Goal: Communication & Community: Participate in discussion

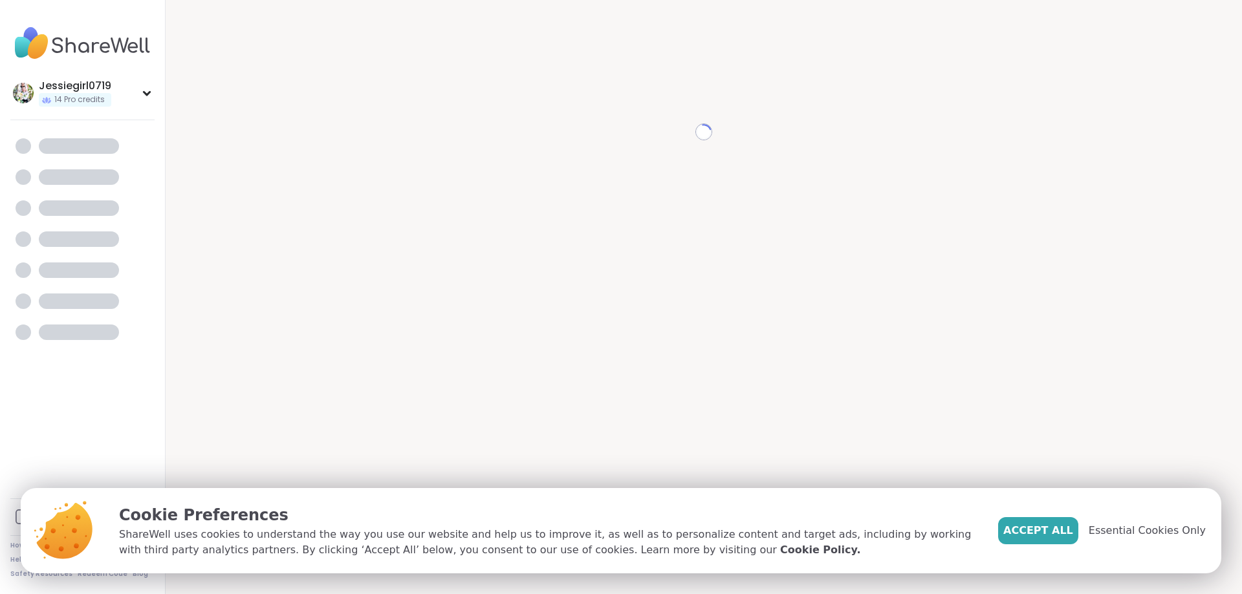
click at [758, 231] on div "Loading..." at bounding box center [703, 132] width 1045 height 233
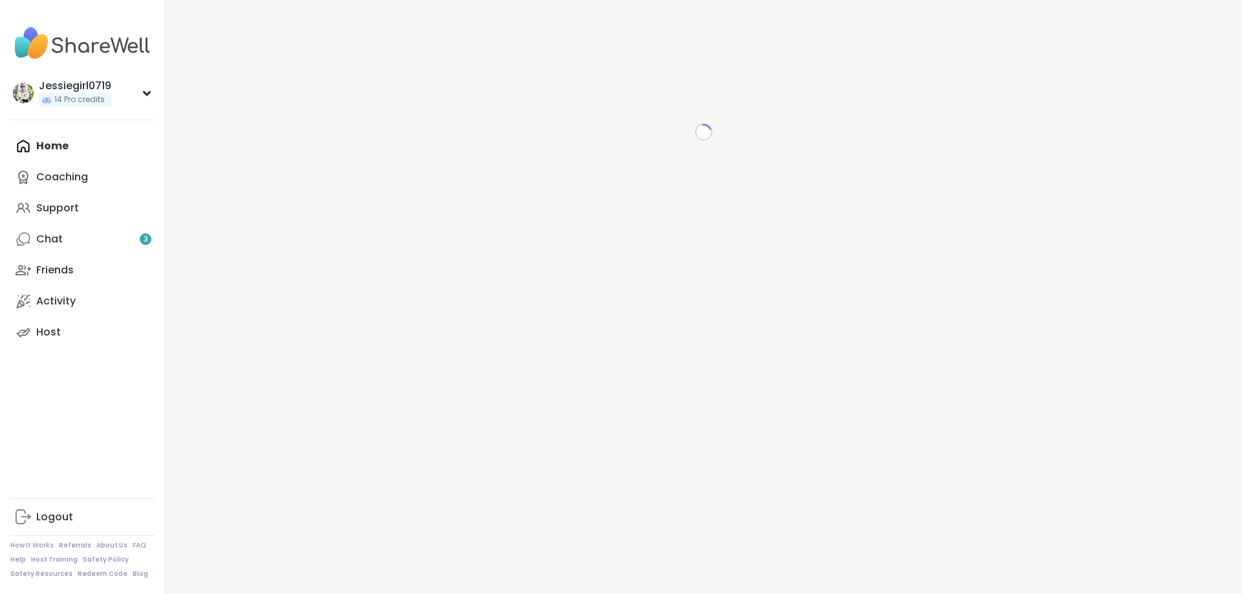
click at [53, 145] on div "Home Coaching Support Chat 3 Friends Activity Host" at bounding box center [82, 239] width 144 height 217
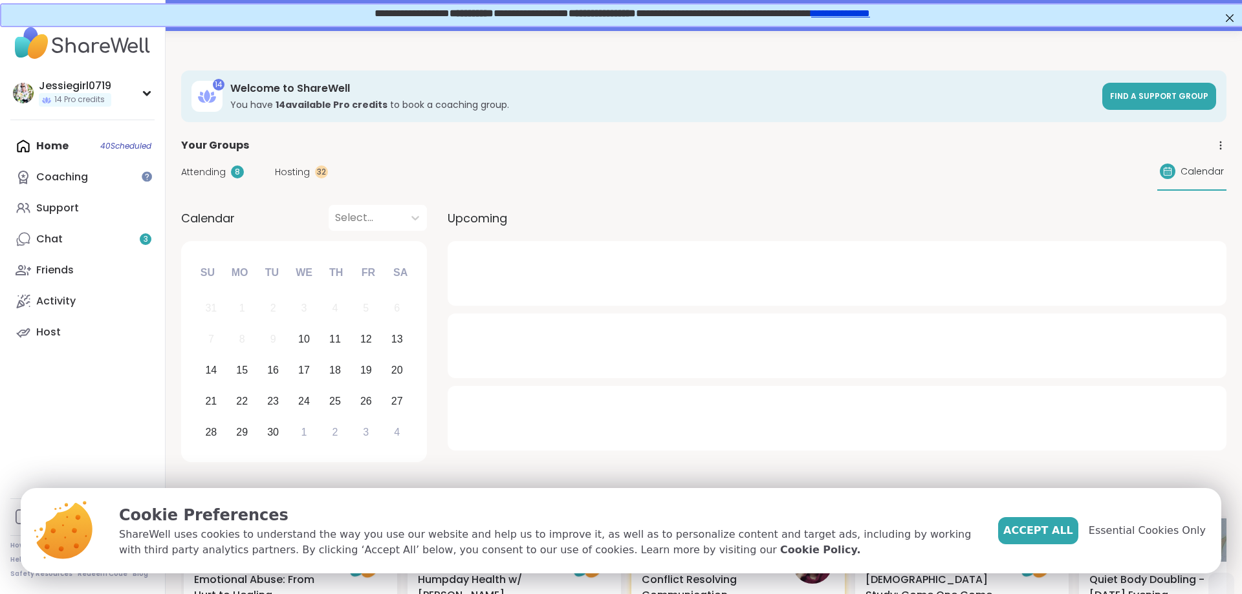
click at [206, 168] on span "Attending" at bounding box center [203, 173] width 45 height 14
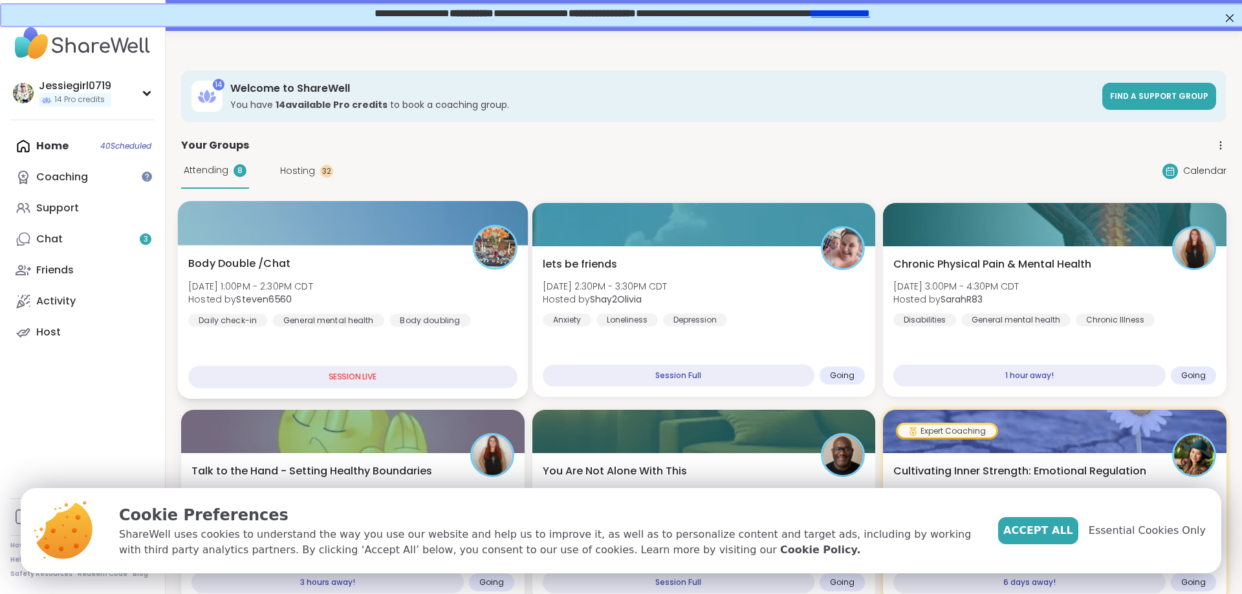
click at [281, 280] on span "Wed, Sep 10 | 1:00PM - 2:30PM CDT" at bounding box center [250, 285] width 125 height 13
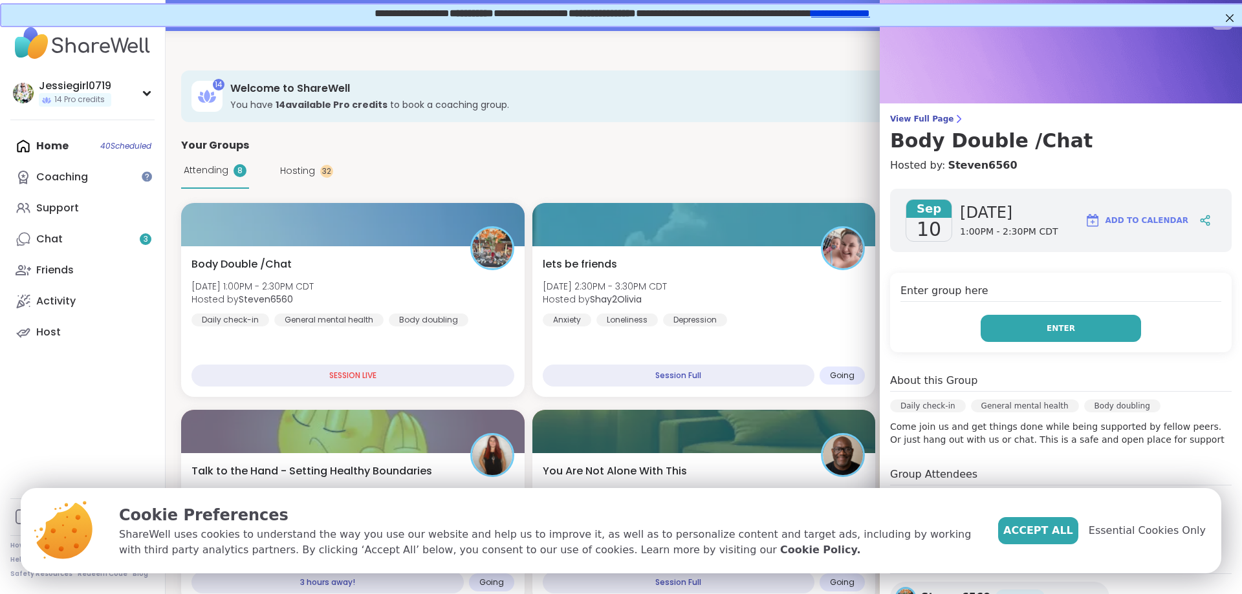
click at [1045, 331] on button "Enter" at bounding box center [1061, 328] width 160 height 27
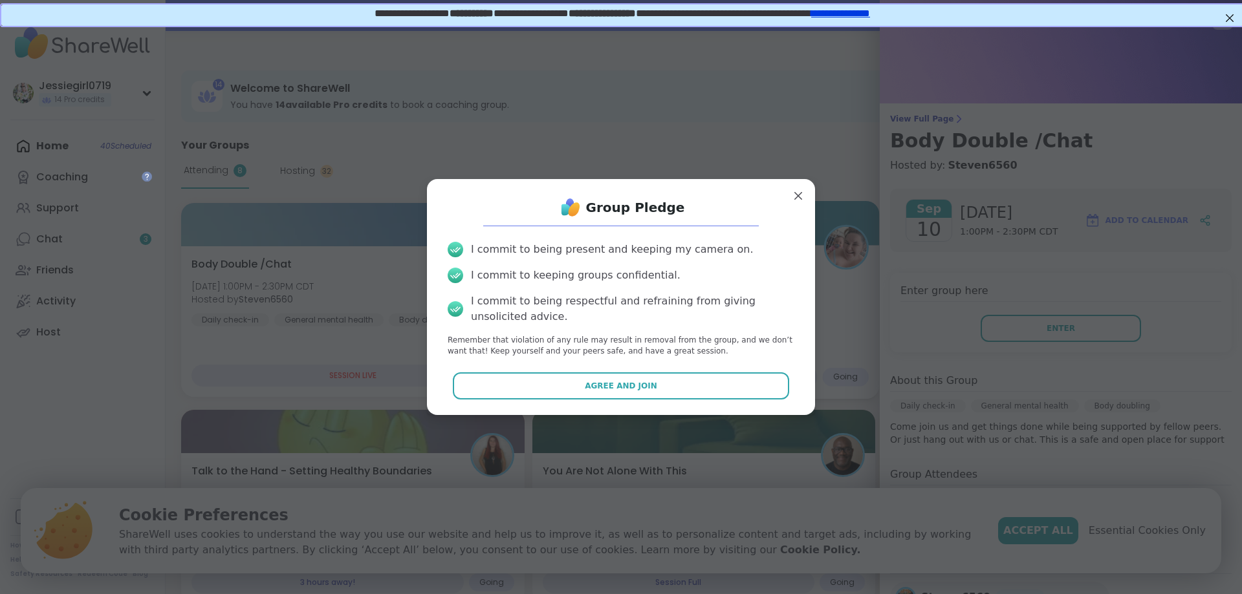
click at [693, 397] on button "Agree and Join" at bounding box center [621, 386] width 337 height 27
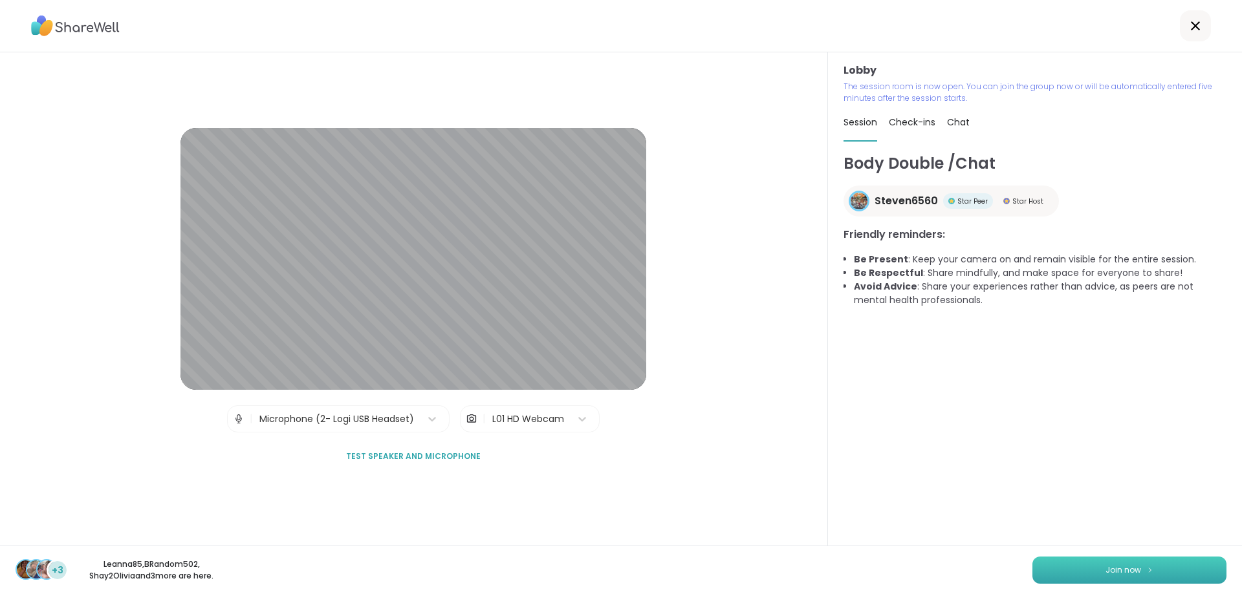
click at [1119, 566] on span "Join now" at bounding box center [1123, 571] width 36 height 12
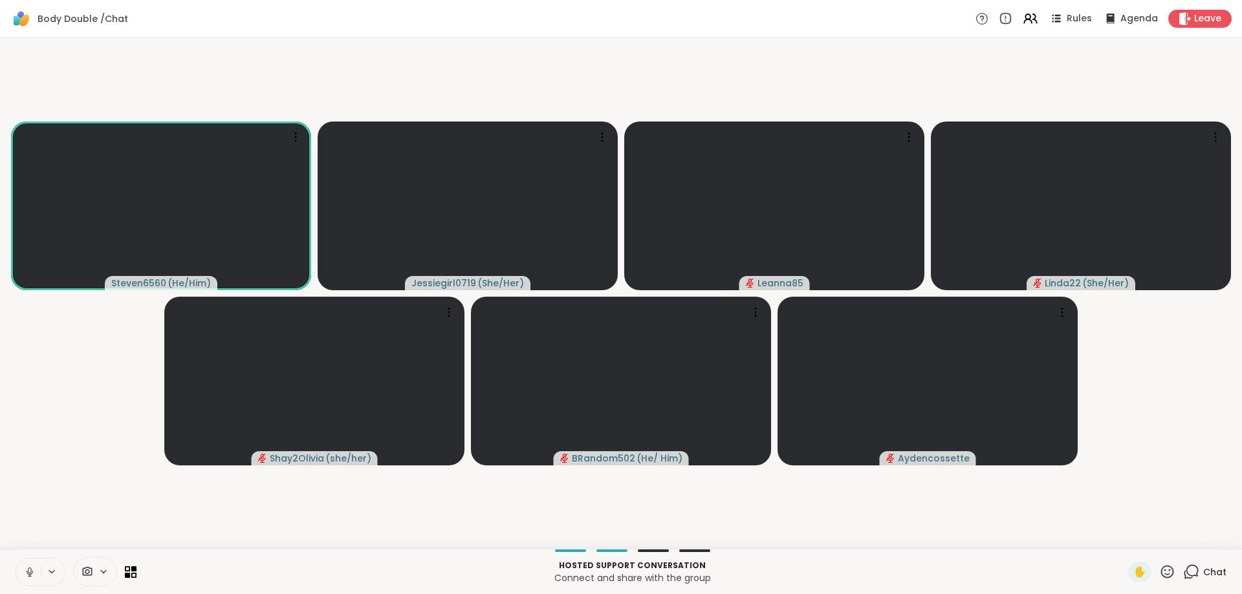
click at [1206, 567] on span "Chat" at bounding box center [1214, 572] width 23 height 13
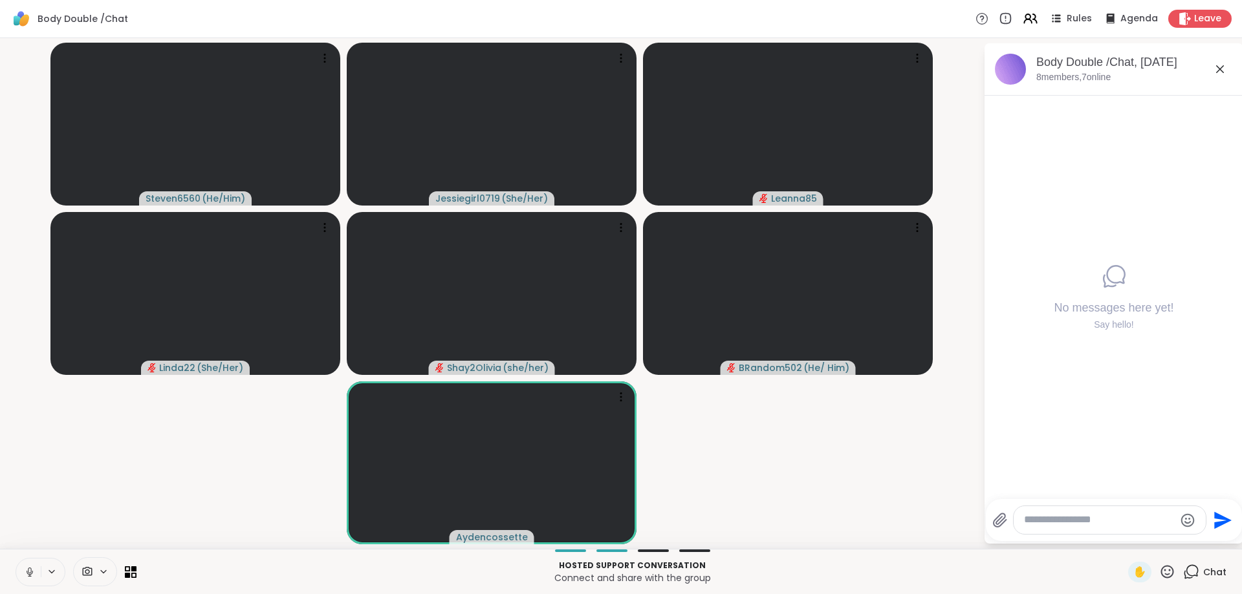
click at [1065, 517] on textarea "Type your message" at bounding box center [1099, 521] width 151 height 14
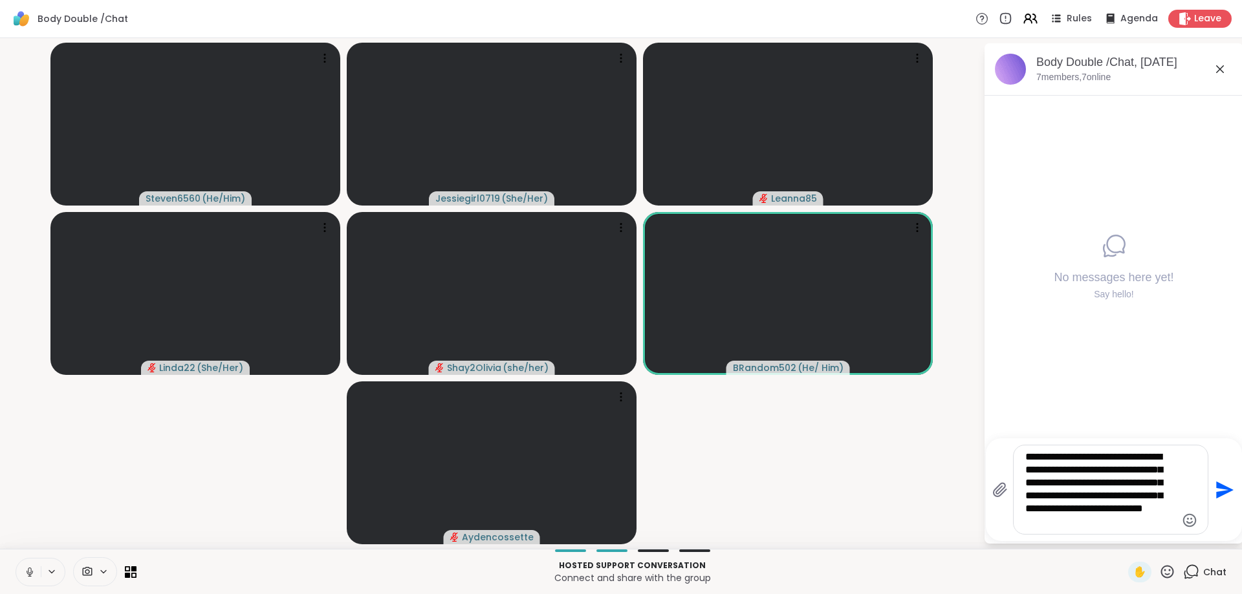
type textarea "**********"
click at [1221, 479] on button "Send" at bounding box center [1222, 489] width 29 height 29
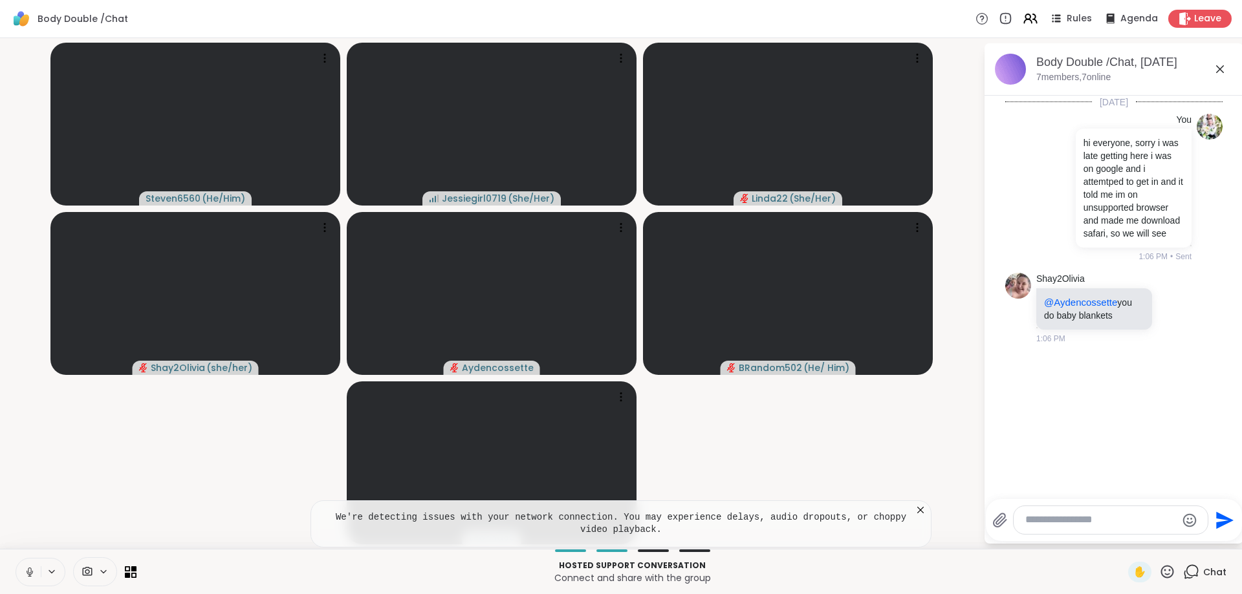
click at [790, 453] on video-player-container "Steven6560 ( He/Him ) Jessiegirl0719 ( She/Her ) Linda22 ( She/Her ) Shay2Olivi…" at bounding box center [492, 293] width 968 height 501
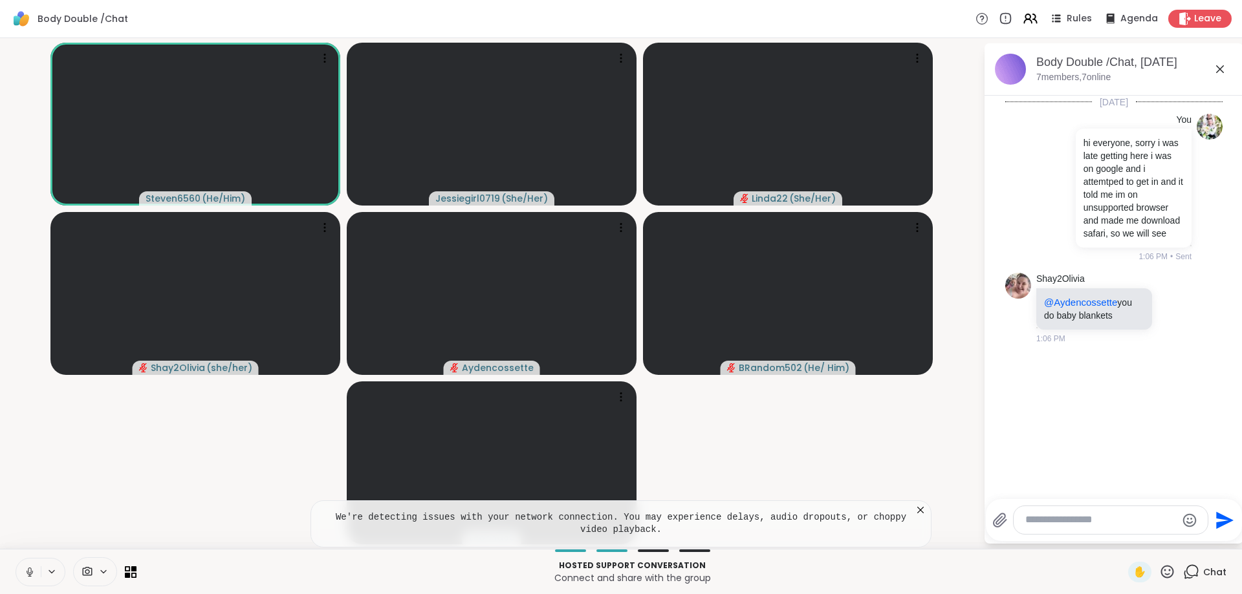
click at [789, 453] on video-player-container "Steven6560 ( He/Him ) Jessiegirl0719 ( She/Her ) Linda22 ( She/Her ) Shay2Olivi…" at bounding box center [492, 293] width 968 height 501
click at [1072, 514] on div at bounding box center [1111, 520] width 194 height 28
click at [1073, 519] on textarea "Type your message" at bounding box center [1100, 521] width 151 height 14
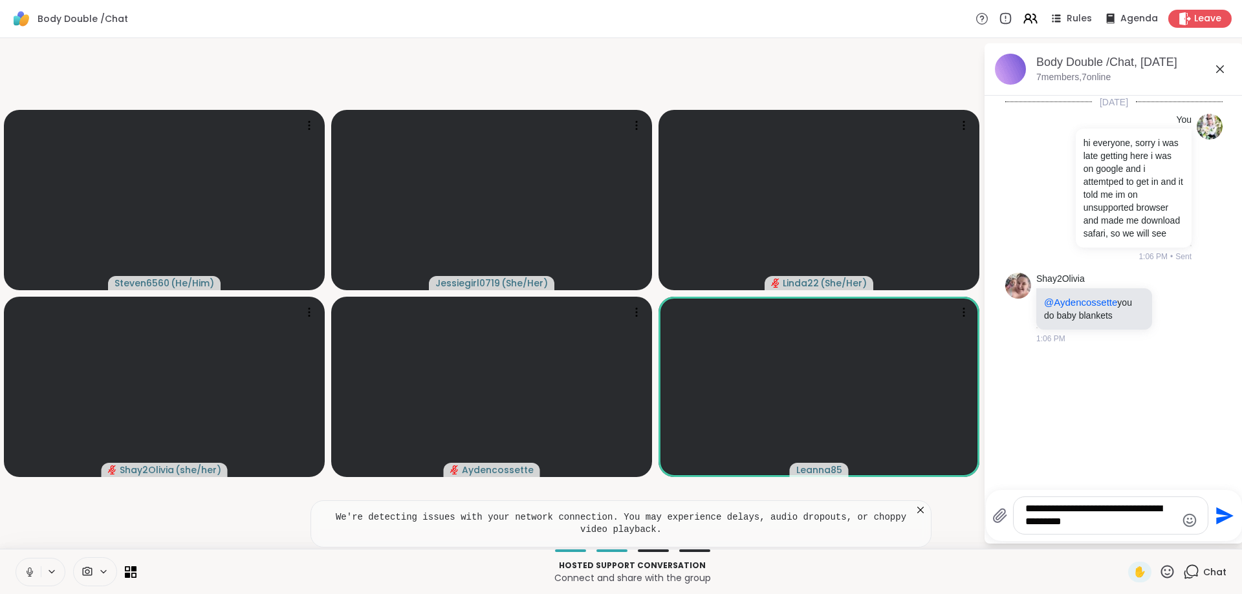
type textarea "**********"
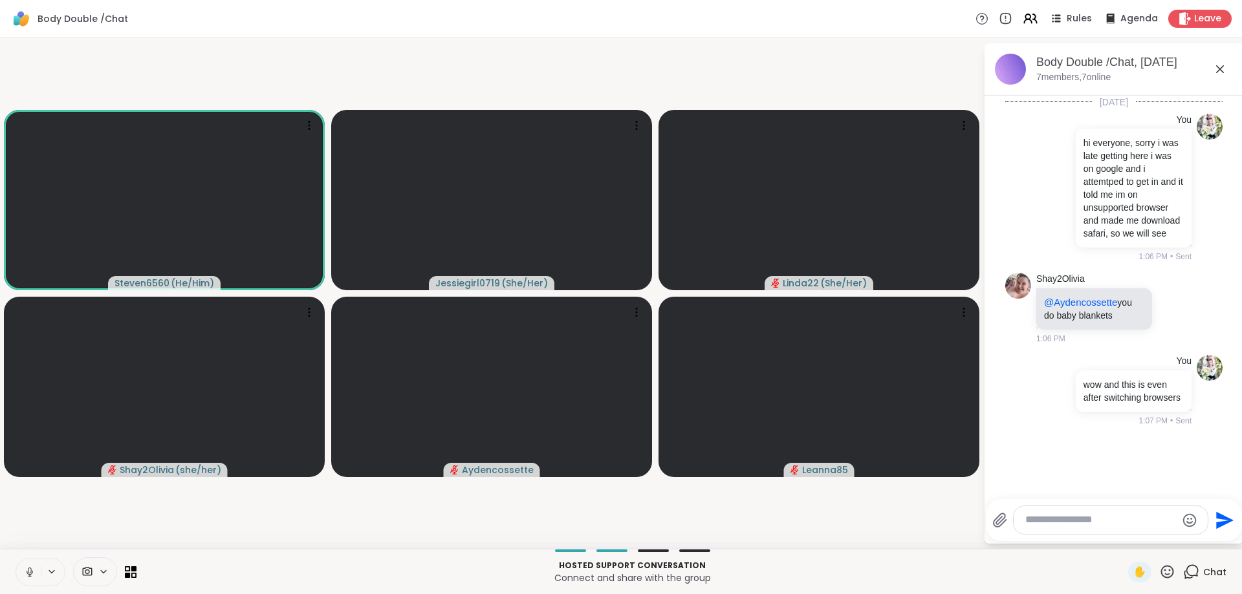
click at [1082, 521] on textarea "Type your message" at bounding box center [1100, 521] width 151 height 14
click at [1140, 489] on span "n6560" at bounding box center [1154, 485] width 29 height 13
type textarea "**********"
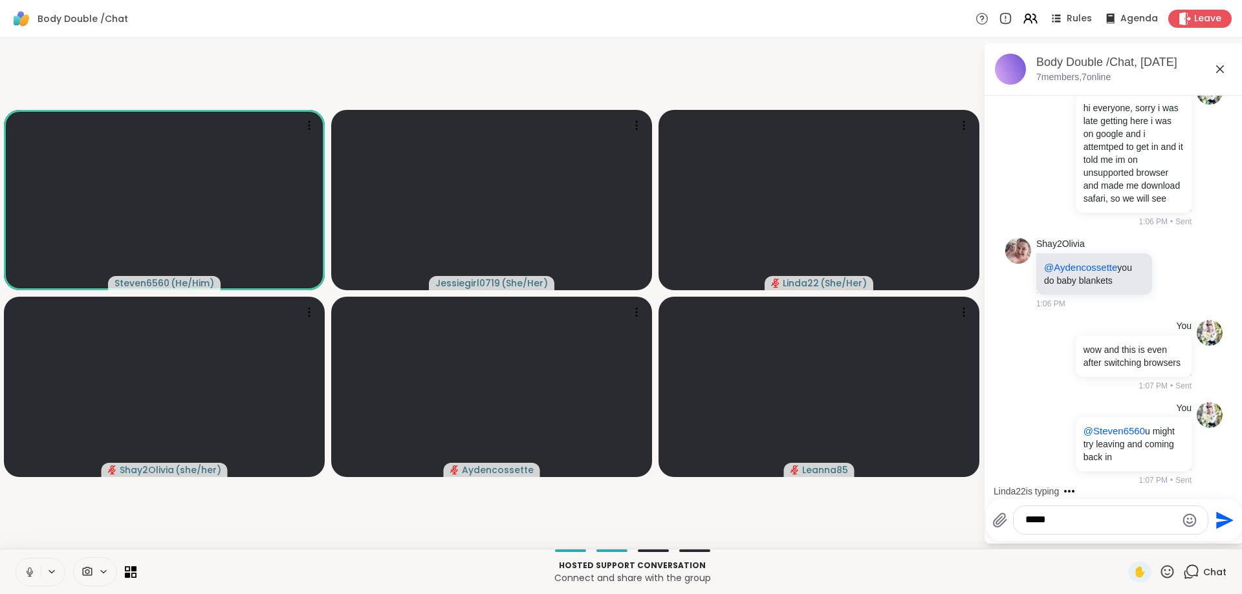
type textarea "******"
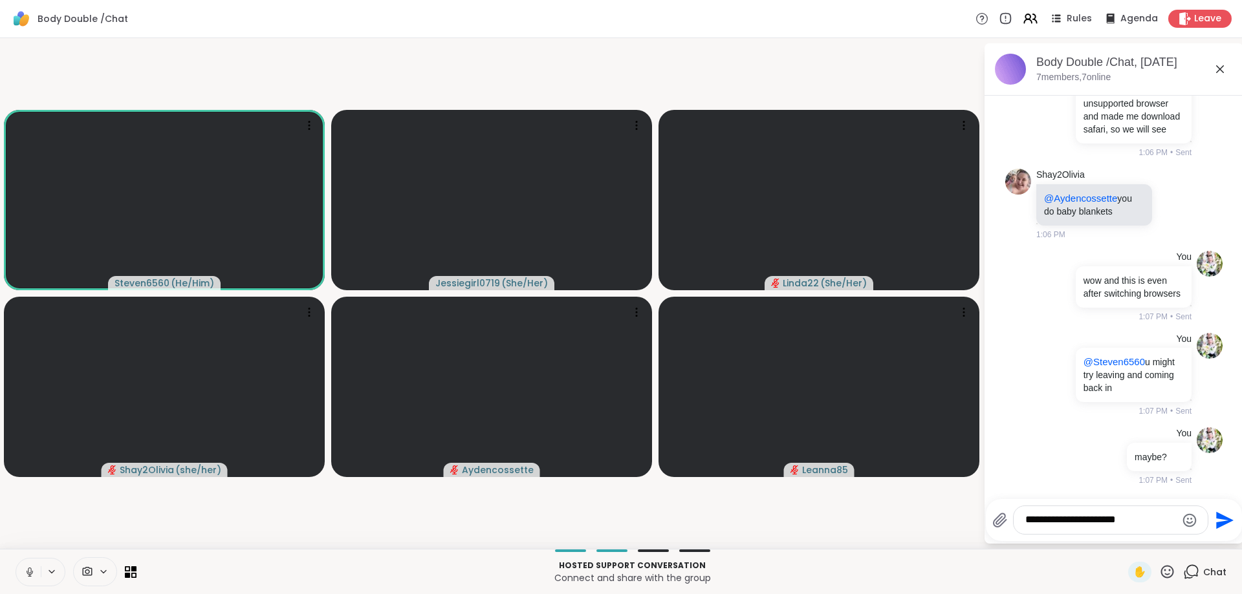
type textarea "**********"
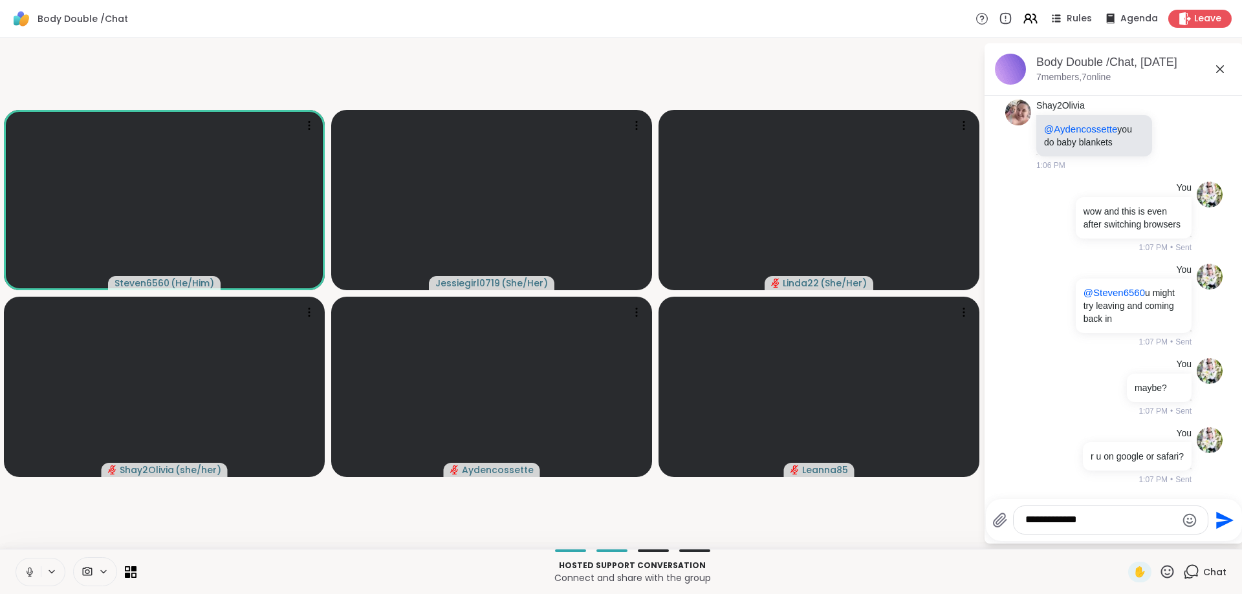
type textarea "**********"
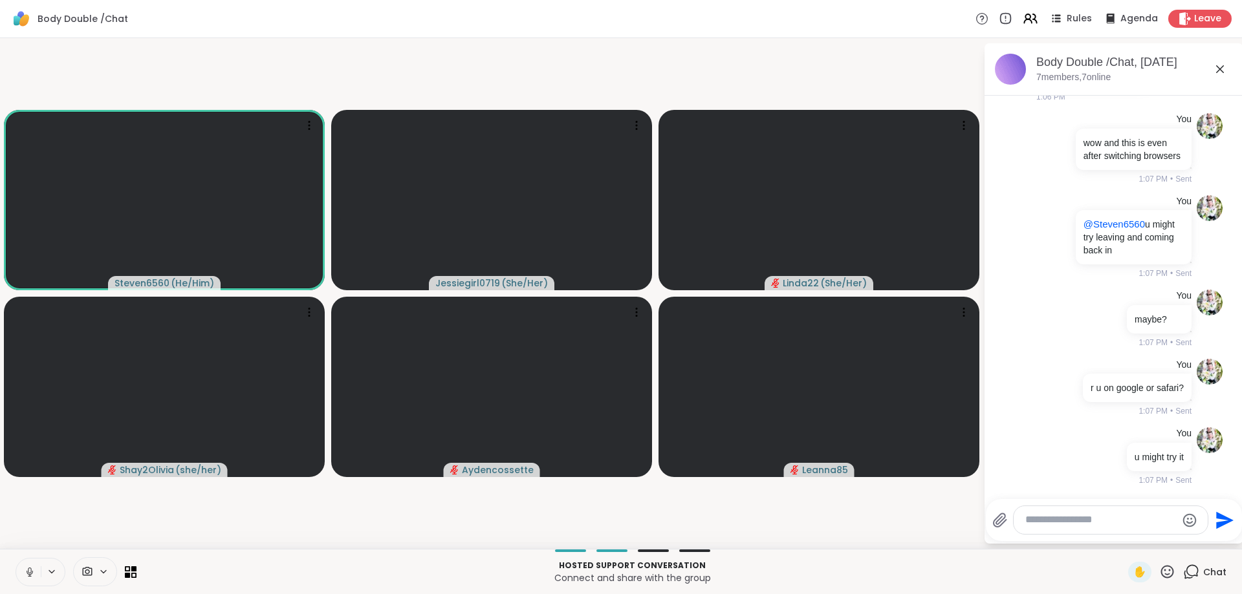
scroll to position [324, 0]
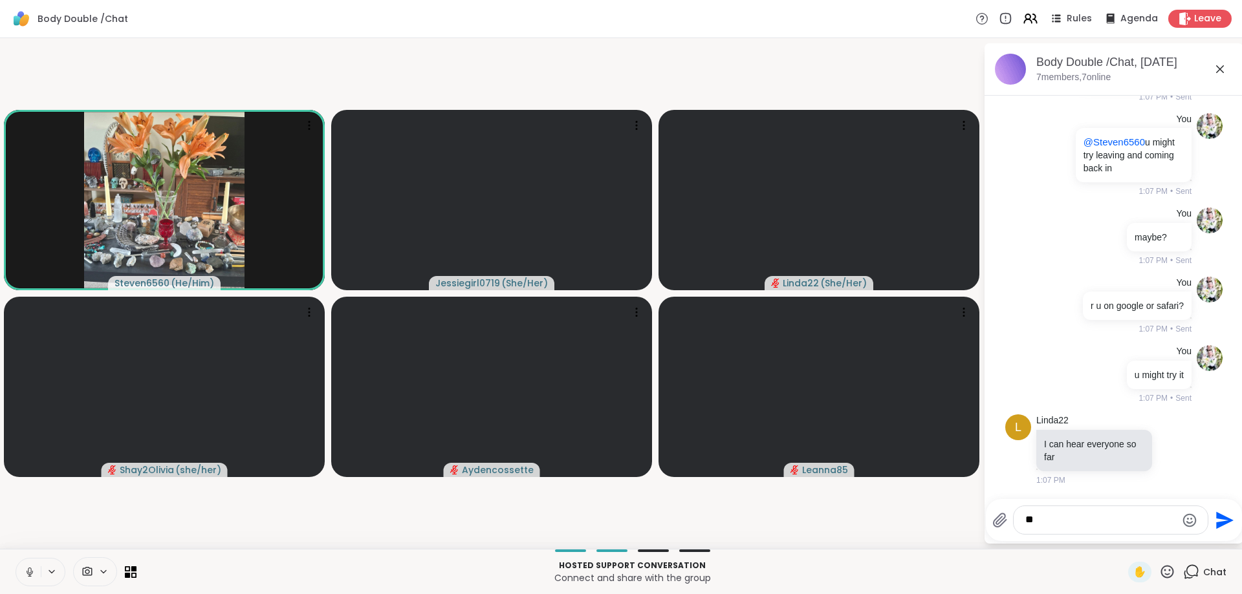
type textarea "*"
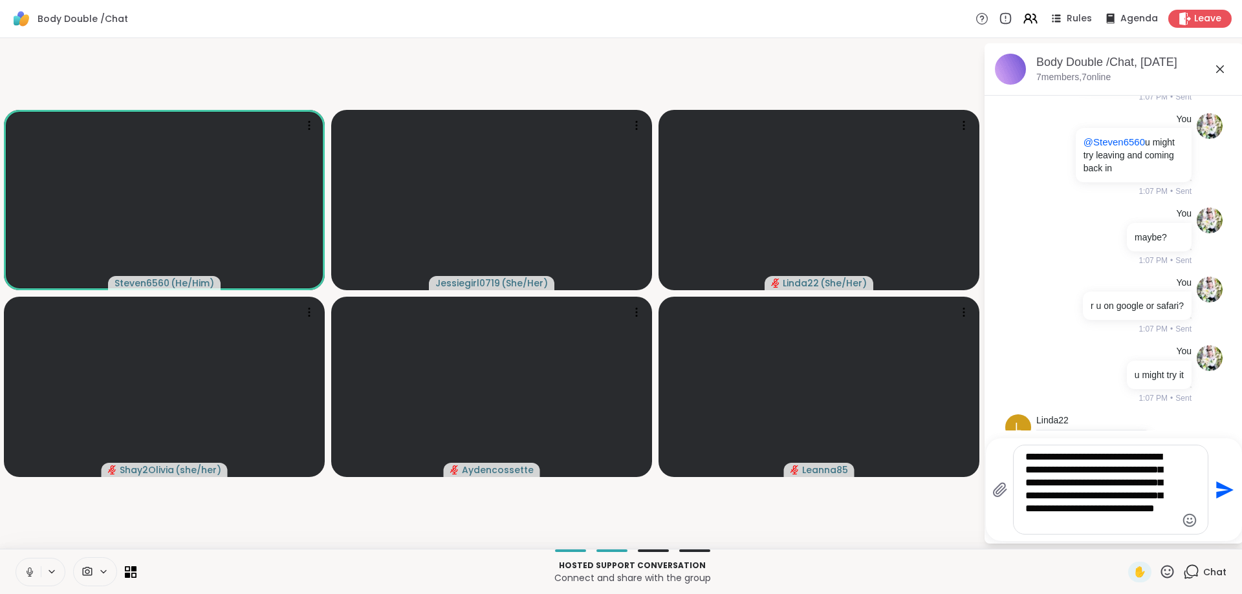
type textarea "**********"
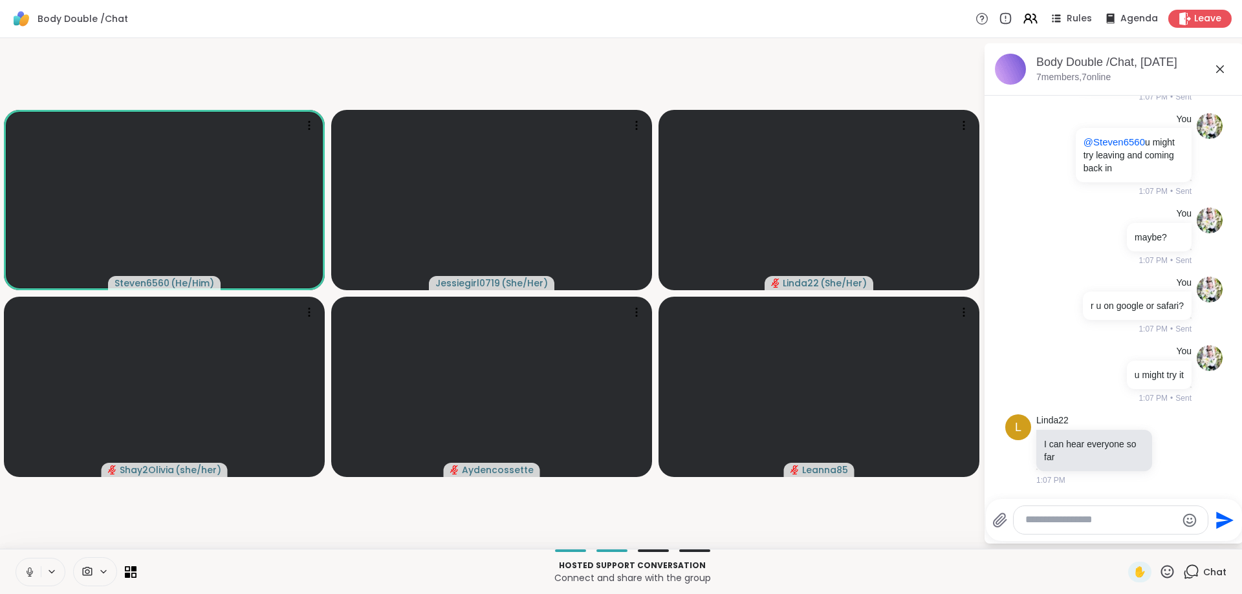
scroll to position [483, 0]
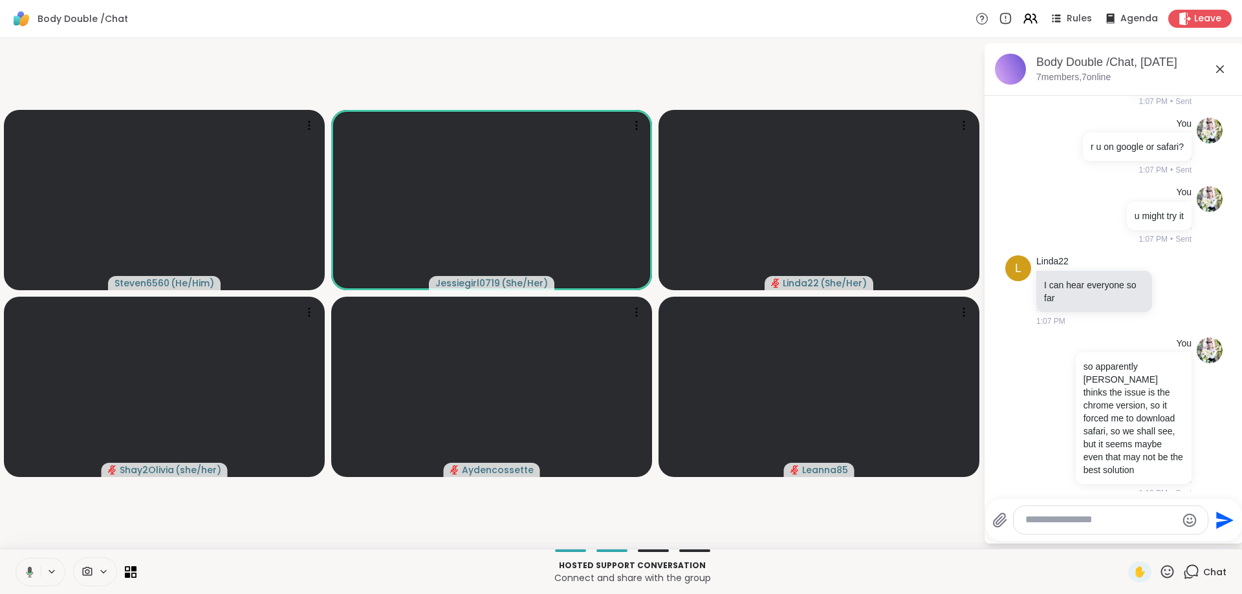
click at [691, 516] on video-player-container "Steven6560 ( He/Him ) Jessiegirl0719 ( She/Her ) Linda22 ( She/Her ) Shay2Olivi…" at bounding box center [492, 293] width 968 height 501
click at [1068, 512] on div at bounding box center [1111, 520] width 194 height 28
click at [1078, 527] on textarea "Type your message" at bounding box center [1100, 521] width 151 height 14
type textarea "**********"
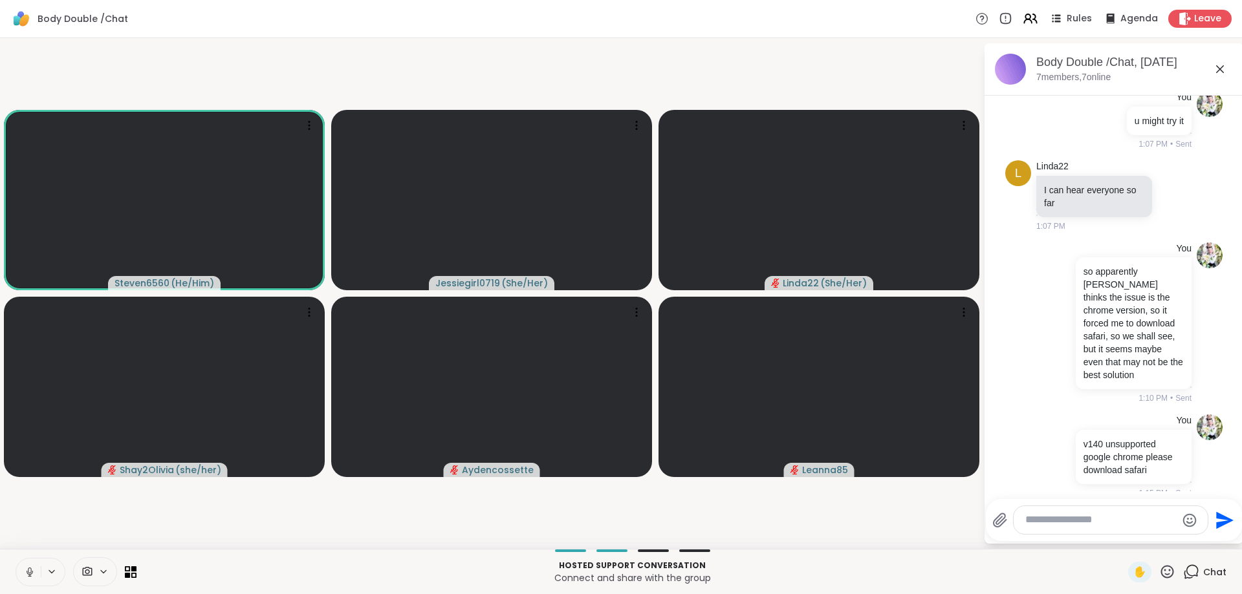
click at [1047, 522] on textarea "Type your message" at bounding box center [1100, 521] width 151 height 14
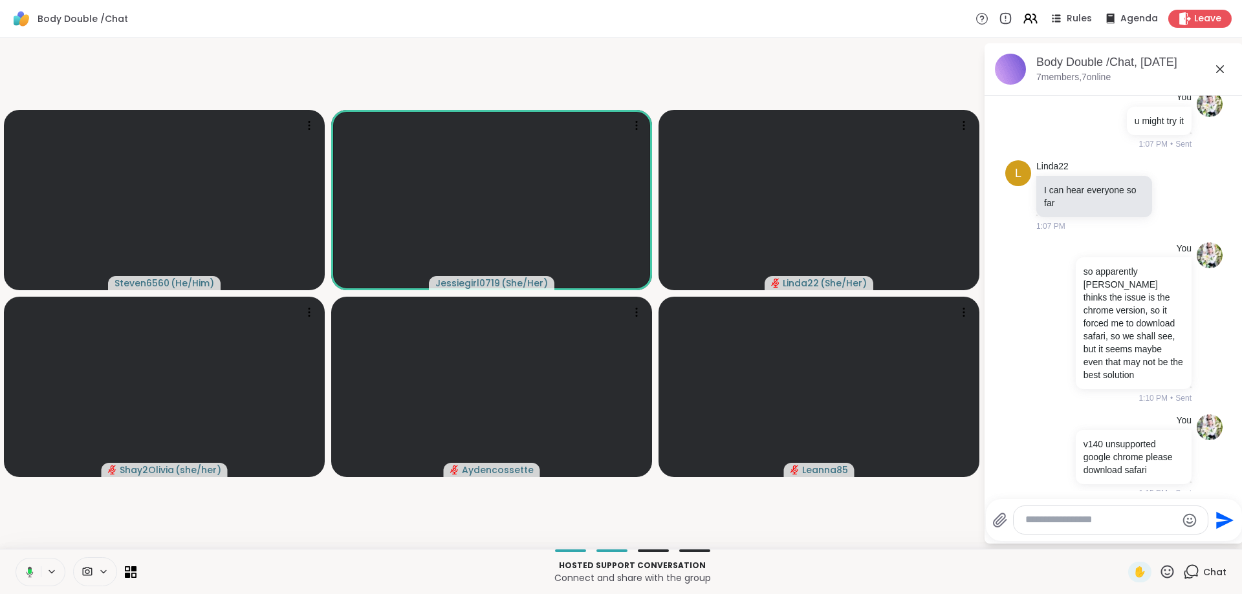
click at [1045, 524] on textarea "Type your message" at bounding box center [1100, 521] width 151 height 14
click at [1045, 526] on textarea "Type your message" at bounding box center [1100, 521] width 151 height 14
click at [1045, 527] on textarea "Type your message" at bounding box center [1100, 521] width 151 height 14
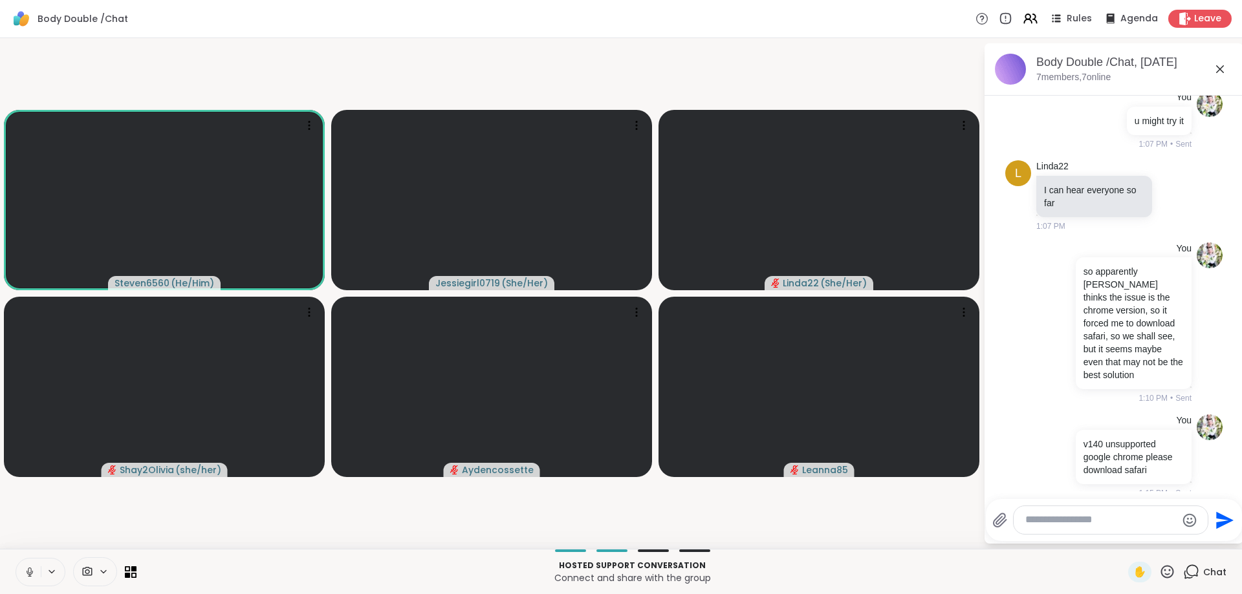
click at [816, 533] on video-player-container "Steven6560 ( He/Him ) Jessiegirl0719 ( She/Her ) Linda22 ( She/Her ) Shay2Olivi…" at bounding box center [492, 293] width 968 height 501
click at [1045, 523] on textarea "Type your message" at bounding box center [1100, 521] width 151 height 14
click at [1043, 527] on textarea "Type your message" at bounding box center [1100, 521] width 151 height 14
click at [651, 510] on video-player-container "Steven6560 ( He/Him ) Jessiegirl0719 ( She/Her ) Linda22 ( She/Her ) Shay2Olivi…" at bounding box center [492, 293] width 968 height 501
click at [1100, 521] on textarea "Type your message" at bounding box center [1100, 521] width 151 height 14
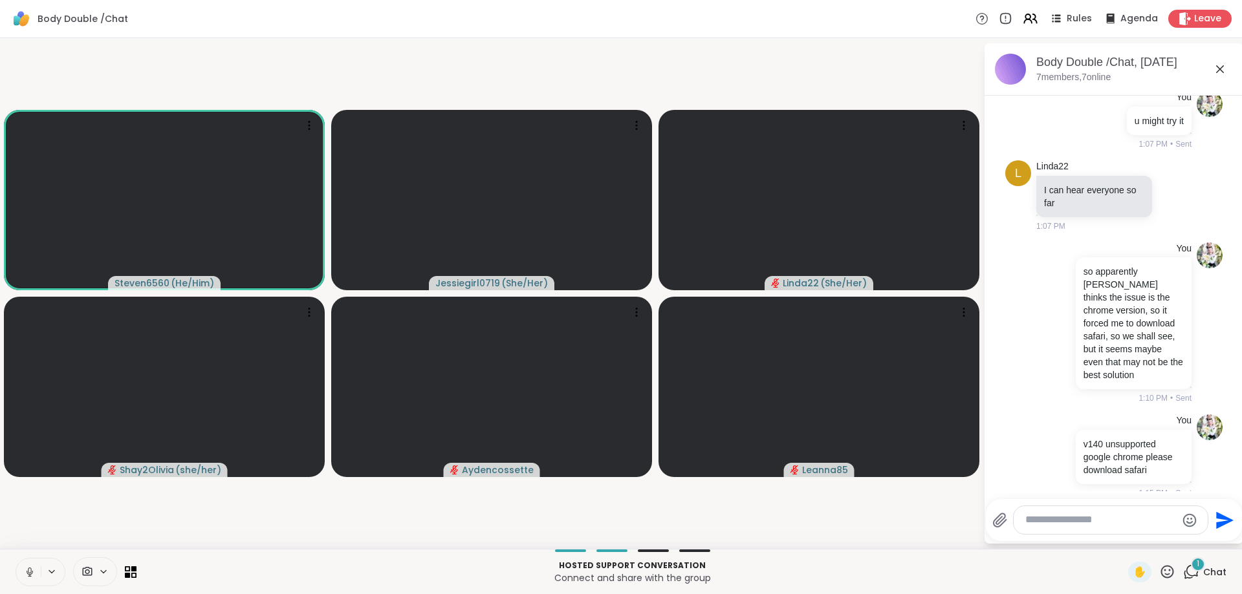
scroll to position [746, 0]
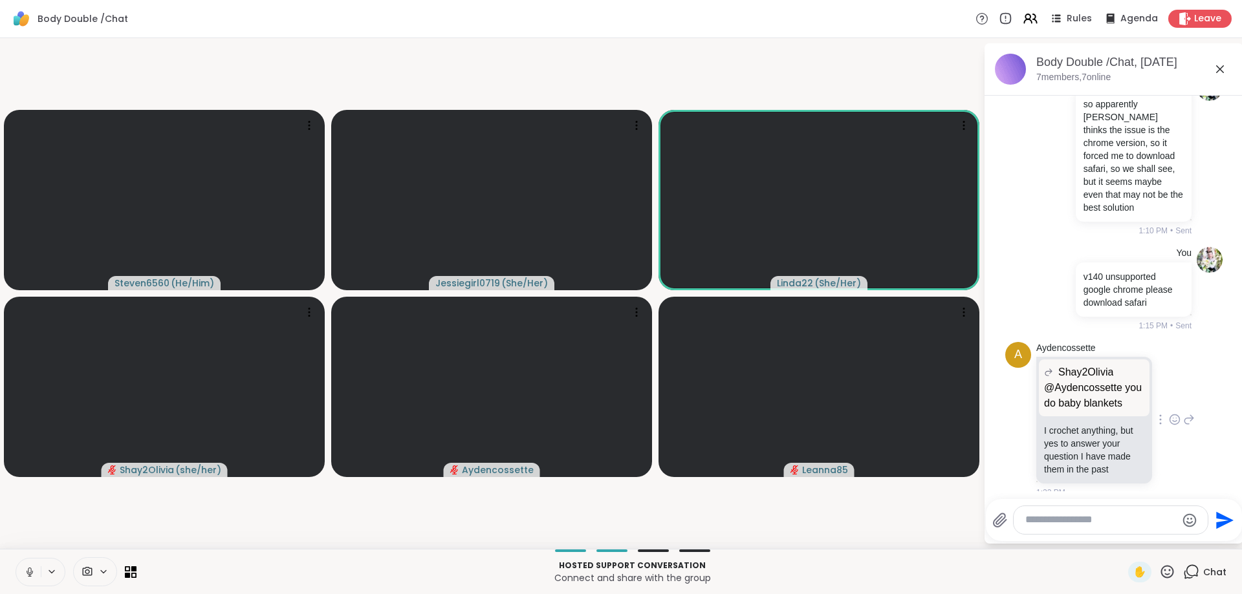
click at [1178, 415] on icon at bounding box center [1175, 420] width 10 height 10
click at [1073, 393] on div "Select Reaction: Heart" at bounding box center [1072, 399] width 12 height 12
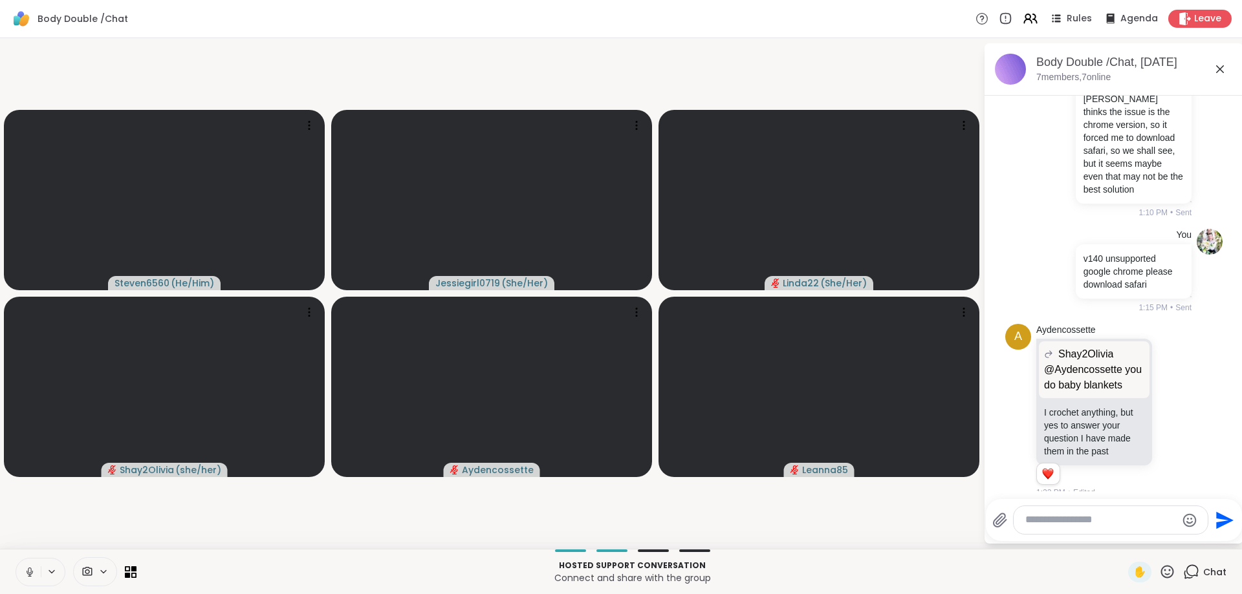
click at [1192, 407] on icon at bounding box center [1189, 411] width 9 height 9
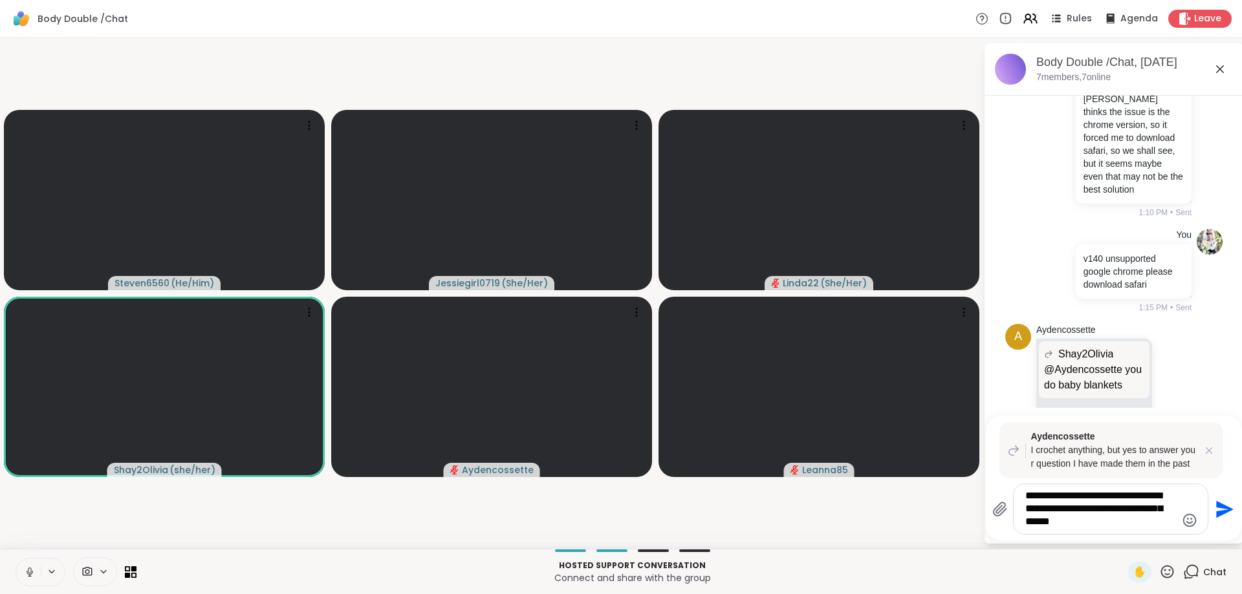
scroll to position [847, 0]
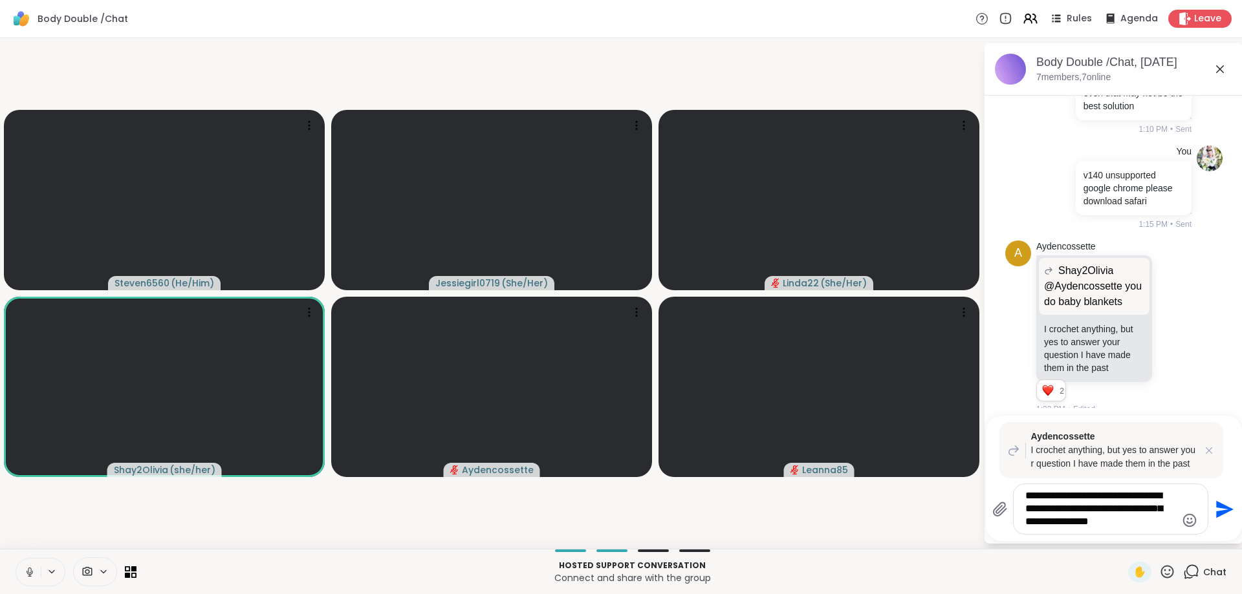
type textarea "**********"
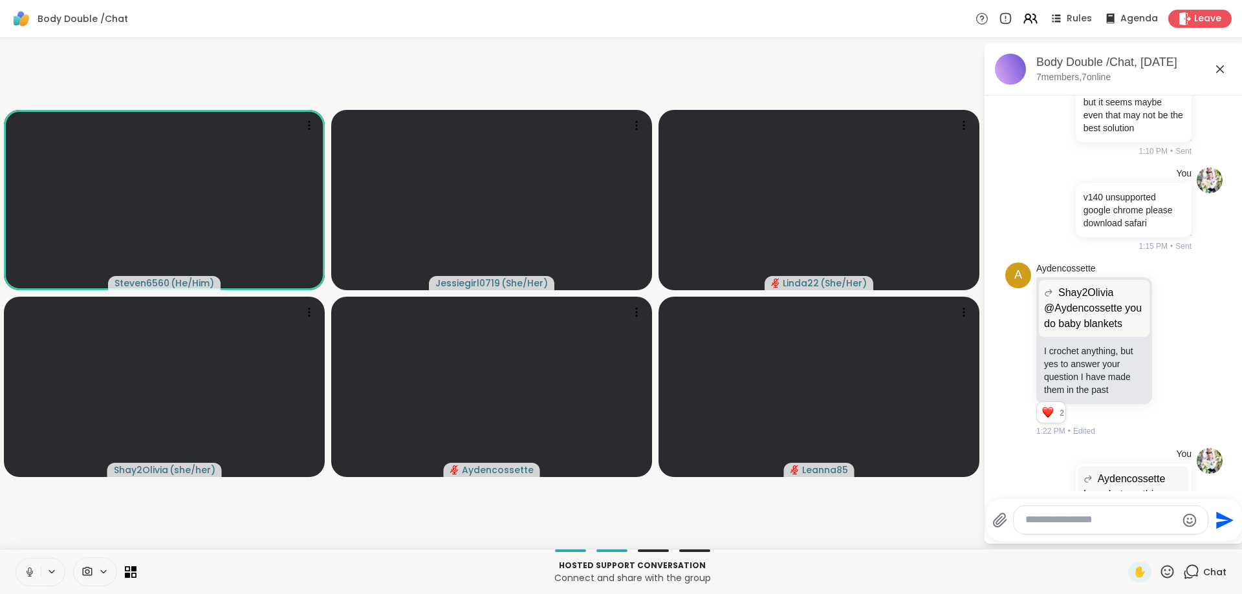
scroll to position [947, 0]
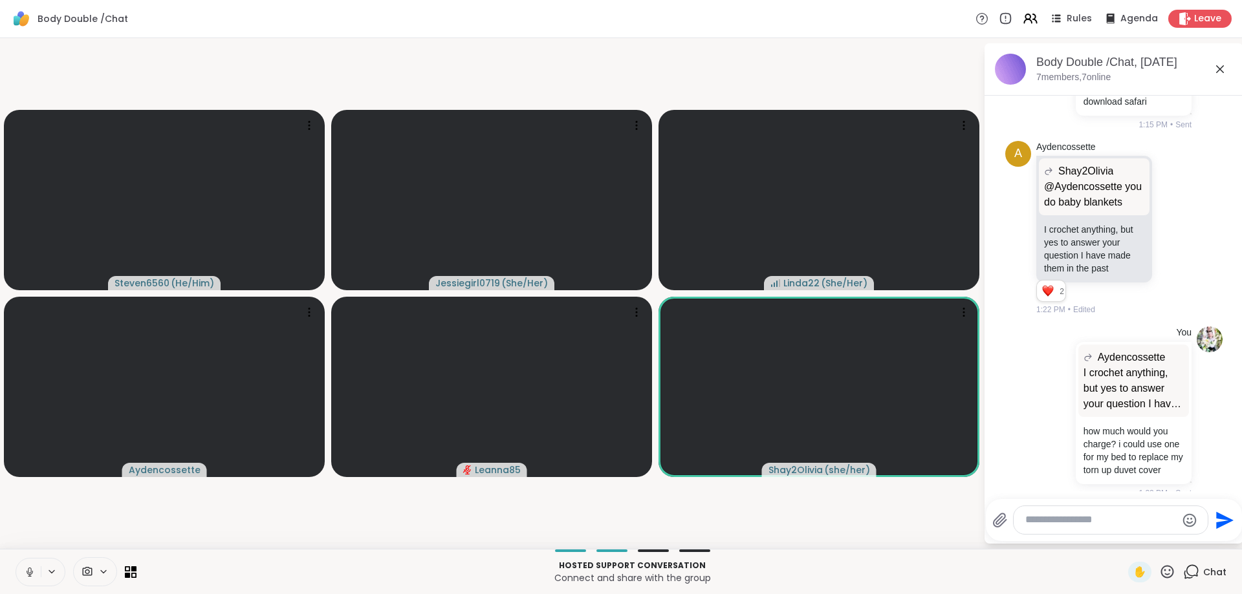
click at [1141, 522] on textarea "Type your message" at bounding box center [1100, 521] width 151 height 14
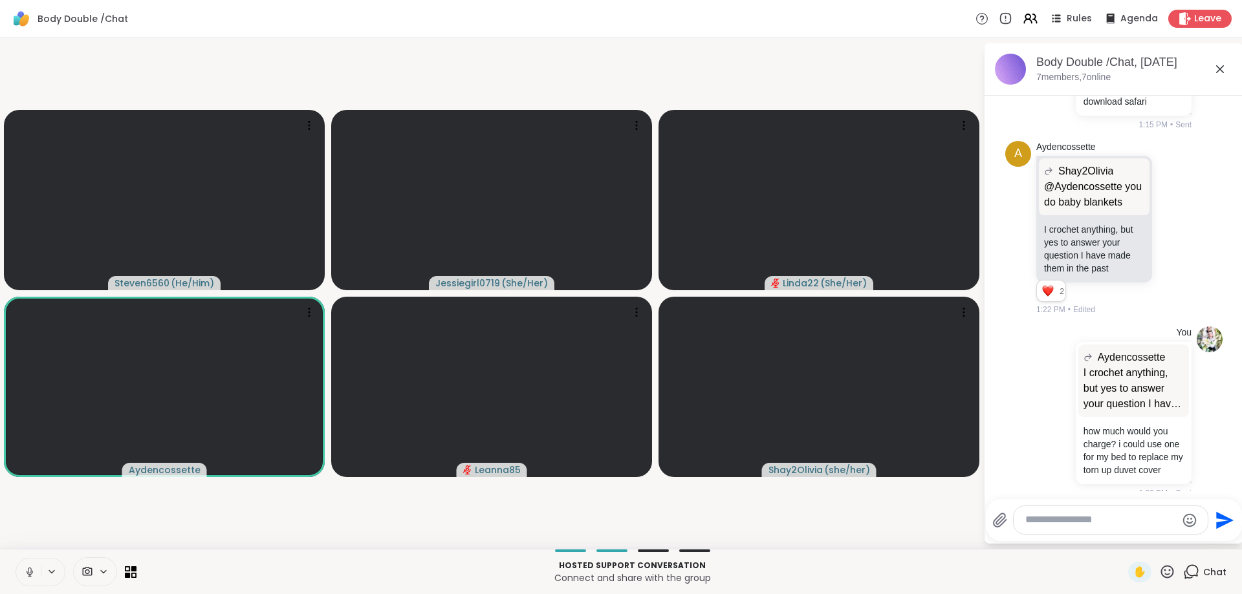
click at [1124, 521] on textarea "Type your message" at bounding box center [1100, 521] width 151 height 14
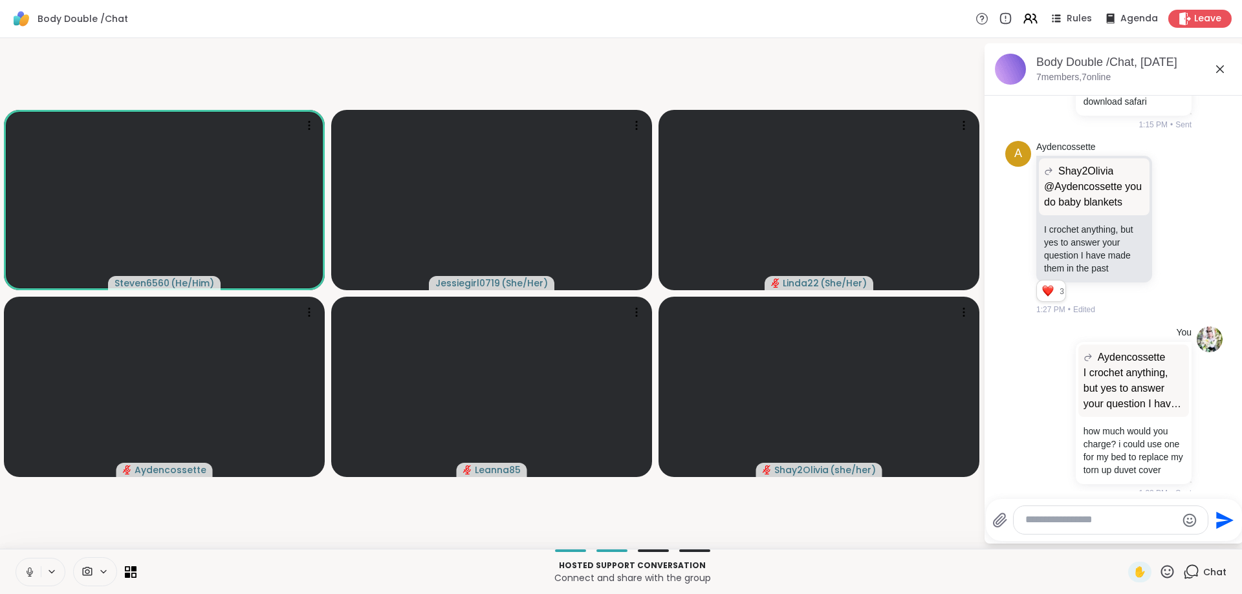
click at [1105, 516] on textarea "Type your message" at bounding box center [1100, 521] width 151 height 14
click at [1105, 519] on textarea "Type your message" at bounding box center [1100, 521] width 151 height 14
click at [1105, 526] on textarea "Type your message" at bounding box center [1100, 521] width 151 height 14
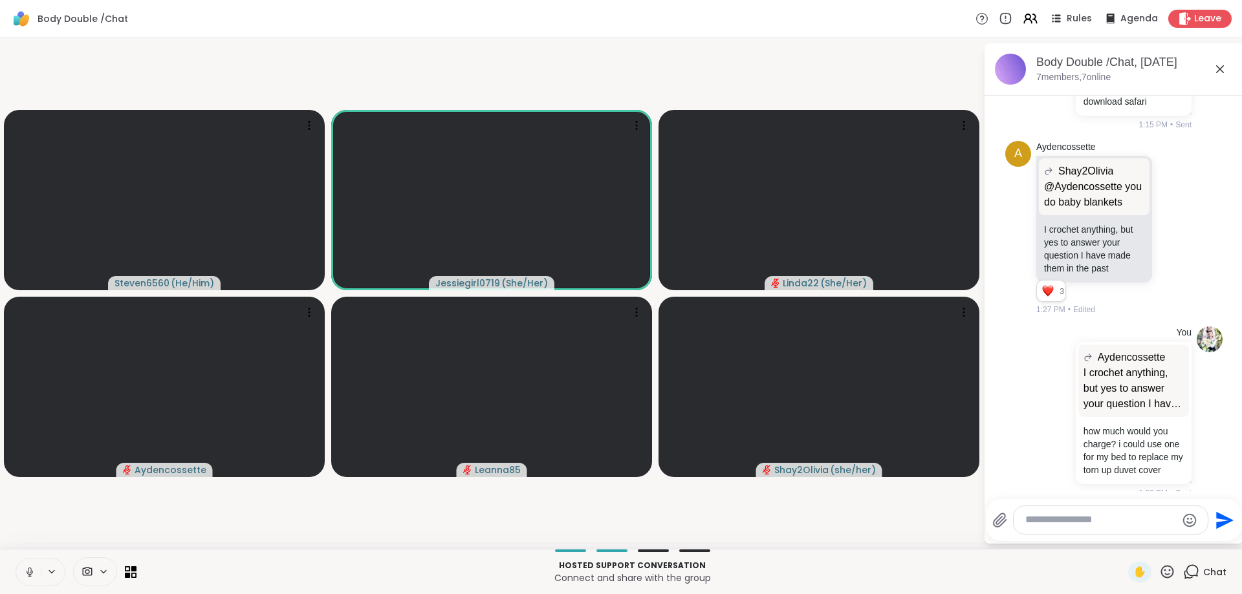
click at [1069, 521] on textarea "Type your message" at bounding box center [1100, 521] width 151 height 14
click at [1070, 521] on textarea "Type your message" at bounding box center [1100, 521] width 151 height 14
click at [1065, 522] on textarea "Type your message" at bounding box center [1100, 521] width 151 height 14
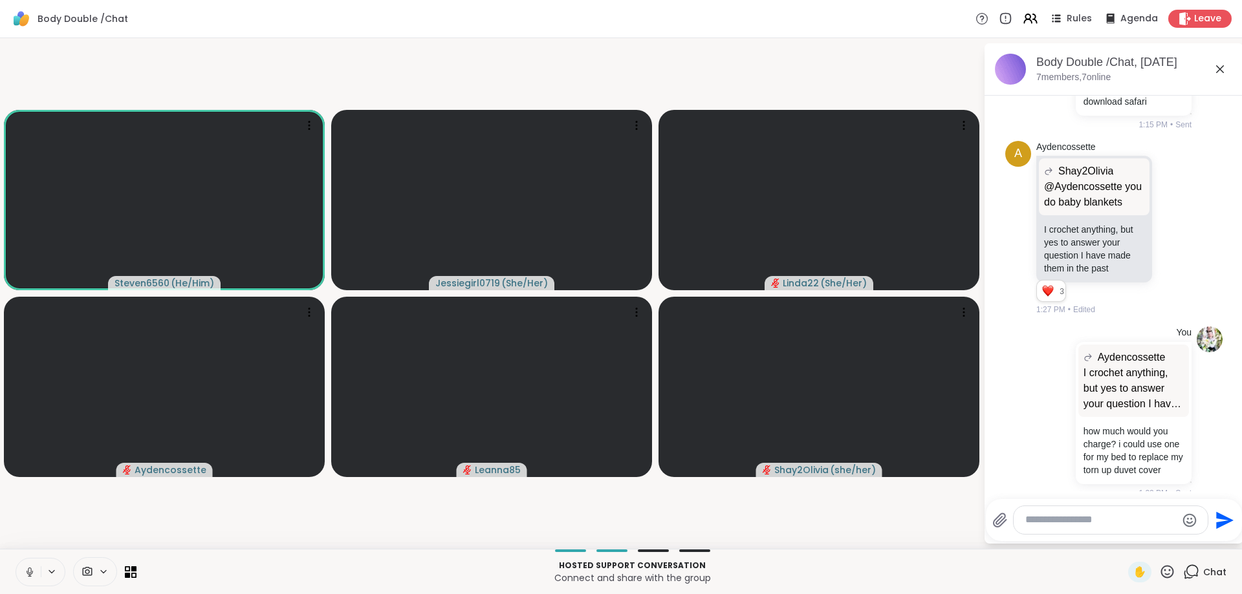
click at [1065, 522] on textarea "Type your message" at bounding box center [1100, 521] width 151 height 14
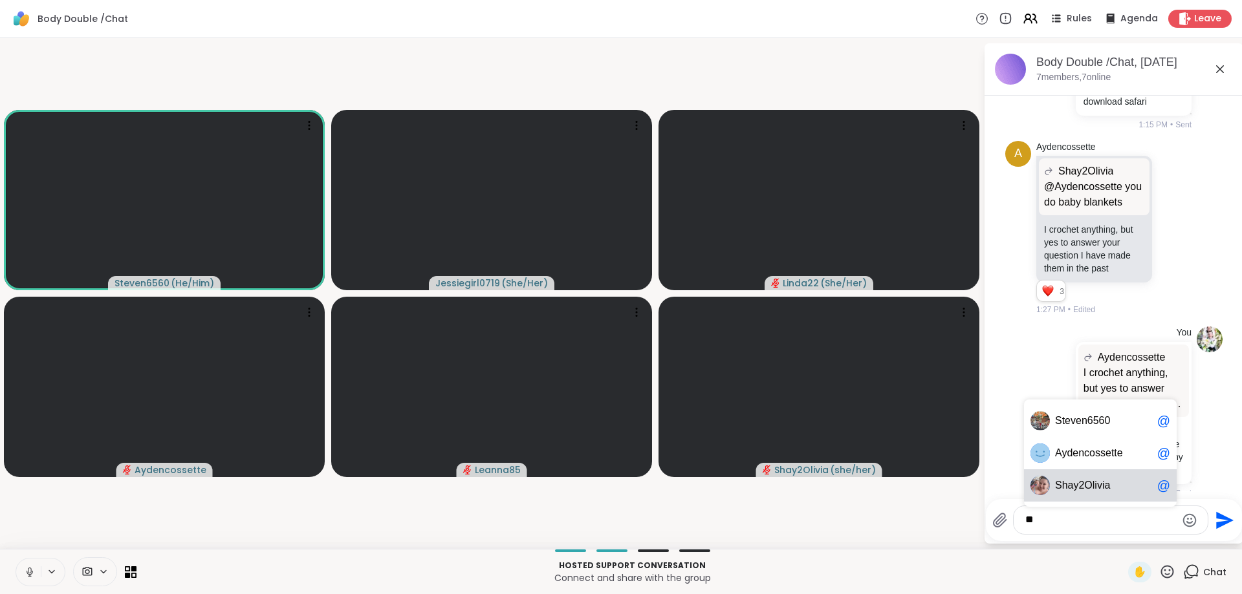
click at [1093, 483] on span "hay2Olivia" at bounding box center [1086, 485] width 49 height 13
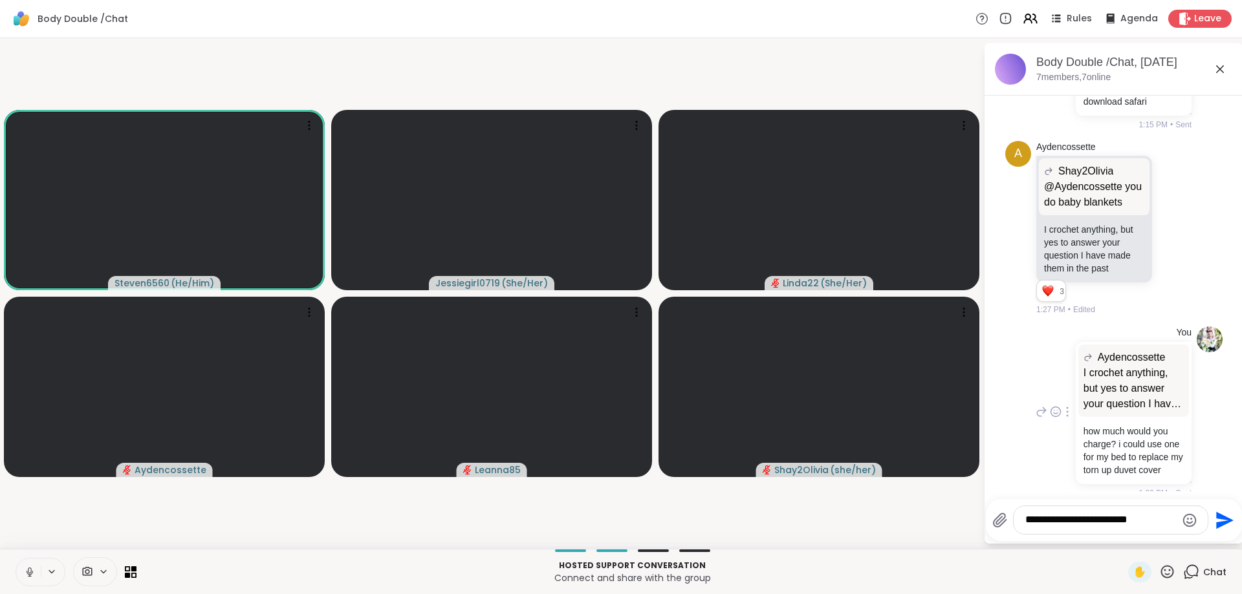
type textarea "**********"
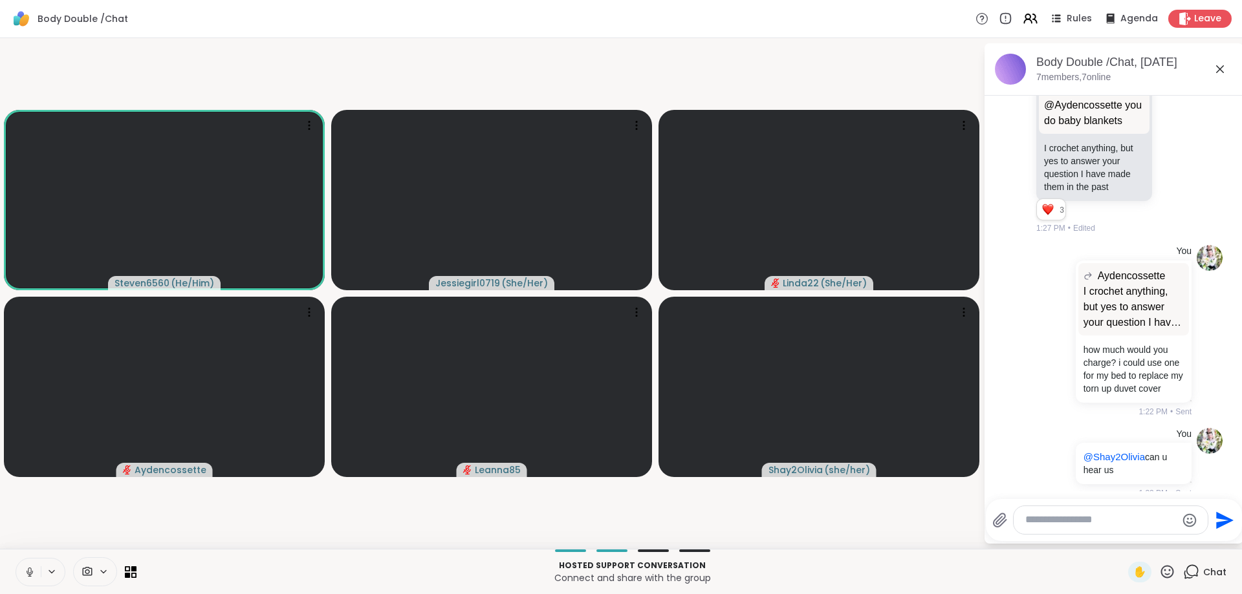
click at [1088, 520] on textarea "Type your message" at bounding box center [1100, 521] width 151 height 14
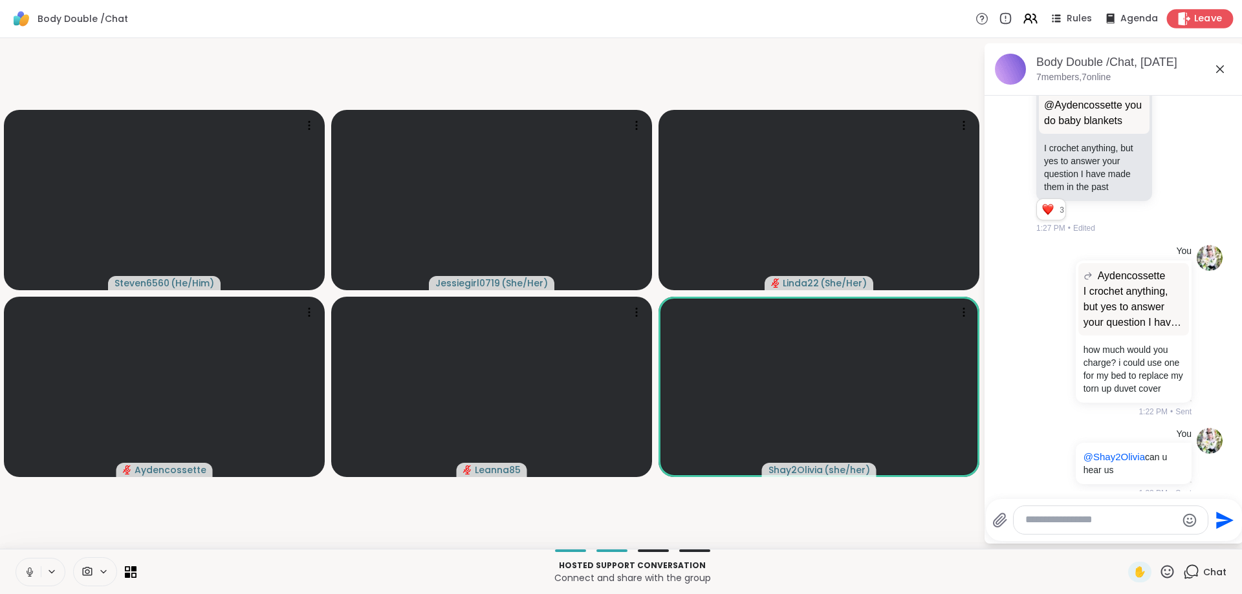
click at [1198, 20] on span "Leave" at bounding box center [1208, 19] width 28 height 14
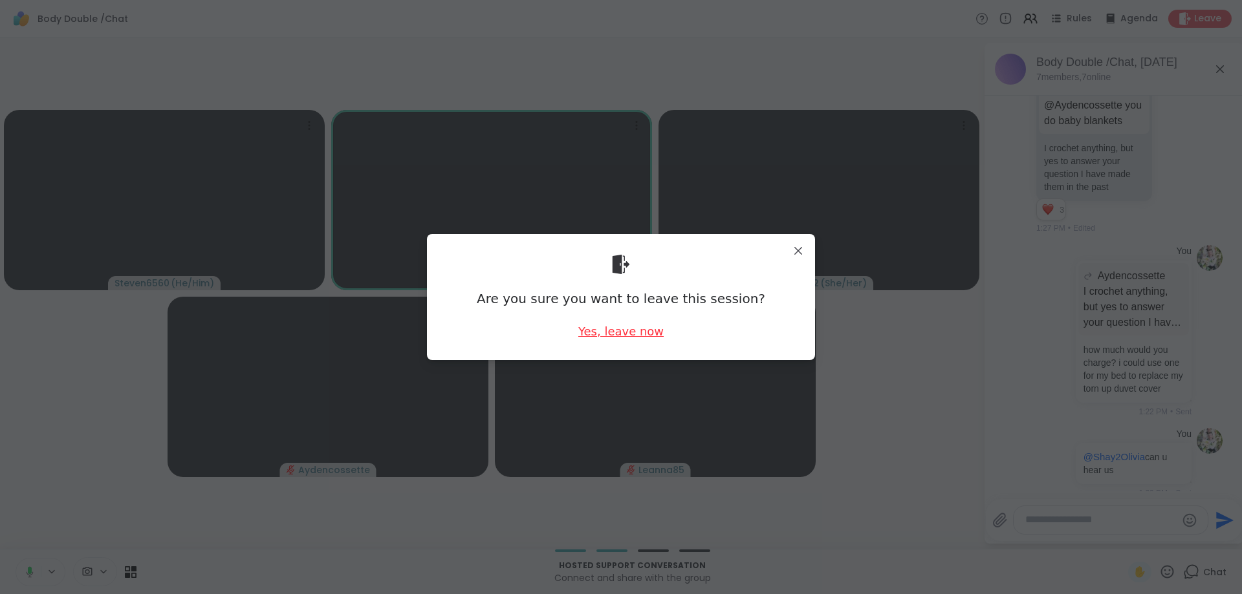
click at [589, 332] on div "Yes, leave now" at bounding box center [620, 331] width 85 height 16
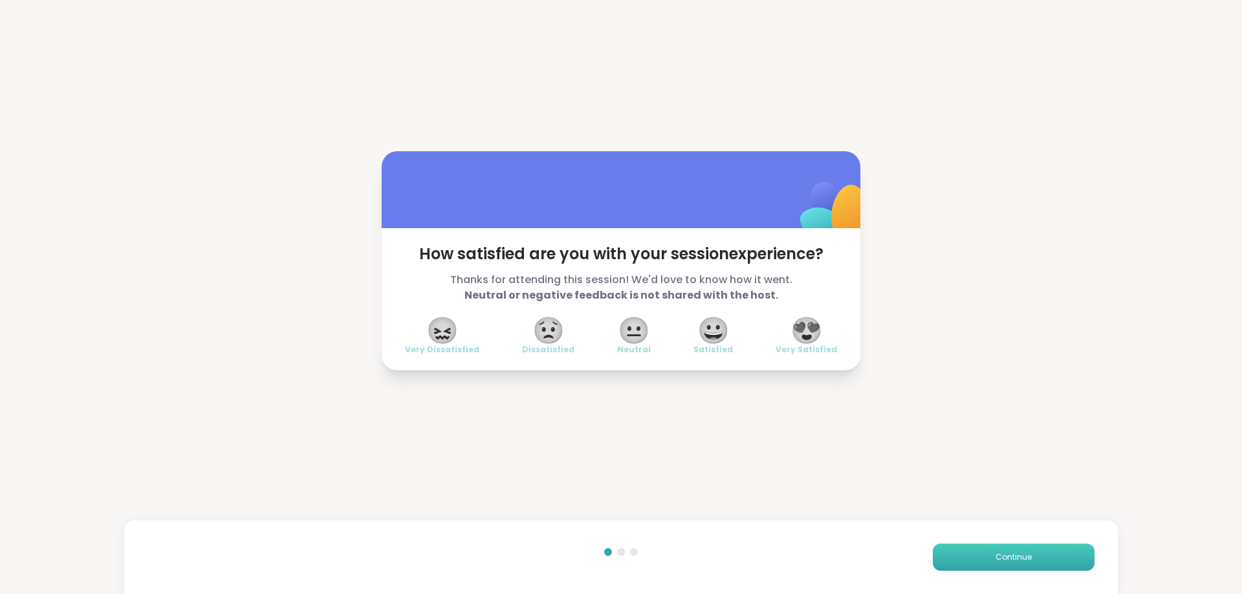
click at [950, 557] on button "Continue" at bounding box center [1014, 557] width 162 height 27
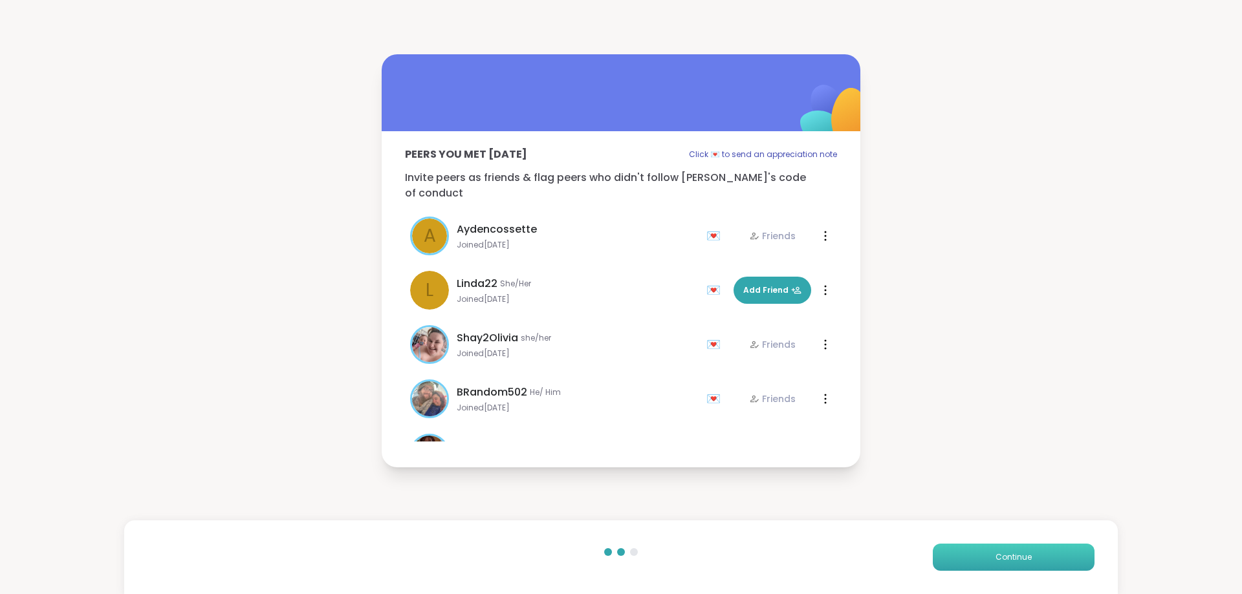
click at [950, 557] on button "Continue" at bounding box center [1014, 557] width 162 height 27
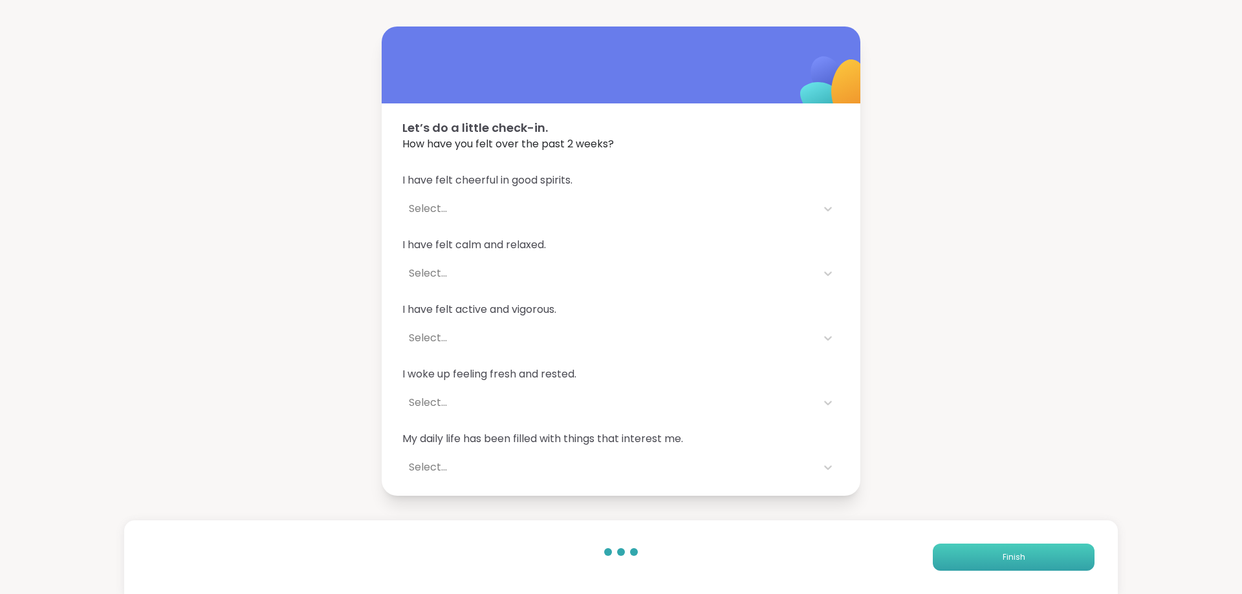
click at [950, 557] on button "Finish" at bounding box center [1014, 557] width 162 height 27
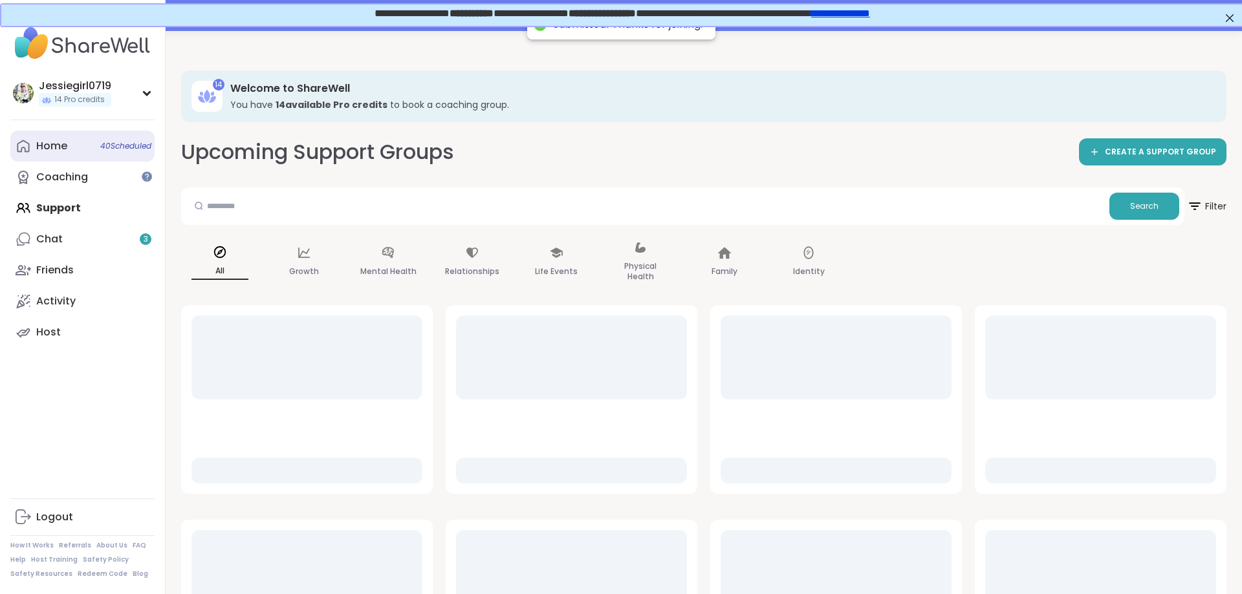
click at [48, 146] on div "Home 40 Scheduled" at bounding box center [51, 146] width 31 height 14
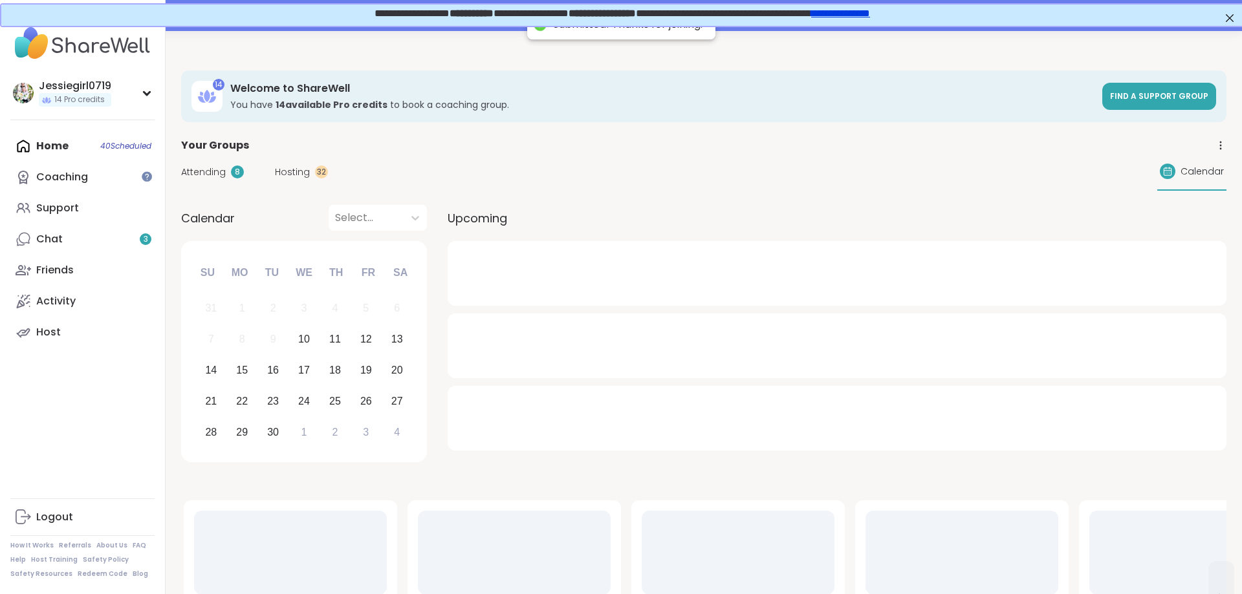
click at [219, 171] on span "Attending" at bounding box center [203, 173] width 45 height 14
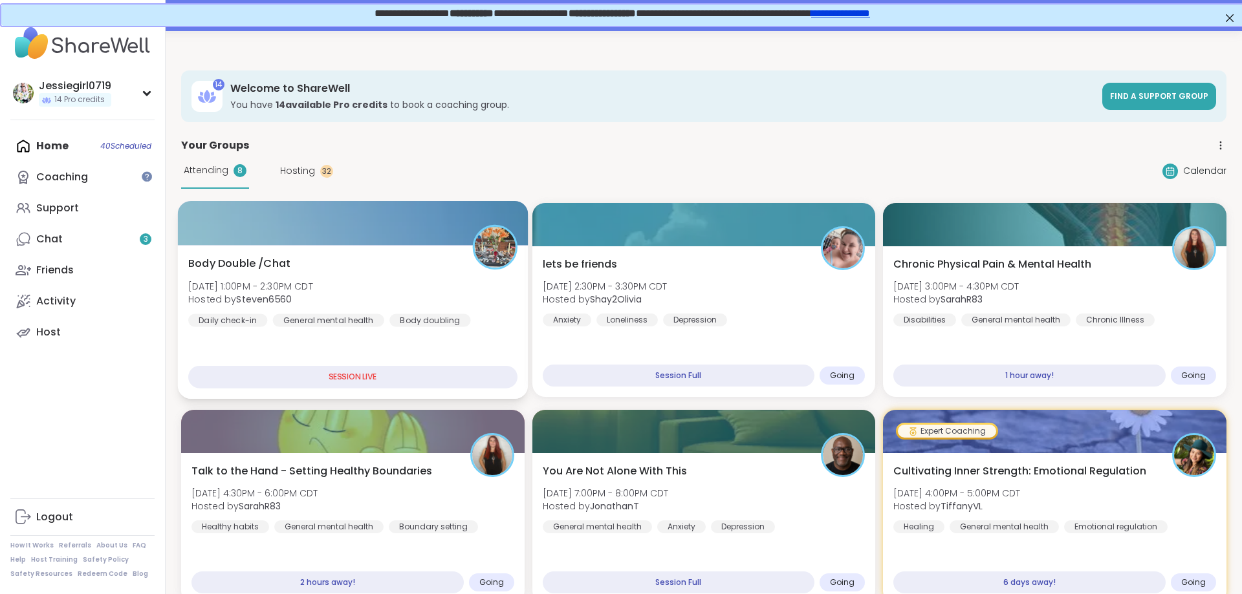
click at [250, 271] on span "Body Double /Chat" at bounding box center [239, 264] width 102 height 16
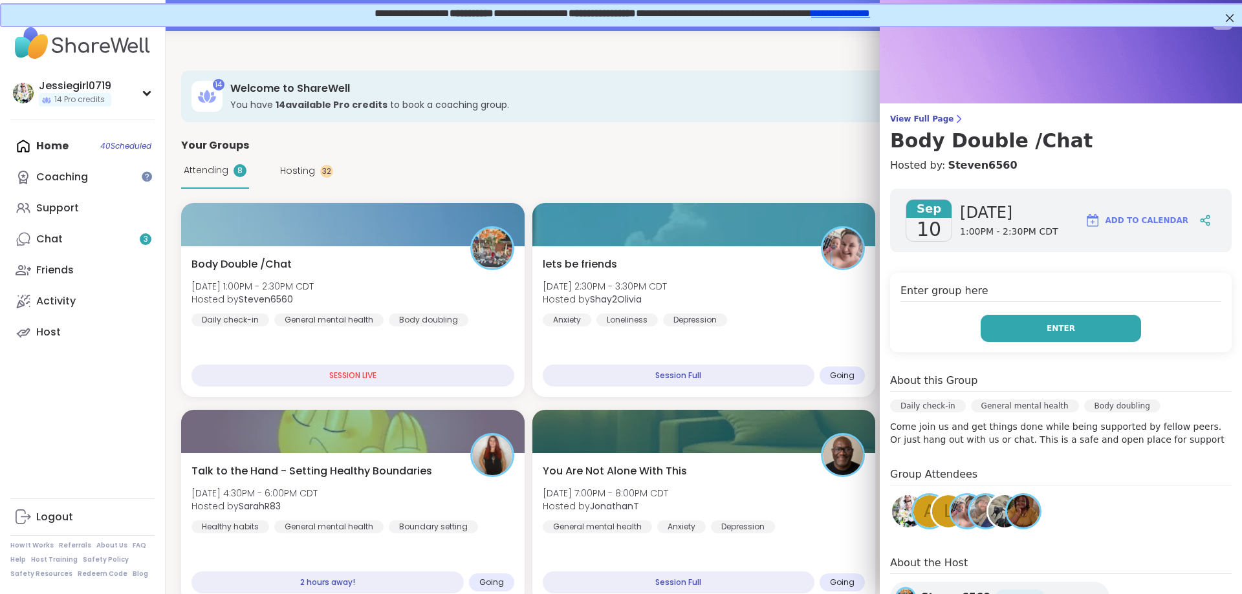
click at [1034, 329] on button "Enter" at bounding box center [1061, 328] width 160 height 27
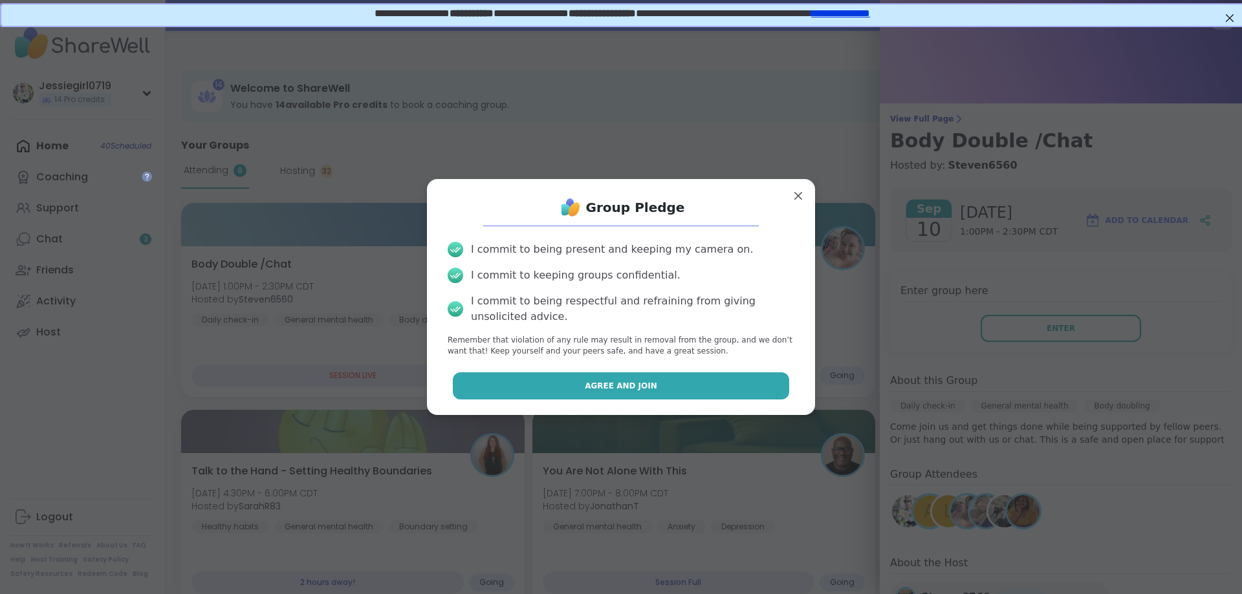
click at [530, 382] on button "Agree and Join" at bounding box center [621, 386] width 337 height 27
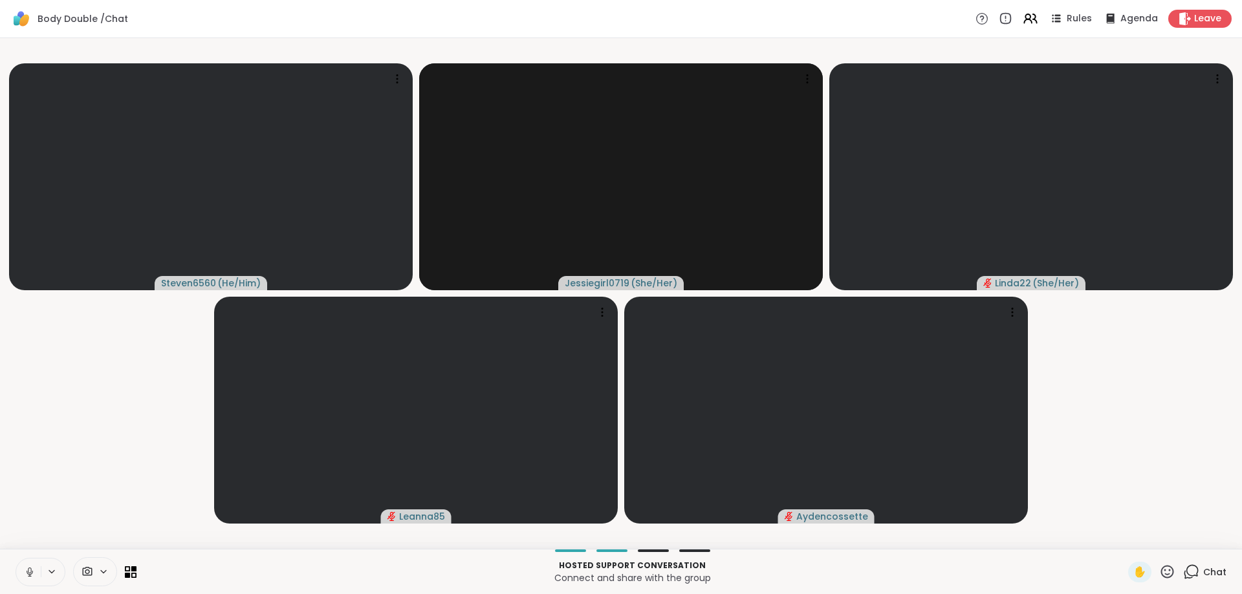
click at [1198, 571] on icon at bounding box center [1192, 571] width 12 height 12
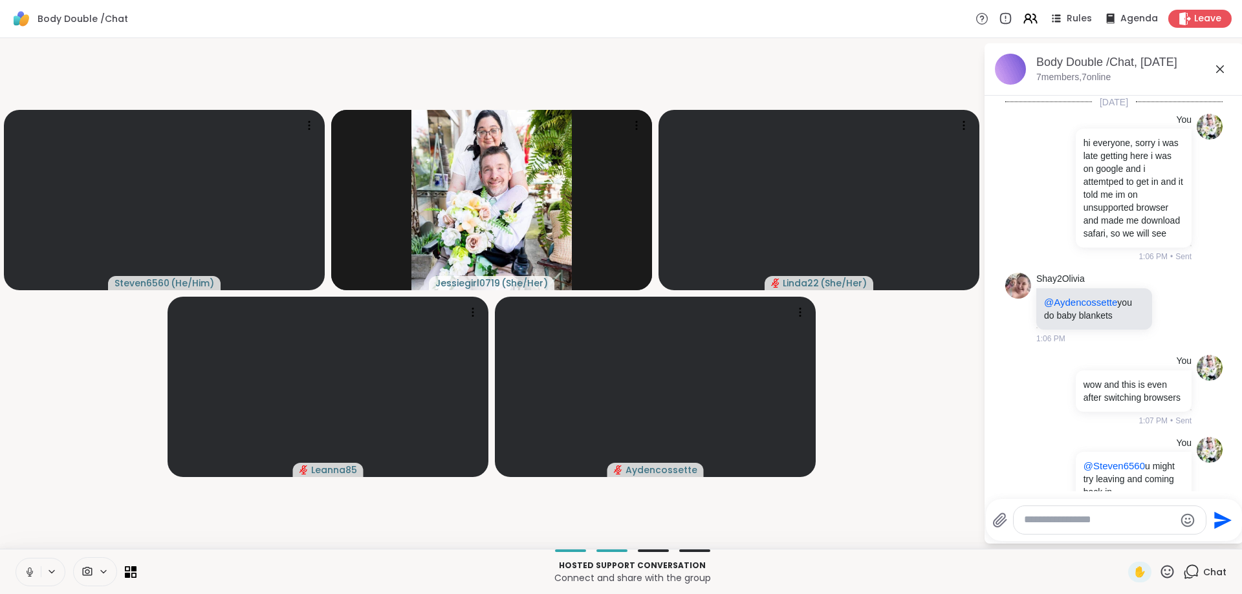
scroll to position [1029, 0]
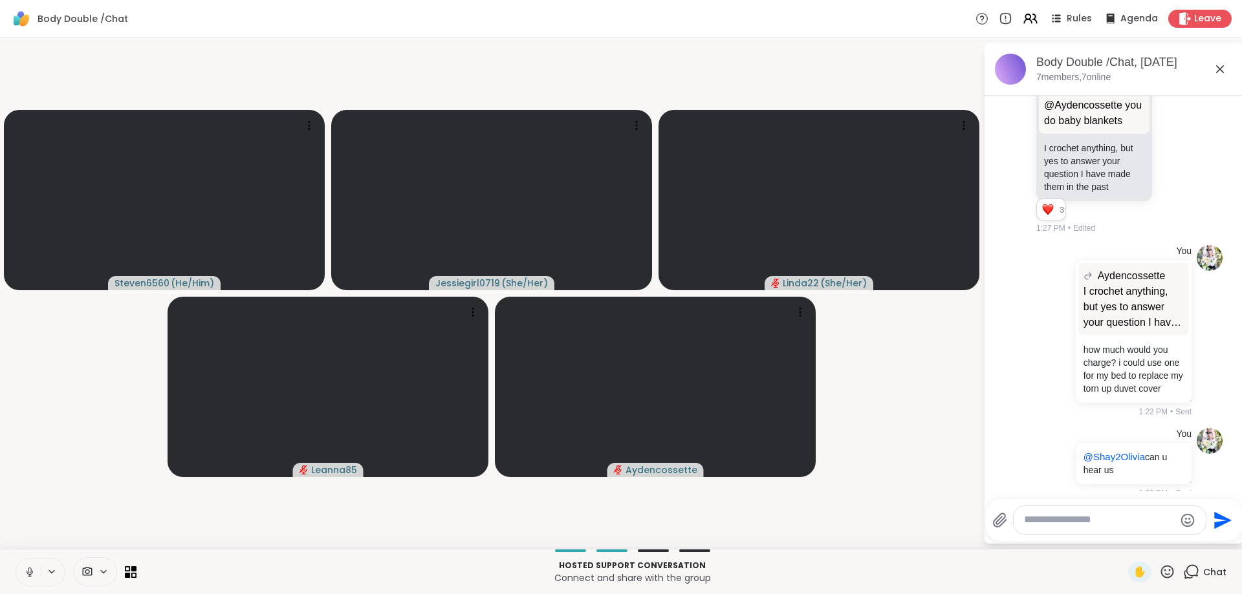
click at [1105, 519] on textarea "Type your message" at bounding box center [1099, 521] width 151 height 14
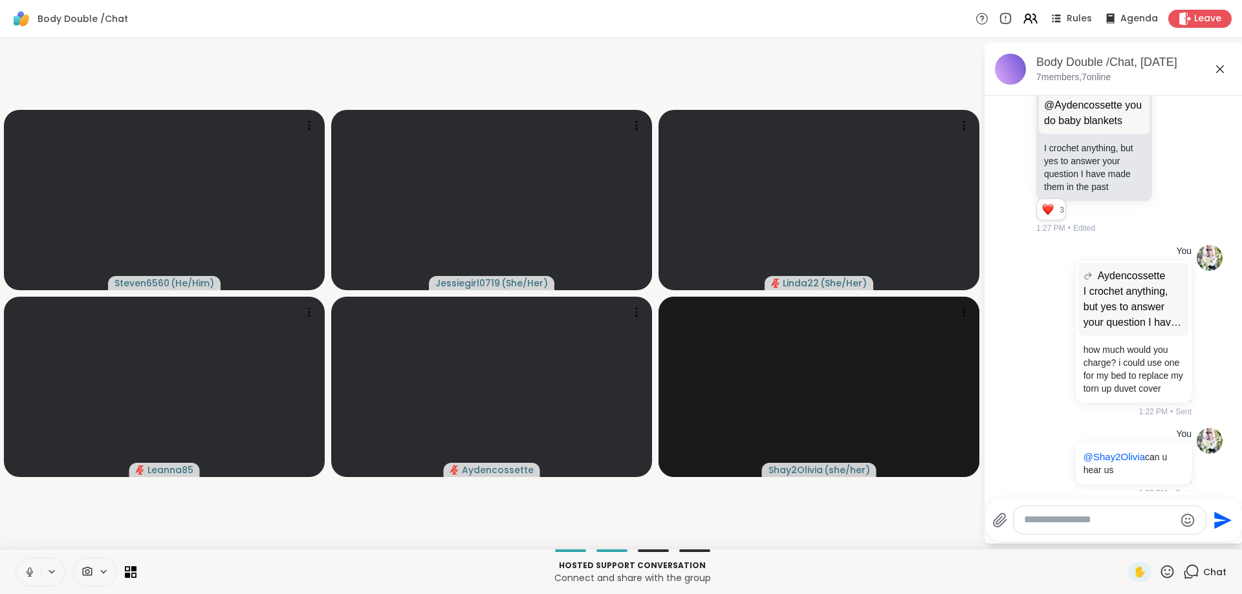
click at [1105, 520] on textarea "Type your message" at bounding box center [1099, 521] width 151 height 14
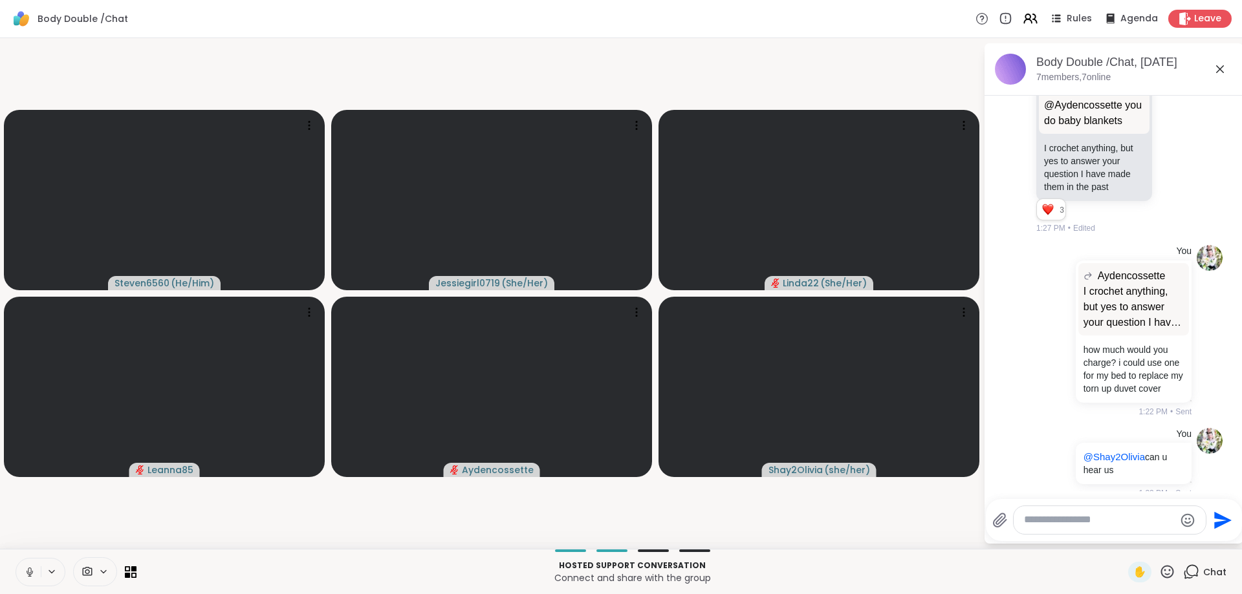
click at [1105, 520] on textarea "Type your message" at bounding box center [1099, 521] width 151 height 14
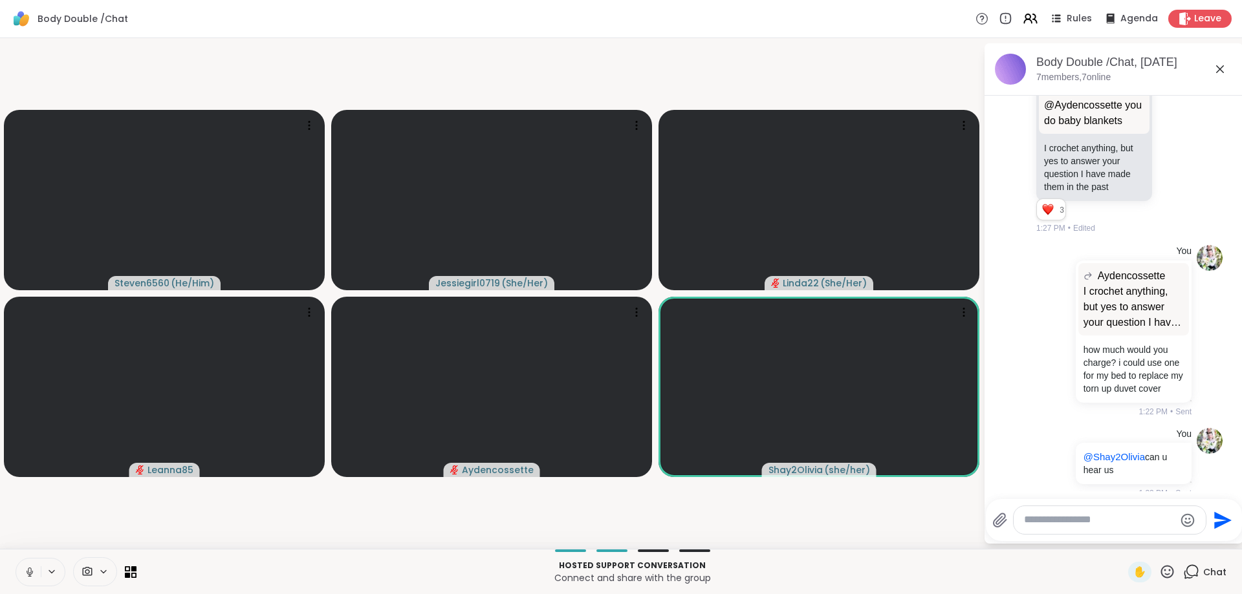
click at [1105, 522] on textarea "Type your message" at bounding box center [1099, 521] width 151 height 14
click at [1104, 523] on textarea "Type your message" at bounding box center [1099, 521] width 151 height 14
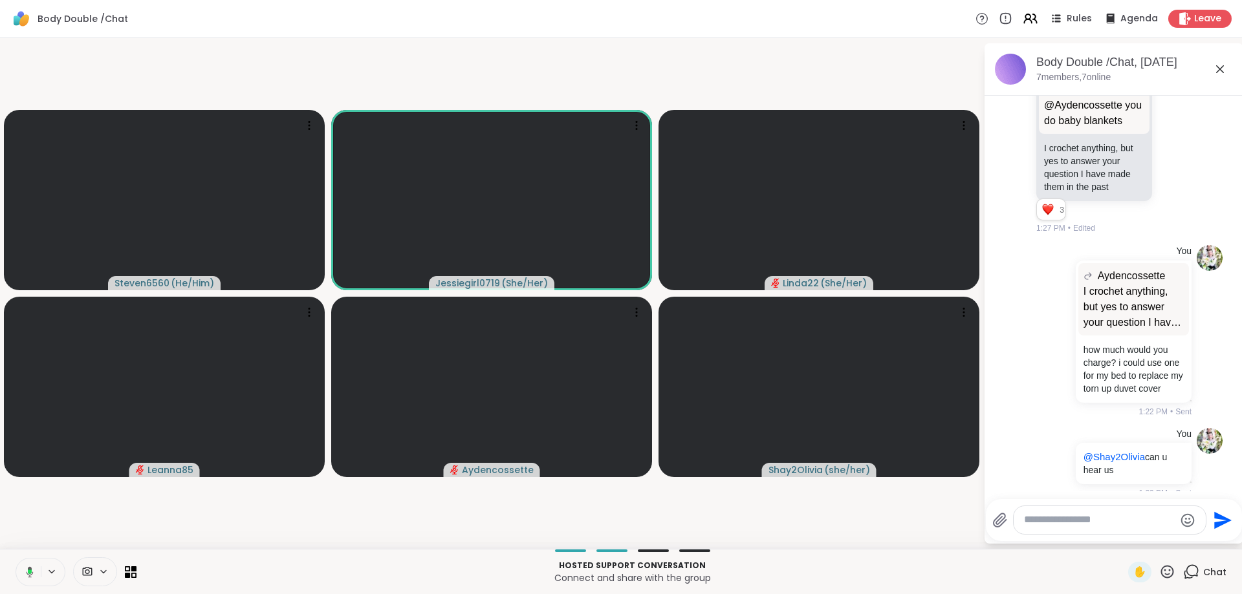
click at [1047, 519] on textarea "Type your message" at bounding box center [1099, 521] width 151 height 14
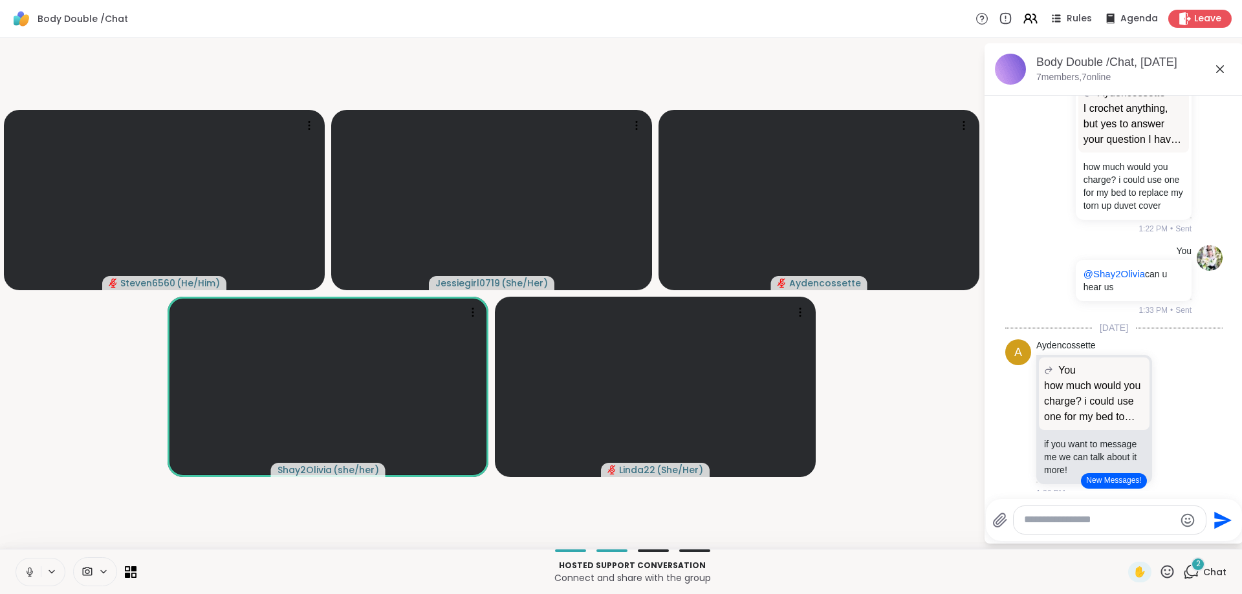
scroll to position [1324, 0]
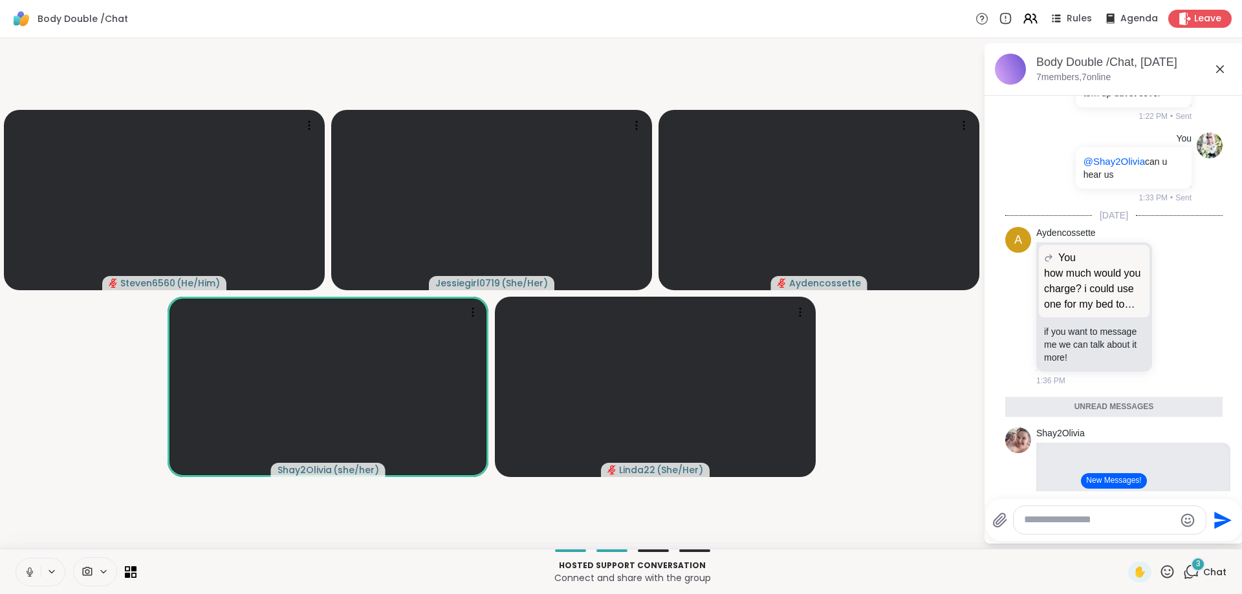
click at [1124, 486] on button "New Messages!" at bounding box center [1113, 482] width 65 height 16
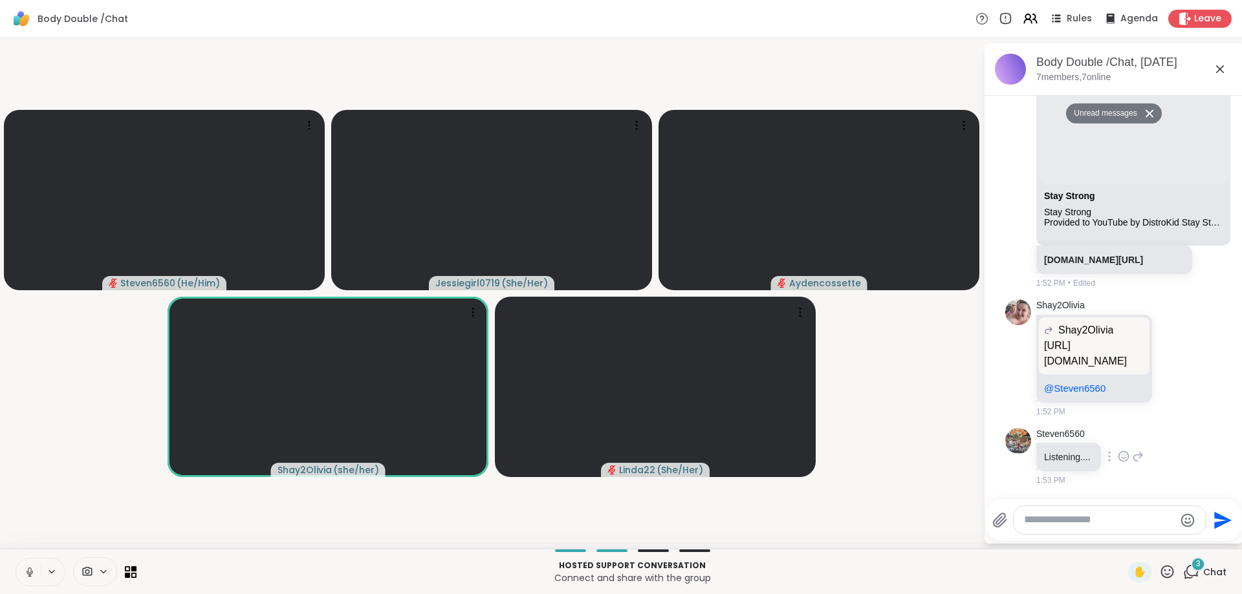
scroll to position [1743, 0]
click at [1080, 523] on textarea "Type your message" at bounding box center [1099, 521] width 151 height 14
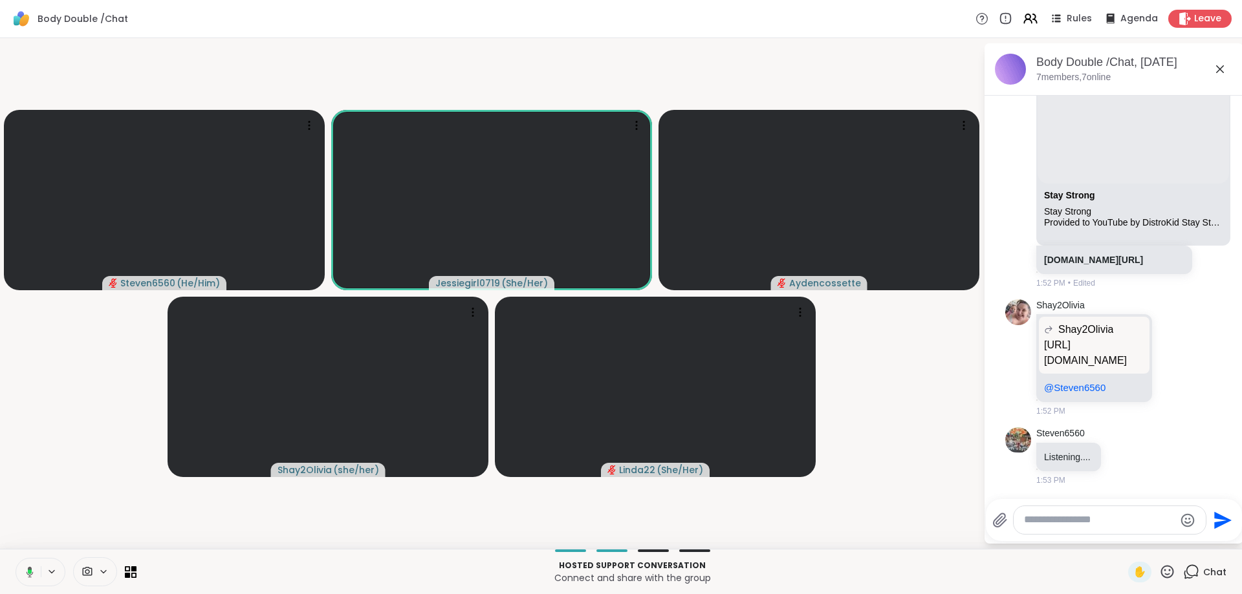
click at [1104, 527] on textarea "Type your message" at bounding box center [1099, 521] width 151 height 14
click at [1100, 512] on div at bounding box center [1110, 520] width 192 height 28
click at [1090, 520] on textarea "Type your message" at bounding box center [1099, 521] width 151 height 14
click at [1089, 521] on textarea "Type your message" at bounding box center [1099, 521] width 151 height 14
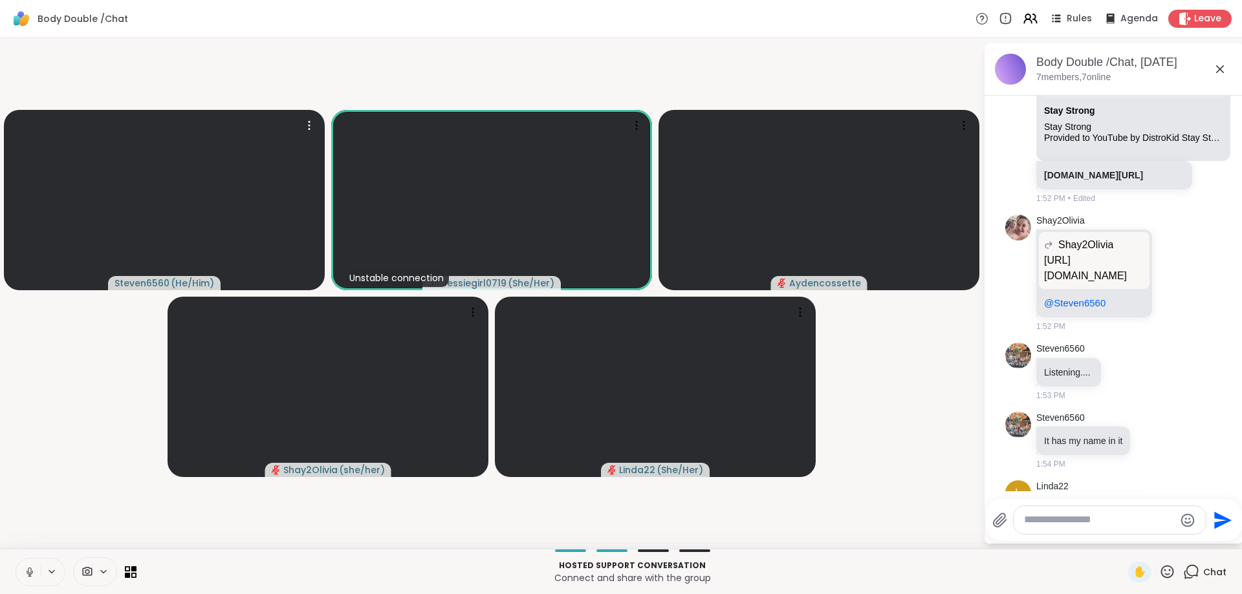
scroll to position [1893, 0]
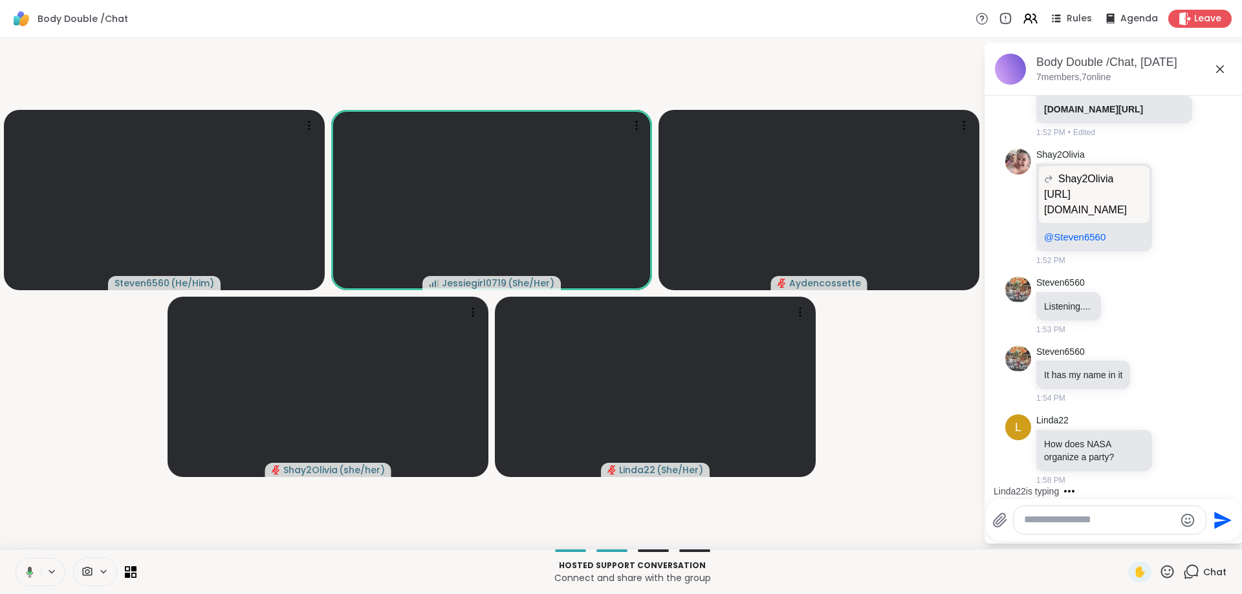
click at [1038, 523] on textarea "Type your message" at bounding box center [1099, 521] width 151 height 14
paste textarea "**********"
type textarea "**********"
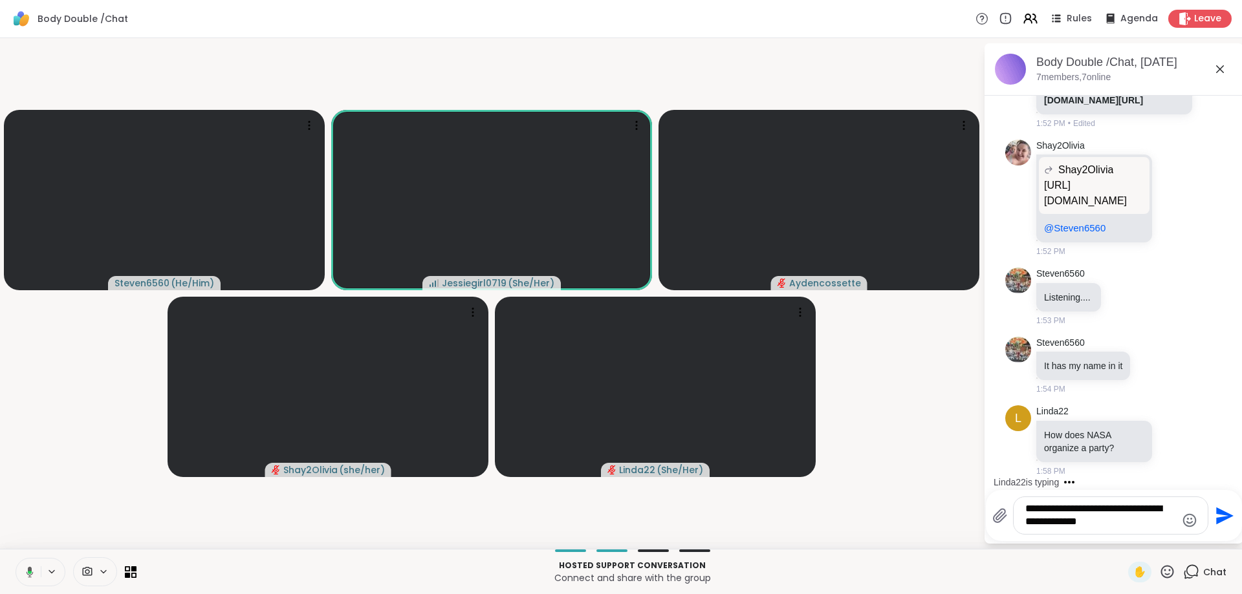
click at [1221, 508] on icon "Send" at bounding box center [1223, 516] width 21 height 21
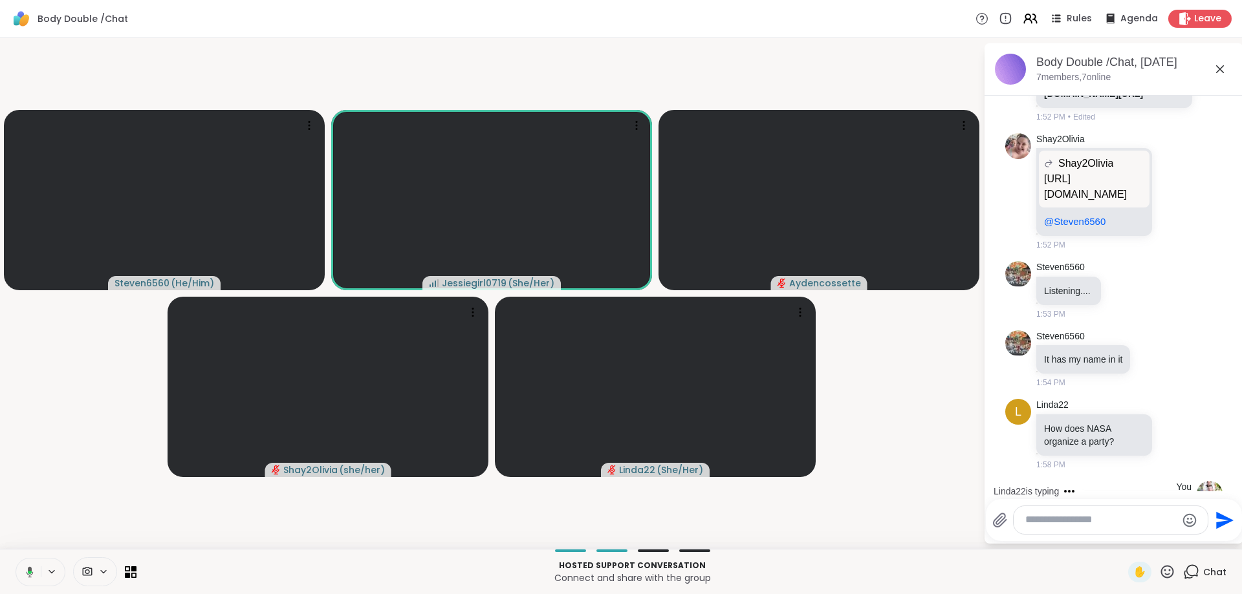
scroll to position [1988, 0]
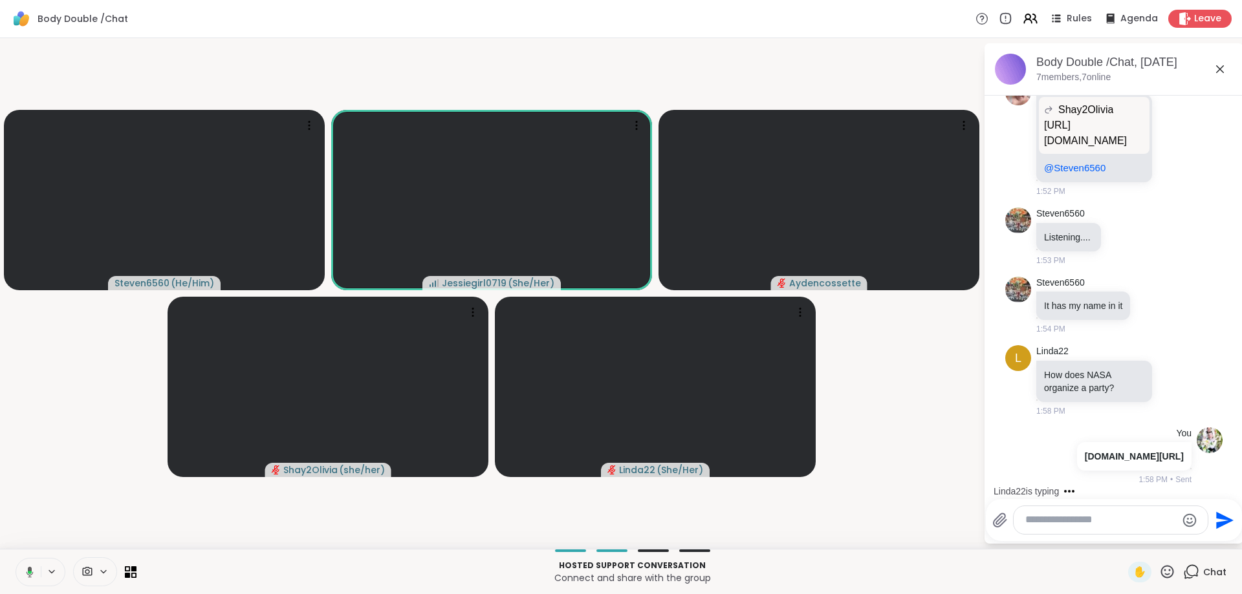
click at [1095, 517] on textarea "Type your message" at bounding box center [1100, 521] width 151 height 14
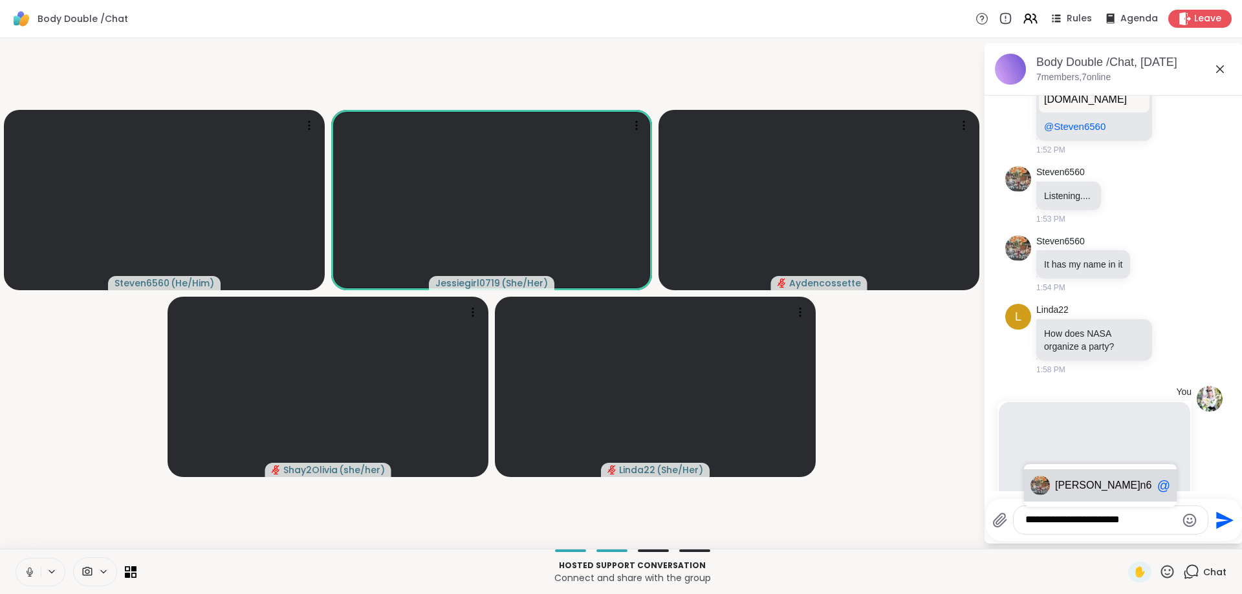
click at [1080, 477] on div "Steve n6560 @" at bounding box center [1100, 486] width 153 height 32
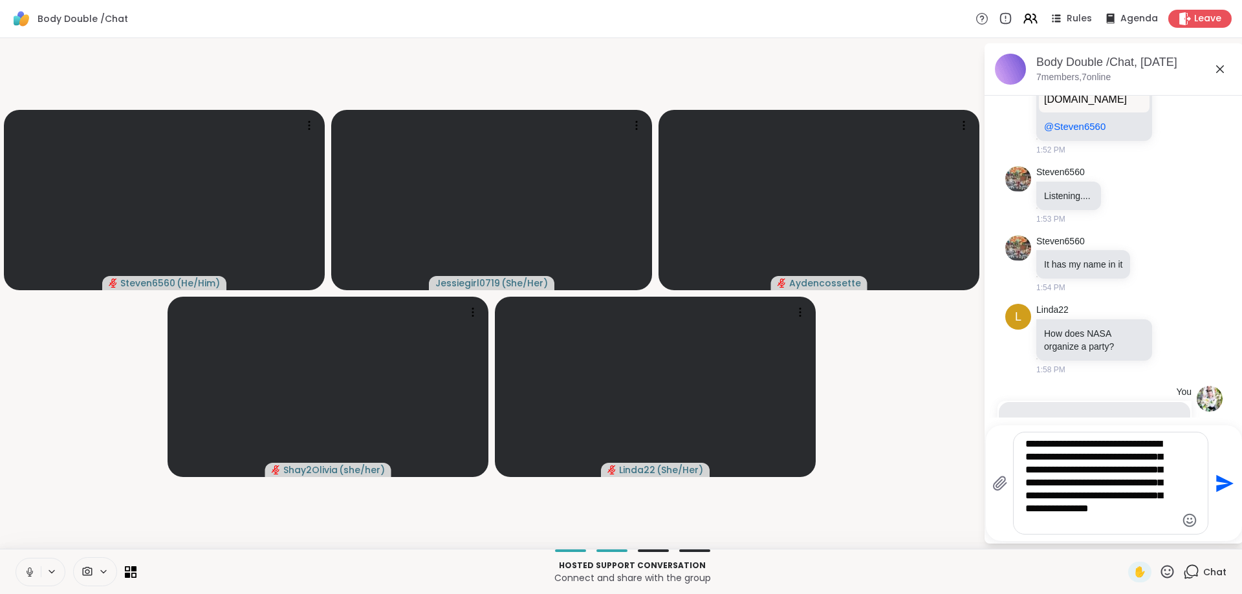
type textarea "**********"
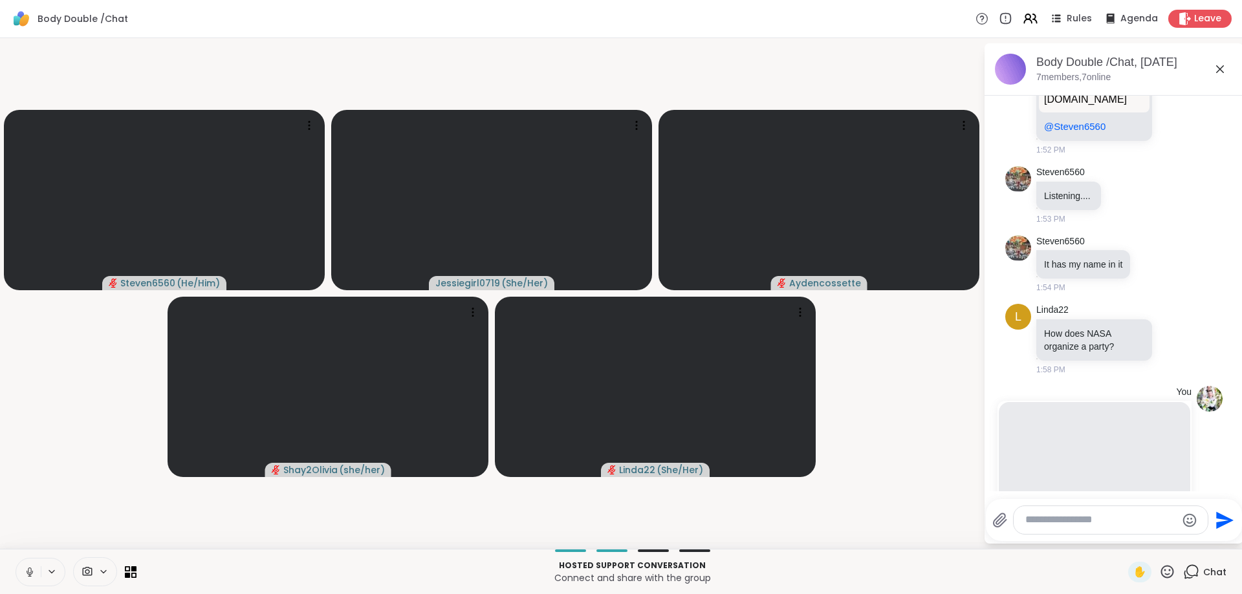
scroll to position [2384, 0]
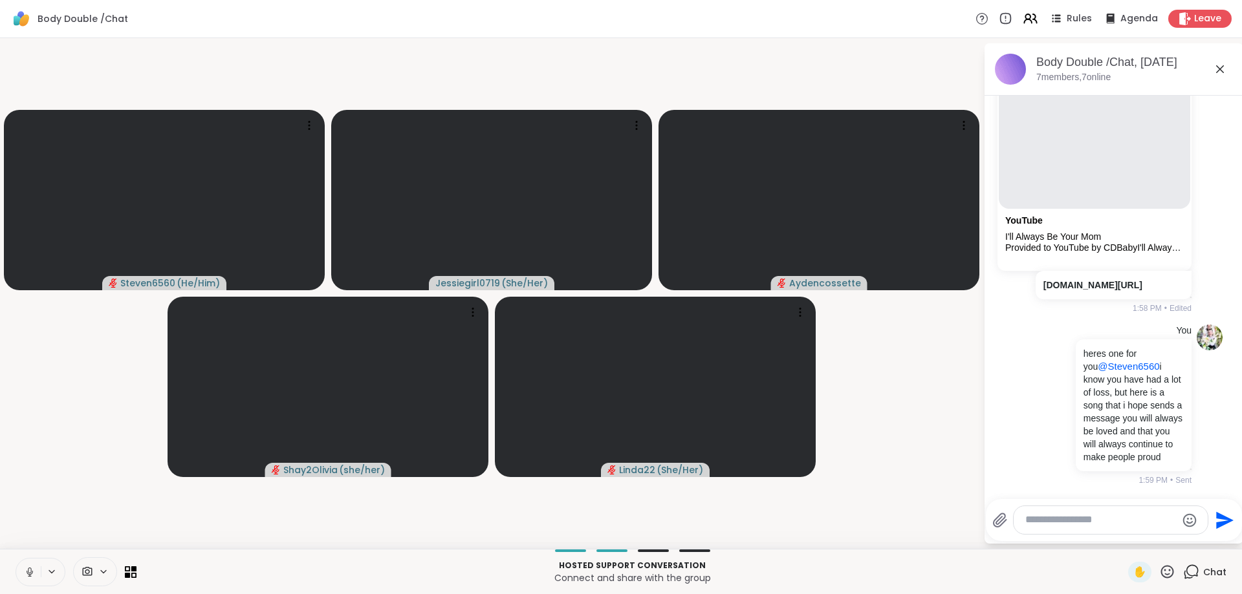
click at [1101, 522] on textarea "Type your message" at bounding box center [1100, 521] width 151 height 14
click at [1109, 522] on textarea "Type your message" at bounding box center [1100, 521] width 151 height 14
click at [1110, 521] on textarea "Type your message" at bounding box center [1100, 521] width 151 height 14
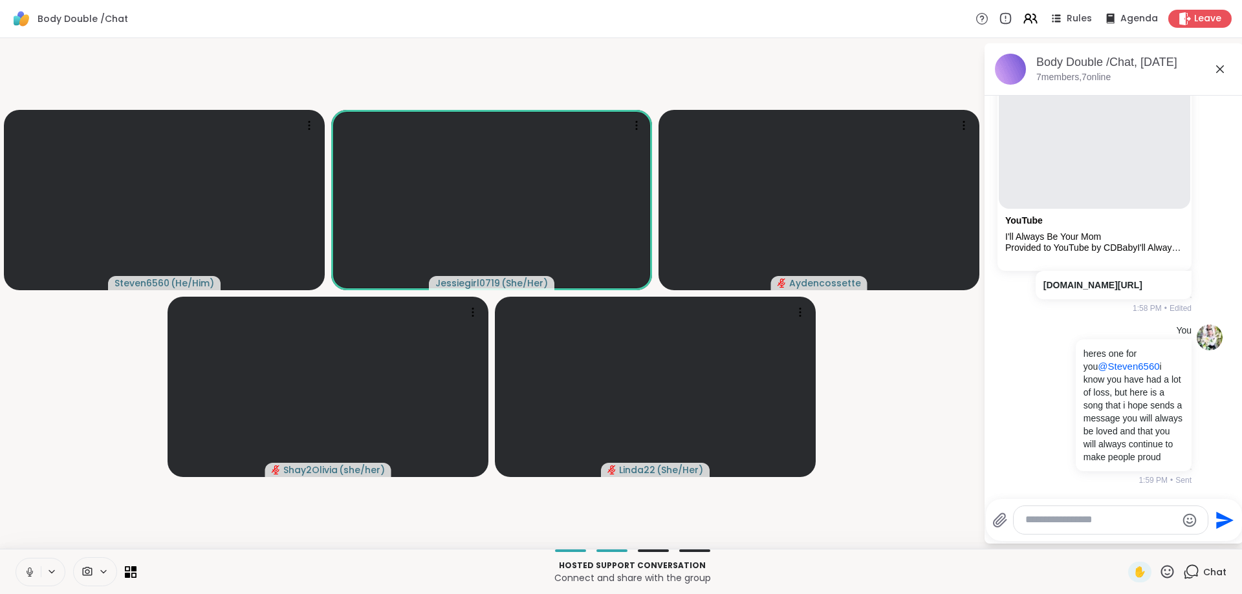
click at [878, 435] on video-player-container "Steven6560 ( He/Him ) Jessiegirl0719 ( She/Her ) Aydencossette Shay2Olivia ( sh…" at bounding box center [492, 293] width 968 height 501
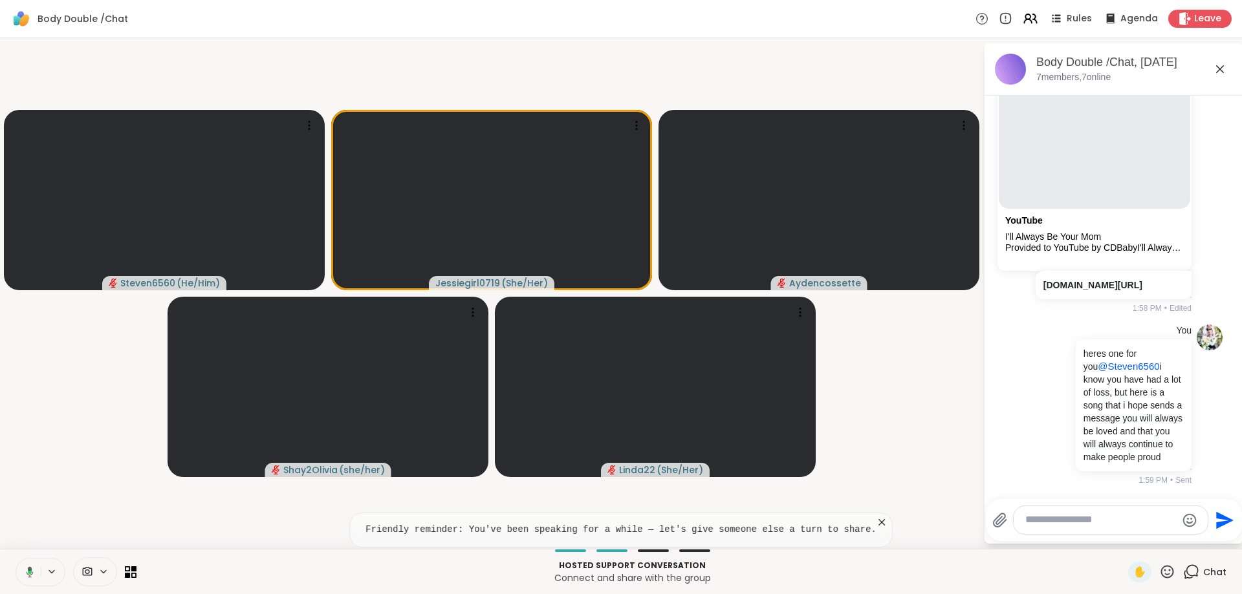
click at [34, 571] on button at bounding box center [27, 572] width 27 height 27
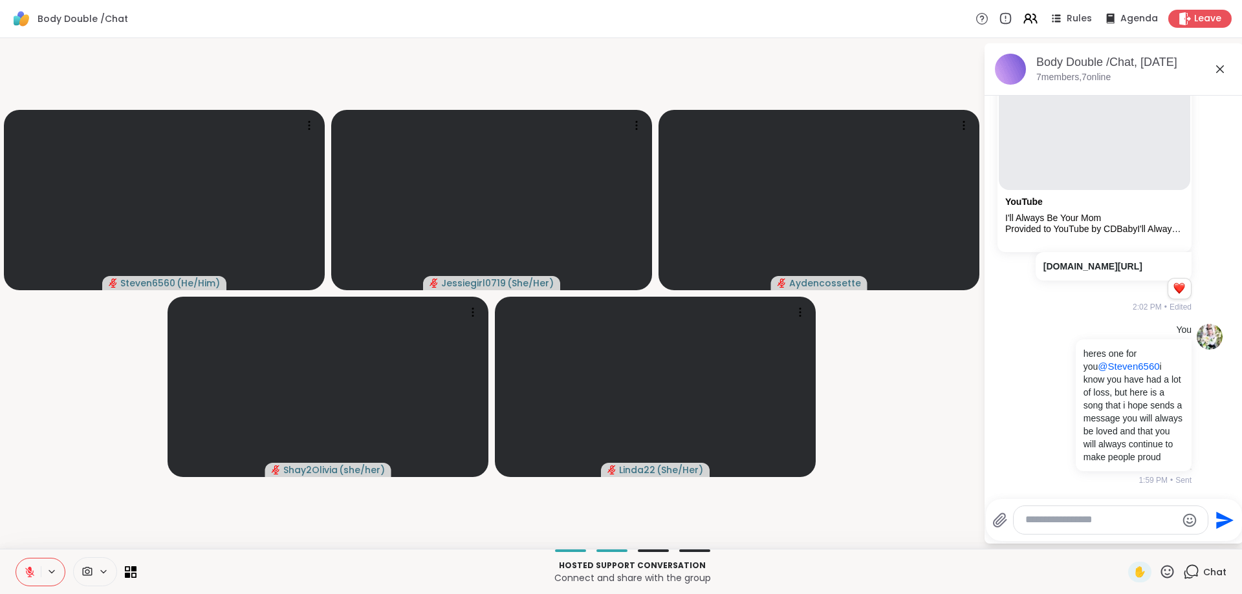
click at [1030, 523] on textarea "Type your message" at bounding box center [1100, 521] width 151 height 14
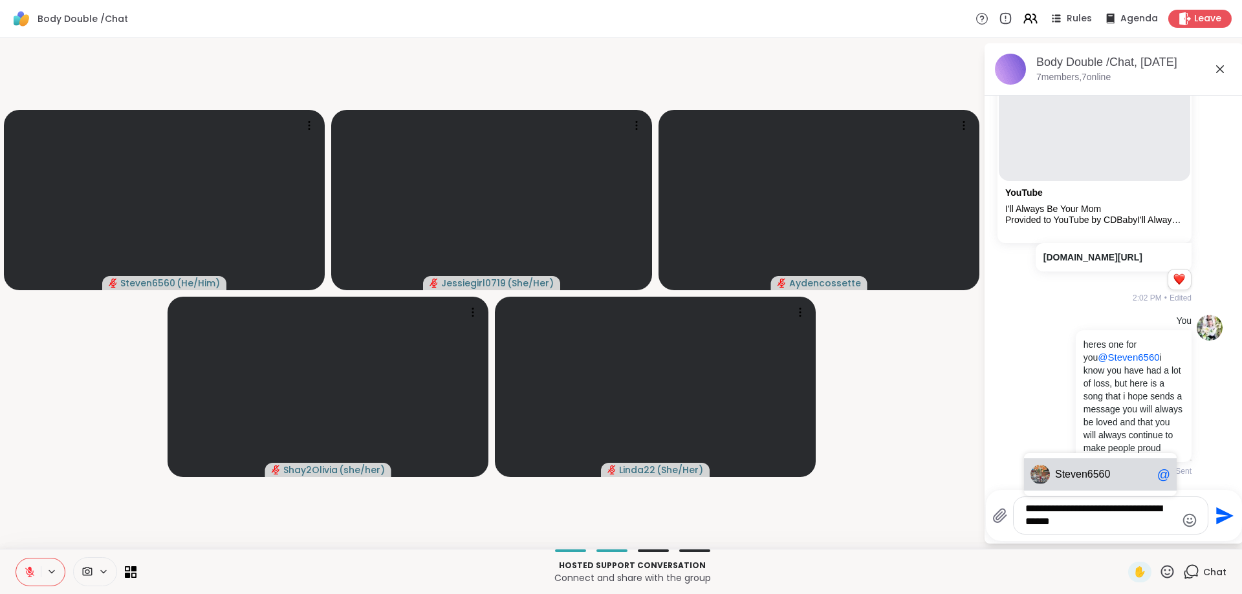
click at [1054, 468] on div "Ste ven6560 @" at bounding box center [1100, 475] width 153 height 32
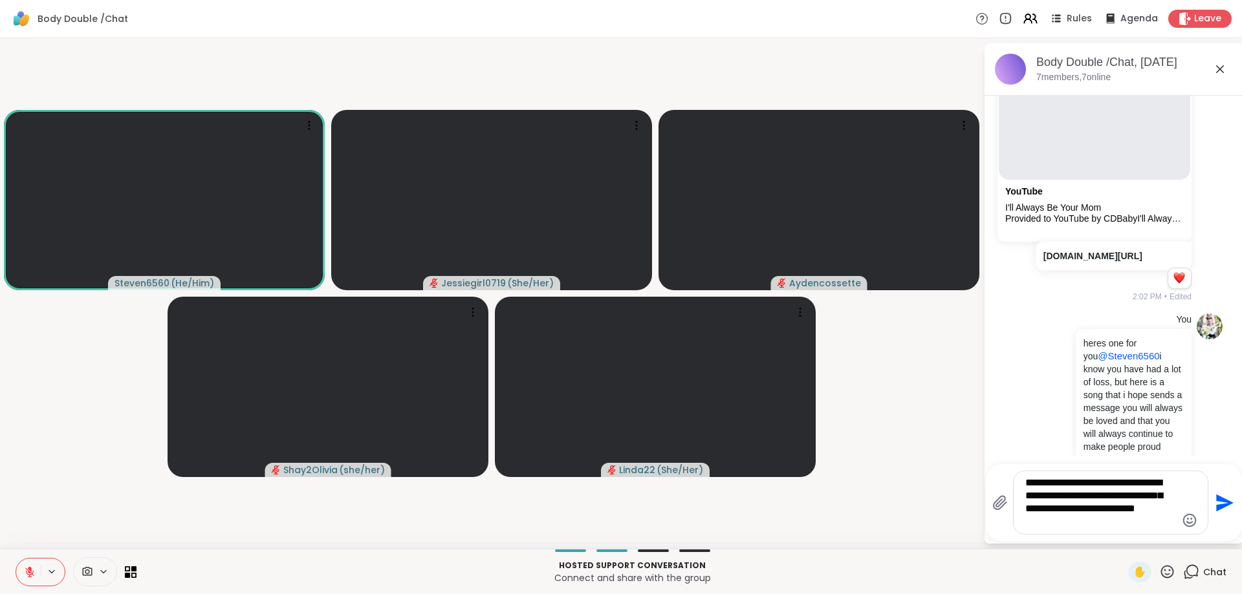
click at [33, 572] on icon at bounding box center [30, 573] width 12 height 12
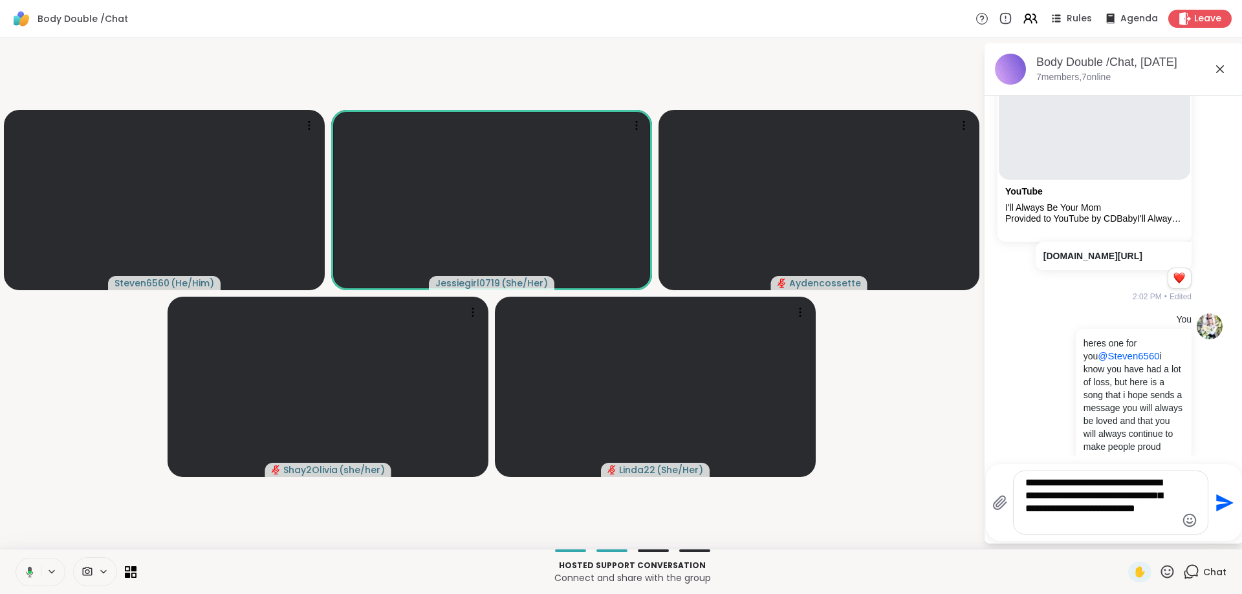
click at [1102, 527] on textarea "**********" at bounding box center [1100, 503] width 151 height 52
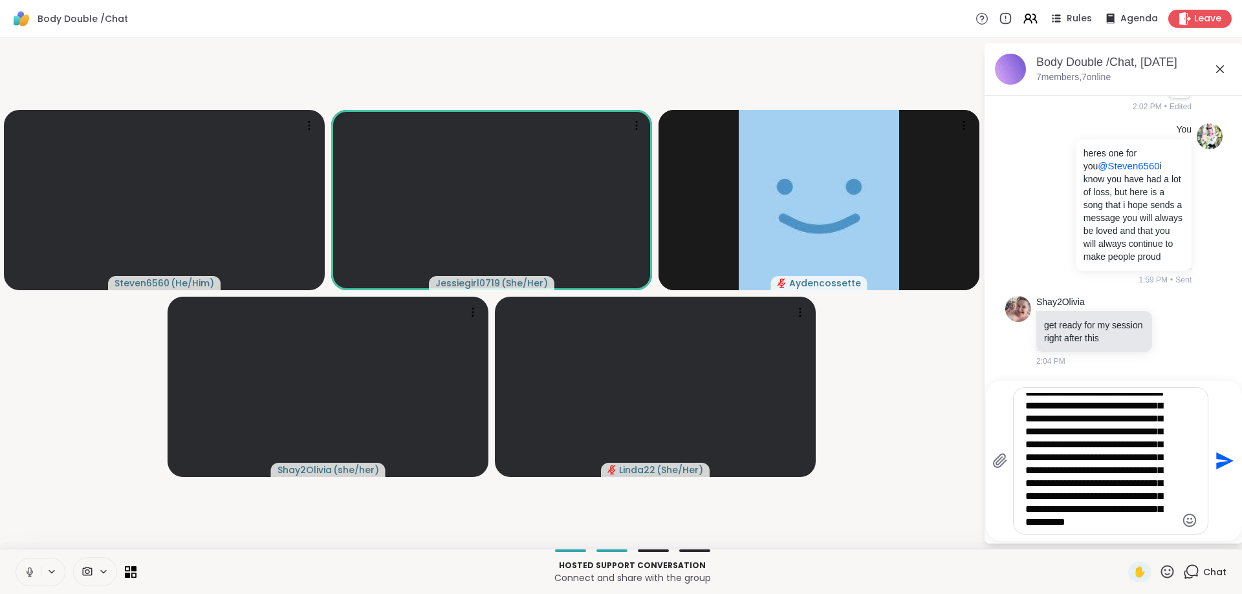
scroll to position [33, 0]
type textarea "**********"
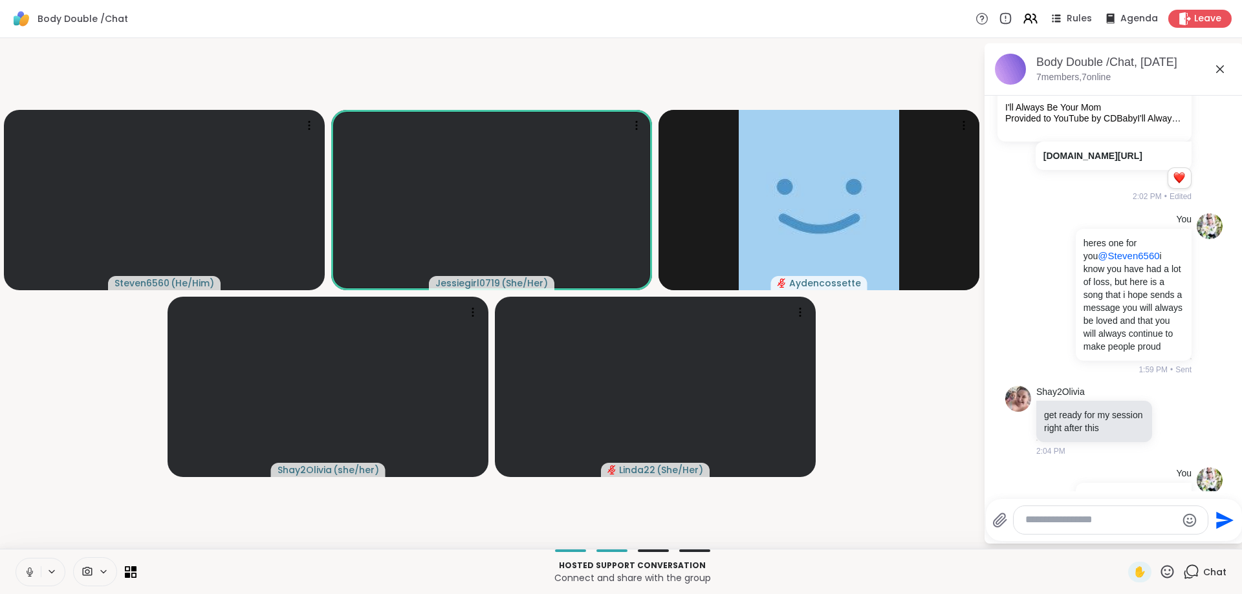
scroll to position [2760, 0]
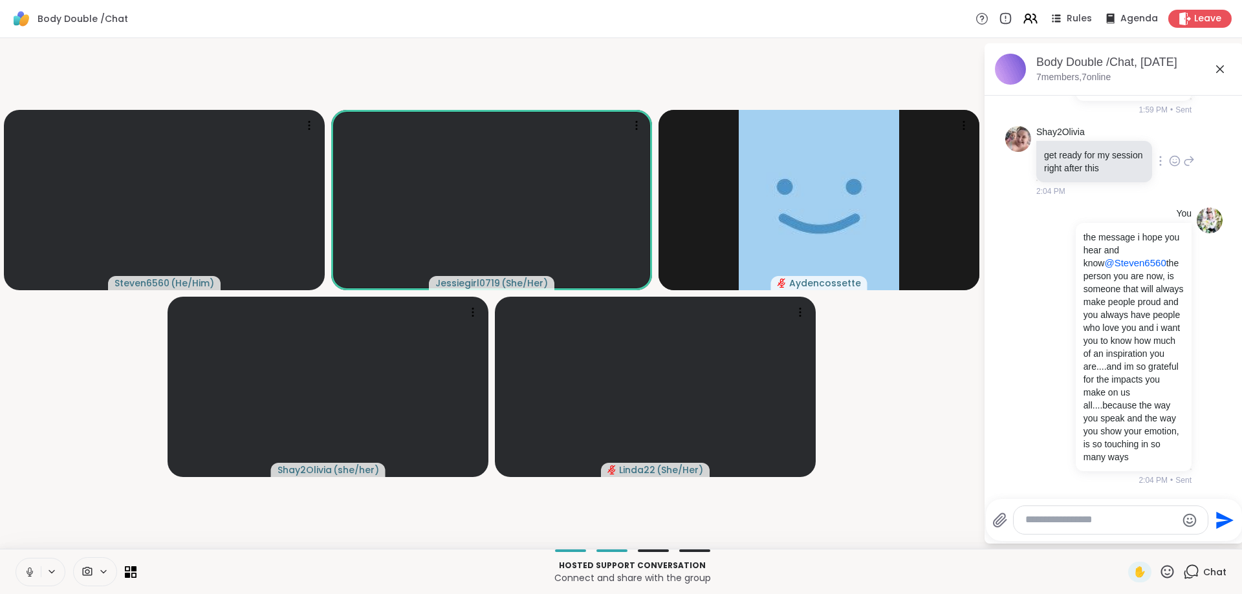
click at [1179, 168] on icon at bounding box center [1175, 161] width 12 height 13
click at [1071, 146] on div "Select Reaction: Heart" at bounding box center [1072, 141] width 12 height 12
click at [1196, 184] on div "Shay2Olivia get ready for my session right after this 1 1 2:04 PM • Edited" at bounding box center [1113, 155] width 217 height 100
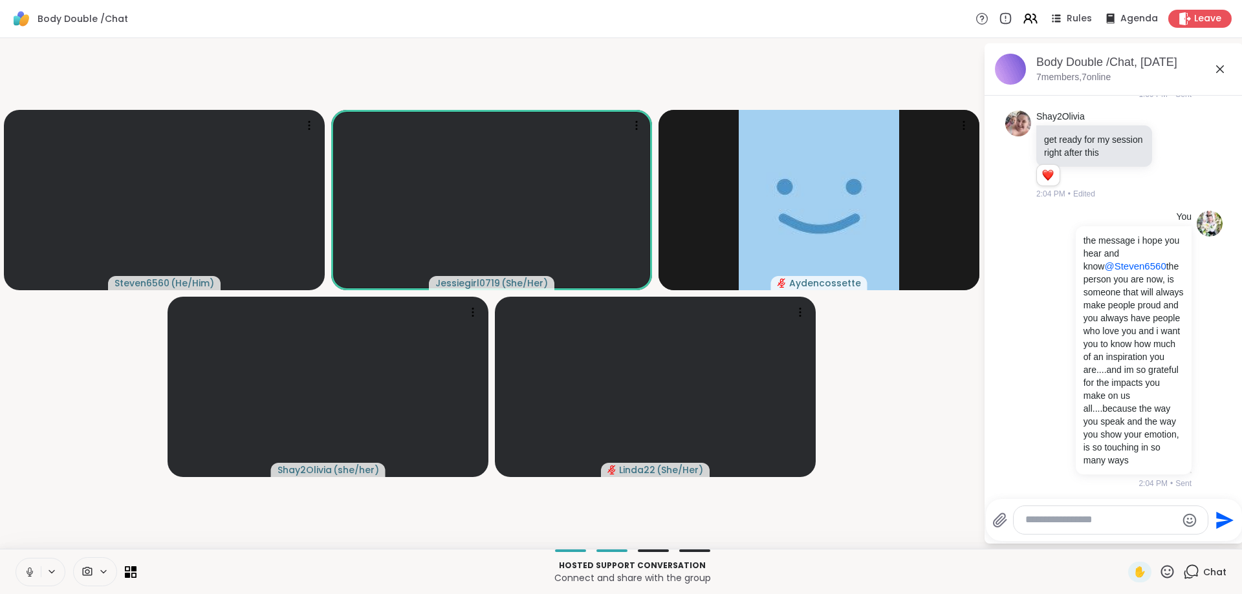
click at [1186, 162] on icon at bounding box center [1189, 155] width 12 height 16
type textarea "**********"
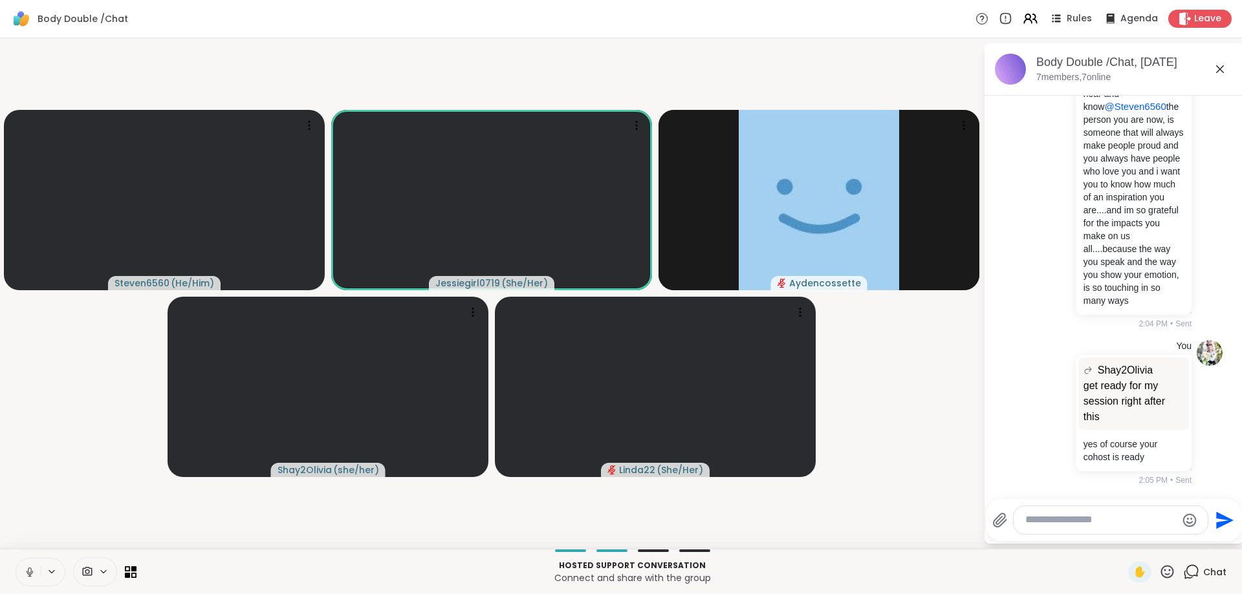
click at [1049, 525] on textarea "Type your message" at bounding box center [1100, 521] width 151 height 14
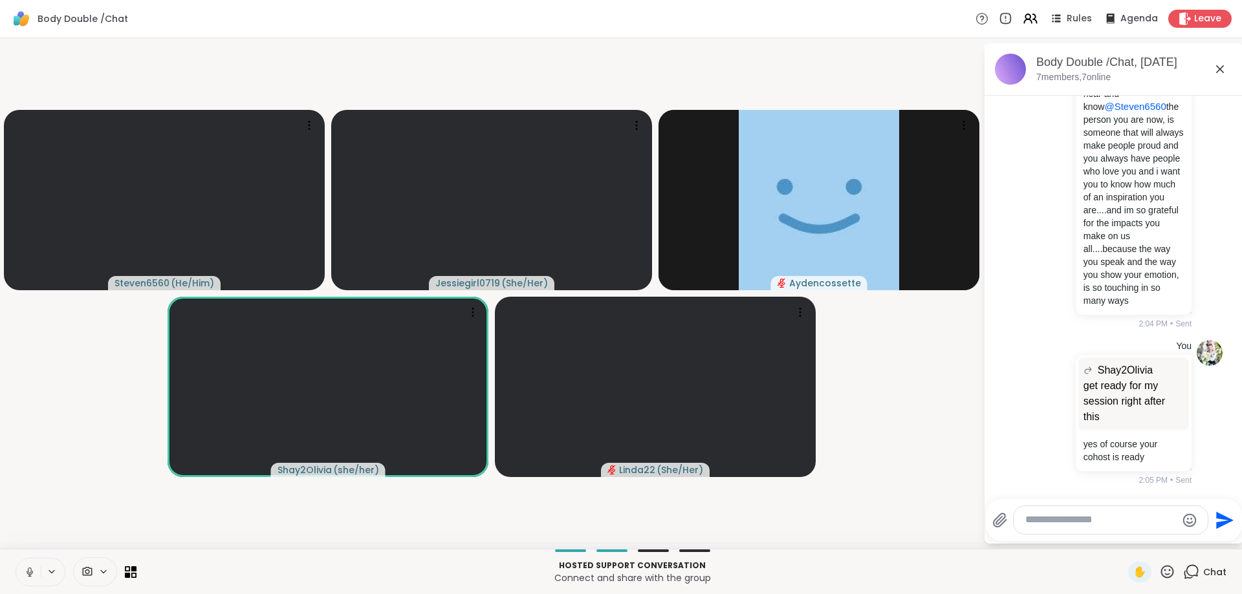
click at [1049, 523] on textarea "Type your message" at bounding box center [1100, 521] width 151 height 14
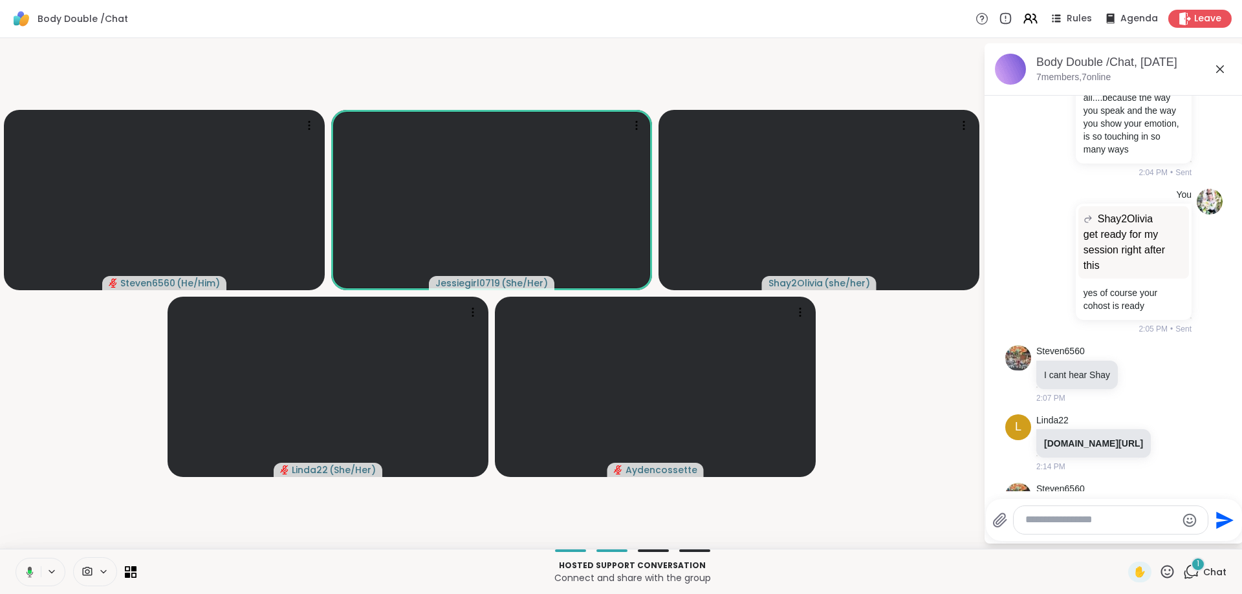
scroll to position [3140, 0]
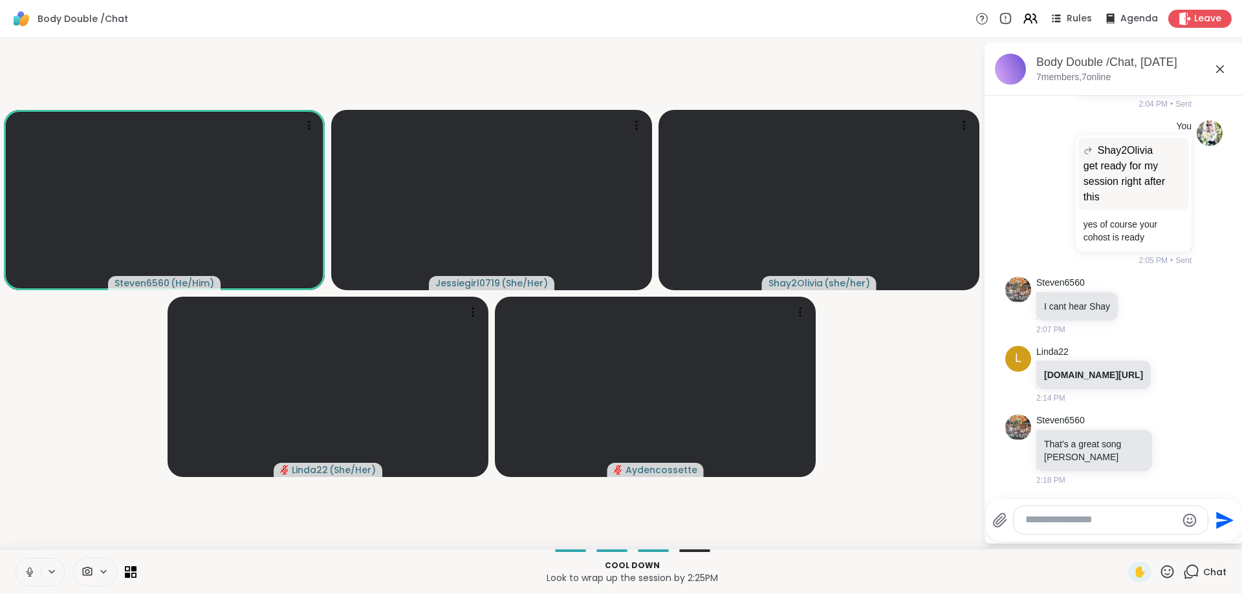
click at [34, 571] on icon at bounding box center [30, 573] width 12 height 12
click at [1039, 522] on textarea "Type your message" at bounding box center [1100, 521] width 151 height 14
type textarea "**********"
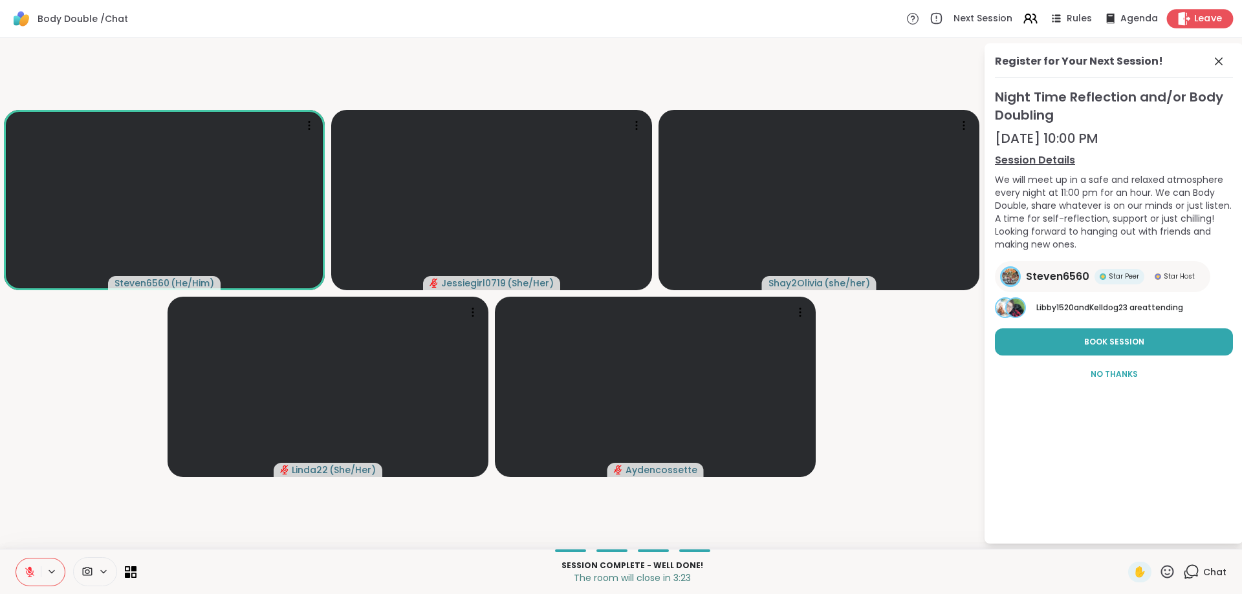
click at [1201, 14] on span "Leave" at bounding box center [1208, 19] width 28 height 14
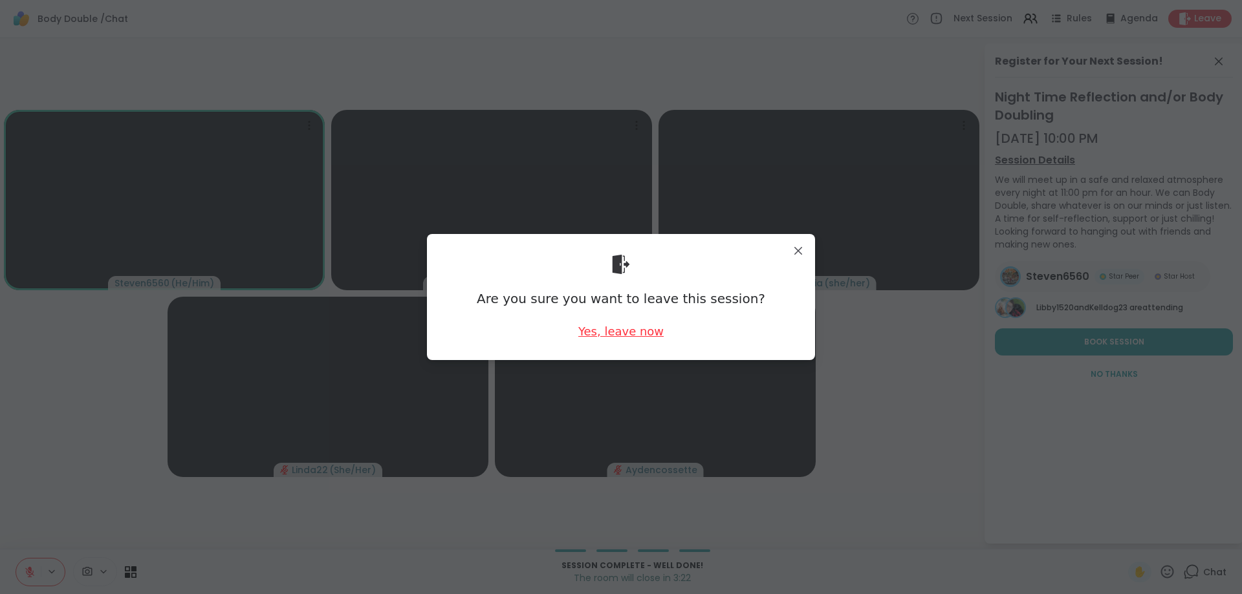
click at [609, 336] on div "Yes, leave now" at bounding box center [620, 331] width 85 height 16
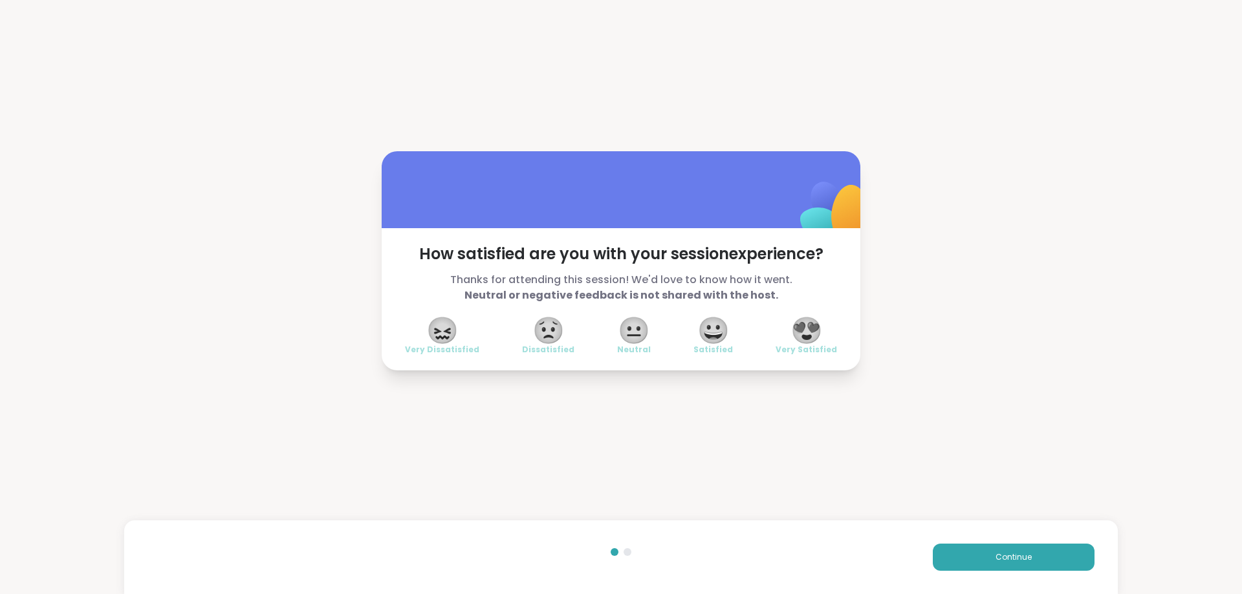
click at [805, 331] on span "😍" at bounding box center [806, 330] width 32 height 23
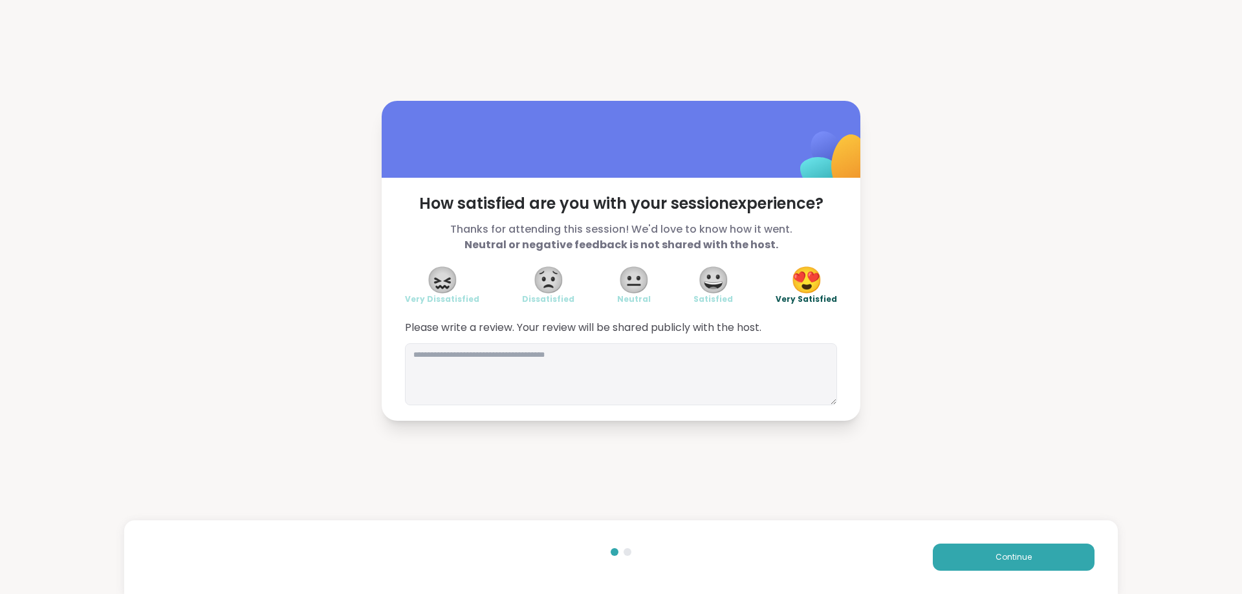
click at [1054, 543] on div "Continue" at bounding box center [621, 558] width 994 height 74
click at [1043, 542] on div "Continue" at bounding box center [621, 558] width 994 height 74
click at [964, 559] on button "Continue" at bounding box center [1014, 557] width 162 height 27
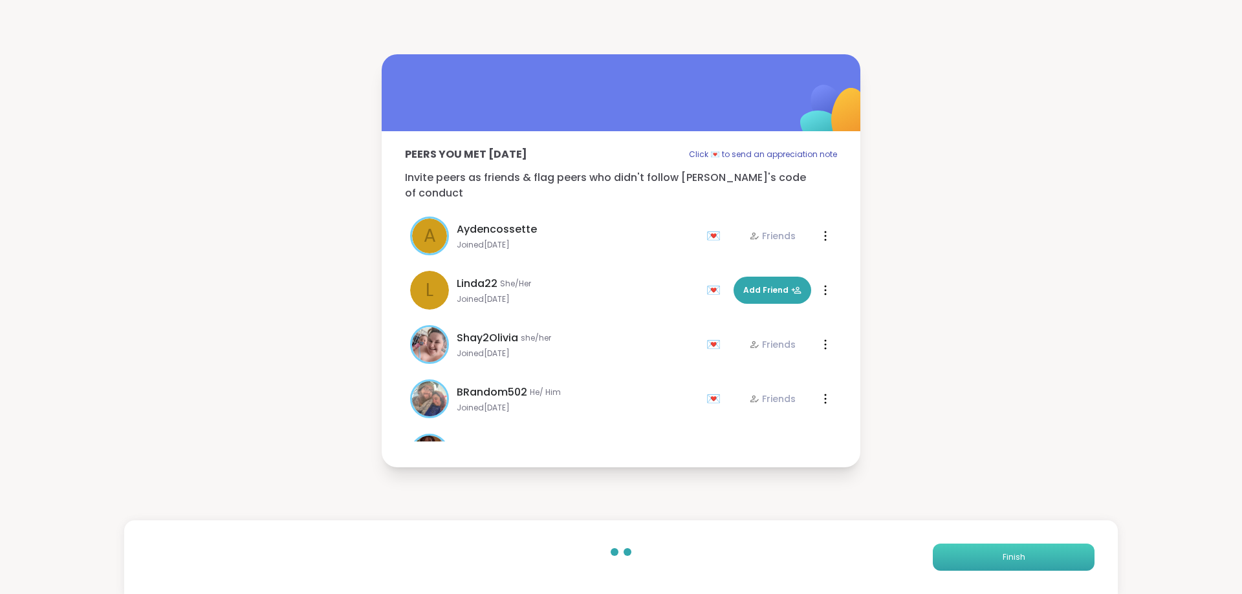
click at [964, 558] on button "Finish" at bounding box center [1014, 557] width 162 height 27
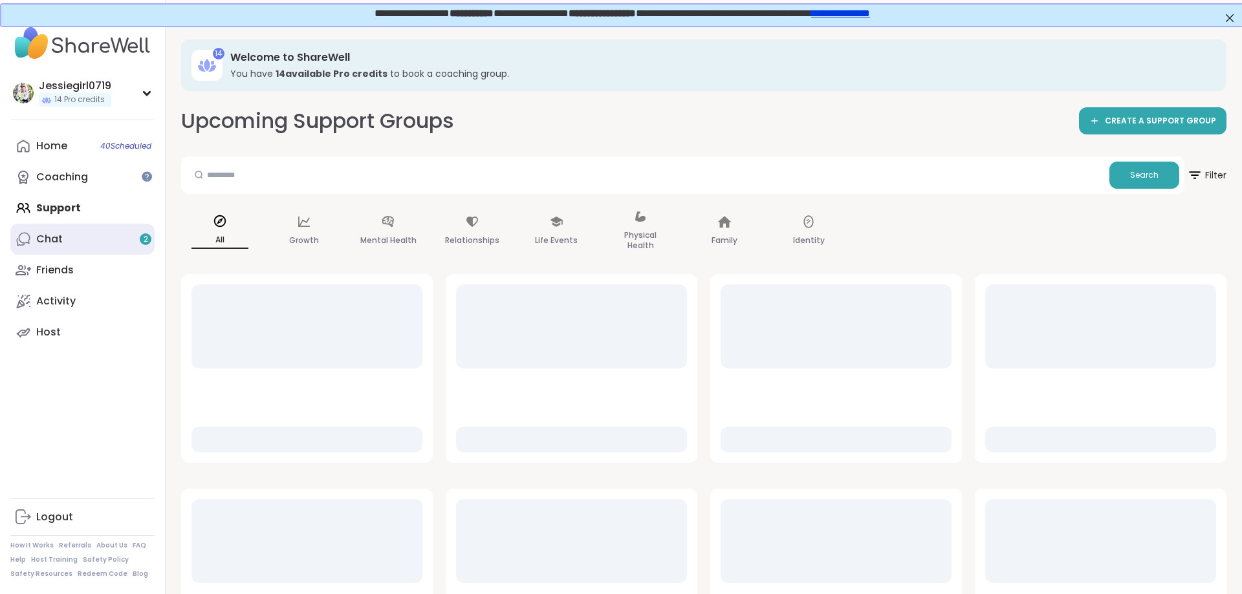
click at [67, 237] on link "Chat 2" at bounding box center [82, 239] width 144 height 31
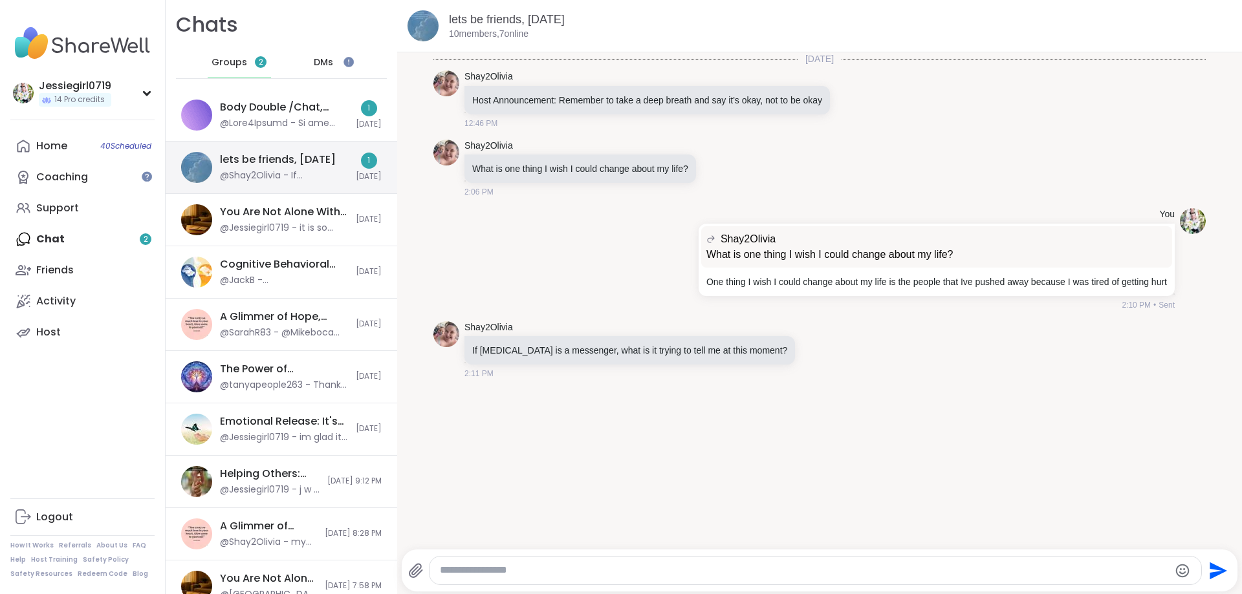
click at [314, 159] on div "lets be friends, [DATE]" at bounding box center [278, 160] width 116 height 14
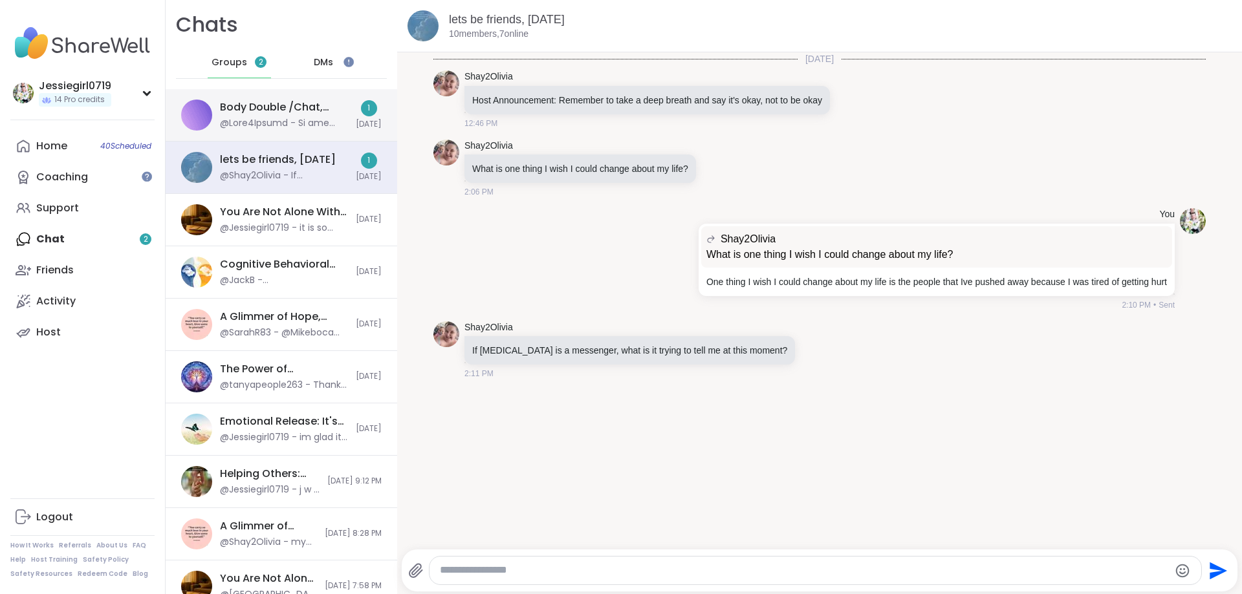
click at [319, 116] on div "Body Double /Chat, [DATE]" at bounding box center [284, 115] width 128 height 30
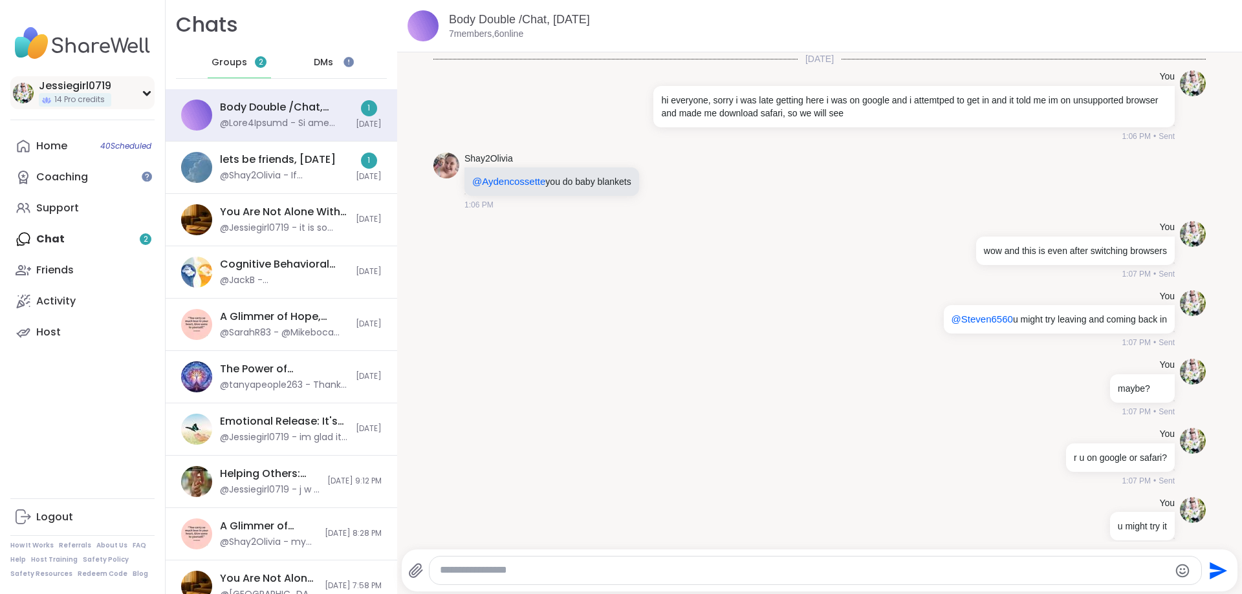
scroll to position [2620, 0]
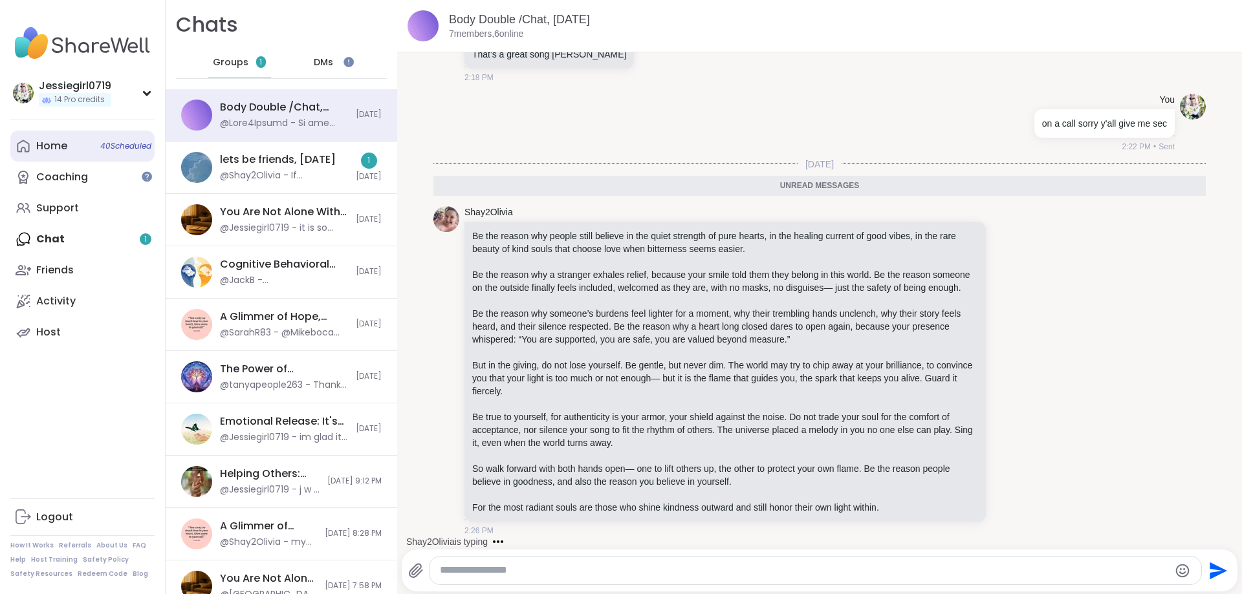
click at [65, 151] on div "Home 40 Scheduled" at bounding box center [51, 146] width 31 height 14
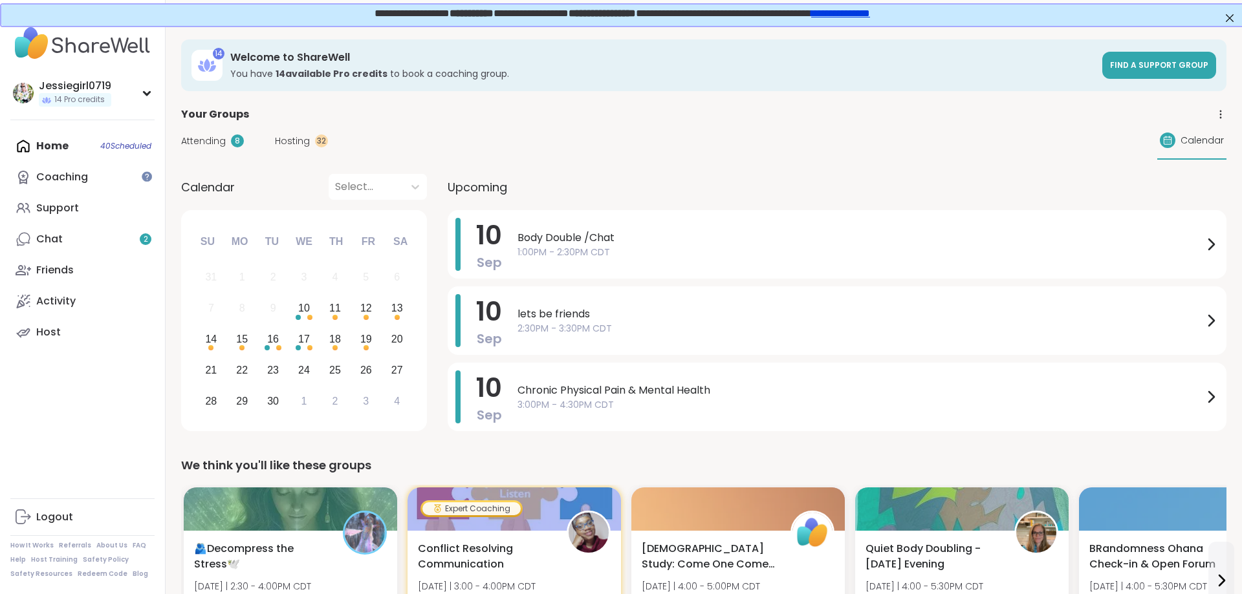
click at [63, 144] on div "Home 40 Scheduled Coaching Support Chat 2 Friends Activity Host" at bounding box center [82, 239] width 144 height 217
click at [188, 140] on span "Attending" at bounding box center [203, 142] width 45 height 14
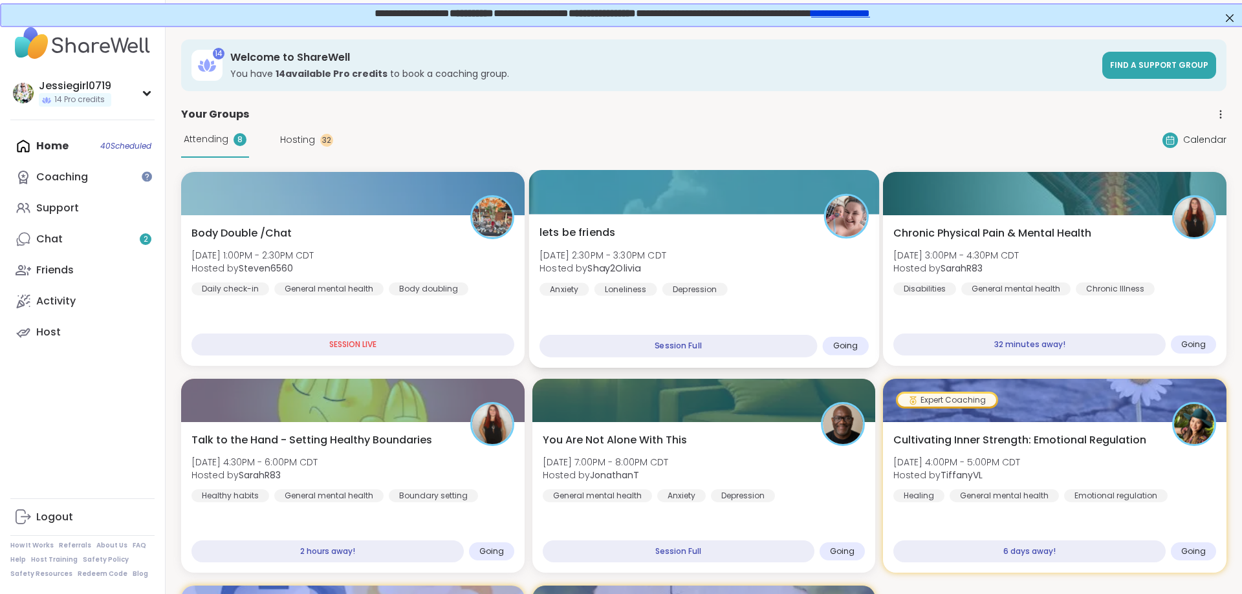
click at [654, 269] on span "Hosted by Shay2Olivia" at bounding box center [602, 268] width 127 height 13
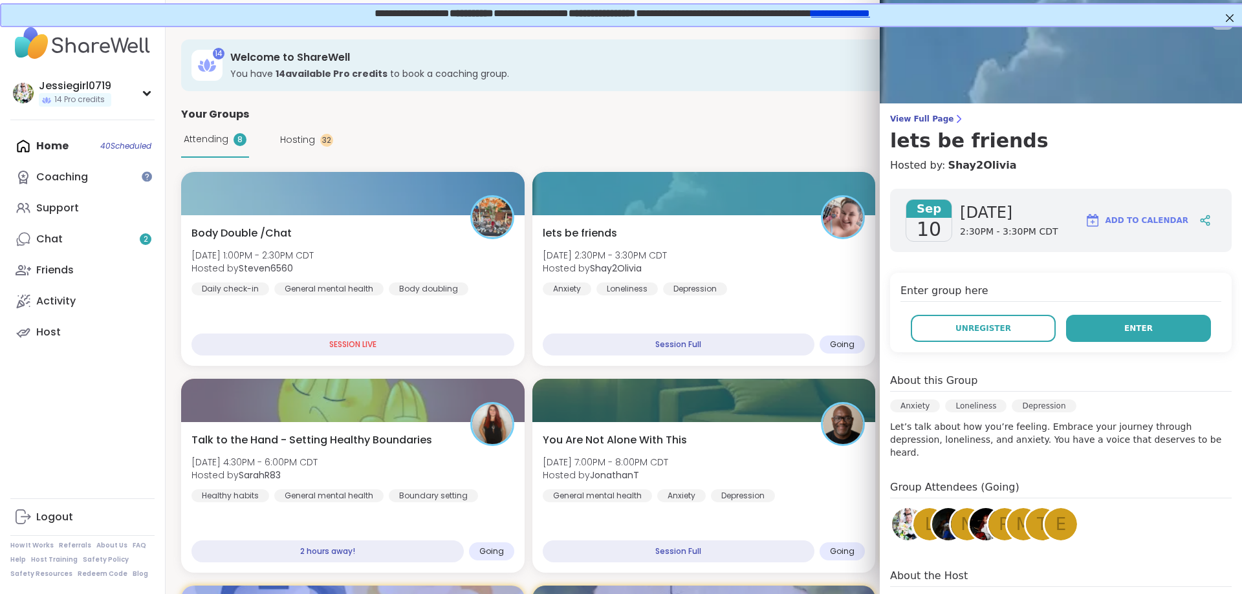
click at [1116, 319] on button "Enter" at bounding box center [1138, 328] width 145 height 27
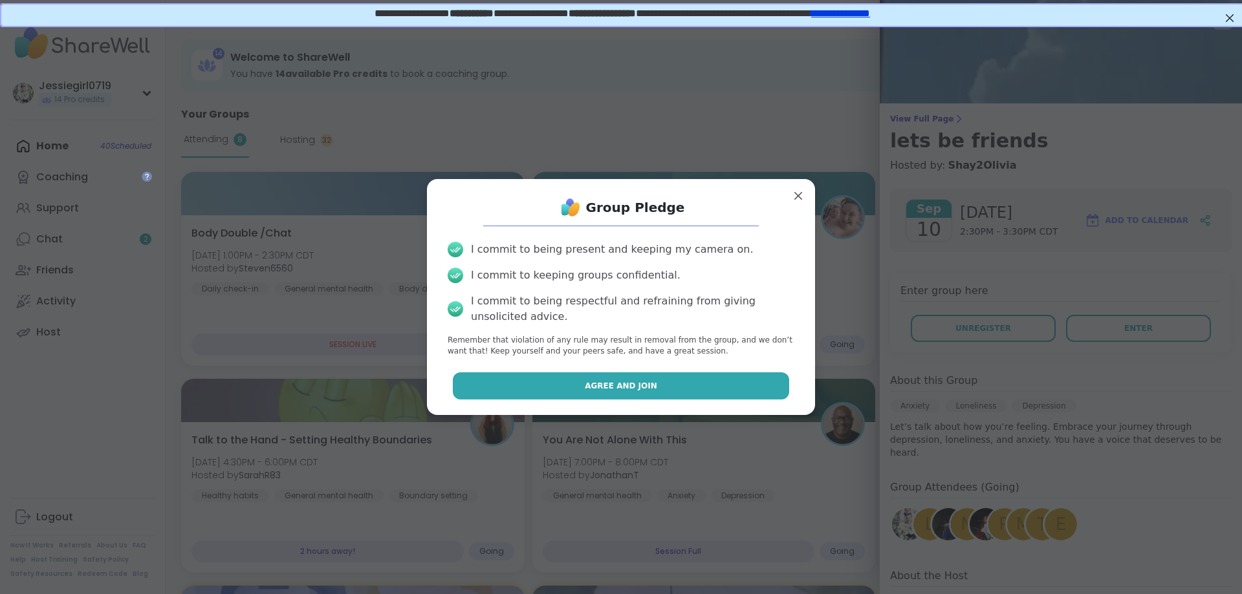
click at [594, 375] on button "Agree and Join" at bounding box center [621, 386] width 337 height 27
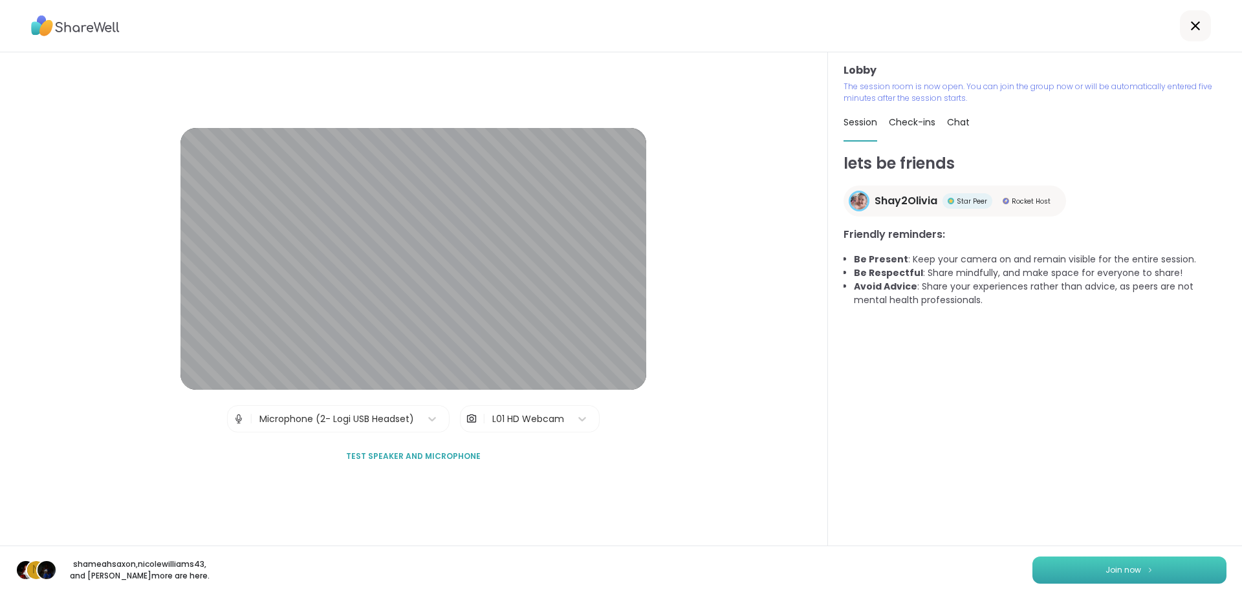
click at [1101, 559] on button "Join now" at bounding box center [1129, 570] width 194 height 27
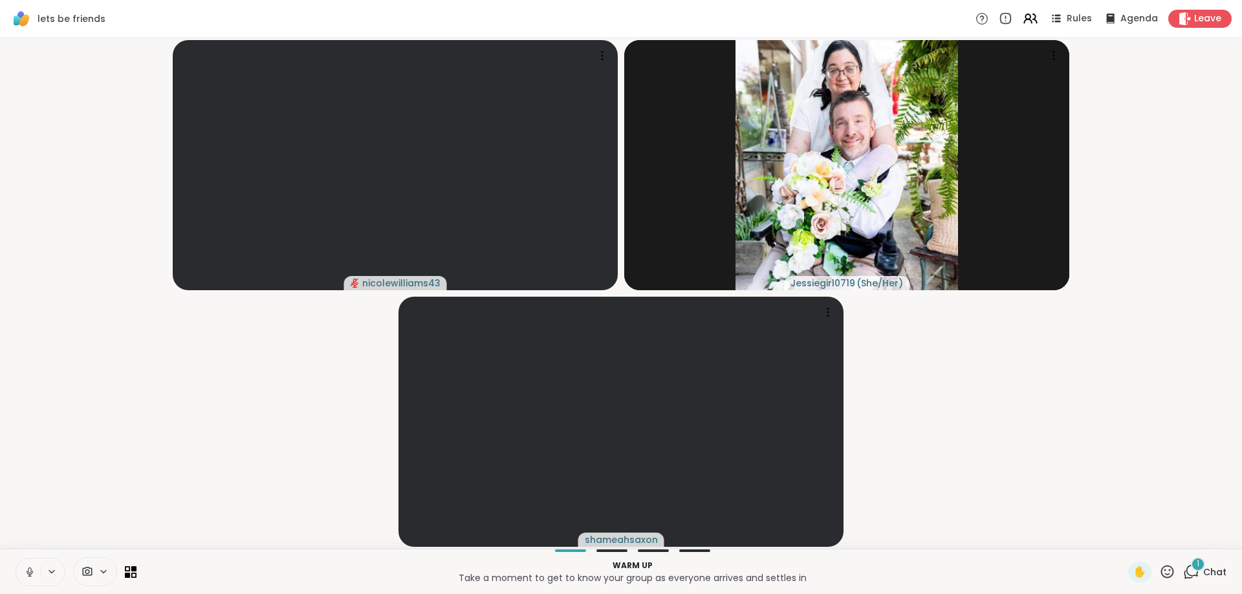
click at [31, 573] on icon at bounding box center [29, 571] width 3 height 6
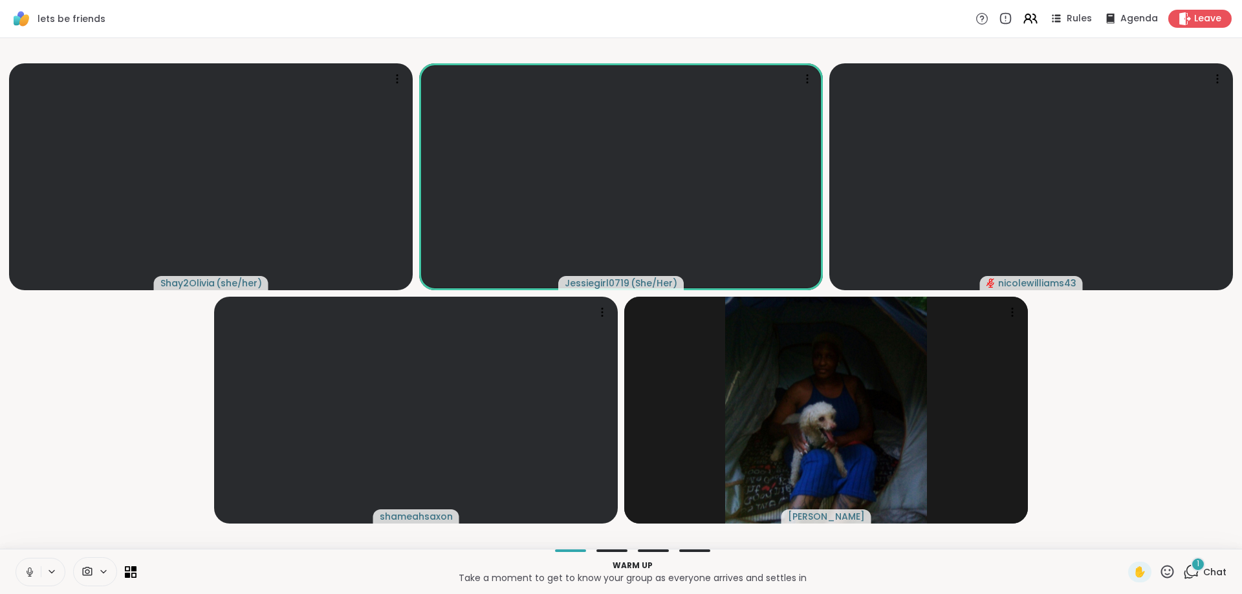
click at [31, 572] on icon at bounding box center [29, 571] width 3 height 6
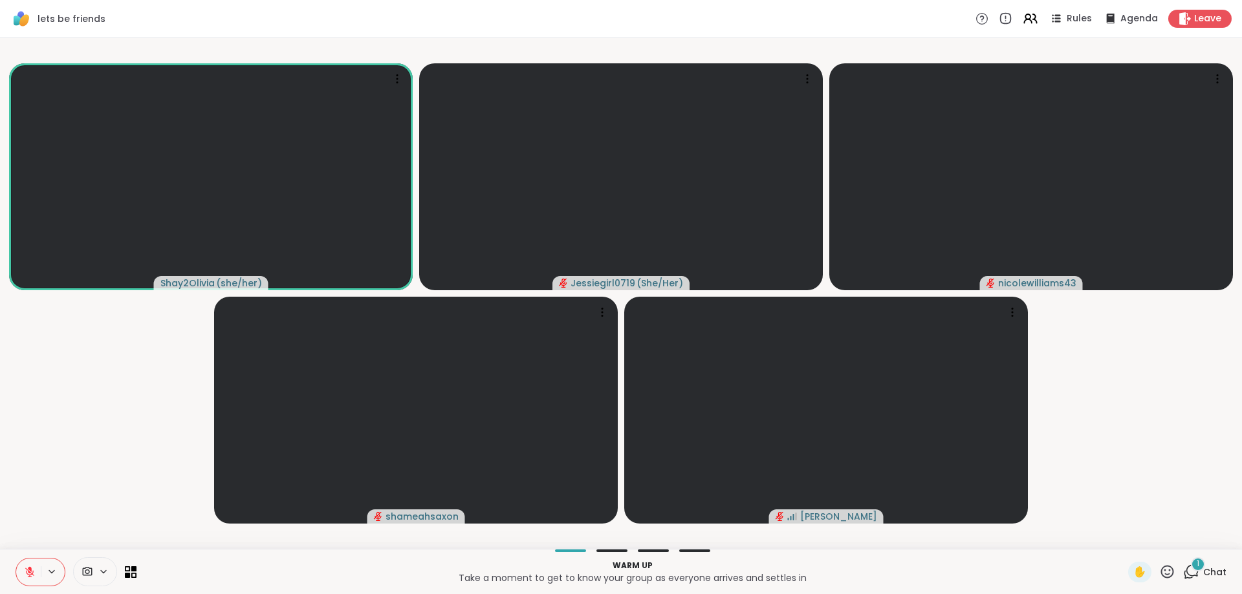
click at [30, 577] on icon at bounding box center [29, 572] width 9 height 9
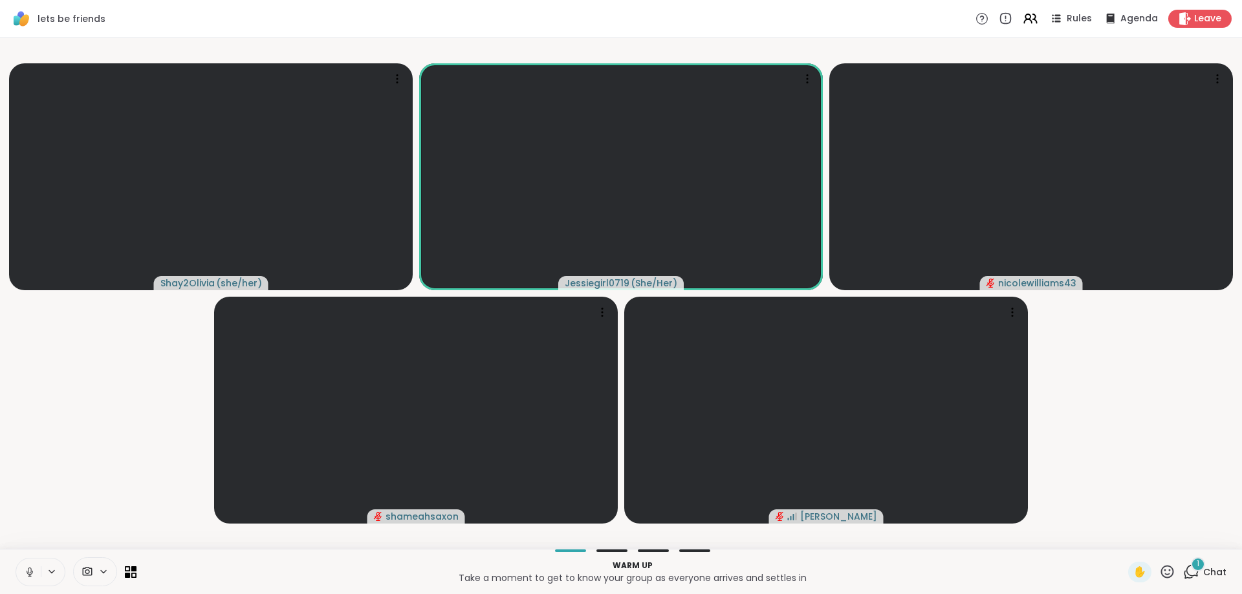
click at [1198, 578] on icon at bounding box center [1191, 572] width 16 height 16
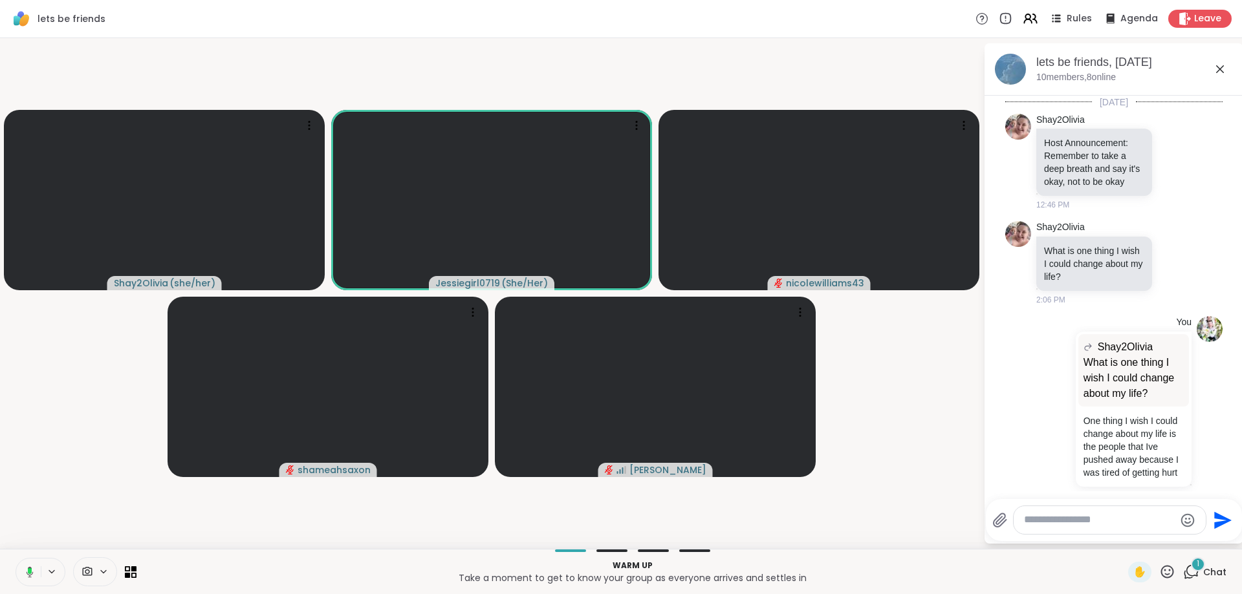
scroll to position [406, 0]
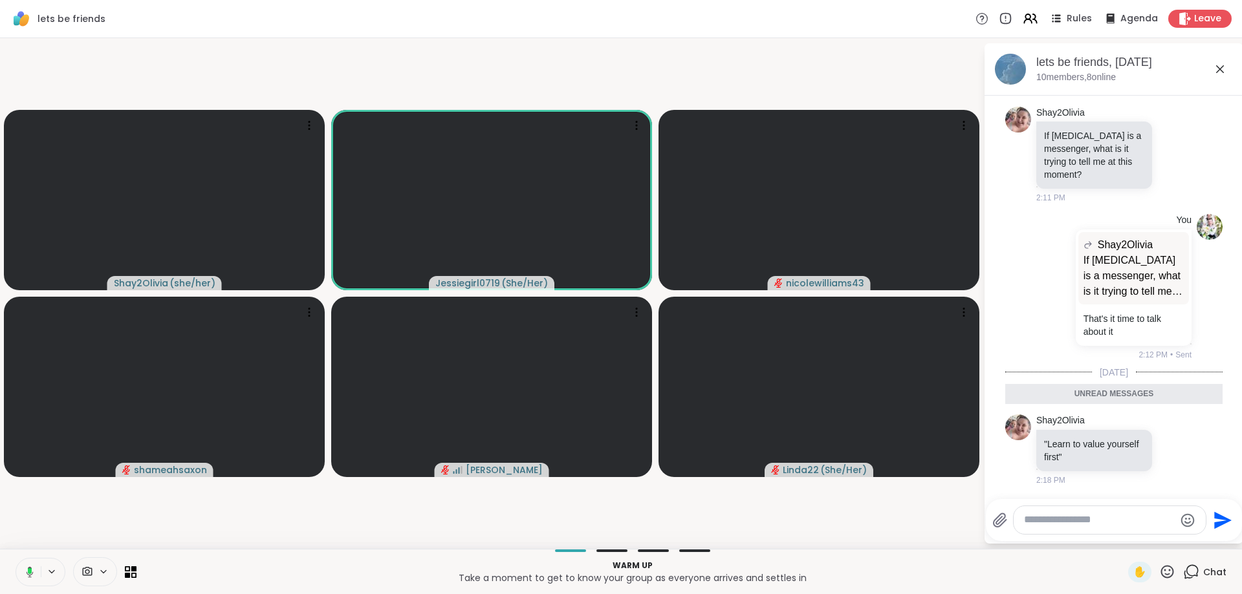
click at [1155, 521] on textarea "Type your message" at bounding box center [1099, 521] width 151 height 14
click at [1115, 491] on span "Shay 2Olivia" at bounding box center [1103, 485] width 97 height 13
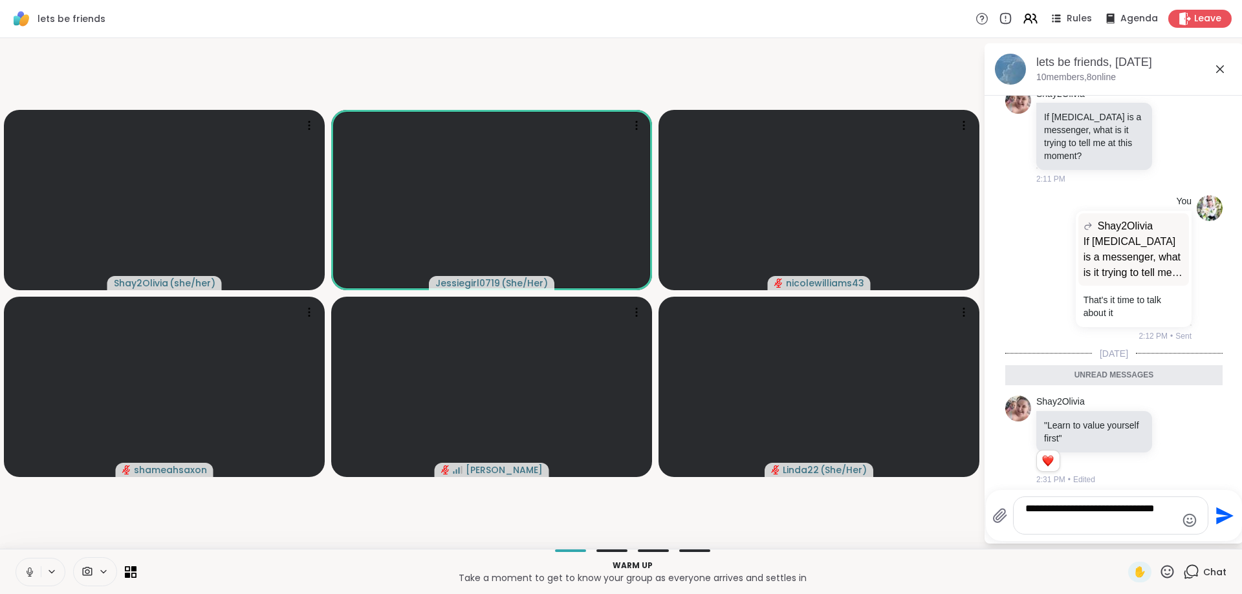
type textarea "**********"
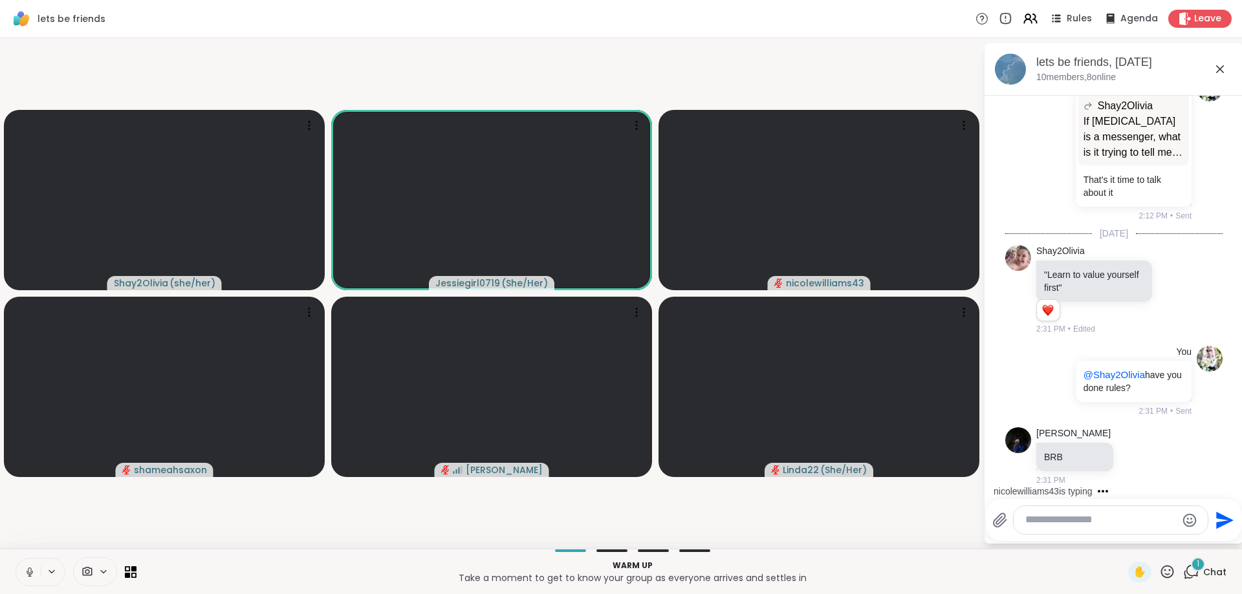
scroll to position [632, 0]
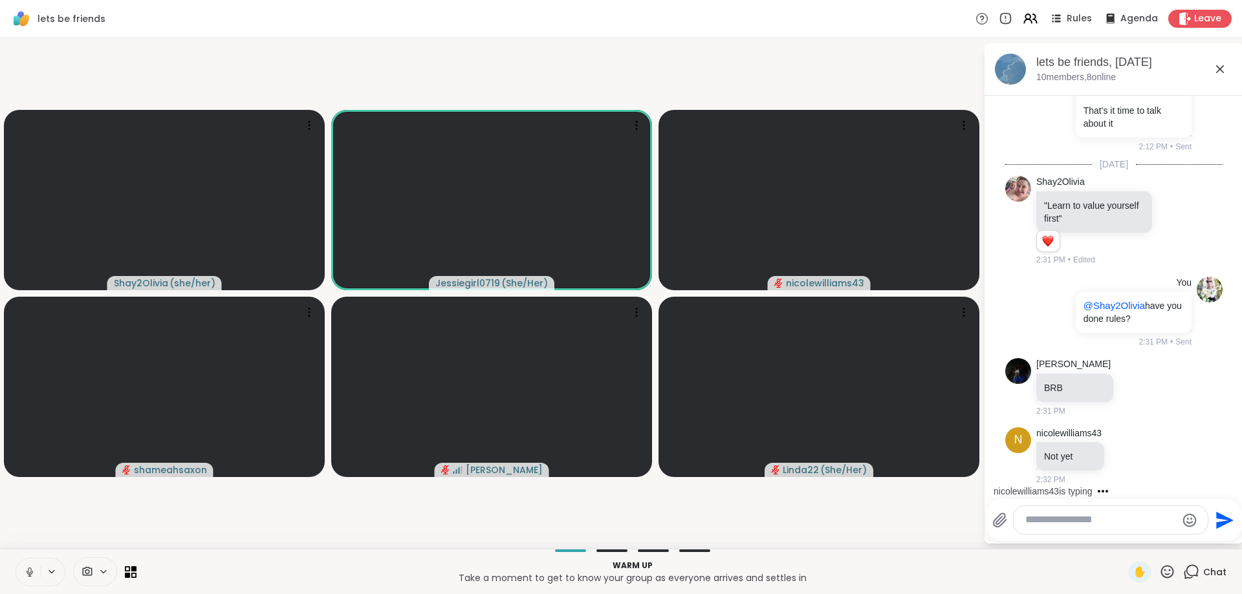
click at [1127, 516] on textarea "Type your message" at bounding box center [1100, 521] width 151 height 14
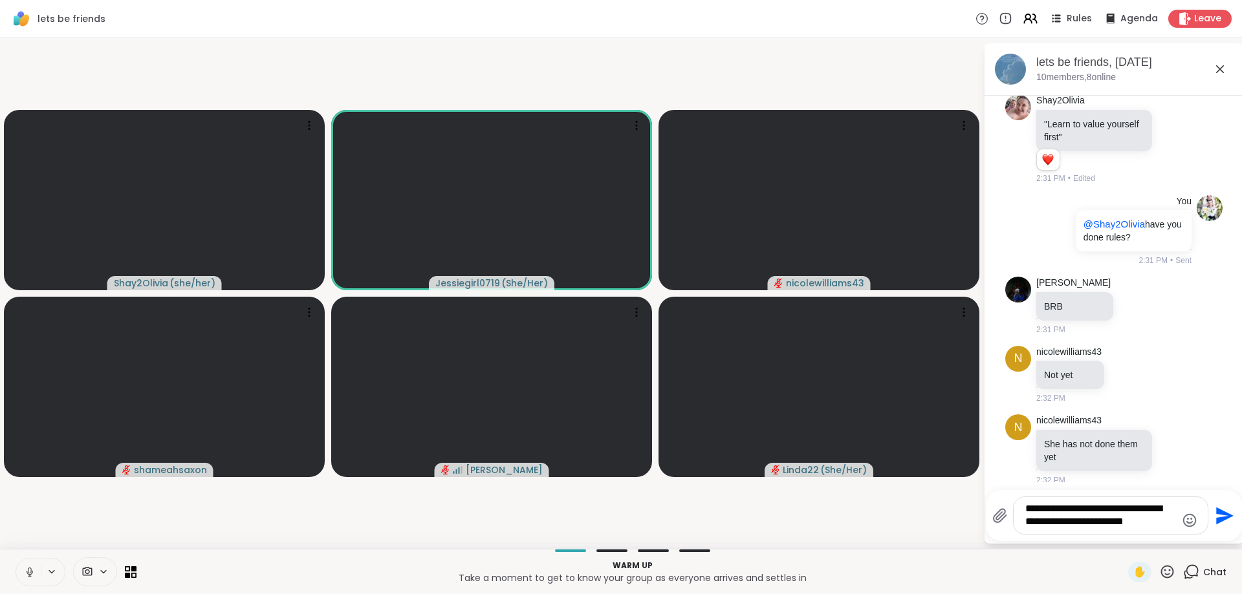
type textarea "**********"
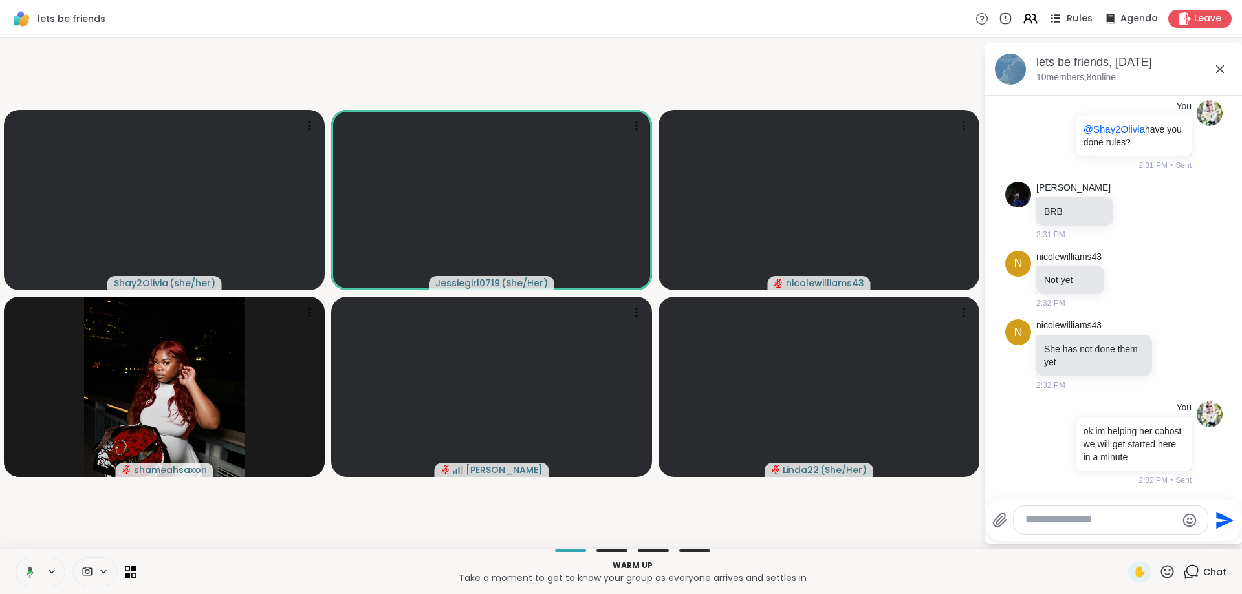
click at [1063, 17] on icon at bounding box center [1055, 18] width 16 height 16
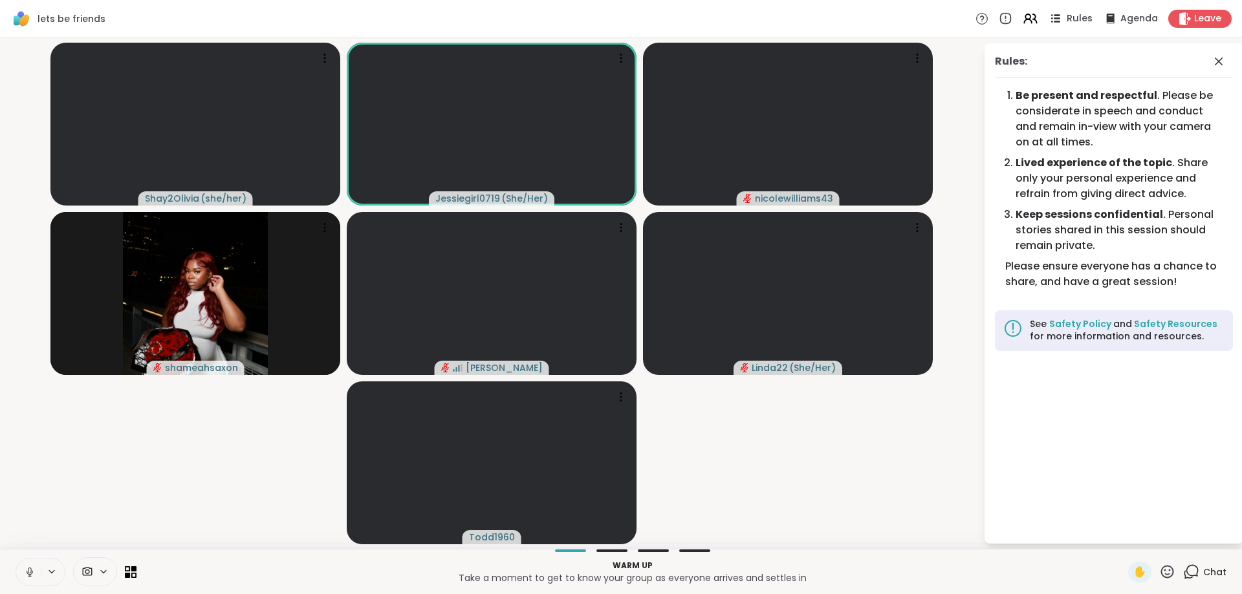
click at [1080, 20] on span "Rules" at bounding box center [1080, 19] width 27 height 14
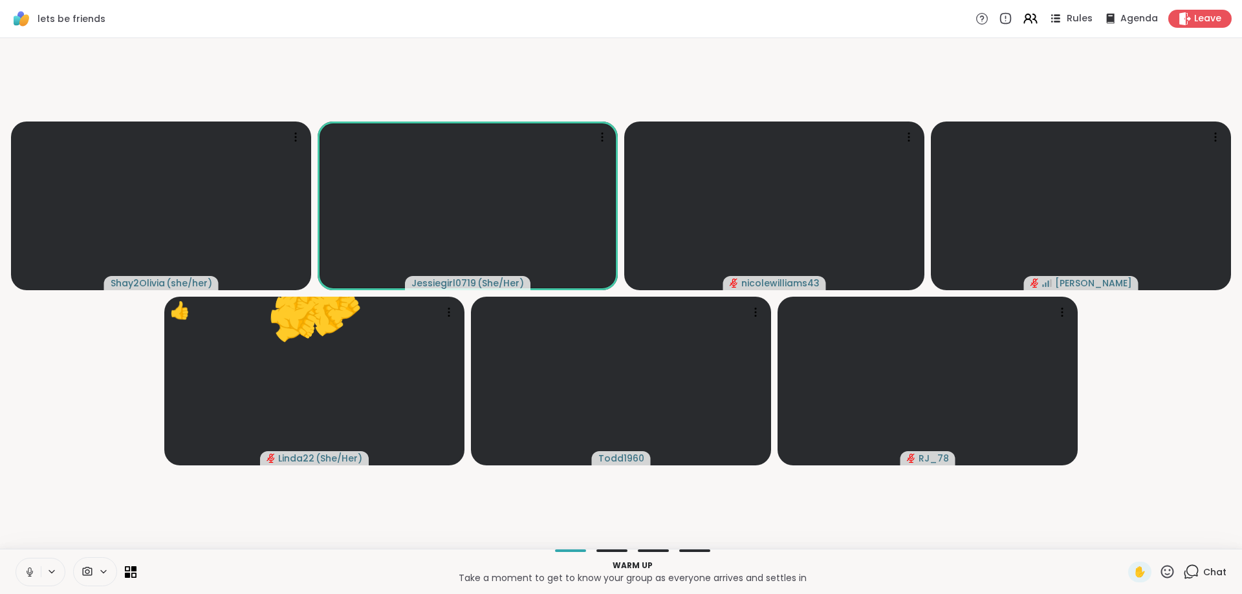
click at [1082, 16] on span "Rules" at bounding box center [1080, 19] width 27 height 14
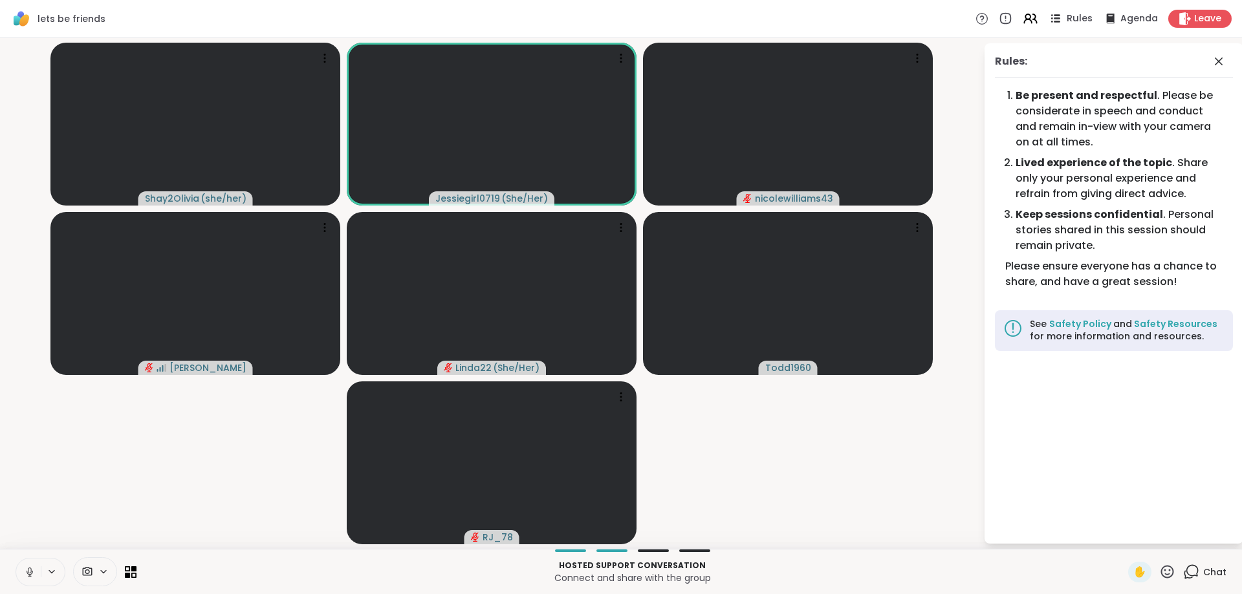
click at [1060, 22] on icon at bounding box center [1057, 22] width 6 height 2
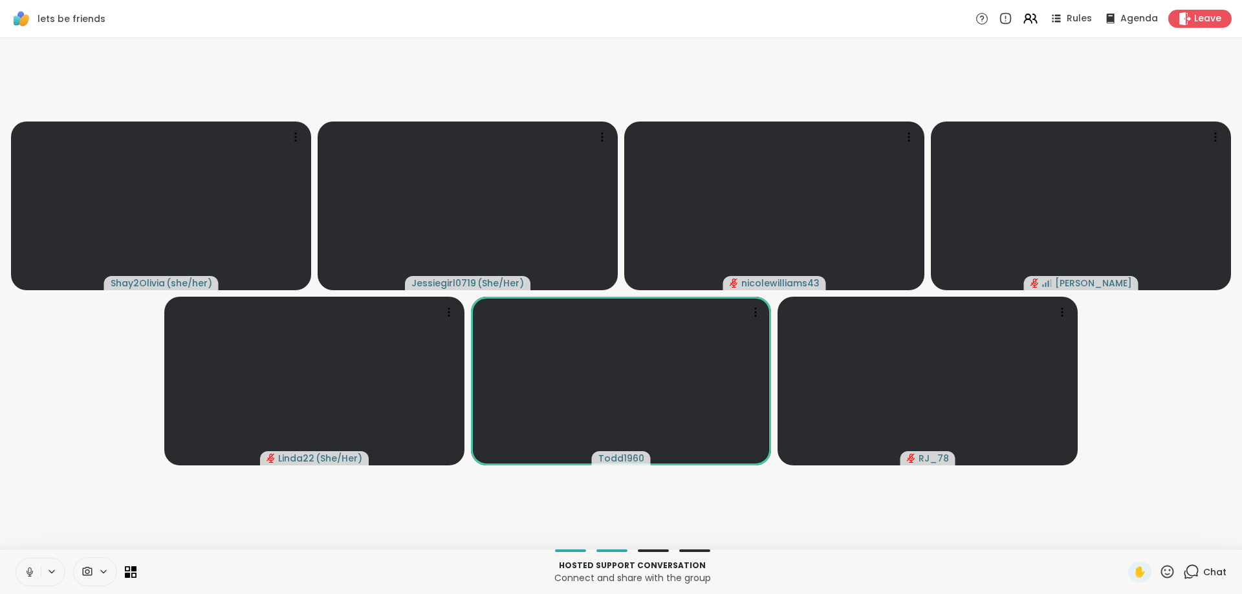
click at [1190, 572] on icon at bounding box center [1191, 572] width 16 height 16
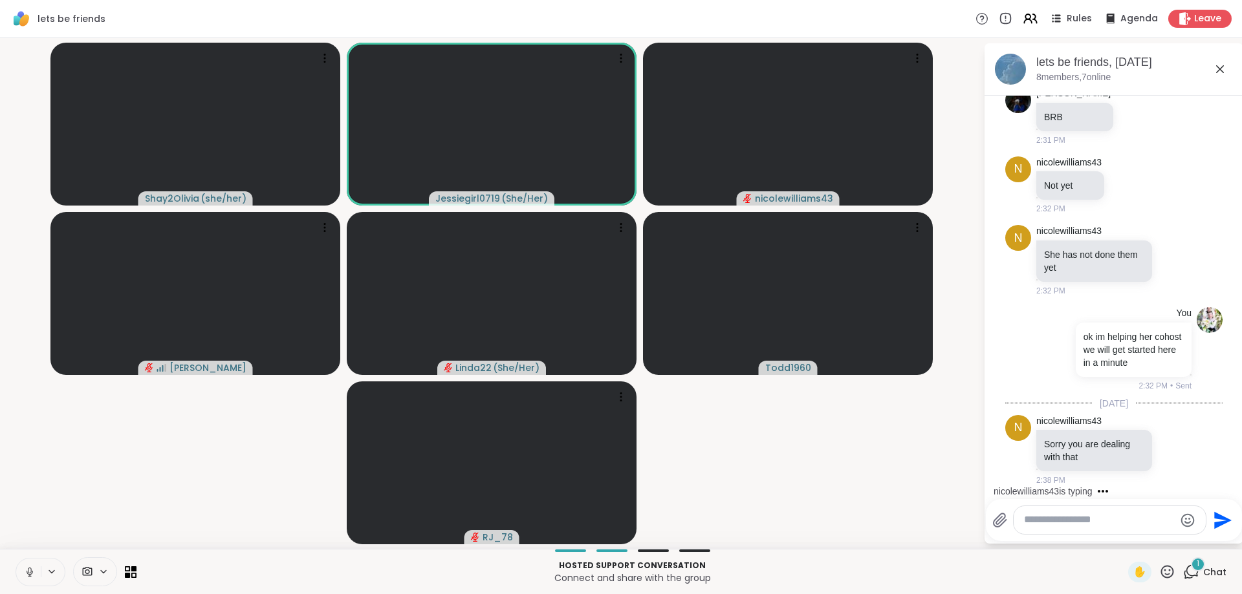
scroll to position [959, 0]
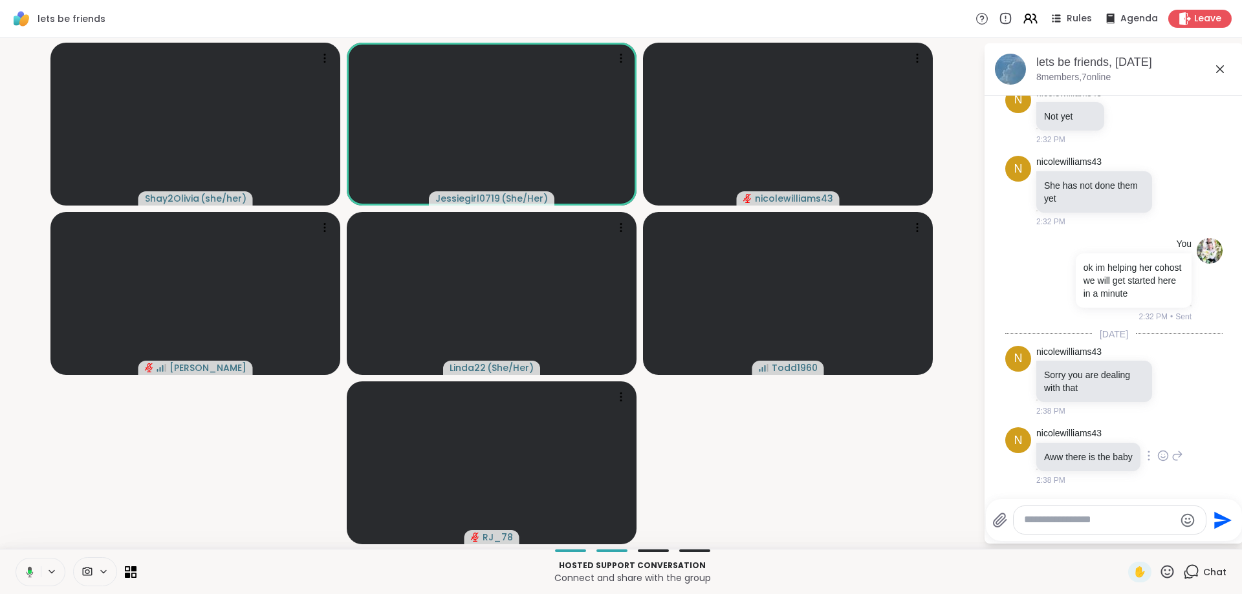
click at [1164, 457] on icon at bounding box center [1163, 457] width 4 height 1
click at [1161, 439] on div "Select Reaction: Heart" at bounding box center [1163, 436] width 12 height 12
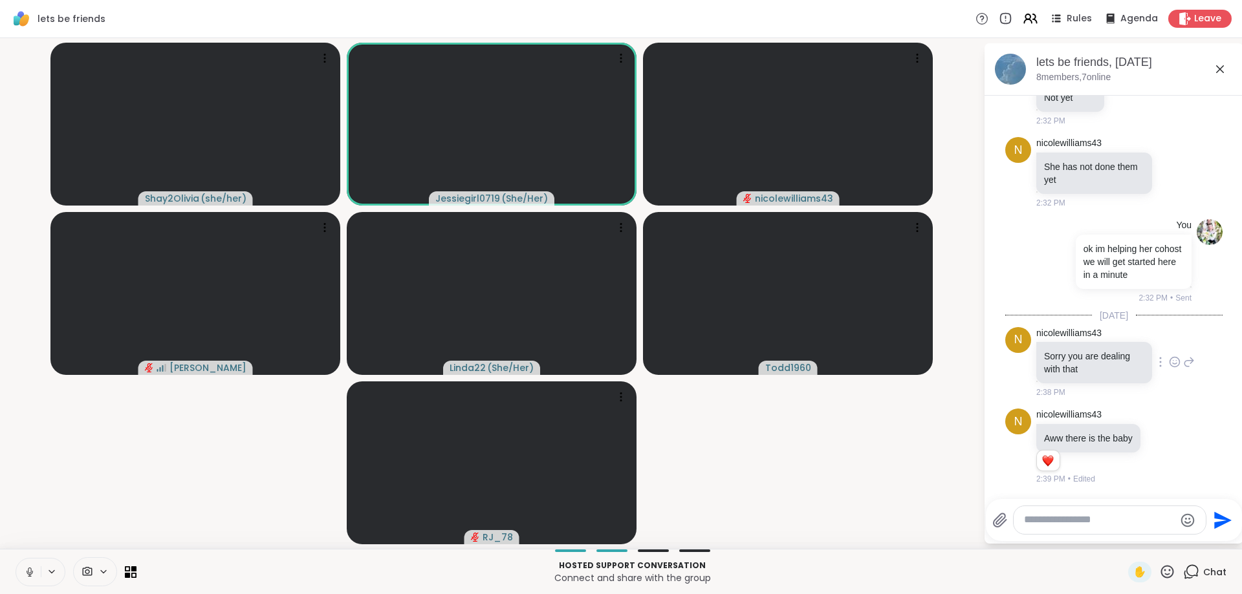
click at [1178, 358] on icon at bounding box center [1175, 362] width 12 height 13
click at [1070, 342] on div "Select Reaction: Heart" at bounding box center [1072, 342] width 12 height 12
click at [1229, 303] on li "You ok im helping her cohost we will get started here in a minute 2:32 PM • Sent" at bounding box center [1114, 261] width 235 height 95
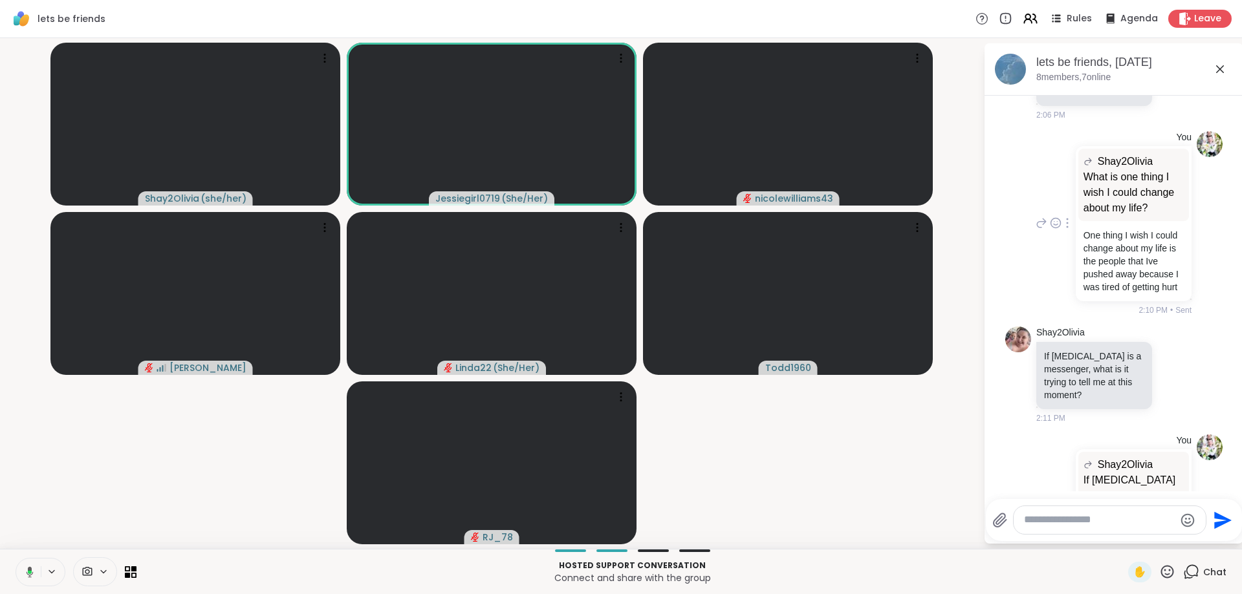
scroll to position [245, 0]
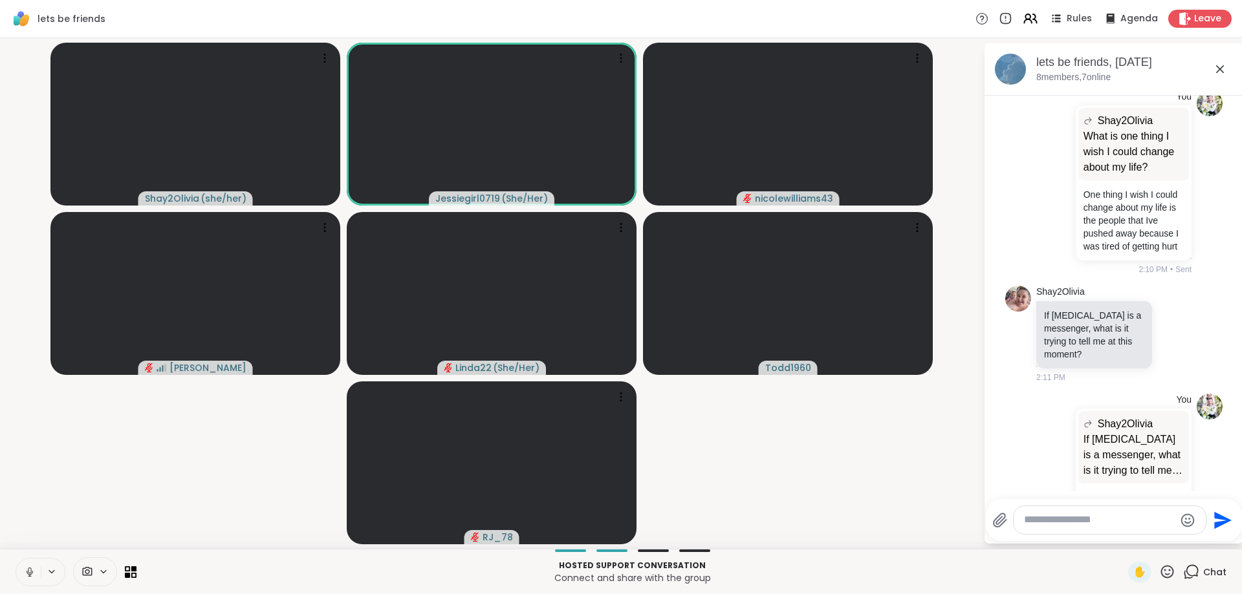
click at [1113, 525] on textarea "Type your message" at bounding box center [1099, 521] width 151 height 14
click at [1045, 526] on textarea "Type your message" at bounding box center [1099, 521] width 151 height 14
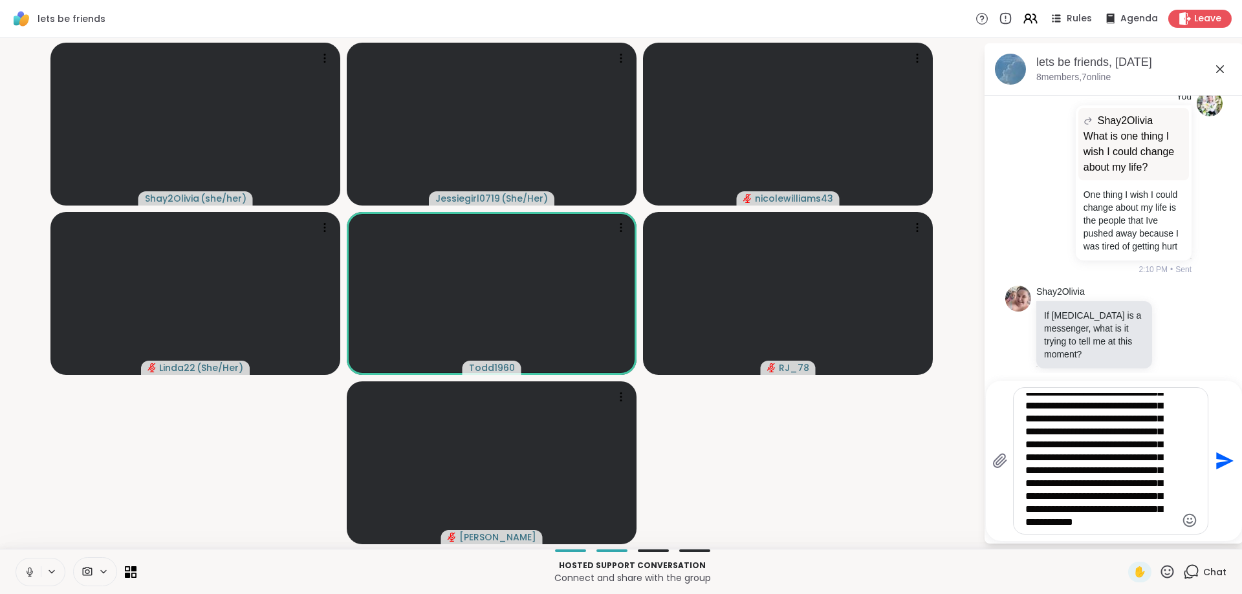
scroll to position [149, 0]
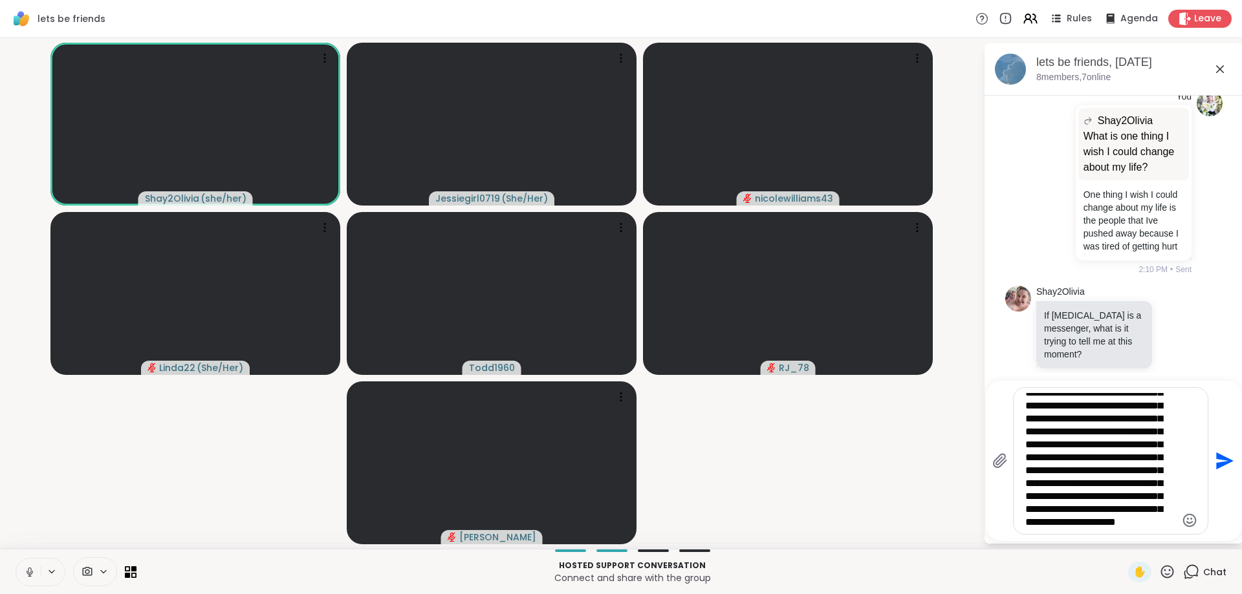
type textarea "**********"
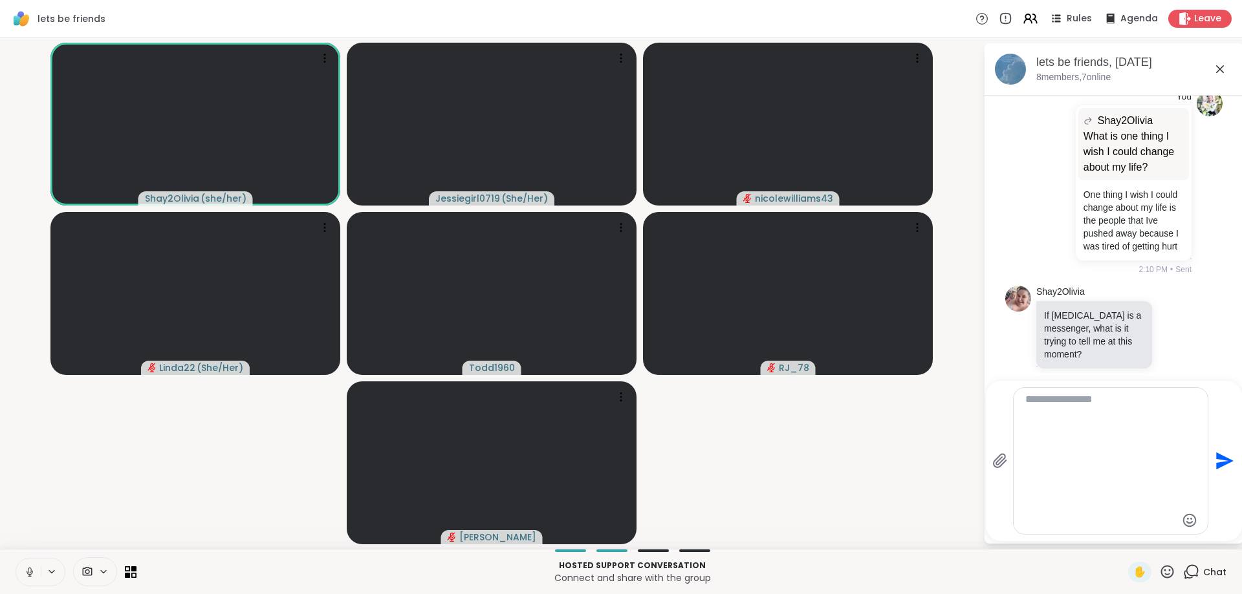
scroll to position [0, 0]
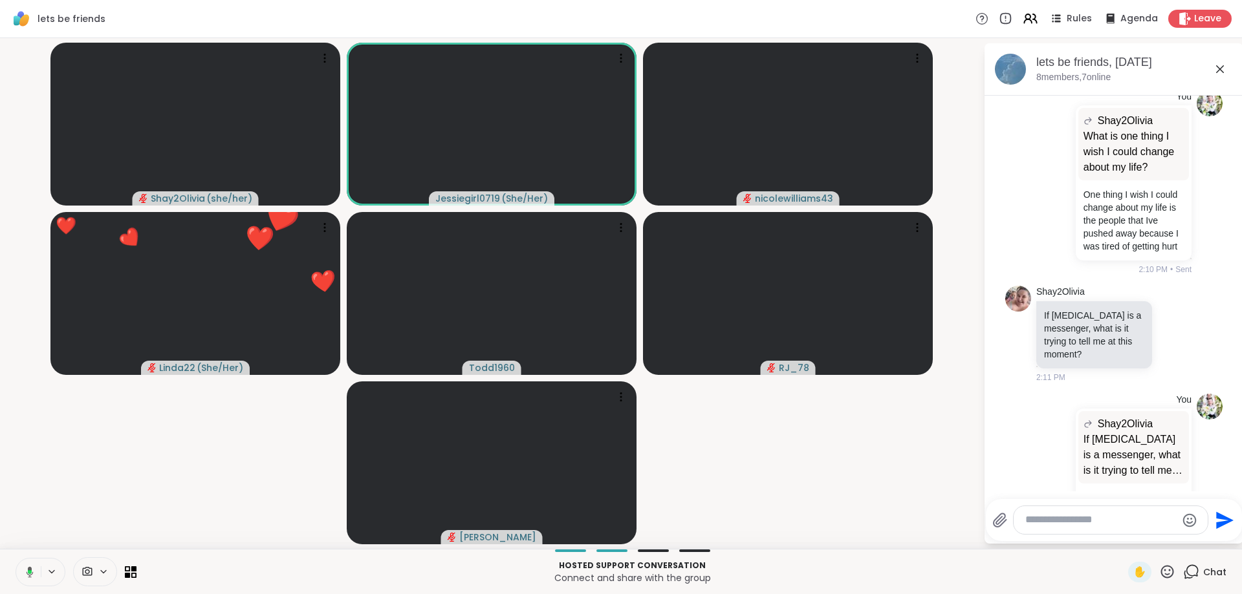
click at [1036, 517] on textarea "Type your message" at bounding box center [1100, 521] width 151 height 14
click at [1127, 479] on button "New Messages!" at bounding box center [1113, 482] width 65 height 16
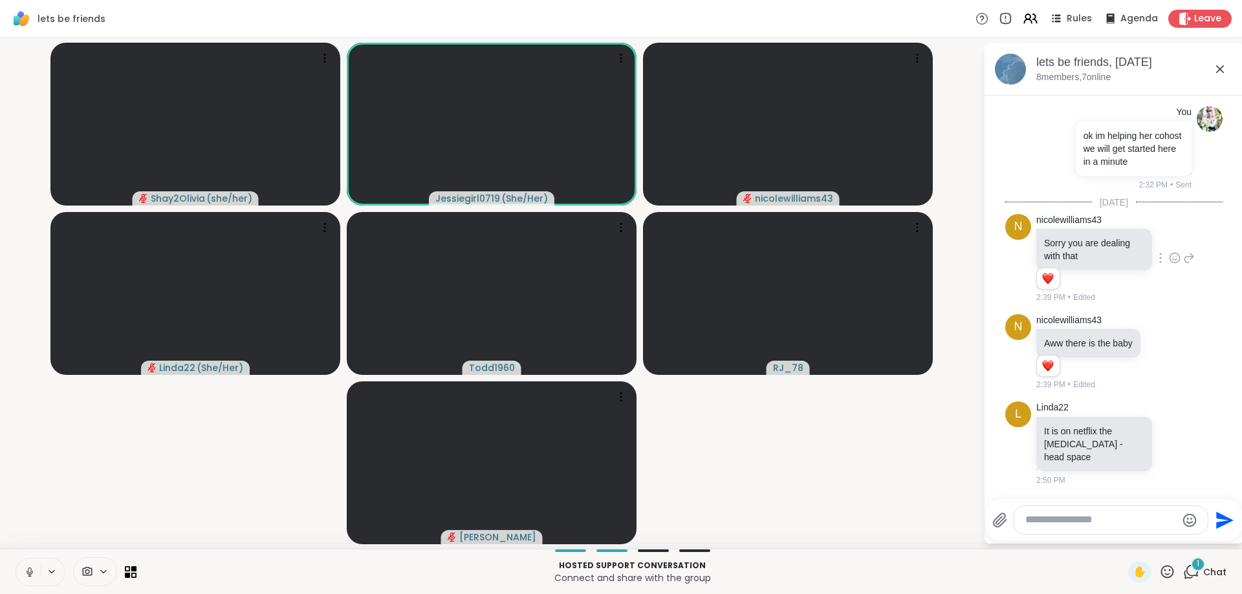
scroll to position [1078, 0]
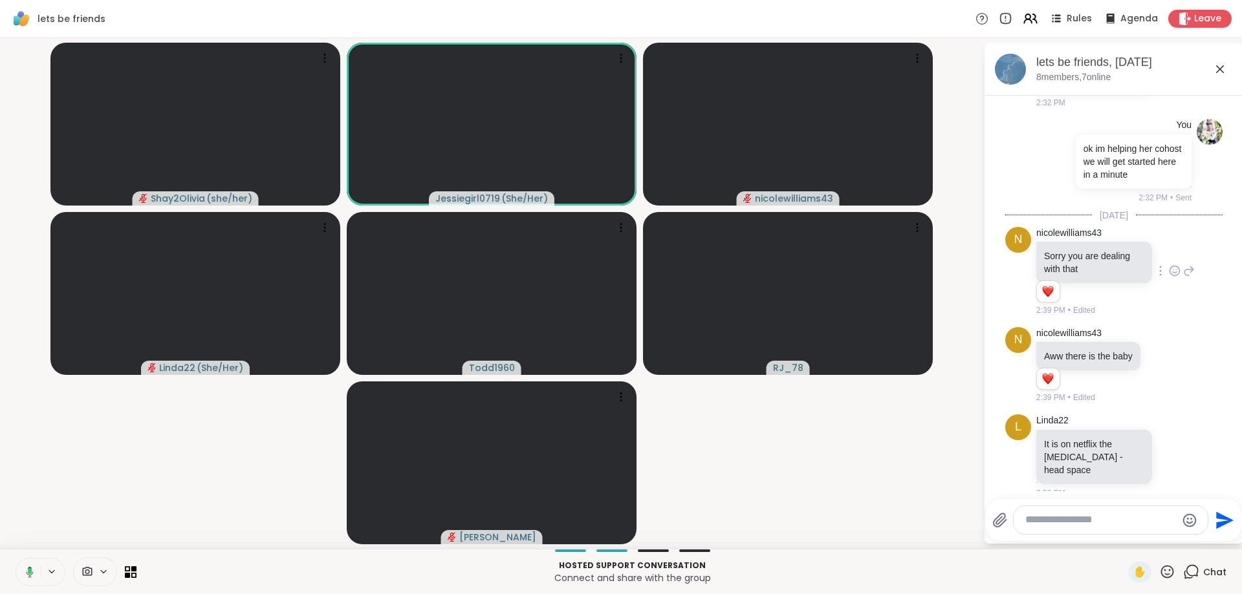
click at [1095, 517] on textarea "Type your message" at bounding box center [1100, 521] width 151 height 14
click at [1094, 518] on textarea "Type your message" at bounding box center [1100, 521] width 151 height 14
click at [1062, 525] on textarea "Type your message" at bounding box center [1100, 521] width 151 height 14
click at [1060, 525] on textarea "Type your message" at bounding box center [1100, 521] width 151 height 14
click at [1053, 525] on textarea "Type your message" at bounding box center [1100, 521] width 151 height 14
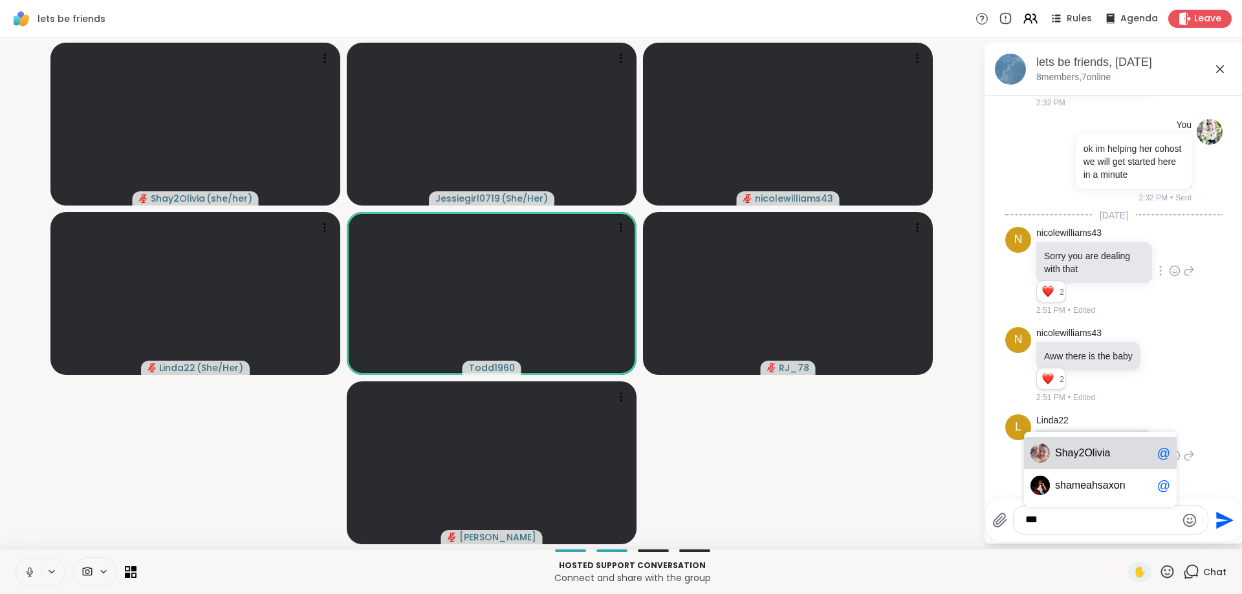
click at [1058, 451] on span "Sh" at bounding box center [1061, 453] width 13 height 13
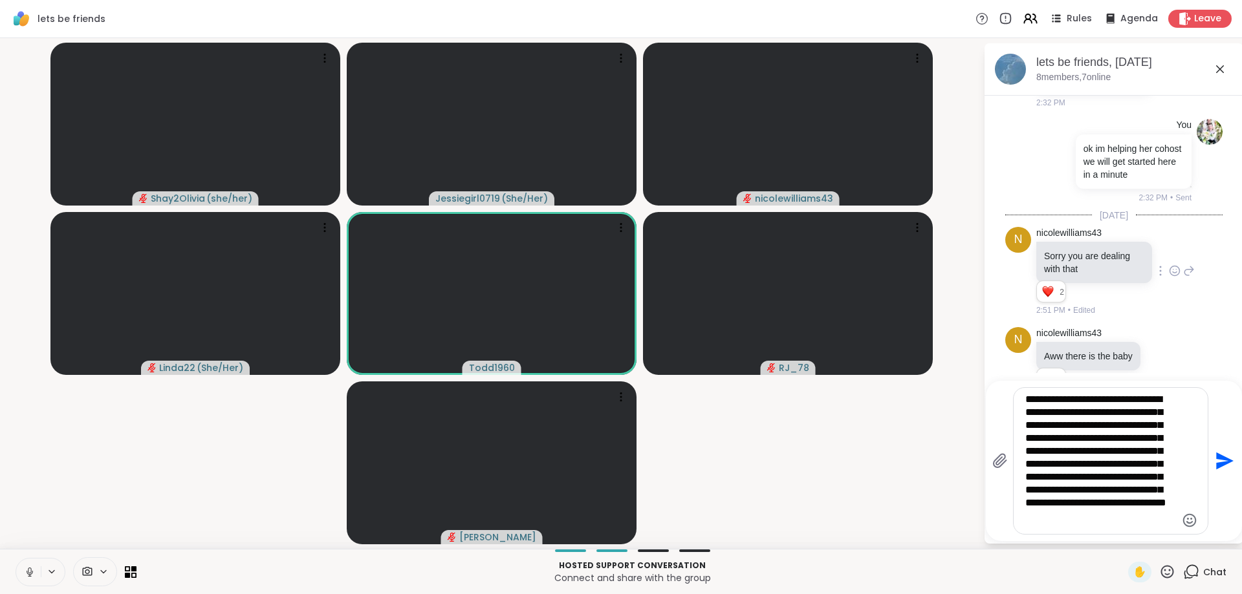
scroll to position [7, 0]
click at [1058, 356] on div "Shay 2Olivia @" at bounding box center [1100, 365] width 153 height 32
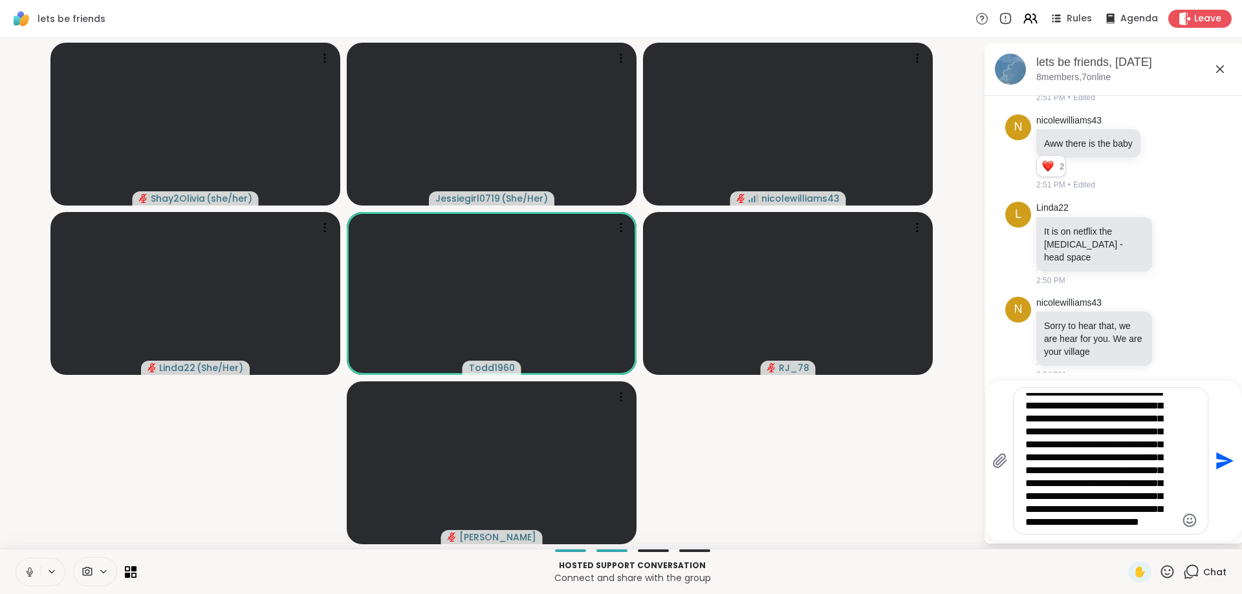
scroll to position [33, 0]
click at [1182, 331] on div at bounding box center [1175, 339] width 40 height 16
click at [1174, 332] on icon at bounding box center [1175, 338] width 12 height 13
click at [1072, 312] on div "Select Reaction: Heart" at bounding box center [1072, 318] width 12 height 12
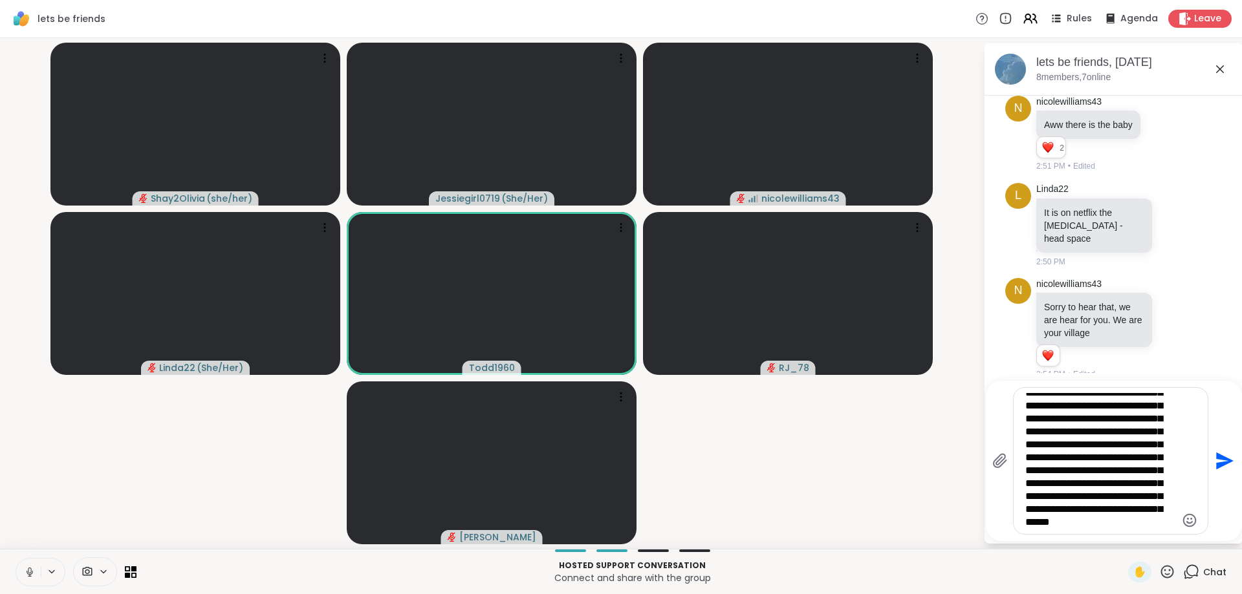
click at [1129, 525] on textarea "**********" at bounding box center [1100, 461] width 151 height 136
click at [1111, 526] on textarea "**********" at bounding box center [1100, 461] width 151 height 136
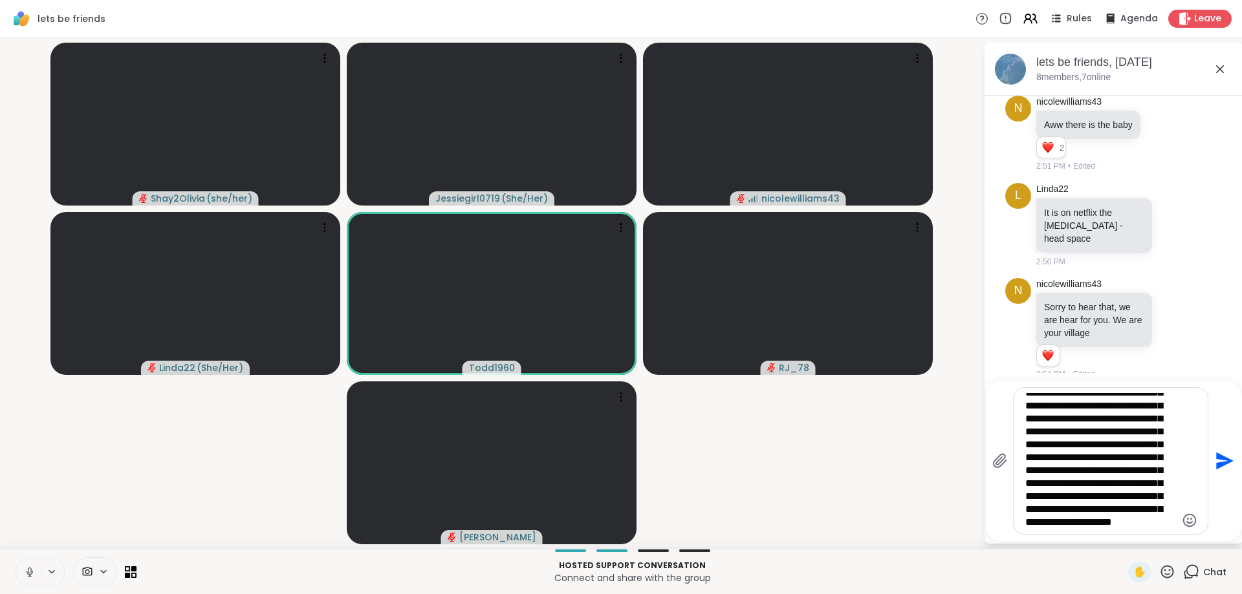
scroll to position [72, 0]
click at [1210, 286] on div "n nicolewilliams43 Sorry to hear that, we are hear for you. We are your village…" at bounding box center [1113, 329] width 217 height 113
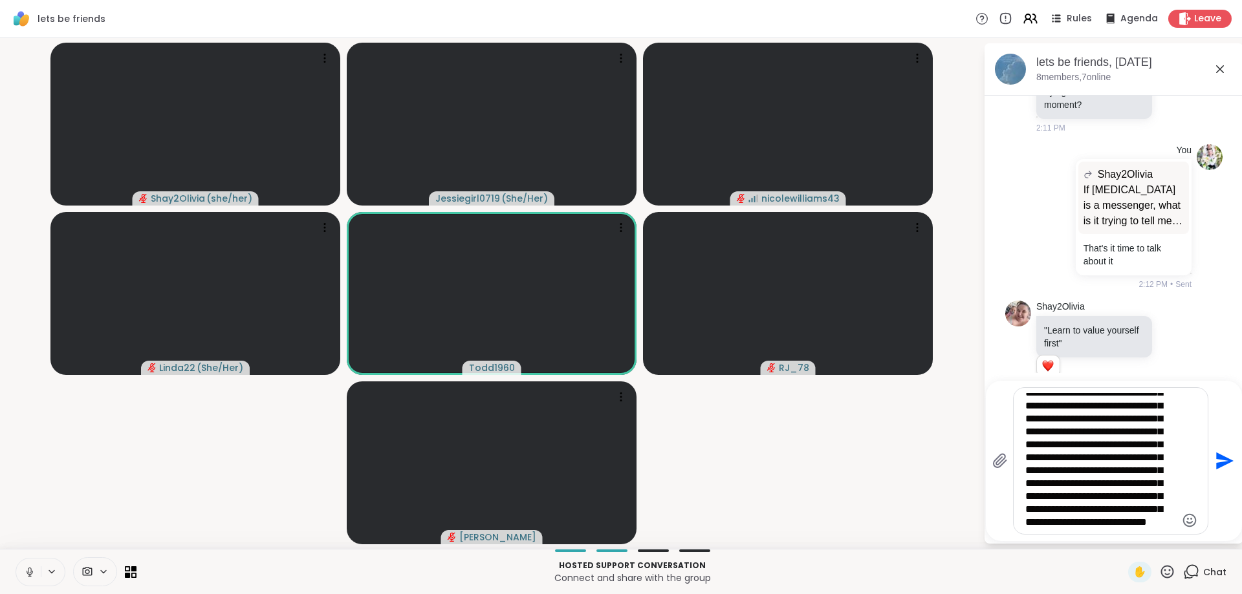
scroll to position [453, 0]
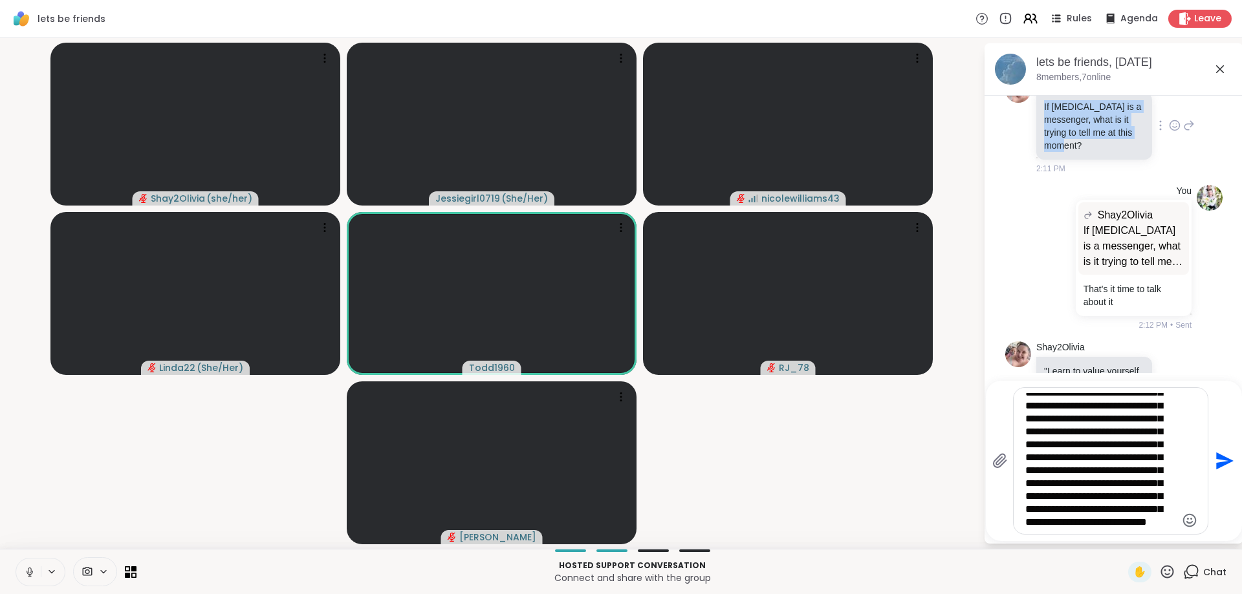
drag, startPoint x: 1093, startPoint y: 145, endPoint x: 1040, endPoint y: 109, distance: 63.9
click at [1040, 109] on div "If depression is a messenger, what is it trying to tell me at this moment?" at bounding box center [1094, 126] width 116 height 67
copy p "If depression is a messenger, what is it trying to tell me at this moment?"
click at [1100, 523] on textarea "**********" at bounding box center [1100, 461] width 151 height 136
paste textarea "**********"
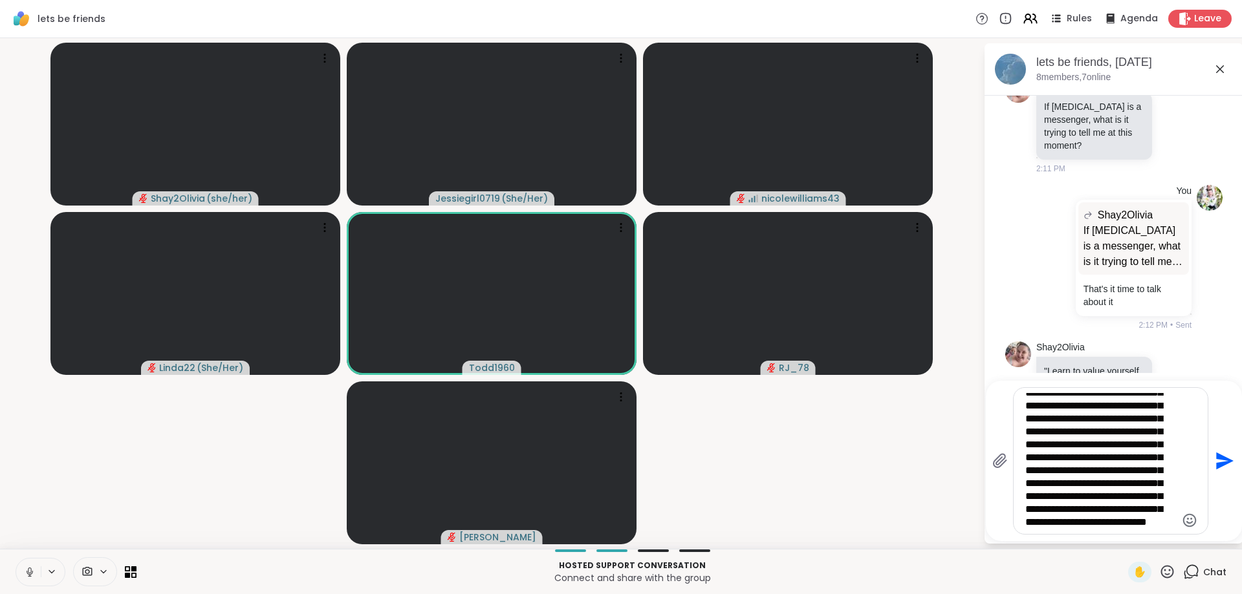
type textarea "**********"
click at [1213, 296] on div "You Shay2Olivia If depression is a messenger, what is it trying to tell me at t…" at bounding box center [1113, 258] width 217 height 157
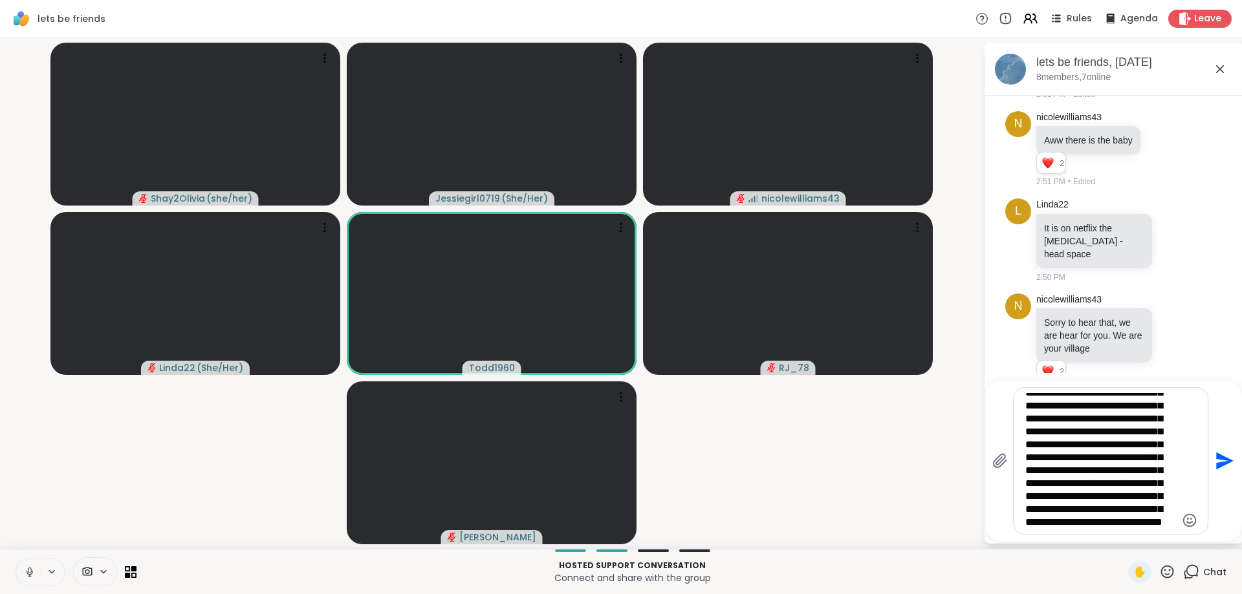
scroll to position [1310, 0]
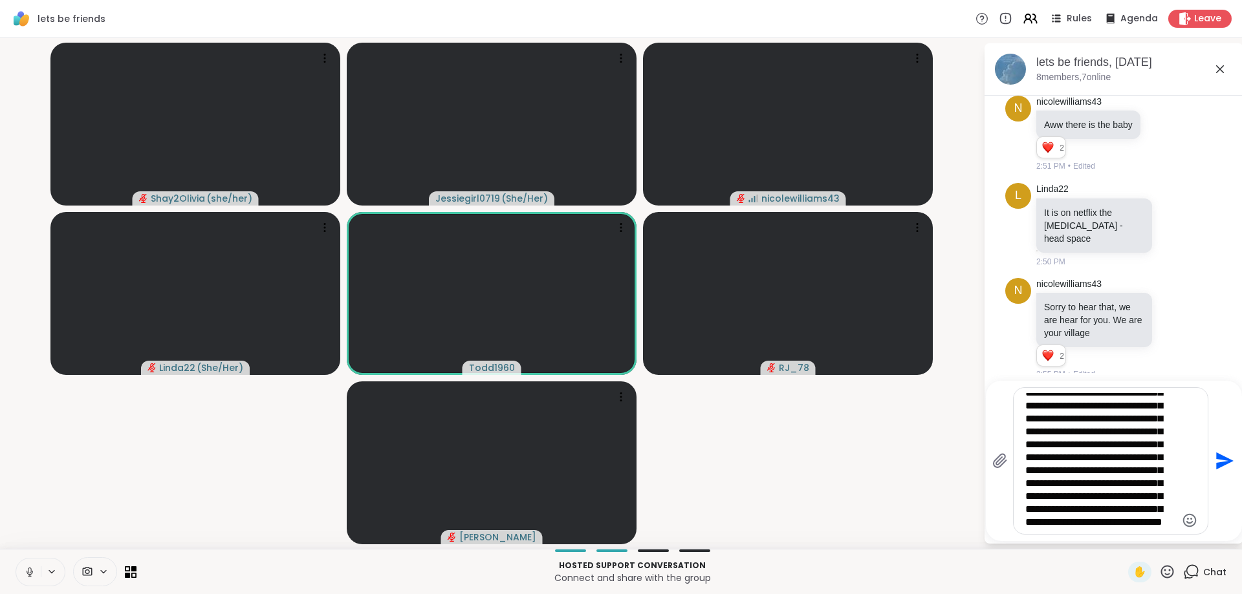
click at [1146, 527] on textarea "**********" at bounding box center [1100, 461] width 151 height 136
click at [1224, 461] on icon "Send" at bounding box center [1224, 461] width 17 height 17
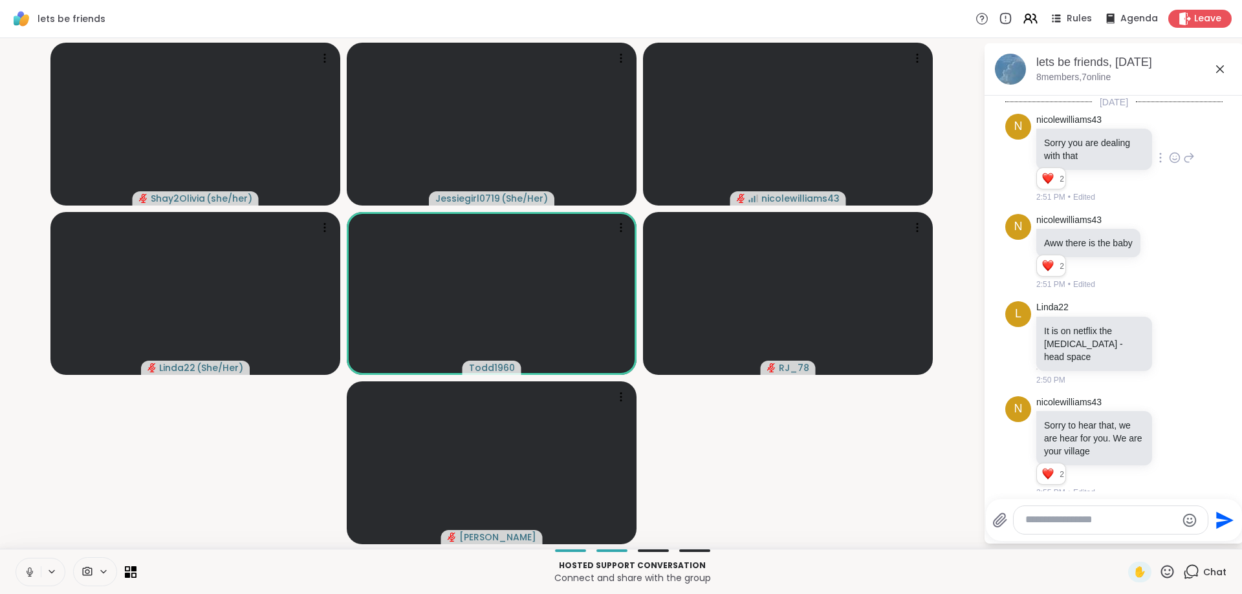
scroll to position [1571, 0]
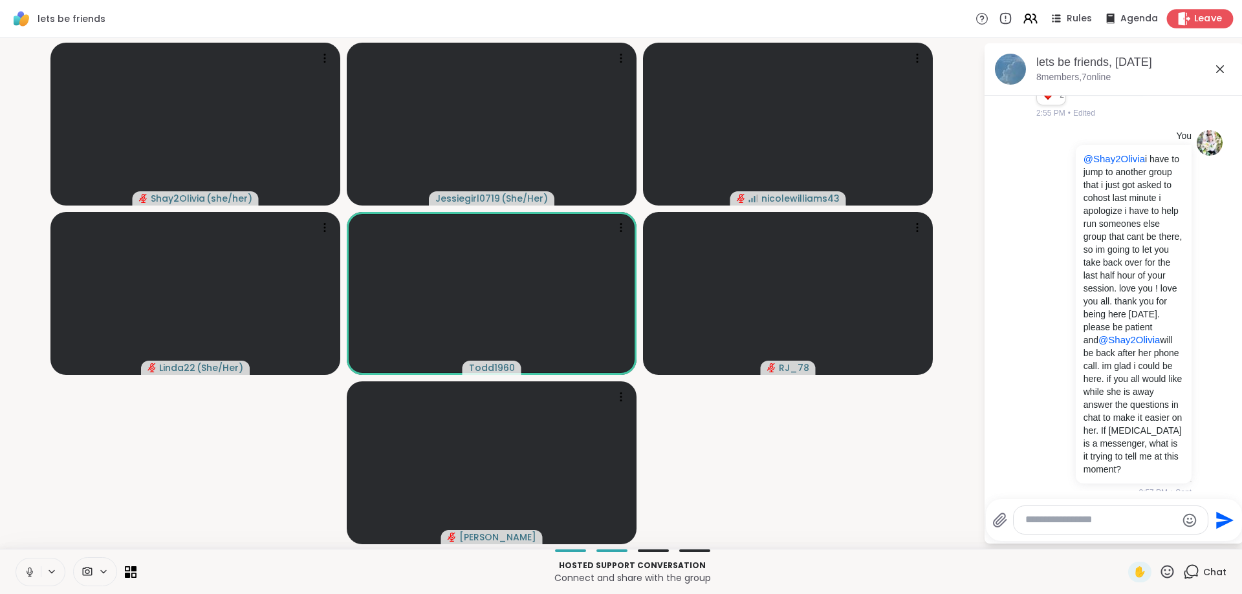
click at [1208, 20] on span "Leave" at bounding box center [1208, 19] width 28 height 14
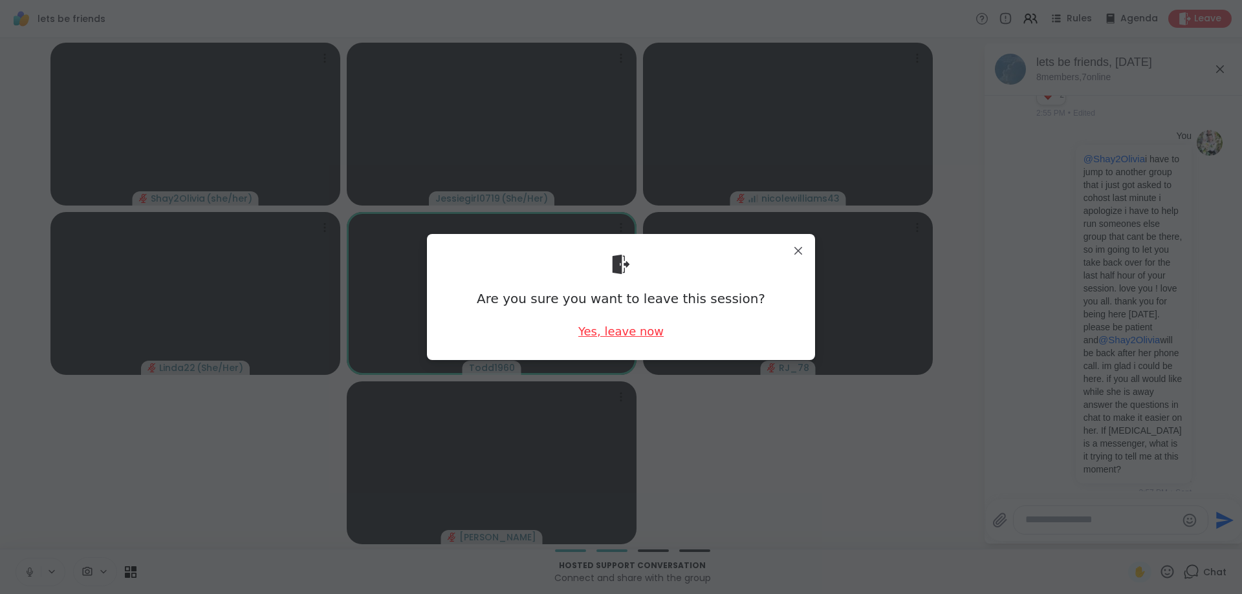
click at [604, 333] on div "Yes, leave now" at bounding box center [620, 331] width 85 height 16
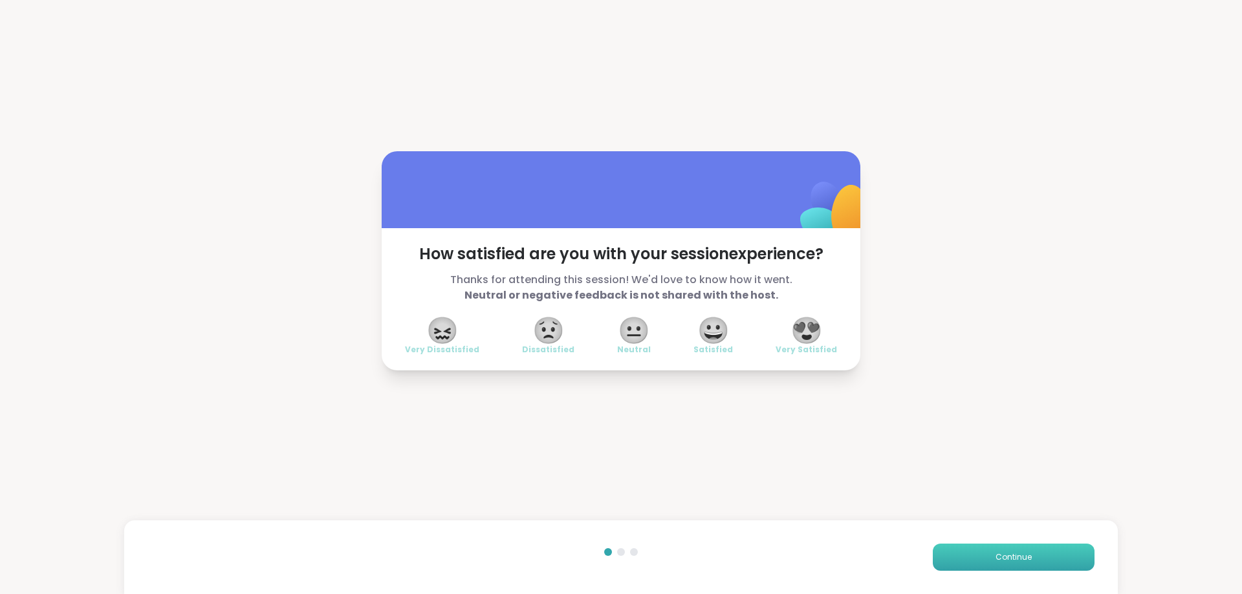
click at [1003, 556] on span "Continue" at bounding box center [1014, 558] width 36 height 12
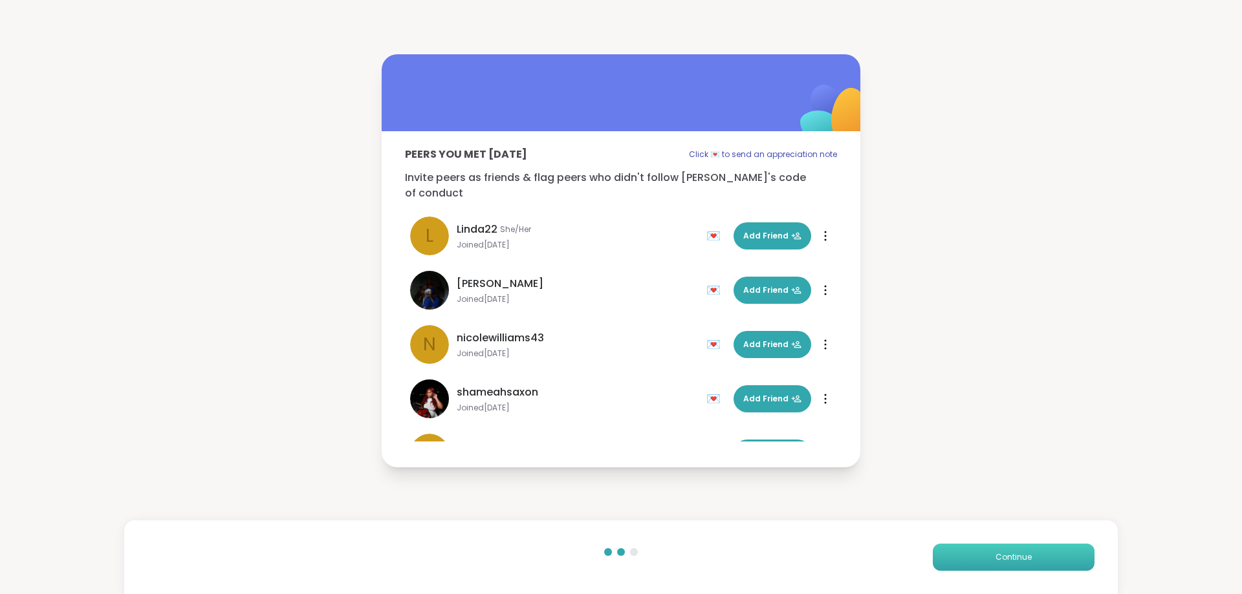
click at [1003, 556] on span "Continue" at bounding box center [1014, 558] width 36 height 12
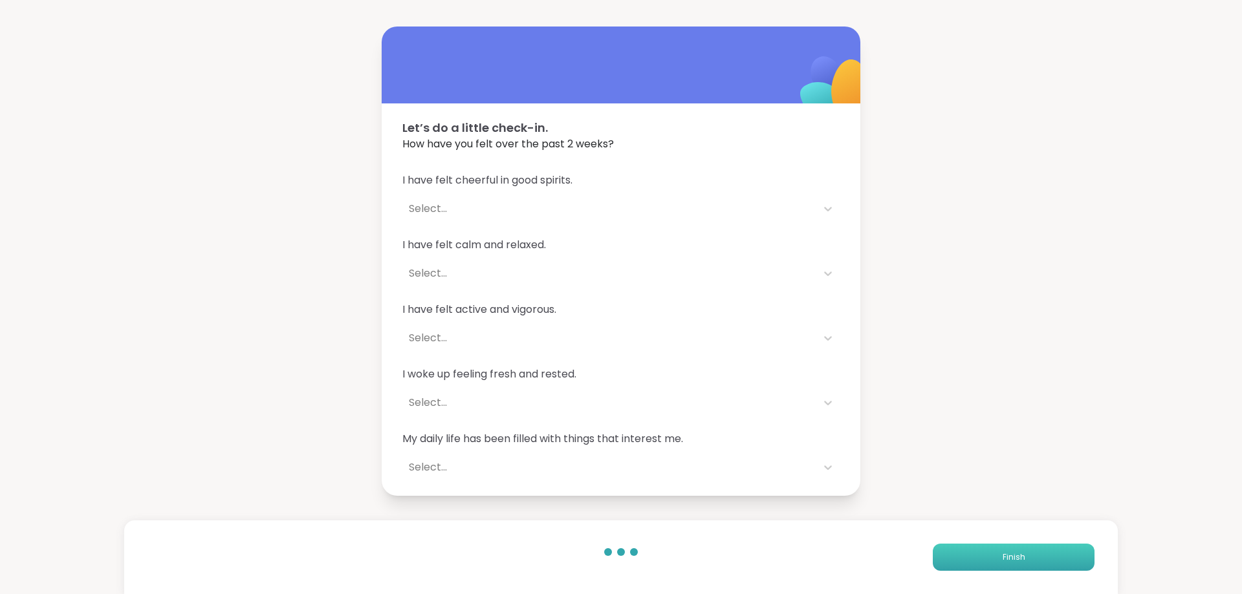
click at [1003, 556] on span "Finish" at bounding box center [1014, 558] width 23 height 12
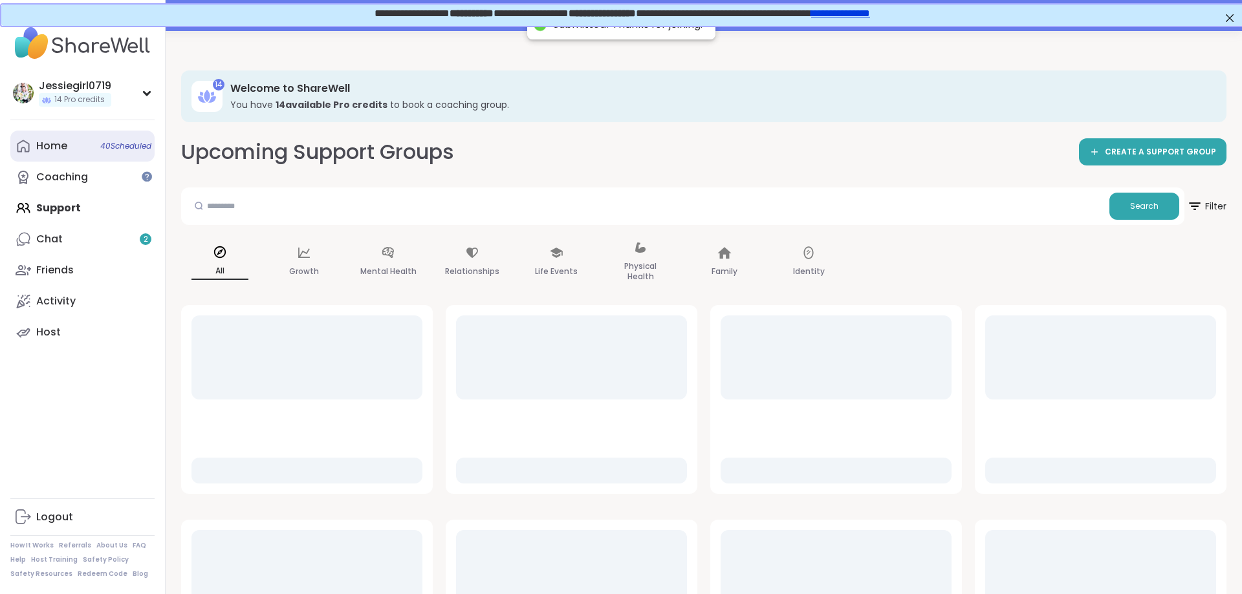
click at [40, 149] on div "Home 40 Scheduled" at bounding box center [51, 146] width 31 height 14
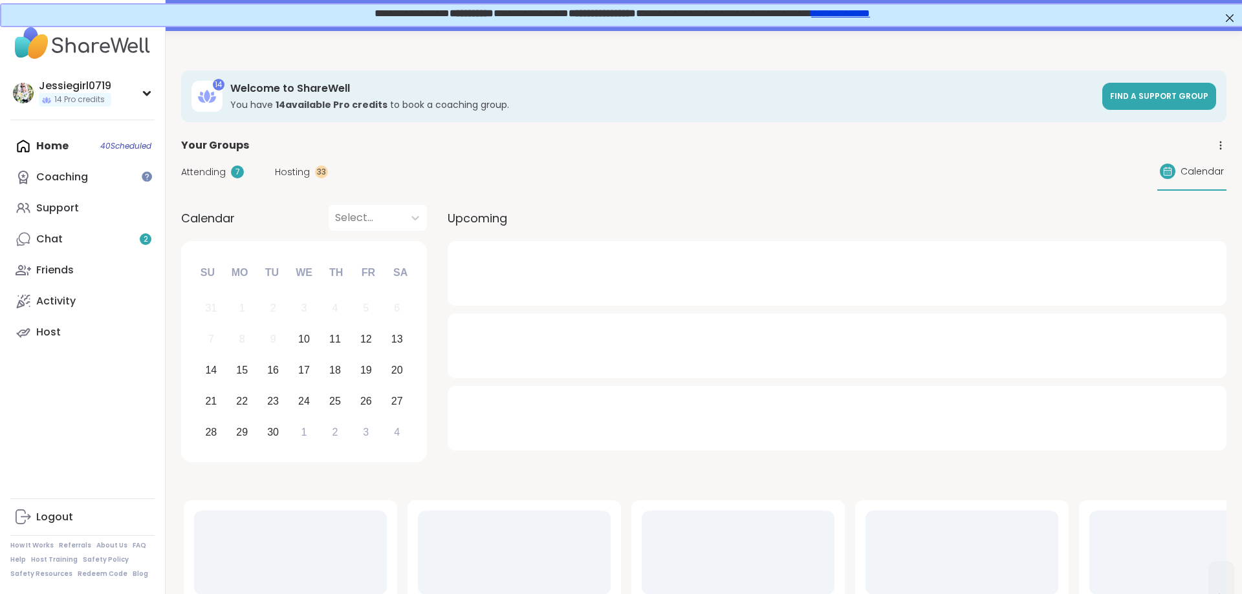
click at [208, 162] on div "Attending 7 Hosting 33 Calendar" at bounding box center [703, 172] width 1045 height 38
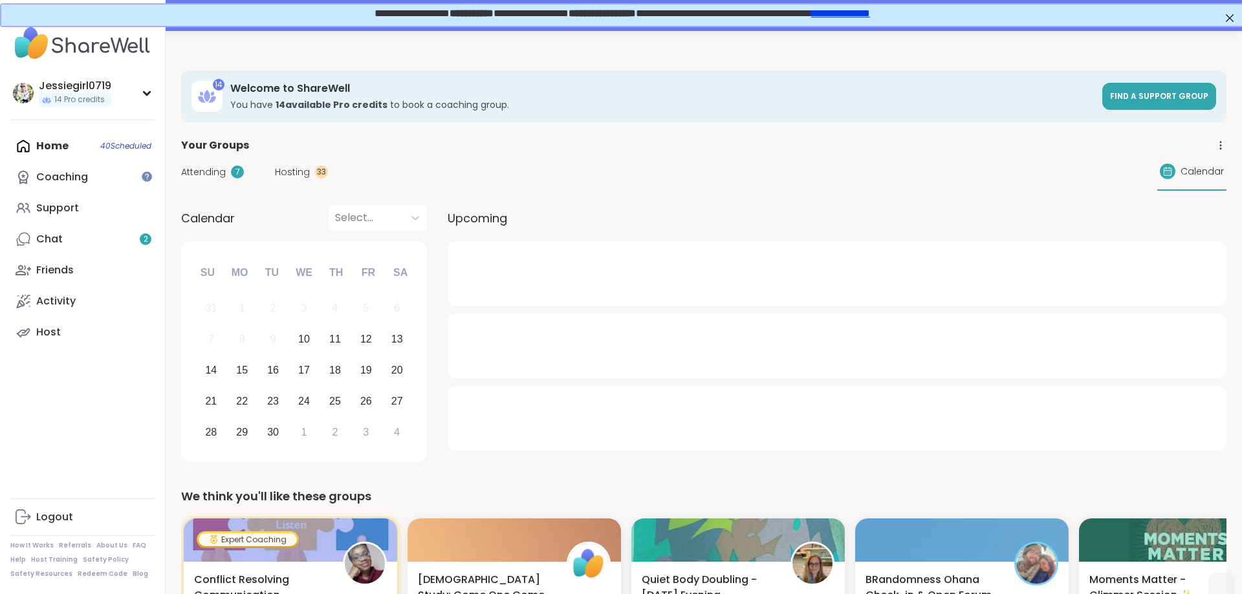
click at [211, 167] on span "Attending" at bounding box center [203, 173] width 45 height 14
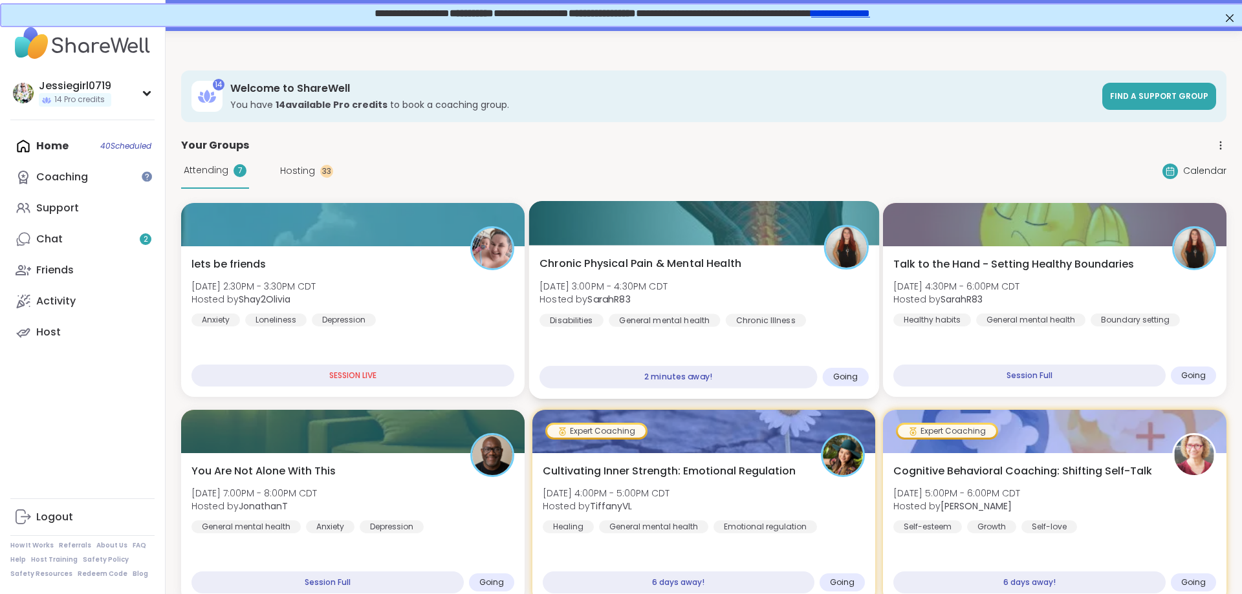
click at [741, 290] on div "Chronic Physical Pain & Mental Health Wed, Sep 10 | 3:00PM - 4:30PM CDT Hosted …" at bounding box center [703, 291] width 329 height 71
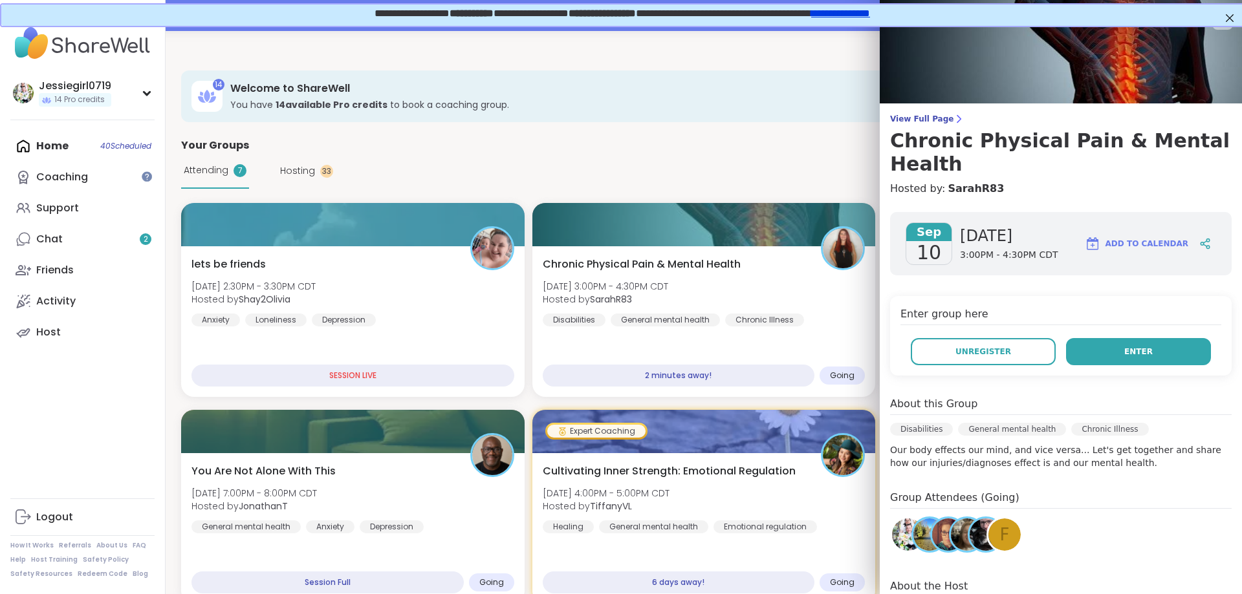
click at [1142, 346] on span "Enter" at bounding box center [1138, 352] width 28 height 12
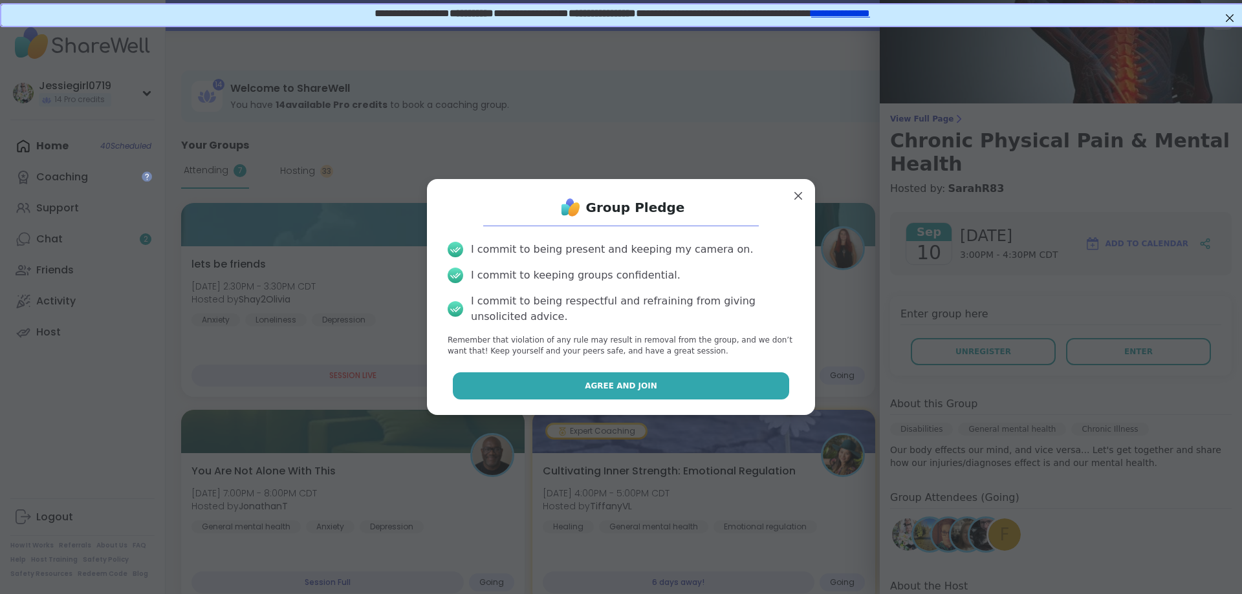
click at [636, 386] on span "Agree and Join" at bounding box center [621, 386] width 72 height 12
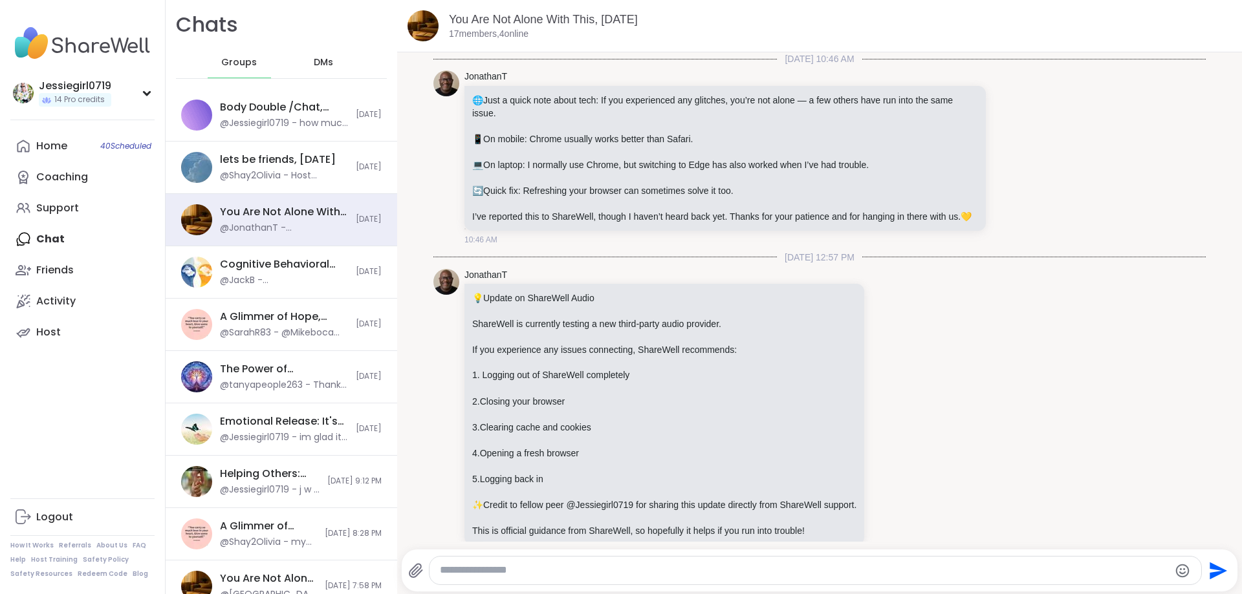
scroll to position [1979, 0]
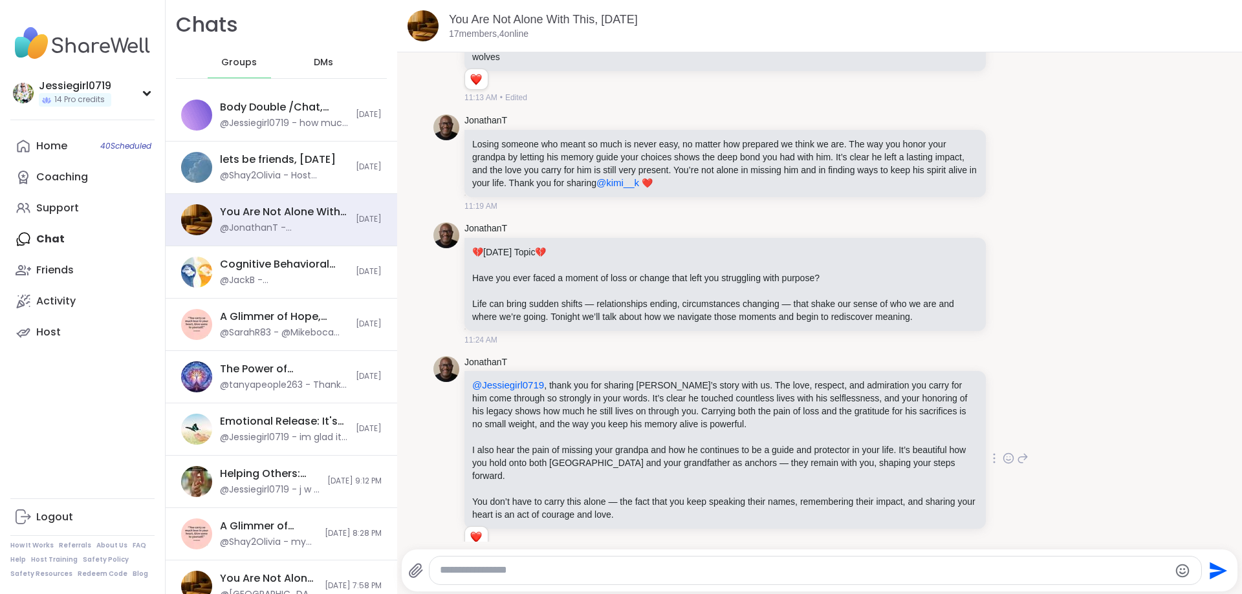
click at [1028, 451] on icon at bounding box center [1023, 459] width 12 height 16
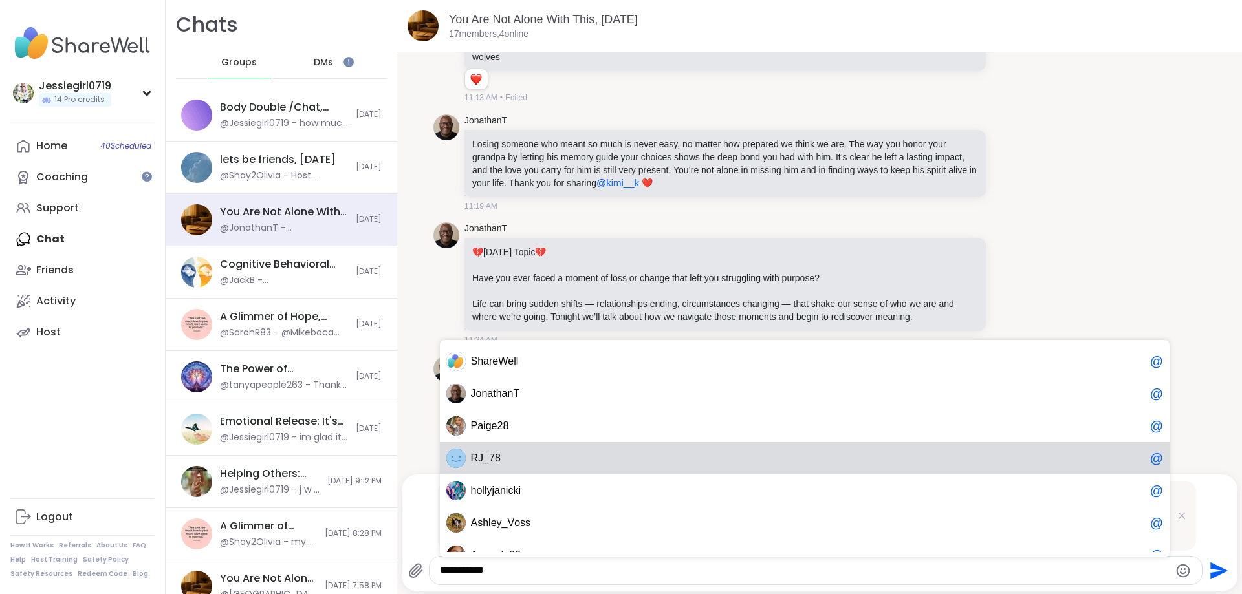
scroll to position [0, 0]
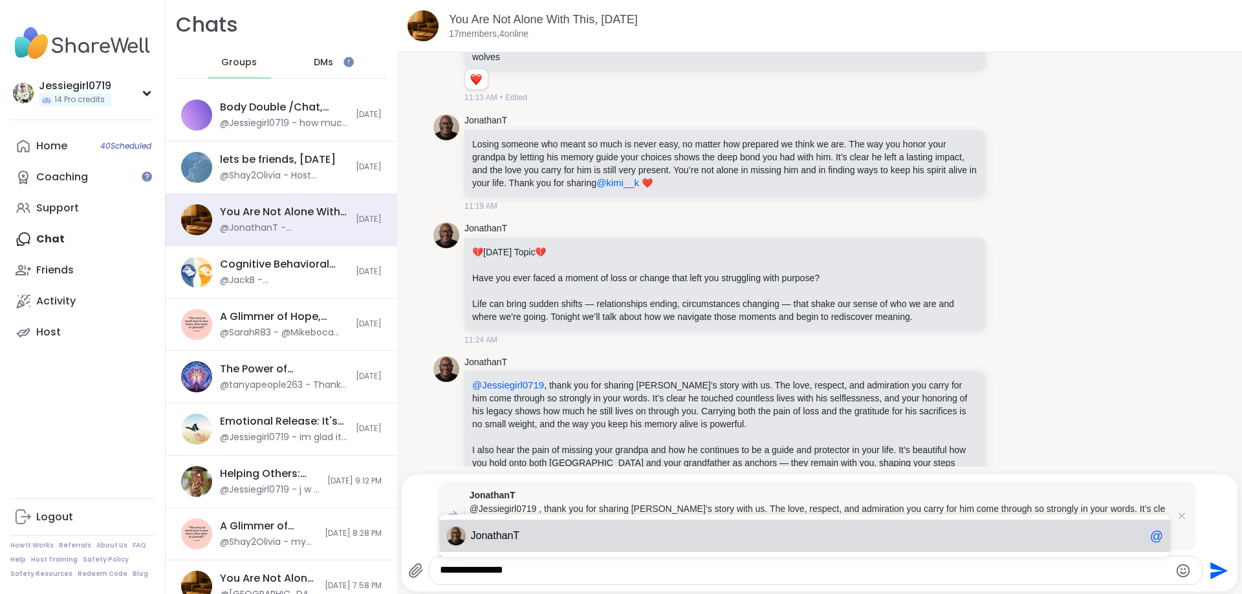
click at [481, 534] on span "Jonat" at bounding box center [483, 536] width 25 height 13
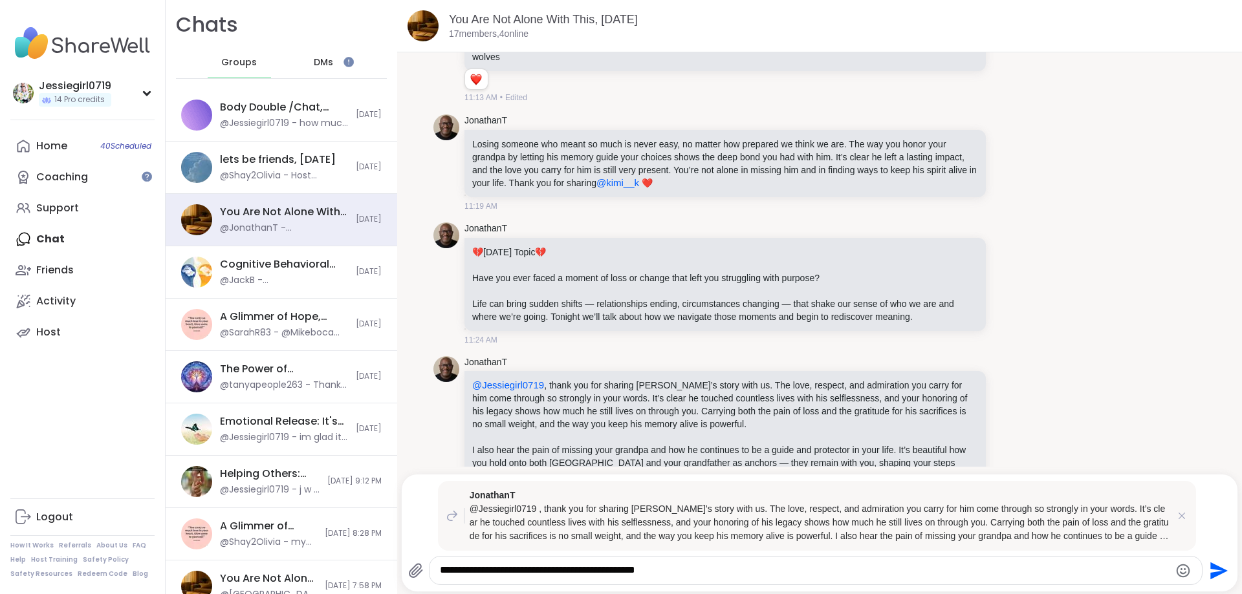
scroll to position [3, 0]
click at [752, 573] on textarea "**********" at bounding box center [805, 571] width 730 height 14
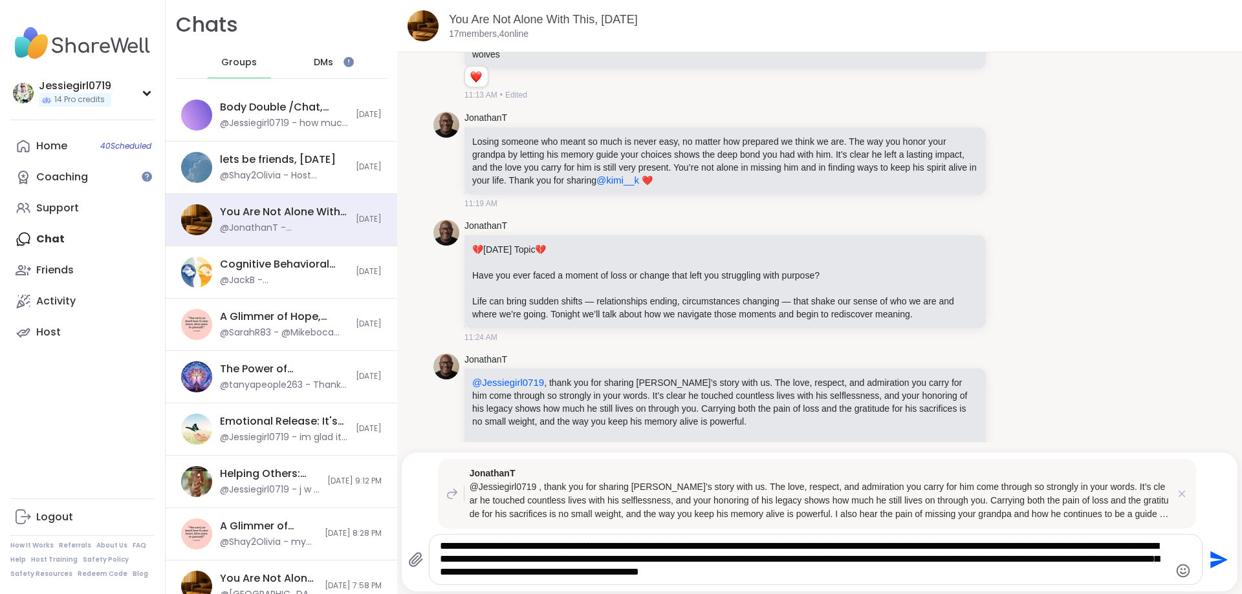
type textarea "**********"
click at [1214, 561] on icon "Send" at bounding box center [1217, 560] width 21 height 21
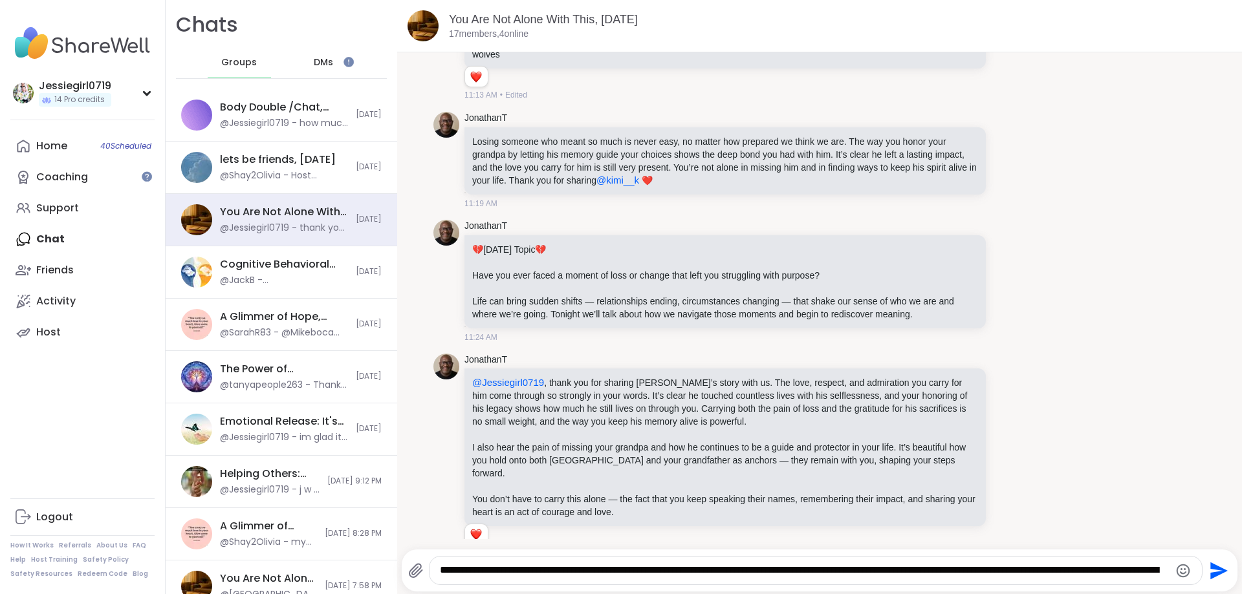
scroll to position [2162, 0]
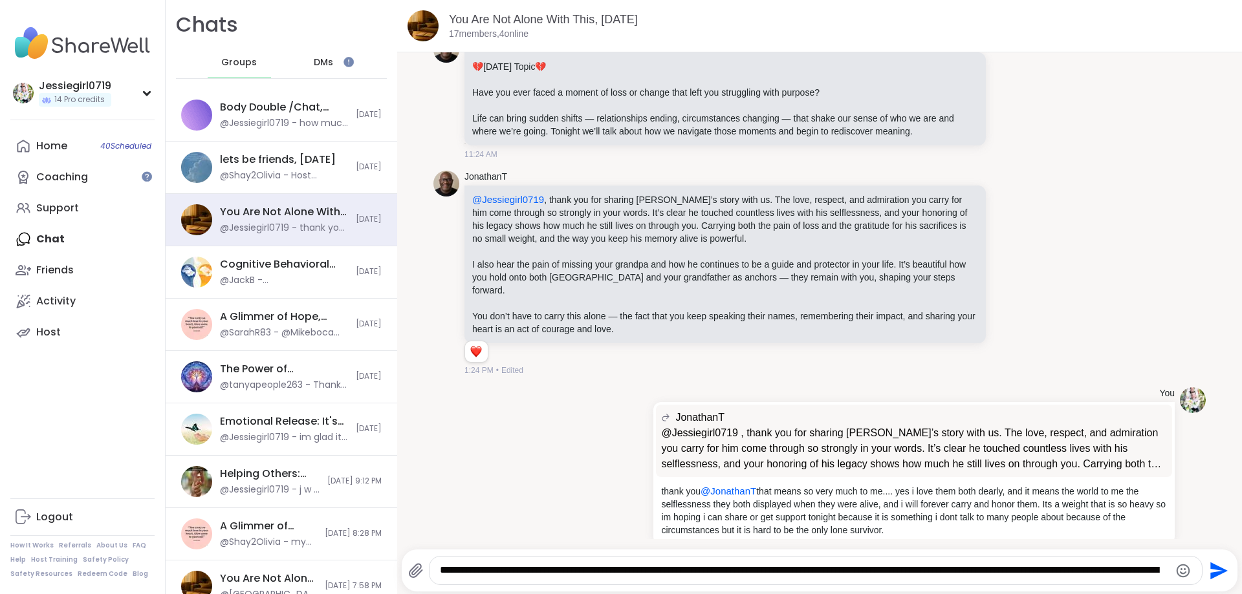
click at [419, 569] on icon at bounding box center [416, 571] width 16 height 16
click at [0, 0] on input "file" at bounding box center [0, 0] width 0 height 0
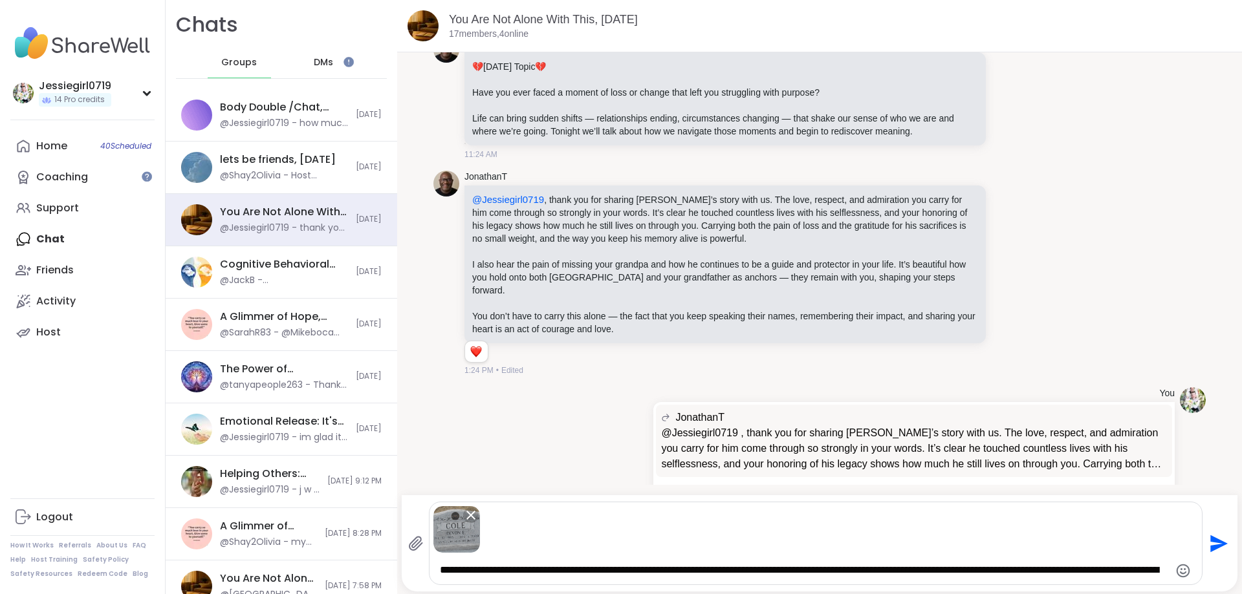
click at [1217, 541] on icon "Send" at bounding box center [1218, 543] width 17 height 17
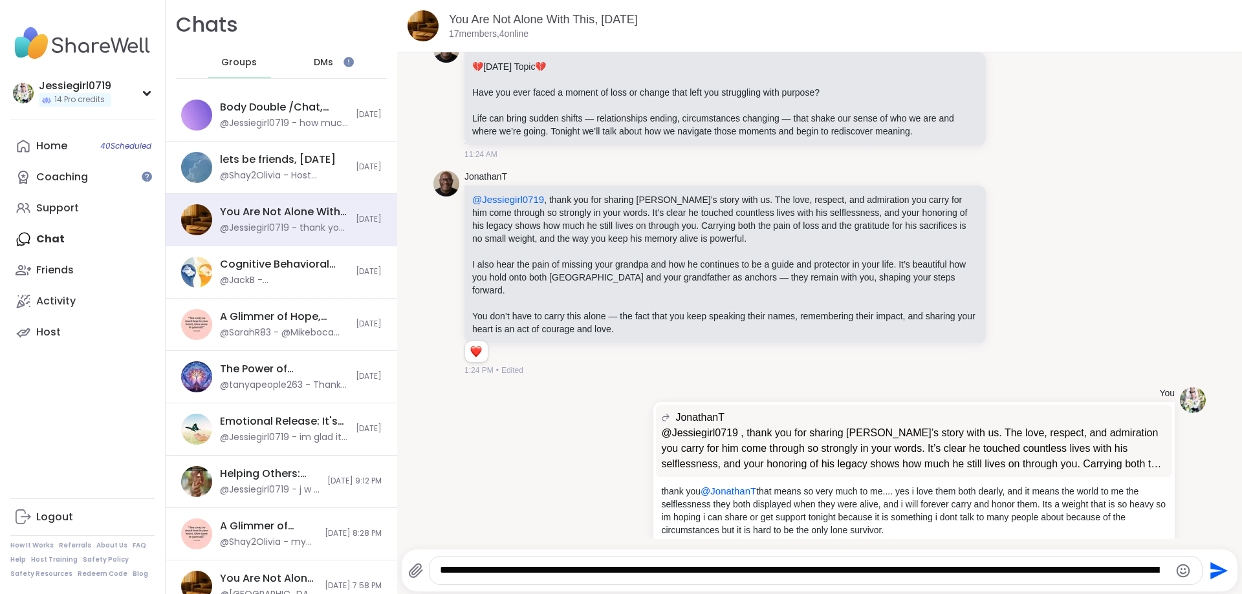
scroll to position [2439, 0]
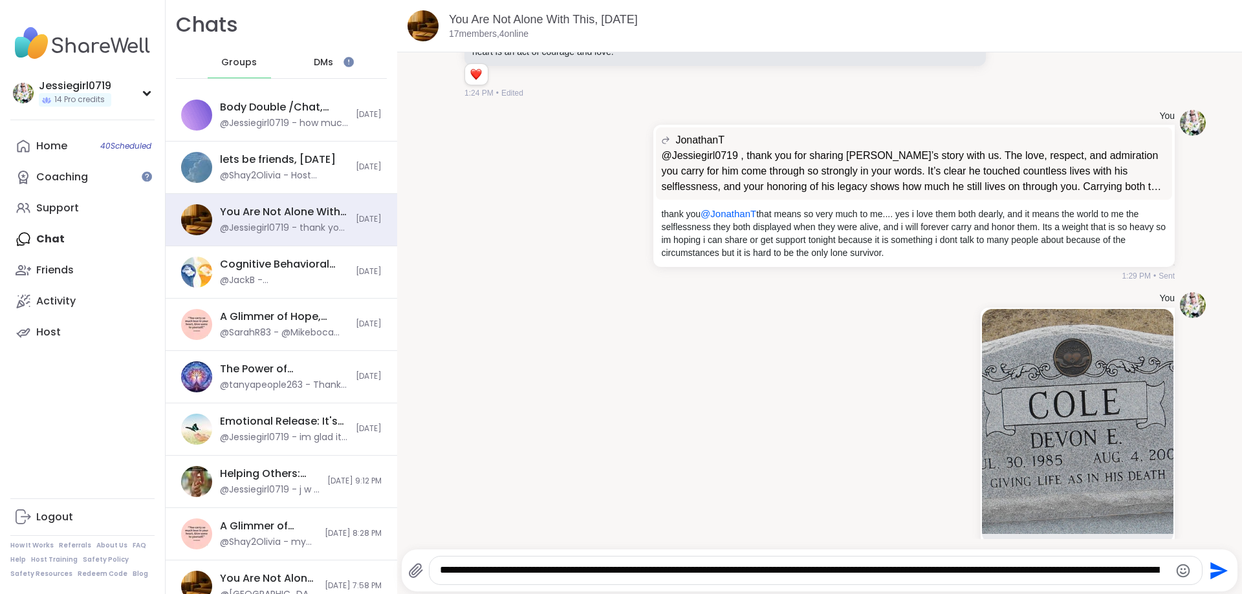
click at [622, 570] on textarea "**********" at bounding box center [805, 571] width 730 height 14
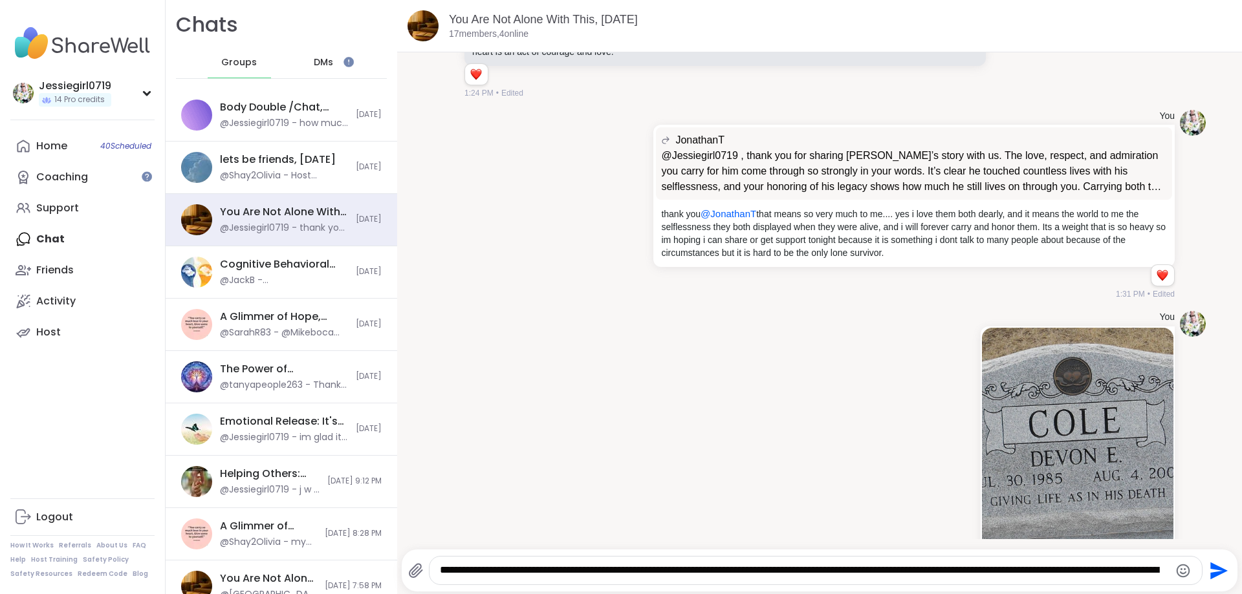
scroll to position [2457, 0]
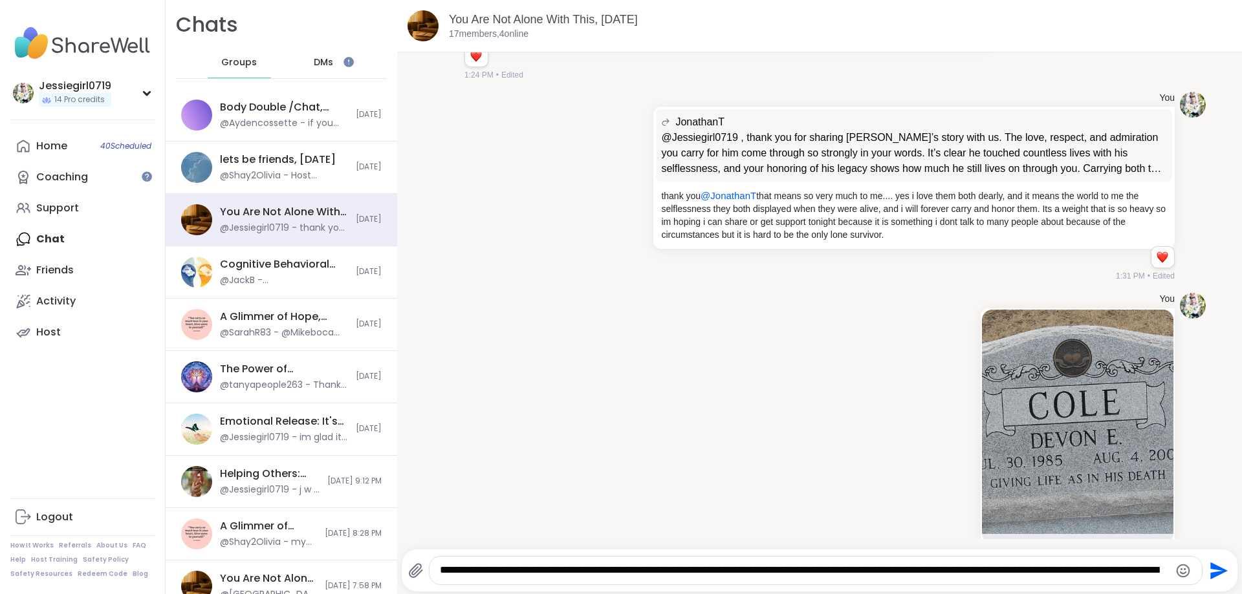
click at [871, 566] on textarea "**********" at bounding box center [805, 571] width 730 height 14
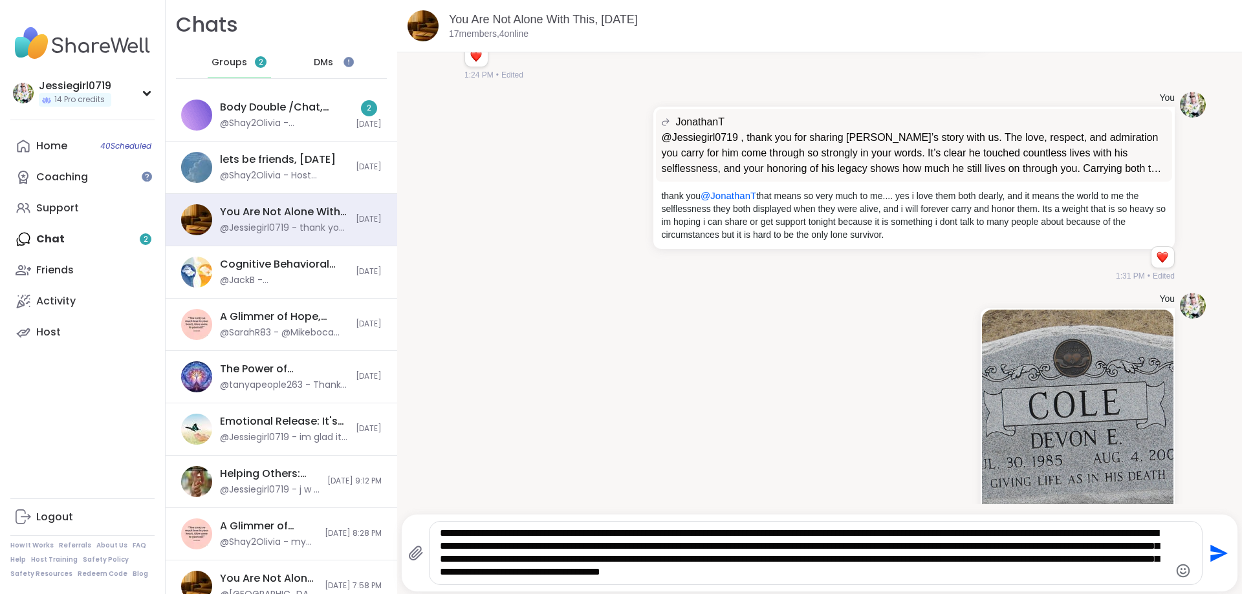
type textarea "**********"
click at [1219, 553] on icon "Send" at bounding box center [1218, 553] width 17 height 17
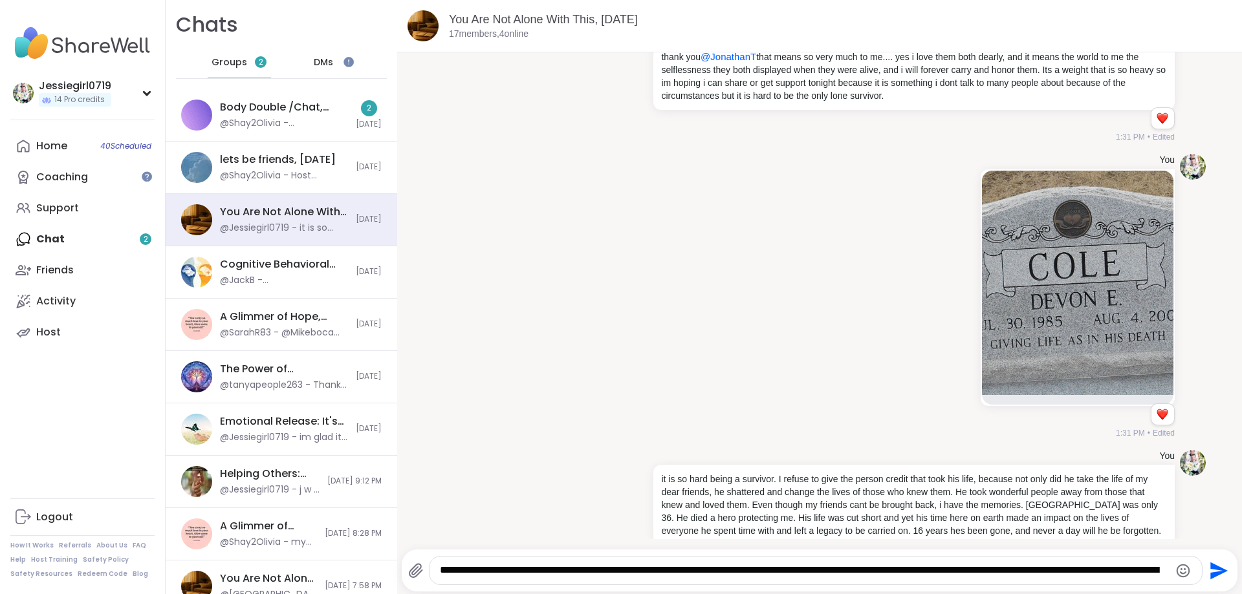
scroll to position [0, 0]
click at [887, 375] on div "You 1 1 1:31 PM • Edited" at bounding box center [819, 299] width 772 height 296
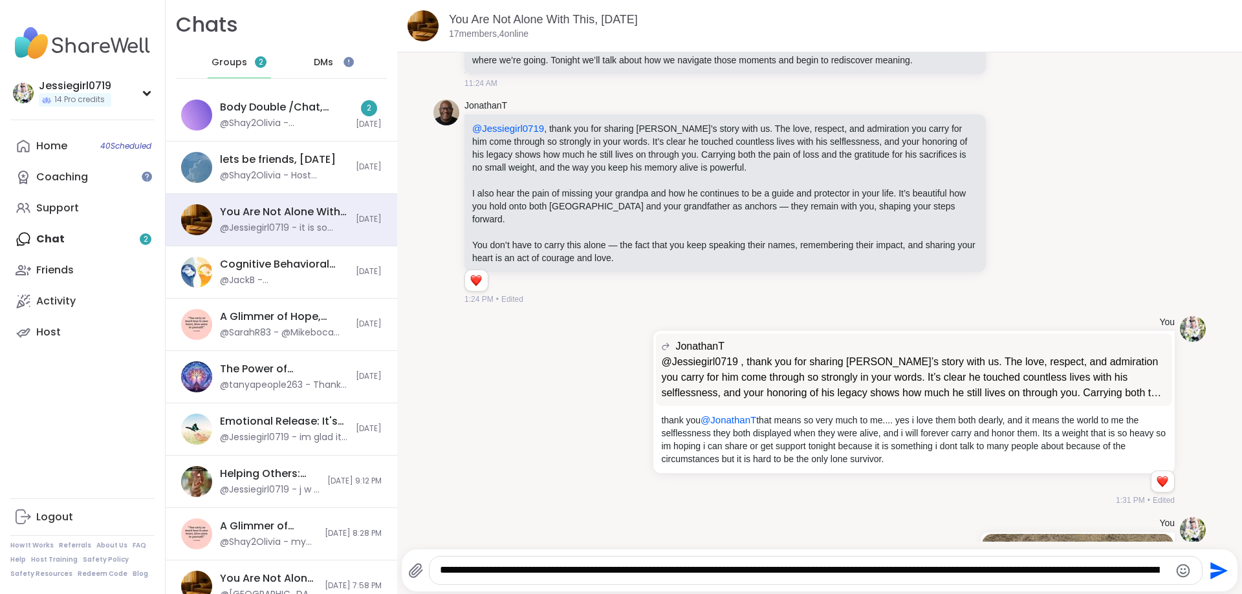
scroll to position [2230, 0]
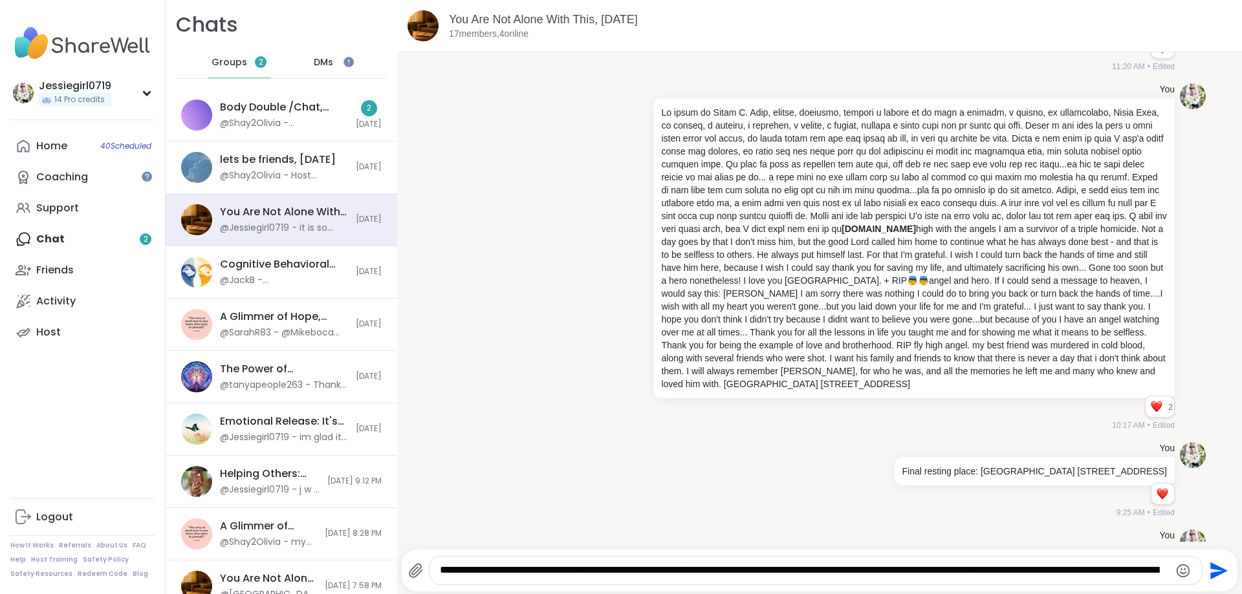
scroll to position [1170, 0]
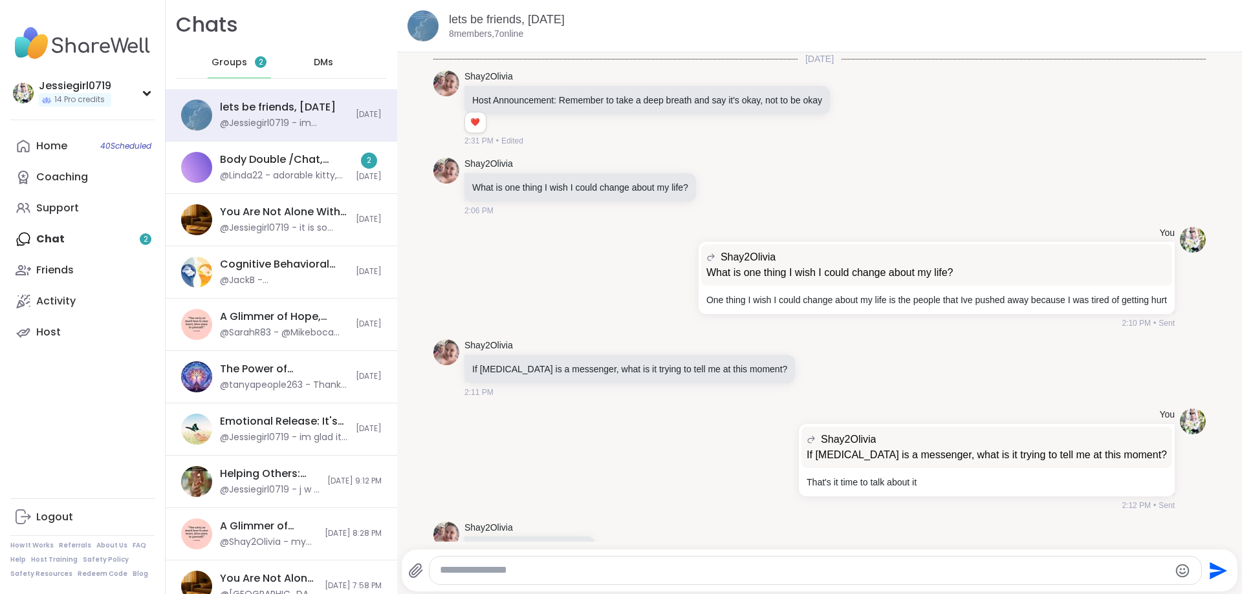
click at [308, 97] on div "lets be friends, Sep 10 @Jessiegirl0719 - im grateful for safety and security w…" at bounding box center [282, 115] width 232 height 52
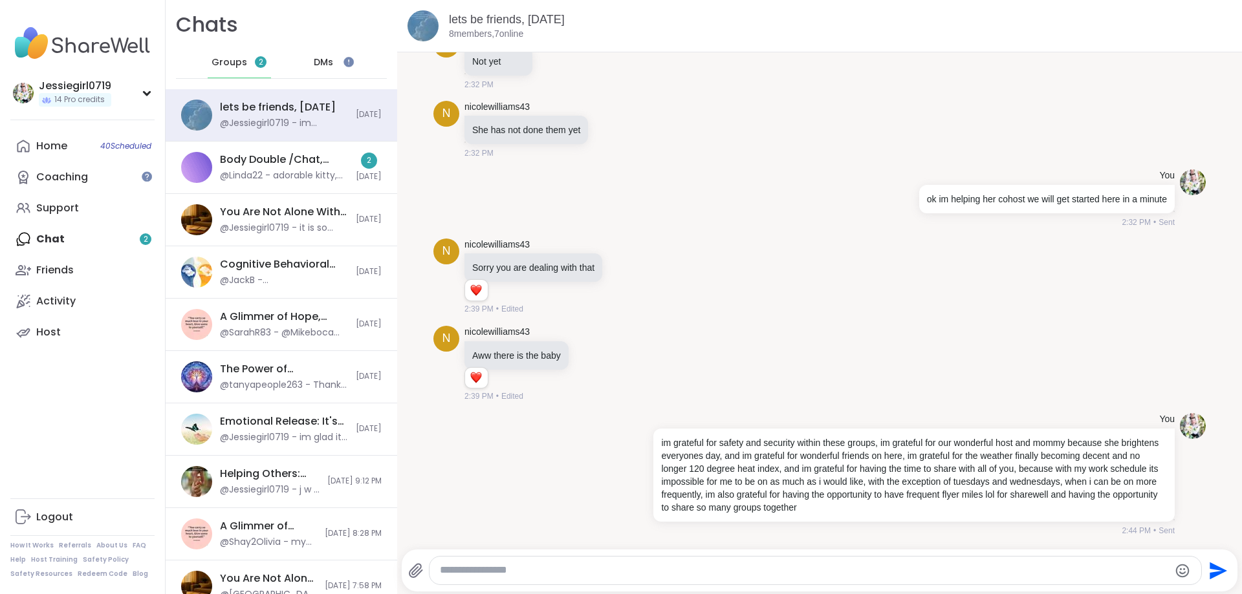
click at [945, 567] on textarea "Type your message" at bounding box center [805, 571] width 730 height 14
click at [946, 567] on textarea "Type your message" at bounding box center [805, 571] width 730 height 14
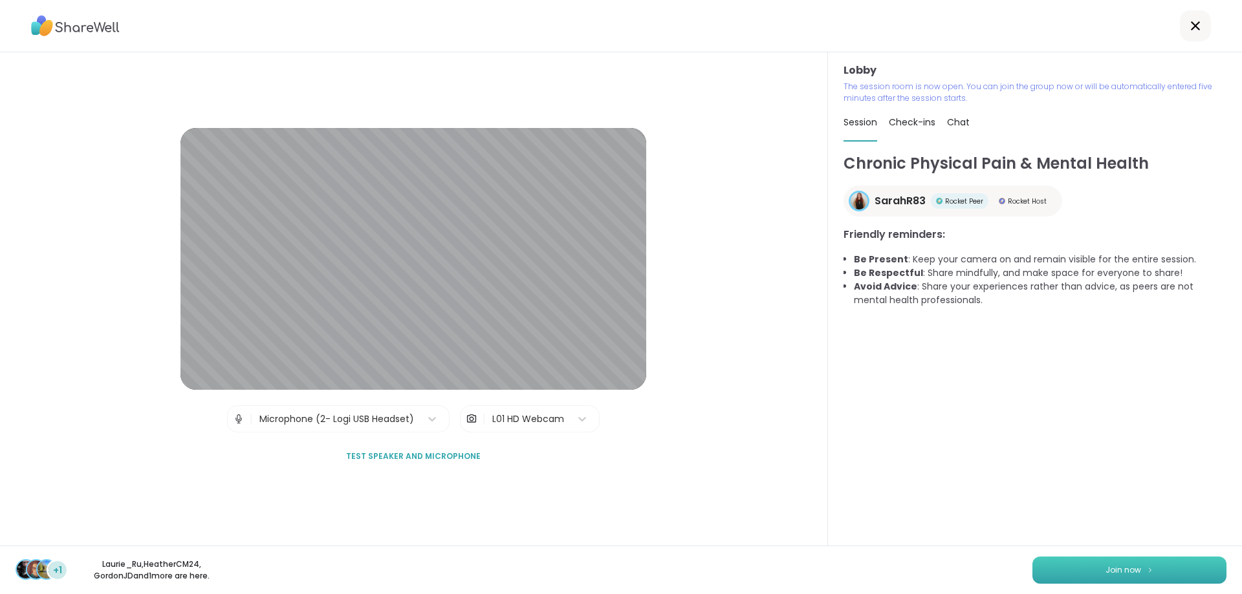
click at [1170, 578] on button "Join now" at bounding box center [1129, 570] width 194 height 27
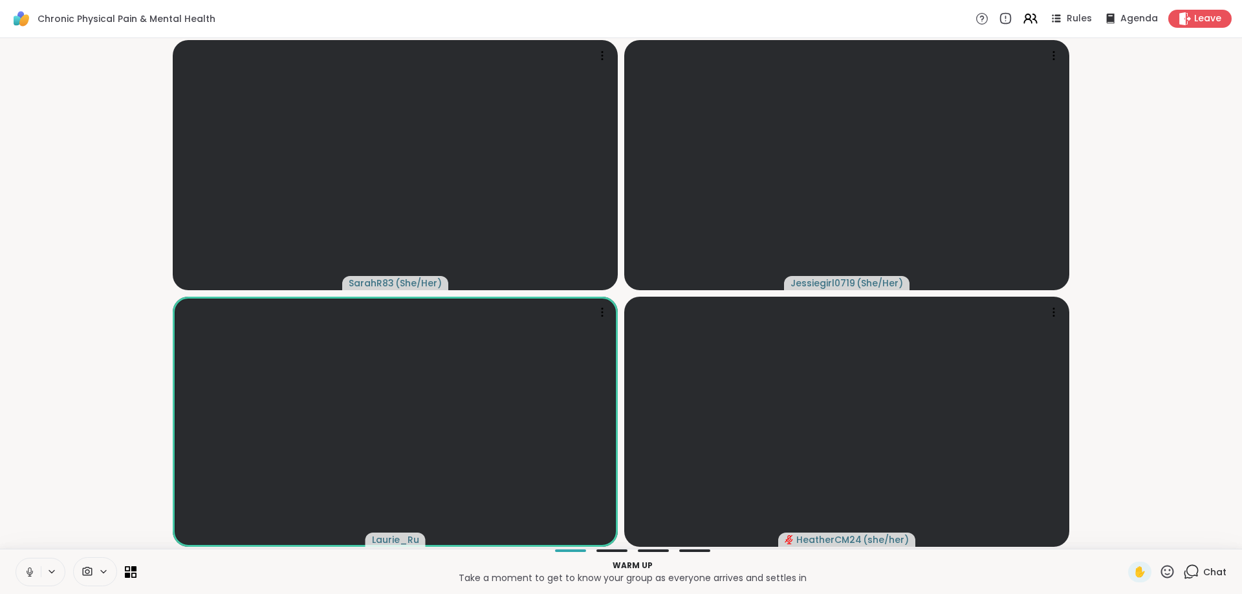
click at [1190, 574] on icon at bounding box center [1191, 572] width 16 height 16
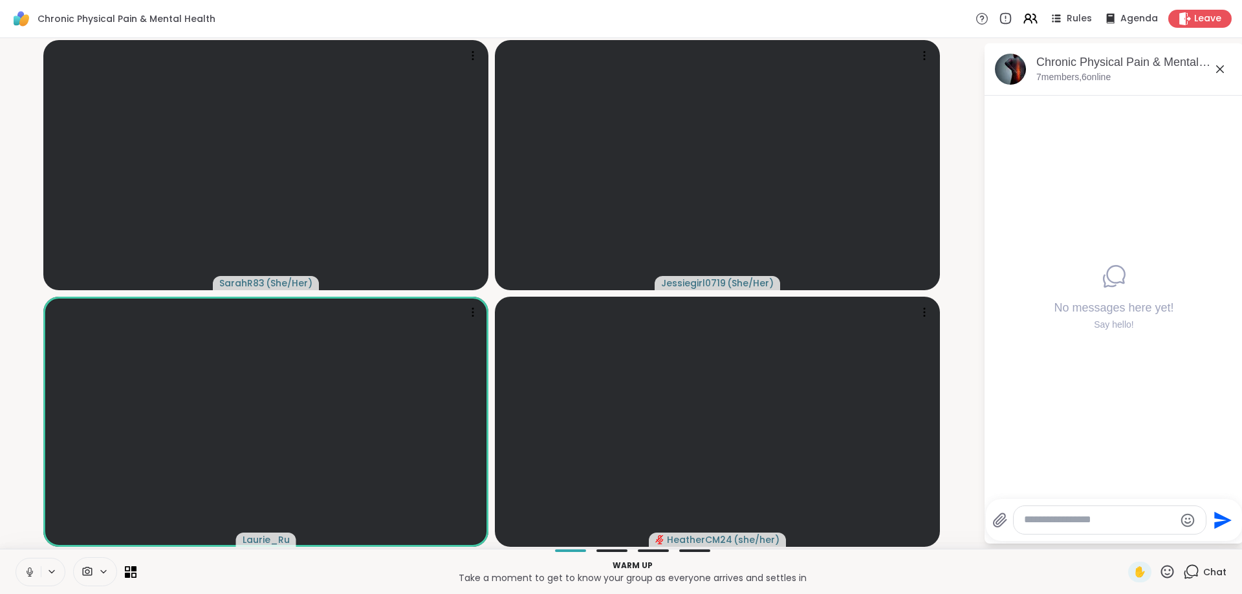
click at [1100, 519] on textarea "Type your message" at bounding box center [1099, 521] width 151 height 14
click at [1101, 521] on textarea "Type your message" at bounding box center [1099, 521] width 151 height 14
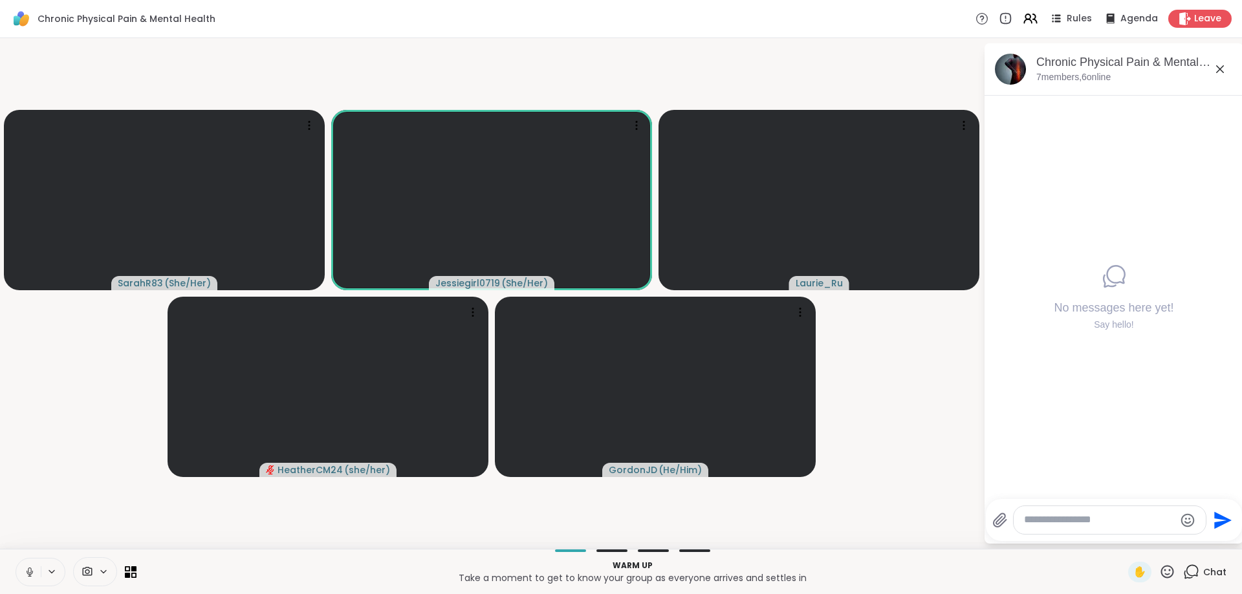
click at [1067, 523] on textarea "Type your message" at bounding box center [1099, 521] width 151 height 14
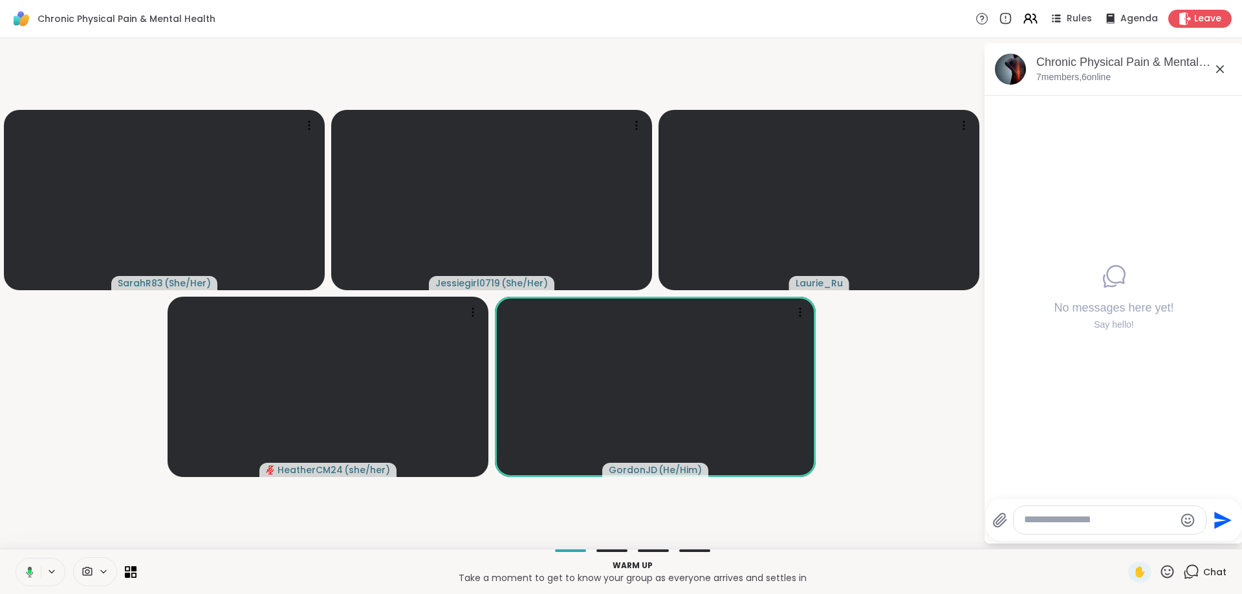
click at [1067, 523] on textarea "Type your message" at bounding box center [1099, 521] width 151 height 14
click at [1066, 523] on textarea "Type your message" at bounding box center [1099, 521] width 151 height 14
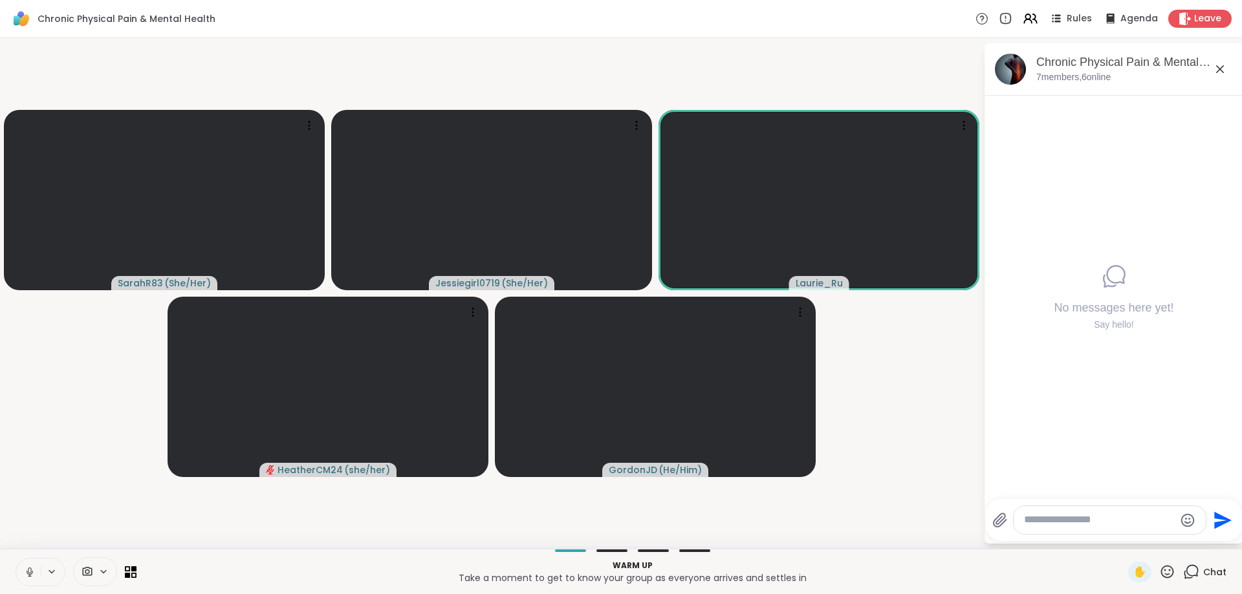
click at [1066, 523] on textarea "Type your message" at bounding box center [1099, 521] width 151 height 14
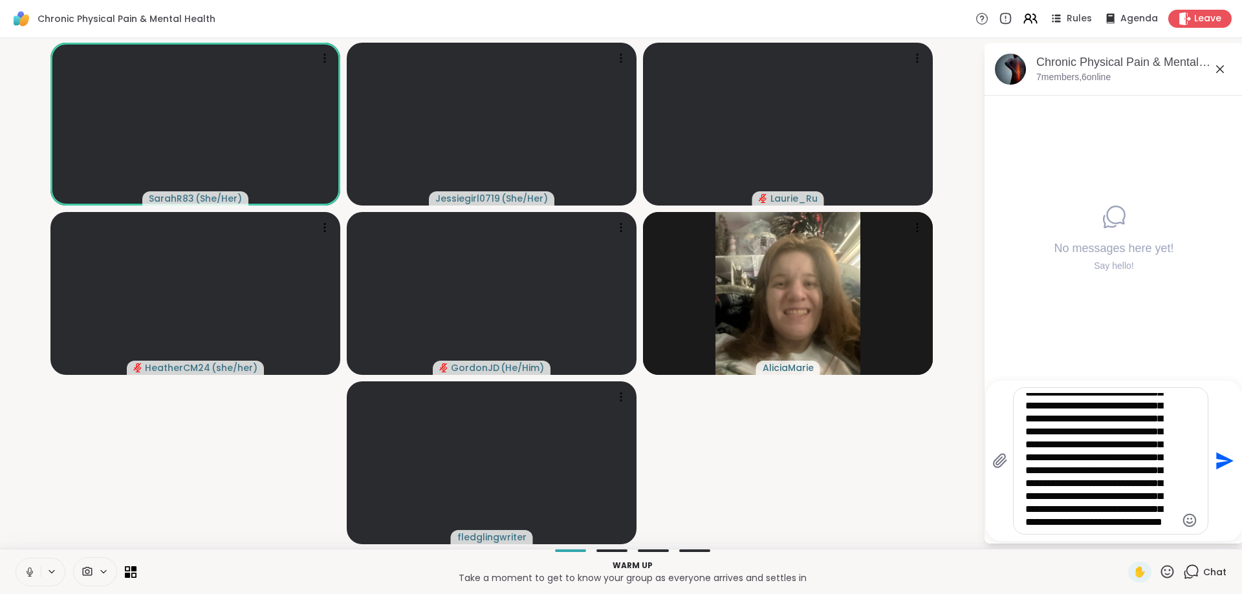
scroll to position [1844, 0]
type textarea "**********"
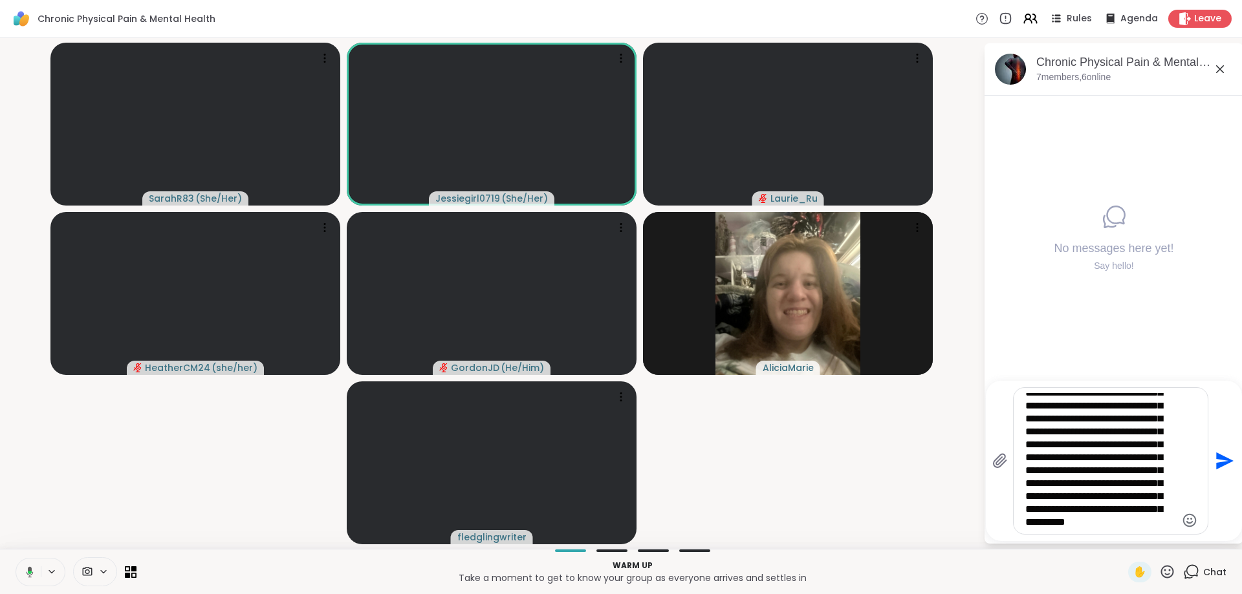
click at [1089, 477] on textarea "Type your message" at bounding box center [1100, 461] width 151 height 136
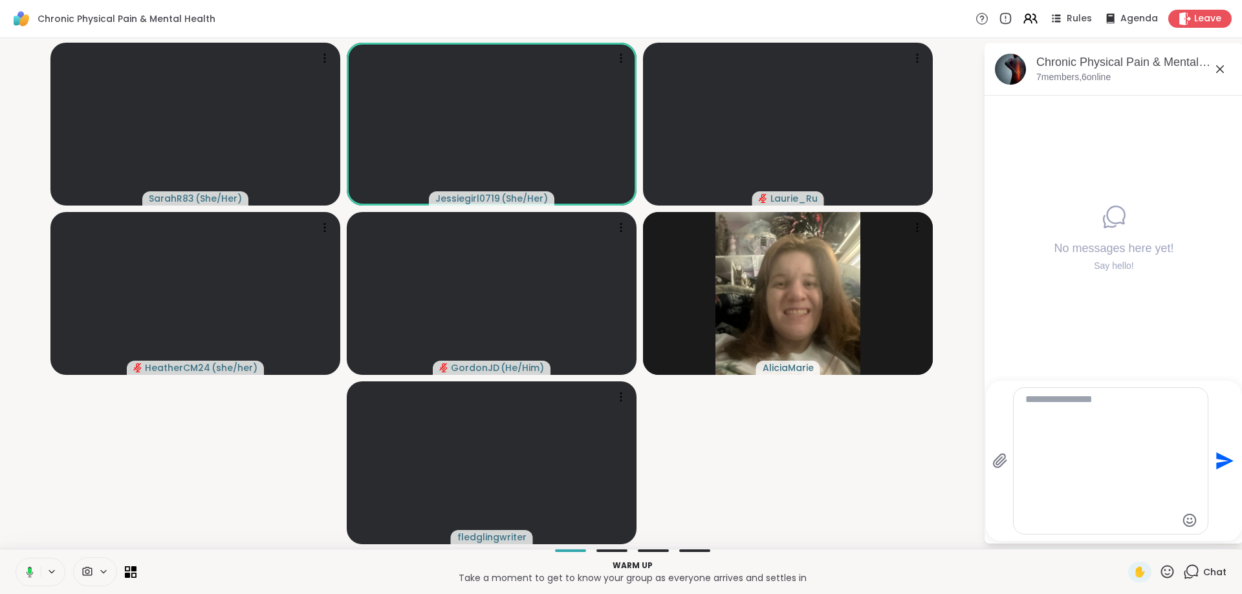
scroll to position [0, 0]
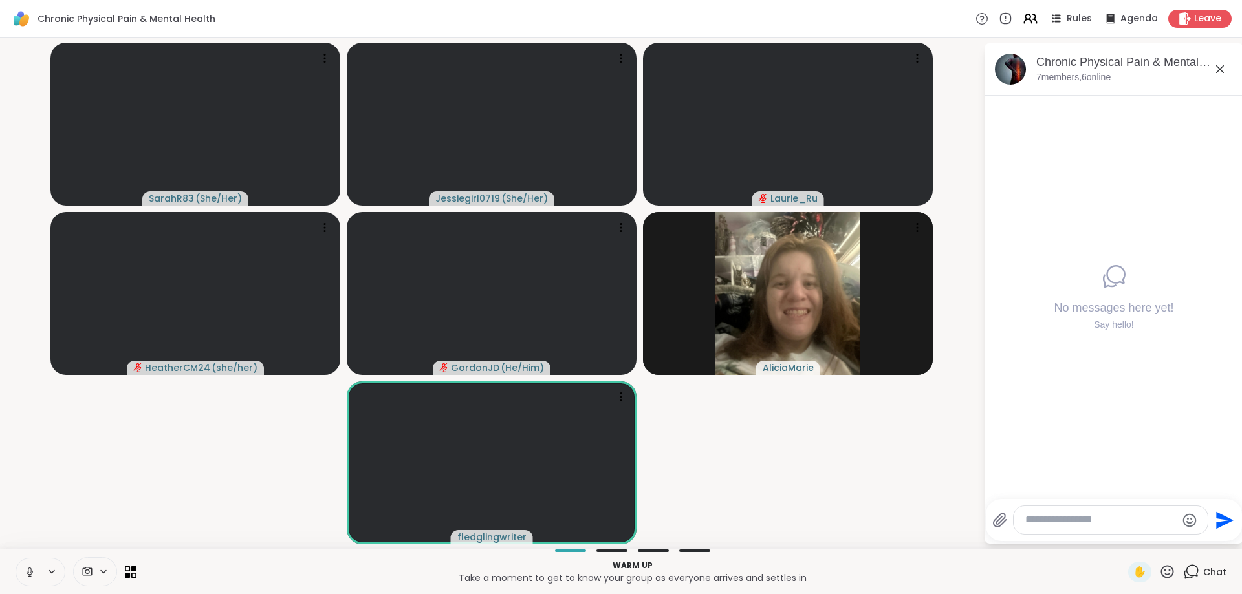
click at [1037, 513] on div at bounding box center [1111, 520] width 194 height 28
click at [1050, 525] on textarea "Type your message" at bounding box center [1100, 521] width 151 height 14
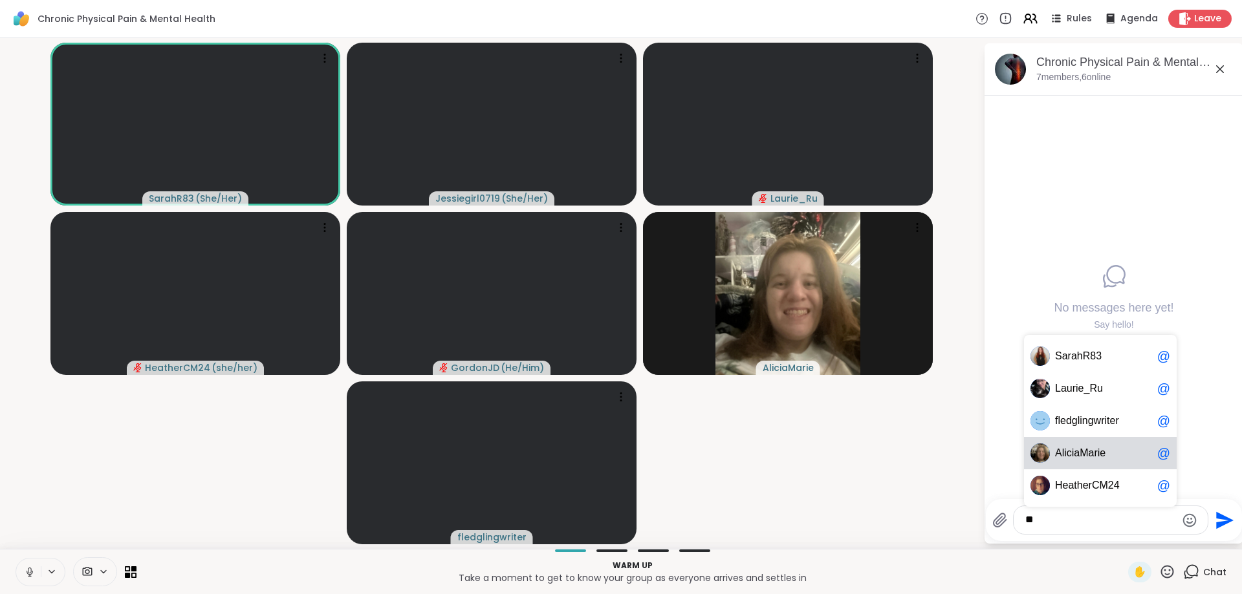
click at [1078, 459] on span "a" at bounding box center [1077, 453] width 6 height 13
type textarea "**********"
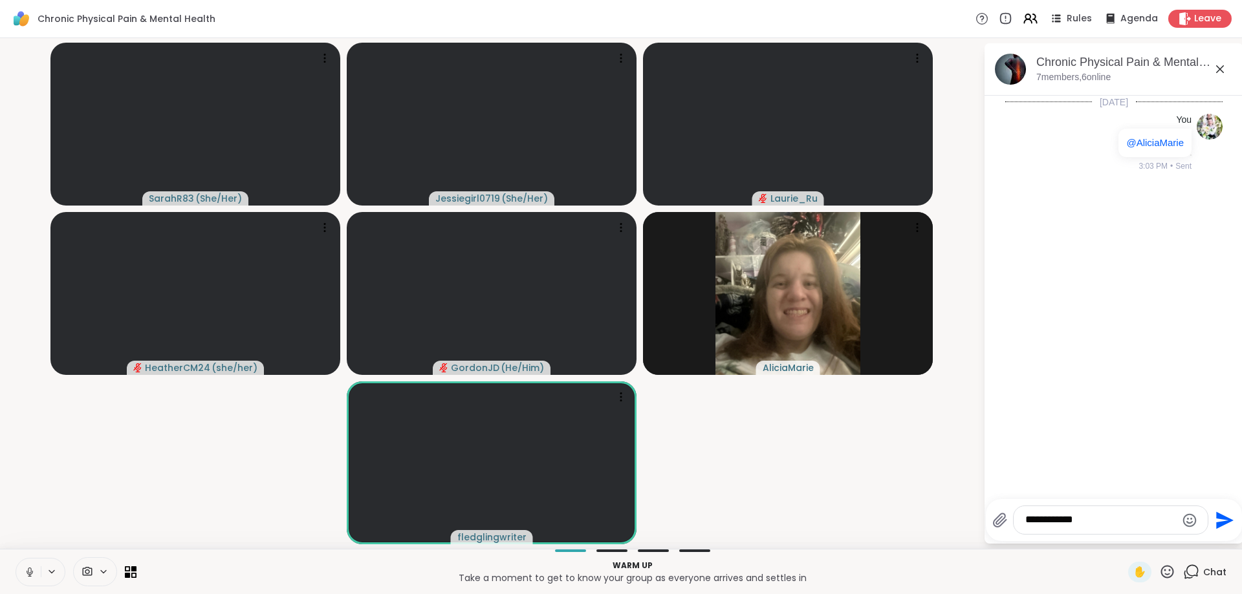
type textarea "**********"
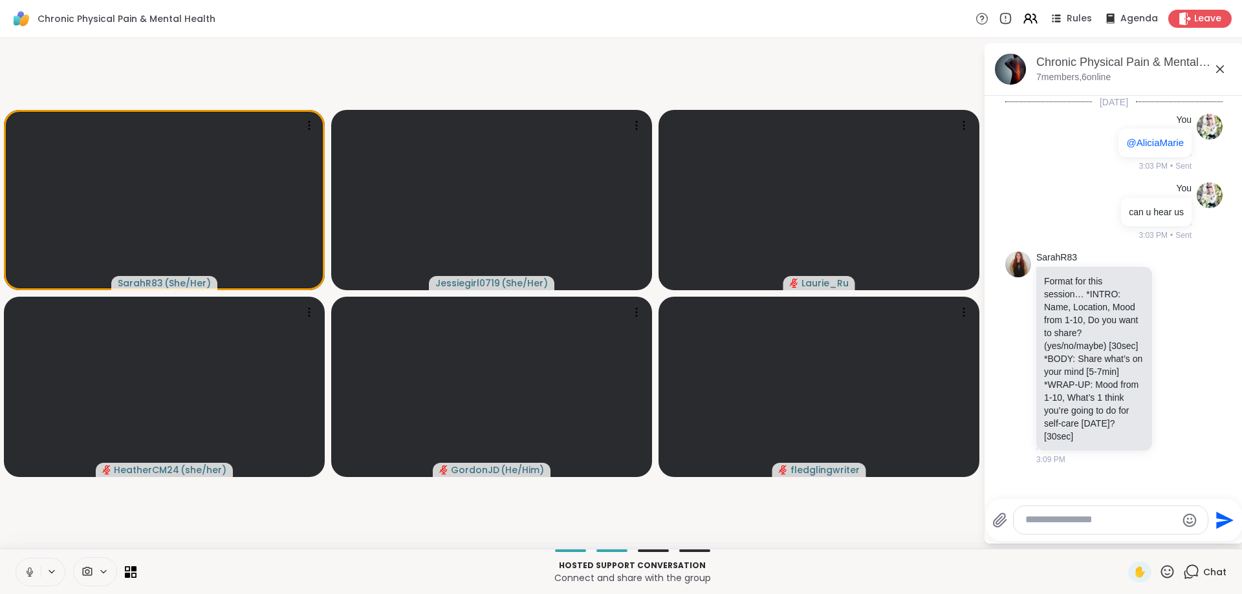
click at [1094, 520] on textarea "Type your message" at bounding box center [1100, 521] width 151 height 14
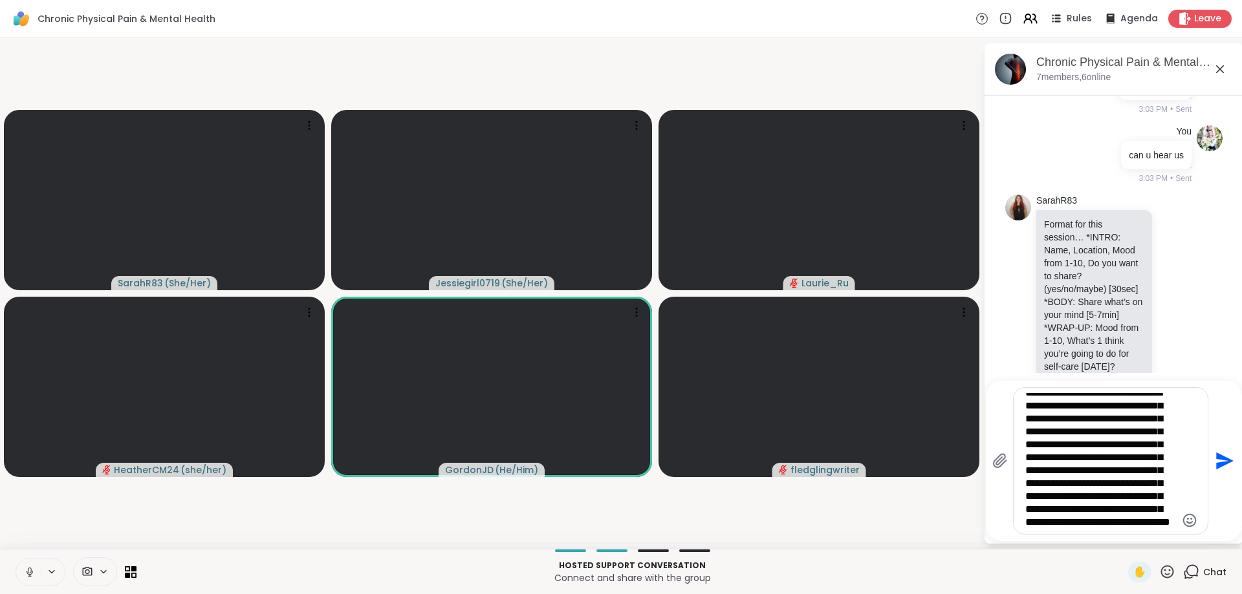
scroll to position [33, 0]
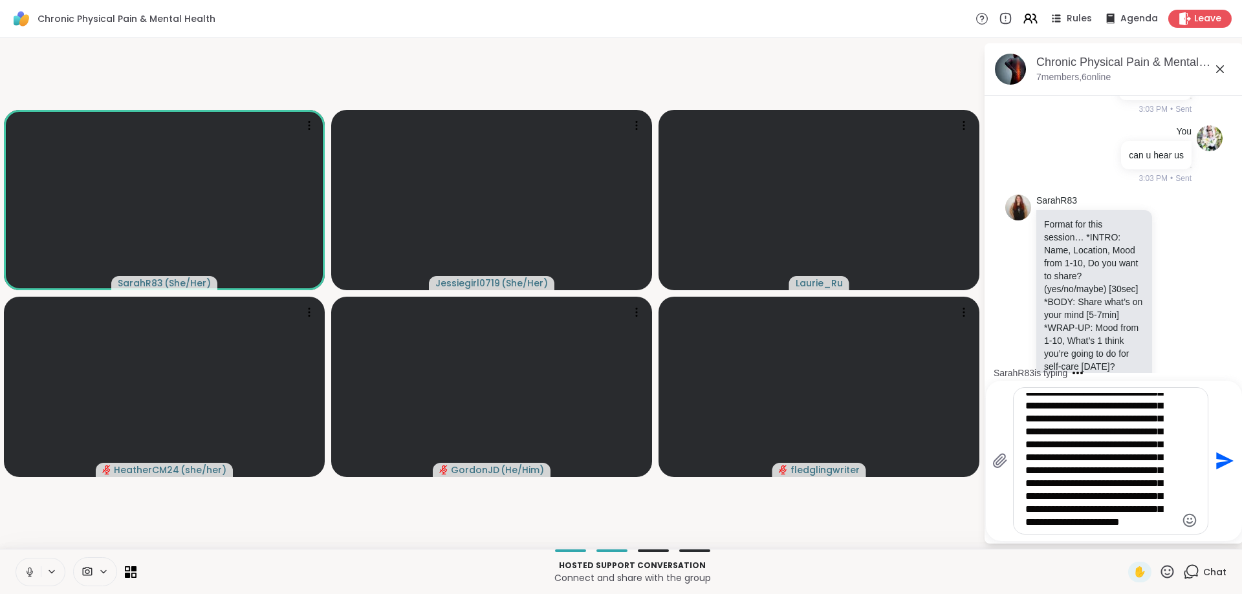
click at [1034, 510] on textarea "**********" at bounding box center [1100, 461] width 151 height 136
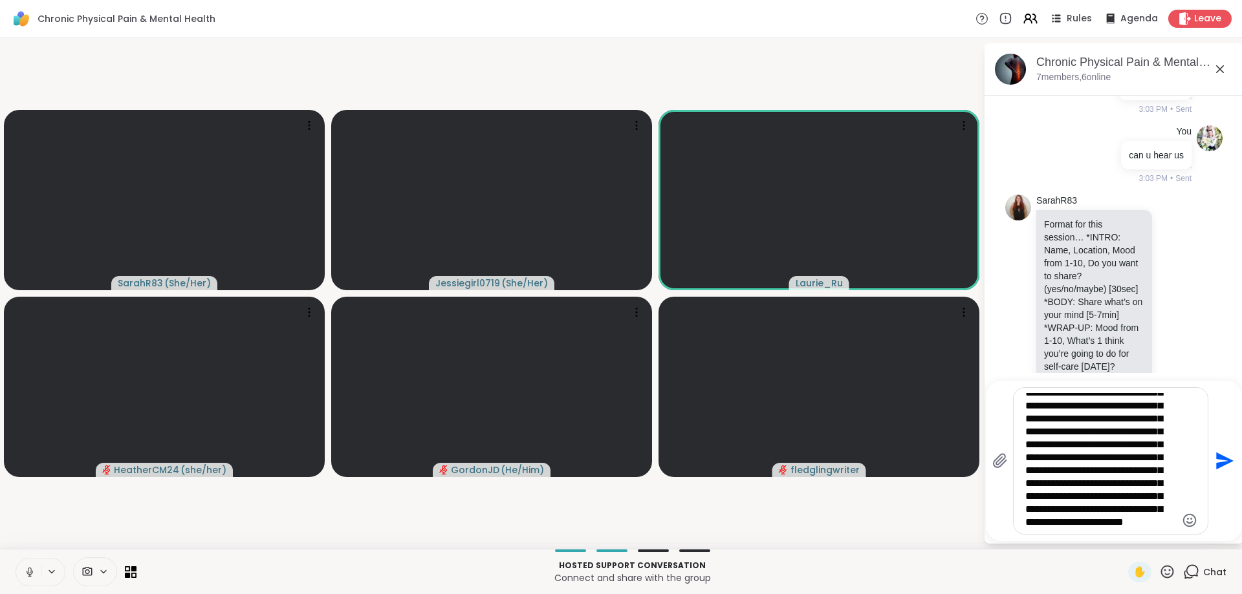
type textarea "**********"
click at [1224, 453] on icon "Send" at bounding box center [1223, 461] width 21 height 21
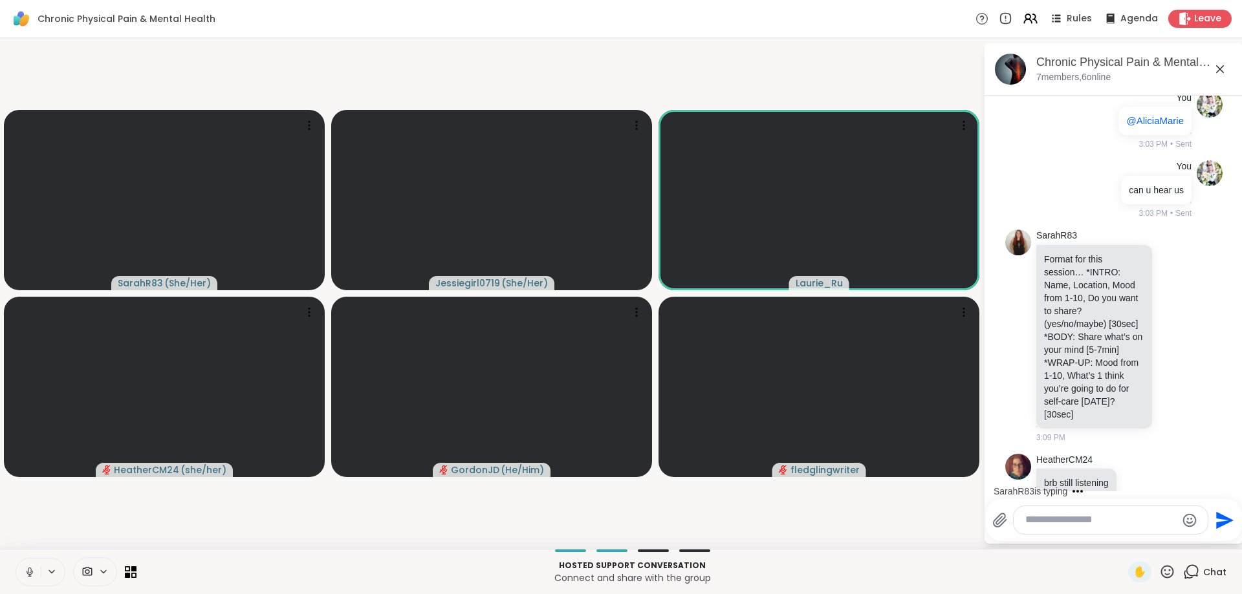
scroll to position [311, 0]
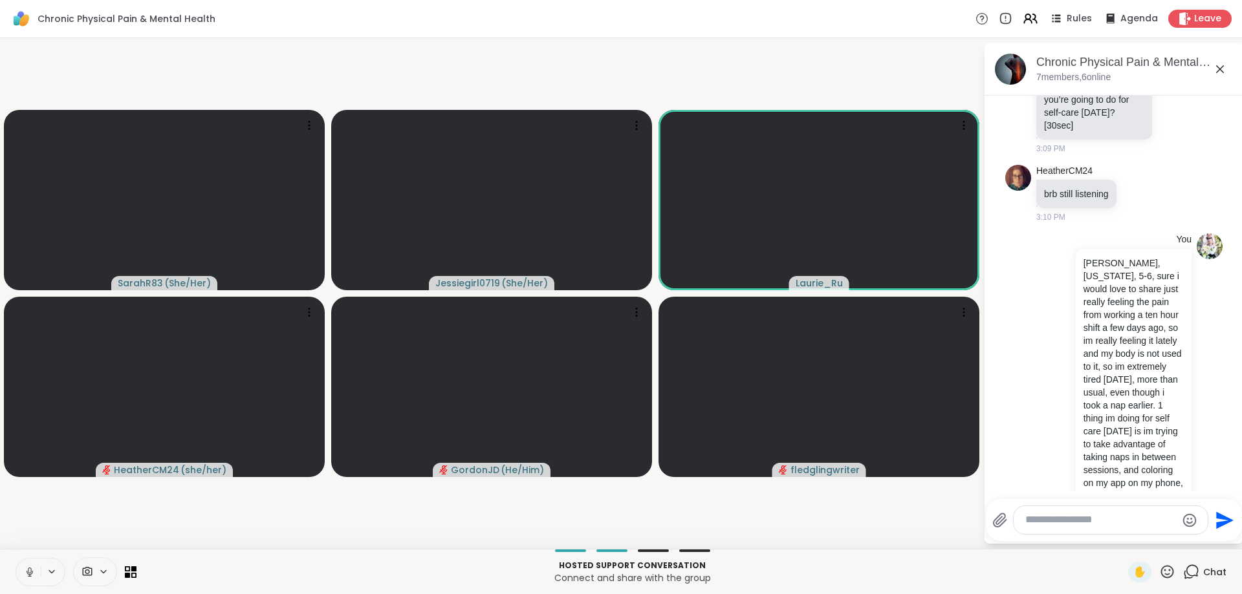
click at [1100, 521] on textarea "Type your message" at bounding box center [1100, 521] width 151 height 14
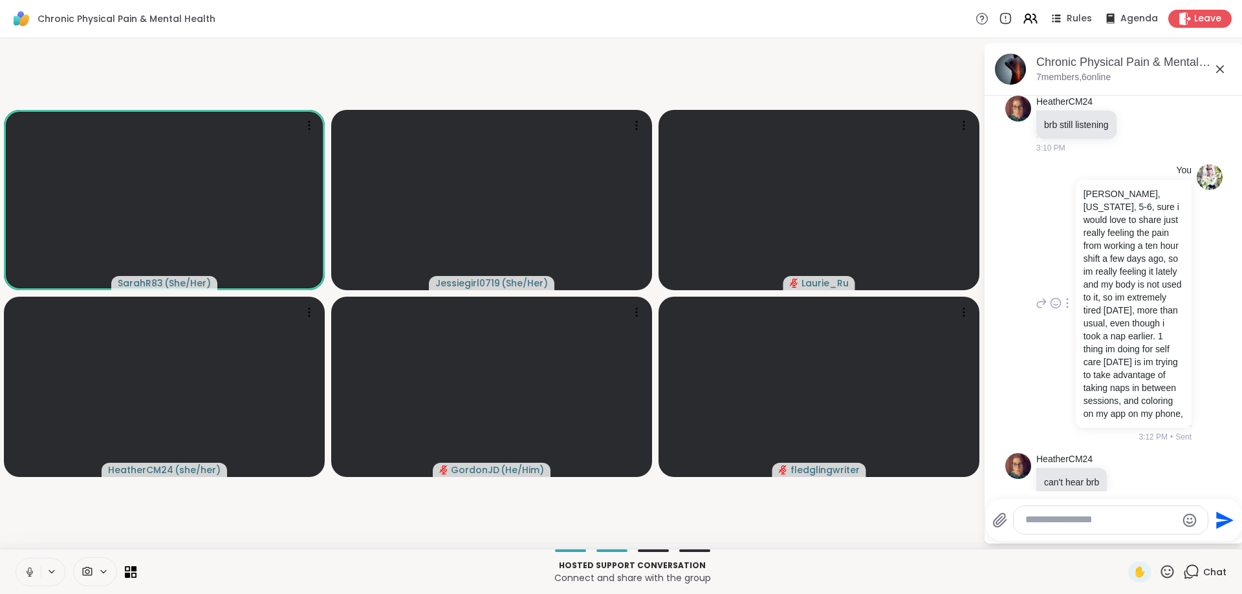
click at [1066, 296] on div at bounding box center [1068, 304] width 12 height 16
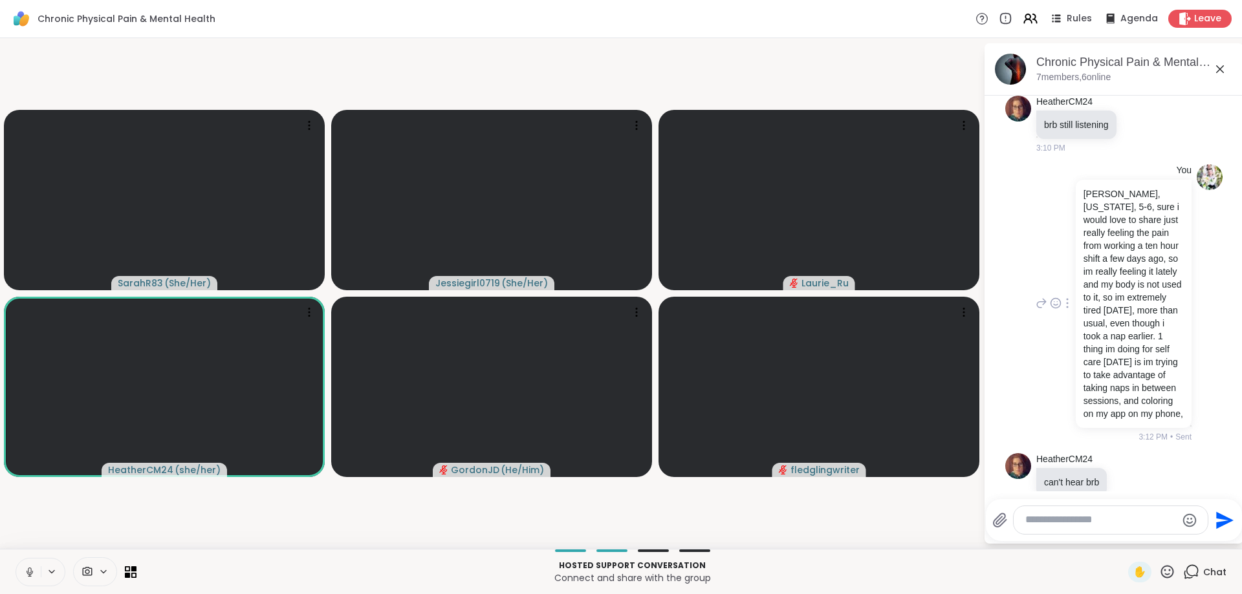
click at [1061, 356] on div "You [PERSON_NAME], [US_STATE], 5-6, sure i would love to share just really feel…" at bounding box center [1112, 303] width 158 height 279
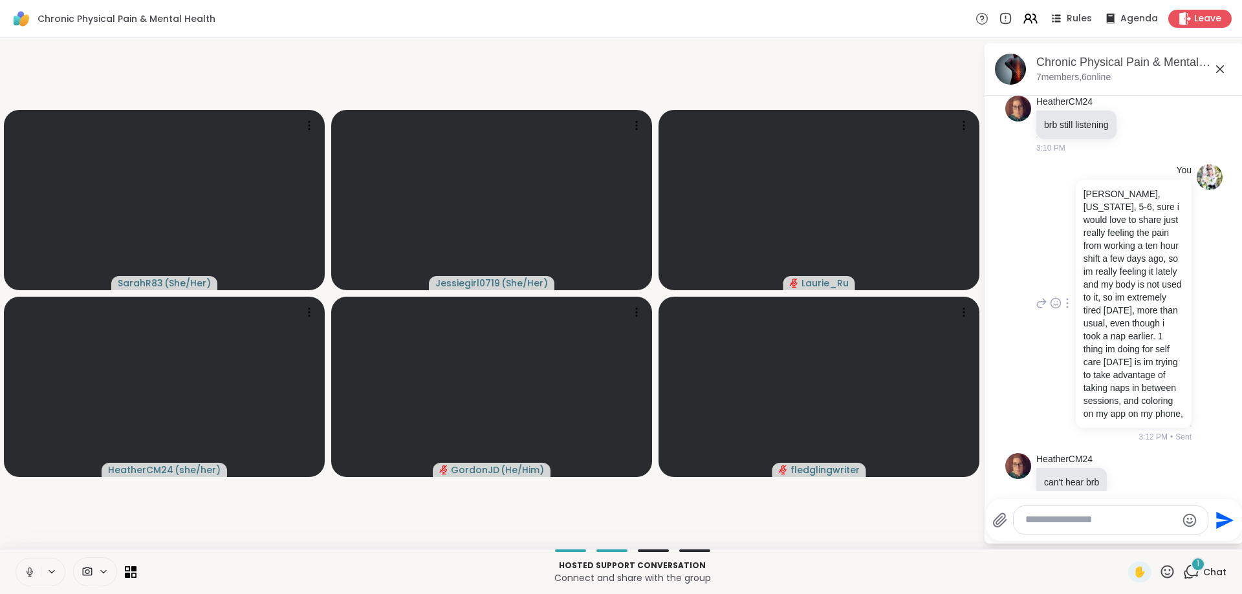
scroll to position [462, 0]
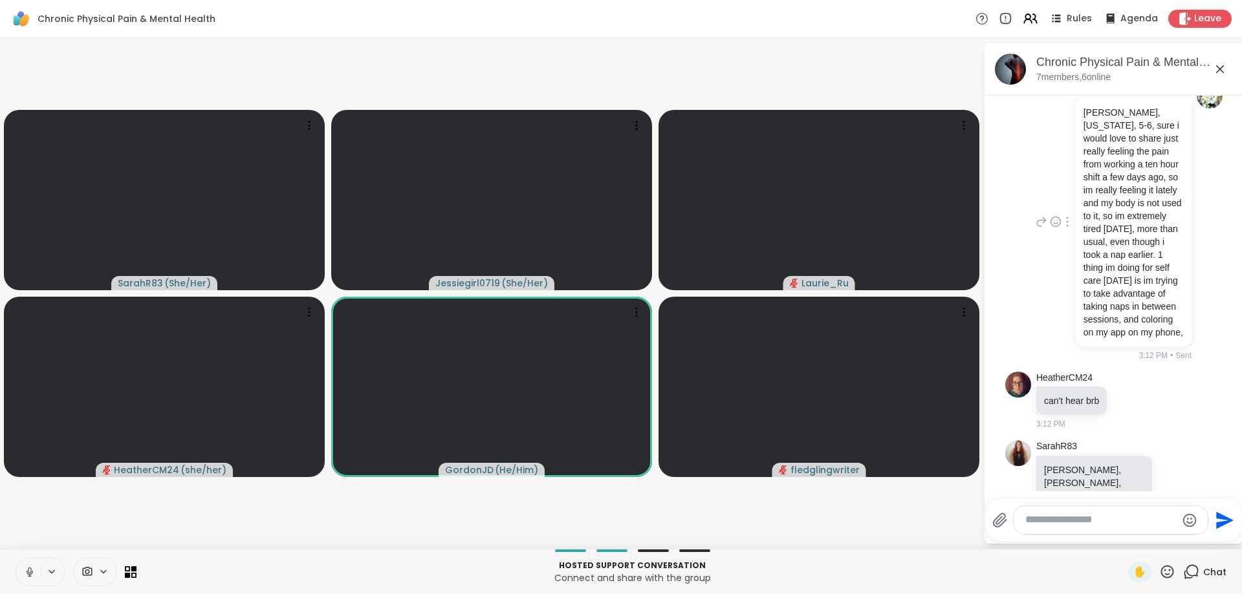
click at [1066, 217] on icon at bounding box center [1067, 222] width 3 height 10
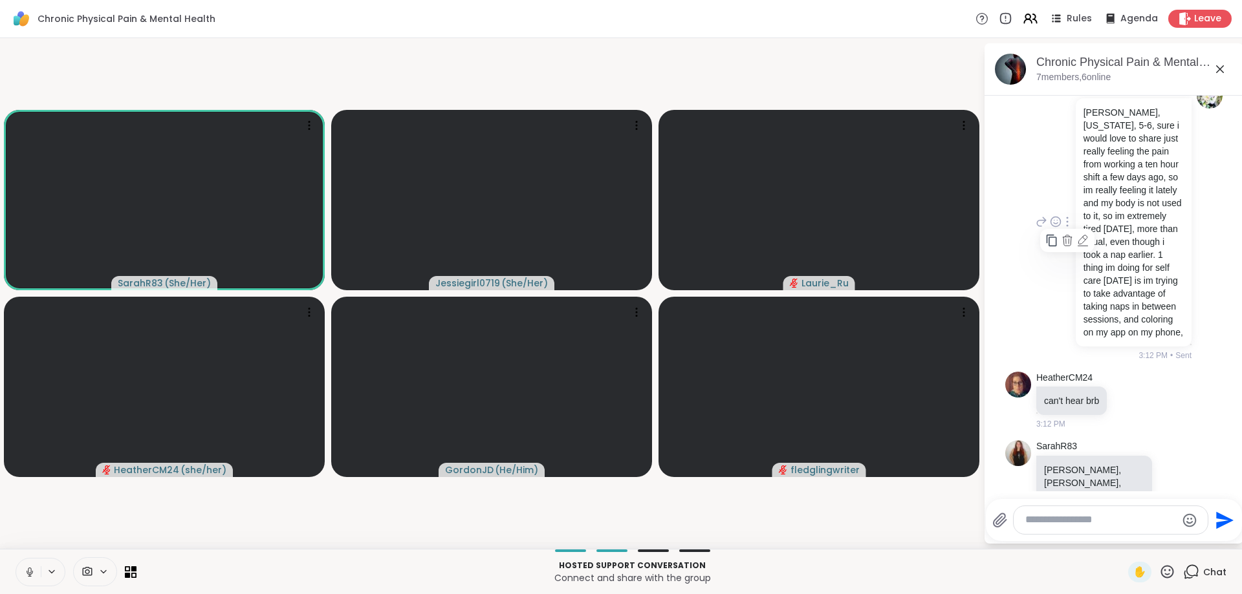
click at [1080, 235] on icon at bounding box center [1082, 239] width 8 height 9
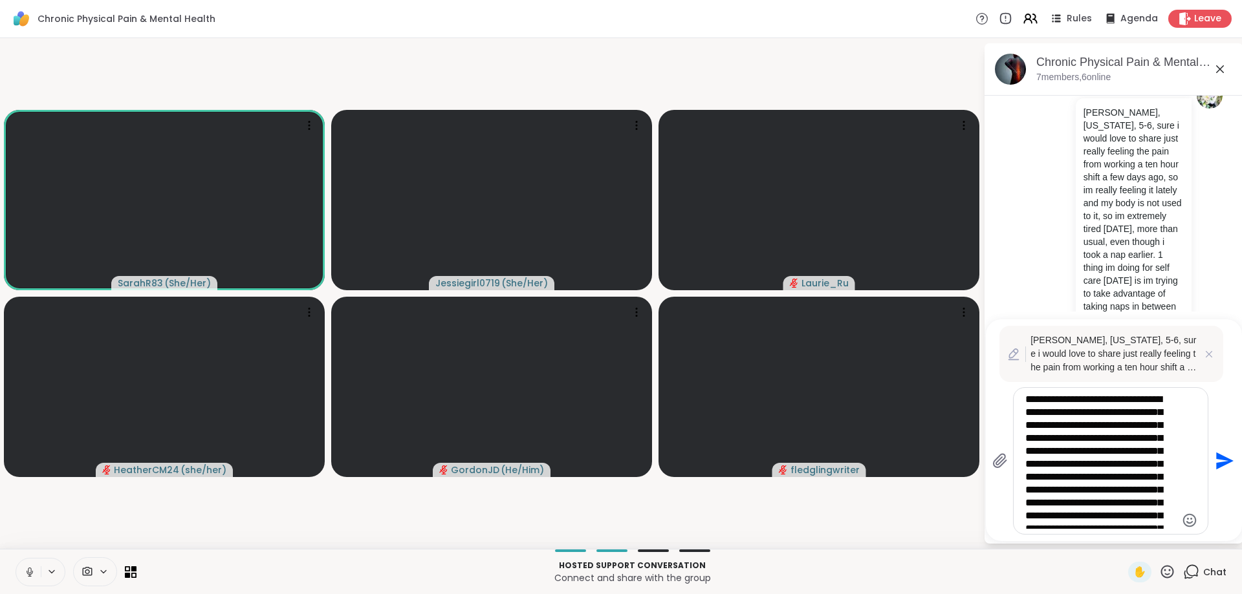
click at [1159, 502] on textarea "**********" at bounding box center [1100, 461] width 151 height 136
click at [1156, 518] on textarea "**********" at bounding box center [1100, 461] width 151 height 136
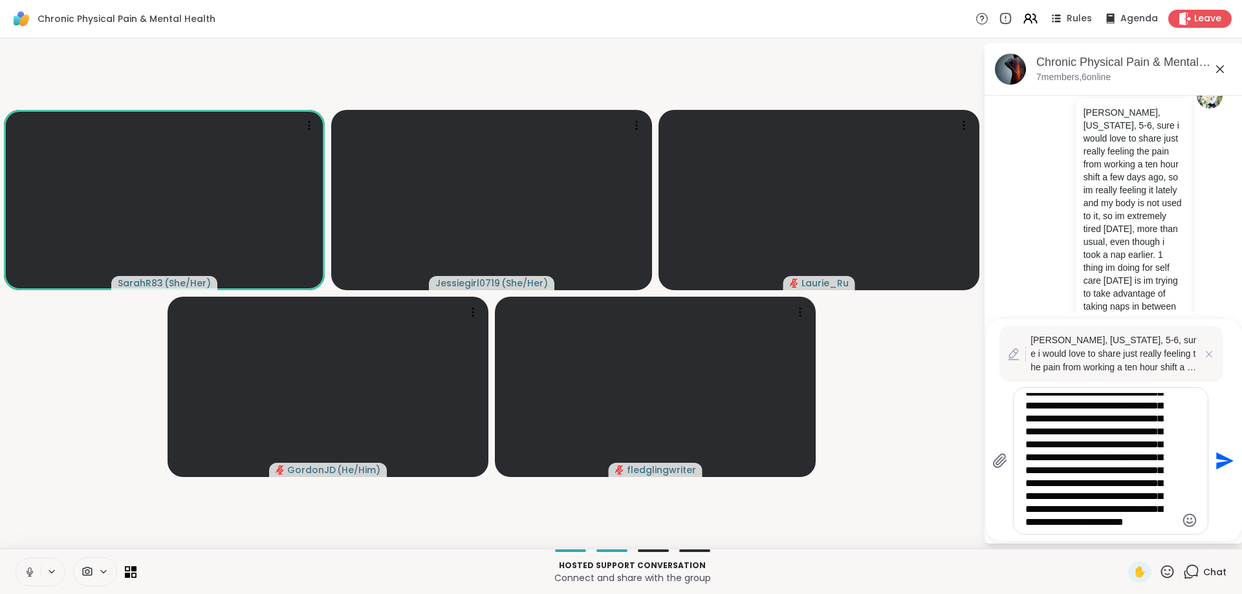
scroll to position [0, 0]
click at [1115, 417] on textarea "**********" at bounding box center [1100, 461] width 151 height 136
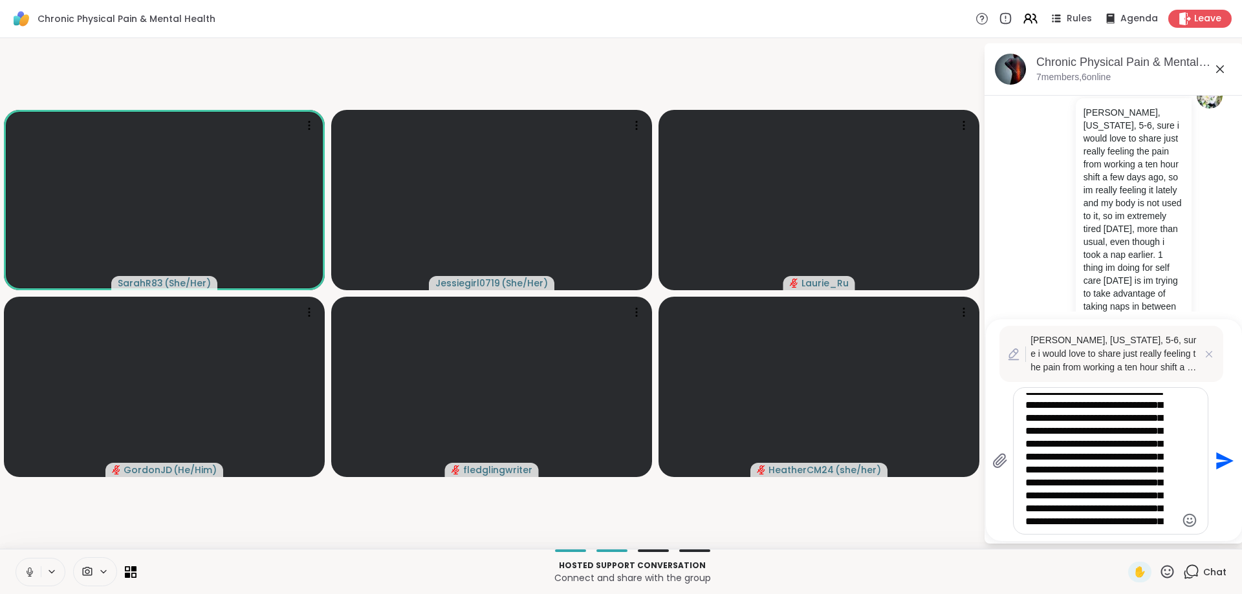
scroll to position [20, 0]
click at [1143, 491] on textarea "**********" at bounding box center [1100, 461] width 151 height 136
type textarea "**********"
click at [1224, 461] on icon "Send" at bounding box center [1224, 461] width 17 height 17
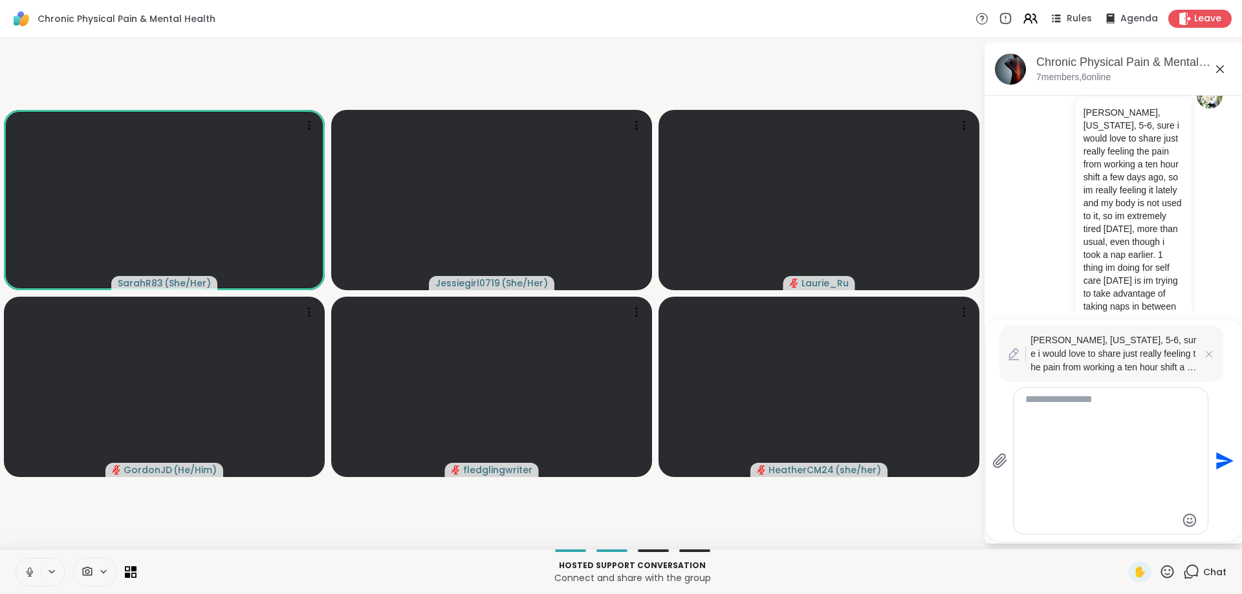
scroll to position [0, 0]
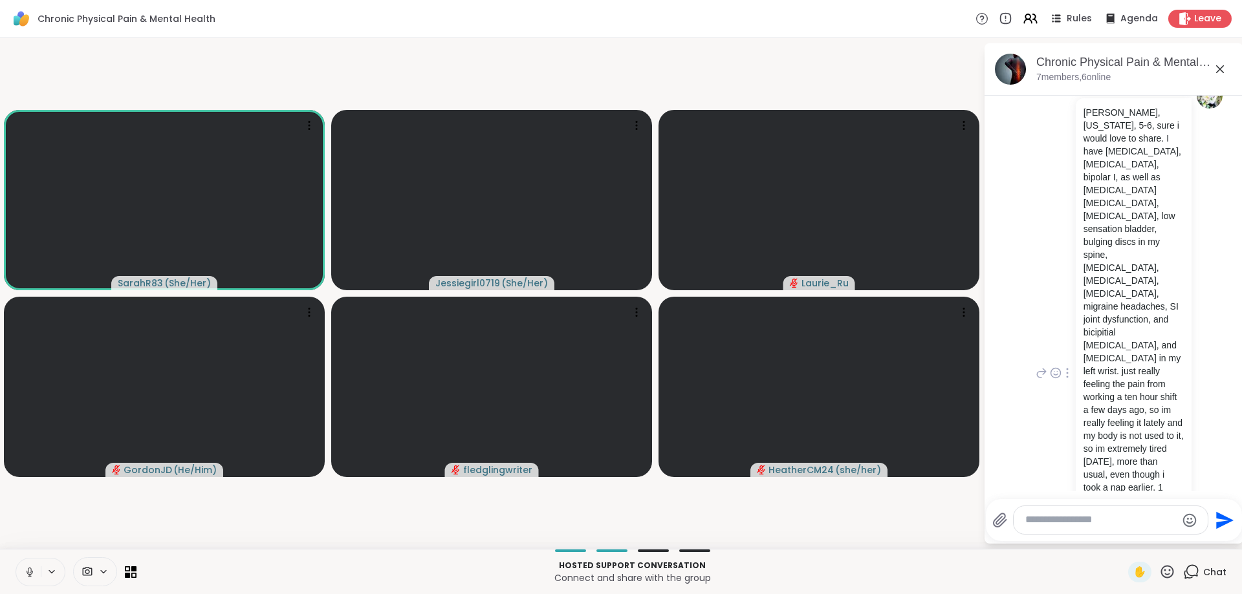
click at [1190, 448] on div "jessie, mississippi, 5-6, sure i would love to share. I have ptsd, depression, …" at bounding box center [1134, 364] width 116 height 533
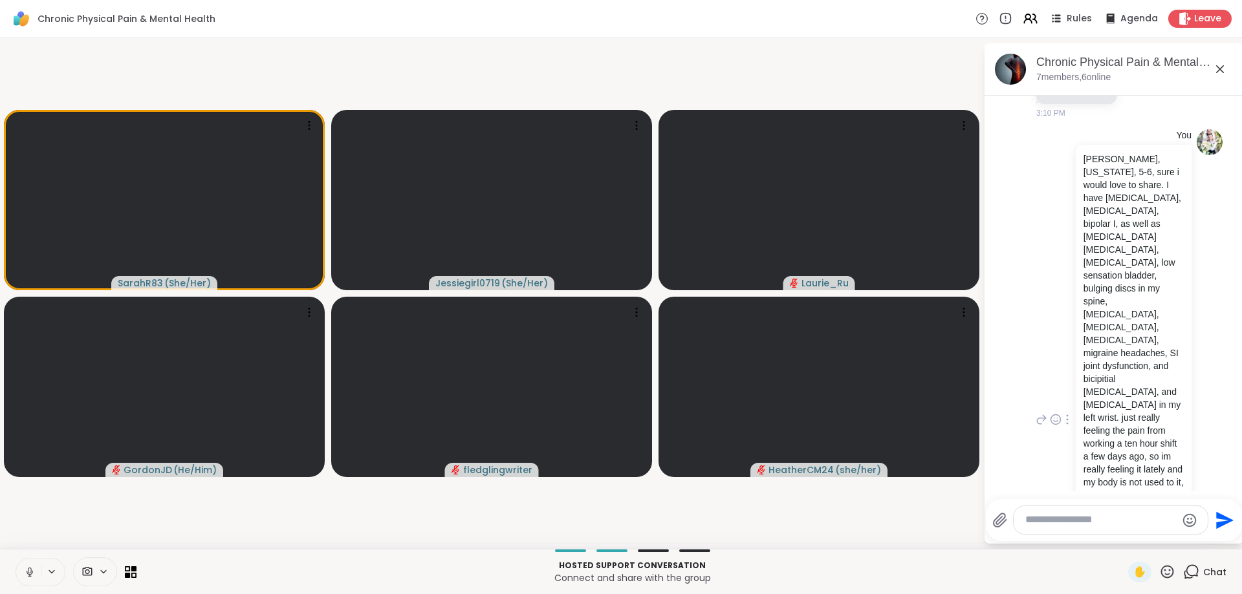
click at [1168, 386] on p "jessie, mississippi, 5-6, sure i would love to share. I have ptsd, depression, …" at bounding box center [1133, 411] width 100 height 517
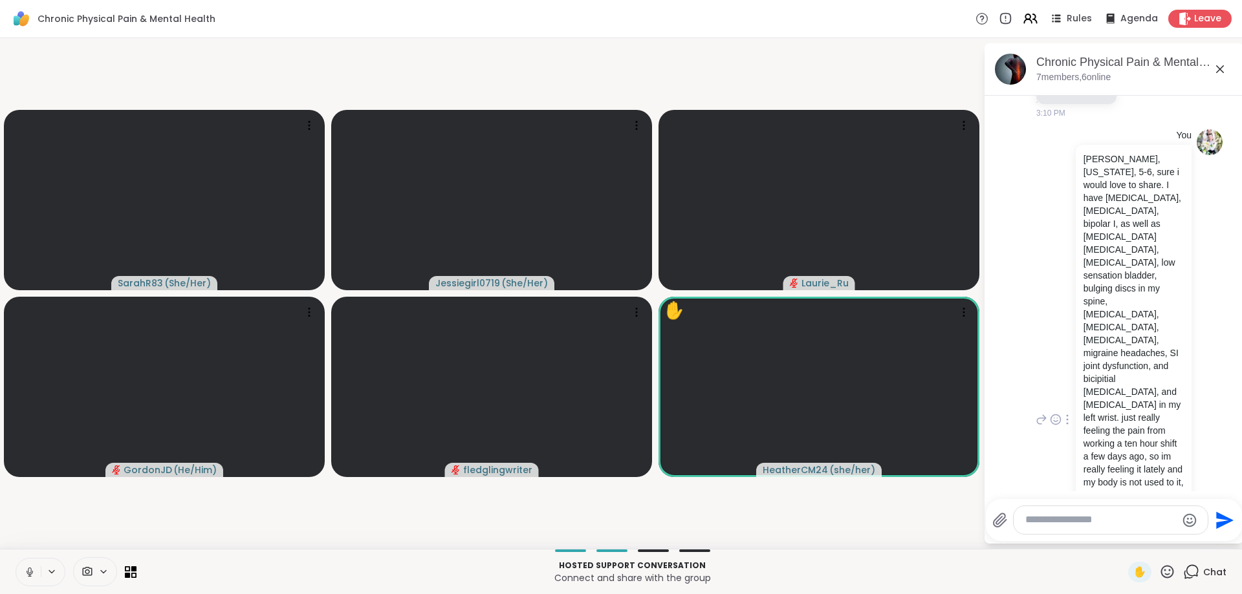
click at [1168, 466] on p "jessie, mississippi, 5-6, sure i would love to share. I have ptsd, depression, …" at bounding box center [1133, 411] width 100 height 517
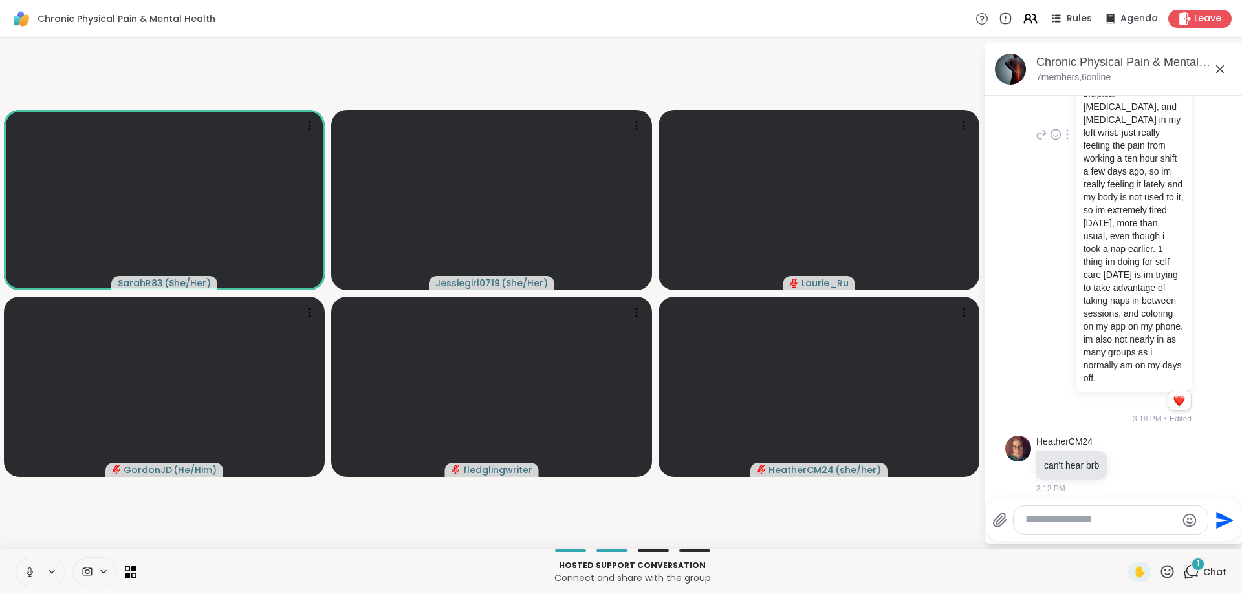
scroll to position [782, 0]
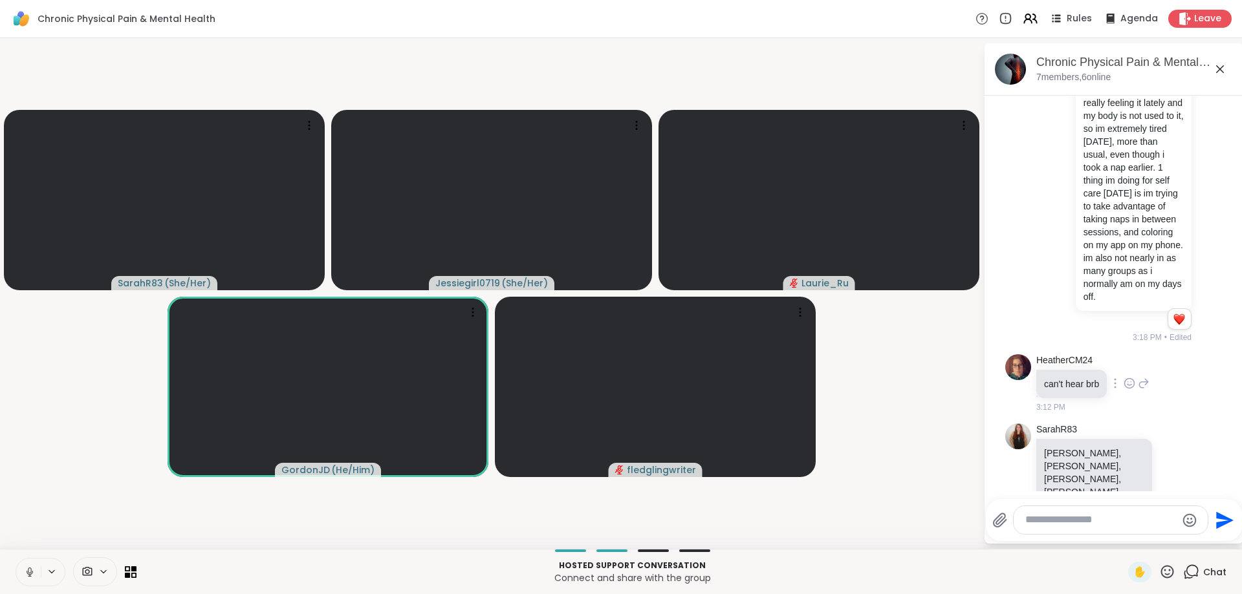
click at [1214, 349] on div "HeatherCM24 can't hear brb 3:12 PM" at bounding box center [1113, 383] width 217 height 69
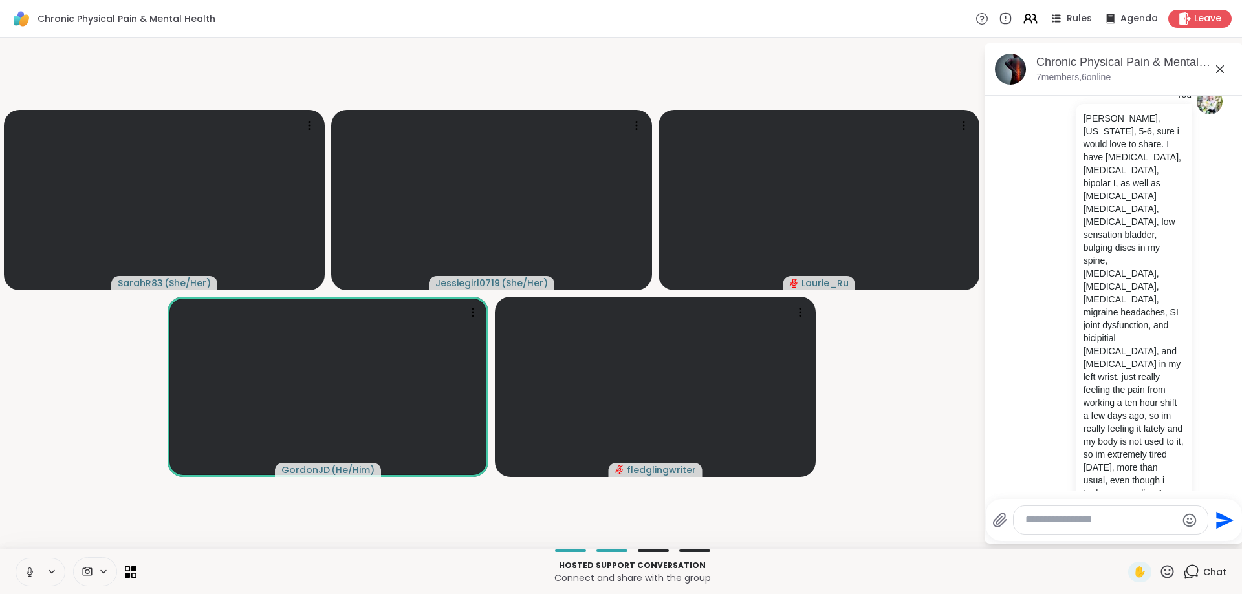
scroll to position [415, 0]
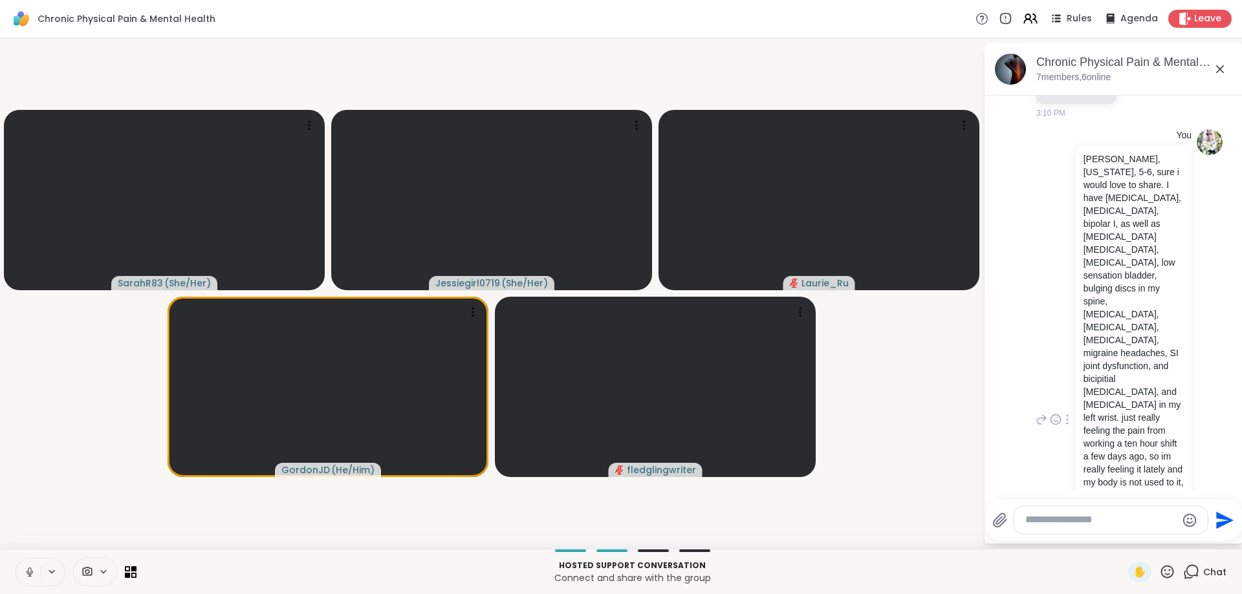
click at [1067, 415] on icon at bounding box center [1067, 420] width 3 height 10
click at [1068, 431] on div "You jessie, mississippi, 5-6, sure i would love to share. I have ptsd, depressi…" at bounding box center [1112, 420] width 158 height 582
click at [1067, 415] on icon at bounding box center [1067, 419] width 1 height 9
click at [1065, 427] on div "You jessie, mississippi, 5-6, sure i would love to share. I have ptsd, depressi…" at bounding box center [1112, 420] width 158 height 582
click at [1220, 246] on div "You jessie, mississippi, 5-6, sure i would love to share. I have ptsd, depressi…" at bounding box center [1113, 420] width 217 height 592
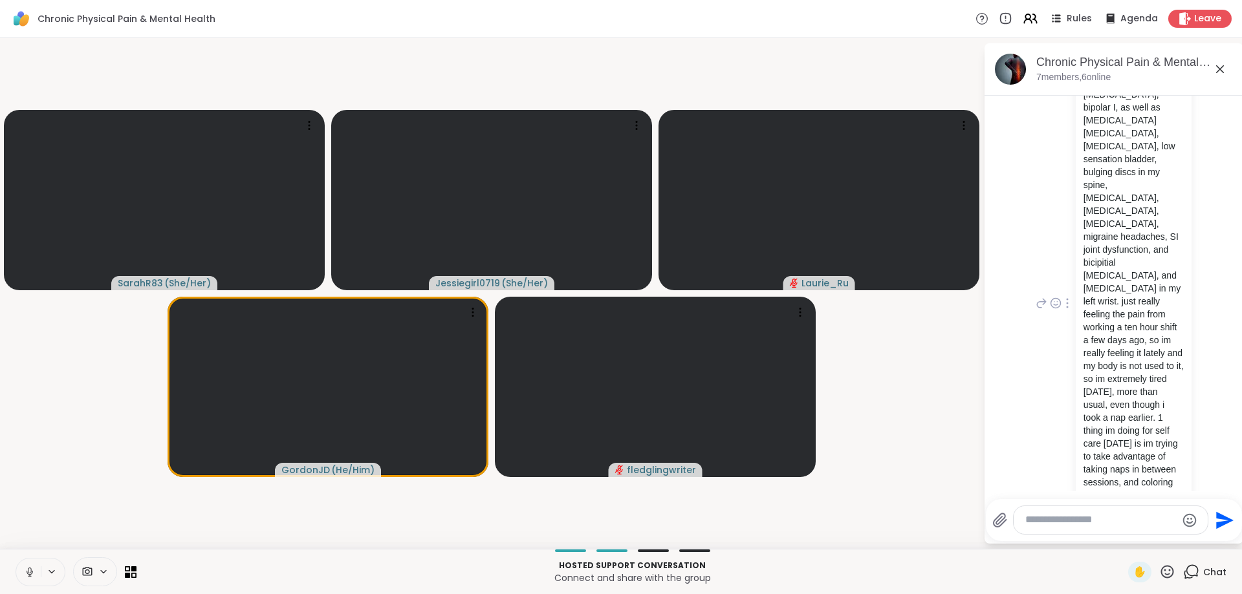
scroll to position [538, 0]
click at [1069, 290] on div at bounding box center [1068, 298] width 12 height 16
click at [1063, 338] on div "You jessie, mississippi, 5-6, sure i would love to share. I have ptsd, depressi…" at bounding box center [1112, 298] width 158 height 582
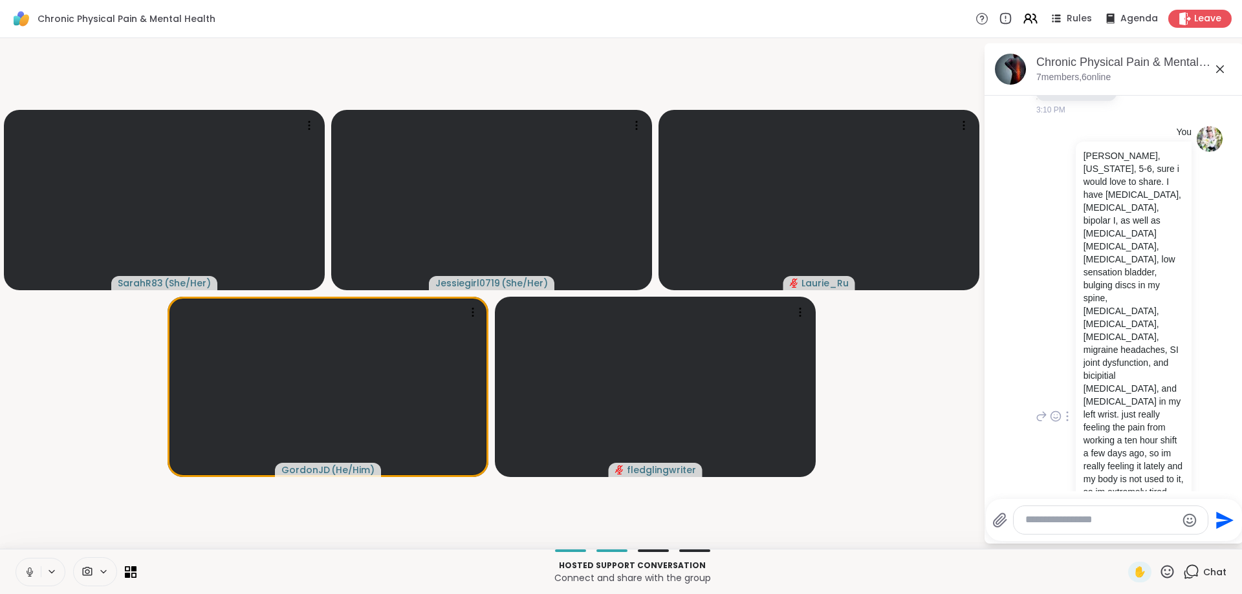
scroll to position [415, 0]
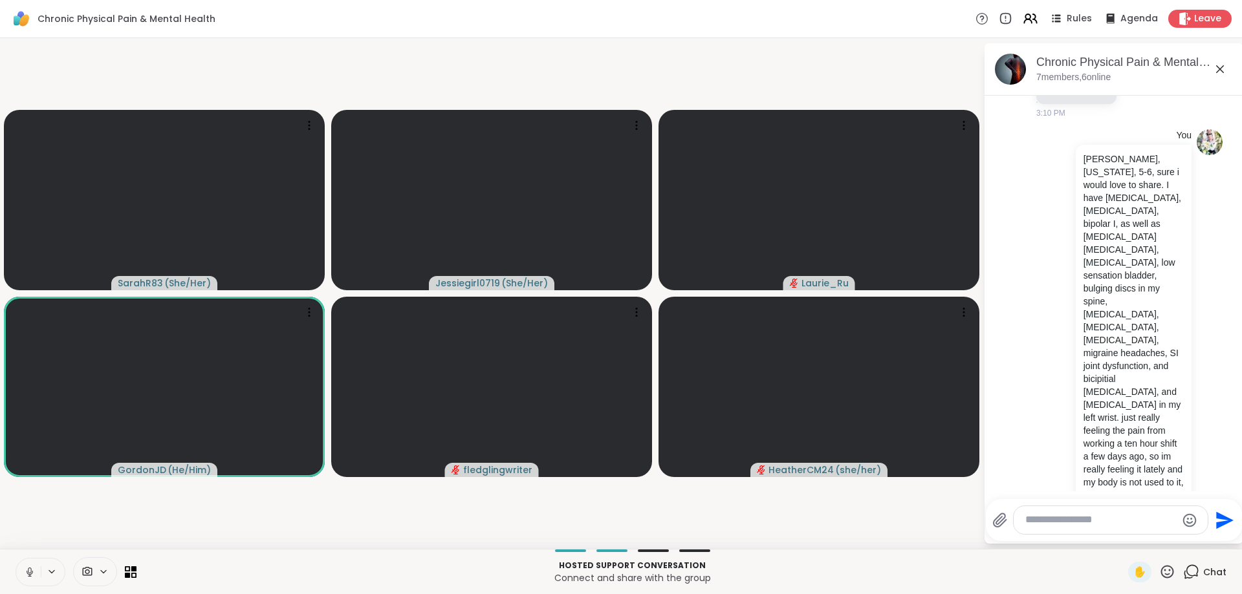
click at [1074, 525] on textarea "Type your message" at bounding box center [1100, 521] width 151 height 14
click at [1095, 460] on span "ordonJD" at bounding box center [1082, 453] width 39 height 13
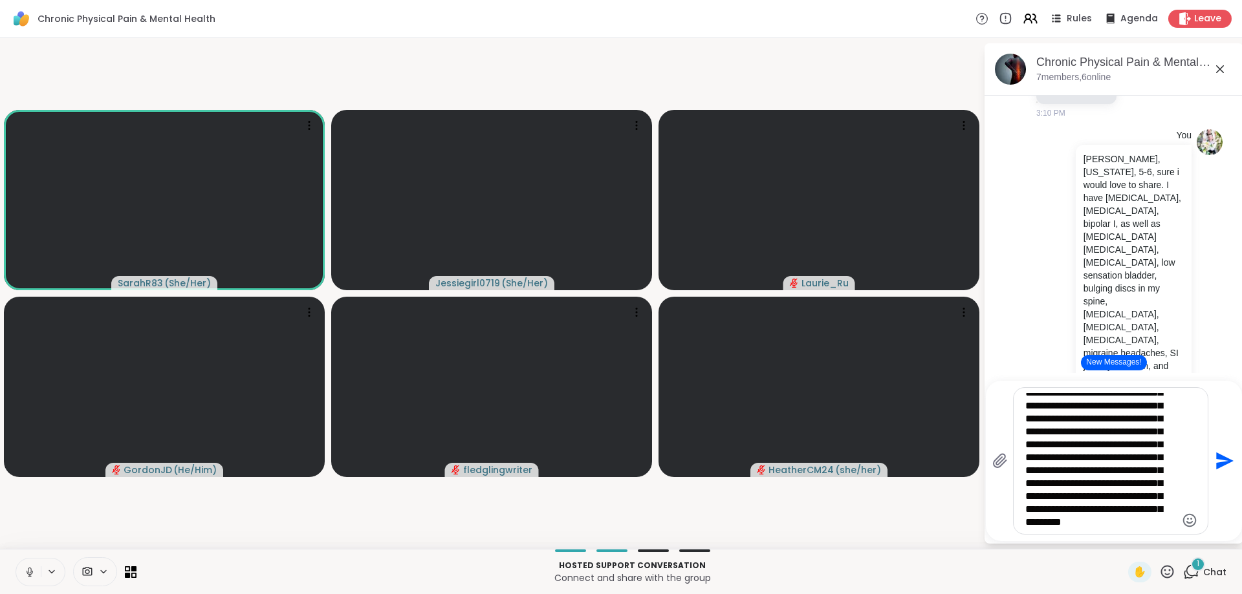
scroll to position [149, 0]
type textarea "**********"
click at [1219, 462] on icon "Send" at bounding box center [1223, 461] width 21 height 21
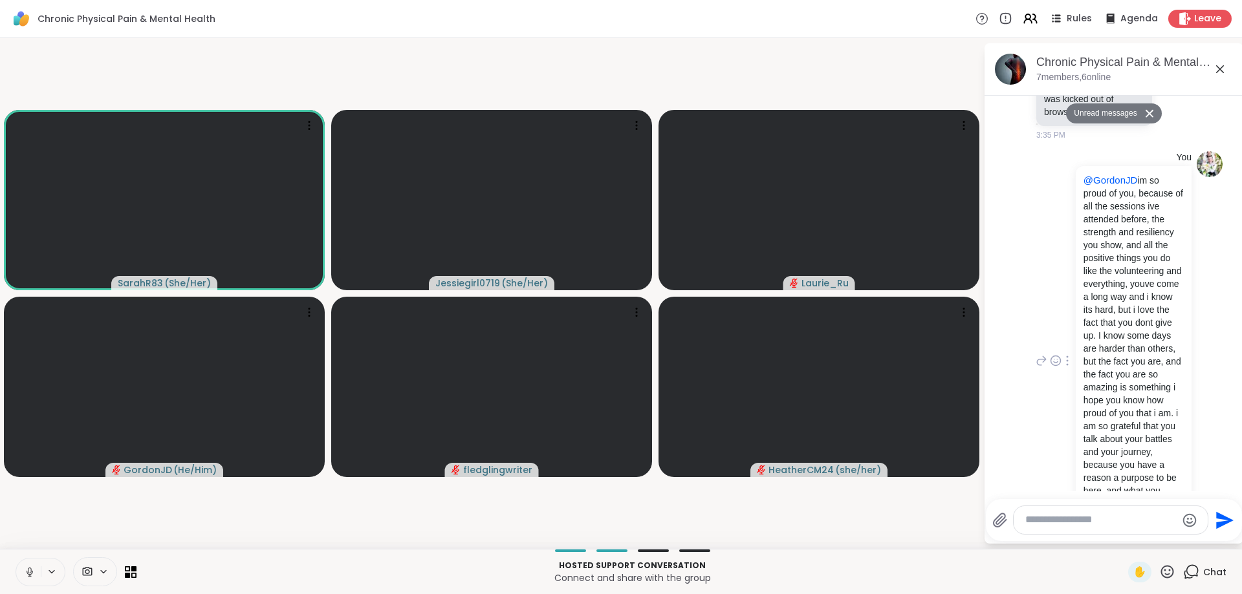
scroll to position [1321, 0]
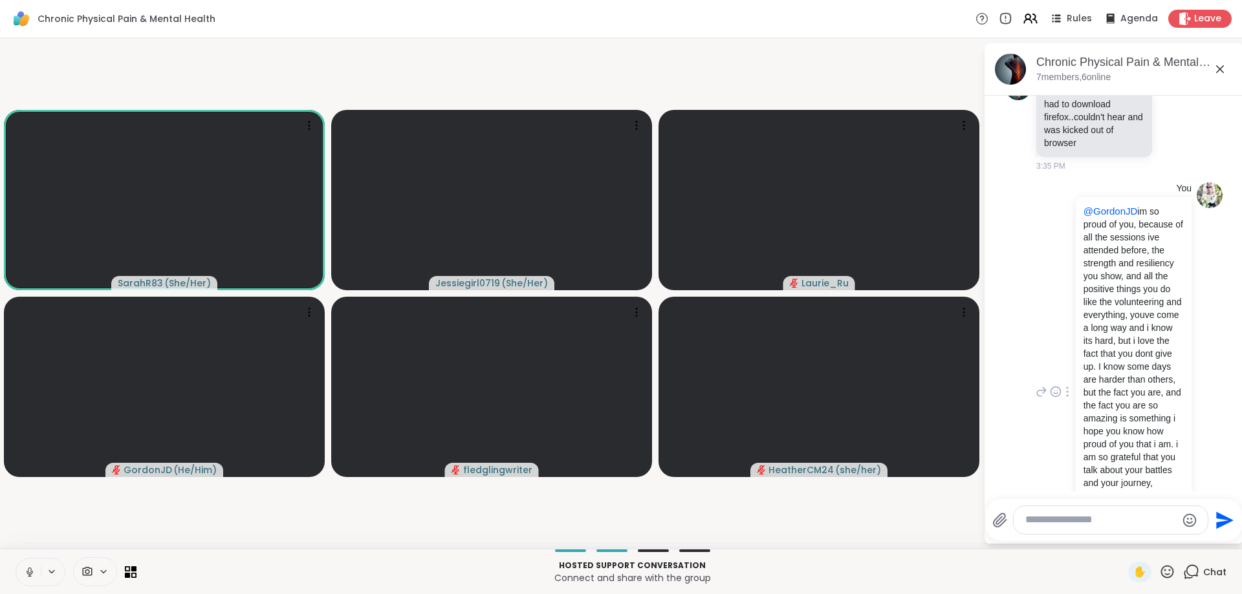
click at [1180, 385] on p "@GordonJD im so proud of you, because of all the sessions ive attended before, …" at bounding box center [1133, 392] width 100 height 375
click at [1045, 480] on div "You @GordonJD im so proud of you, because of all the sessions ive attended befo…" at bounding box center [1112, 392] width 158 height 421
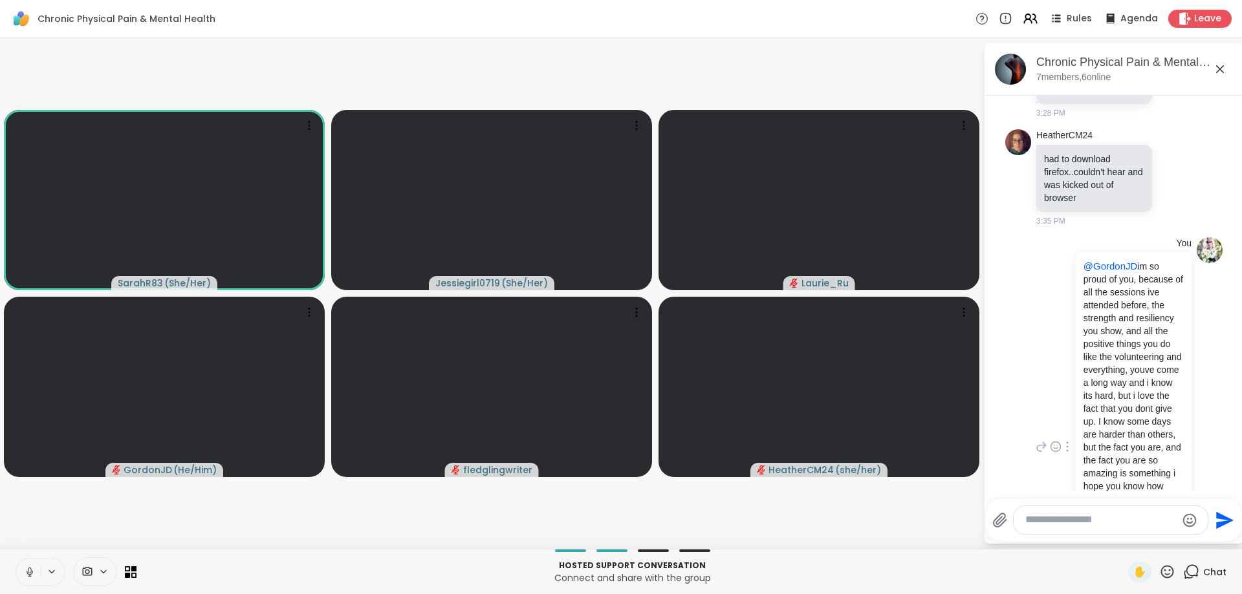
scroll to position [1307, 0]
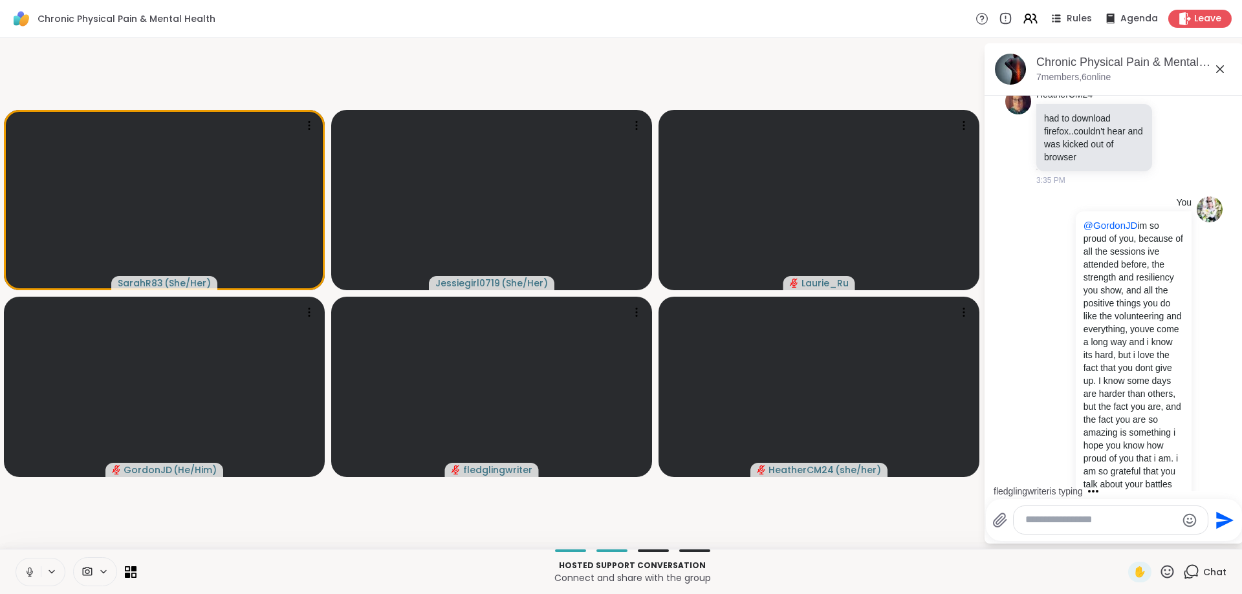
click at [1078, 525] on textarea "Type your message" at bounding box center [1100, 521] width 151 height 14
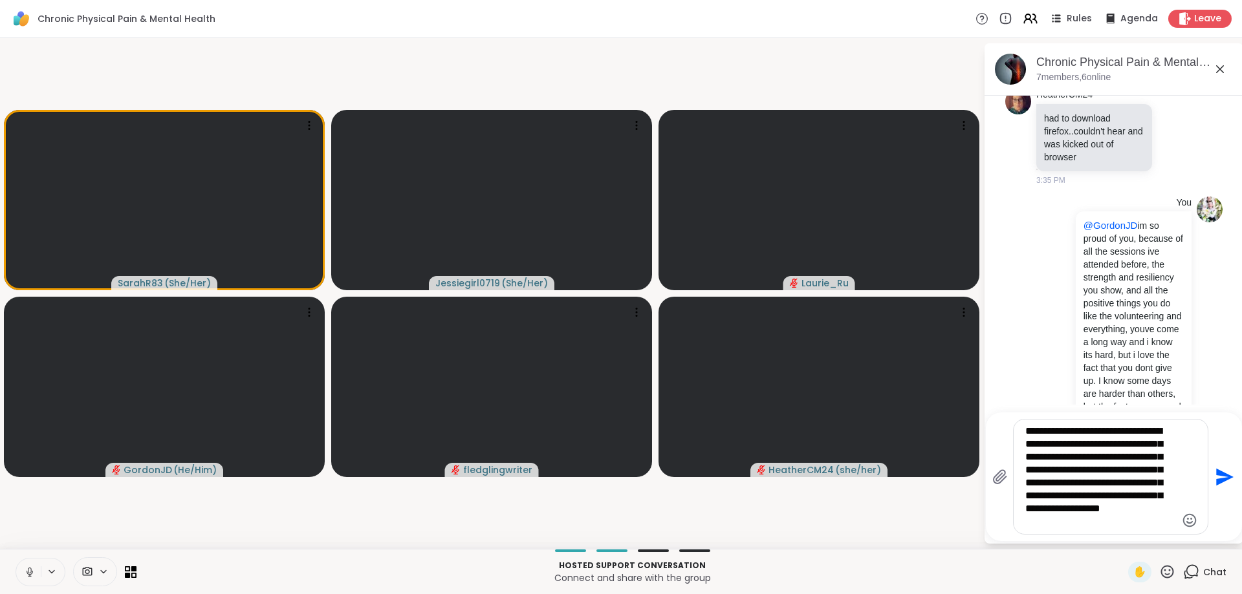
type textarea "**********"
click at [1223, 479] on icon "Send" at bounding box center [1224, 476] width 17 height 17
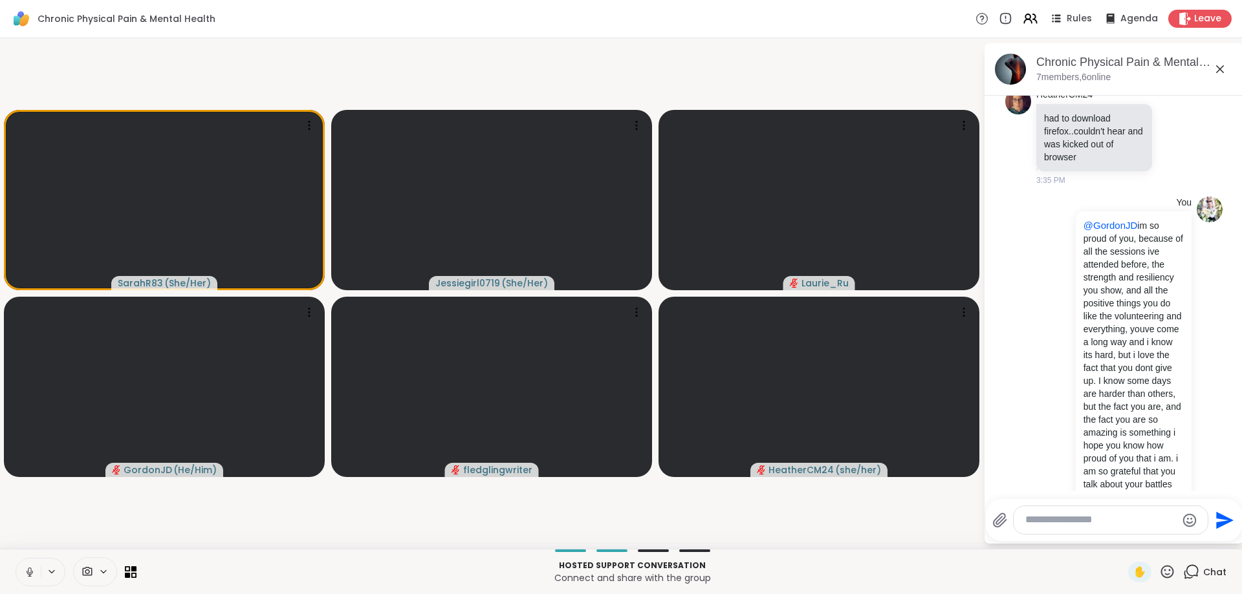
scroll to position [1615, 0]
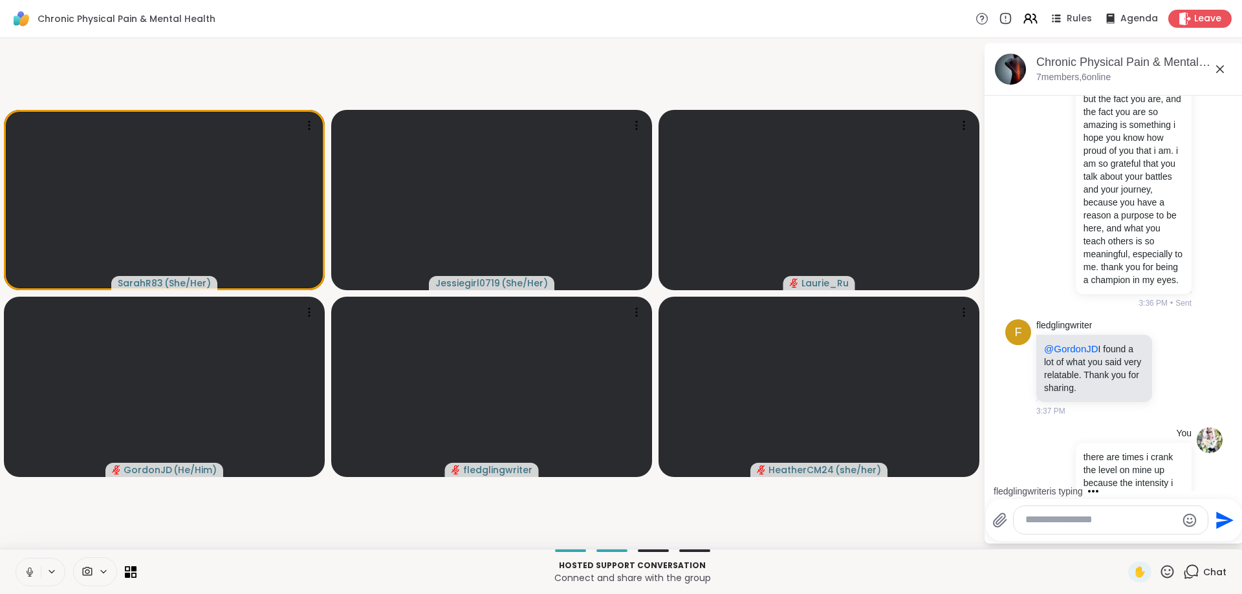
click at [1133, 521] on textarea "Type your message" at bounding box center [1100, 521] width 151 height 14
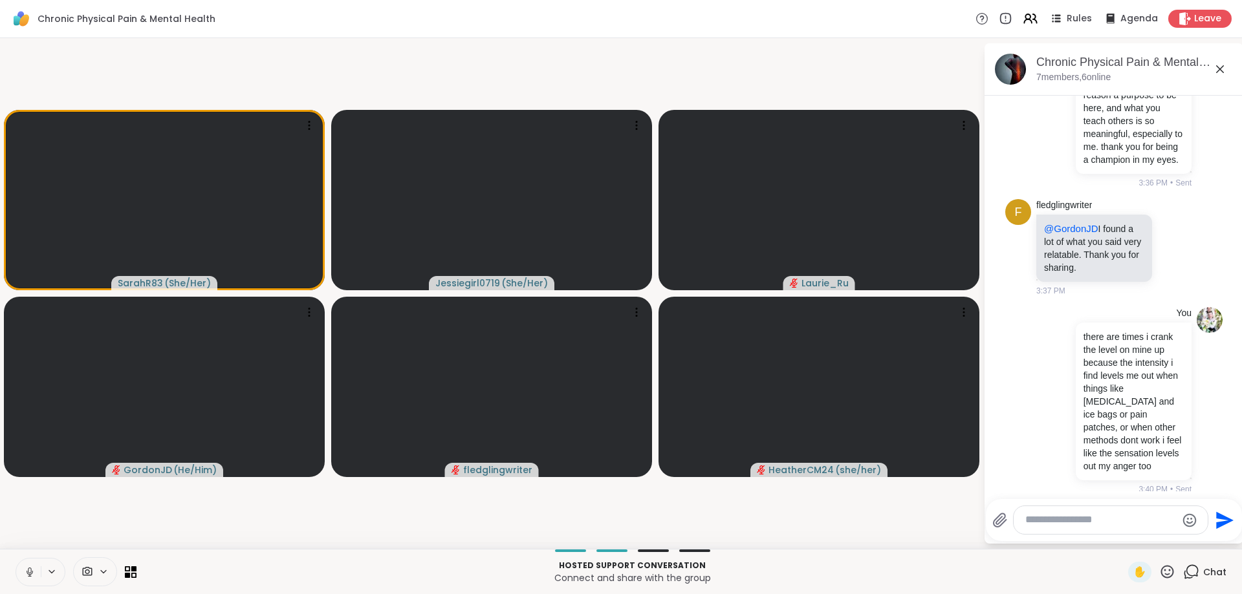
click at [1168, 506] on div "fledglingwriter A friend of mine who also has a lot of chronic pain uses a tens…" at bounding box center [1115, 561] width 158 height 111
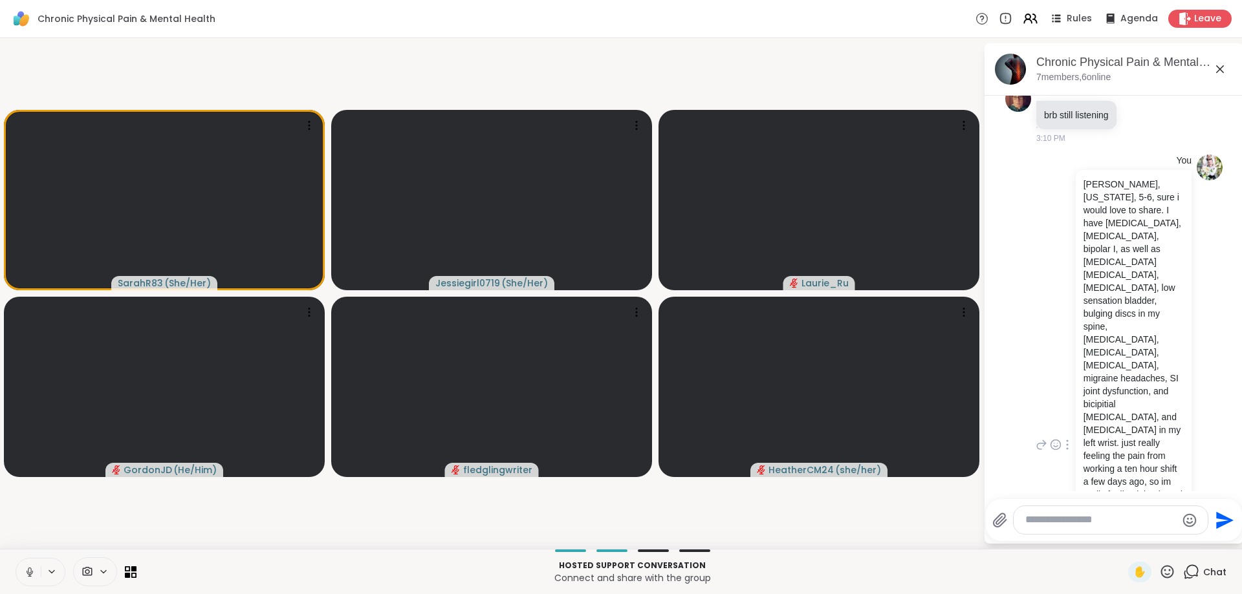
scroll to position [431, 0]
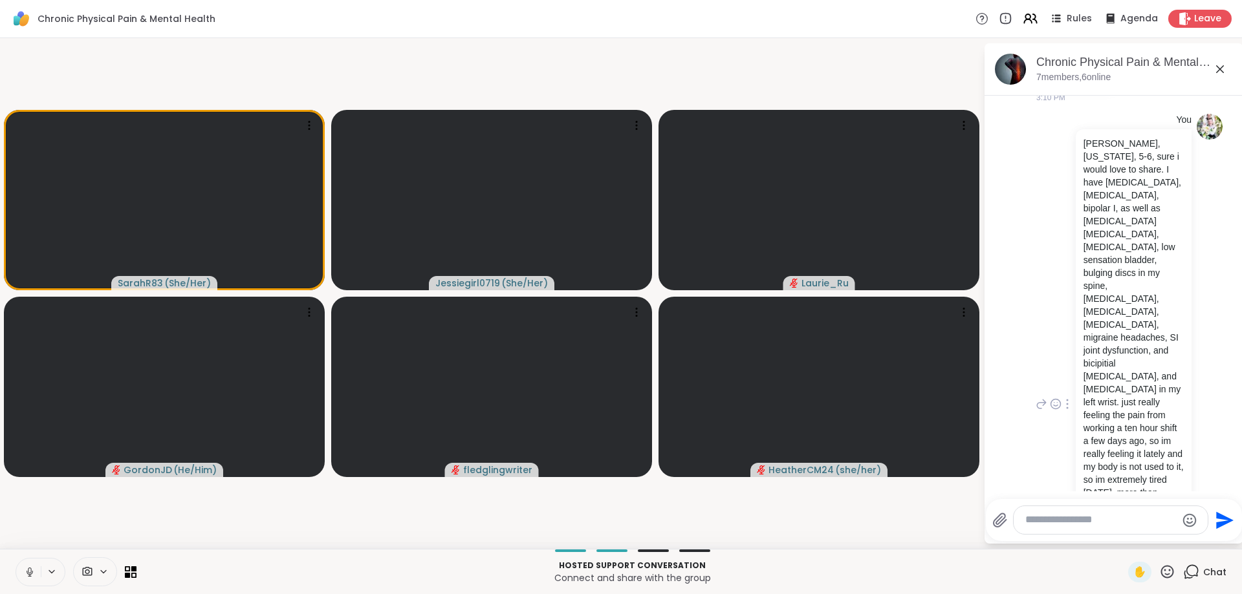
click at [1067, 397] on div at bounding box center [1068, 405] width 12 height 16
click at [1065, 412] on div "You jessie, mississippi, 5-6, sure i would love to share. I have ptsd, depressi…" at bounding box center [1112, 405] width 158 height 582
click at [1180, 301] on p "jessie, mississippi, 5-6, sure i would love to share. I have ptsd, depression, …" at bounding box center [1133, 395] width 100 height 517
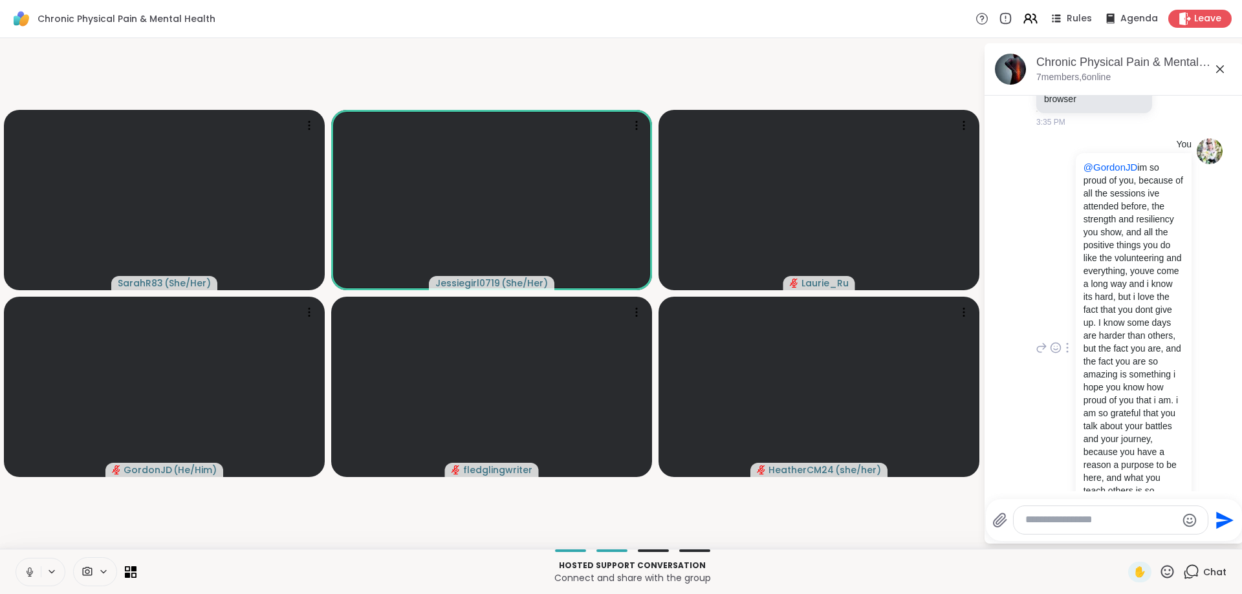
scroll to position [1368, 0]
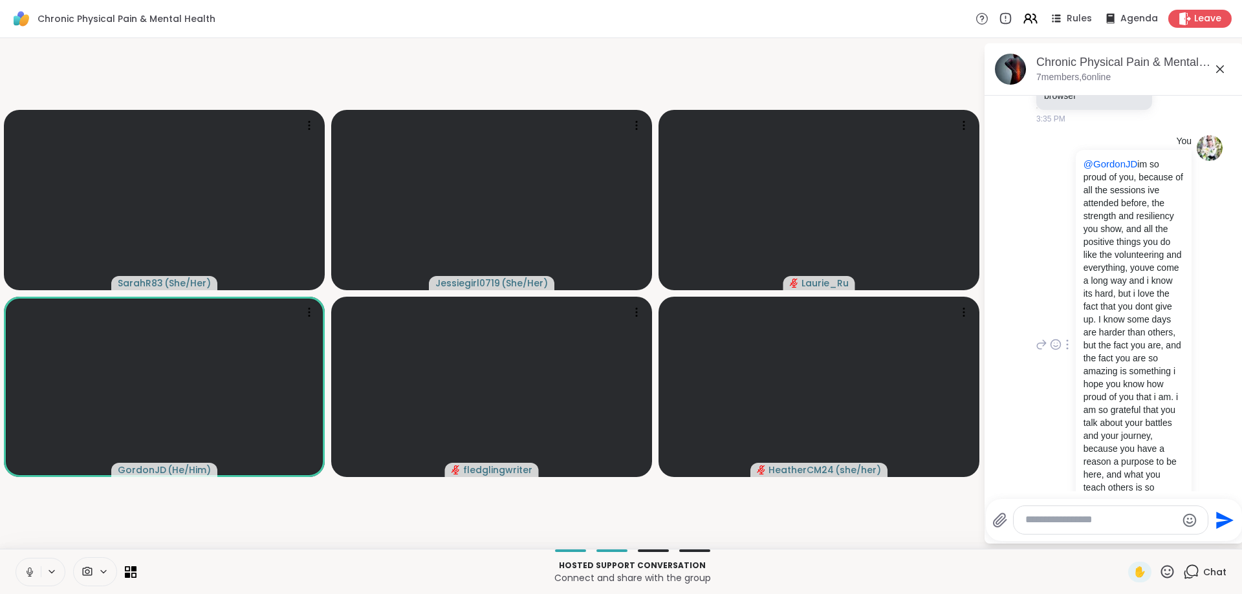
click at [1159, 544] on span "3:36 PM" at bounding box center [1152, 550] width 29 height 12
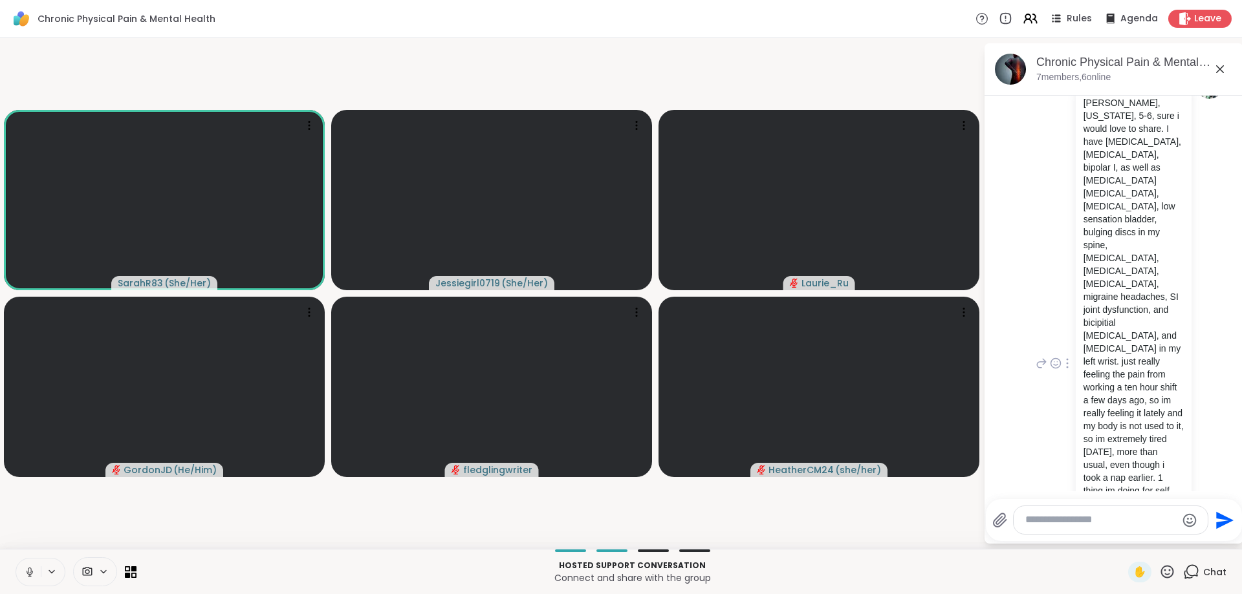
scroll to position [431, 0]
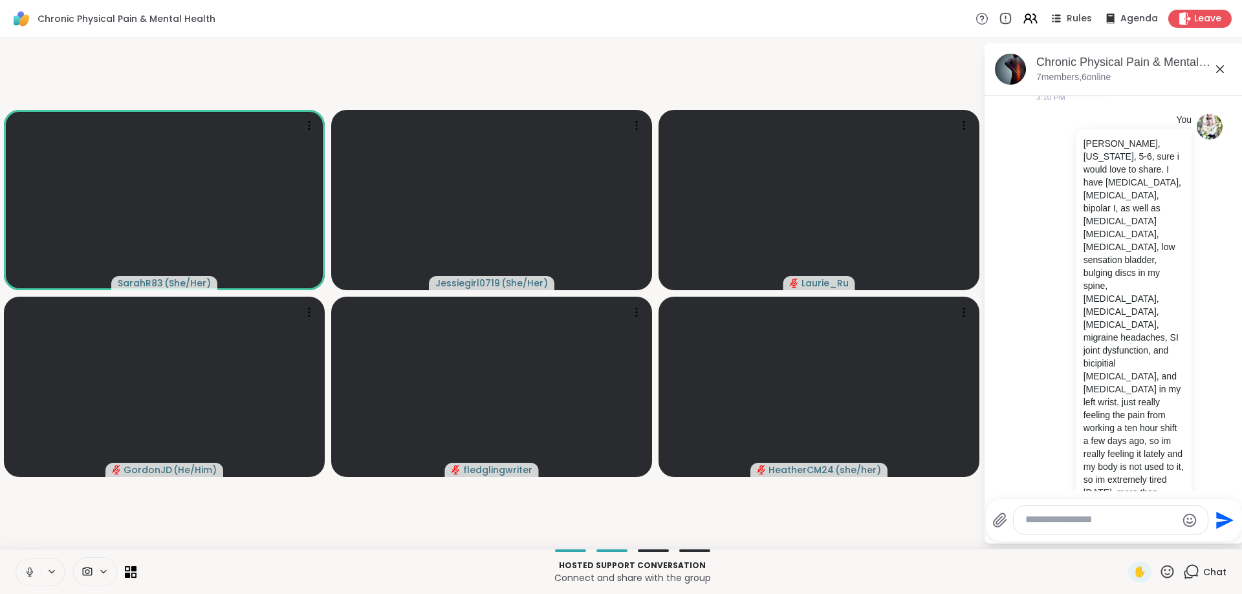
click at [1071, 520] on textarea "Type your message" at bounding box center [1100, 521] width 151 height 14
click at [1080, 477] on div "Laur ie_Ru @" at bounding box center [1100, 486] width 153 height 32
type textarea "**********"
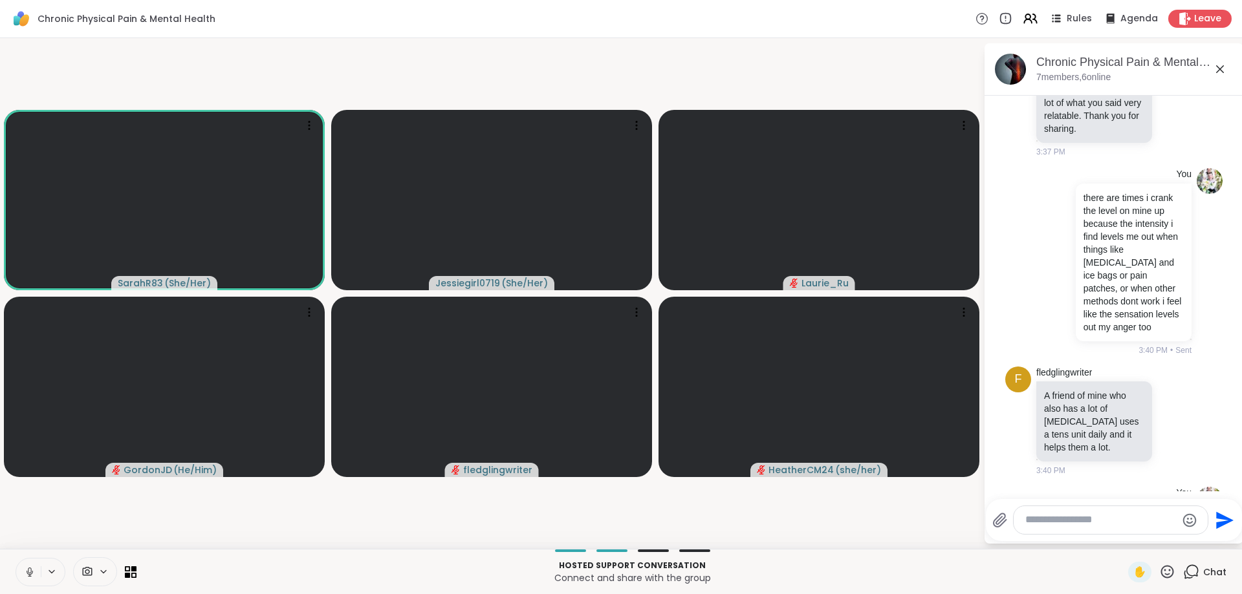
scroll to position [1843, 0]
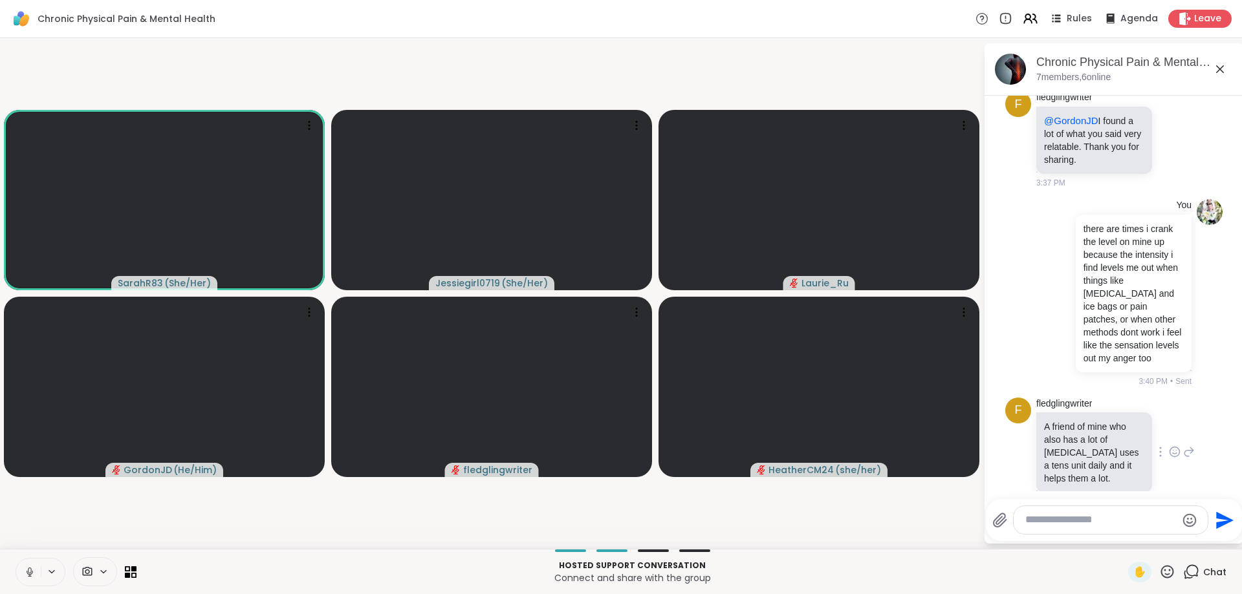
click at [1182, 398] on div "fledglingwriter A friend of mine who also has a lot of chronic pain uses a tens…" at bounding box center [1115, 453] width 158 height 111
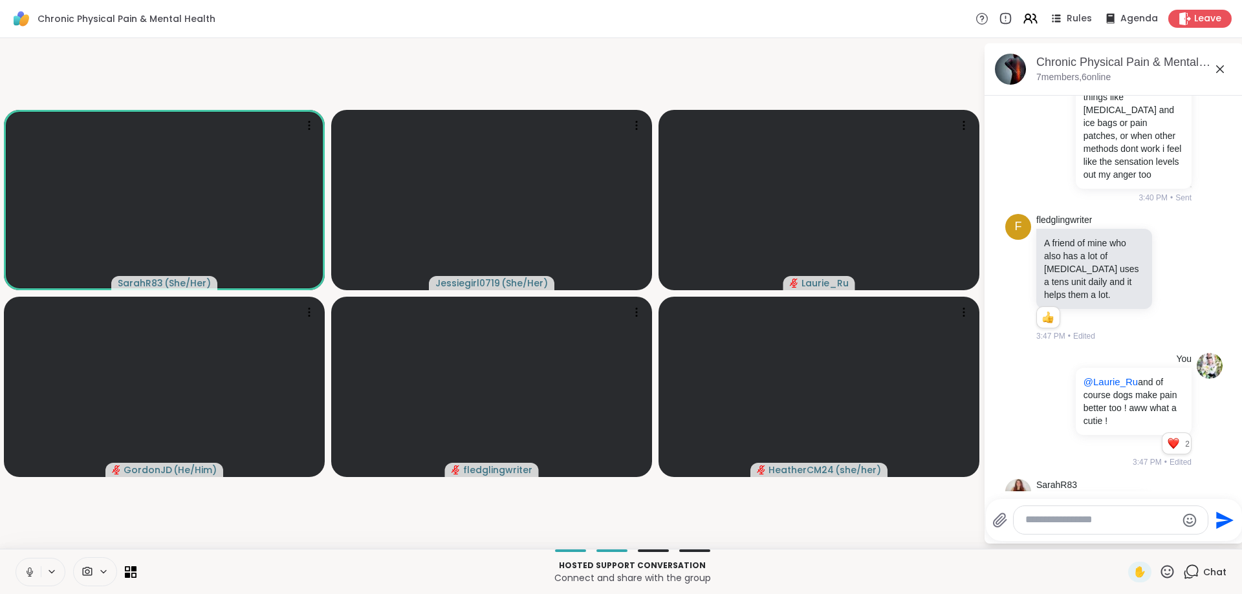
scroll to position [2045, 0]
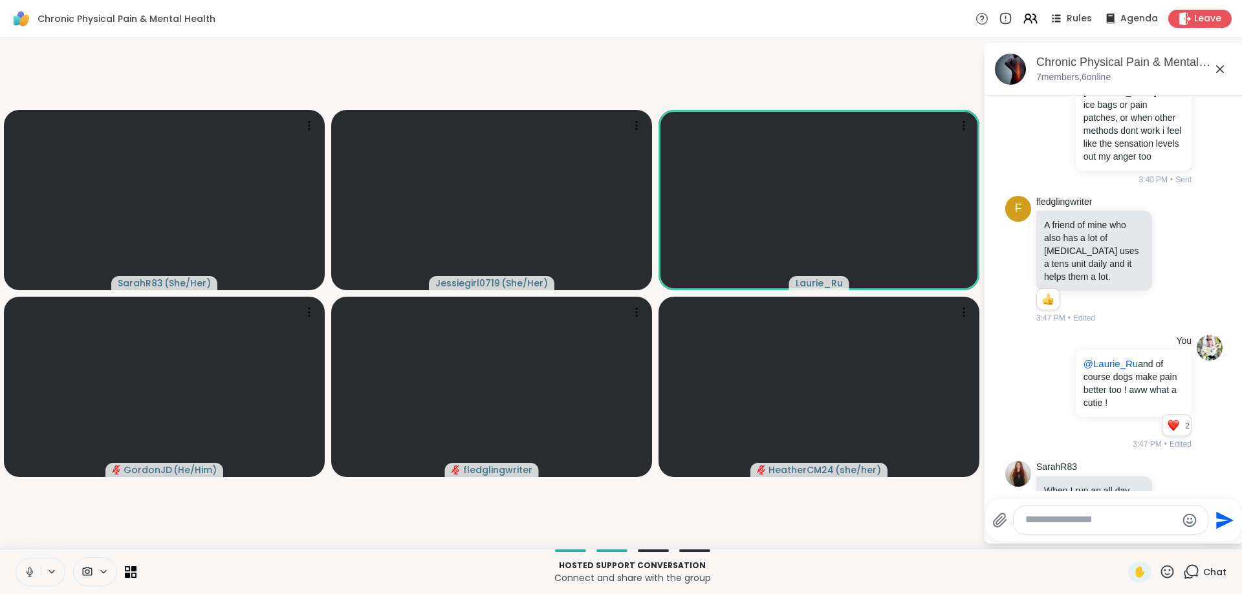
click at [1176, 532] on icon at bounding box center [1175, 538] width 12 height 13
click at [1072, 512] on div "Select Reaction: Heart" at bounding box center [1072, 518] width 12 height 12
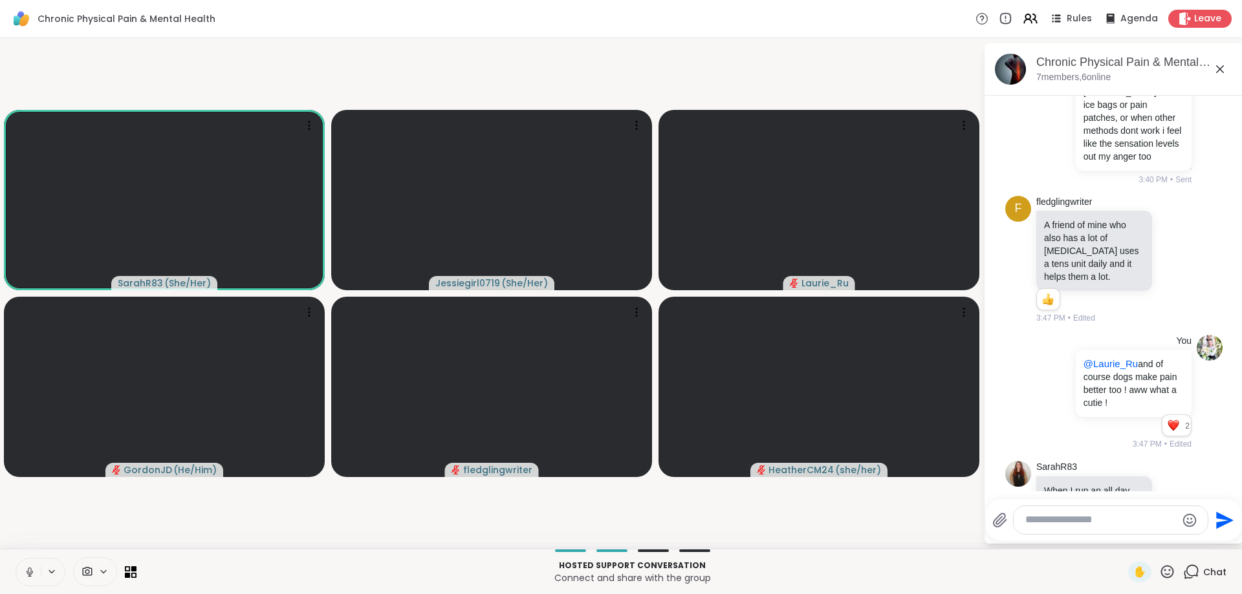
click at [1124, 515] on textarea "Type your message" at bounding box center [1100, 521] width 151 height 14
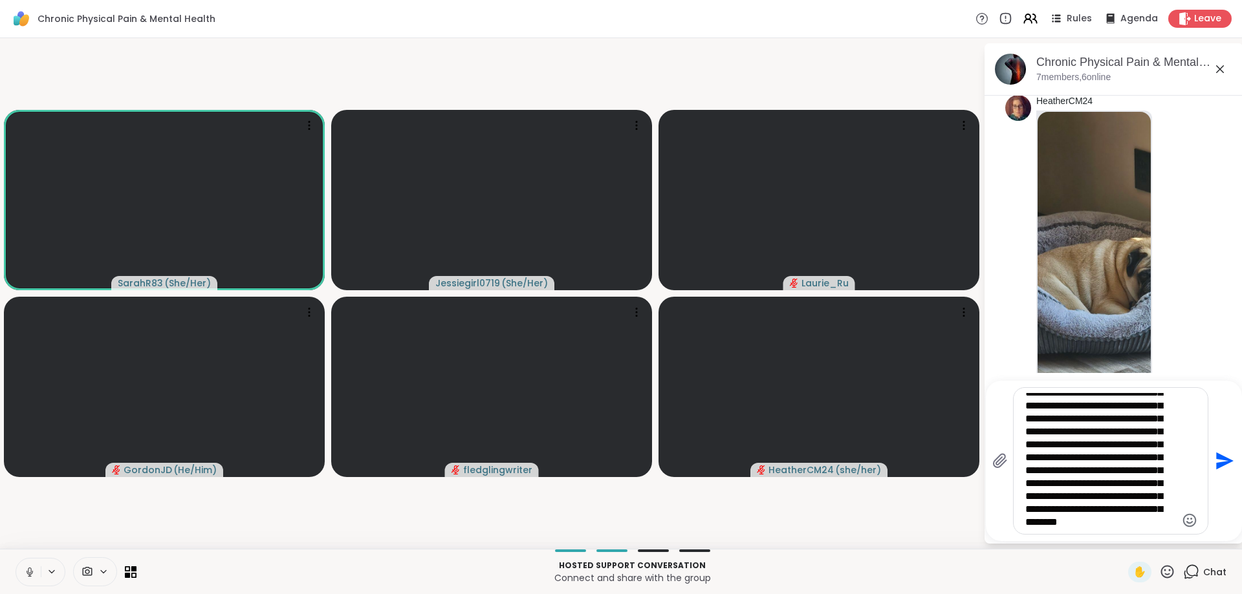
scroll to position [240, 0]
type textarea "**********"
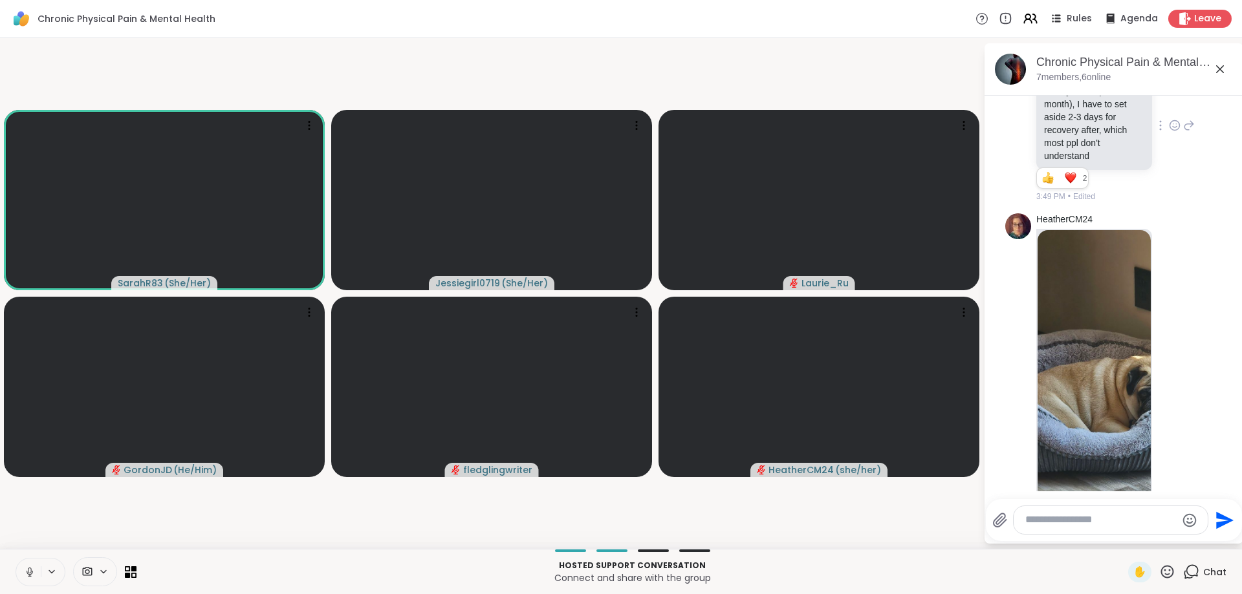
scroll to position [3031, 0]
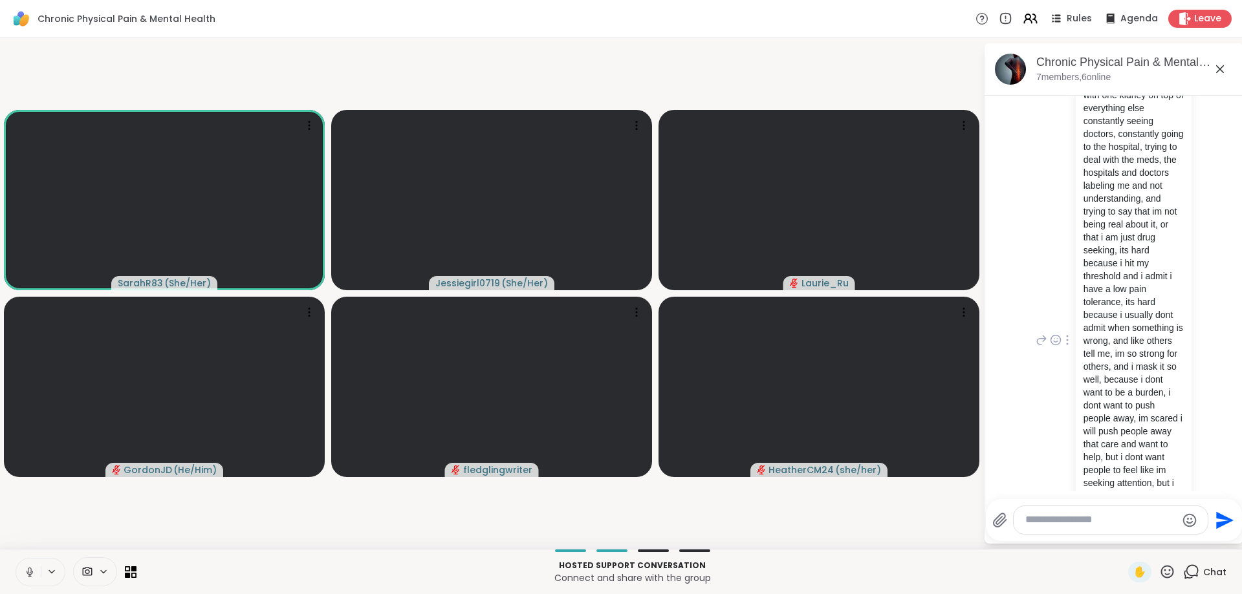
click at [1176, 441] on p "its hard when you live with one kidney on top of everything else constantly see…" at bounding box center [1133, 341] width 100 height 530
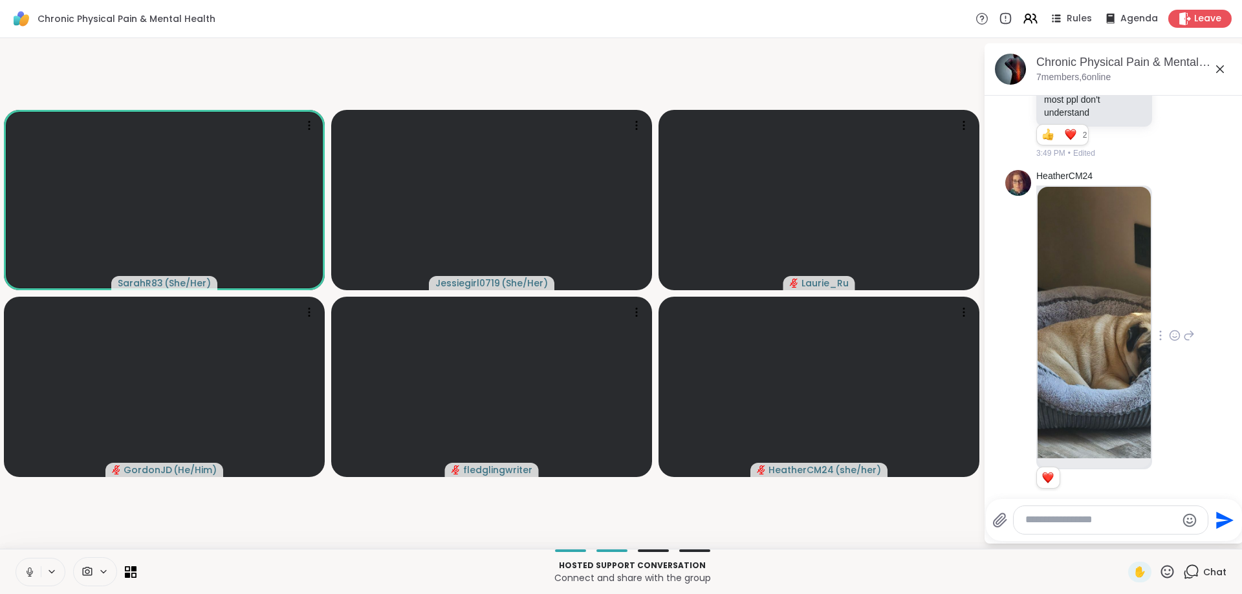
scroll to position [2460, 0]
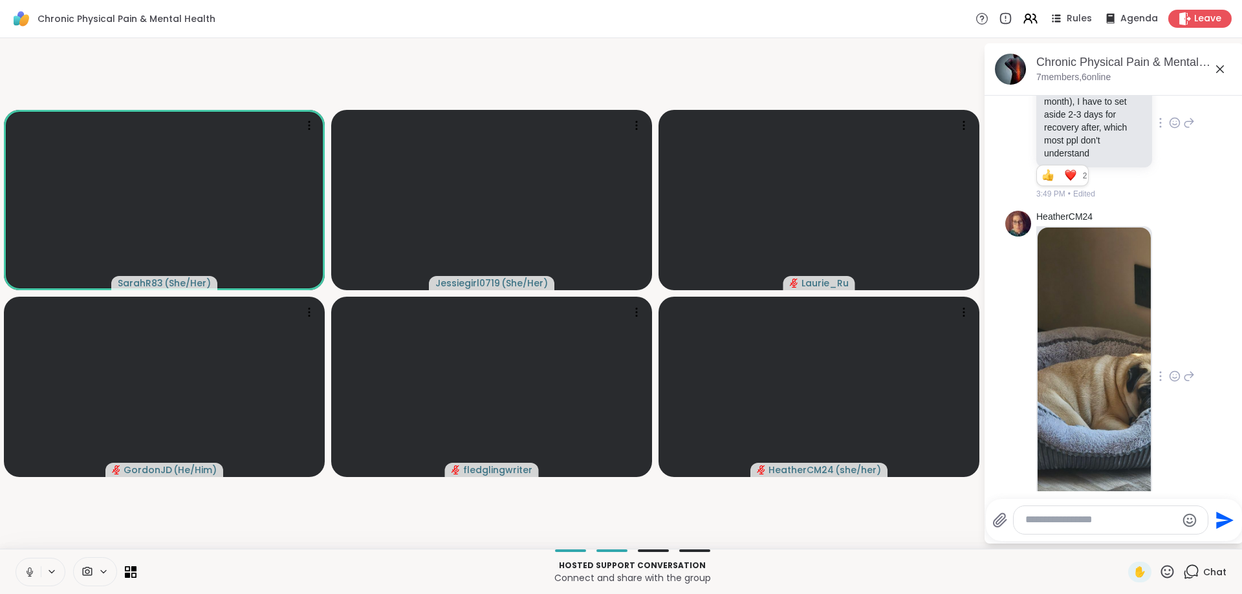
click at [1176, 370] on icon at bounding box center [1175, 376] width 12 height 13
click at [1172, 350] on div "Select Reaction: Heart" at bounding box center [1175, 356] width 12 height 12
click at [1214, 404] on div "HeatherCM24 2 2 2 3:52 PM • Edited" at bounding box center [1113, 377] width 217 height 343
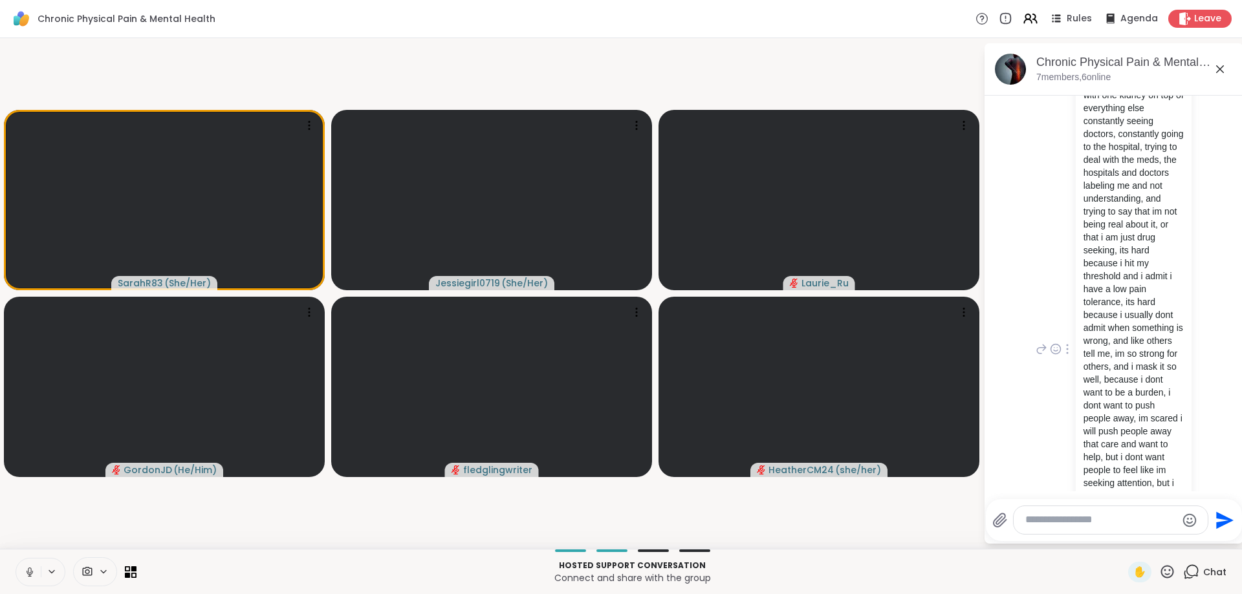
scroll to position [3049, 0]
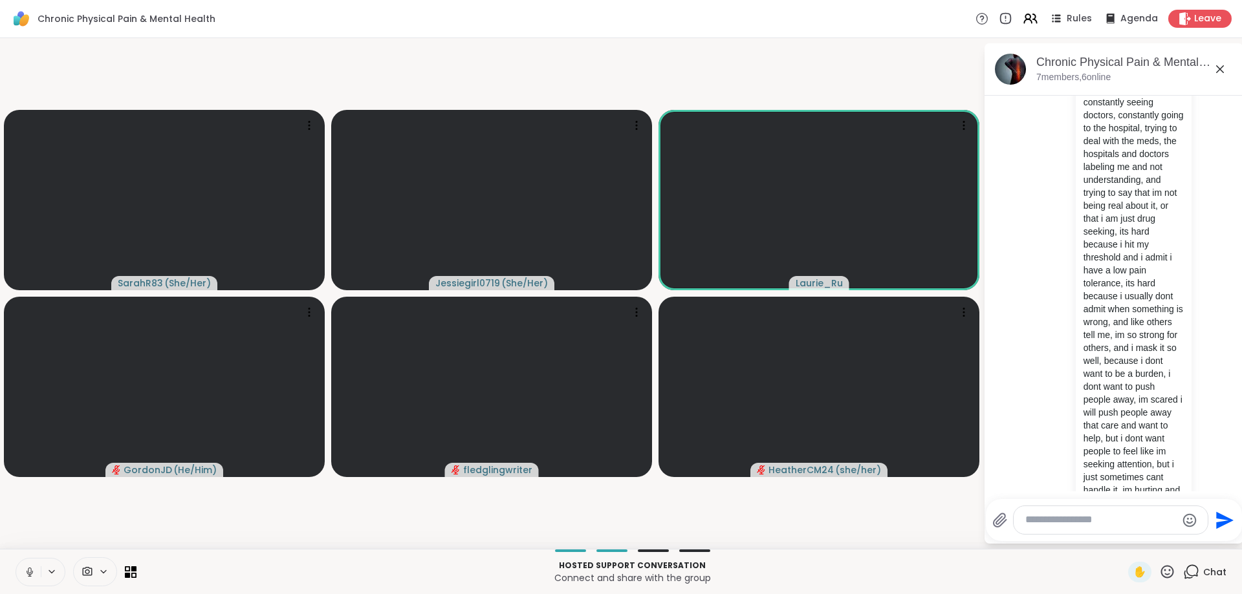
click at [1101, 534] on div at bounding box center [1111, 520] width 194 height 28
click at [1101, 527] on div at bounding box center [1111, 520] width 194 height 28
click at [1101, 526] on textarea "Type your message" at bounding box center [1100, 521] width 151 height 14
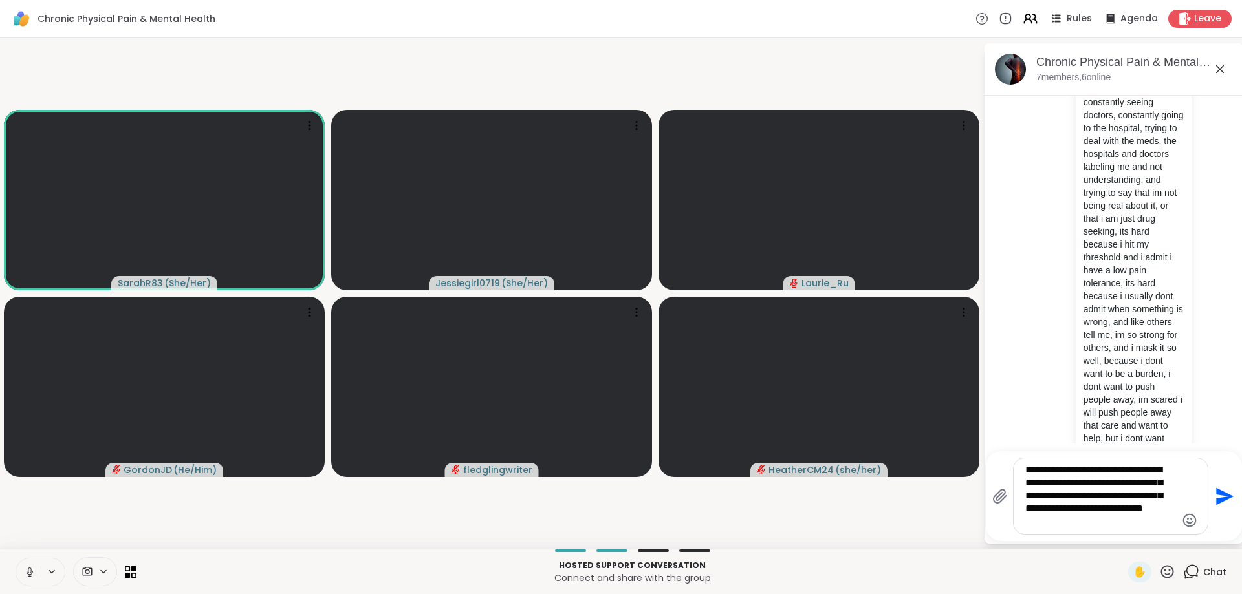
type textarea "**********"
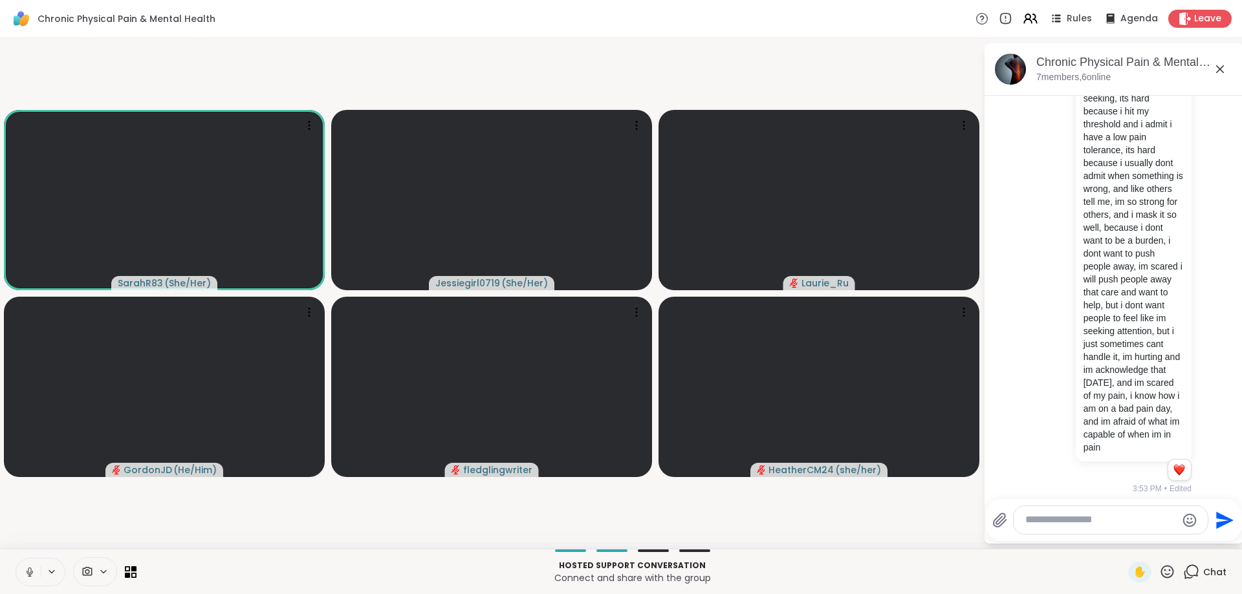
scroll to position [3201, 0]
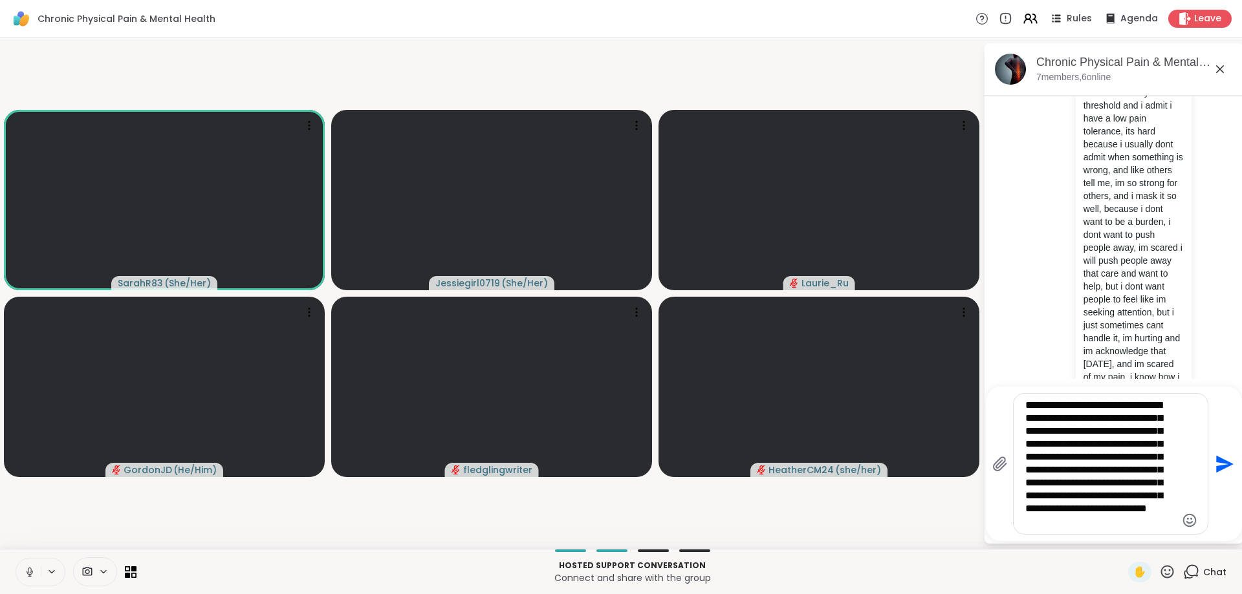
type textarea "**********"
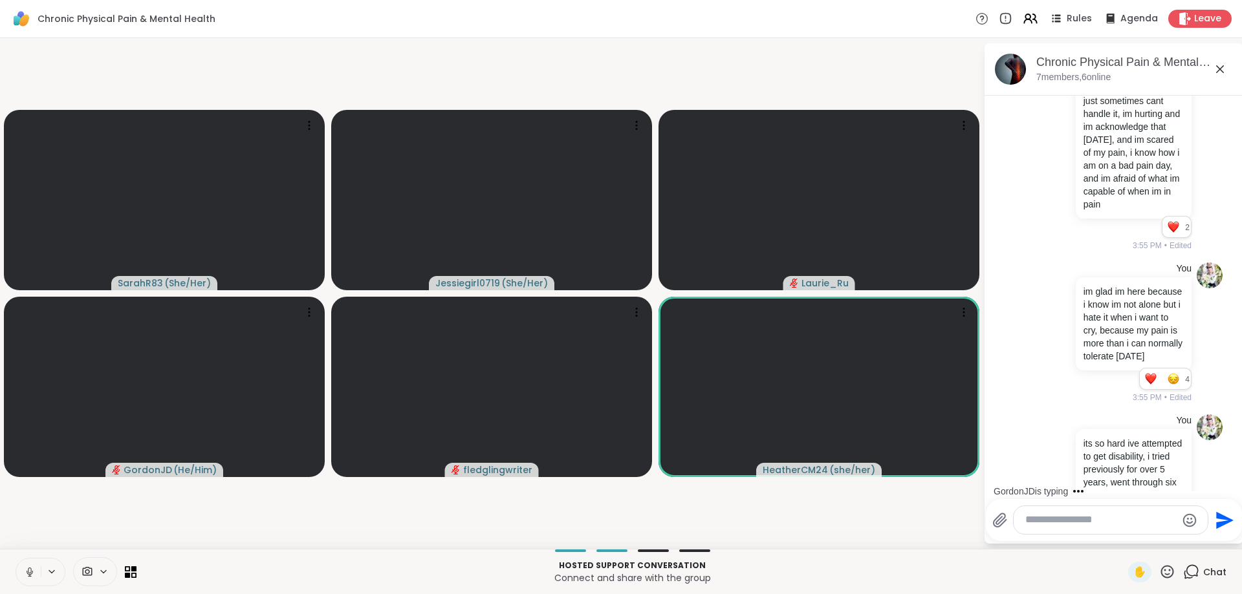
scroll to position [3444, 0]
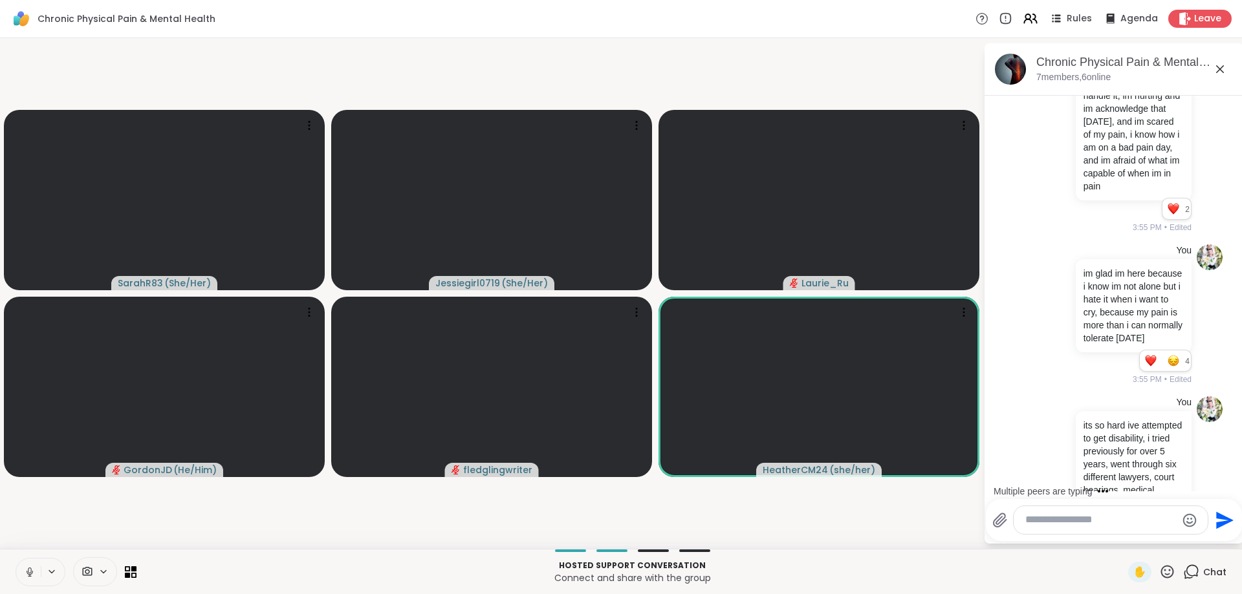
click at [1166, 567] on icon at bounding box center [1167, 571] width 13 height 13
click at [1109, 535] on div "✋ ❤️ 👍 🌟 🎉" at bounding box center [1171, 537] width 129 height 41
click at [1116, 536] on div "Send" at bounding box center [1114, 520] width 256 height 42
click at [1156, 560] on div "Hosted support conversation Connect and share with the group ✋ Chat" at bounding box center [621, 571] width 1242 height 45
click at [1164, 568] on icon at bounding box center [1167, 571] width 13 height 13
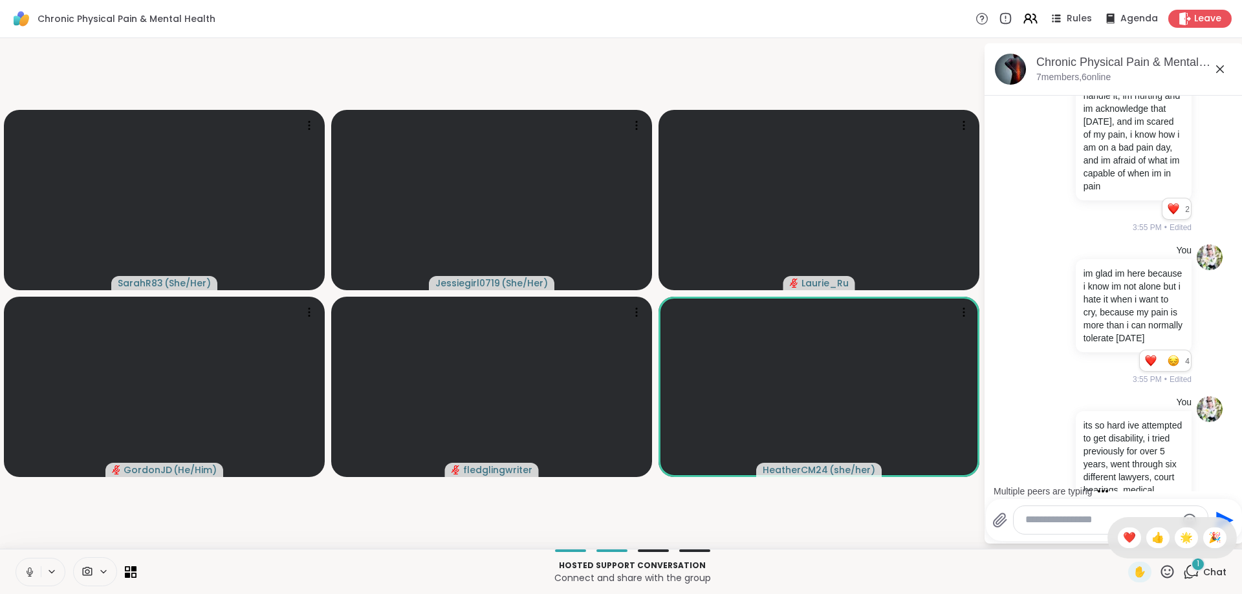
click at [1123, 538] on span "❤️" at bounding box center [1129, 538] width 13 height 16
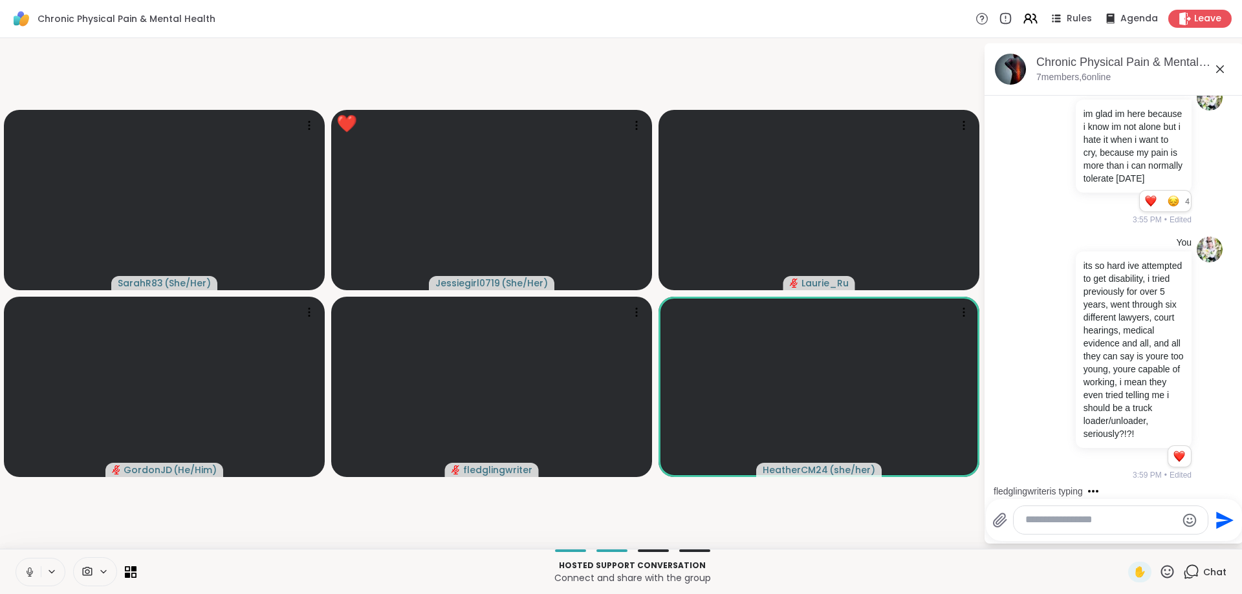
click at [1115, 518] on textarea "Type your message" at bounding box center [1100, 521] width 151 height 14
click at [1172, 560] on icon at bounding box center [1175, 566] width 12 height 13
click at [1082, 532] on button "Select Reaction: Heart" at bounding box center [1072, 545] width 26 height 26
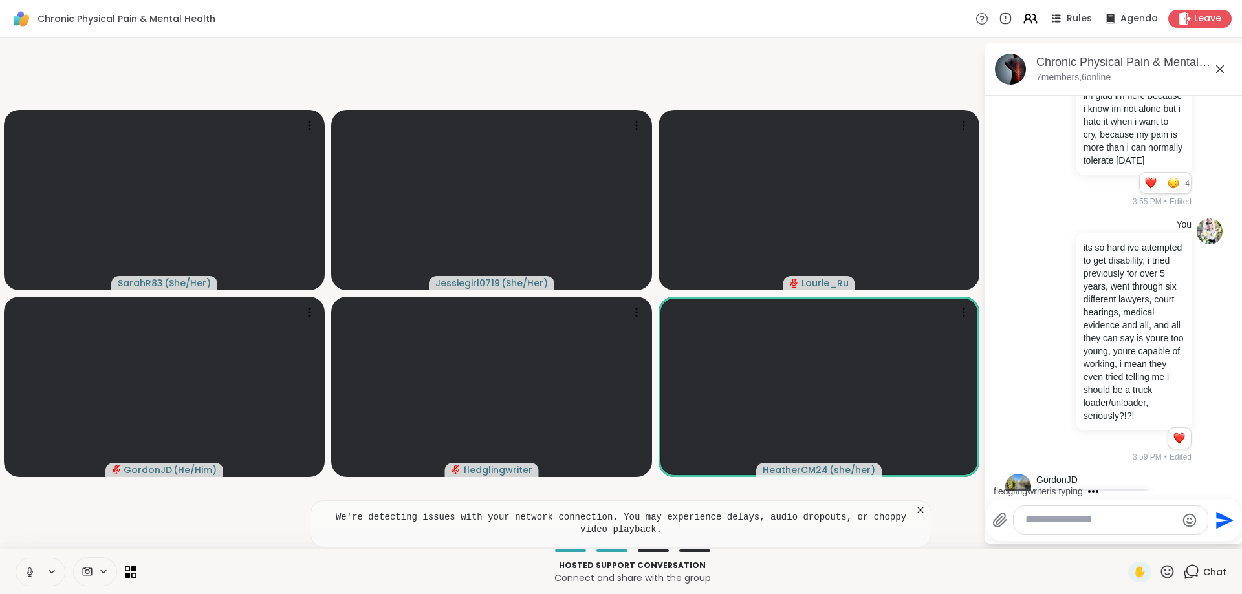
click at [1137, 512] on div at bounding box center [1111, 520] width 194 height 28
click at [1142, 521] on textarea "Type your message" at bounding box center [1100, 521] width 151 height 14
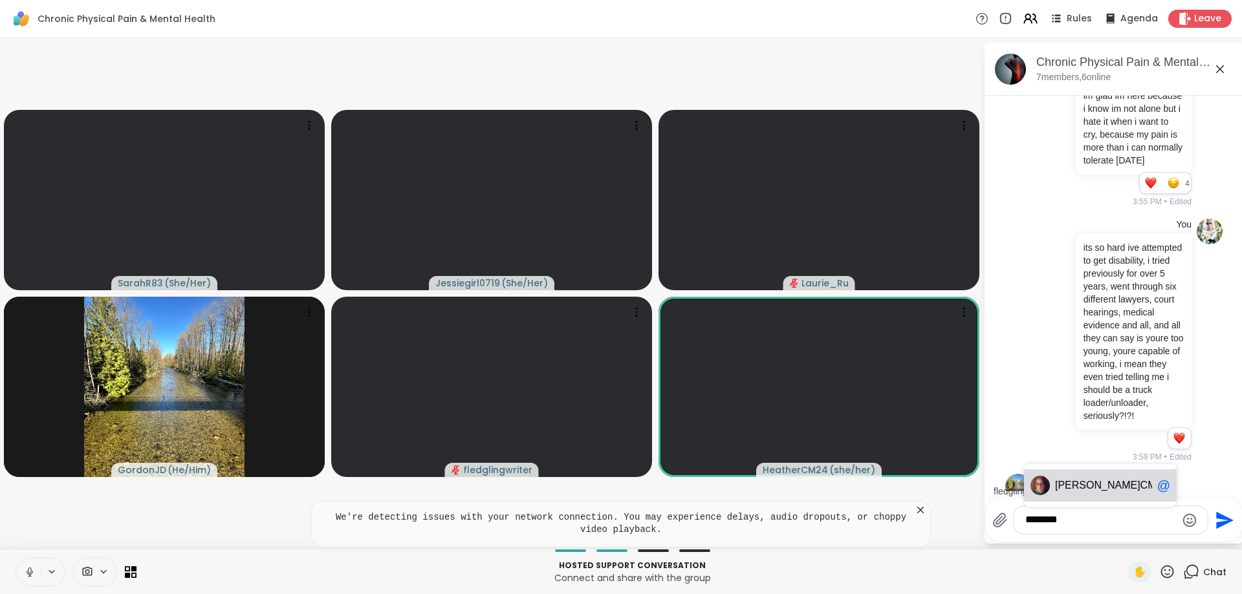
click at [1104, 479] on div "Heather CM24 @" at bounding box center [1100, 486] width 153 height 32
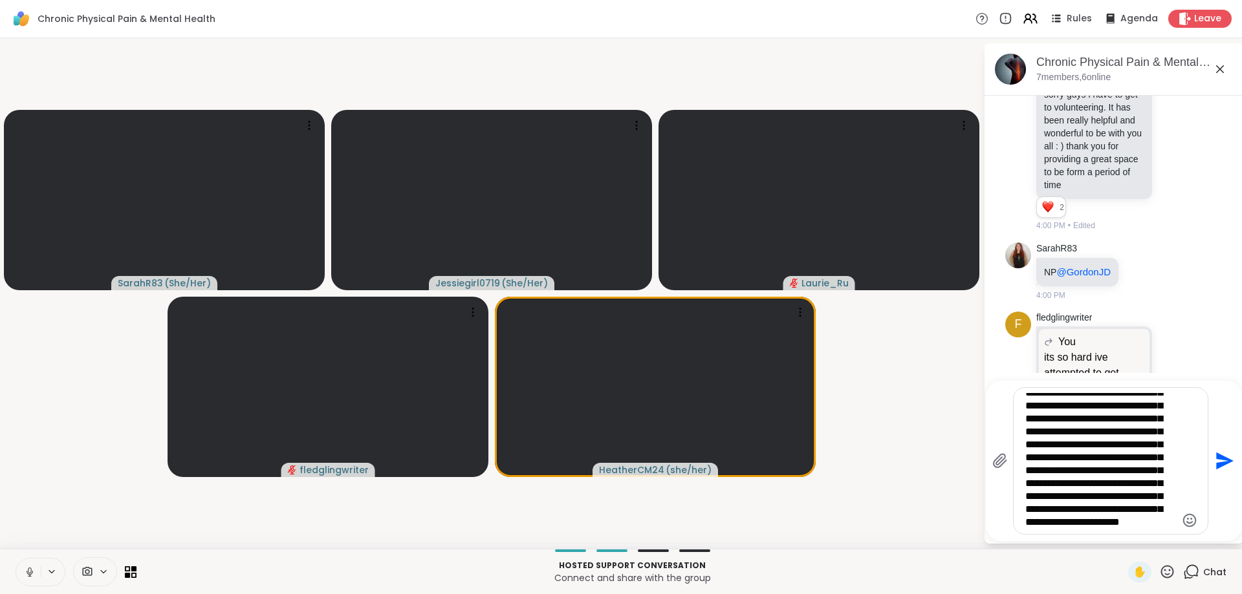
scroll to position [175, 0]
type textarea "**********"
click at [1219, 462] on icon "Send" at bounding box center [1223, 461] width 21 height 21
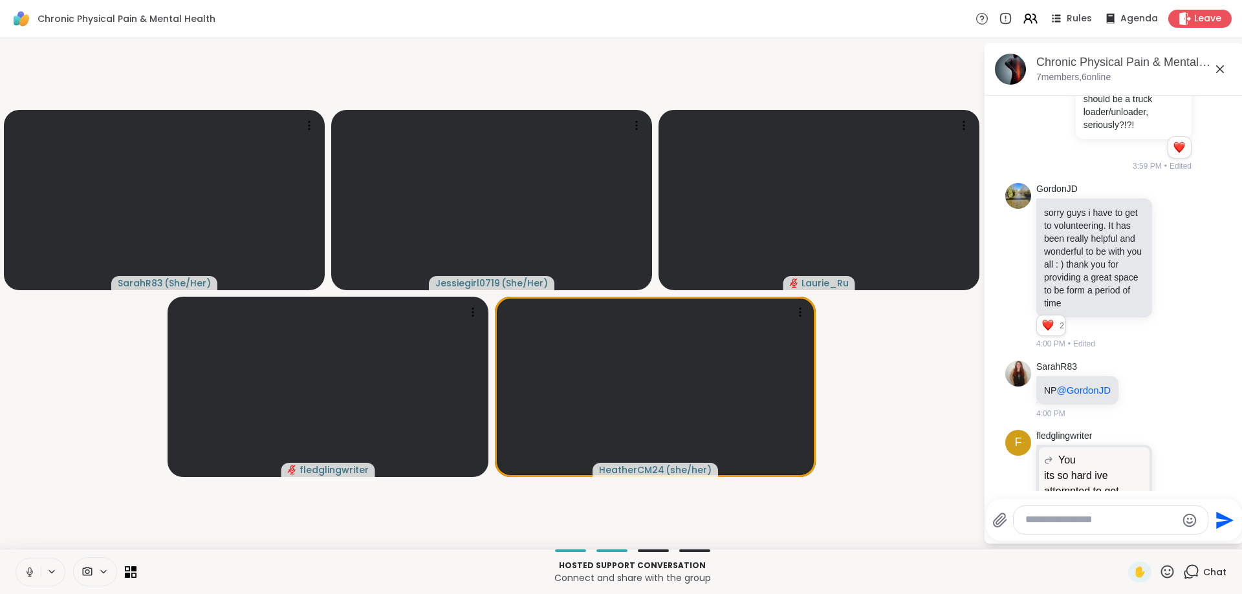
scroll to position [4395, 0]
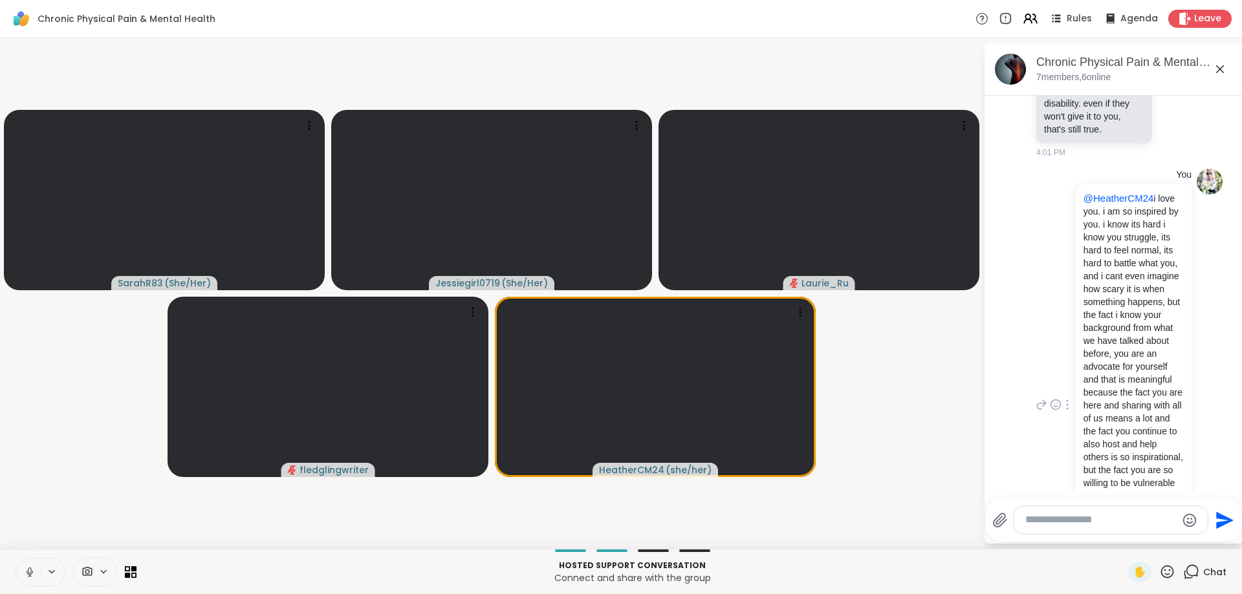
click at [1168, 425] on p "@HeatherCM24 i love you. i am so inspired by you. i know its hard i know you st…" at bounding box center [1133, 405] width 100 height 427
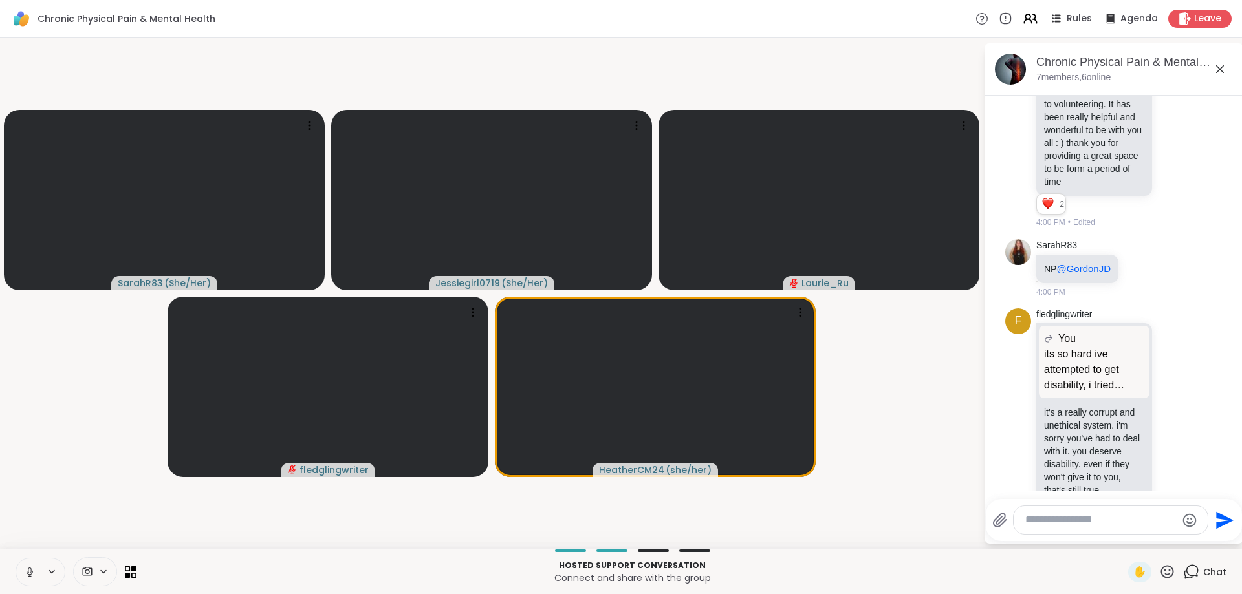
scroll to position [4029, 0]
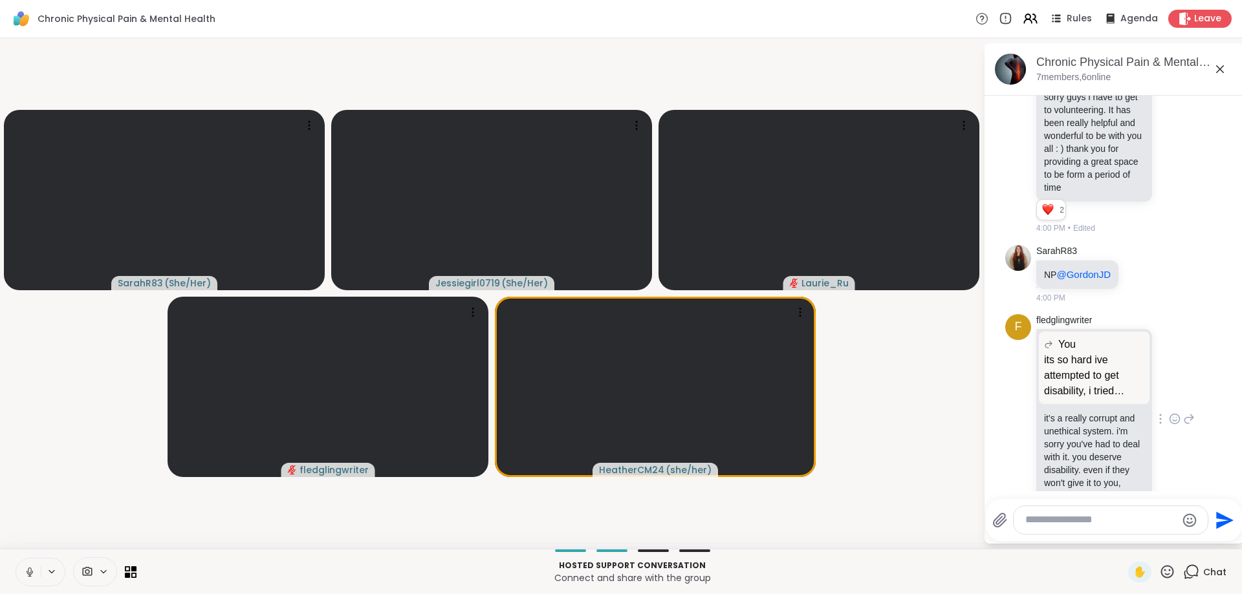
click at [1183, 411] on div at bounding box center [1175, 419] width 40 height 16
click at [1171, 413] on icon at bounding box center [1175, 419] width 12 height 13
click at [1072, 393] on div "Select Reaction: Heart" at bounding box center [1072, 399] width 12 height 12
click at [1192, 424] on icon at bounding box center [1189, 428] width 9 height 9
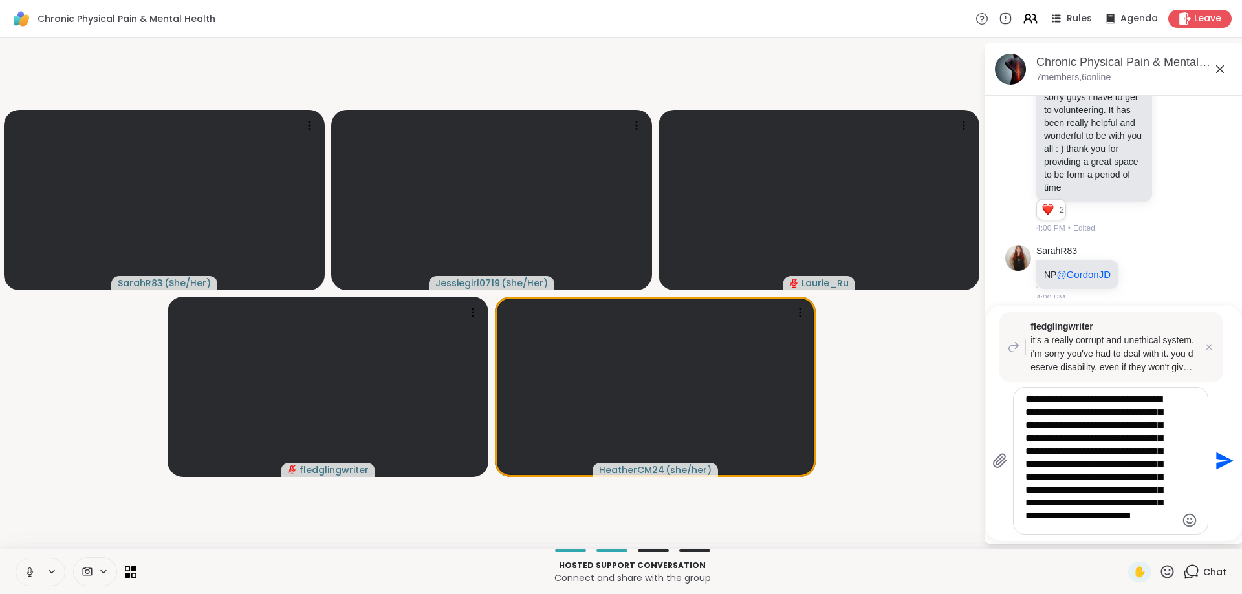
scroll to position [20, 0]
type textarea "**********"
click at [1219, 461] on icon "Send" at bounding box center [1223, 461] width 21 height 21
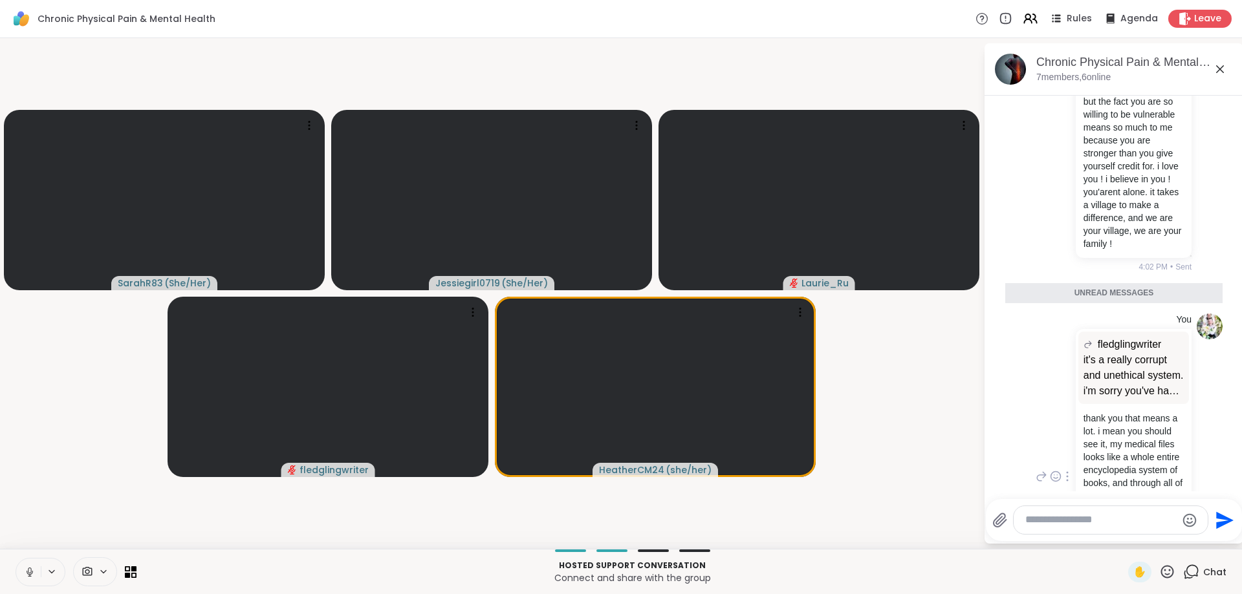
scroll to position [4752, 0]
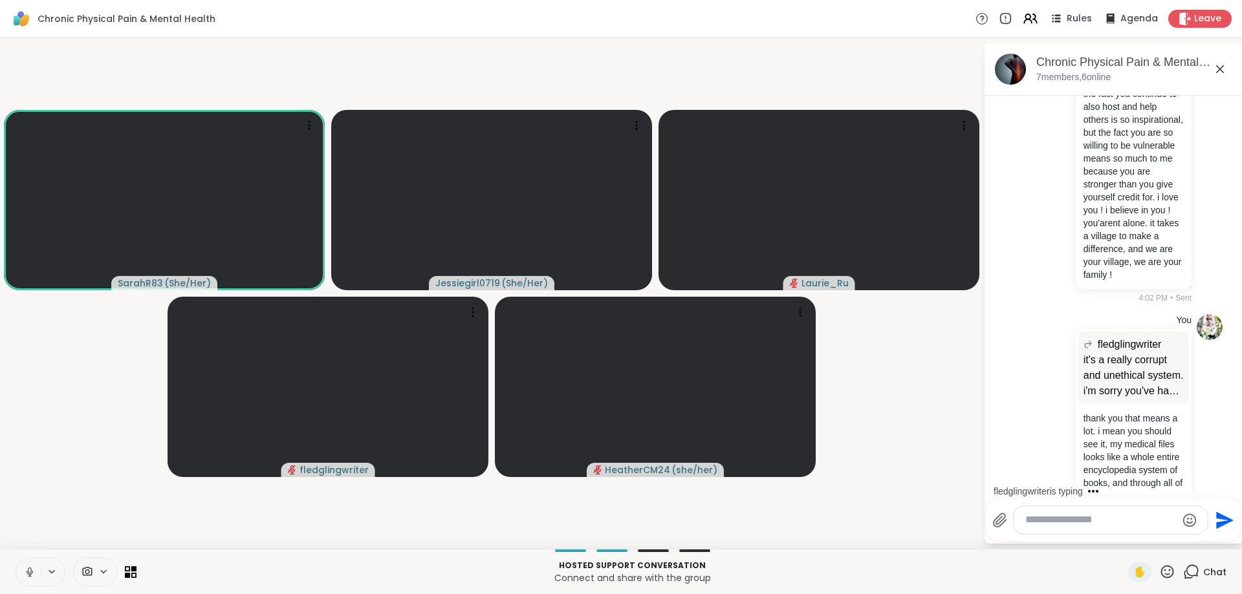
scroll to position [4860, 0]
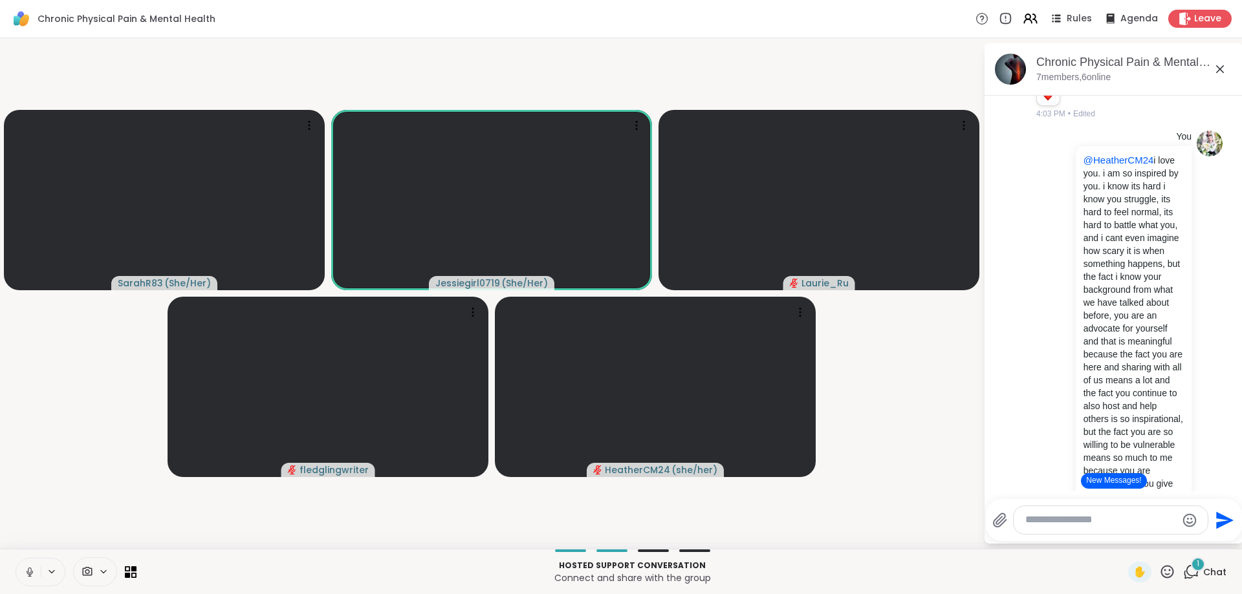
scroll to position [4456, 0]
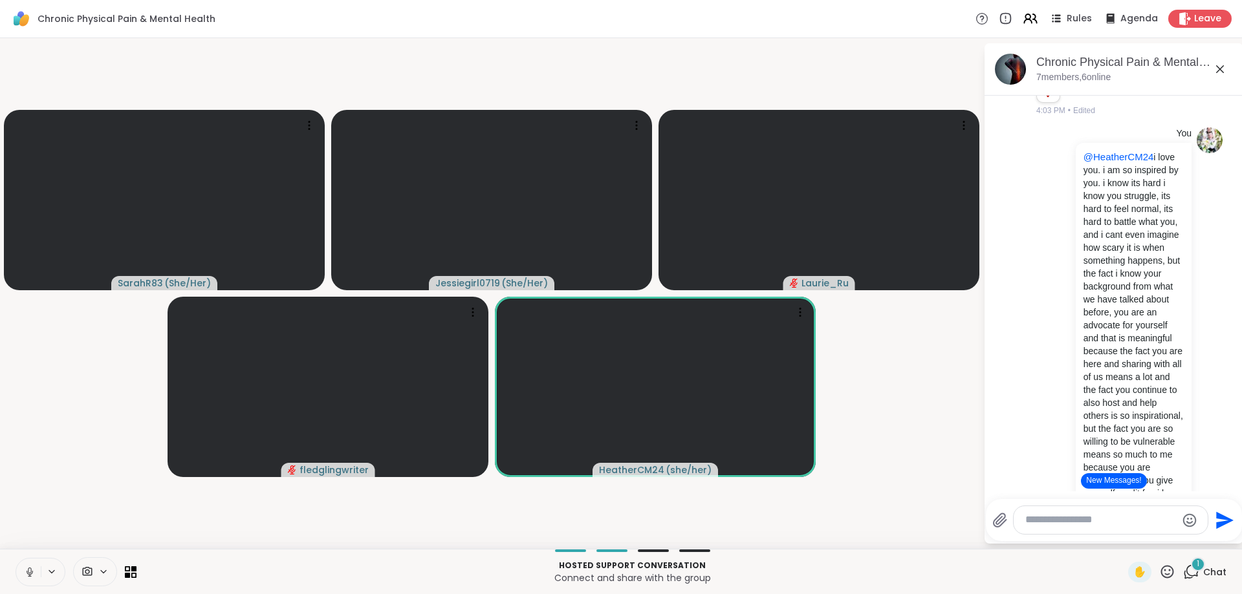
click at [1118, 484] on button "New Messages!" at bounding box center [1113, 482] width 65 height 16
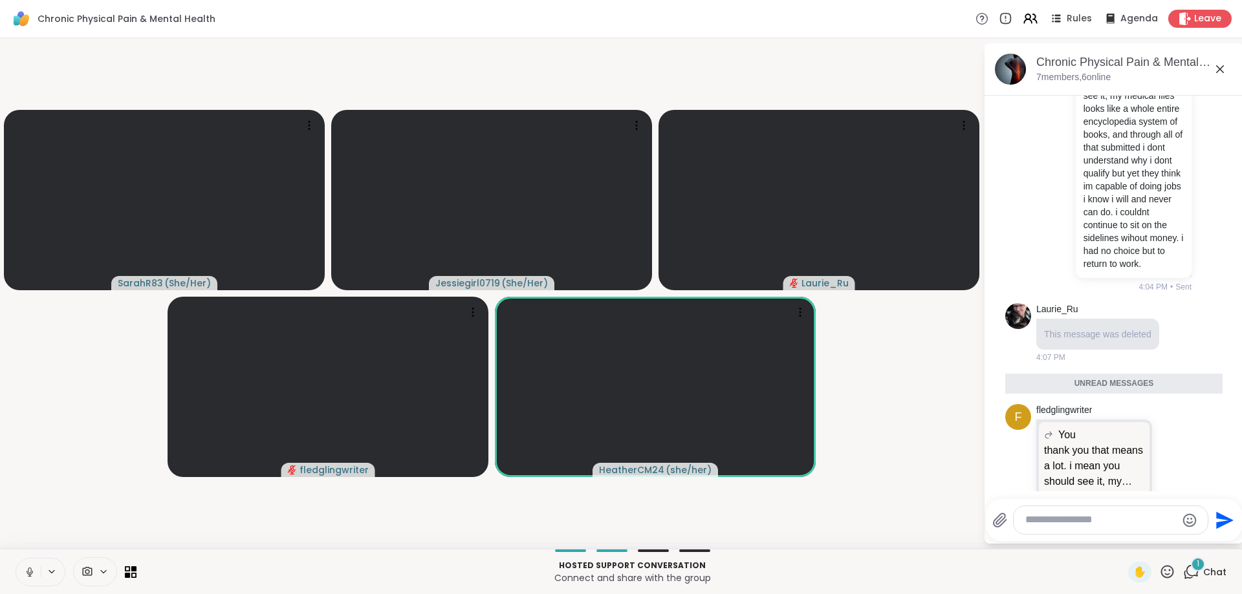
scroll to position [5070, 0]
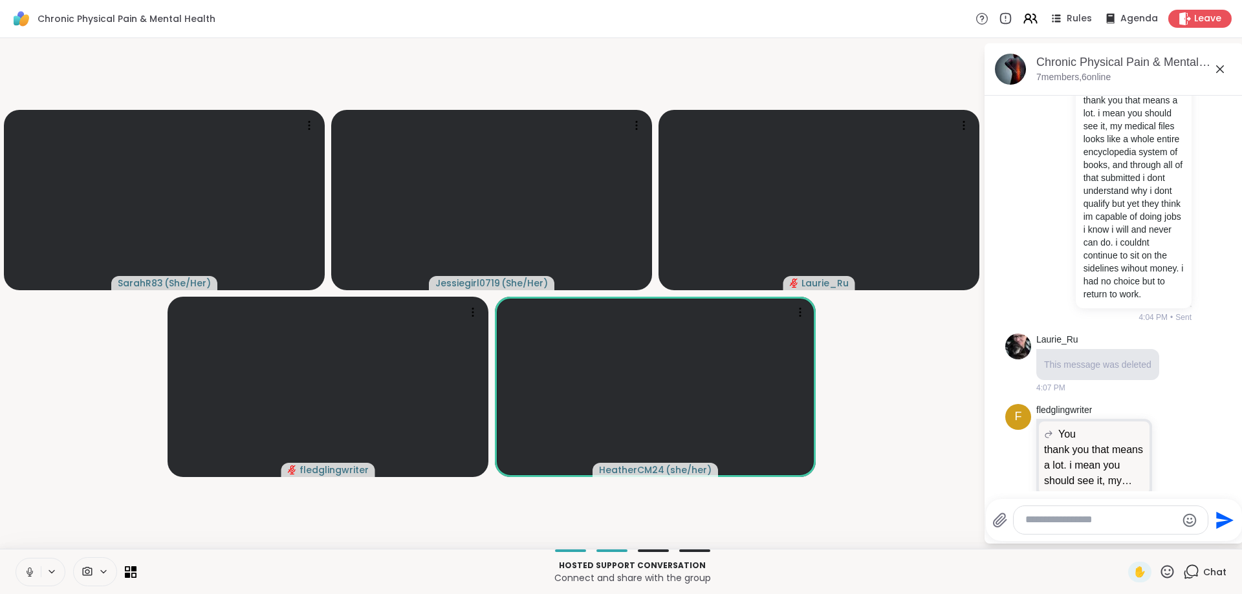
click at [1175, 516] on icon at bounding box center [1175, 522] width 12 height 13
click at [1074, 495] on div "Select Reaction: Heart" at bounding box center [1072, 501] width 12 height 12
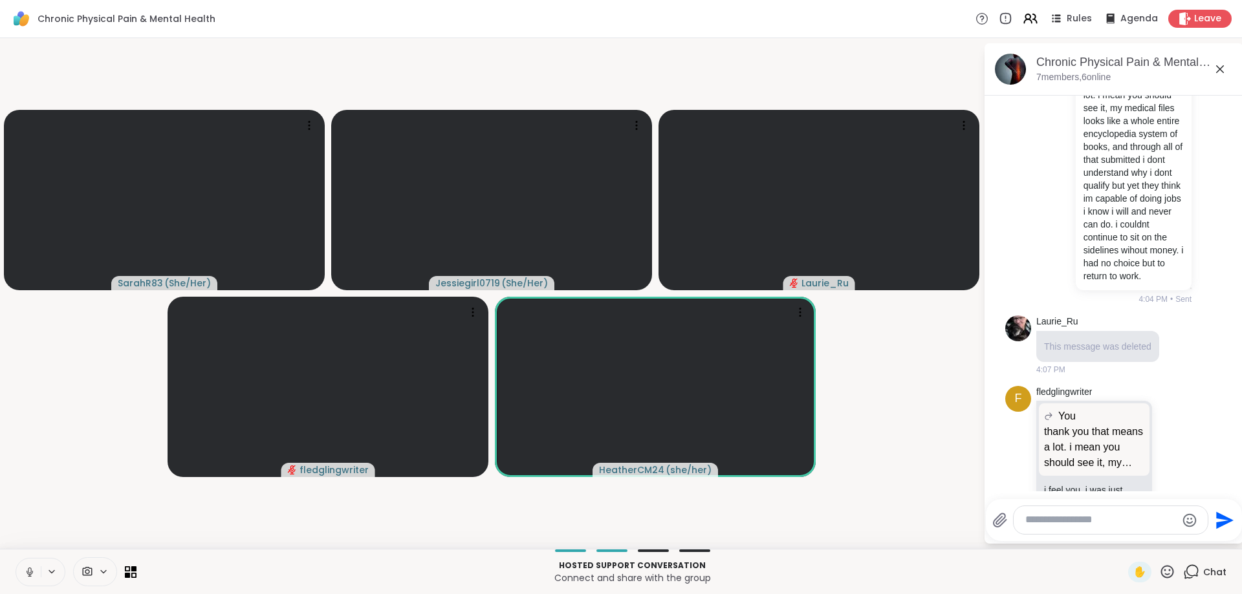
click at [1115, 525] on textarea "Type your message" at bounding box center [1100, 521] width 151 height 14
click at [1108, 485] on span "Sara hR83" at bounding box center [1103, 485] width 97 height 13
type textarea "**********"
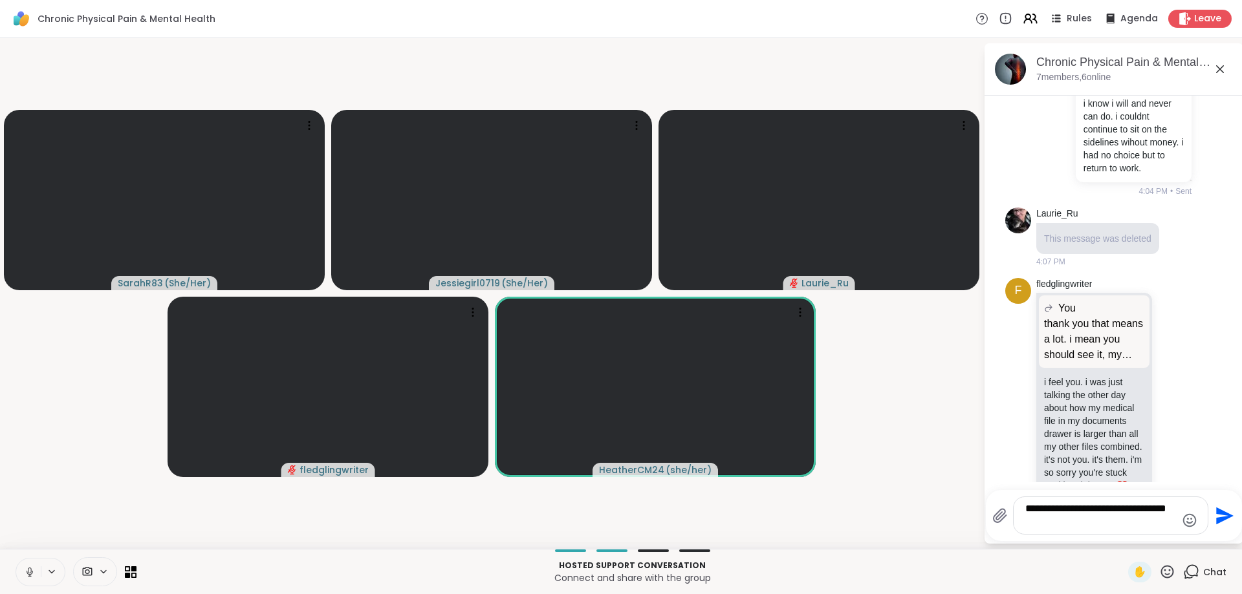
type textarea "**********"
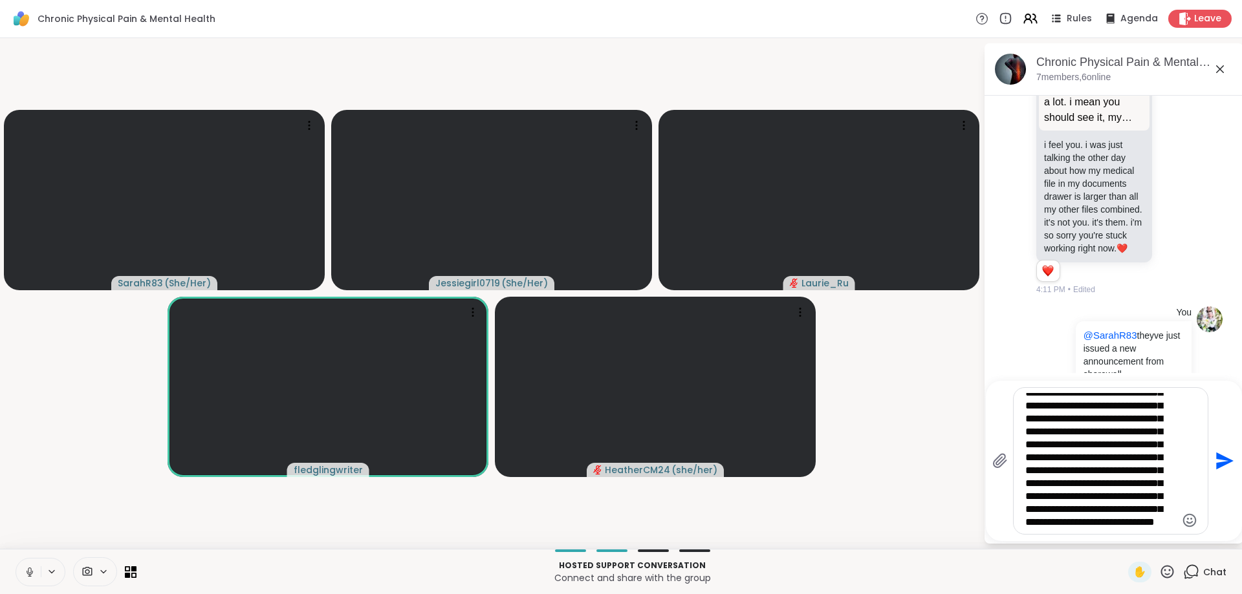
scroll to position [175, 0]
type textarea "**********"
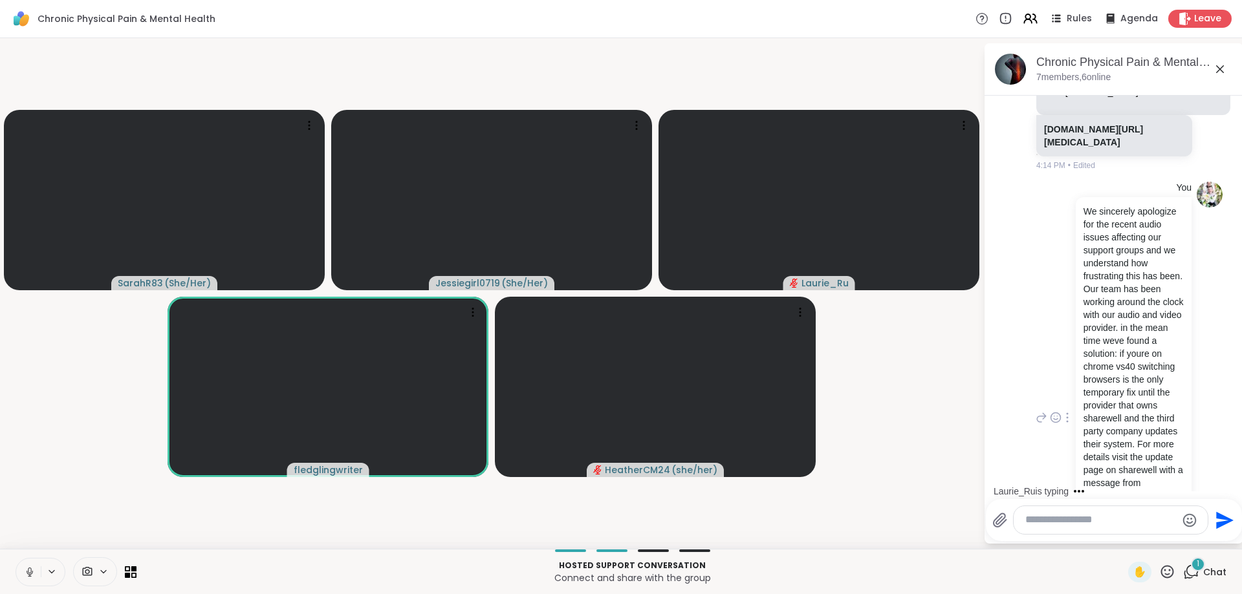
scroll to position [6149, 0]
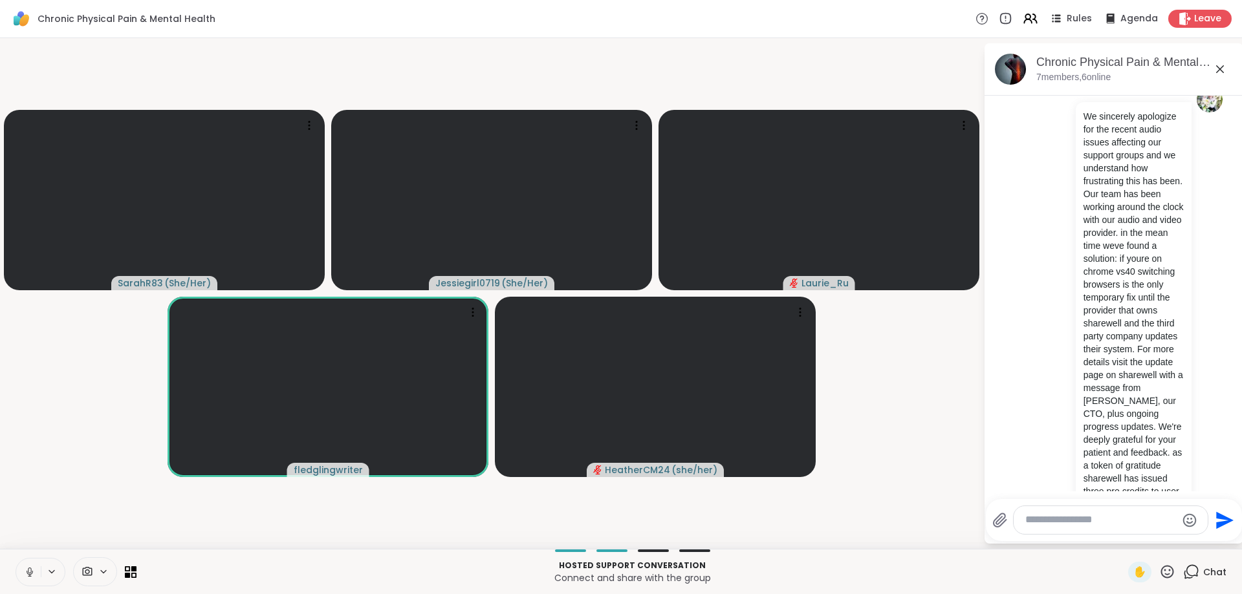
click at [1103, 527] on textarea "Type your message" at bounding box center [1100, 521] width 151 height 14
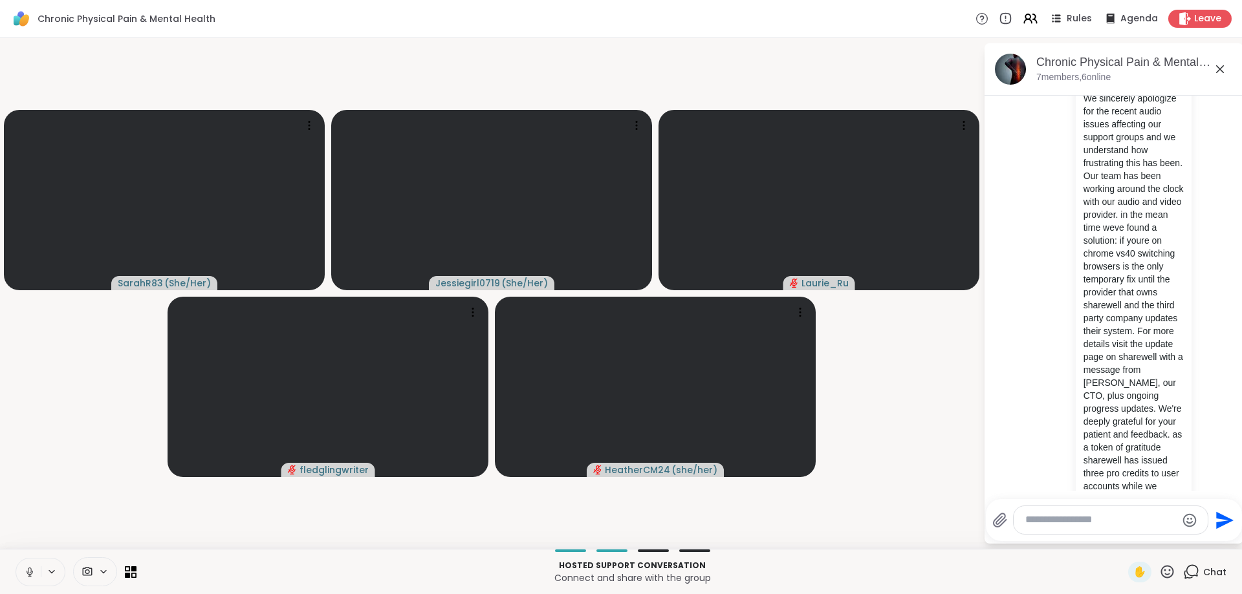
click at [1103, 527] on textarea "Type your message" at bounding box center [1100, 521] width 151 height 14
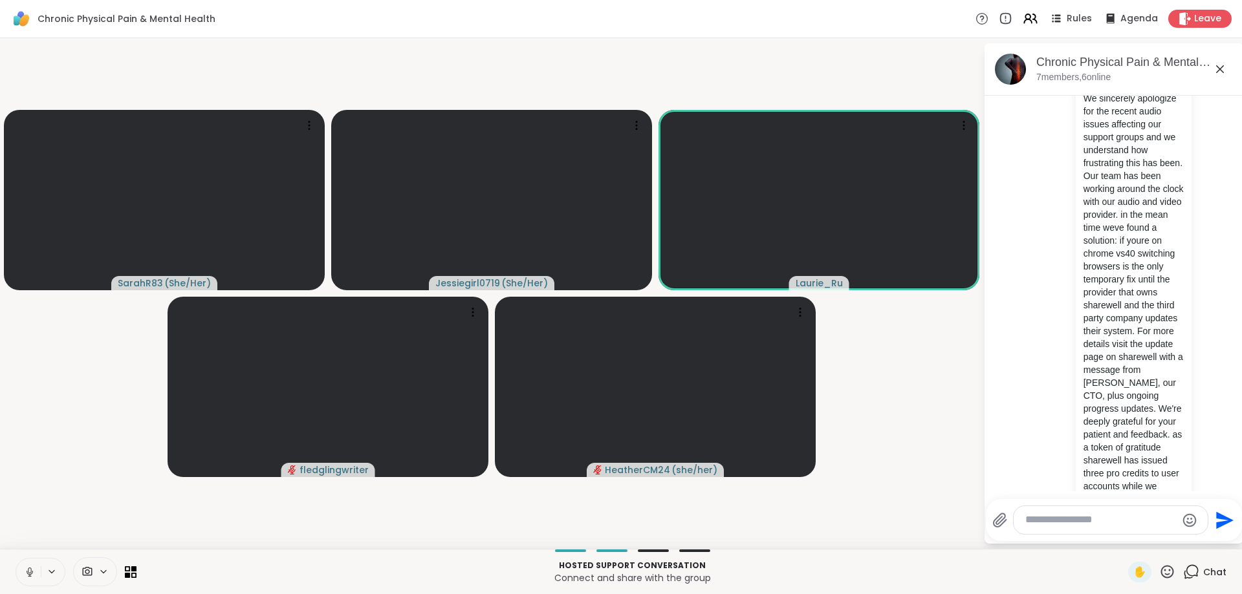
click at [1100, 523] on textarea "Type your message" at bounding box center [1100, 521] width 151 height 14
click at [1087, 523] on textarea "Type your message" at bounding box center [1100, 521] width 151 height 14
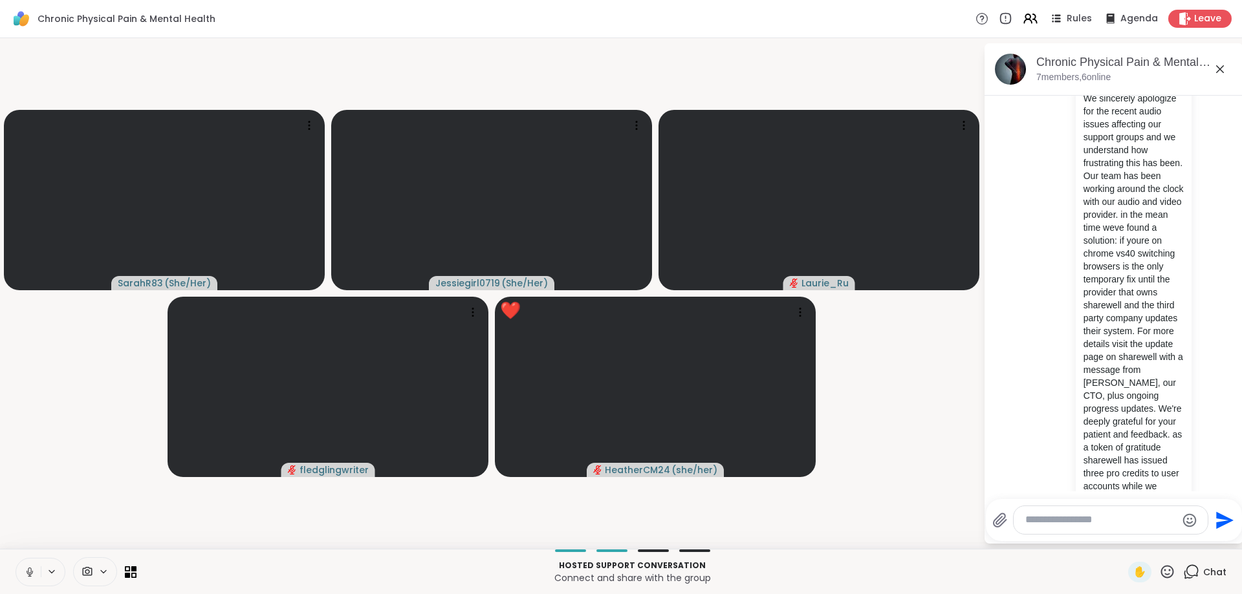
click at [1106, 495] on div at bounding box center [1117, 498] width 254 height 8
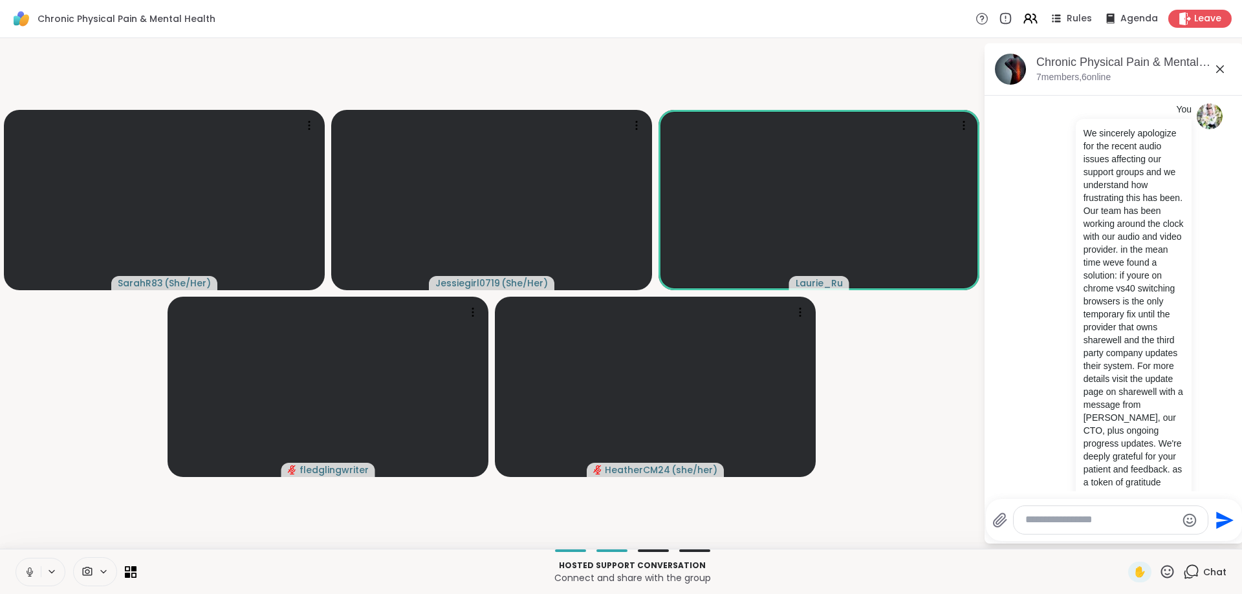
scroll to position [6126, 0]
click at [1105, 516] on textarea "Type your message" at bounding box center [1100, 521] width 151 height 14
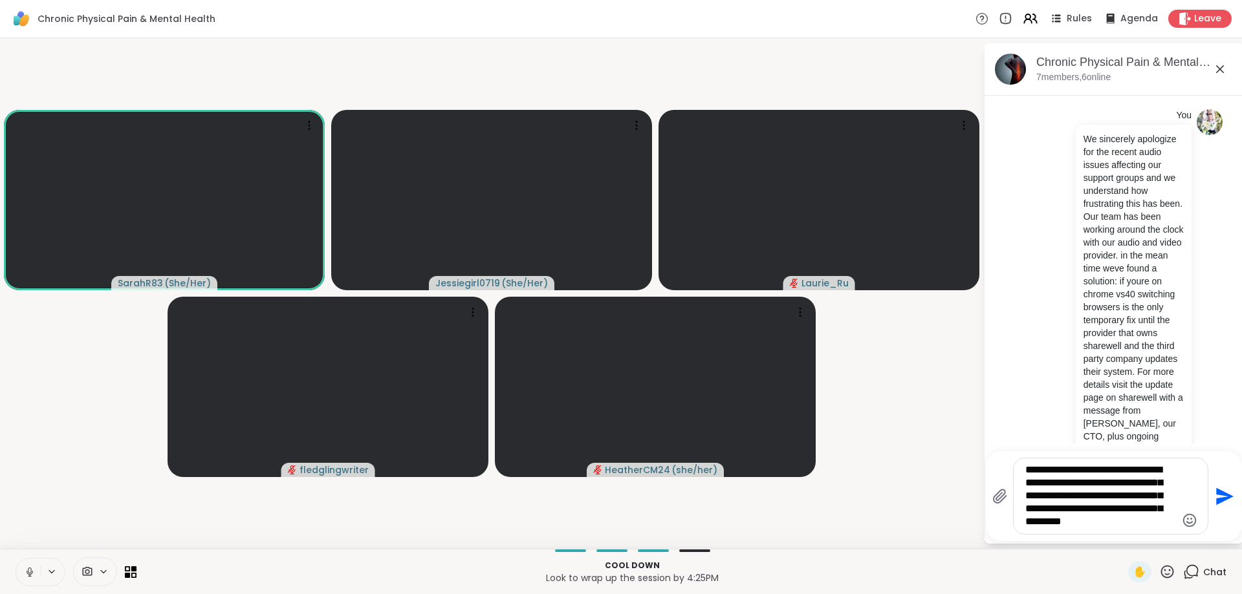
type textarea "**********"
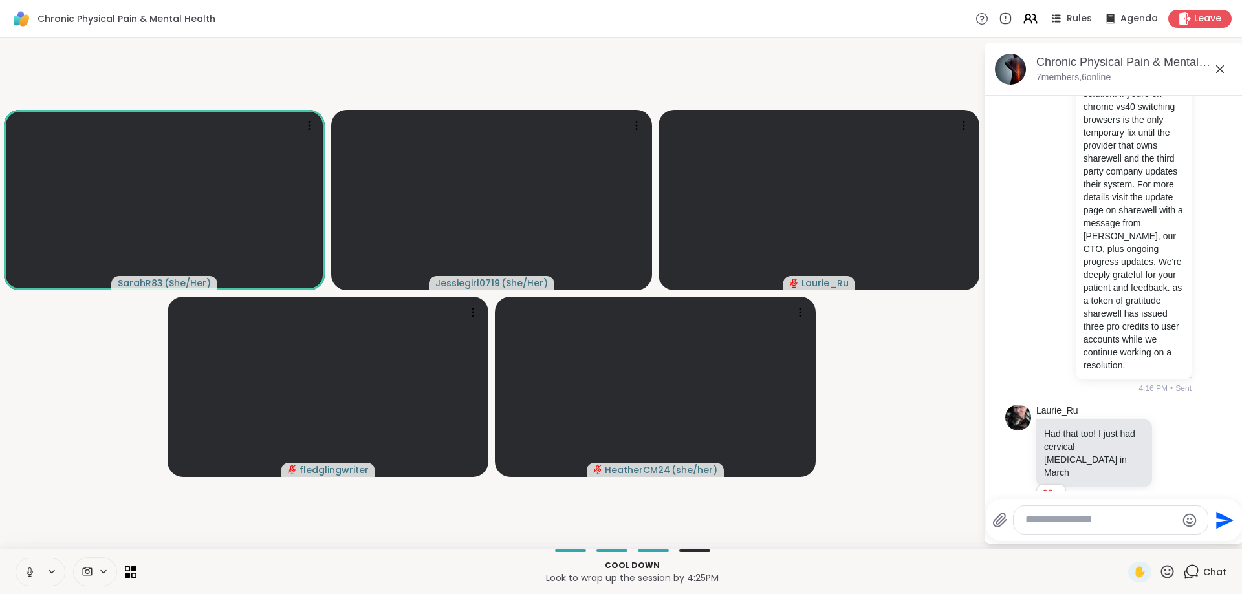
scroll to position [6333, 0]
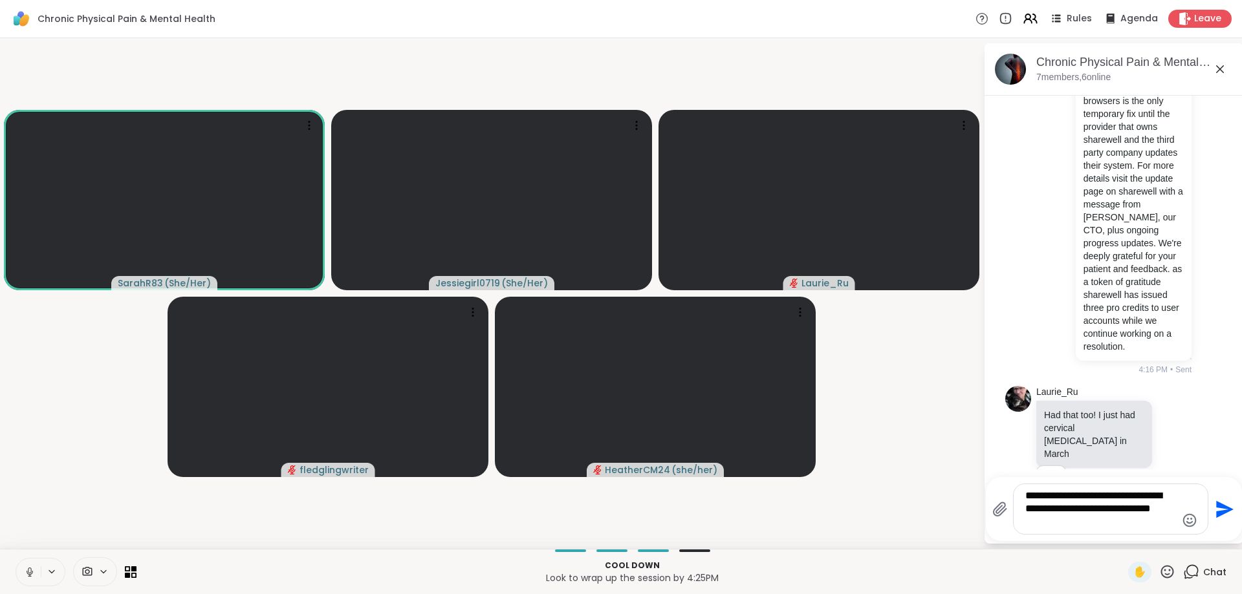
type textarea "**********"
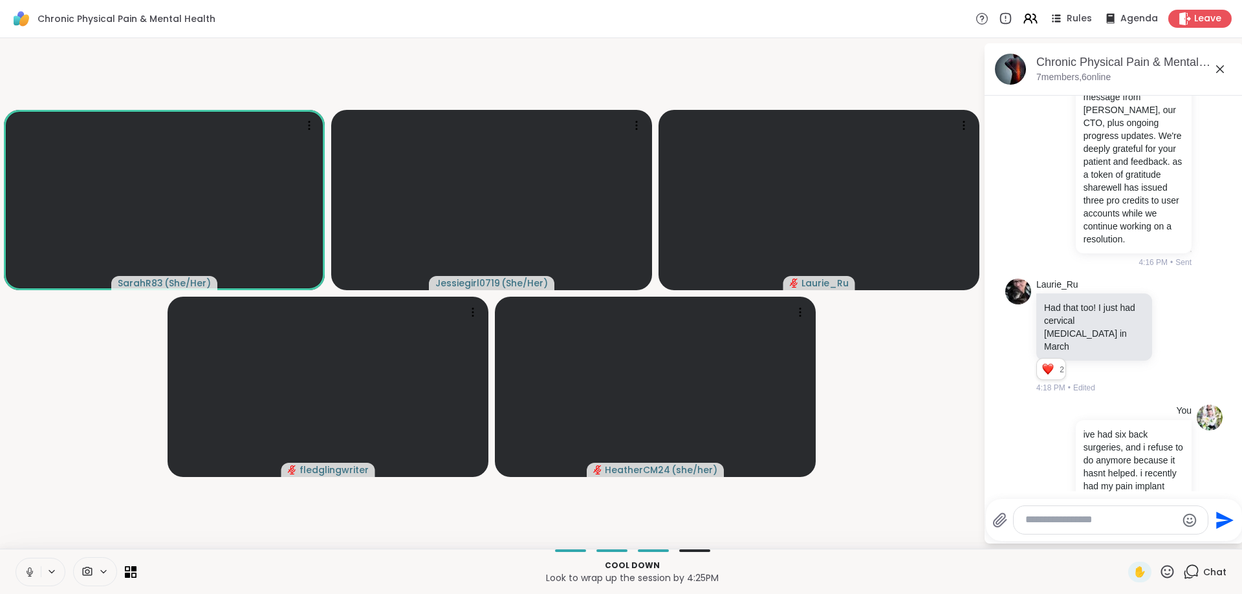
scroll to position [6459, 0]
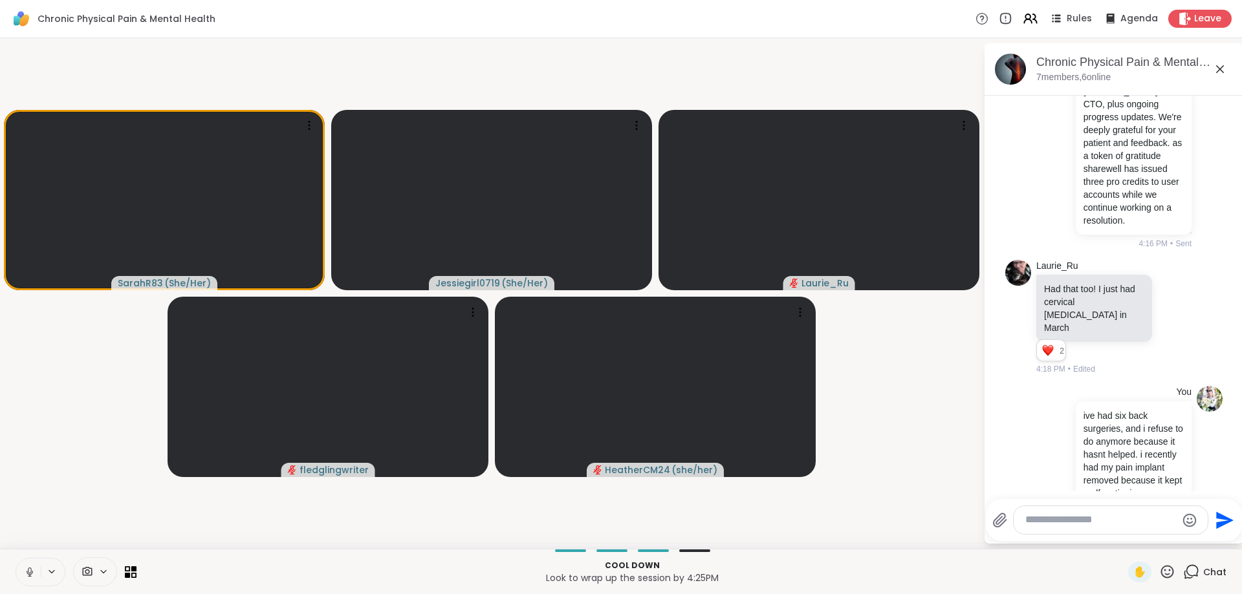
click at [1055, 519] on textarea "Type your message" at bounding box center [1100, 521] width 151 height 14
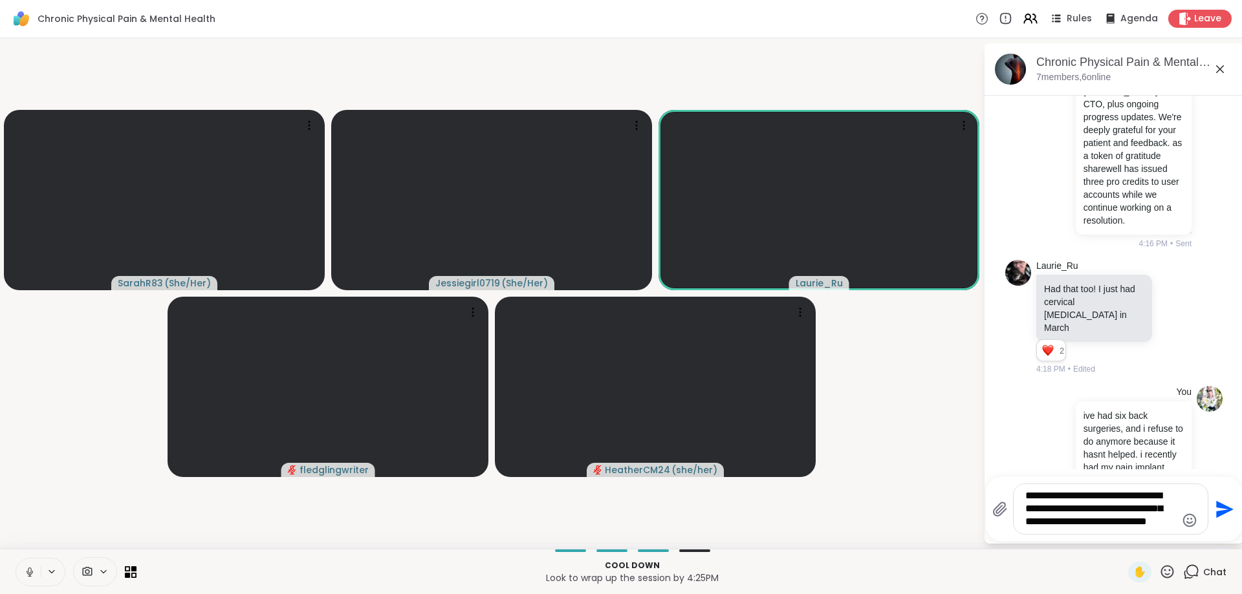
type textarea "**********"
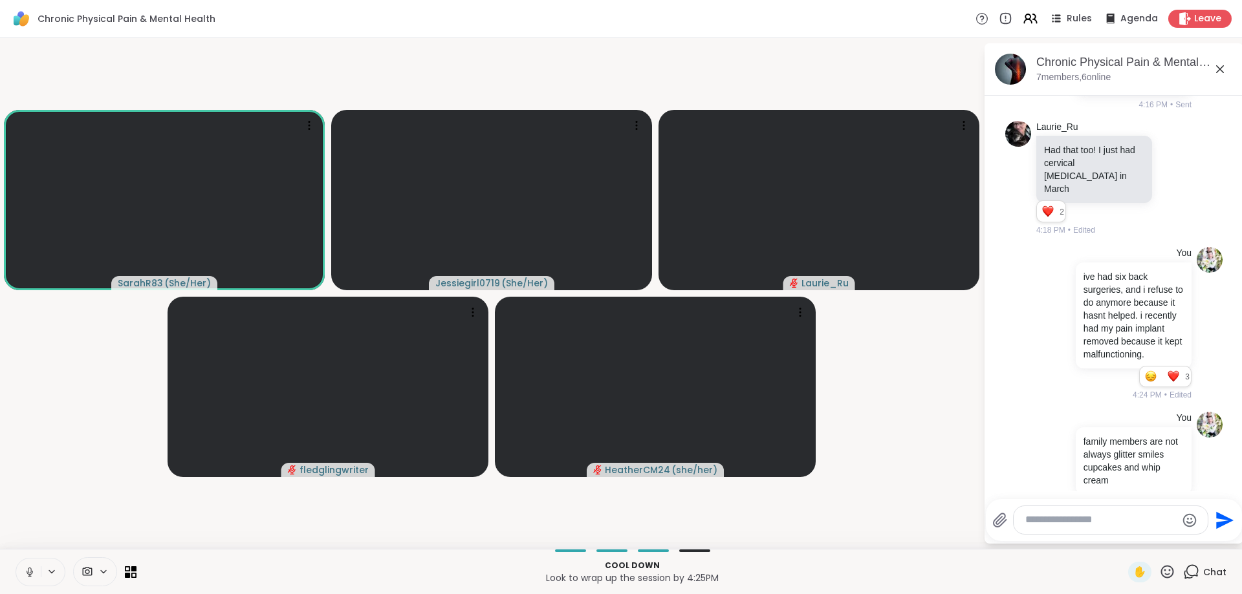
scroll to position [6667, 0]
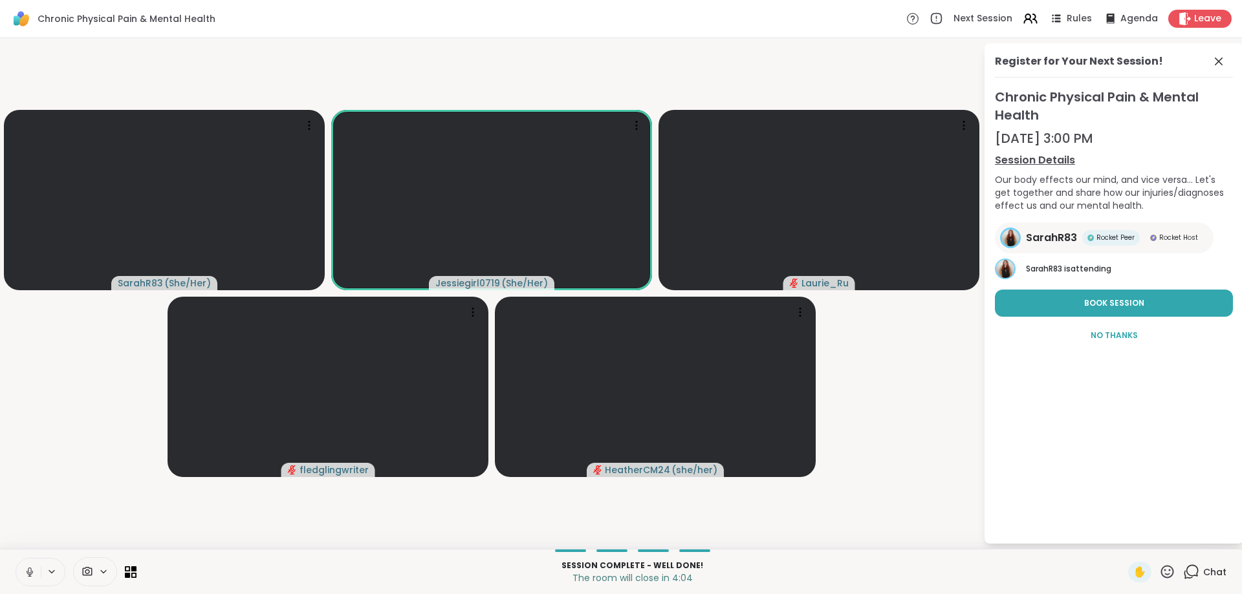
click at [1186, 572] on icon at bounding box center [1191, 572] width 16 height 16
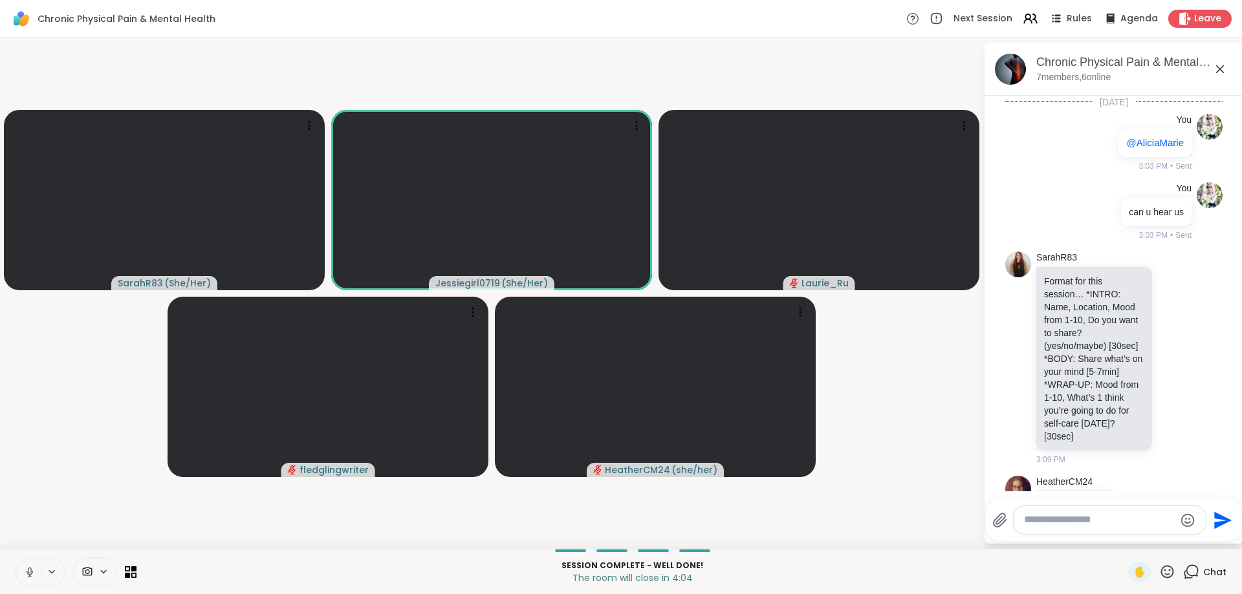
scroll to position [6891, 0]
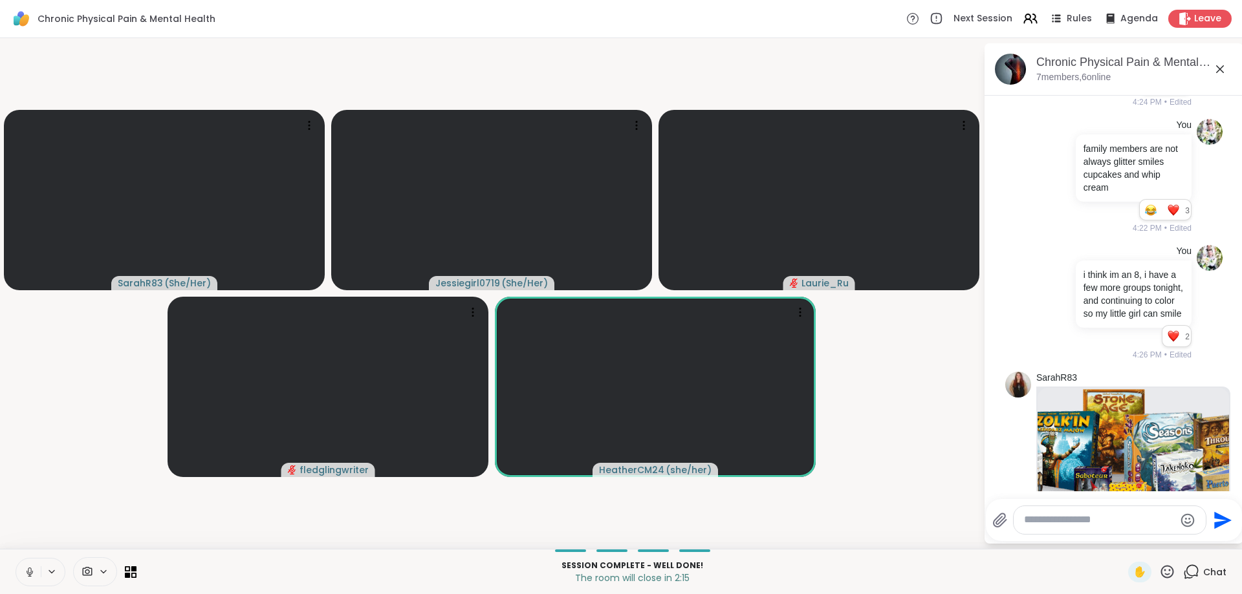
click at [1088, 527] on textarea "Type your message" at bounding box center [1099, 521] width 151 height 14
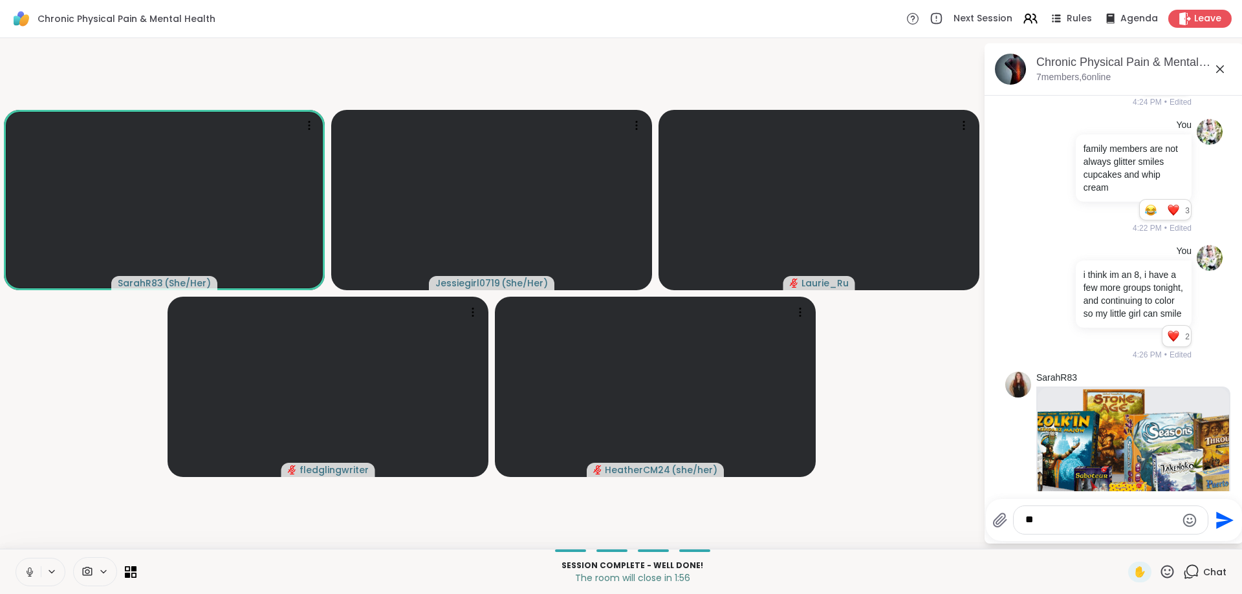
type textarea "*"
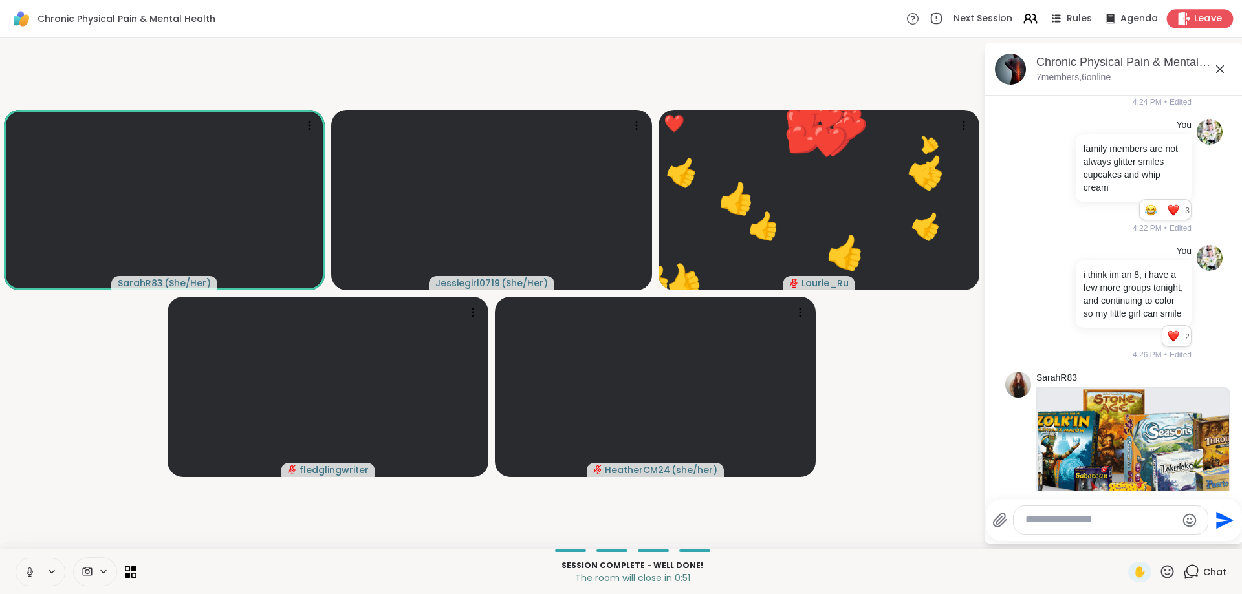
click at [1197, 19] on span "Leave" at bounding box center [1208, 19] width 28 height 14
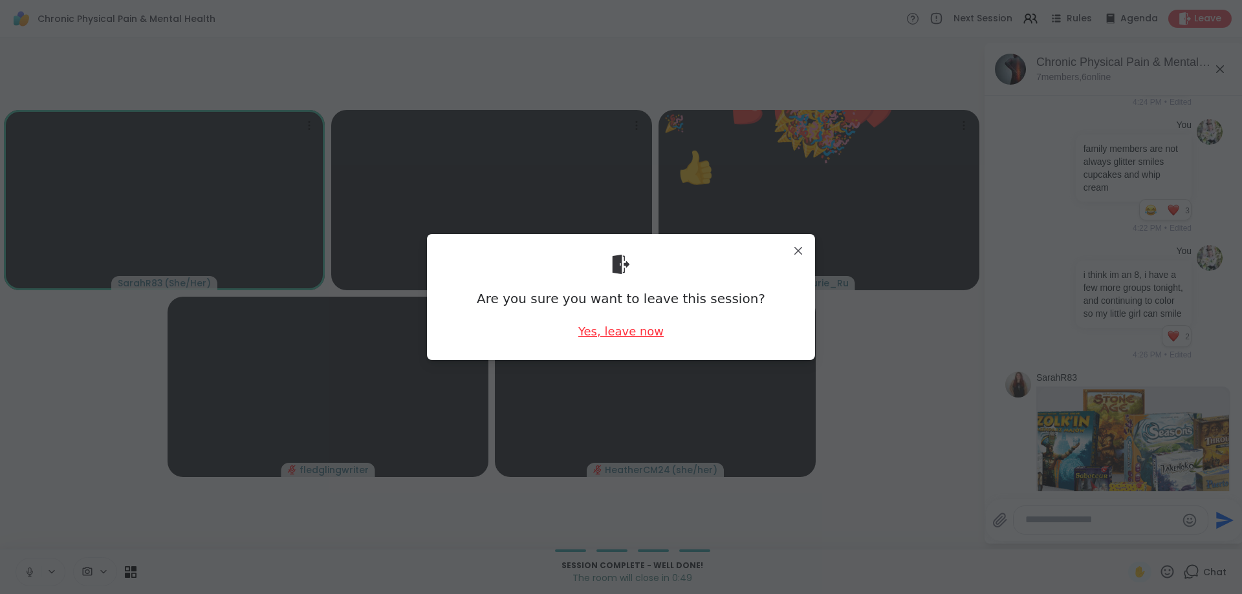
click at [642, 335] on div "Yes, leave now" at bounding box center [620, 331] width 85 height 16
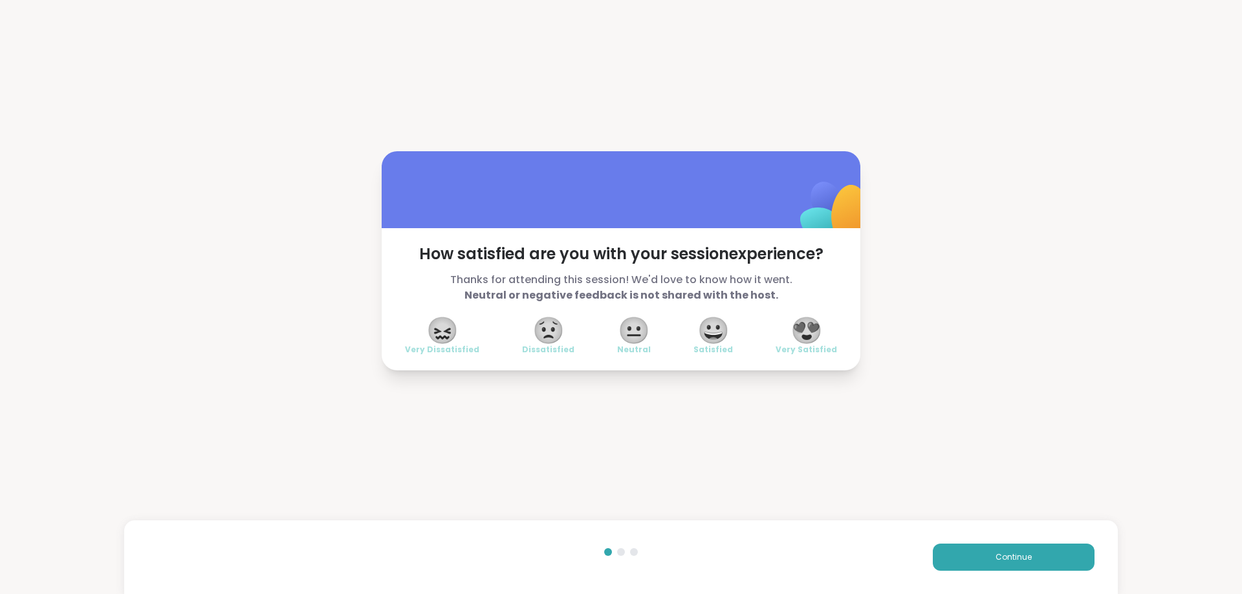
click at [801, 327] on span "😍" at bounding box center [806, 330] width 32 height 23
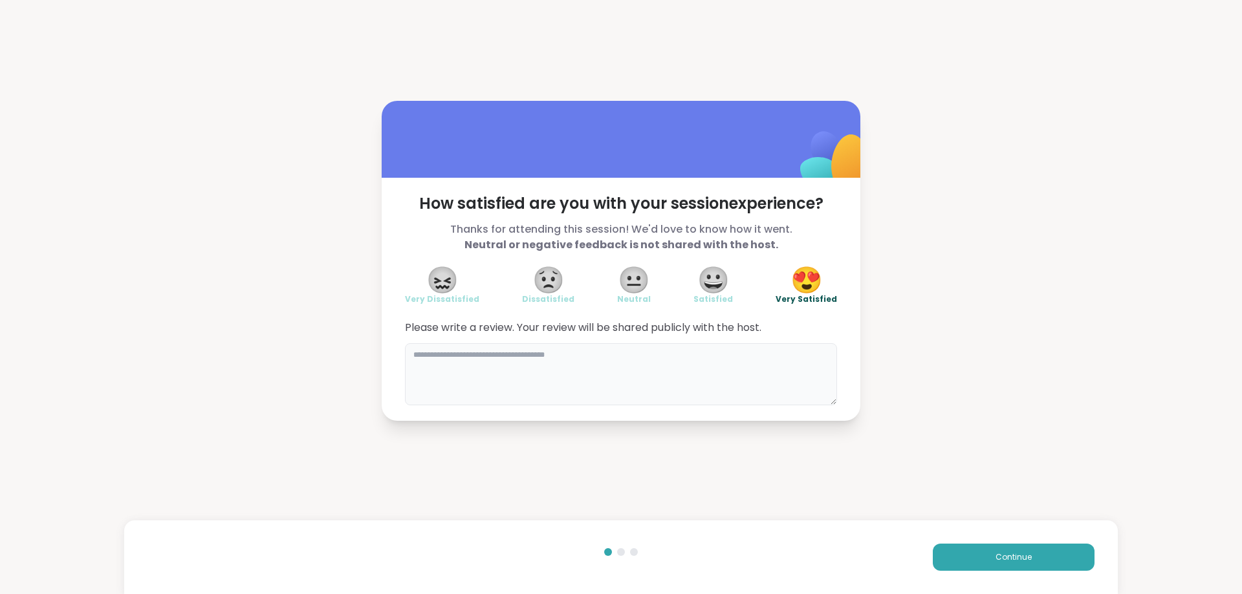
click at [584, 369] on textarea at bounding box center [621, 374] width 432 height 62
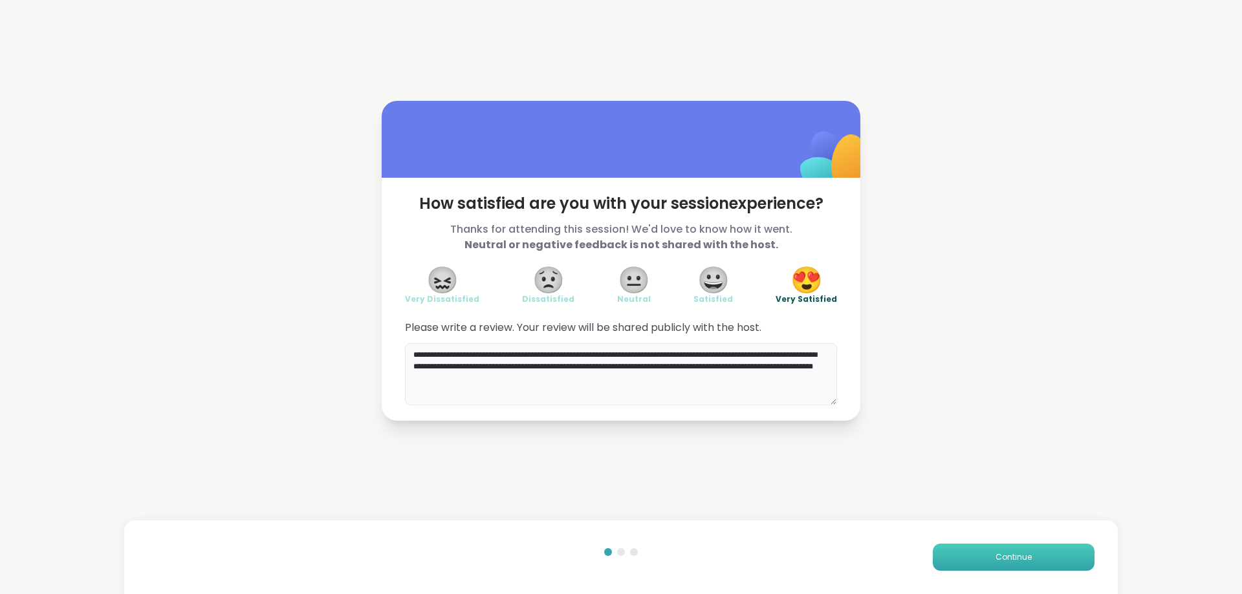
type textarea "**********"
click at [1049, 563] on button "Continue" at bounding box center [1014, 557] width 162 height 27
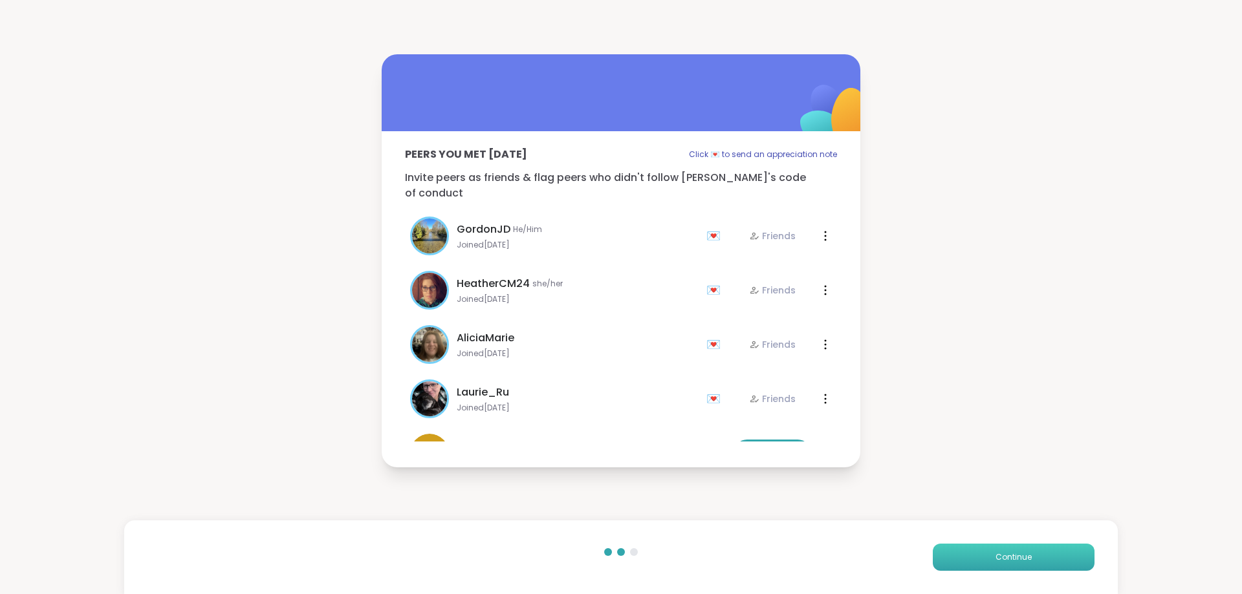
click at [1047, 563] on button "Continue" at bounding box center [1014, 557] width 162 height 27
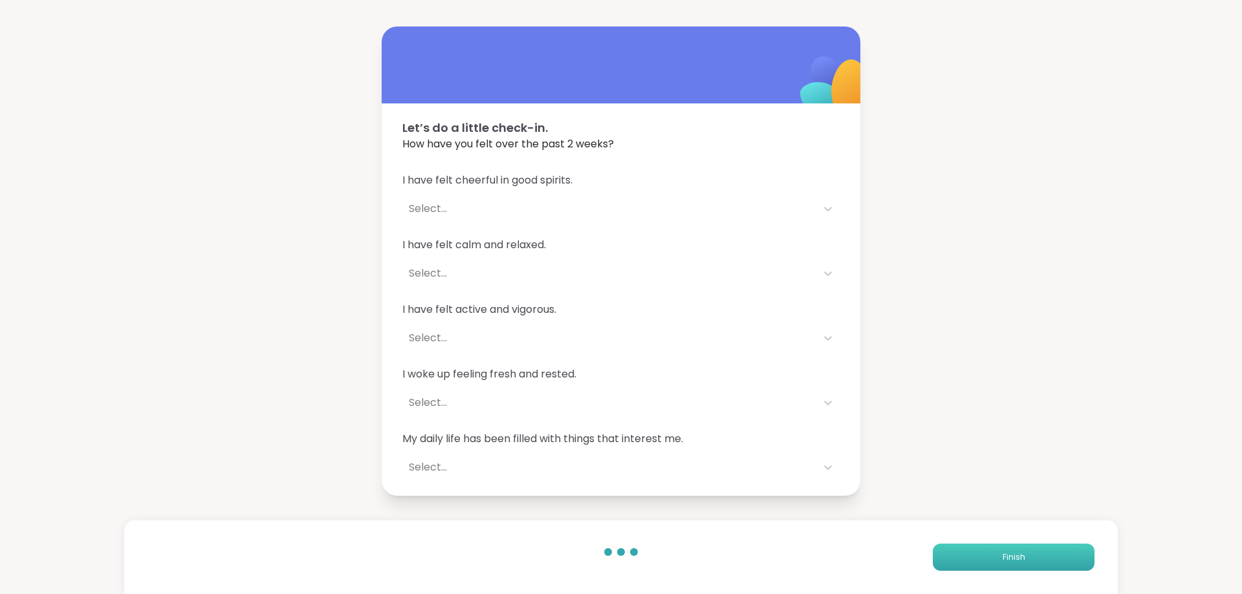
click at [1047, 563] on button "Finish" at bounding box center [1014, 557] width 162 height 27
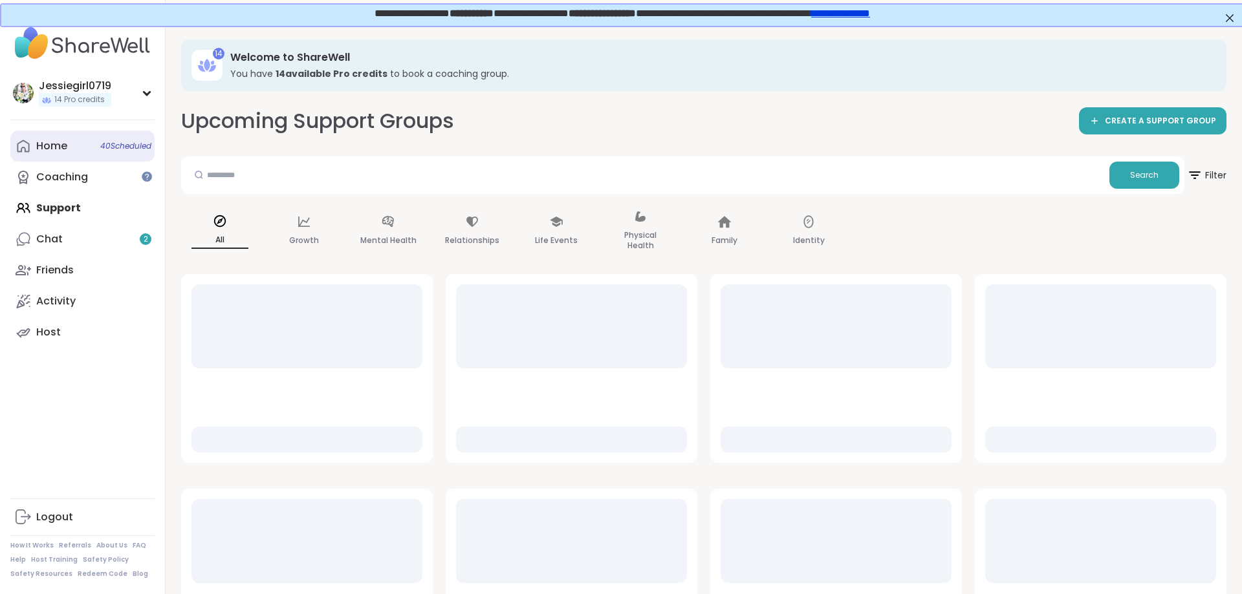
click at [69, 145] on link "Home 40 Scheduled" at bounding box center [82, 146] width 144 height 31
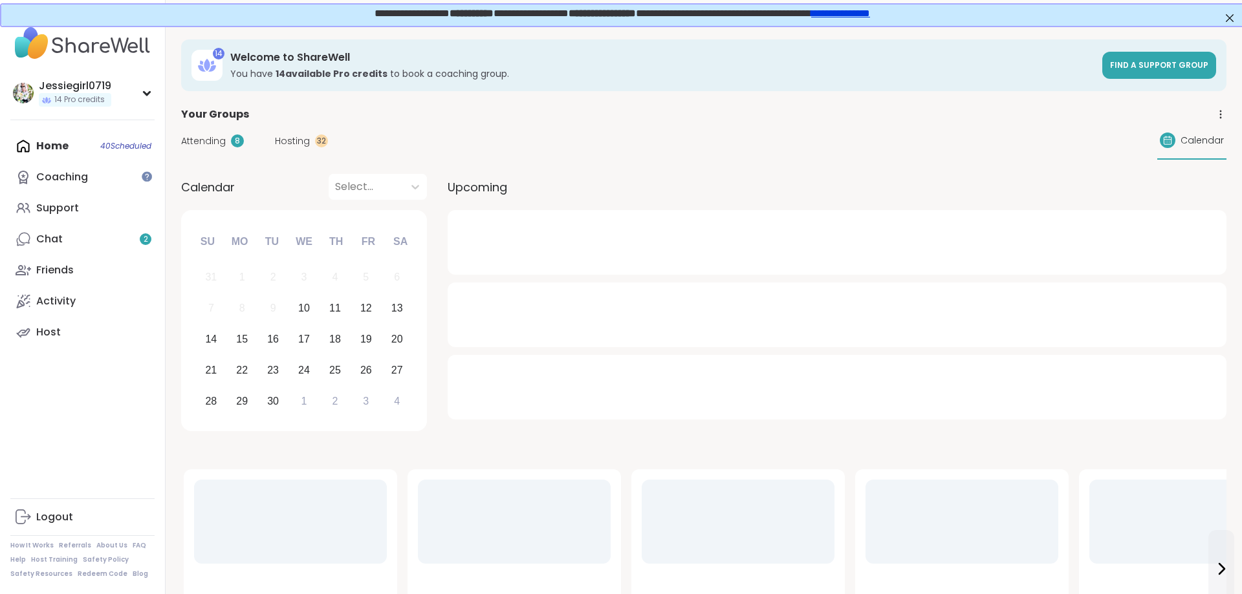
click at [203, 134] on div "Attending 8 Hosting 32 Calendar" at bounding box center [703, 141] width 1045 height 38
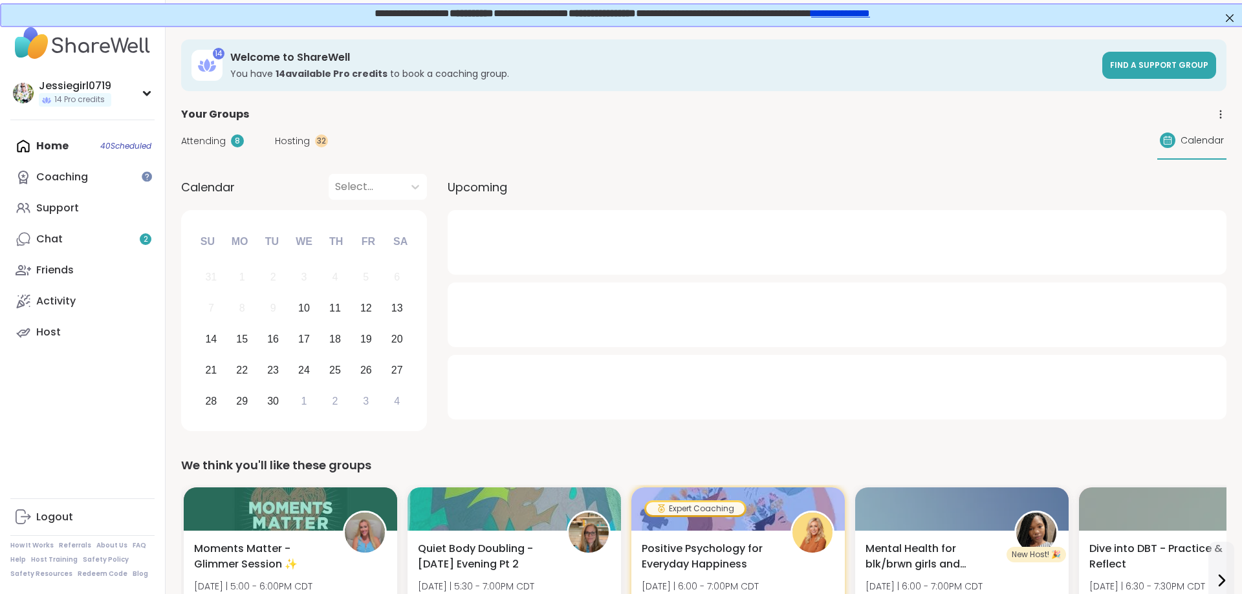
click at [205, 137] on span "Attending" at bounding box center [203, 142] width 45 height 14
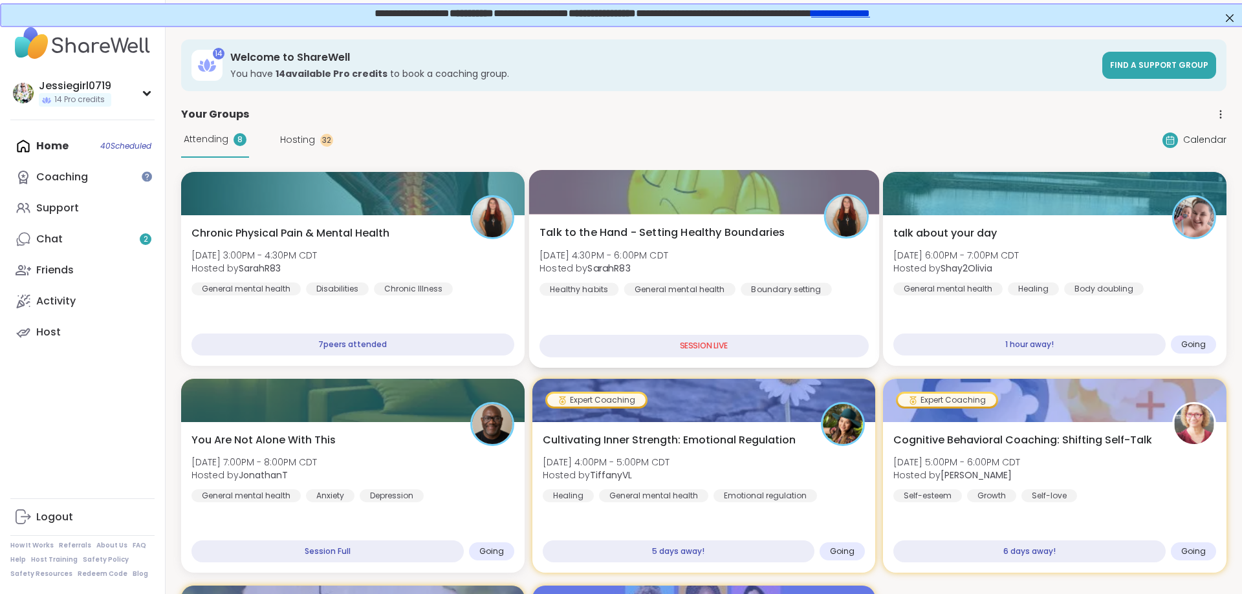
click at [684, 279] on div "Talk to the Hand - Setting Healthy Boundaries Wed, Sep 10 | 4:30PM - 6:00PM CDT…" at bounding box center [703, 260] width 329 height 71
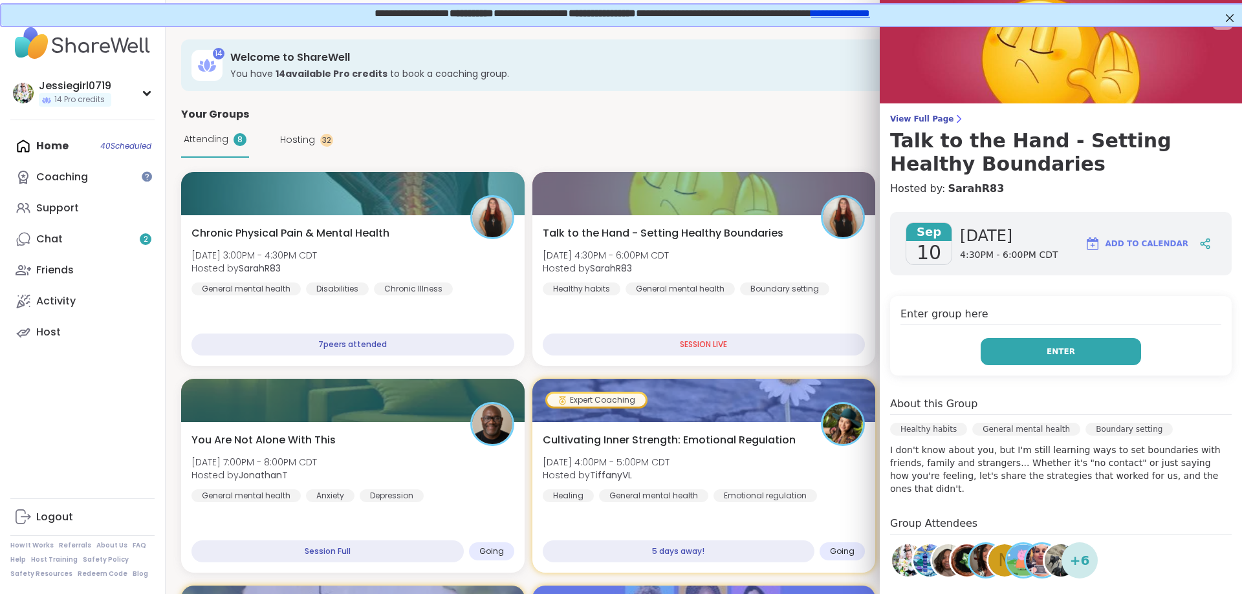
click at [1077, 350] on button "Enter" at bounding box center [1061, 351] width 160 height 27
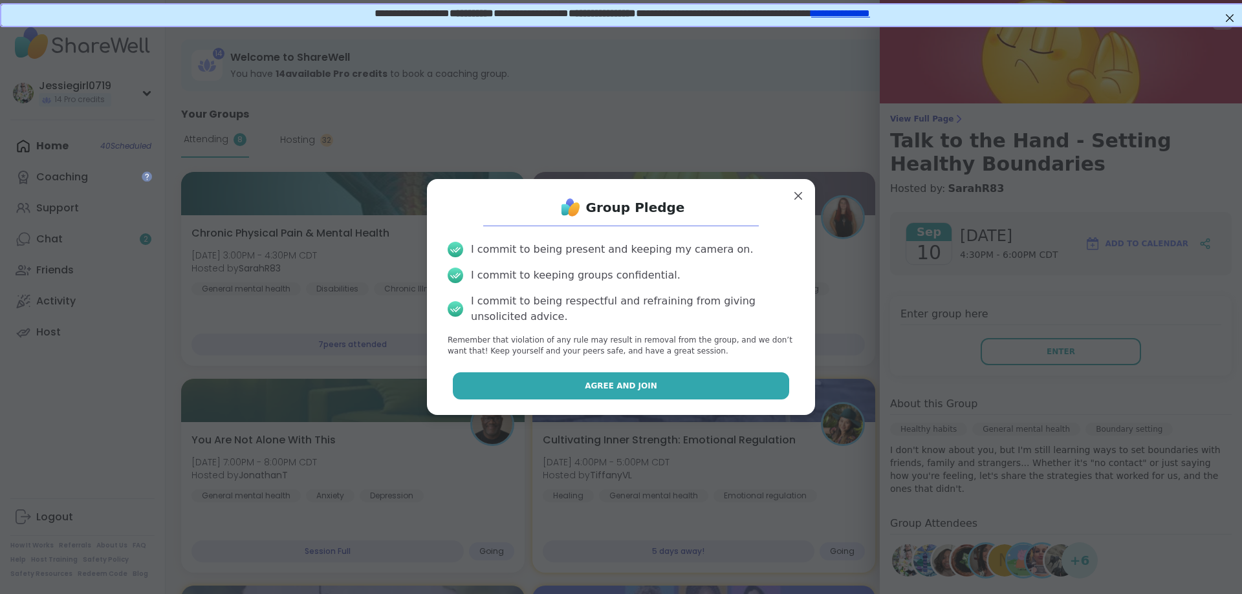
click at [608, 383] on span "Agree and Join" at bounding box center [621, 386] width 72 height 12
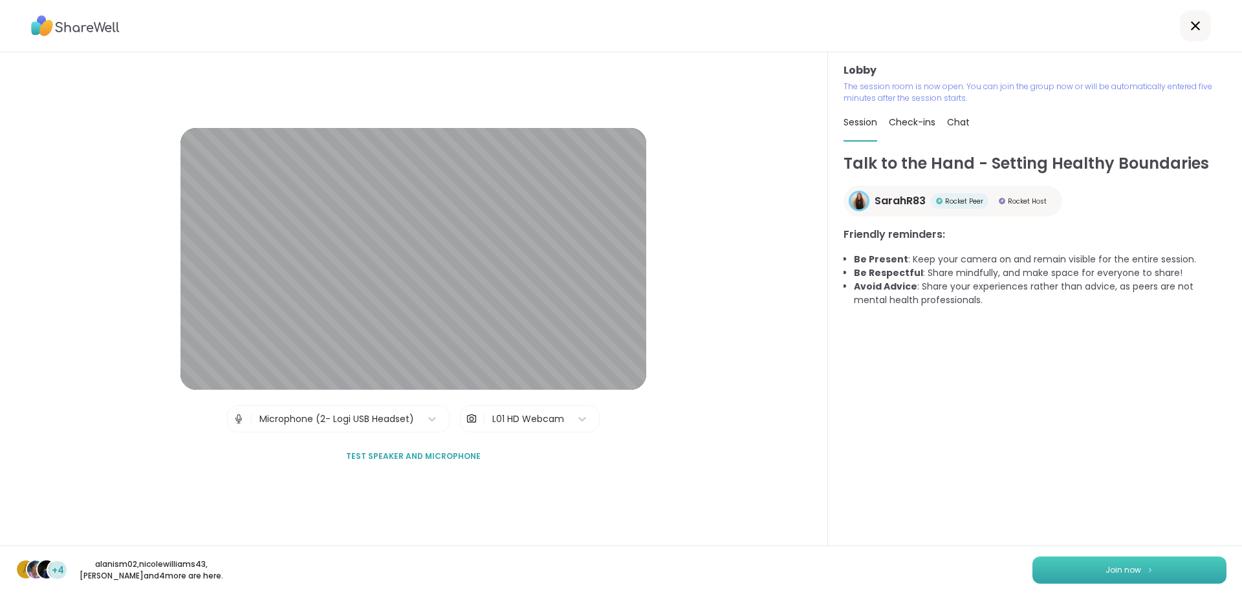
click at [1138, 568] on span "Join now" at bounding box center [1123, 571] width 36 height 12
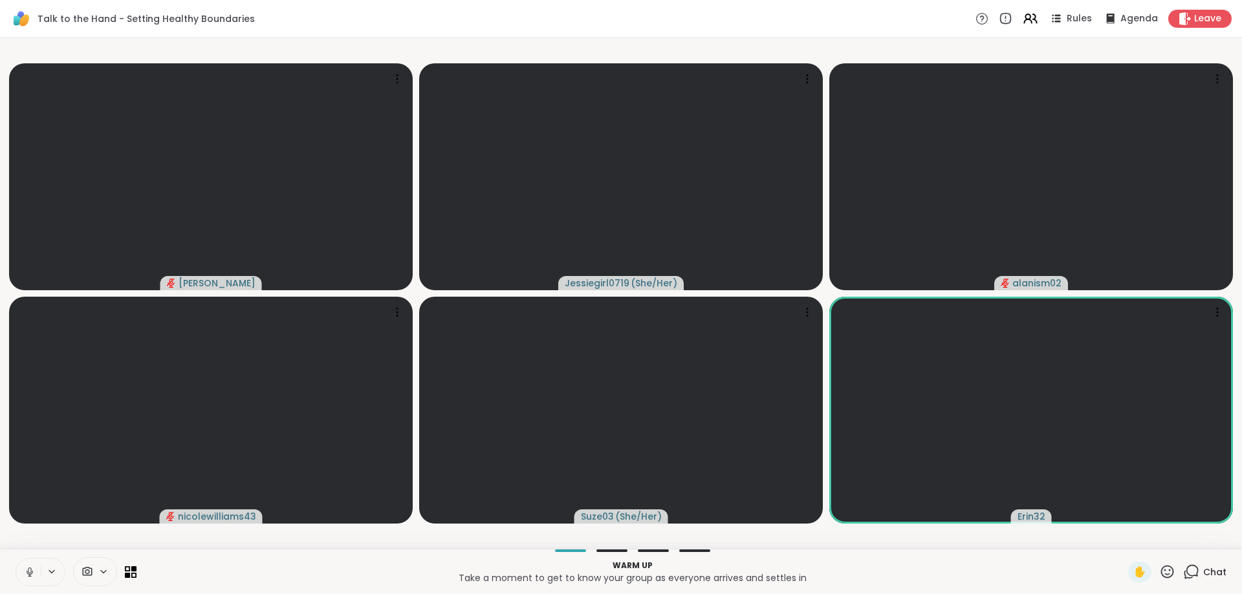
click at [28, 560] on button at bounding box center [28, 572] width 25 height 27
click at [1196, 573] on icon at bounding box center [1191, 572] width 16 height 16
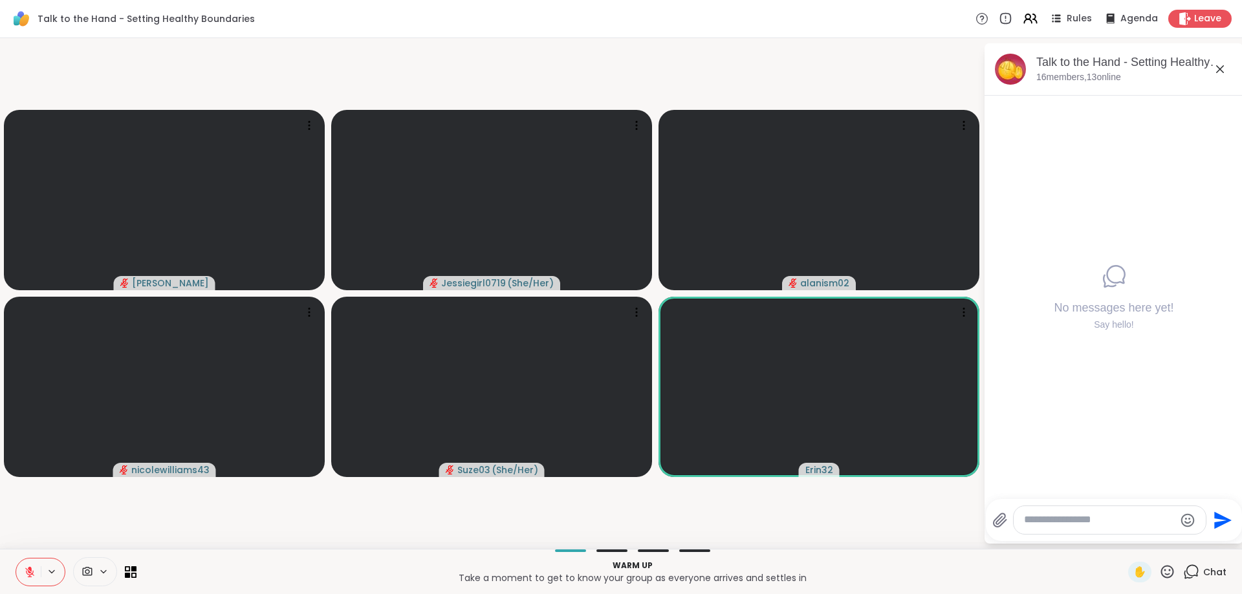
click at [1089, 516] on textarea "Type your message" at bounding box center [1099, 521] width 151 height 14
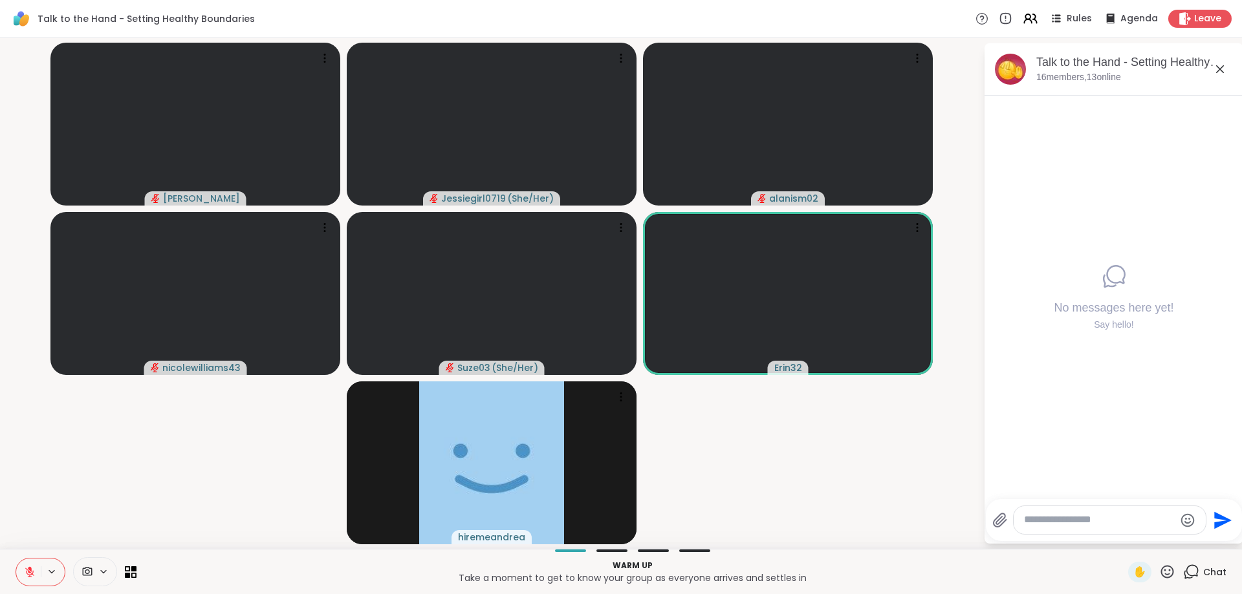
click at [1090, 516] on textarea "Type your message" at bounding box center [1099, 521] width 151 height 14
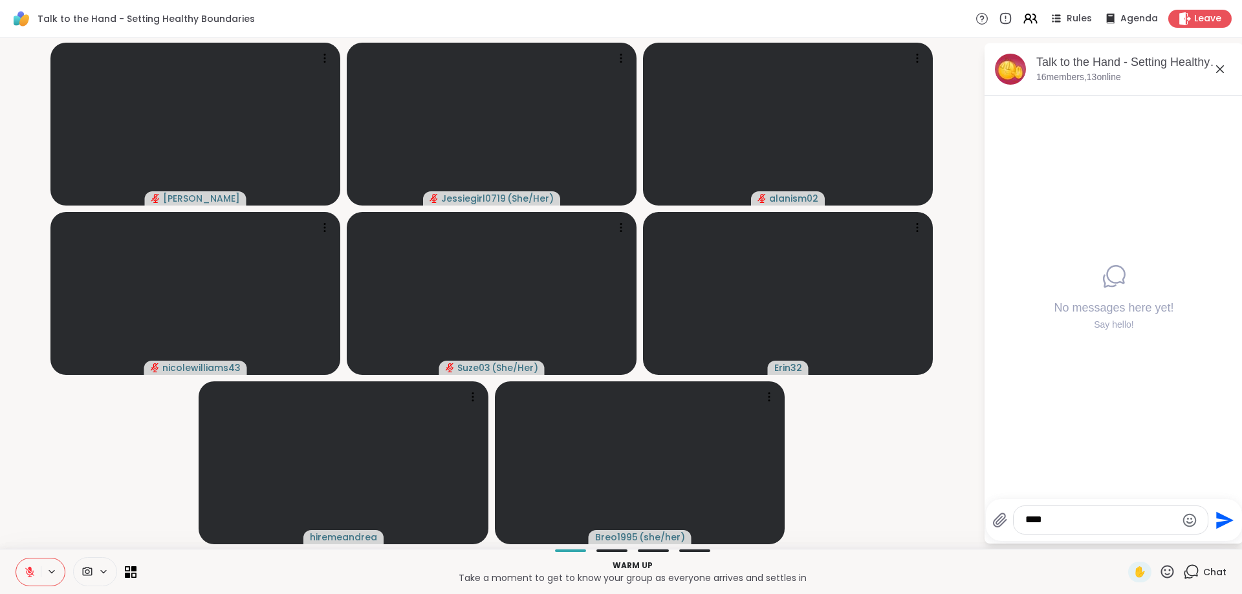
type textarea "***"
click at [1222, 517] on icon "Send" at bounding box center [1224, 520] width 17 height 17
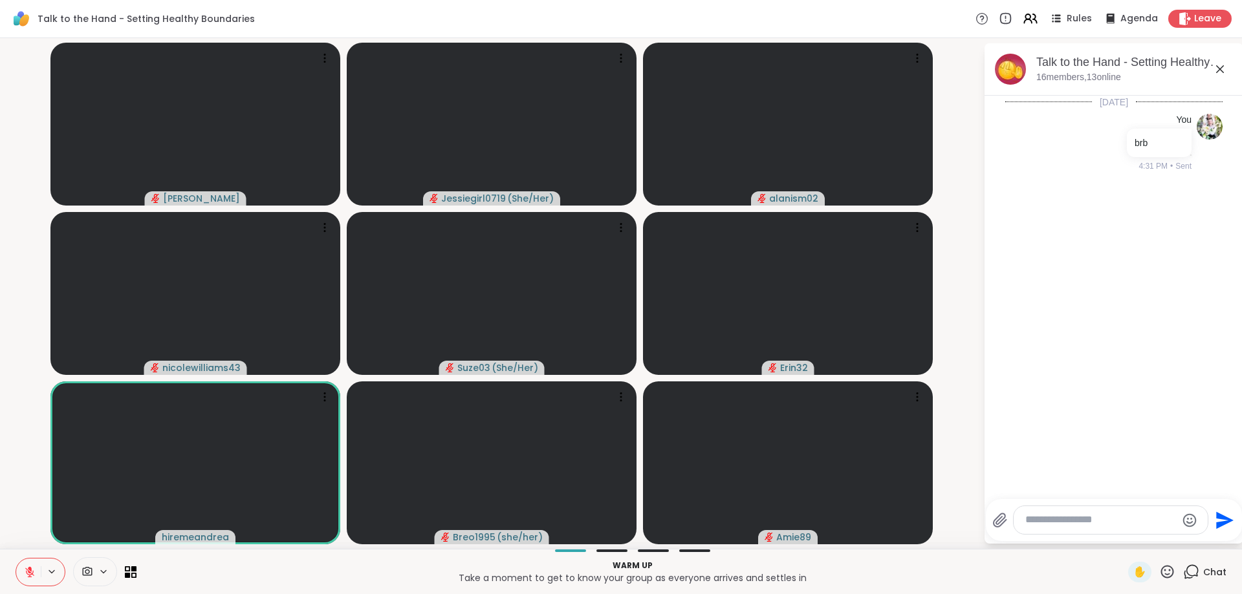
click at [1082, 511] on div at bounding box center [1111, 520] width 194 height 28
click at [1083, 516] on textarea "Type your message" at bounding box center [1100, 521] width 151 height 14
click at [1094, 476] on div "Sara hR83 @" at bounding box center [1100, 486] width 153 height 32
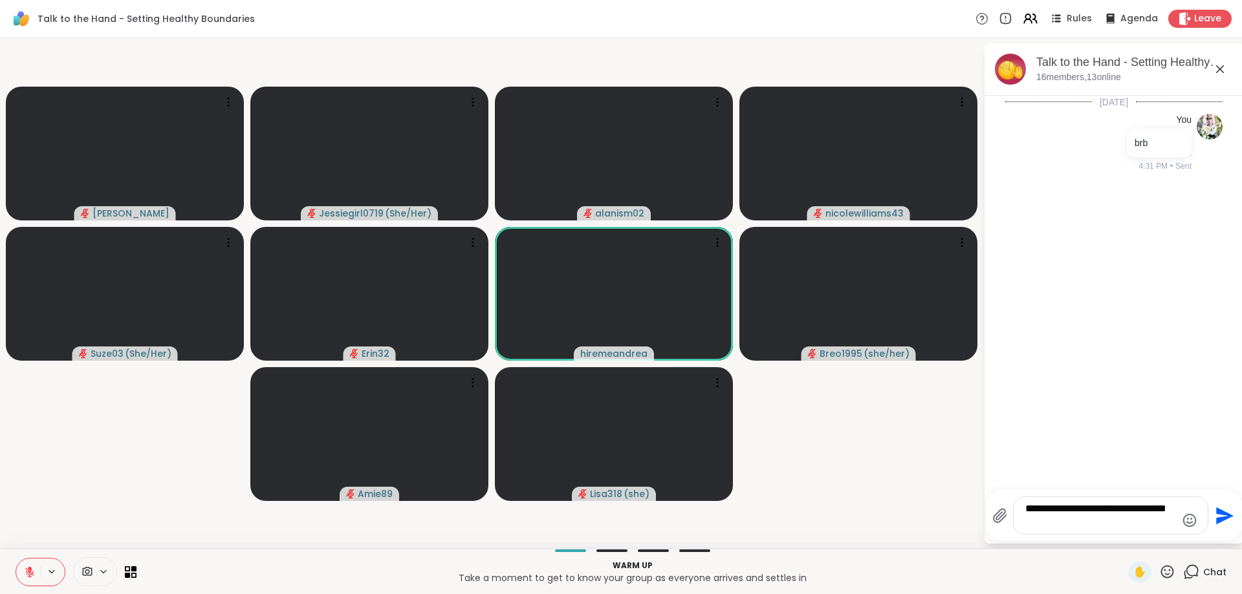
type textarea "**********"
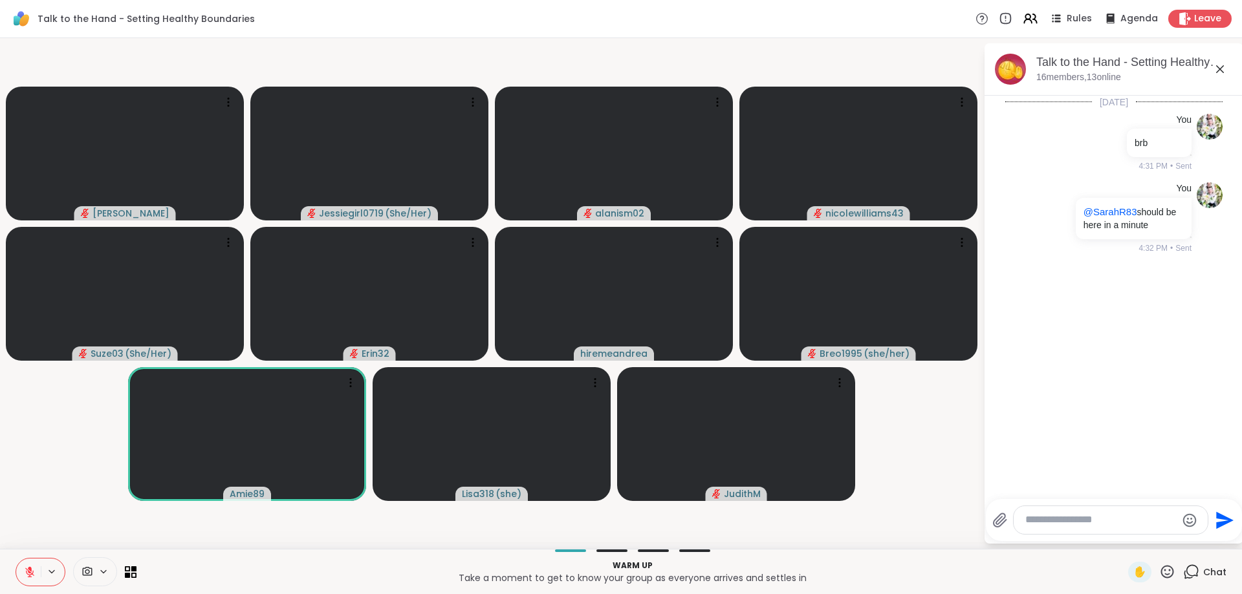
click at [32, 569] on icon at bounding box center [30, 573] width 12 height 12
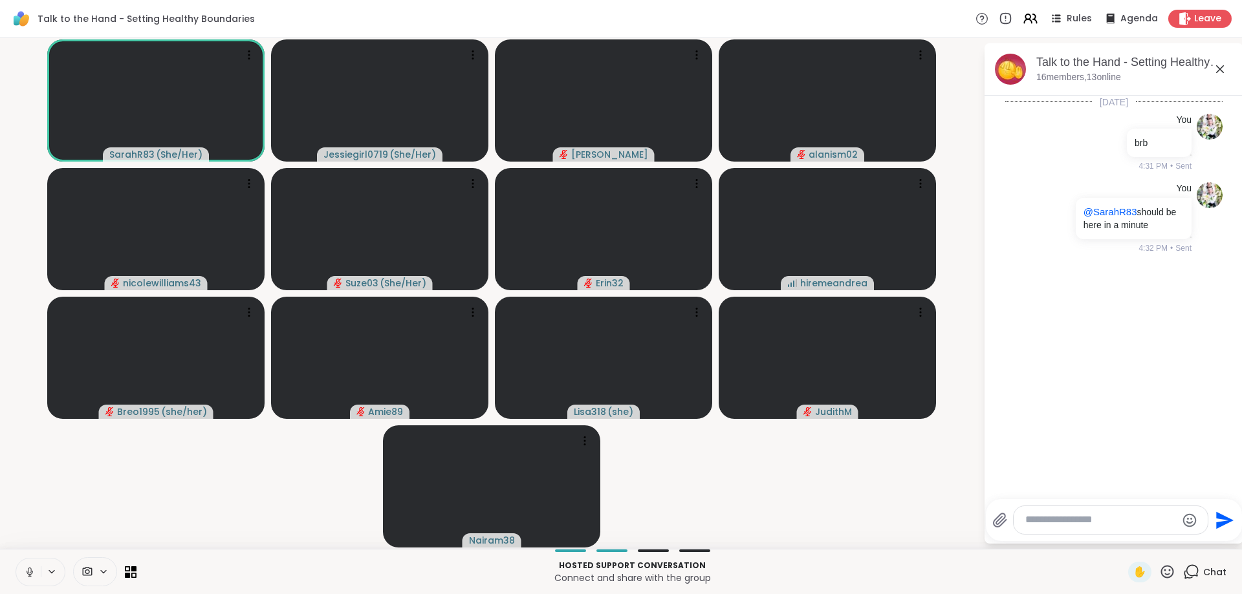
click at [30, 568] on icon at bounding box center [30, 573] width 12 height 12
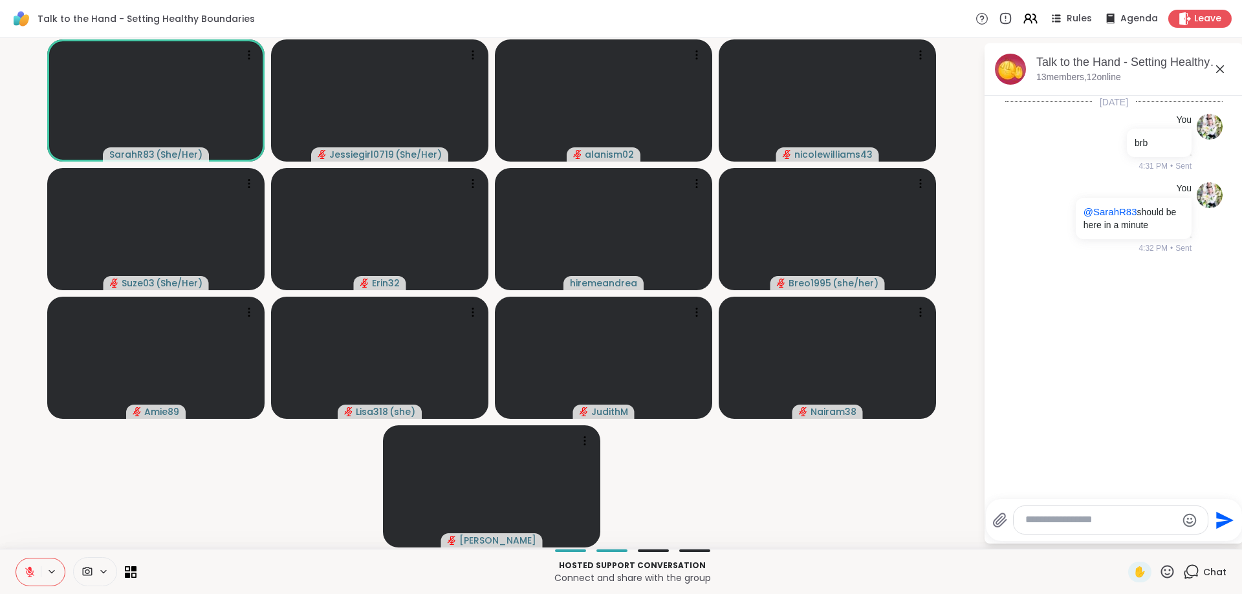
click at [1061, 525] on textarea "Type your message" at bounding box center [1100, 521] width 151 height 14
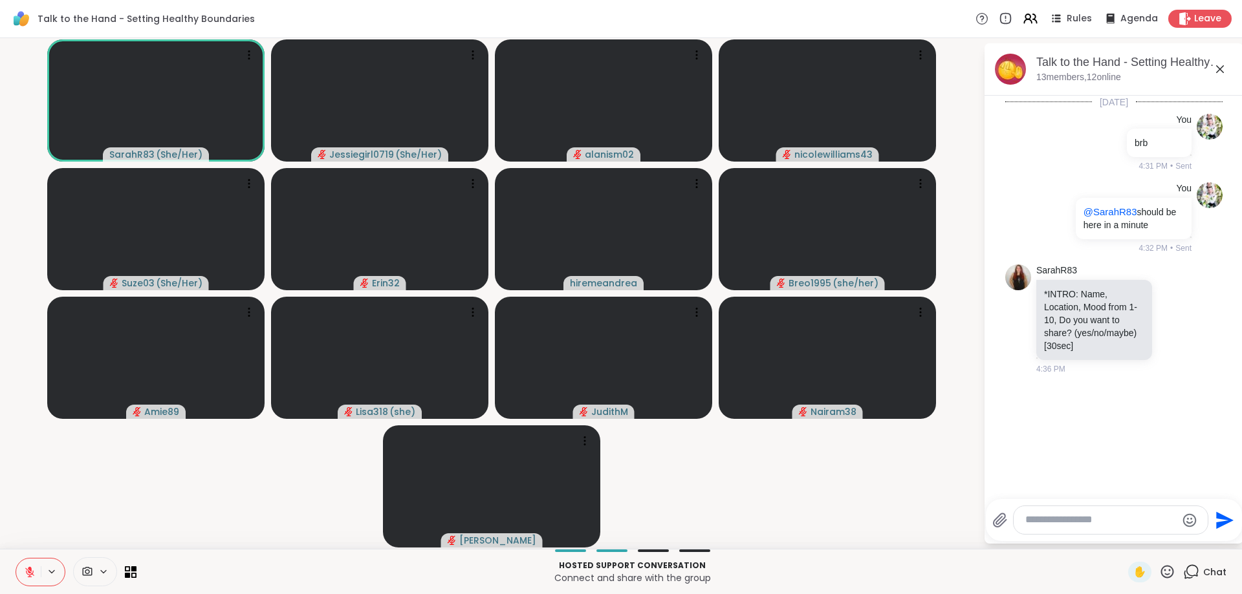
click at [1061, 525] on textarea "Type your message" at bounding box center [1100, 521] width 151 height 14
type textarea "**********"
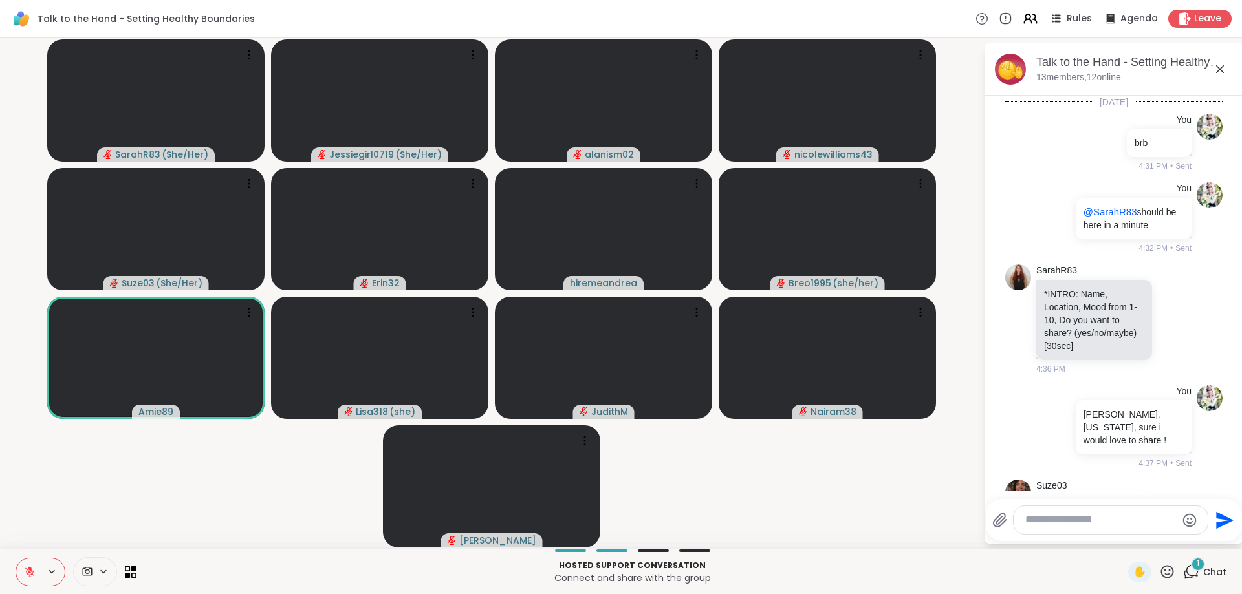
scroll to position [39, 0]
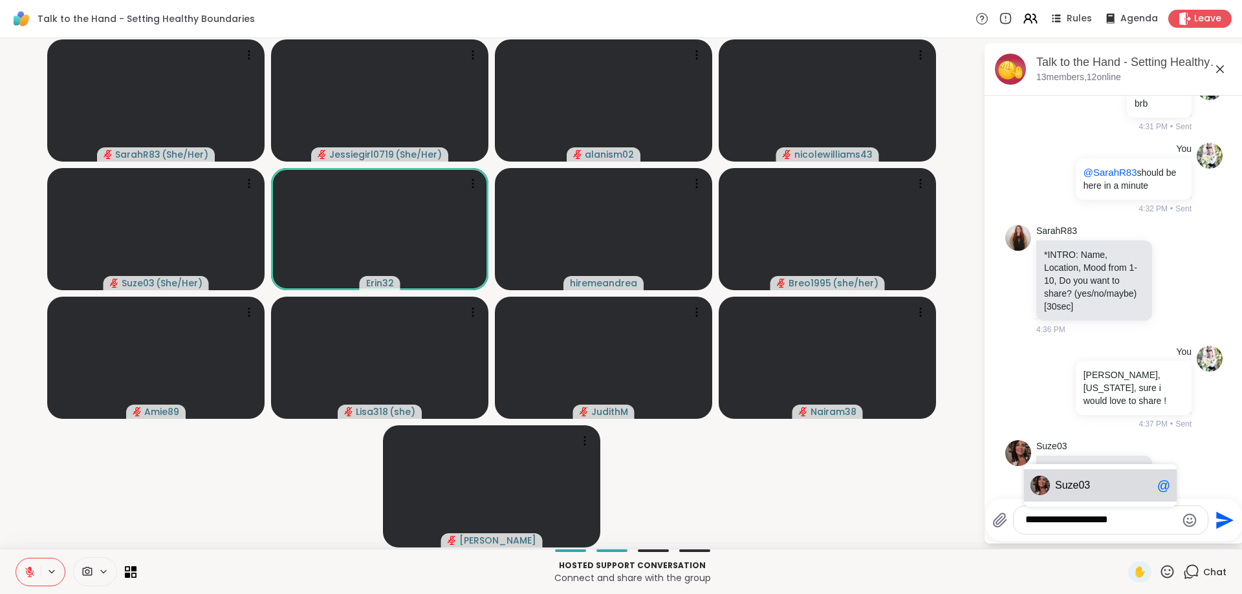
click at [1051, 489] on div "Suze 03 @" at bounding box center [1100, 486] width 153 height 32
click at [1163, 522] on textarea "**********" at bounding box center [1100, 521] width 151 height 14
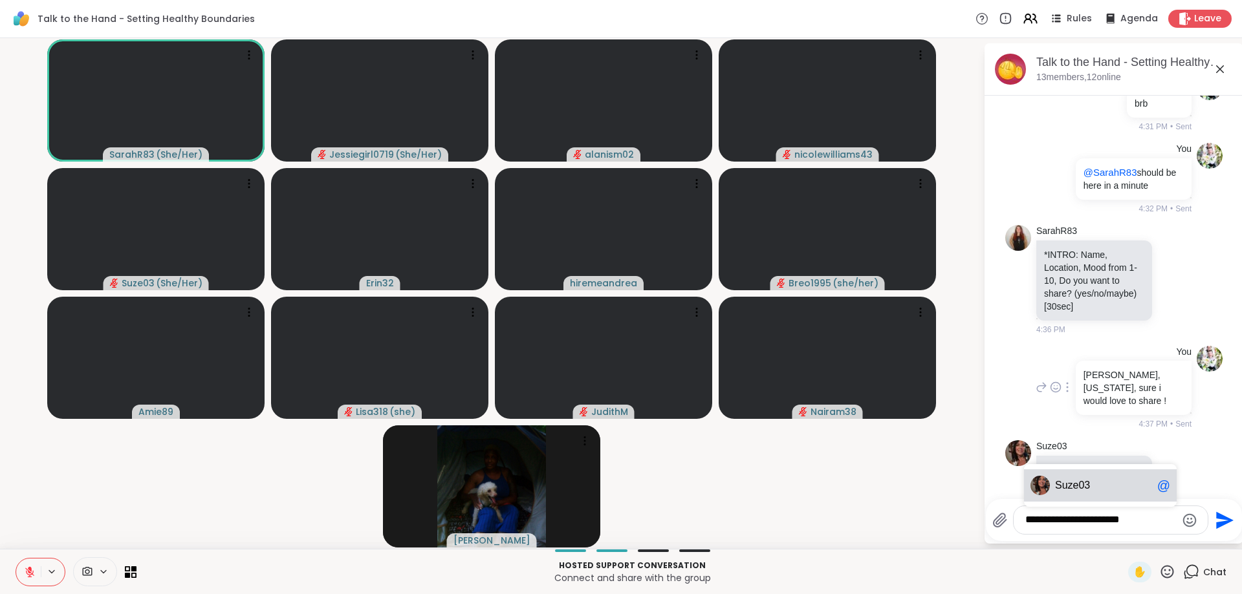
click at [1018, 351] on div "You jessie, mississippi, sure i would love to share ! 4:37 PM • Sent" at bounding box center [1113, 388] width 217 height 95
click at [1016, 341] on div "You jessie, mississippi, sure i would love to share ! 4:37 PM • Sent" at bounding box center [1113, 388] width 217 height 95
click at [1156, 530] on div "**********" at bounding box center [1111, 520] width 194 height 28
click at [1146, 524] on textarea "**********" at bounding box center [1100, 521] width 151 height 14
type textarea "*"
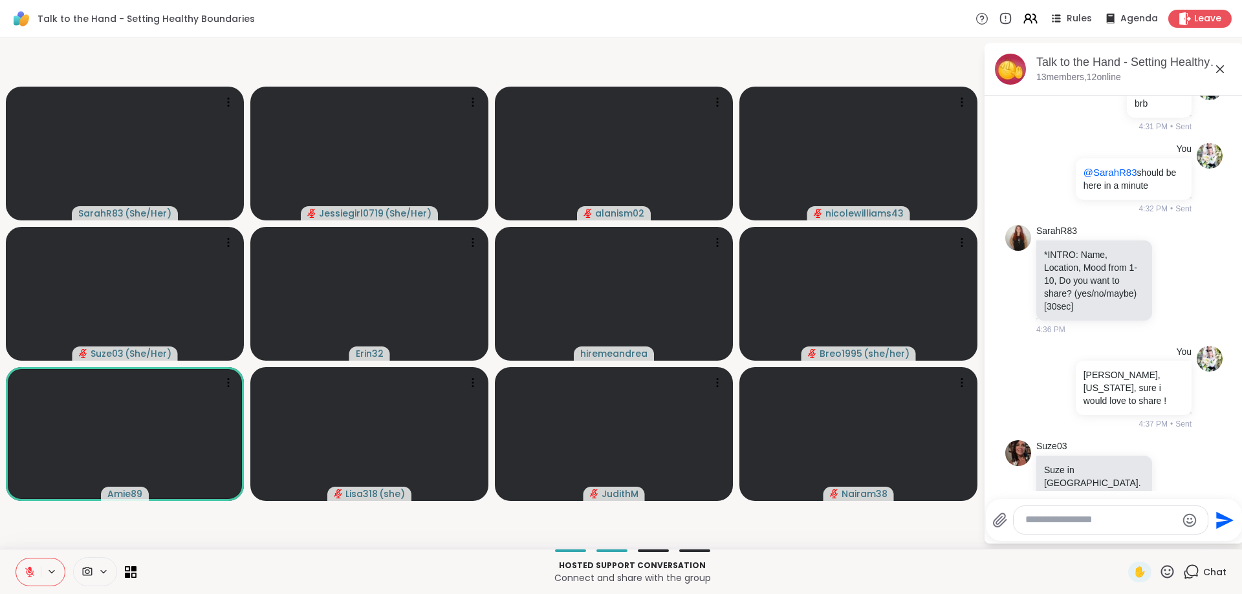
click at [1041, 523] on textarea "Type your message" at bounding box center [1100, 521] width 151 height 14
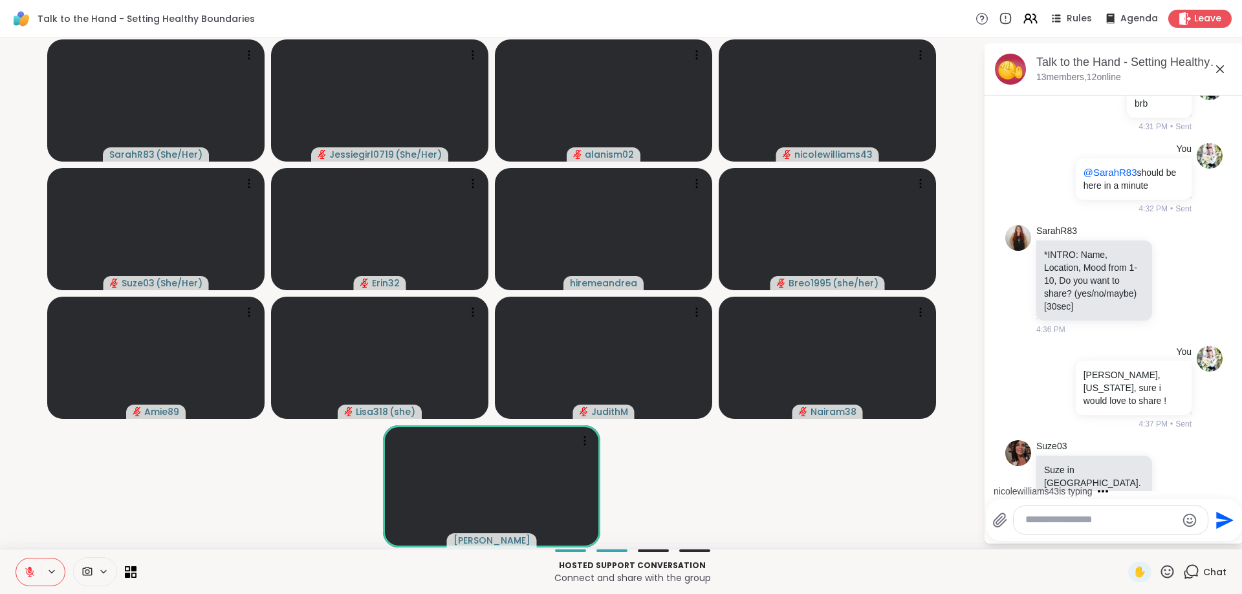
click at [34, 568] on icon at bounding box center [30, 573] width 12 height 12
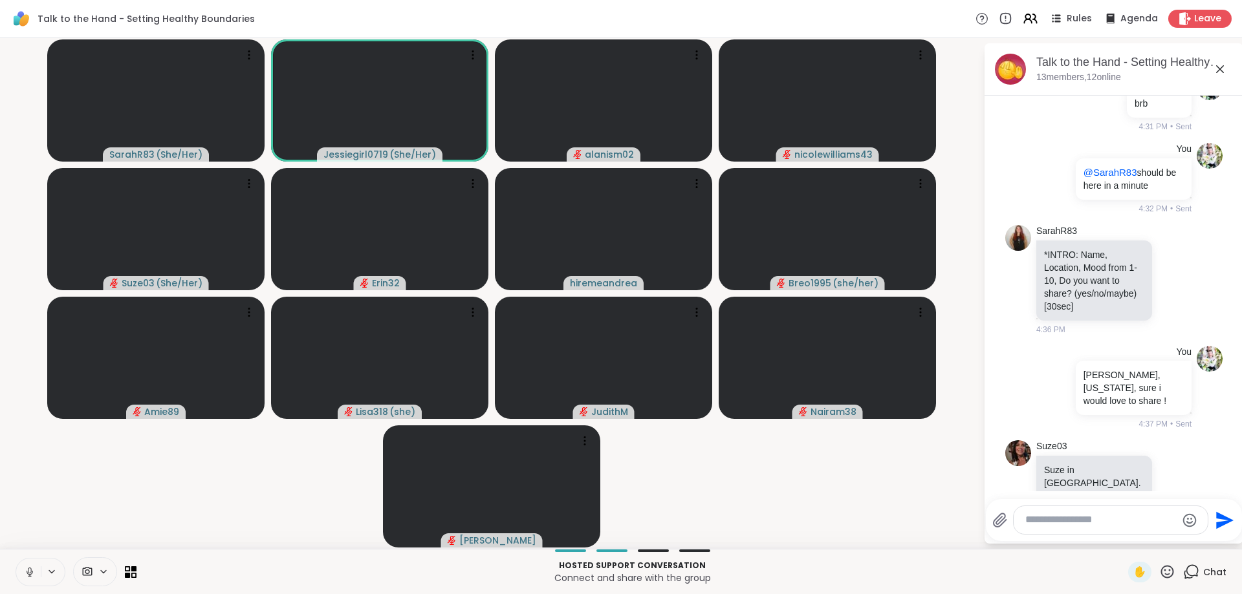
click at [1066, 518] on textarea "Type your message" at bounding box center [1100, 521] width 151 height 14
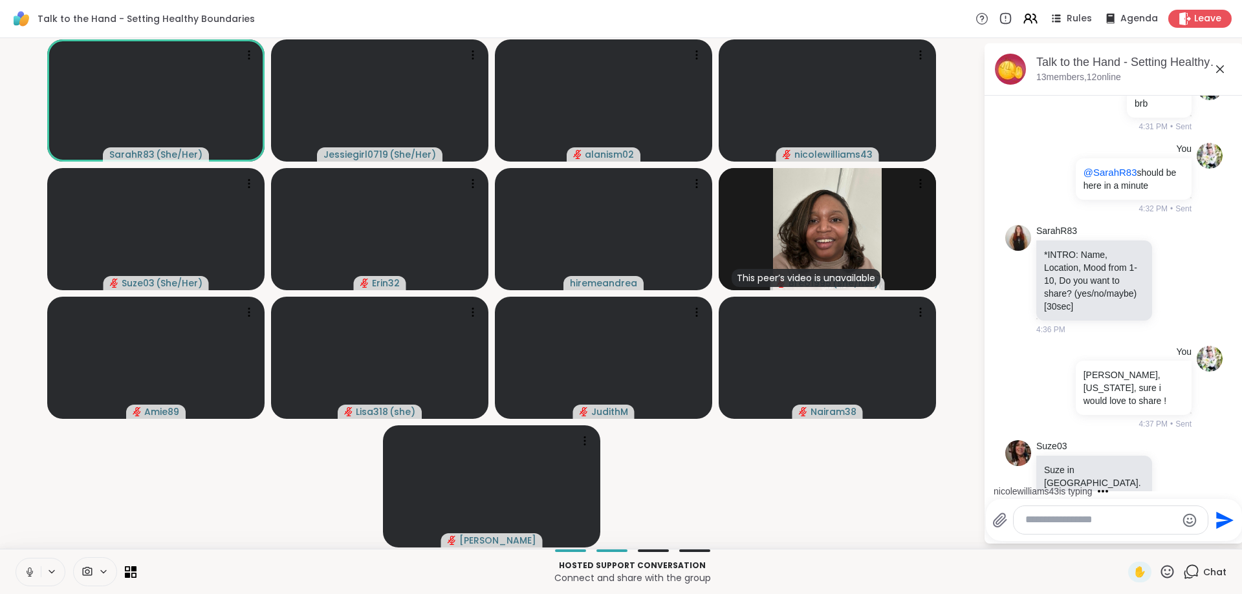
click at [1040, 516] on textarea "Type your message" at bounding box center [1100, 521] width 151 height 14
type textarea "**********"
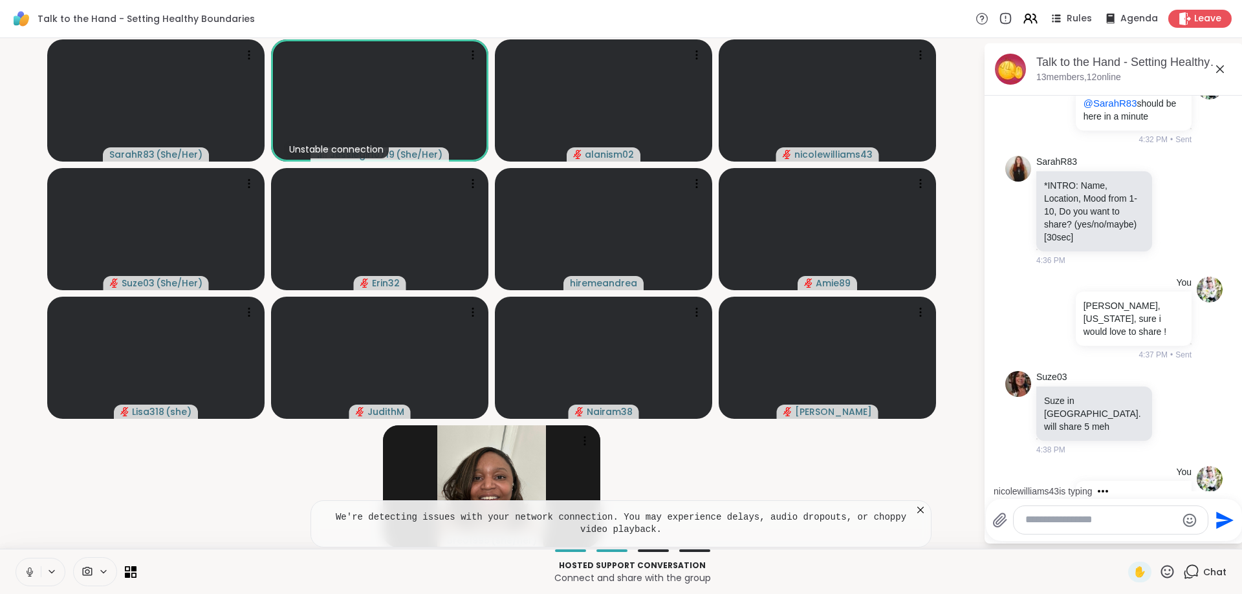
scroll to position [203, 0]
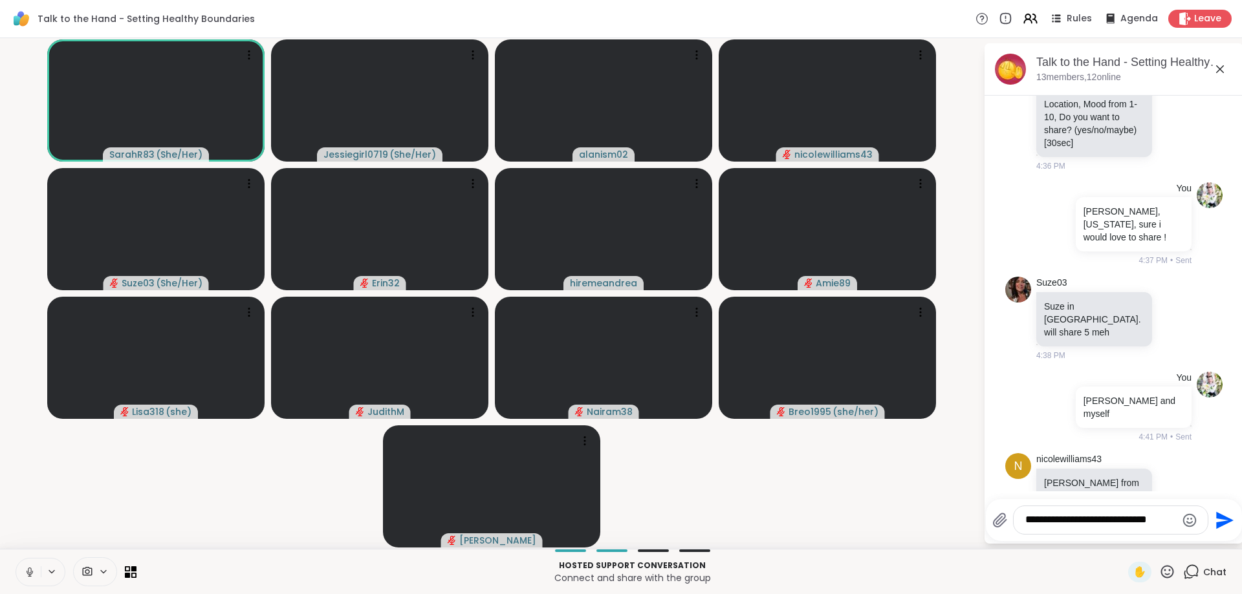
type textarea "**********"
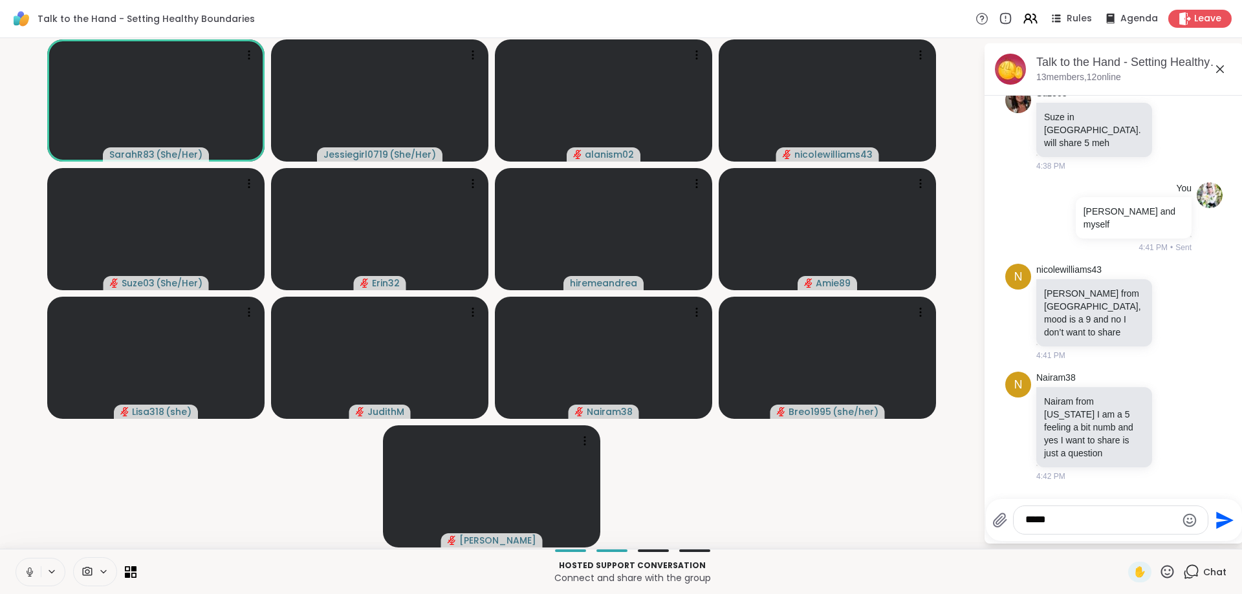
type textarea "******"
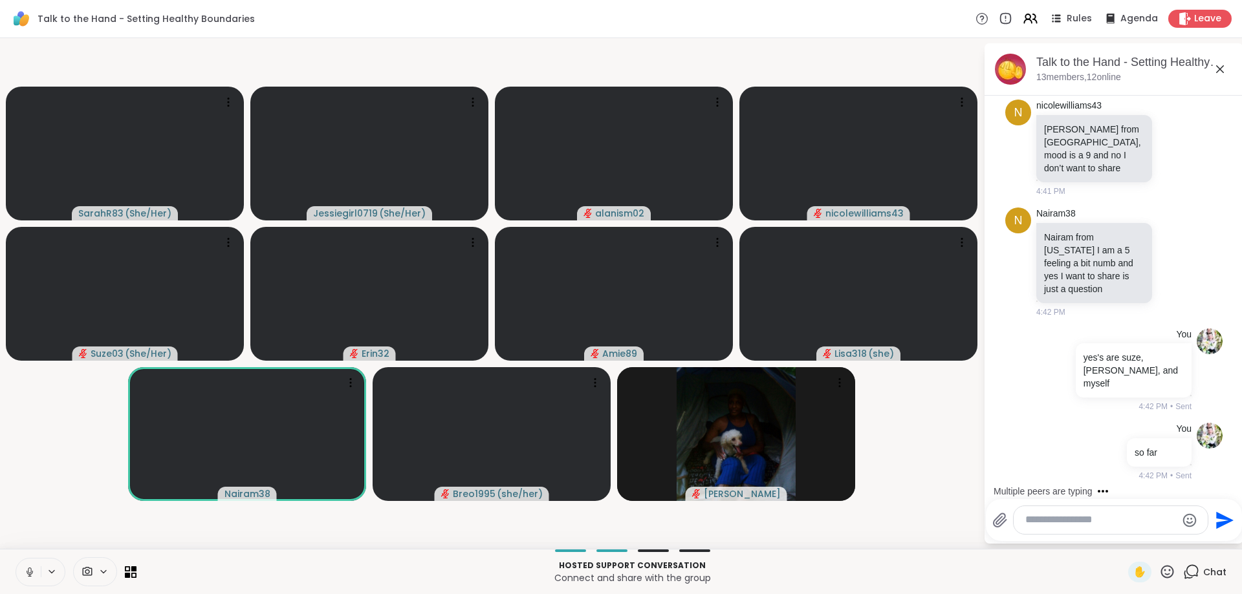
scroll to position [626, 0]
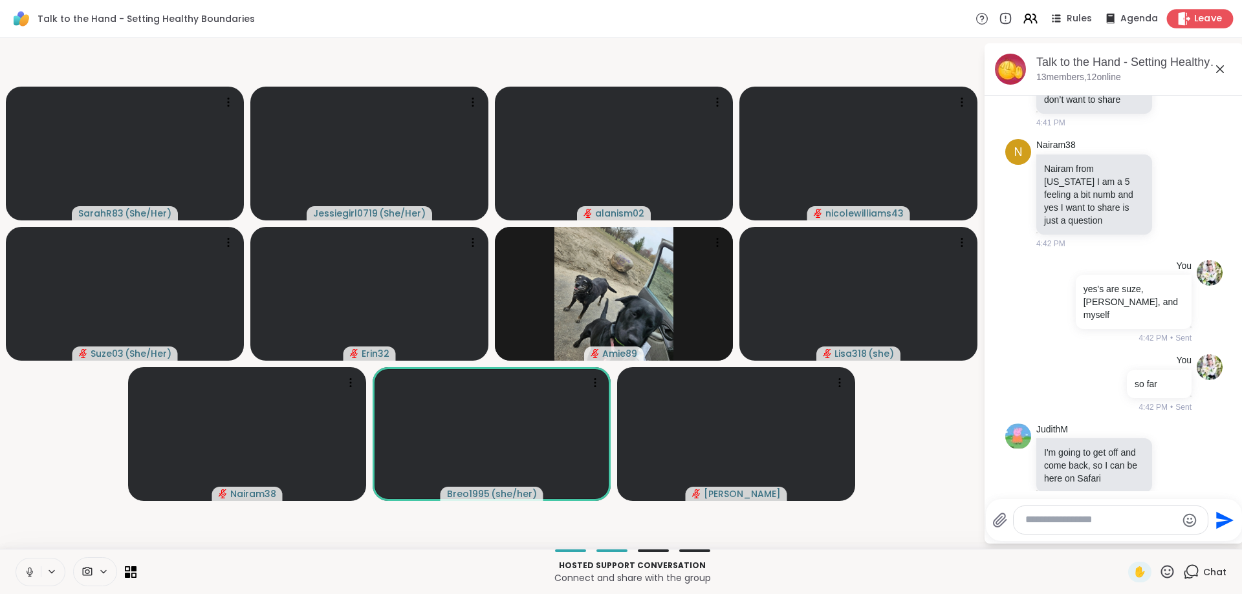
click at [1211, 20] on span "Leave" at bounding box center [1208, 19] width 28 height 14
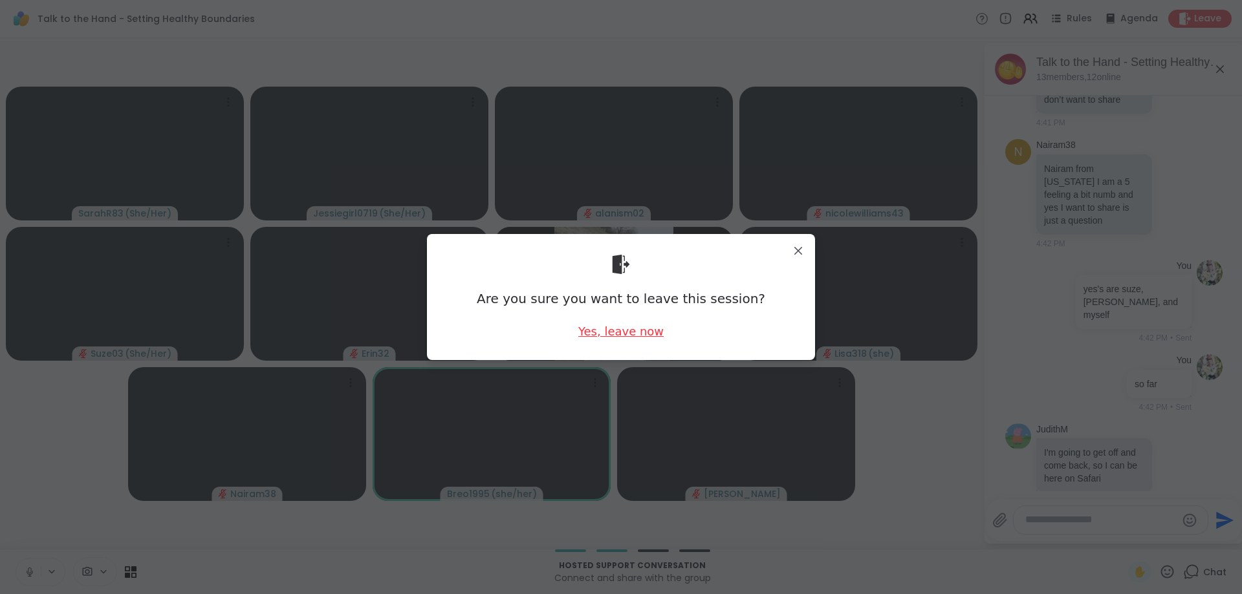
click at [617, 330] on div "Yes, leave now" at bounding box center [620, 331] width 85 height 16
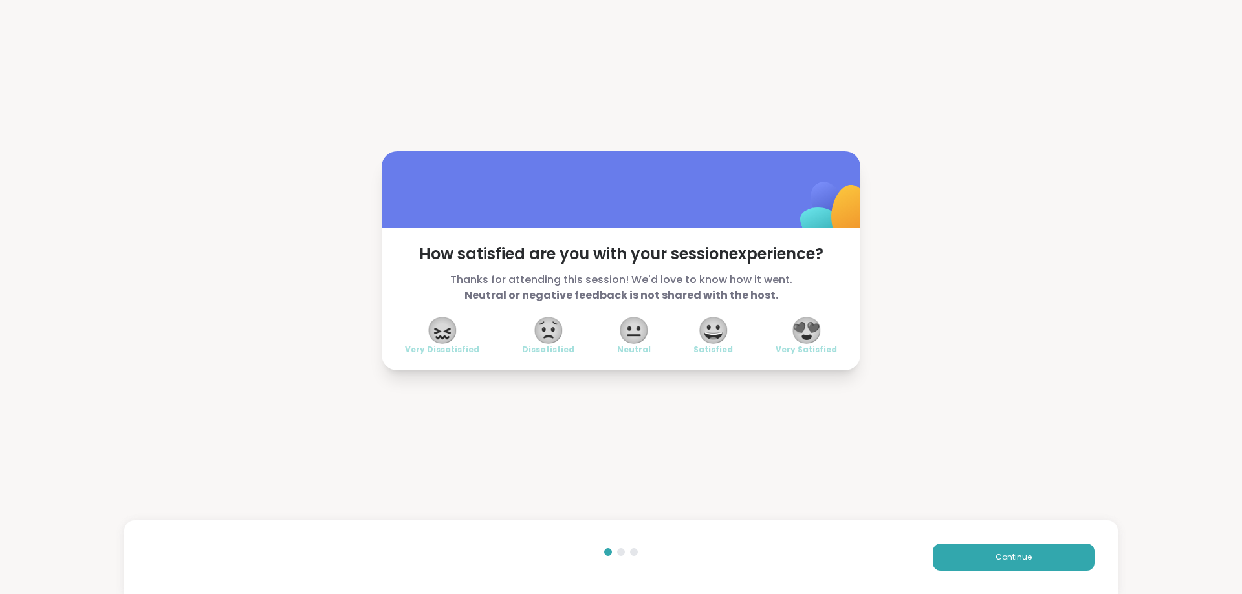
click at [959, 541] on div "Continue" at bounding box center [621, 558] width 994 height 74
click at [961, 543] on div "Continue" at bounding box center [621, 558] width 994 height 74
click at [964, 545] on button "Continue" at bounding box center [1014, 557] width 162 height 27
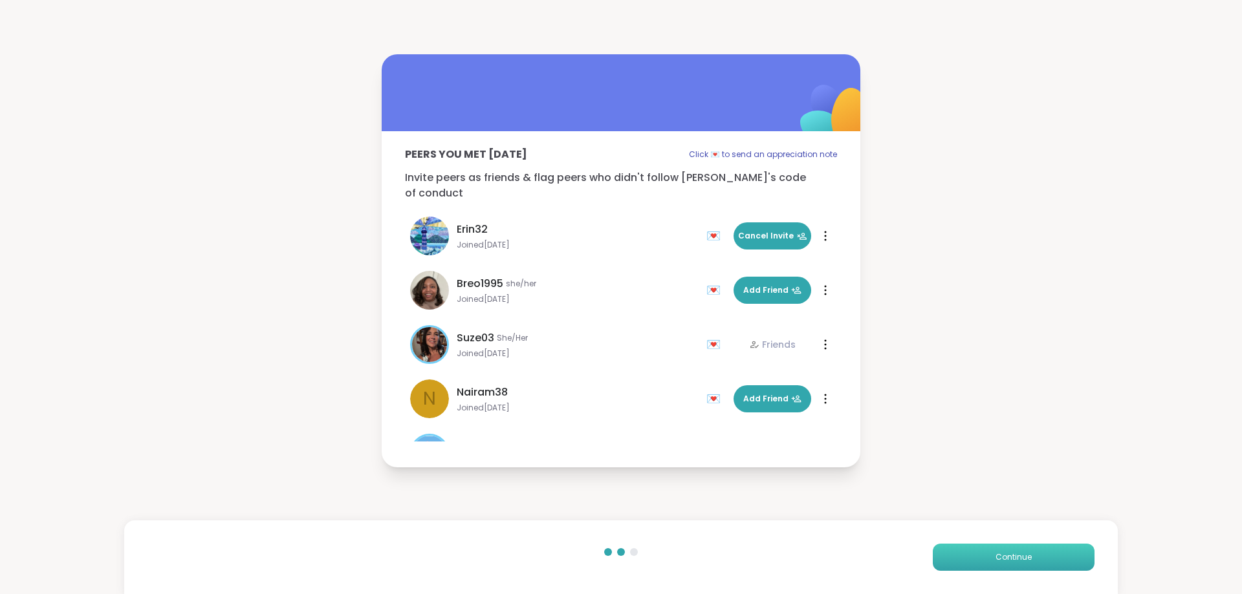
click at [964, 545] on button "Continue" at bounding box center [1014, 557] width 162 height 27
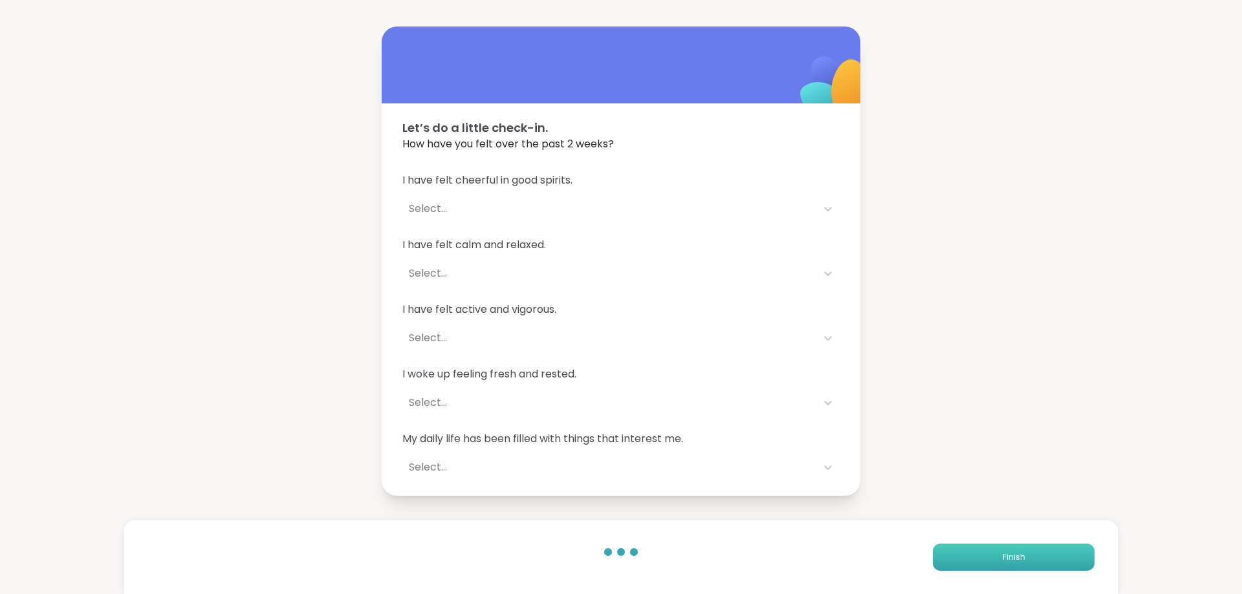
click at [964, 545] on button "Finish" at bounding box center [1014, 557] width 162 height 27
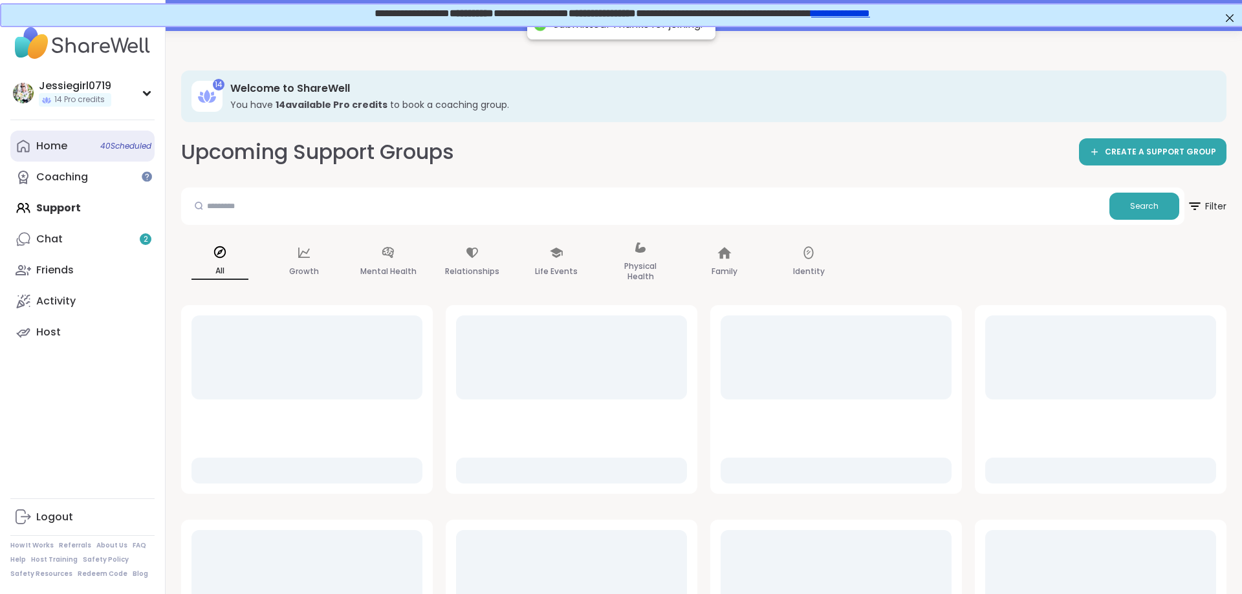
click at [60, 148] on div "Home 40 Scheduled" at bounding box center [51, 146] width 31 height 14
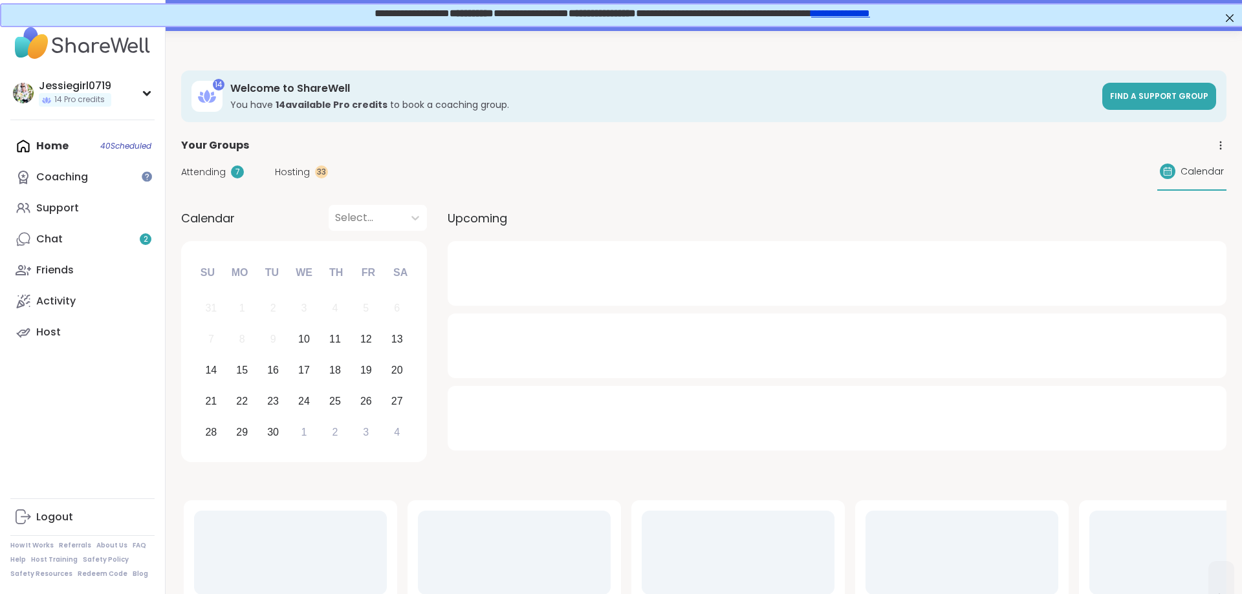
click at [218, 181] on div "Attending 7 Hosting 33 Calendar" at bounding box center [703, 172] width 1045 height 38
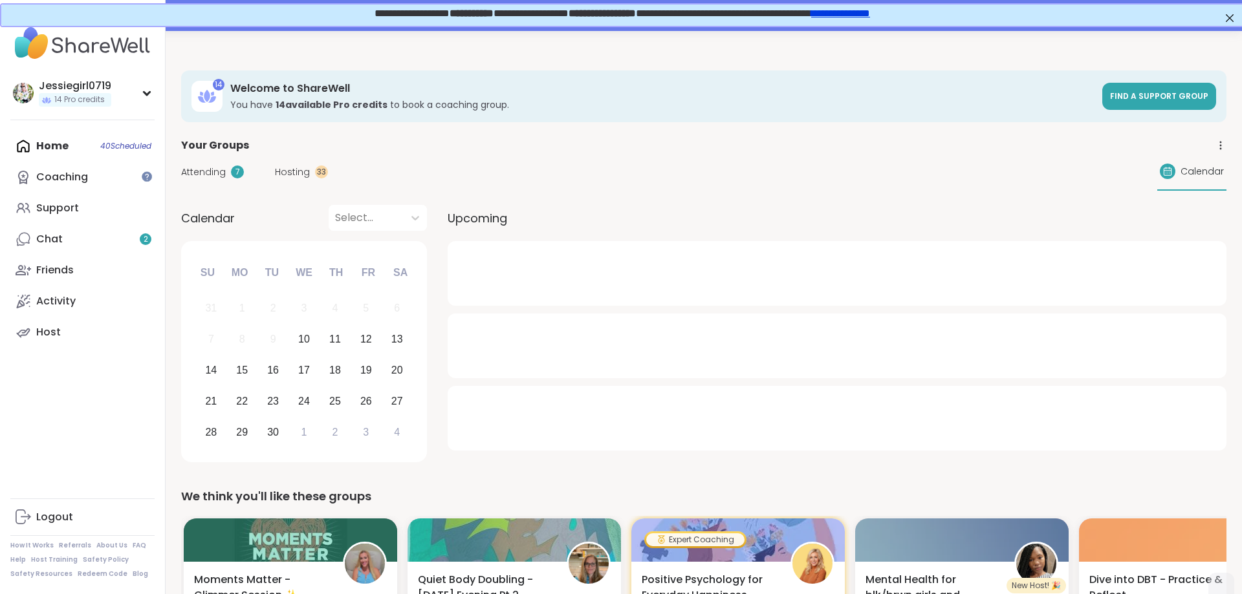
click at [213, 168] on span "Attending" at bounding box center [203, 173] width 45 height 14
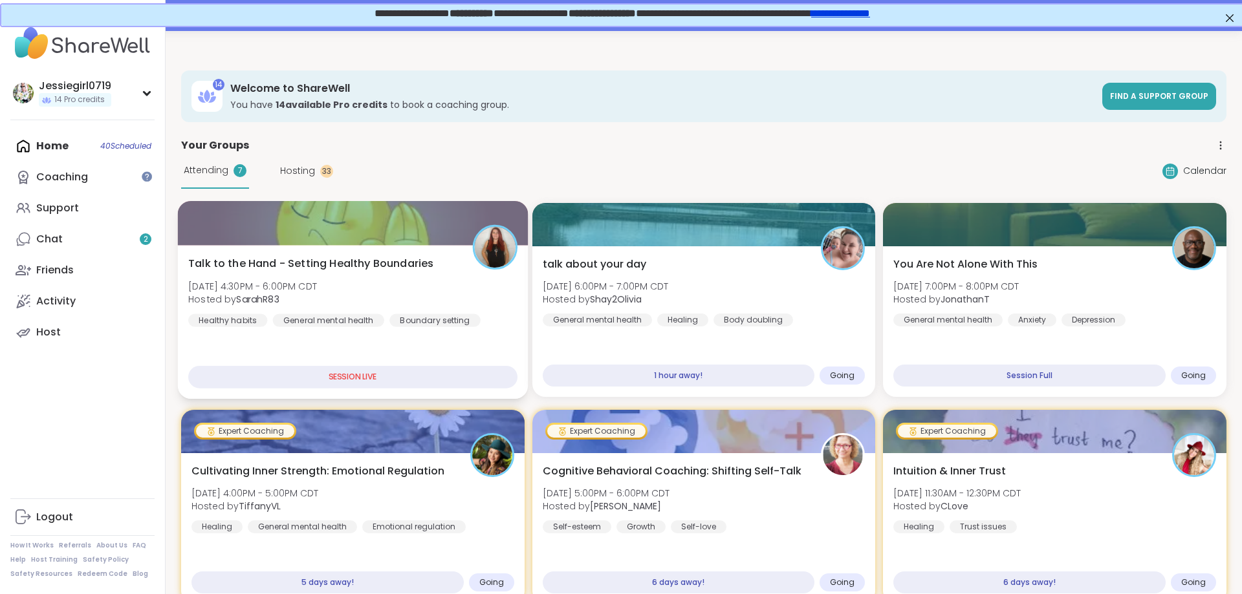
click at [247, 269] on span "Talk to the Hand - Setting Healthy Boundaries" at bounding box center [310, 264] width 245 height 16
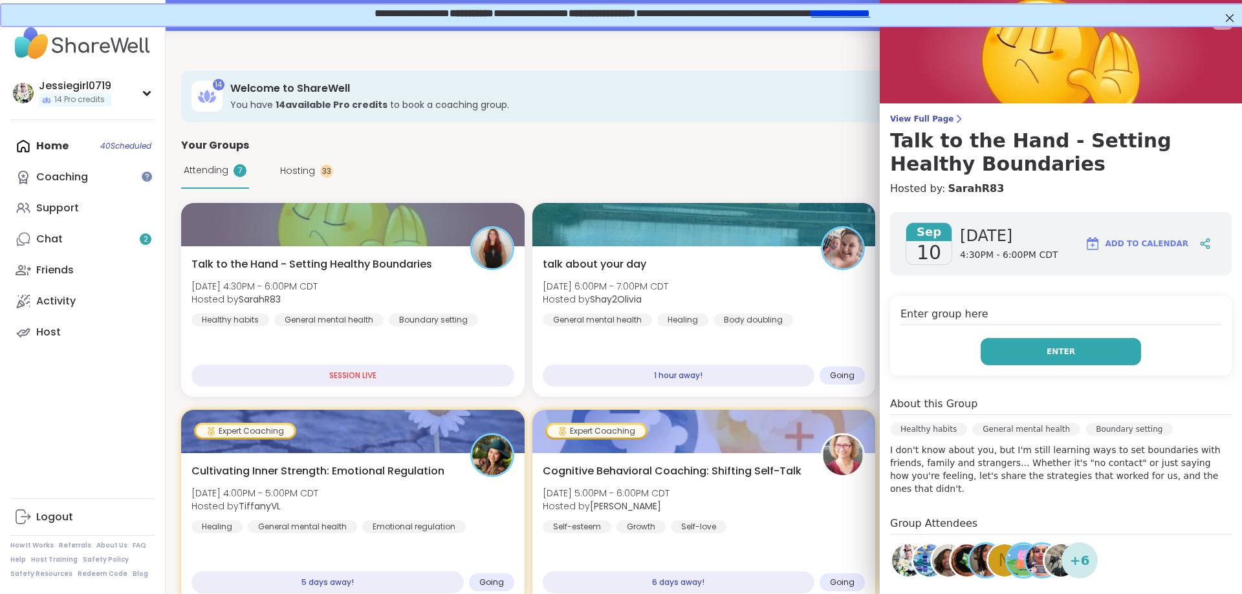
click at [987, 360] on button "Enter" at bounding box center [1061, 351] width 160 height 27
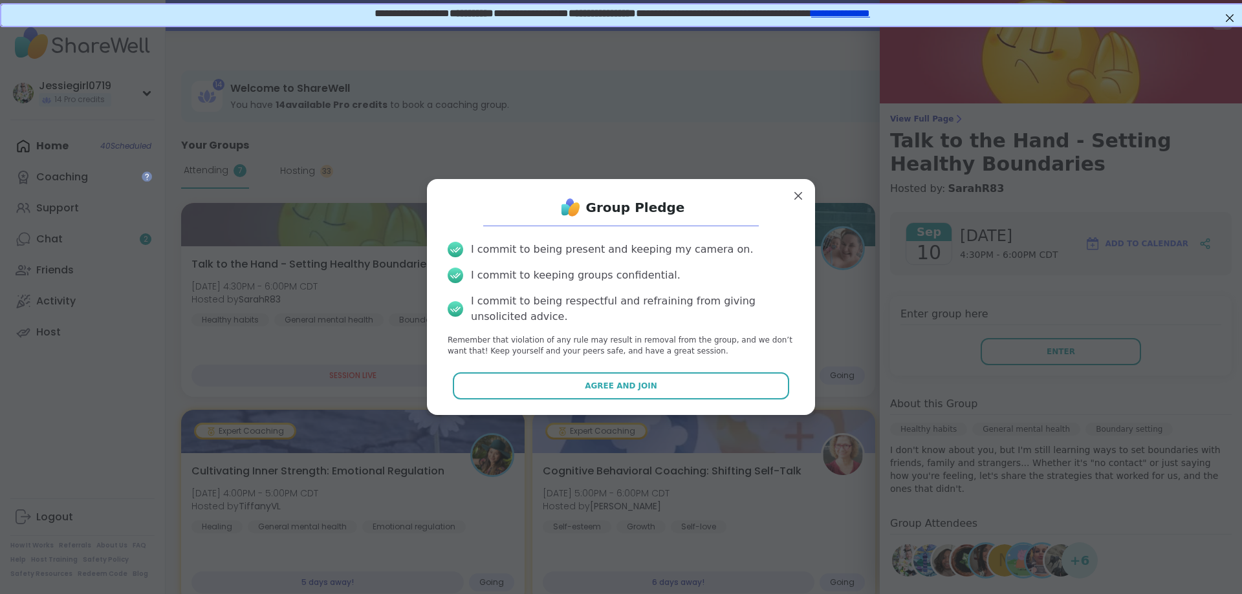
click at [596, 366] on div "I commit to being present and keeping my camera on. I commit to keeping groups …" at bounding box center [620, 300] width 367 height 136
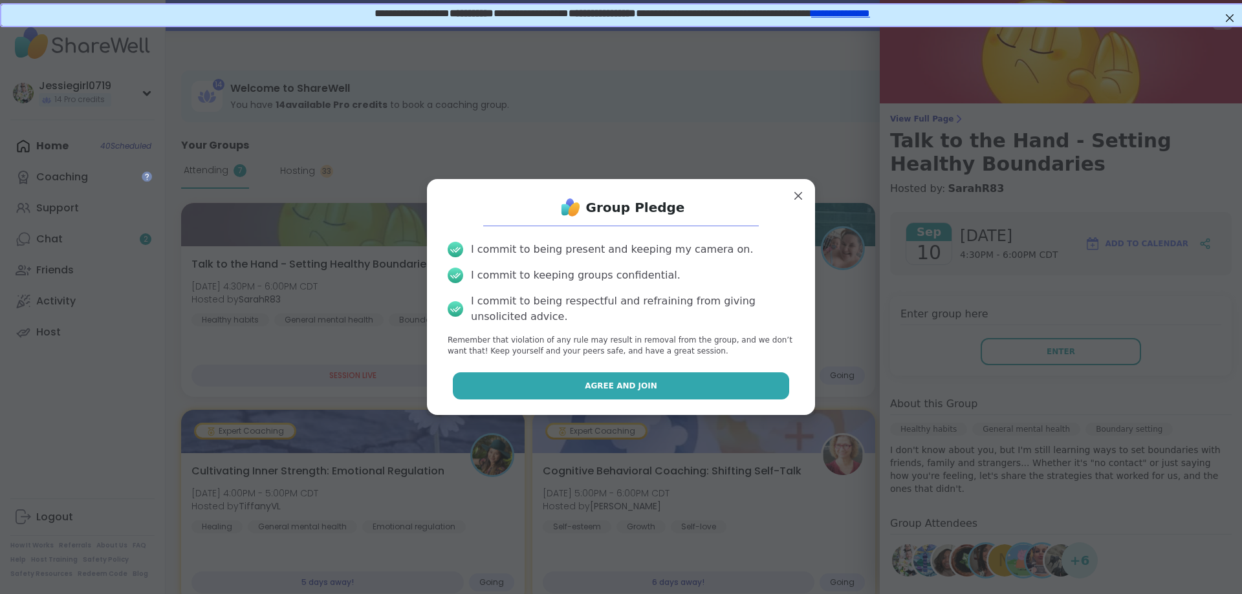
click at [598, 375] on button "Agree and Join" at bounding box center [621, 386] width 337 height 27
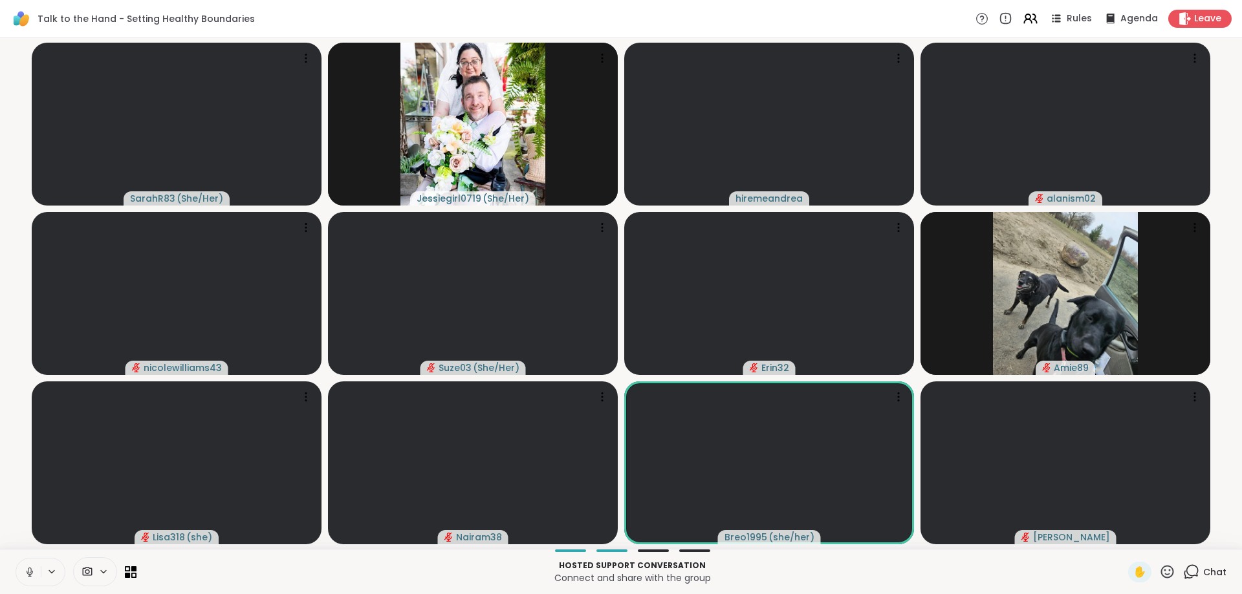
click at [1190, 569] on icon at bounding box center [1191, 572] width 16 height 16
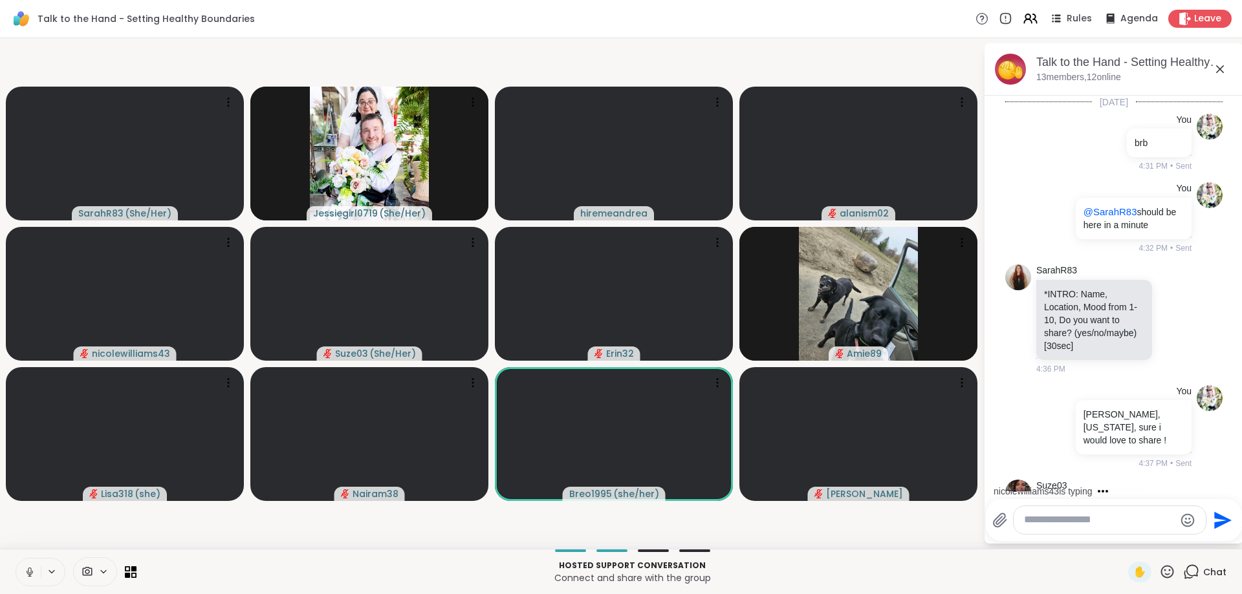
scroll to position [626, 0]
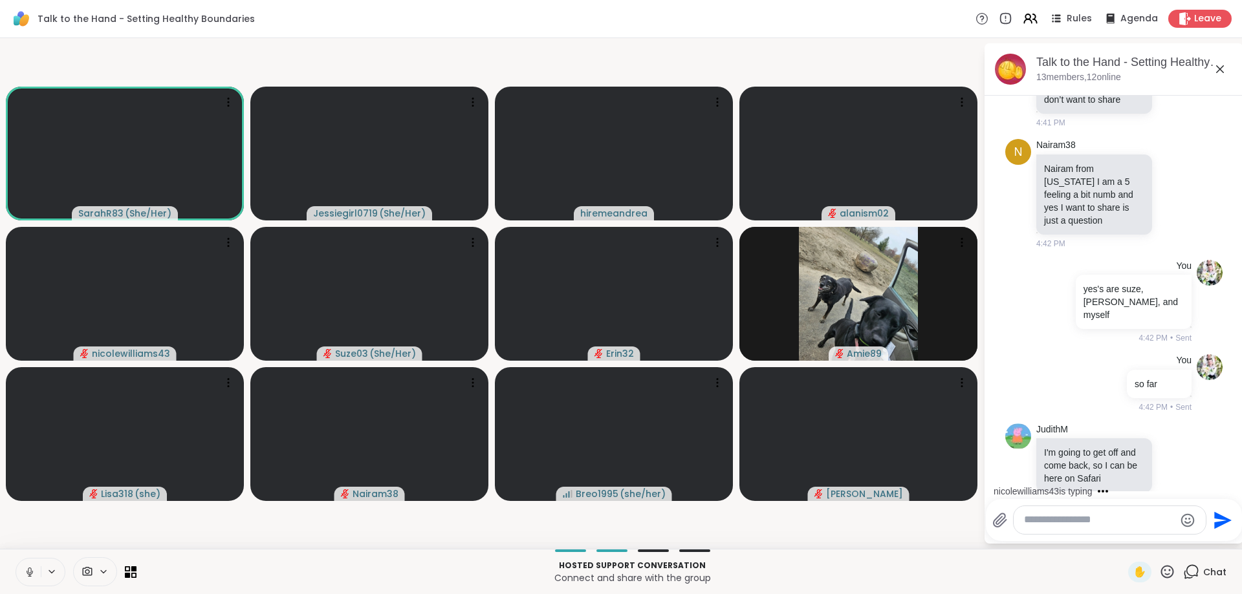
click at [1075, 519] on textarea "Type your message" at bounding box center [1099, 521] width 151 height 14
click at [1076, 519] on textarea "Type your message" at bounding box center [1099, 521] width 151 height 14
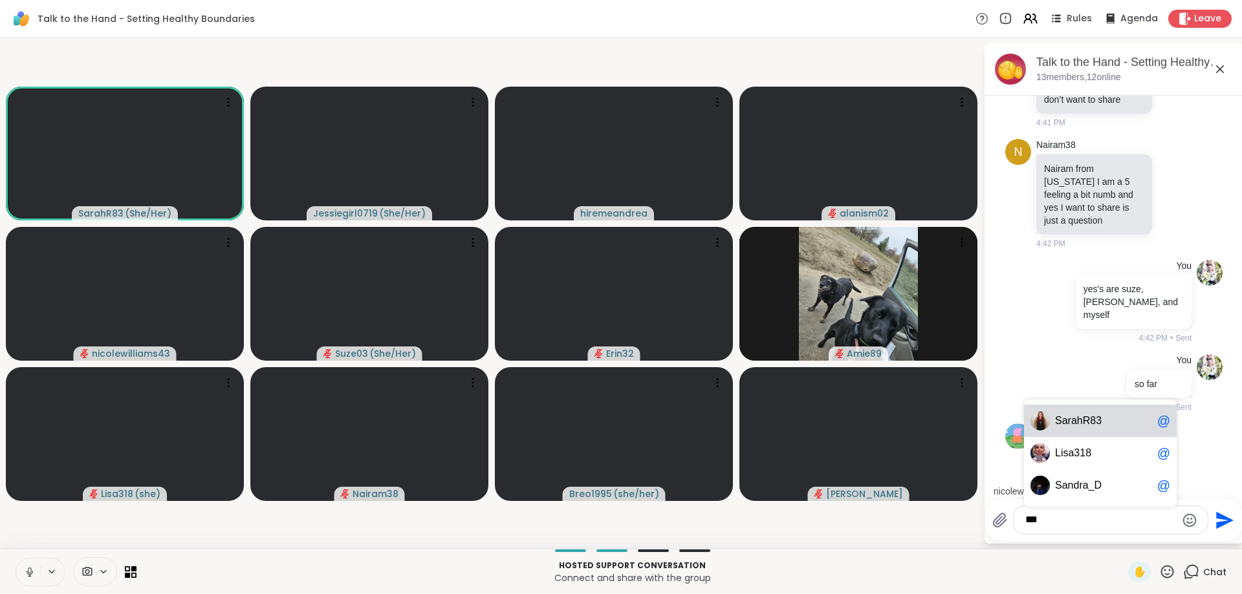
click at [1085, 423] on span "rahR83" at bounding box center [1085, 421] width 34 height 13
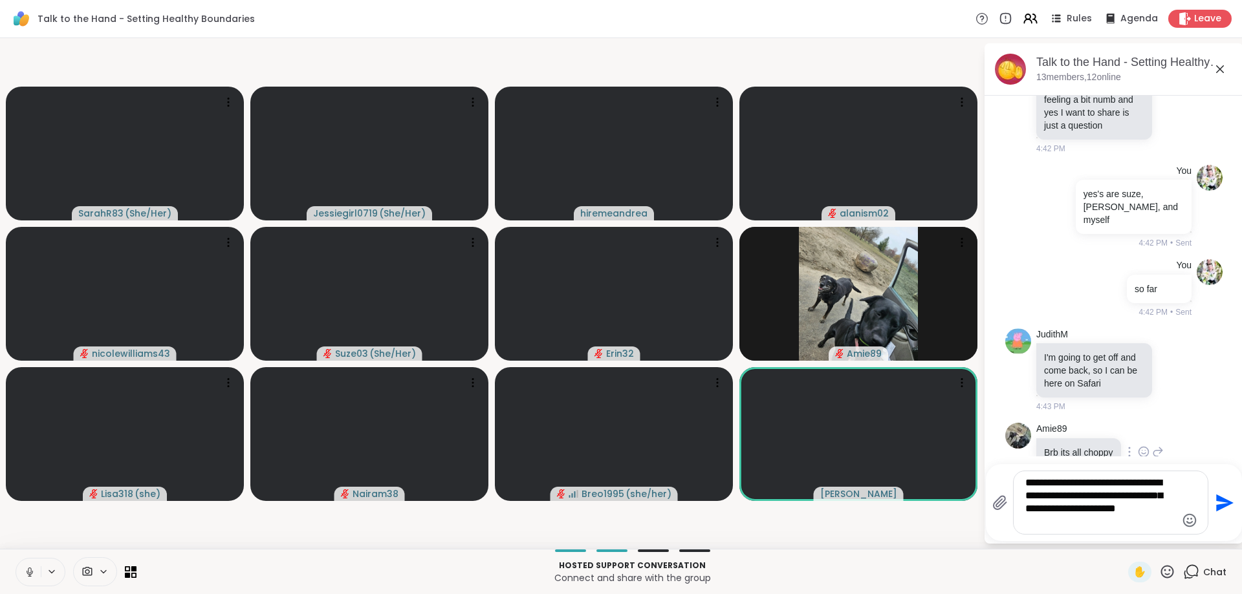
scroll to position [774, 0]
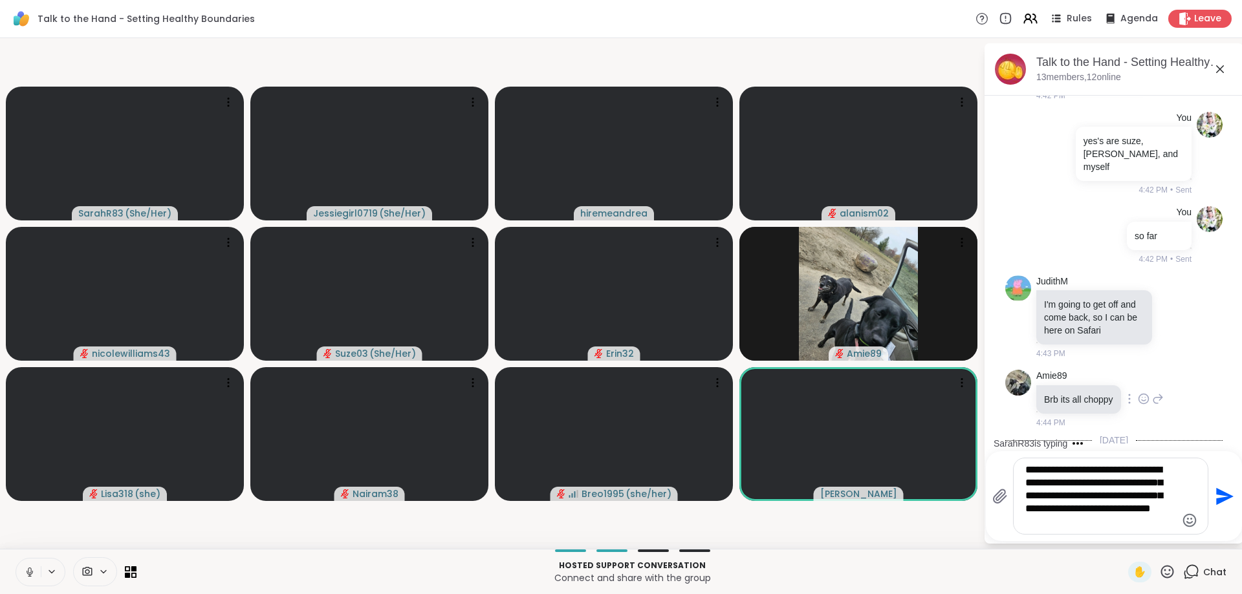
type textarea "**********"
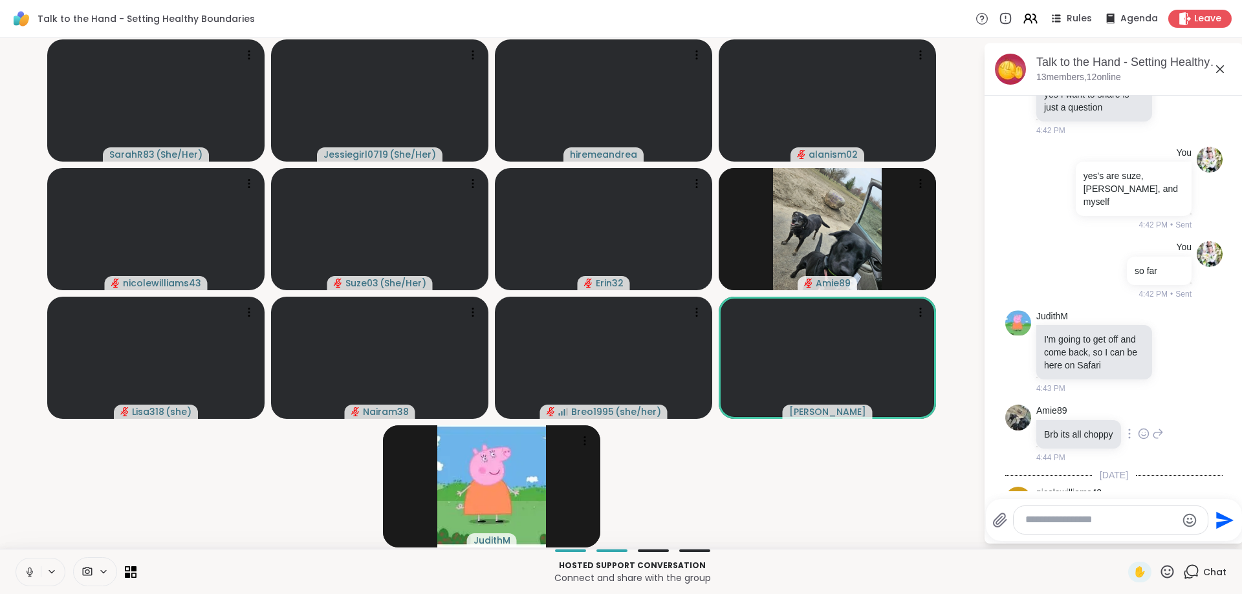
scroll to position [873, 0]
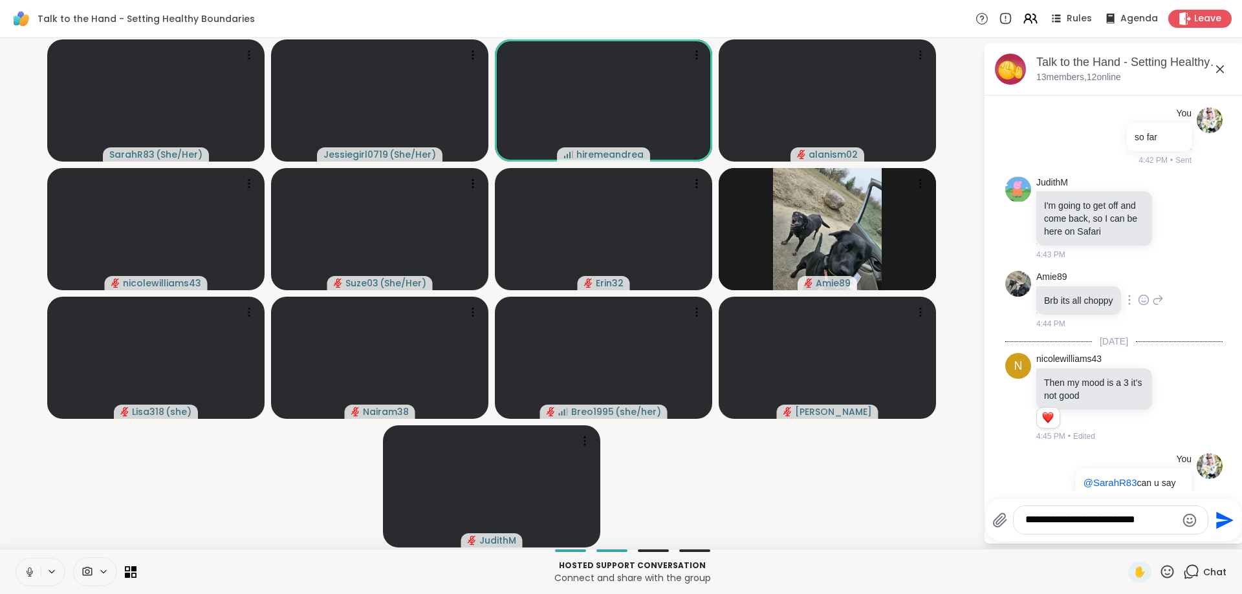
type textarea "**********"
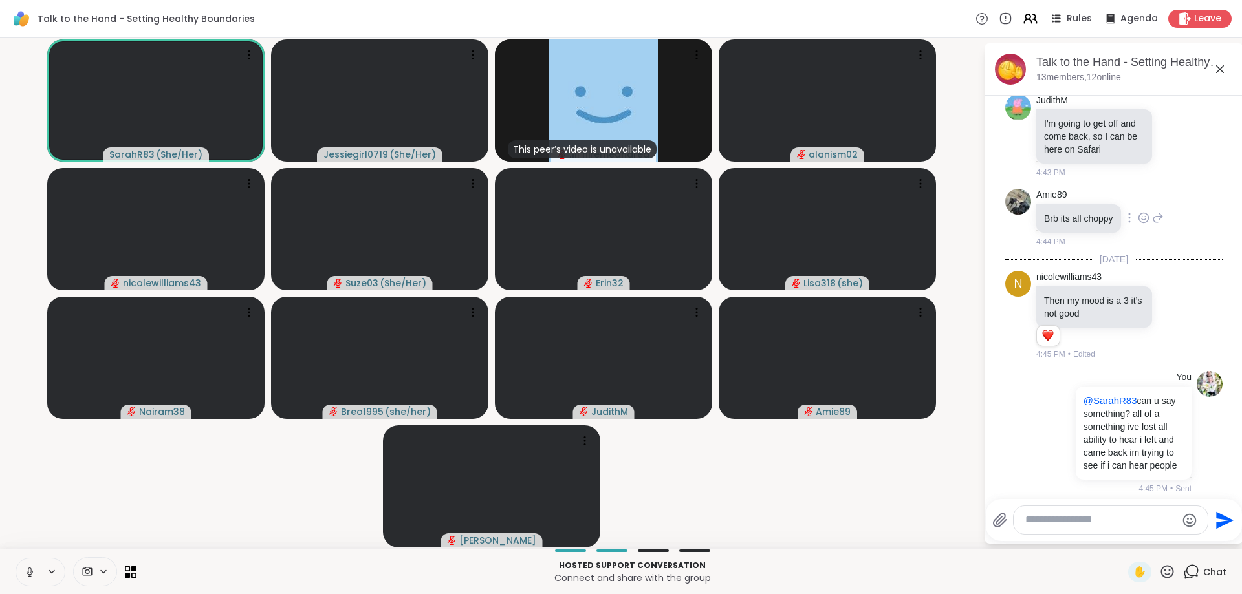
scroll to position [1023, 0]
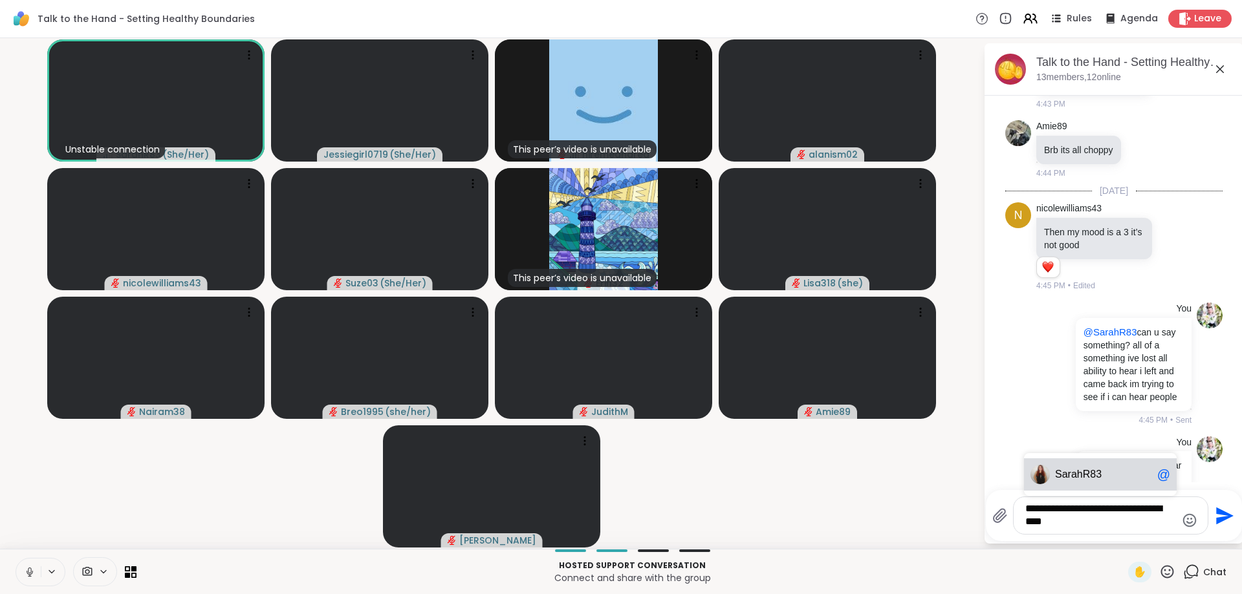
click at [1065, 479] on span "Sar" at bounding box center [1063, 474] width 16 height 13
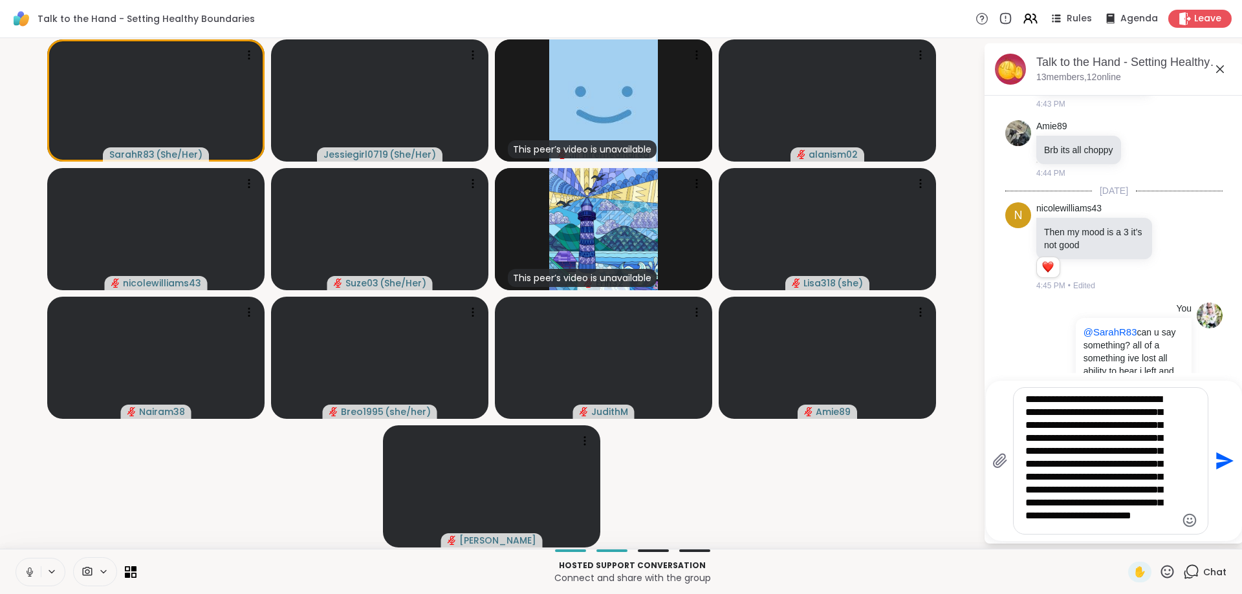
scroll to position [20, 0]
type textarea "**********"
click at [1216, 461] on icon "Send" at bounding box center [1223, 461] width 21 height 21
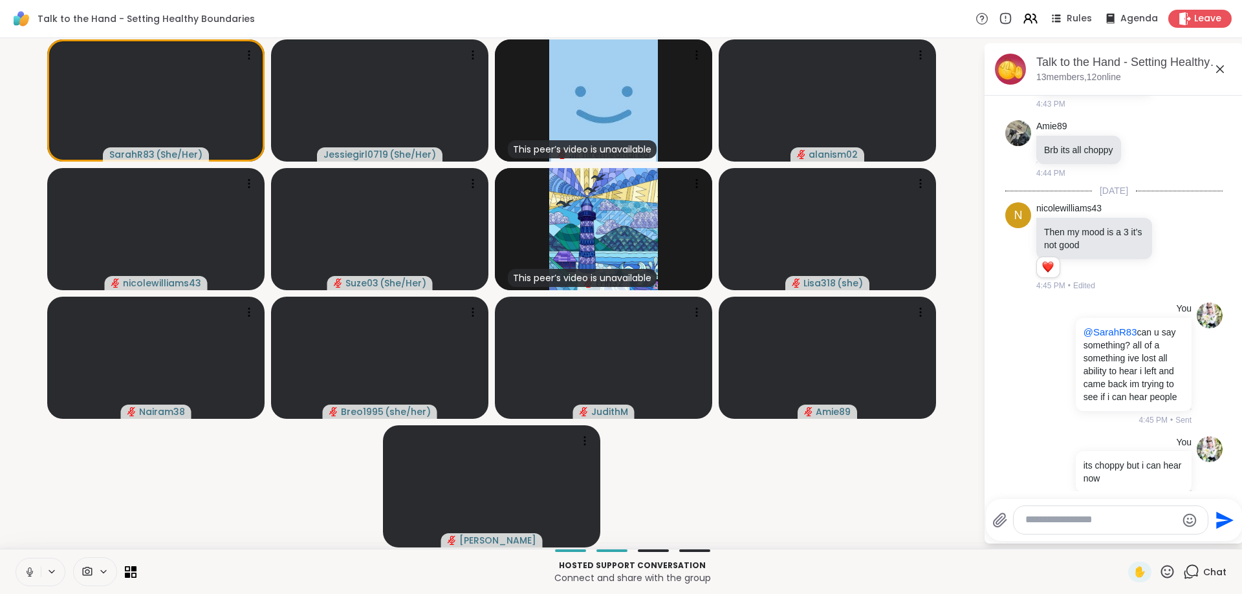
scroll to position [1274, 0]
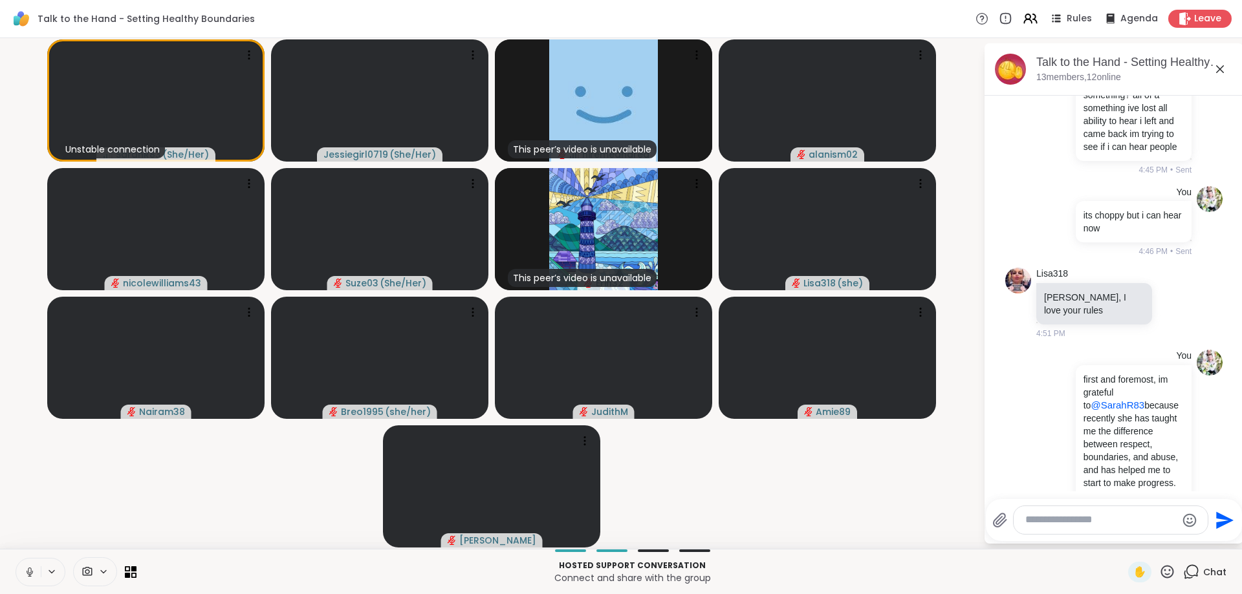
click at [1047, 519] on textarea "Type your message" at bounding box center [1100, 521] width 151 height 14
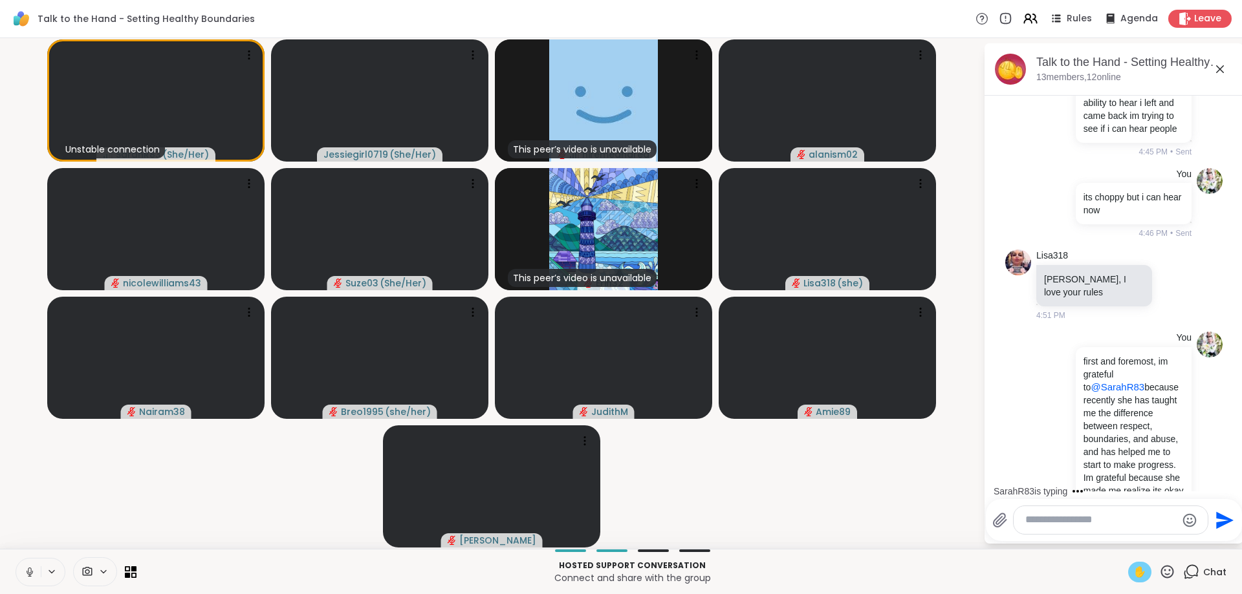
click at [1138, 574] on span "✋" at bounding box center [1139, 573] width 13 height 16
click at [1170, 576] on icon at bounding box center [1167, 572] width 16 height 16
click at [1157, 545] on span "👍" at bounding box center [1157, 538] width 13 height 16
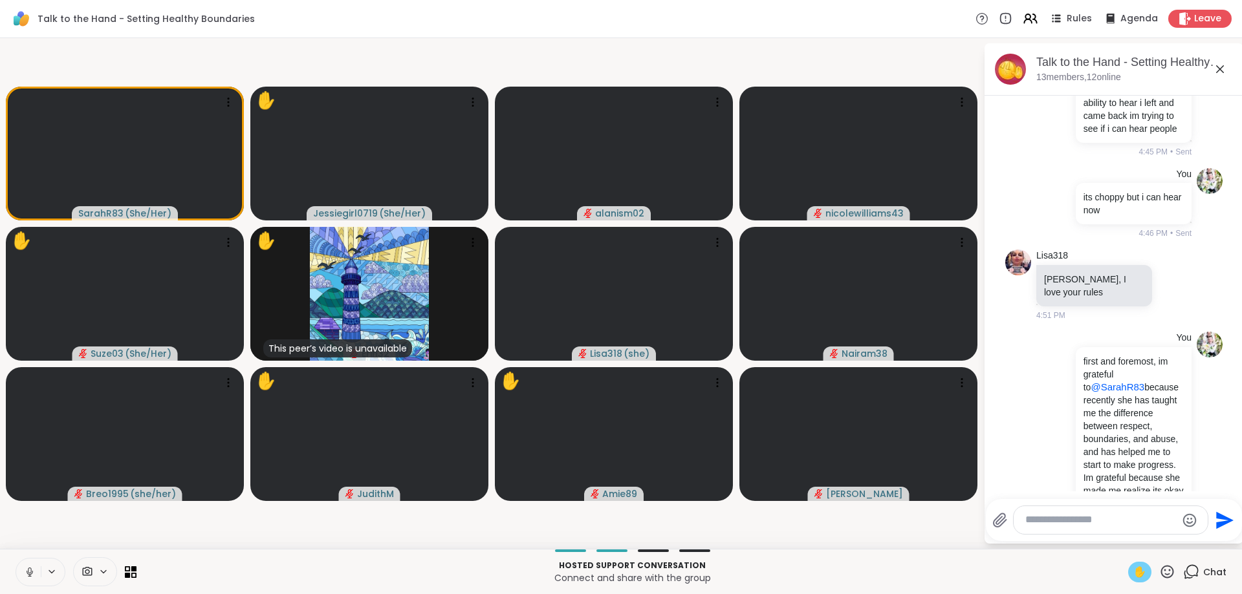
click at [1175, 569] on icon at bounding box center [1167, 572] width 16 height 16
click at [1151, 539] on span "👍" at bounding box center [1157, 538] width 13 height 16
click at [1081, 522] on textarea "Type your message" at bounding box center [1100, 521] width 151 height 14
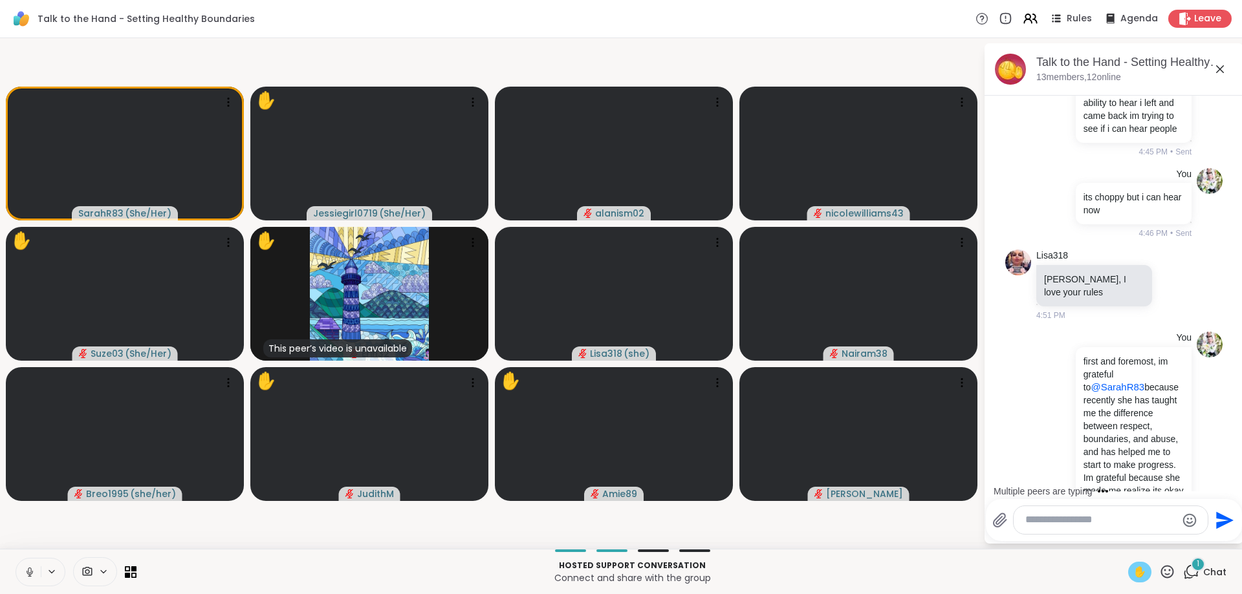
scroll to position [1436, 0]
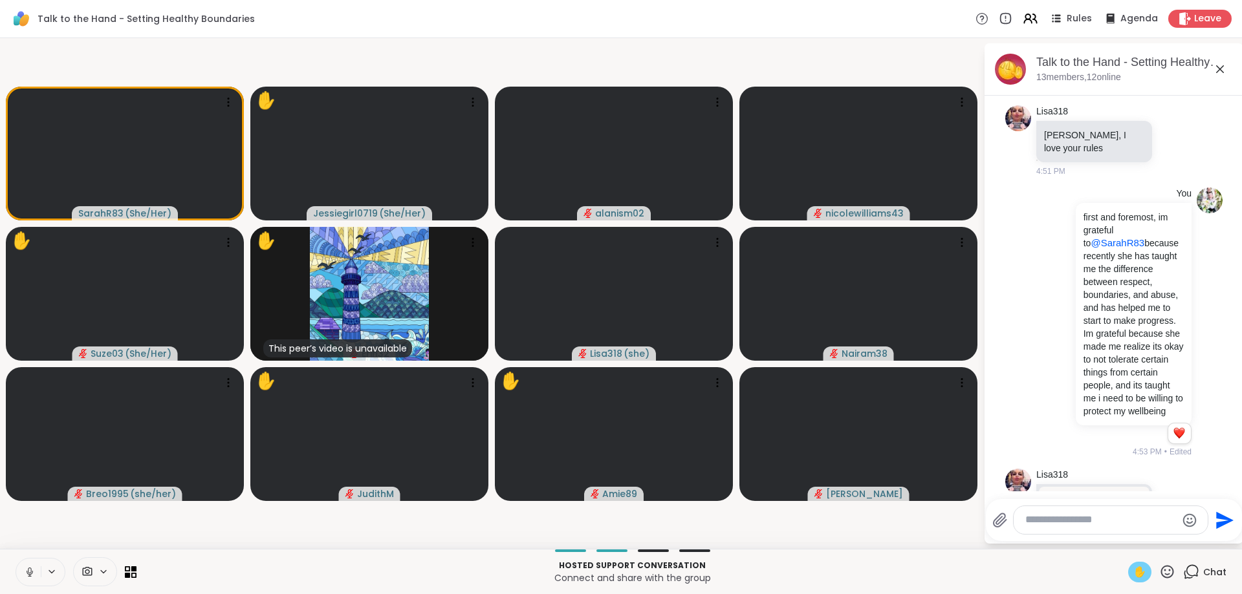
click at [1175, 535] on icon at bounding box center [1175, 541] width 12 height 13
click at [1076, 515] on div "Select Reaction: Heart" at bounding box center [1072, 521] width 12 height 12
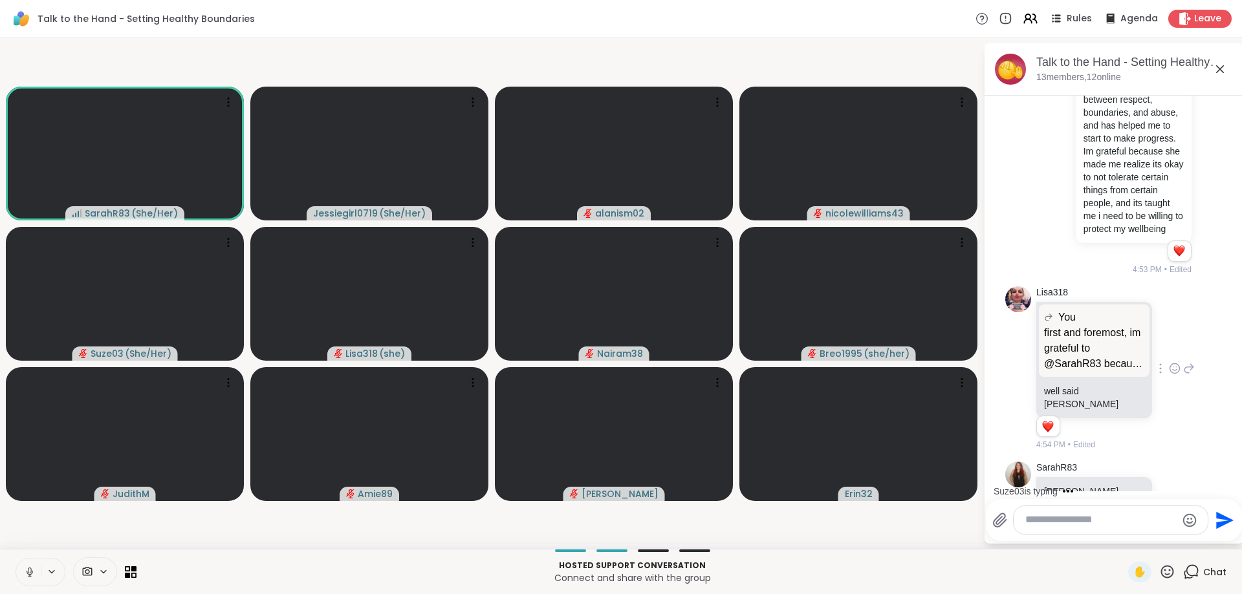
scroll to position [1687, 0]
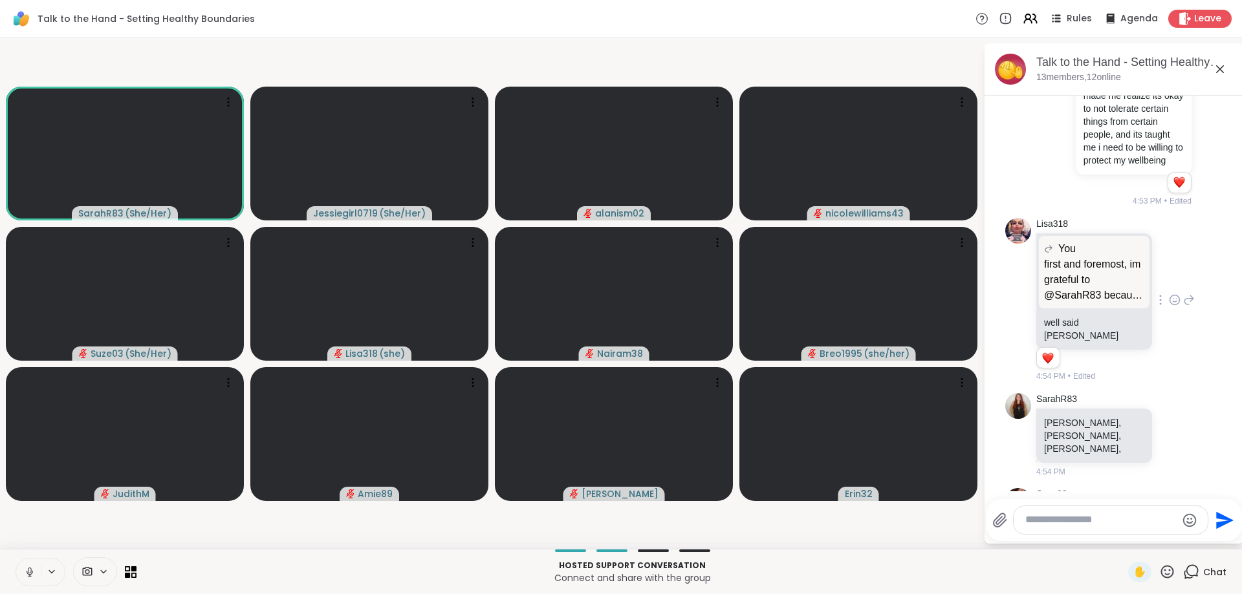
click at [1071, 527] on textarea "Type your message" at bounding box center [1100, 521] width 151 height 14
click at [1067, 527] on textarea "Type your message" at bounding box center [1100, 521] width 151 height 14
click at [1066, 527] on textarea "Type your message" at bounding box center [1100, 521] width 151 height 14
click at [1064, 527] on textarea "Type your message" at bounding box center [1100, 521] width 151 height 14
click at [1061, 517] on textarea "Type your message" at bounding box center [1100, 521] width 151 height 14
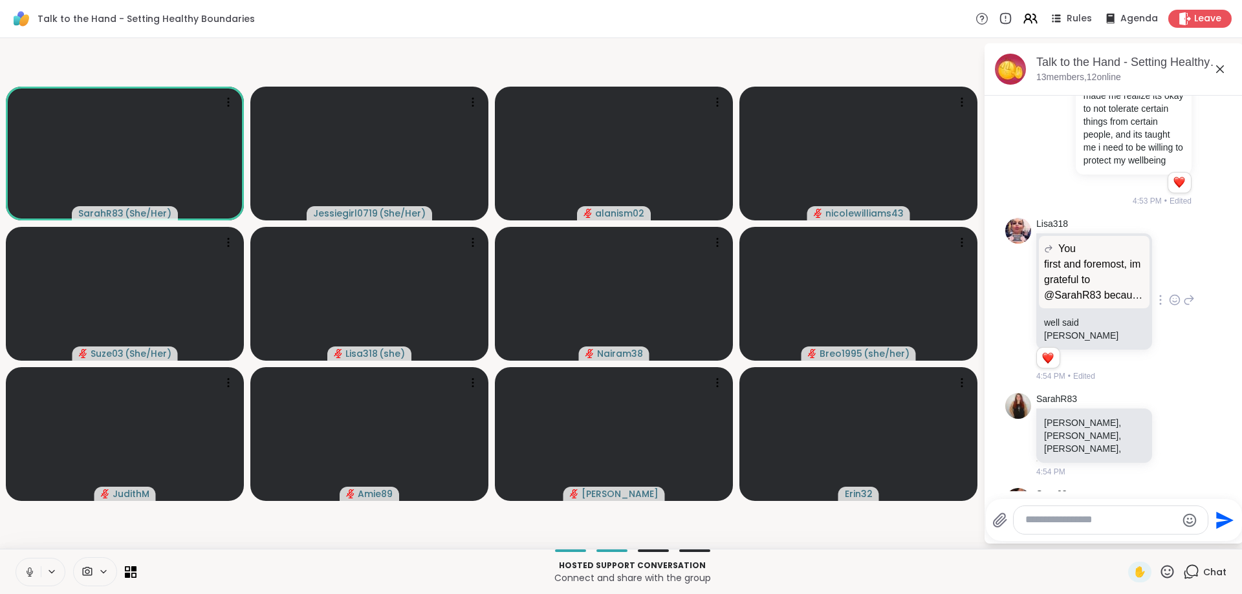
click at [1058, 520] on textarea "Type your message" at bounding box center [1100, 521] width 151 height 14
click at [1058, 521] on textarea "Type your message" at bounding box center [1100, 521] width 151 height 14
click at [1056, 520] on textarea "Type your message" at bounding box center [1100, 521] width 151 height 14
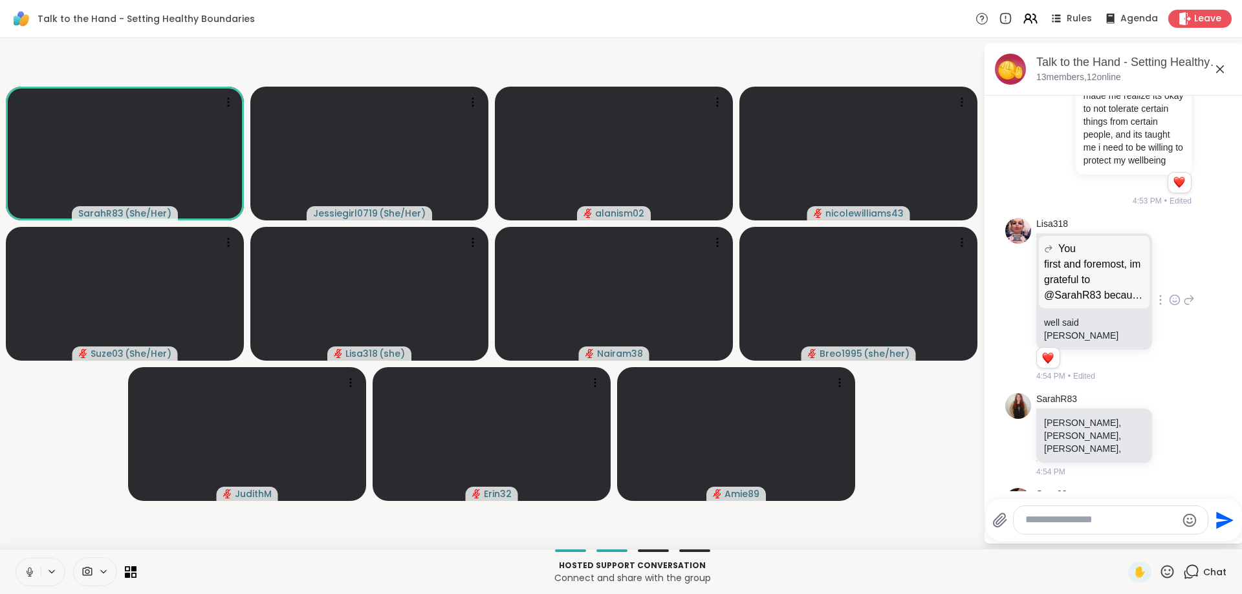
click at [15, 466] on video-player-container "SarahR83 ( She/Her ) Jessiegirl0719 ( She/Her ) alanism02 nicolewilliams43 Suze…" at bounding box center [492, 293] width 968 height 501
click at [1102, 520] on textarea "Type your message" at bounding box center [1100, 521] width 151 height 14
click at [30, 565] on button at bounding box center [28, 572] width 25 height 27
click at [1104, 523] on textarea "Type your message" at bounding box center [1100, 521] width 151 height 14
type textarea "***"
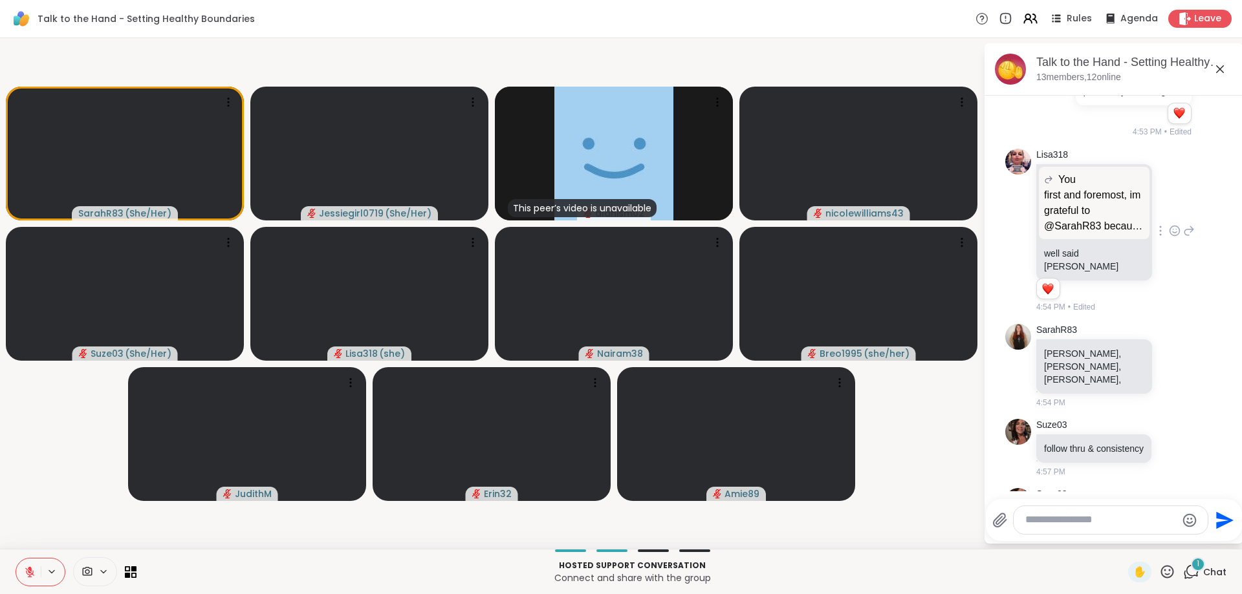
scroll to position [1825, 0]
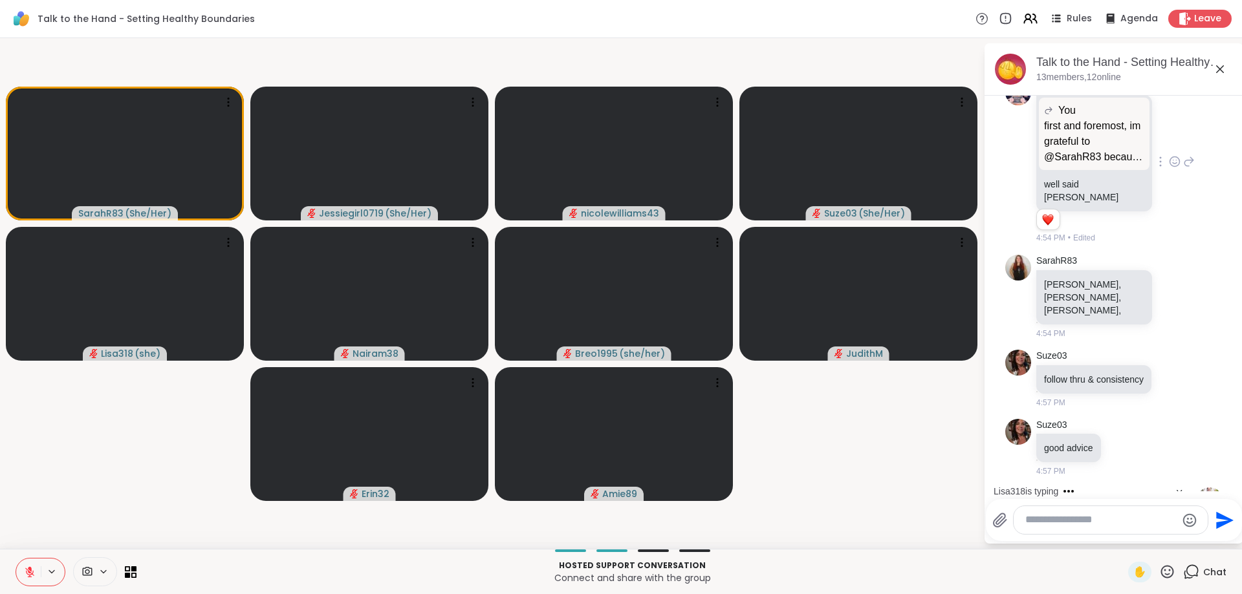
click at [32, 573] on icon at bounding box center [30, 573] width 12 height 12
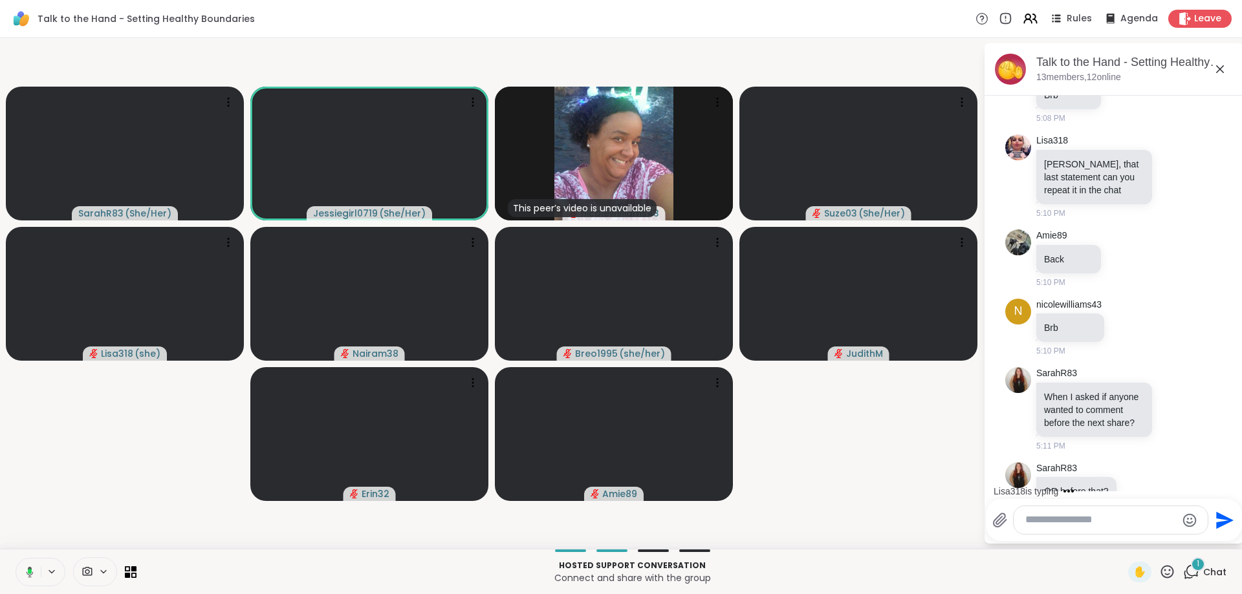
scroll to position [2386, 0]
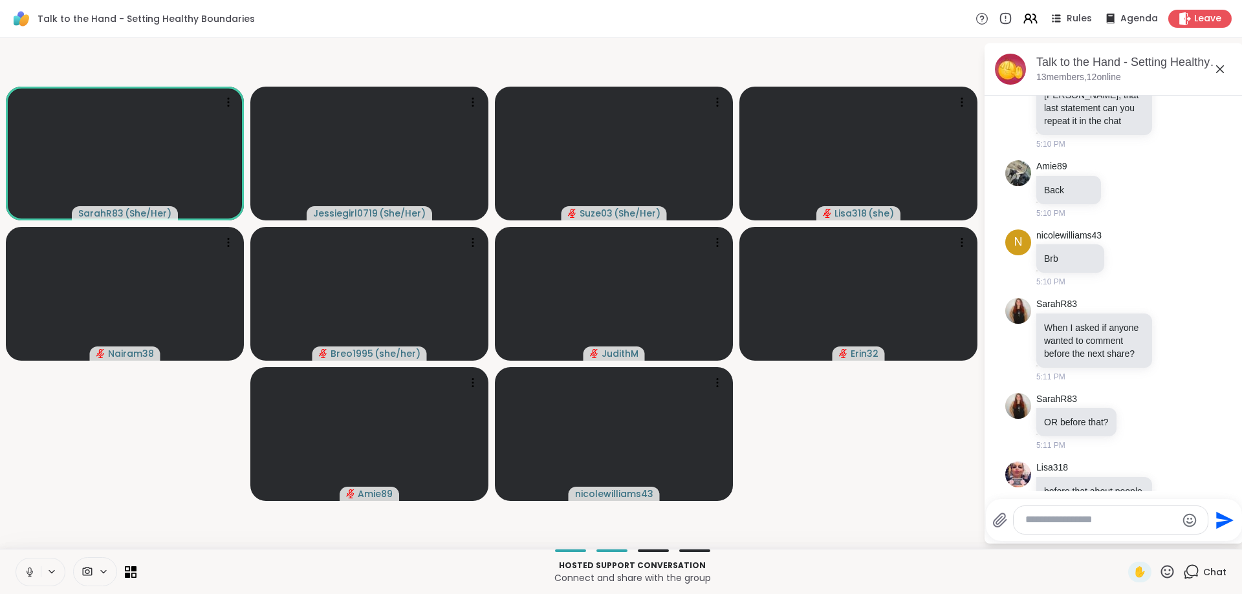
click at [1220, 552] on div "Lisa318 jess, that's awesome 5:13 PM" at bounding box center [1113, 593] width 217 height 82
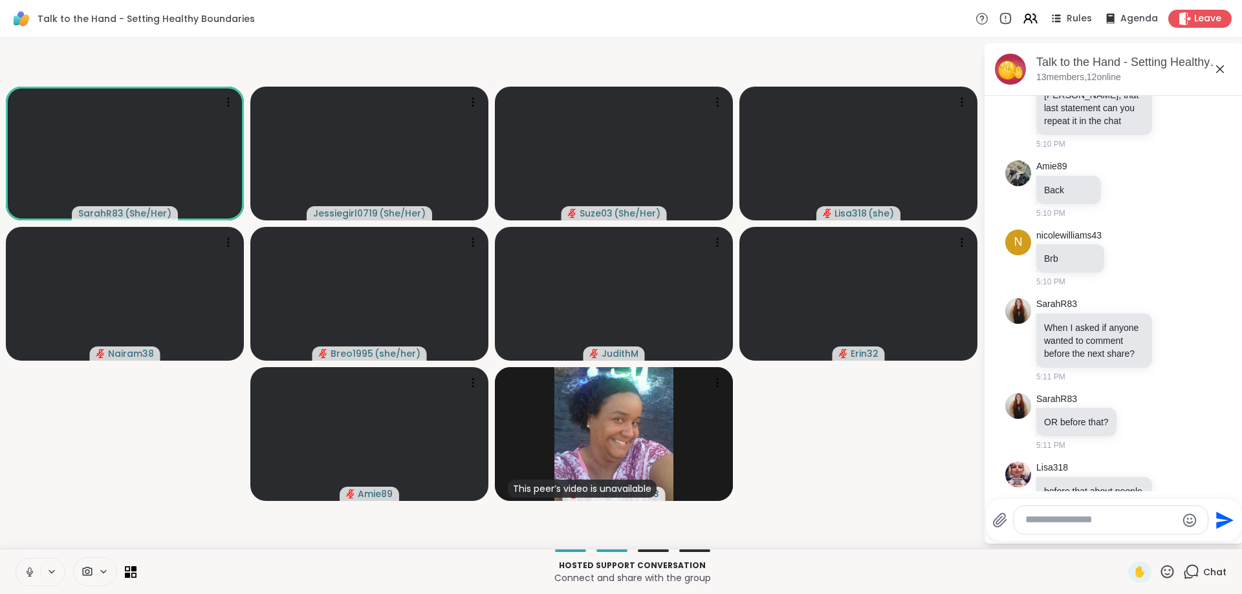
click at [1169, 585] on icon at bounding box center [1175, 591] width 12 height 13
click at [1169, 565] on div "Select Reaction: Heart" at bounding box center [1175, 571] width 12 height 12
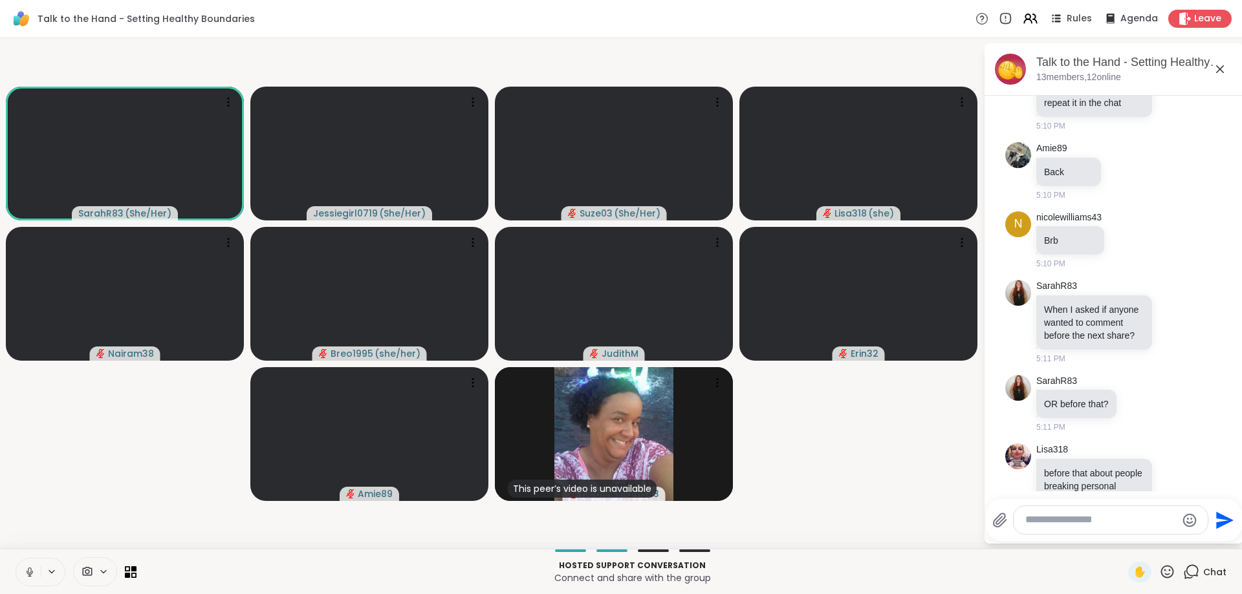
click at [1107, 516] on textarea "Type your message" at bounding box center [1100, 521] width 151 height 14
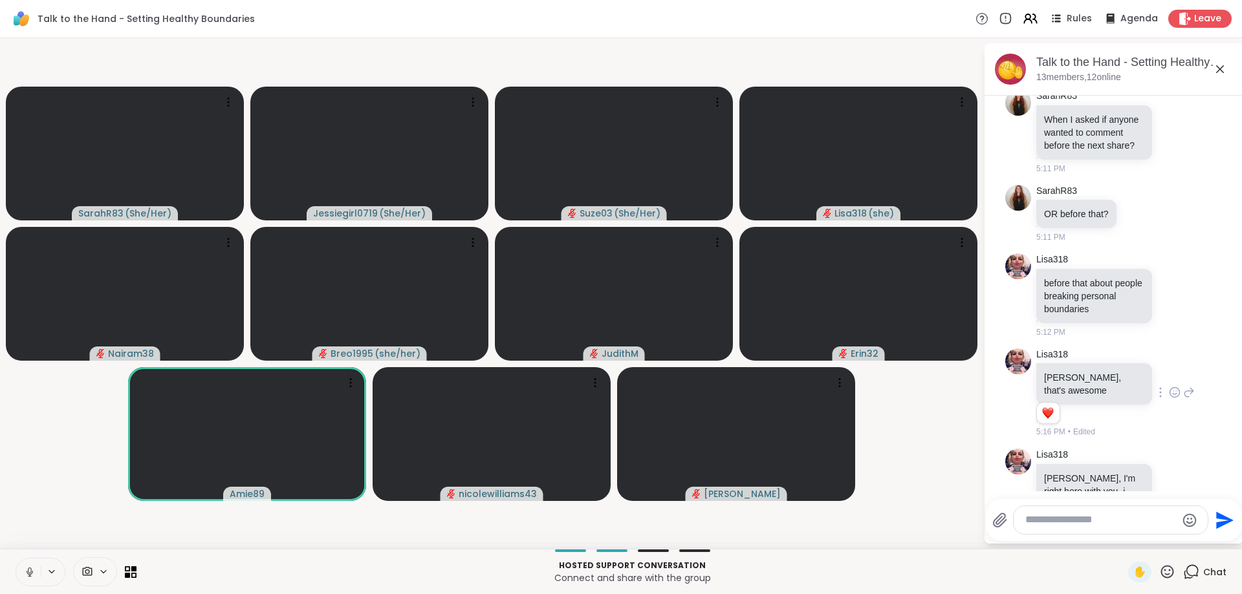
scroll to position [2740, 0]
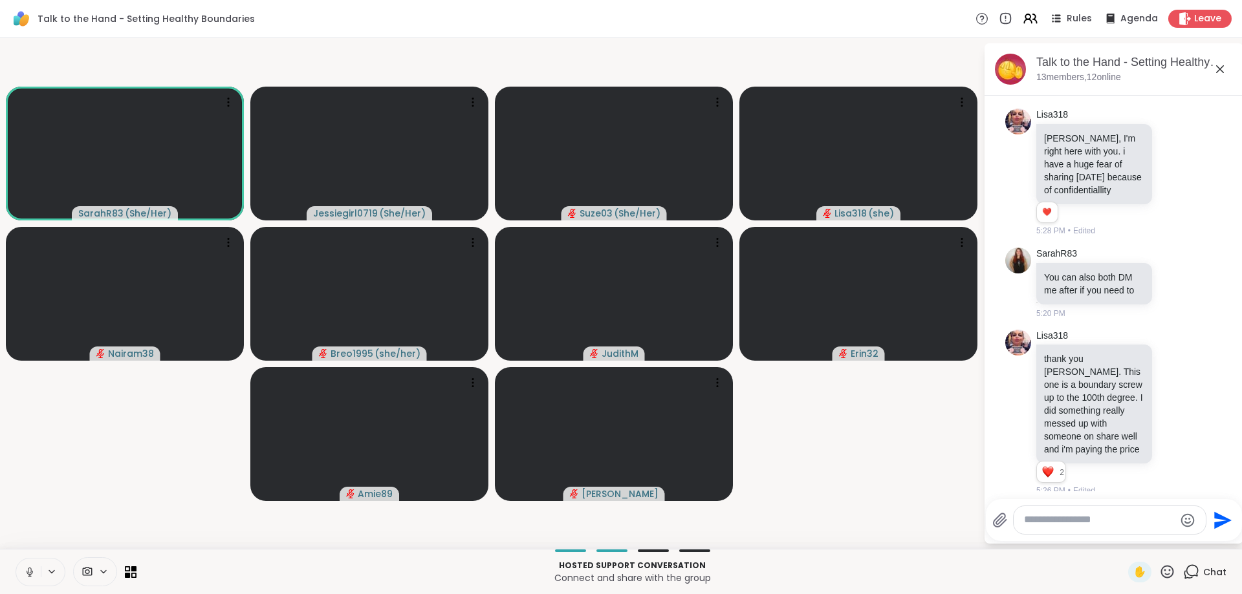
scroll to position [2952, 0]
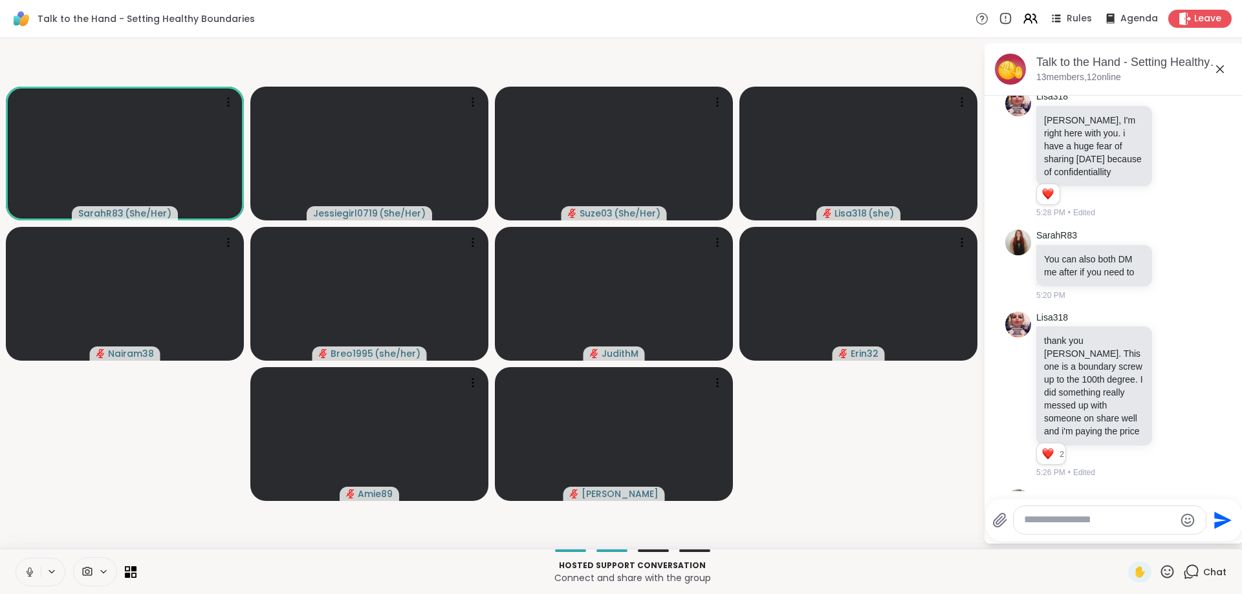
click at [1175, 565] on icon at bounding box center [1175, 571] width 12 height 13
click at [1190, 312] on div "Lisa318 thank you Sarah. This one is a boundary screw up to the 100th degree. I…" at bounding box center [1115, 396] width 158 height 168
click at [1218, 485] on div "Amie89 Lisa318 thank you Sarah. This one is a boundary screw up to the 100th de…" at bounding box center [1113, 572] width 217 height 175
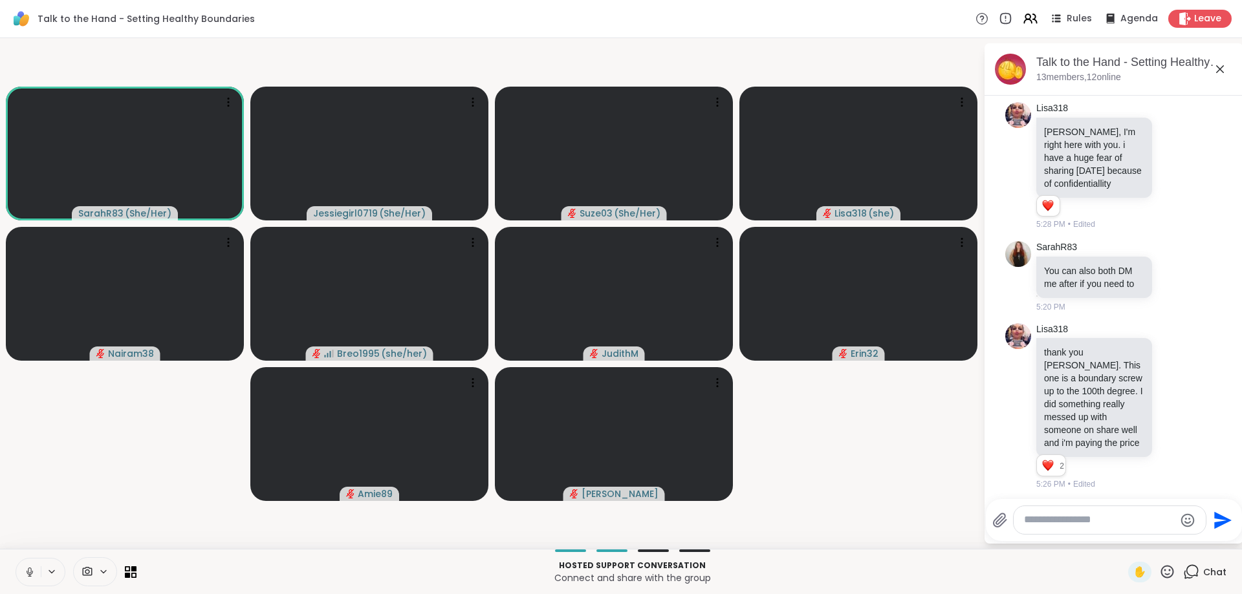
scroll to position [2953, 0]
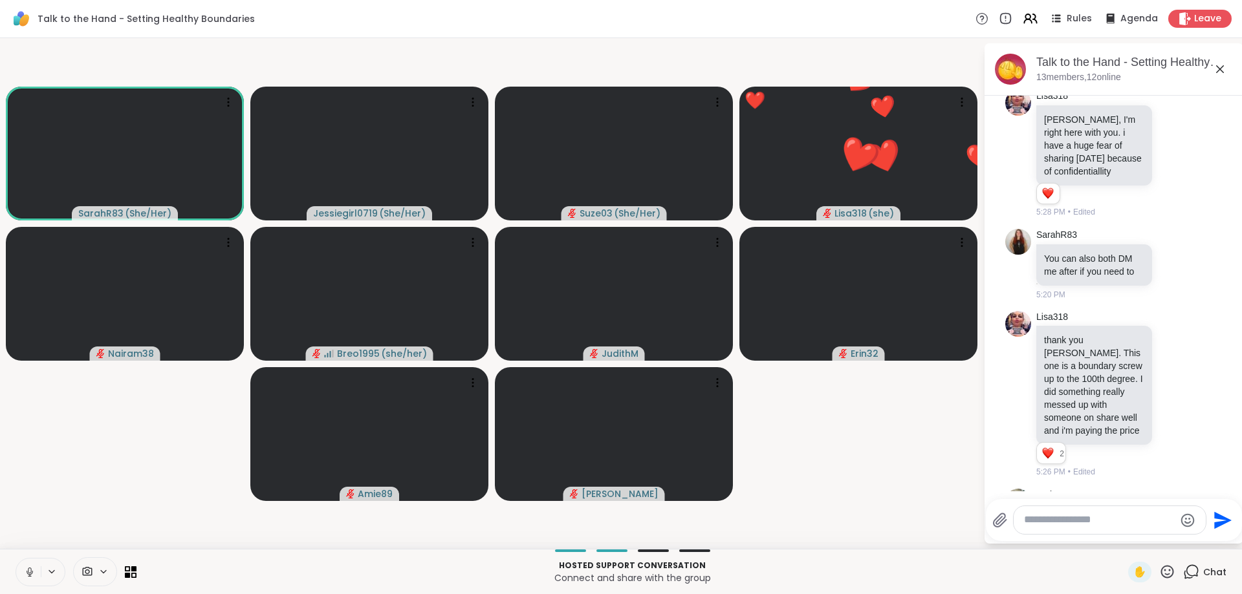
click at [1087, 518] on textarea "Type your message" at bounding box center [1099, 521] width 151 height 14
click at [1054, 489] on link "Amie89" at bounding box center [1051, 495] width 30 height 13
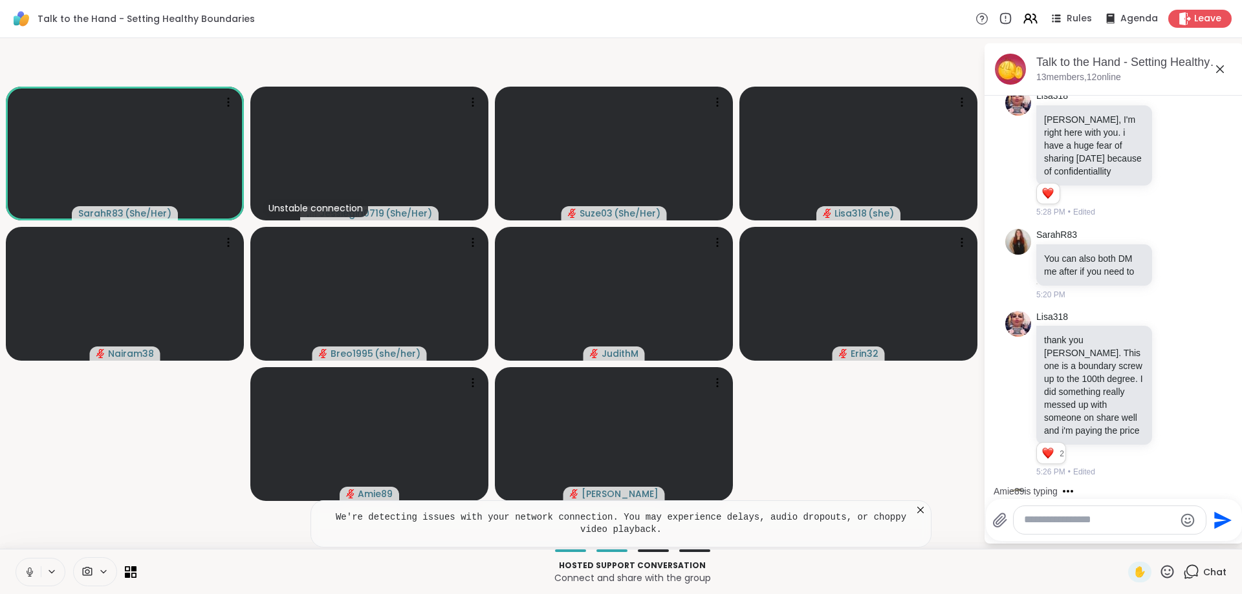
click at [1071, 518] on textarea "Type your message" at bounding box center [1099, 521] width 151 height 14
click at [1071, 519] on textarea "Type your message" at bounding box center [1099, 521] width 151 height 14
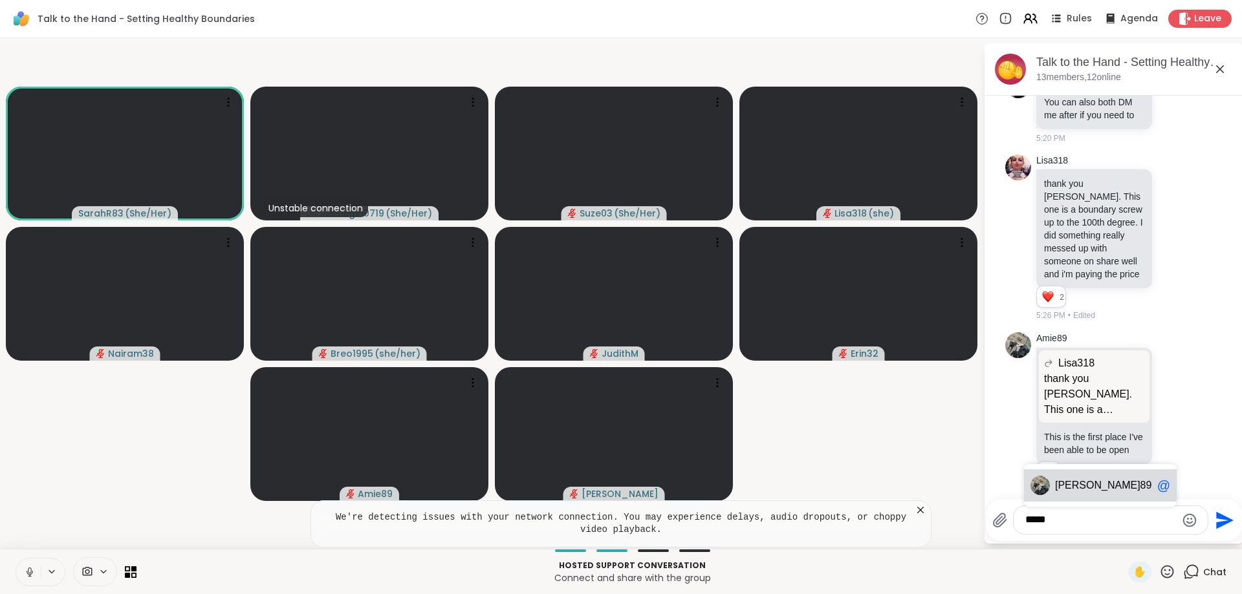
click at [1063, 481] on span "Amie" at bounding box center [1097, 485] width 85 height 13
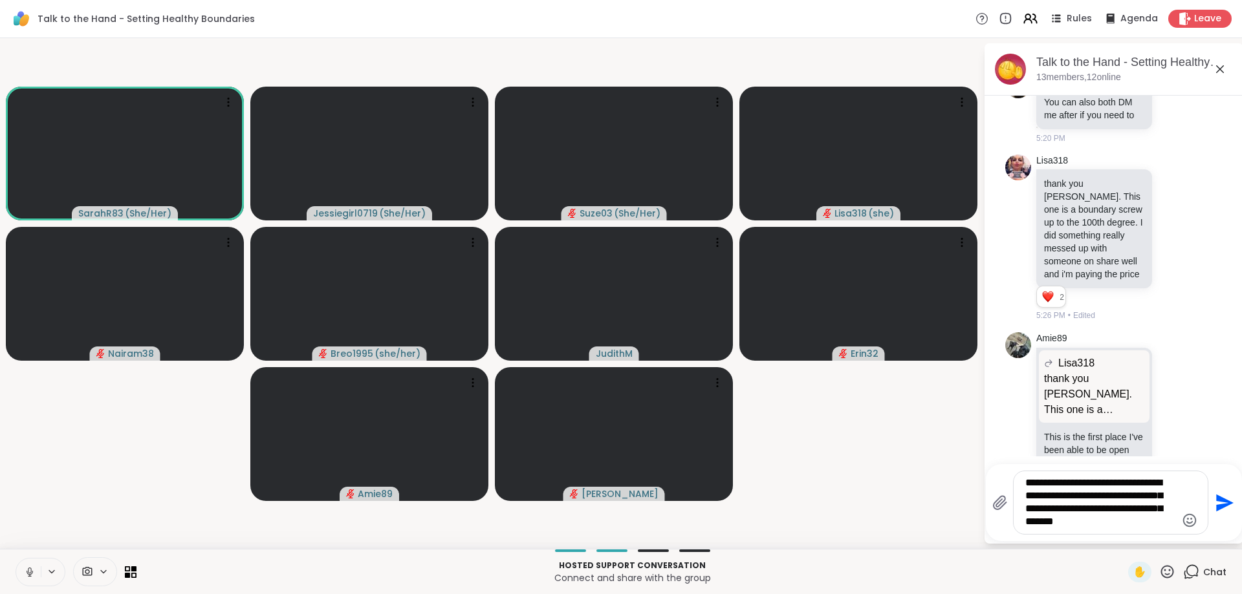
type textarea "**********"
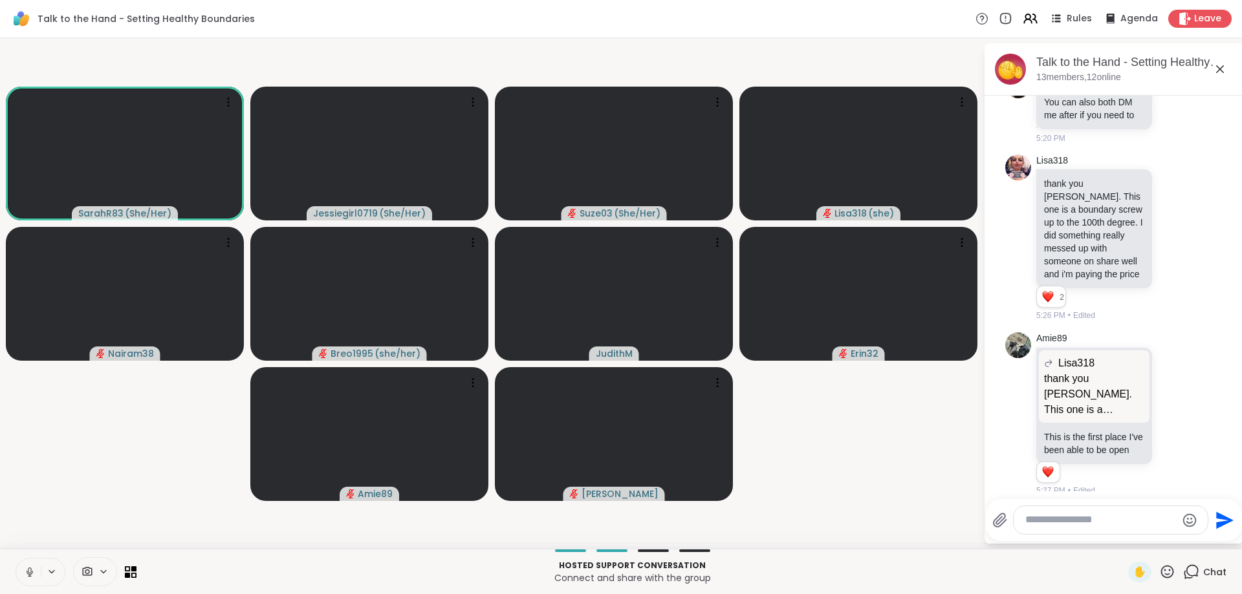
scroll to position [3243, 0]
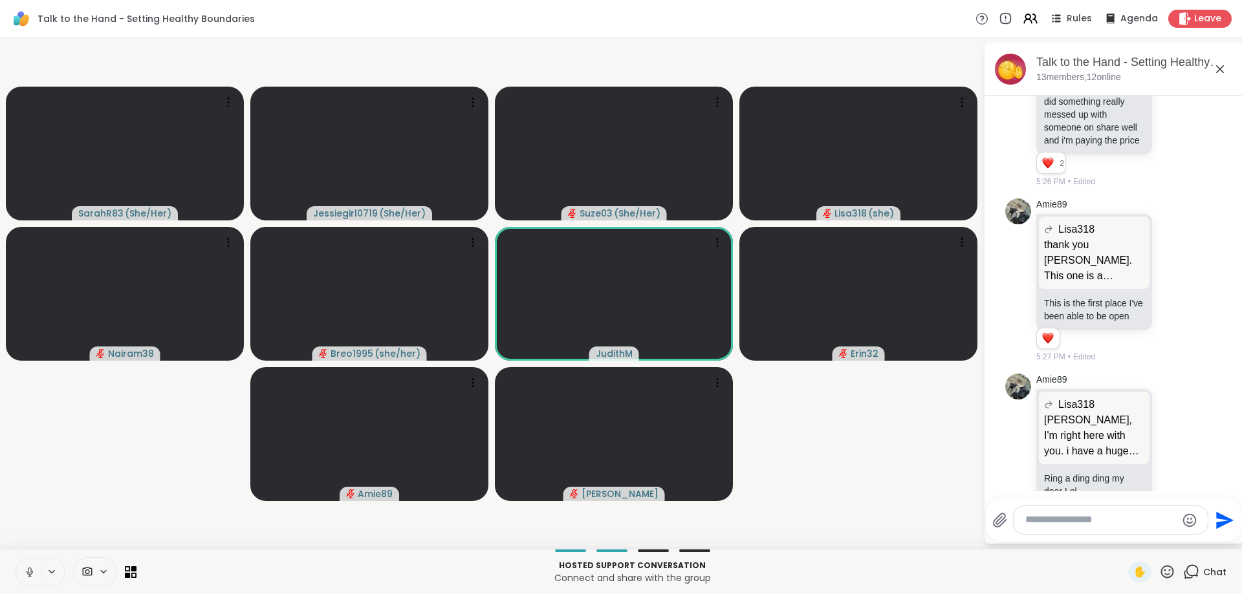
click at [1108, 523] on textarea "Type your message" at bounding box center [1100, 521] width 151 height 14
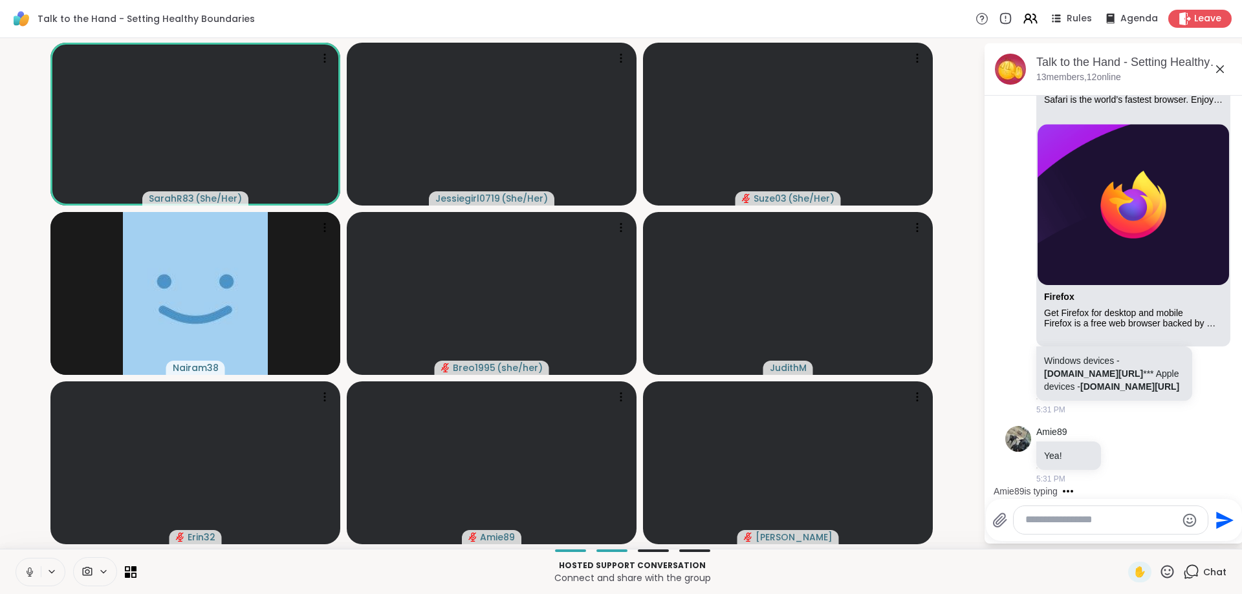
scroll to position [4166, 0]
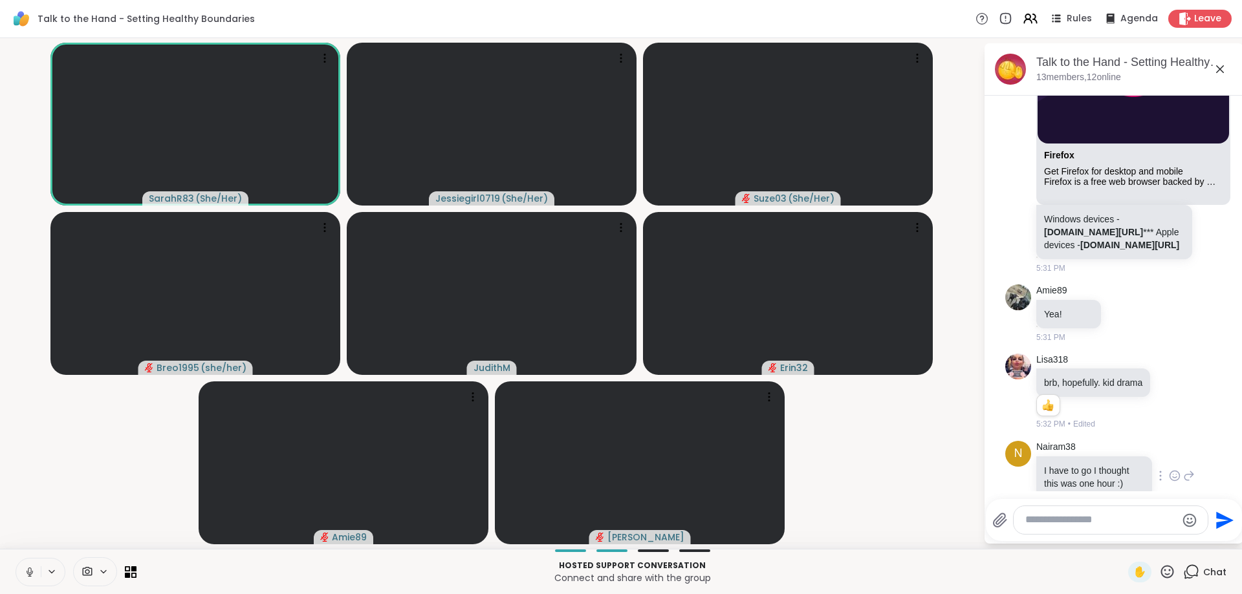
click at [1190, 441] on div "Nairam38 I have to go I thought this was one hour :) 5:32 PM" at bounding box center [1115, 477] width 158 height 72
click at [1109, 519] on textarea "Type your message" at bounding box center [1100, 521] width 151 height 14
click at [1226, 436] on li "N Nairam38 I have to go I thought this was one hour :) 5:32 PM" at bounding box center [1114, 477] width 235 height 82
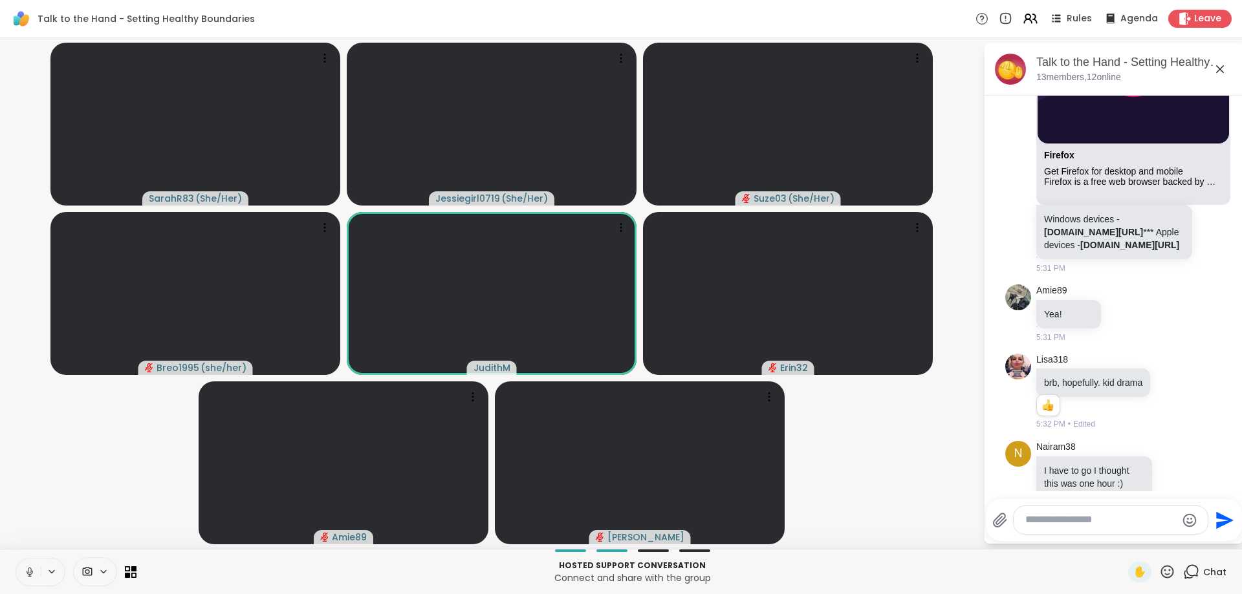
click at [23, 572] on button at bounding box center [28, 572] width 25 height 27
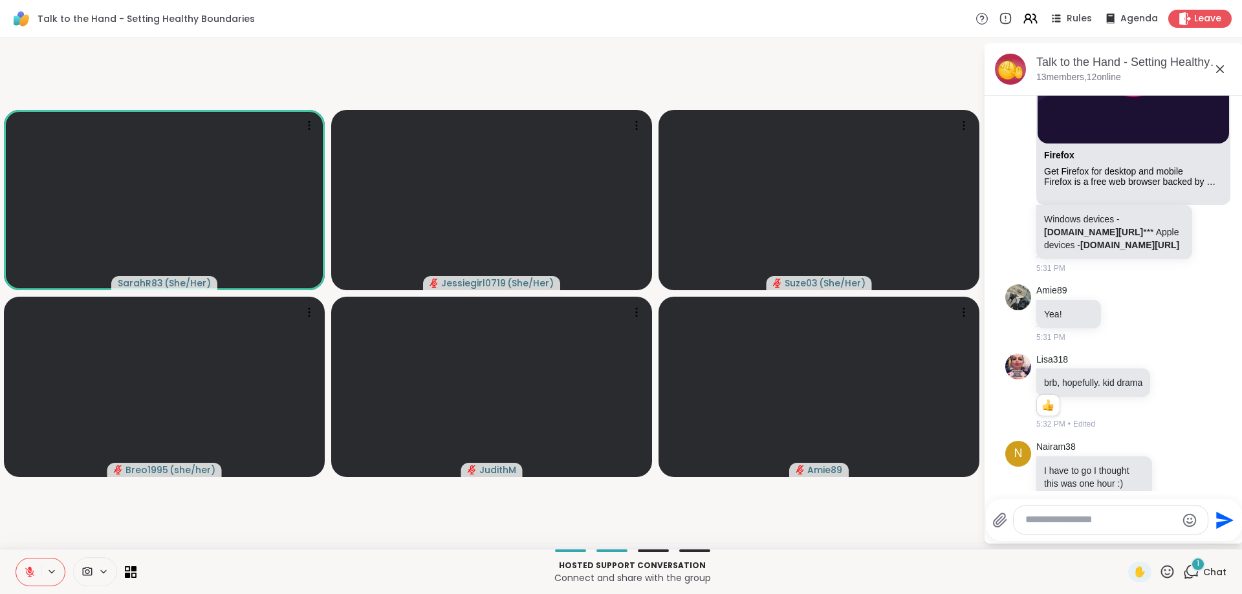
scroll to position [4313, 0]
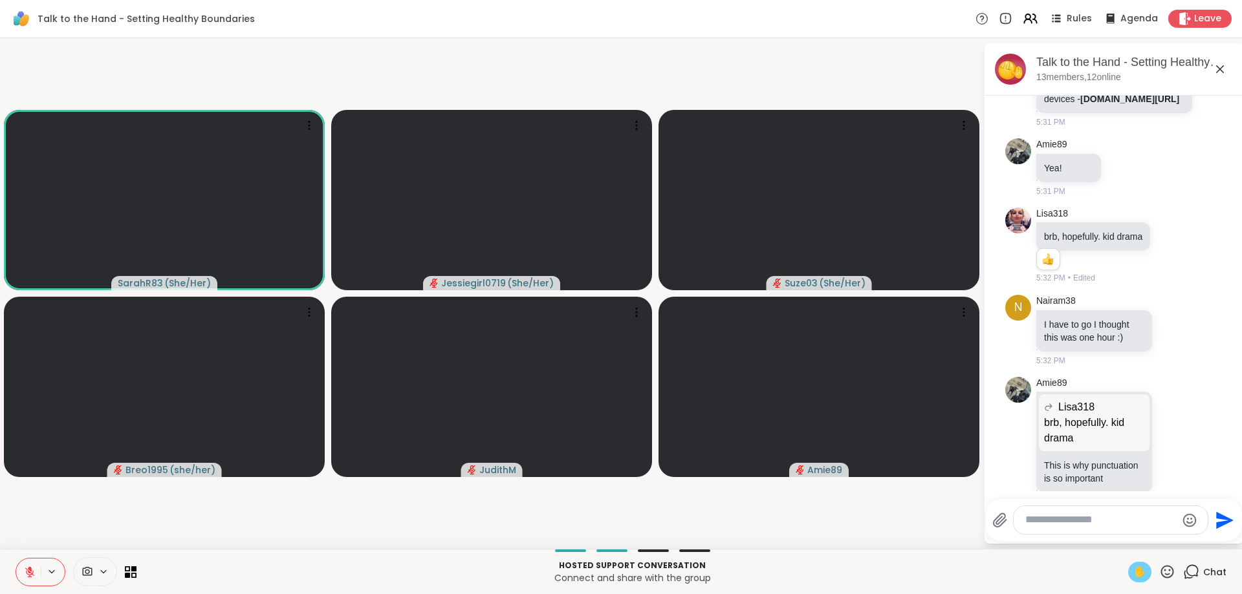
click at [1135, 576] on span "✋" at bounding box center [1139, 573] width 13 height 16
click at [27, 569] on icon at bounding box center [30, 573] width 12 height 12
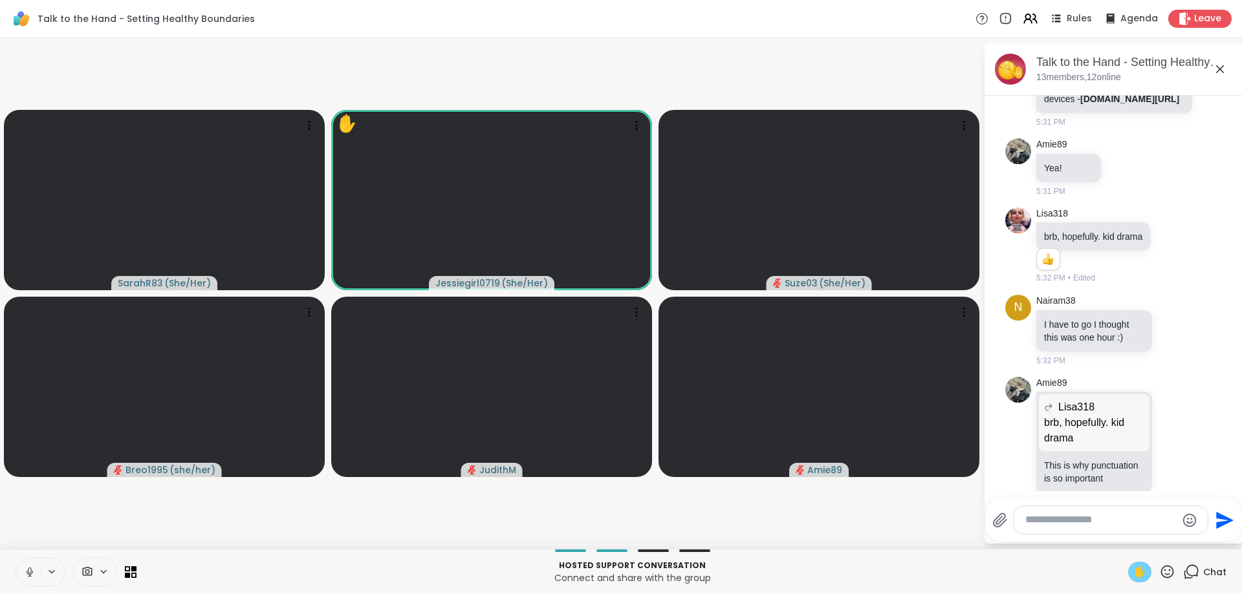
click at [27, 572] on icon at bounding box center [30, 573] width 6 height 4
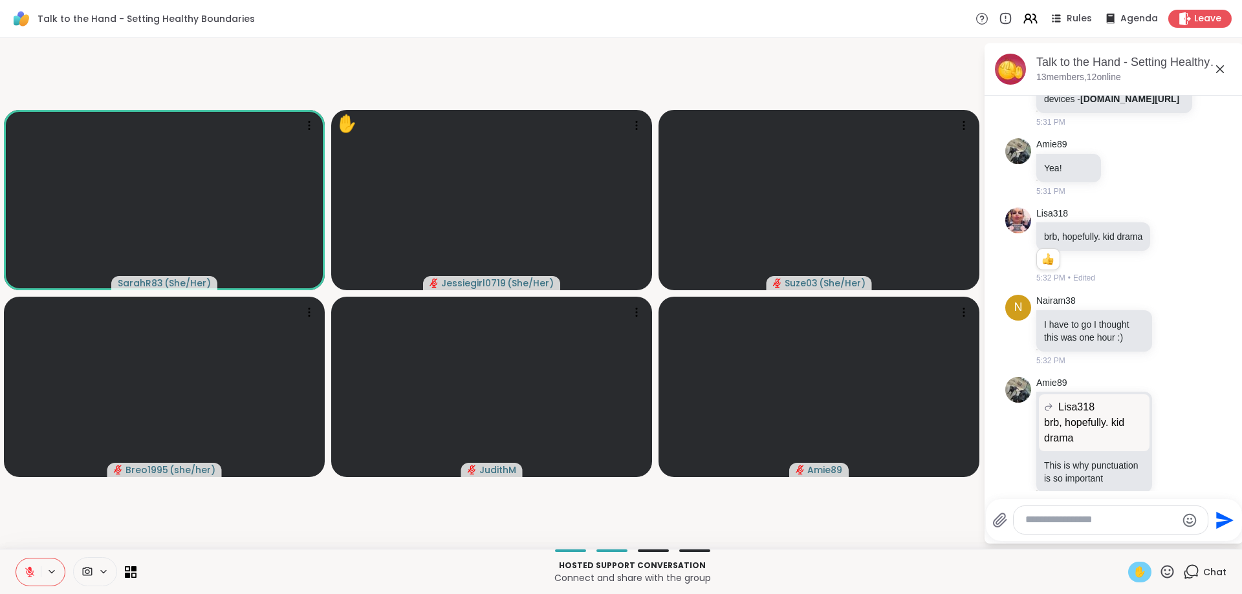
click at [1142, 571] on span "✋" at bounding box center [1139, 573] width 13 height 16
click at [1079, 521] on textarea "Type your message" at bounding box center [1100, 521] width 151 height 14
click at [1091, 525] on textarea "Type your message" at bounding box center [1100, 521] width 151 height 14
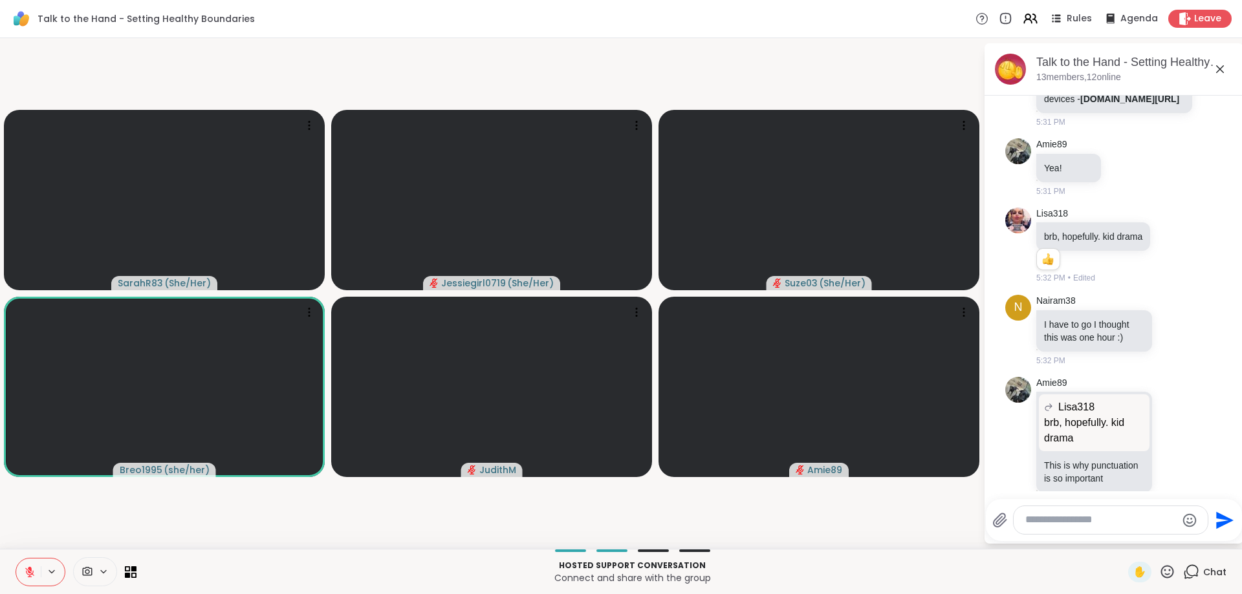
click at [1078, 523] on textarea "Type your message" at bounding box center [1100, 521] width 151 height 14
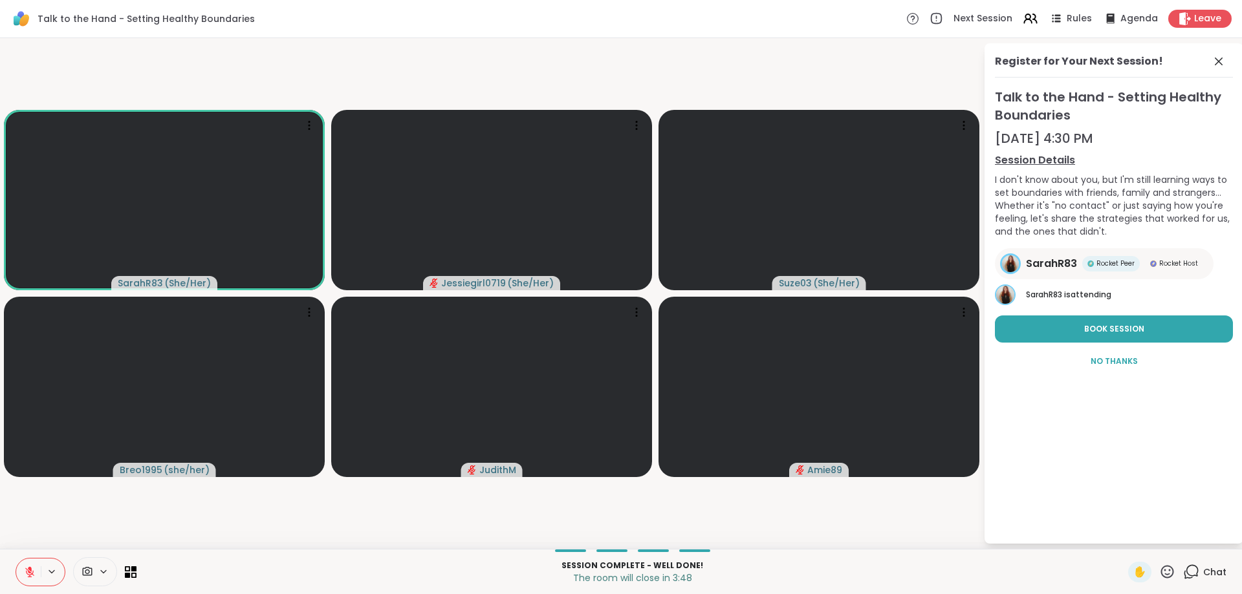
click at [1198, 574] on icon at bounding box center [1192, 571] width 12 height 12
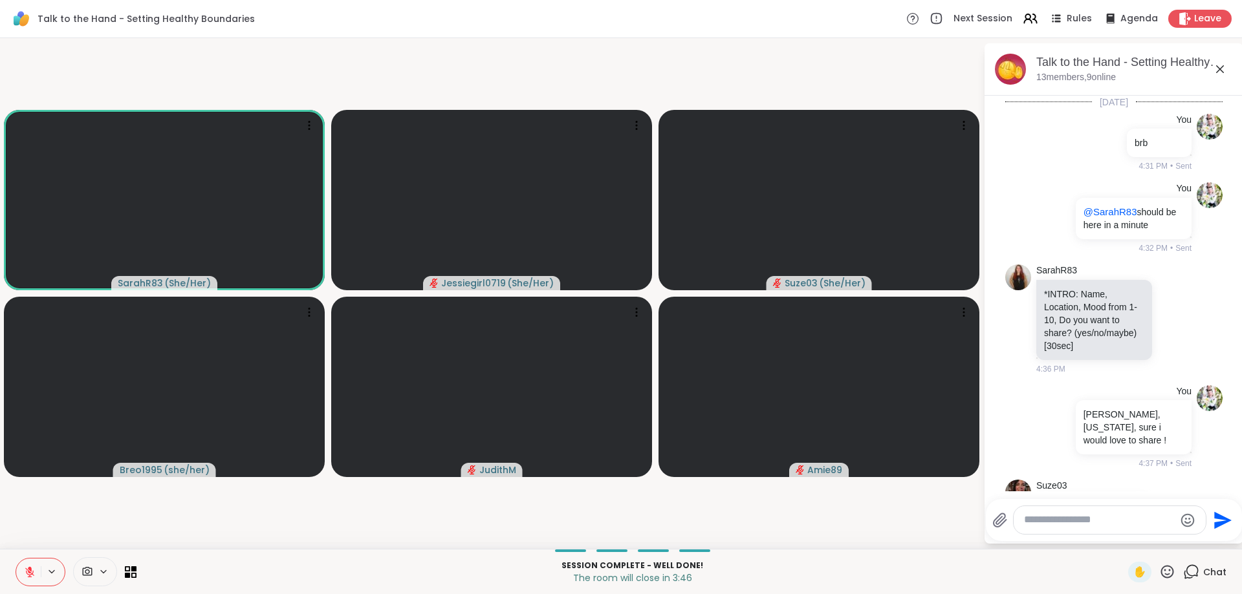
scroll to position [4300, 0]
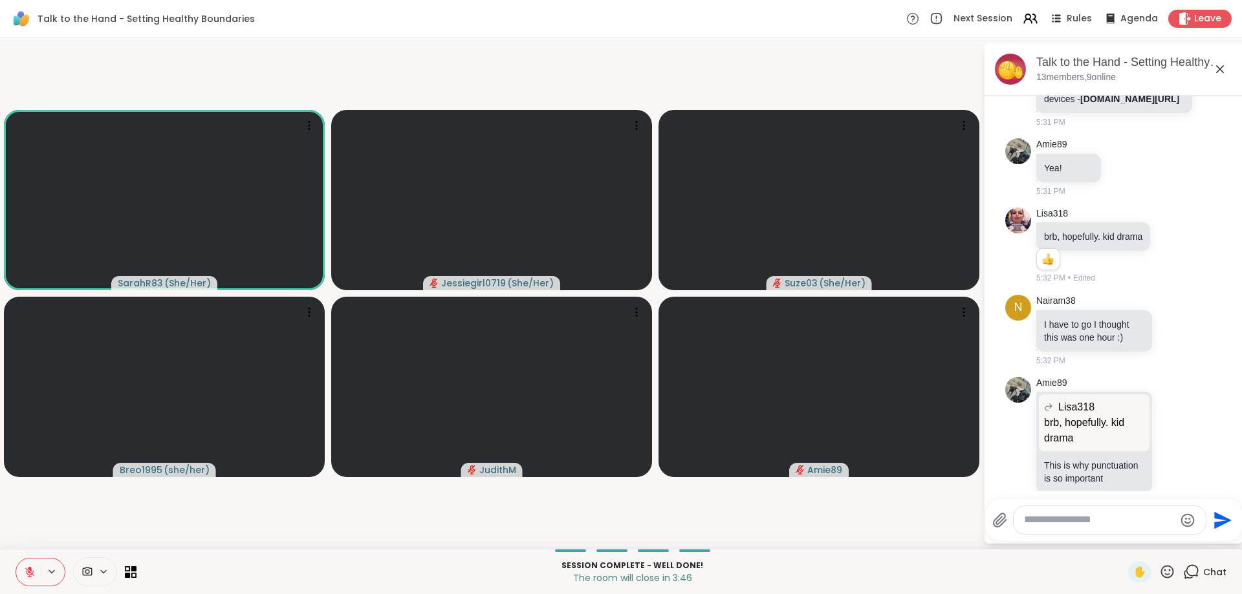
click at [1198, 573] on icon at bounding box center [1192, 571] width 12 height 12
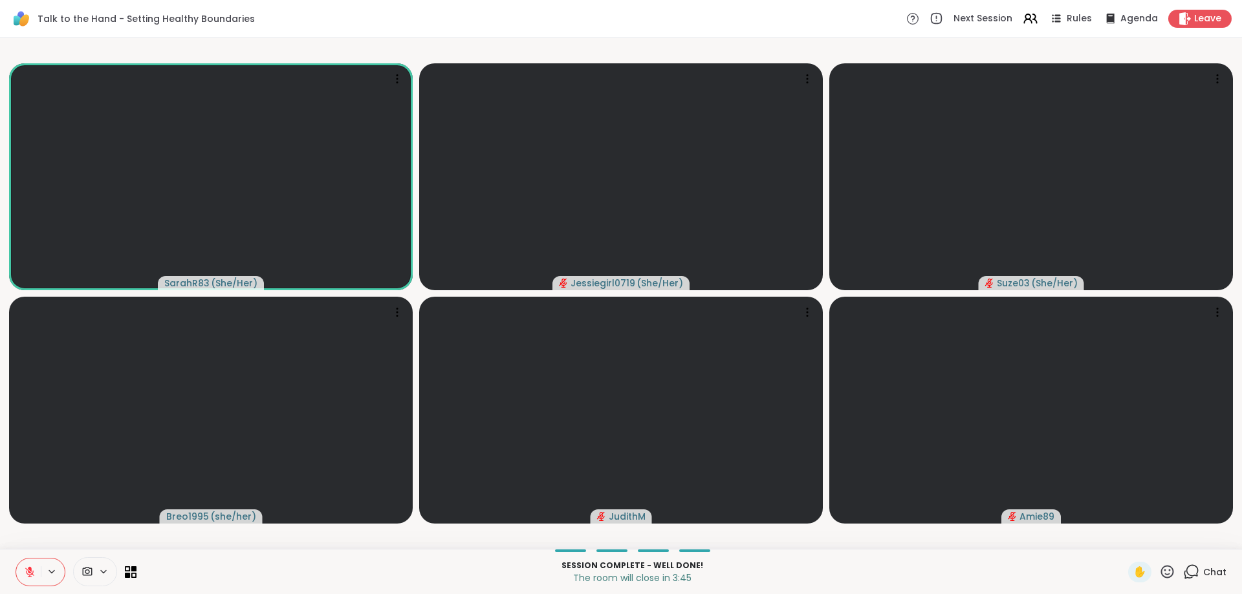
click at [1198, 573] on icon at bounding box center [1192, 571] width 12 height 12
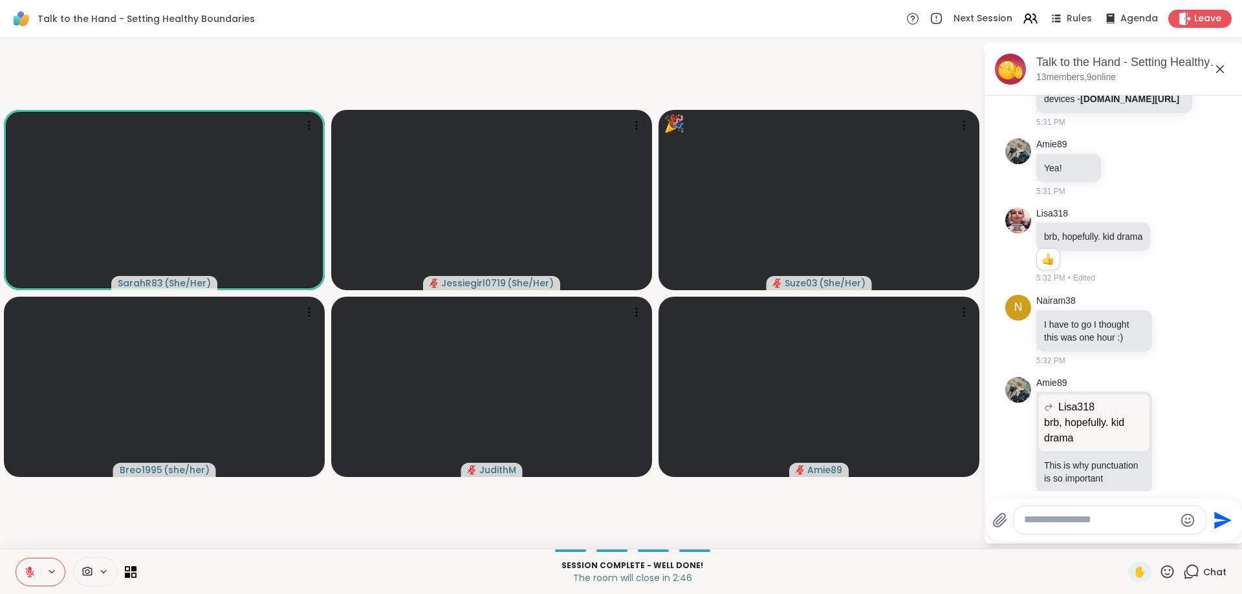
click at [30, 569] on icon at bounding box center [30, 569] width 4 height 5
click at [28, 576] on icon at bounding box center [30, 573] width 12 height 12
click at [1189, 20] on icon at bounding box center [1185, 19] width 12 height 14
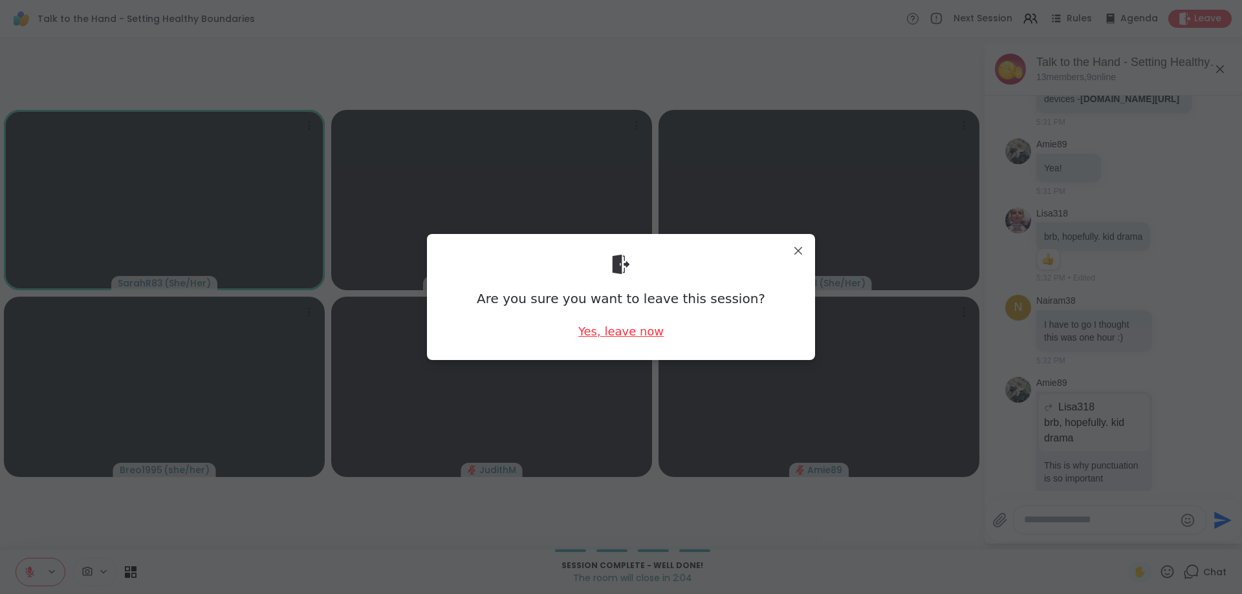
click at [646, 336] on div "Yes, leave now" at bounding box center [620, 331] width 85 height 16
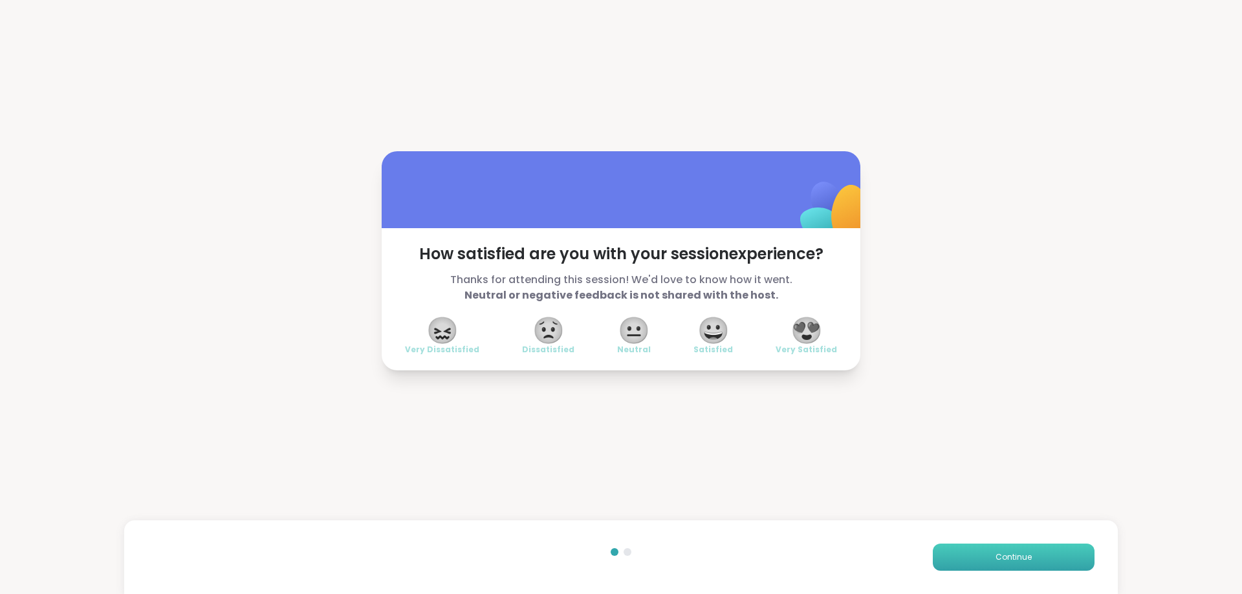
click at [999, 546] on button "Continue" at bounding box center [1014, 557] width 162 height 27
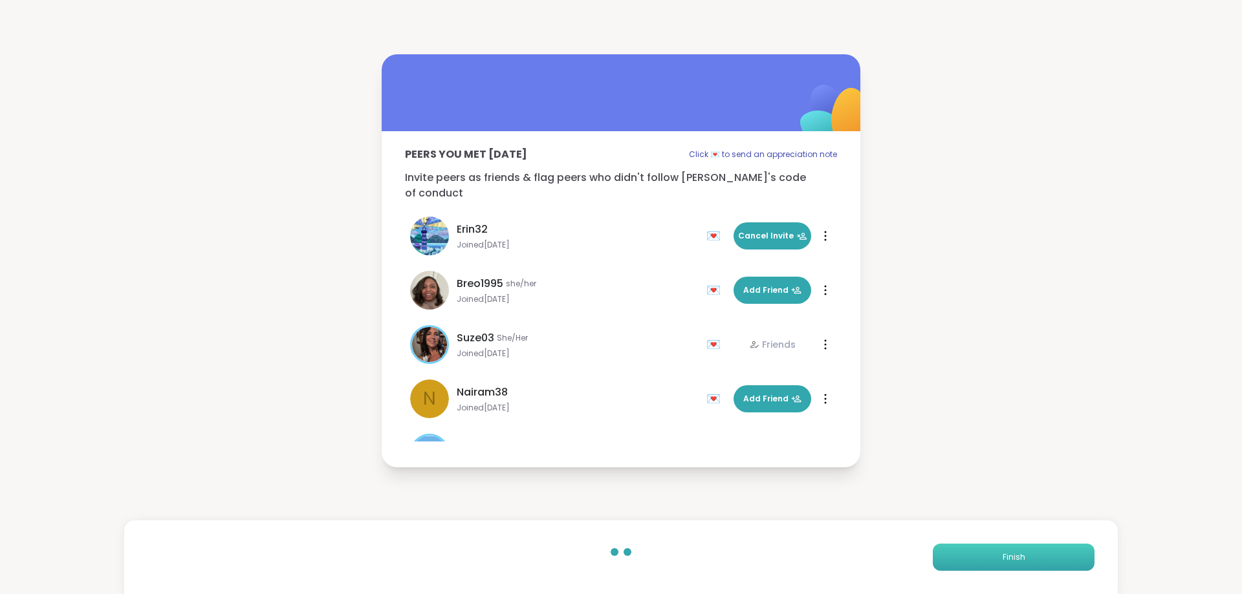
click at [999, 546] on button "Finish" at bounding box center [1014, 557] width 162 height 27
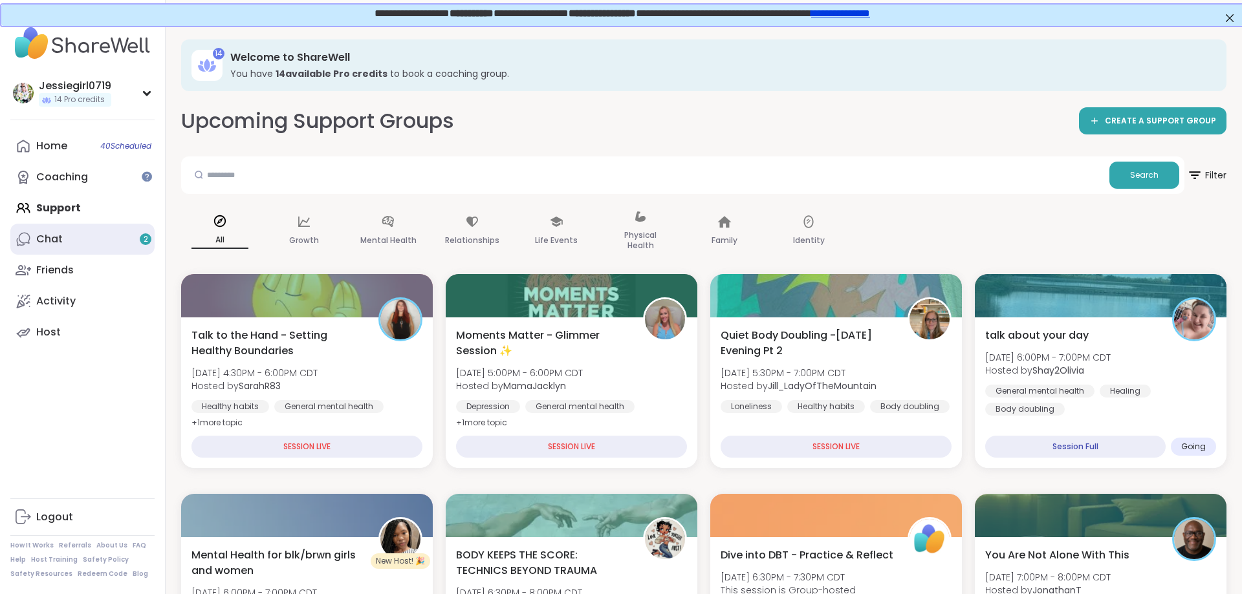
click at [64, 237] on link "Chat 2" at bounding box center [82, 239] width 144 height 31
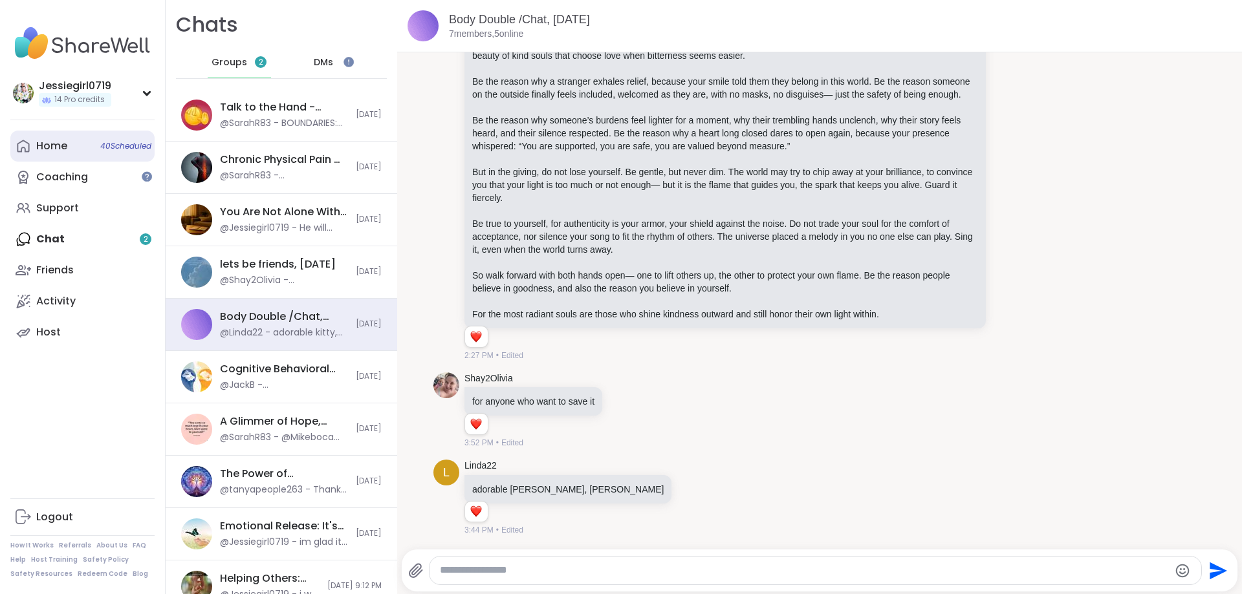
click at [61, 155] on link "Home 40 Scheduled" at bounding box center [82, 146] width 144 height 31
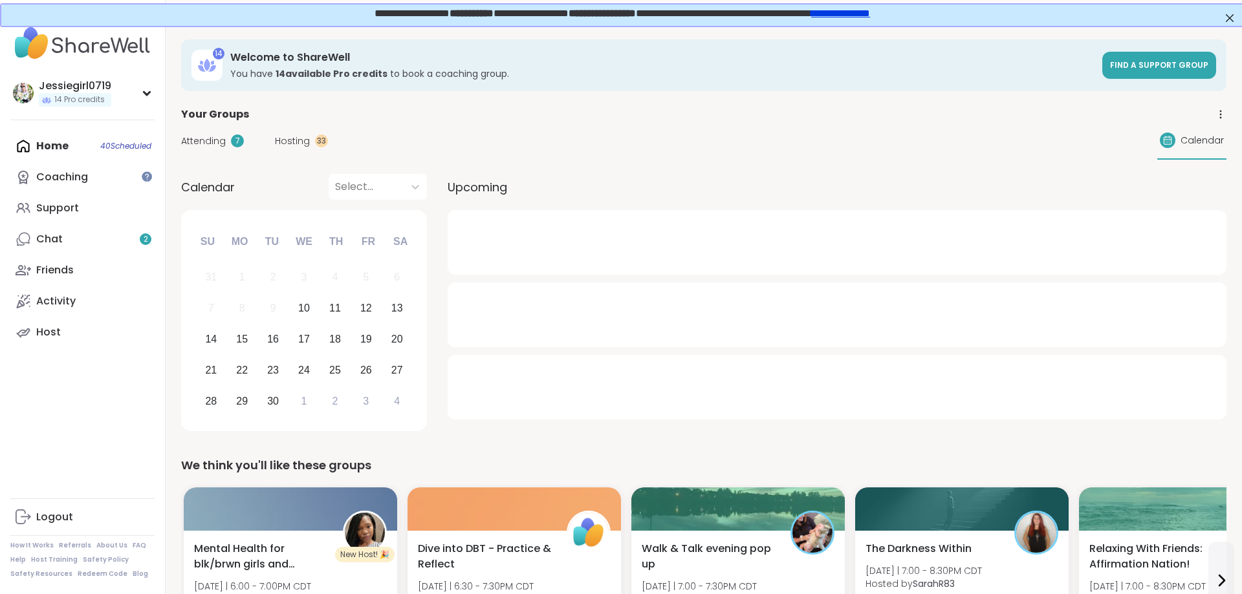
click at [214, 140] on span "Attending" at bounding box center [203, 142] width 45 height 14
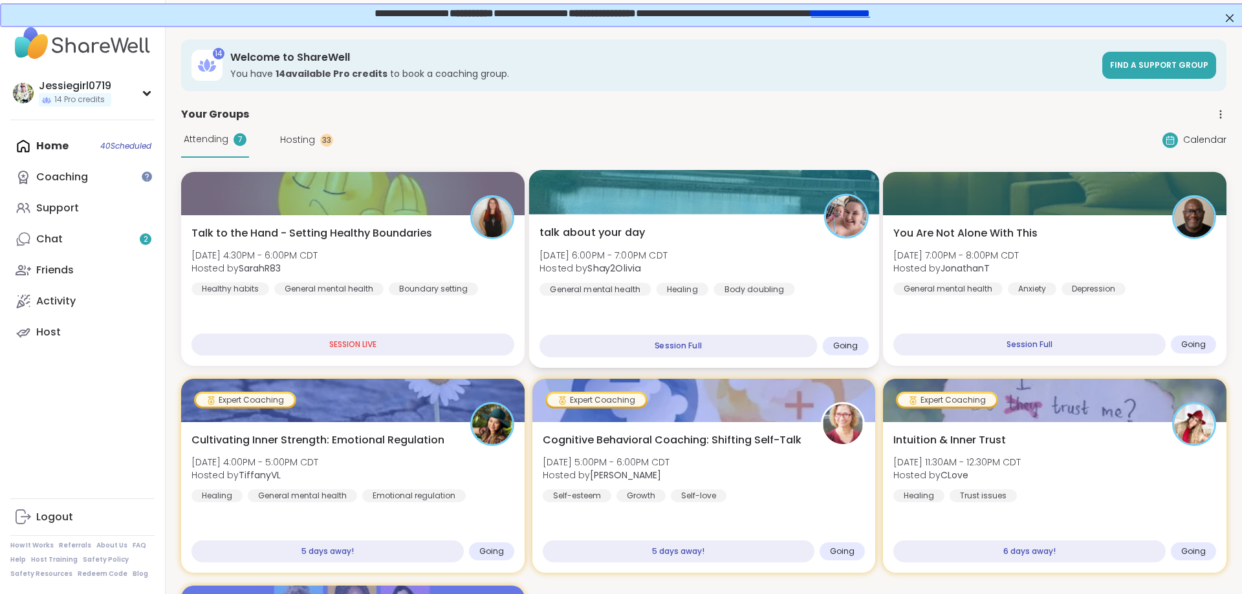
click at [787, 258] on div "talk about your day Wed, Sep 10 | 6:00PM - 7:00PM CDT Hosted by Shay2Olivia Gen…" at bounding box center [703, 260] width 329 height 71
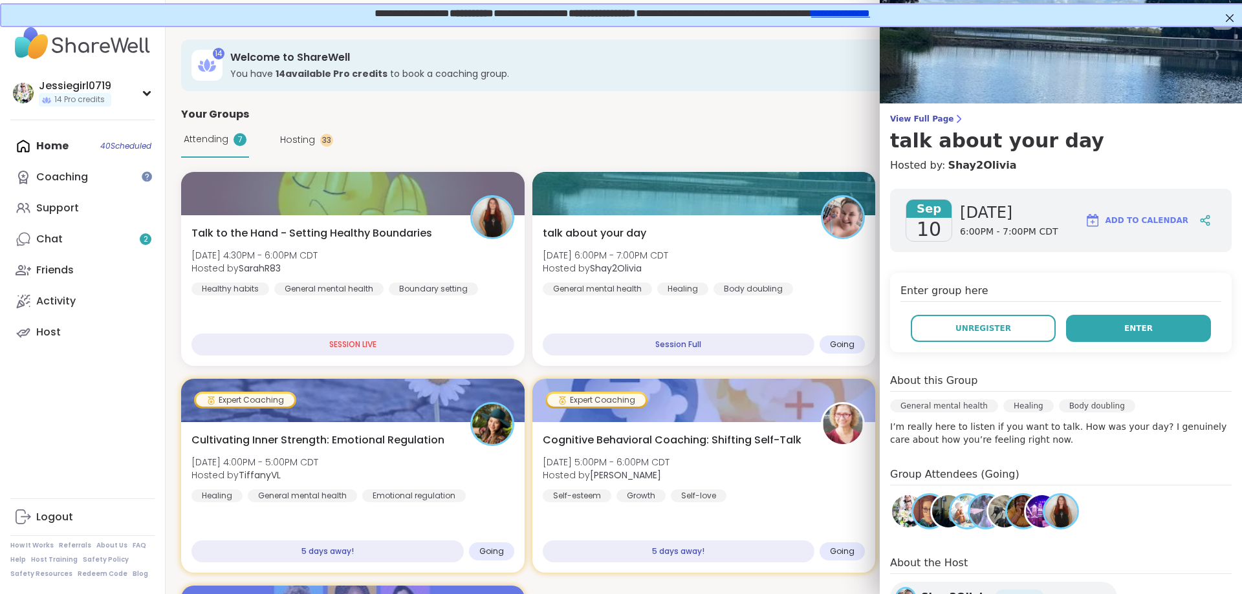
click at [1132, 320] on button "Enter" at bounding box center [1138, 328] width 145 height 27
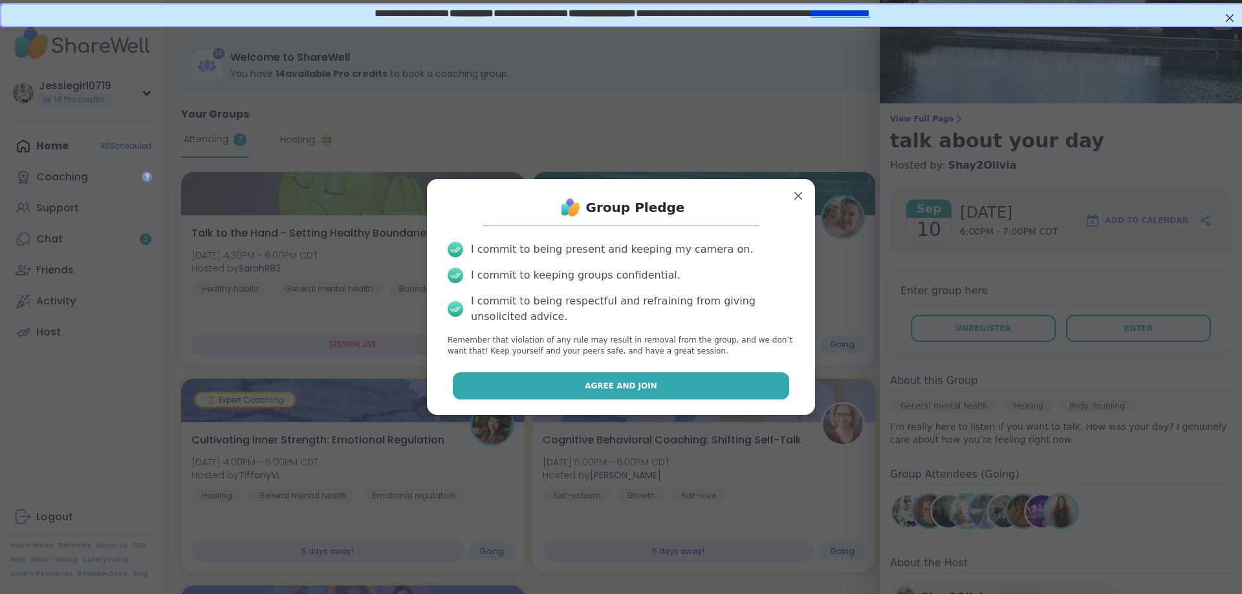
click at [677, 373] on button "Agree and Join" at bounding box center [621, 386] width 337 height 27
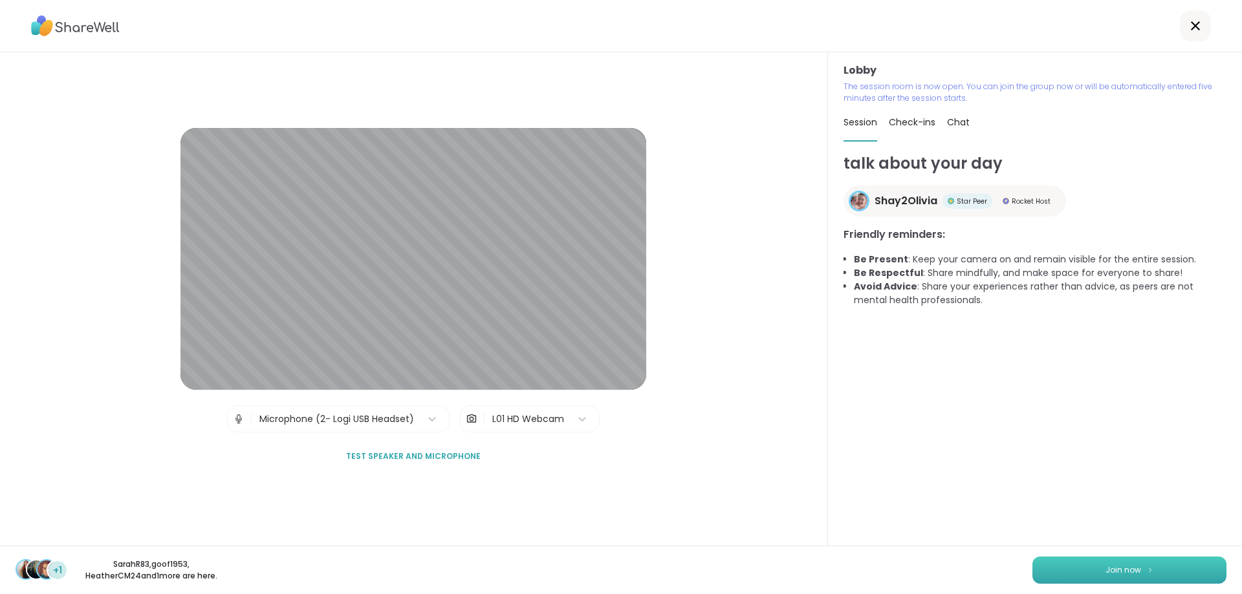
click at [1147, 567] on button "Join now" at bounding box center [1129, 570] width 194 height 27
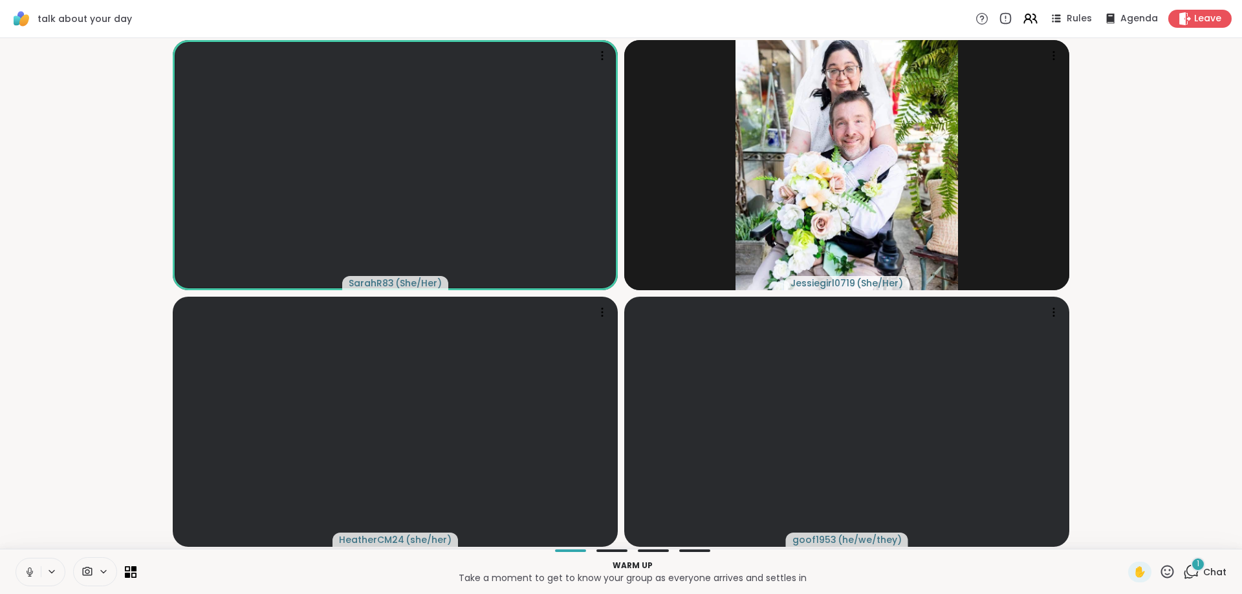
click at [1188, 569] on icon at bounding box center [1192, 571] width 12 height 12
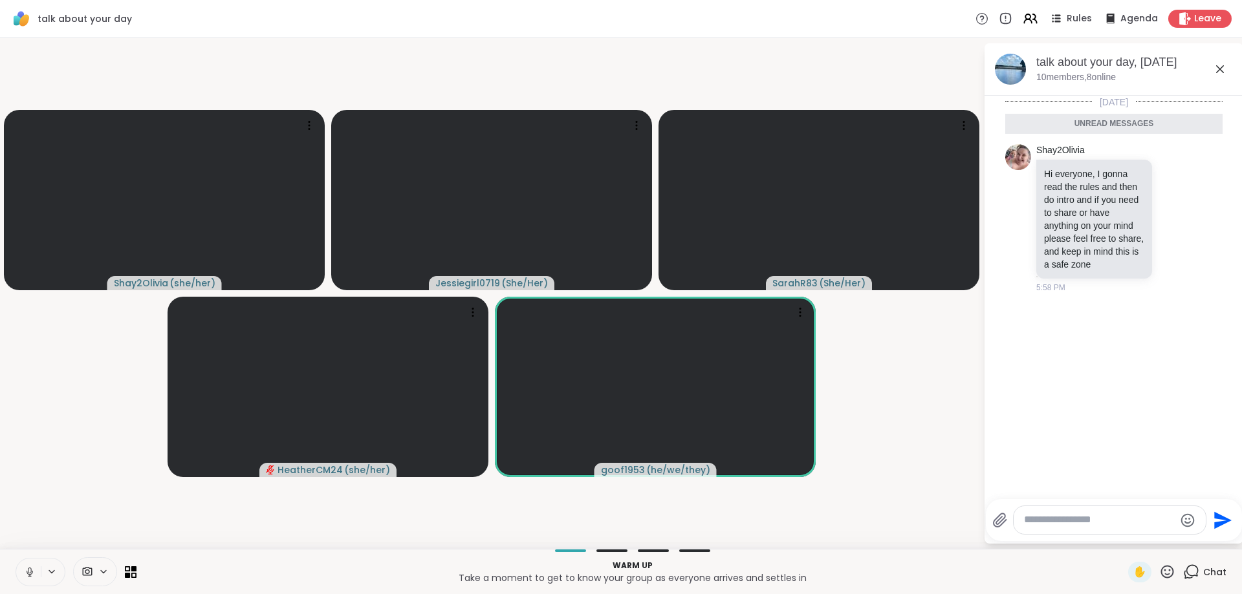
click at [1083, 525] on textarea "Type your message" at bounding box center [1099, 521] width 151 height 14
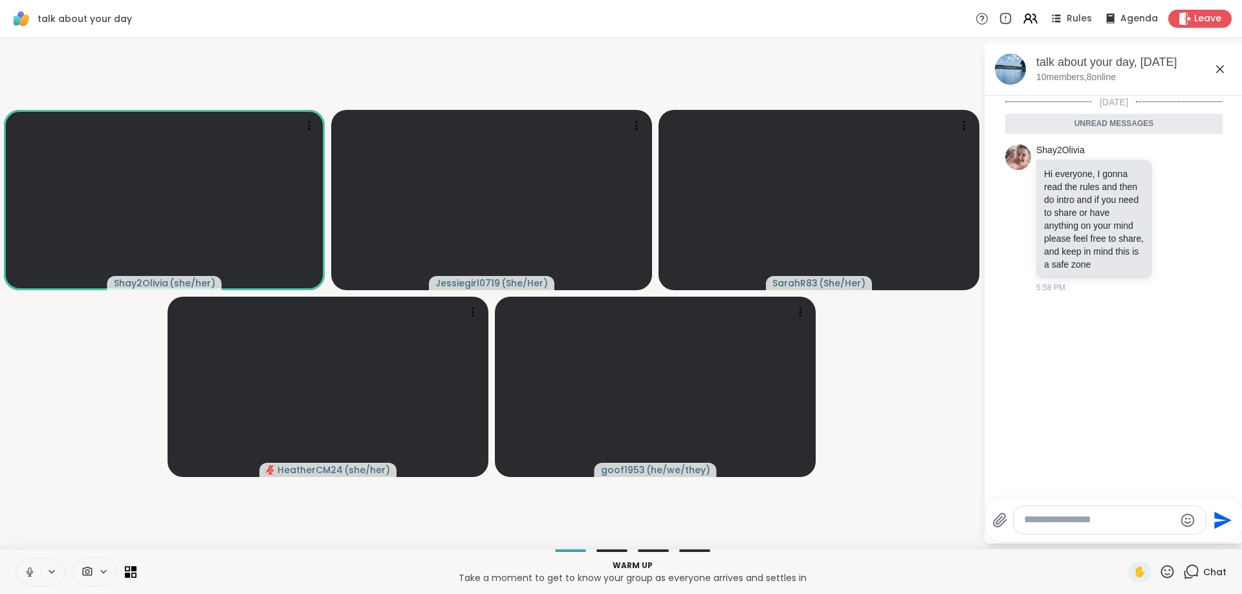
click at [1083, 525] on textarea "Type your message" at bounding box center [1099, 521] width 151 height 14
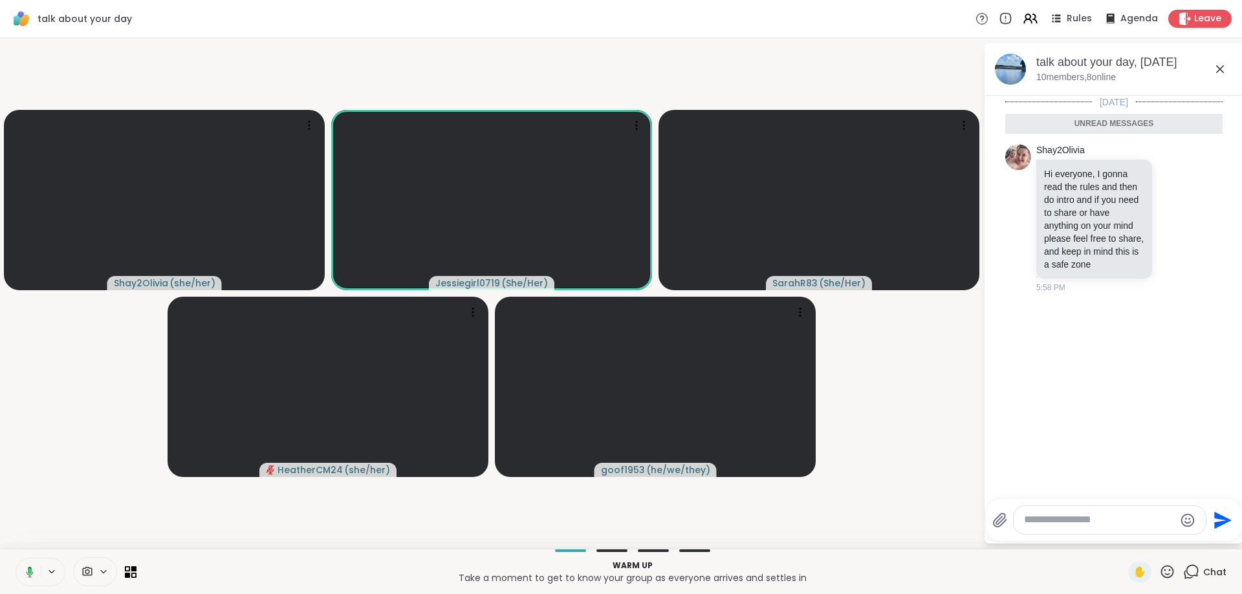
click at [1086, 517] on textarea "Type your message" at bounding box center [1099, 521] width 151 height 14
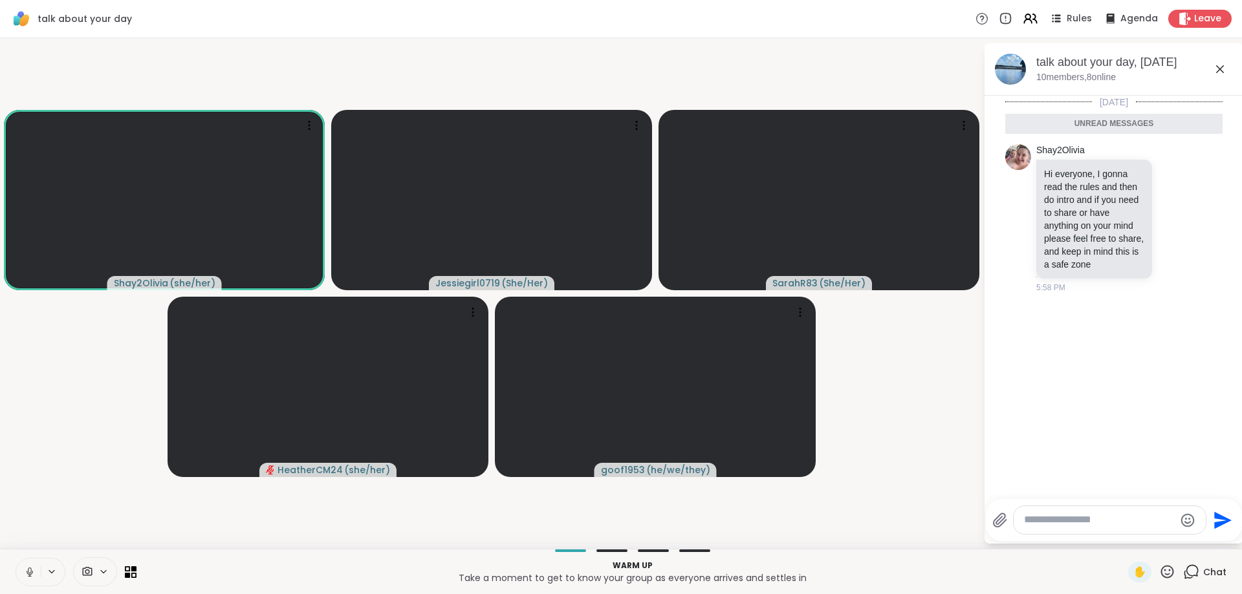
click at [1084, 522] on textarea "Type your message" at bounding box center [1099, 521] width 151 height 14
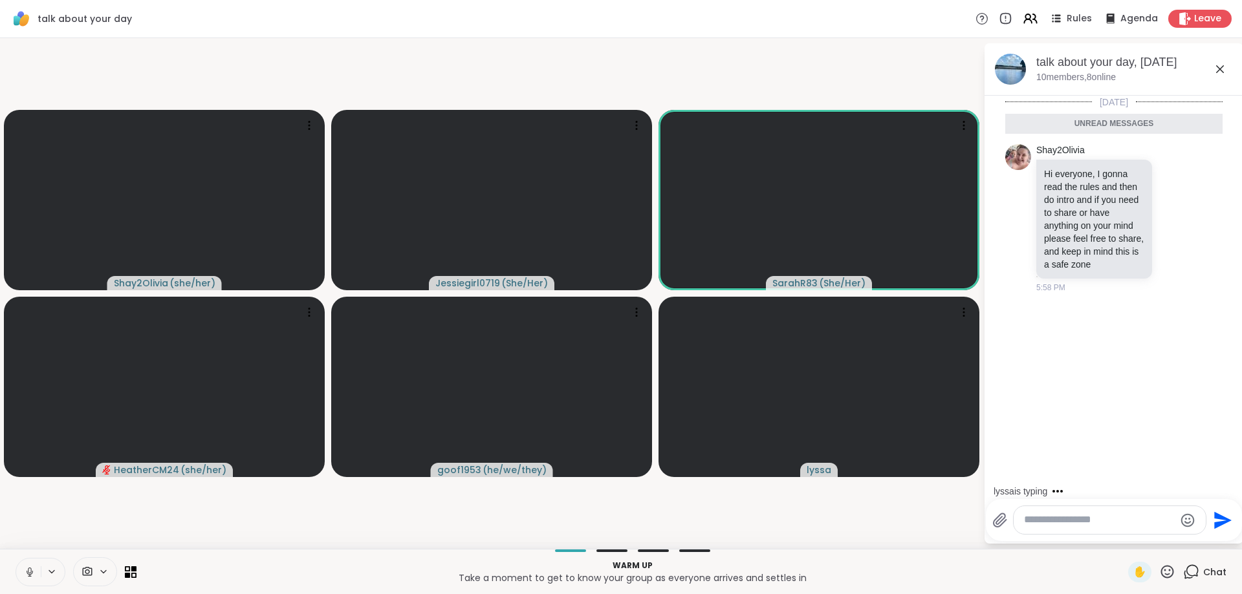
click at [32, 572] on icon at bounding box center [30, 573] width 6 height 4
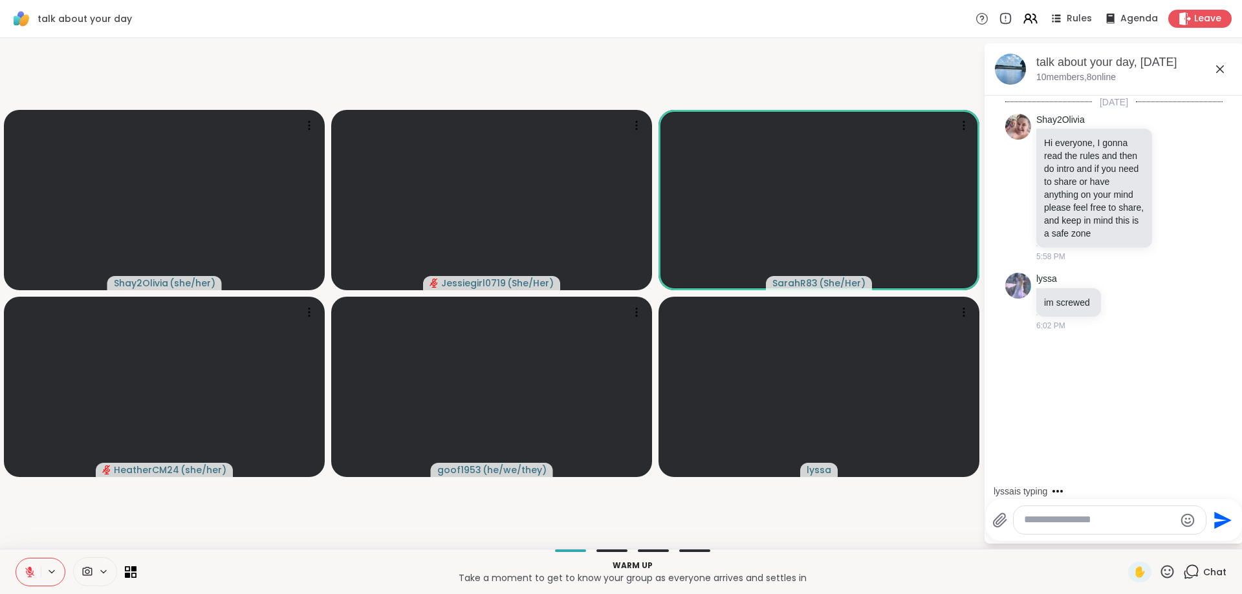
click at [26, 572] on icon at bounding box center [30, 573] width 12 height 12
click at [1055, 514] on div at bounding box center [1110, 520] width 192 height 28
click at [1058, 522] on textarea "Type your message" at bounding box center [1099, 521] width 151 height 14
click at [1079, 516] on textarea "Type your message" at bounding box center [1099, 521] width 151 height 14
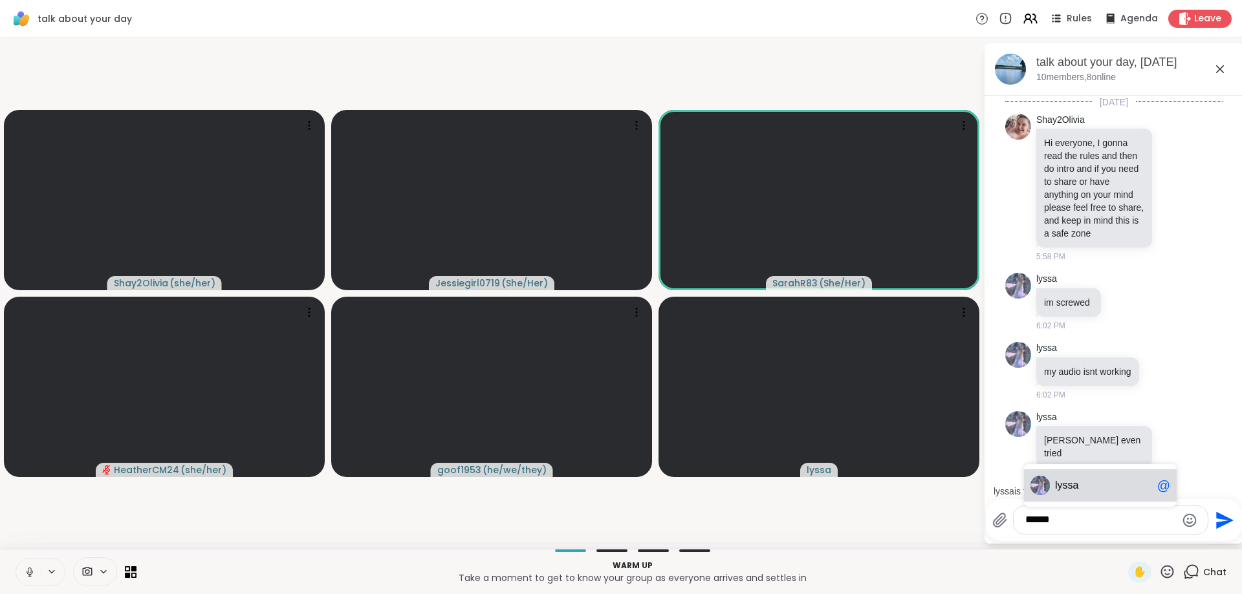
click at [1083, 489] on span "lyssa" at bounding box center [1103, 485] width 97 height 13
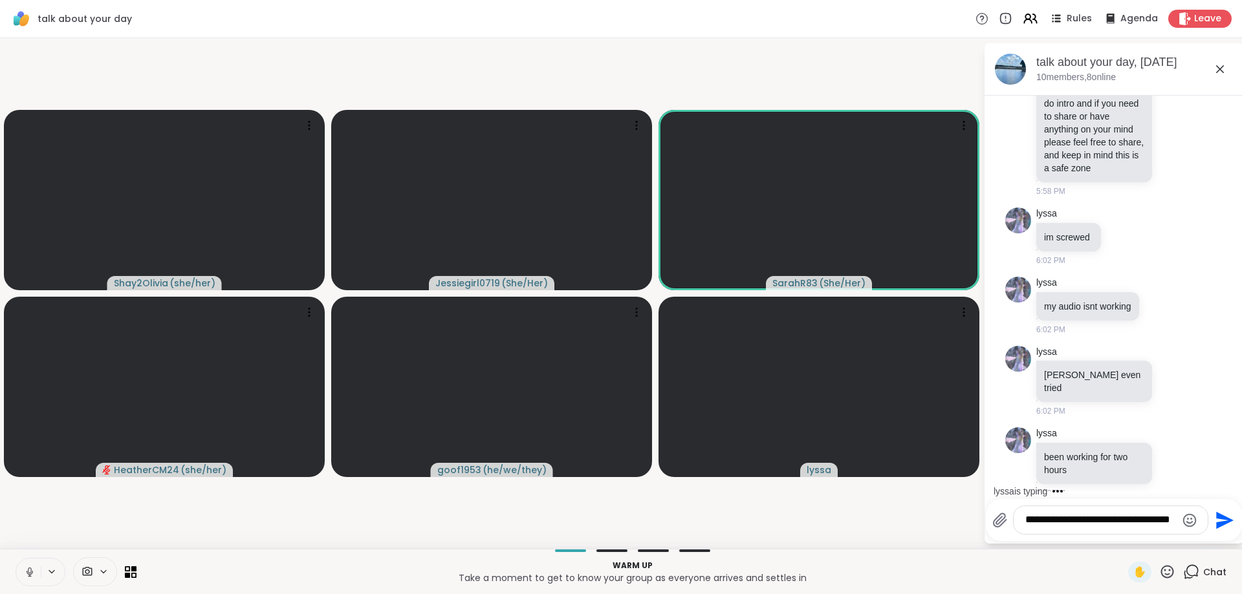
type textarea "**********"
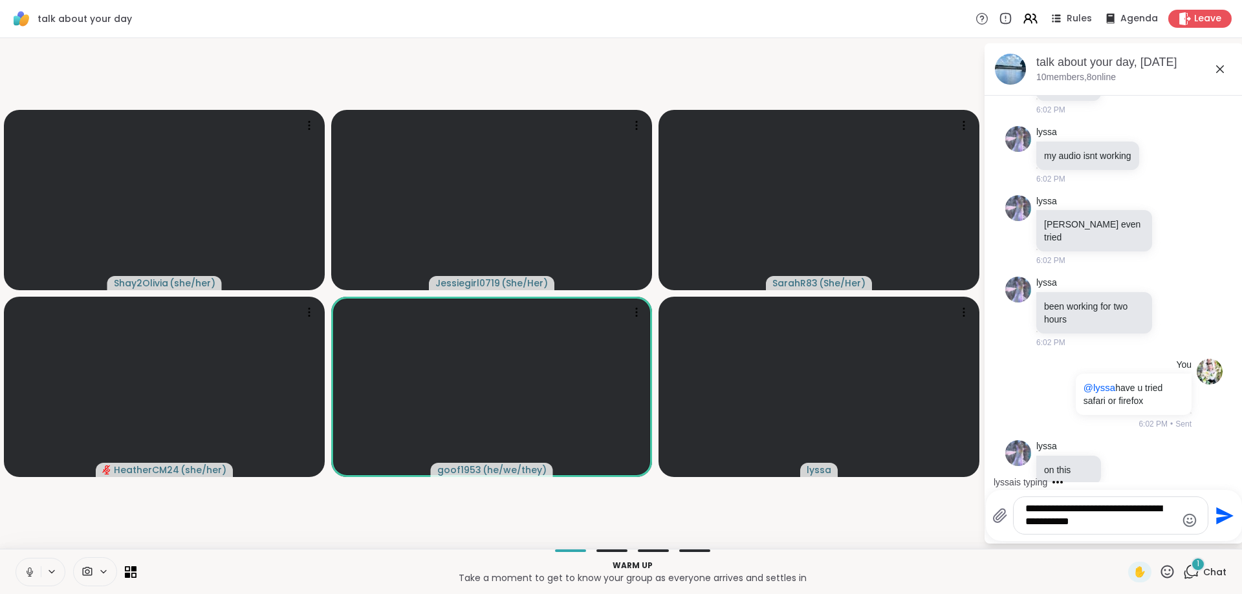
scroll to position [294, 0]
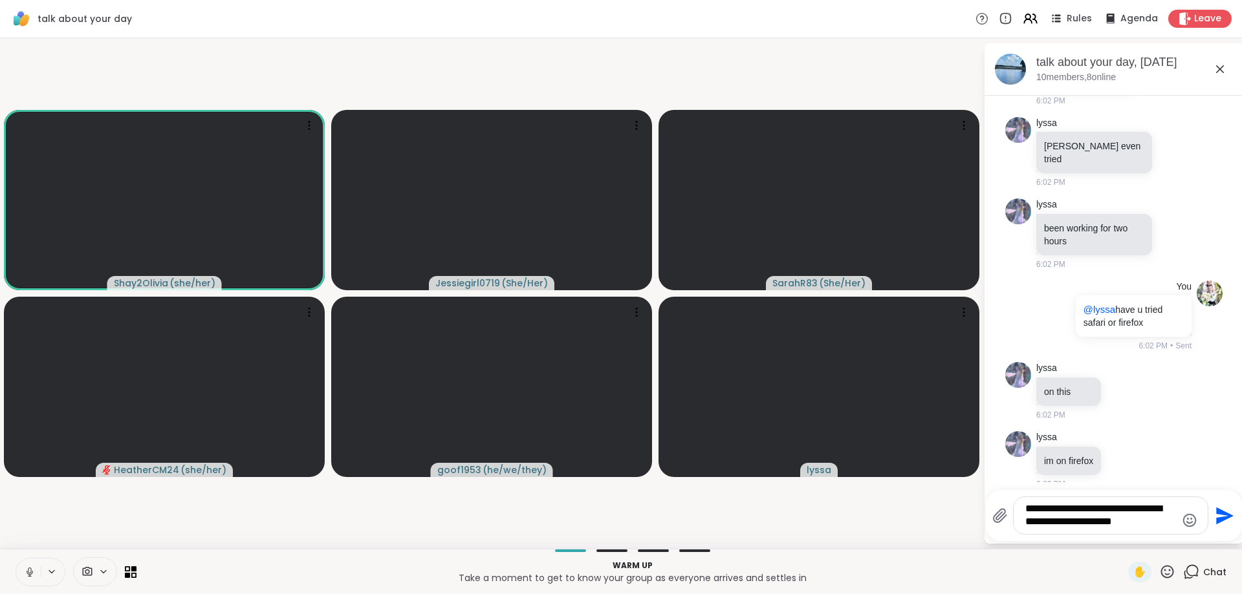
type textarea "**********"
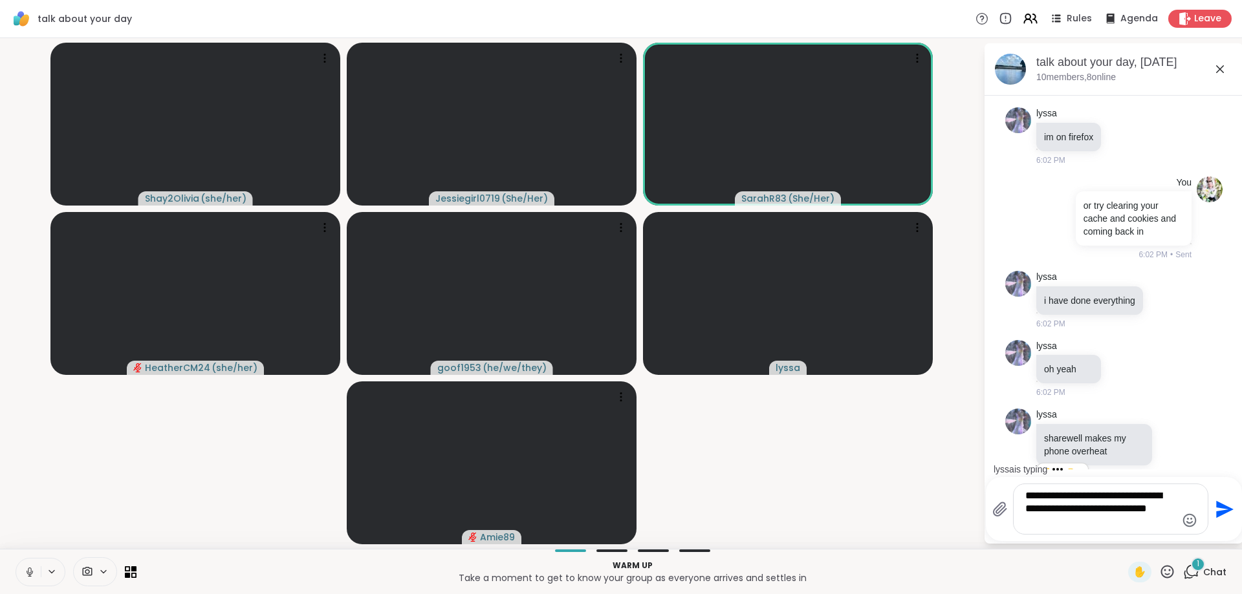
scroll to position [709, 0]
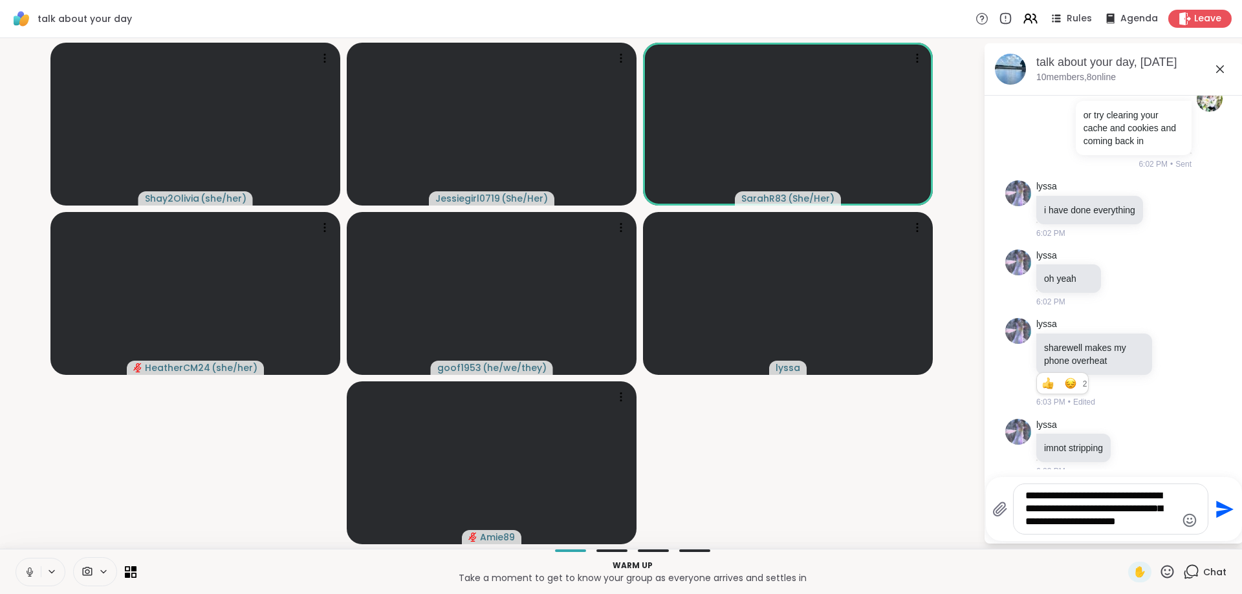
type textarea "**********"
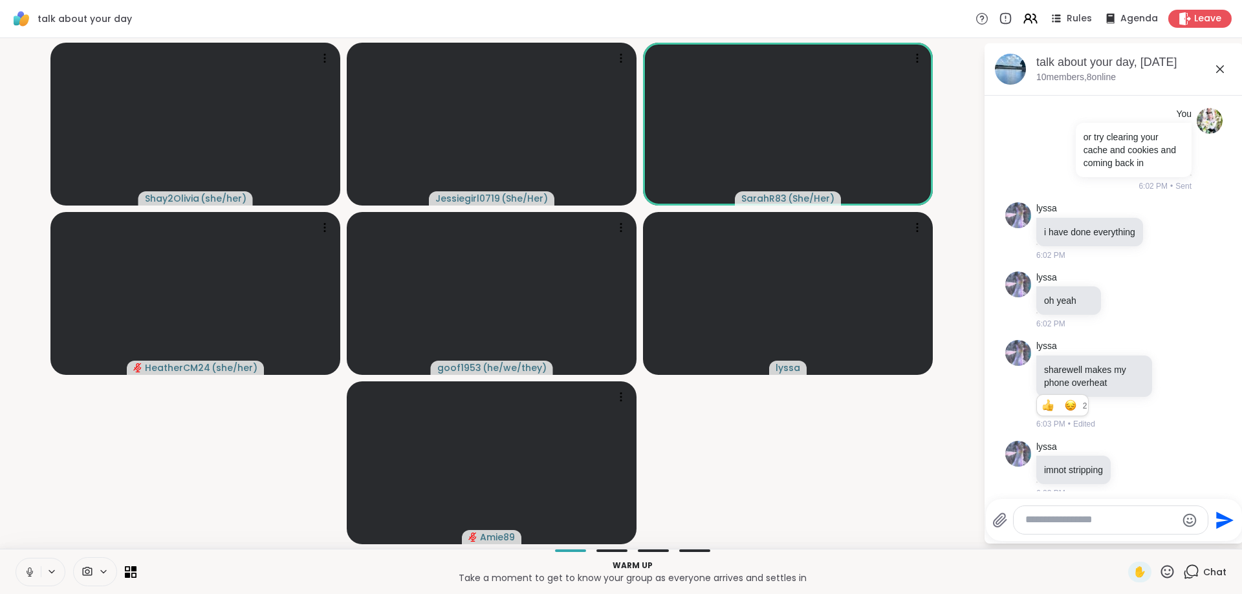
scroll to position [795, 0]
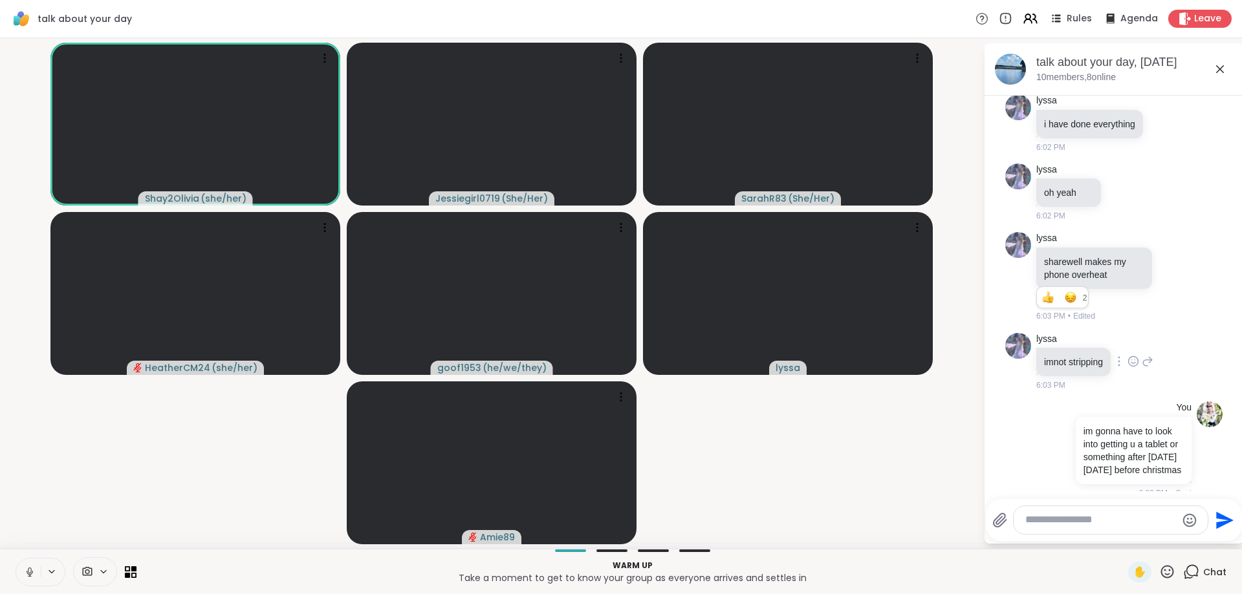
click at [1138, 356] on icon at bounding box center [1134, 361] width 10 height 10
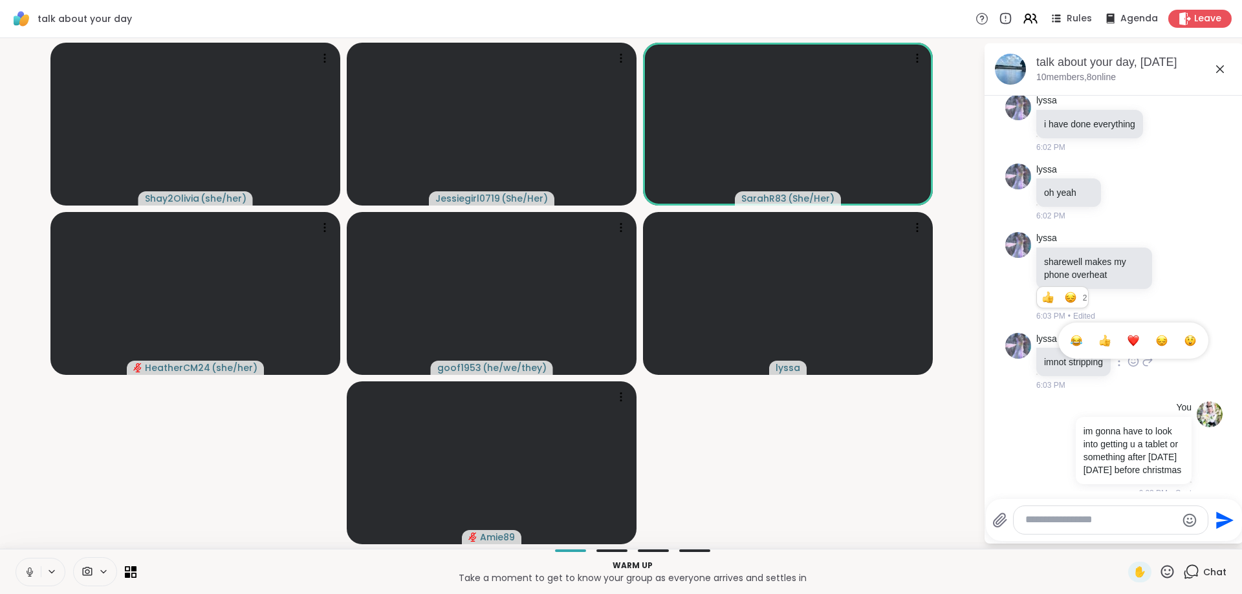
click at [1080, 335] on div "Select Reaction: Joy" at bounding box center [1077, 341] width 12 height 12
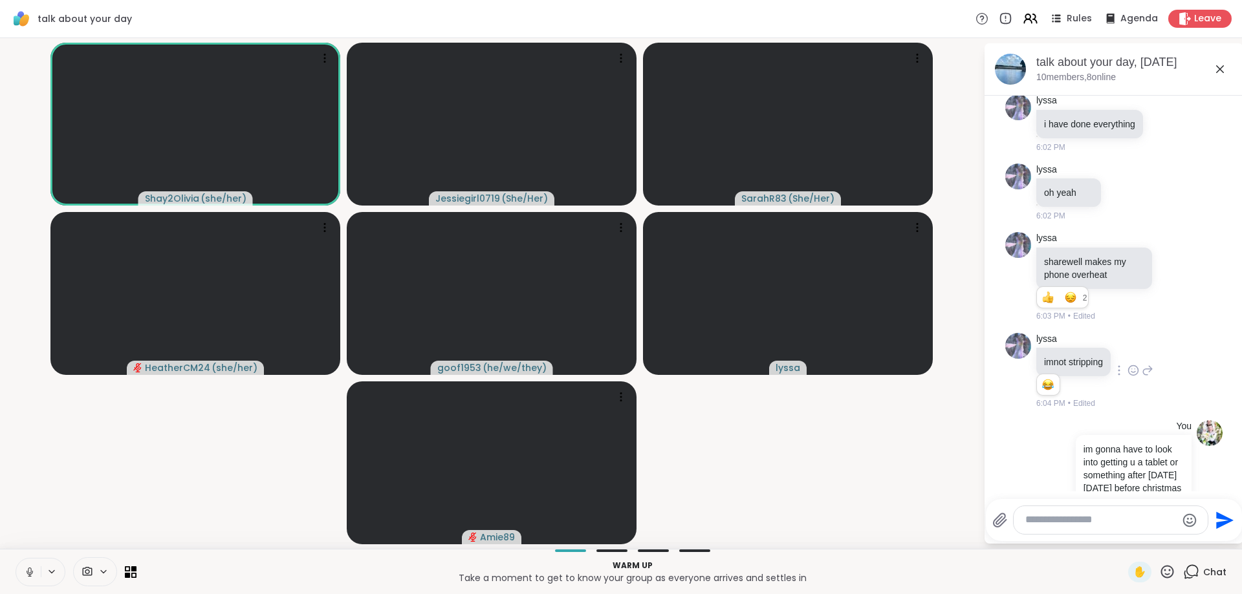
click at [1053, 532] on div at bounding box center [1111, 520] width 194 height 28
click at [1060, 512] on div at bounding box center [1111, 520] width 194 height 28
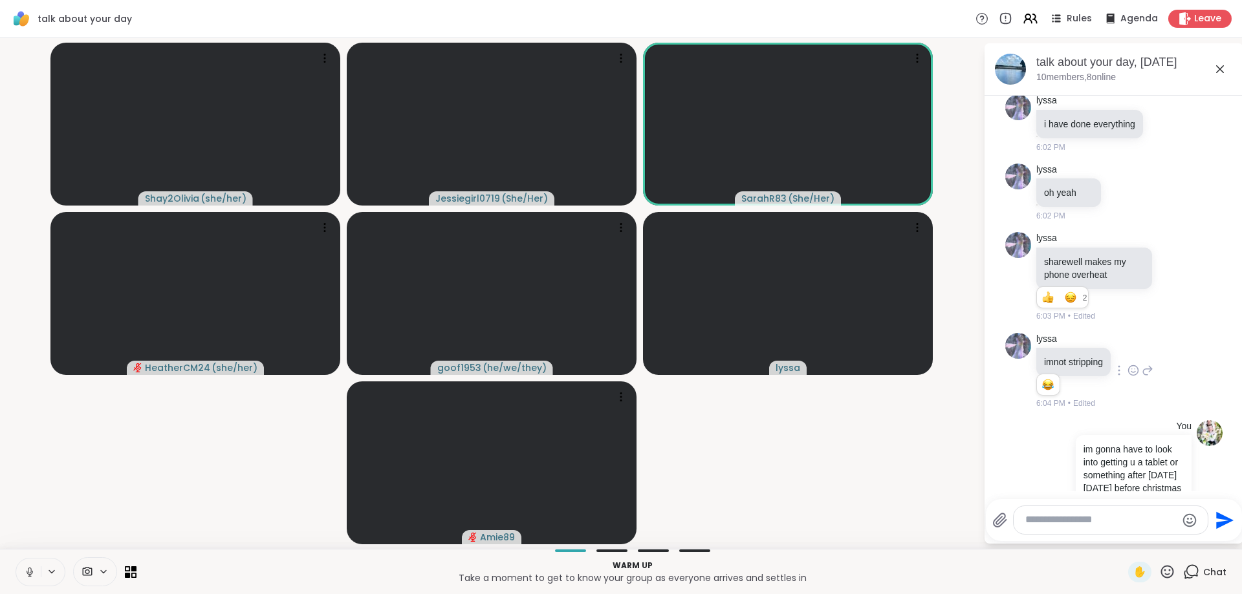
click at [1059, 517] on textarea "Type your message" at bounding box center [1100, 521] width 151 height 14
click at [1168, 572] on icon at bounding box center [1167, 572] width 16 height 16
click at [1098, 510] on div "**********" at bounding box center [1111, 520] width 194 height 28
click at [1085, 517] on textarea "**********" at bounding box center [1100, 521] width 151 height 14
click at [1185, 522] on icon "Emoji picker" at bounding box center [1190, 521] width 14 height 14
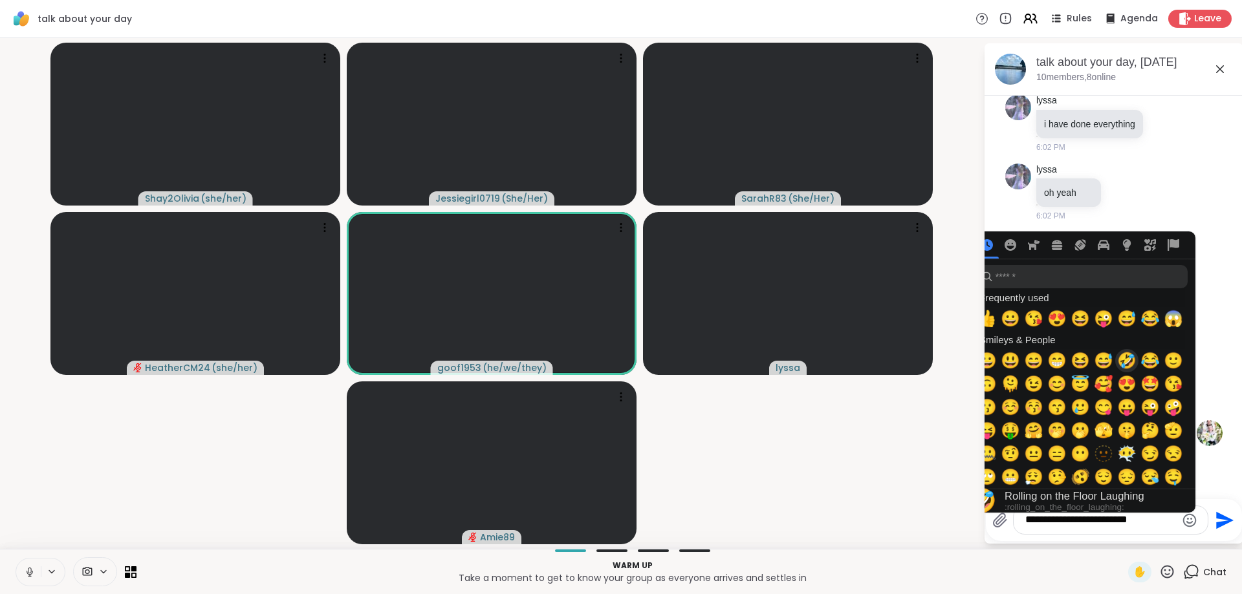
click at [1126, 353] on span "🤣" at bounding box center [1126, 361] width 19 height 18
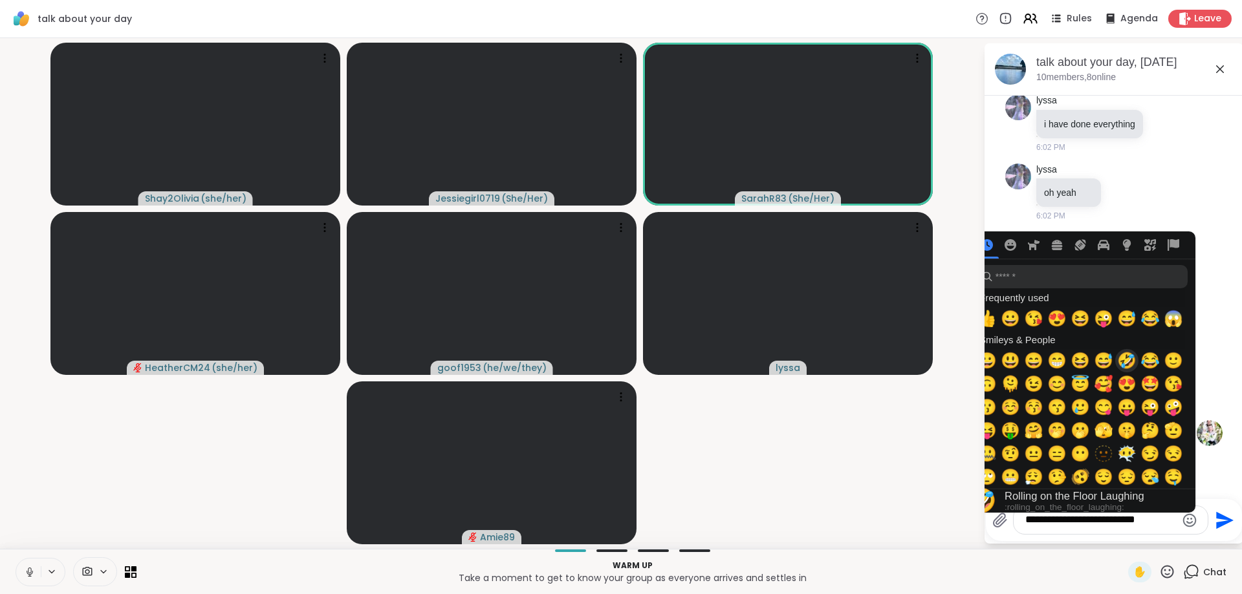
click at [1127, 356] on span "🤣" at bounding box center [1126, 361] width 19 height 18
type textarea "**********"
click at [1213, 517] on icon "Send" at bounding box center [1223, 520] width 21 height 21
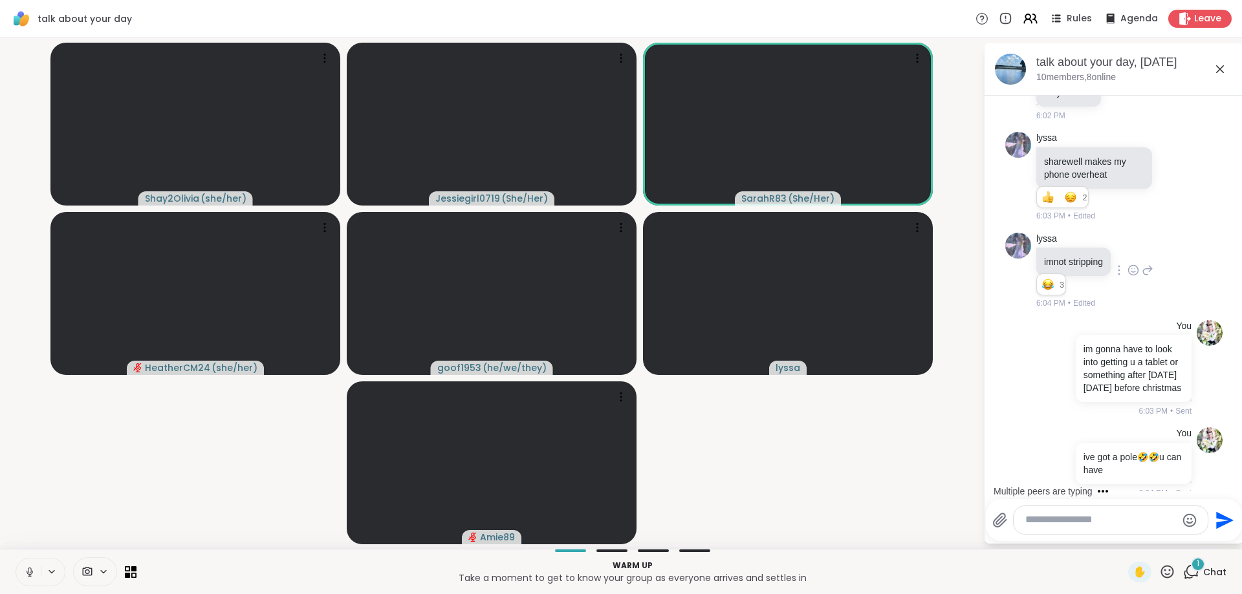
scroll to position [964, 0]
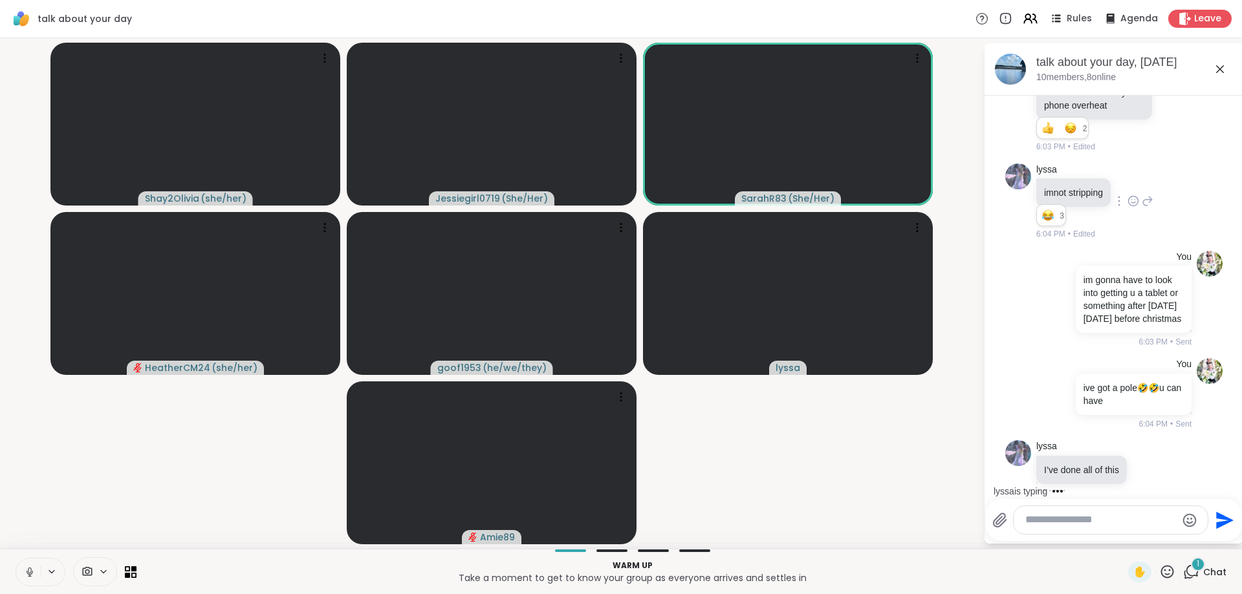
click at [1056, 521] on textarea "Type your message" at bounding box center [1100, 521] width 151 height 14
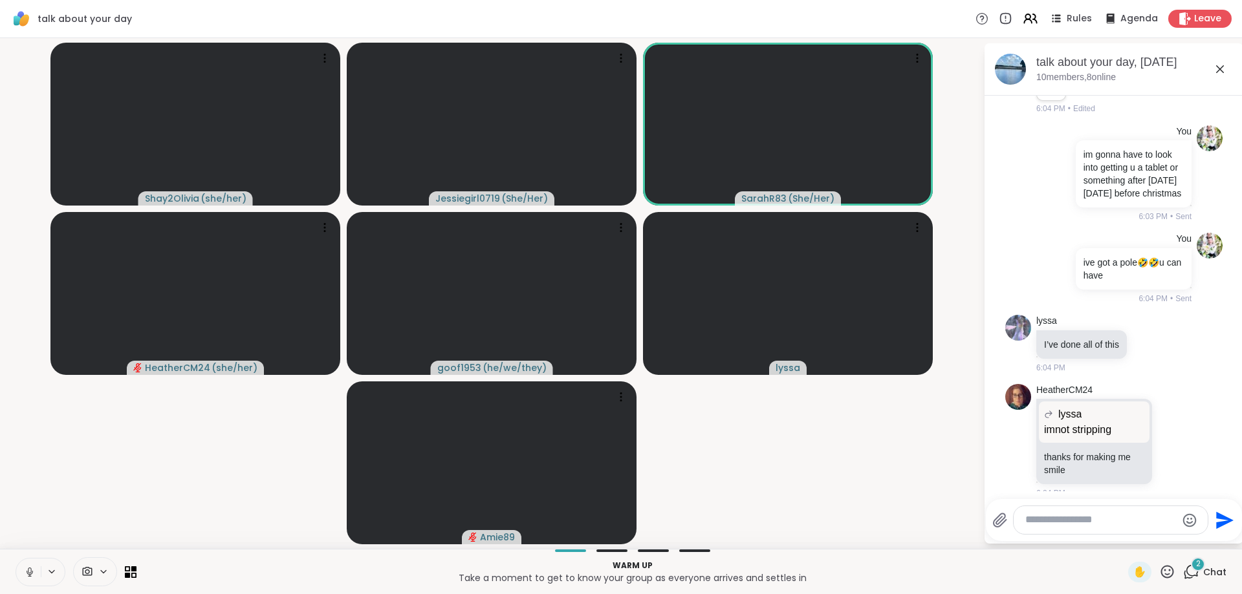
click at [1056, 521] on textarea "Type your message" at bounding box center [1100, 521] width 151 height 14
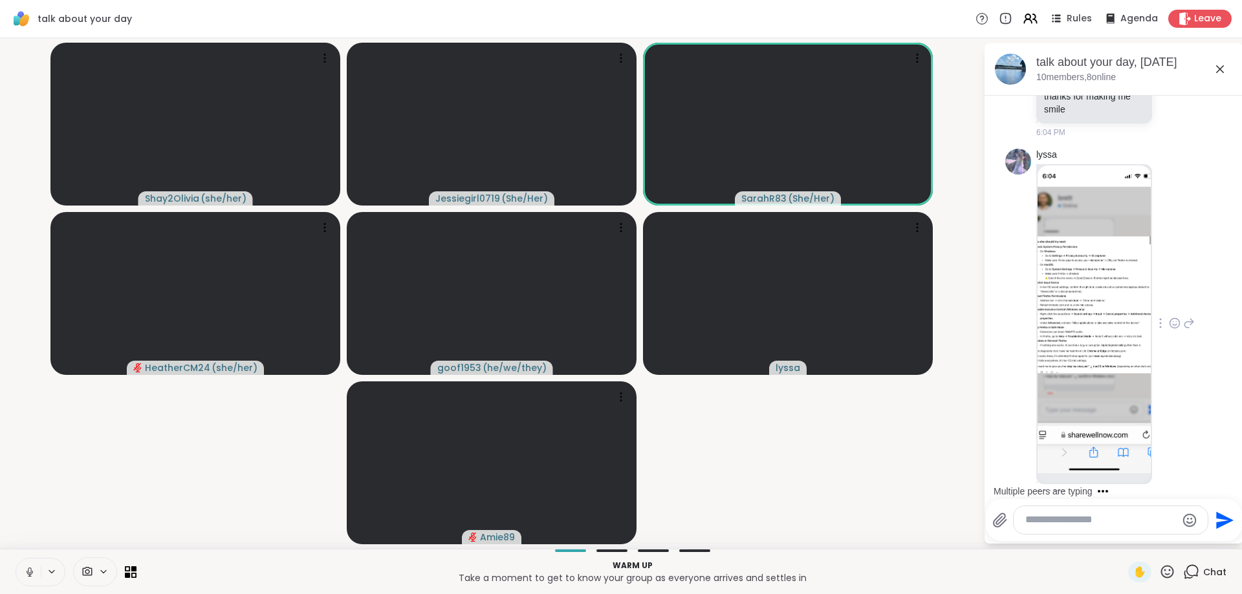
click at [1103, 287] on img at bounding box center [1094, 320] width 113 height 308
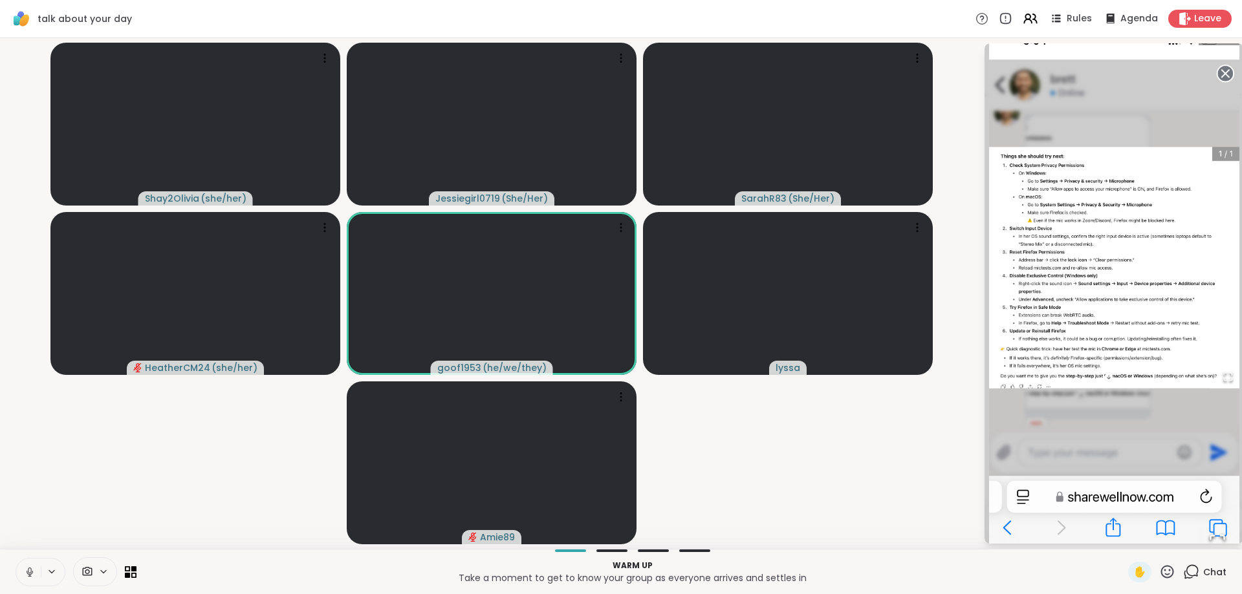
scroll to position [1533, 0]
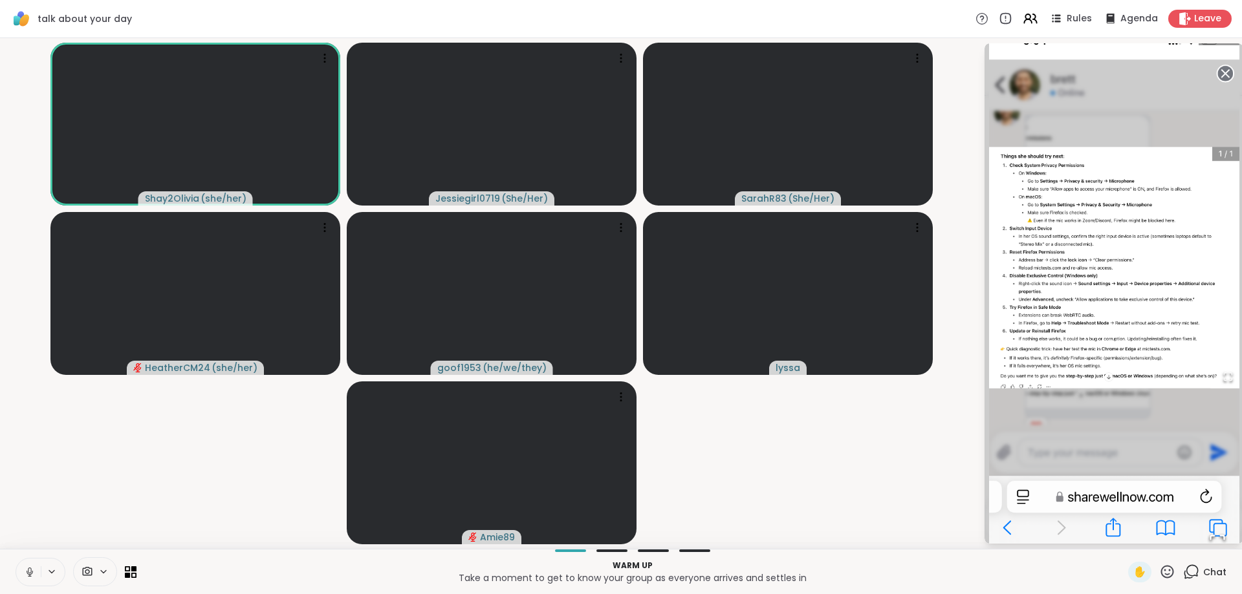
click at [1160, 123] on img "Go to Slide 1" at bounding box center [1114, 293] width 250 height 543
click at [1133, 439] on img "Go to Slide 1" at bounding box center [1114, 293] width 250 height 543
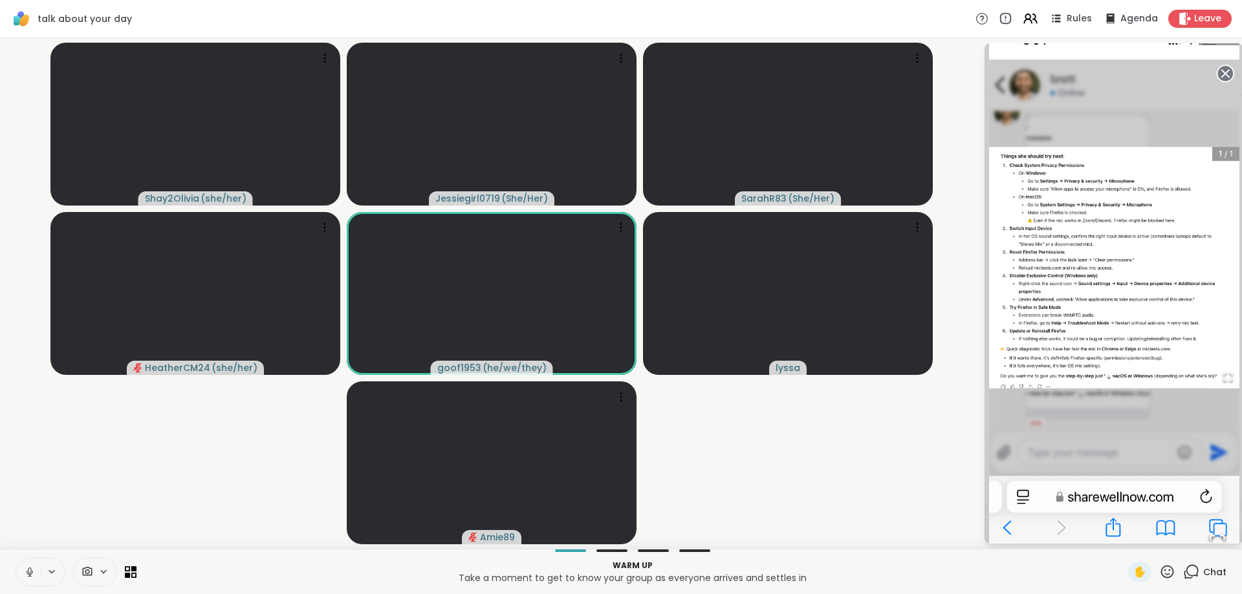
click at [1225, 73] on img "Go to Slide 1" at bounding box center [1114, 293] width 250 height 543
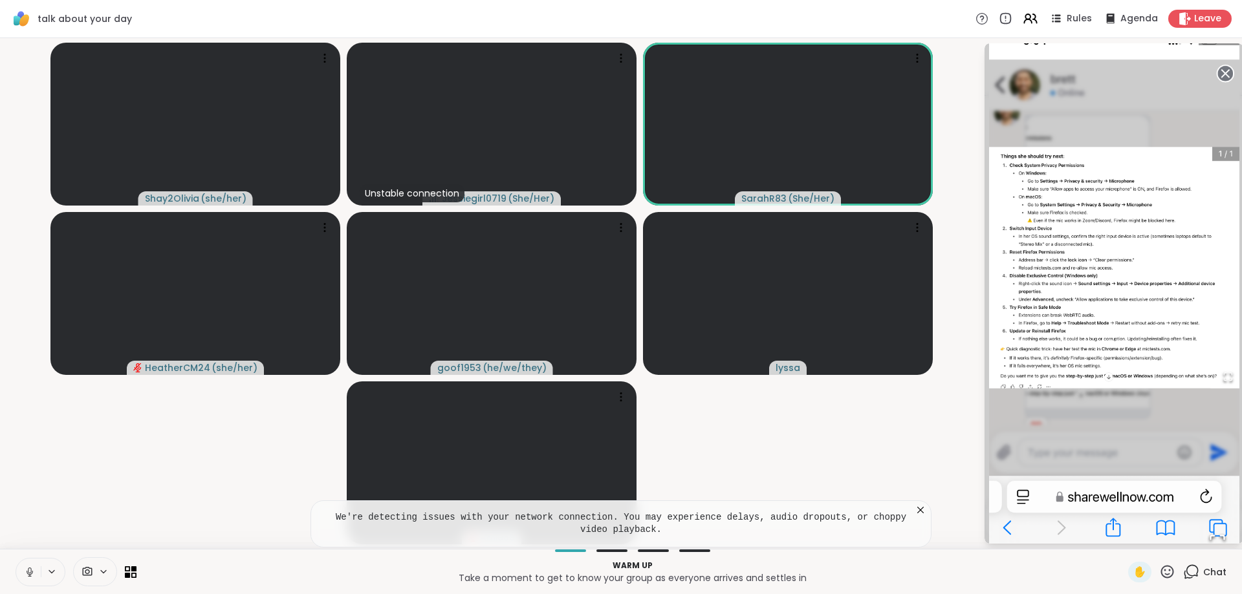
click at [1225, 72] on img "Go to Slide 1" at bounding box center [1114, 293] width 250 height 543
click at [904, 435] on video-player-container "Shay2Olivia ( she/her ) Unstable connection Jessiegirl0719 ( She/Her ) SarahR83…" at bounding box center [492, 293] width 968 height 501
click at [909, 442] on video-player-container "Shay2Olivia ( she/her ) Unstable connection Jessiegirl0719 ( She/Her ) SarahR83…" at bounding box center [492, 293] width 968 height 501
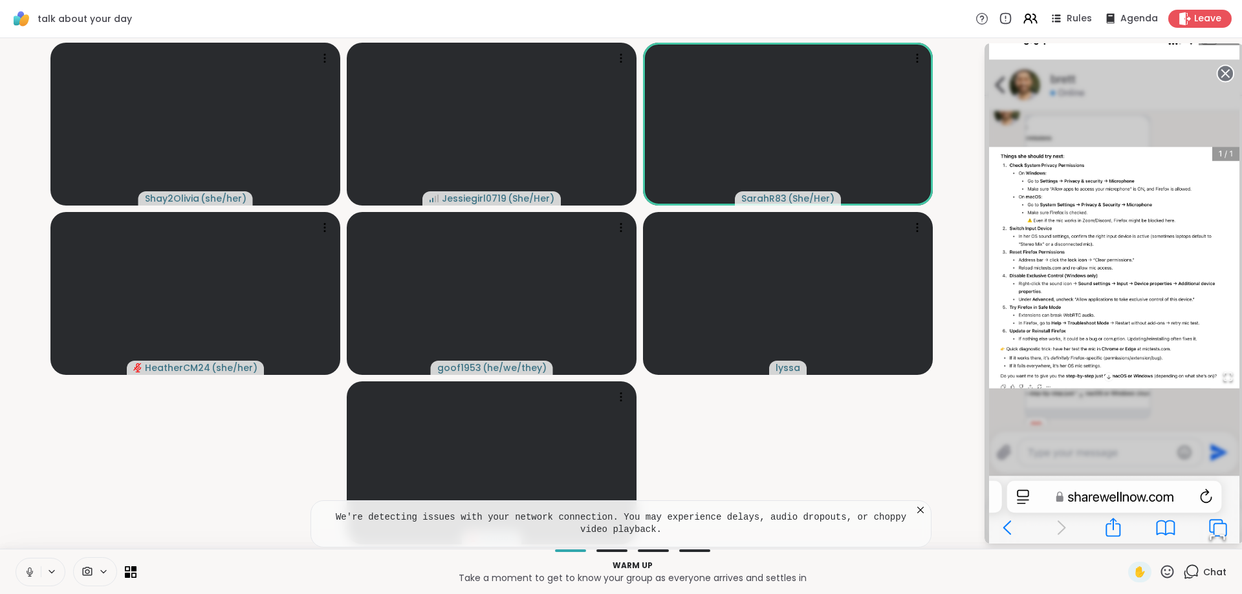
click at [1124, 494] on img "Go to Slide 1" at bounding box center [1114, 293] width 250 height 543
click at [1226, 71] on img "Go to Slide 1" at bounding box center [1114, 293] width 250 height 543
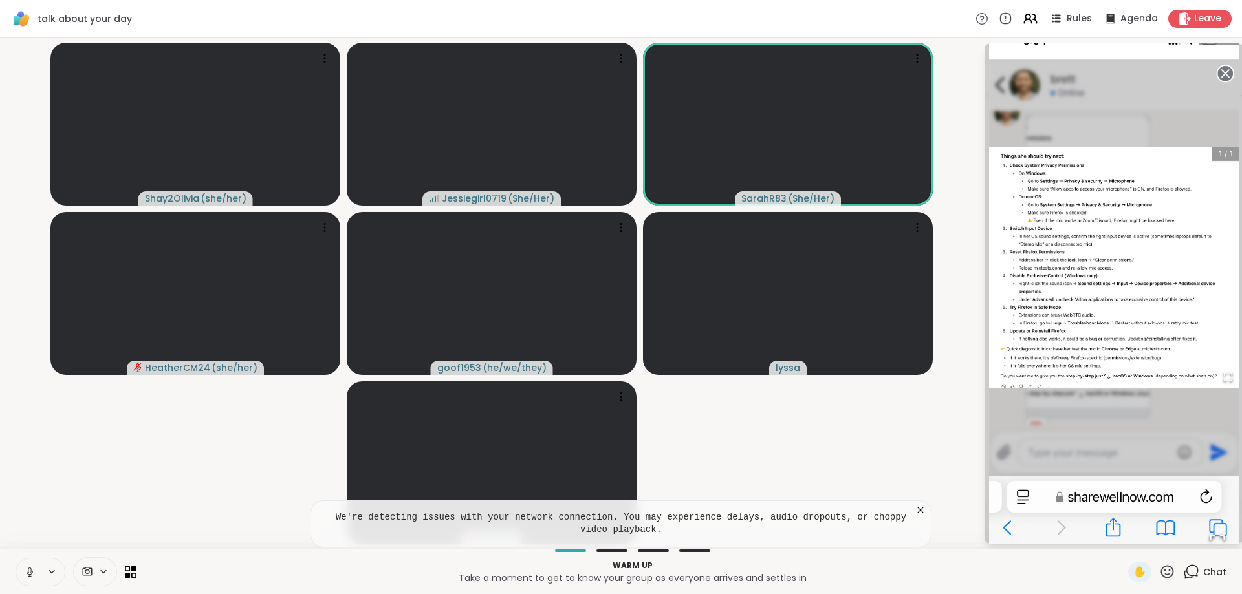
click at [1005, 530] on img "Go to Slide 1" at bounding box center [1114, 293] width 250 height 543
click at [964, 461] on video-player-container "Shay2Olivia ( she/her ) Jessiegirl0719 ( She/Her ) SarahR83 ( She/Her ) Heather…" at bounding box center [492, 293] width 968 height 501
click at [964, 460] on video-player-container "Shay2Olivia ( she/her ) Jessiegirl0719 ( She/Her ) SarahR83 ( She/Her ) Heather…" at bounding box center [492, 293] width 968 height 501
click at [964, 459] on video-player-container "Shay2Olivia ( she/her ) Jessiegirl0719 ( She/Her ) SarahR83 ( She/Her ) Heather…" at bounding box center [492, 293] width 968 height 501
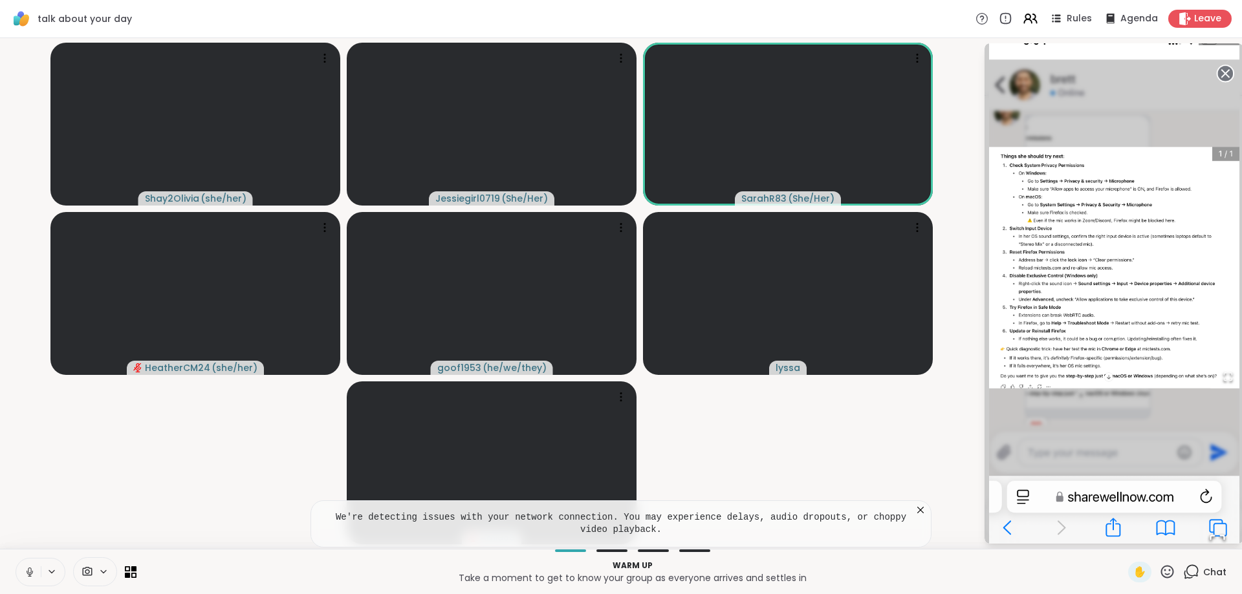
drag, startPoint x: 964, startPoint y: 459, endPoint x: 970, endPoint y: 283, distance: 176.1
click at [963, 454] on video-player-container "Shay2Olivia ( she/her ) Jessiegirl0719 ( She/Her ) SarahR83 ( She/Her ) Heather…" at bounding box center [492, 293] width 968 height 501
click at [1037, 50] on img "Go to Slide 1" at bounding box center [1114, 293] width 250 height 543
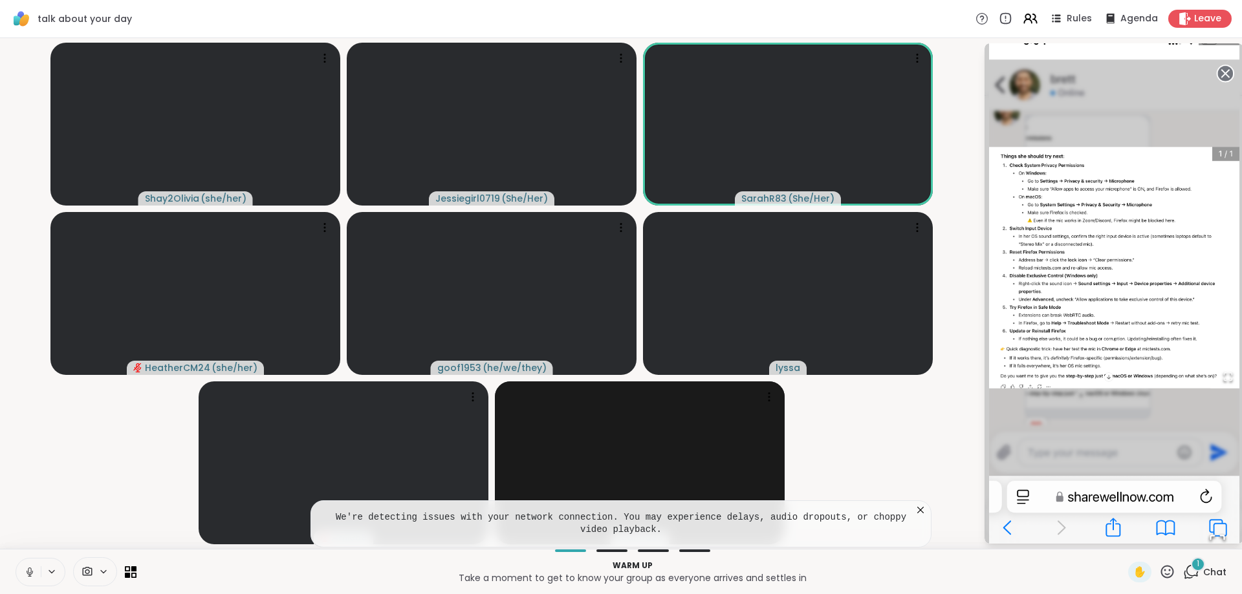
click at [1037, 50] on img "Go to Slide 1" at bounding box center [1114, 293] width 250 height 543
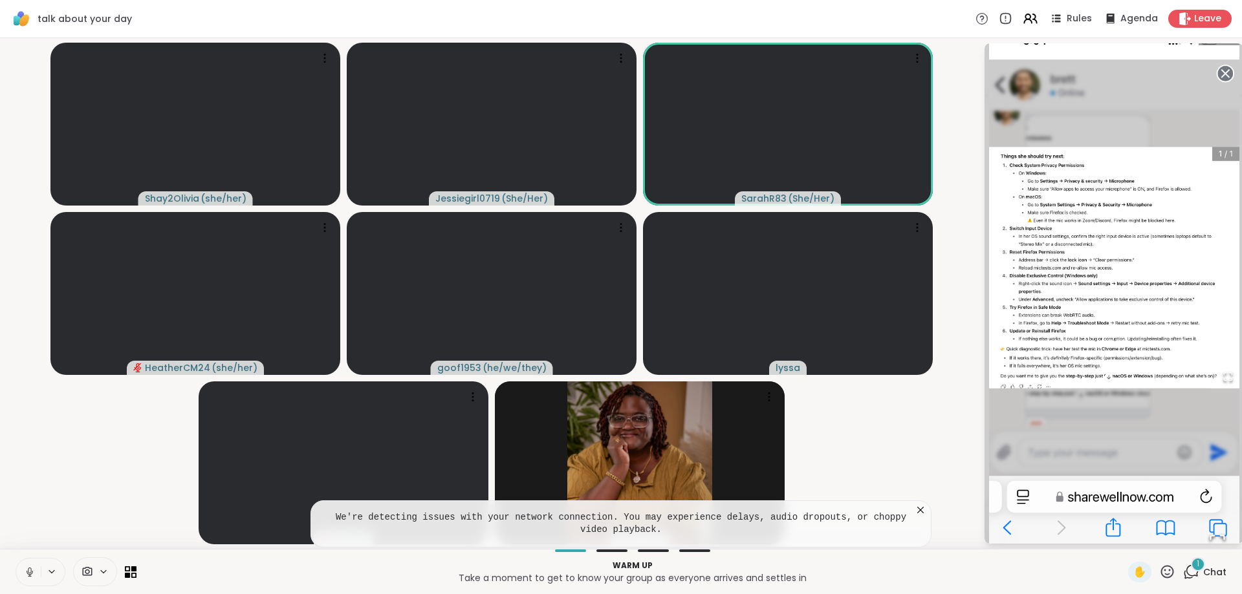
scroll to position [1671, 0]
click at [1037, 50] on img "Go to Slide 1" at bounding box center [1114, 293] width 250 height 543
click at [1124, 425] on img "Go to Slide 1" at bounding box center [1114, 293] width 250 height 543
click at [1123, 425] on img "Go to Slide 1" at bounding box center [1114, 293] width 250 height 543
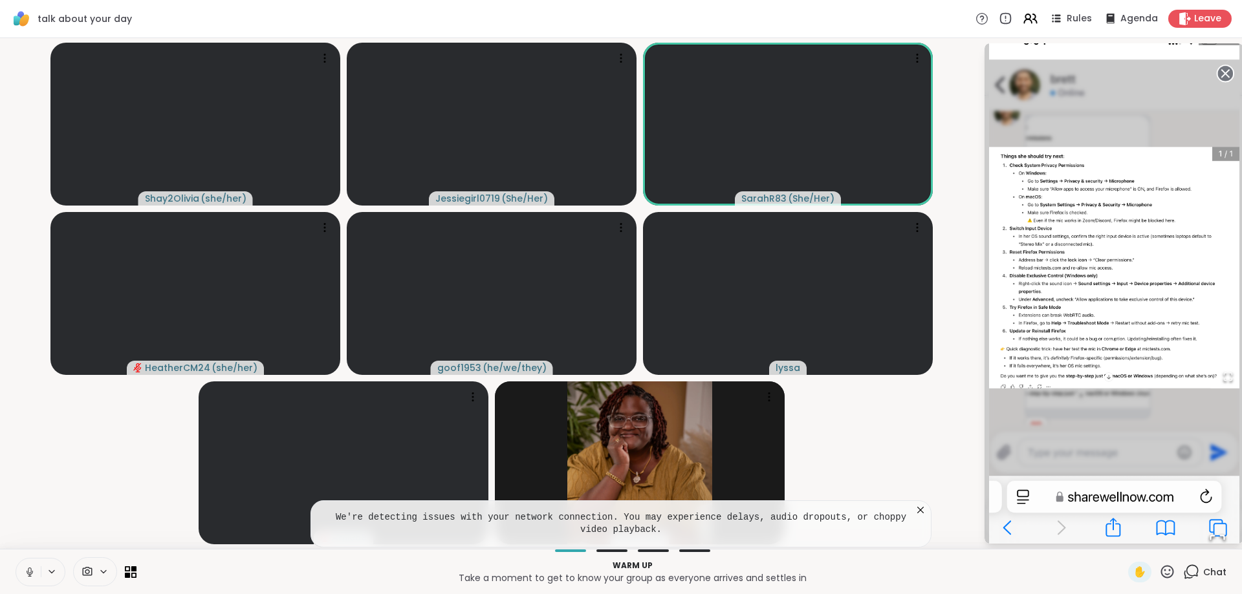
click at [1210, 573] on span "Chat" at bounding box center [1214, 572] width 23 height 13
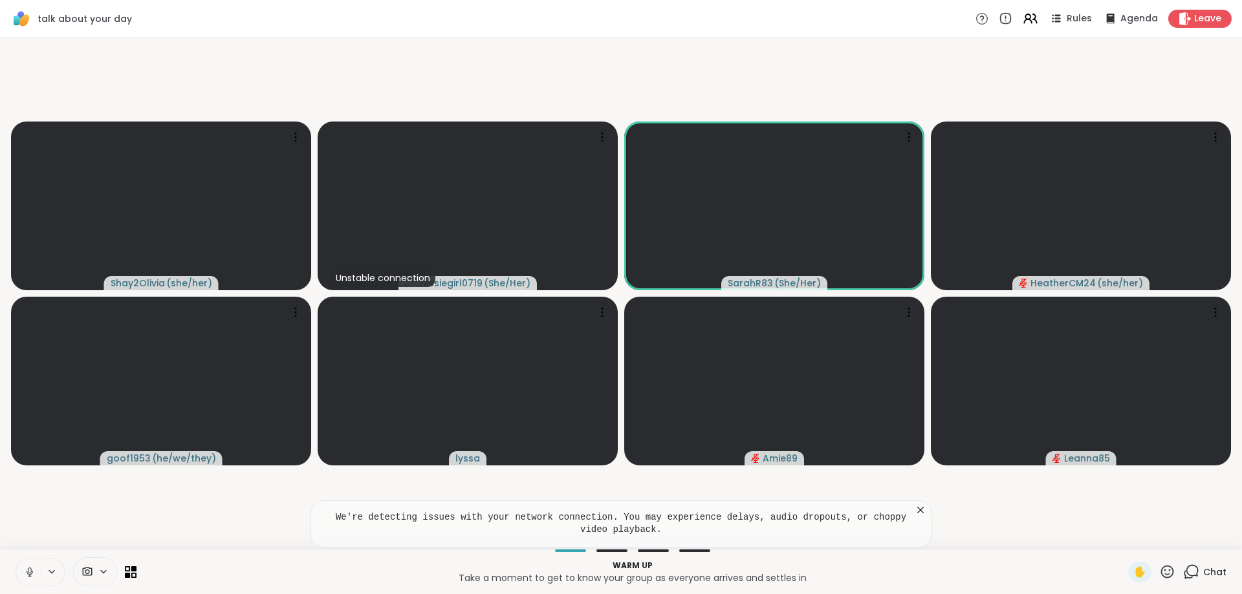
click at [1213, 566] on span "Chat" at bounding box center [1214, 572] width 23 height 13
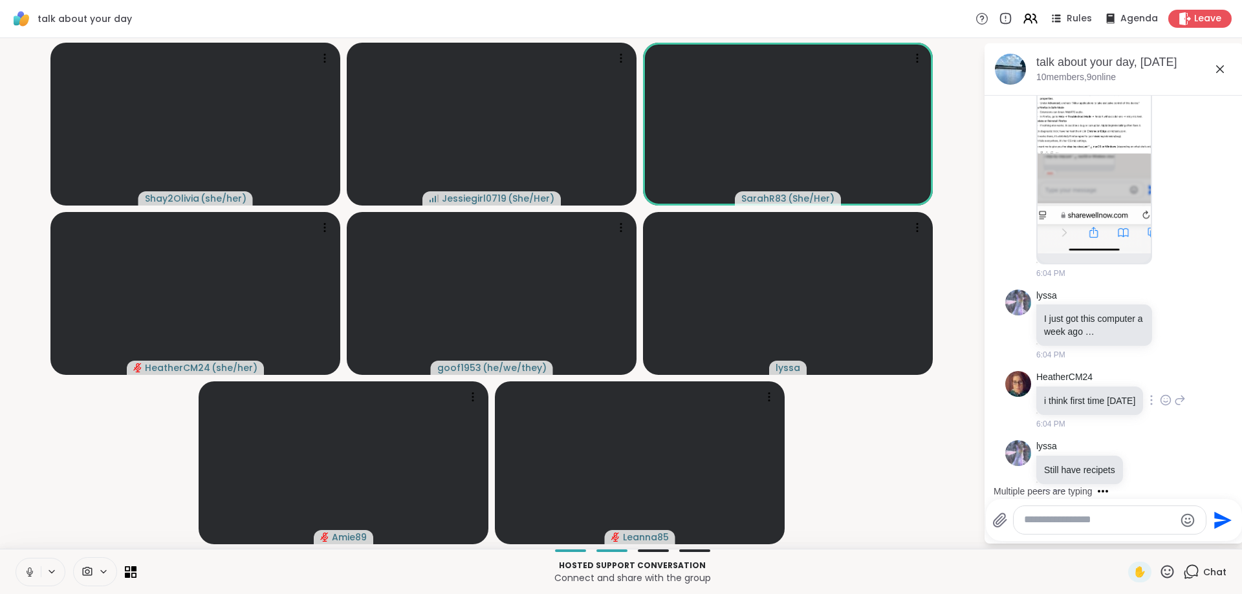
click at [1186, 391] on div "HeatherCM24 i think first time today 6:04 PM" at bounding box center [1113, 400] width 217 height 69
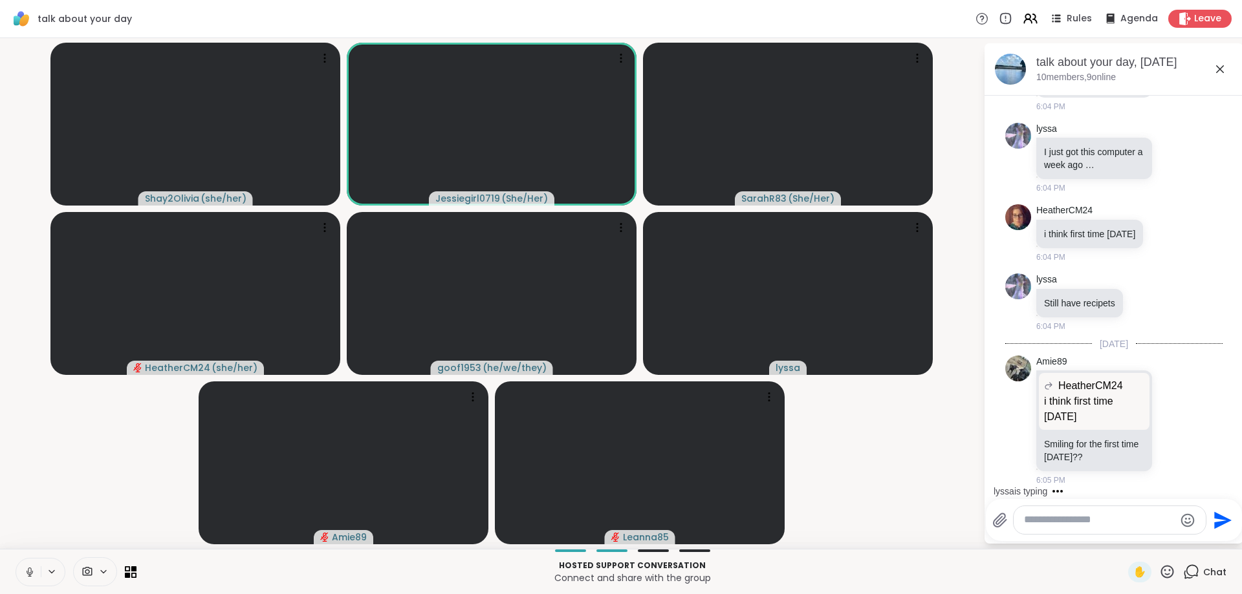
scroll to position [1809, 0]
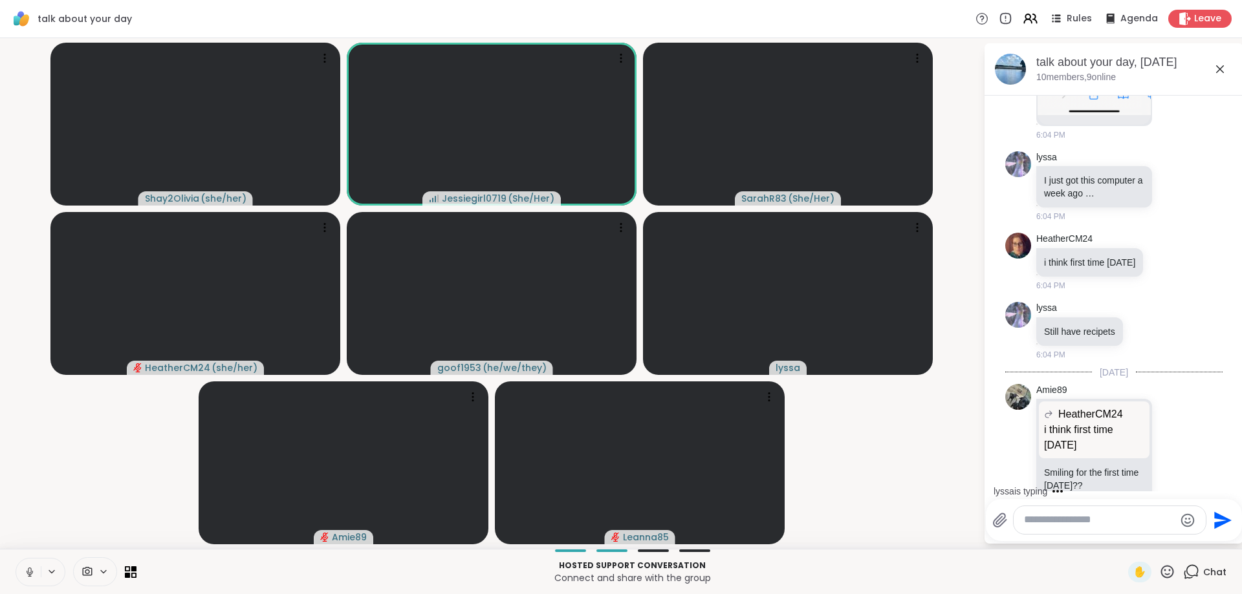
click at [1118, 517] on textarea "Type your message" at bounding box center [1099, 521] width 151 height 14
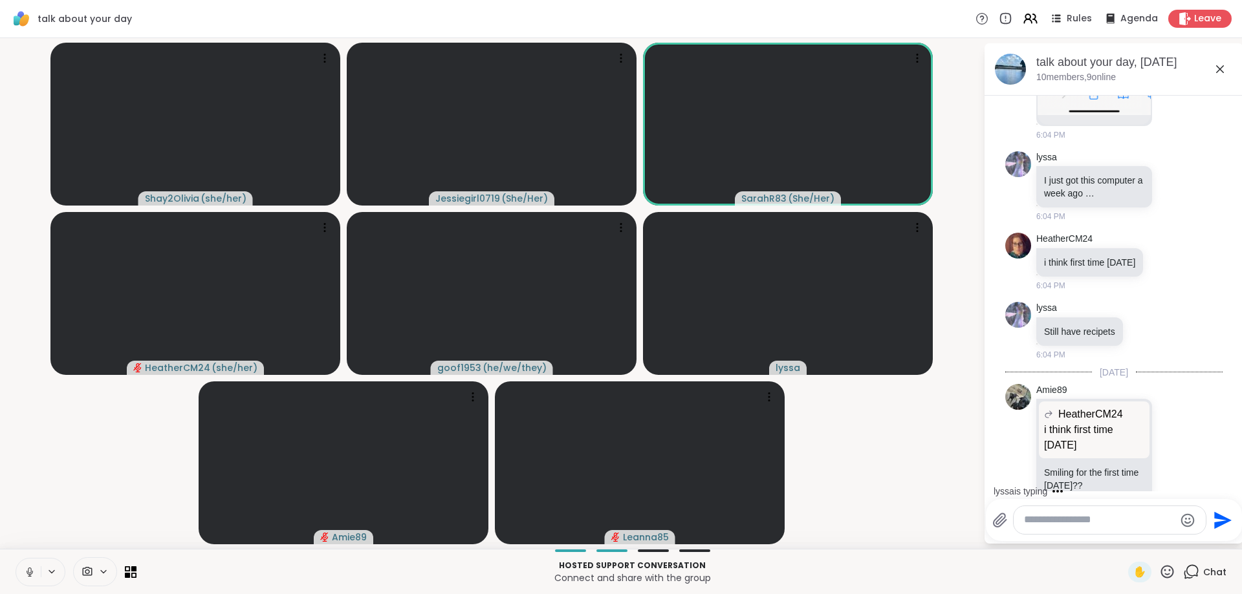
click at [1124, 530] on div at bounding box center [1110, 520] width 192 height 28
click at [1124, 515] on textarea "Type your message" at bounding box center [1099, 521] width 151 height 14
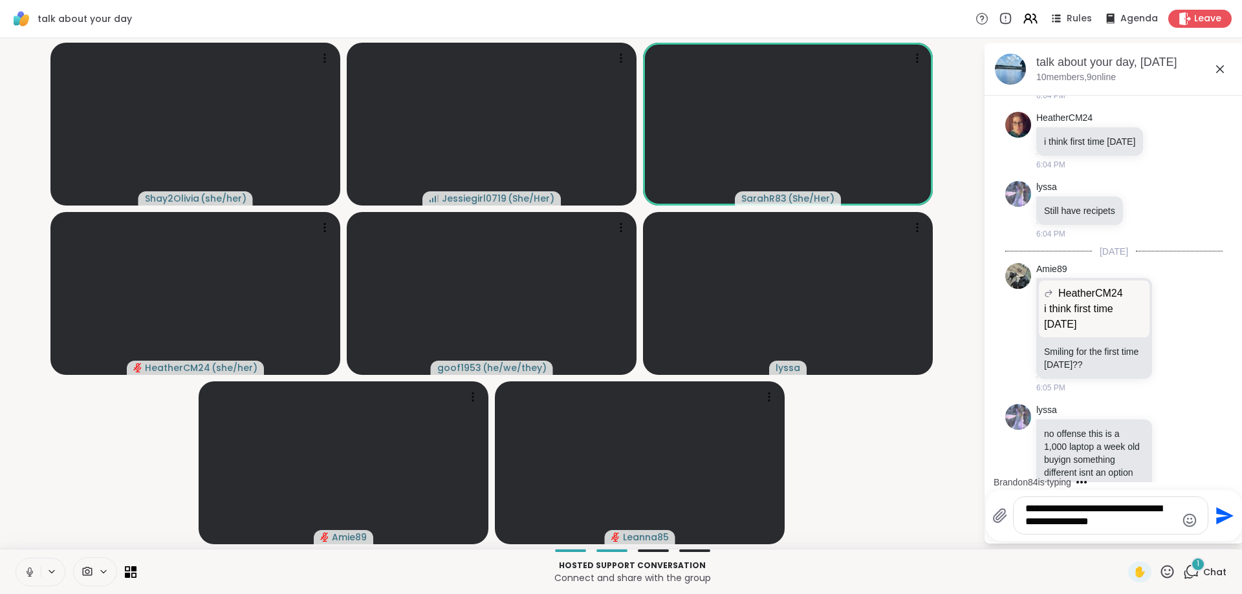
scroll to position [2009, 0]
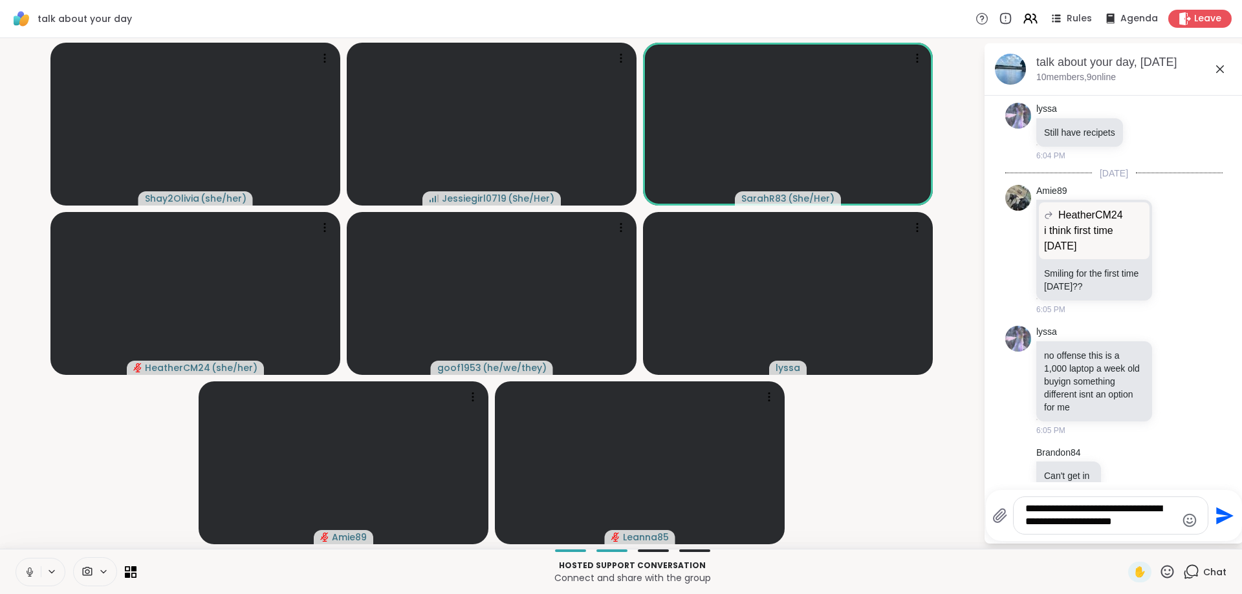
type textarea "**********"
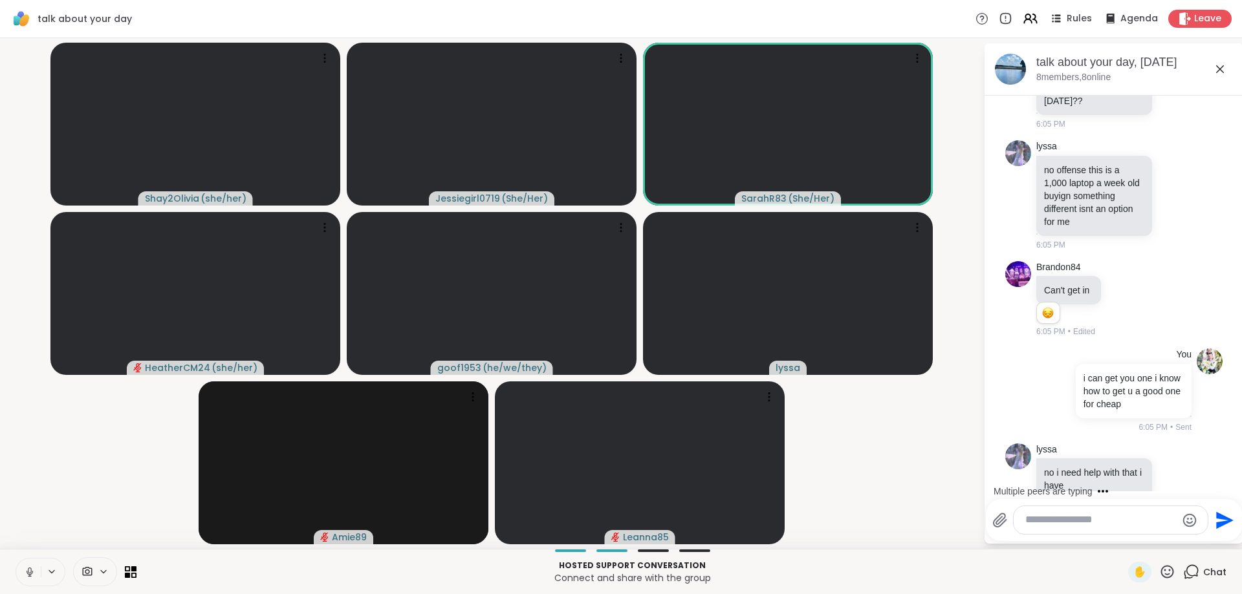
scroll to position [2276, 0]
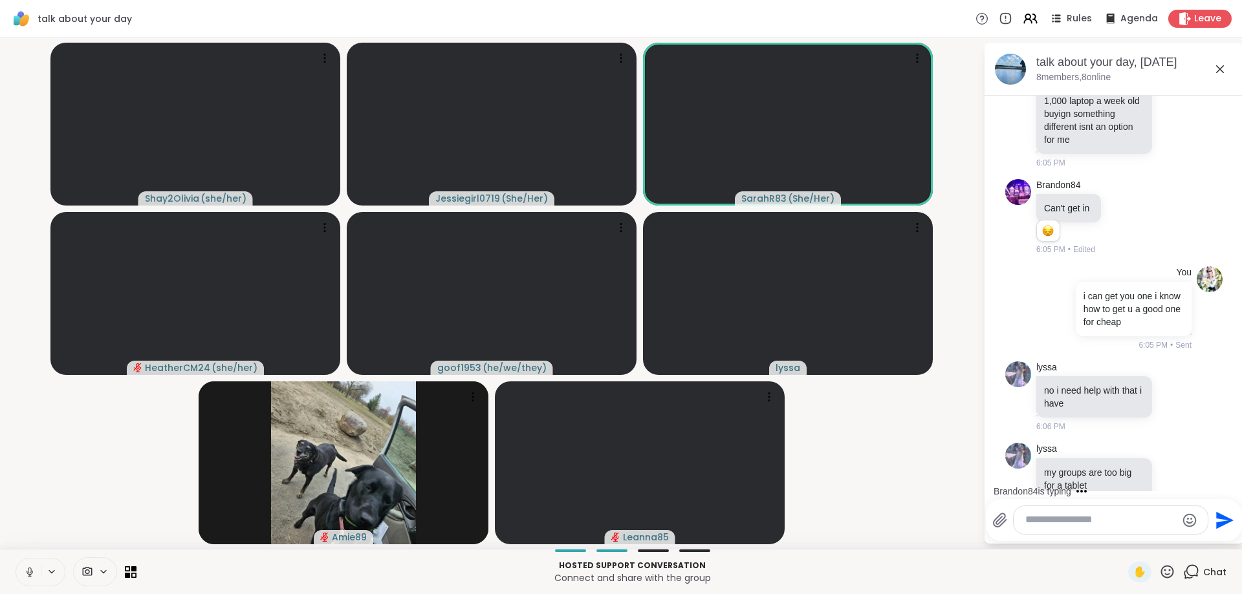
click at [1120, 526] on textarea "Type your message" at bounding box center [1100, 521] width 151 height 14
click at [1137, 525] on textarea "Type your message" at bounding box center [1100, 521] width 151 height 14
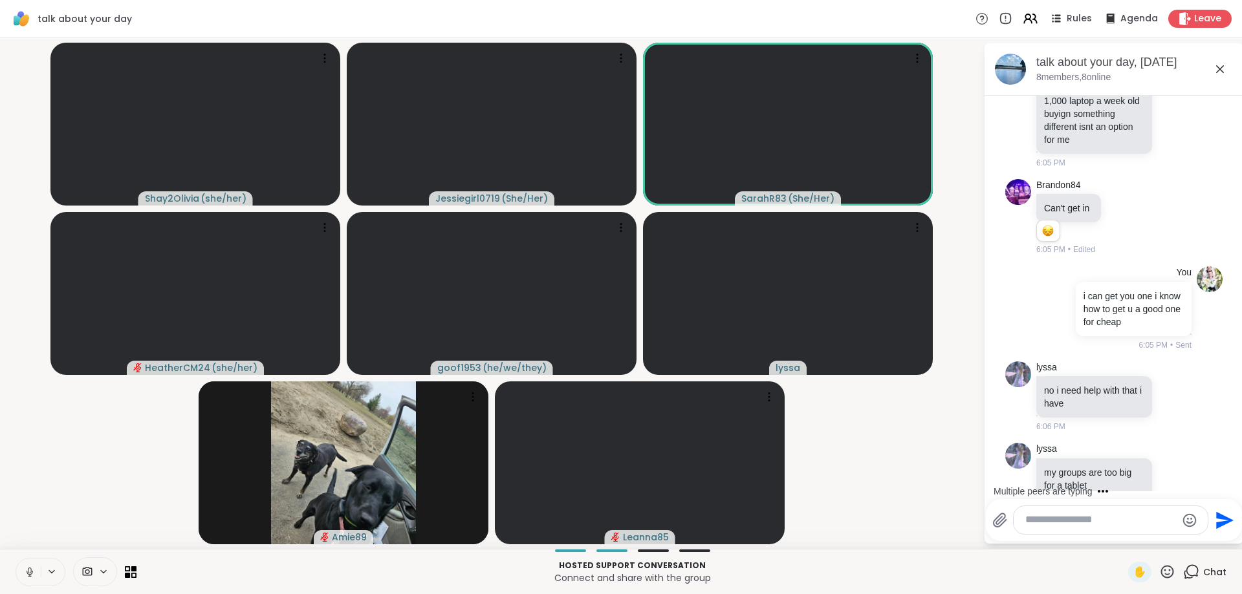
click at [1137, 525] on textarea "Type your message" at bounding box center [1100, 521] width 151 height 14
click at [1120, 498] on div "Leanna 85 @" at bounding box center [1100, 486] width 153 height 32
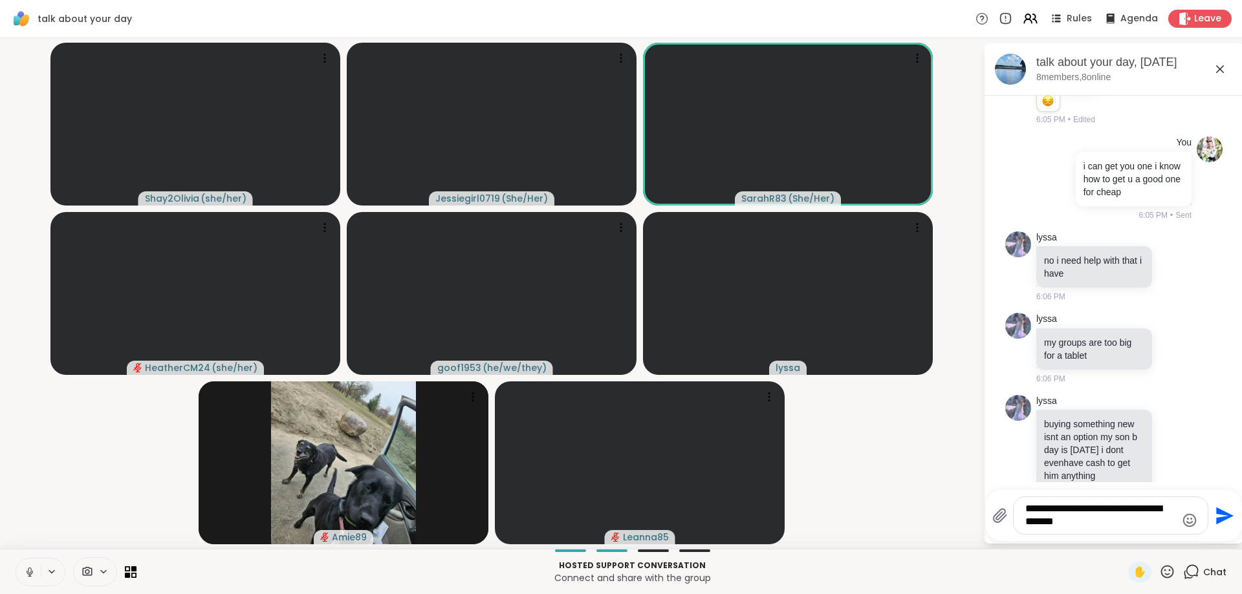
scroll to position [2514, 0]
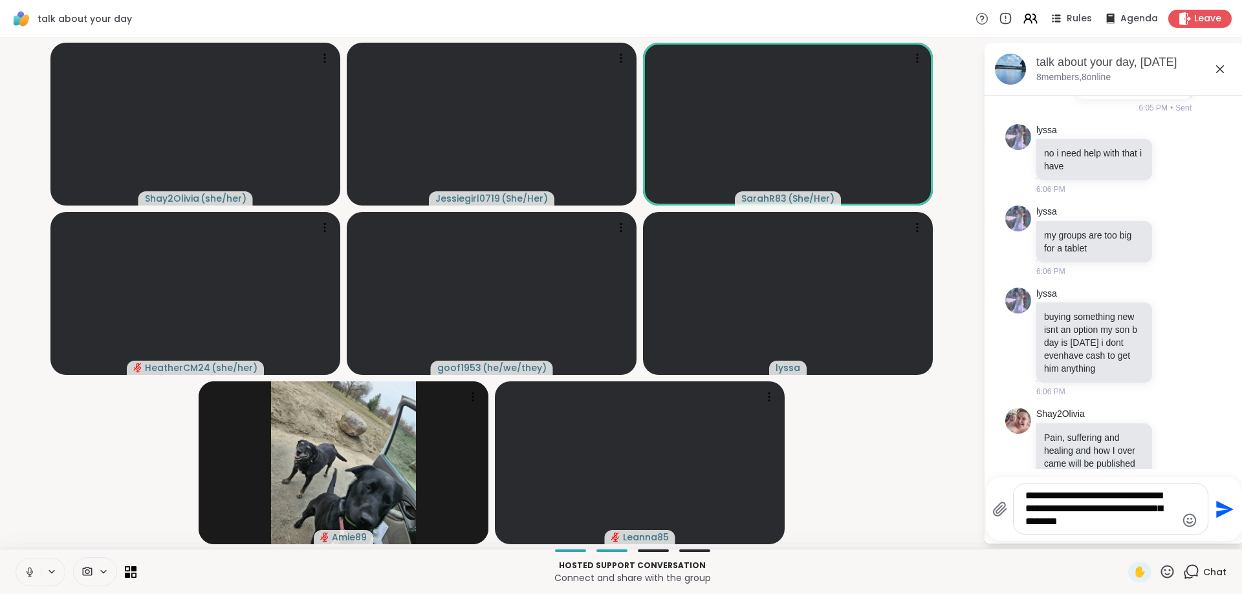
type textarea "**********"
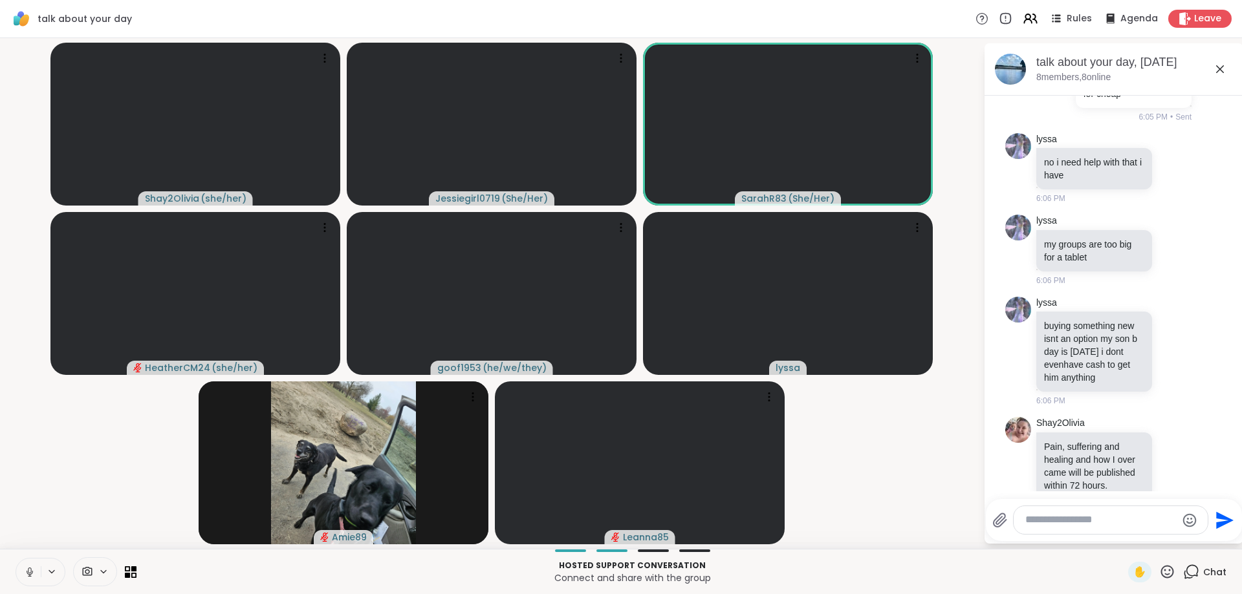
scroll to position [2613, 0]
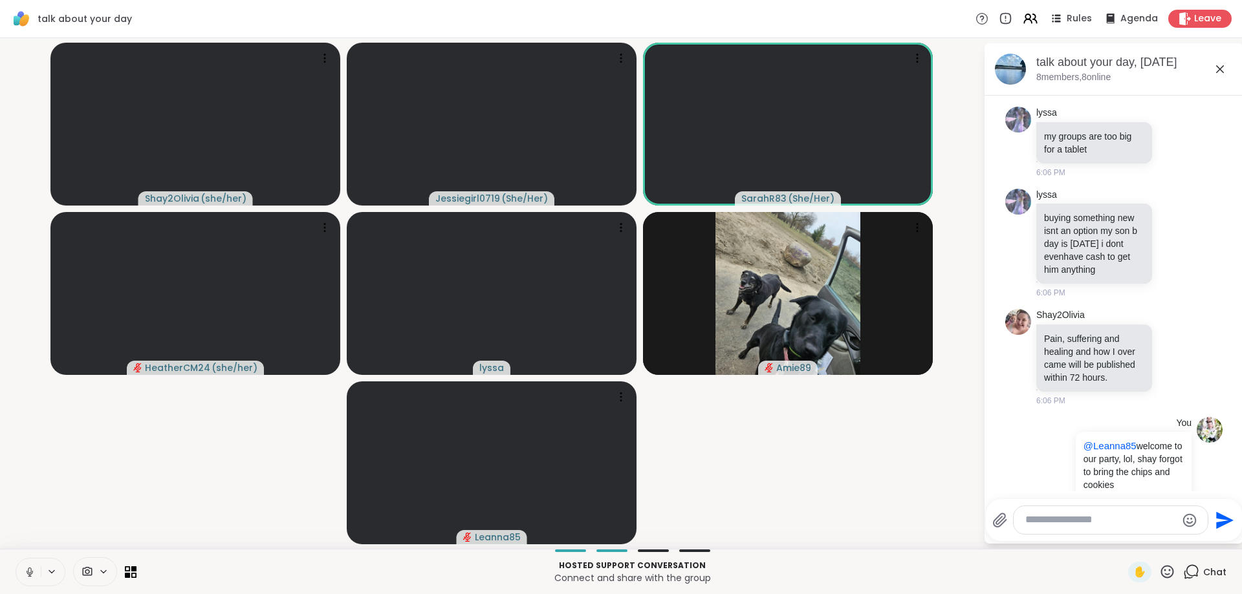
type textarea "*"
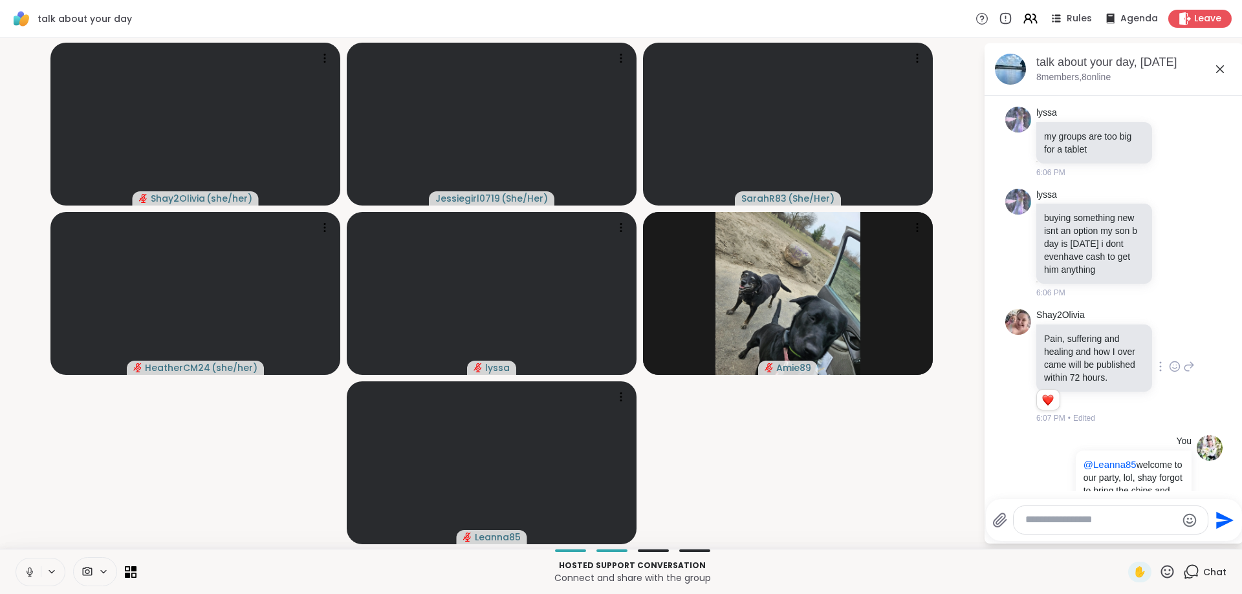
click at [1176, 367] on icon at bounding box center [1175, 367] width 4 height 1
click at [1076, 340] on div "Select Reaction: Heart" at bounding box center [1072, 346] width 12 height 12
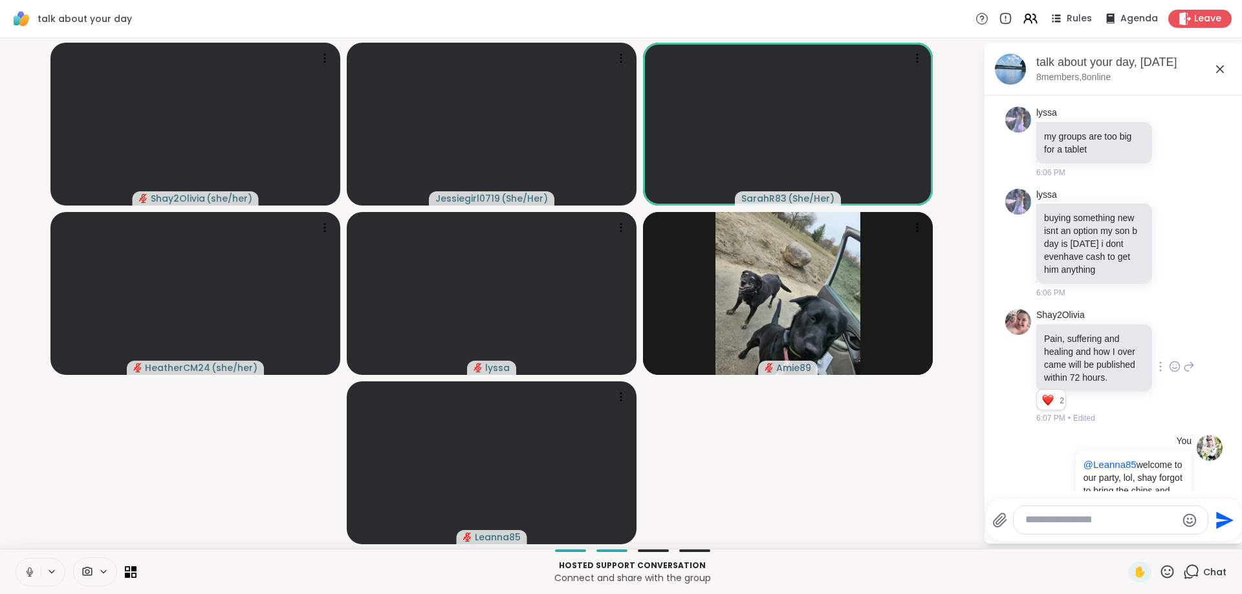
click at [1089, 521] on textarea "Type your message" at bounding box center [1100, 521] width 151 height 14
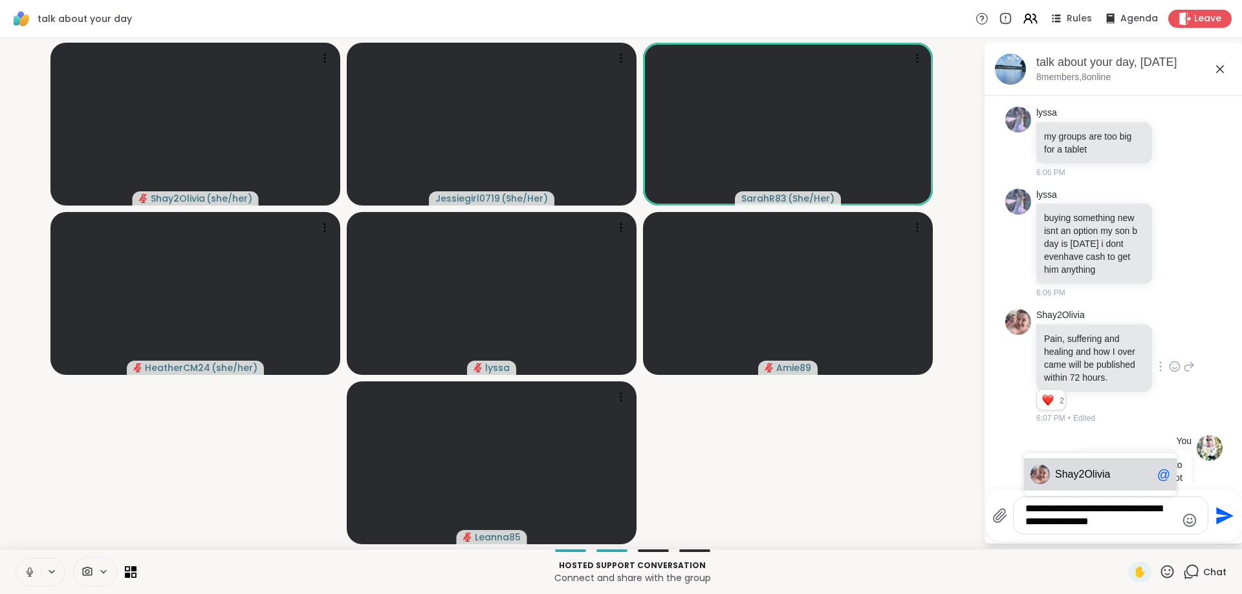
click at [1090, 488] on div "Sh ay2Olivia @" at bounding box center [1100, 475] width 153 height 32
type textarea "**********"
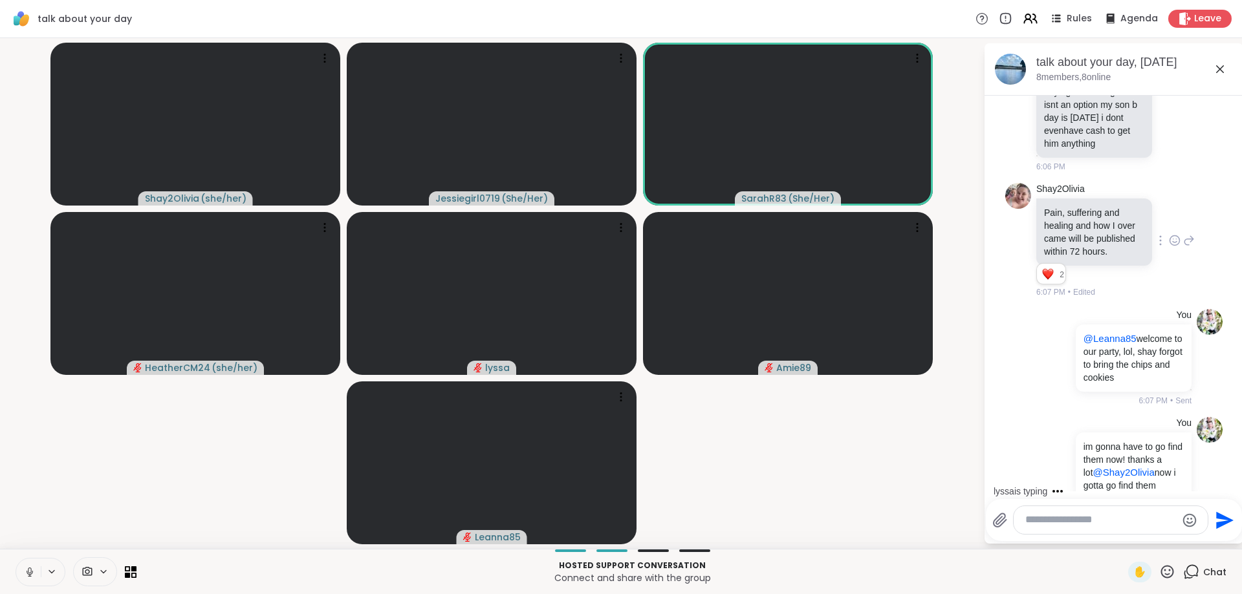
scroll to position [2834, 0]
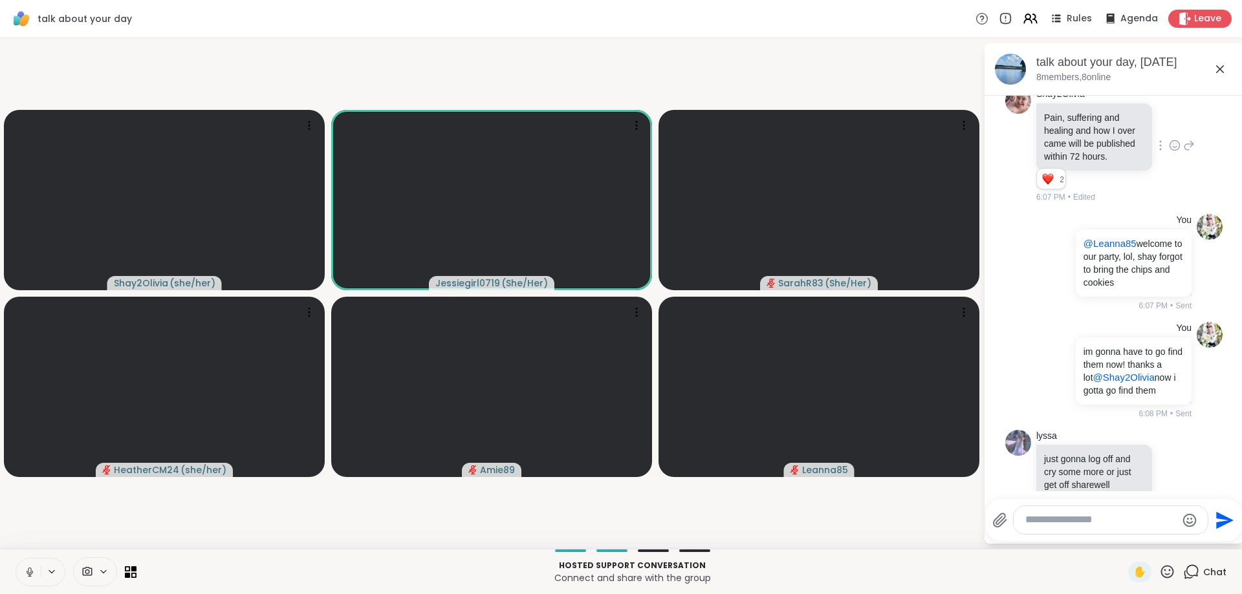
click at [387, 530] on video-player-container "Shay2Olivia ( she/her ) Jessiegirl0719 ( She/Her ) SarahR83 ( She/Her ) Heather…" at bounding box center [492, 293] width 968 height 501
click at [1076, 525] on textarea "Type your message" at bounding box center [1100, 521] width 151 height 14
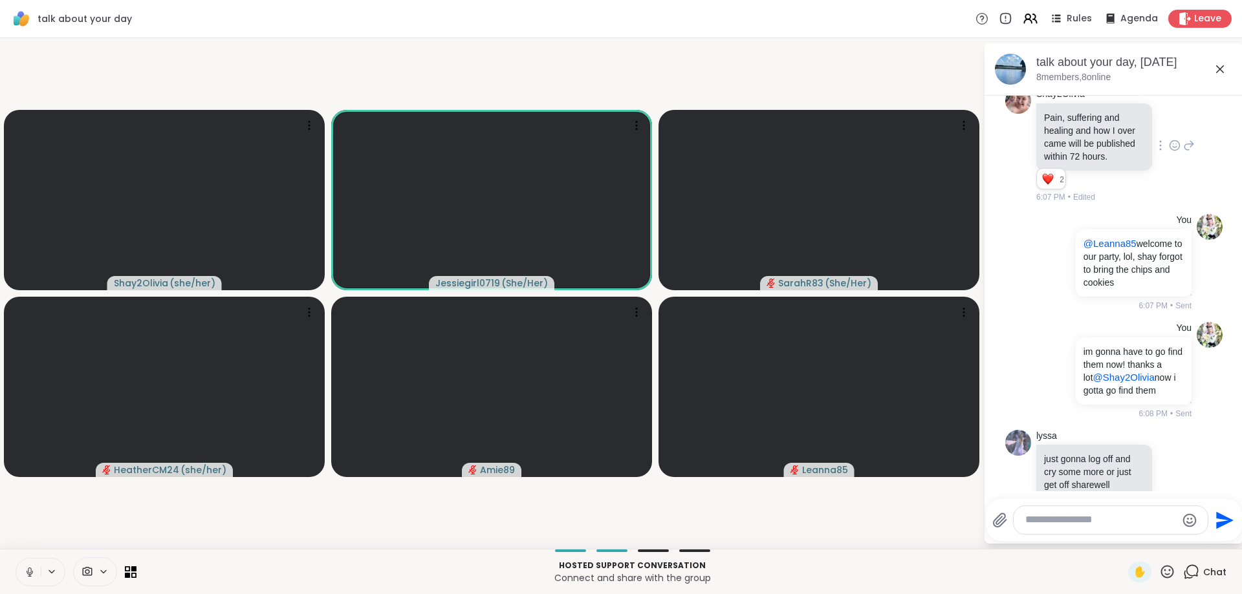
click at [1076, 525] on textarea "Type your message" at bounding box center [1100, 521] width 151 height 14
click at [1082, 522] on textarea "Type your message" at bounding box center [1100, 521] width 151 height 14
click at [1193, 25] on div "Leave" at bounding box center [1200, 18] width 67 height 19
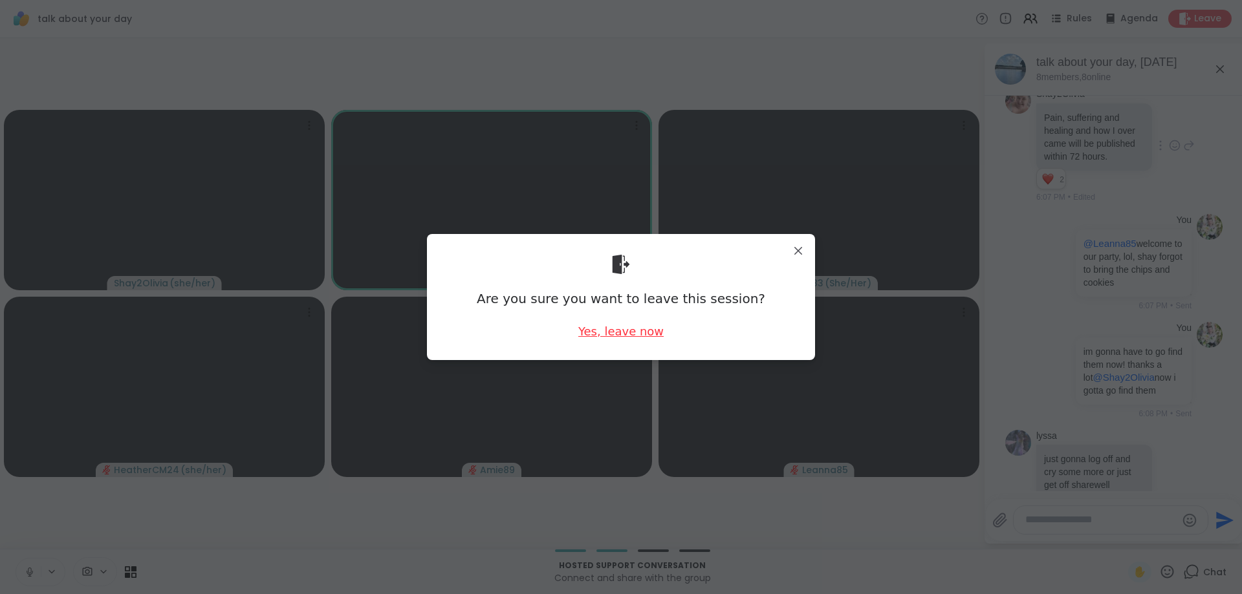
click at [643, 334] on div "Yes, leave now" at bounding box center [620, 331] width 85 height 16
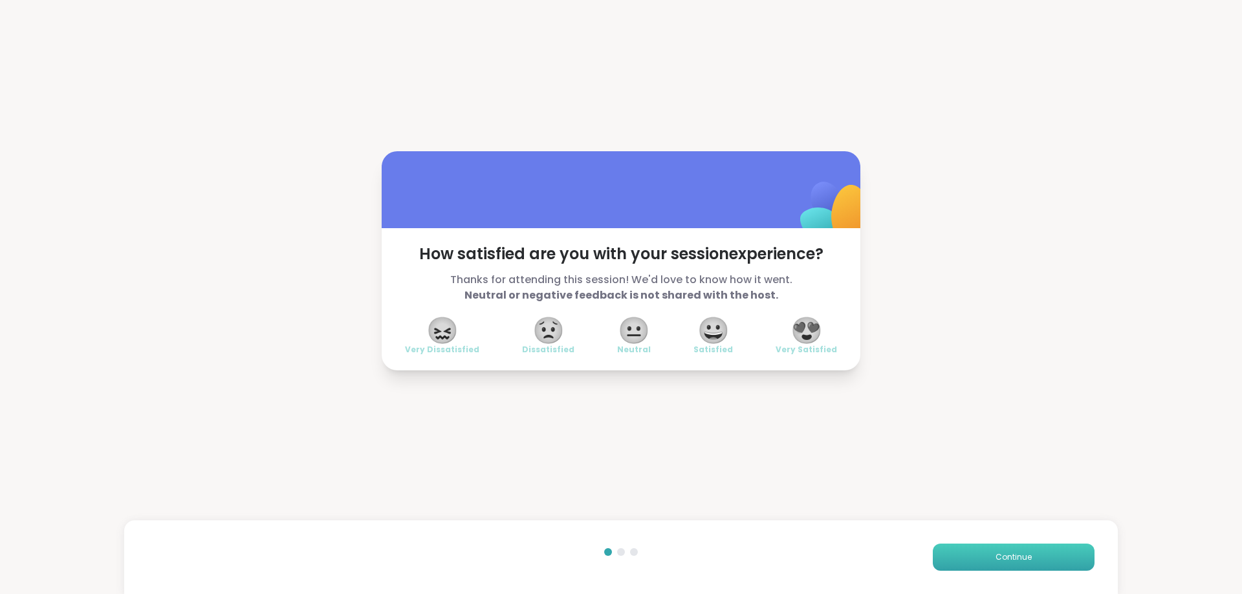
click at [1014, 544] on button "Continue" at bounding box center [1014, 557] width 162 height 27
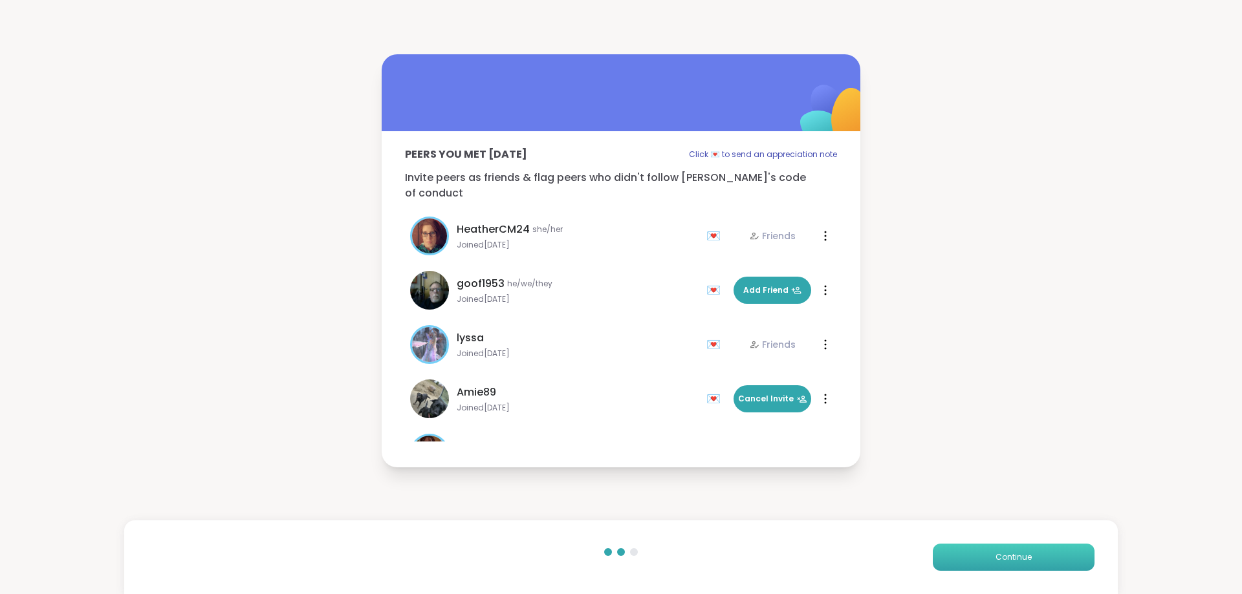
click at [1014, 544] on button "Continue" at bounding box center [1014, 557] width 162 height 27
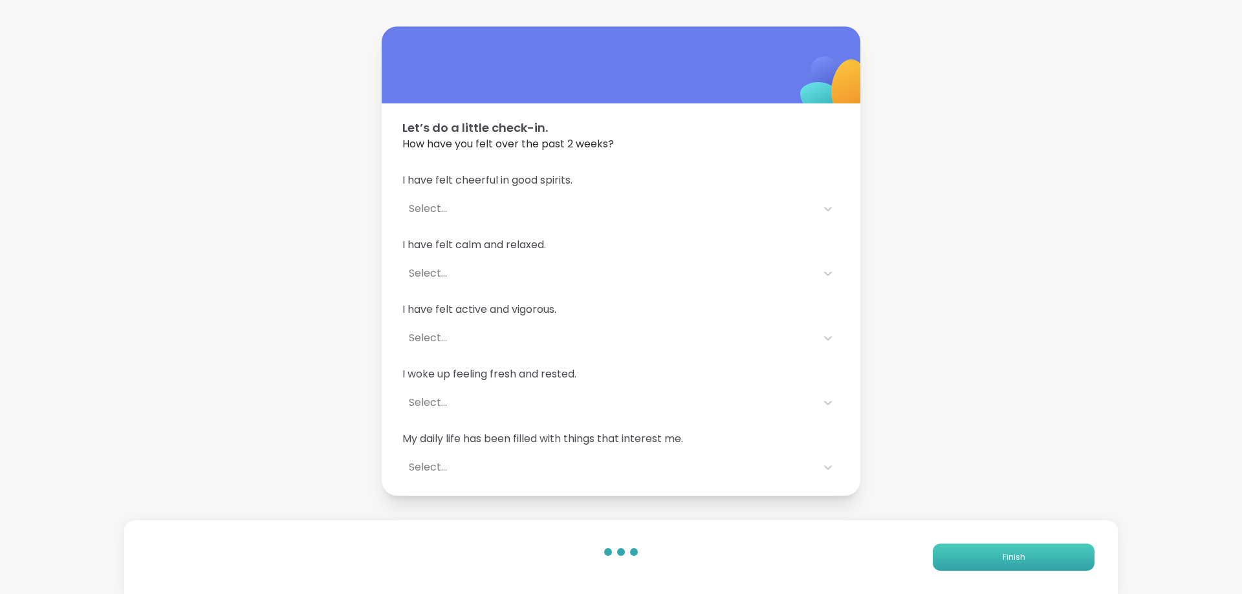
click at [1014, 544] on button "Finish" at bounding box center [1014, 557] width 162 height 27
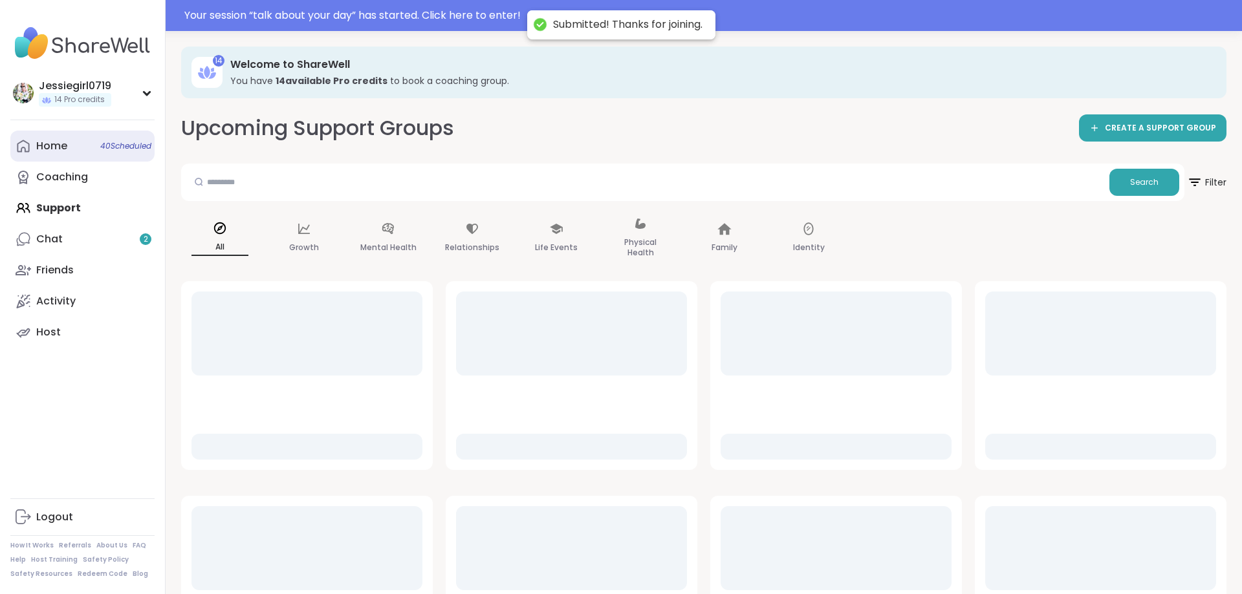
click at [74, 144] on link "Home 40 Scheduled" at bounding box center [82, 146] width 144 height 31
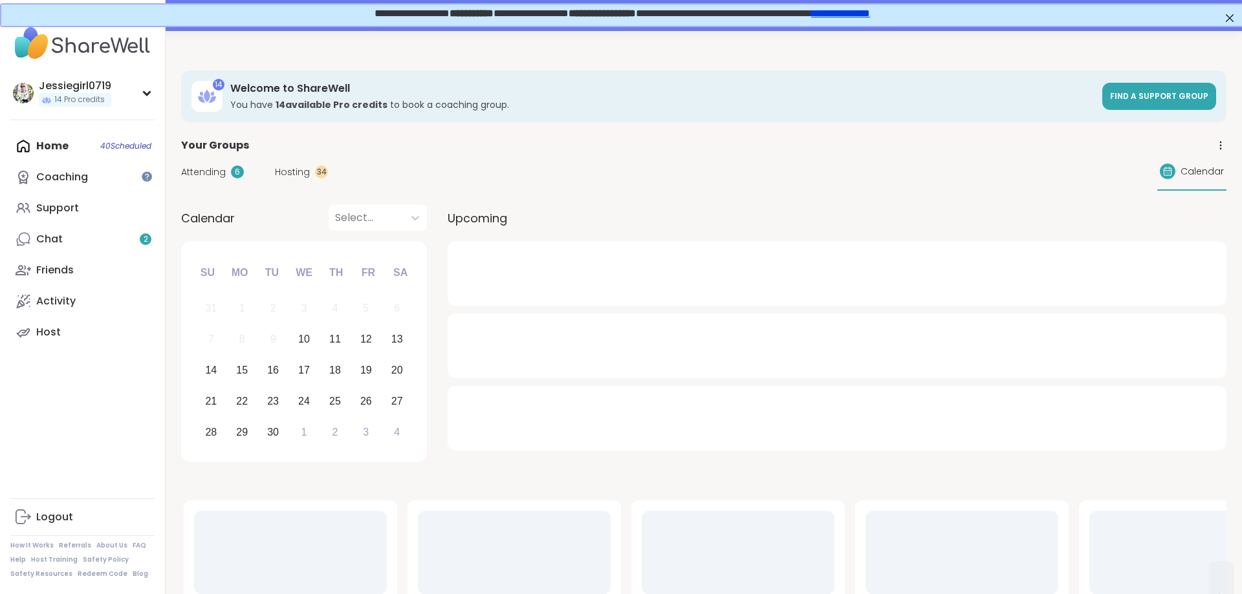
click at [217, 177] on span "Attending" at bounding box center [203, 173] width 45 height 14
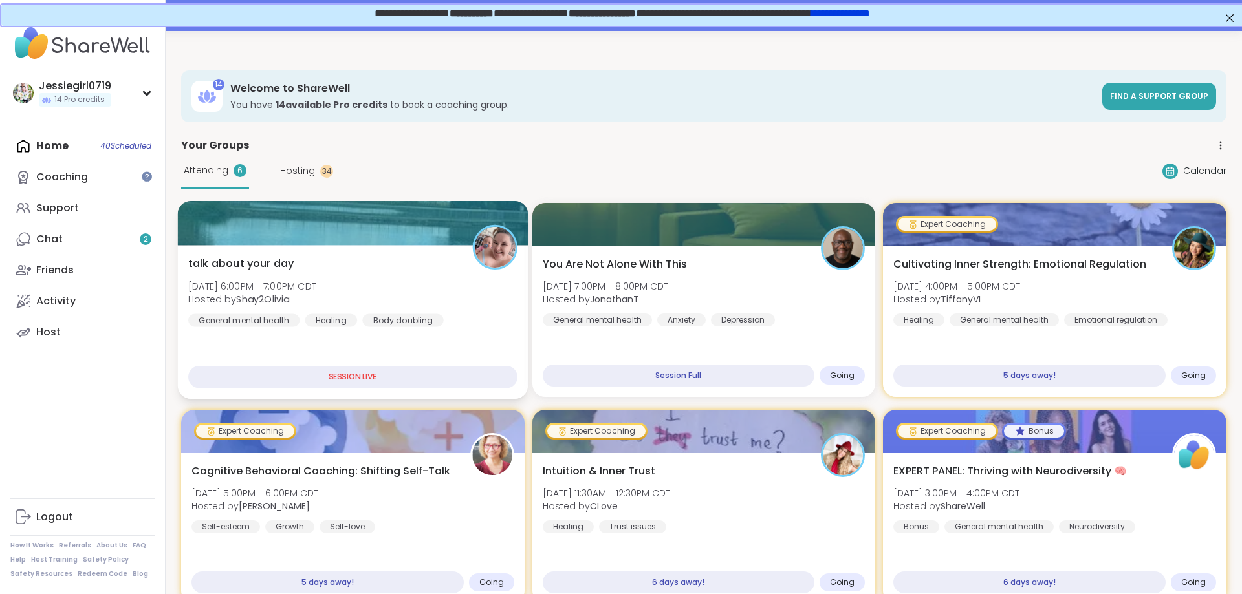
click at [279, 285] on span "Wed, Sep 10 | 6:00PM - 7:00PM CDT" at bounding box center [252, 285] width 128 height 13
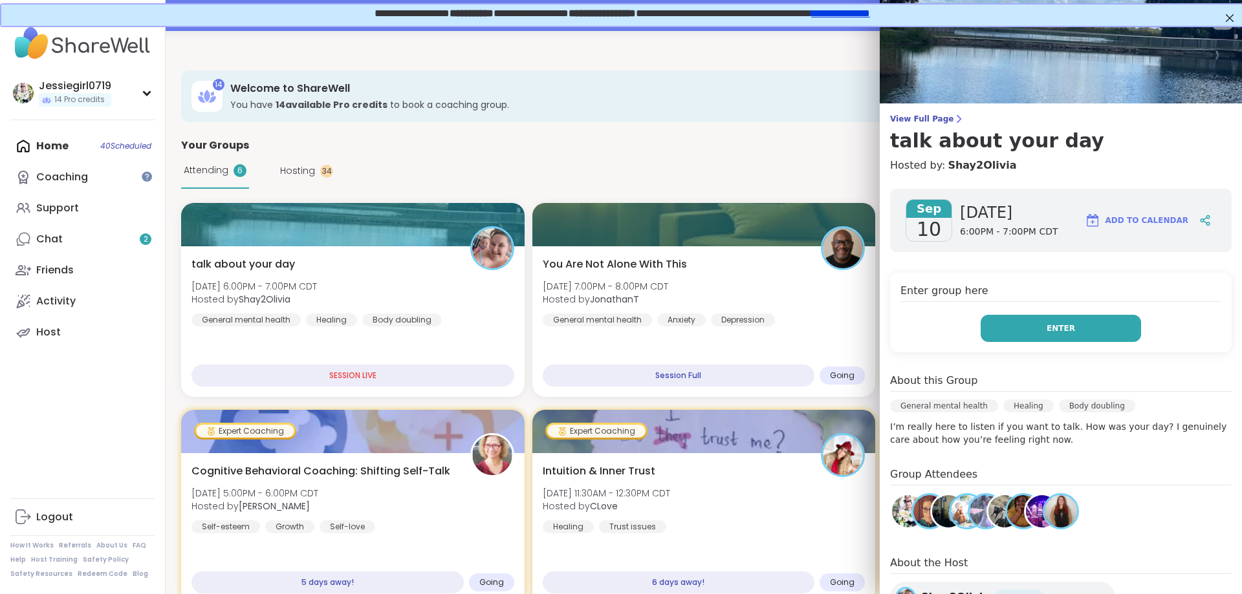
click at [1071, 323] on span "Enter" at bounding box center [1061, 329] width 28 height 12
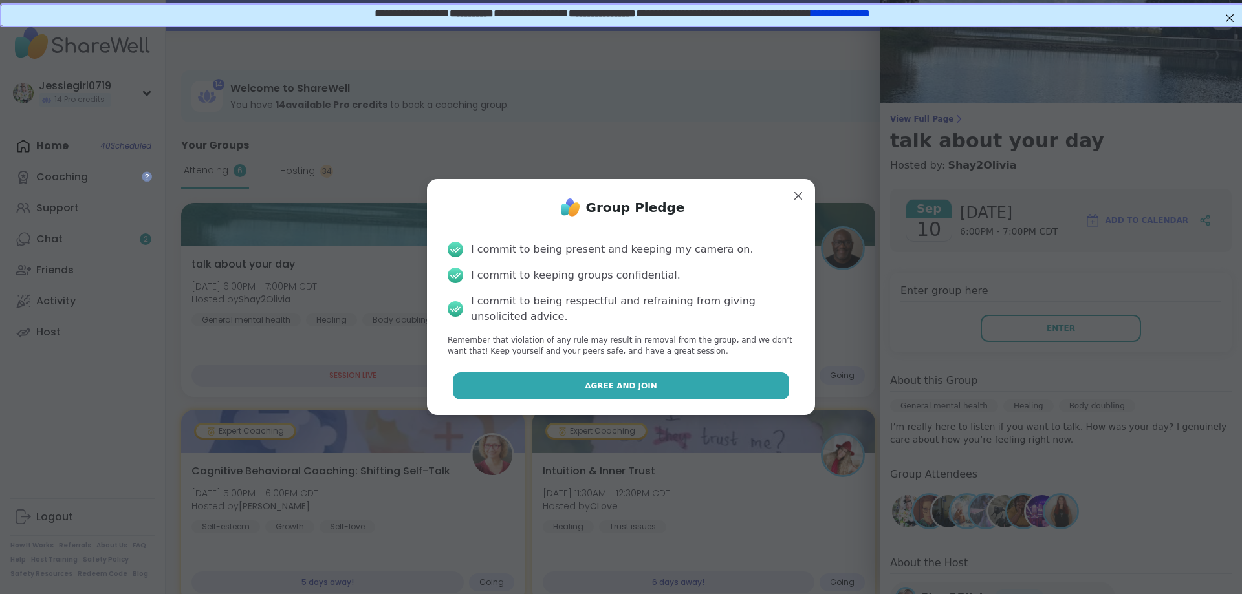
click at [582, 388] on button "Agree and Join" at bounding box center [621, 386] width 337 height 27
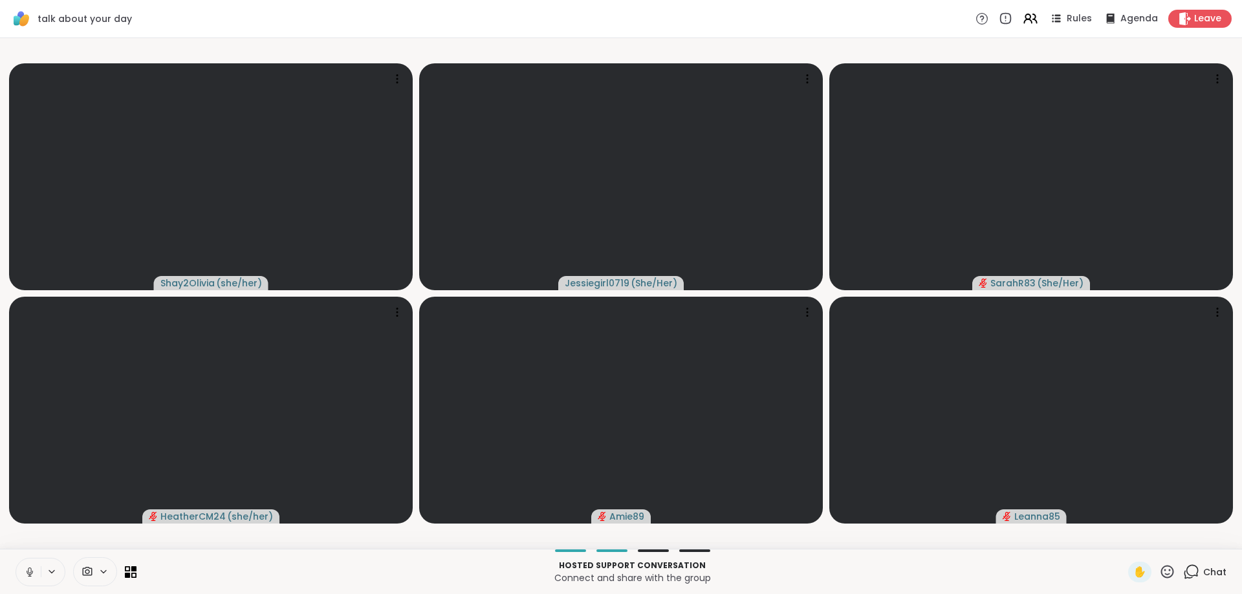
click at [1195, 570] on icon at bounding box center [1191, 572] width 16 height 16
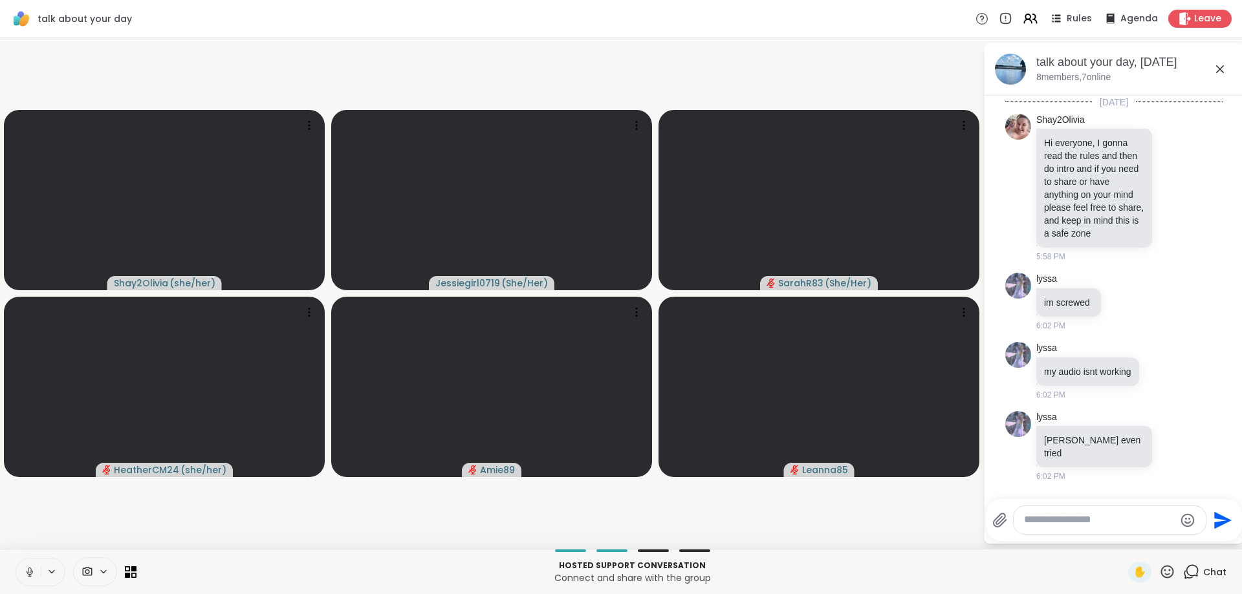
scroll to position [2821, 0]
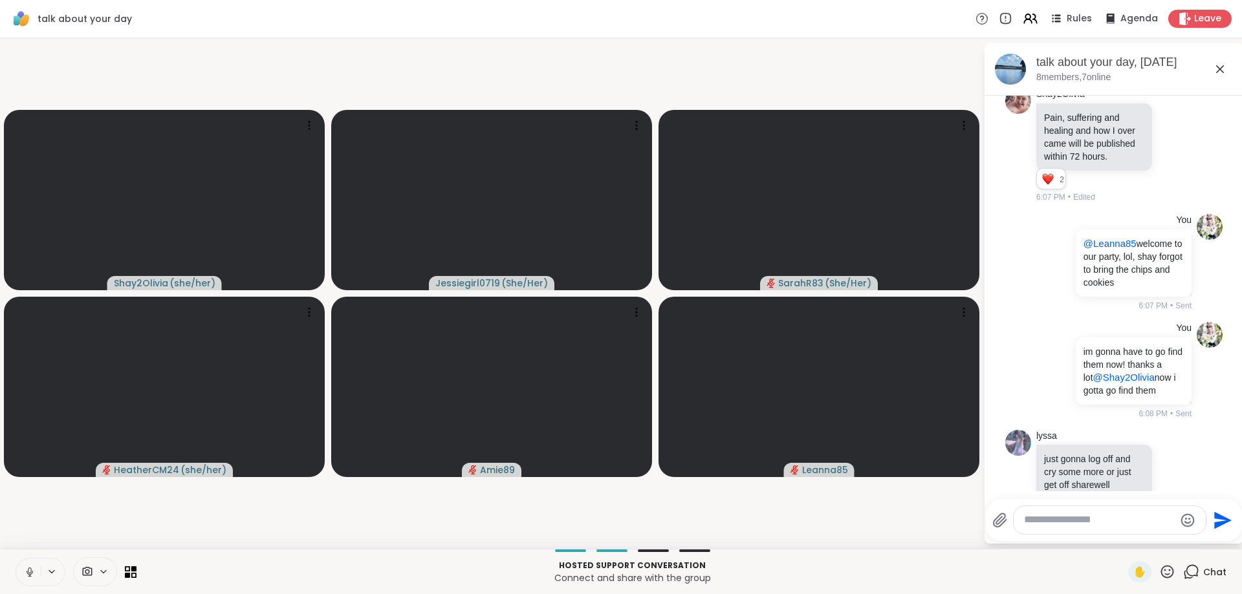
click at [1065, 516] on textarea "Type your message" at bounding box center [1099, 521] width 151 height 14
click at [1063, 516] on textarea "Type your message" at bounding box center [1099, 521] width 151 height 14
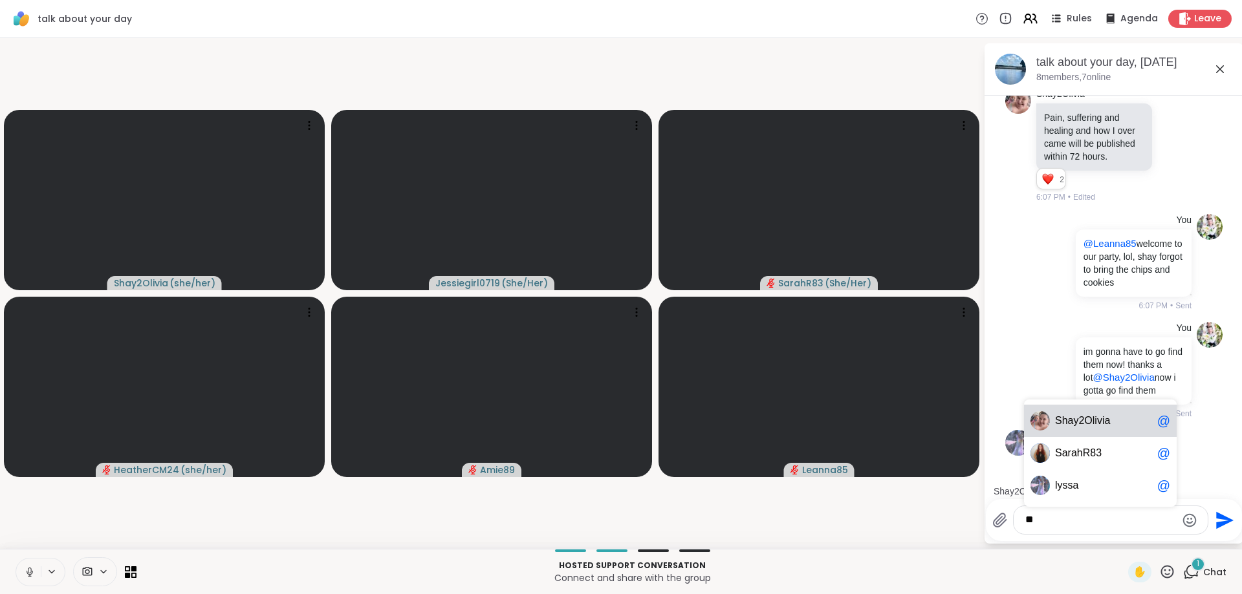
scroll to position [2902, 0]
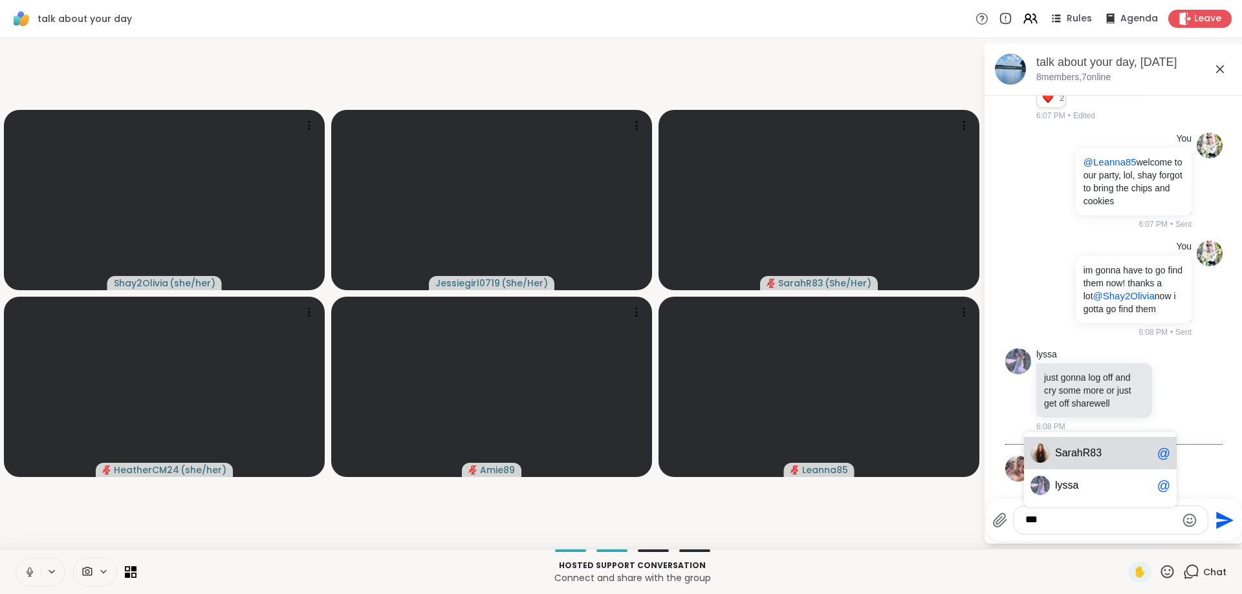
click at [1083, 449] on span "rahR83" at bounding box center [1085, 453] width 34 height 13
type textarea "**********"
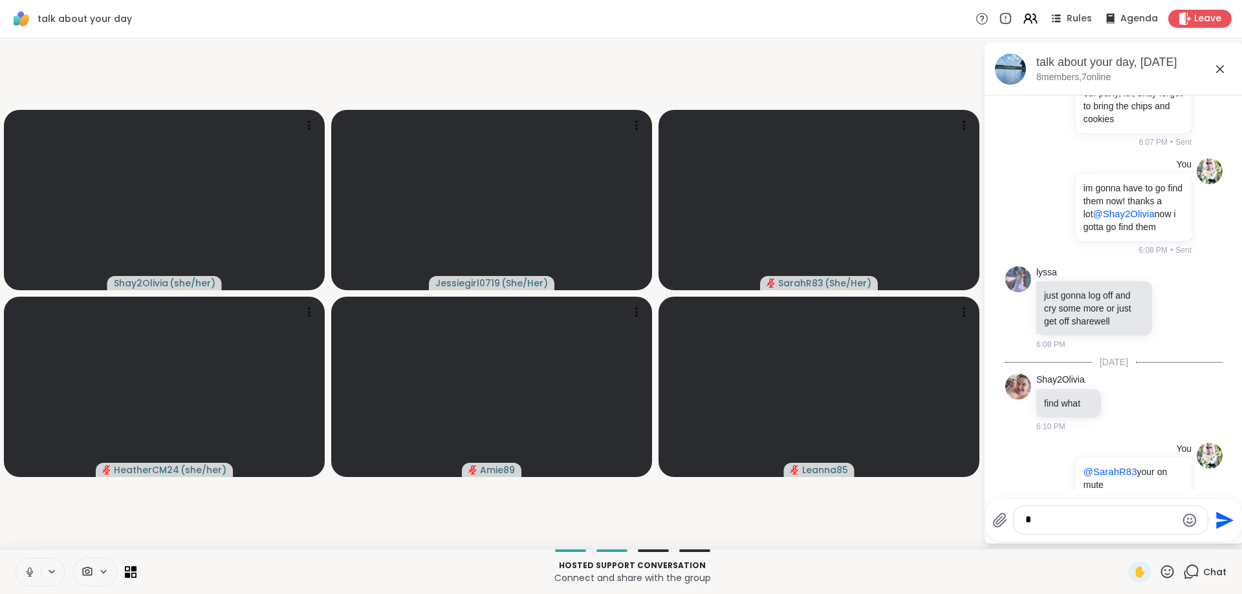
type textarea "**"
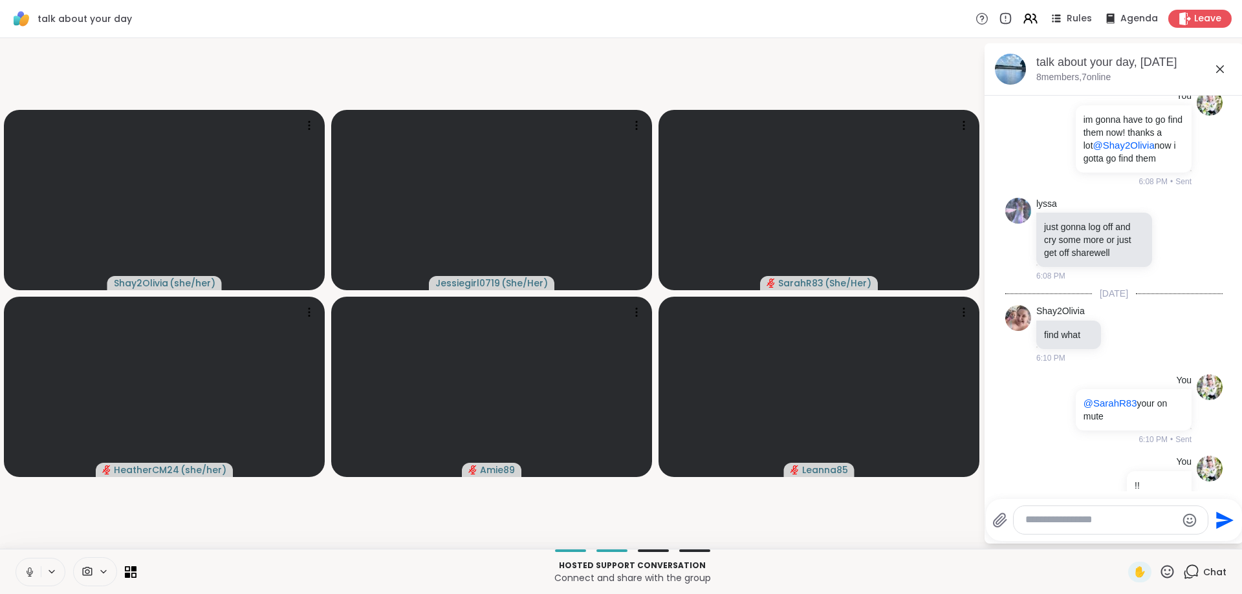
click at [1045, 521] on textarea "Type your message" at bounding box center [1100, 521] width 151 height 14
type textarea "**"
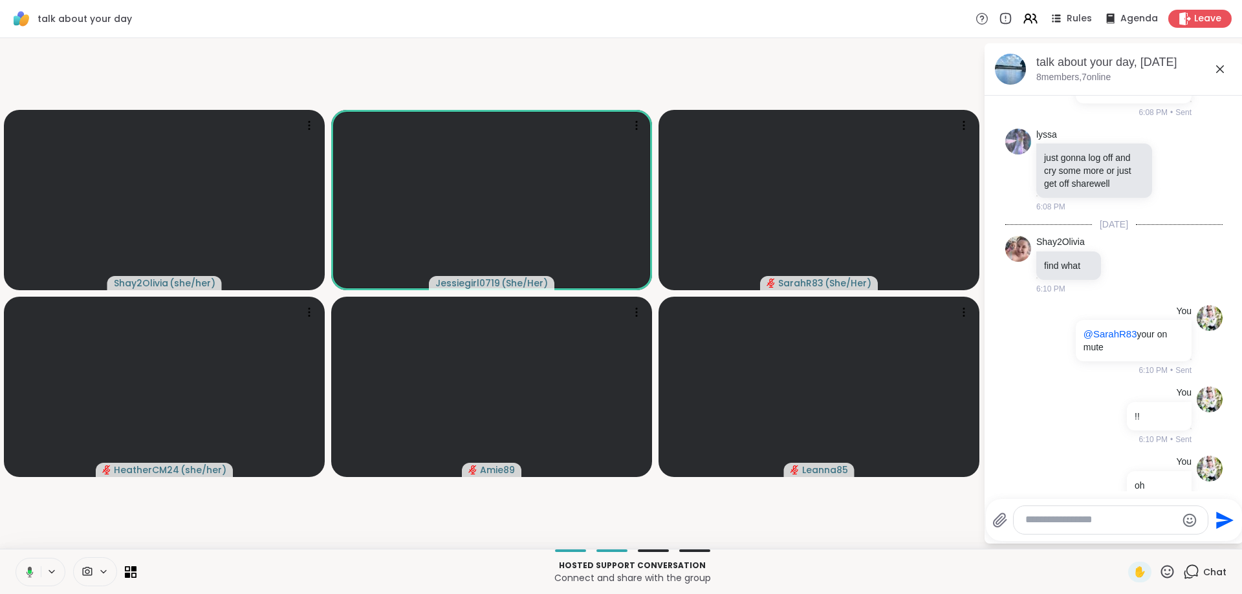
click at [371, 521] on video-player-container "Shay2Olivia ( she/her ) Jessiegirl0719 ( She/Her ) SarahR83 ( She/Her ) Heather…" at bounding box center [492, 293] width 968 height 501
click at [372, 526] on video-player-container "Shay2Olivia ( she/her ) Jessiegirl0719 ( She/Her ) SarahR83 ( She/Her ) Heather…" at bounding box center [492, 293] width 968 height 501
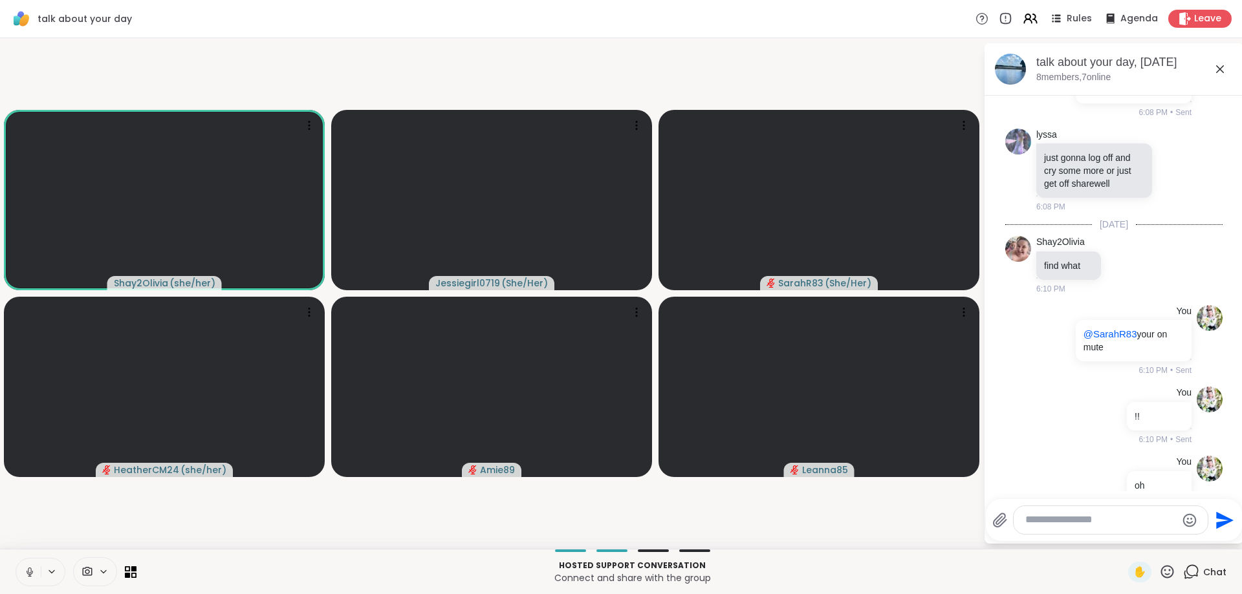
click at [372, 531] on video-player-container "Shay2Olivia ( she/her ) Jessiegirl0719 ( She/Her ) SarahR83 ( She/Her ) Heather…" at bounding box center [492, 293] width 968 height 501
click at [373, 525] on video-player-container "Shay2Olivia ( she/her ) Jessiegirl0719 ( She/Her ) SarahR83 ( She/Her ) Heather…" at bounding box center [492, 293] width 968 height 501
click at [393, 520] on video-player-container "Shay2Olivia ( she/her ) Jessiegirl0719 ( She/Her ) SarahR83 ( She/Her ) Heather…" at bounding box center [492, 293] width 968 height 501
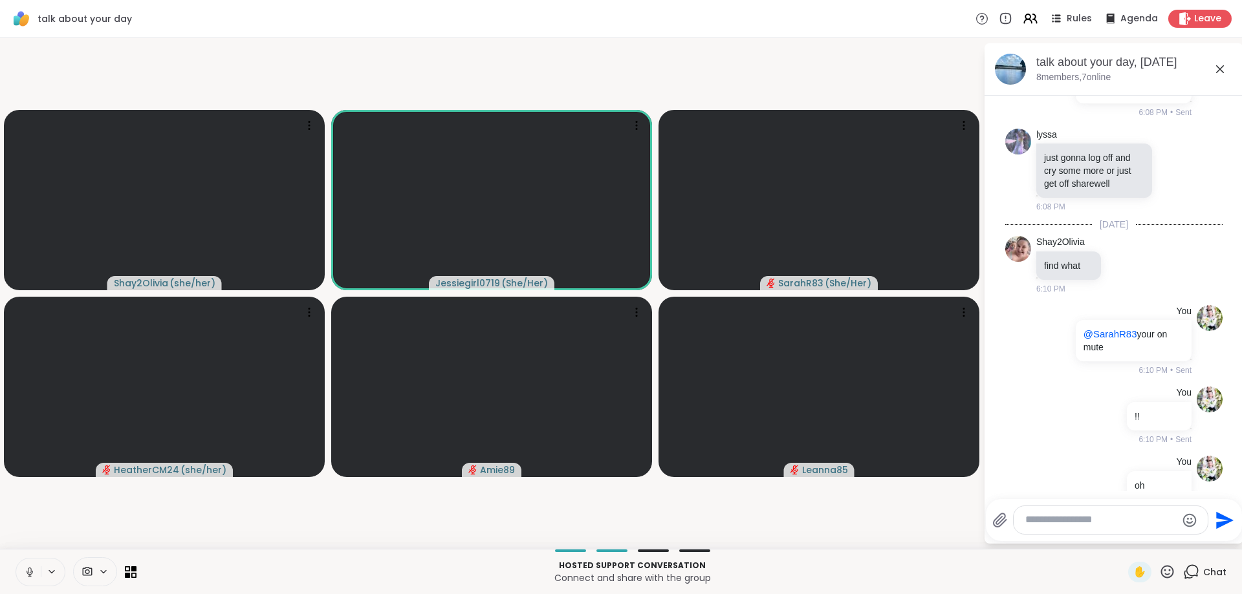
click at [481, 538] on video-player-container "Shay2Olivia ( she/her ) Jessiegirl0719 ( She/Her ) SarahR83 ( She/Her ) Heather…" at bounding box center [492, 293] width 968 height 501
click at [497, 522] on video-player-container "Shay2Olivia ( she/her ) Jessiegirl0719 ( She/Her ) SarahR83 ( She/Her ) Heather…" at bounding box center [492, 293] width 968 height 501
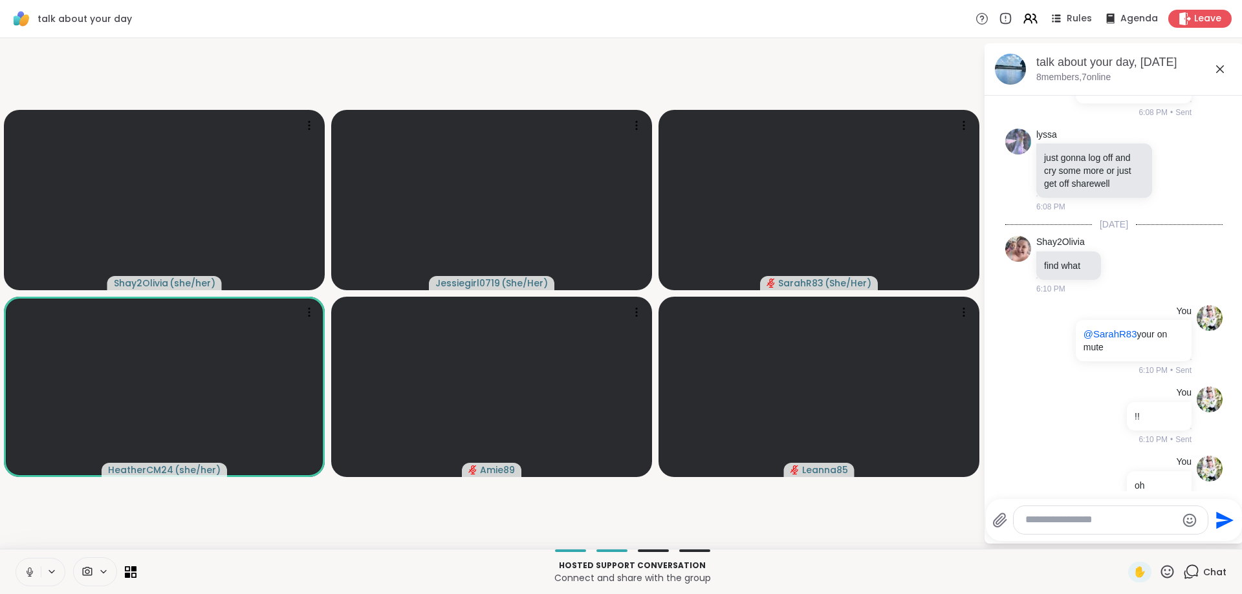
click at [1051, 520] on textarea "Type your message" at bounding box center [1100, 521] width 151 height 14
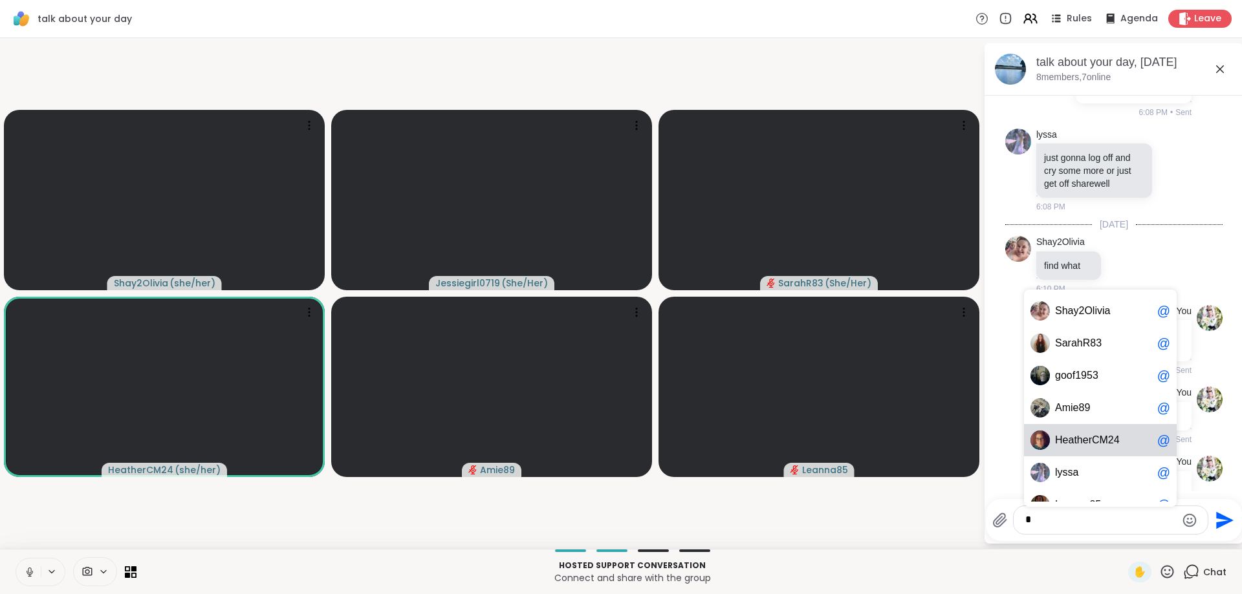
click at [1087, 439] on span "e" at bounding box center [1086, 440] width 6 height 13
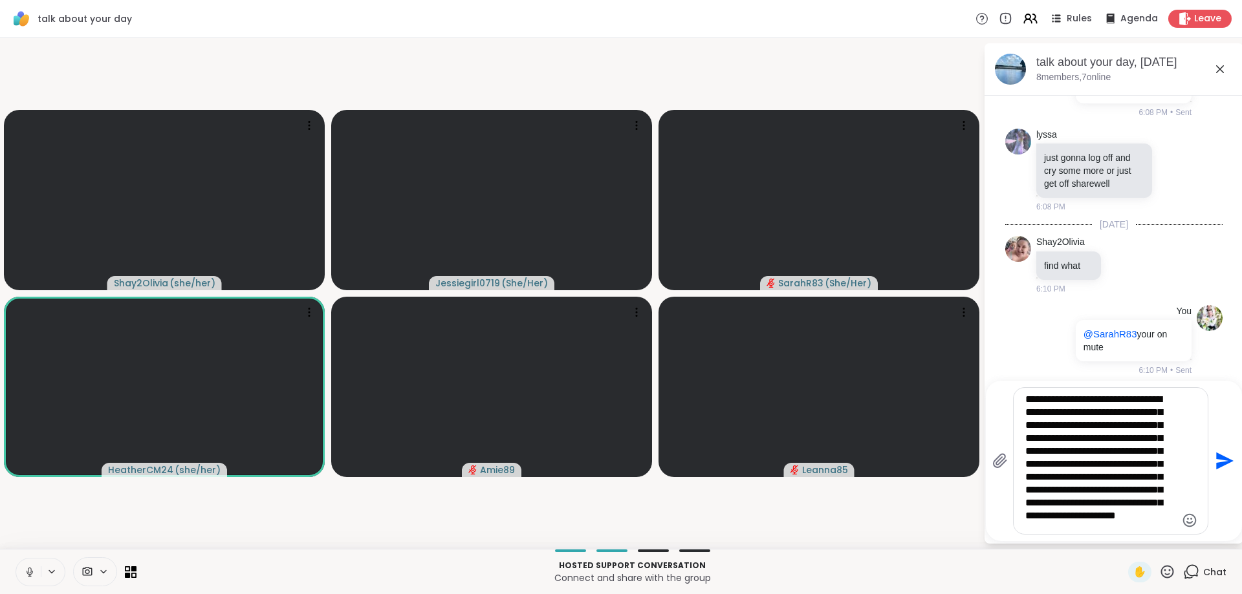
scroll to position [20, 0]
type textarea "**********"
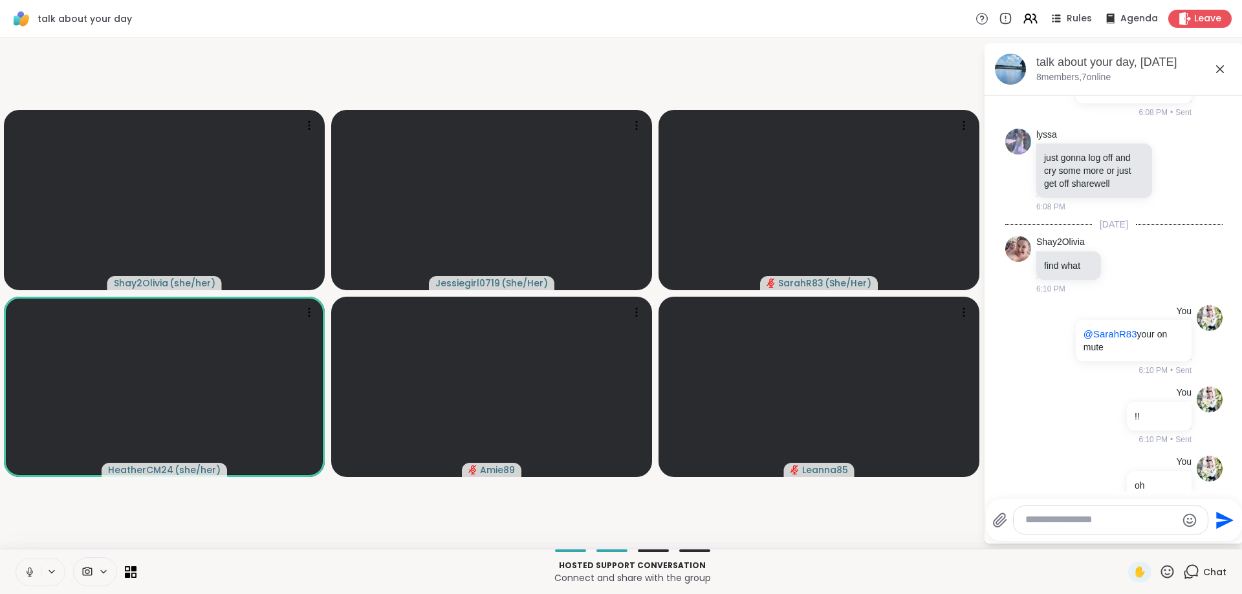
scroll to position [3399, 0]
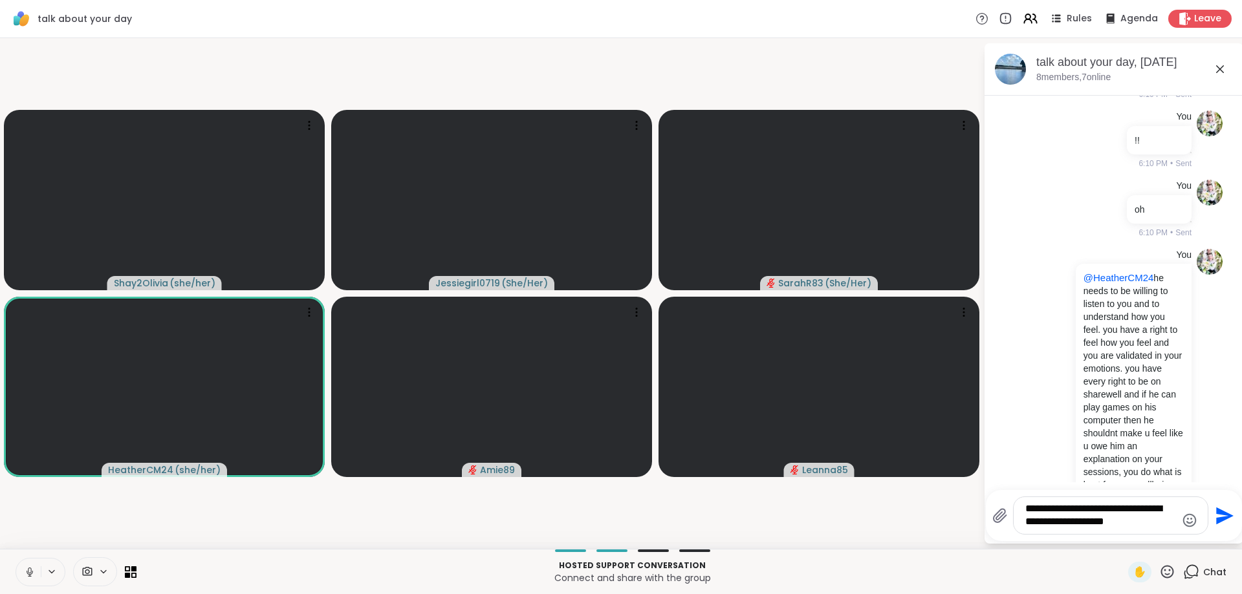
type textarea "**********"
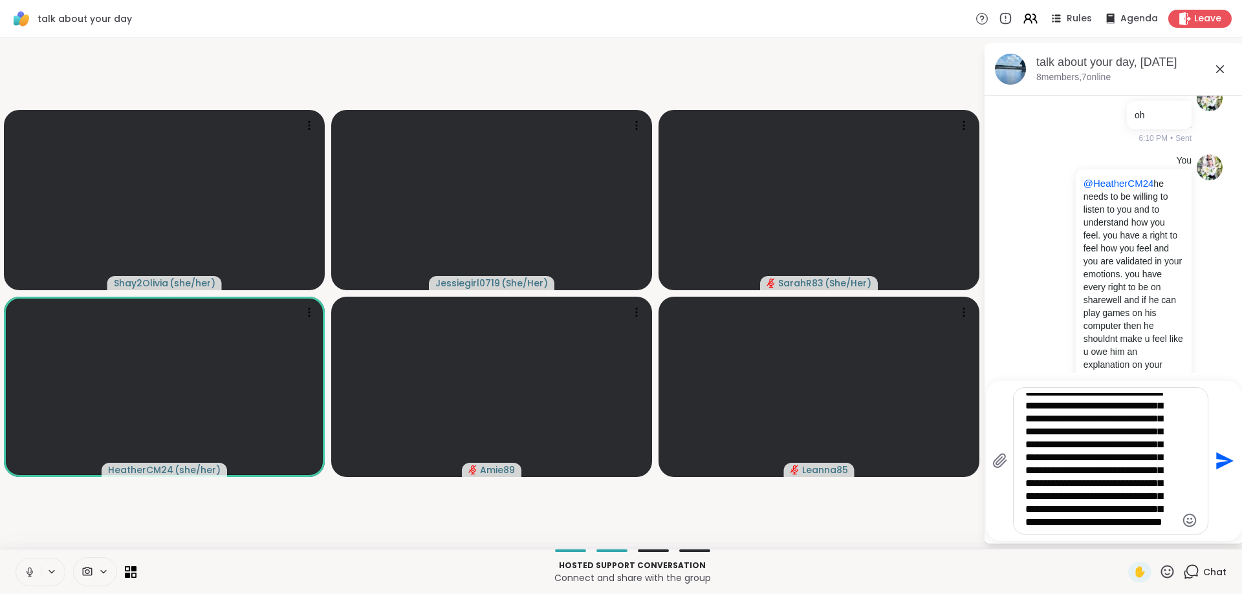
scroll to position [33, 0]
type textarea "**********"
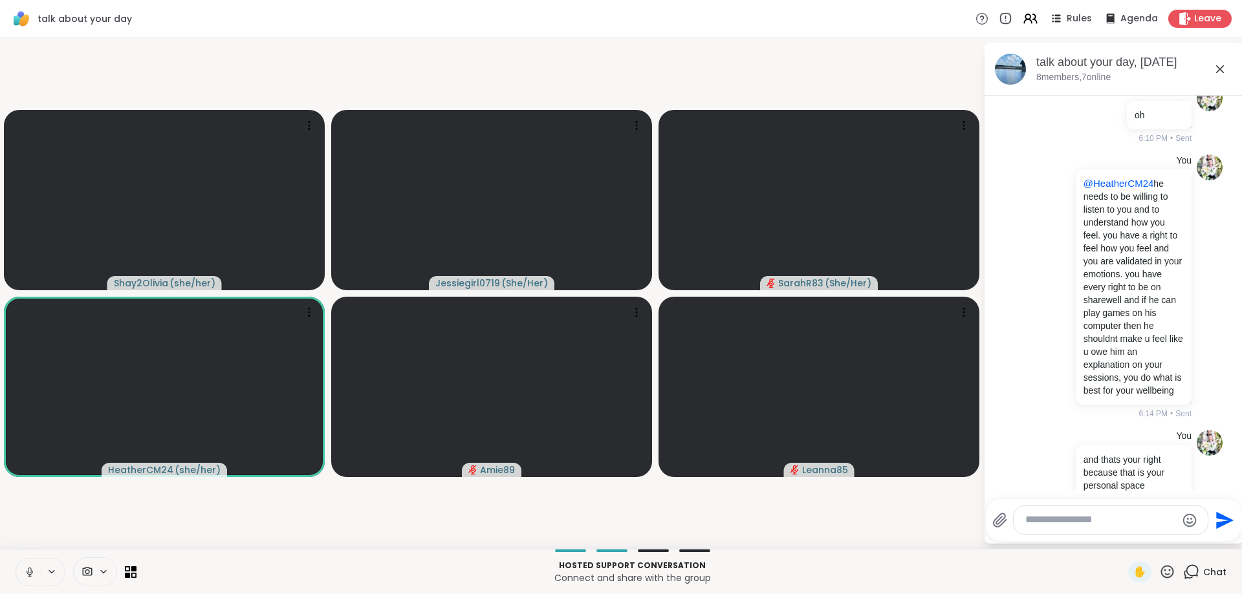
scroll to position [3782, 0]
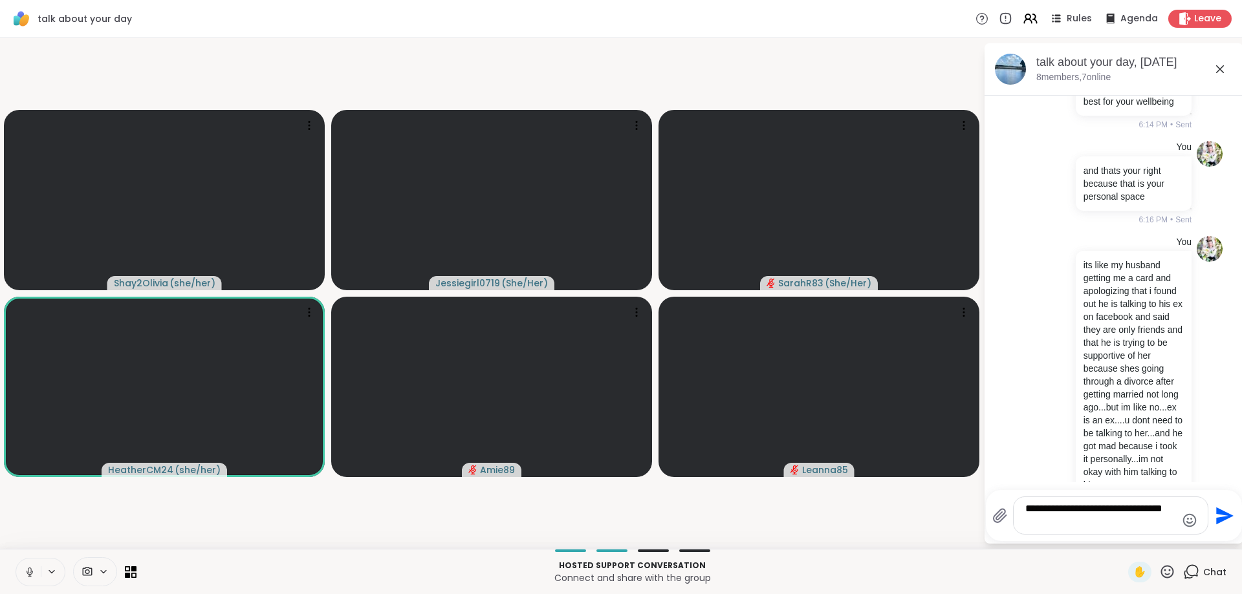
type textarea "**********"
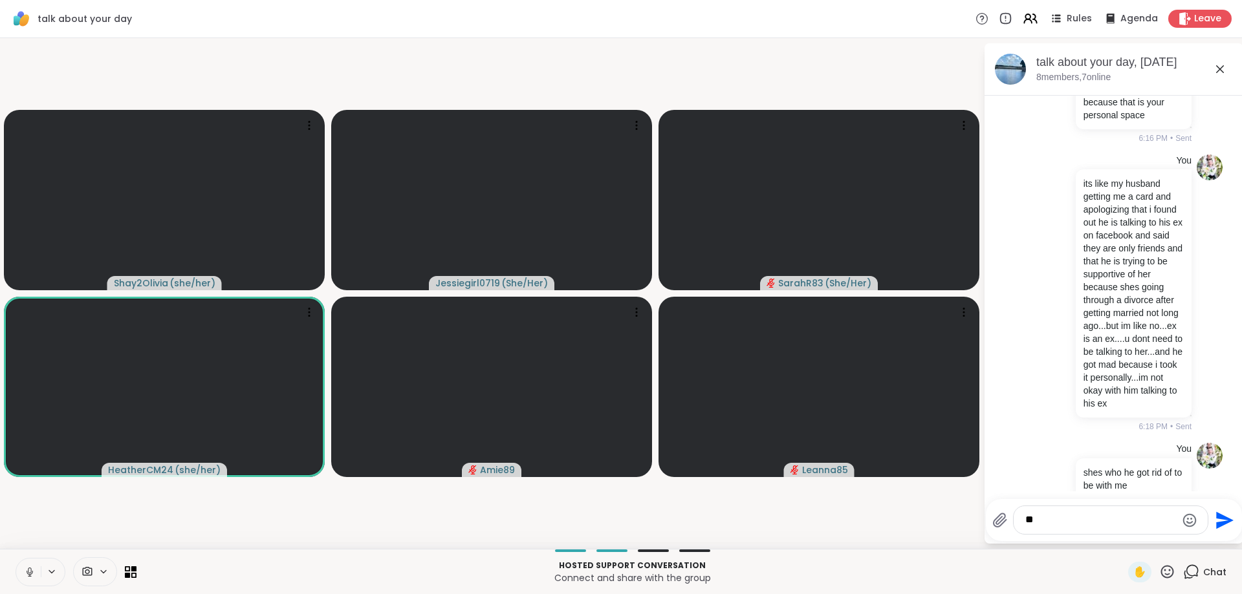
type textarea "*"
type textarea "**********"
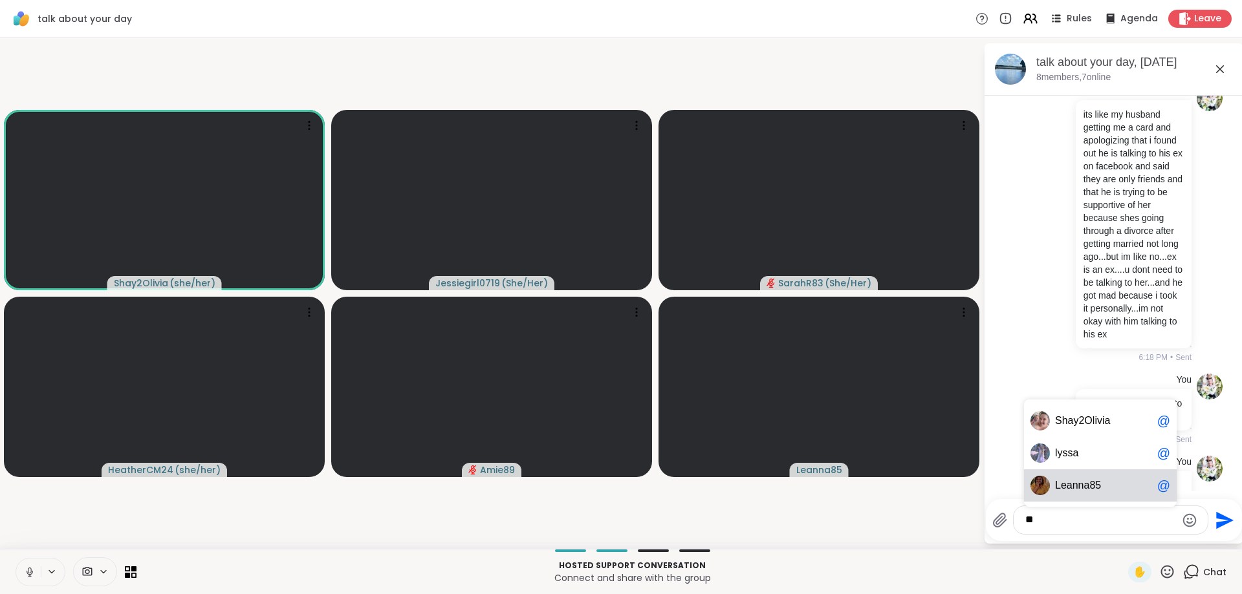
click at [1083, 488] on span "eanna85" at bounding box center [1081, 485] width 40 height 13
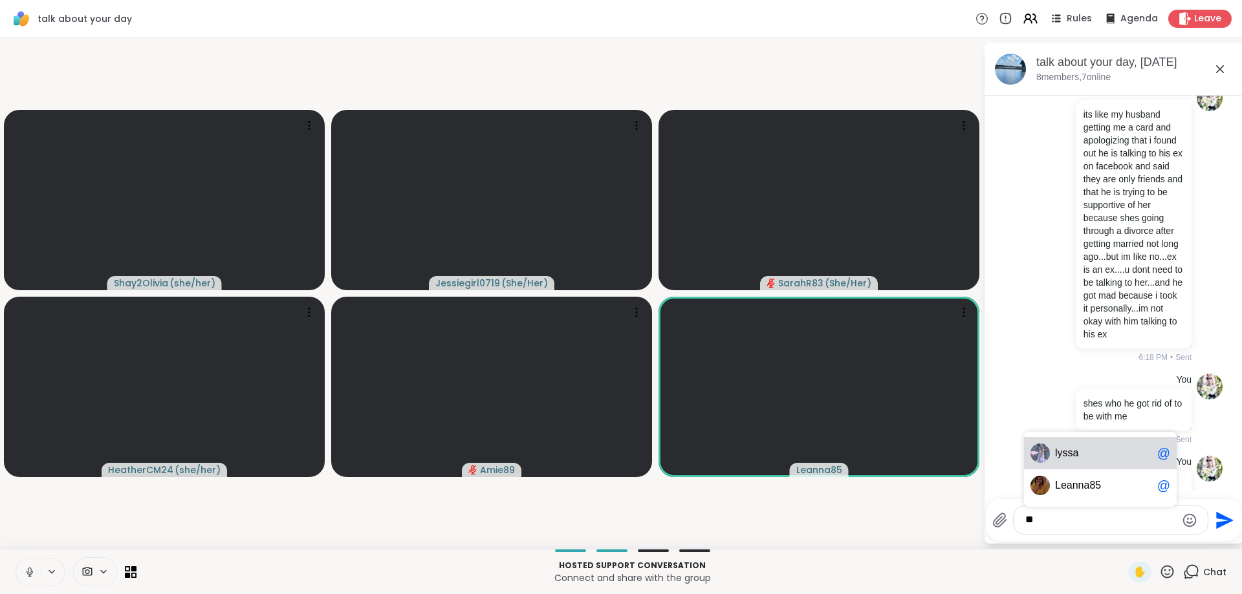
type textarea "*"
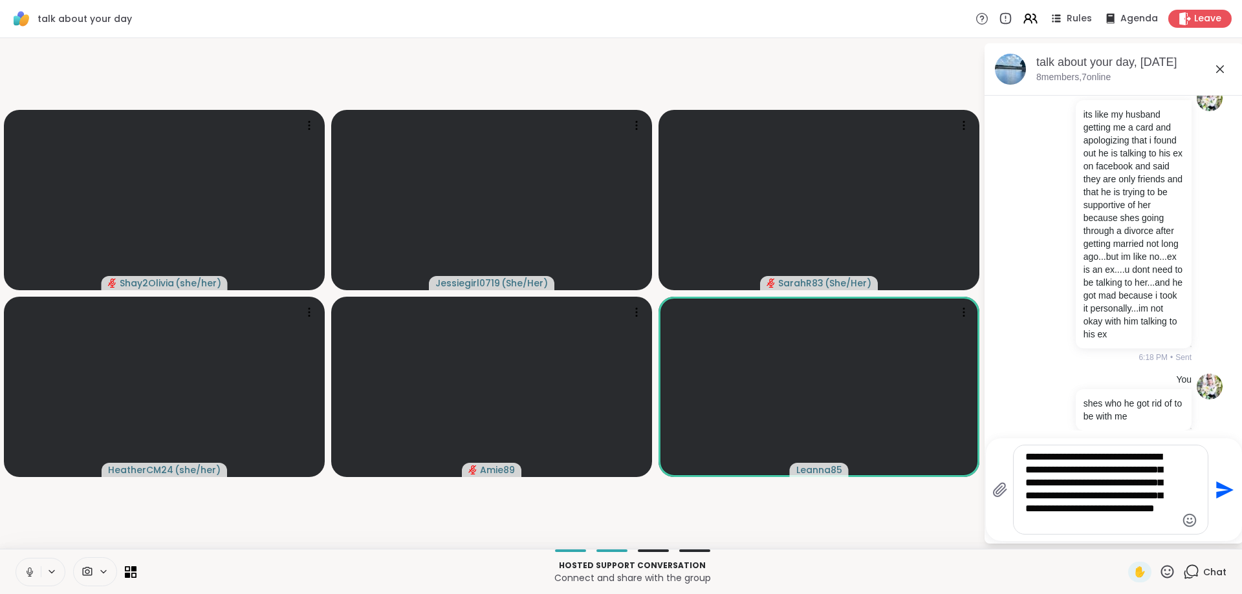
type textarea "**********"
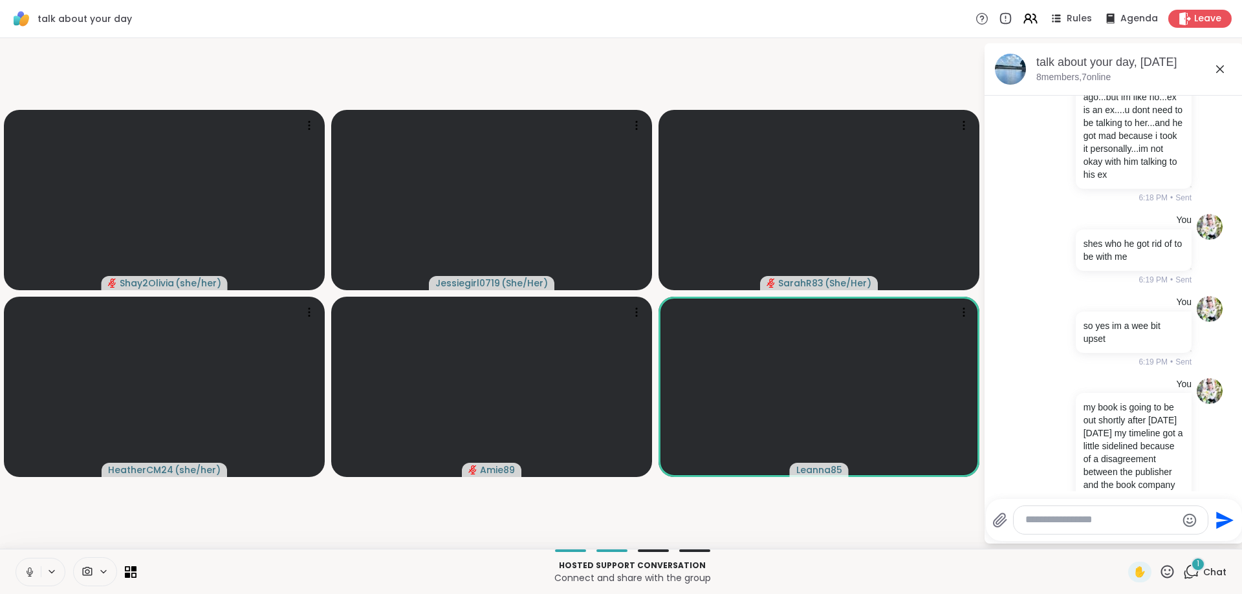
scroll to position [4342, 0]
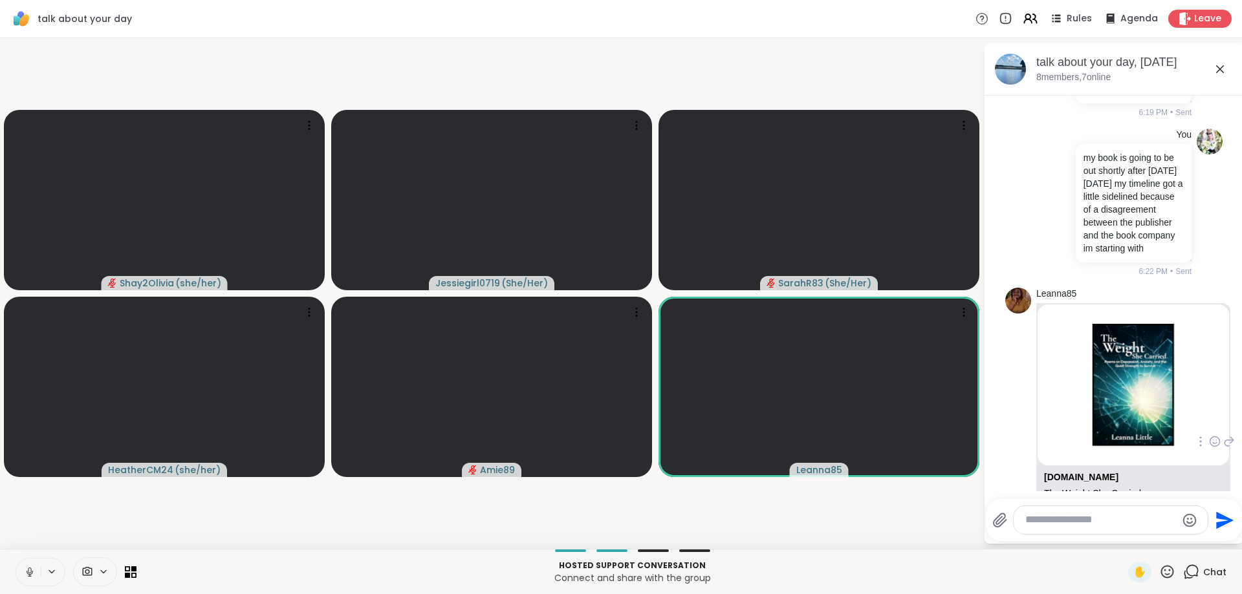
click at [1147, 354] on img at bounding box center [1133, 385] width 191 height 161
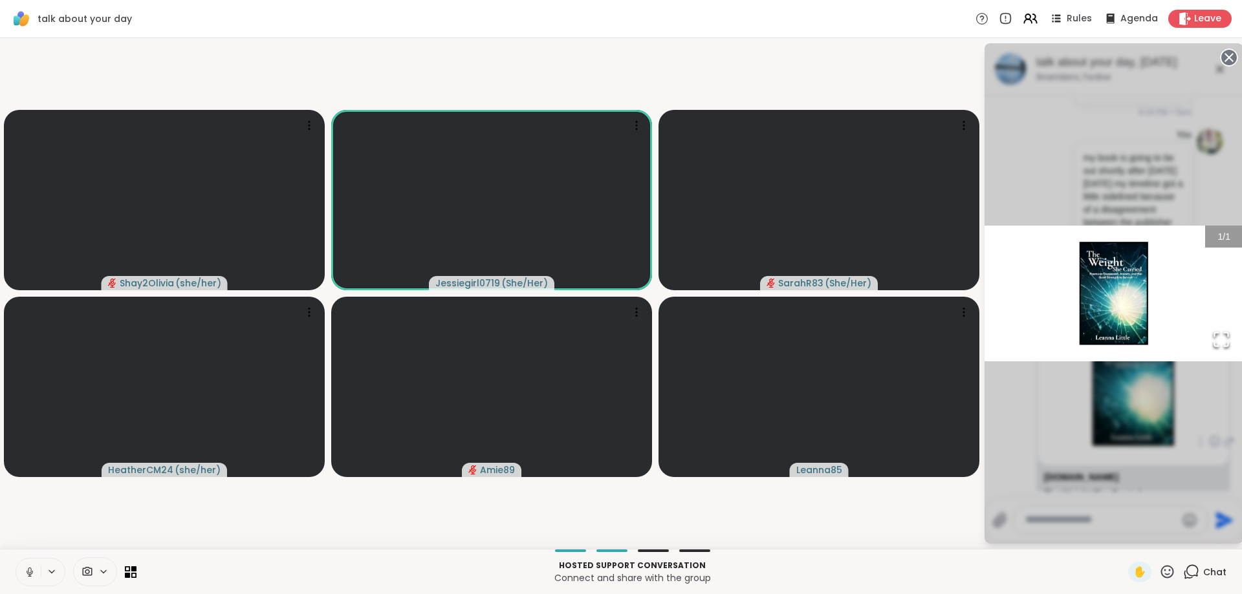
click at [1203, 391] on div "1 / 1" at bounding box center [1114, 293] width 259 height 501
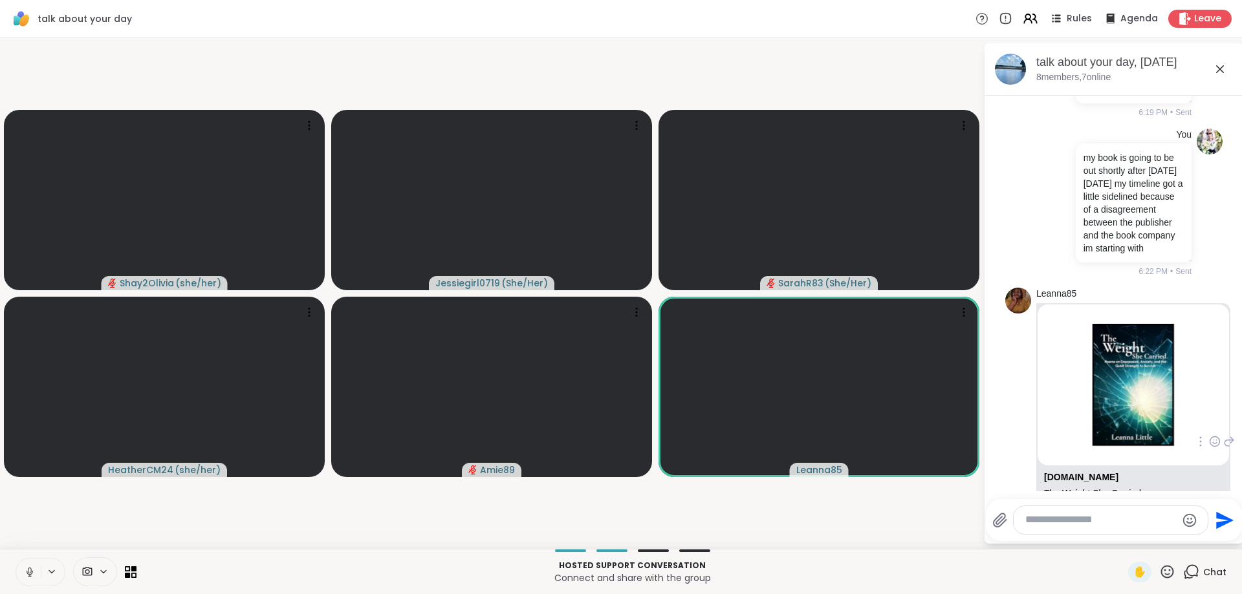
click at [1103, 518] on textarea "Type your message" at bounding box center [1100, 521] width 151 height 14
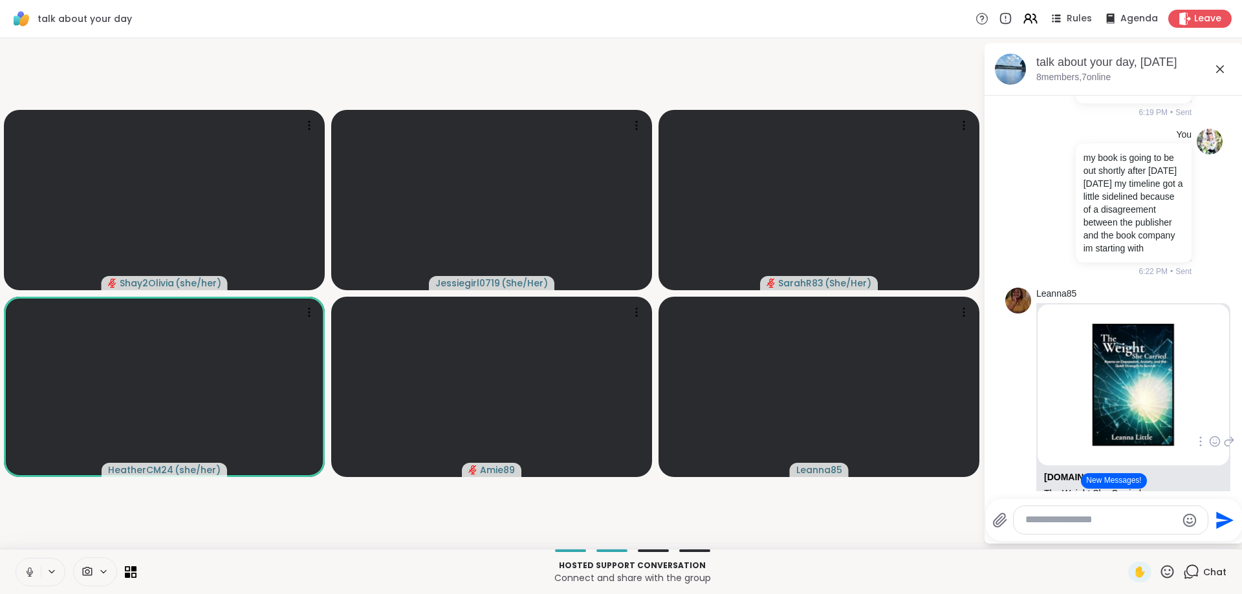
click at [1121, 476] on button "New Messages!" at bounding box center [1113, 482] width 65 height 16
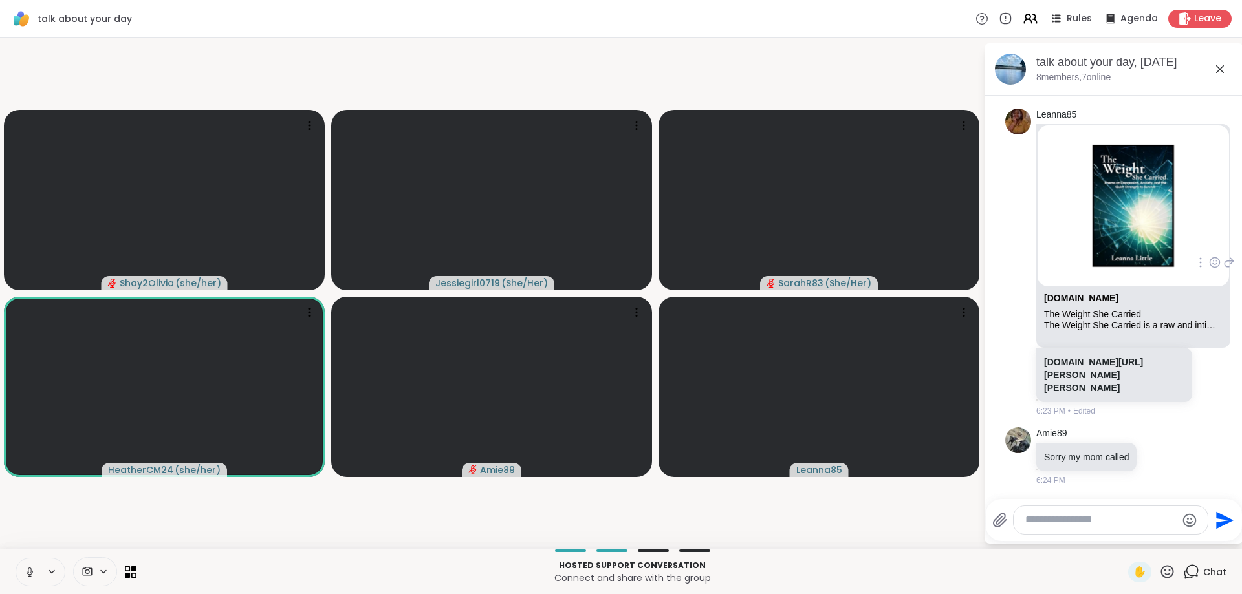
click at [1107, 525] on textarea "Type your message" at bounding box center [1100, 521] width 151 height 14
click at [1113, 523] on textarea "Type your message" at bounding box center [1100, 521] width 151 height 14
click at [1113, 520] on textarea "Type your message" at bounding box center [1100, 521] width 151 height 14
click at [1111, 520] on textarea "Type your message" at bounding box center [1100, 521] width 151 height 14
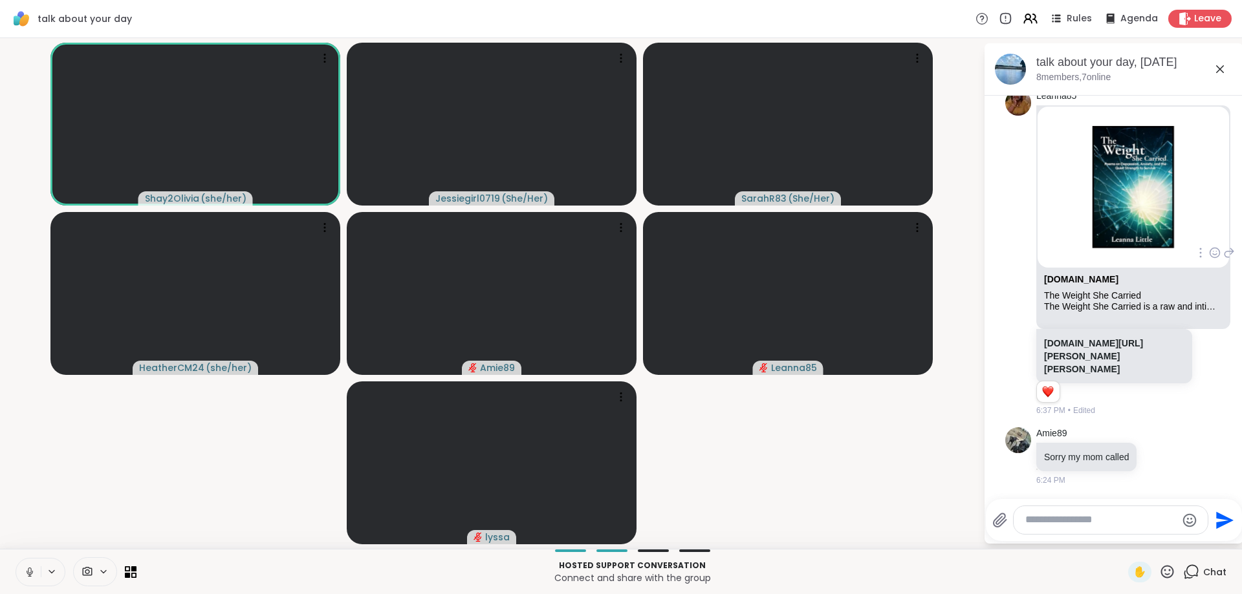
click at [1068, 525] on textarea "Type your message" at bounding box center [1100, 521] width 151 height 14
click at [1058, 517] on textarea "Type your message" at bounding box center [1100, 521] width 151 height 14
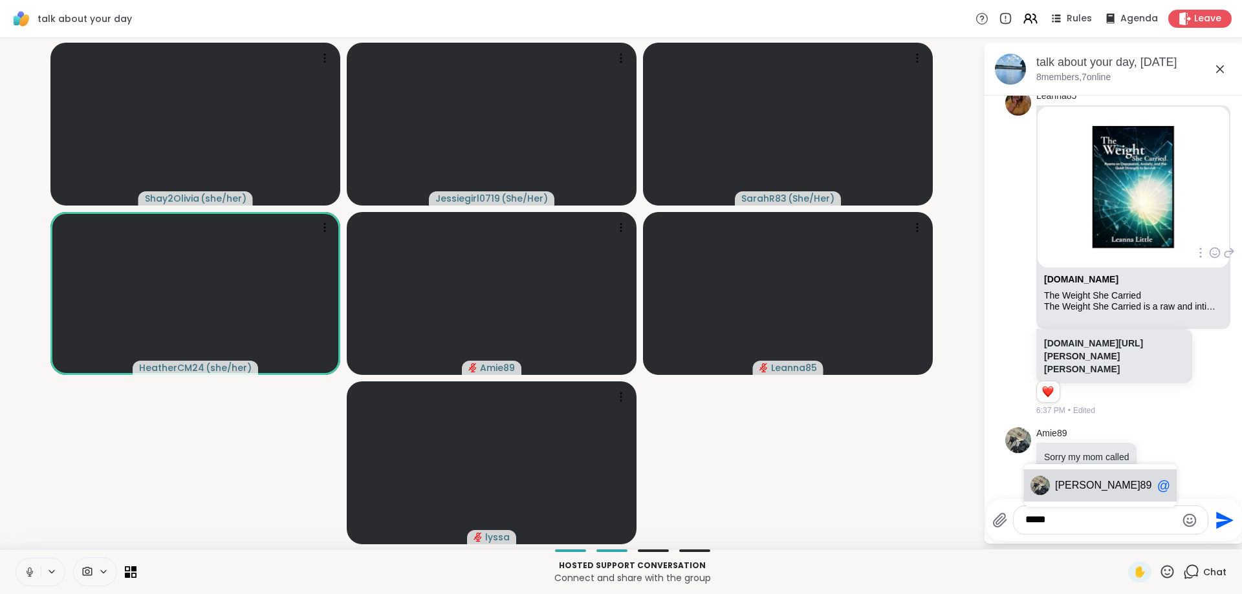
click at [1072, 490] on span "Amie" at bounding box center [1097, 485] width 85 height 13
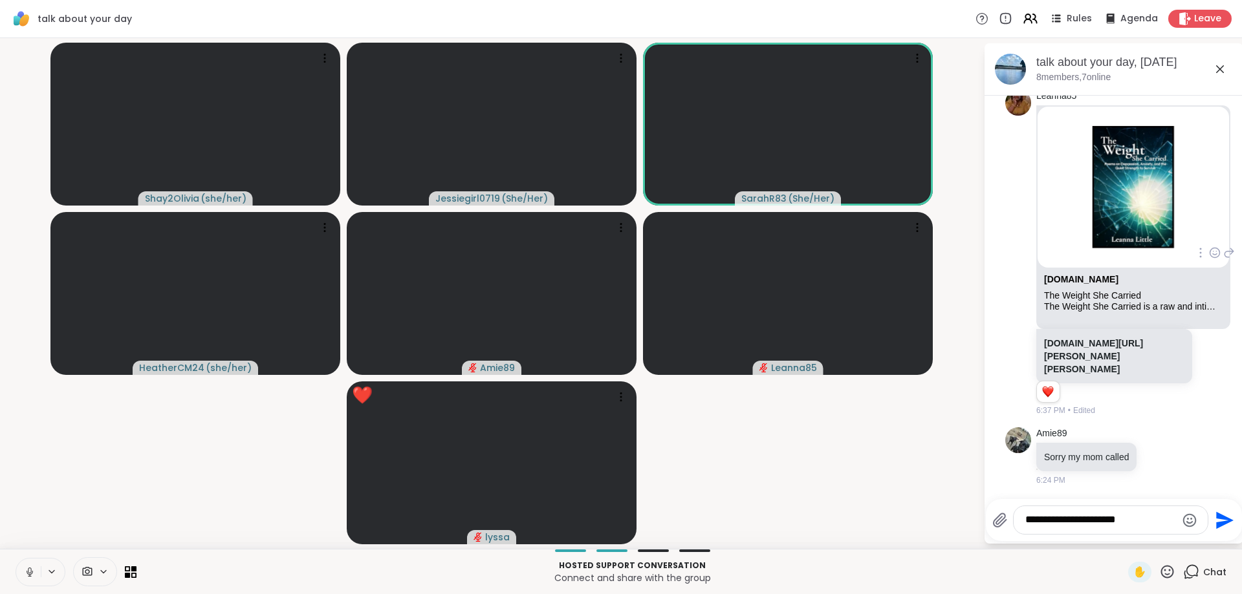
type textarea "**********"
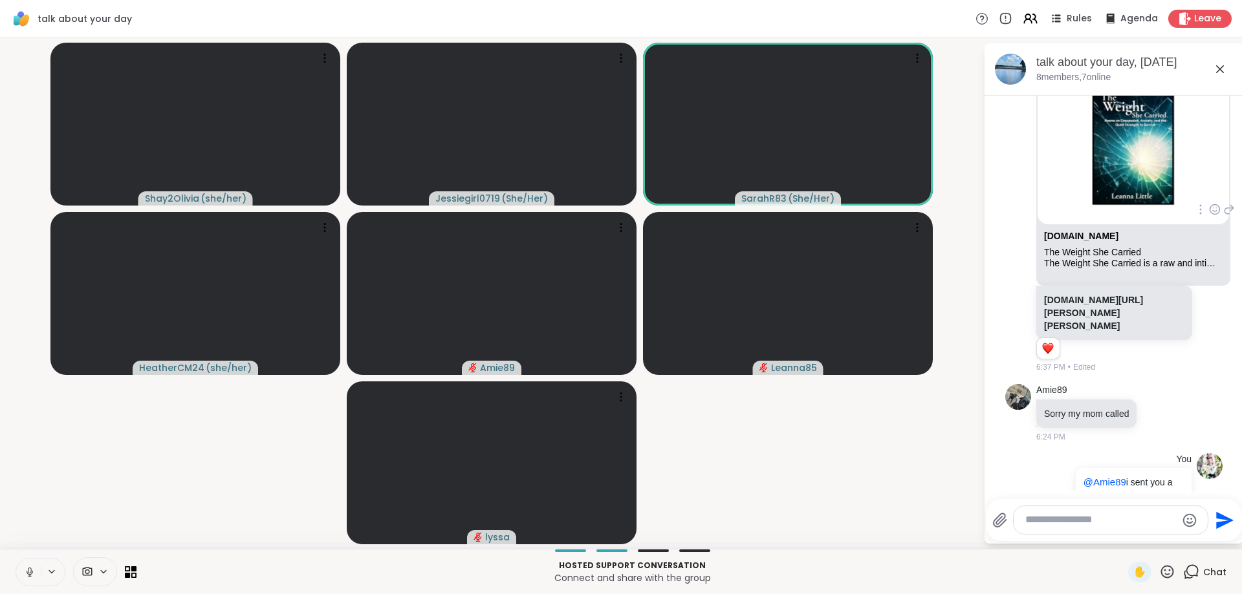
scroll to position [4685, 0]
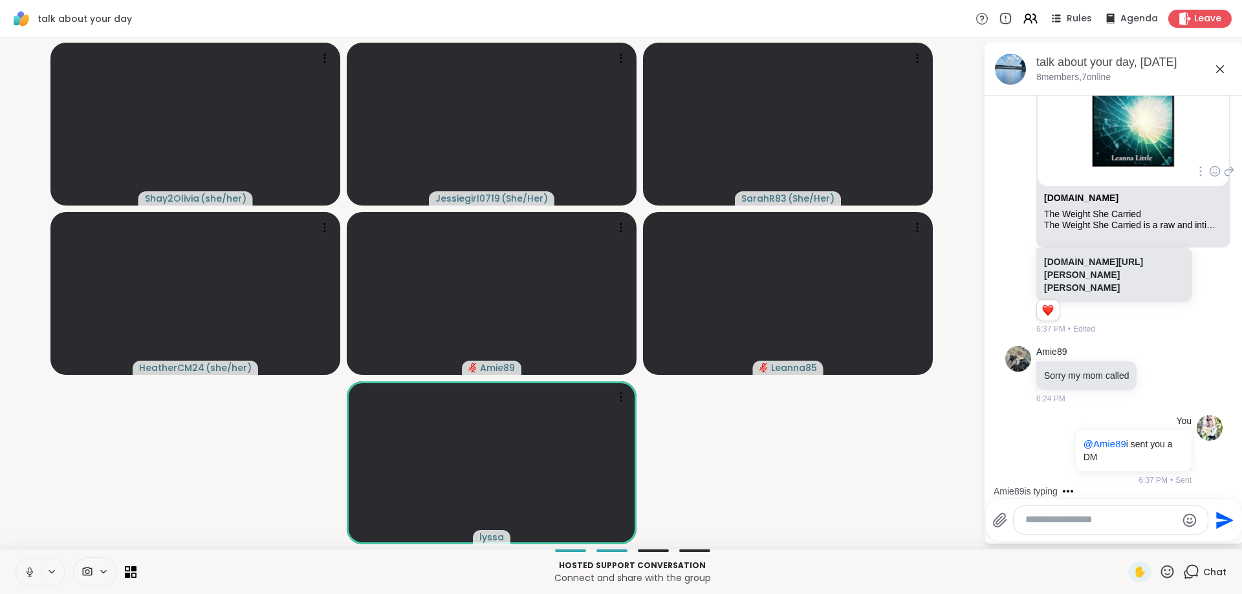
click at [1135, 525] on textarea "Type your message" at bounding box center [1100, 521] width 151 height 14
click at [1125, 523] on textarea "Type your message" at bounding box center [1100, 521] width 151 height 14
click at [1127, 519] on textarea "Type your message" at bounding box center [1100, 521] width 151 height 14
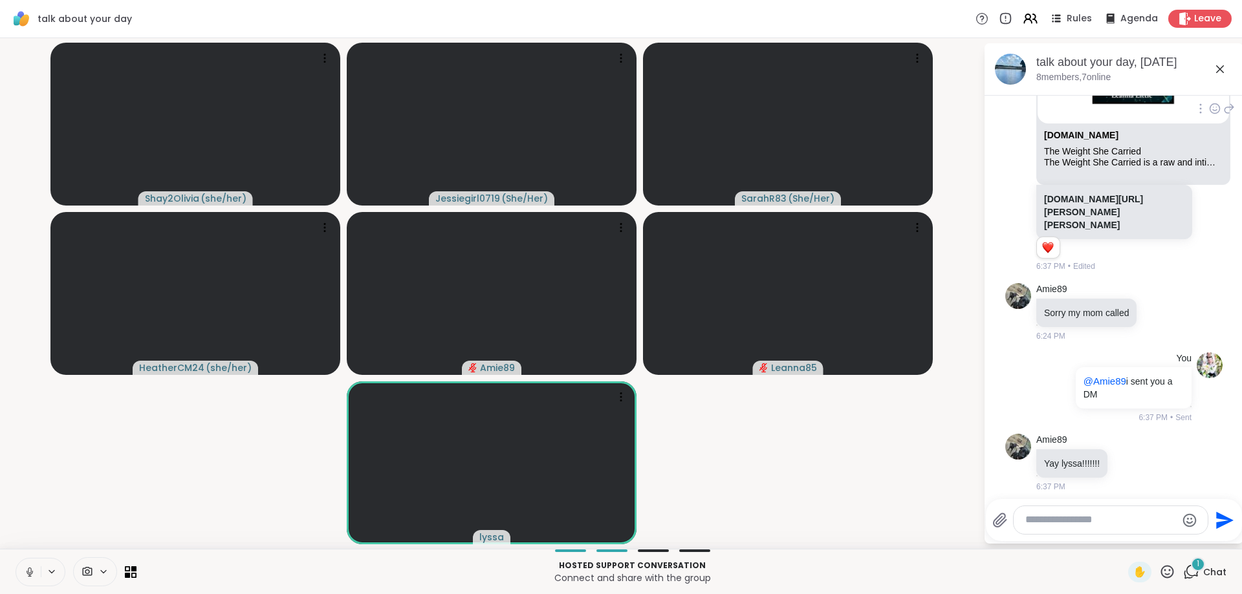
scroll to position [4753, 0]
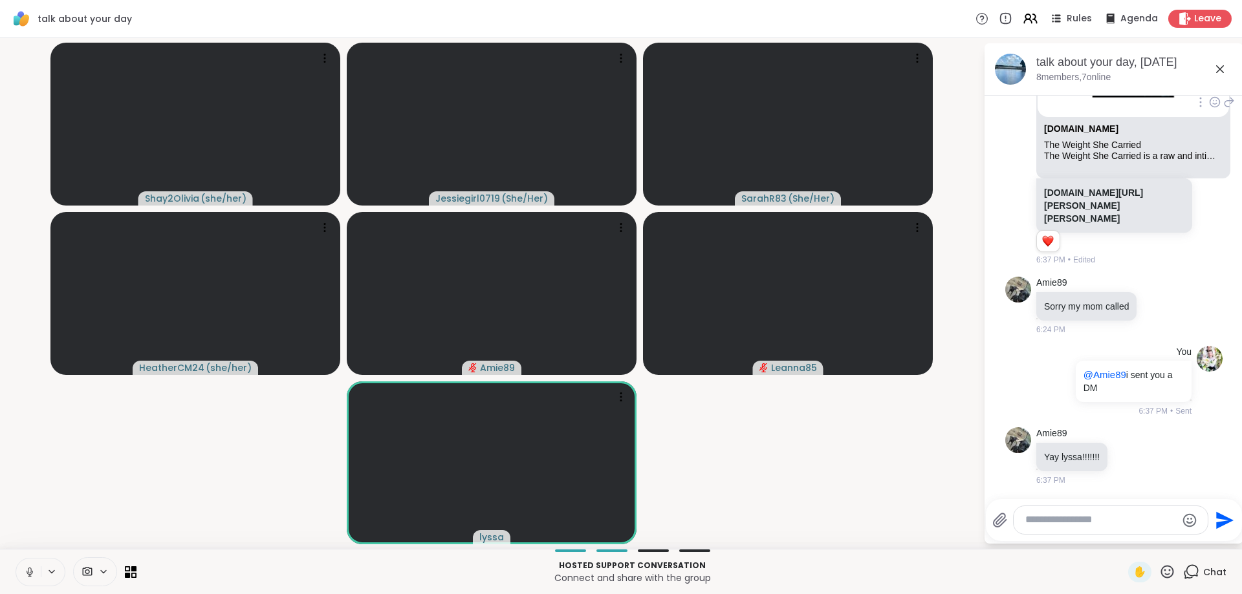
click at [1124, 517] on textarea "Type your message" at bounding box center [1100, 521] width 151 height 14
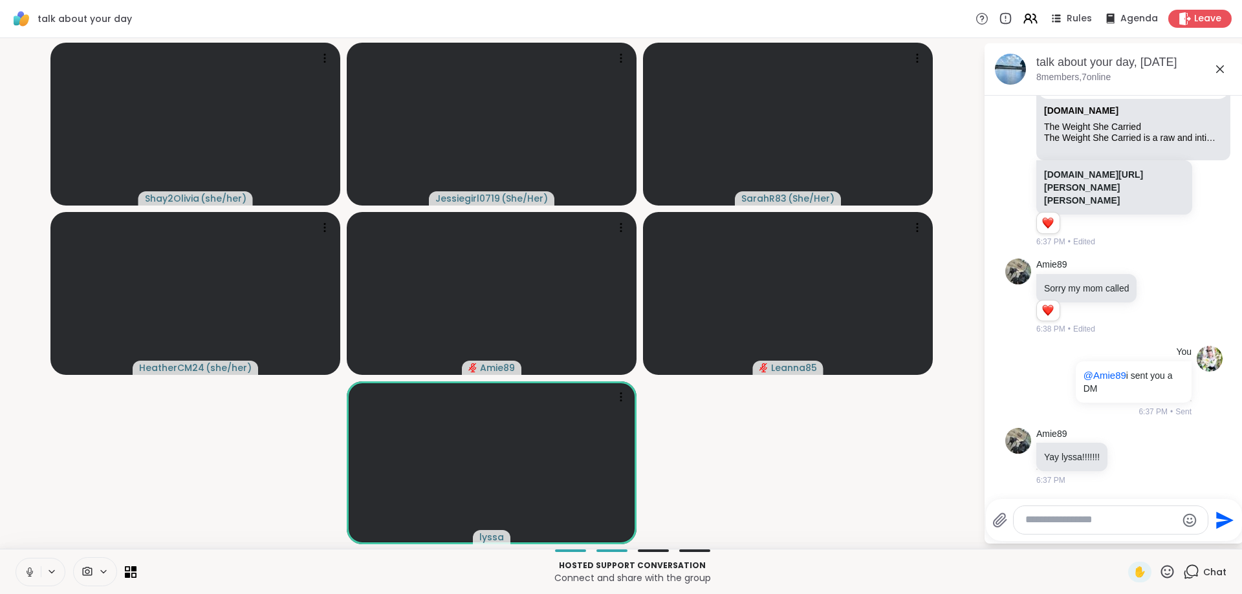
click at [1122, 515] on textarea "Type your message" at bounding box center [1100, 521] width 151 height 14
click at [1086, 493] on div "lyssa @" at bounding box center [1100, 486] width 153 height 32
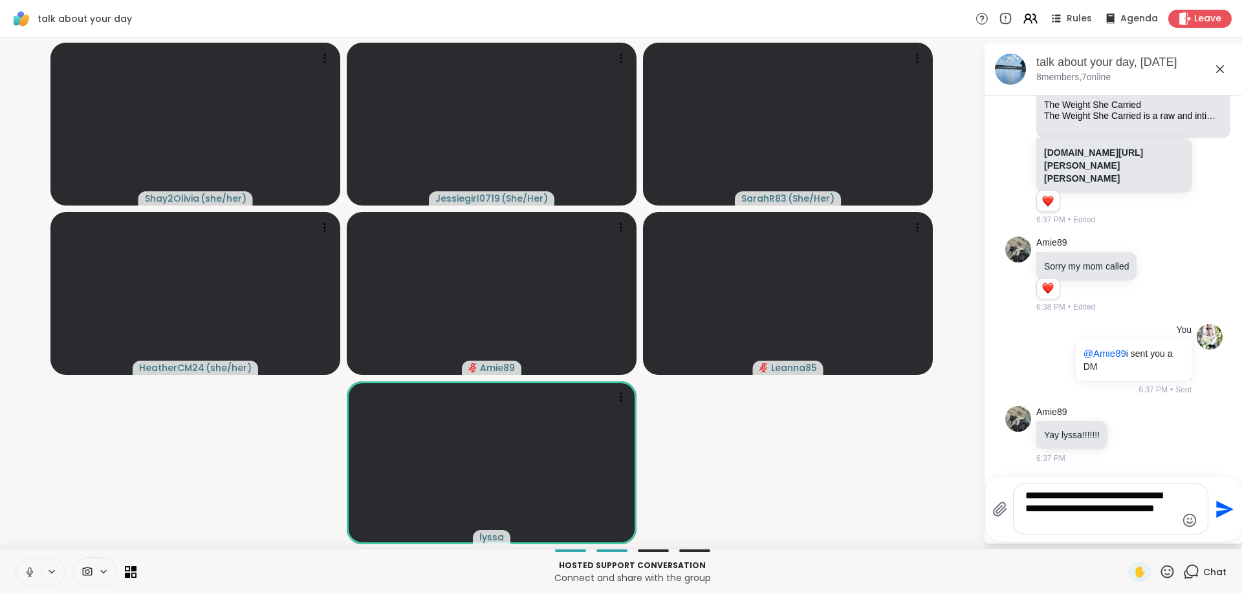
type textarea "**********"
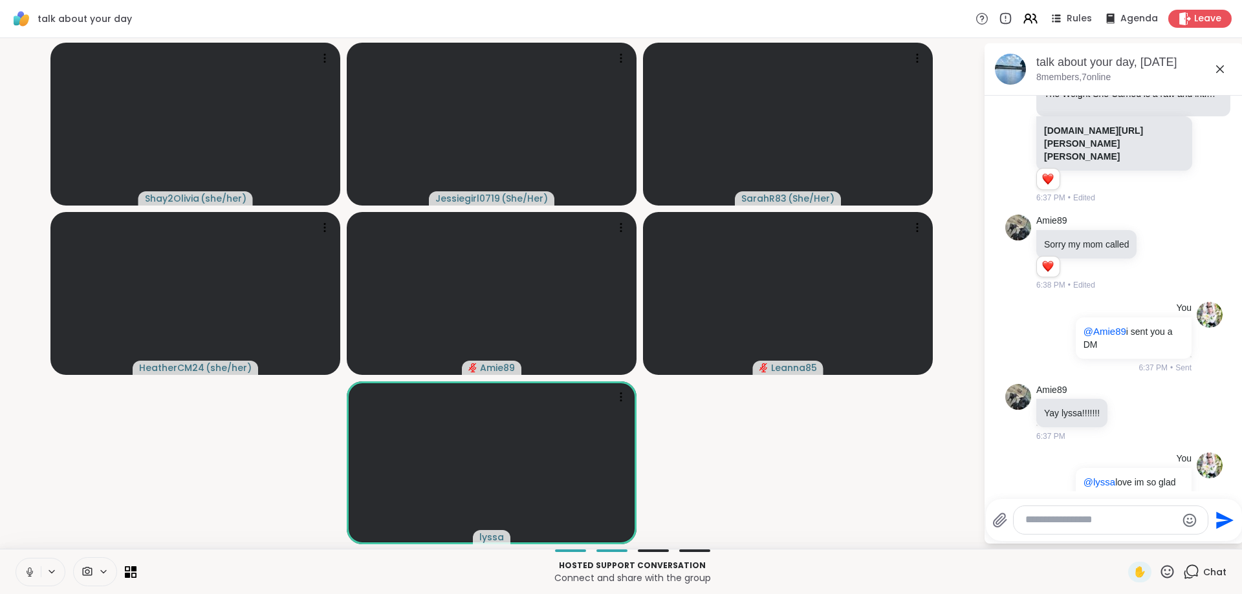
scroll to position [4866, 0]
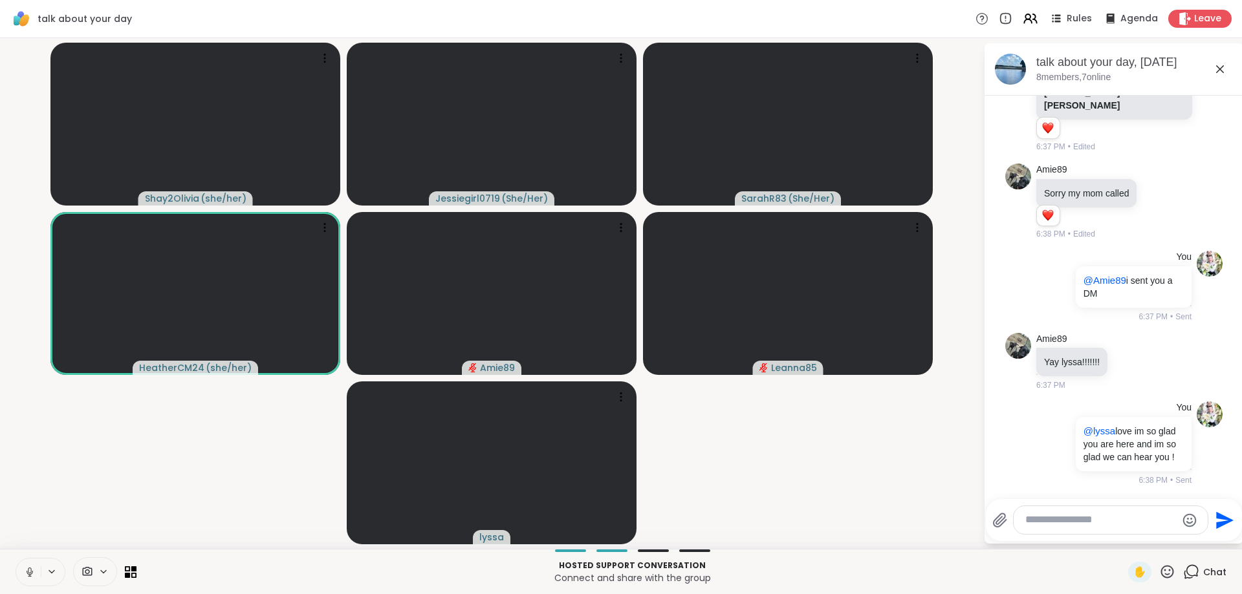
click at [1072, 524] on textarea "Type your message" at bounding box center [1100, 521] width 151 height 14
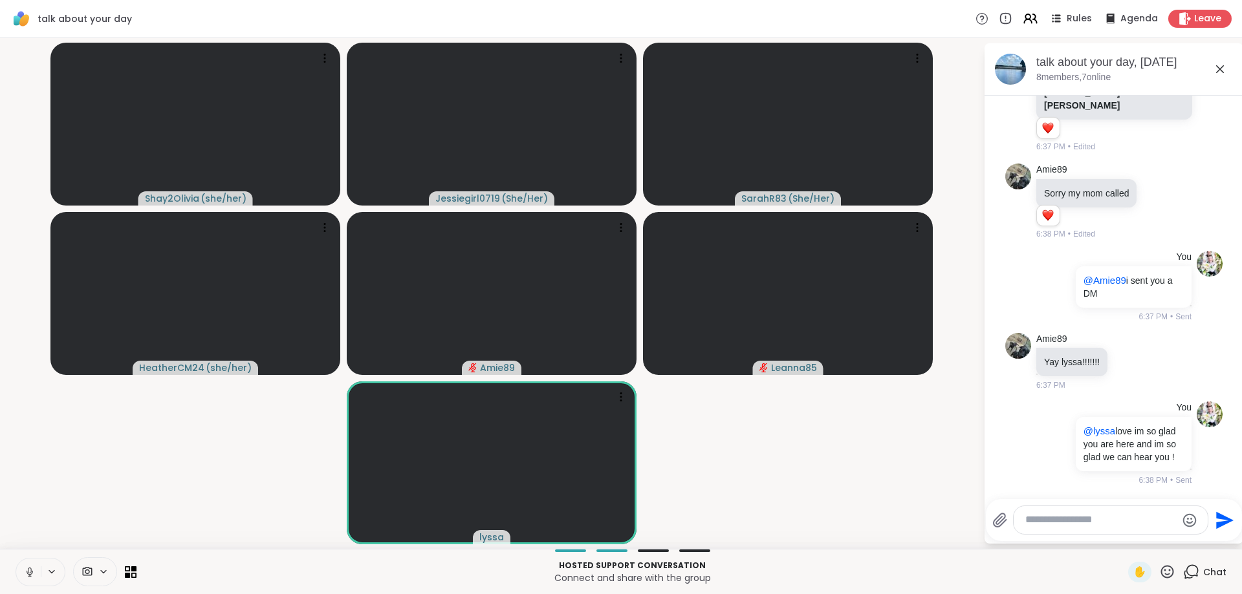
click at [1122, 515] on textarea "Type your message" at bounding box center [1100, 521] width 151 height 14
click at [1115, 515] on textarea "Type your message" at bounding box center [1100, 521] width 151 height 14
click at [1124, 515] on textarea "Type your message" at bounding box center [1100, 521] width 151 height 14
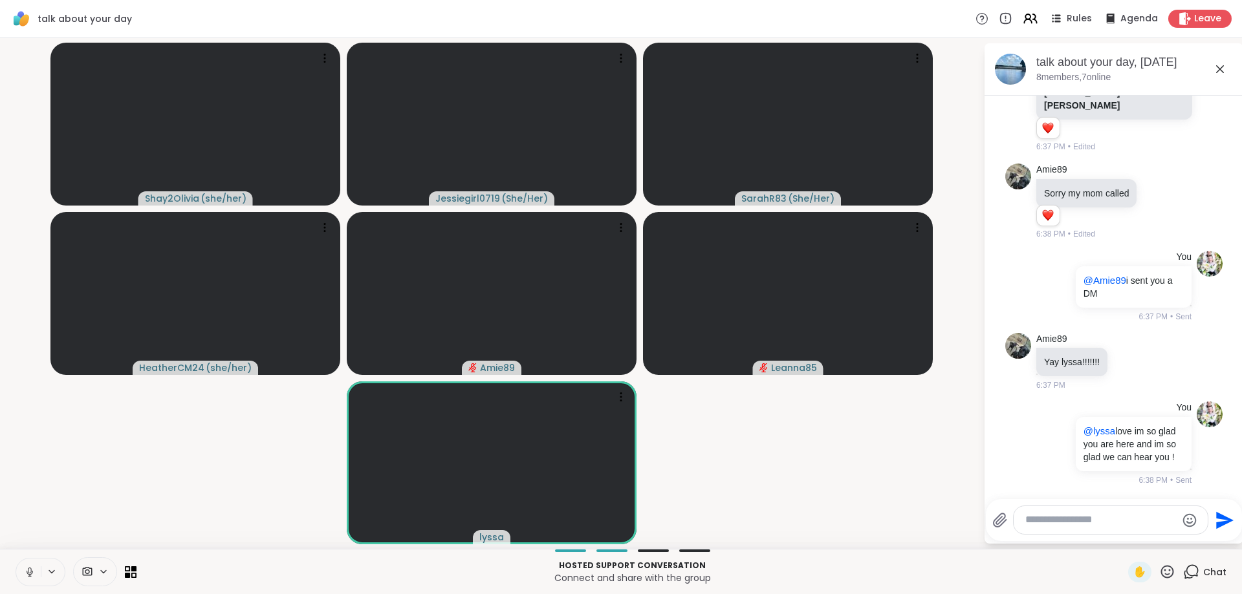
click at [1124, 516] on textarea "Type your message" at bounding box center [1100, 521] width 151 height 14
click at [1125, 525] on textarea "Type your message" at bounding box center [1100, 521] width 151 height 14
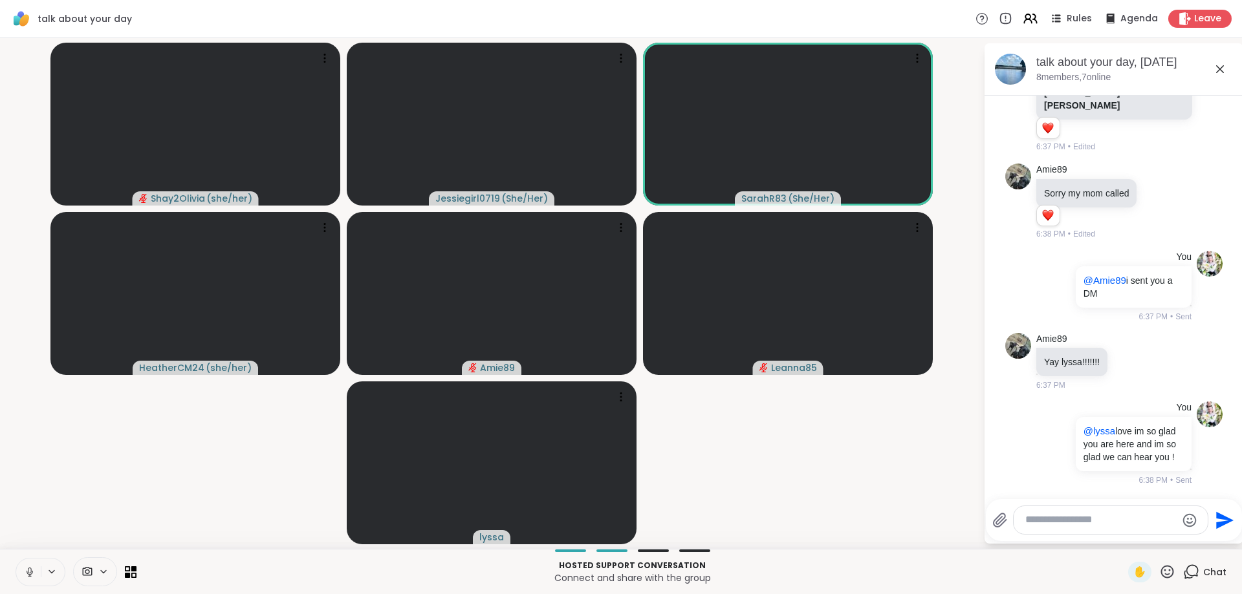
click at [219, 493] on video-player-container "Shay2Olivia ( she/her ) Jessiegirl0719 ( She/Her ) SarahR83 ( She/Her ) Heather…" at bounding box center [492, 293] width 968 height 501
click at [223, 496] on video-player-container "Shay2Olivia ( she/her ) Jessiegirl0719 ( She/Her ) SarahR83 ( She/Her ) Heather…" at bounding box center [492, 293] width 968 height 501
click at [1090, 519] on textarea "Type your message" at bounding box center [1100, 521] width 151 height 14
click at [1082, 523] on textarea "Type your message" at bounding box center [1100, 521] width 151 height 14
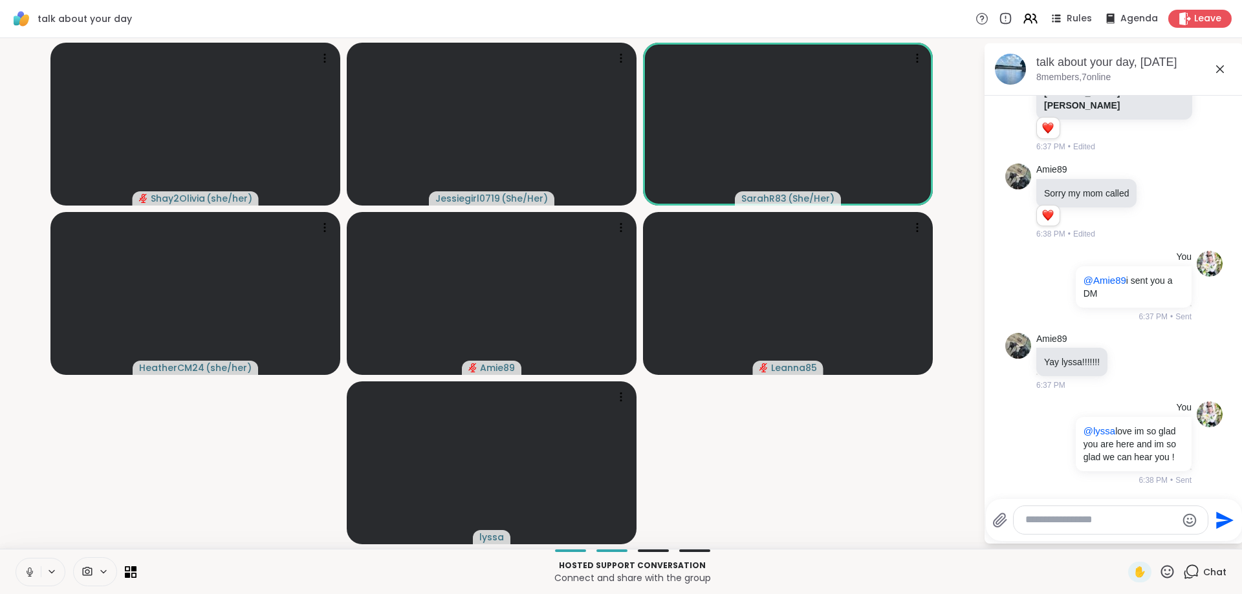
click at [1081, 523] on textarea "Type your message" at bounding box center [1100, 521] width 151 height 14
click at [1080, 523] on textarea "Type your message" at bounding box center [1100, 521] width 151 height 14
click at [1076, 523] on textarea "Type your message" at bounding box center [1100, 521] width 151 height 14
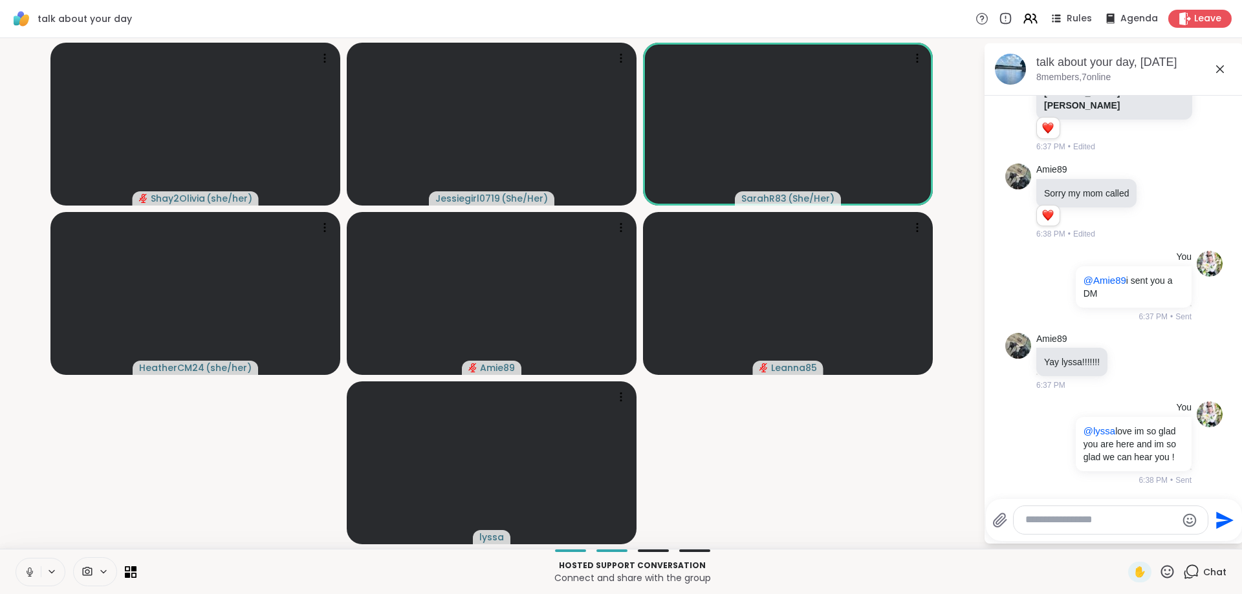
click at [1072, 523] on textarea "Type your message" at bounding box center [1100, 521] width 151 height 14
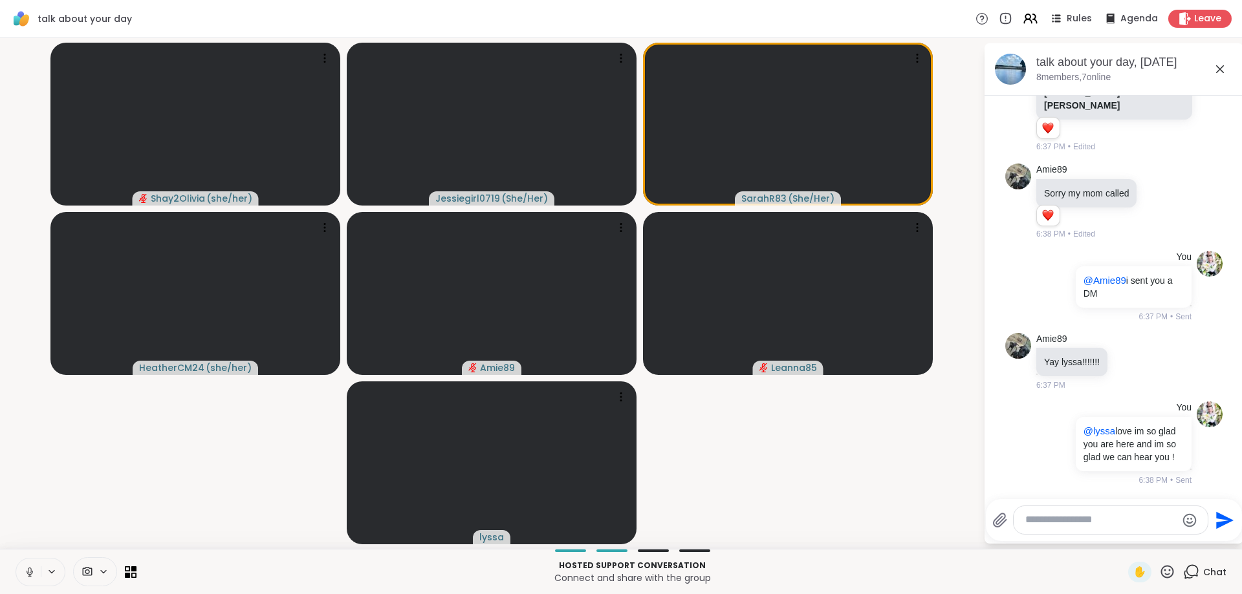
click at [1041, 513] on div at bounding box center [1111, 520] width 194 height 28
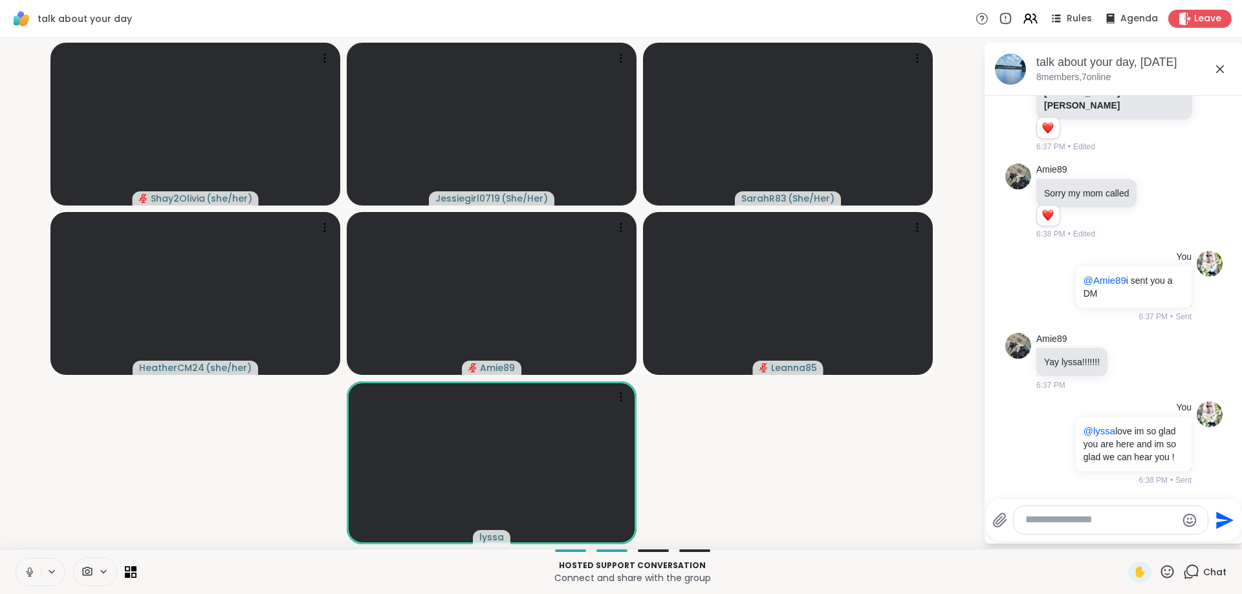
click at [1056, 522] on textarea "Type your message" at bounding box center [1100, 521] width 151 height 14
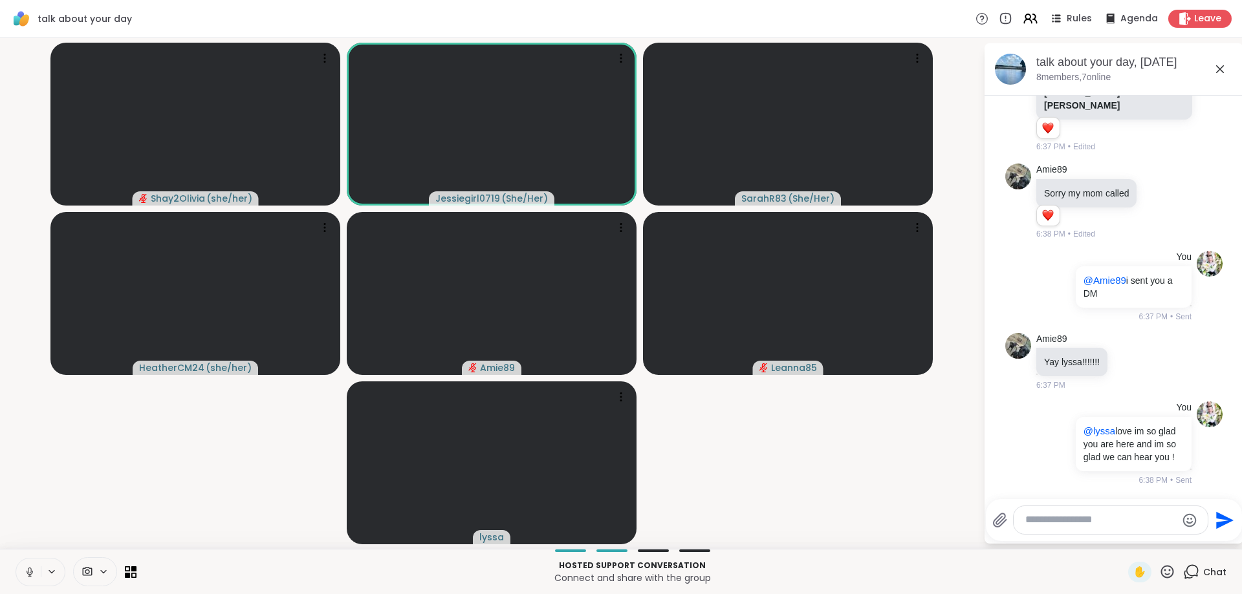
click at [1039, 515] on textarea "Type your message" at bounding box center [1100, 521] width 151 height 14
click at [1038, 517] on textarea "Type your message" at bounding box center [1100, 521] width 151 height 14
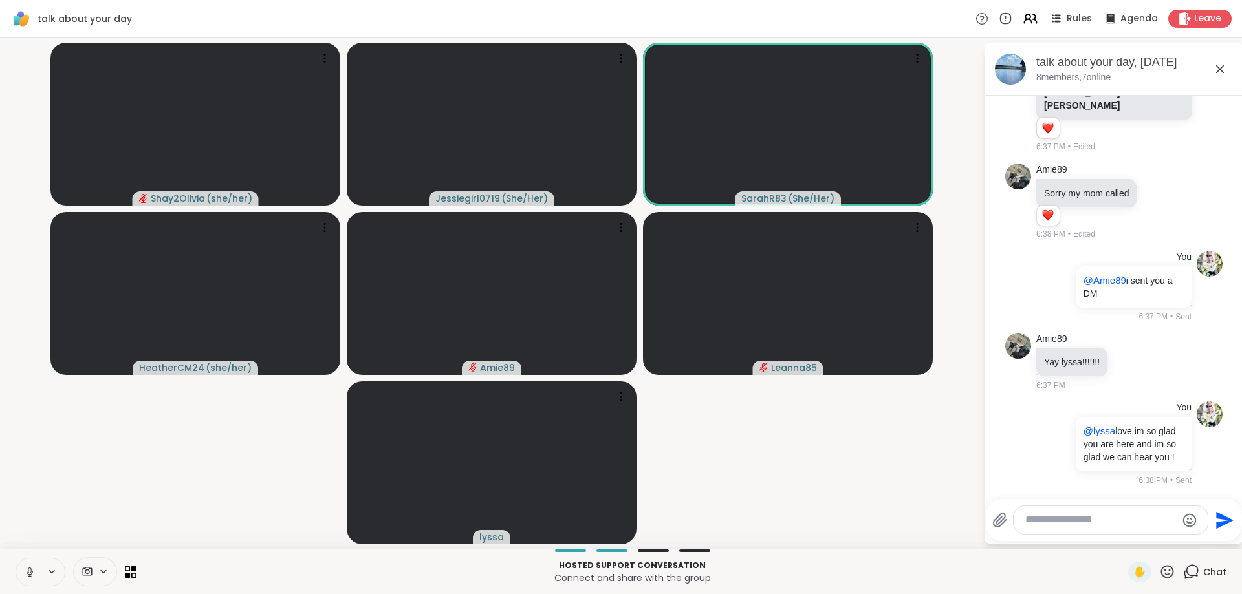
click at [1036, 518] on textarea "Type your message" at bounding box center [1100, 521] width 151 height 14
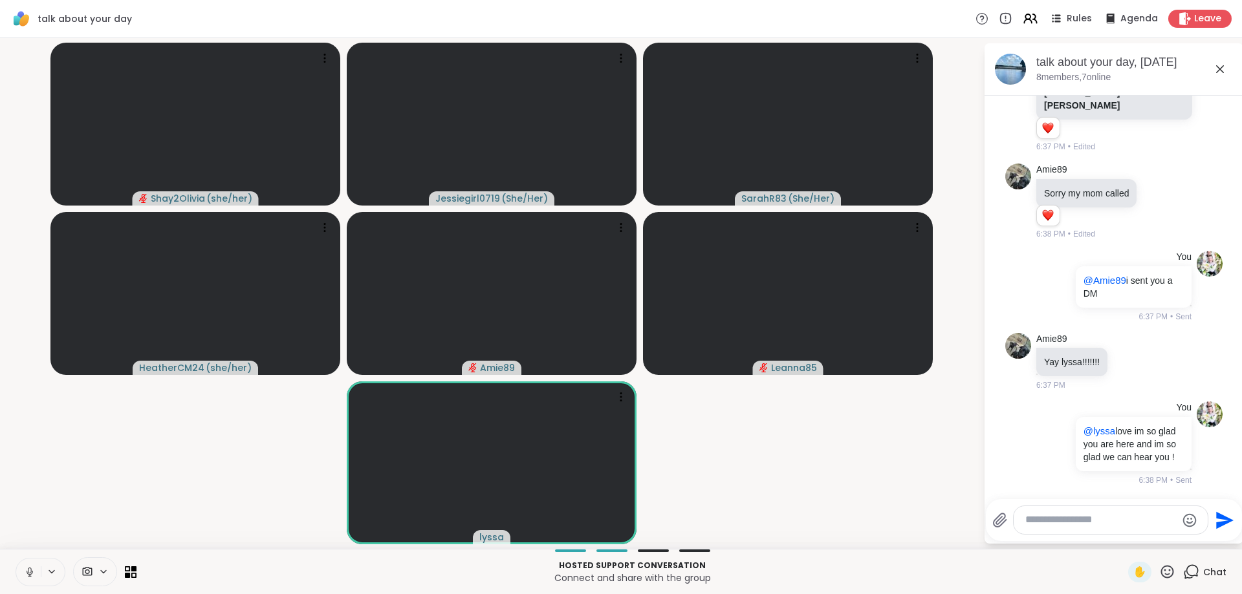
scroll to position [4885, 0]
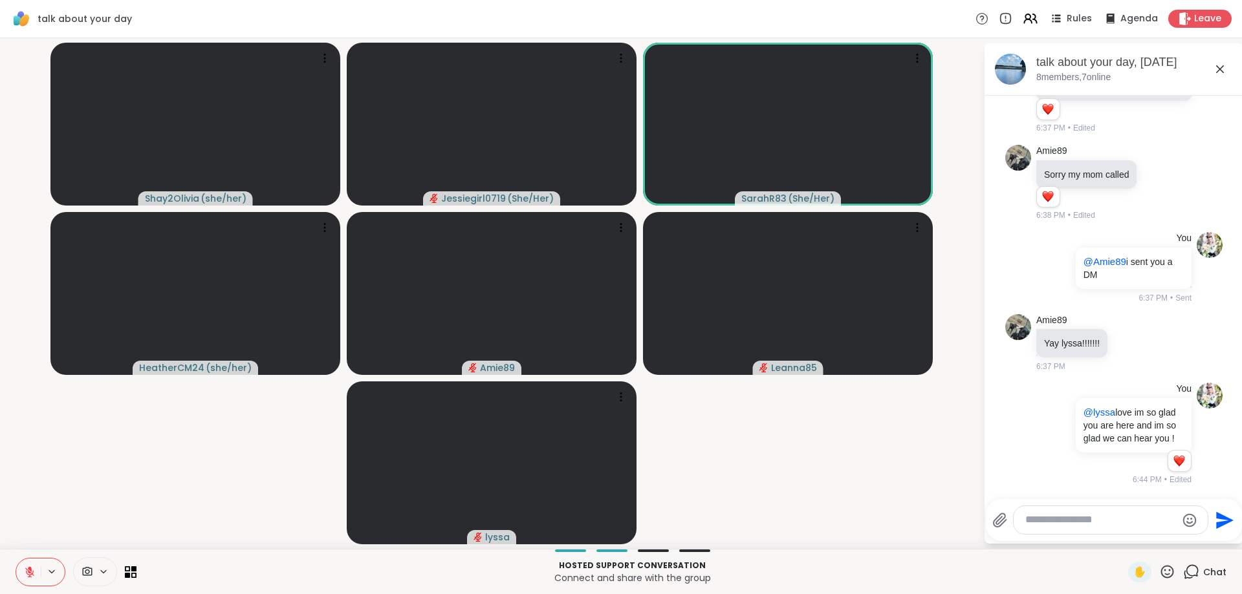
click at [1044, 516] on textarea "Type your message" at bounding box center [1100, 521] width 151 height 14
type textarea "**********"
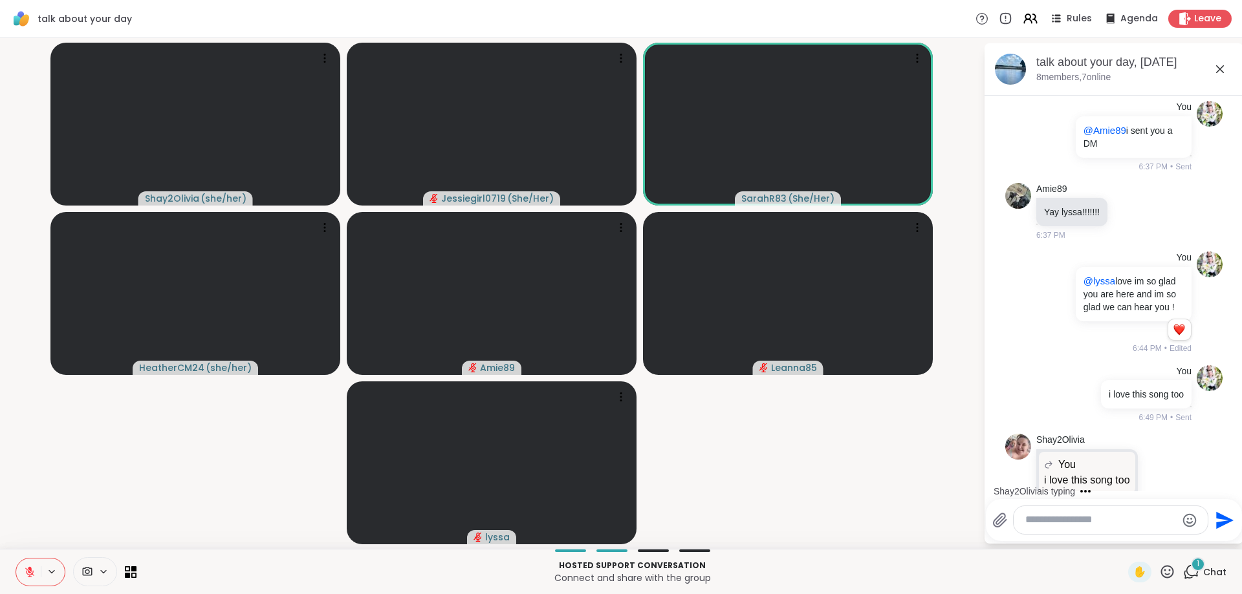
scroll to position [5067, 0]
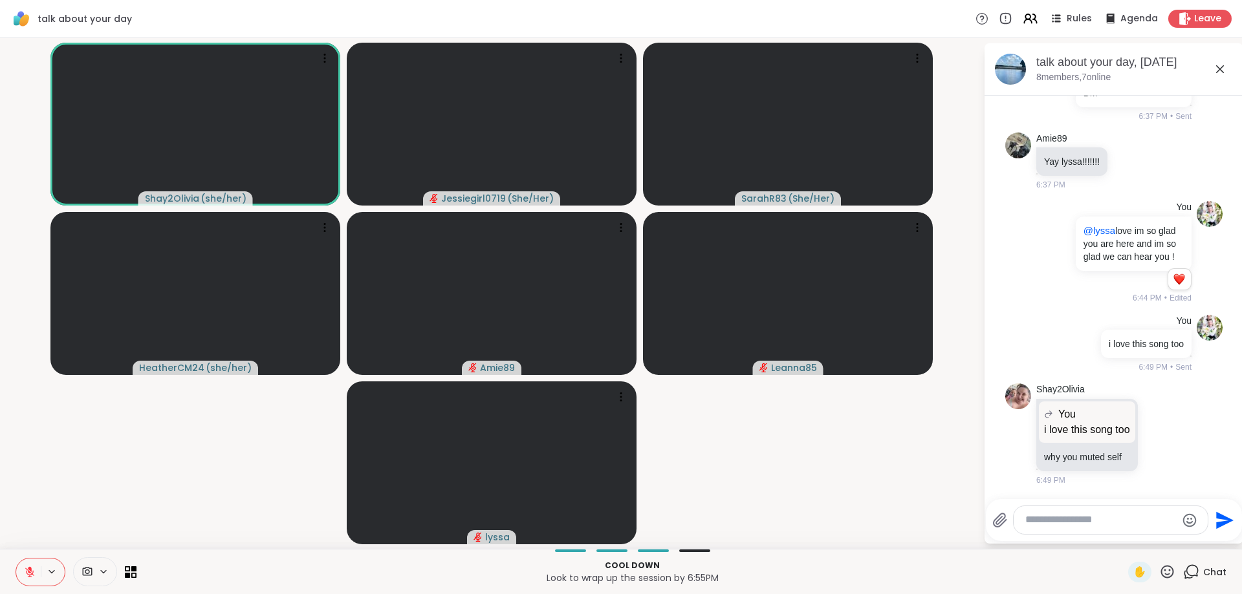
click at [28, 569] on icon at bounding box center [30, 573] width 12 height 12
click at [25, 563] on button at bounding box center [28, 572] width 25 height 27
click at [30, 577] on icon at bounding box center [29, 572] width 9 height 9
click at [1173, 434] on icon at bounding box center [1175, 434] width 12 height 16
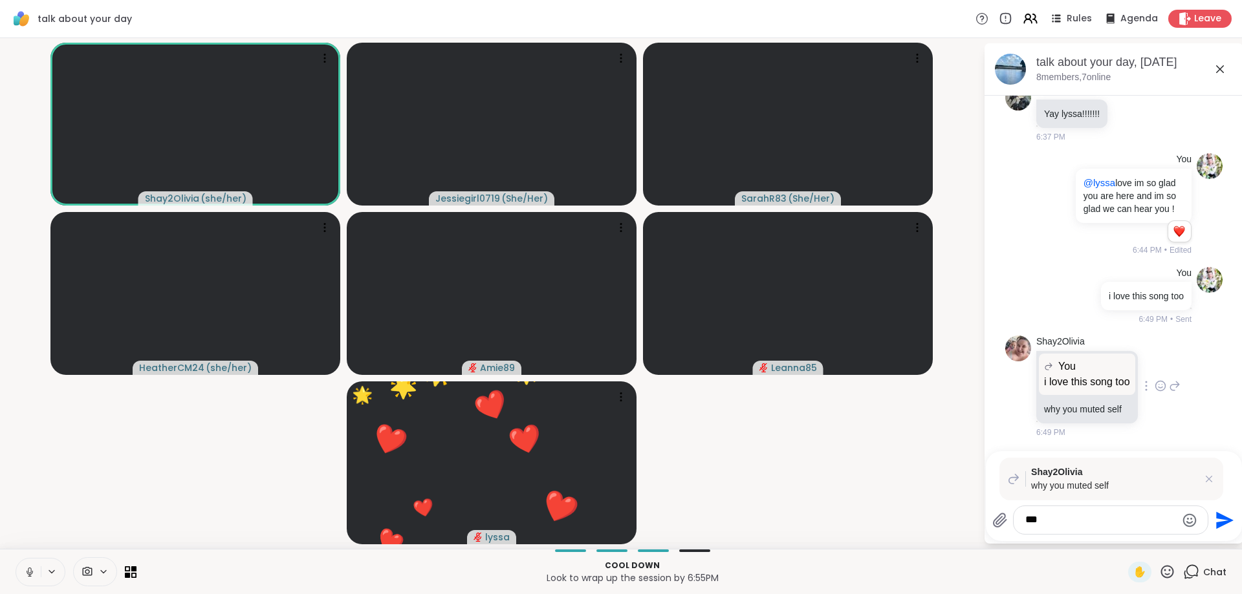
type textarea "****"
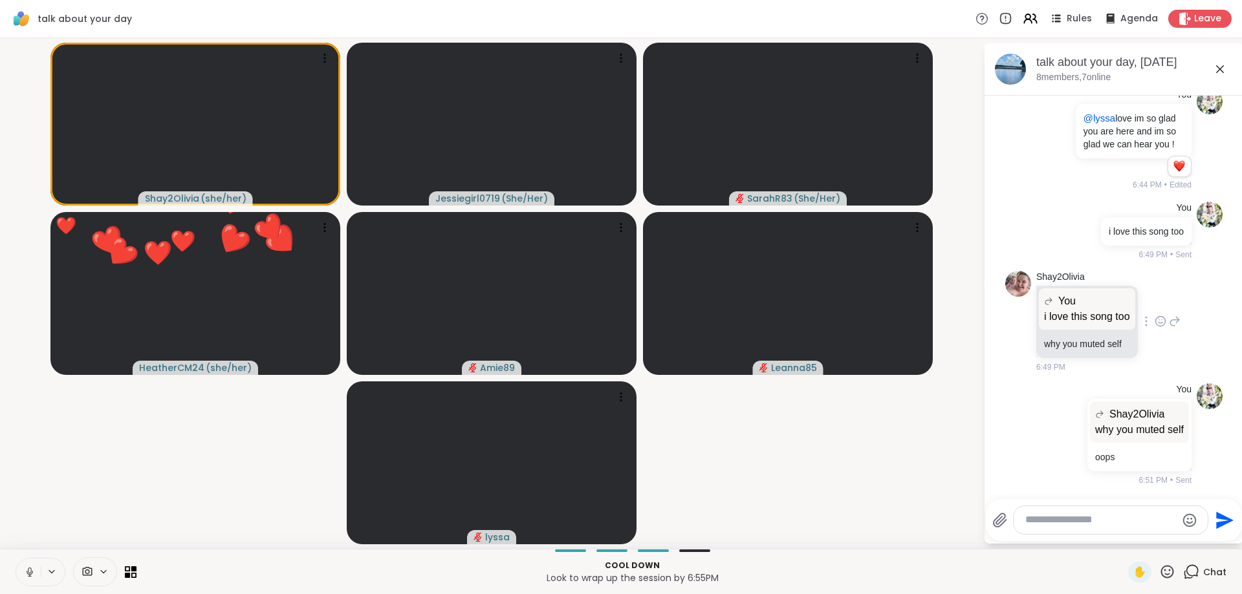
scroll to position [5198, 0]
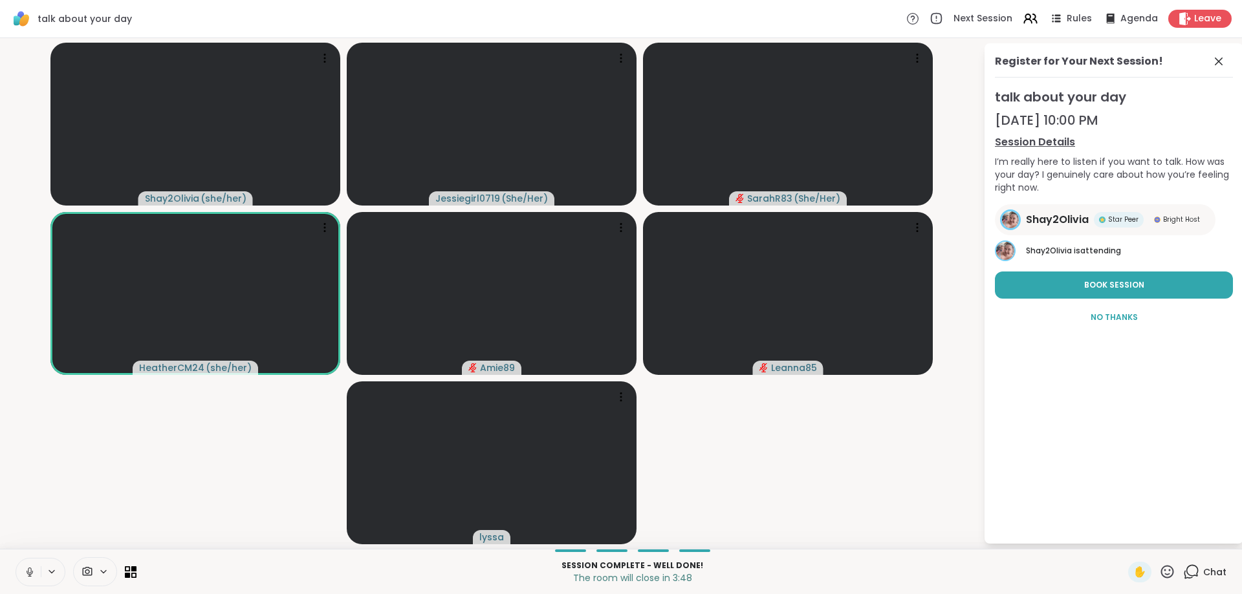
click at [1197, 576] on icon at bounding box center [1192, 571] width 12 height 12
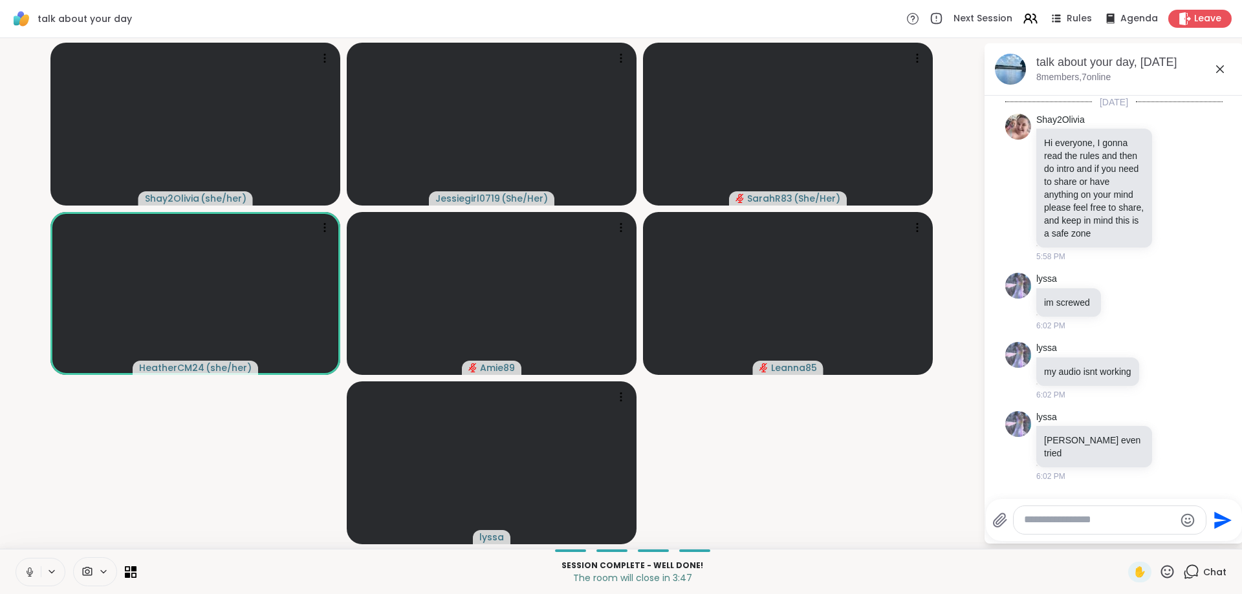
scroll to position [5254, 0]
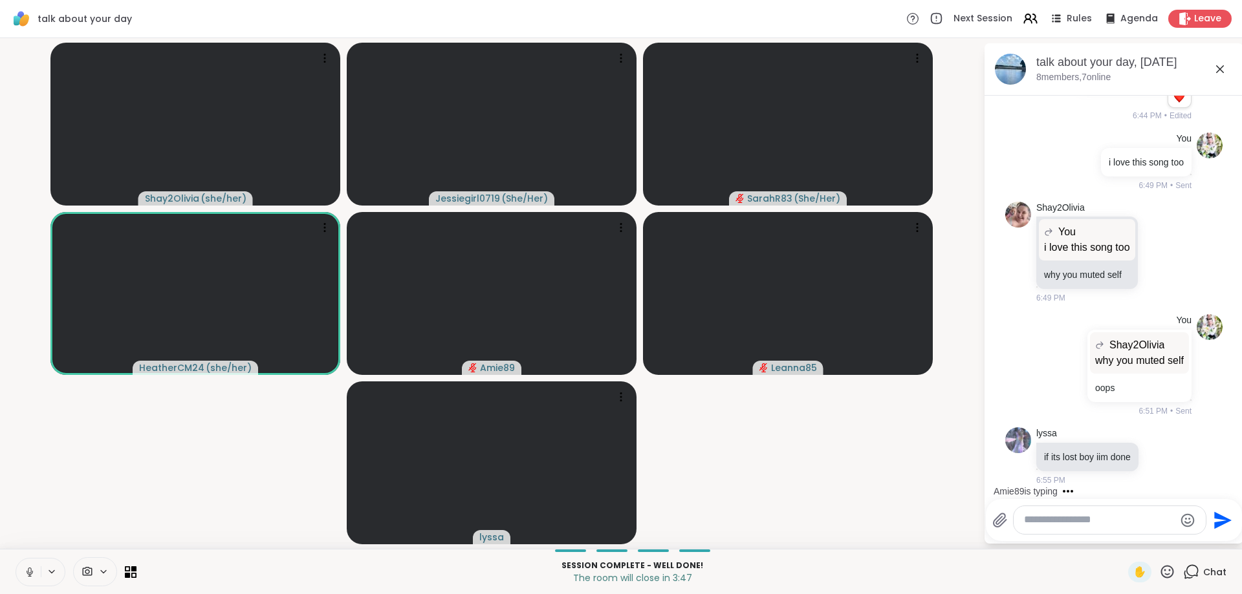
click at [1066, 519] on textarea "Type your message" at bounding box center [1099, 521] width 151 height 14
click at [1089, 492] on span "lyssa" at bounding box center [1103, 485] width 97 height 13
type textarea "**********"
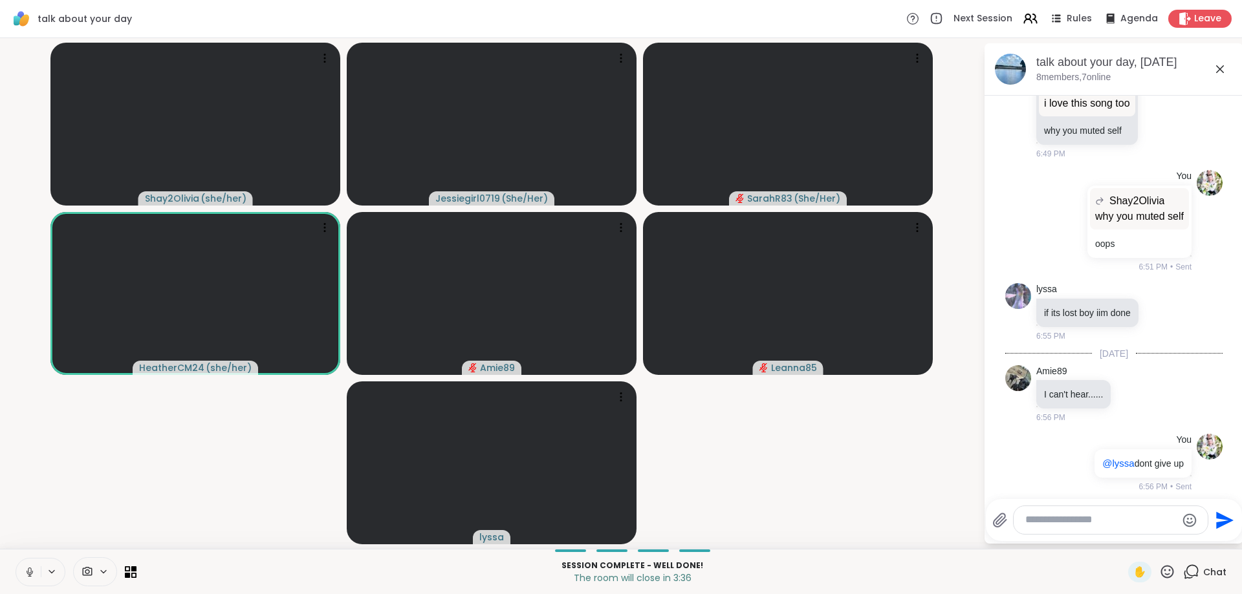
scroll to position [5405, 0]
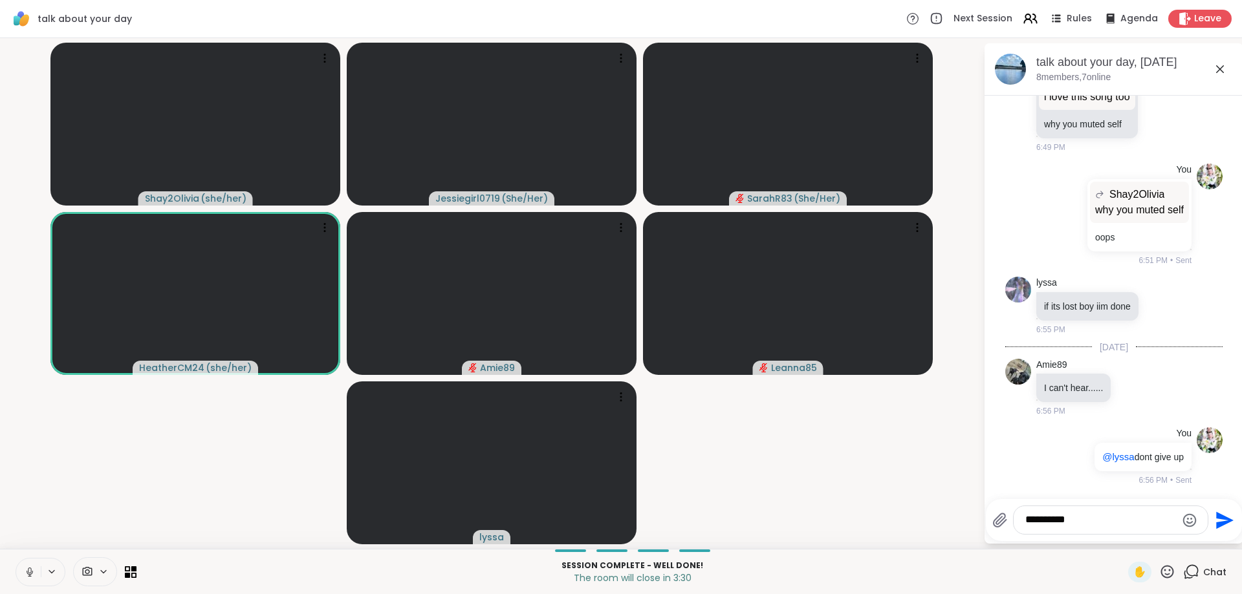
type textarea "**********"
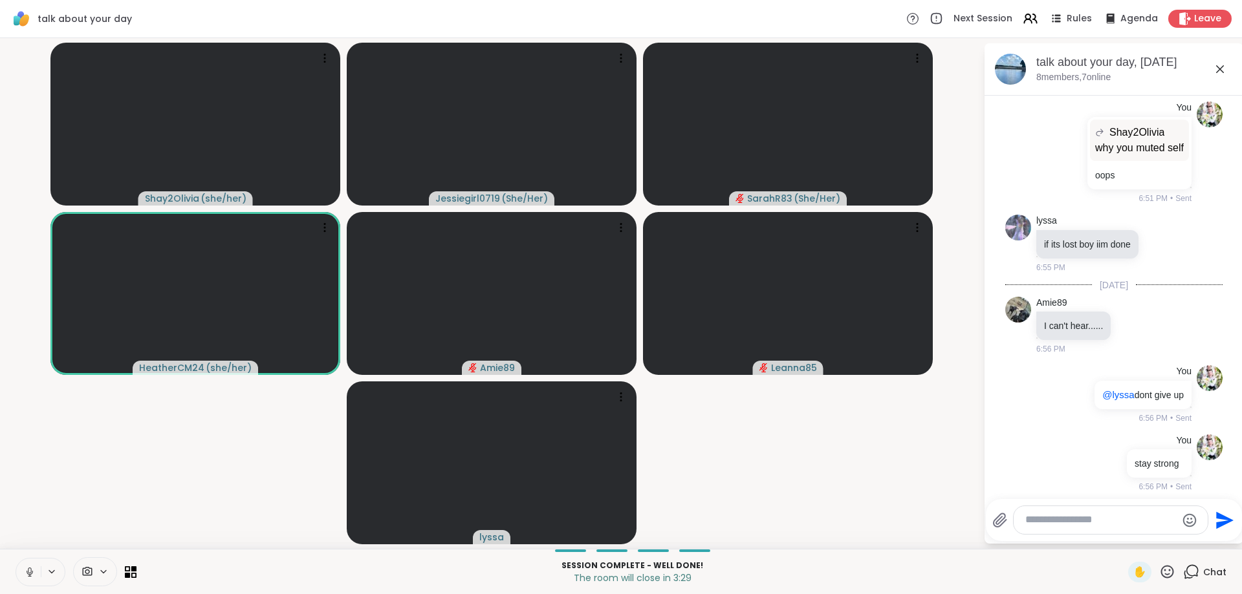
scroll to position [5474, 0]
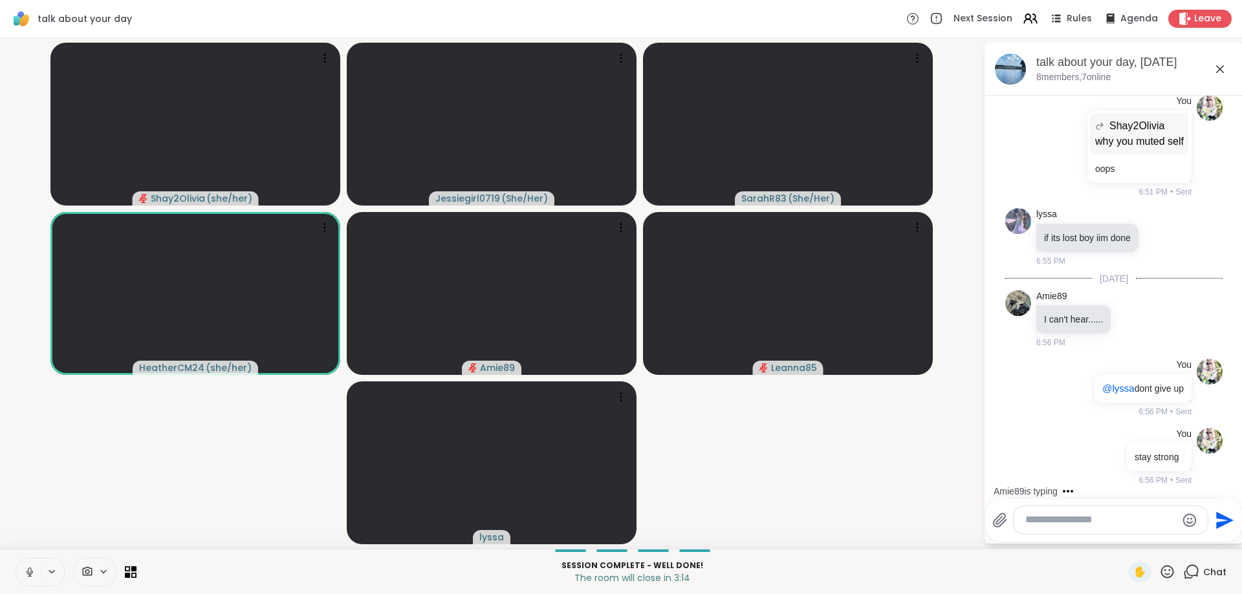
click at [1049, 520] on textarea "Type your message" at bounding box center [1100, 521] width 151 height 14
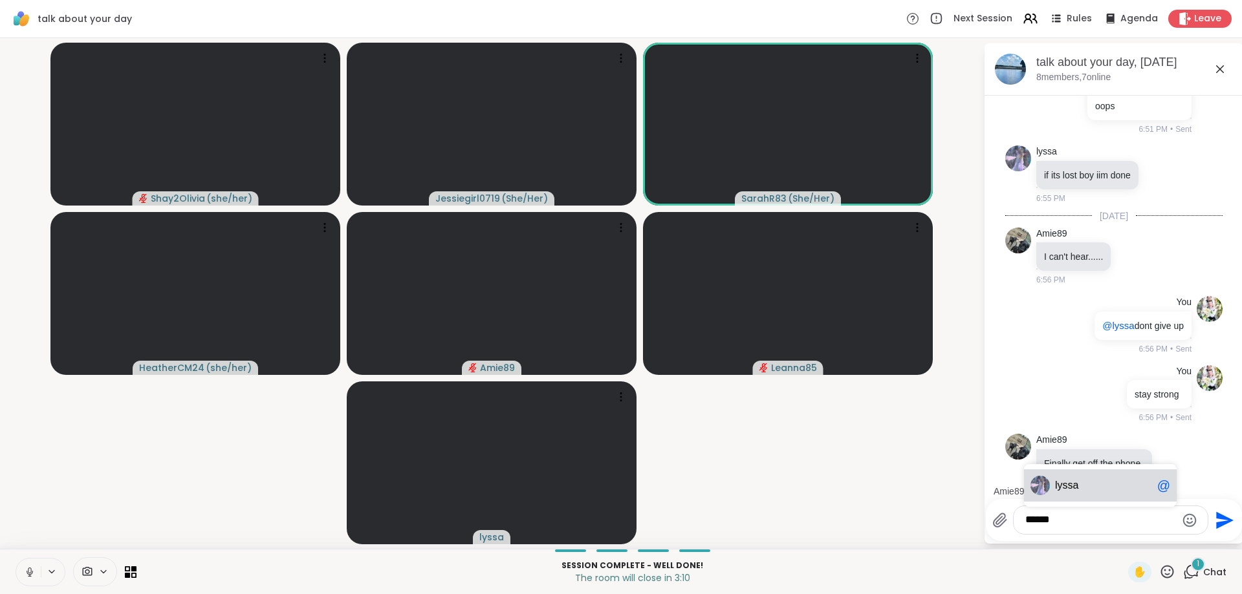
scroll to position [5556, 0]
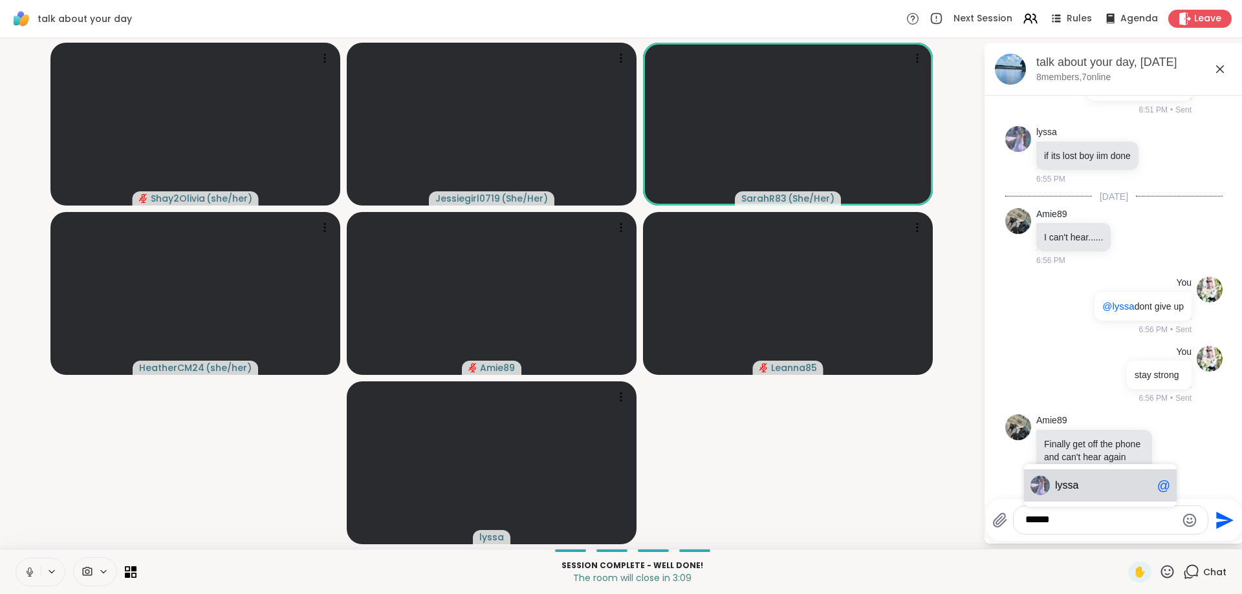
click at [1082, 481] on span "lyssa" at bounding box center [1103, 485] width 97 height 13
click at [1107, 527] on textarea "******" at bounding box center [1100, 521] width 151 height 14
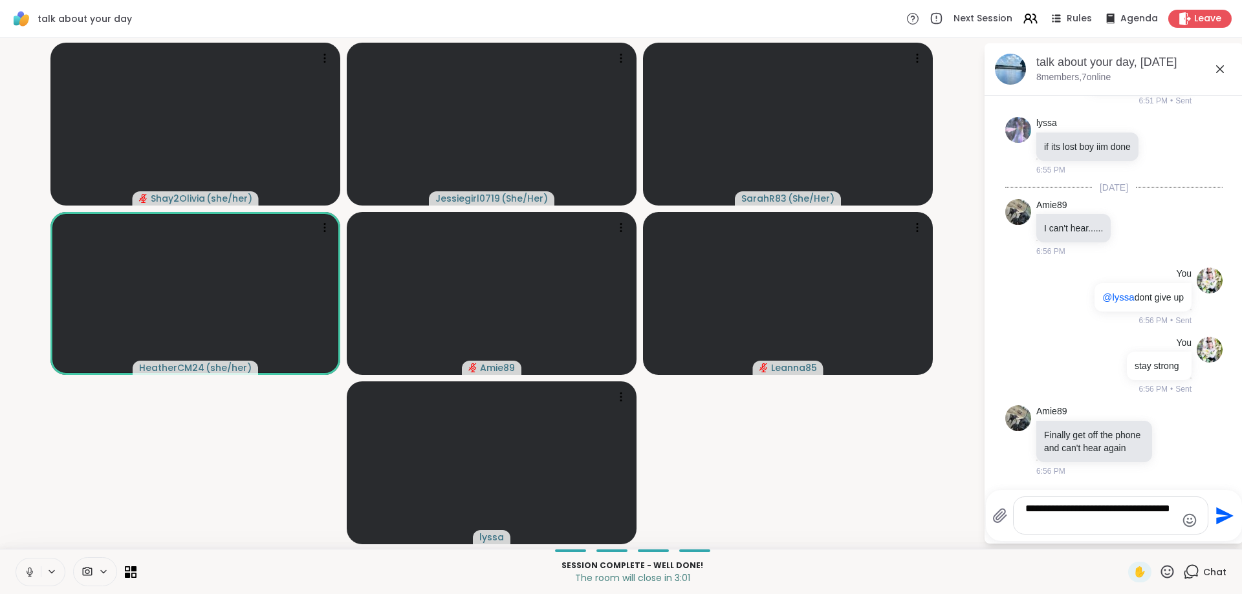
type textarea "**********"
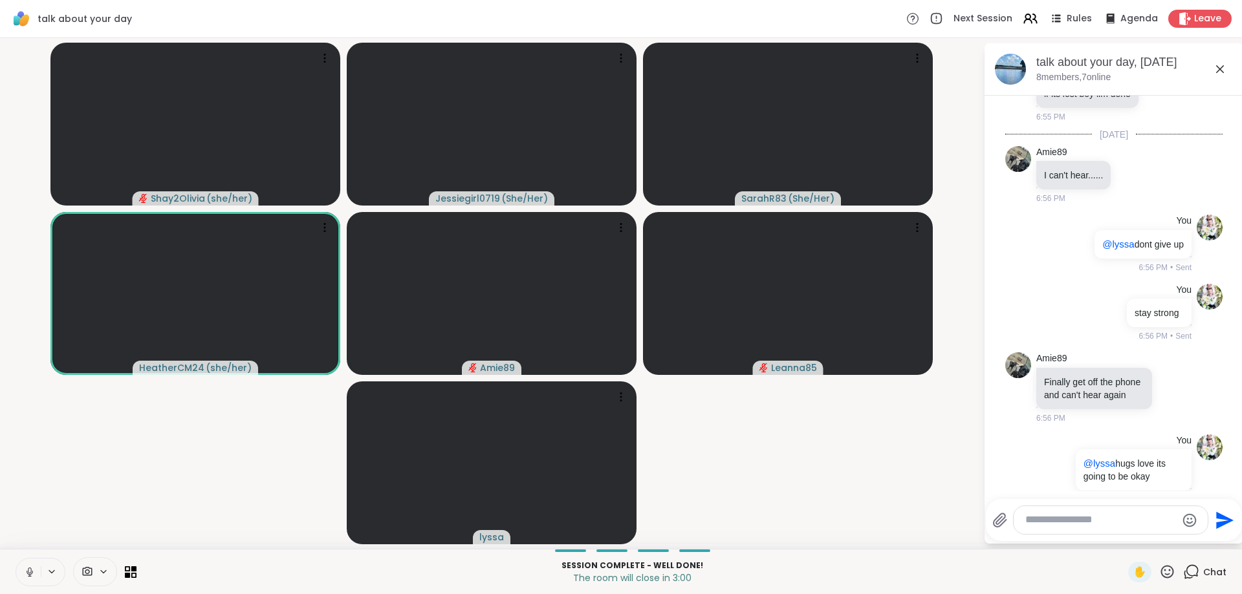
scroll to position [5638, 0]
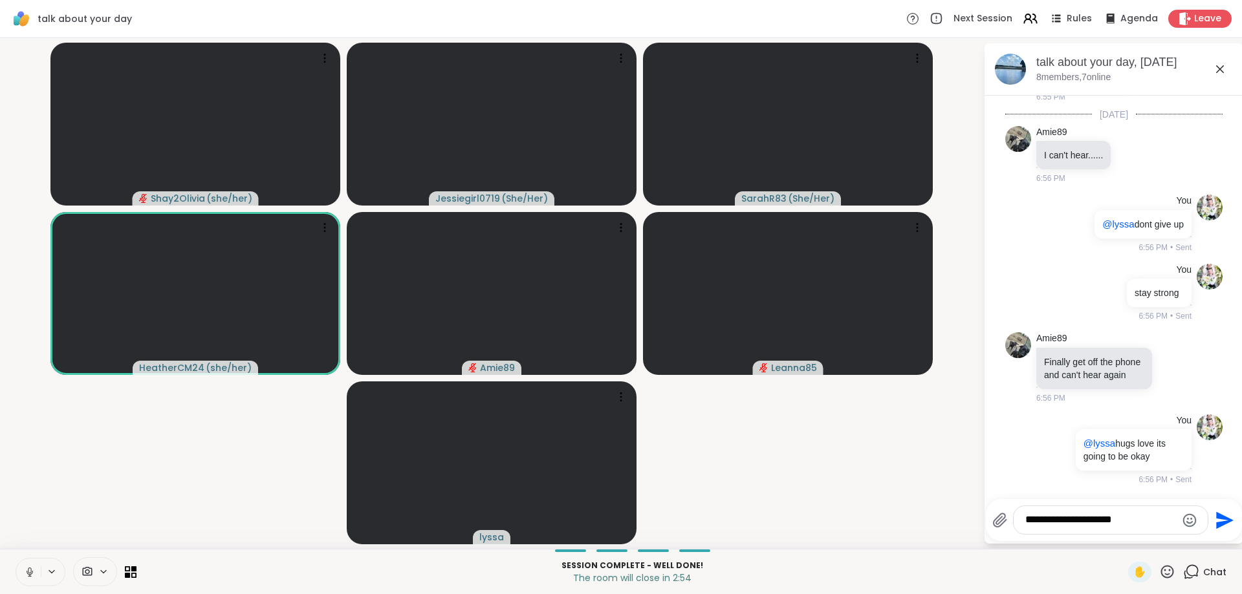
type textarea "**********"
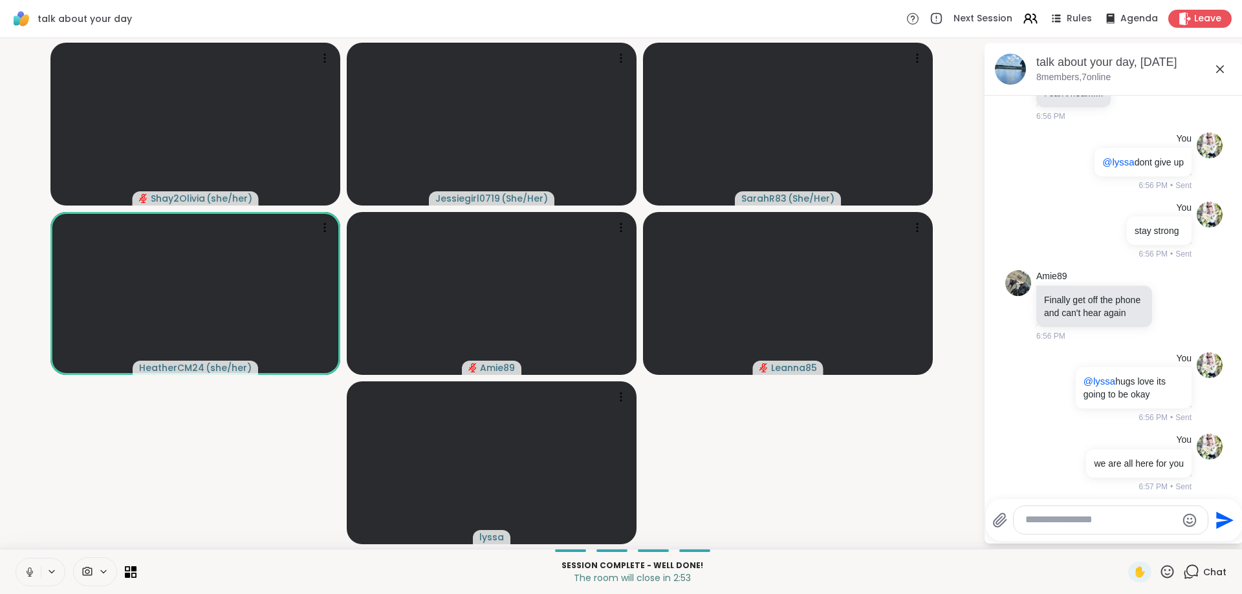
scroll to position [5707, 0]
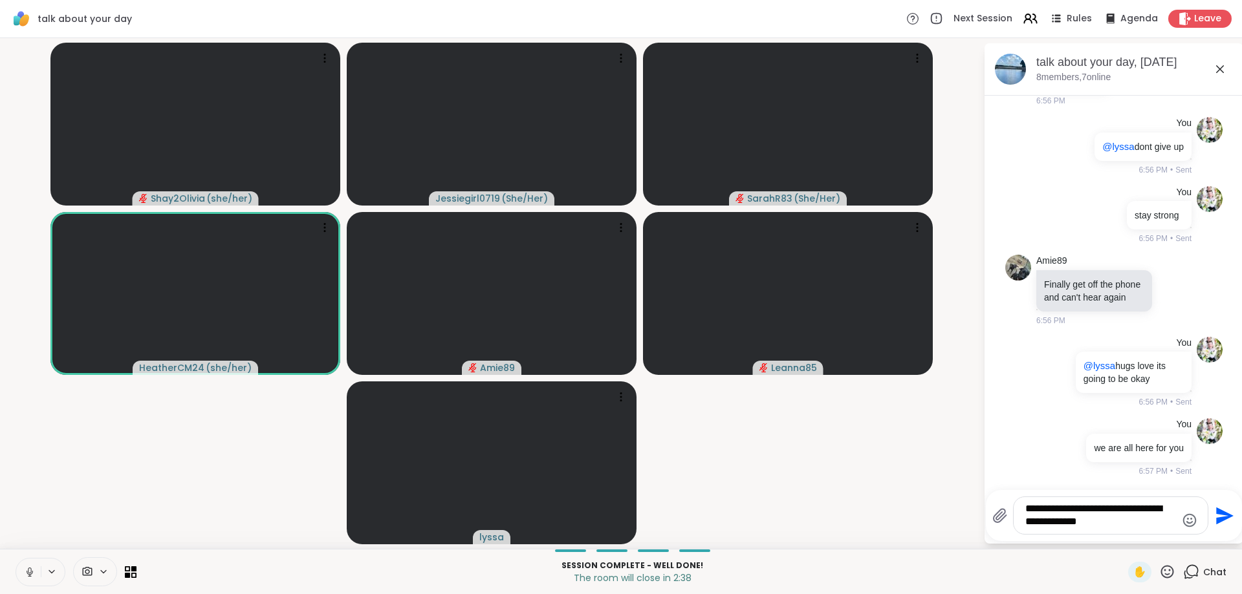
type textarea "**********"
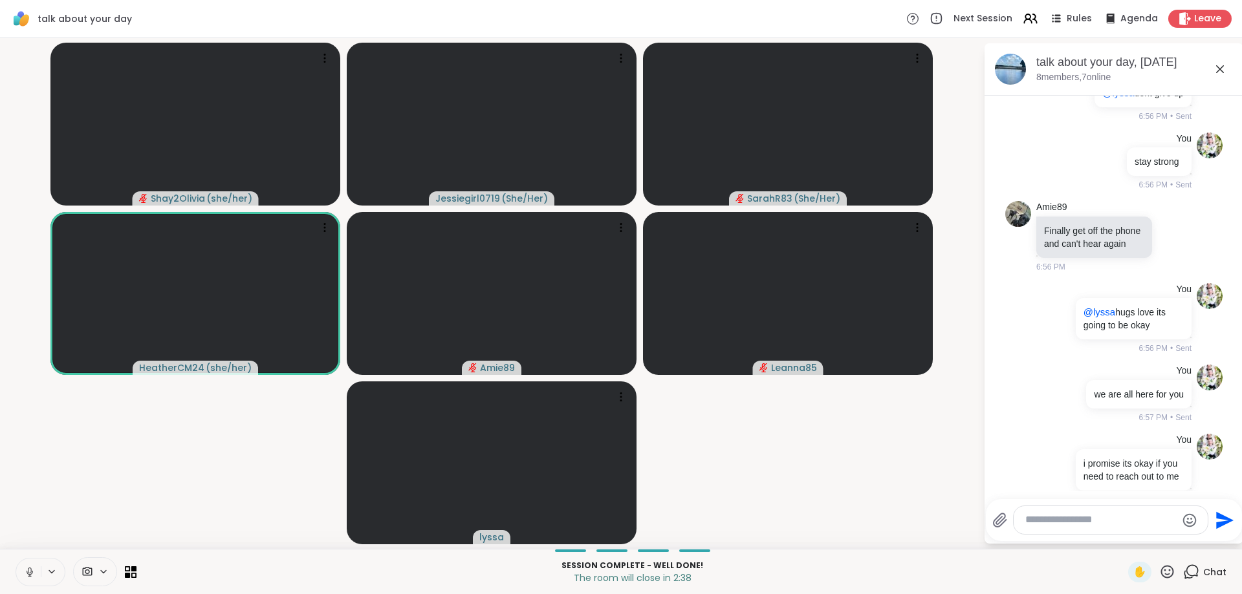
scroll to position [5789, 0]
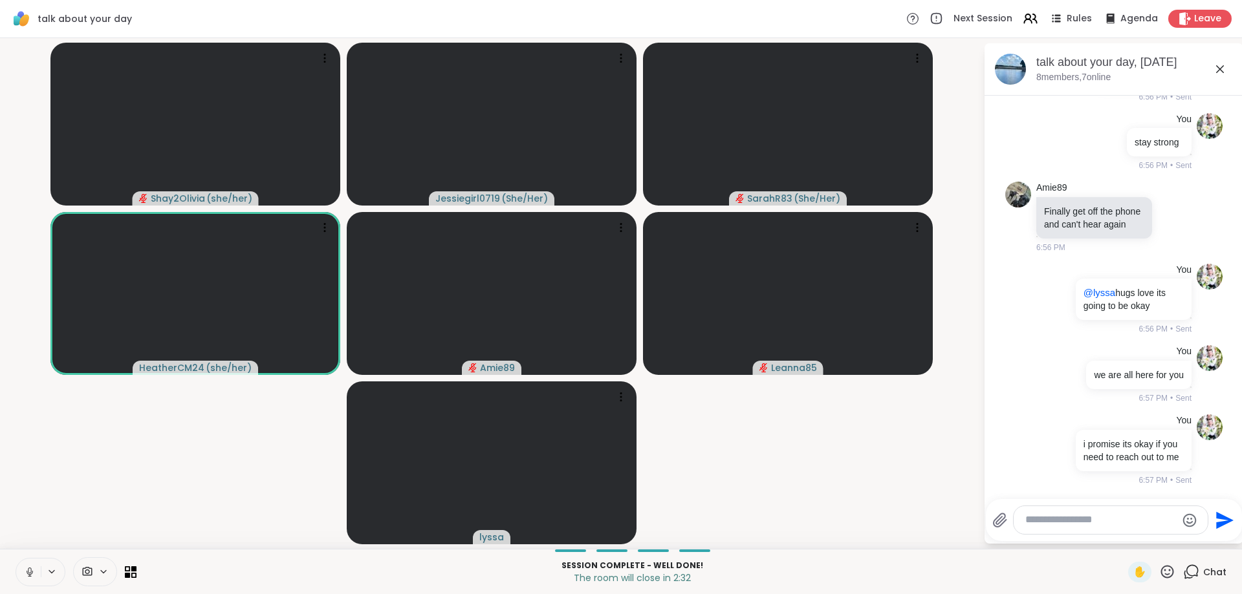
click at [1074, 517] on textarea "Type your message" at bounding box center [1100, 521] width 151 height 14
click at [1073, 518] on textarea "Type your message" at bounding box center [1100, 521] width 151 height 14
click at [1073, 520] on textarea "Type your message" at bounding box center [1100, 521] width 151 height 14
click at [1074, 517] on textarea "Type your message" at bounding box center [1100, 521] width 151 height 14
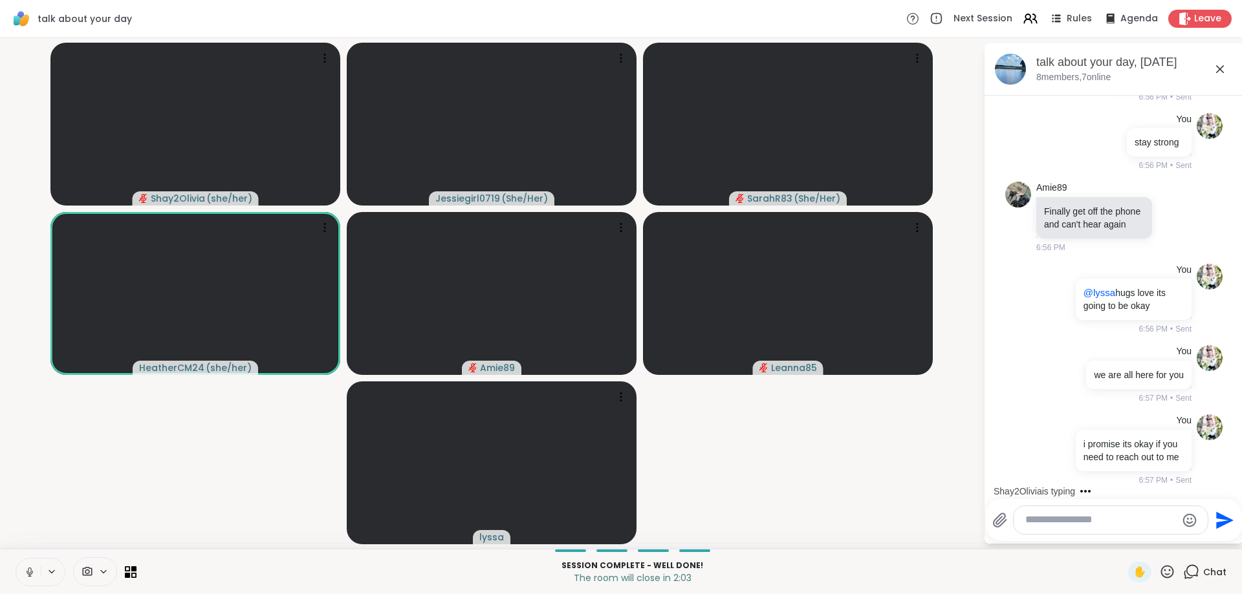
click at [1074, 517] on textarea "Type your message" at bounding box center [1100, 521] width 151 height 14
click at [1070, 487] on span "lyssa" at bounding box center [1066, 485] width 23 height 13
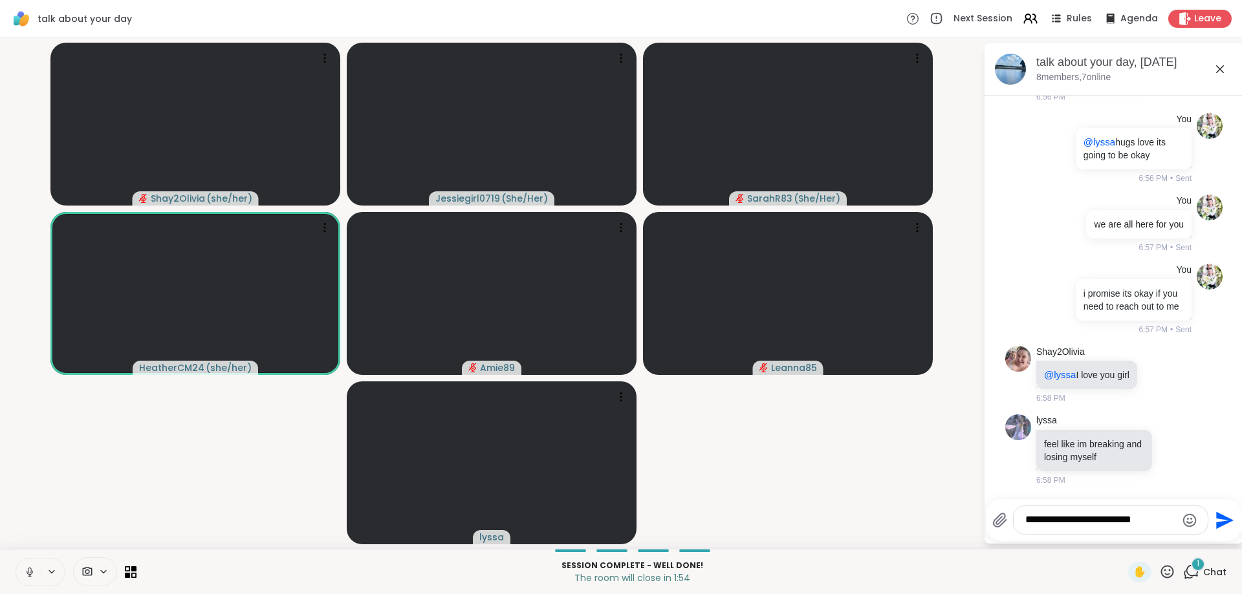
type textarea "**********"
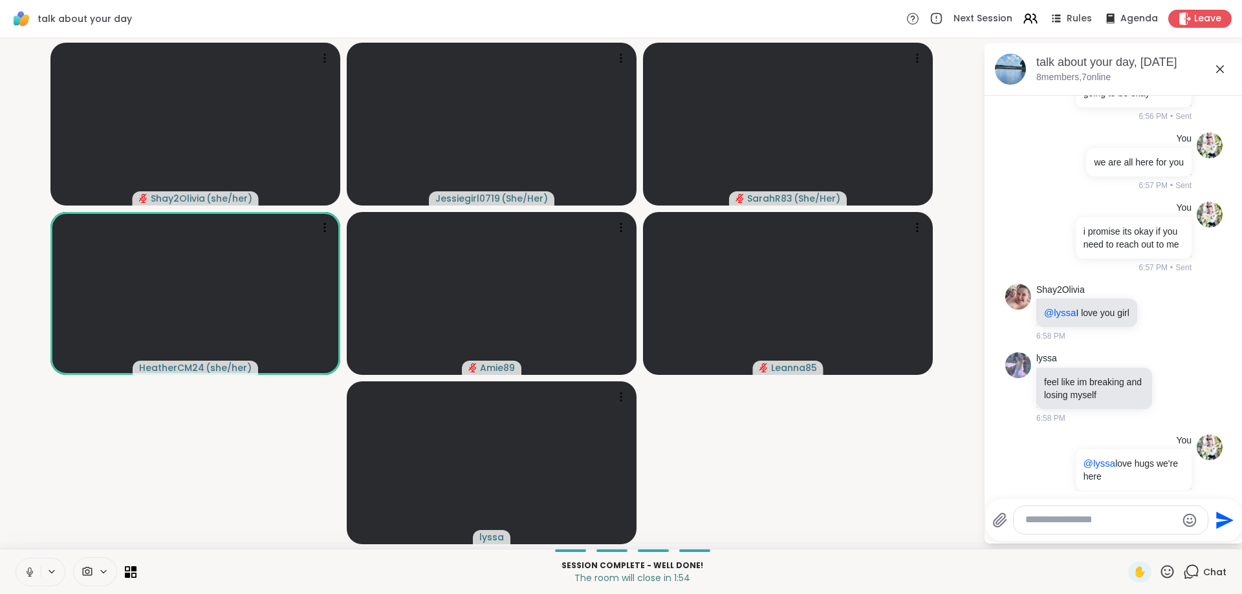
scroll to position [6022, 0]
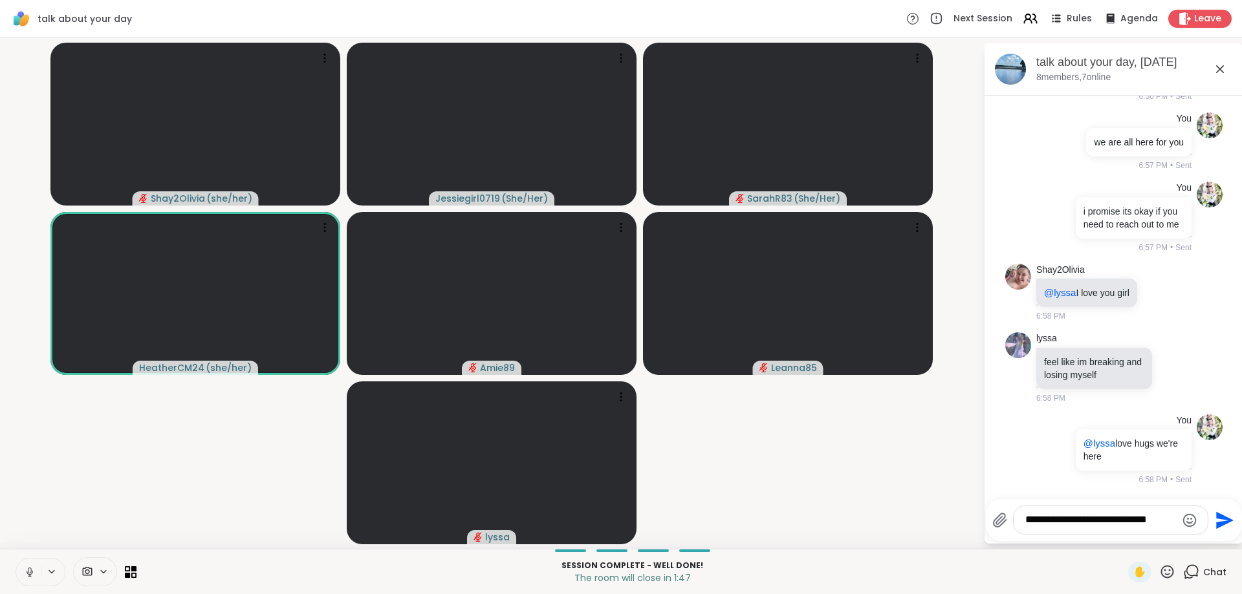
type textarea "**********"
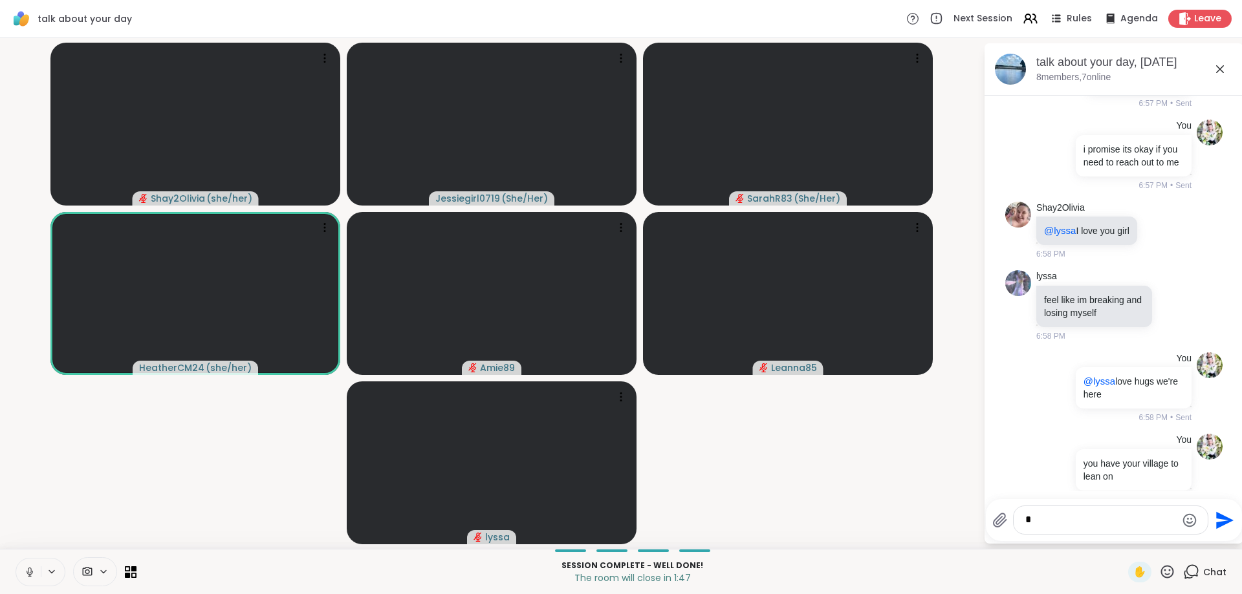
scroll to position [6104, 0]
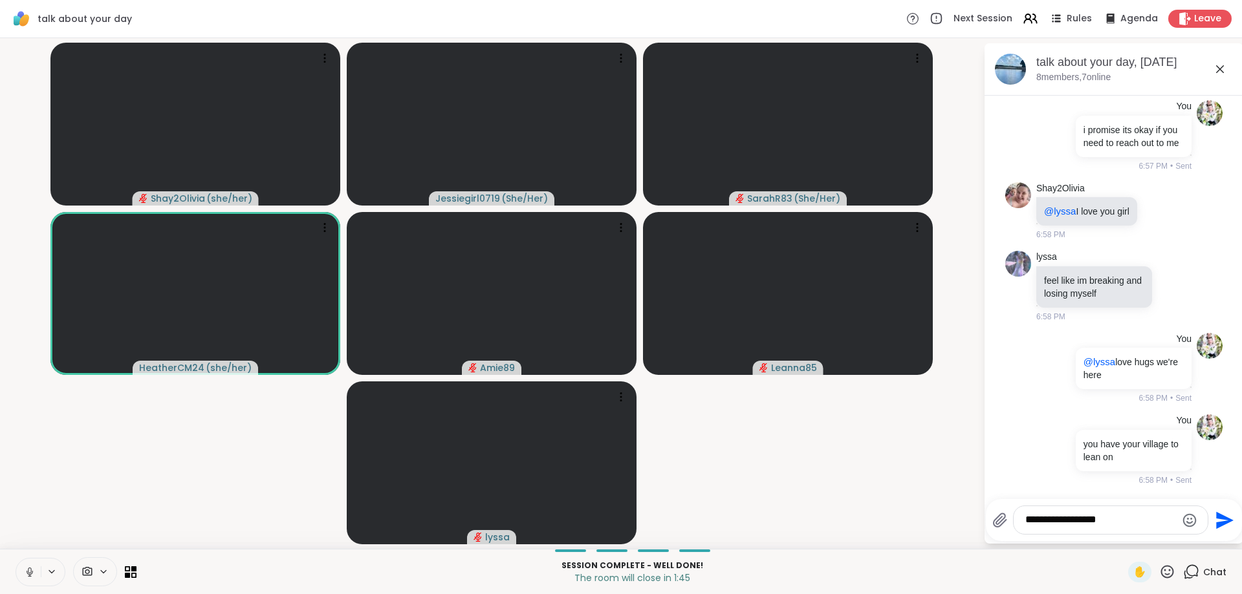
type textarea "**********"
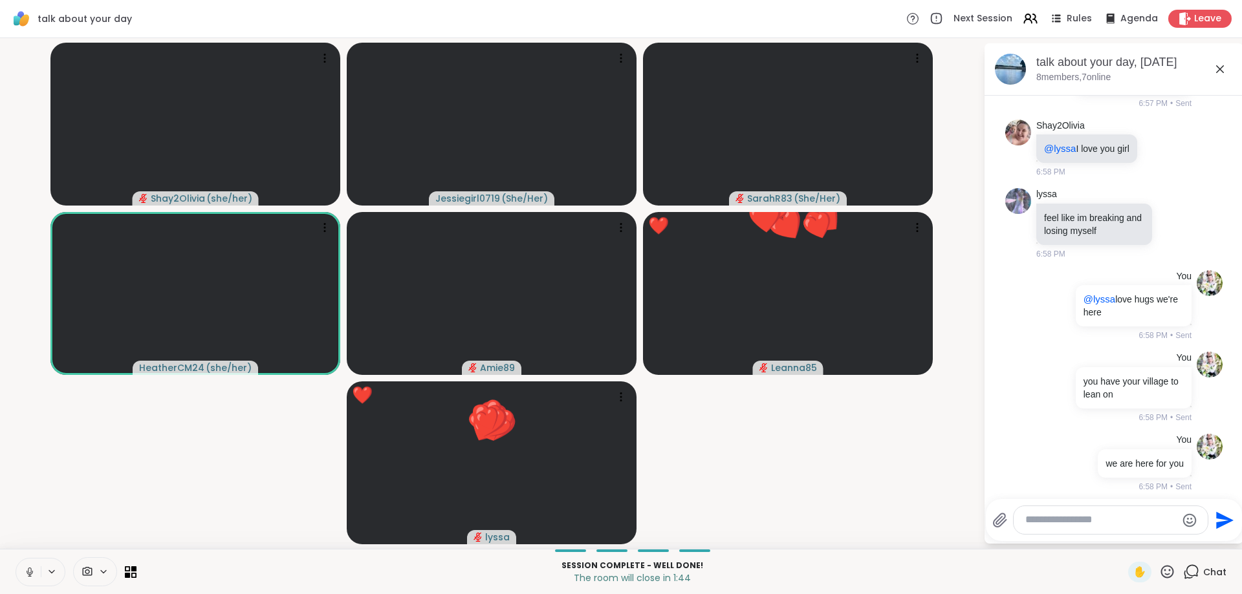
scroll to position [6172, 0]
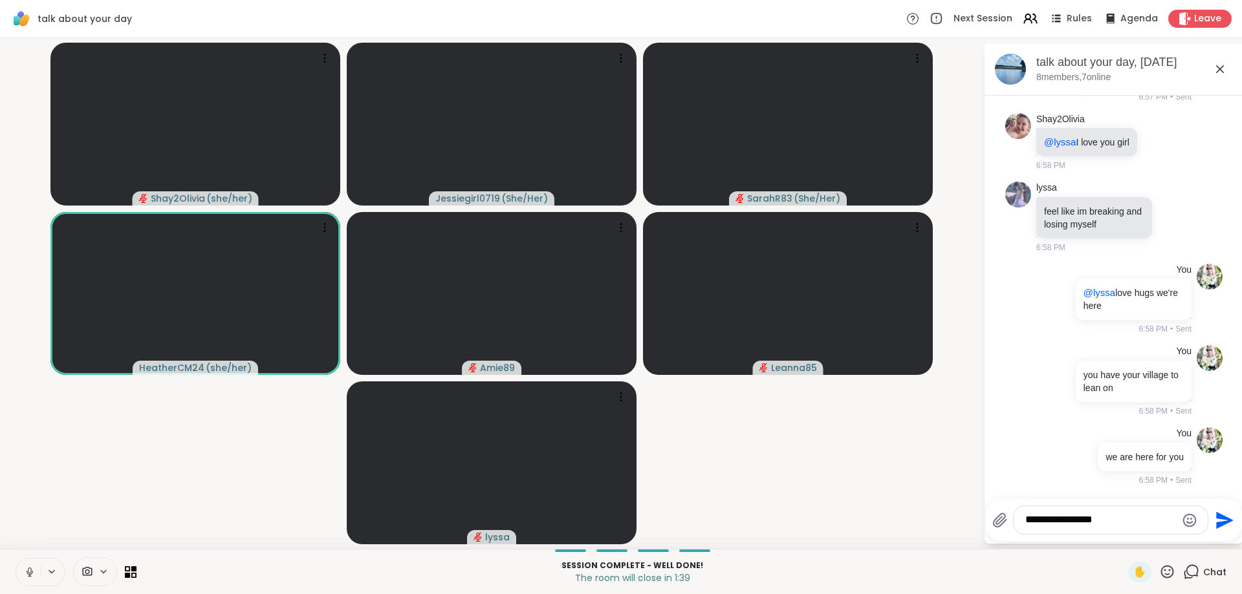
type textarea "**********"
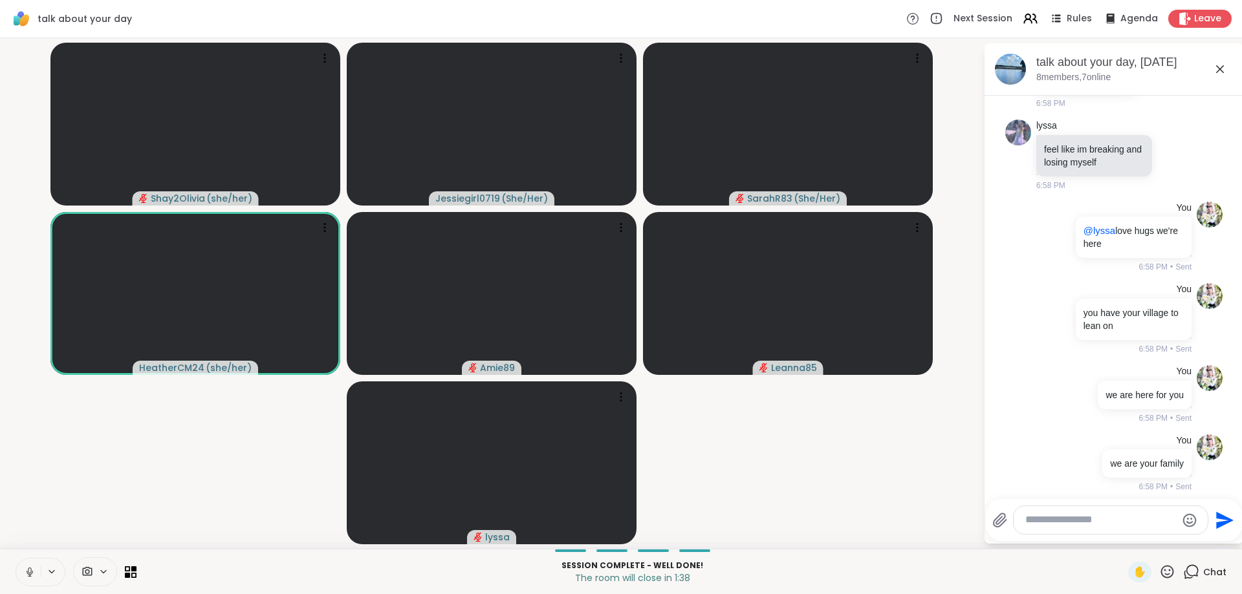
scroll to position [6242, 0]
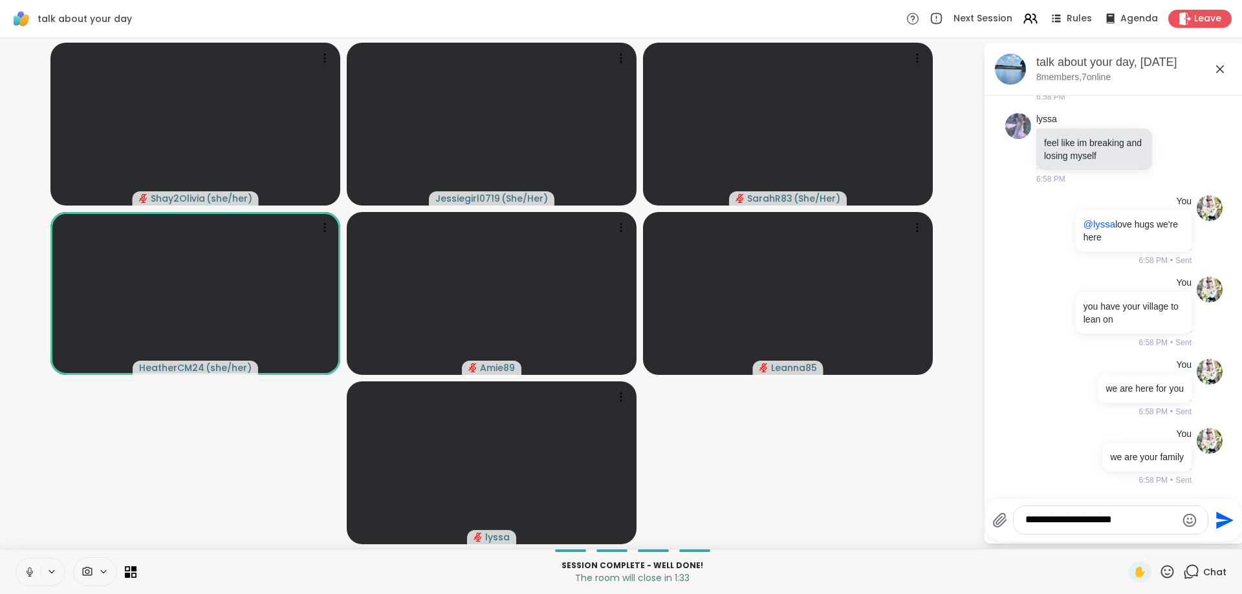
type textarea "**********"
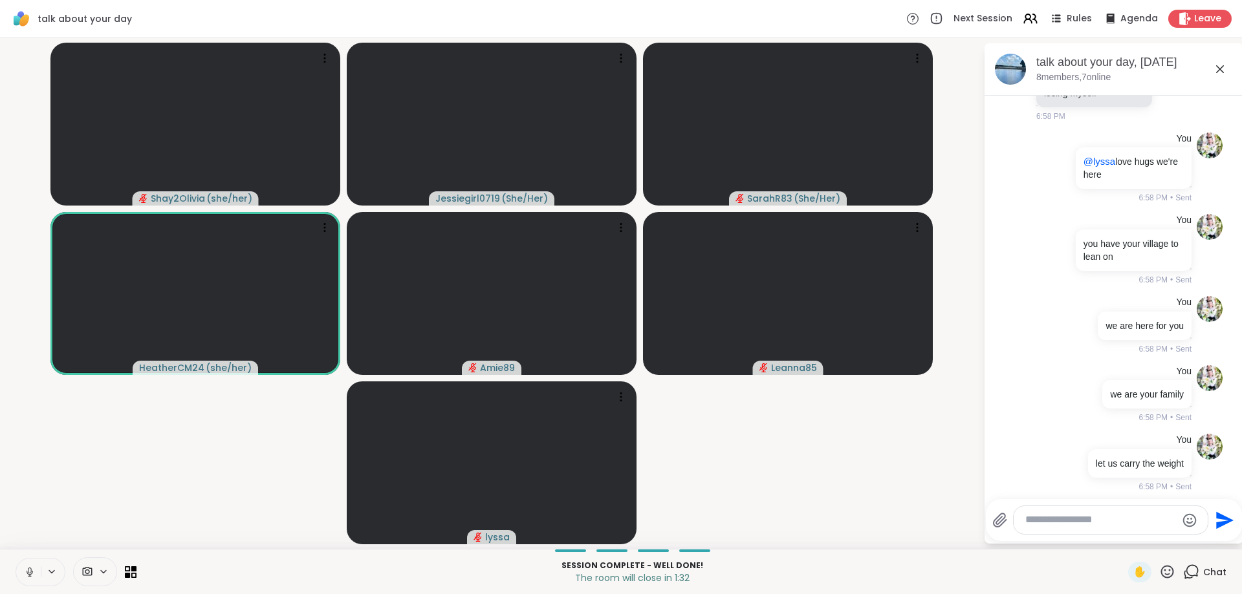
scroll to position [6310, 0]
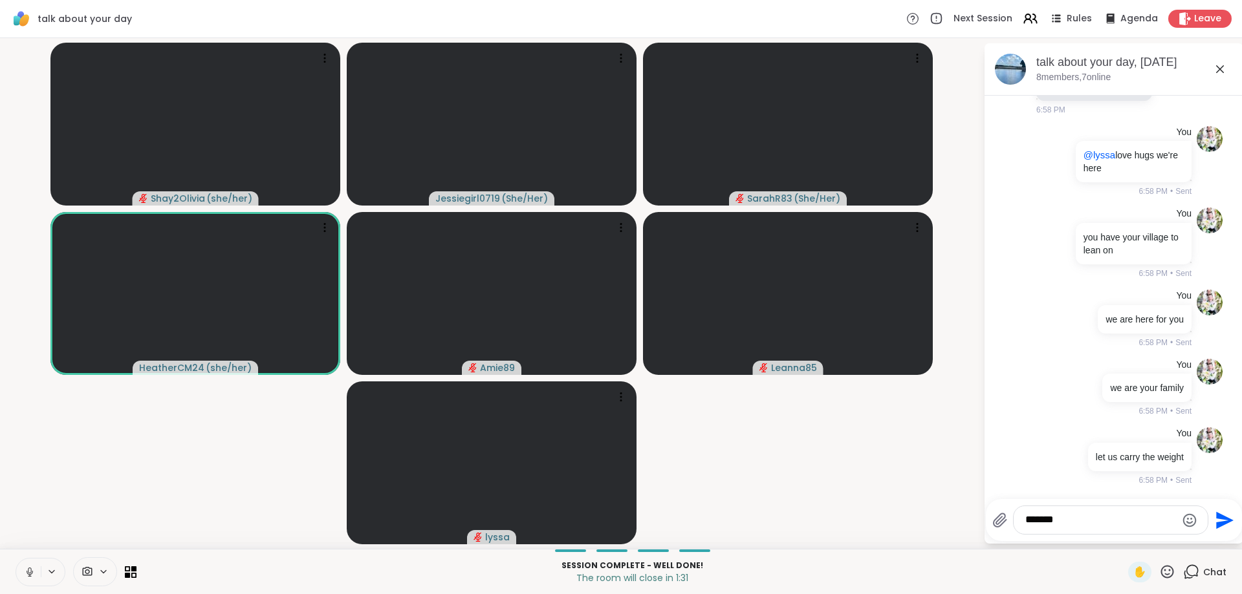
type textarea "********"
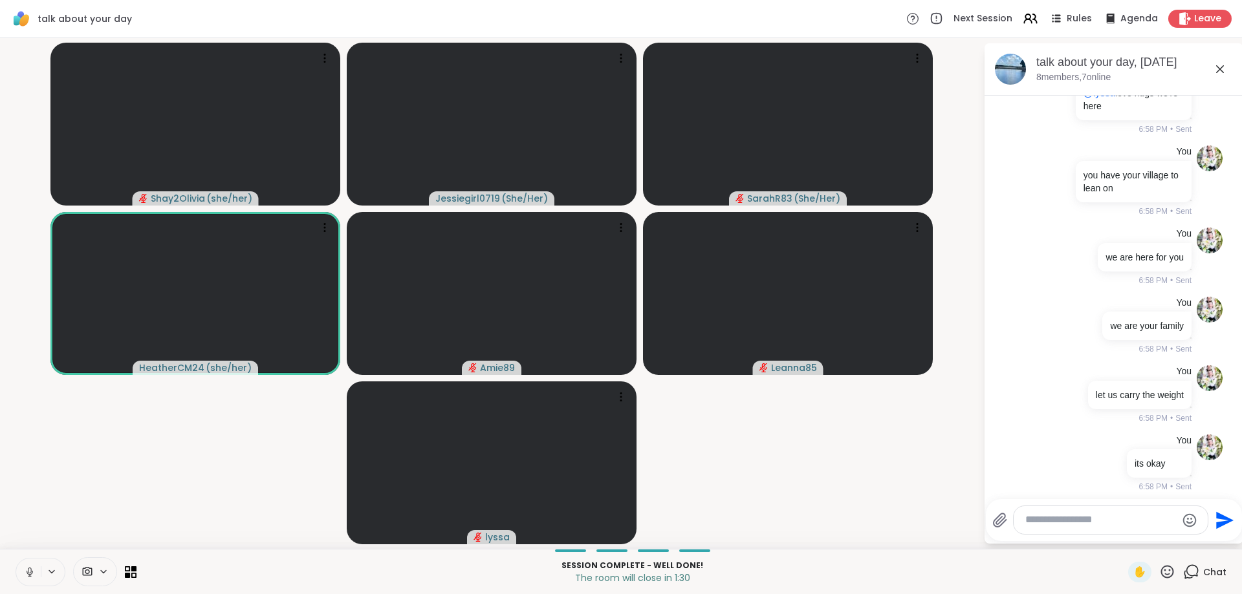
scroll to position [6379, 0]
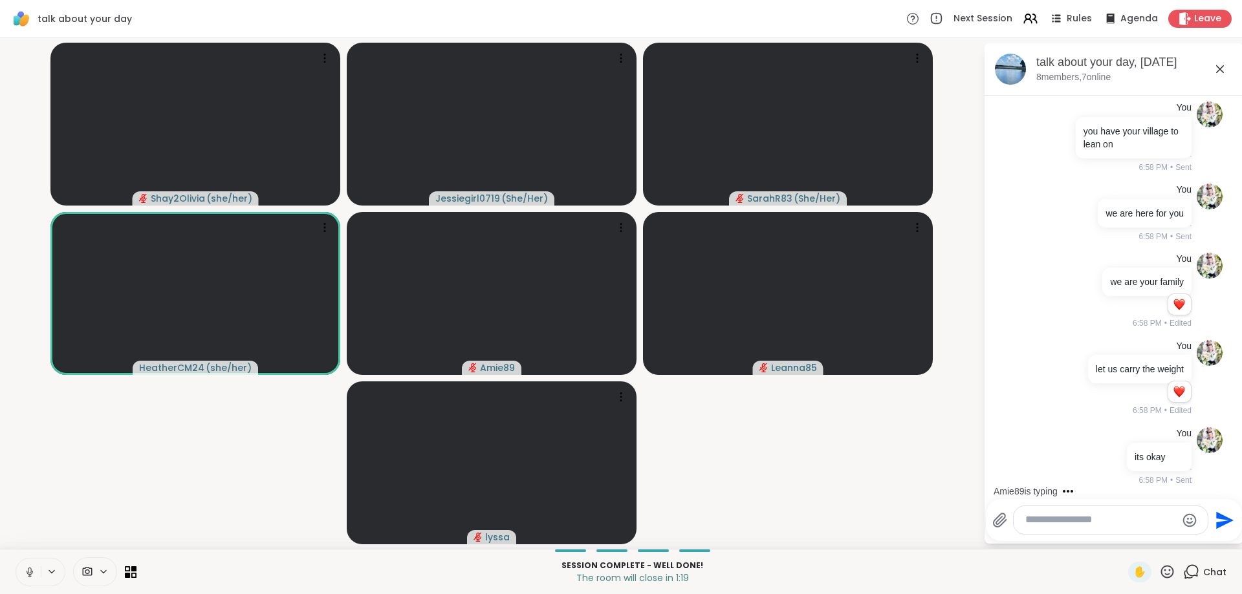
click at [1083, 516] on textarea "Type your message" at bounding box center [1100, 521] width 151 height 14
click at [1083, 517] on textarea "Type your message" at bounding box center [1100, 521] width 151 height 14
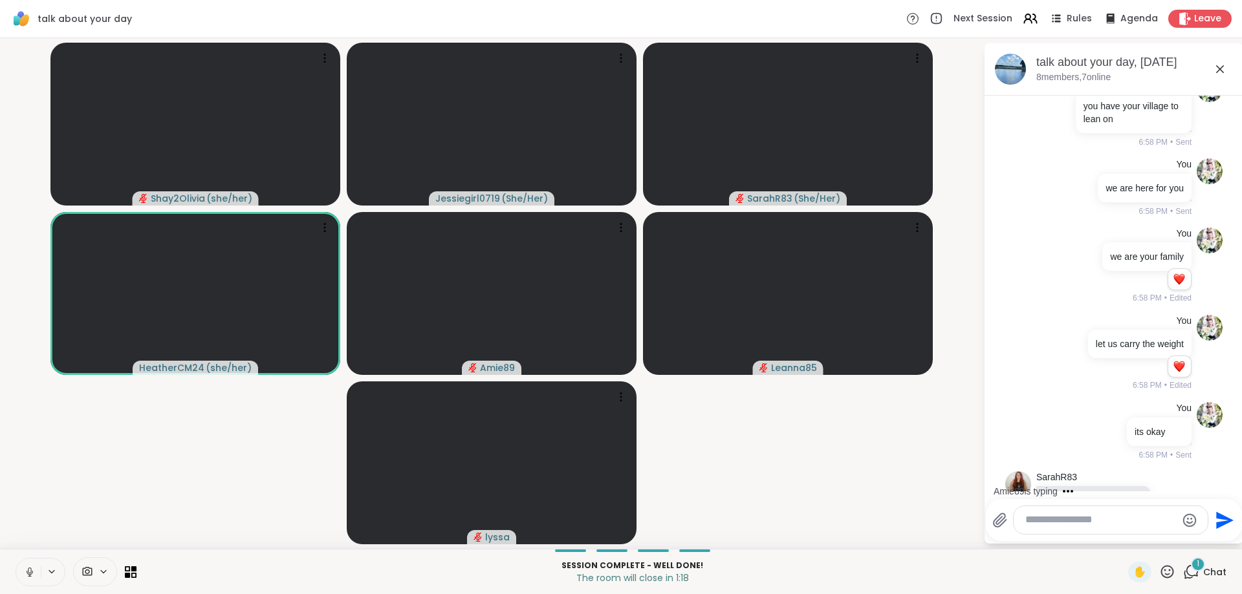
scroll to position [6524, 0]
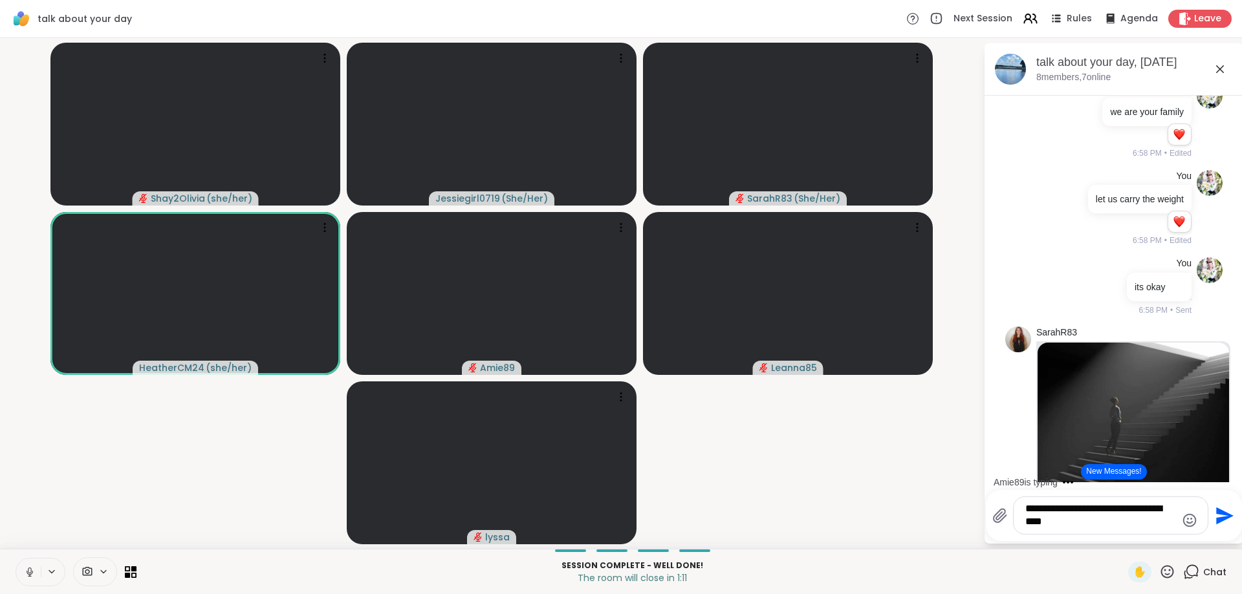
type textarea "**********"
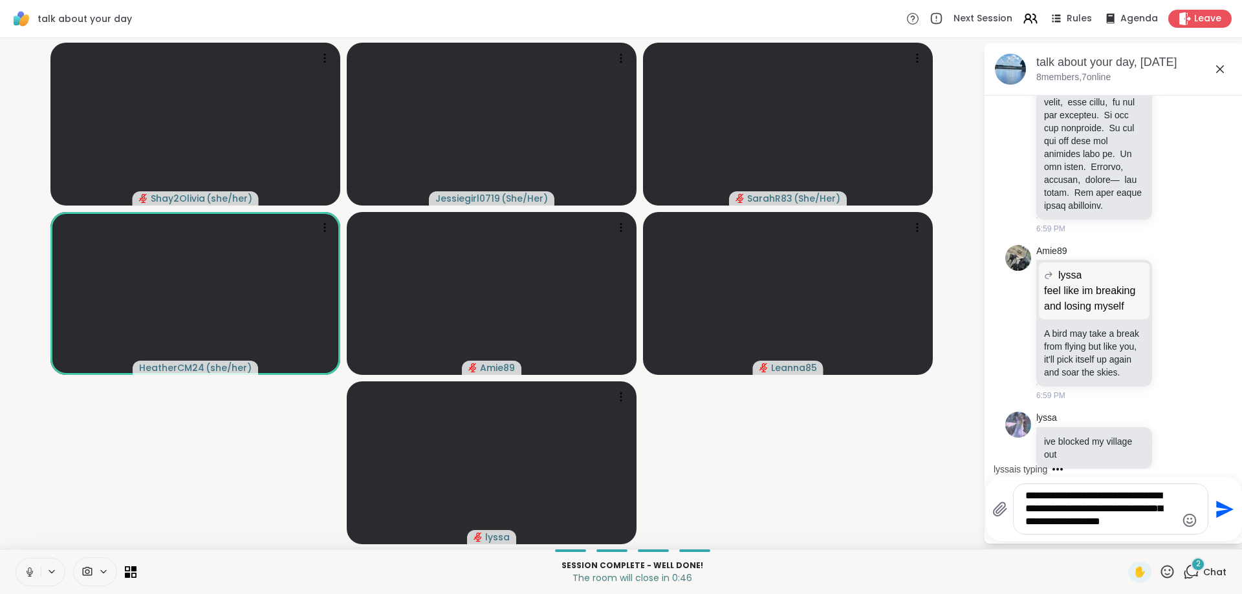
scroll to position [8098, 0]
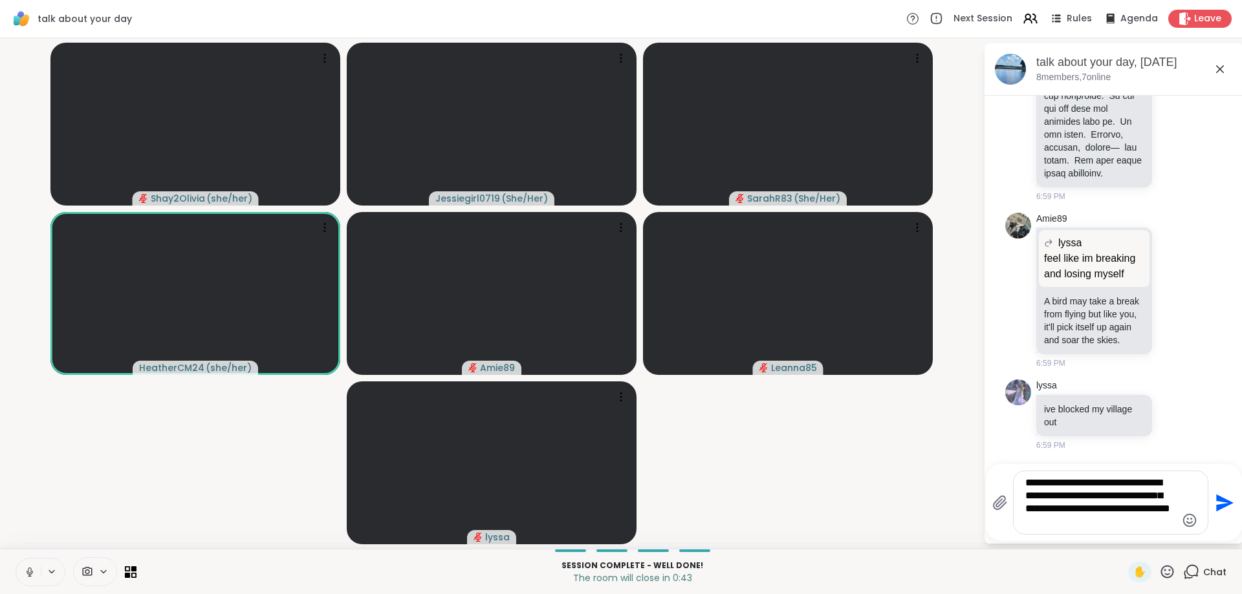
type textarea "**********"
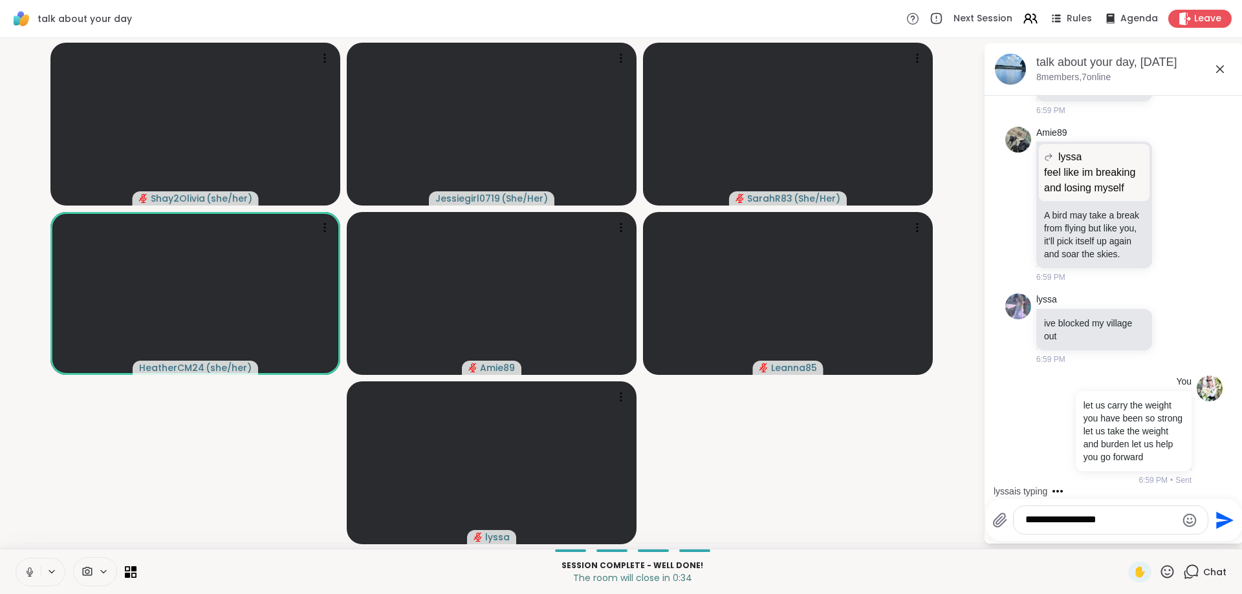
type textarea "**********"
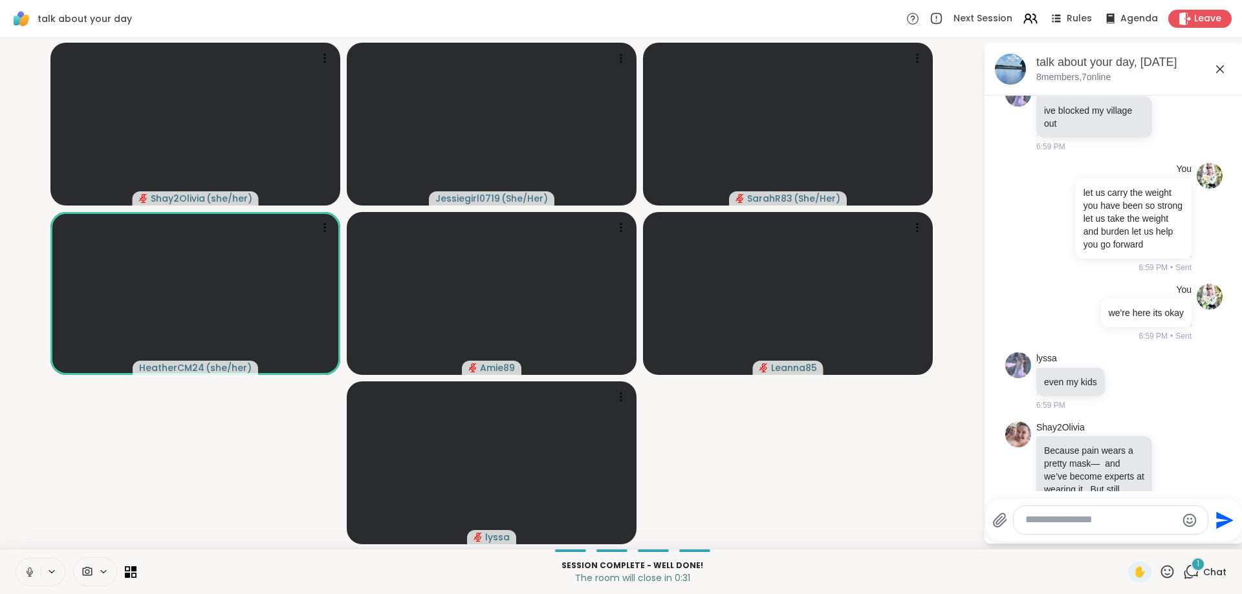
scroll to position [8585, 0]
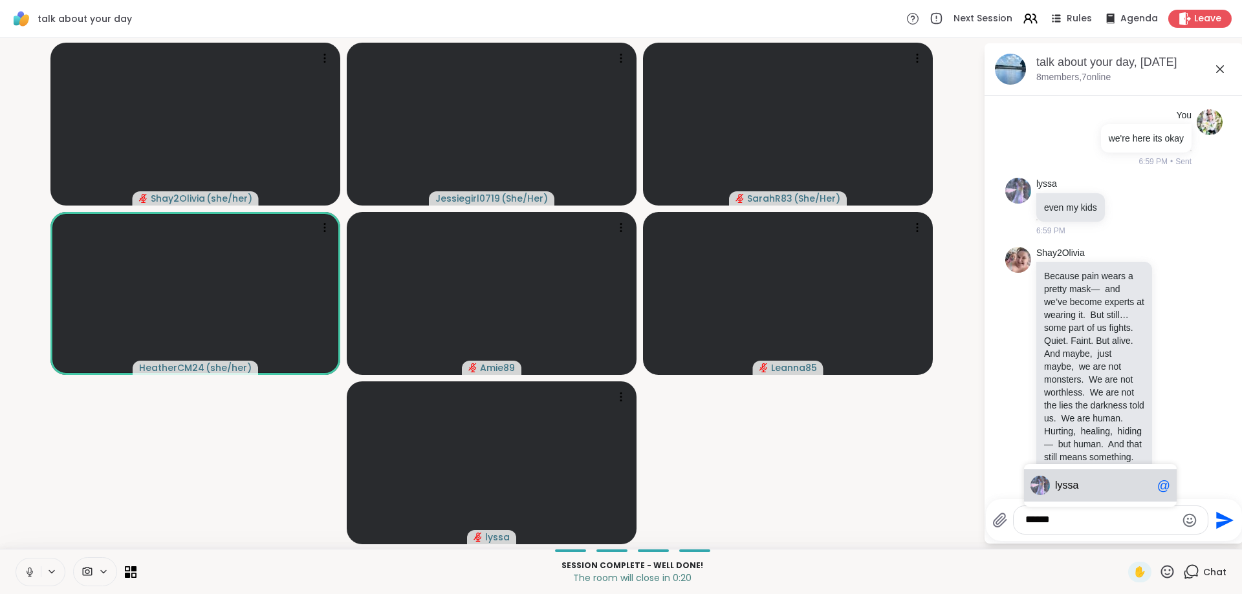
click at [1074, 482] on span "lyssa" at bounding box center [1066, 485] width 23 height 13
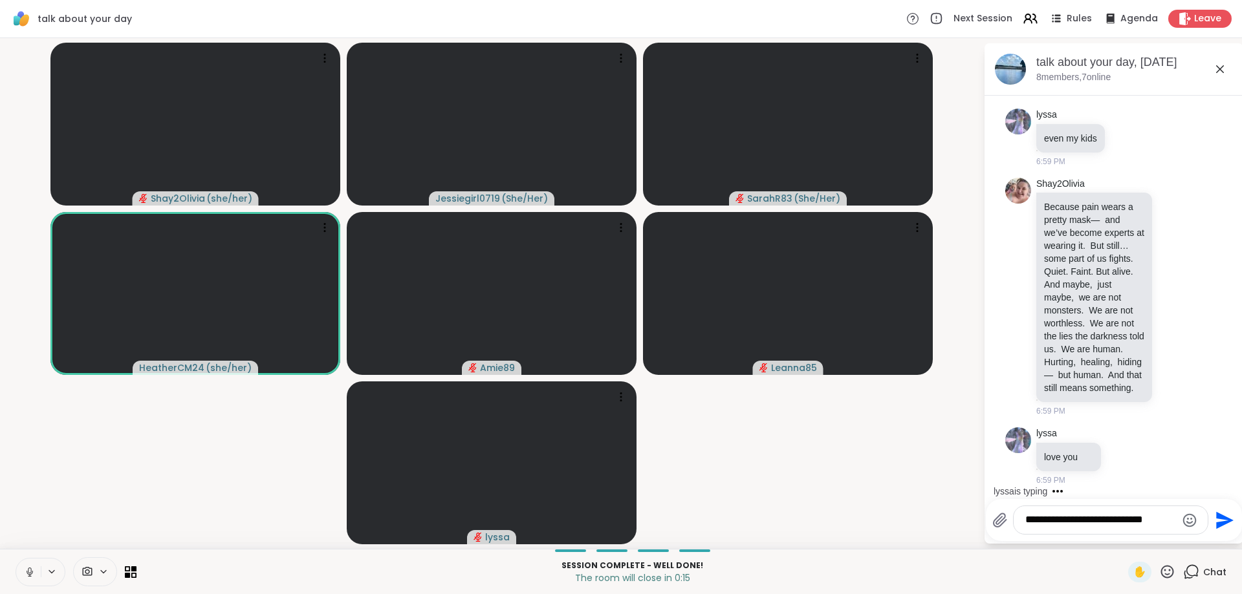
scroll to position [8654, 0]
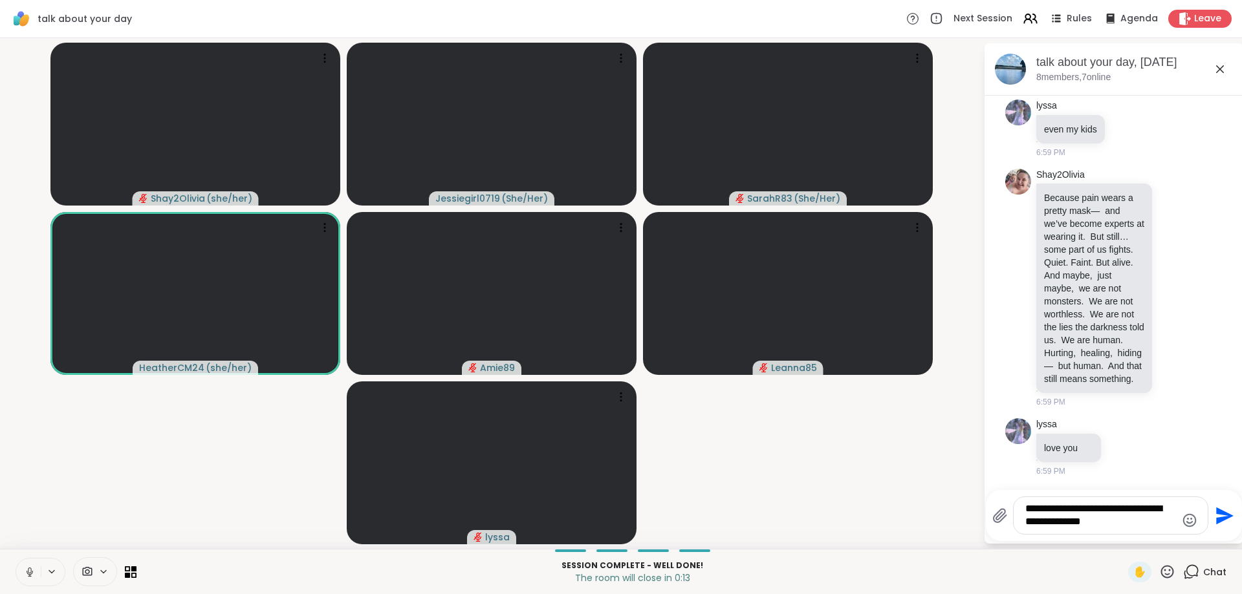
type textarea "**********"
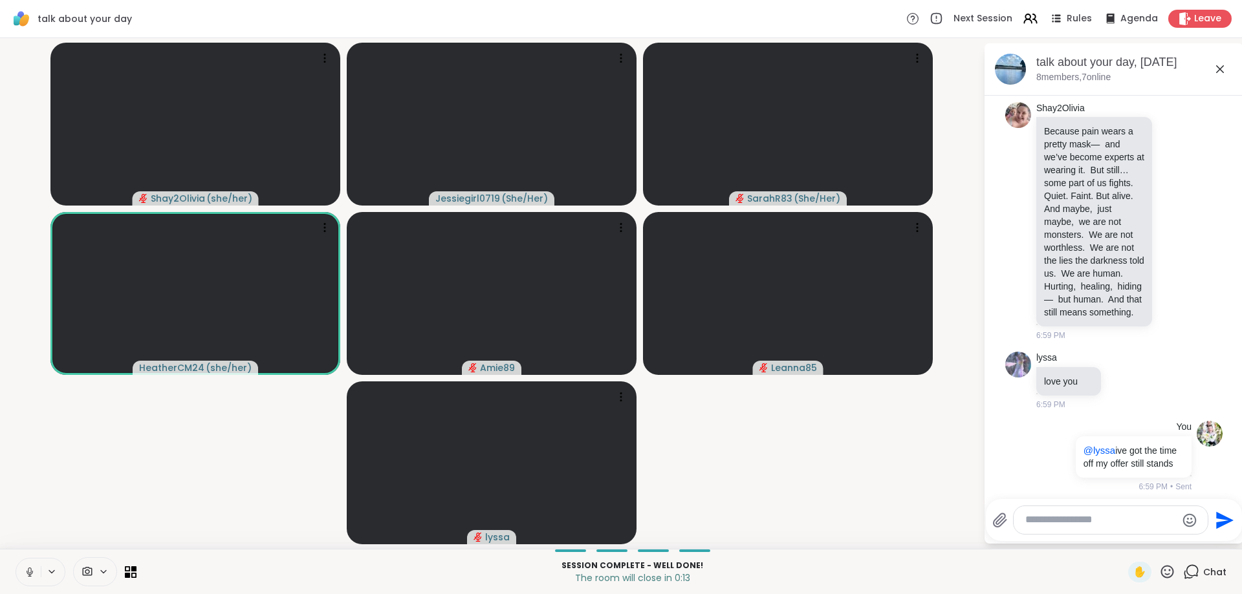
scroll to position [8735, 0]
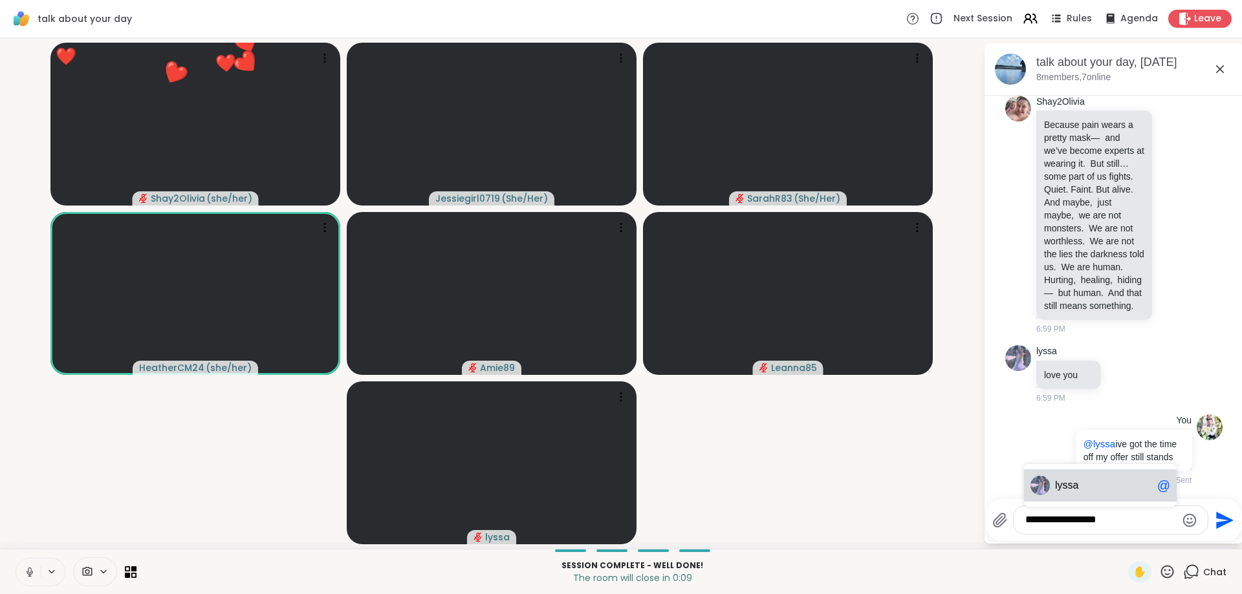
click at [1074, 479] on div "lyssa @" at bounding box center [1100, 486] width 153 height 32
type textarea "**********"
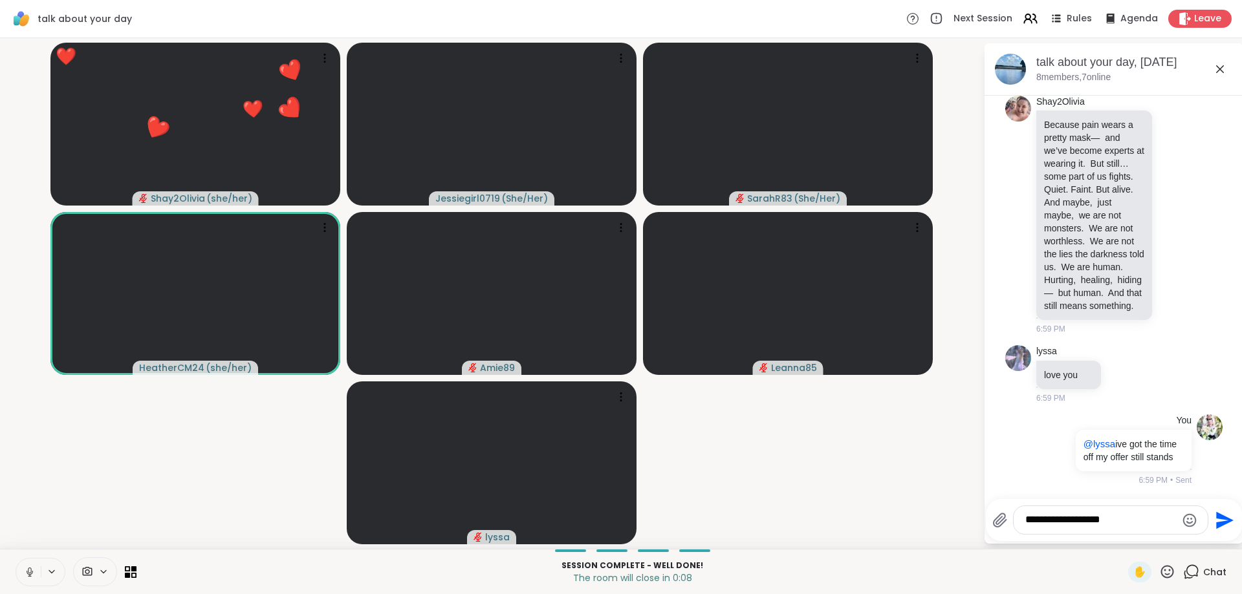
click at [1222, 516] on icon "Send" at bounding box center [1224, 520] width 17 height 17
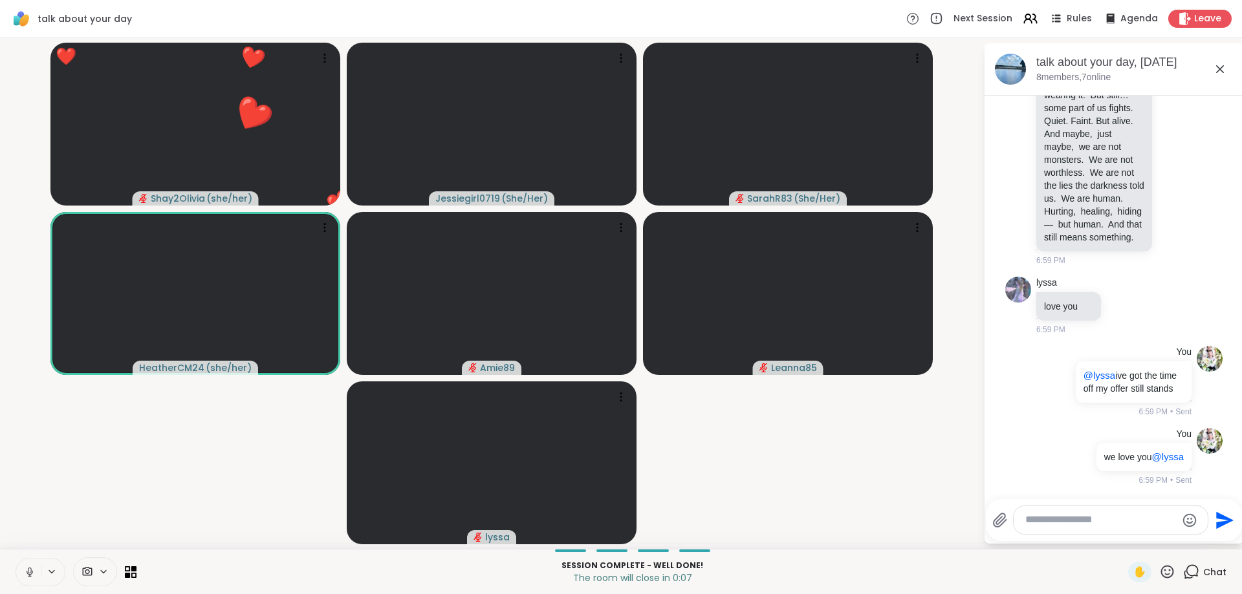
scroll to position [8804, 0]
click at [1026, 457] on div "You we love you @lyssa 6:59 PM • Sent" at bounding box center [1113, 457] width 217 height 69
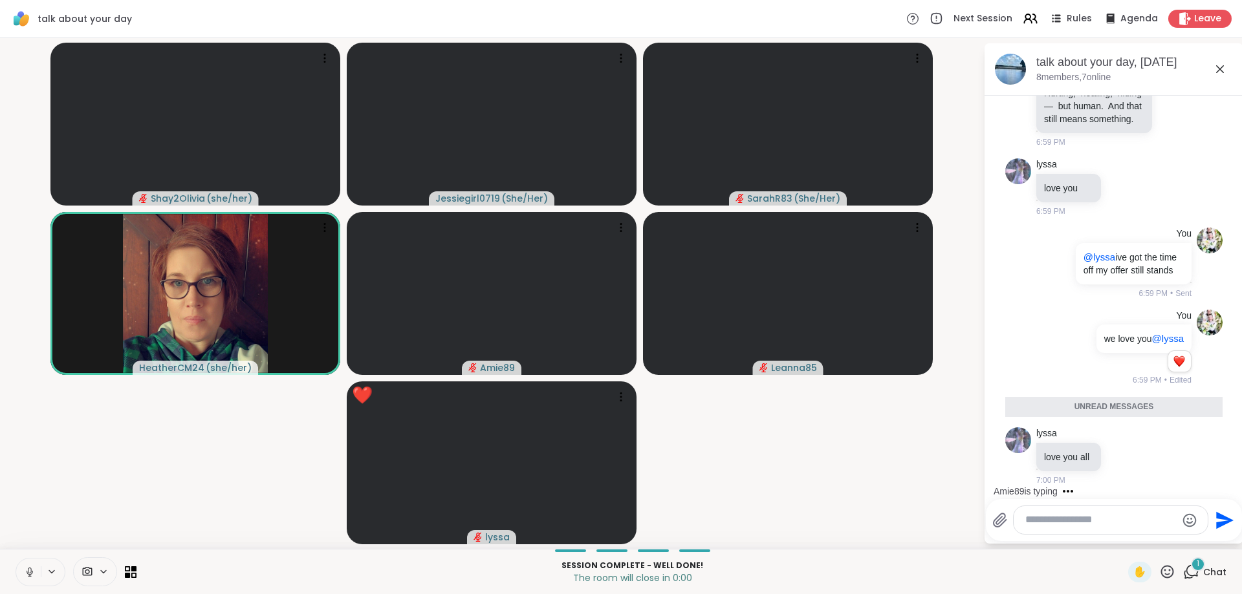
scroll to position [8892, 0]
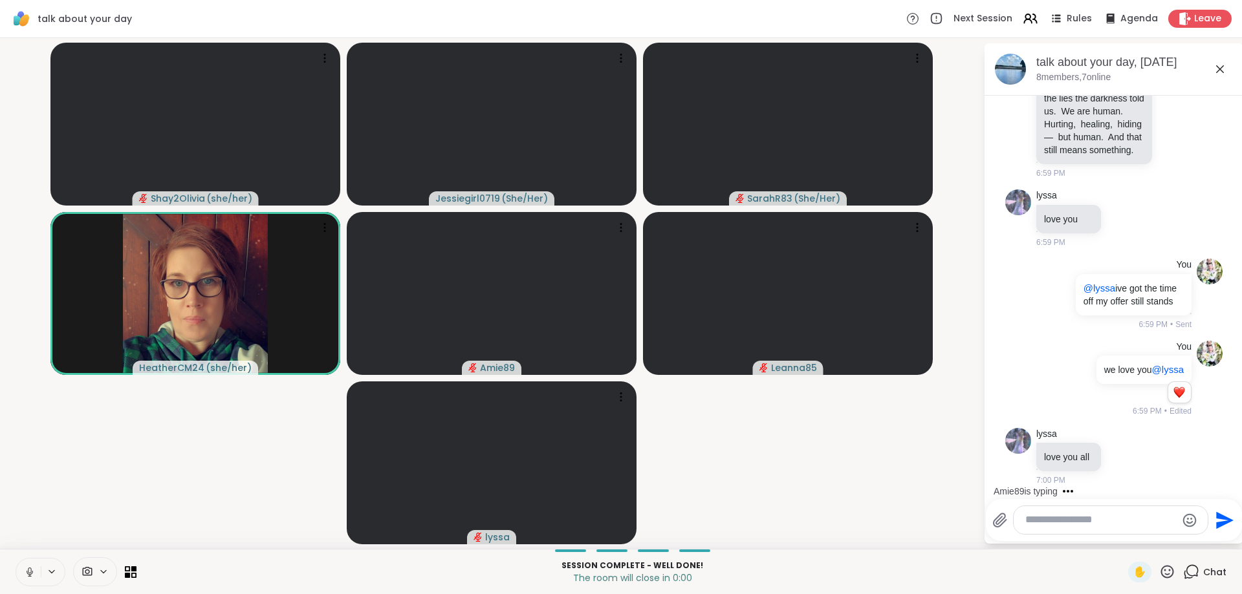
click at [1065, 523] on textarea "Type your message" at bounding box center [1100, 521] width 151 height 14
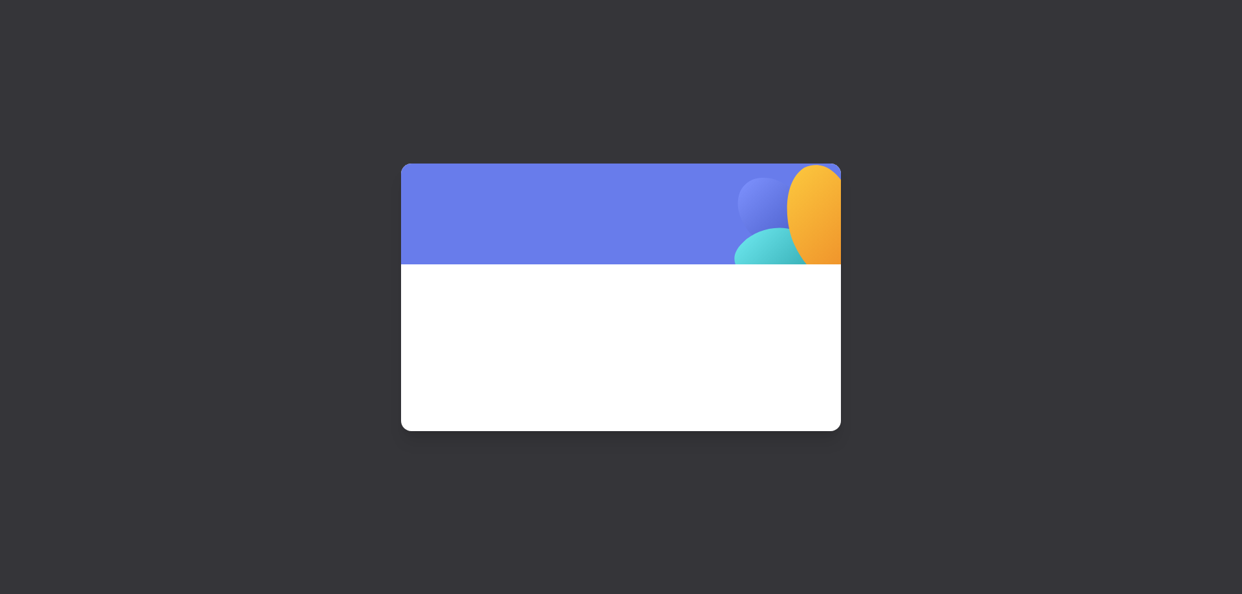
click at [1069, 526] on div at bounding box center [621, 297] width 1242 height 594
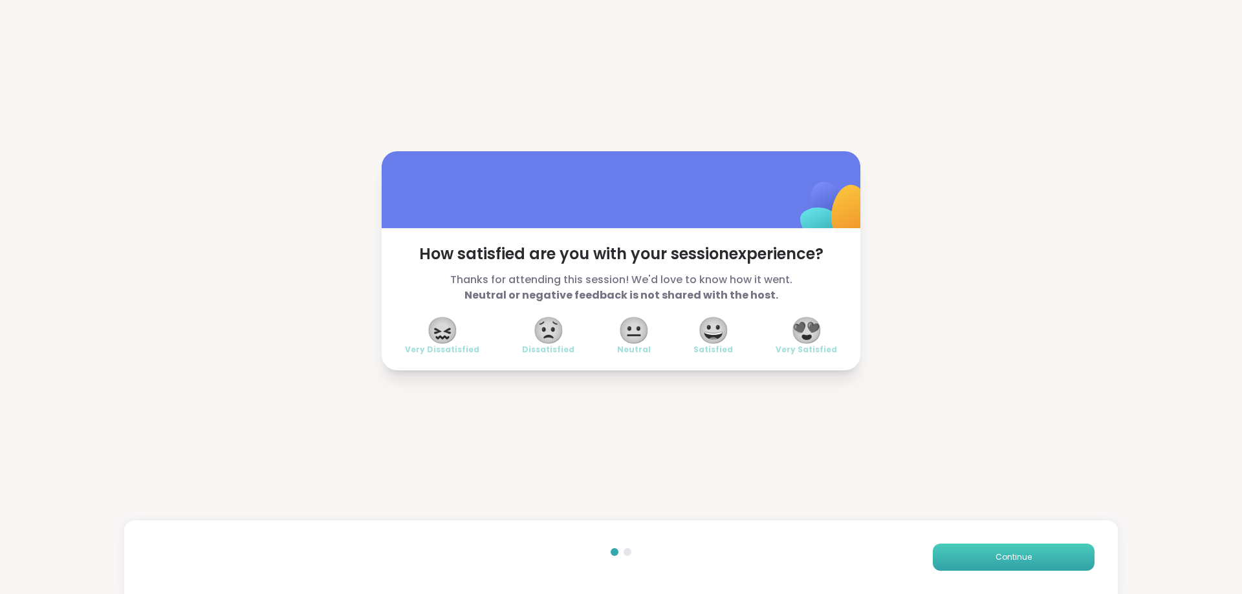
click at [1030, 550] on button "Continue" at bounding box center [1014, 557] width 162 height 27
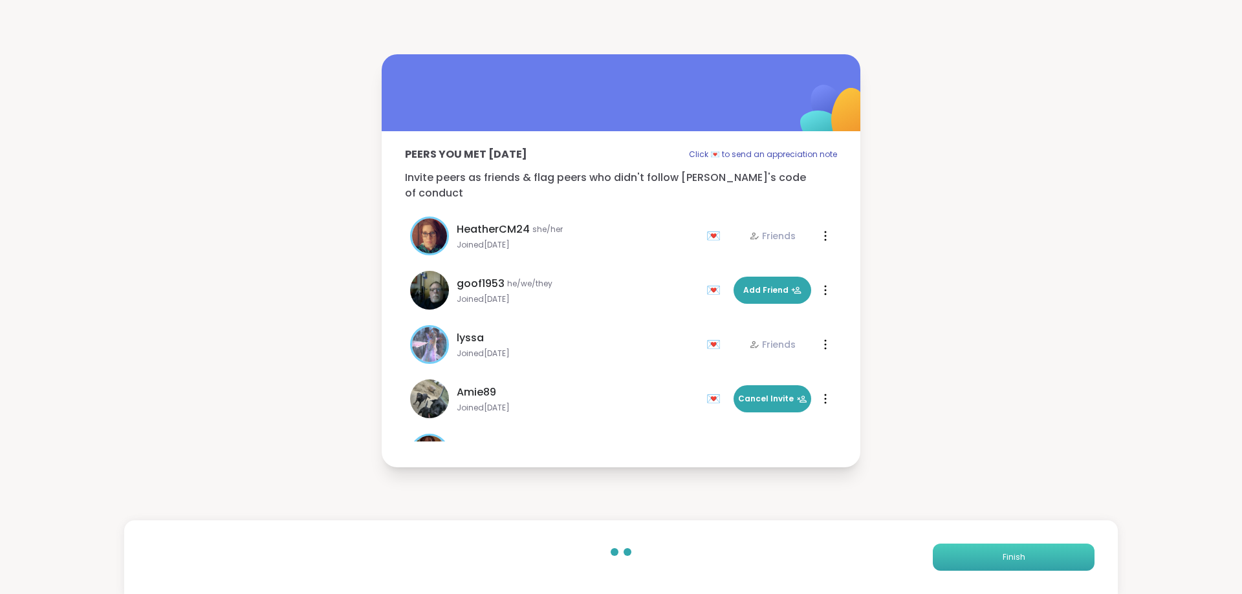
click at [1030, 551] on button "Finish" at bounding box center [1014, 557] width 162 height 27
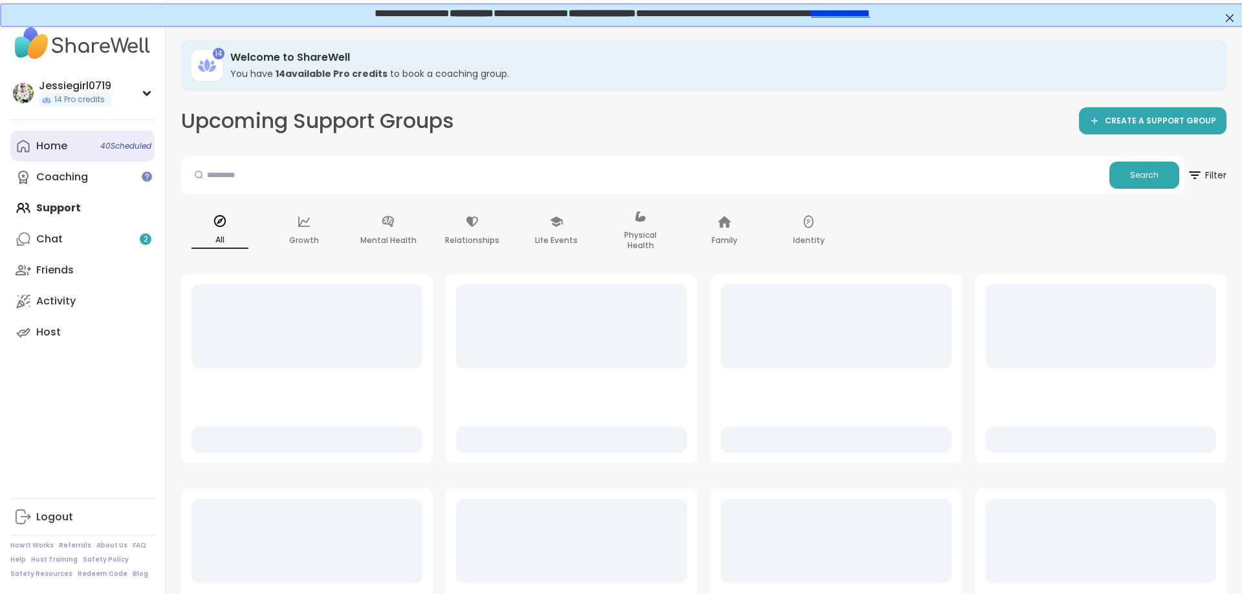
click at [47, 151] on div "Home 40 Scheduled" at bounding box center [51, 146] width 31 height 14
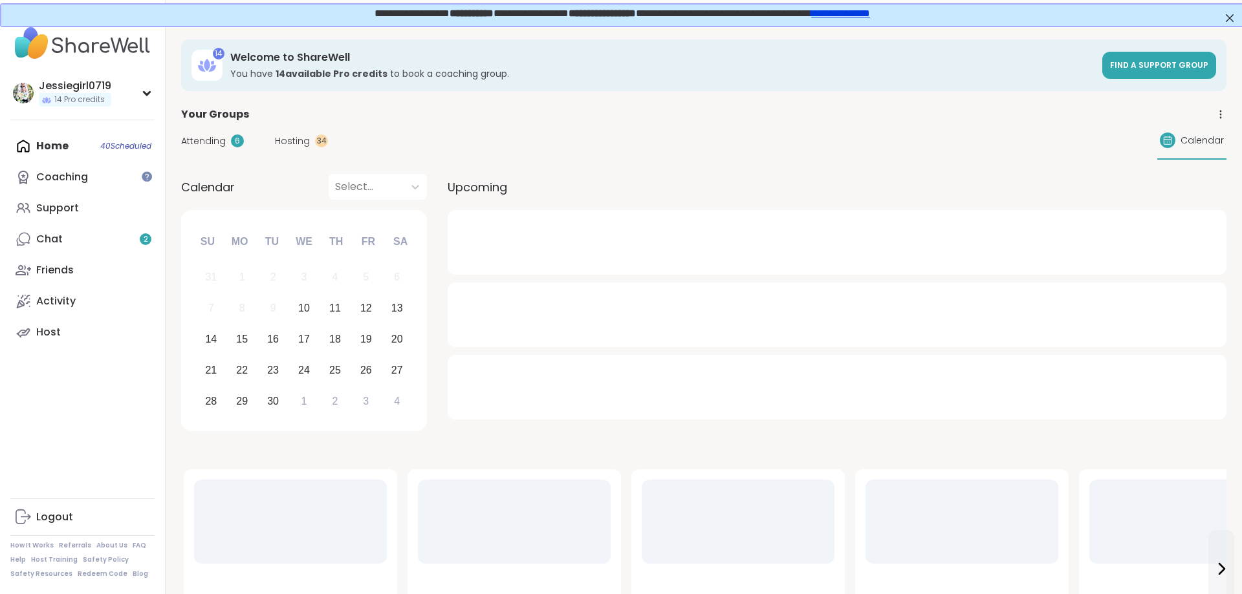
click at [216, 142] on span "Attending" at bounding box center [203, 142] width 45 height 14
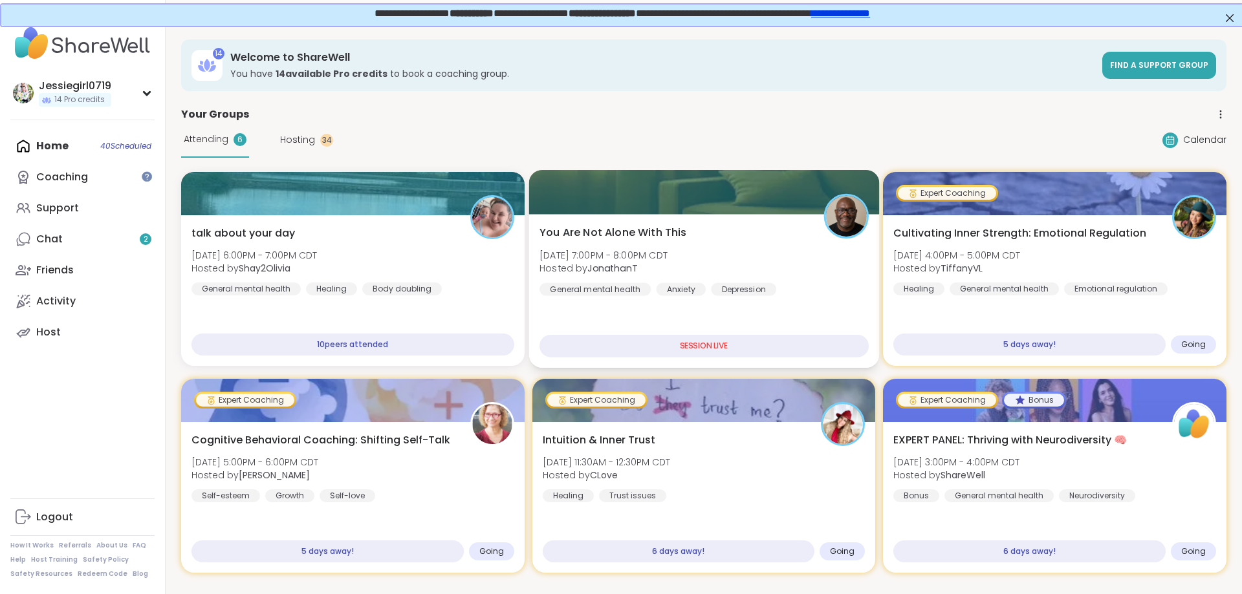
click at [611, 272] on b "JonathanT" at bounding box center [612, 268] width 50 height 13
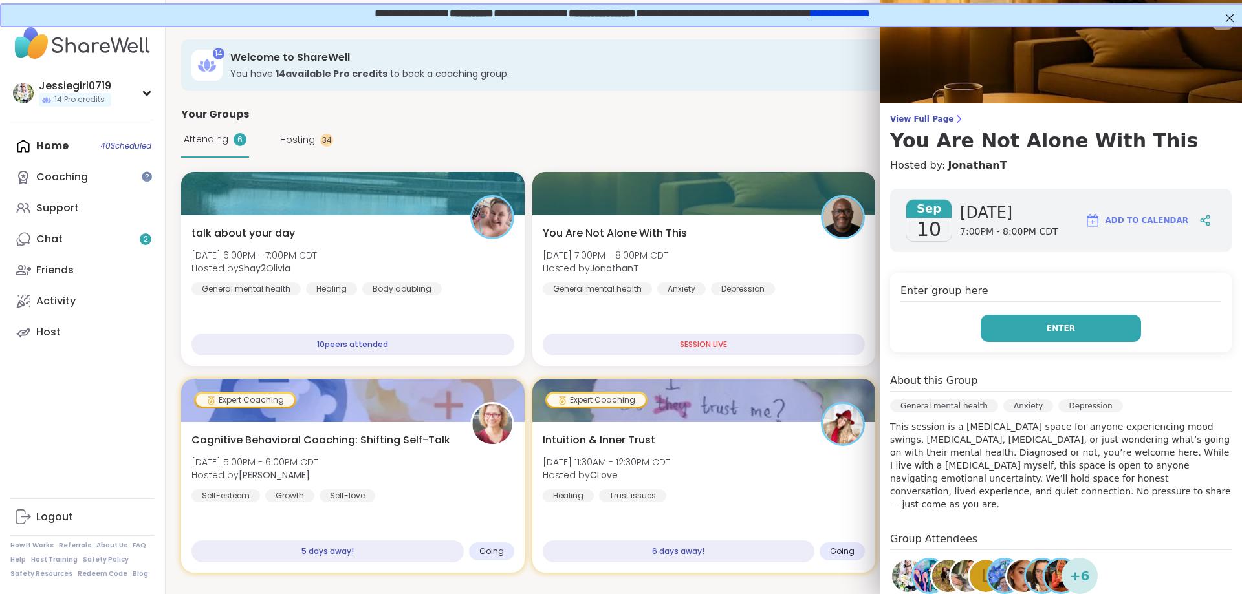
click at [1079, 323] on button "Enter" at bounding box center [1061, 328] width 160 height 27
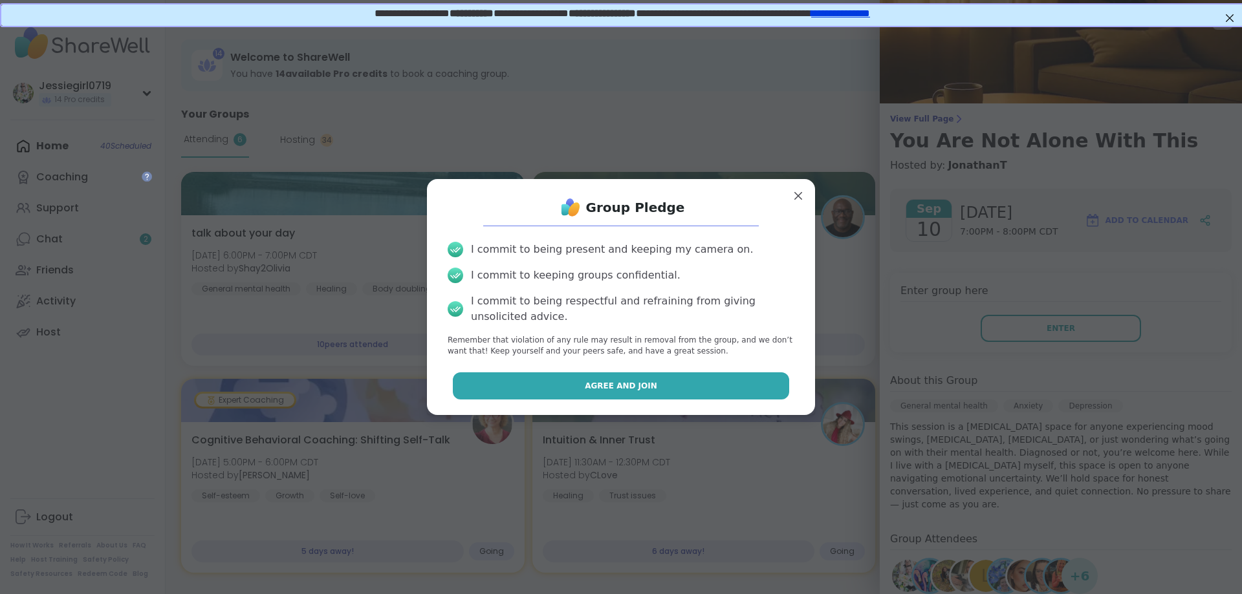
click at [761, 387] on button "Agree and Join" at bounding box center [621, 386] width 337 height 27
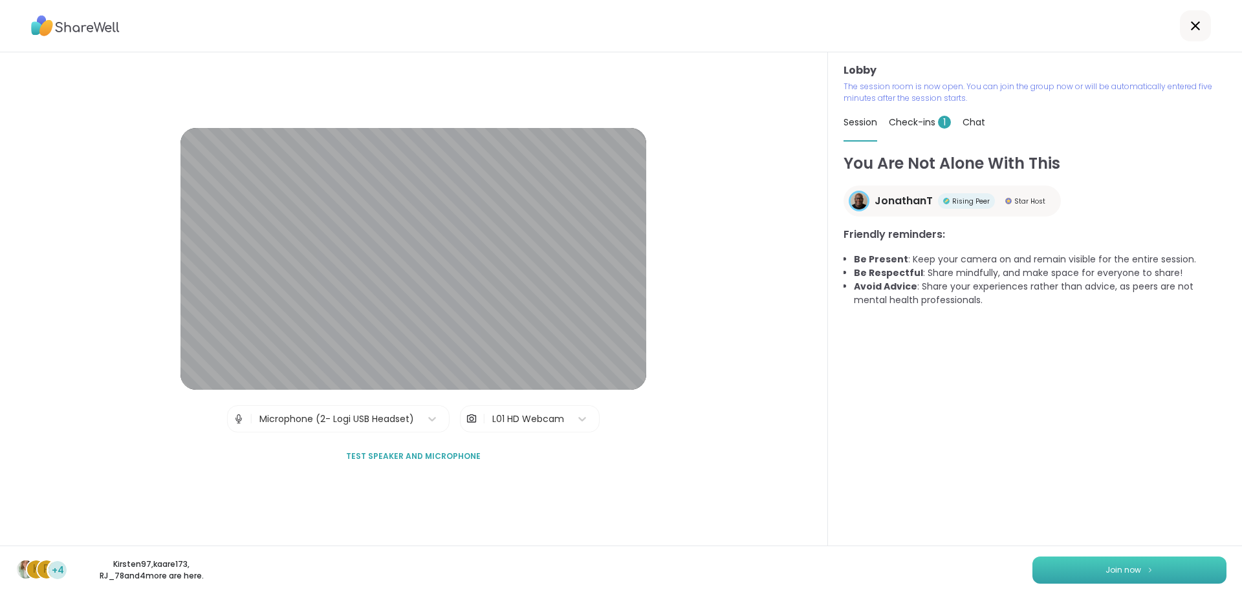
click at [1135, 565] on span "Join now" at bounding box center [1123, 571] width 36 height 12
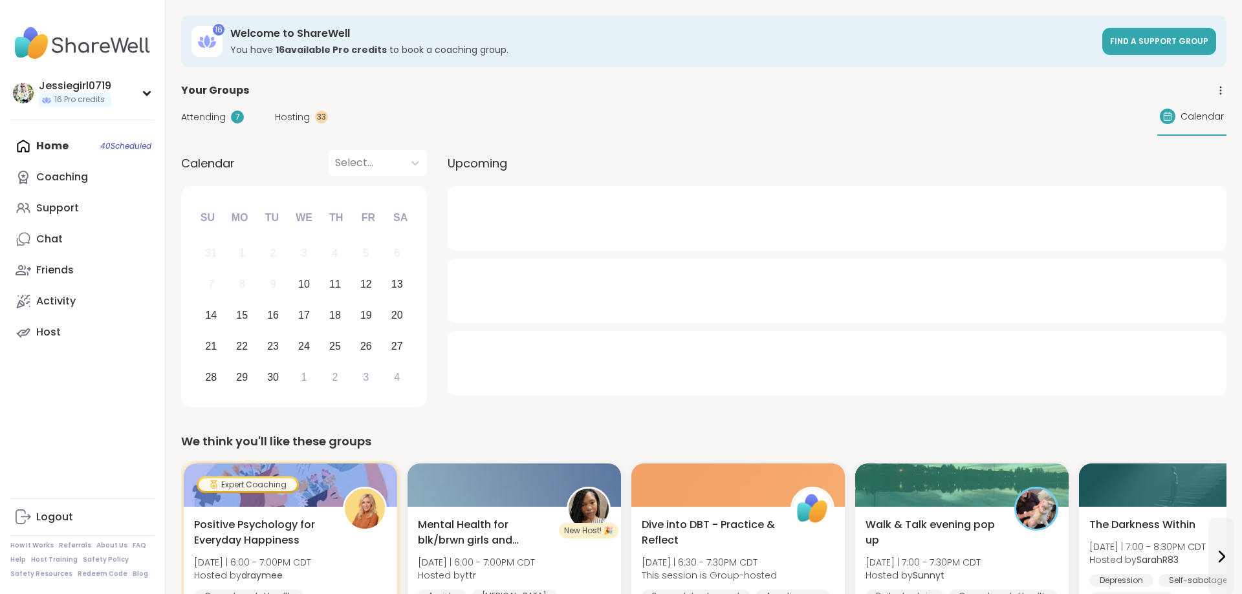
click at [212, 117] on span "Attending" at bounding box center [203, 118] width 45 height 14
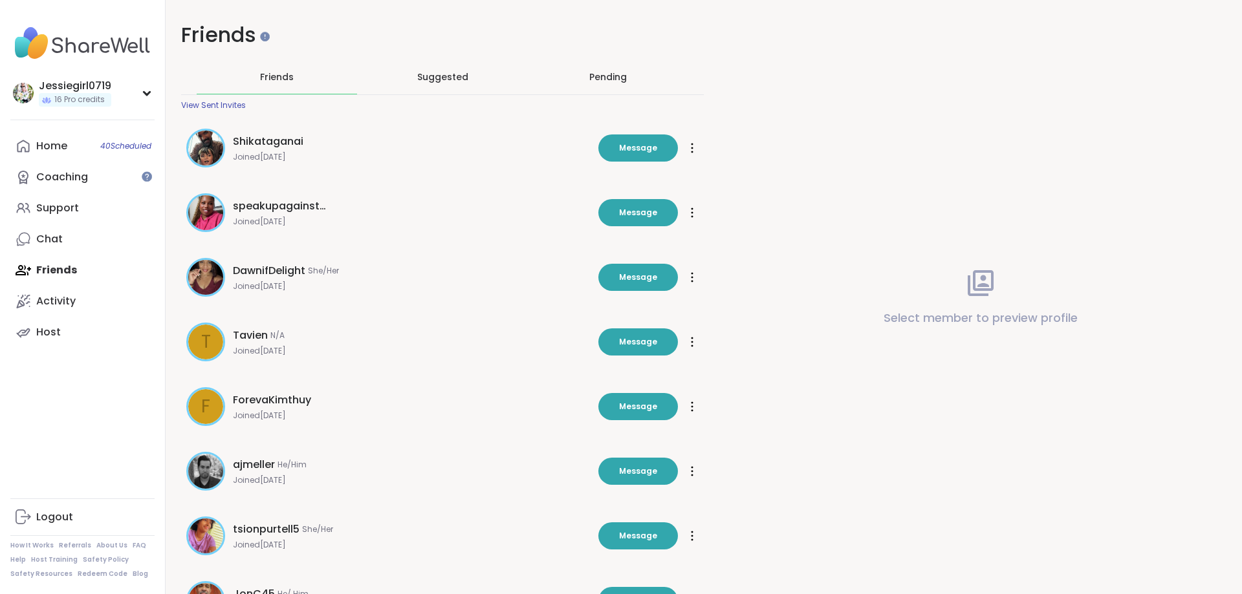
click at [1149, 433] on div "Select member to preview profile" at bounding box center [980, 297] width 523 height 594
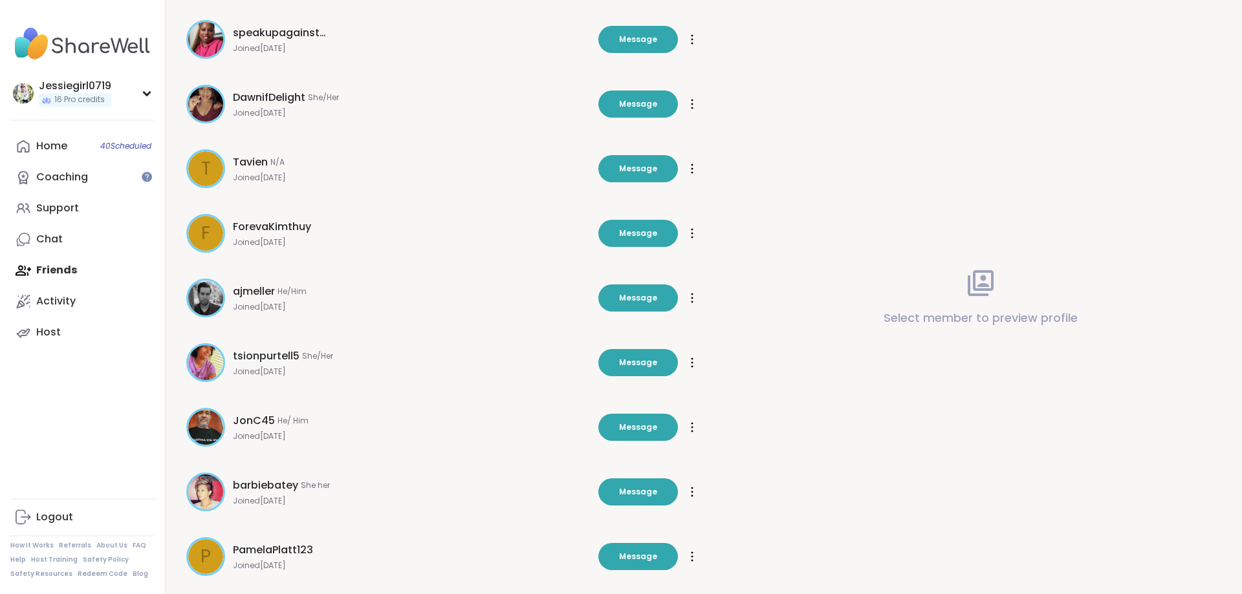
scroll to position [237, 0]
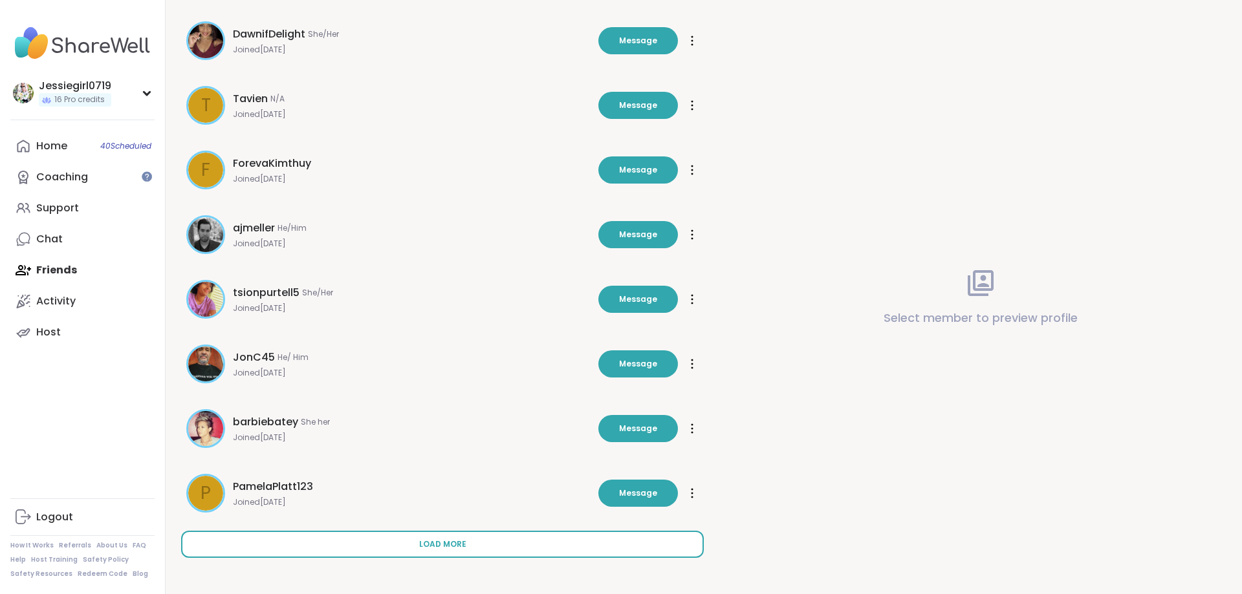
click at [539, 532] on button "Load more" at bounding box center [442, 544] width 523 height 27
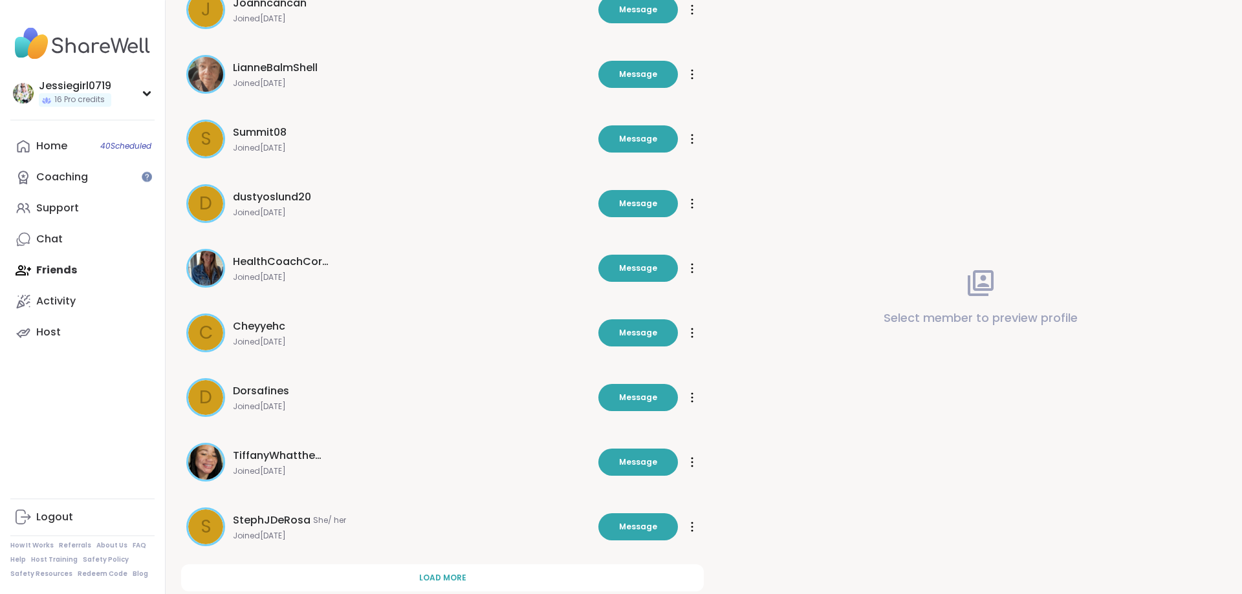
scroll to position [884, 0]
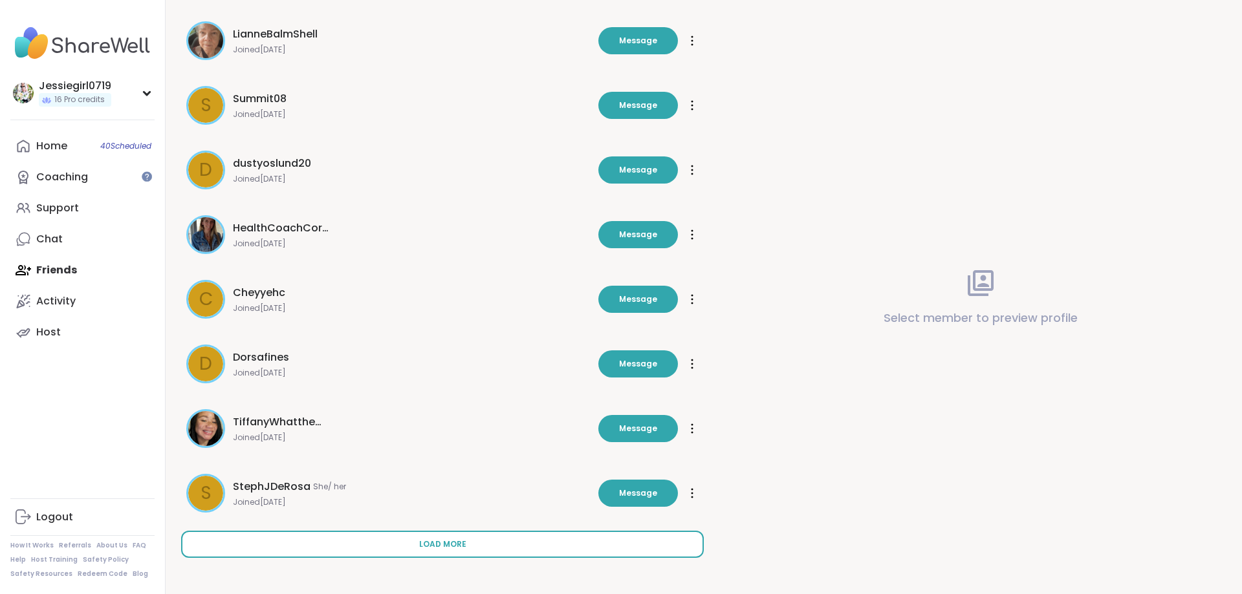
click at [601, 541] on button "Load more" at bounding box center [442, 544] width 523 height 27
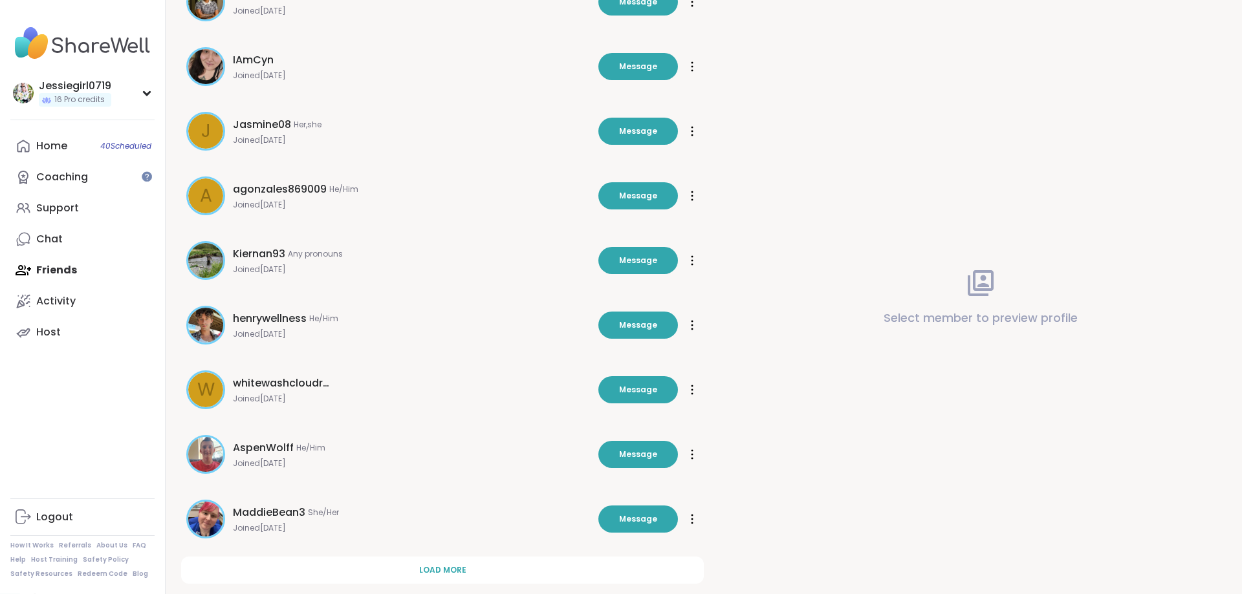
scroll to position [1530, 0]
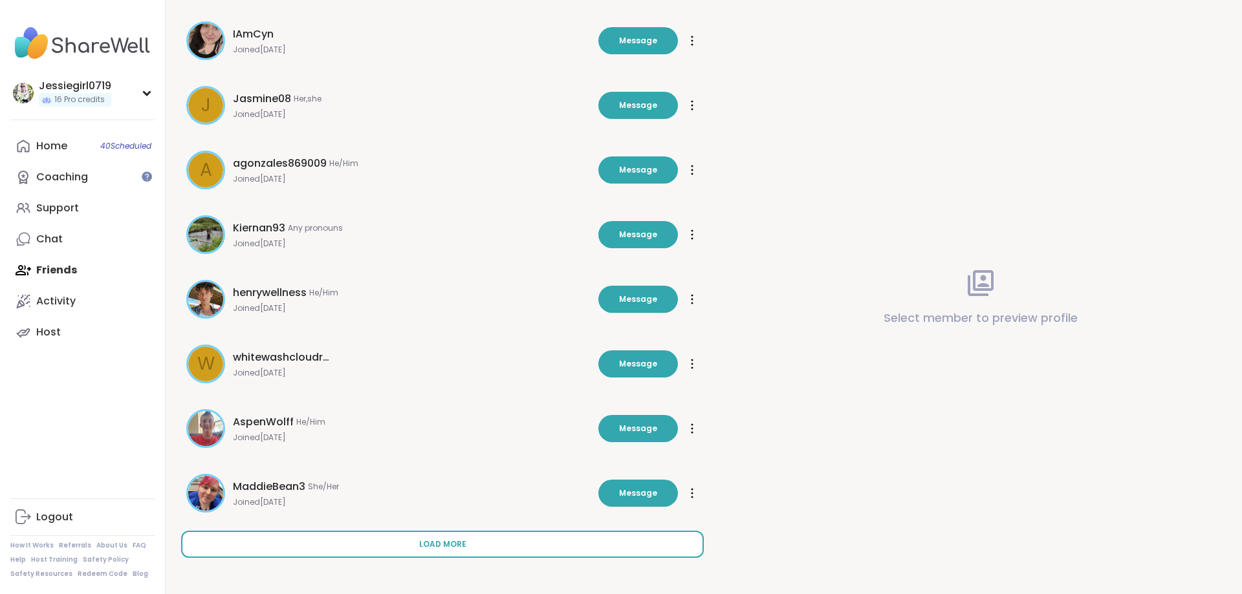
click at [536, 547] on button "Load more" at bounding box center [442, 544] width 523 height 27
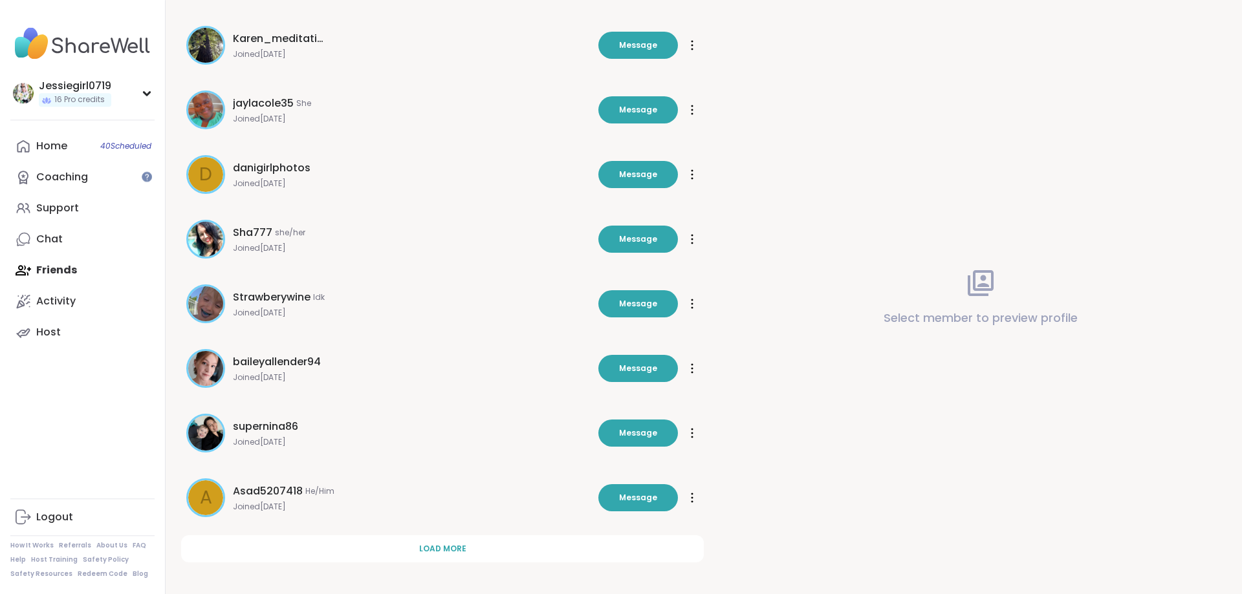
scroll to position [2177, 0]
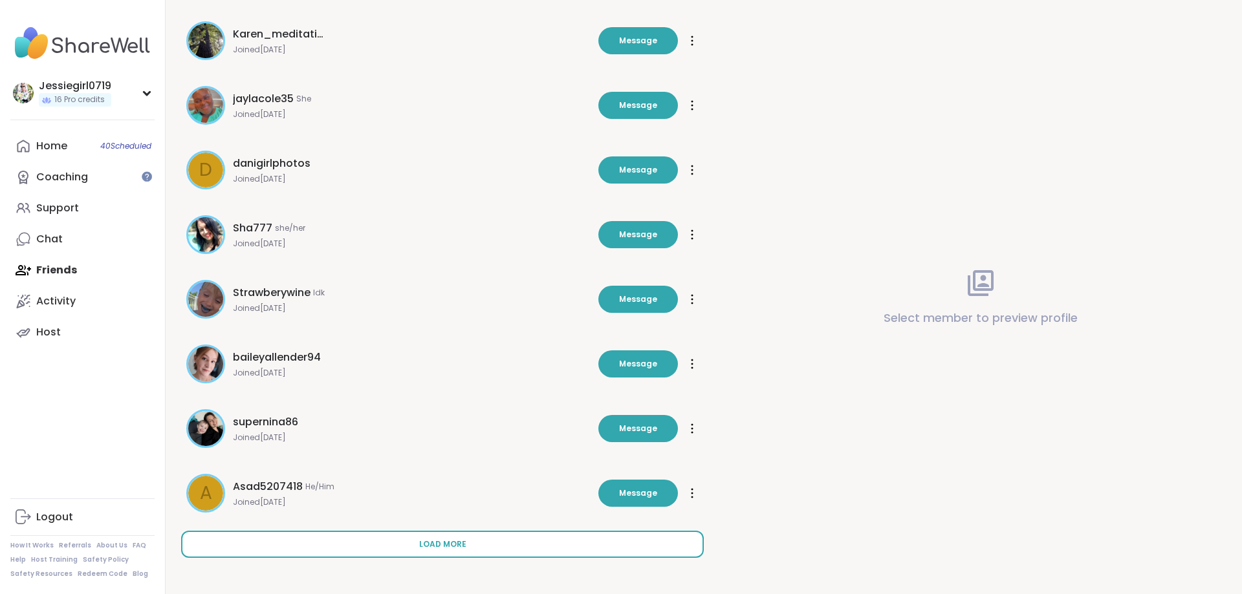
click at [535, 545] on button "Load more" at bounding box center [442, 544] width 523 height 27
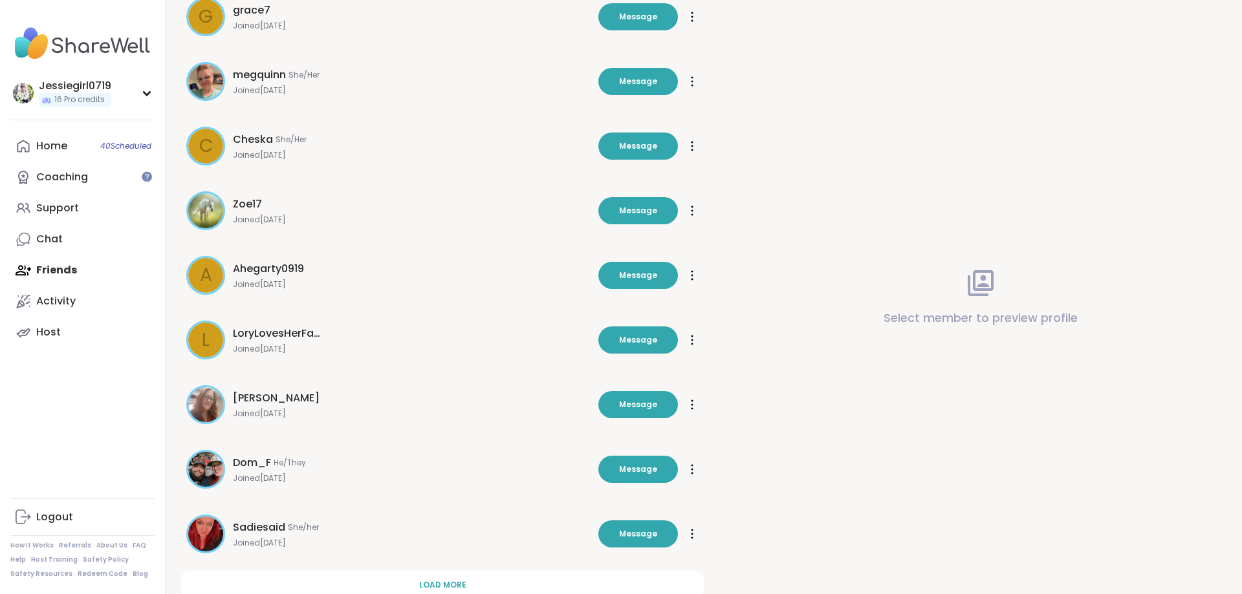
scroll to position [2824, 0]
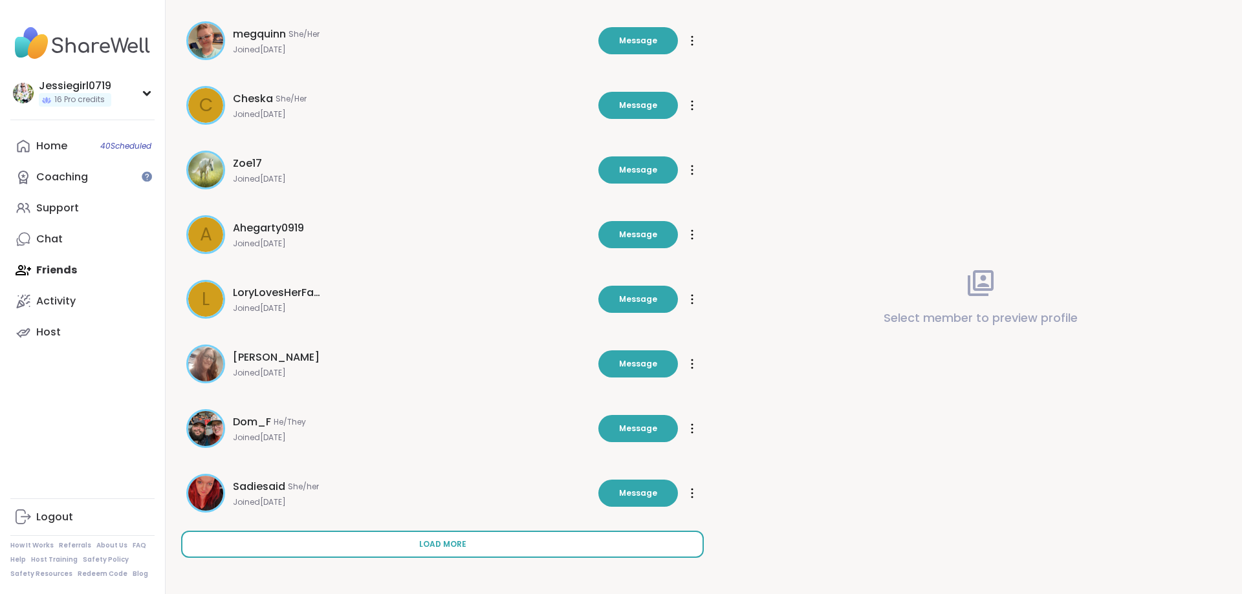
click at [535, 544] on button "Load more" at bounding box center [442, 544] width 523 height 27
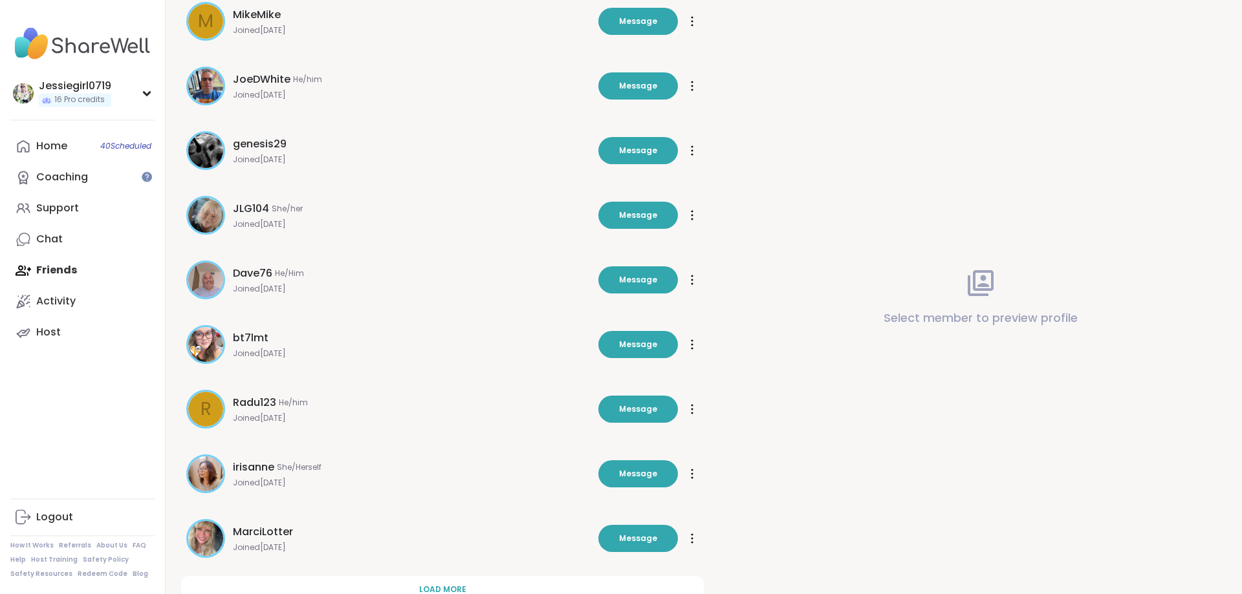
scroll to position [3471, 0]
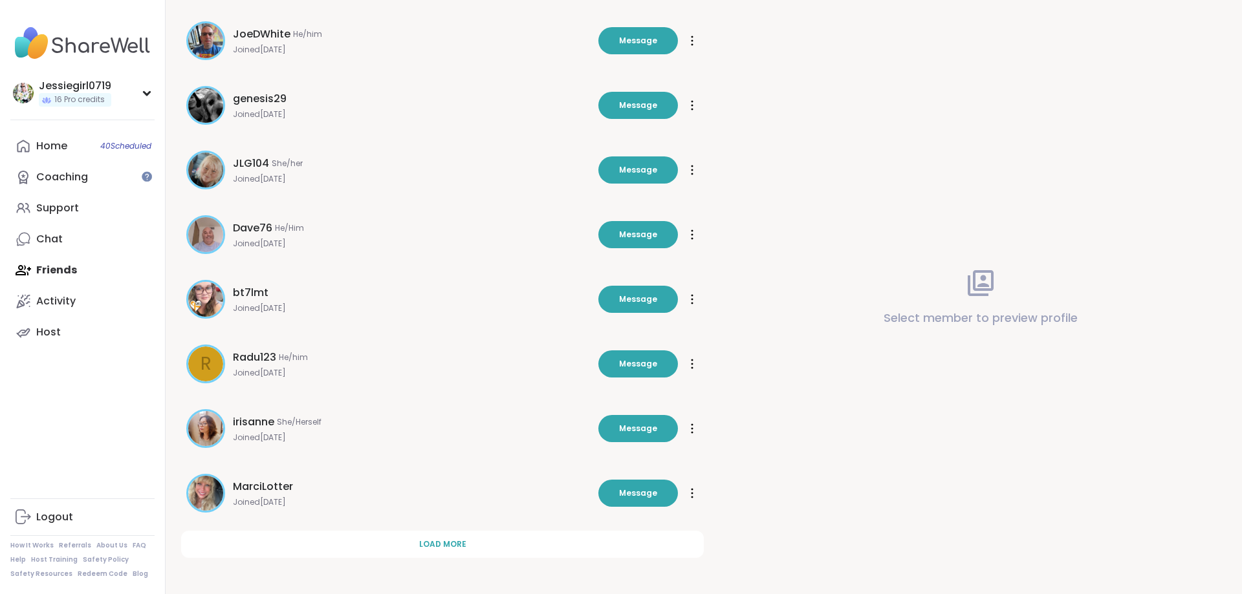
click at [535, 544] on button "Load more" at bounding box center [442, 544] width 523 height 27
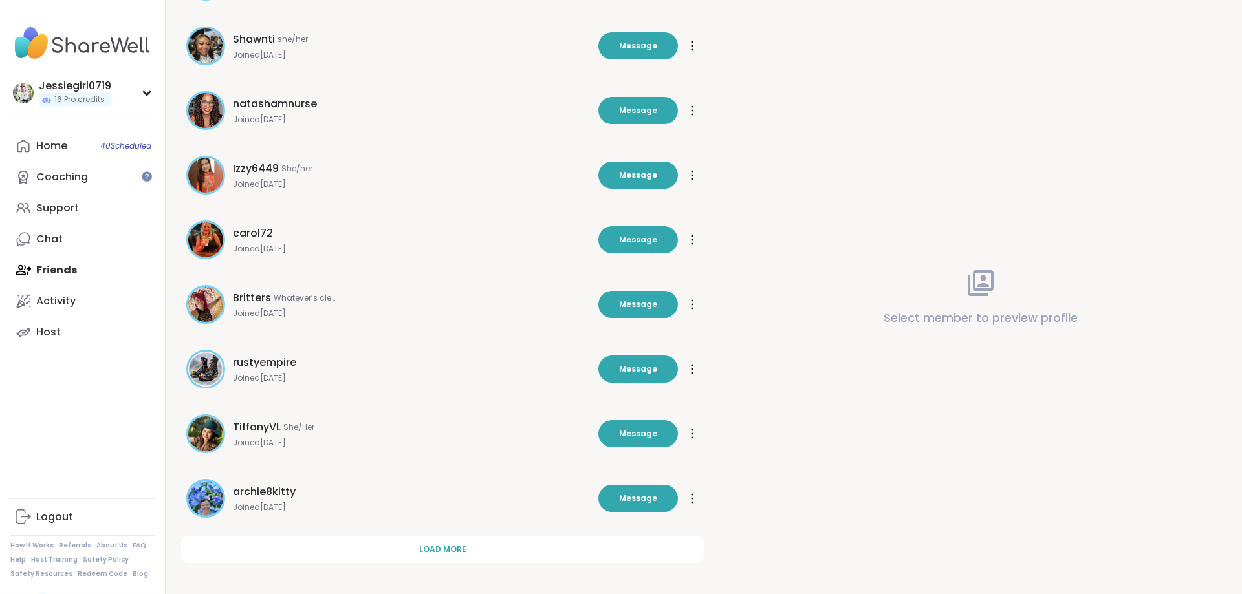
scroll to position [4118, 0]
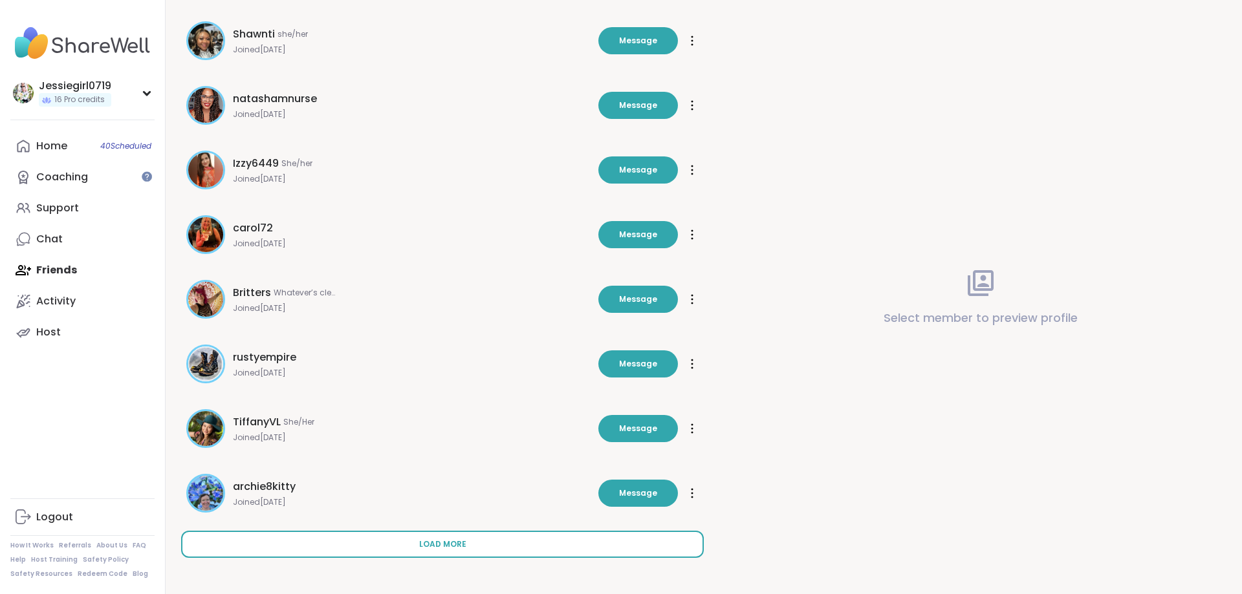
click at [535, 543] on button "Load more" at bounding box center [442, 544] width 523 height 27
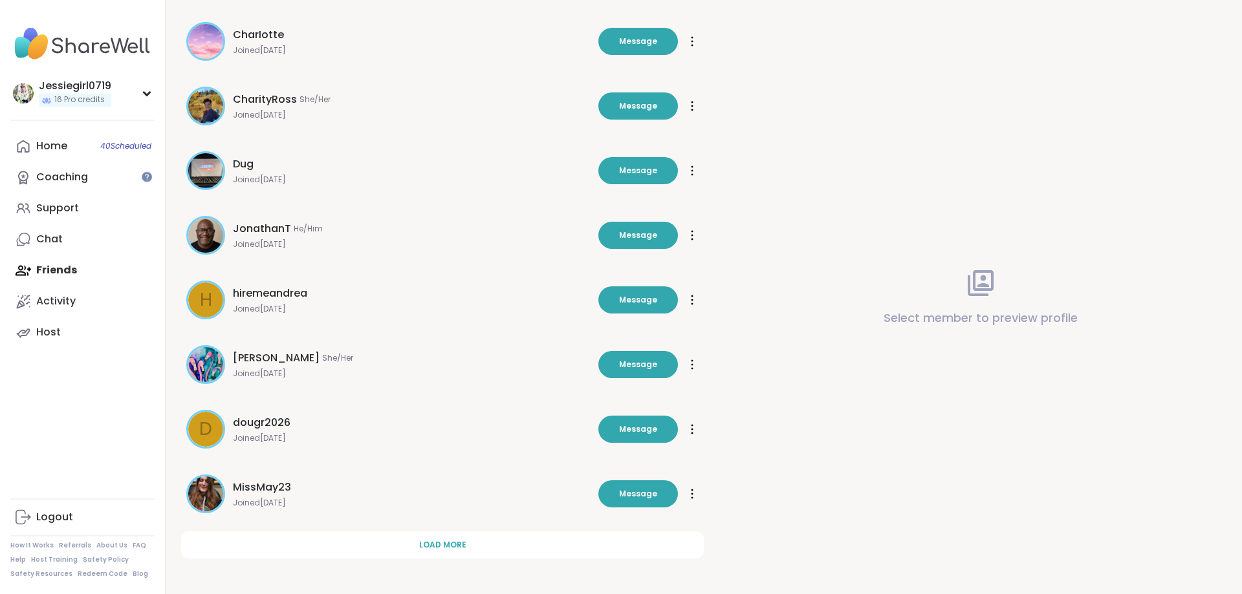
scroll to position [4765, 0]
click at [535, 543] on button "Load more" at bounding box center [442, 544] width 523 height 27
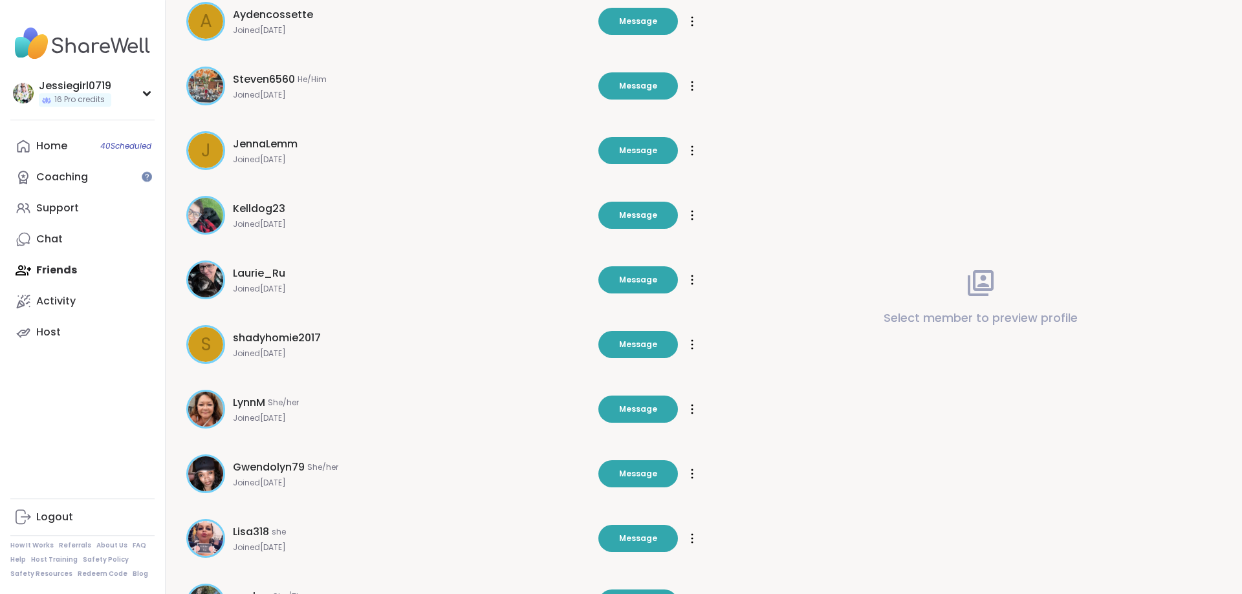
scroll to position [5412, 0]
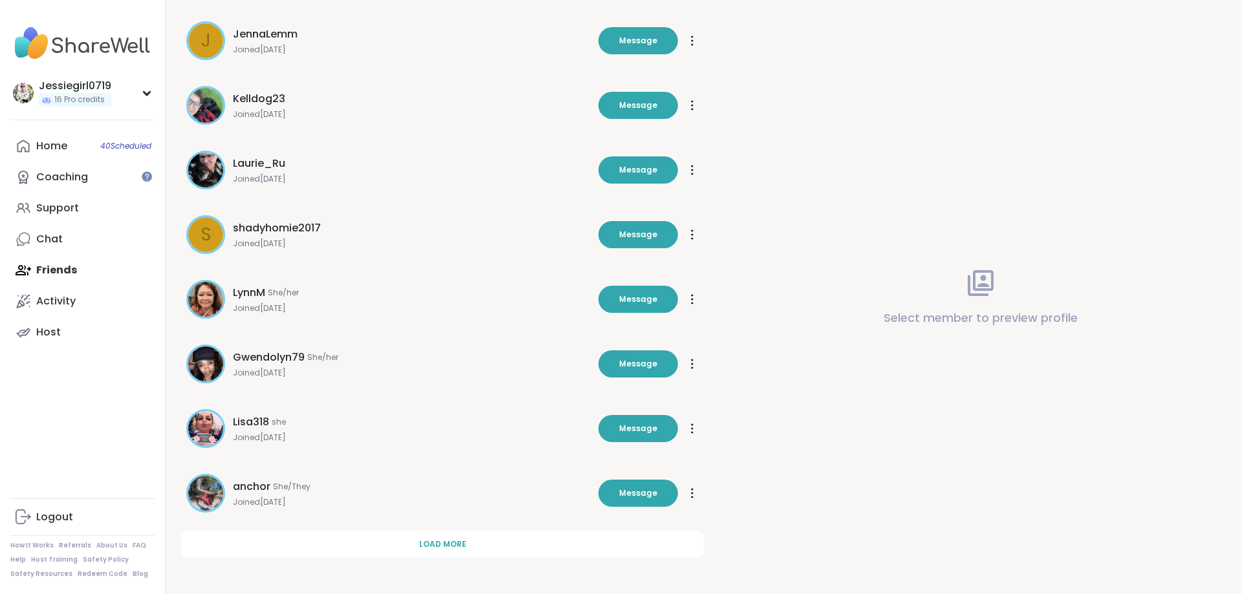
click at [535, 543] on button "Load more" at bounding box center [442, 544] width 523 height 27
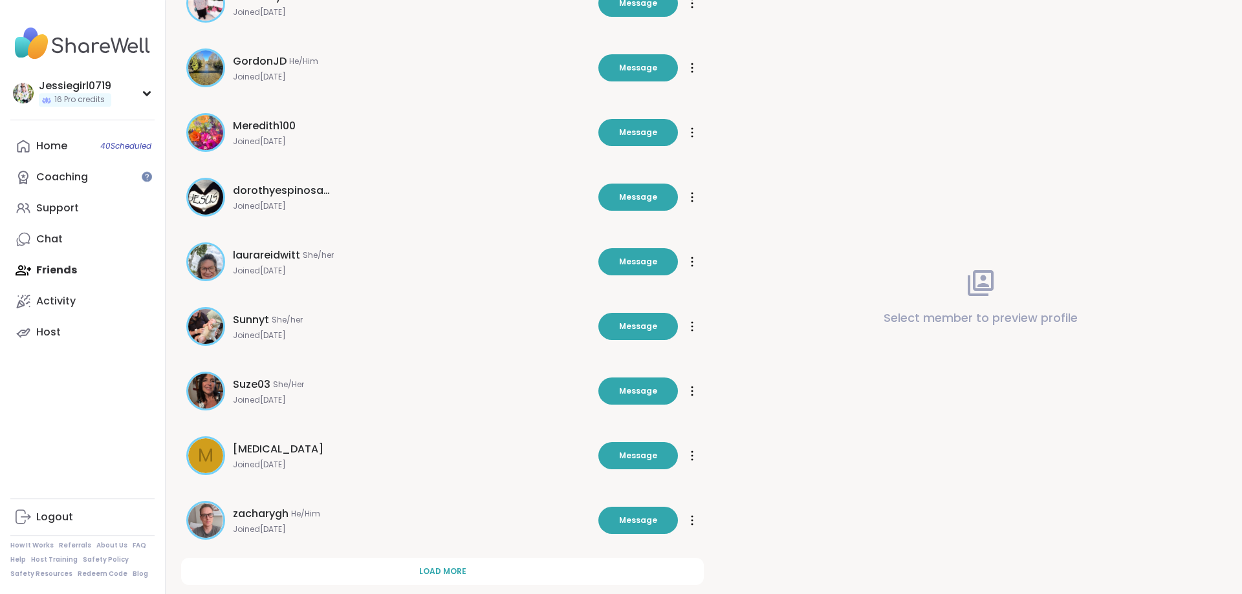
scroll to position [6059, 0]
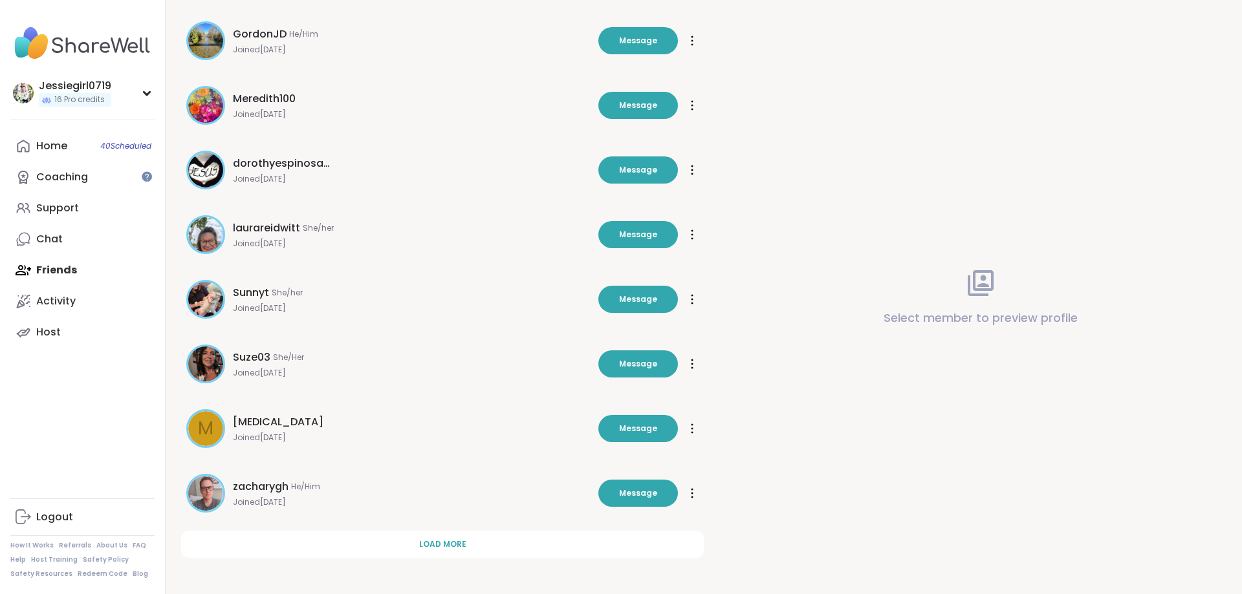
click at [535, 543] on button "Load more" at bounding box center [442, 544] width 523 height 27
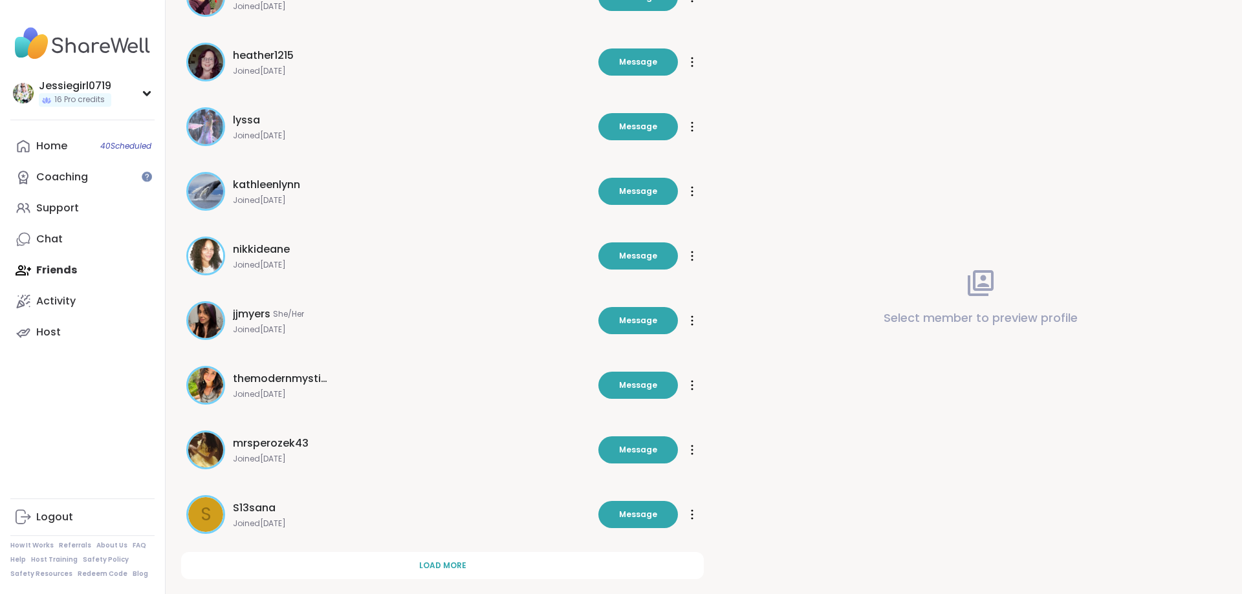
scroll to position [6705, 0]
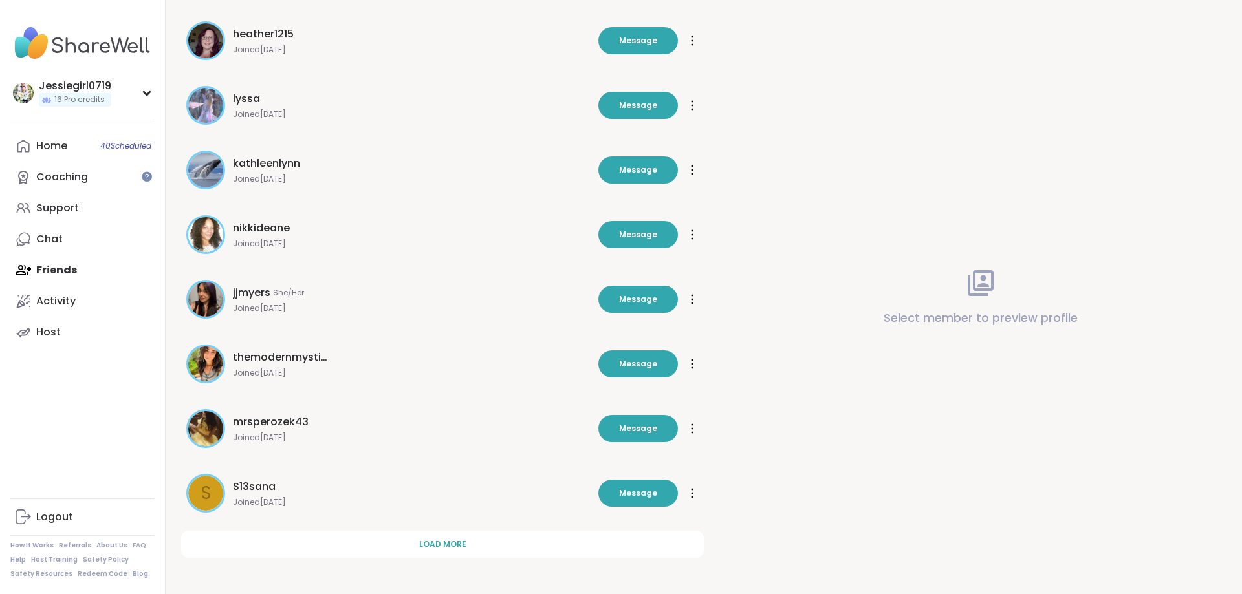
click at [535, 543] on button "Load more" at bounding box center [442, 544] width 523 height 27
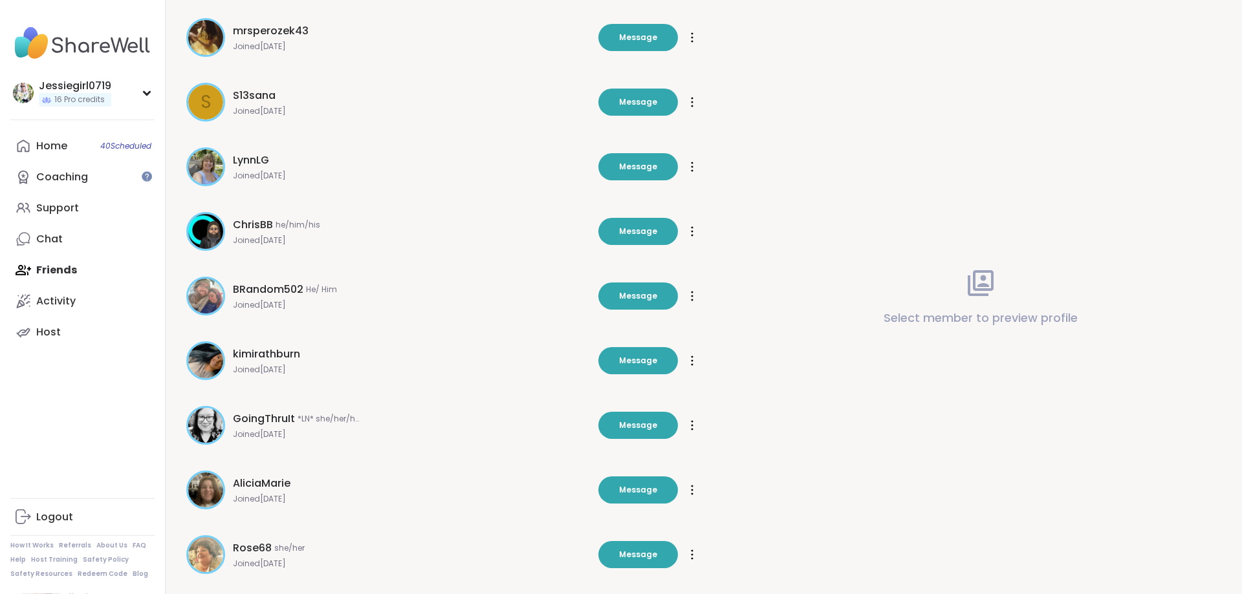
scroll to position [7352, 0]
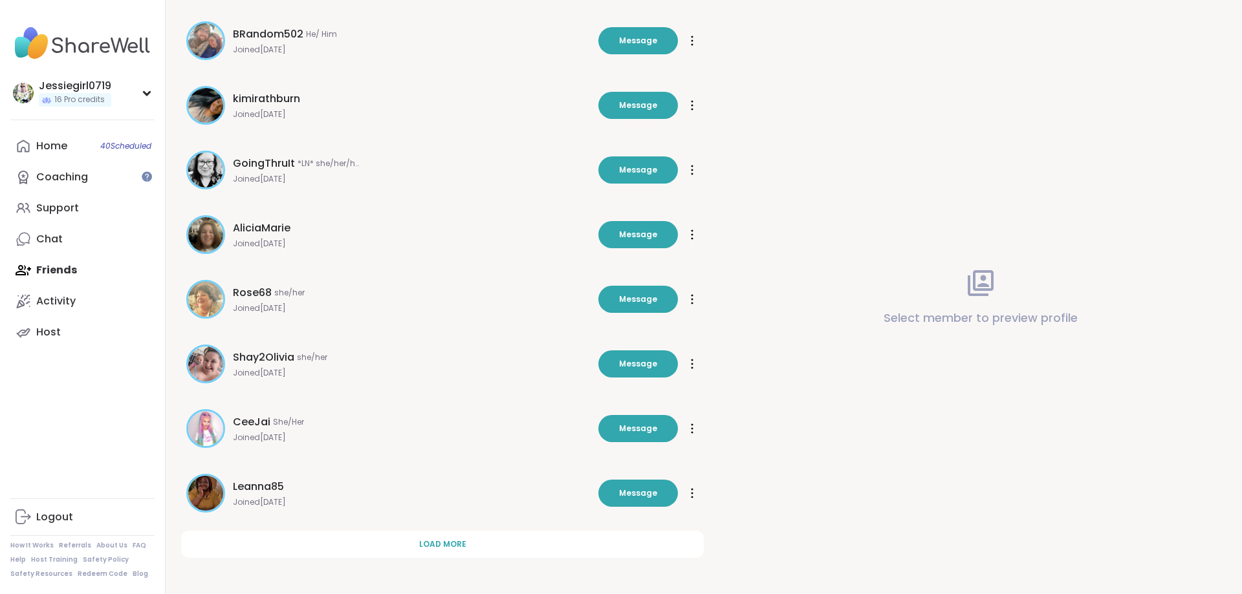
click at [535, 543] on button "Load more" at bounding box center [442, 544] width 523 height 27
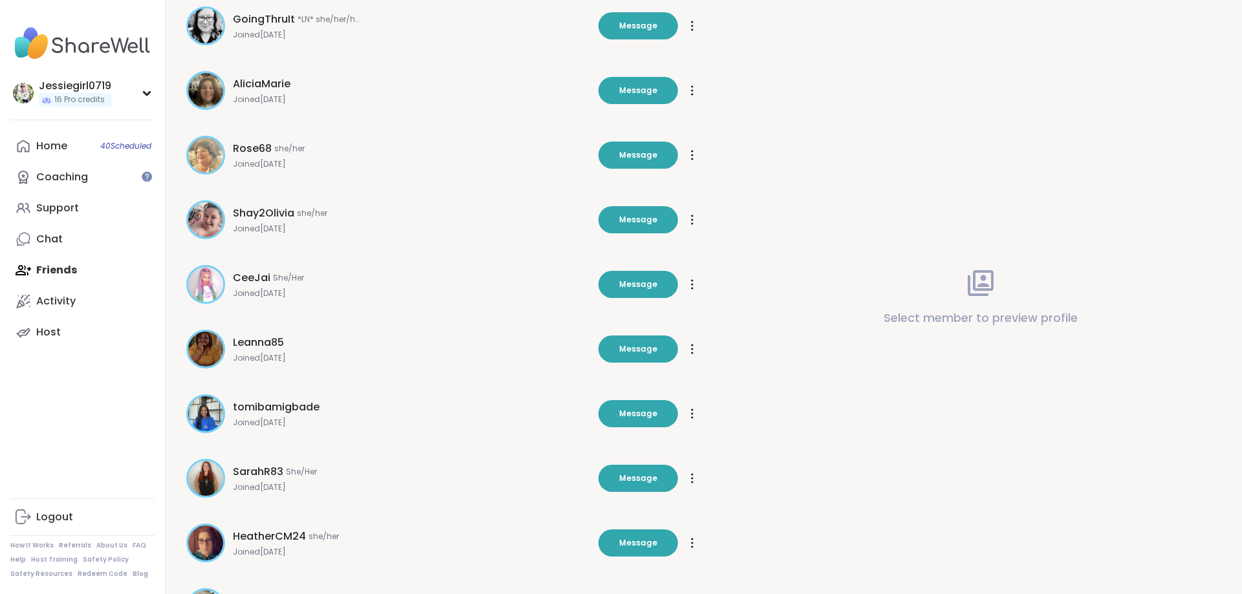
scroll to position [7638, 0]
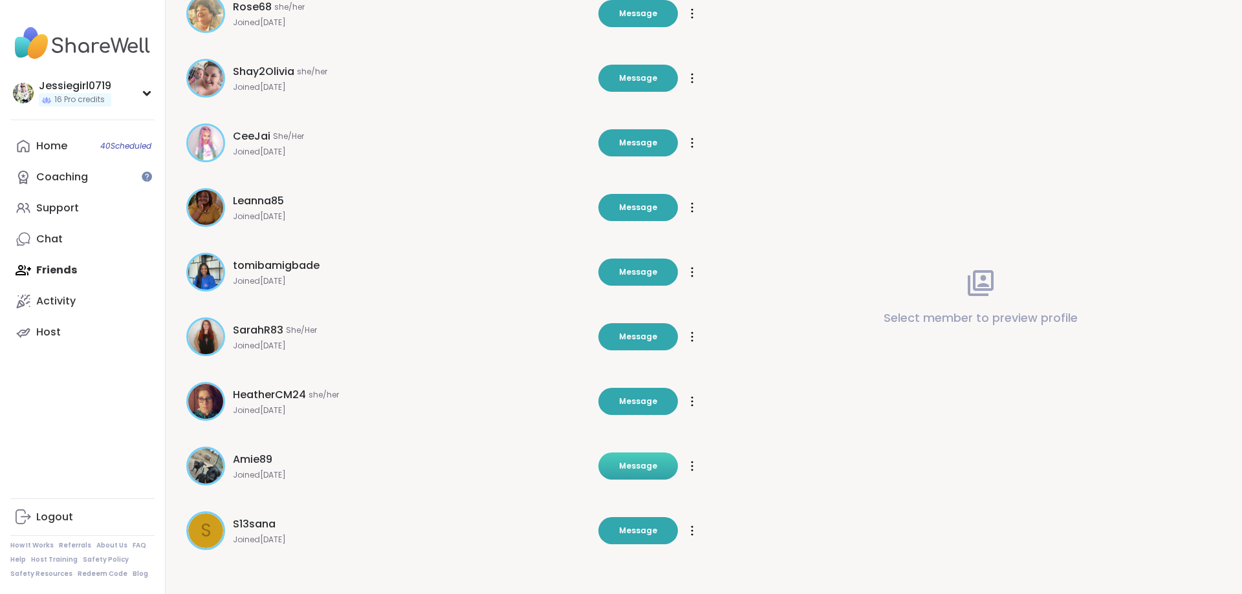
click at [633, 465] on span "Message" at bounding box center [638, 467] width 38 height 12
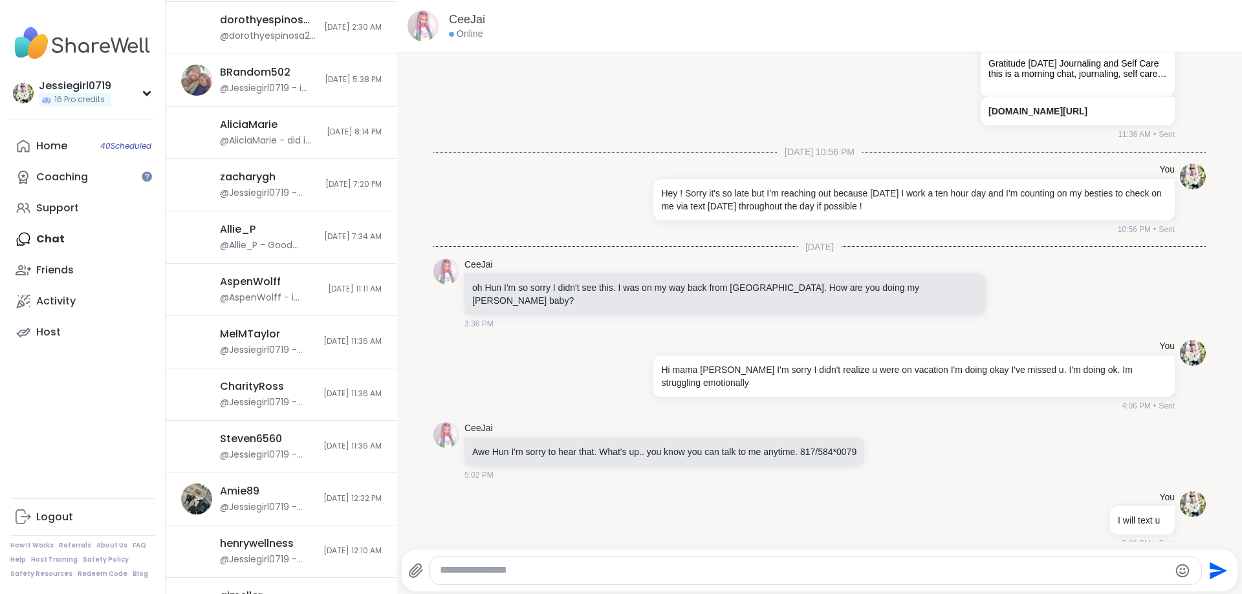
scroll to position [1540, 0]
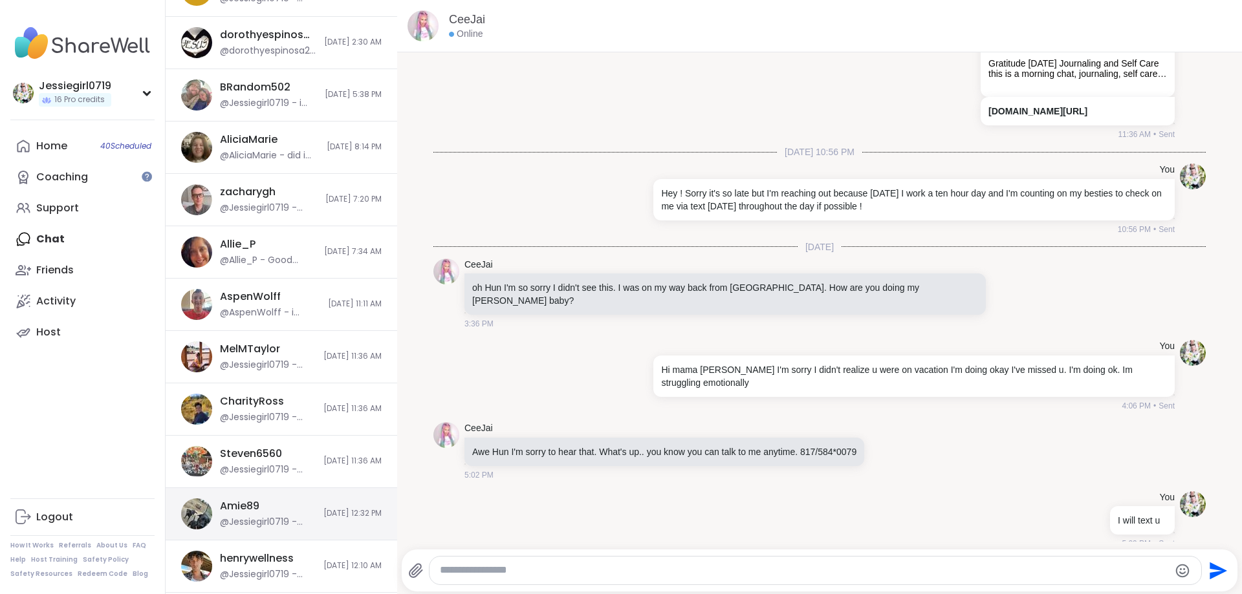
click at [254, 507] on div "Amie89" at bounding box center [239, 506] width 39 height 14
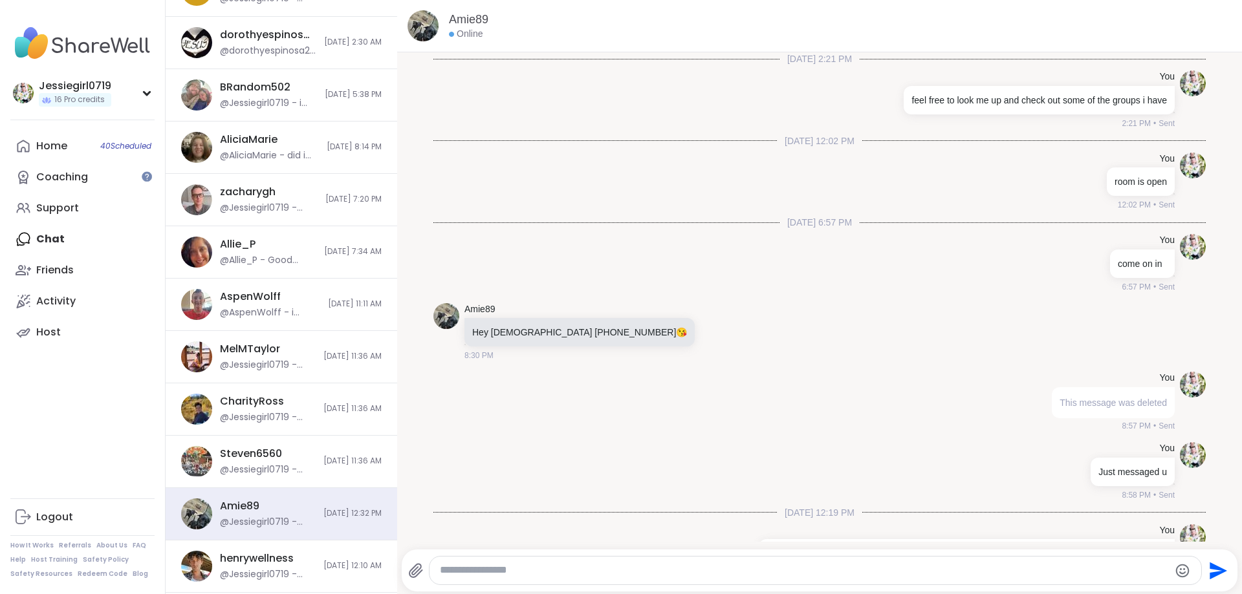
scroll to position [2008, 0]
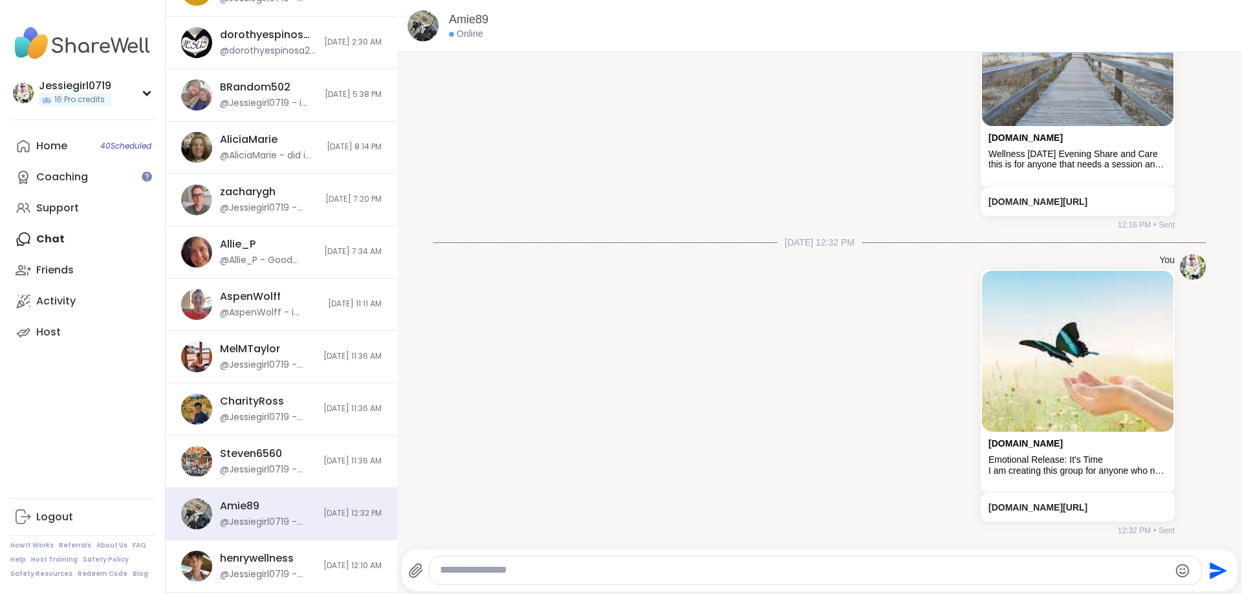
click at [580, 571] on textarea "Type your message" at bounding box center [805, 571] width 730 height 14
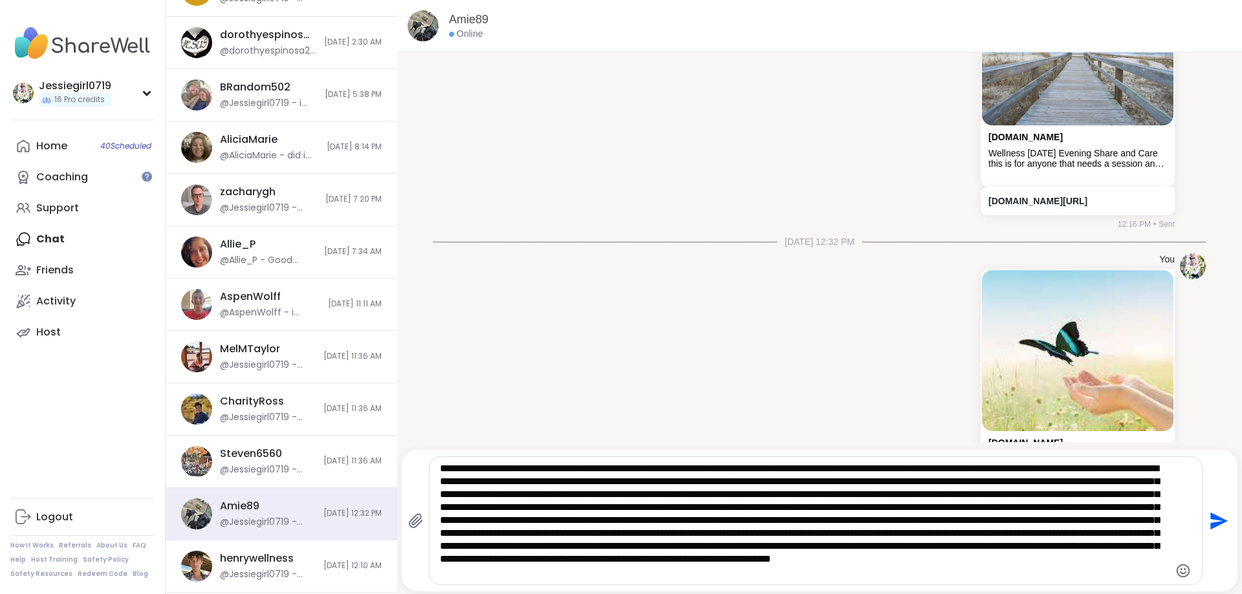
type textarea "**********"
click at [1215, 525] on icon "Send" at bounding box center [1218, 520] width 17 height 17
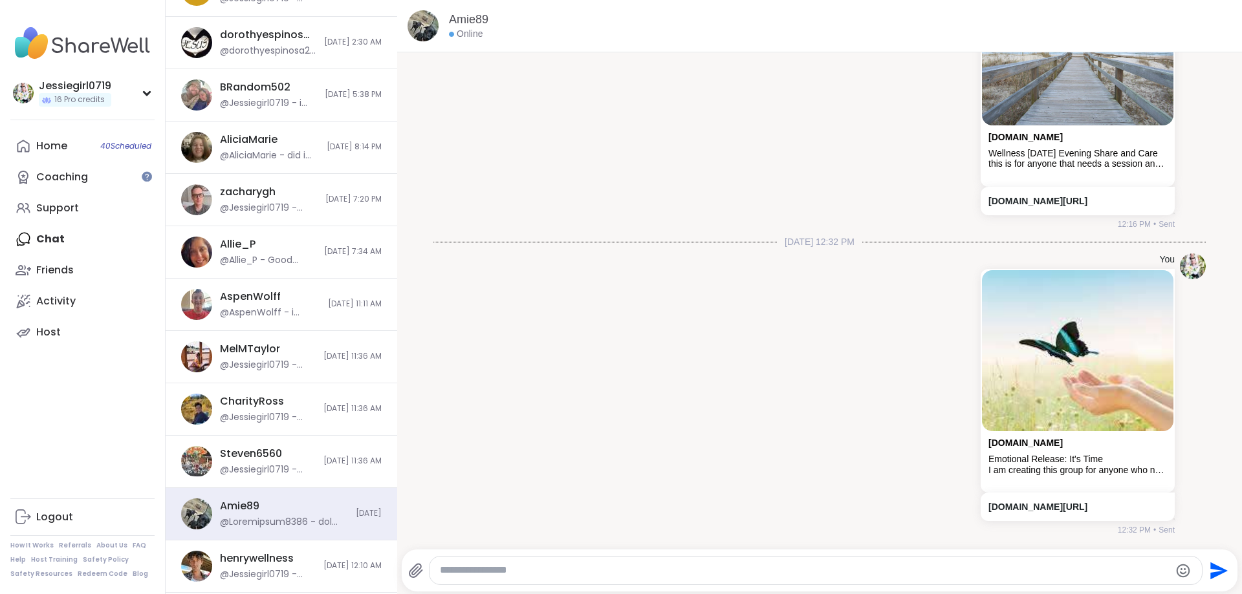
scroll to position [2232, 0]
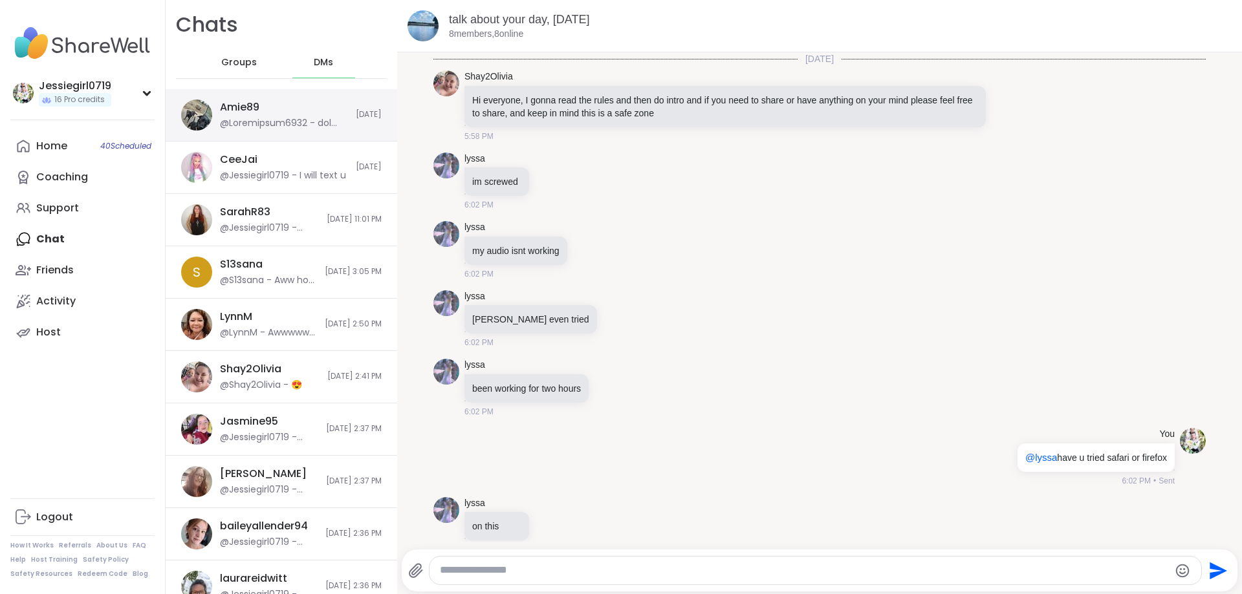
click at [277, 122] on div at bounding box center [284, 123] width 128 height 13
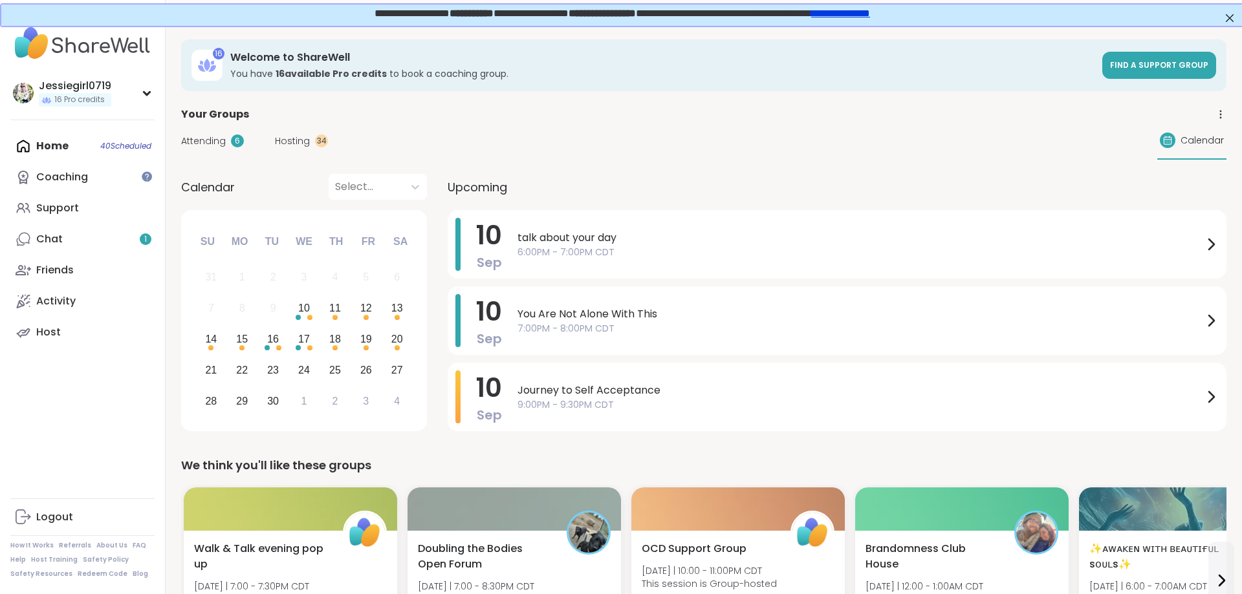
click at [56, 245] on div "Chat 1" at bounding box center [49, 239] width 27 height 14
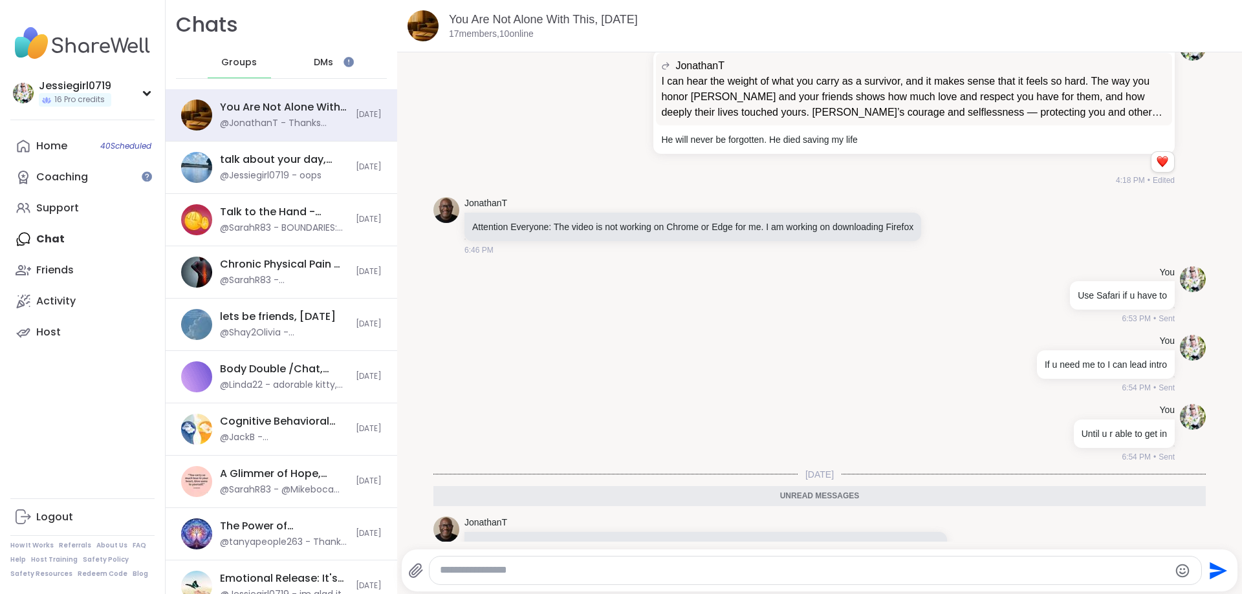
click at [865, 569] on textarea "Type your message" at bounding box center [805, 571] width 730 height 14
click at [860, 569] on textarea "Type your message" at bounding box center [805, 571] width 730 height 14
type textarea "*****"
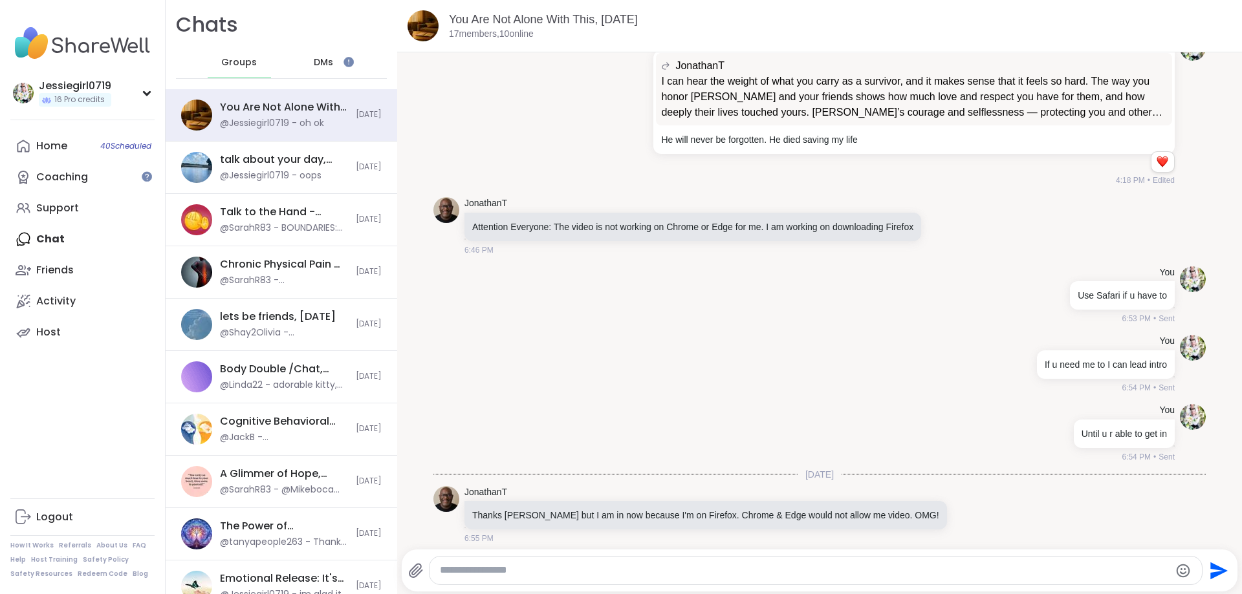
scroll to position [3291, 0]
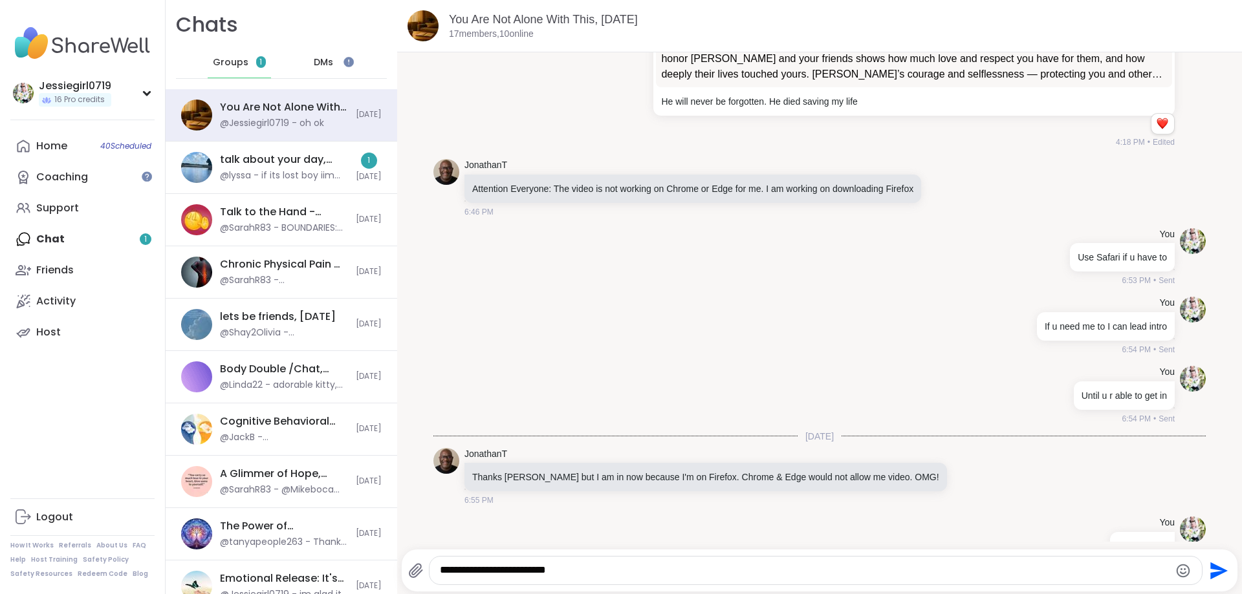
type textarea "**********"
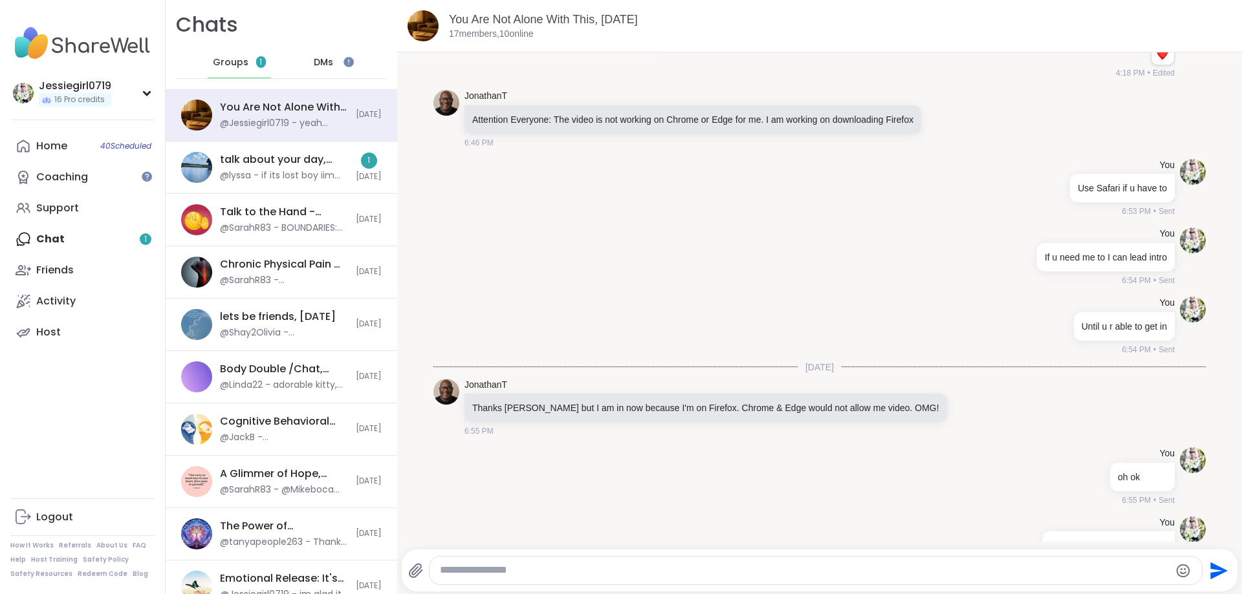
click at [578, 570] on textarea "Type your message" at bounding box center [805, 571] width 730 height 14
click at [239, 160] on div "talk about your day, [DATE]" at bounding box center [284, 160] width 128 height 14
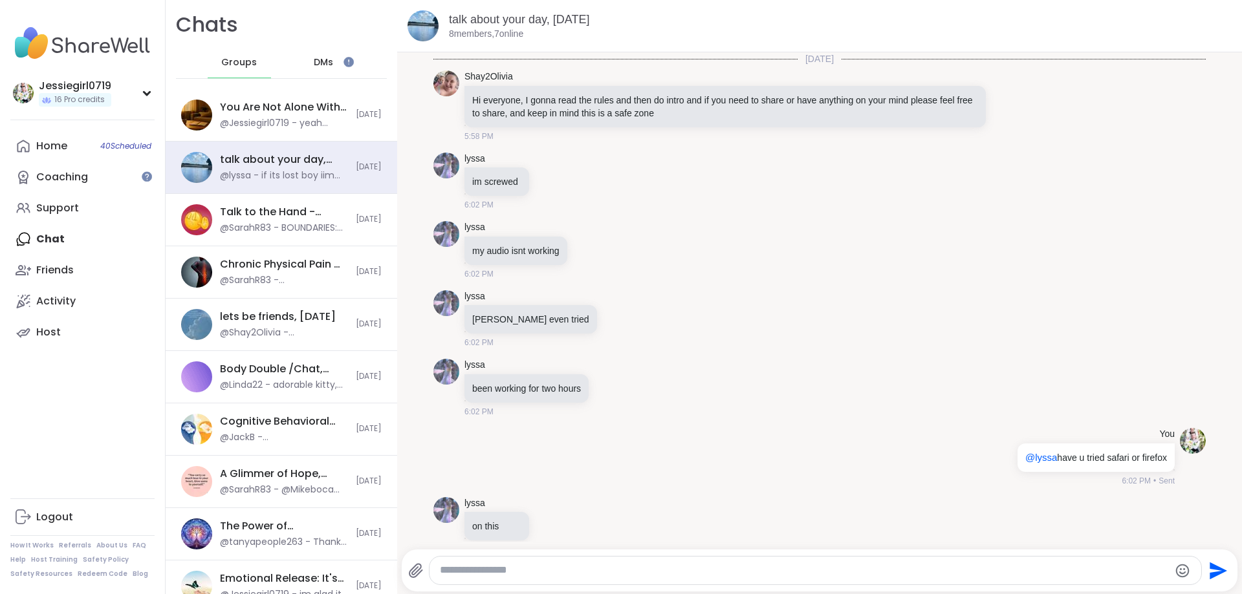
scroll to position [4053, 0]
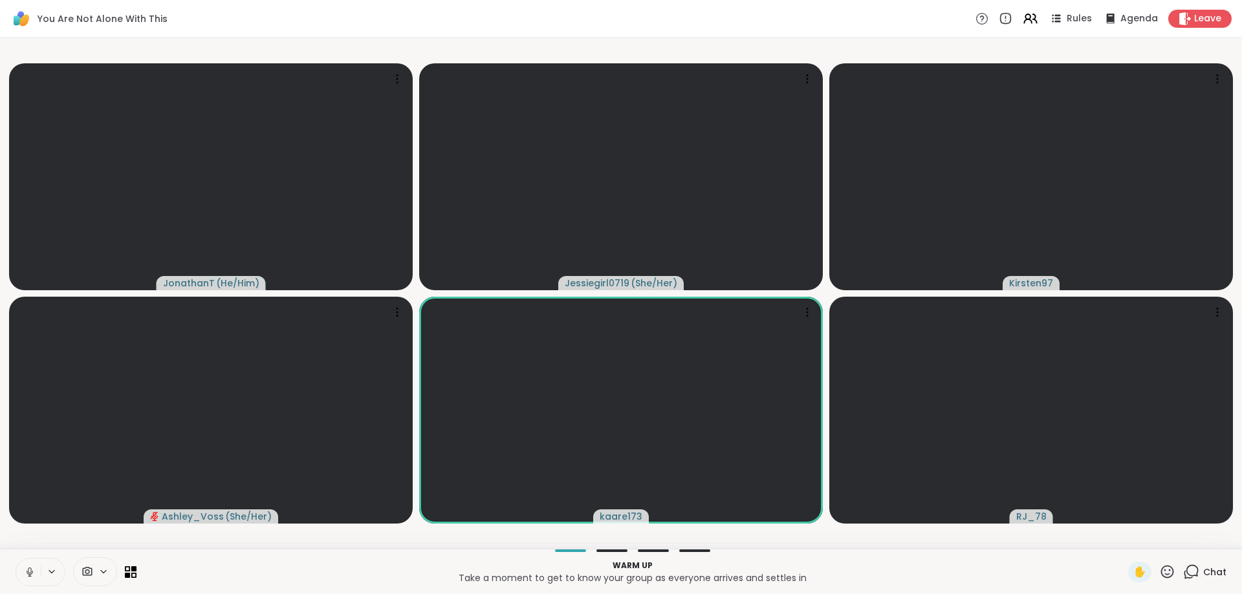
click at [1207, 570] on span "Chat" at bounding box center [1214, 572] width 23 height 13
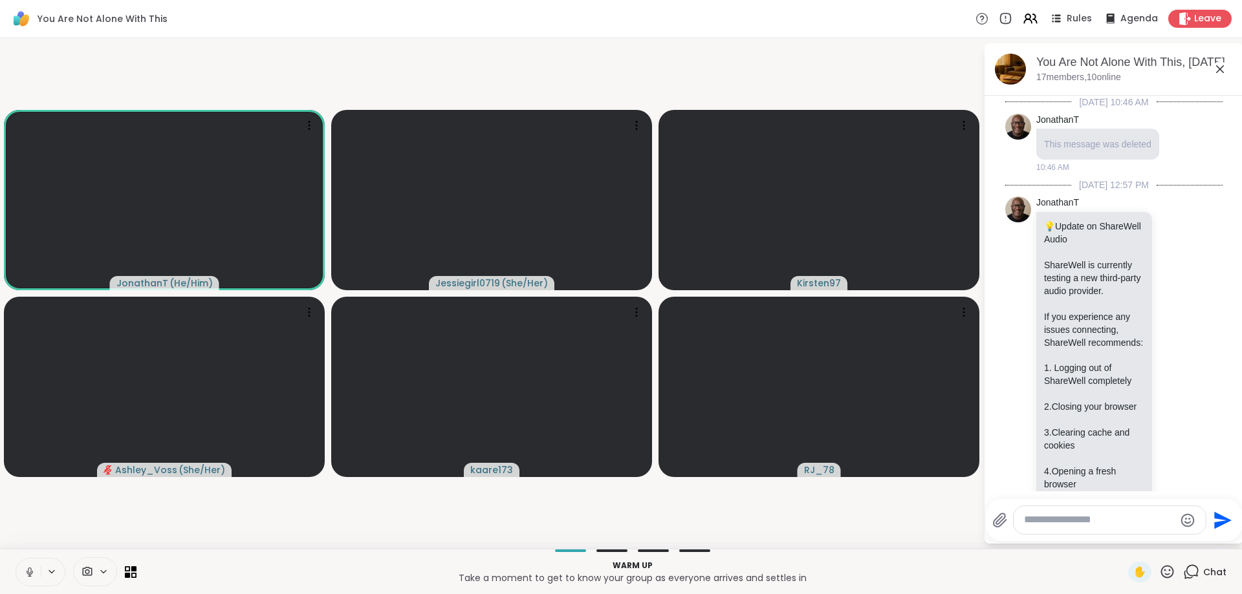
scroll to position [7179, 0]
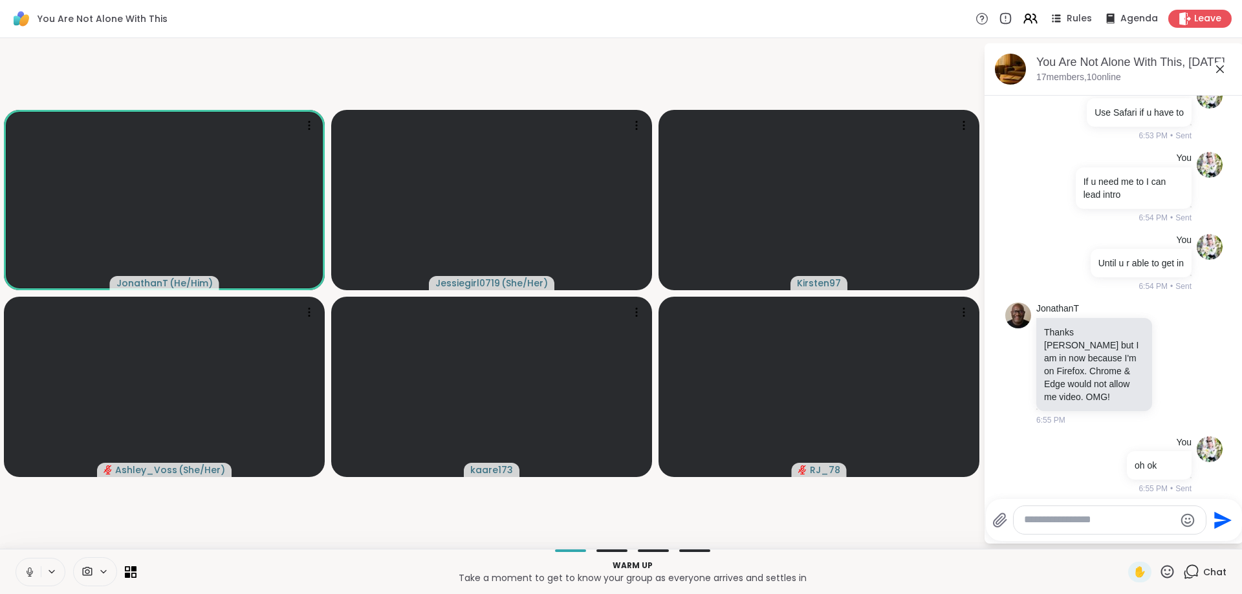
click at [1077, 523] on textarea "Type your message" at bounding box center [1099, 521] width 151 height 14
click at [1102, 477] on div "Kir sten97 @" at bounding box center [1100, 486] width 153 height 32
type textarea "**********"
click at [1224, 515] on icon "Send" at bounding box center [1224, 515] width 17 height 17
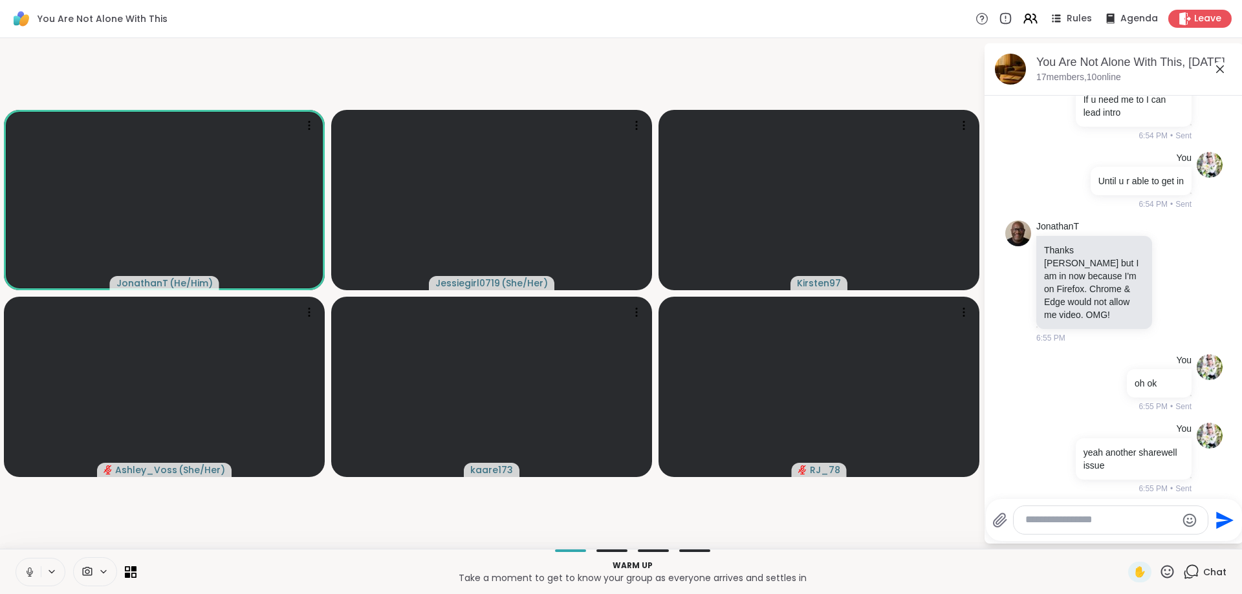
click at [1117, 521] on textarea "Type your message" at bounding box center [1100, 521] width 151 height 14
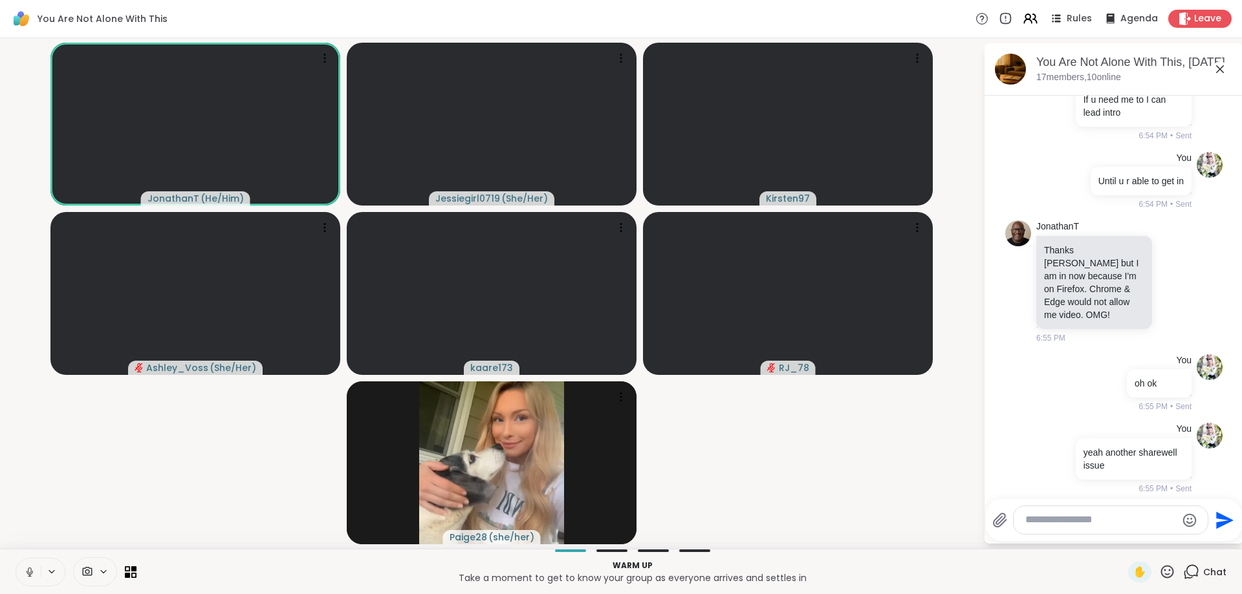
click at [1109, 529] on div at bounding box center [1111, 520] width 194 height 28
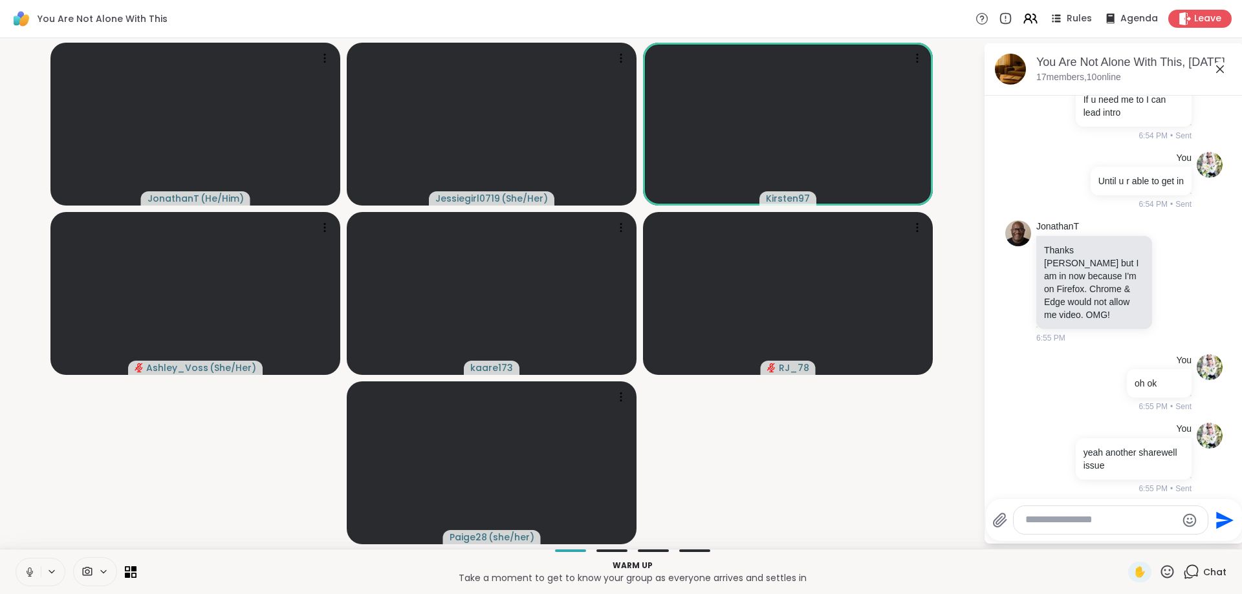
click at [1102, 525] on textarea "Type your message" at bounding box center [1100, 521] width 151 height 14
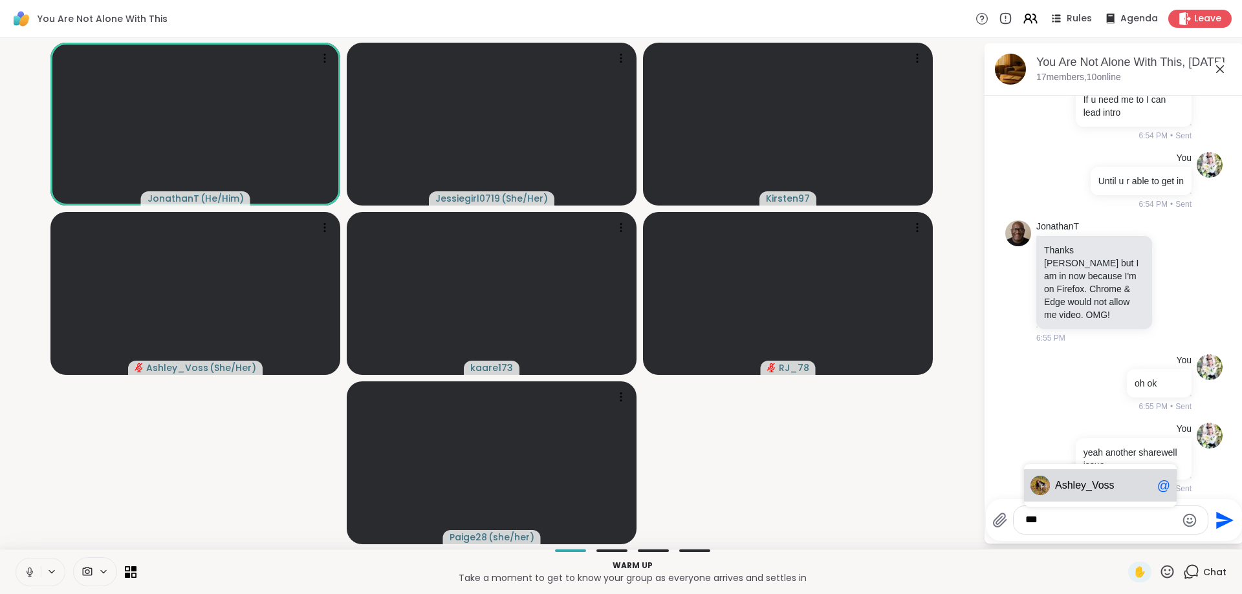
click at [1083, 495] on div "As hley_Voss @" at bounding box center [1100, 486] width 153 height 32
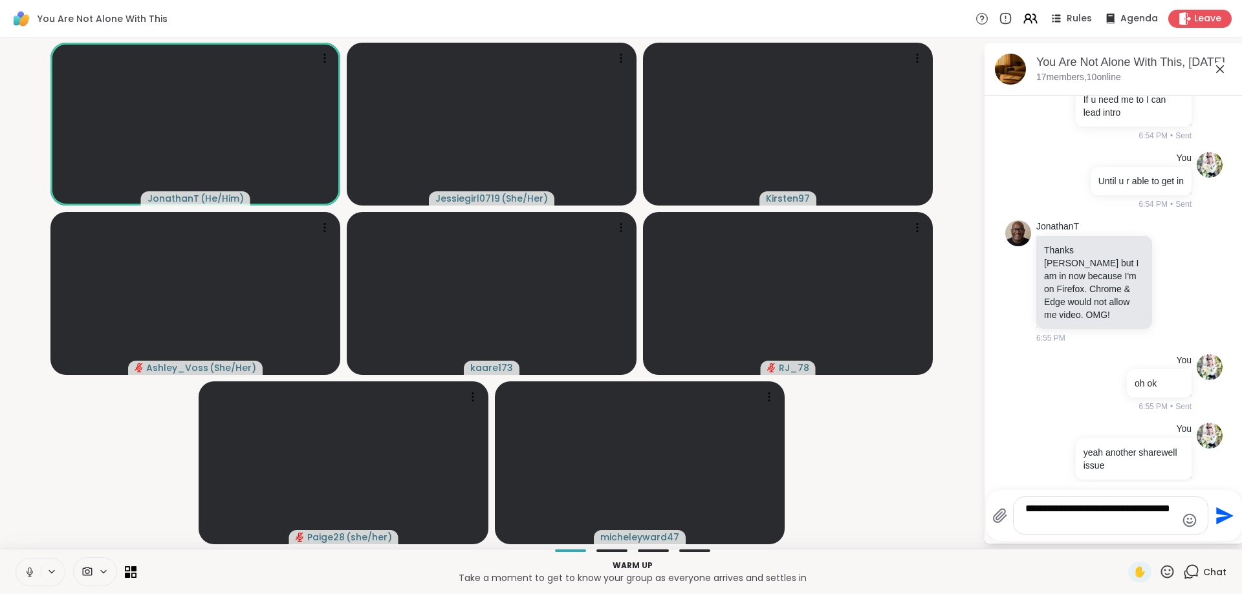
type textarea "**********"
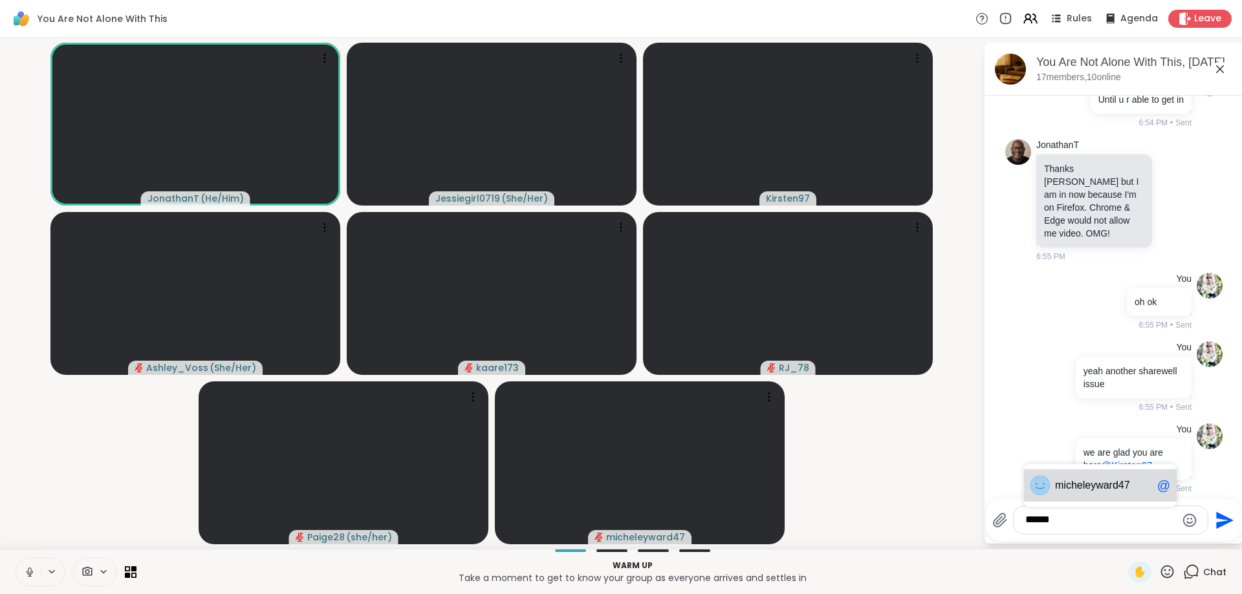
click at [1092, 485] on span "leyward47" at bounding box center [1106, 485] width 47 height 13
type textarea "**********"
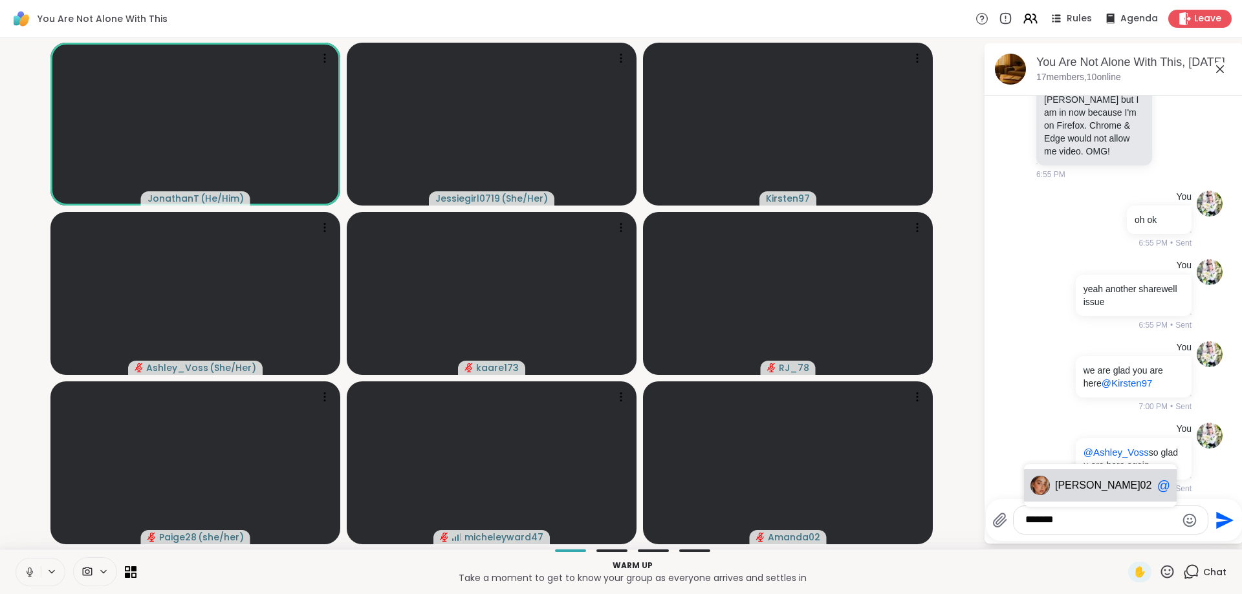
click at [1073, 483] on span "Amanda" at bounding box center [1097, 485] width 85 height 13
type textarea "**********"
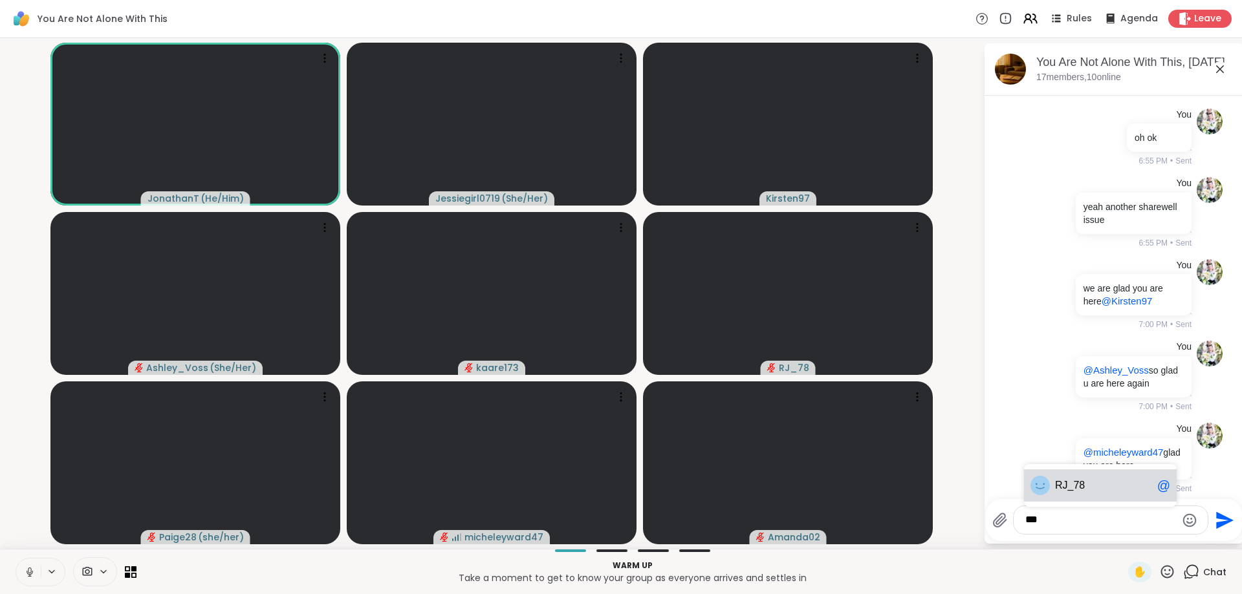
click at [1123, 477] on div "RJ _78 @" at bounding box center [1100, 486] width 153 height 32
type textarea "**********"
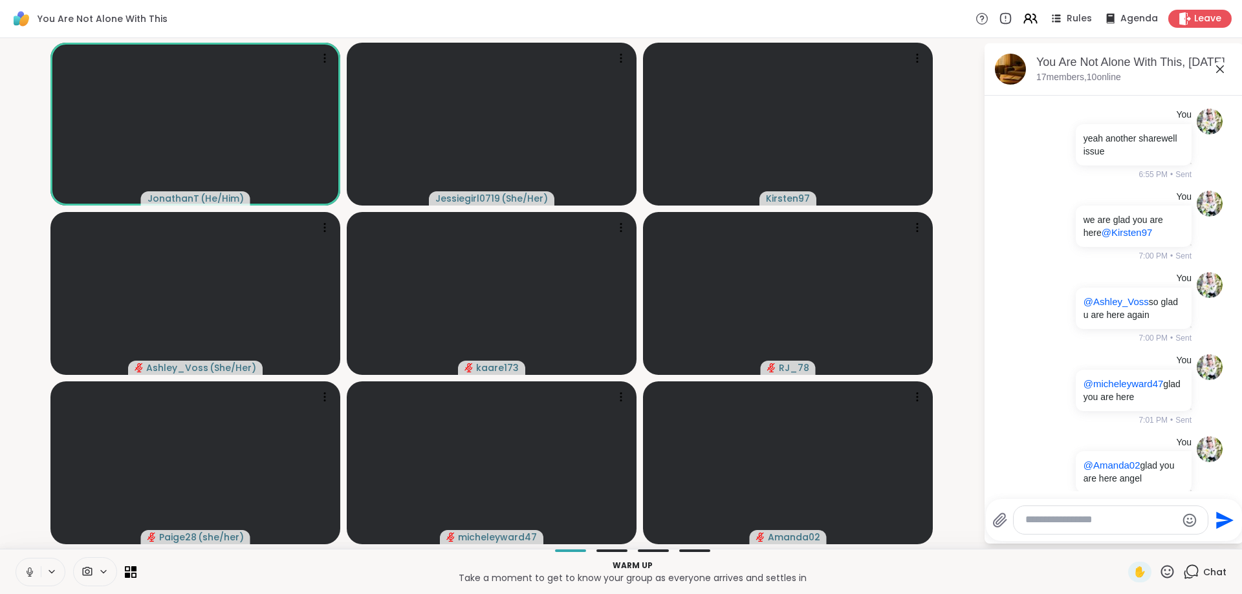
click at [1054, 513] on div "You @RJ_78 hi rob 7:01 PM • Sent" at bounding box center [1113, 554] width 217 height 82
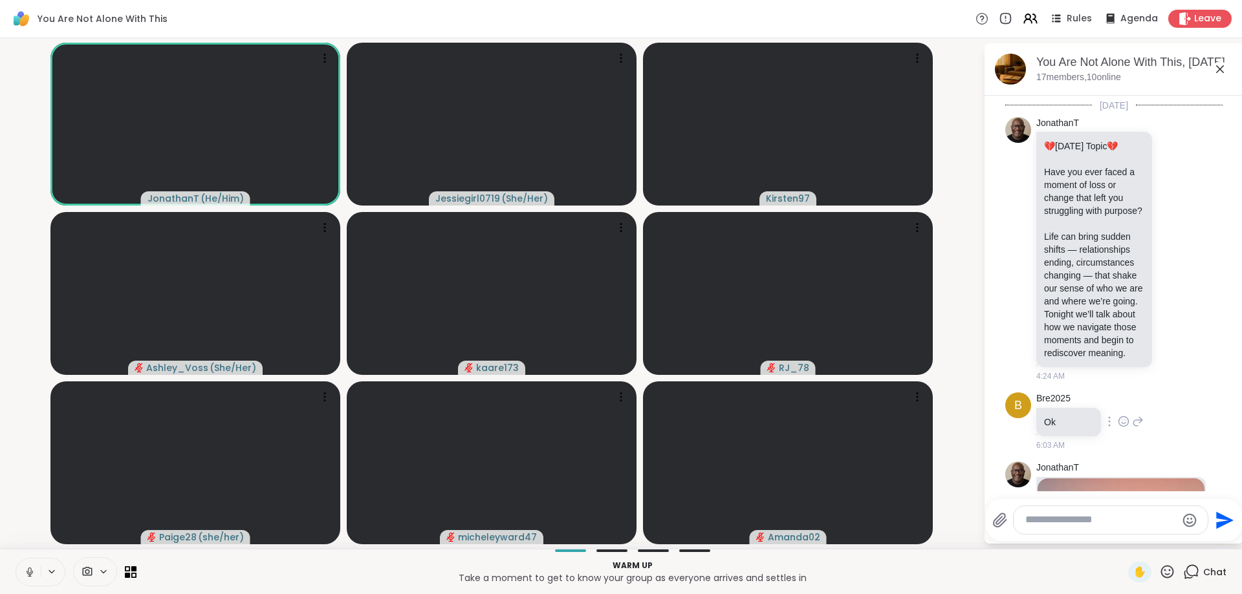
scroll to position [525, 0]
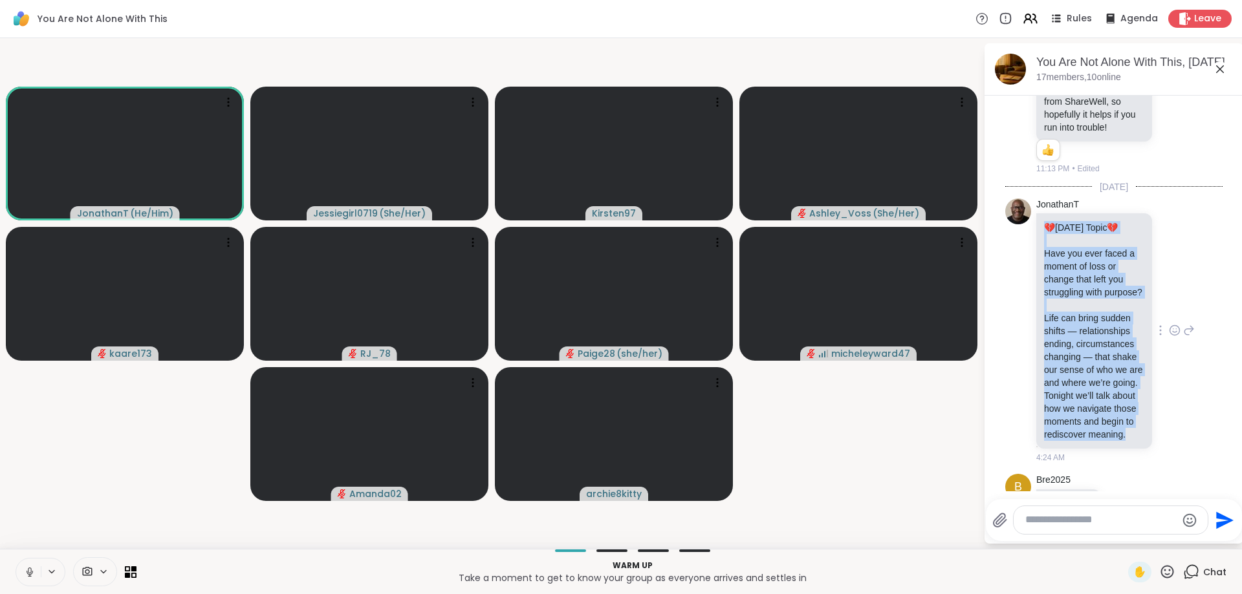
drag, startPoint x: 1120, startPoint y: 434, endPoint x: 1044, endPoint y: 224, distance: 223.1
click at [1044, 224] on div "💔 Today’s Topic 💔 Have you ever faced a moment of loss or change that left you …" at bounding box center [1094, 331] width 100 height 220
copy div "💔 Today’s Topic 💔 Have you ever faced a moment of loss or change that left you …"
click at [1080, 525] on textarea "Type your message" at bounding box center [1100, 521] width 151 height 14
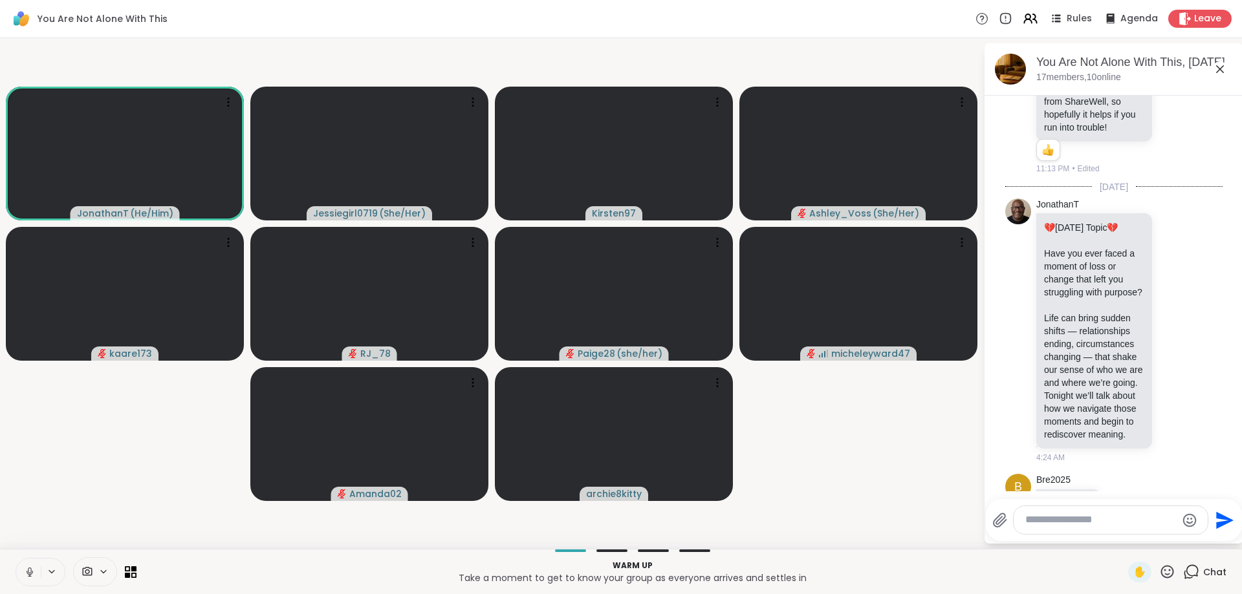
paste textarea "**********"
type textarea "**********"
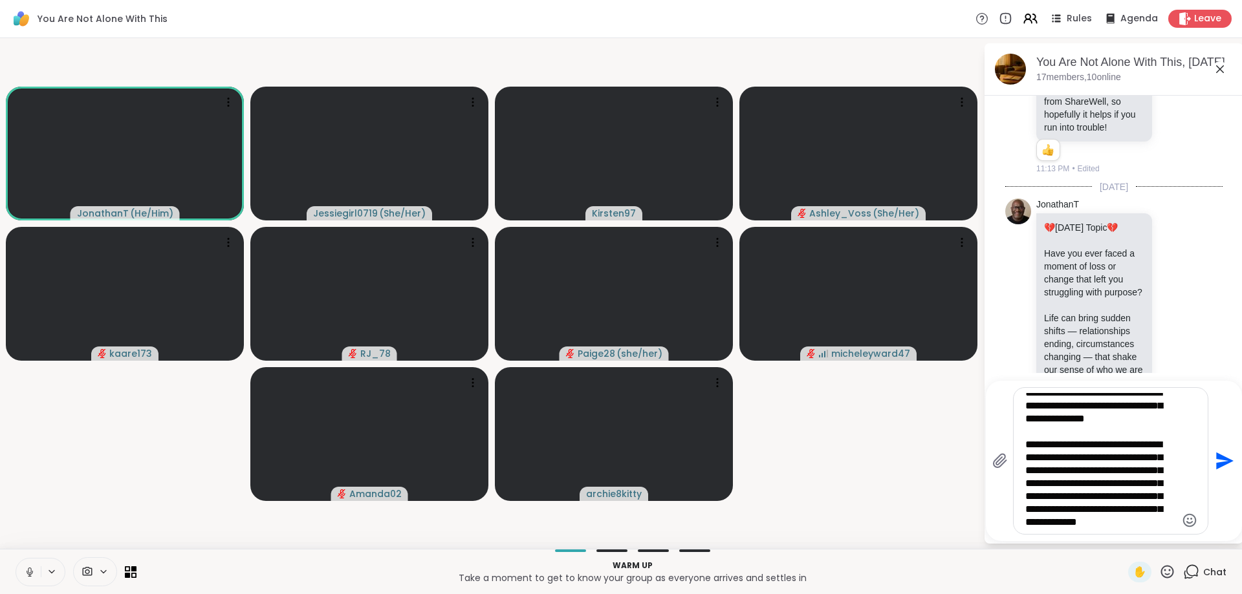
click at [1223, 456] on icon "Send" at bounding box center [1223, 461] width 21 height 21
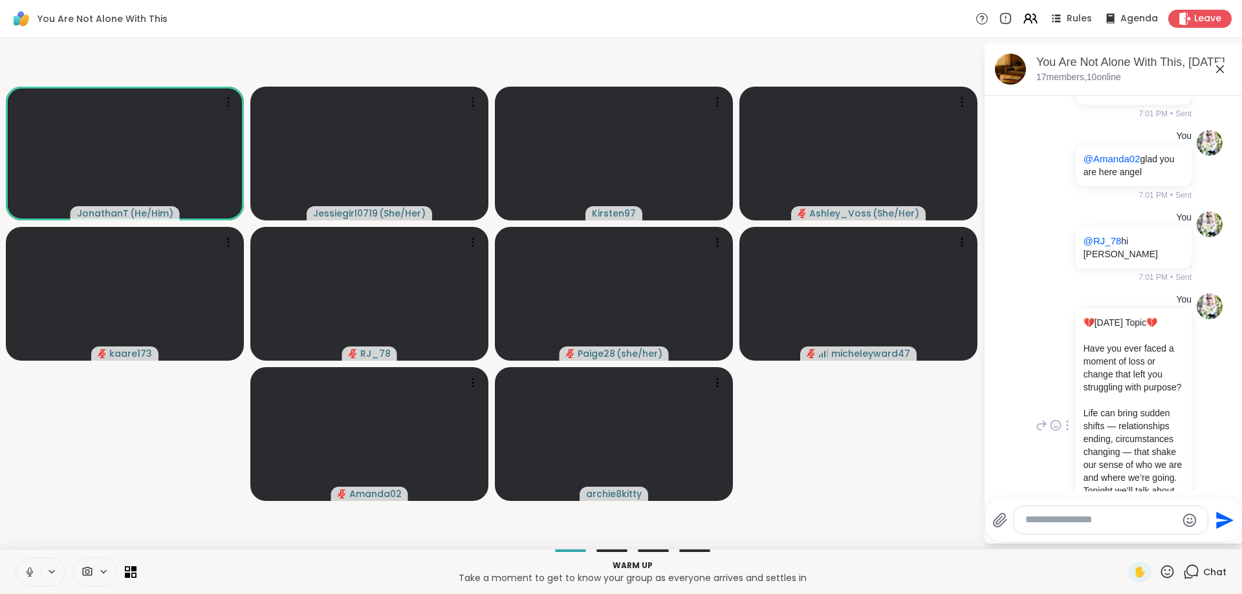
scroll to position [7852, 0]
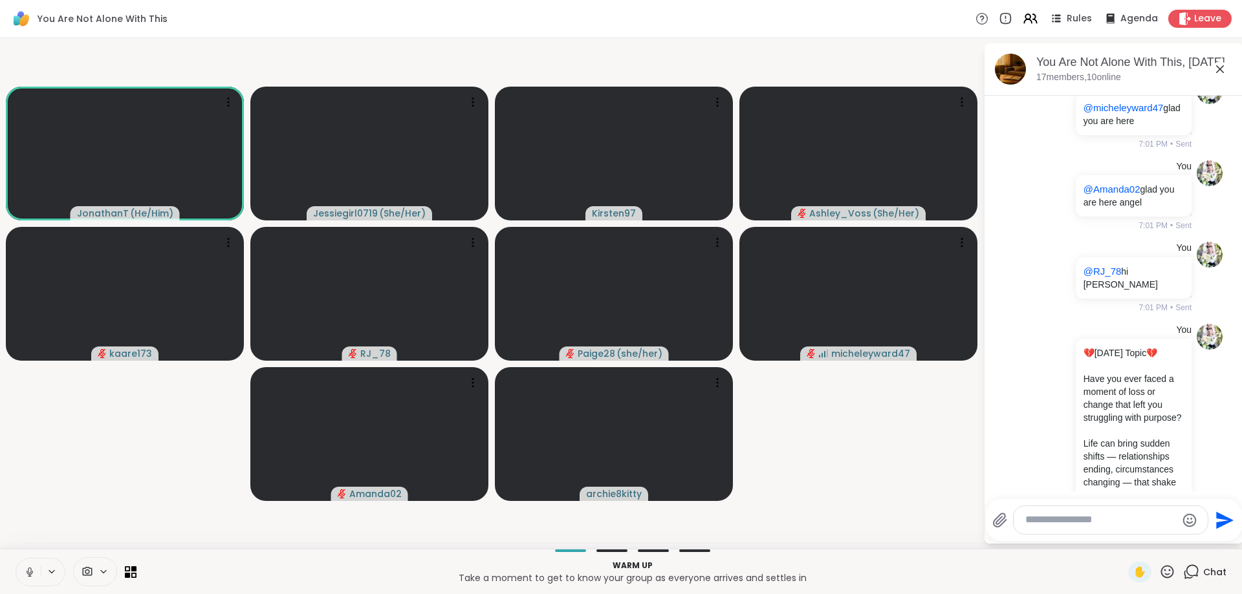
click at [1075, 516] on textarea "Type your message" at bounding box center [1100, 521] width 151 height 14
click at [1027, 460] on div "You 💔 Today’s Topic 💔 Have you ever faced a moment of loss or change that left …" at bounding box center [1113, 457] width 217 height 276
click at [1093, 522] on textarea "Type your message" at bounding box center [1100, 521] width 151 height 14
click at [1140, 490] on span "athanT" at bounding box center [1156, 485] width 32 height 13
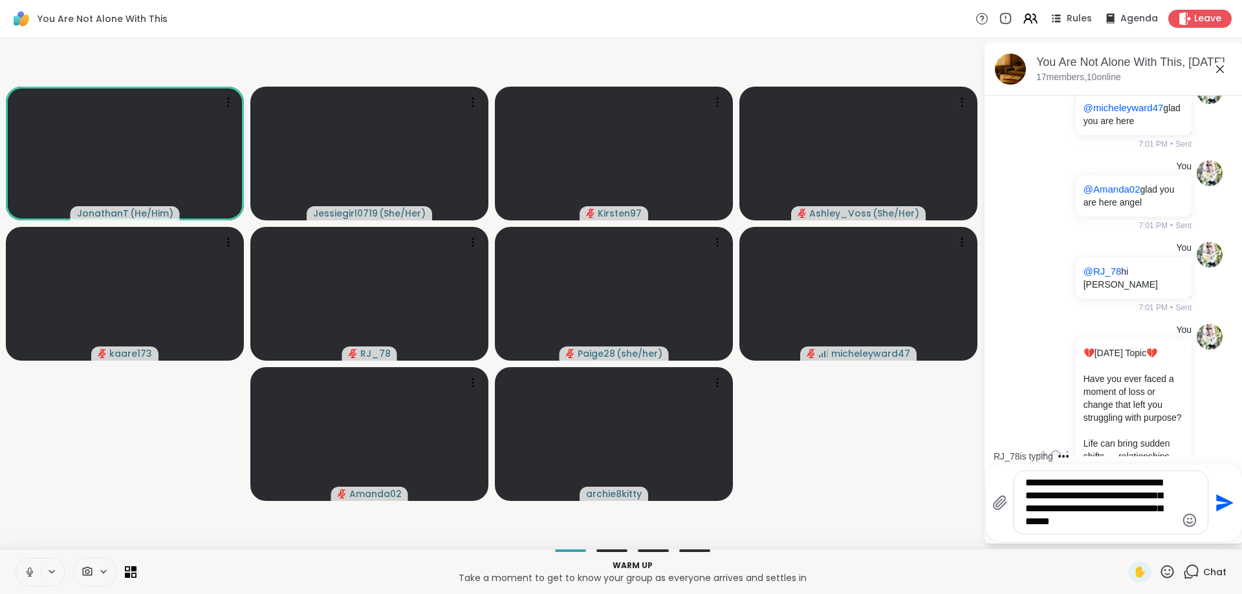
type textarea "**********"
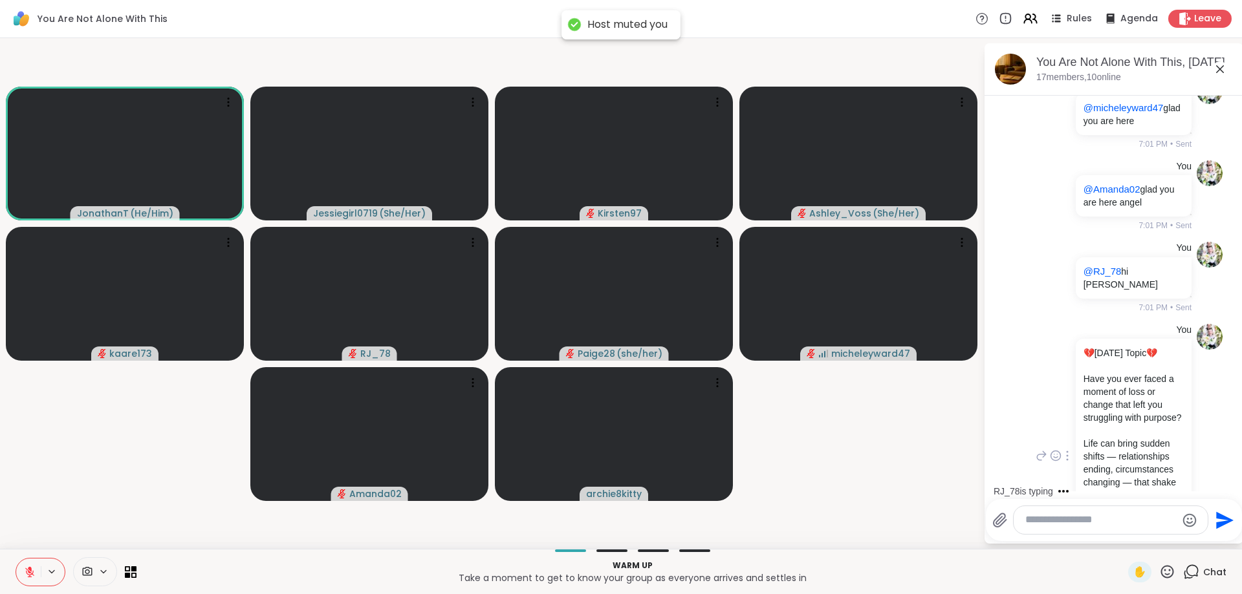
scroll to position [7972, 0]
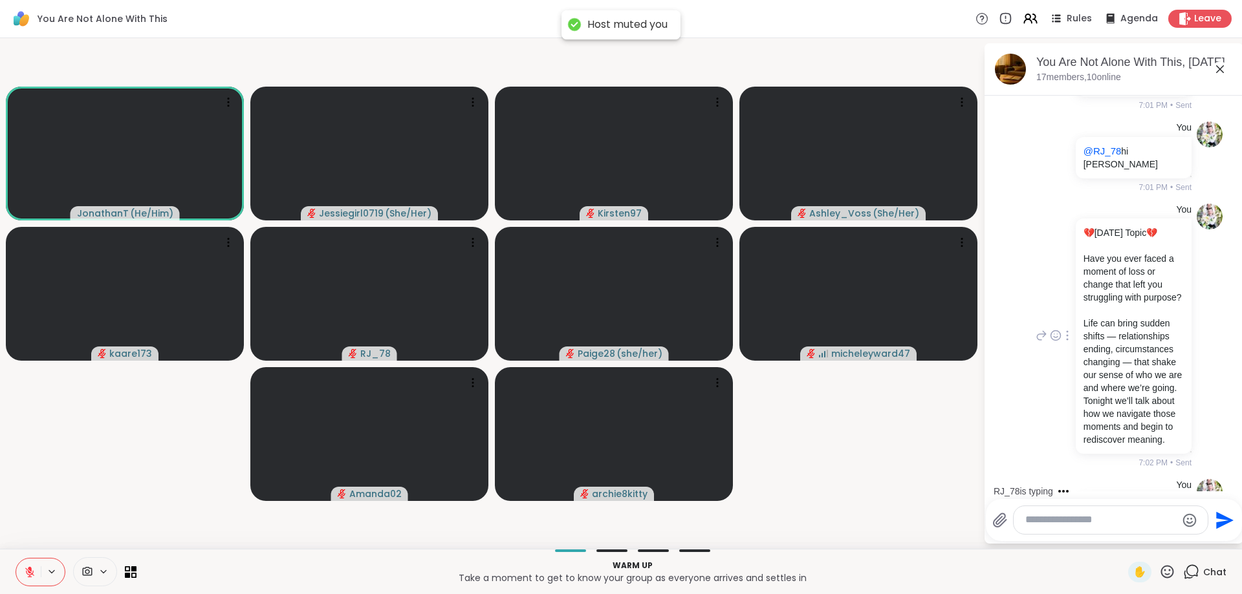
click at [1032, 354] on div "You 💔 Today’s Topic 💔 Have you ever faced a moment of loss or change that left …" at bounding box center [1113, 337] width 217 height 276
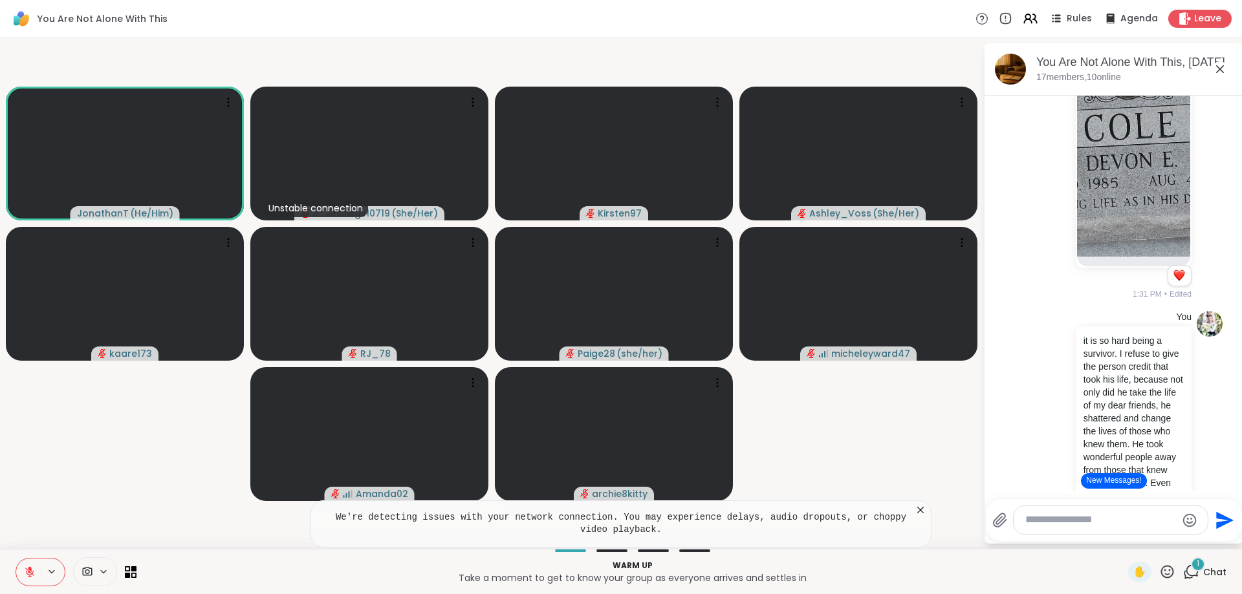
scroll to position [5527, 0]
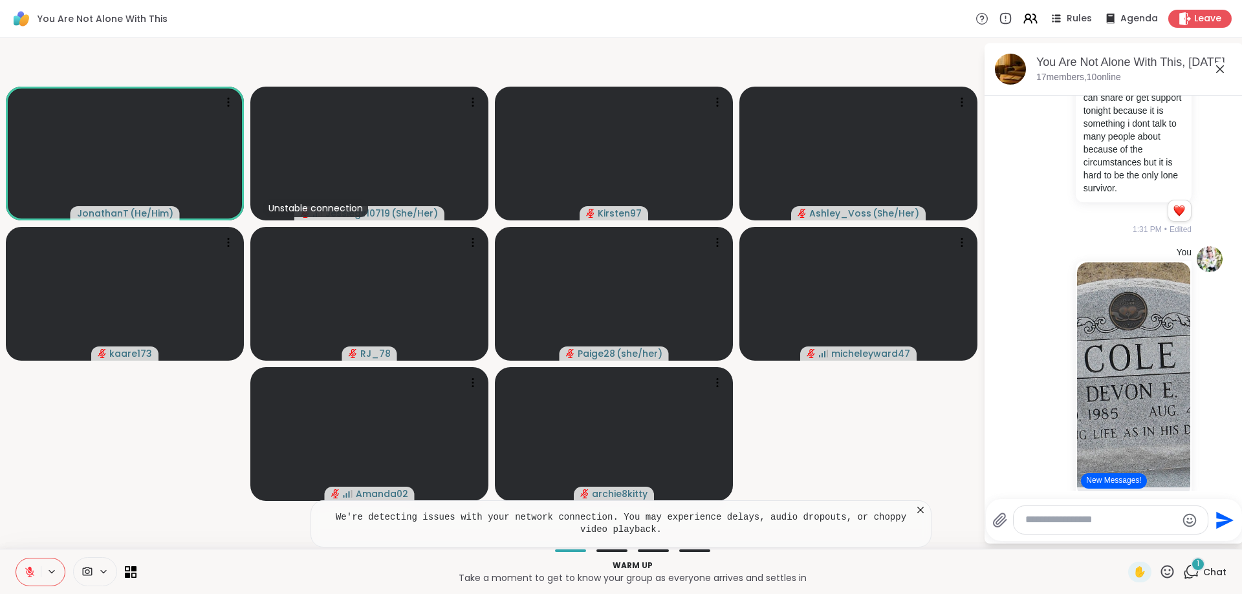
click at [1197, 570] on div "1" at bounding box center [1198, 565] width 14 height 14
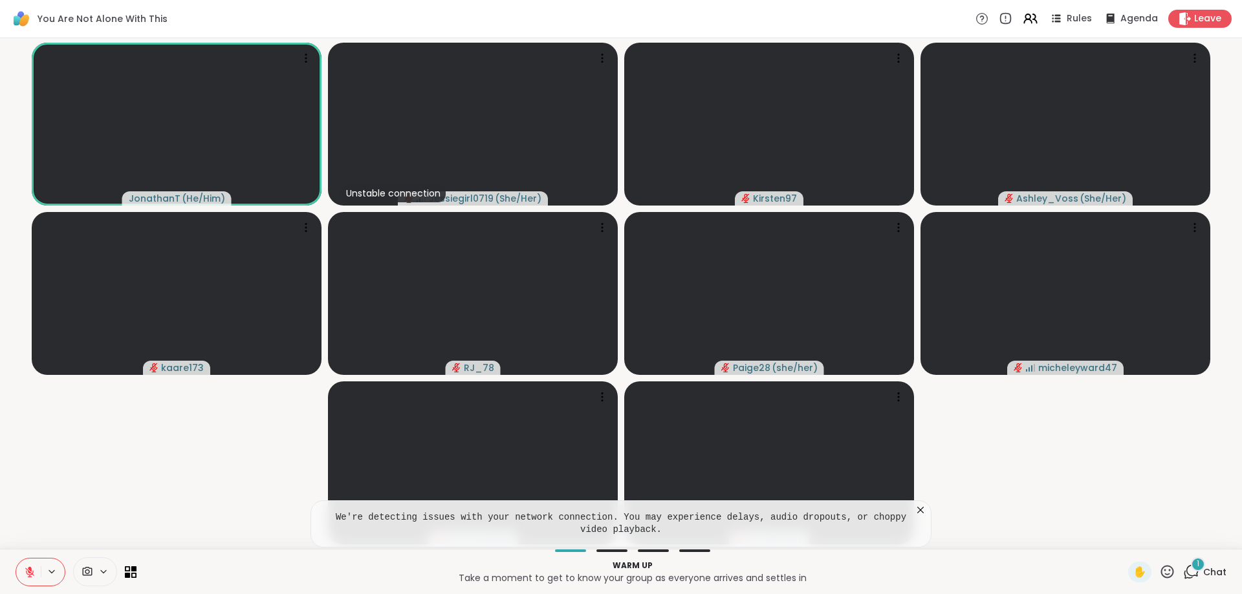
click at [1192, 572] on icon at bounding box center [1191, 572] width 16 height 16
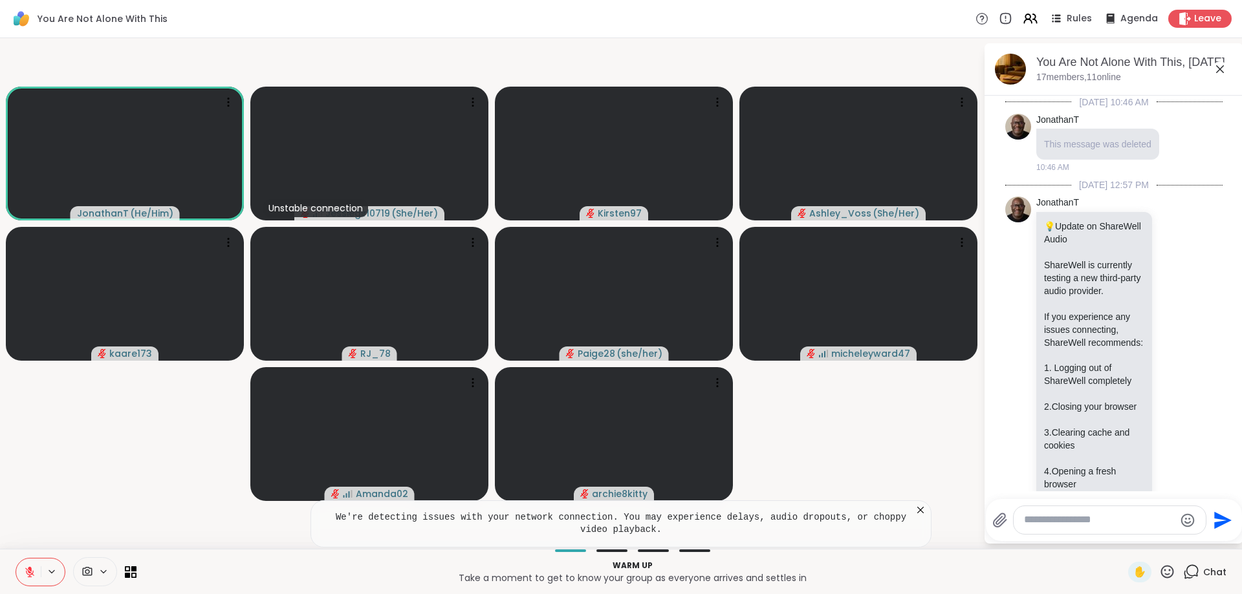
scroll to position [8098, 0]
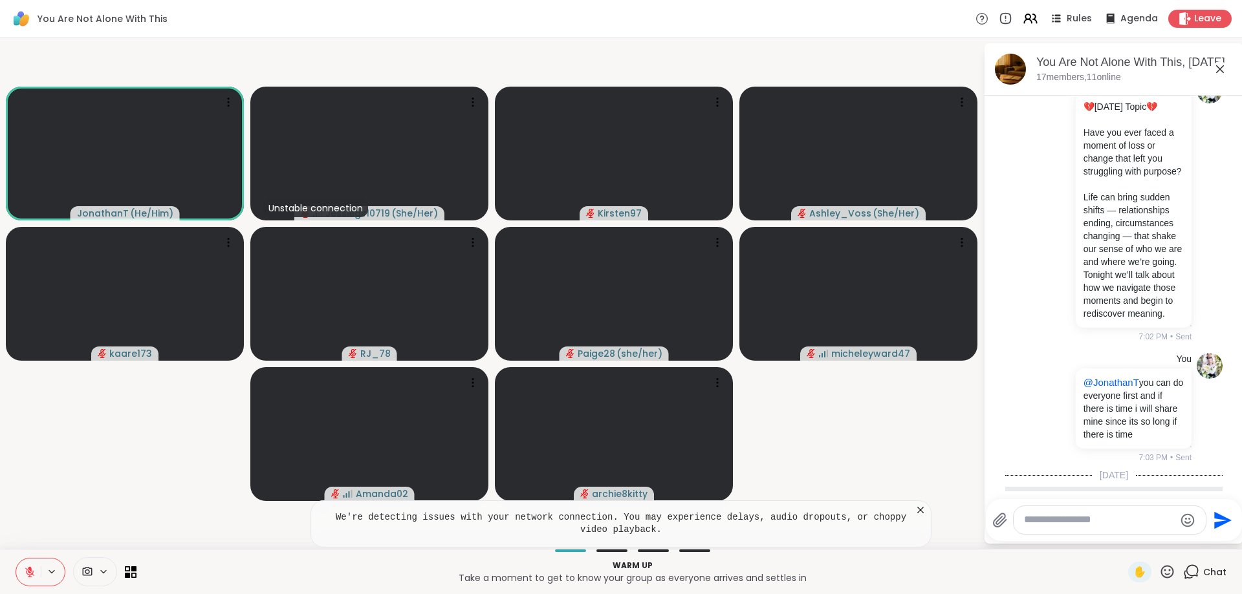
click at [1097, 512] on div at bounding box center [1110, 520] width 192 height 28
click at [1108, 526] on textarea "Type your message" at bounding box center [1099, 521] width 151 height 14
click at [1035, 220] on div "You 💔 Today’s Topic 💔 Have you ever faced a moment of loss or change that left …" at bounding box center [1112, 211] width 158 height 266
click at [1111, 522] on textarea "Type your message" at bounding box center [1099, 521] width 151 height 14
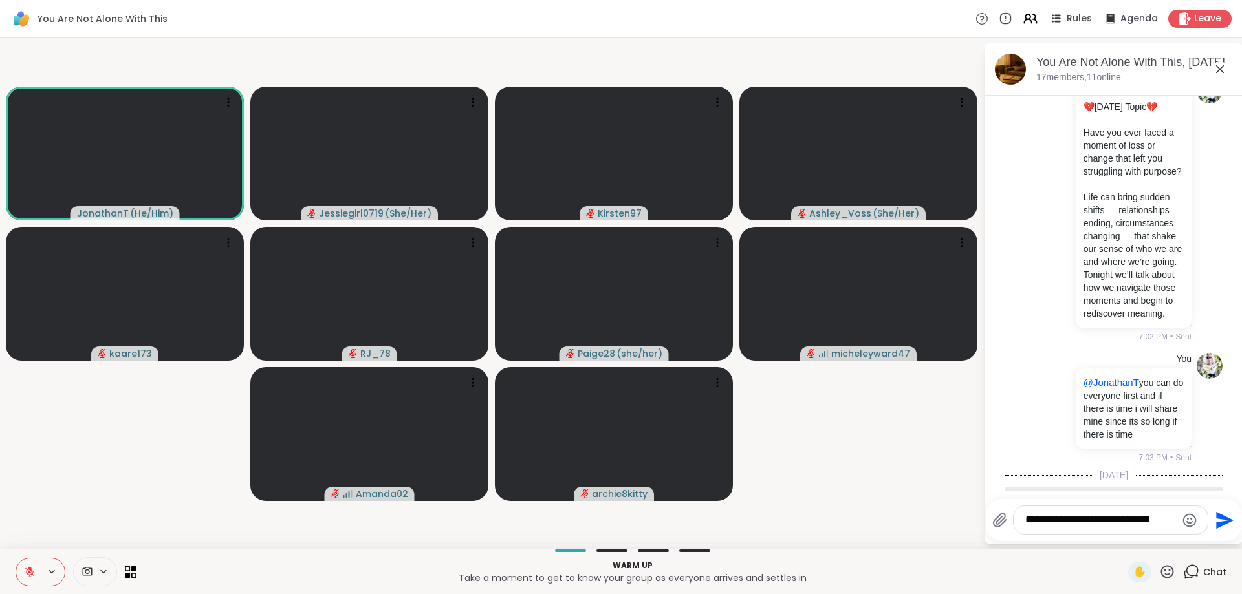
type textarea "**********"
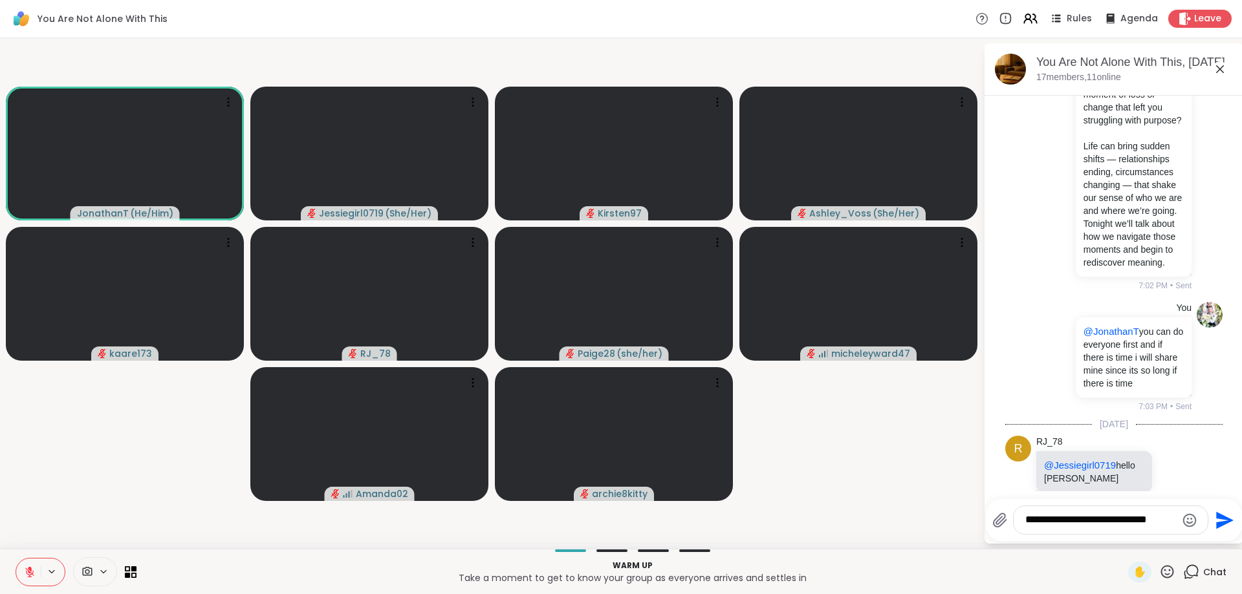
type textarea "**********"
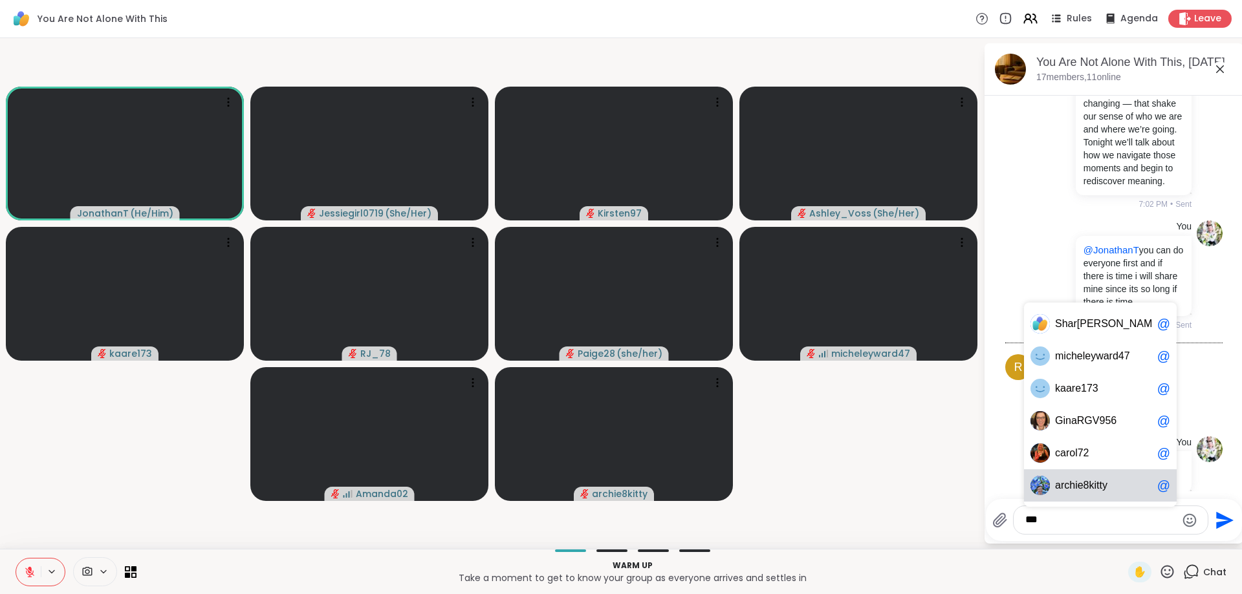
click at [1086, 489] on span "chie8kitty" at bounding box center [1085, 485] width 43 height 13
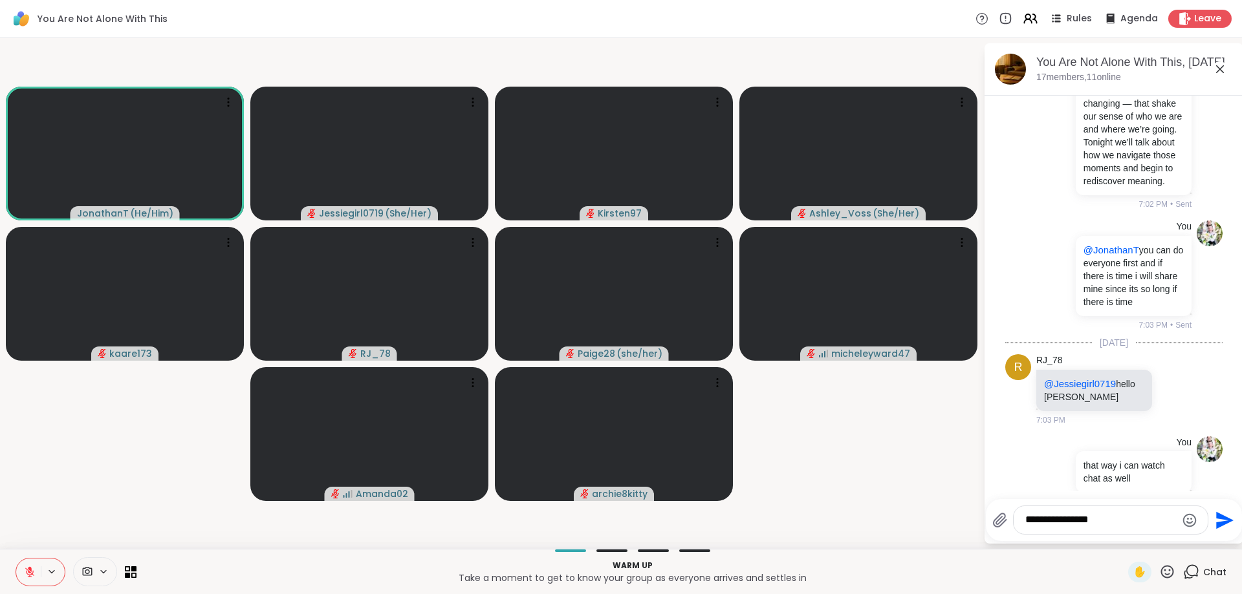
type textarea "**********"
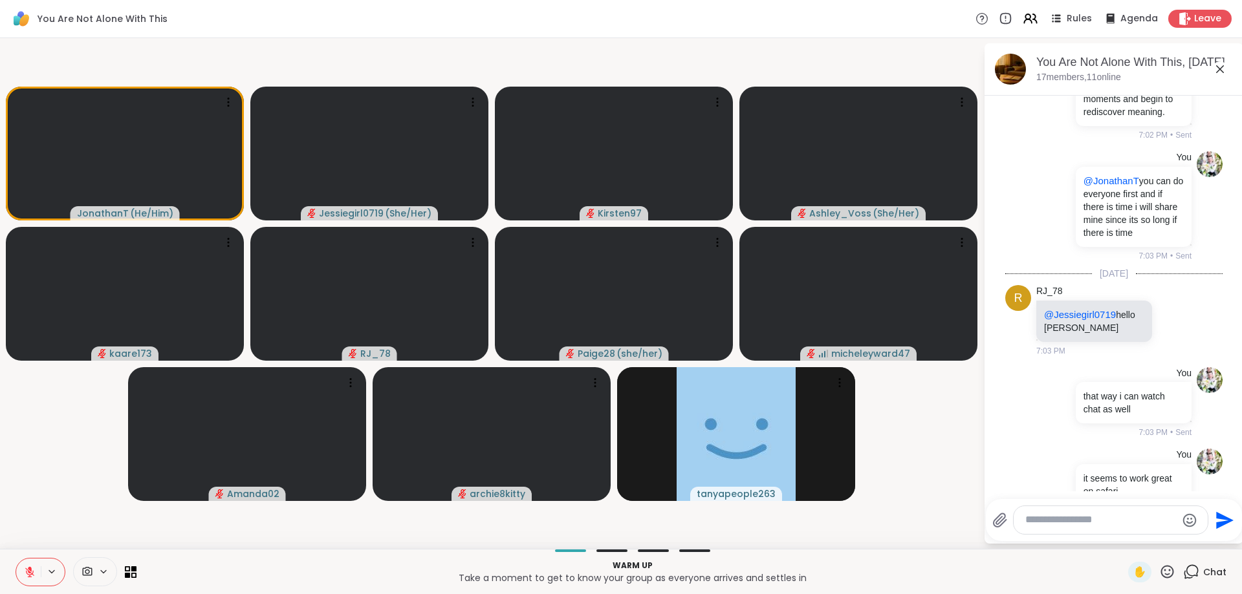
click at [1056, 526] on textarea "Type your message" at bounding box center [1100, 521] width 151 height 14
click at [1056, 521] on textarea "Type your message" at bounding box center [1100, 521] width 151 height 14
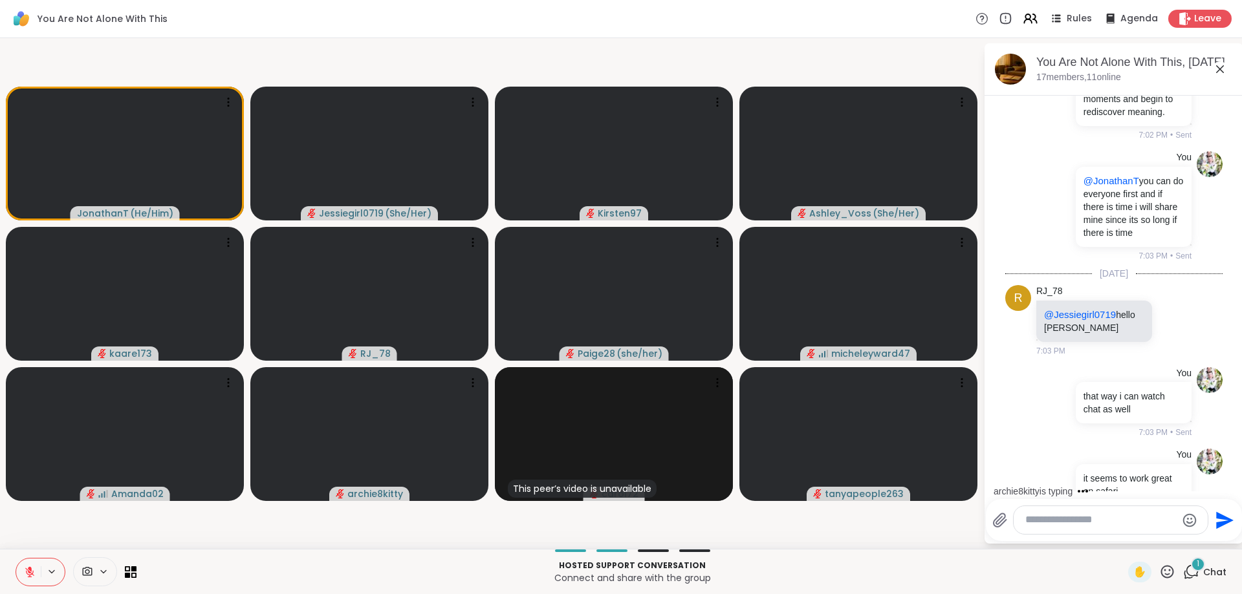
scroll to position [8368, 0]
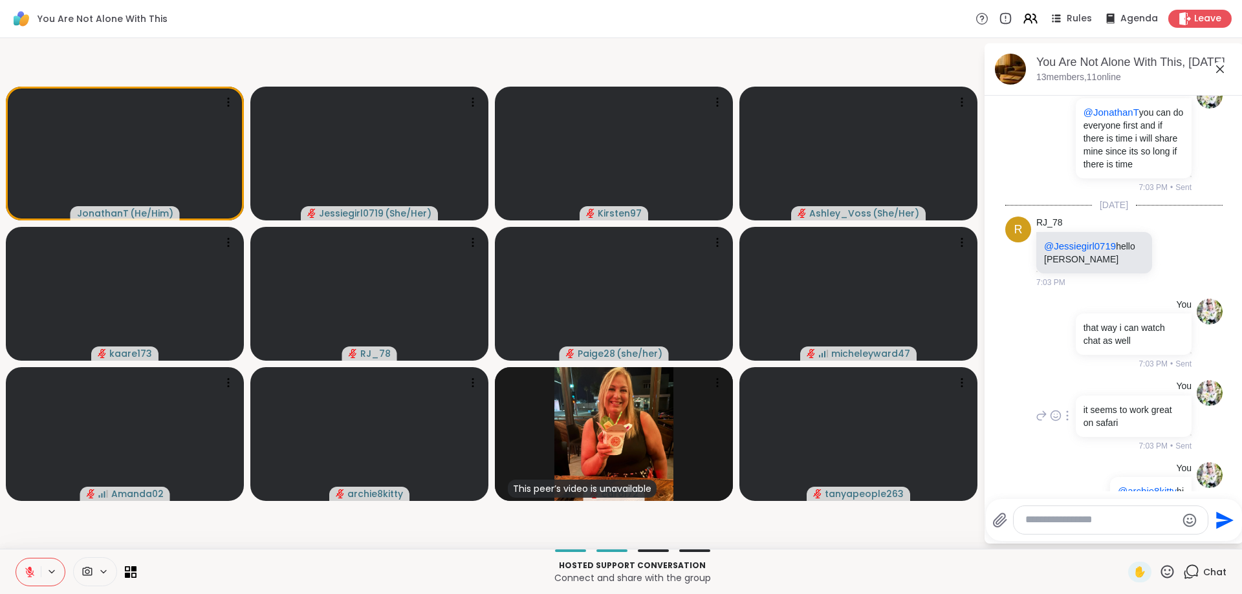
click at [1007, 375] on div "You it seems to work great on safari 7:03 PM • Sent" at bounding box center [1113, 416] width 217 height 82
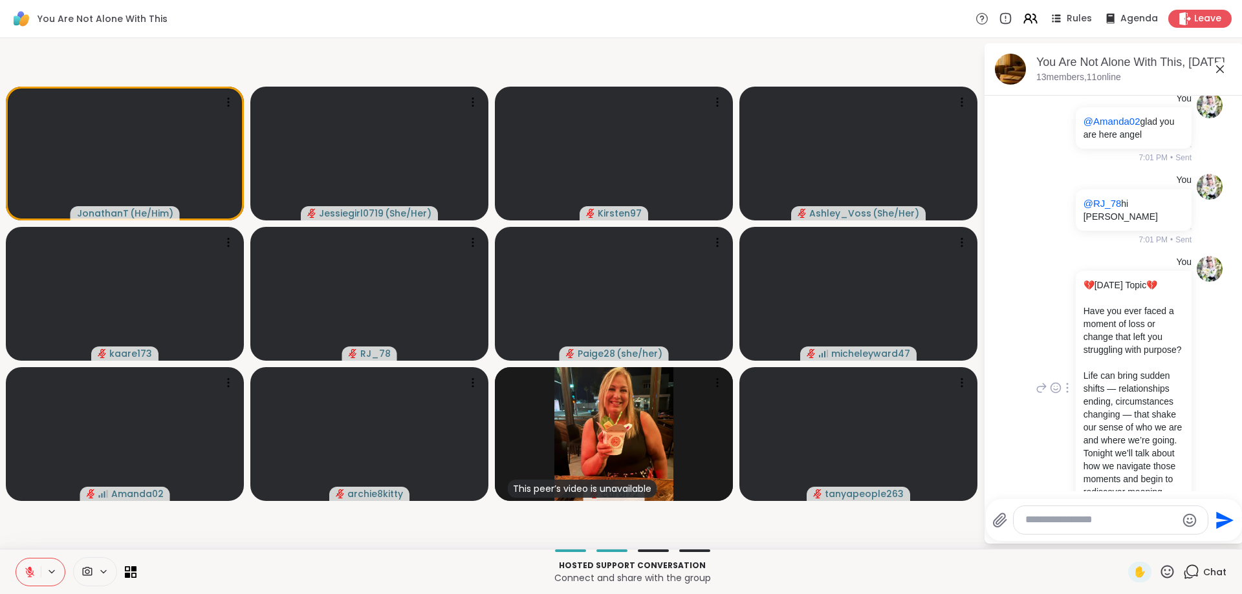
scroll to position [7920, 0]
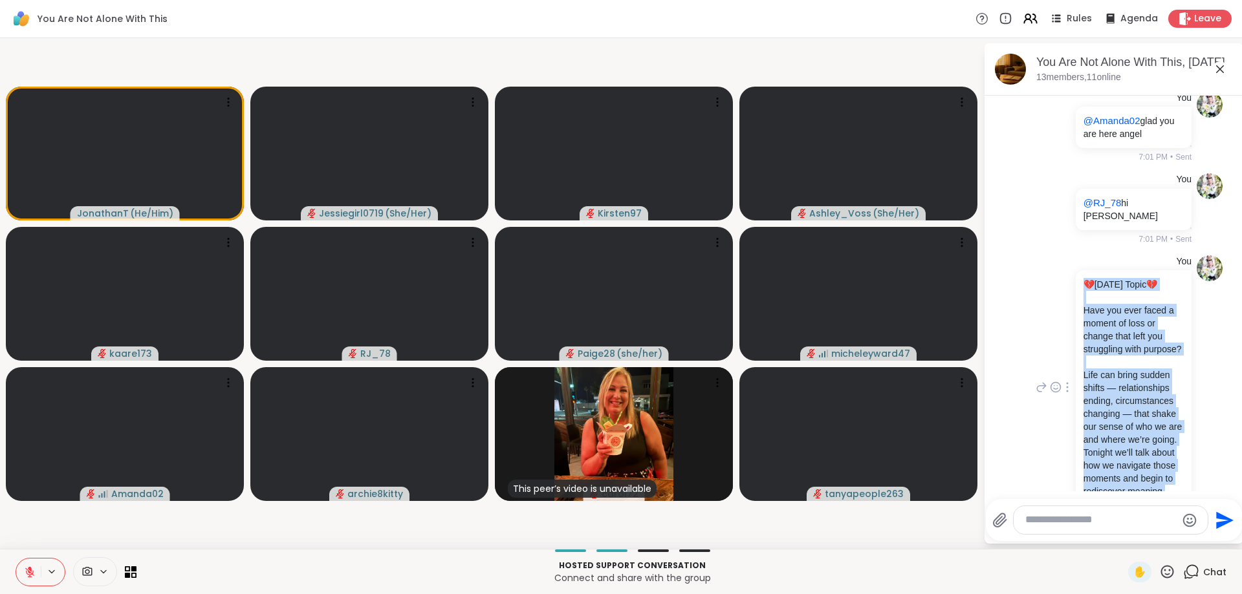
drag, startPoint x: 1169, startPoint y: 393, endPoint x: 1081, endPoint y: 168, distance: 242.3
click at [1081, 270] on div "💔 Today’s Topic 💔 Have you ever faced a moment of loss or change that left you …" at bounding box center [1134, 387] width 116 height 235
copy div "💔 Today’s Topic 💔 Have you ever faced a moment of loss or change that left you …"
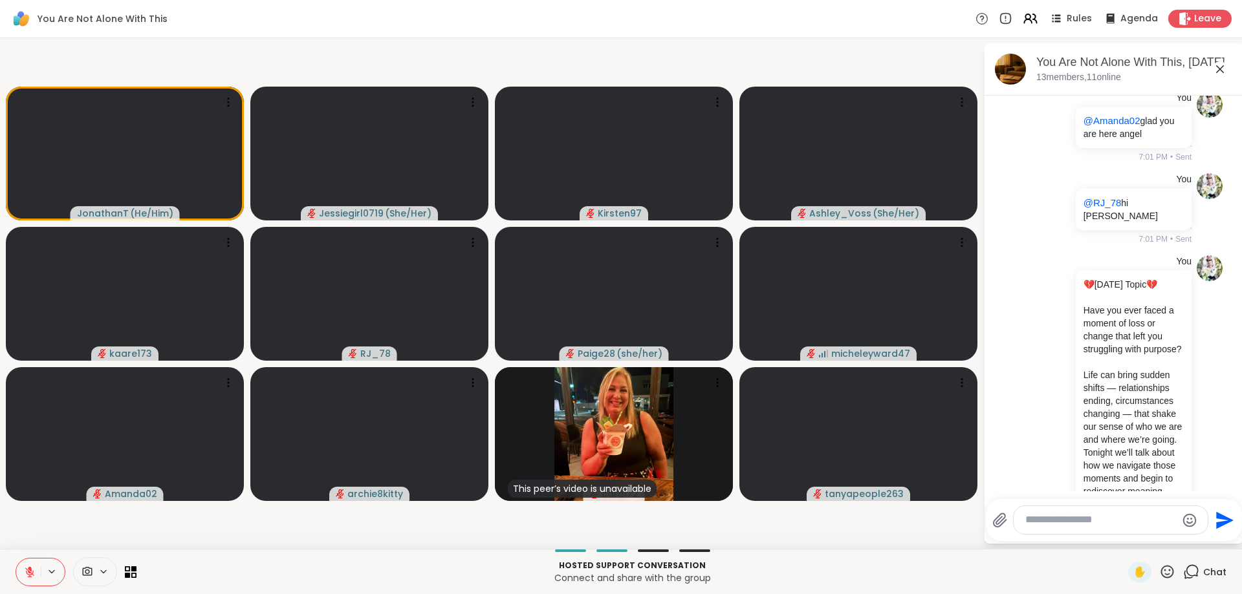
click at [1040, 521] on textarea "Type your message" at bounding box center [1100, 521] width 151 height 14
paste textarea "**********"
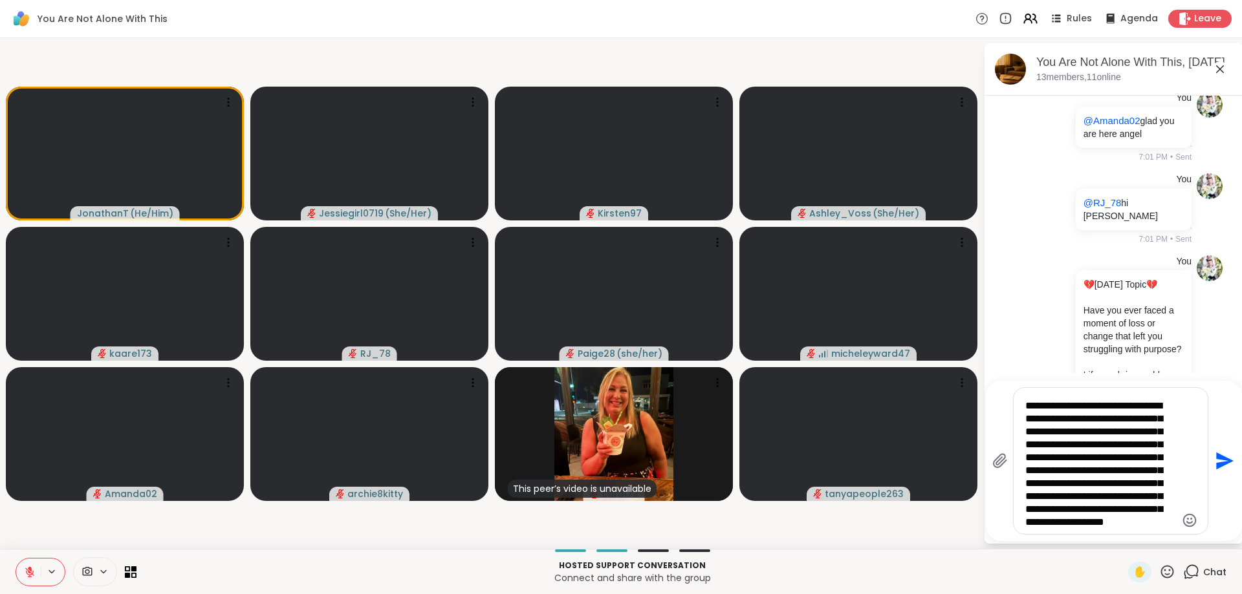
scroll to position [98, 0]
type textarea "**********"
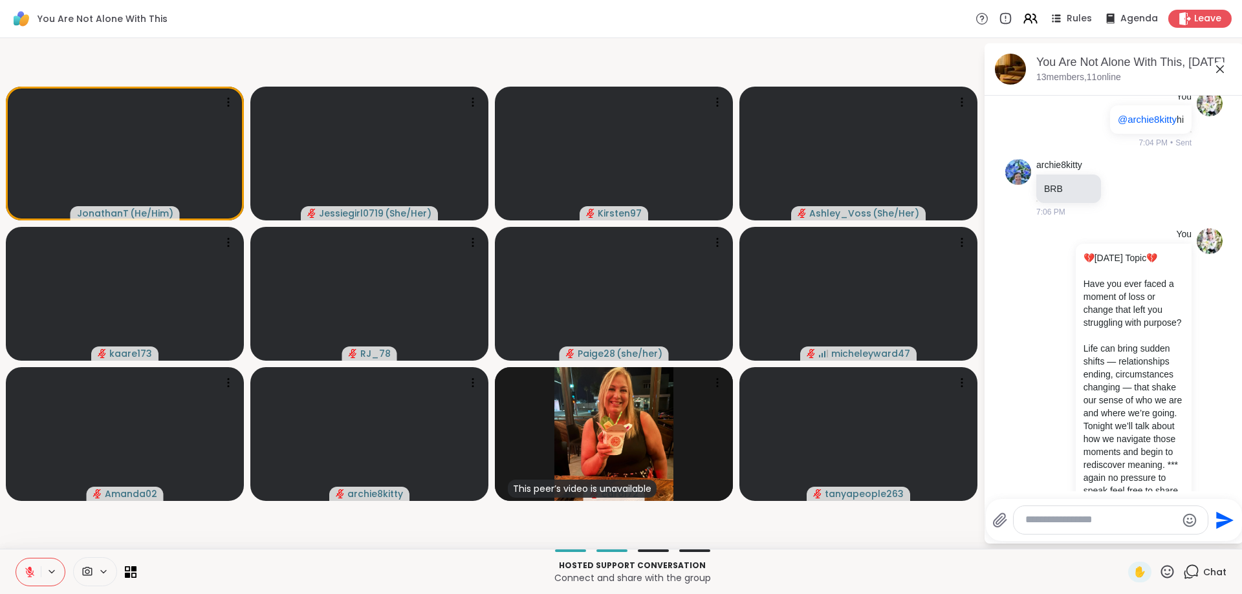
scroll to position [8709, 0]
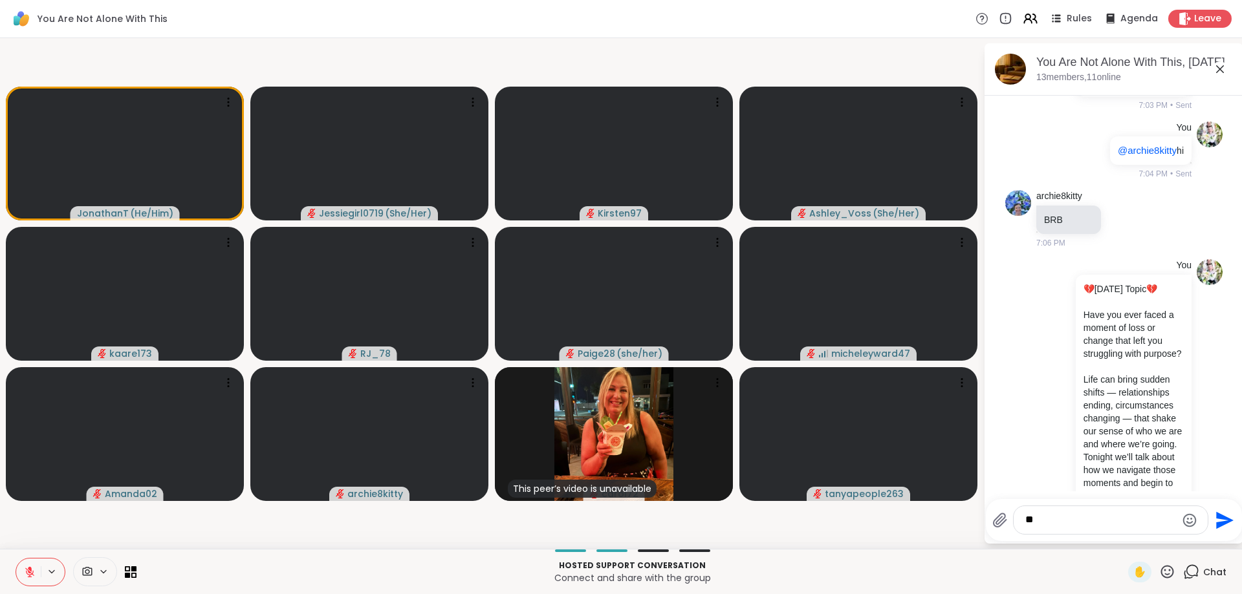
type textarea "*"
click at [1140, 484] on span "athanT" at bounding box center [1156, 485] width 32 height 13
click at [1185, 525] on icon "Emoji picker" at bounding box center [1190, 521] width 16 height 16
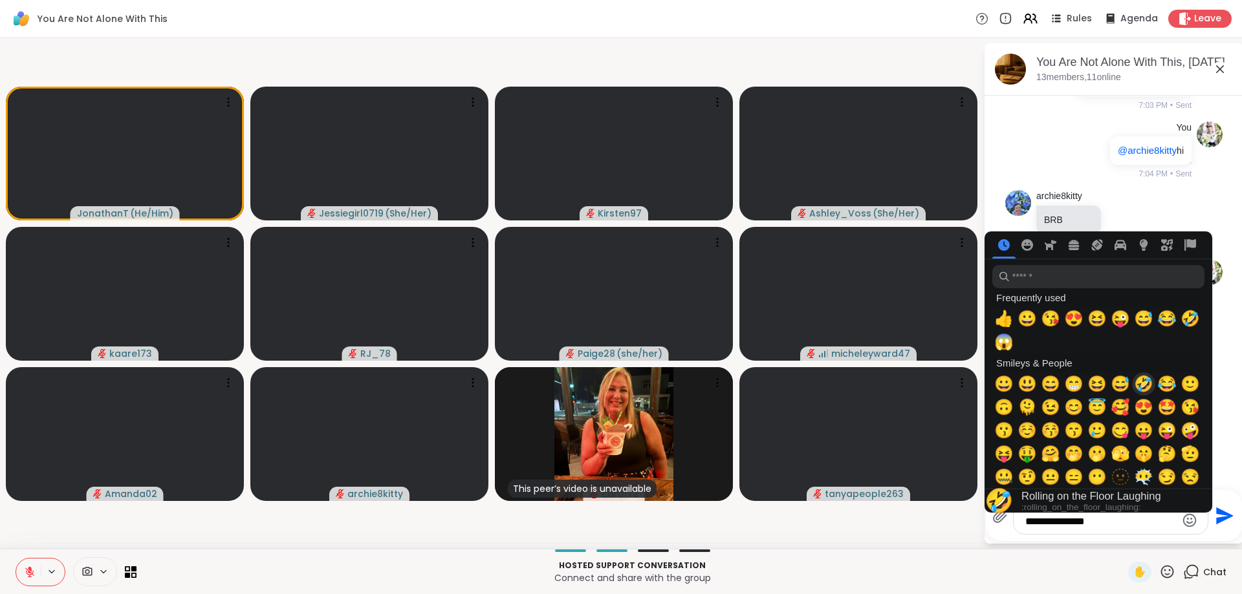
click at [1143, 385] on span "🤣" at bounding box center [1143, 384] width 19 height 18
type textarea "**********"
click at [1217, 514] on icon "Send" at bounding box center [1224, 515] width 17 height 17
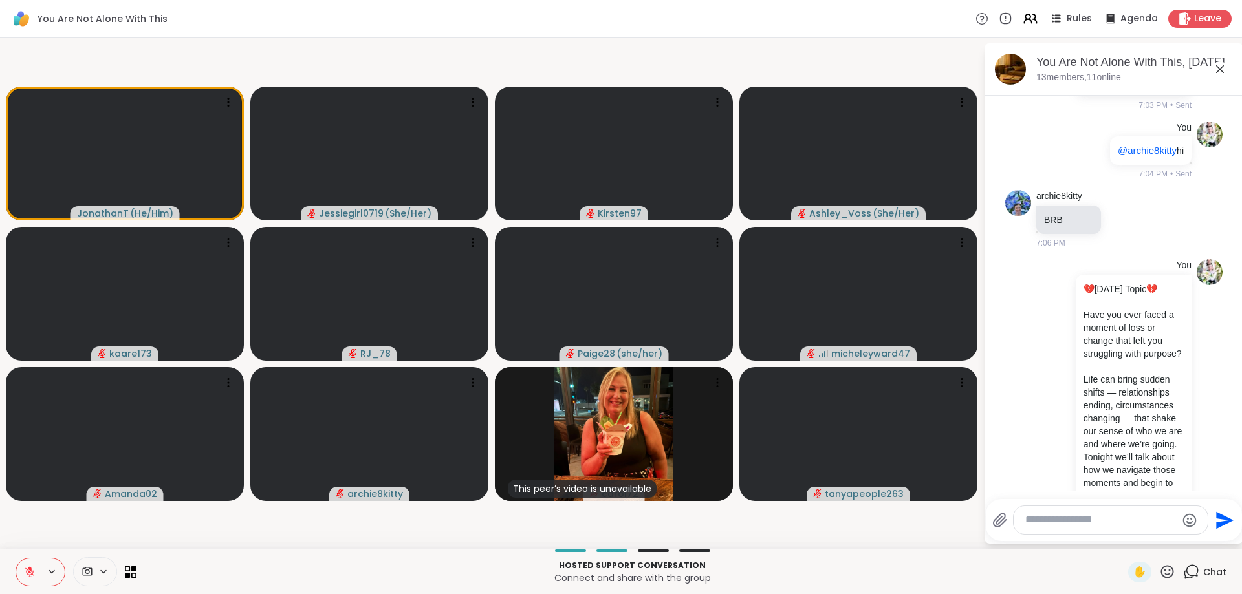
scroll to position [8804, 0]
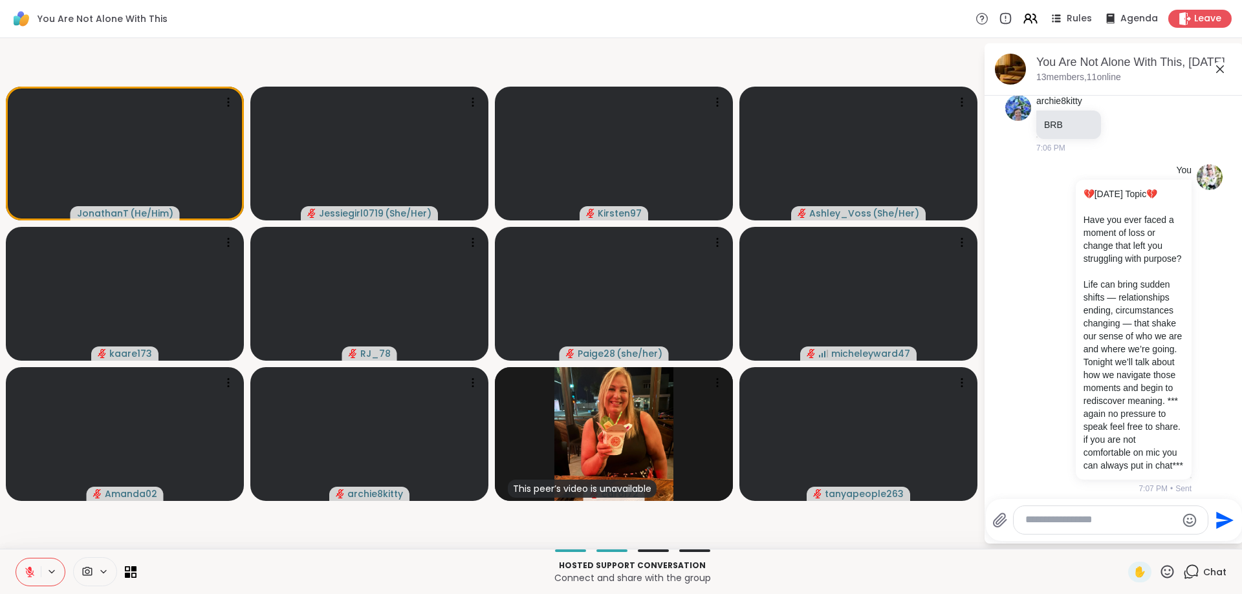
click at [1123, 525] on textarea "Type your message" at bounding box center [1100, 521] width 151 height 14
click at [1120, 526] on textarea "Type your message" at bounding box center [1100, 521] width 151 height 14
click at [1094, 521] on textarea "Type your message" at bounding box center [1100, 521] width 151 height 14
click at [1093, 521] on textarea "Type your message" at bounding box center [1100, 521] width 151 height 14
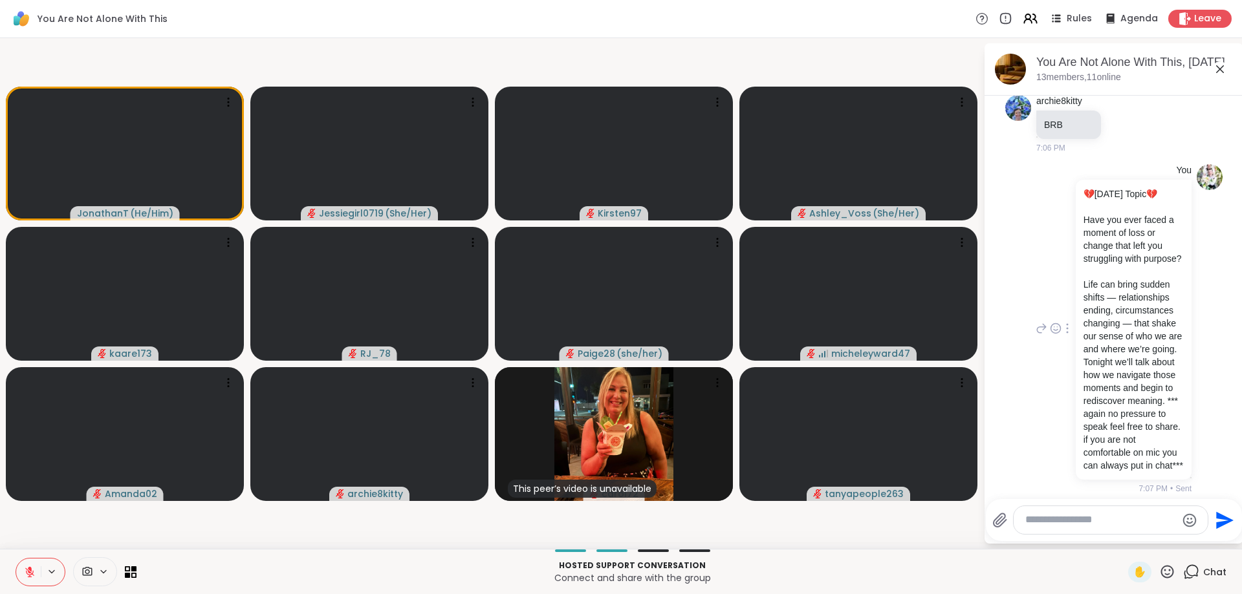
click at [1037, 394] on div "You 💔 Today’s Topic 💔 Have you ever faced a moment of loss or change that left …" at bounding box center [1113, 329] width 217 height 341
click at [1049, 521] on textarea "Type your message" at bounding box center [1100, 521] width 151 height 14
type textarea "**********"
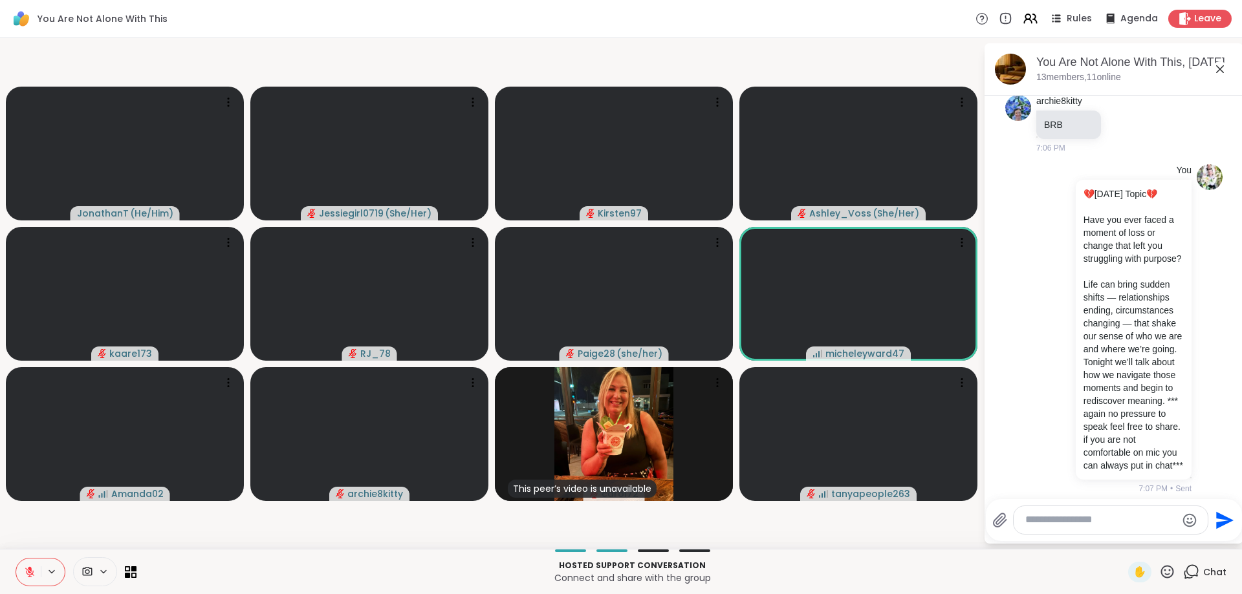
scroll to position [8899, 0]
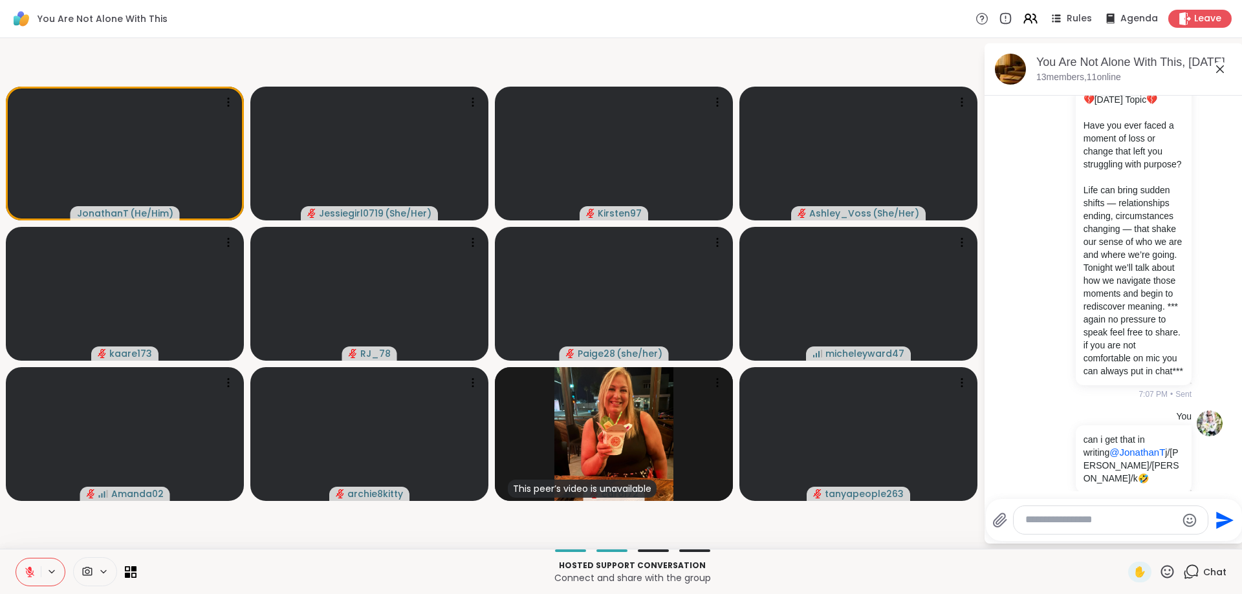
click at [1072, 525] on textarea "Type your message" at bounding box center [1100, 521] width 151 height 14
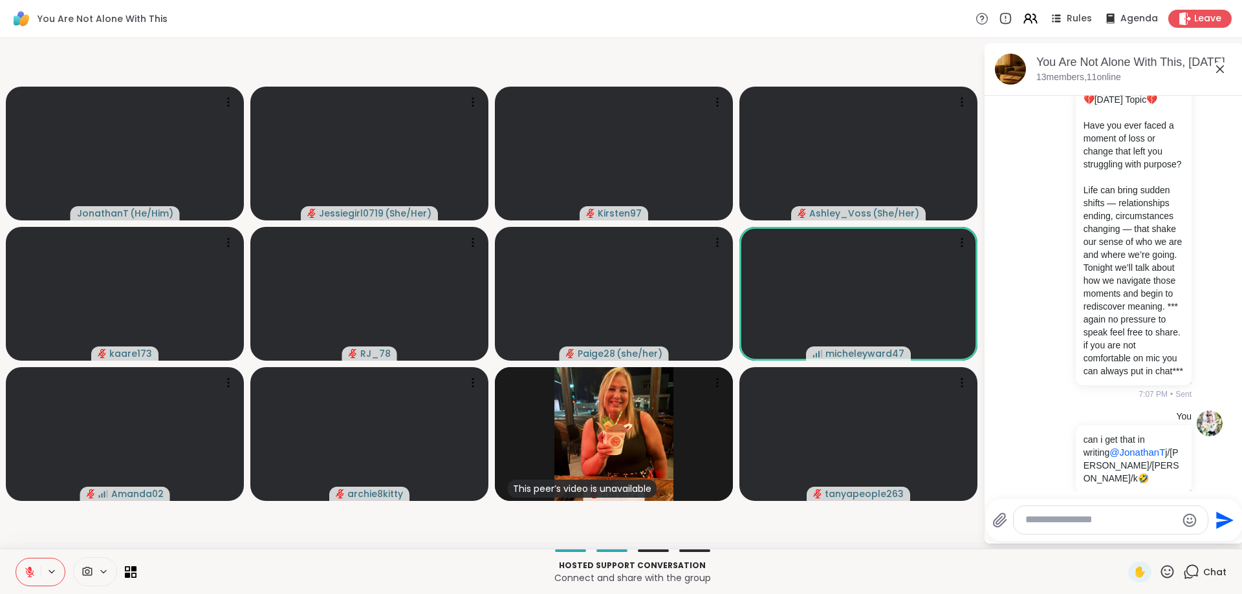
click at [1074, 522] on textarea "Type your message" at bounding box center [1100, 521] width 151 height 14
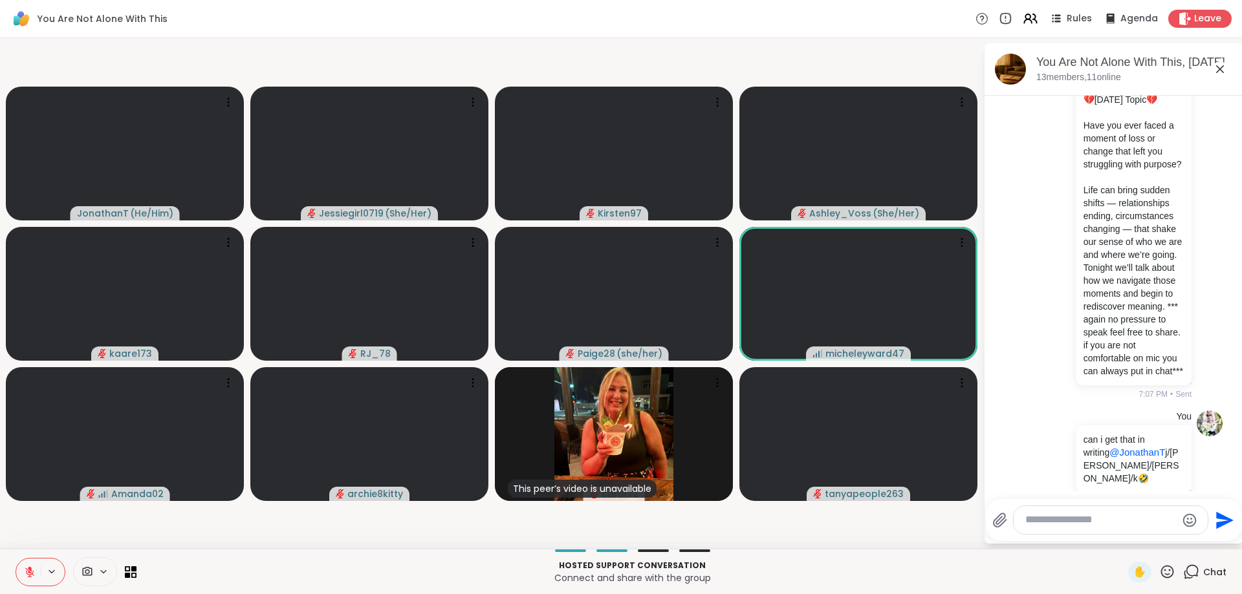
click at [1074, 522] on textarea "Type your message" at bounding box center [1100, 521] width 151 height 14
click at [1054, 521] on textarea "Type your message" at bounding box center [1100, 521] width 151 height 14
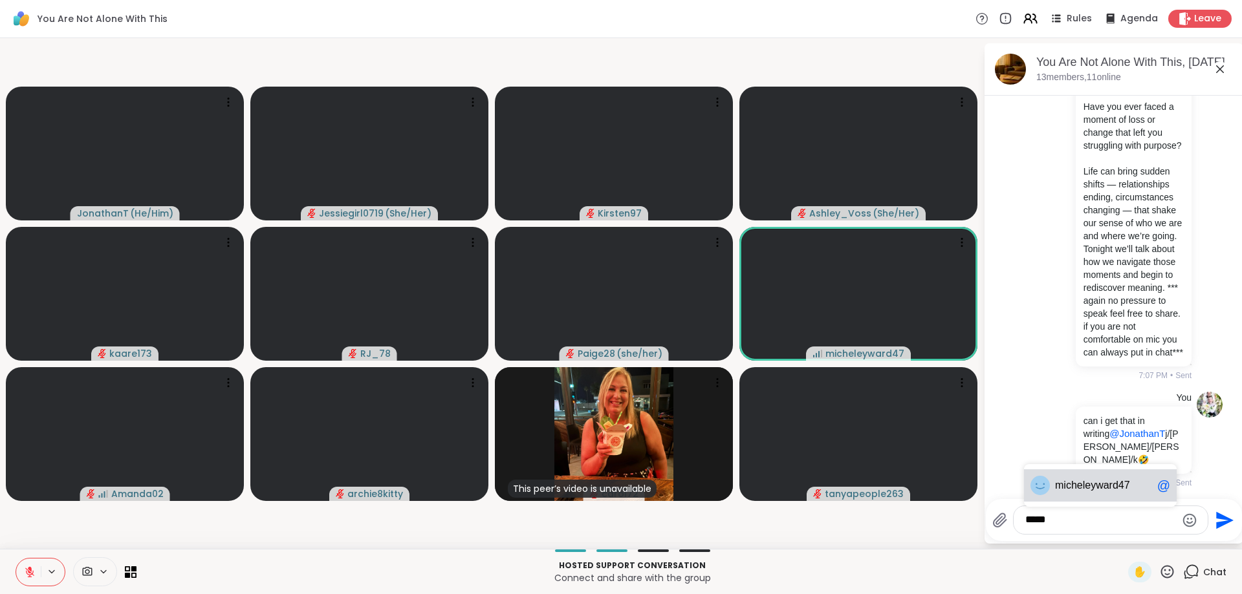
click at [1087, 474] on div "mich eleyward47 @" at bounding box center [1100, 486] width 153 height 32
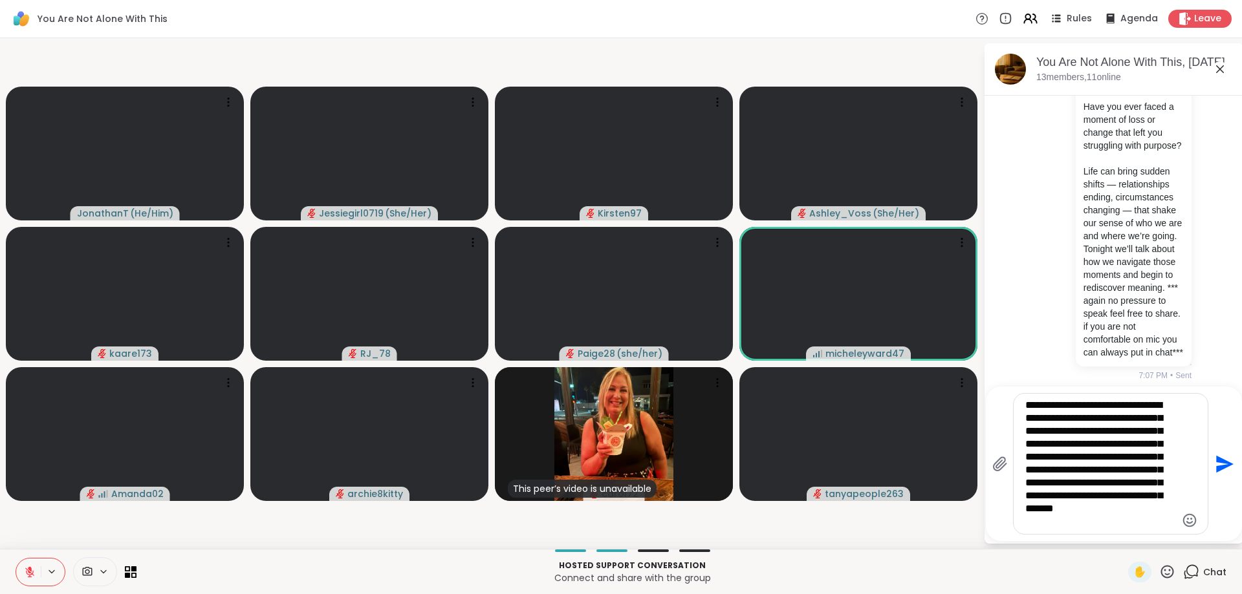
scroll to position [9112, 0]
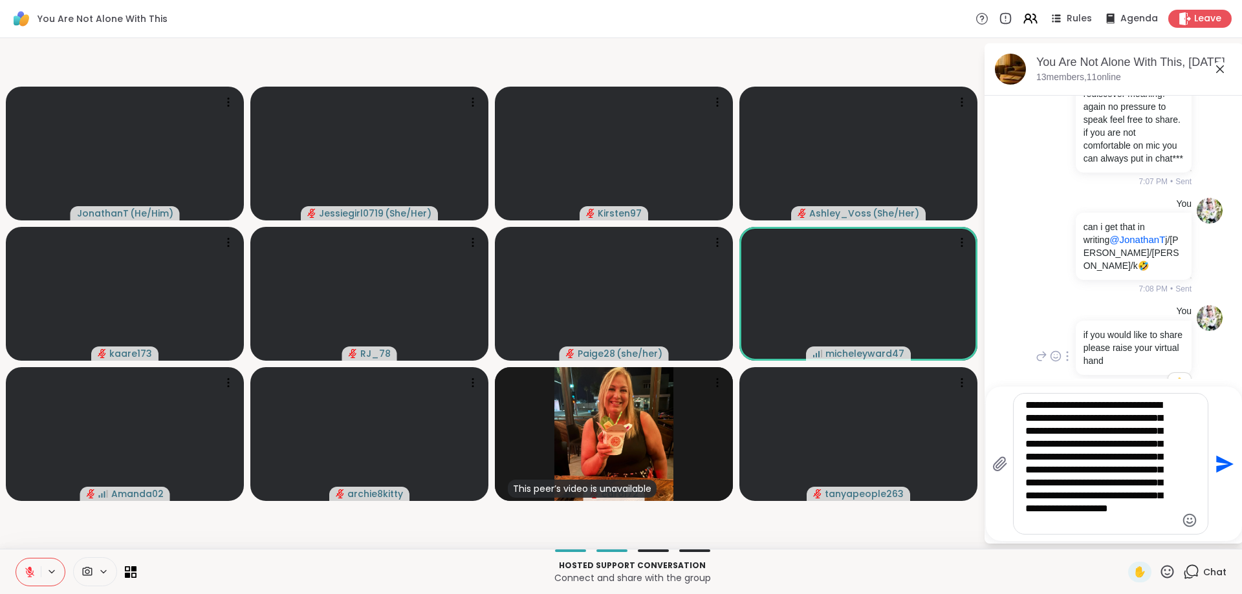
type textarea "**********"
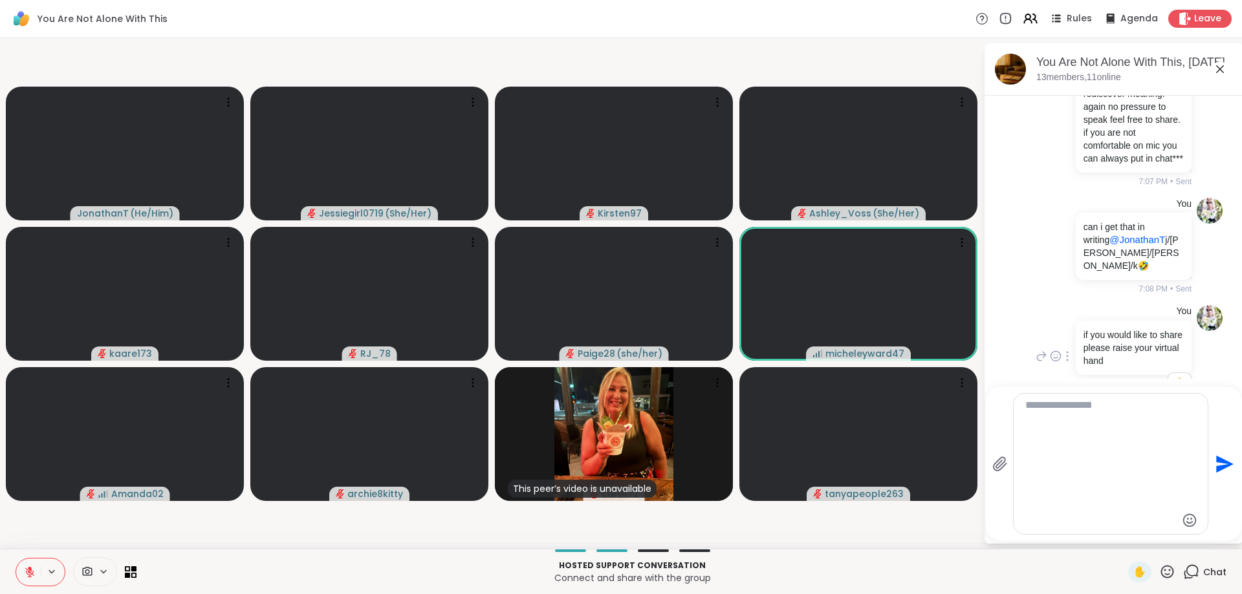
scroll to position [9237, 0]
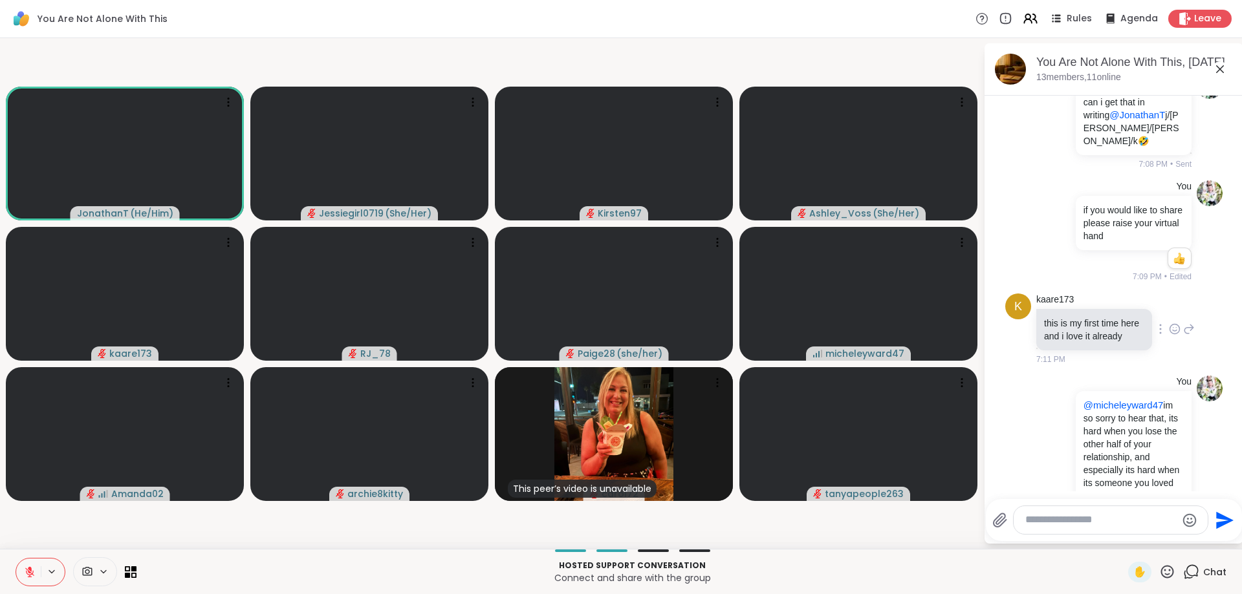
click at [1179, 324] on icon at bounding box center [1175, 329] width 10 height 10
click at [1070, 303] on div "Select Reaction: Heart" at bounding box center [1072, 309] width 12 height 12
click at [1191, 331] on icon at bounding box center [1189, 339] width 12 height 16
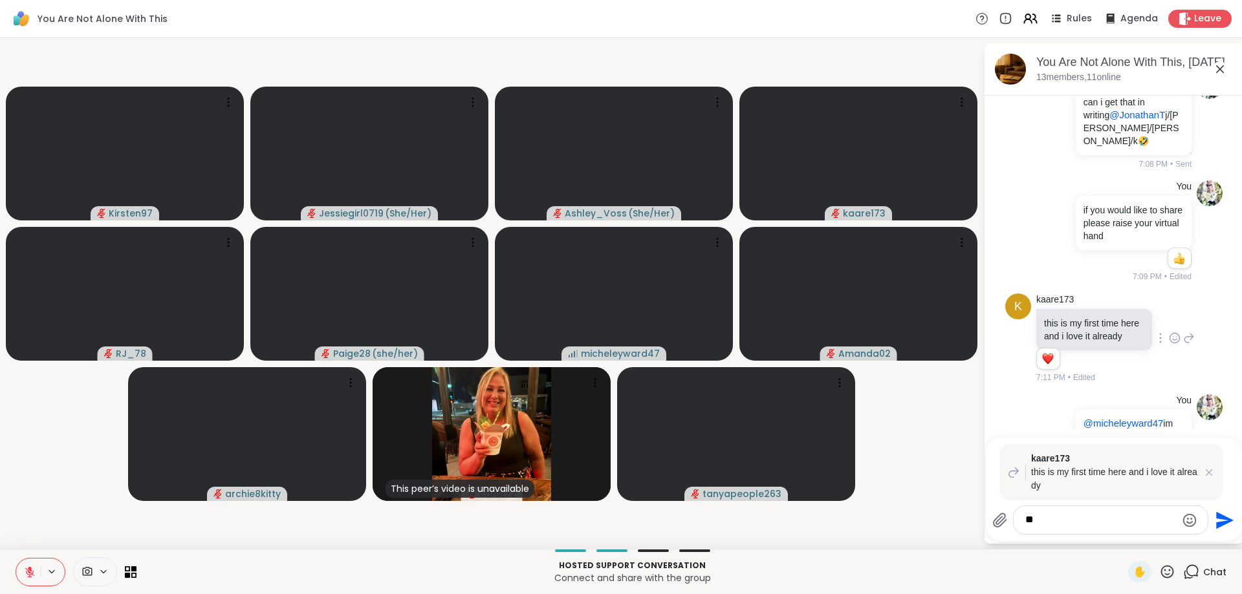
type textarea "*"
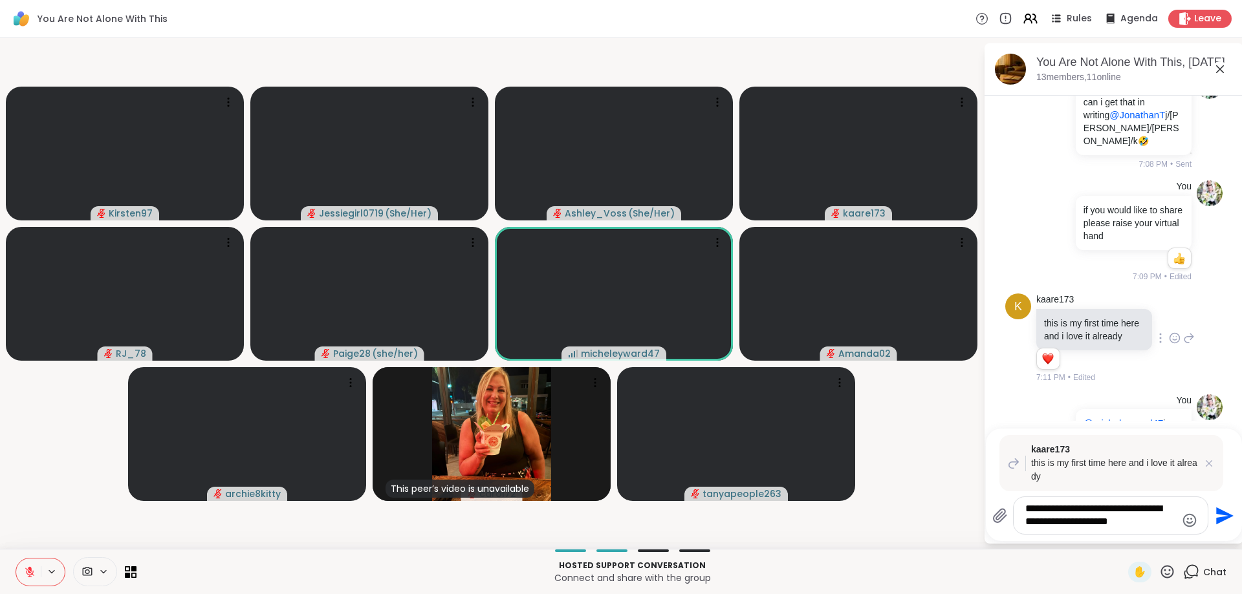
type textarea "**********"
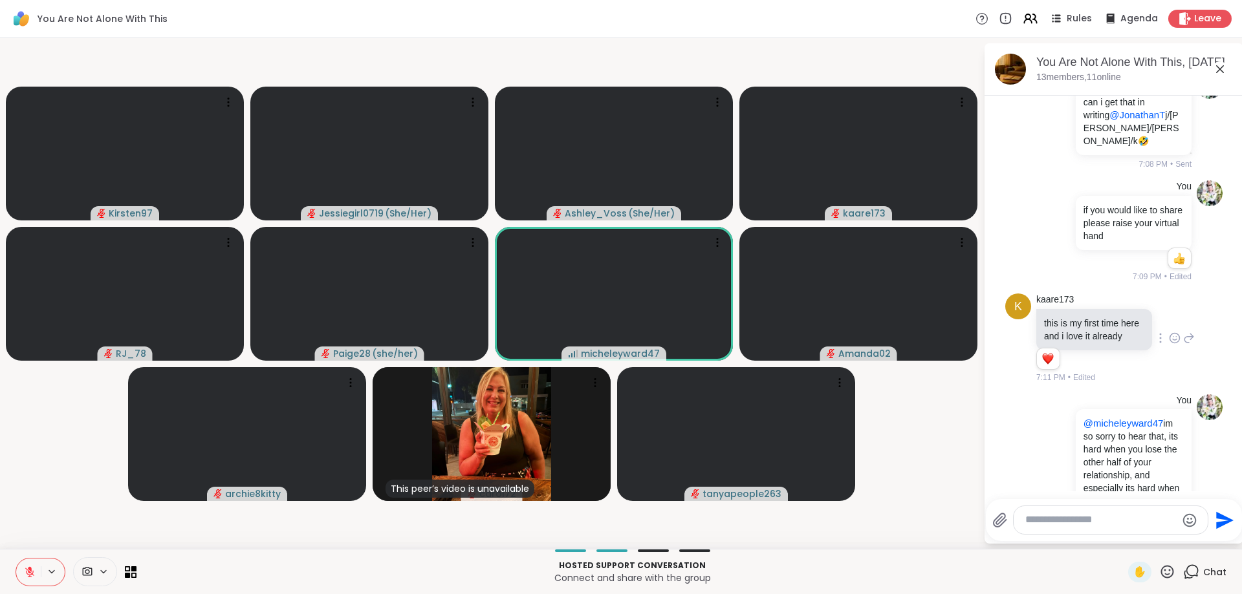
scroll to position [9425, 0]
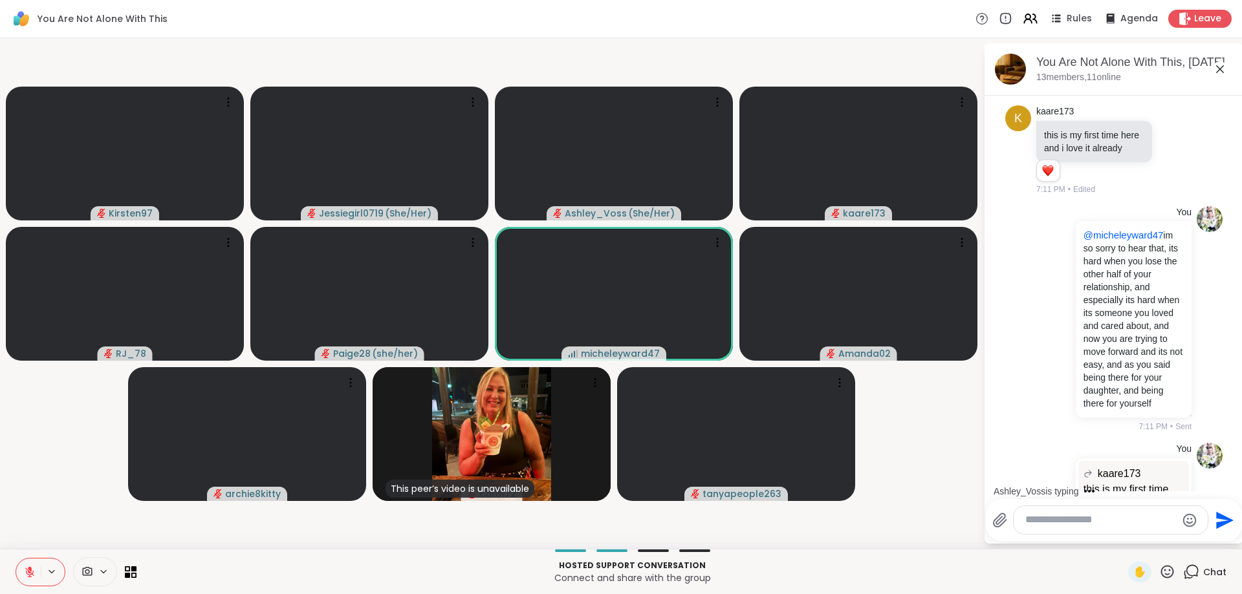
click at [1030, 438] on div "You kaare173 this is my first time here and i love it already this is my first …" at bounding box center [1113, 523] width 217 height 170
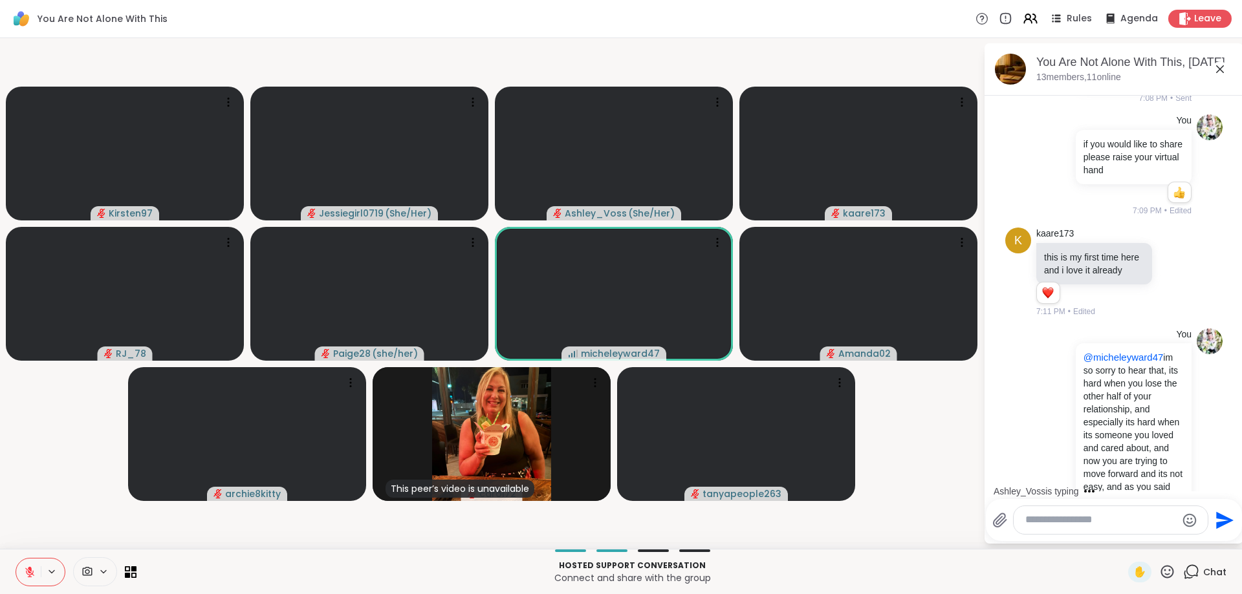
scroll to position [9507, 0]
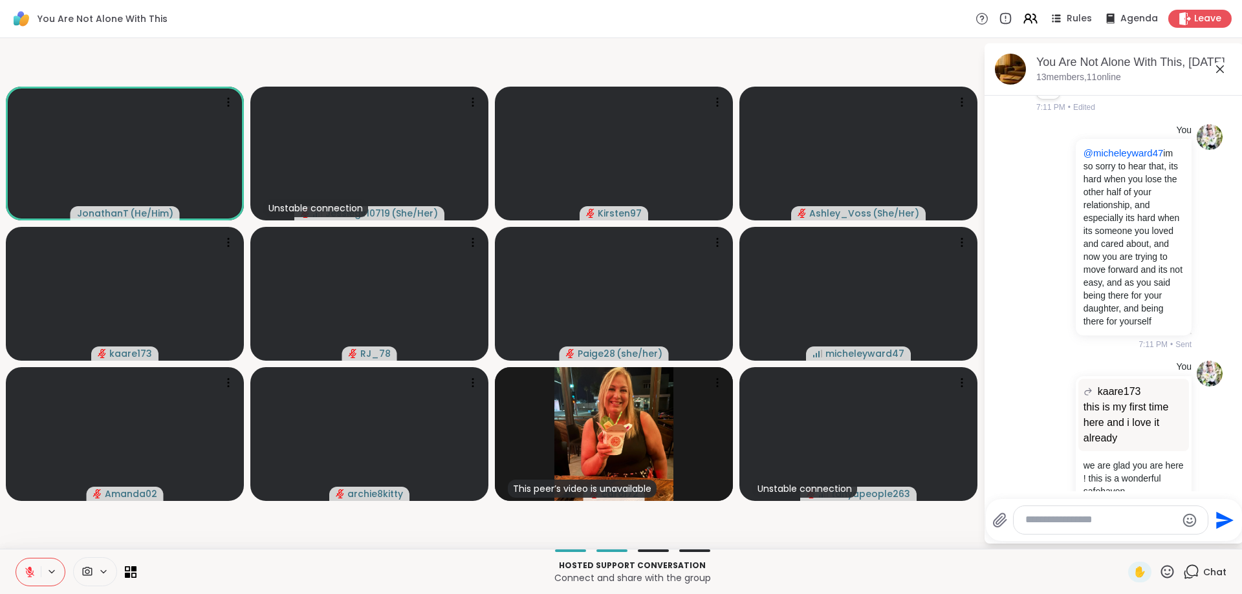
click at [1120, 520] on textarea "Type your message" at bounding box center [1100, 521] width 151 height 14
click at [1019, 356] on div "You kaare173 this is my first time here and i love it already this is my first …" at bounding box center [1113, 450] width 217 height 188
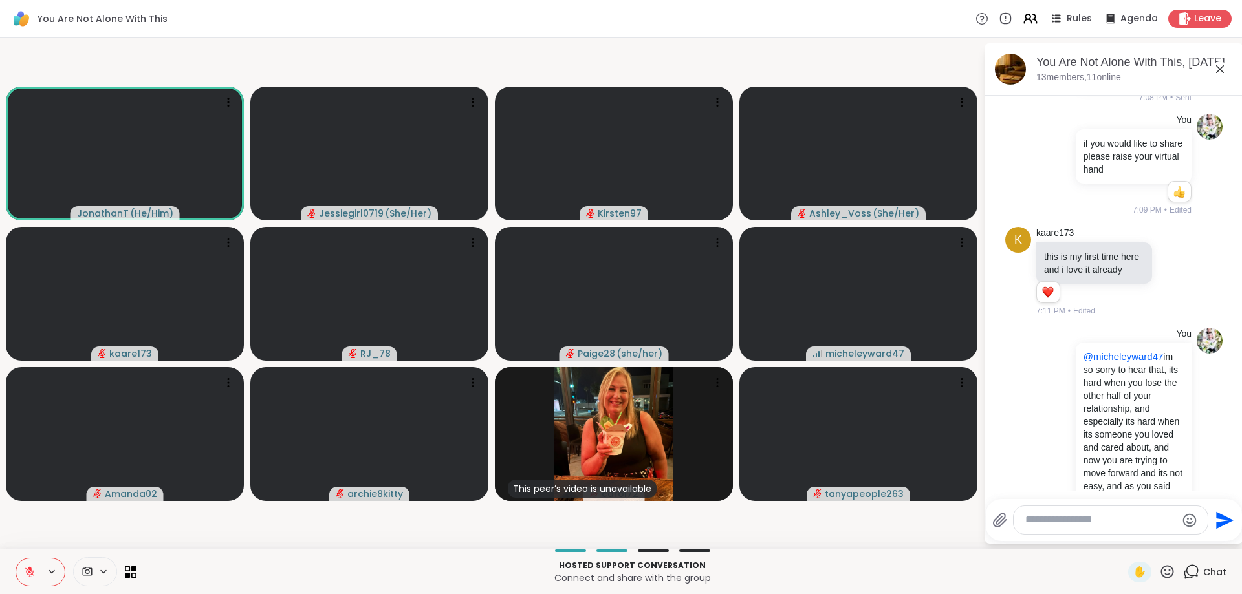
scroll to position [9525, 0]
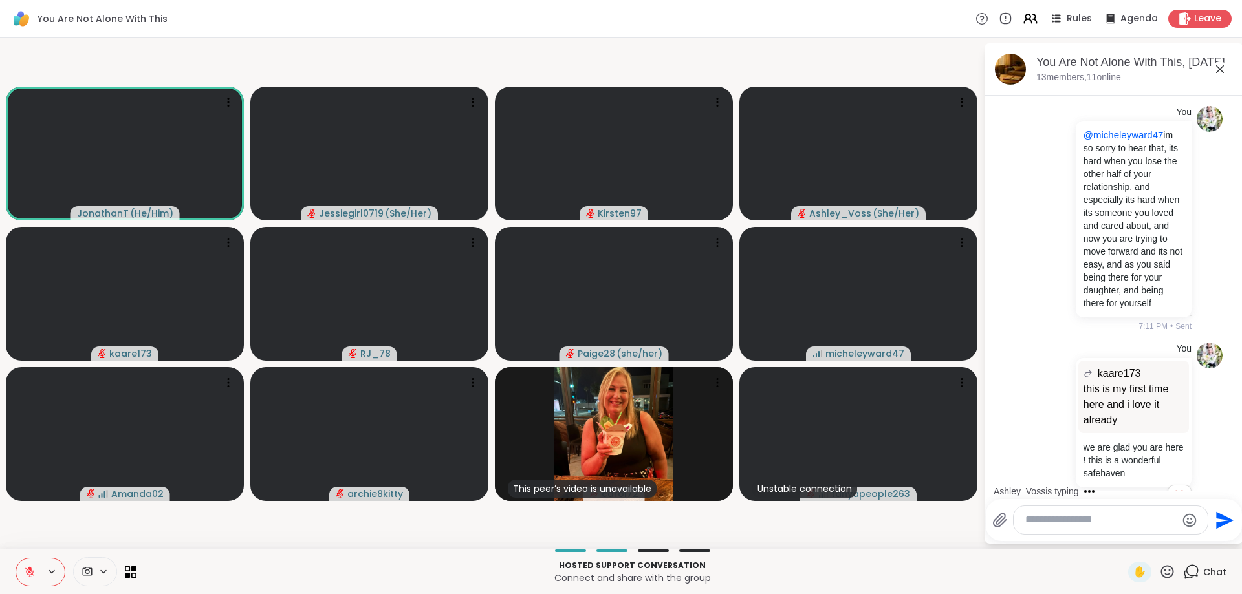
click at [1060, 513] on div at bounding box center [1111, 520] width 194 height 28
click at [1060, 520] on textarea "Type your message" at bounding box center [1100, 521] width 151 height 14
type textarea "*"
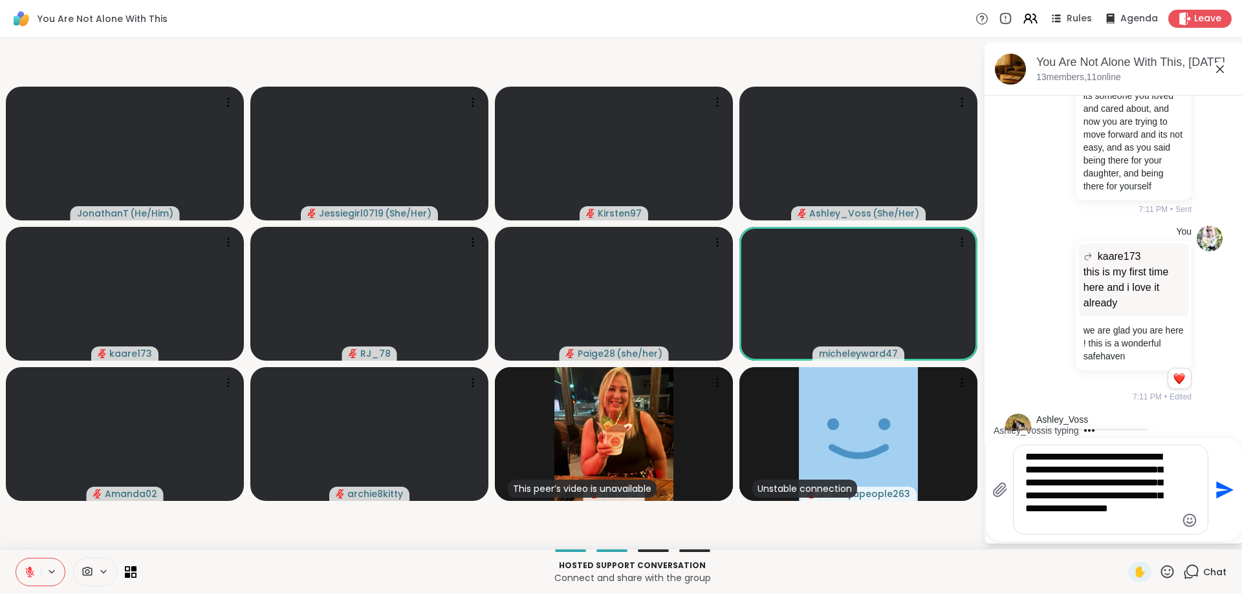
type textarea "**********"
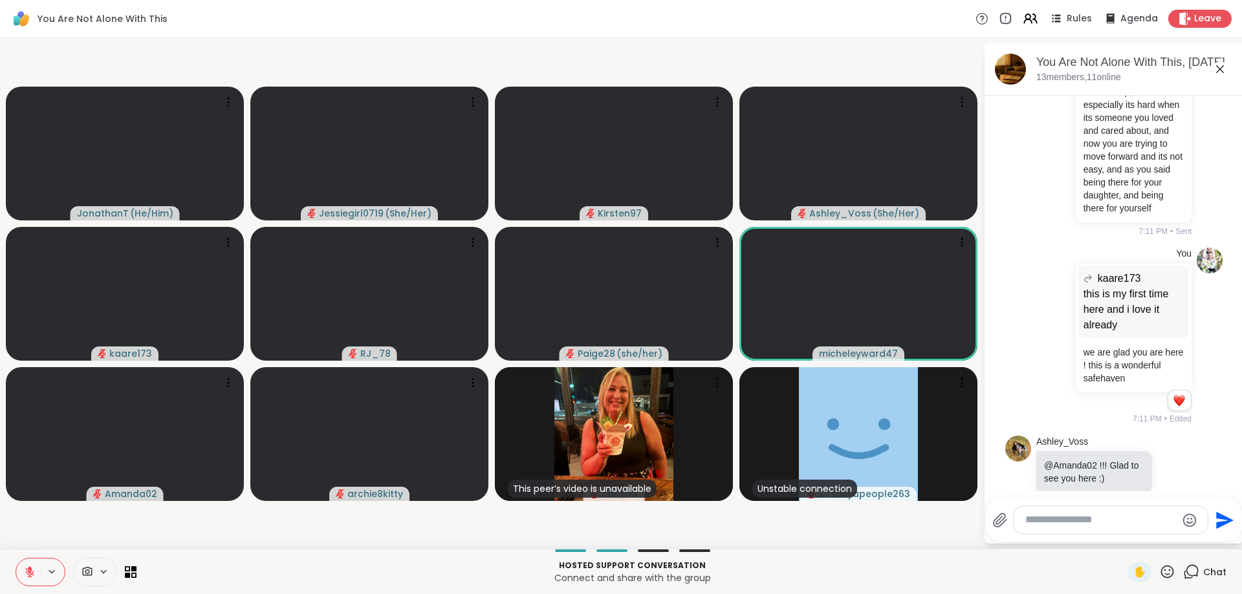
scroll to position [9780, 0]
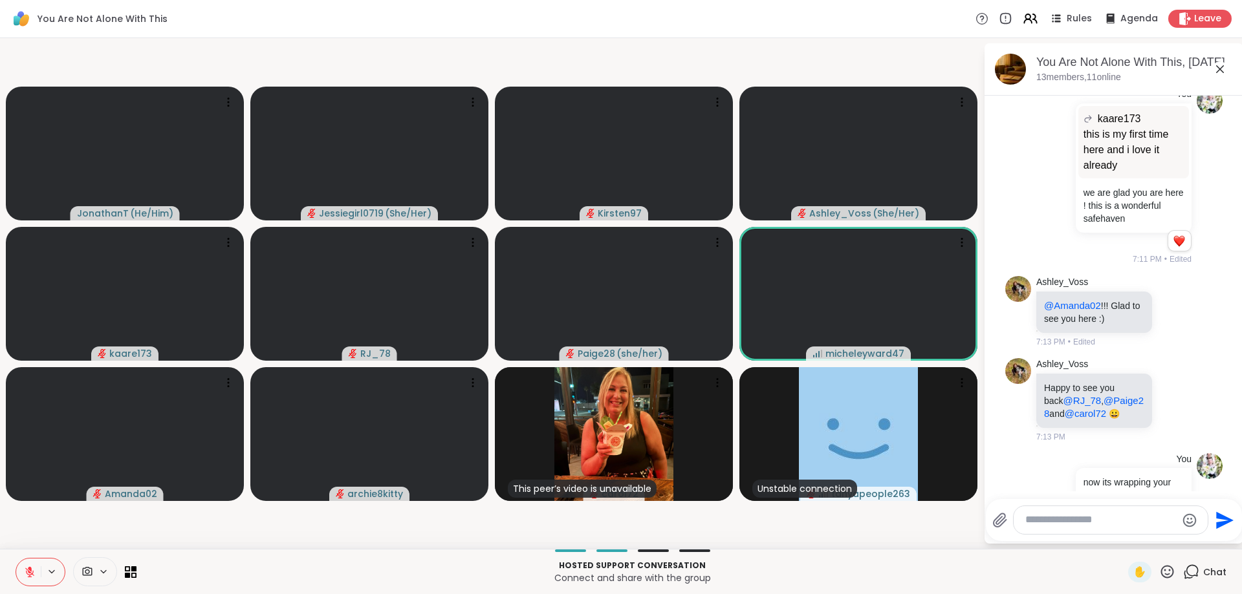
click at [1094, 523] on textarea "Type your message" at bounding box center [1100, 521] width 151 height 14
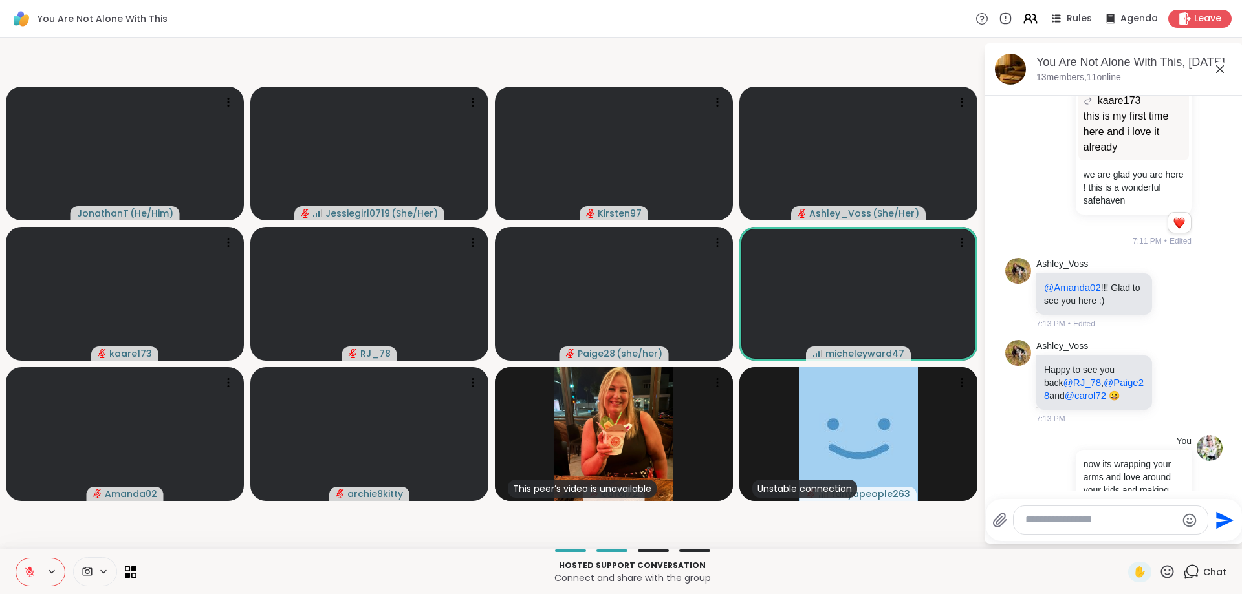
click at [1065, 510] on div at bounding box center [1068, 518] width 12 height 16
click at [1083, 530] on icon at bounding box center [1082, 536] width 13 height 13
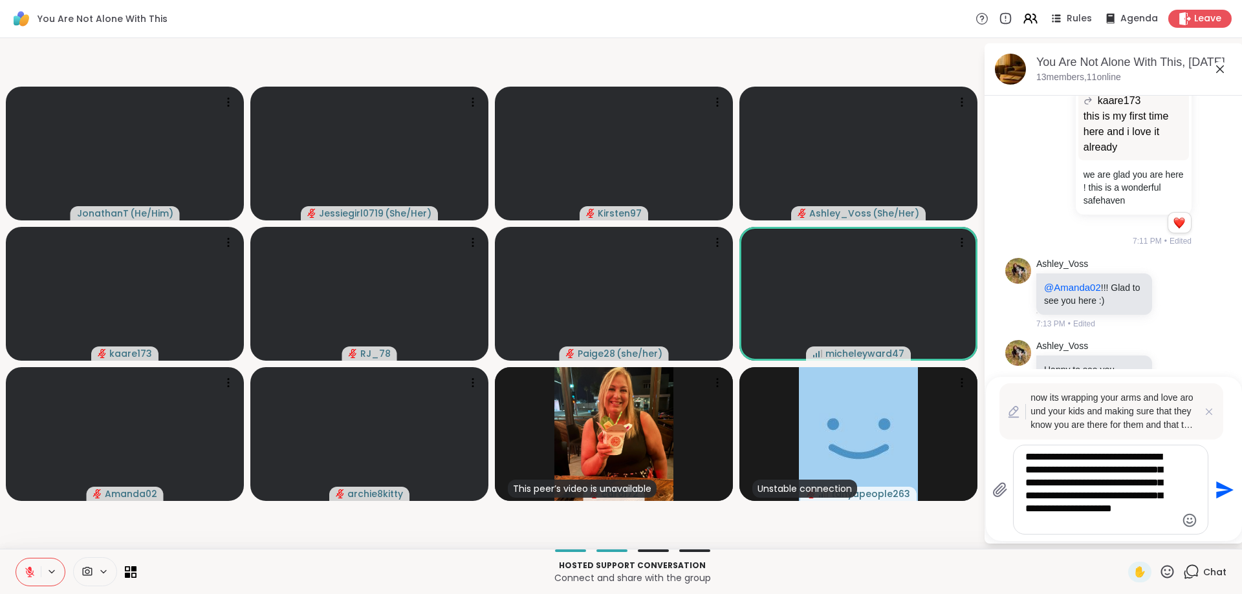
click at [1164, 514] on textarea "**********" at bounding box center [1100, 490] width 151 height 78
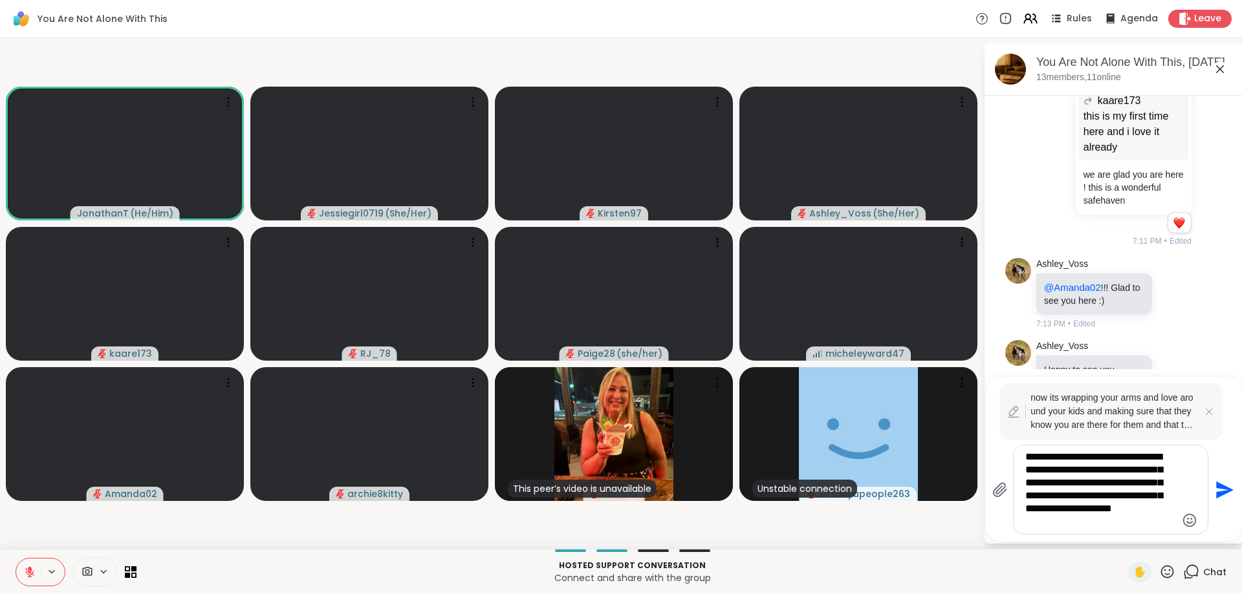
click at [1105, 521] on textarea "**********" at bounding box center [1100, 490] width 151 height 78
type textarea "**********"
click at [1221, 490] on icon "Send" at bounding box center [1223, 490] width 21 height 21
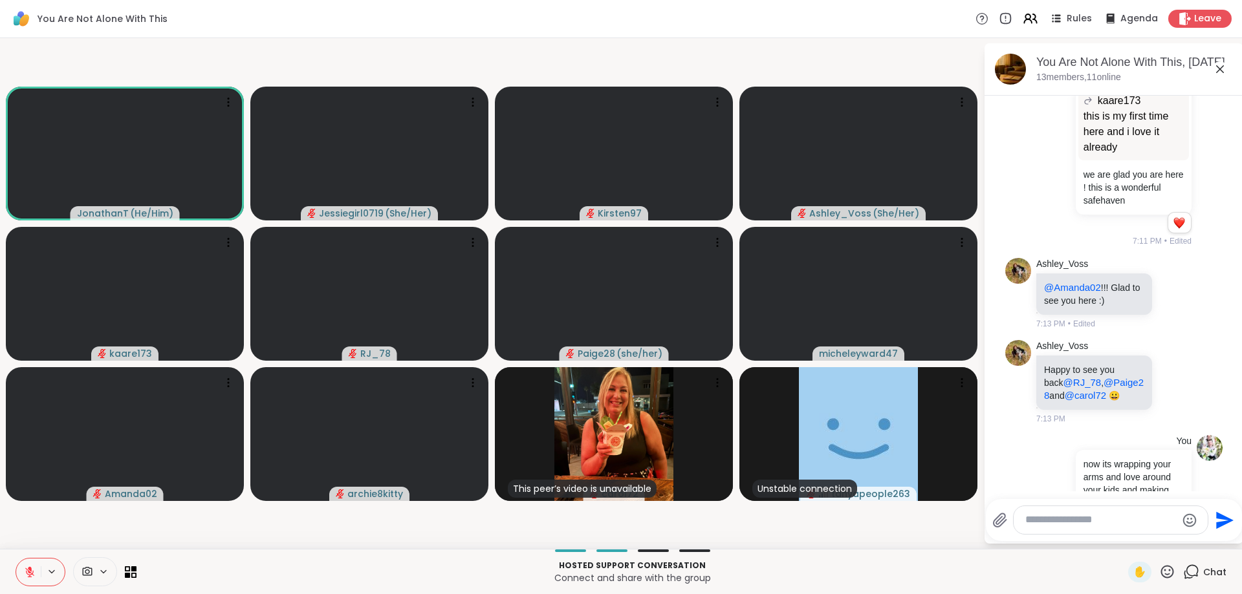
click at [1064, 523] on textarea "Type your message" at bounding box center [1100, 521] width 151 height 14
click at [1131, 520] on textarea "Type your message" at bounding box center [1100, 521] width 151 height 14
click at [1021, 466] on div "You now its wrapping your arms and love around your kids and making sure that t…" at bounding box center [1113, 519] width 217 height 178
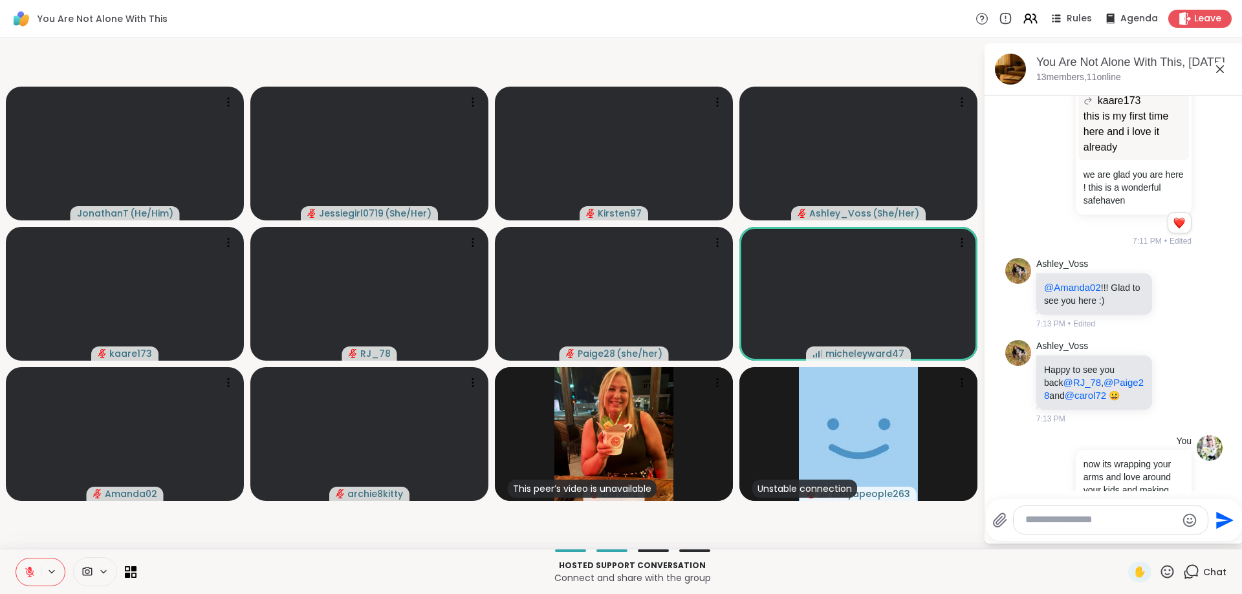
click at [1062, 520] on textarea "Type your message" at bounding box center [1100, 521] width 151 height 14
click at [1092, 521] on textarea "Type your message" at bounding box center [1100, 521] width 151 height 14
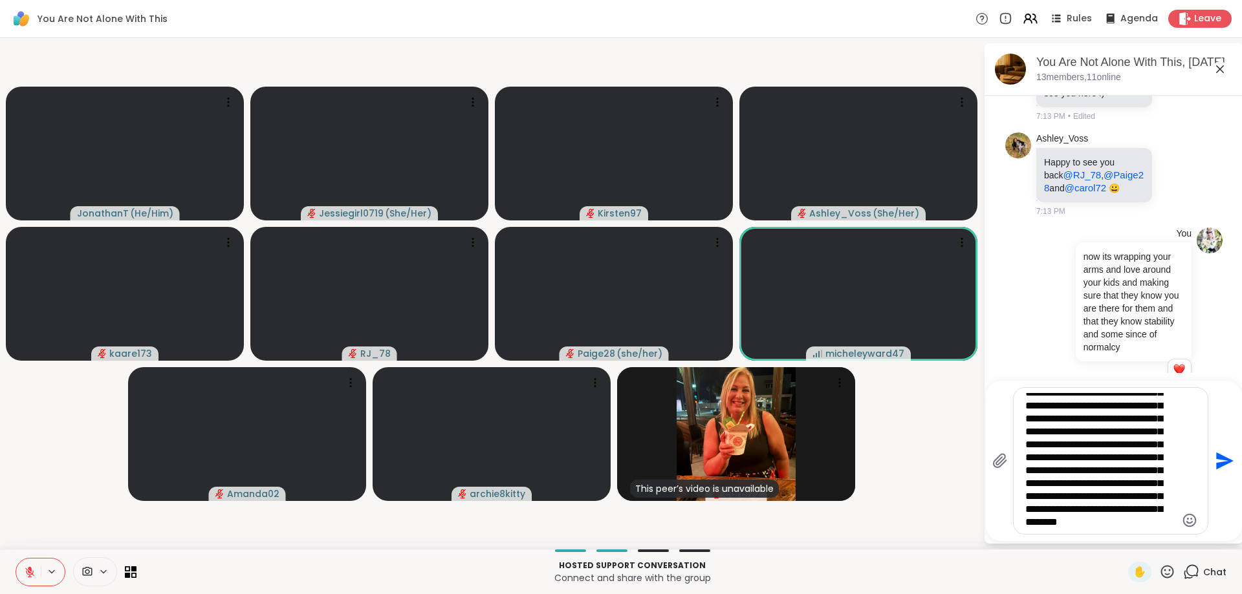
scroll to position [72, 0]
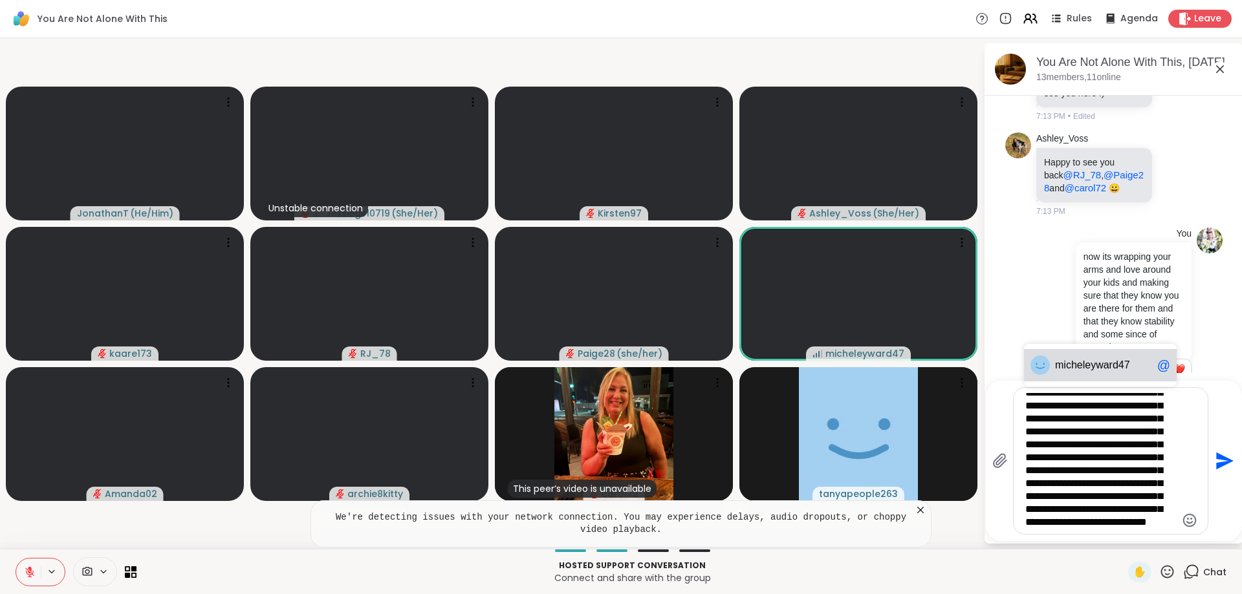
click at [1136, 370] on span "mich eleyward47" at bounding box center [1103, 365] width 97 height 13
type textarea "**********"
click at [1217, 457] on icon "Send" at bounding box center [1224, 461] width 17 height 17
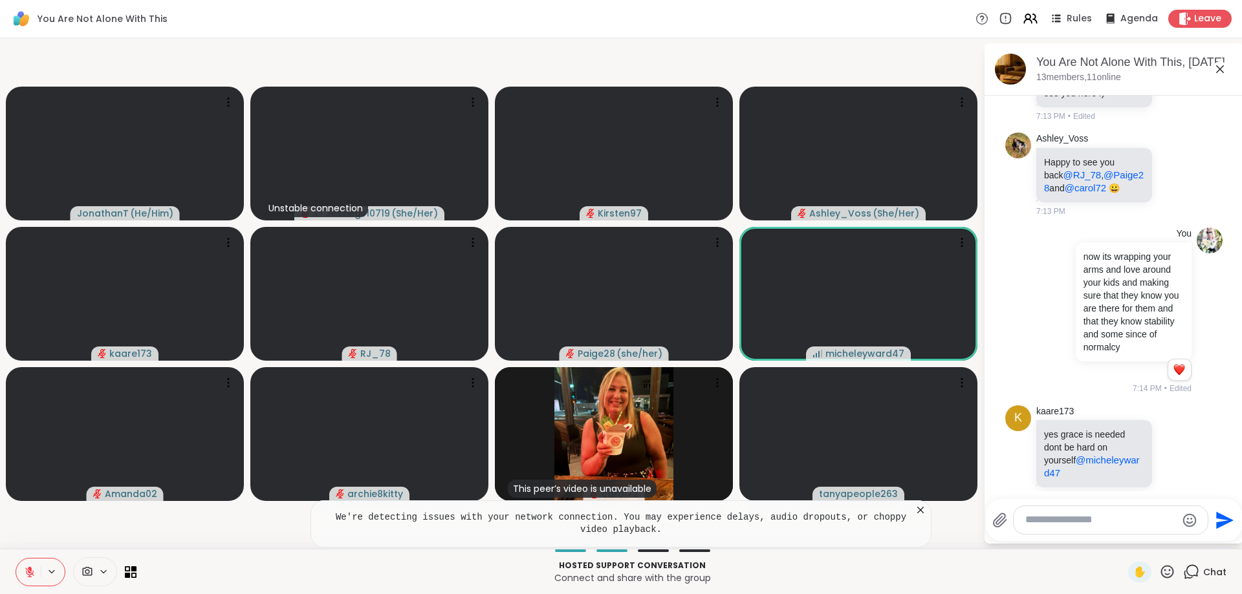
scroll to position [10246, 0]
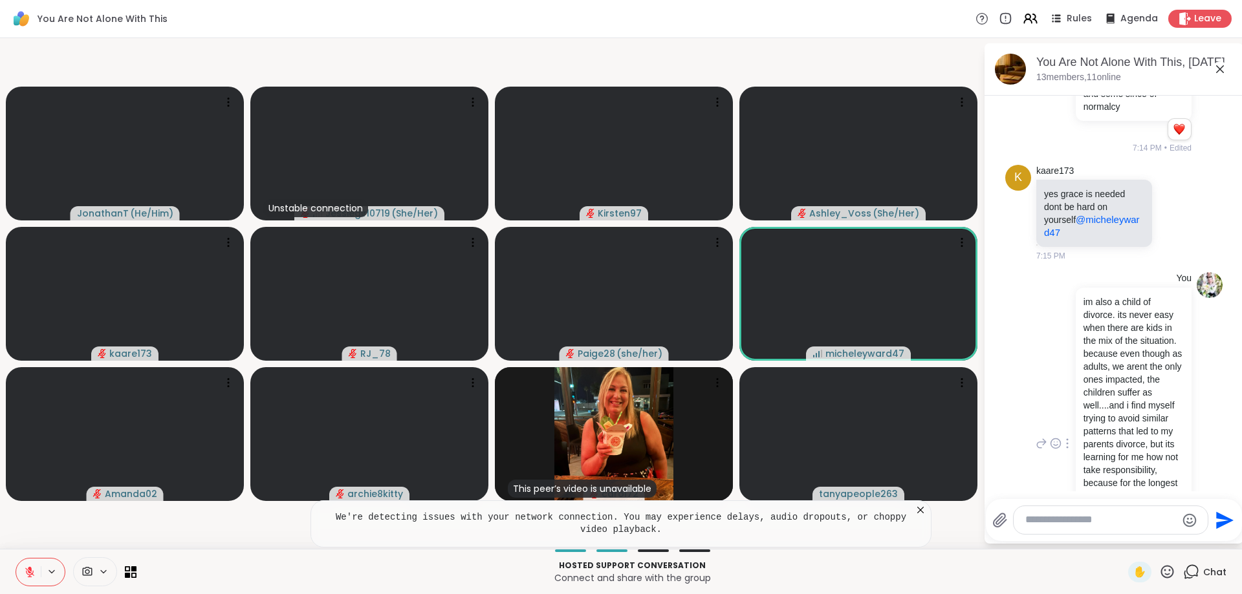
click at [1021, 420] on div "You im also a child of divorce. its never easy when there are kids in the mix o…" at bounding box center [1113, 444] width 217 height 354
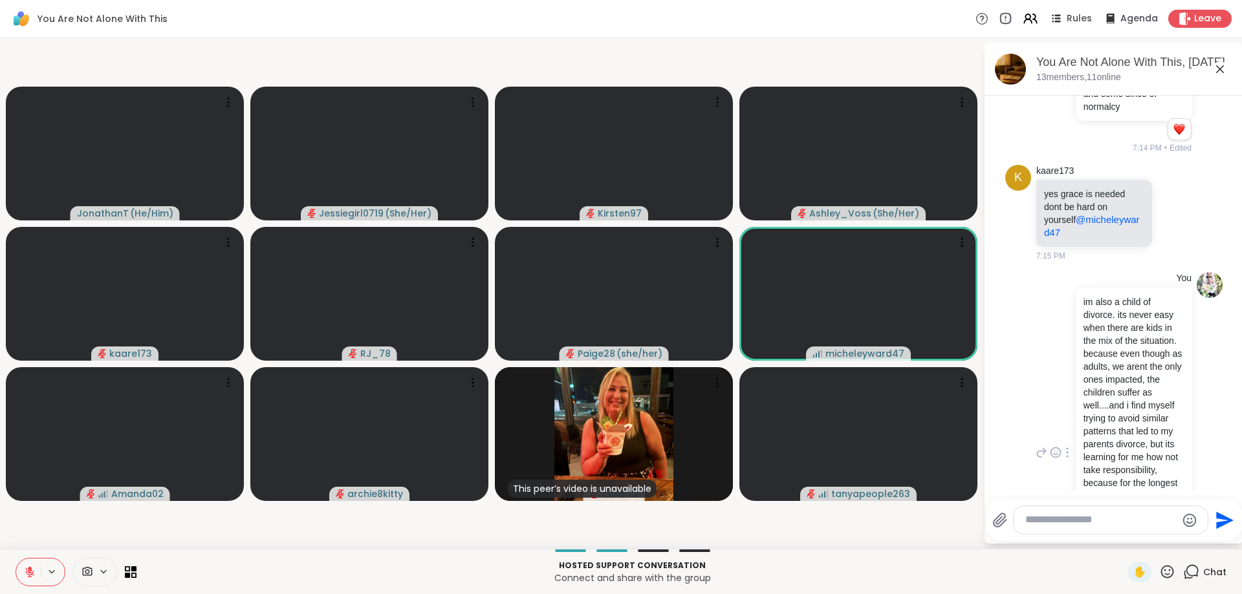
scroll to position [10265, 0]
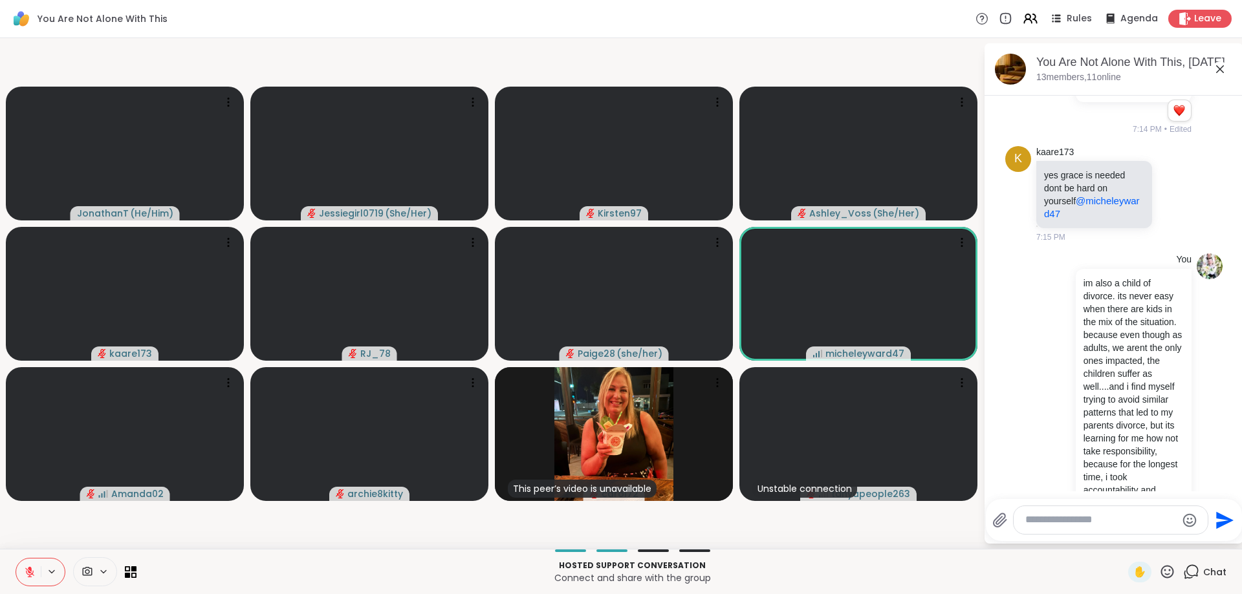
click at [1081, 519] on textarea "Type your message" at bounding box center [1100, 521] width 151 height 14
click at [1083, 520] on textarea "Type your message" at bounding box center [1100, 521] width 151 height 14
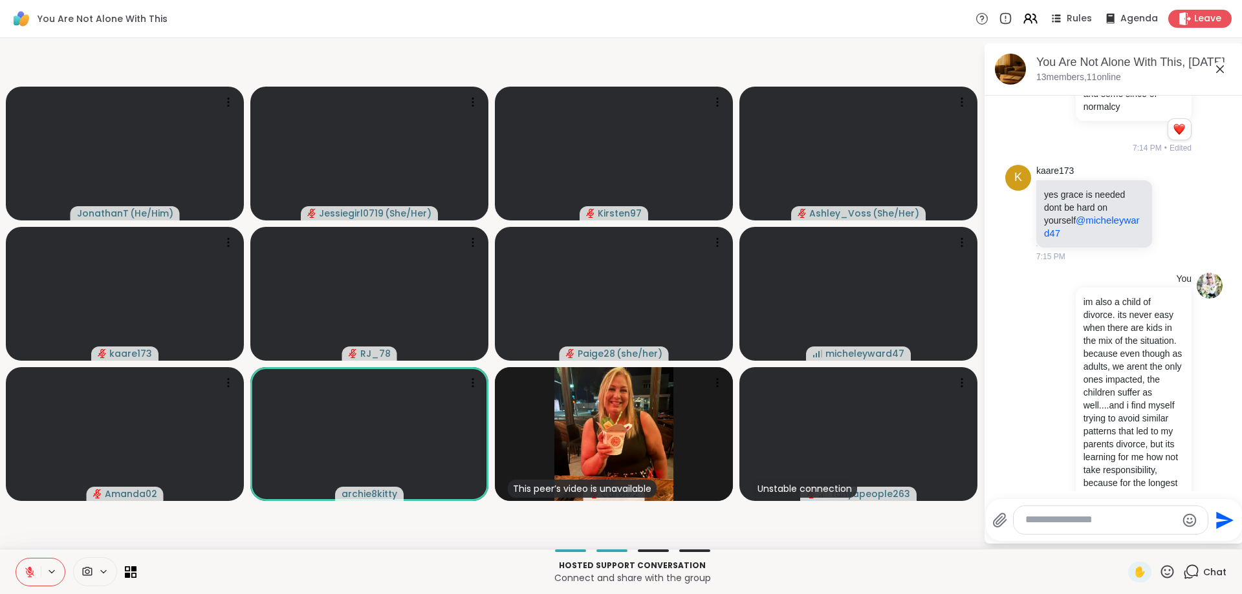
scroll to position [10302, 0]
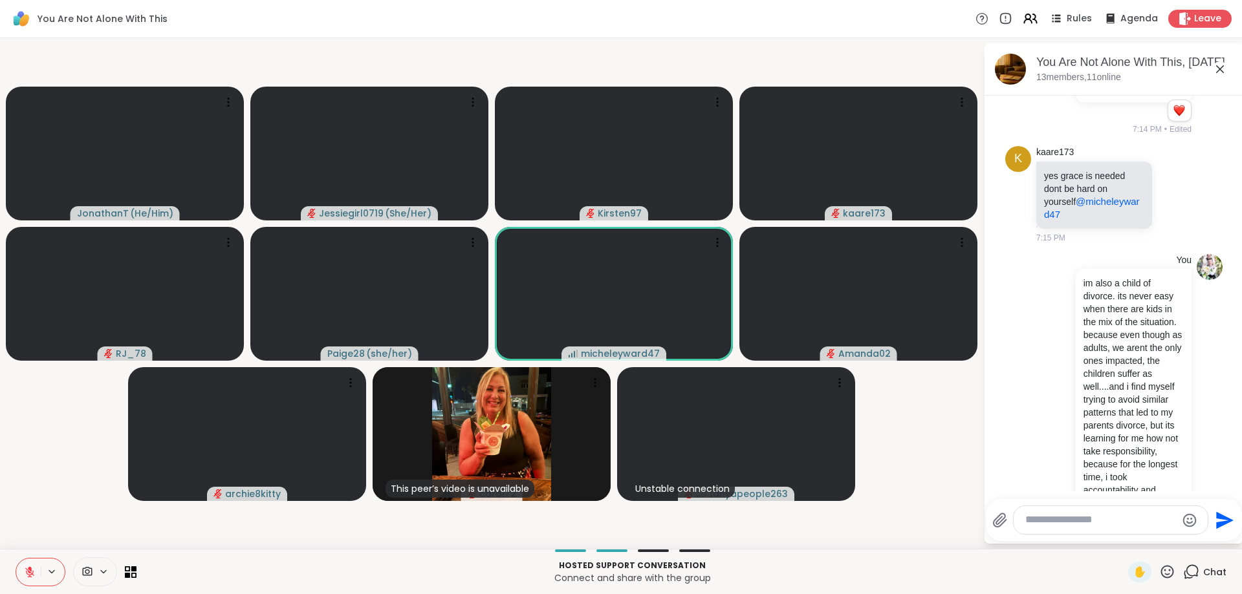
click at [1230, 426] on li "You im also a child of divorce. its never easy when there are kids in the mix o…" at bounding box center [1114, 435] width 235 height 372
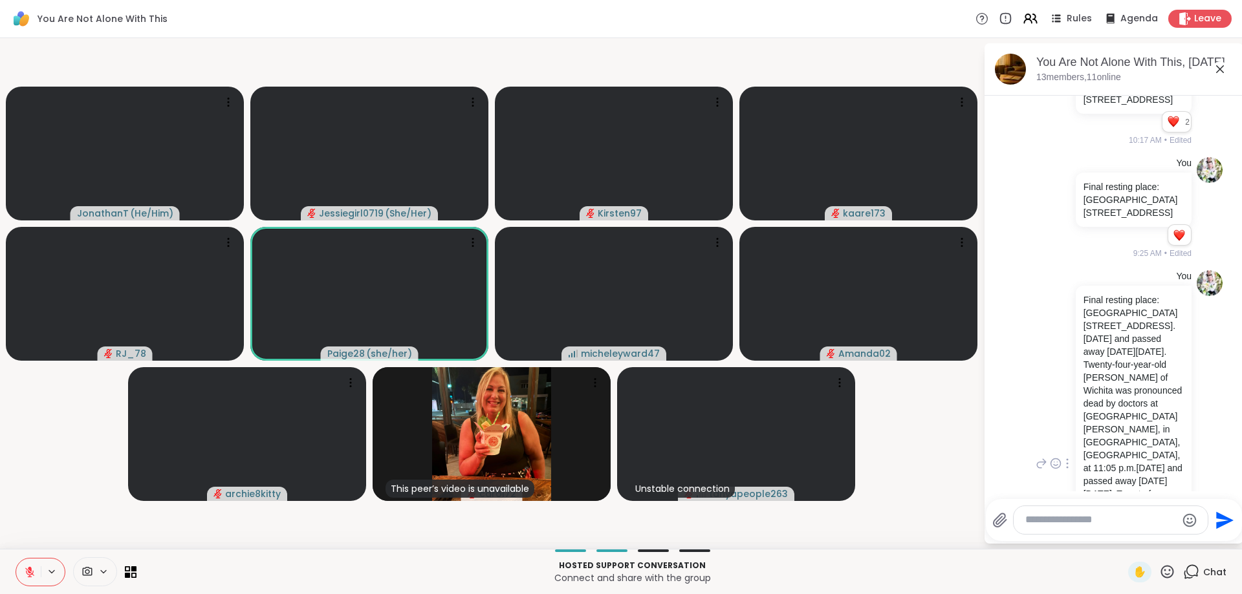
scroll to position [3211, 0]
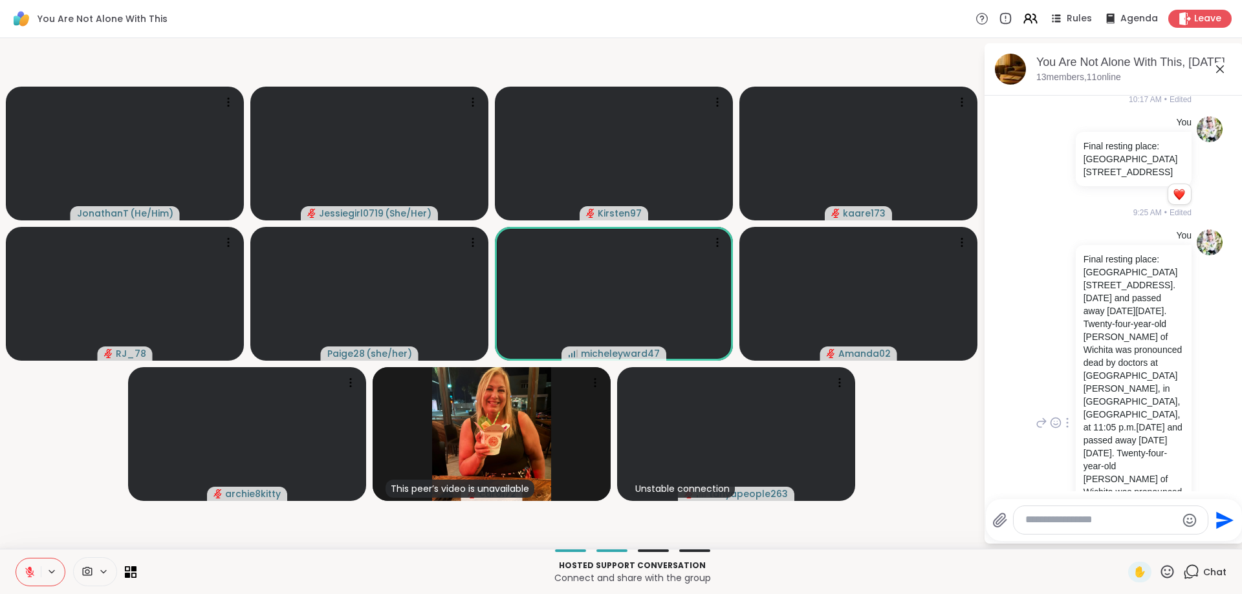
click at [1068, 418] on icon at bounding box center [1067, 423] width 3 height 10
click at [1039, 463] on div "You Final resting place: Kechi Township Cemetery 6523 N. Hillside Ave, Park Cit…" at bounding box center [1112, 423] width 158 height 387
click at [1221, 364] on div "You Final resting place: Kechi Township Cemetery 6523 N. Hillside Ave, Park Cit…" at bounding box center [1113, 423] width 217 height 398
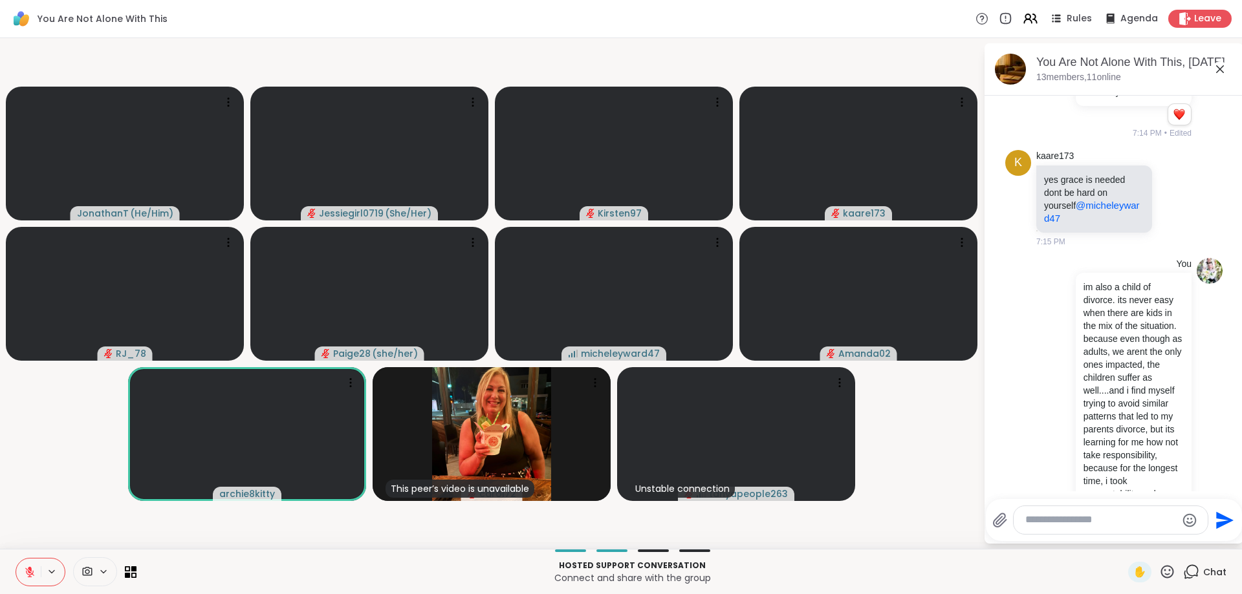
scroll to position [10302, 0]
click at [1132, 527] on textarea "Type your message" at bounding box center [1100, 521] width 151 height 14
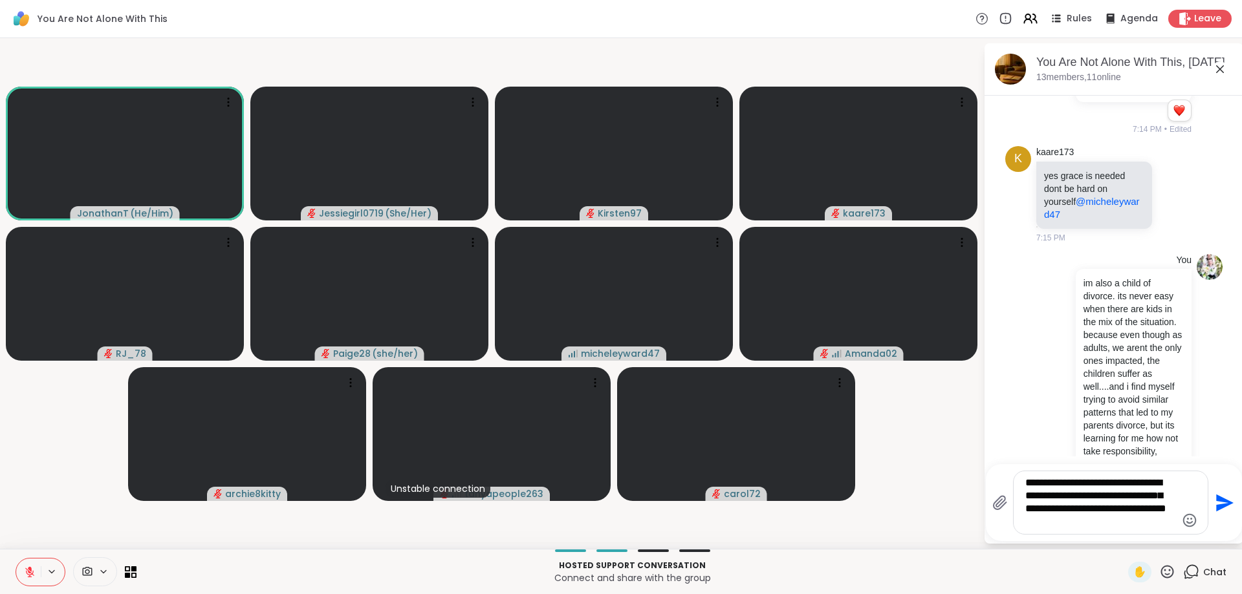
type textarea "**********"
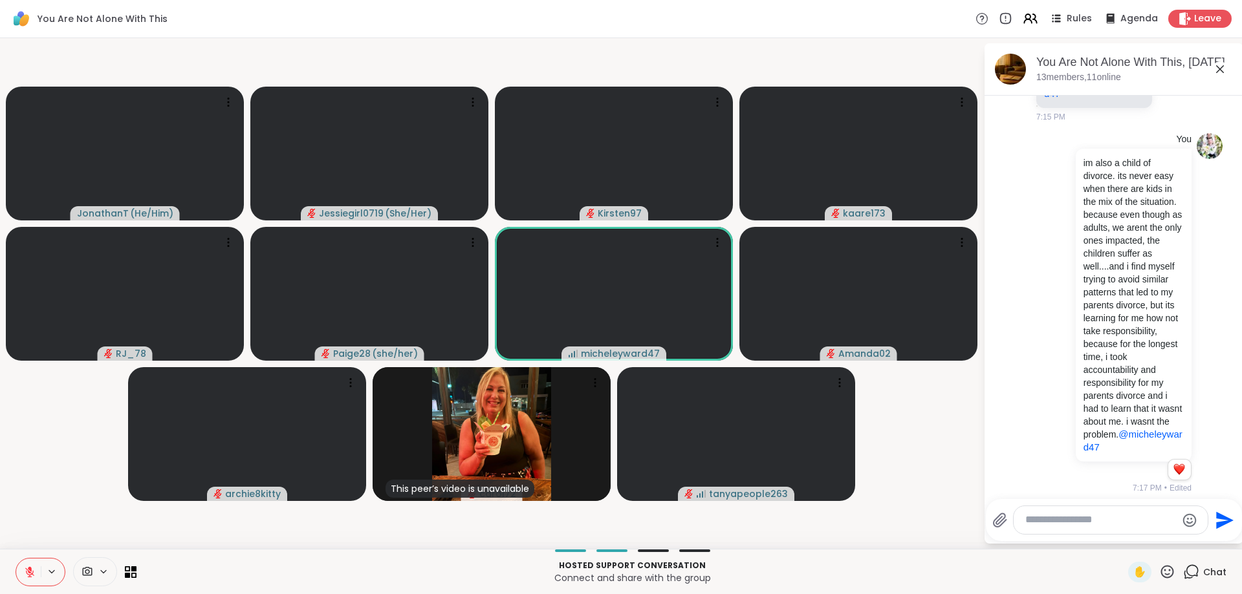
scroll to position [10585, 0]
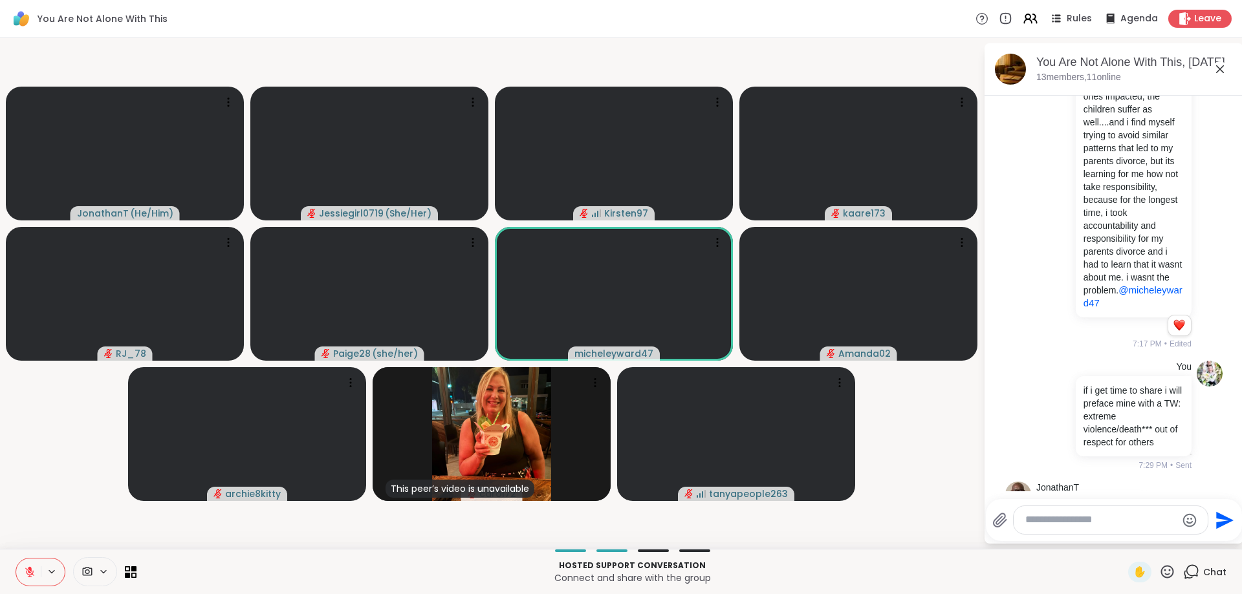
click at [1179, 543] on icon at bounding box center [1175, 548] width 10 height 10
click at [1073, 514] on button "Select Reaction: Heart" at bounding box center [1072, 527] width 26 height 26
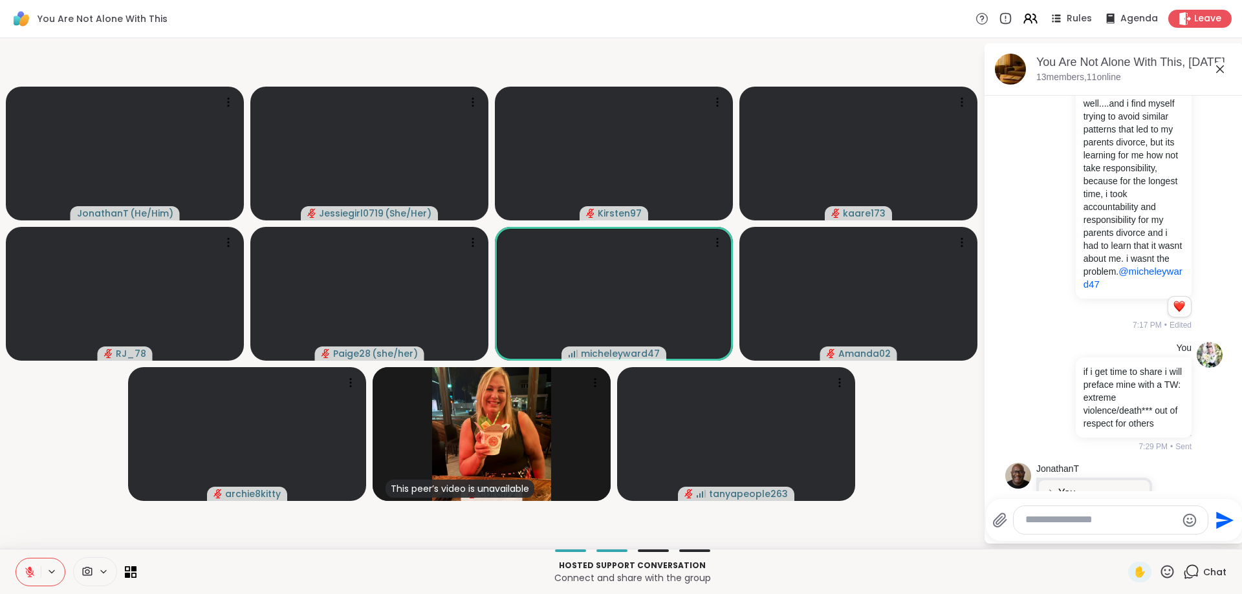
click at [1124, 519] on textarea "Type your message" at bounding box center [1100, 521] width 151 height 14
click at [1124, 522] on textarea "Type your message" at bounding box center [1100, 521] width 151 height 14
click at [1105, 523] on textarea "Type your message" at bounding box center [1100, 521] width 151 height 14
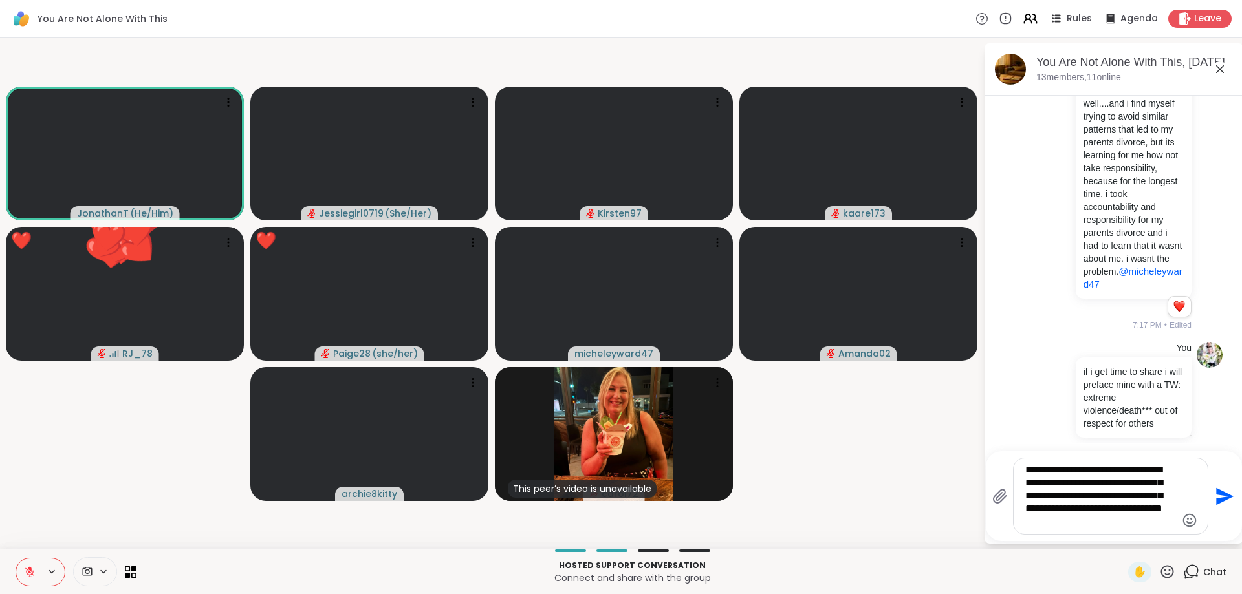
type textarea "**********"
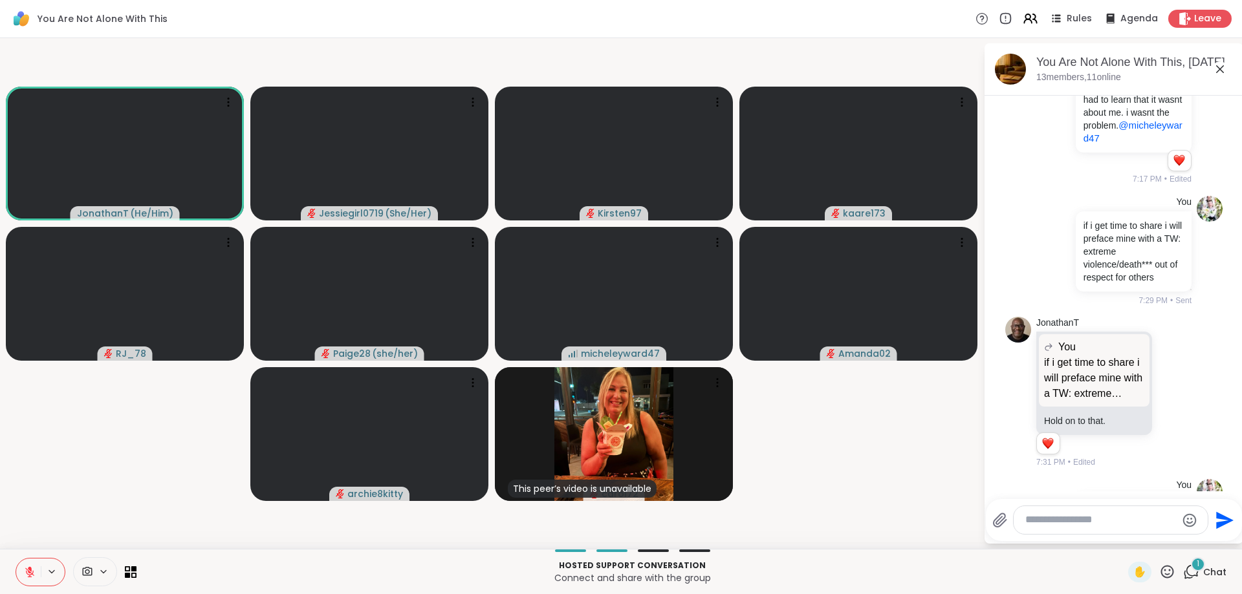
scroll to position [10985, 0]
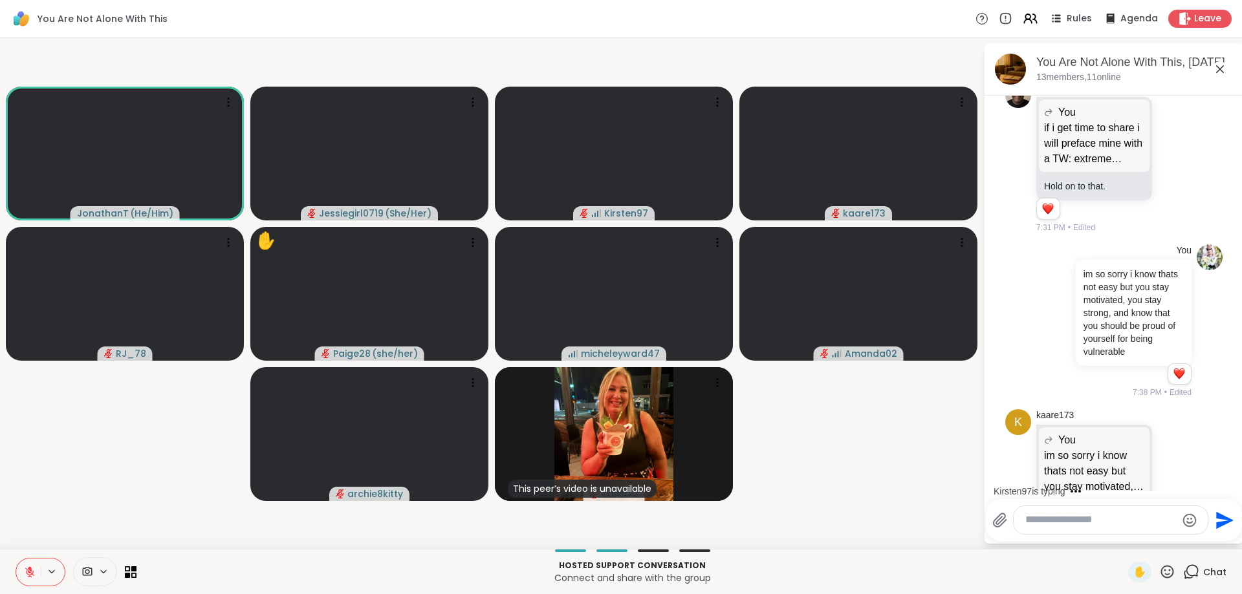
click at [1175, 515] on icon at bounding box center [1175, 521] width 12 height 13
click at [1070, 495] on div "Select Reaction: Heart" at bounding box center [1072, 501] width 12 height 12
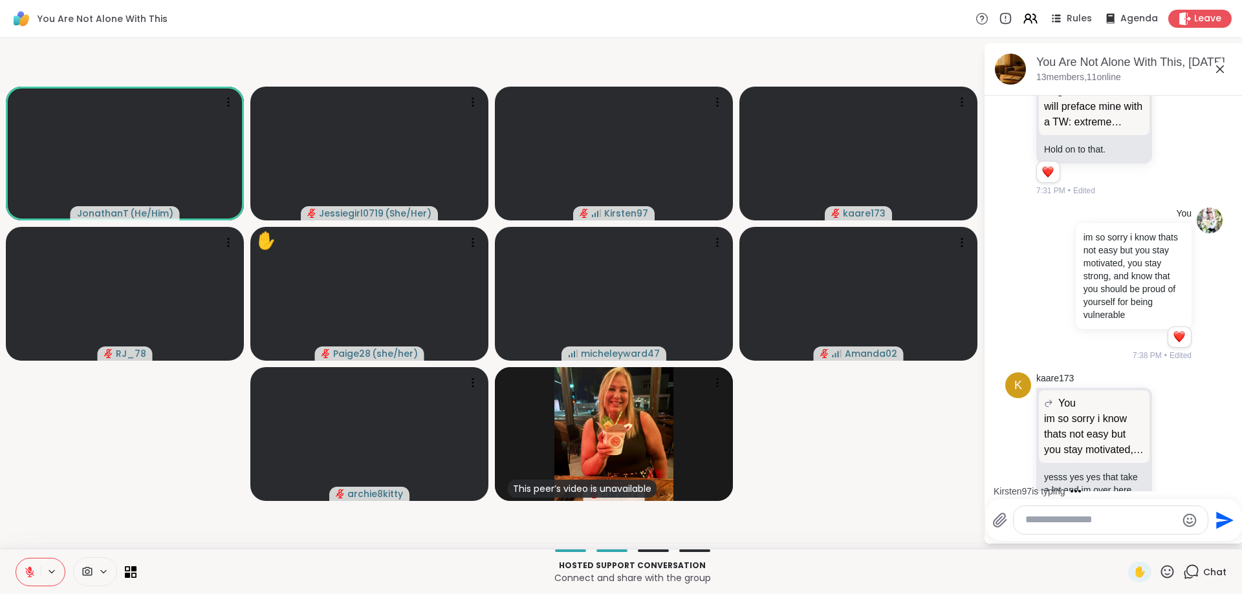
click at [1188, 486] on icon at bounding box center [1189, 494] width 12 height 16
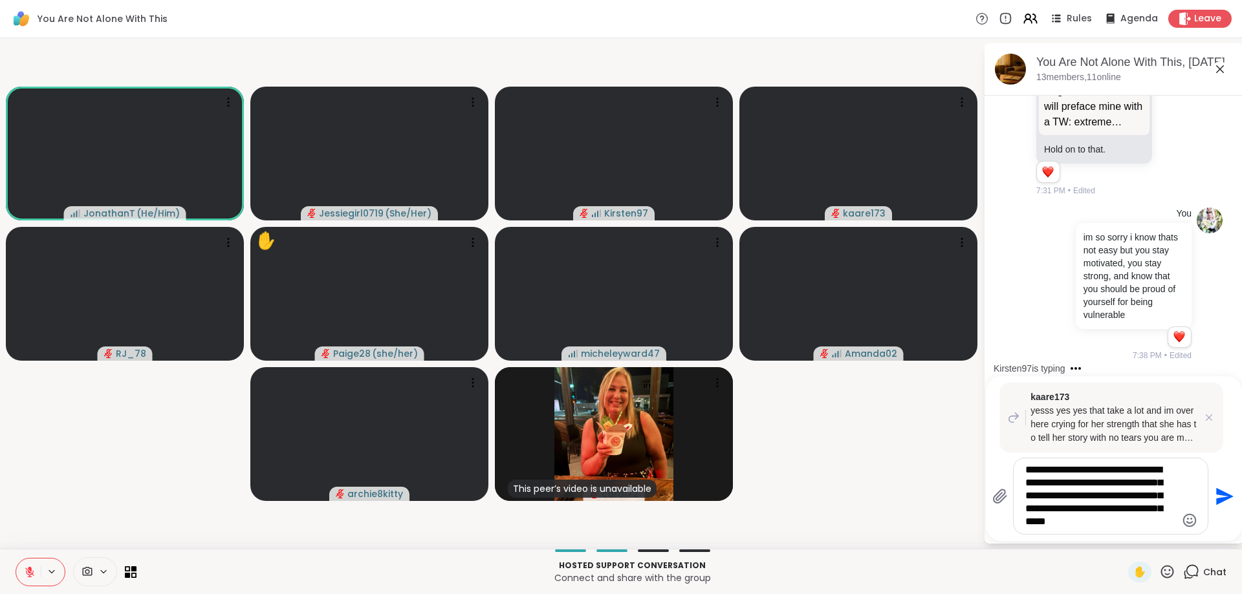
type textarea "**********"
click at [1226, 498] on icon "Send" at bounding box center [1224, 496] width 17 height 17
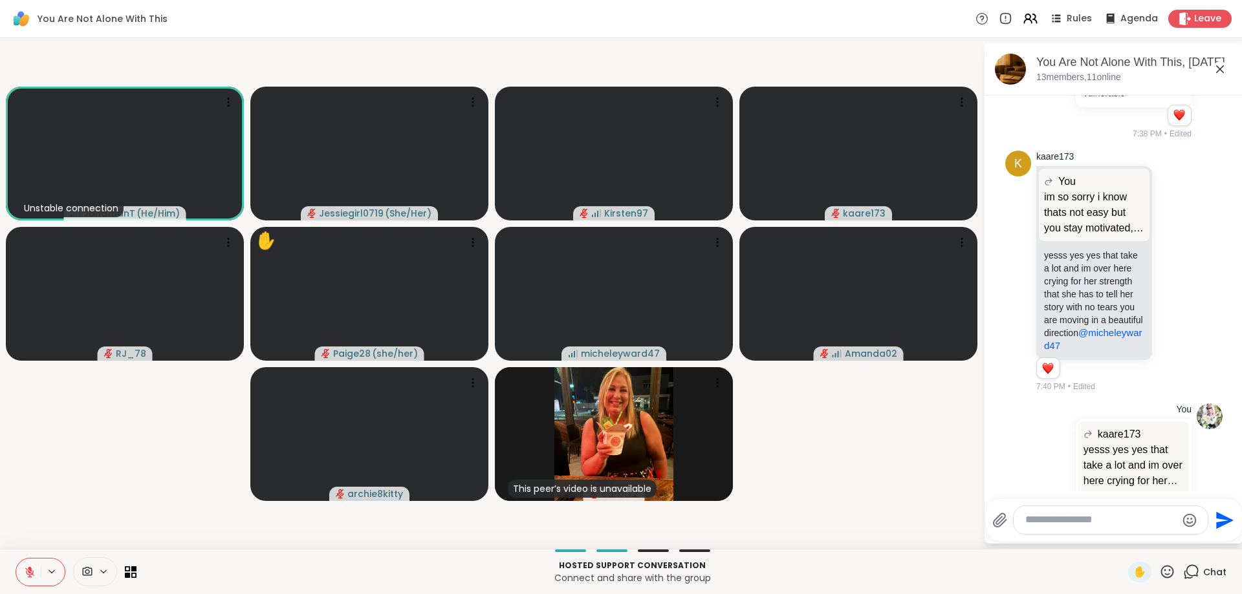
scroll to position [11351, 0]
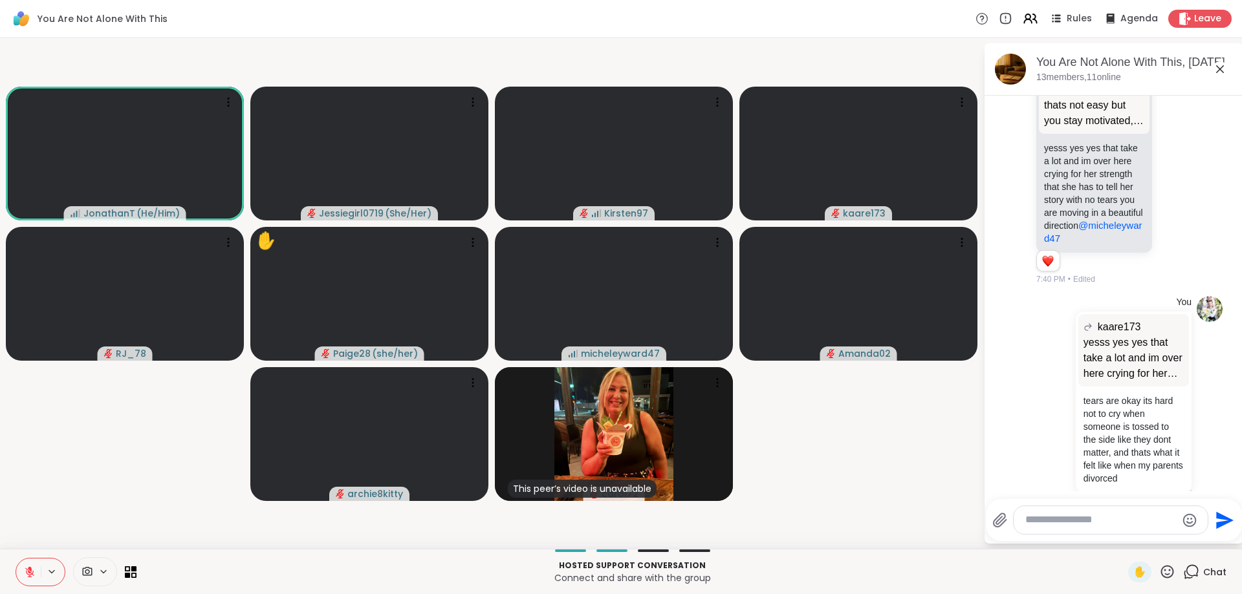
click at [1181, 558] on div at bounding box center [1175, 566] width 40 height 16
click at [1173, 560] on icon at bounding box center [1175, 566] width 12 height 13
click at [1067, 539] on div "Select Reaction: Heart" at bounding box center [1072, 545] width 12 height 12
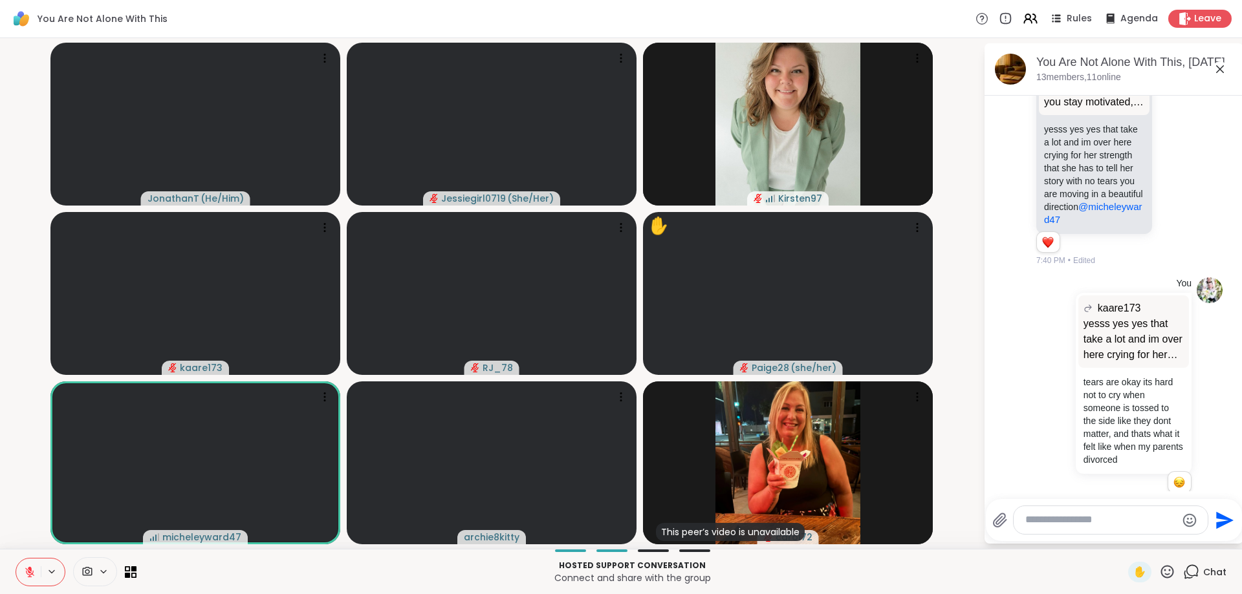
click at [32, 569] on icon at bounding box center [30, 573] width 12 height 12
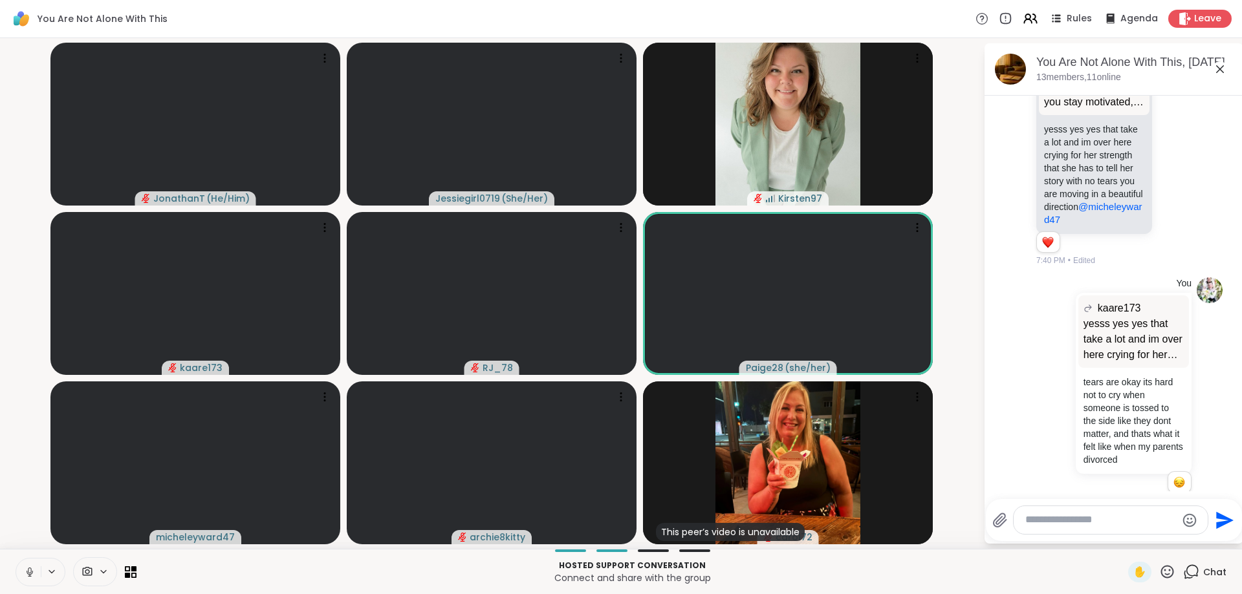
click at [1045, 523] on textarea "Type your message" at bounding box center [1100, 521] width 151 height 14
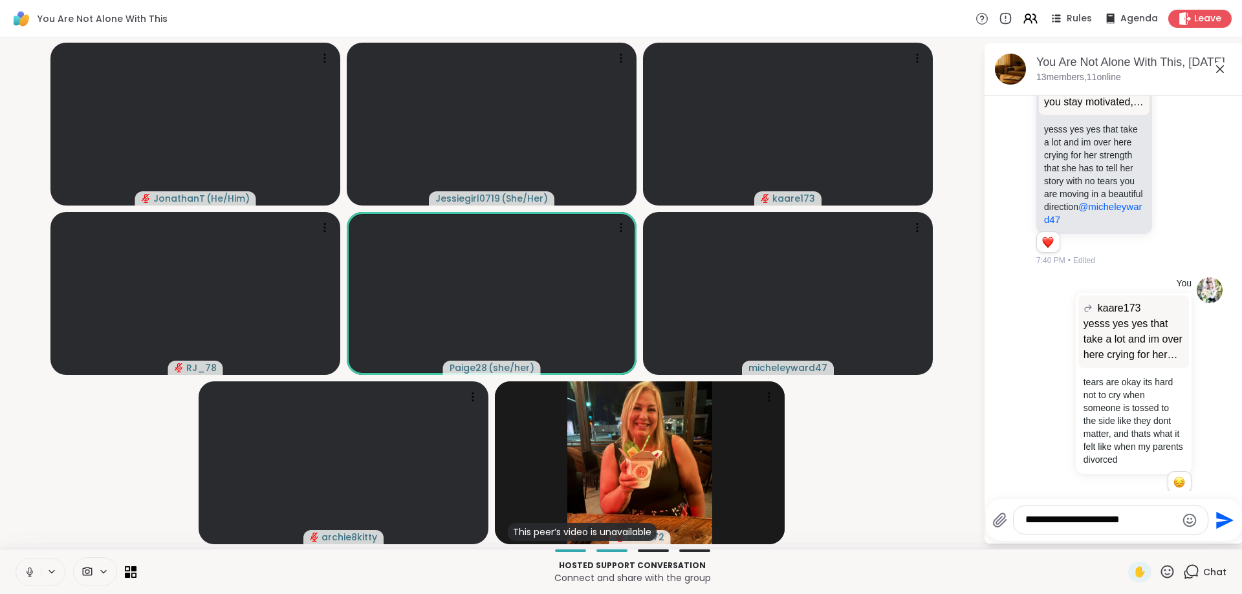
type textarea "**********"
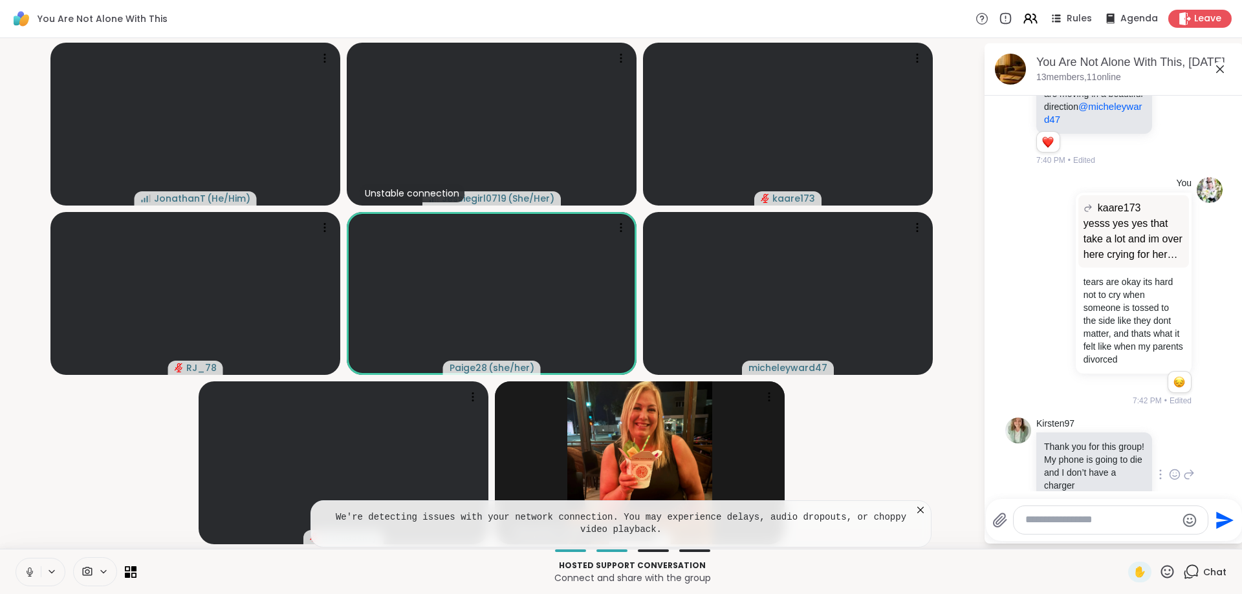
click at [28, 567] on icon at bounding box center [30, 573] width 12 height 12
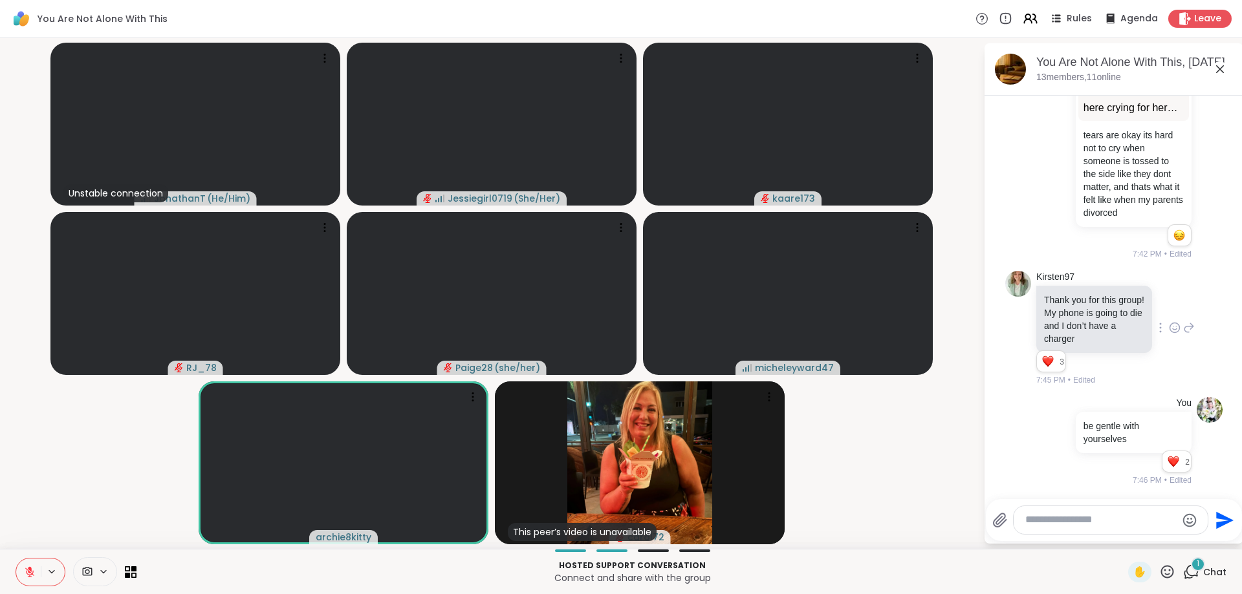
scroll to position [11774, 0]
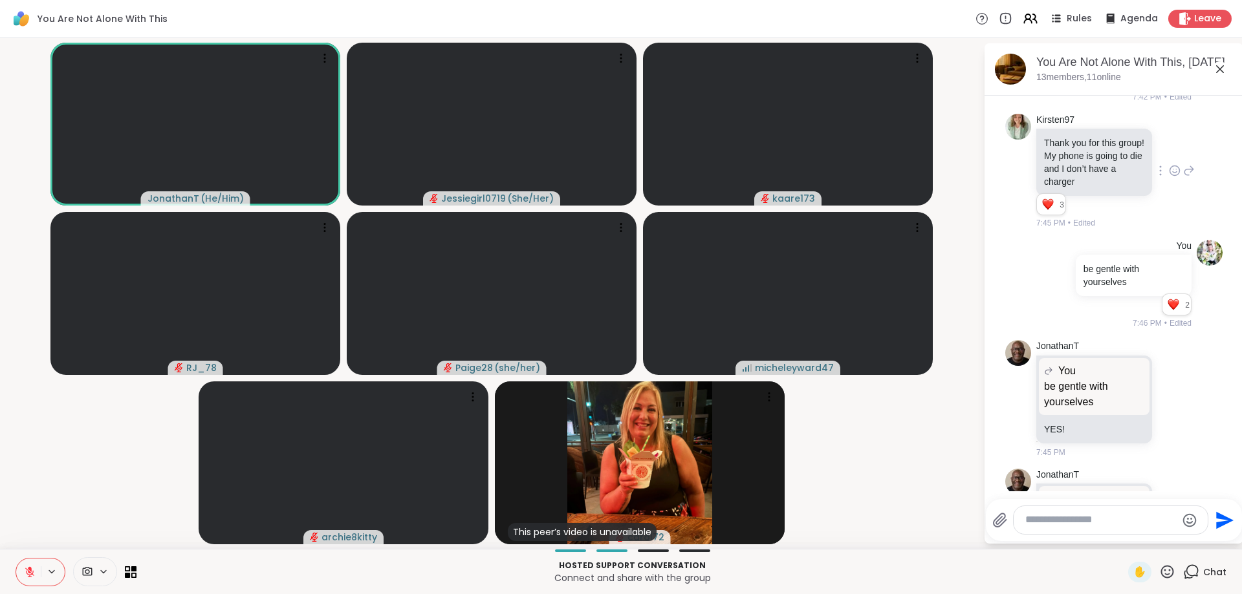
click at [1125, 530] on div at bounding box center [1111, 520] width 194 height 28
click at [1113, 514] on div at bounding box center [1111, 520] width 194 height 28
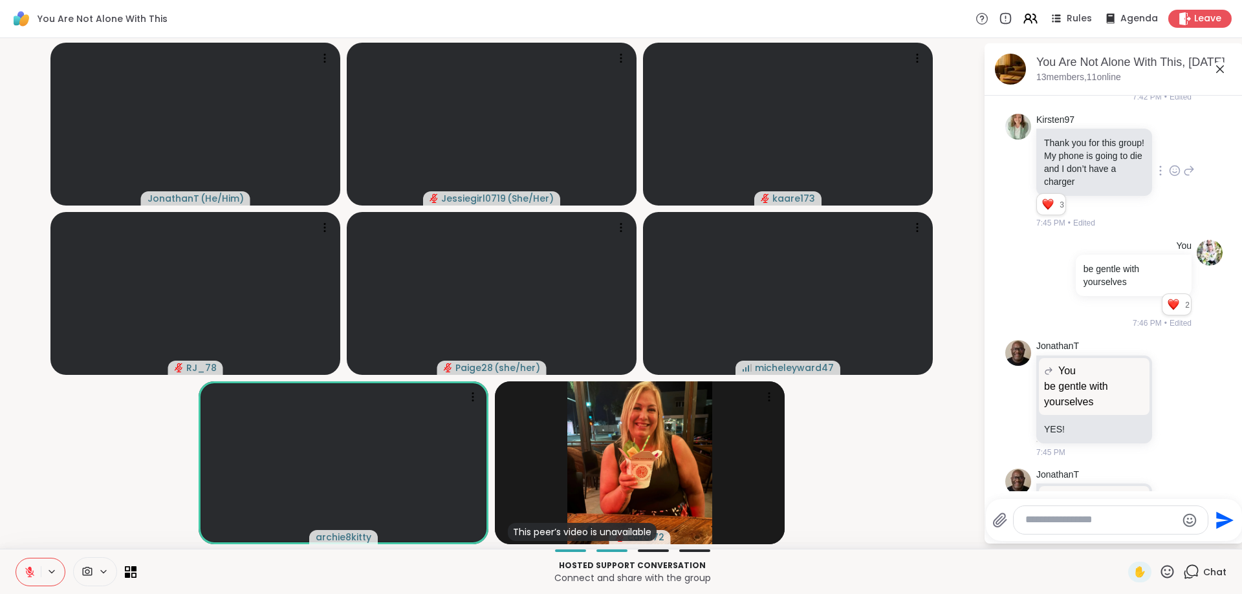
paste textarea "**********"
type textarea "**********"
click at [1220, 506] on icon "Send" at bounding box center [1224, 509] width 17 height 17
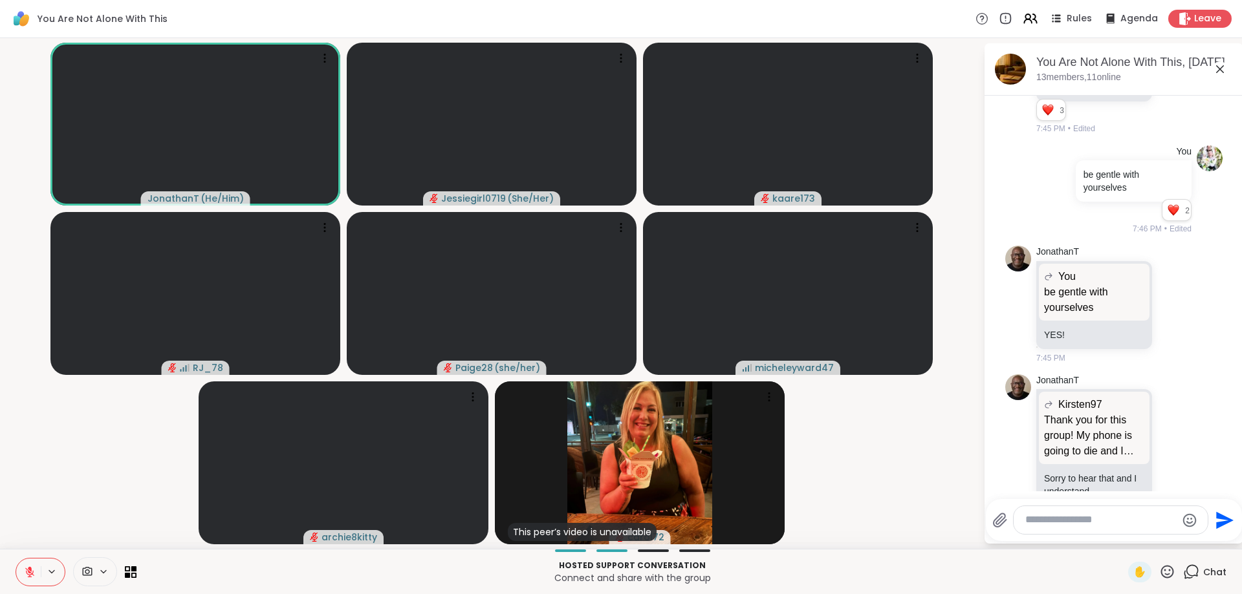
click at [1115, 521] on textarea "Type your message" at bounding box center [1100, 521] width 151 height 14
paste textarea "**********"
type textarea "**********"
click at [1217, 515] on icon "Send" at bounding box center [1224, 509] width 17 height 17
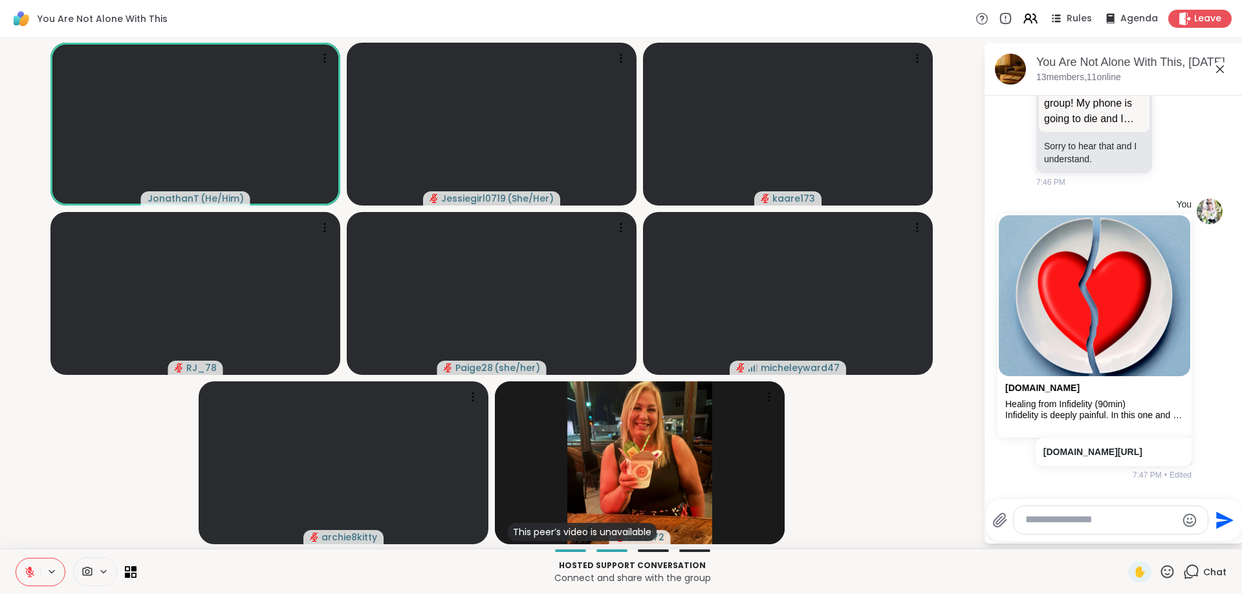
click at [1074, 521] on textarea "Type your message" at bounding box center [1100, 521] width 151 height 14
paste textarea "**********"
type textarea "**********"
click at [1228, 493] on div "**********" at bounding box center [1113, 509] width 243 height 51
click at [1227, 503] on icon "Send" at bounding box center [1223, 509] width 21 height 21
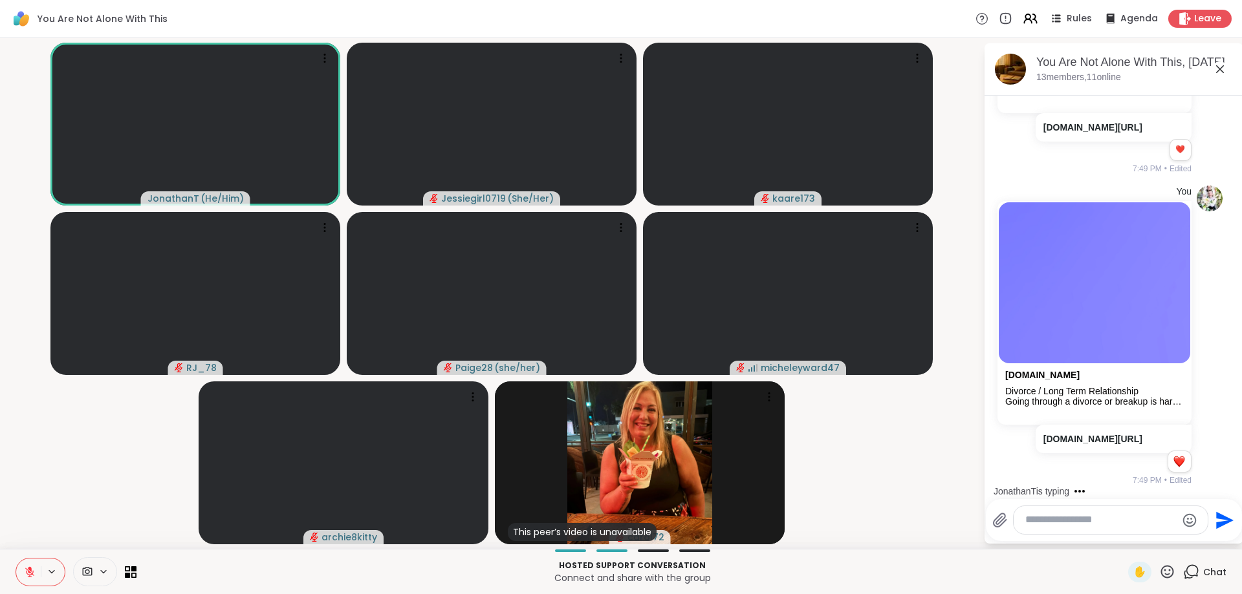
scroll to position [12544, 0]
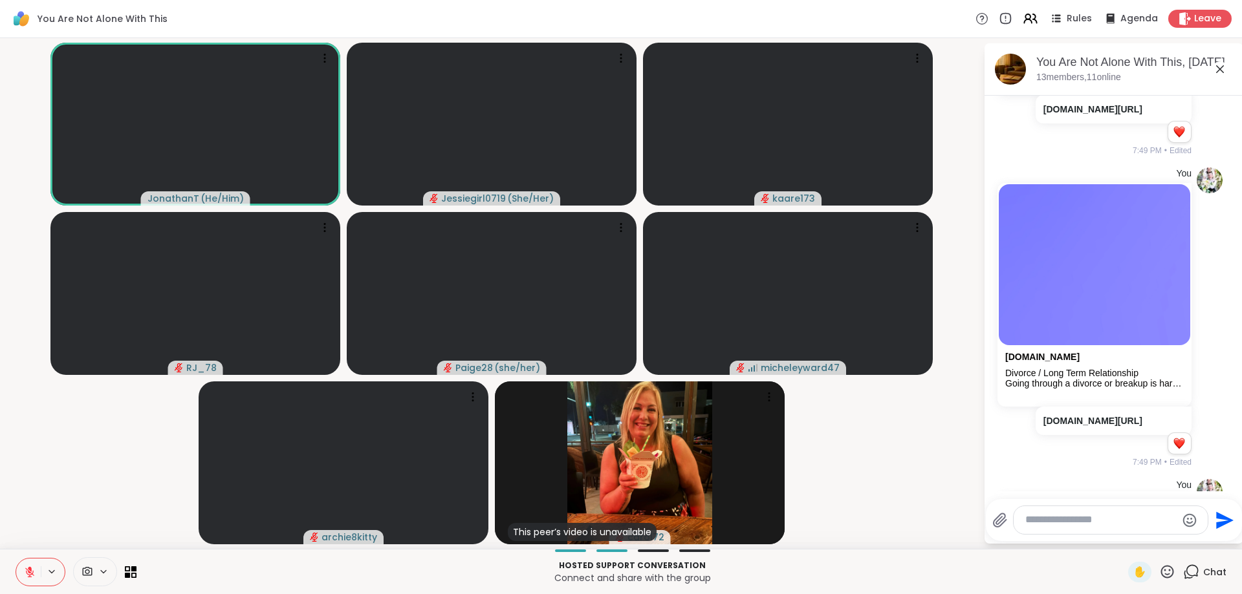
click at [997, 387] on li "You sharewellnow.com Divorce / Long Term Relationship Going through a divorce o…" at bounding box center [1114, 318] width 235 height 312
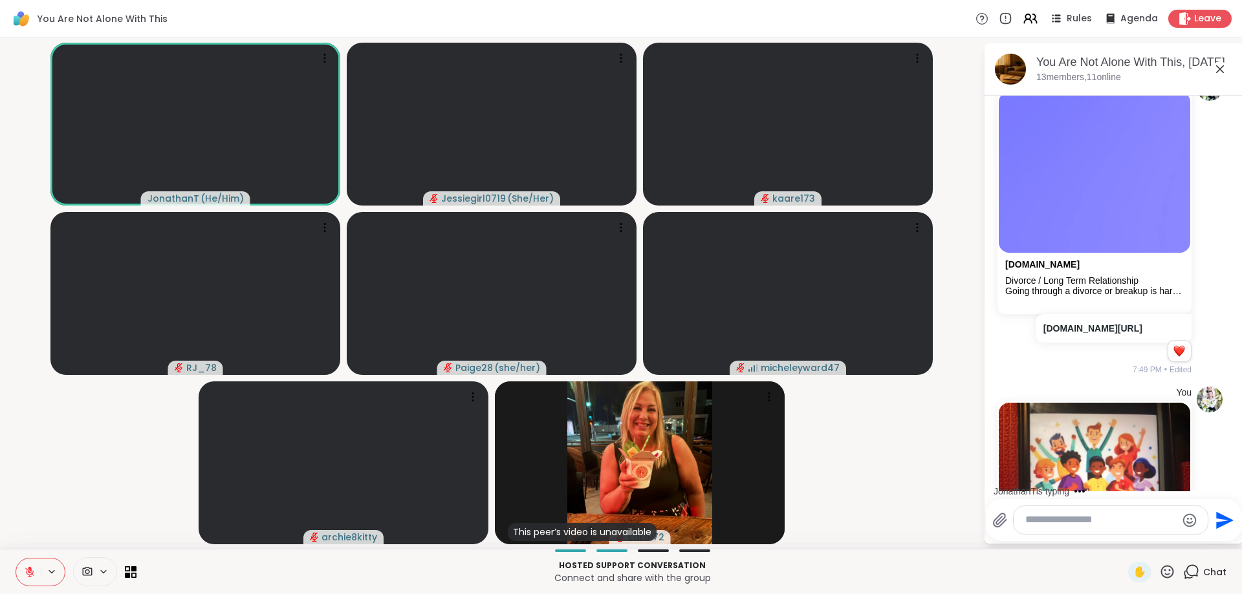
scroll to position [12768, 0]
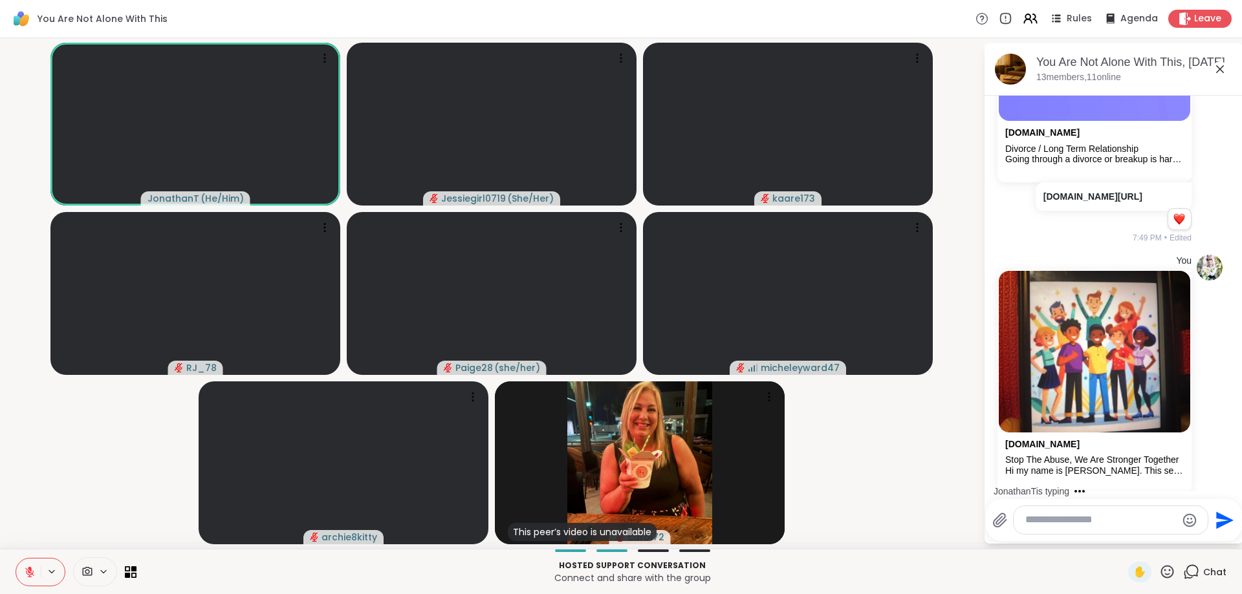
click at [1045, 525] on textarea "Type your message" at bounding box center [1100, 521] width 151 height 14
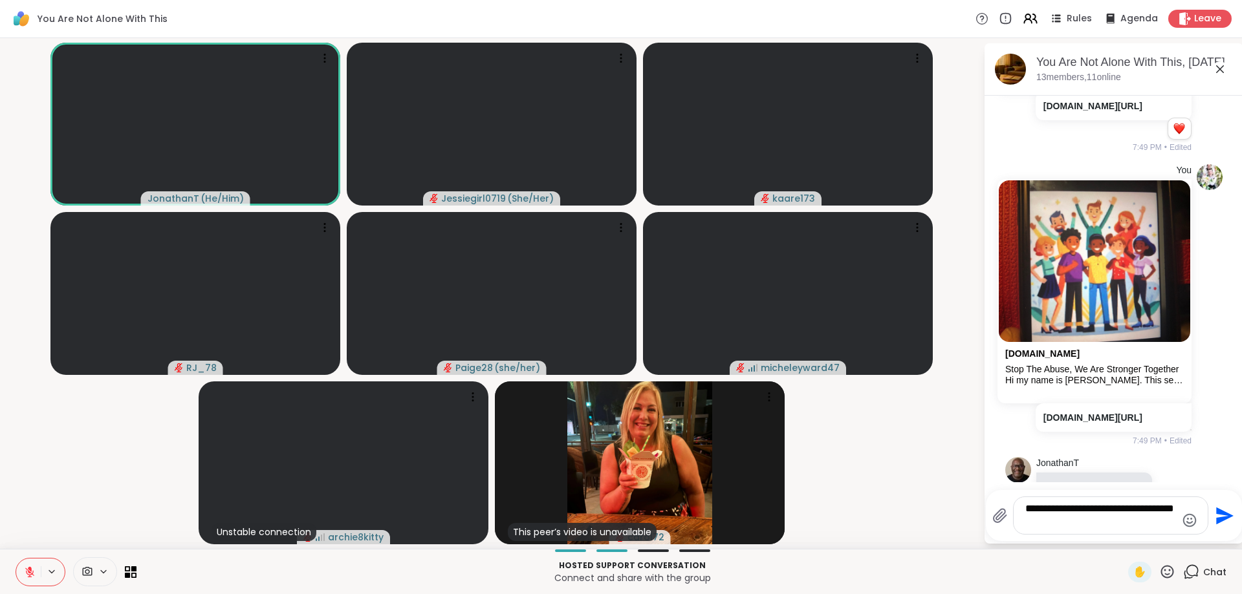
type textarea "**********"
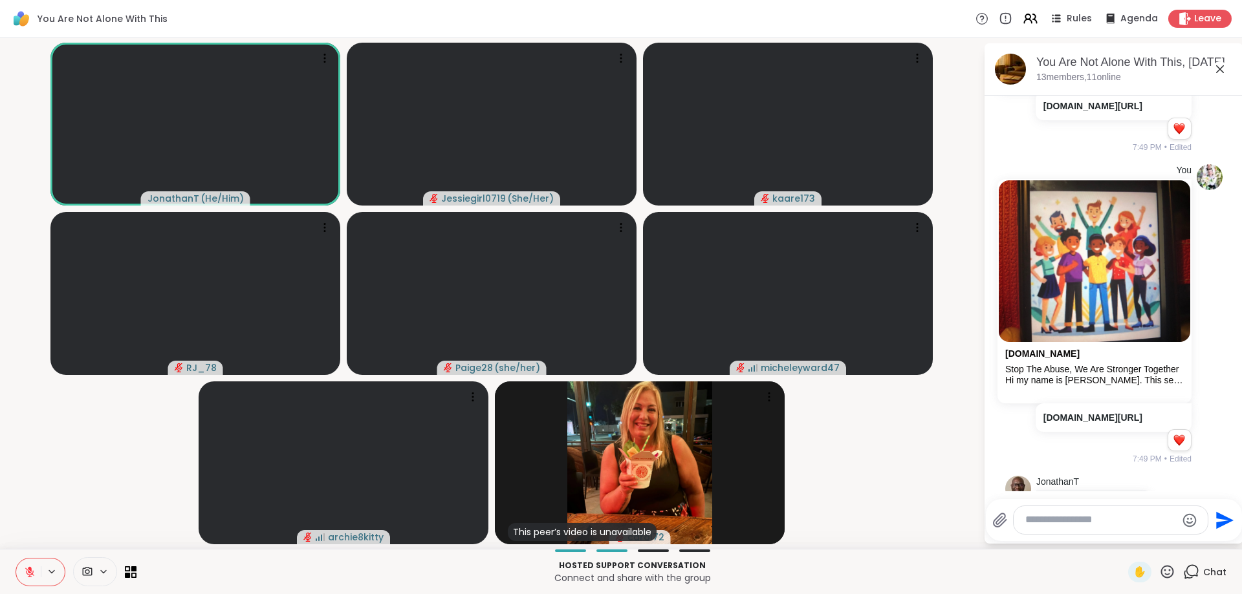
scroll to position [12951, 0]
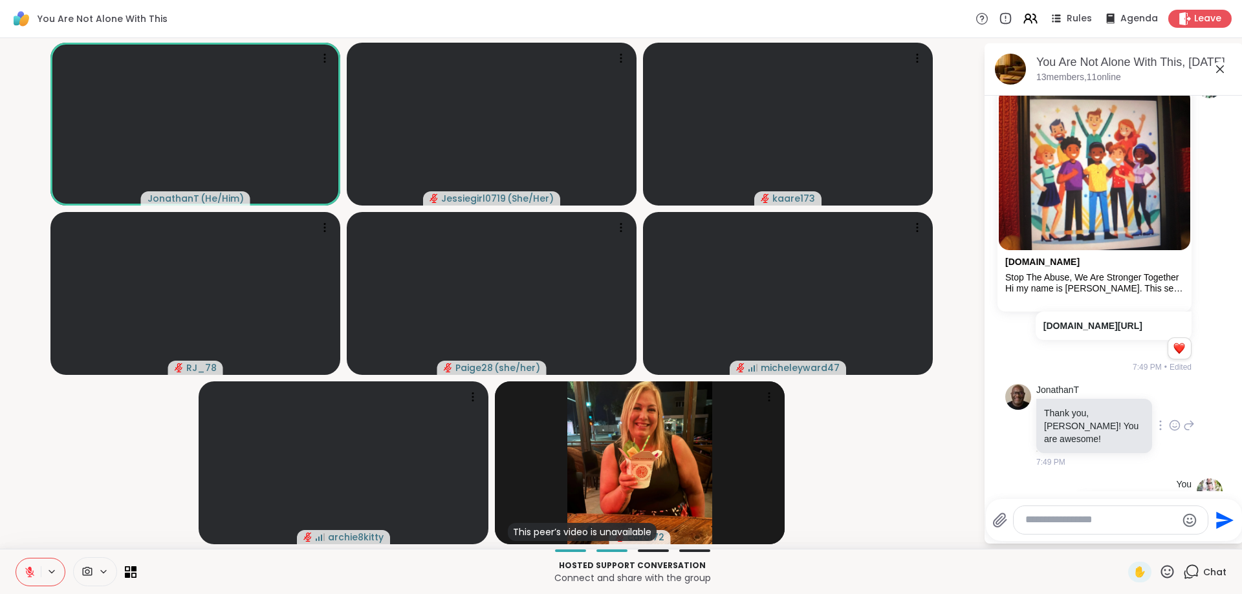
click at [1172, 420] on icon at bounding box center [1175, 425] width 10 height 10
click at [1076, 399] on div "Select Reaction: Heart" at bounding box center [1072, 405] width 12 height 12
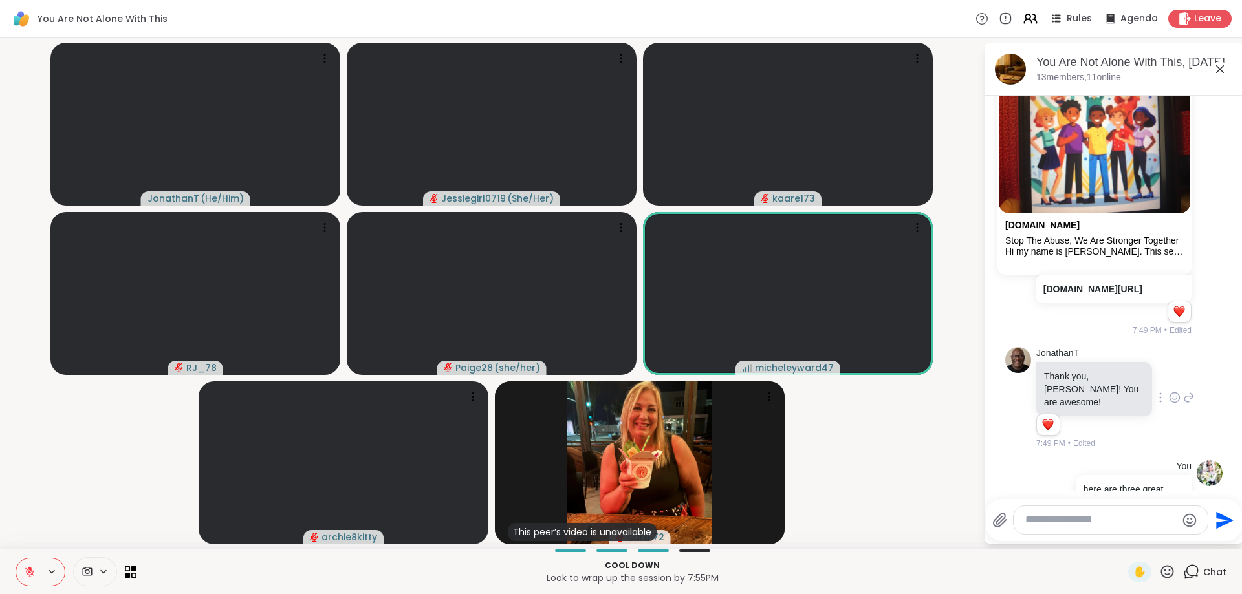
click at [1091, 527] on textarea "Type your message" at bounding box center [1100, 521] width 151 height 14
paste textarea "**********"
type textarea "**********"
click at [1224, 508] on icon "Send" at bounding box center [1224, 509] width 17 height 17
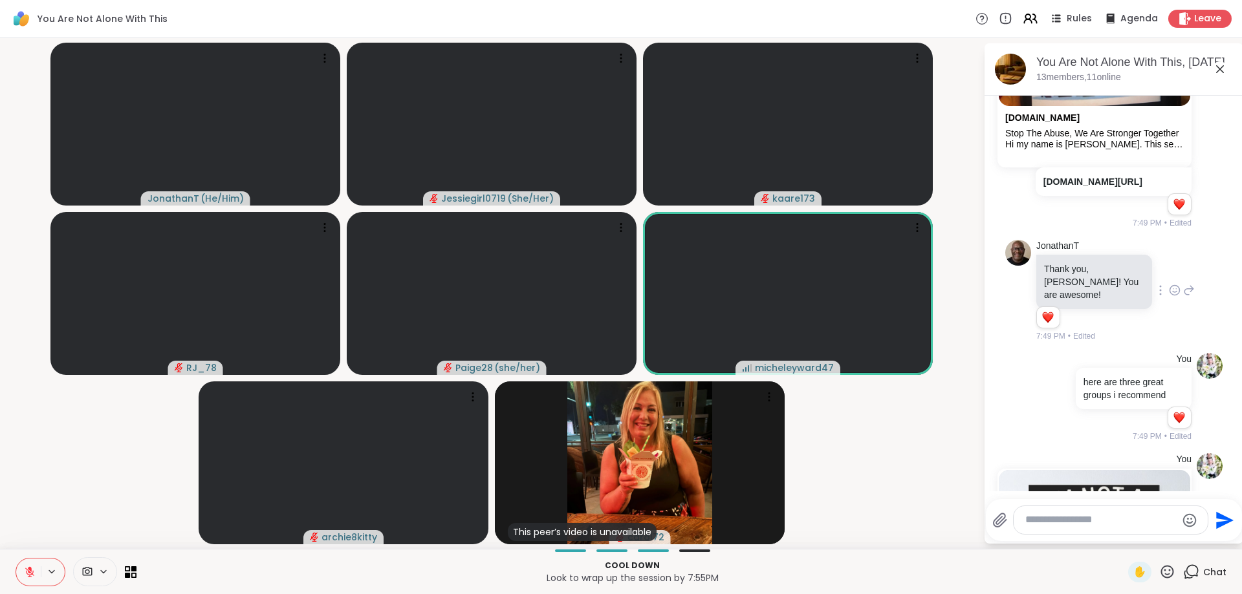
click at [1123, 521] on textarea "Type your message" at bounding box center [1100, 521] width 151 height 14
paste textarea "**********"
type textarea "**********"
click at [1223, 497] on icon "Send" at bounding box center [1223, 503] width 21 height 21
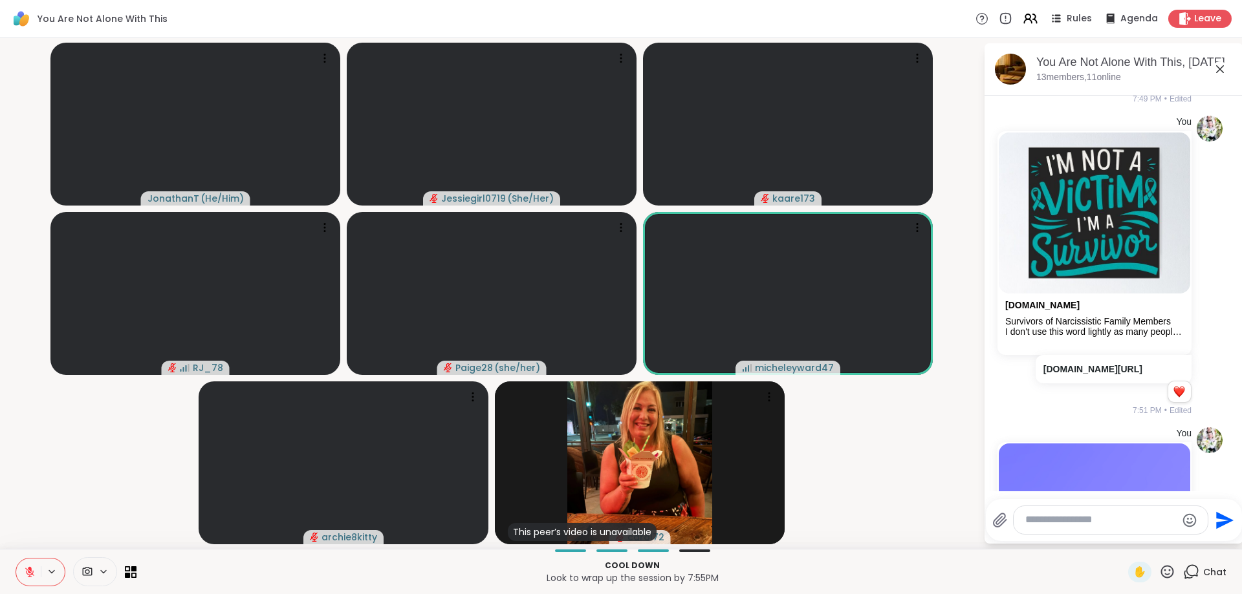
click at [1059, 514] on textarea "Type your message" at bounding box center [1100, 521] width 151 height 14
paste textarea "**********"
type textarea "**********"
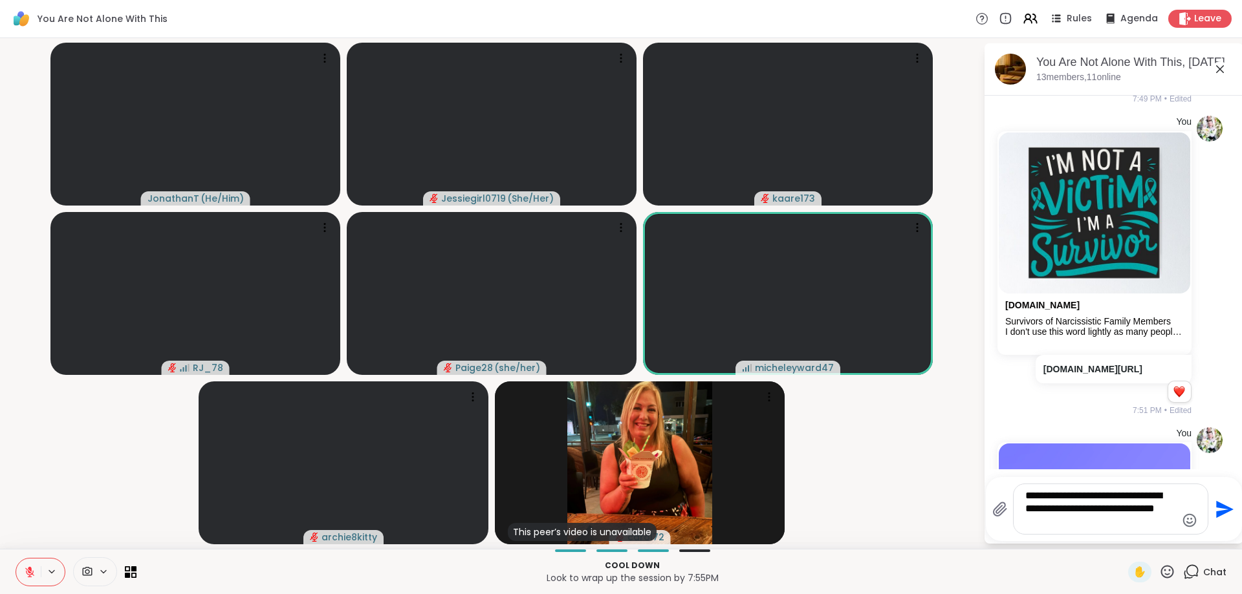
click at [1223, 506] on icon "Send" at bounding box center [1224, 509] width 17 height 17
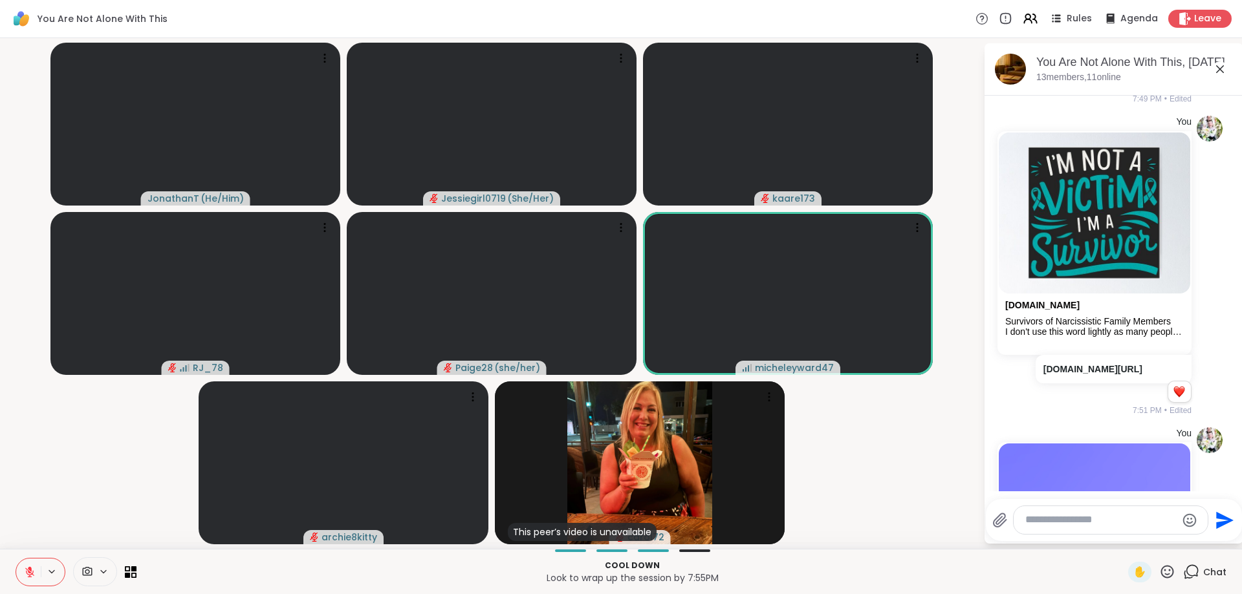
scroll to position [13739, 0]
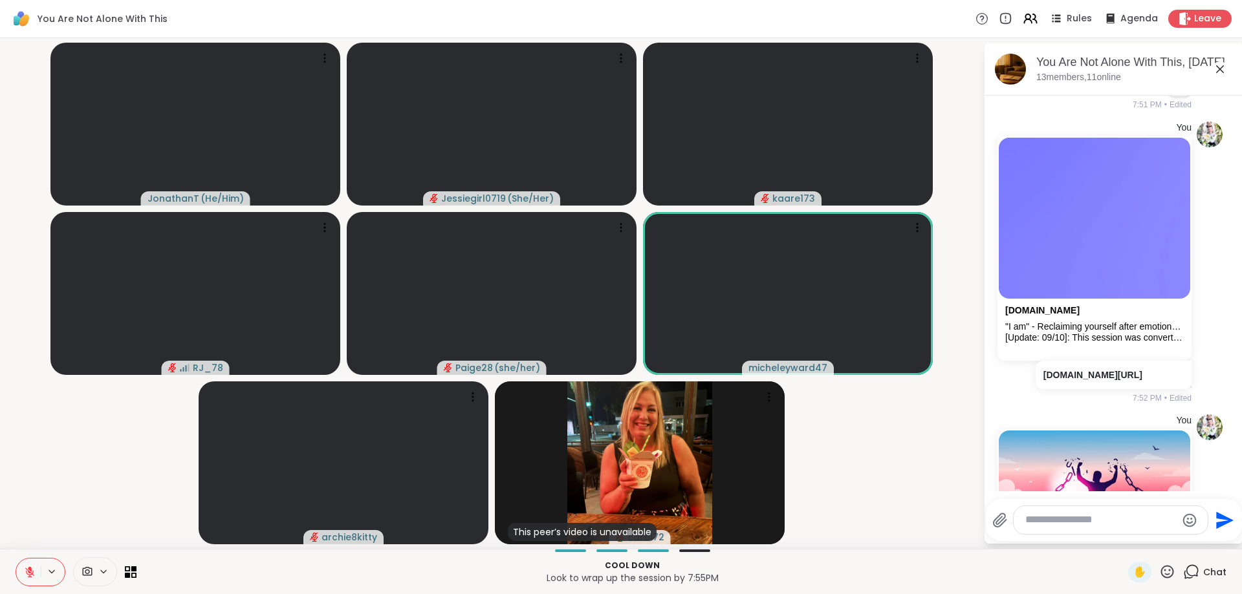
click at [1048, 514] on textarea "Type your message" at bounding box center [1100, 521] width 151 height 14
paste textarea "**********"
type textarea "**********"
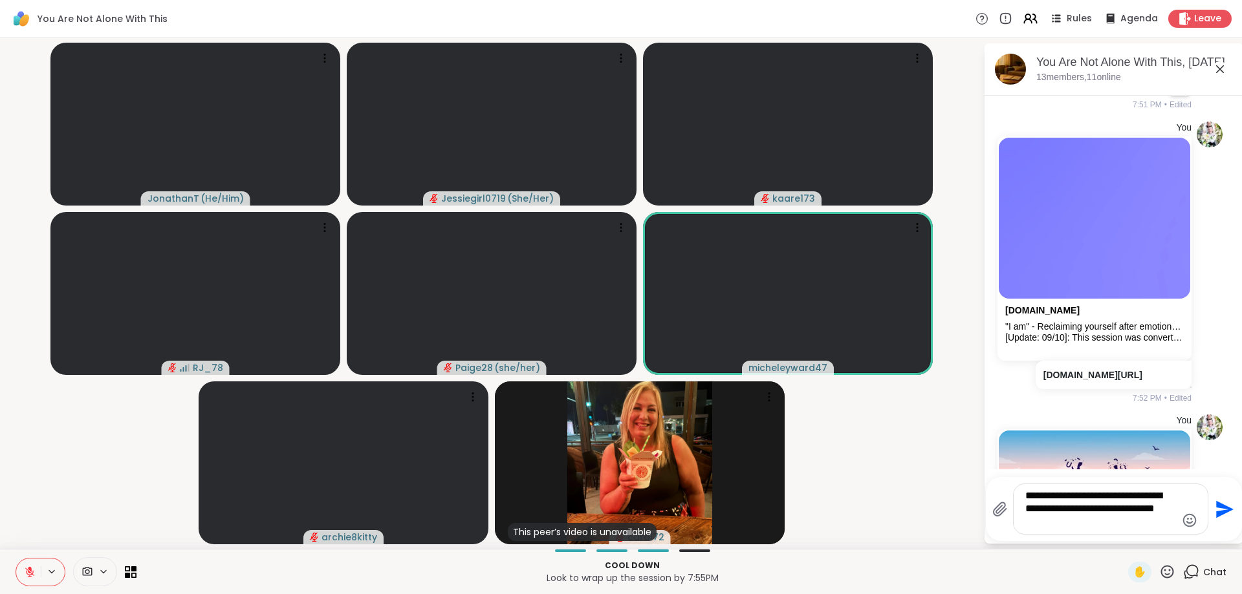
click at [1220, 510] on icon "Send" at bounding box center [1223, 509] width 21 height 21
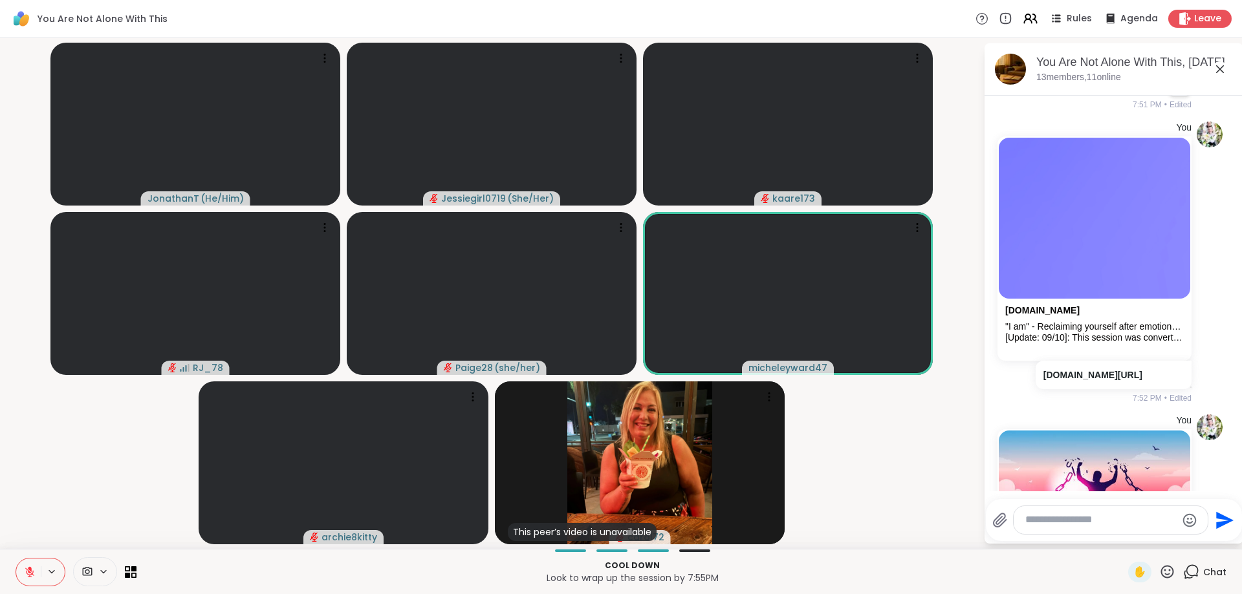
scroll to position [14058, 0]
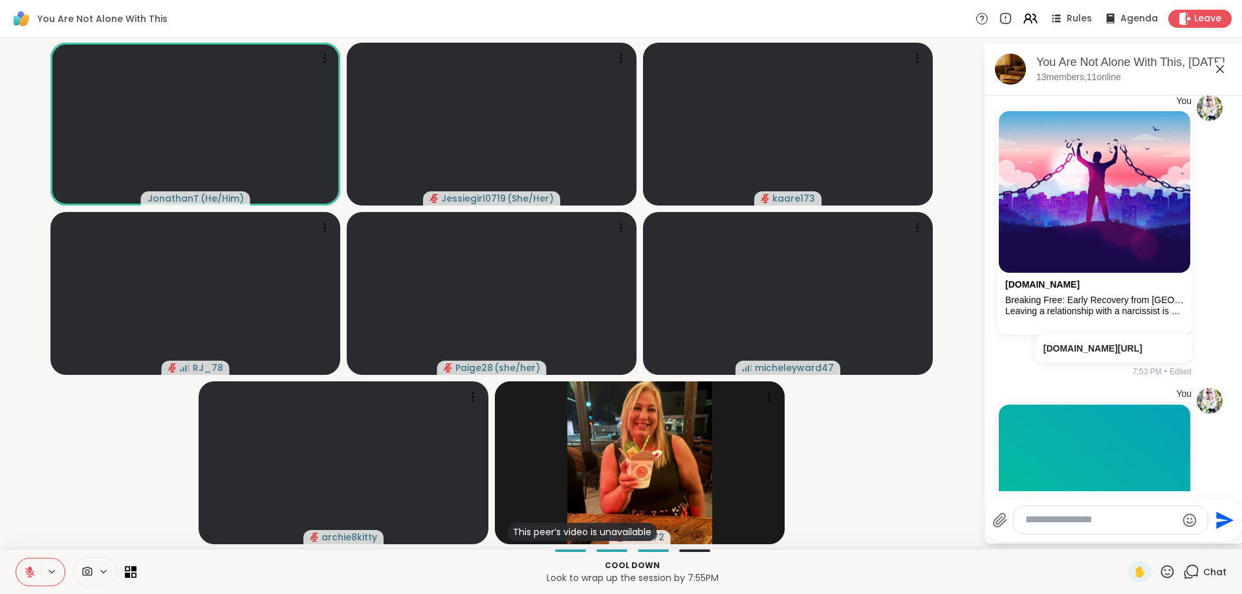
click at [1098, 523] on textarea "Type your message" at bounding box center [1100, 521] width 151 height 14
paste textarea "**********"
type textarea "**********"
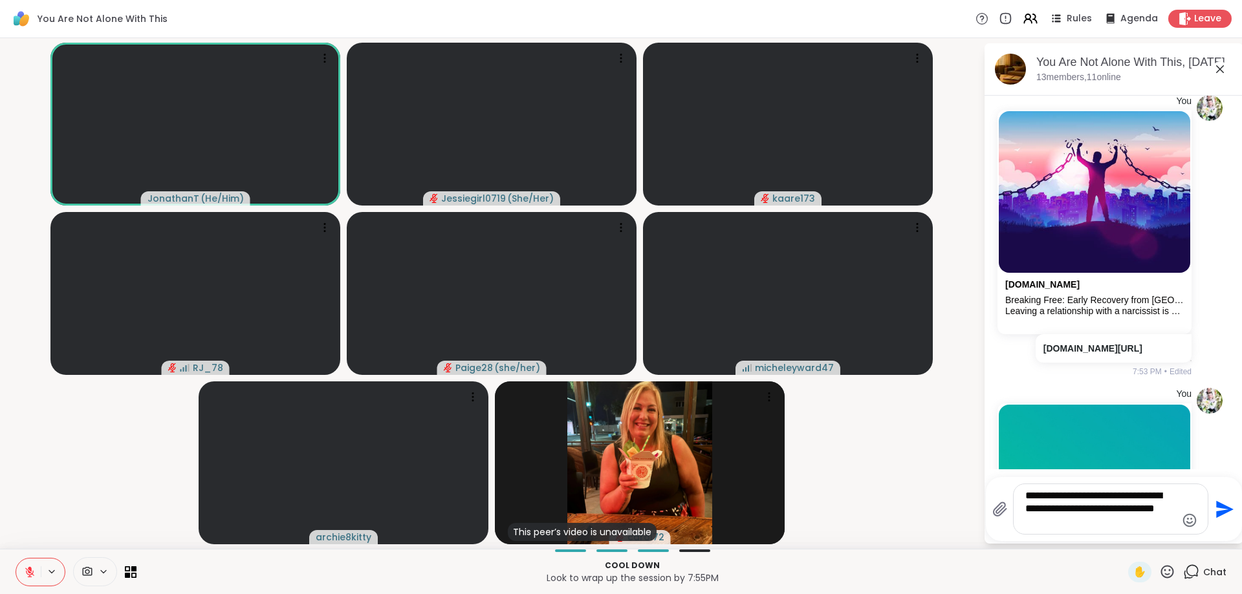
click at [1227, 507] on icon "Send" at bounding box center [1223, 509] width 21 height 21
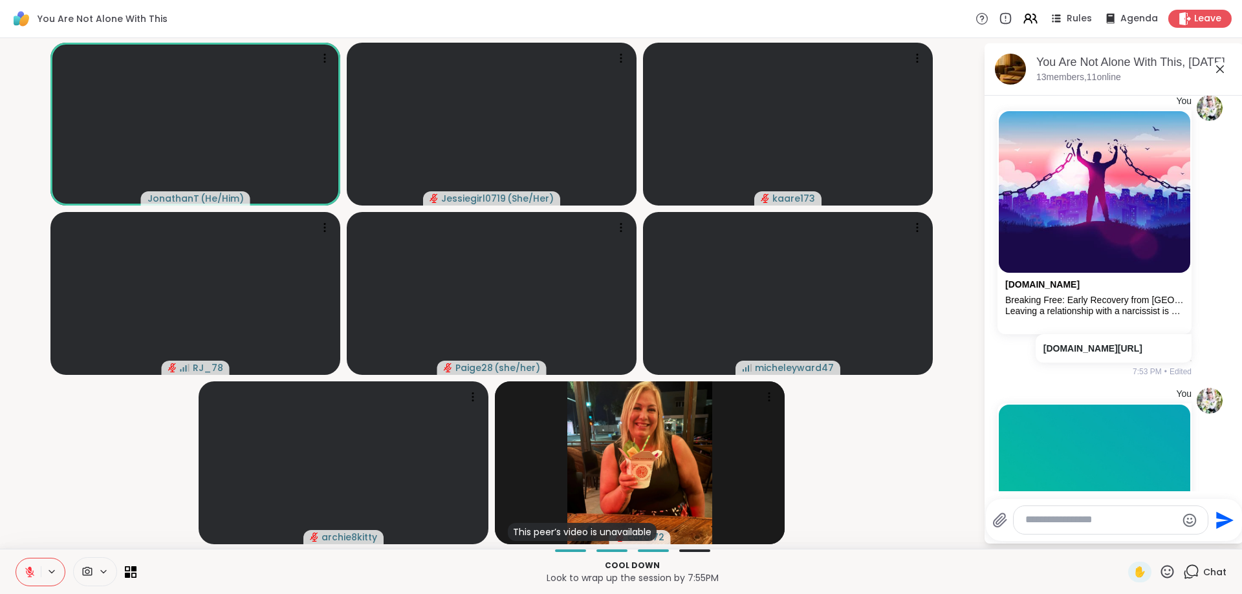
scroll to position [14390, 0]
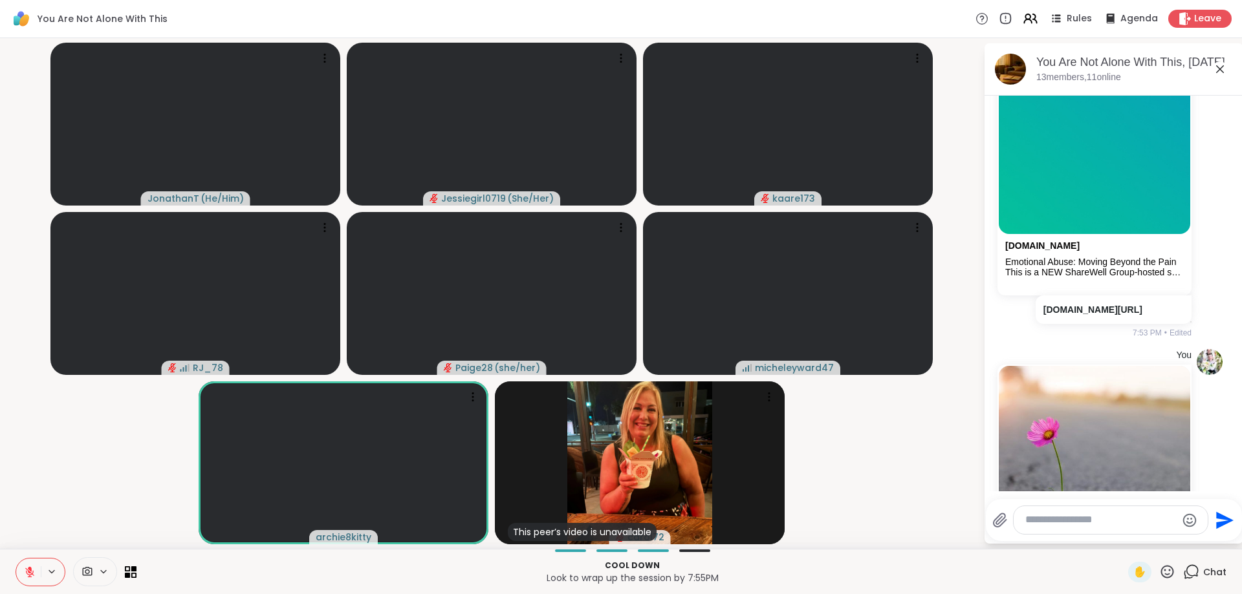
click at [1062, 522] on textarea "Type your message" at bounding box center [1100, 521] width 151 height 14
type textarea "**********"
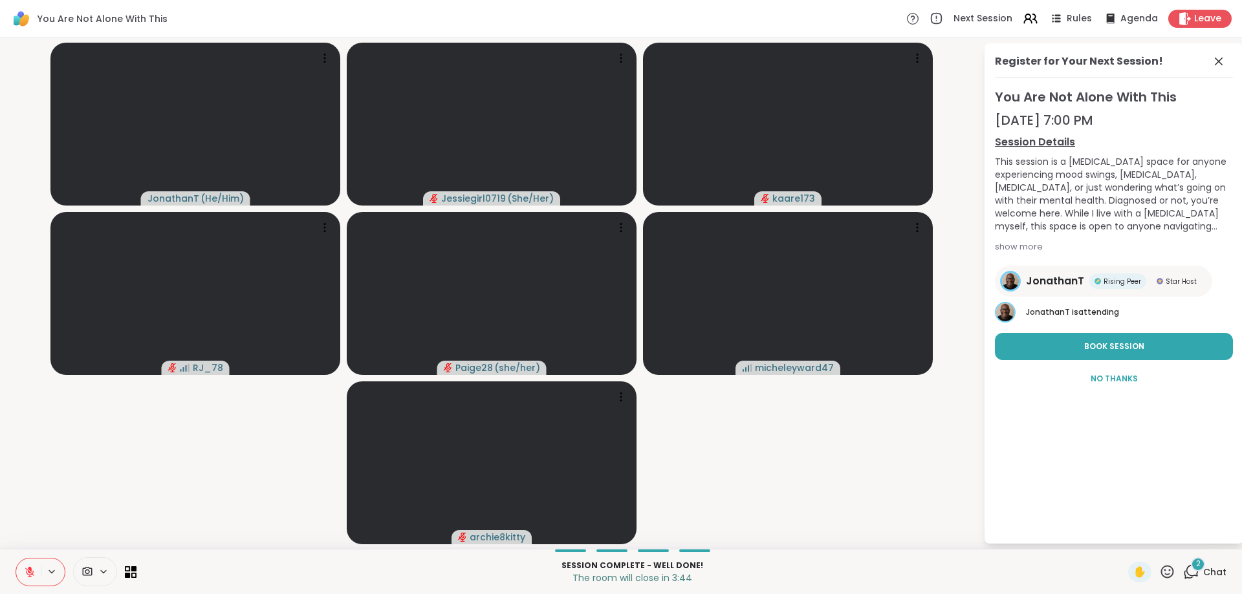
click at [1199, 569] on span "2" at bounding box center [1198, 564] width 5 height 11
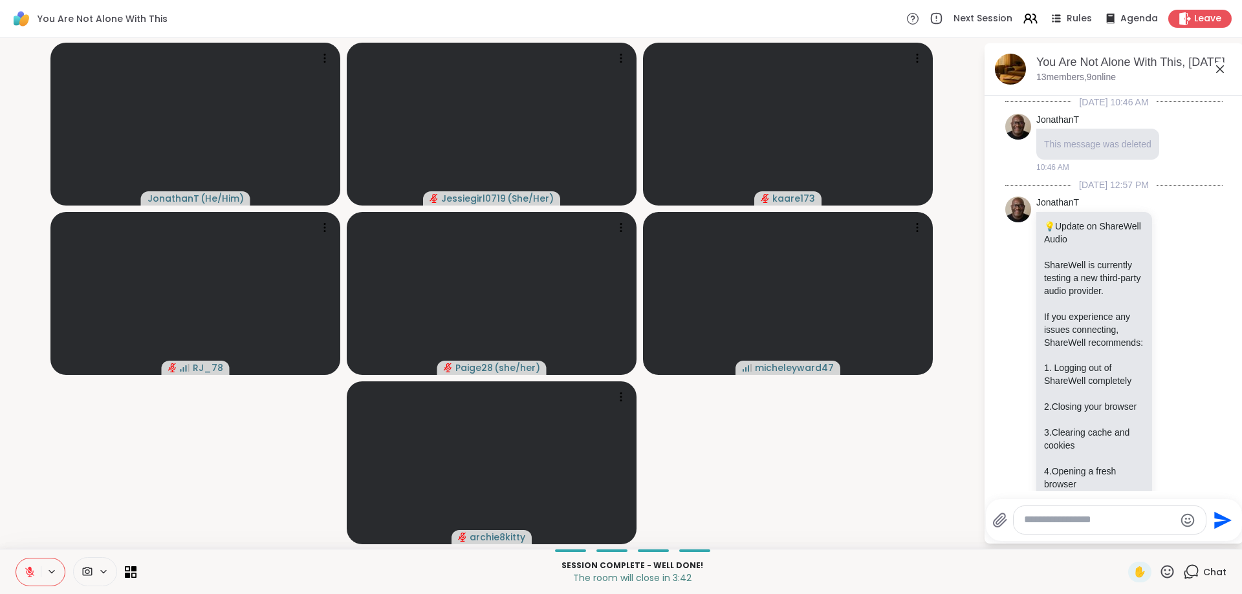
scroll to position [14896, 0]
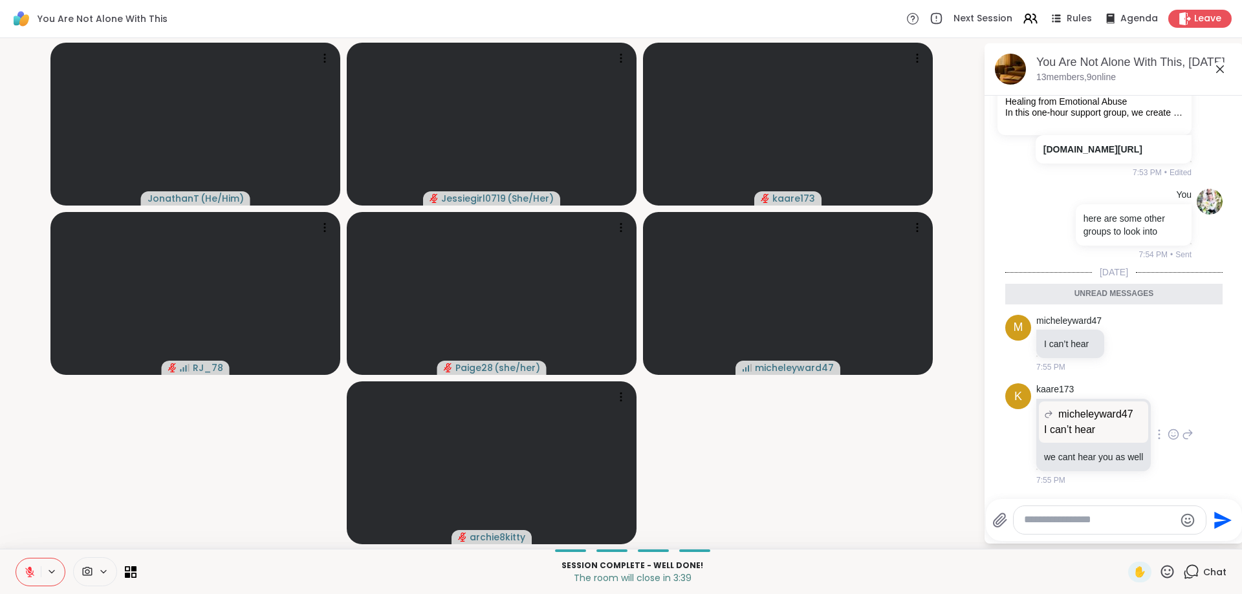
click at [1205, 381] on div "k kaare173 micheleyward47 I can’t hear I can’t hear we cant hear you as well 7:…" at bounding box center [1113, 434] width 217 height 113
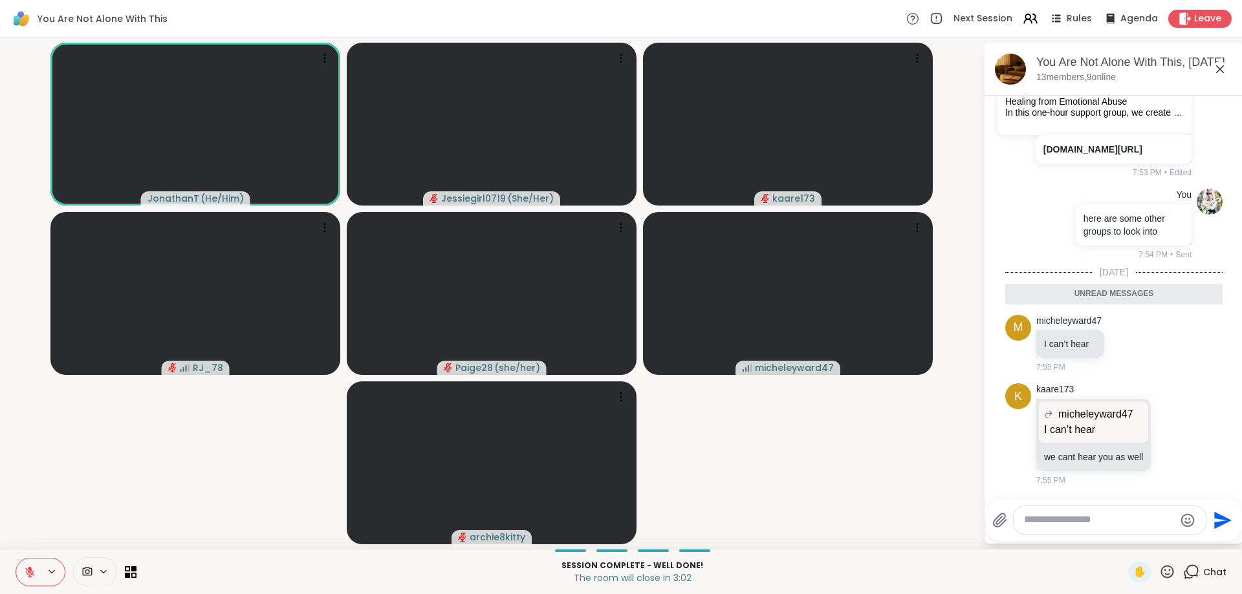
click at [23, 572] on button at bounding box center [28, 572] width 25 height 27
click at [1060, 523] on textarea "Type your message" at bounding box center [1099, 521] width 151 height 14
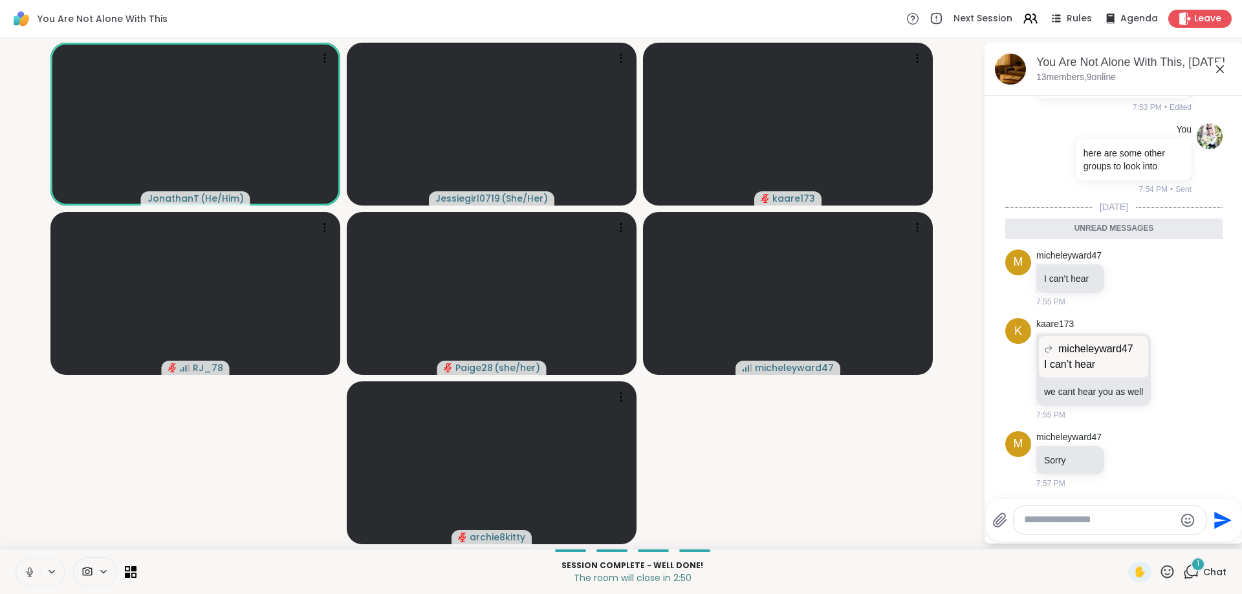
scroll to position [14934, 0]
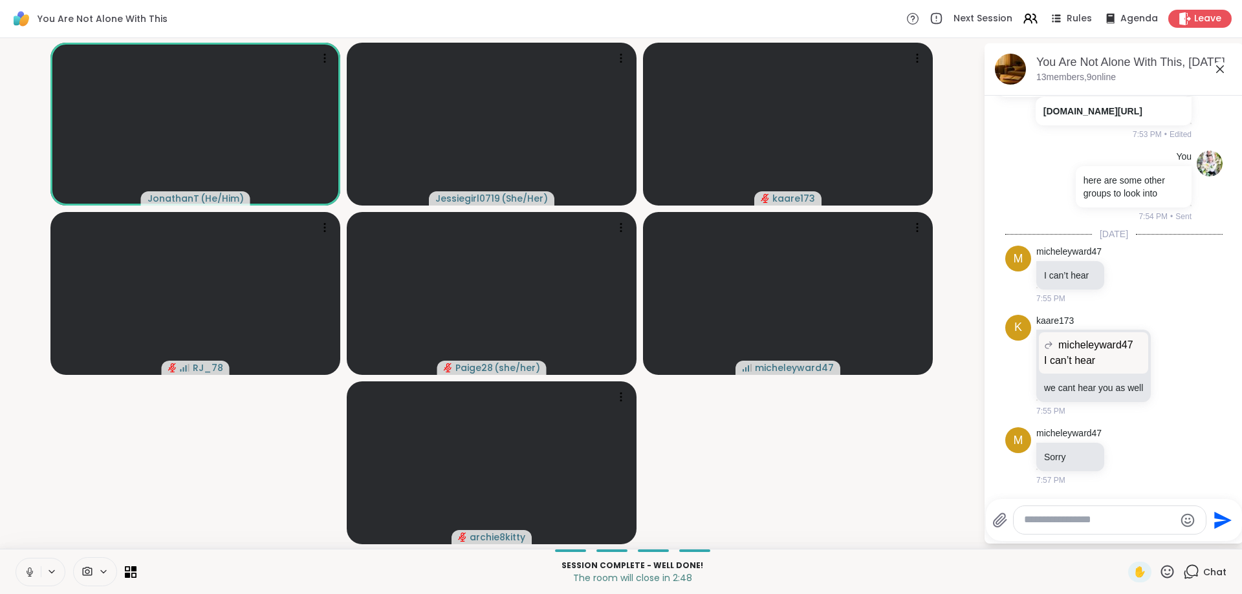
click at [1101, 518] on textarea "Type your message" at bounding box center [1099, 521] width 151 height 14
type textarea "*"
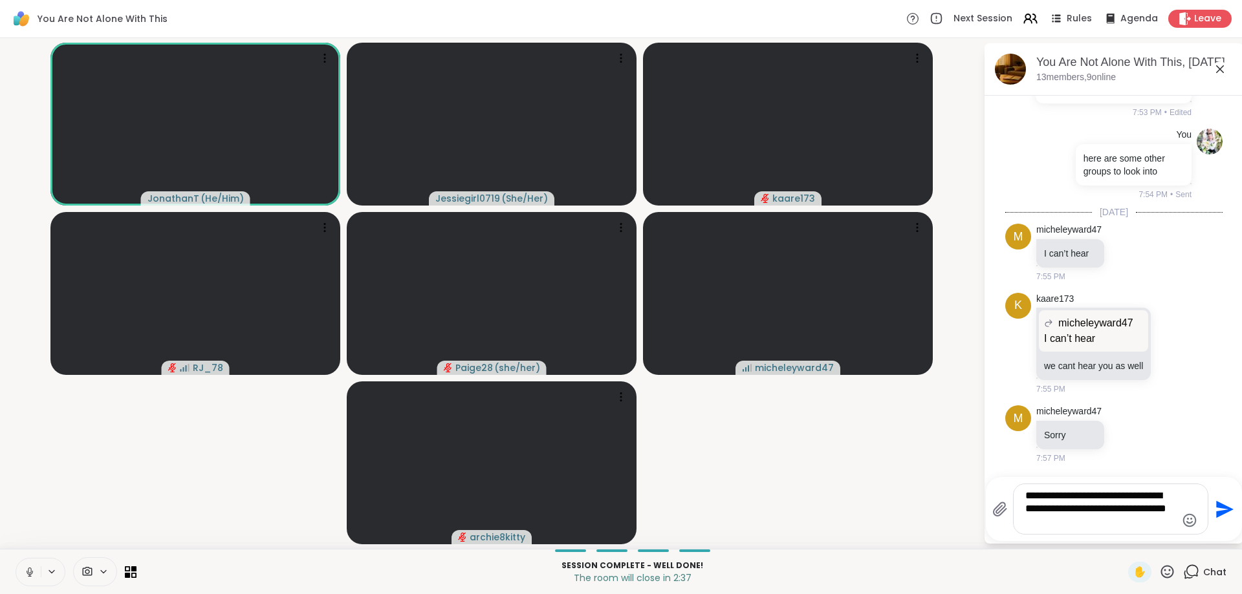
type textarea "**********"
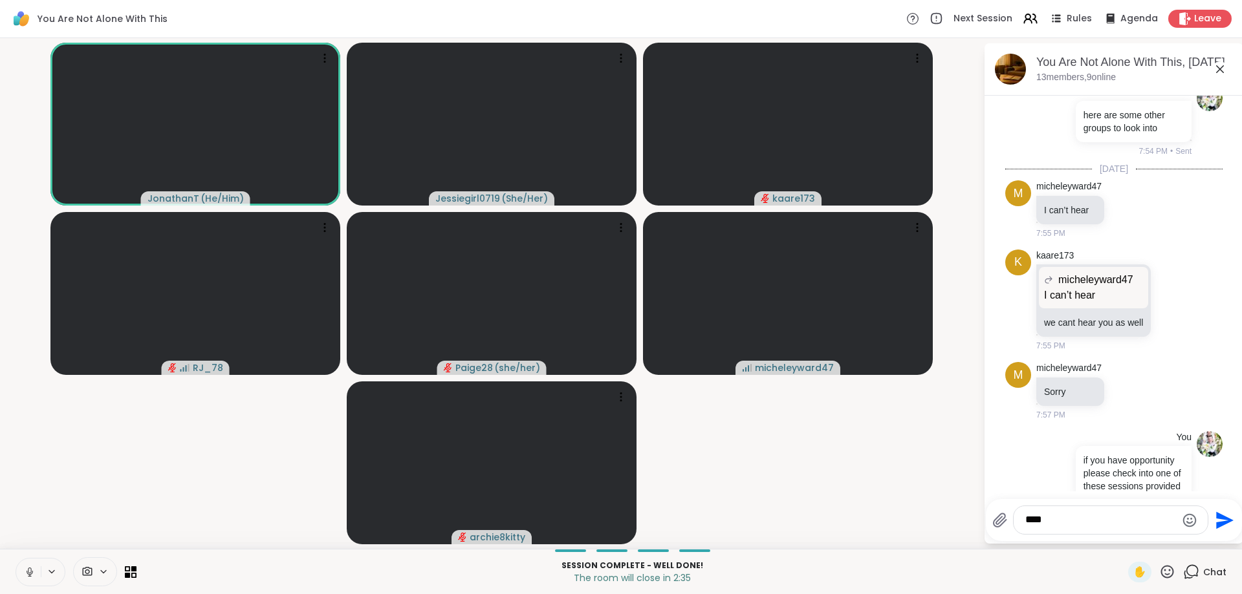
scroll to position [15029, 0]
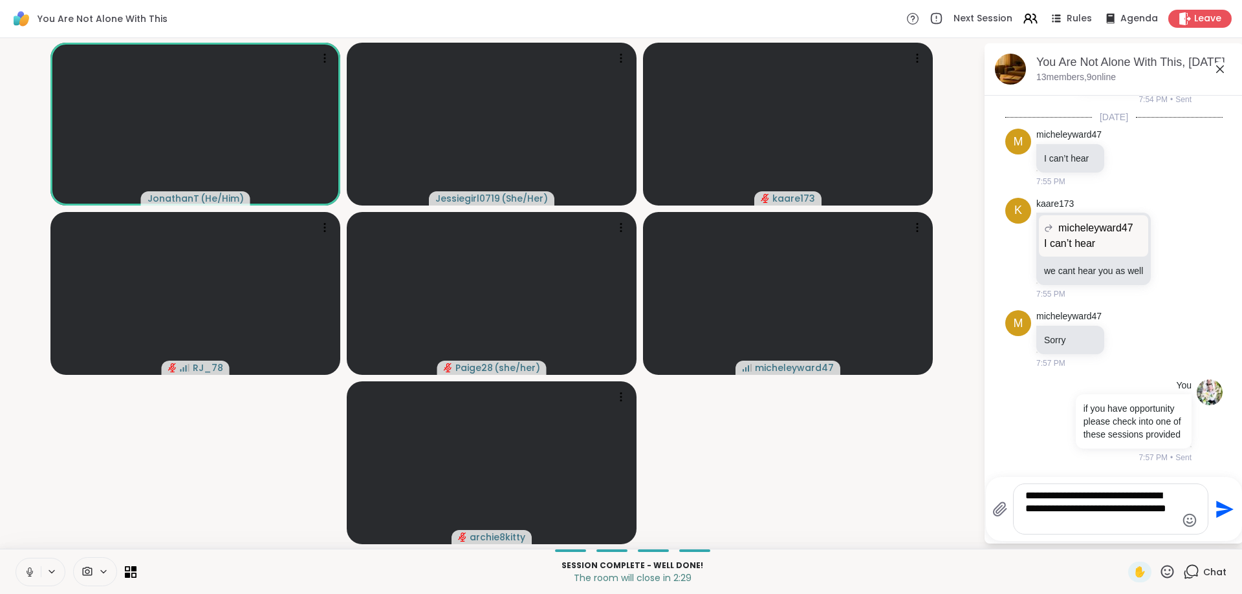
type textarea "**********"
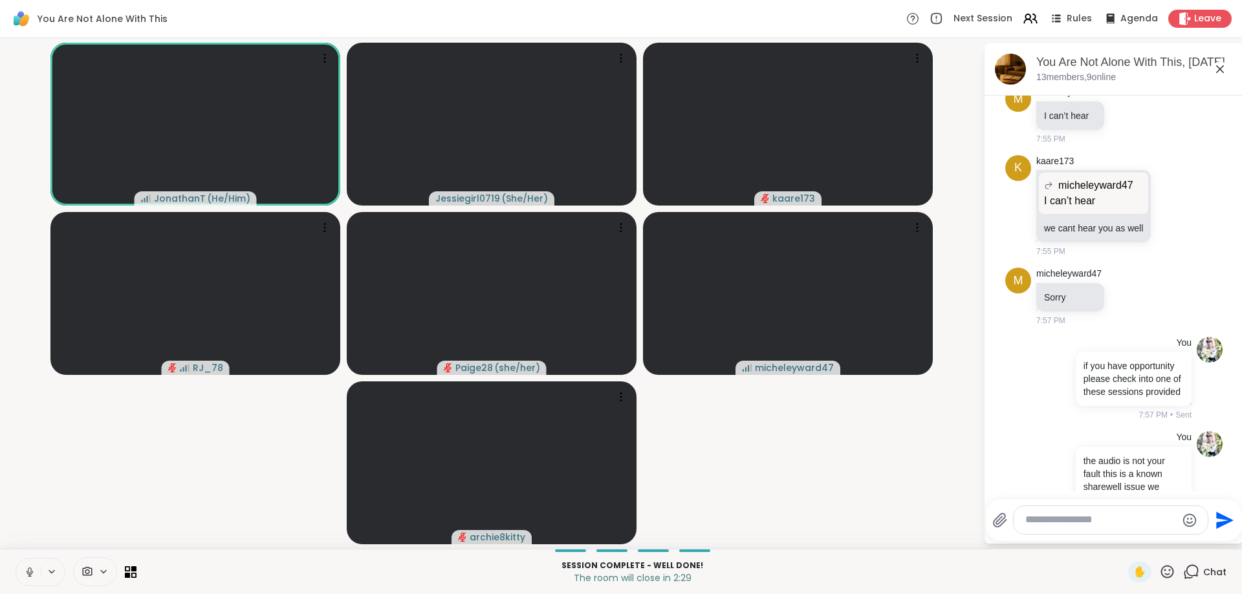
scroll to position [15137, 0]
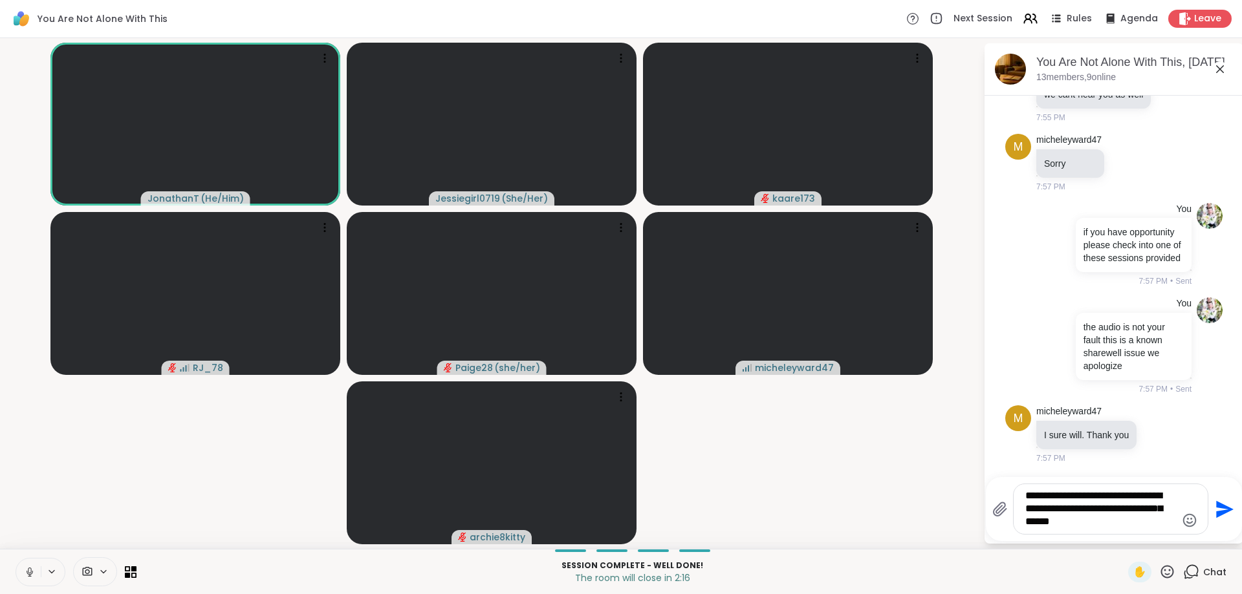
type textarea "**********"
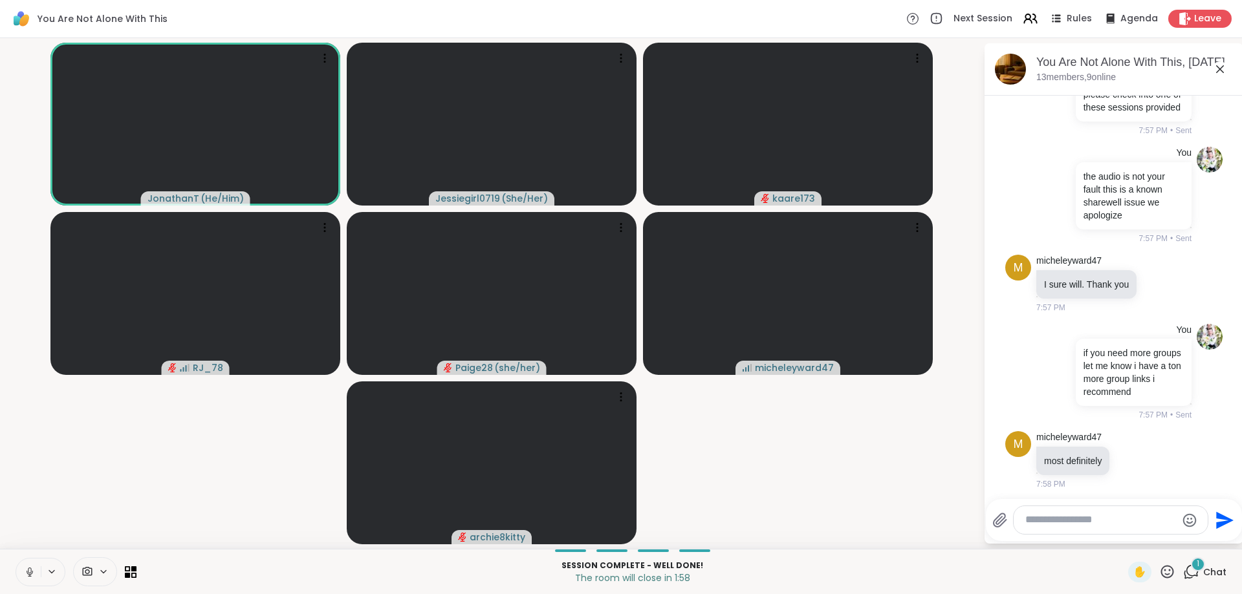
scroll to position [15382, 0]
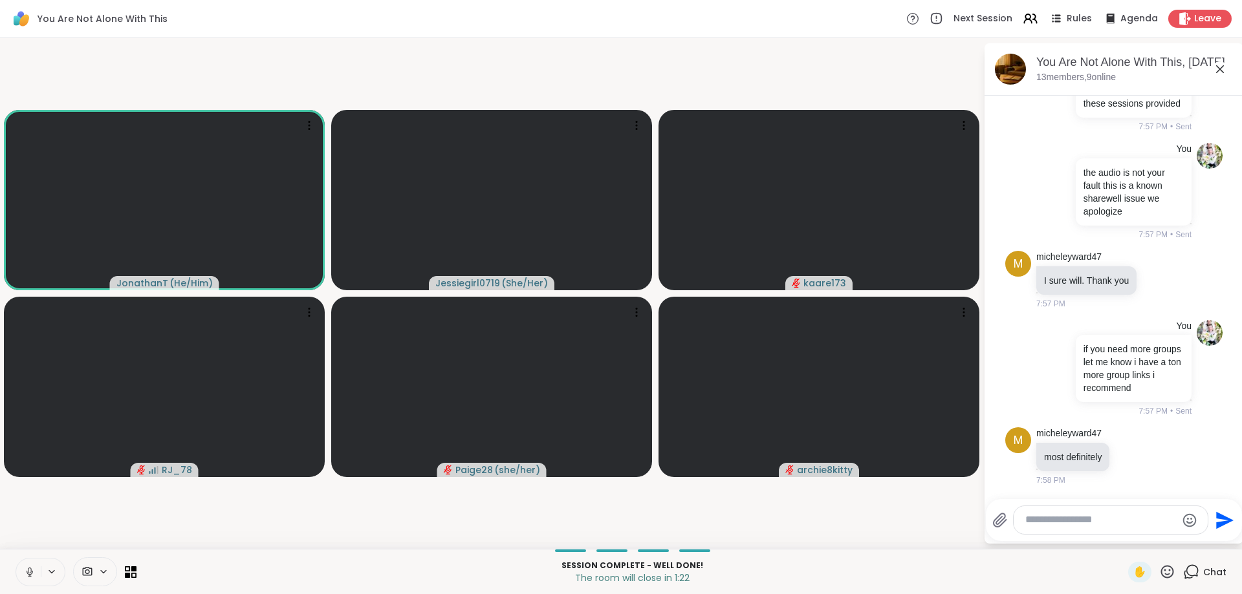
click at [184, 510] on video-player-container "JonathanT ( He/Him ) Jessiegirl0719 ( She/Her ) kaare173 RJ_78 Paige28 ( she/he…" at bounding box center [492, 293] width 968 height 501
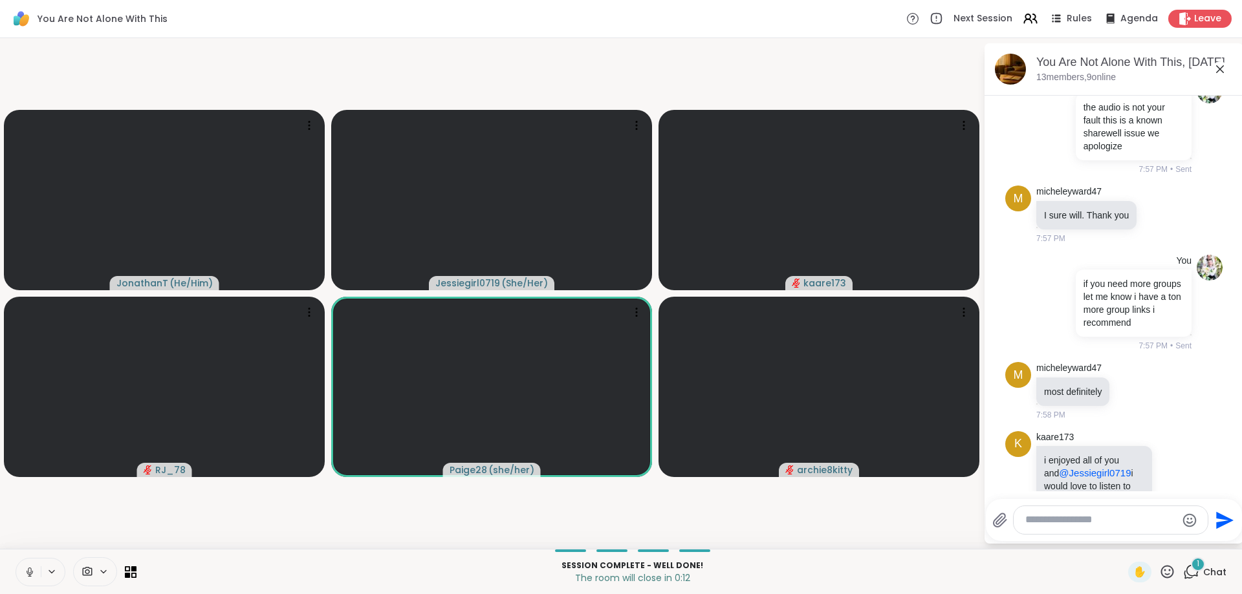
click at [1050, 517] on textarea "Type your message" at bounding box center [1100, 521] width 151 height 14
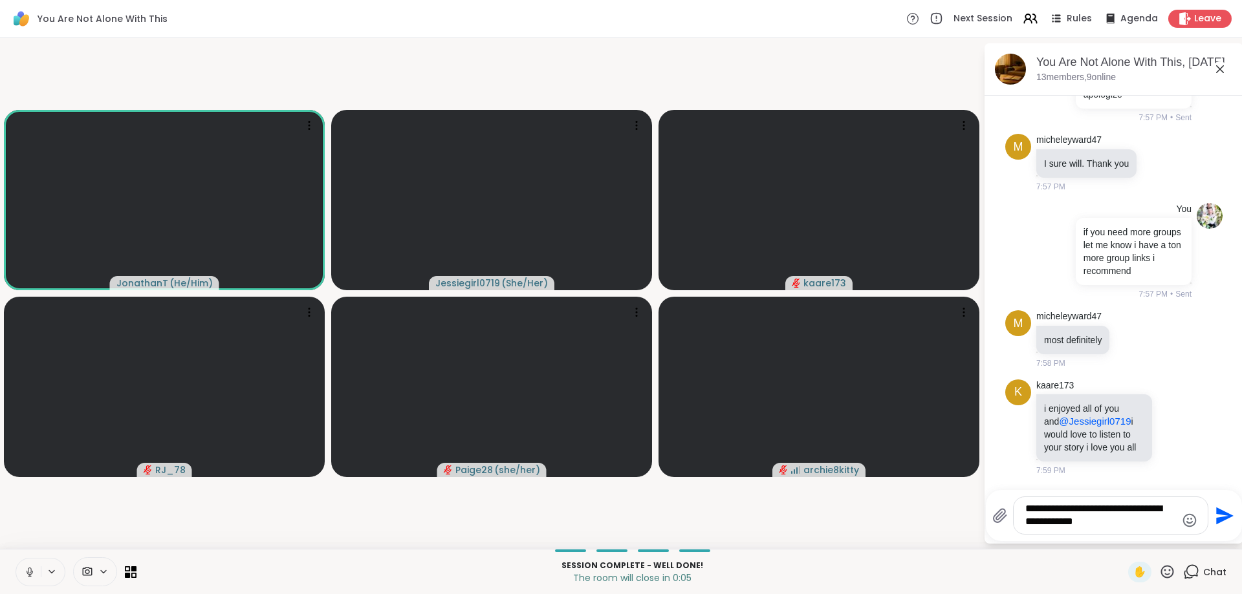
type textarea "**********"
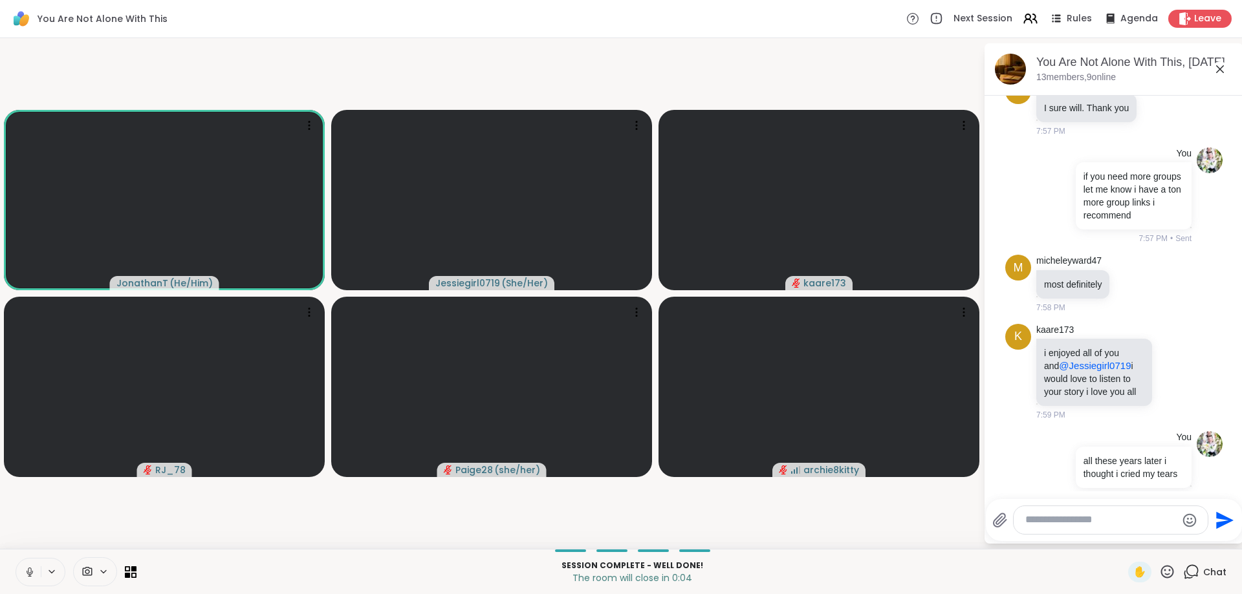
scroll to position [15572, 0]
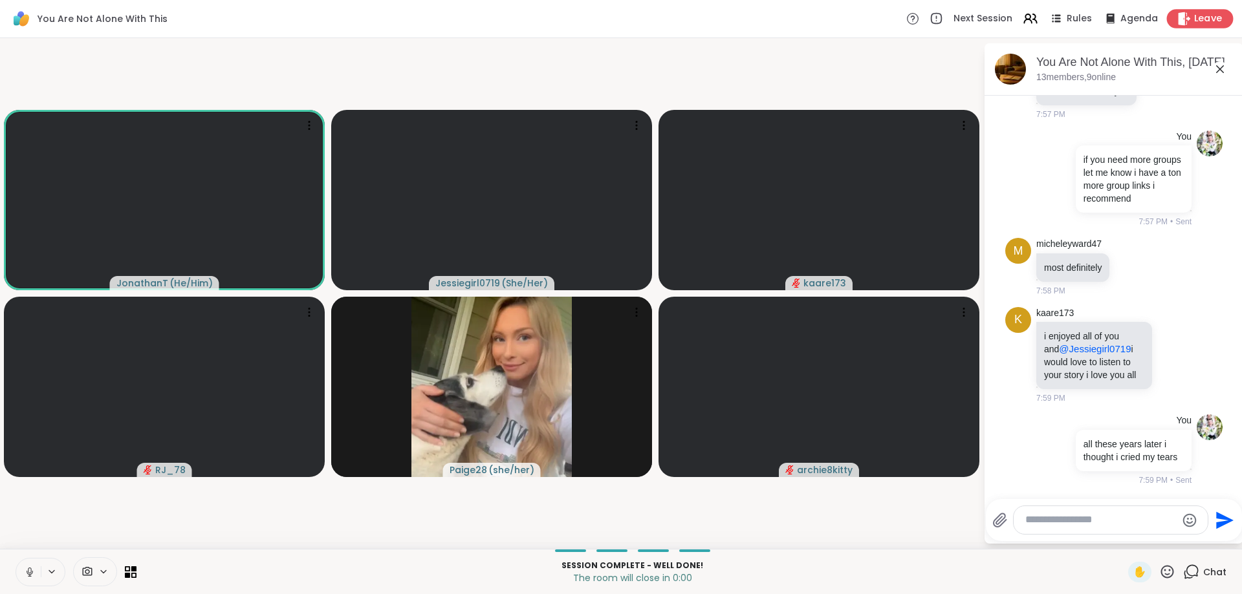
click at [1219, 11] on div "Leave" at bounding box center [1200, 18] width 67 height 19
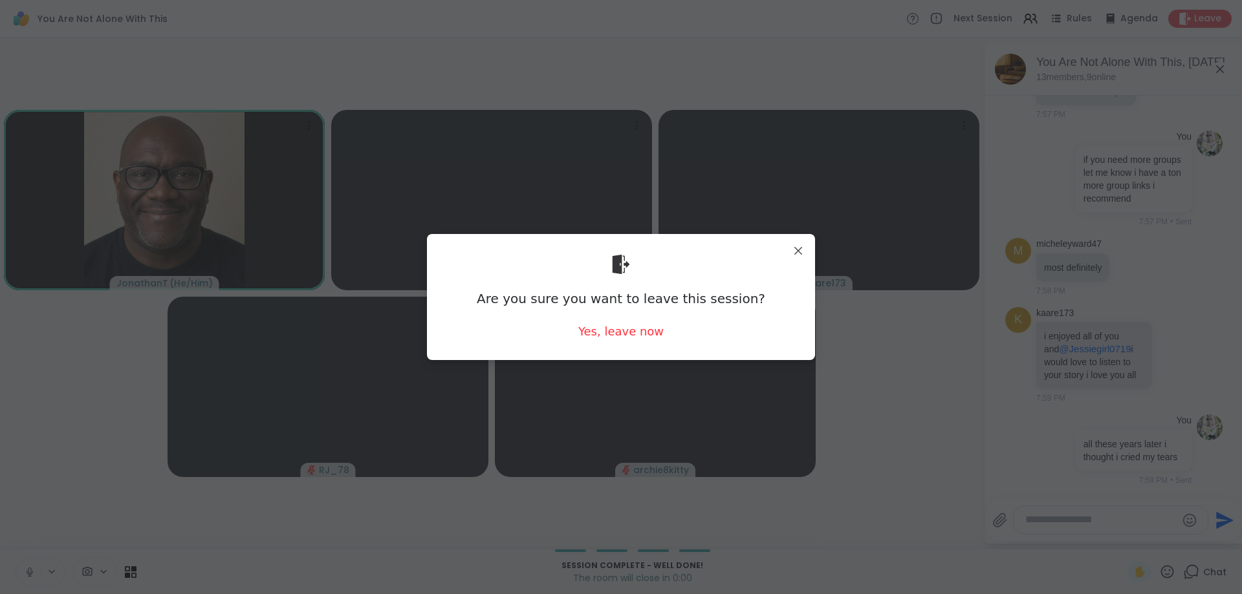
click at [608, 318] on div "Are you sure you want to leave this session? Yes, leave now" at bounding box center [620, 297] width 367 height 105
click at [618, 329] on div "Yes, leave now" at bounding box center [620, 331] width 85 height 16
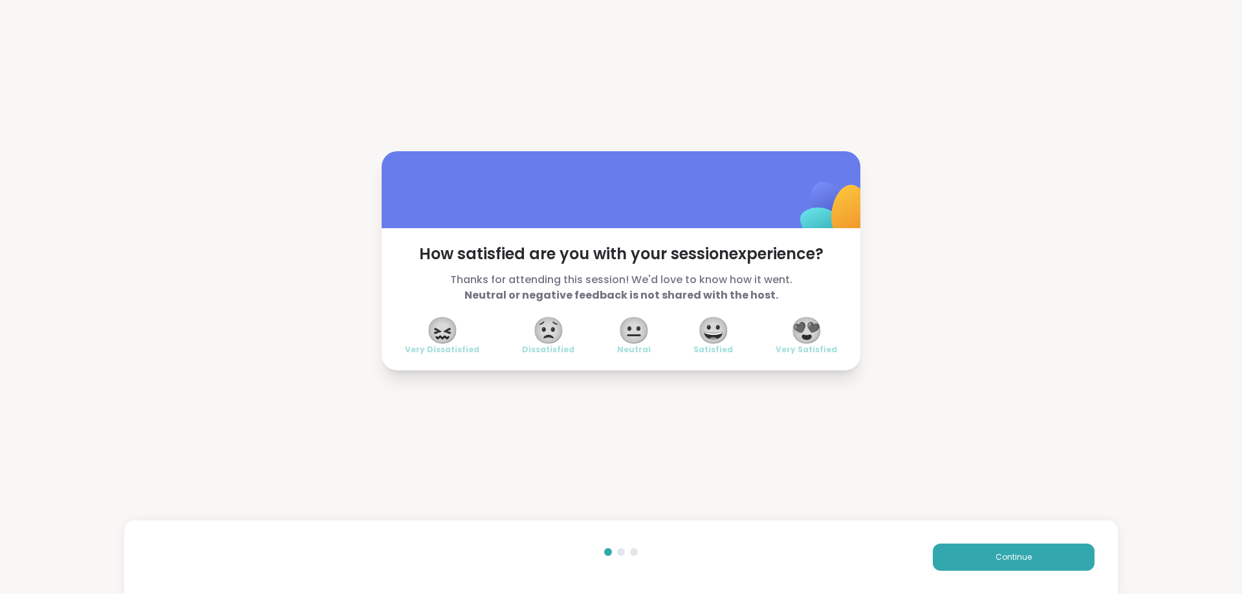
click at [962, 543] on div "Continue" at bounding box center [621, 558] width 994 height 74
click at [962, 544] on button "Continue" at bounding box center [1014, 557] width 162 height 27
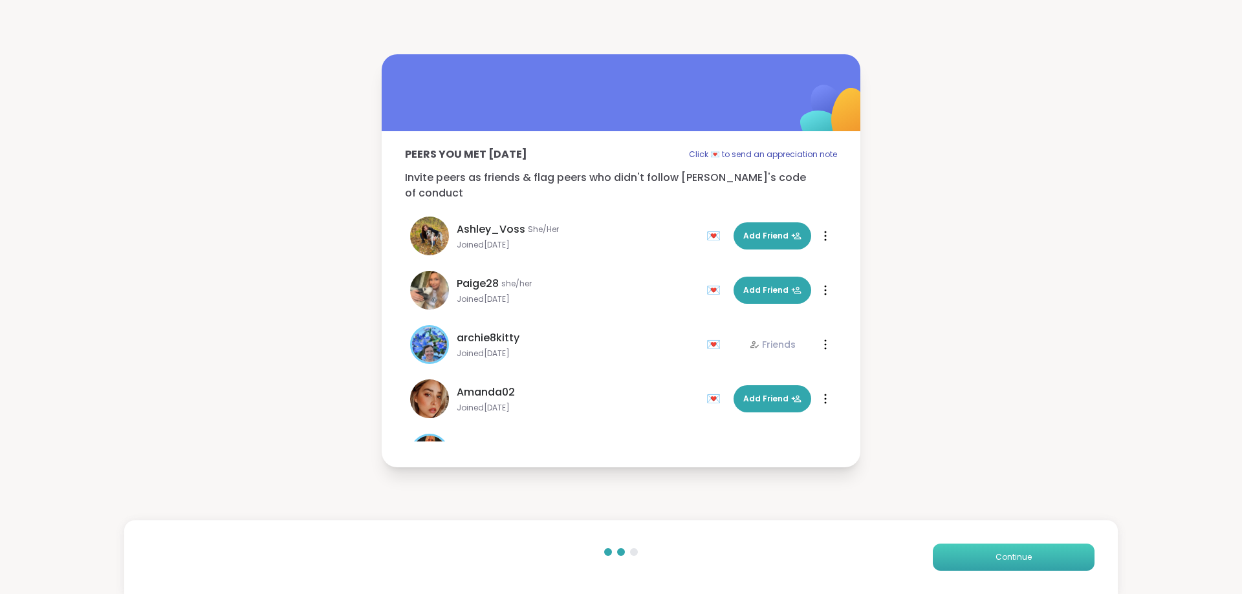
click at [968, 550] on button "Continue" at bounding box center [1014, 557] width 162 height 27
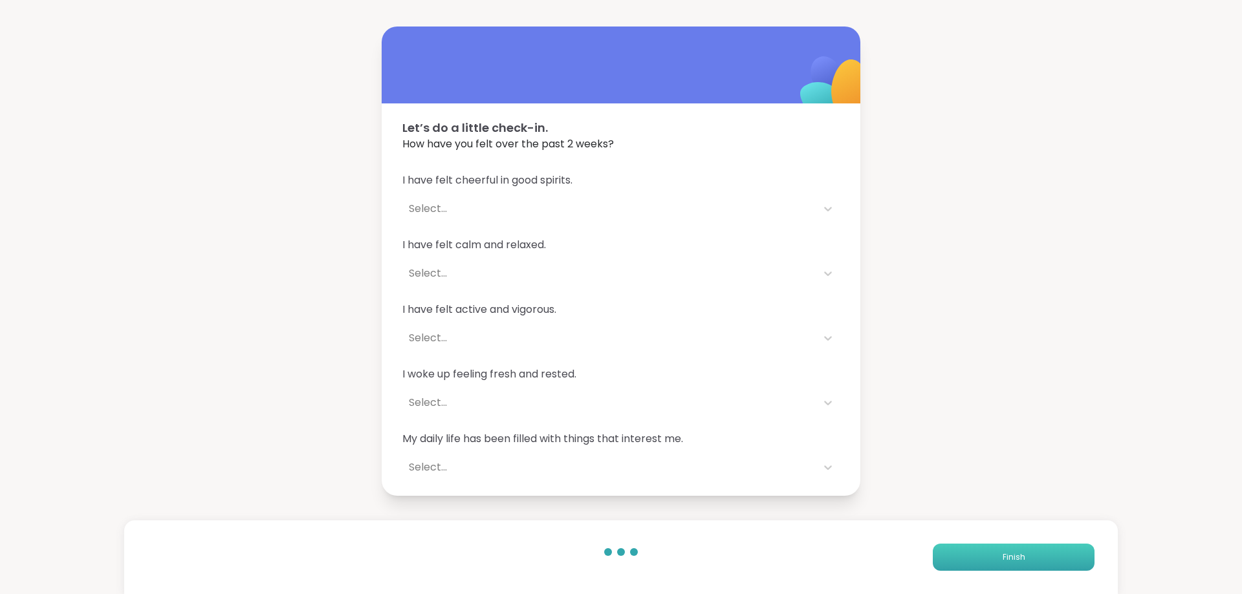
click at [968, 550] on button "Finish" at bounding box center [1014, 557] width 162 height 27
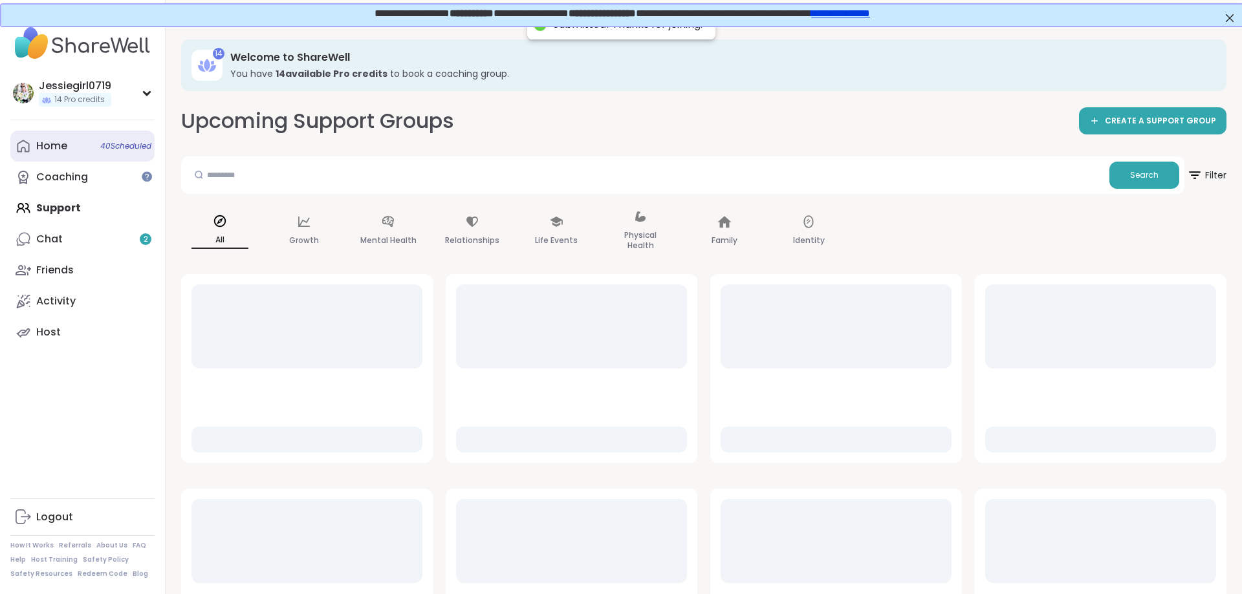
click at [60, 145] on div "Home 40 Scheduled" at bounding box center [51, 146] width 31 height 14
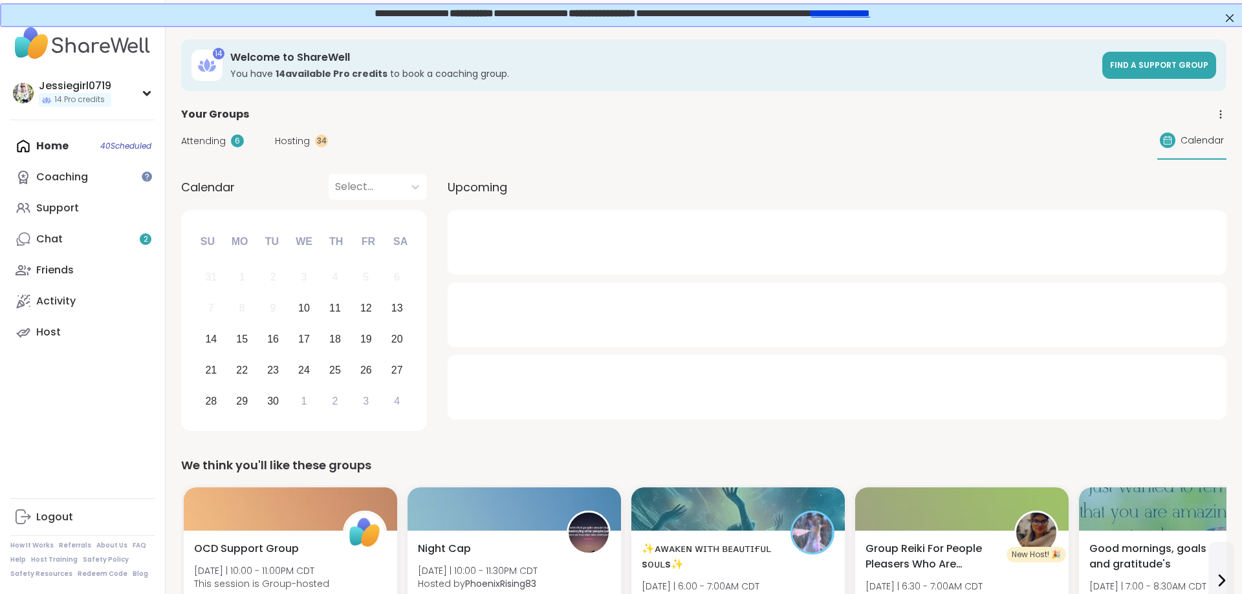
click at [200, 135] on span "Attending" at bounding box center [203, 142] width 45 height 14
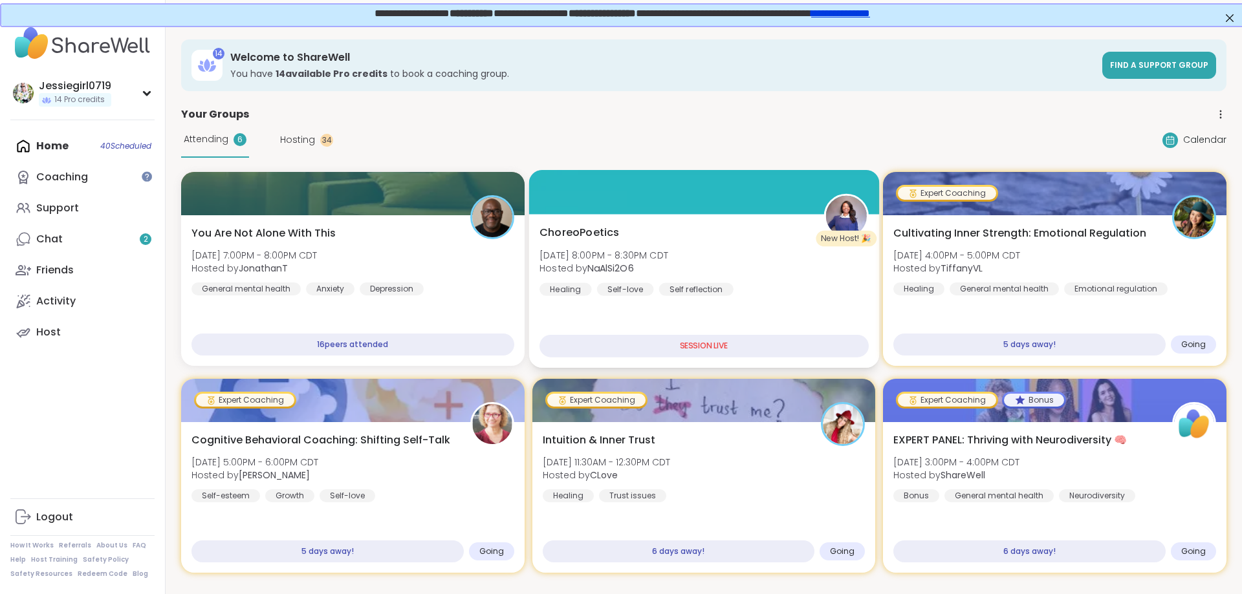
click at [754, 232] on div "ChoreoPoetics Wed, Sep 10 | 8:00PM - 8:30PM CDT Hosted by NaAlSi2O6 Healing Sel…" at bounding box center [703, 260] width 329 height 71
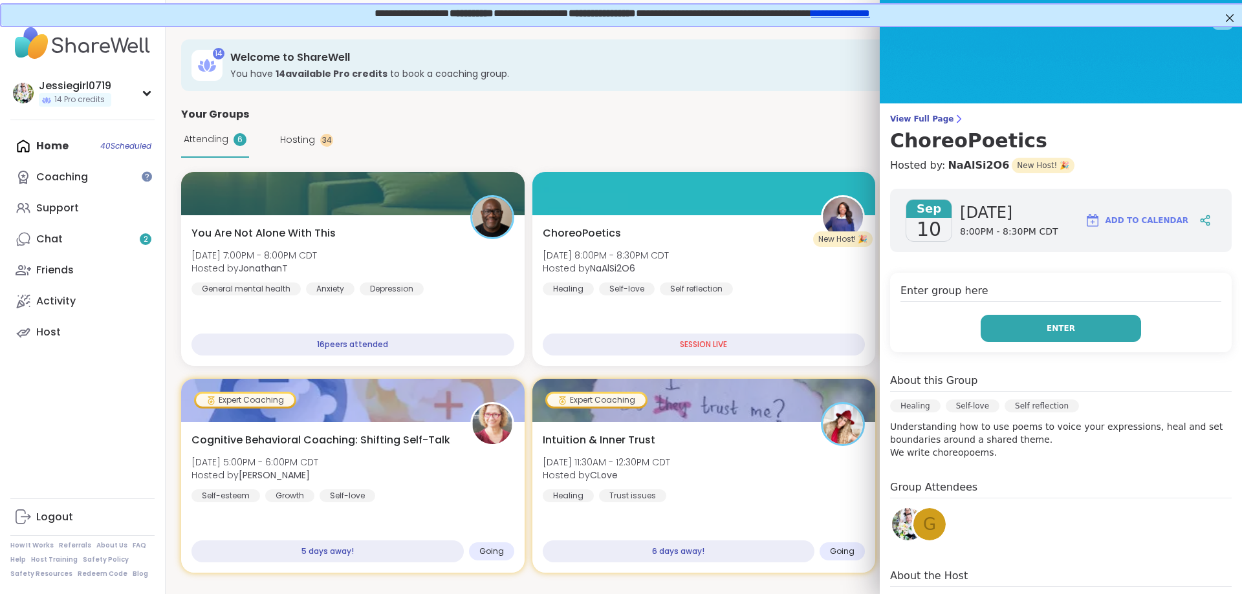
click at [1021, 334] on button "Enter" at bounding box center [1061, 328] width 160 height 27
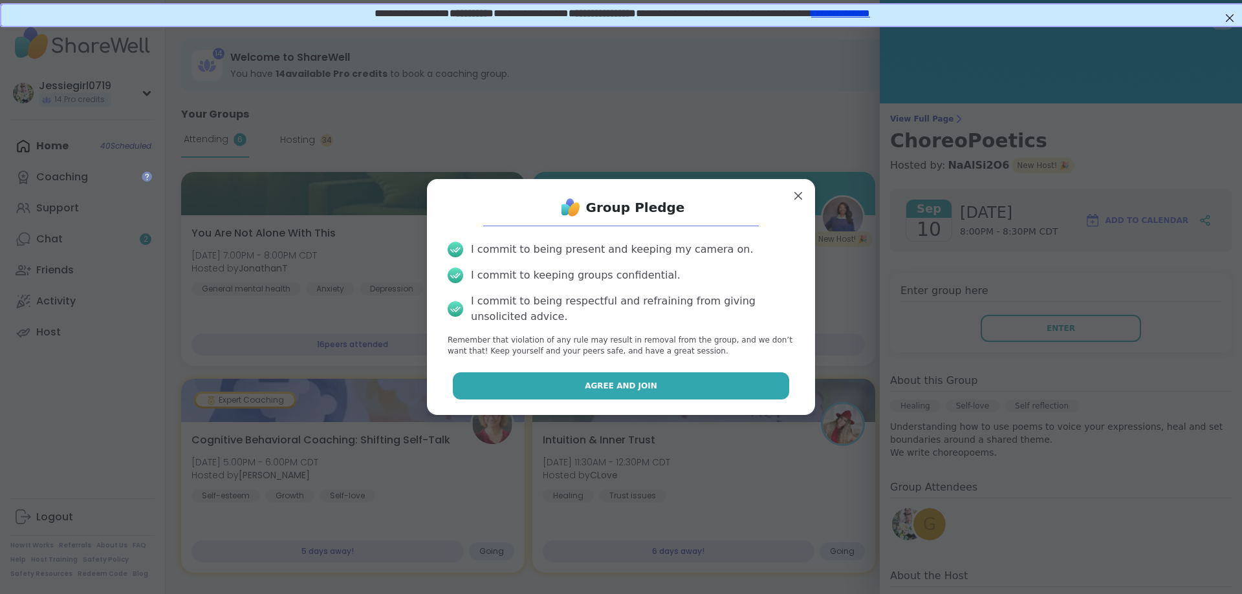
click at [702, 383] on button "Agree and Join" at bounding box center [621, 386] width 337 height 27
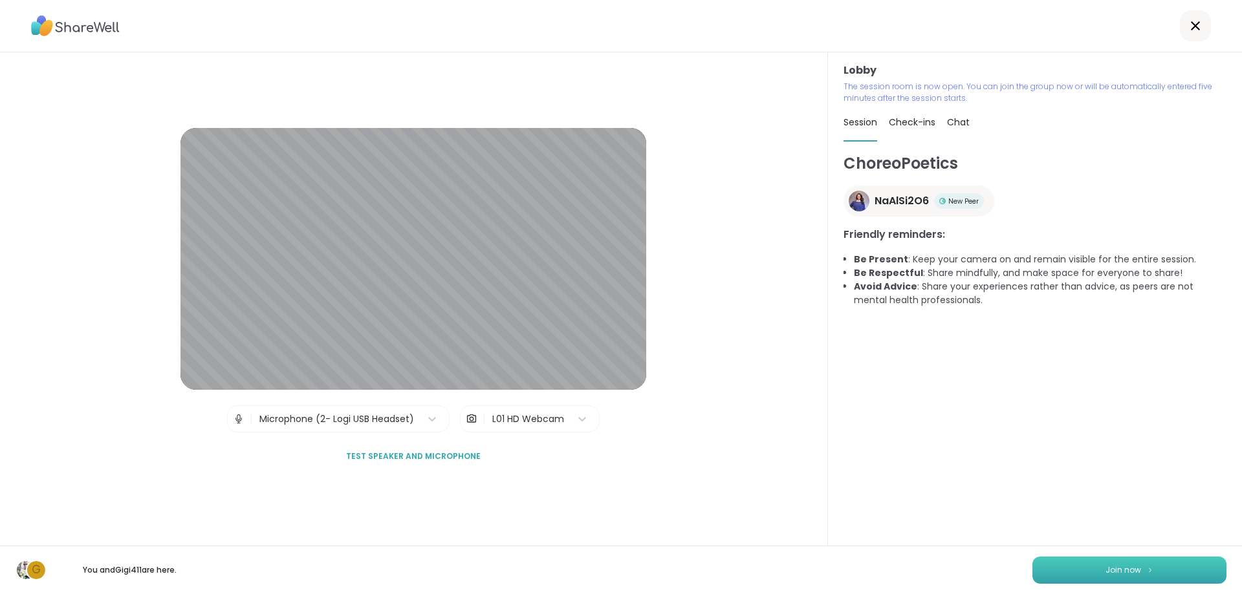
click at [1096, 567] on button "Join now" at bounding box center [1129, 570] width 194 height 27
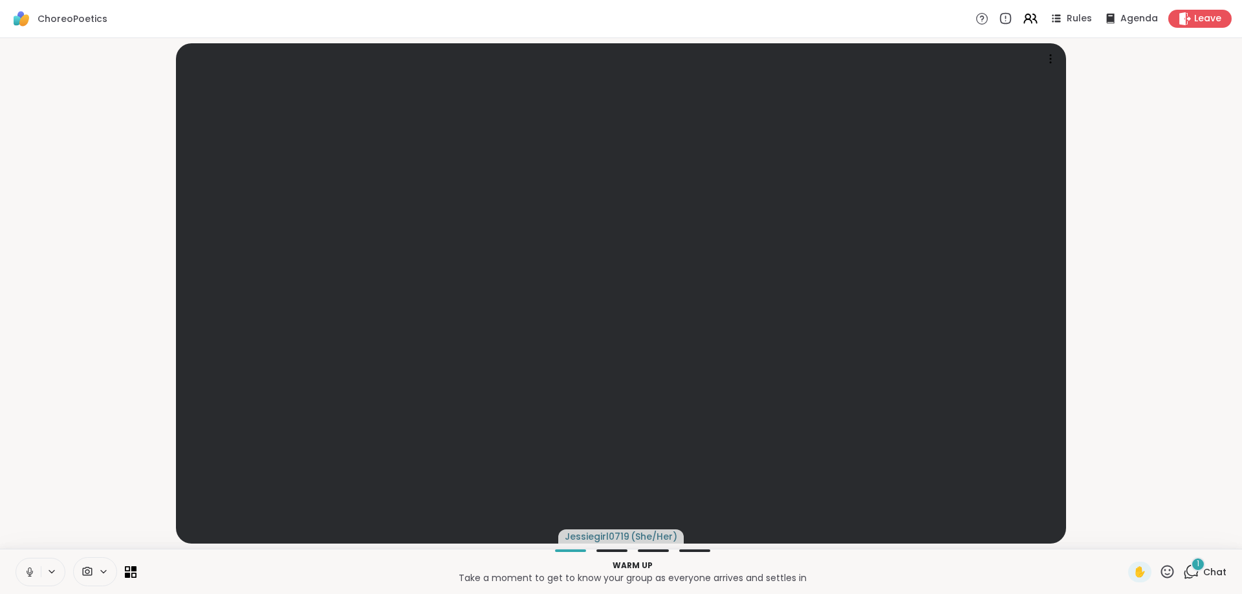
click at [1199, 563] on span "1" at bounding box center [1198, 564] width 3 height 11
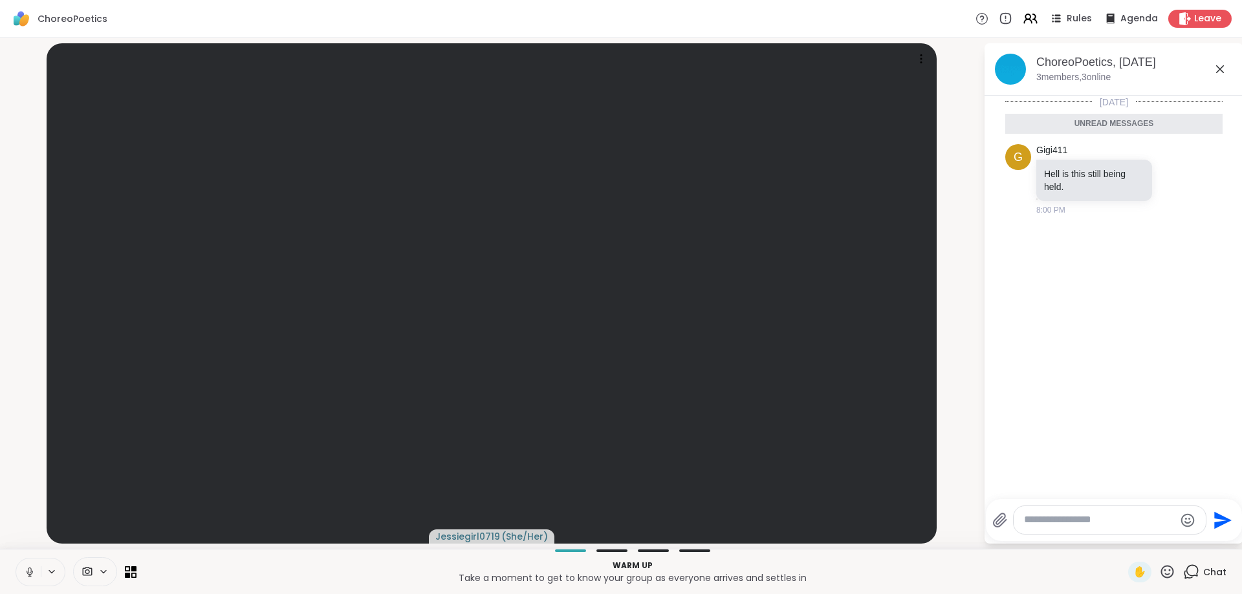
click at [1083, 530] on div at bounding box center [1110, 520] width 192 height 28
click at [1076, 527] on textarea "Type your message" at bounding box center [1099, 521] width 151 height 14
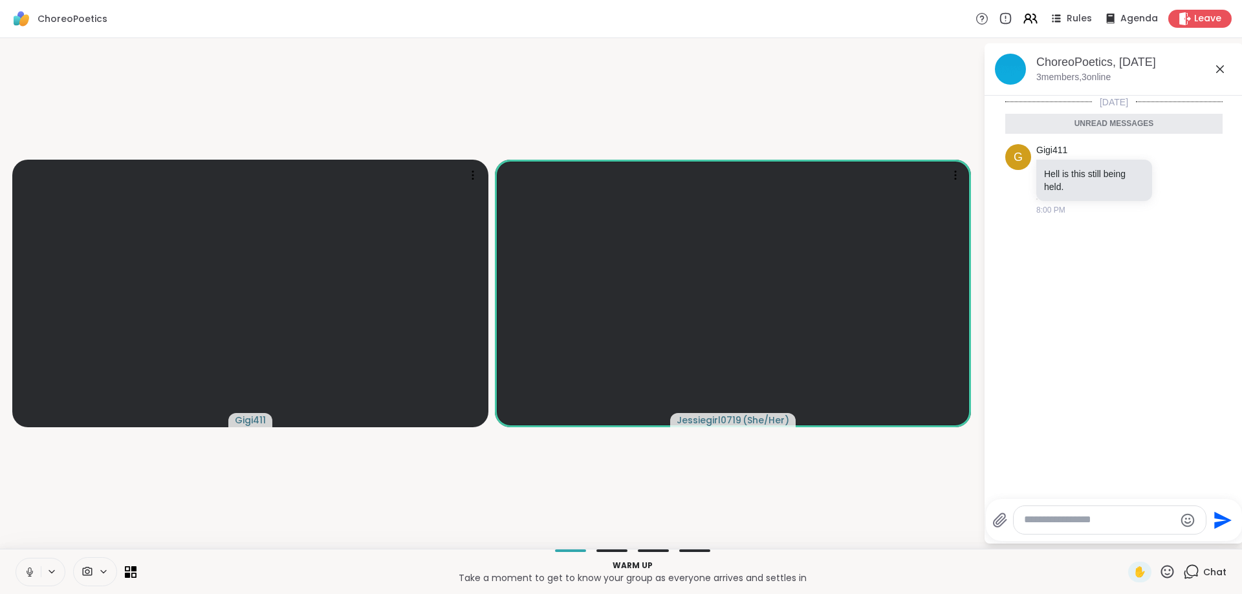
click at [1081, 521] on textarea "Type your message" at bounding box center [1099, 521] width 151 height 14
click at [1080, 521] on textarea "Type your message" at bounding box center [1099, 521] width 151 height 14
click at [1077, 528] on div at bounding box center [1110, 520] width 192 height 28
click at [1070, 519] on textarea "Type your message" at bounding box center [1099, 521] width 151 height 14
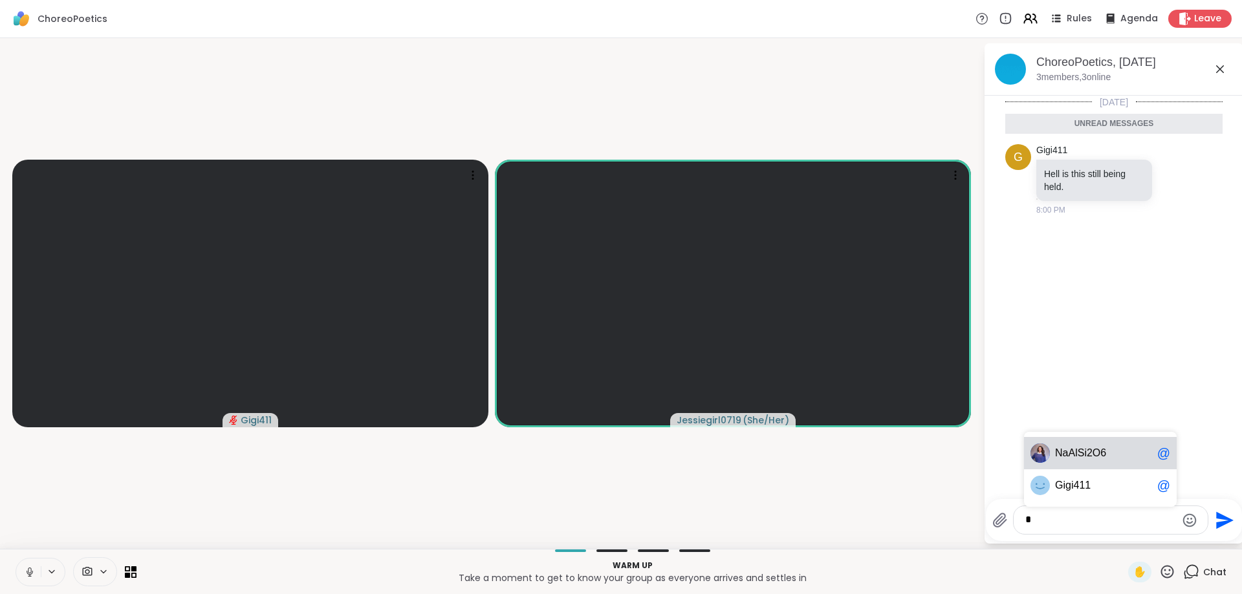
click at [1093, 461] on div "N a A l S i 2 O 6 @" at bounding box center [1100, 453] width 153 height 32
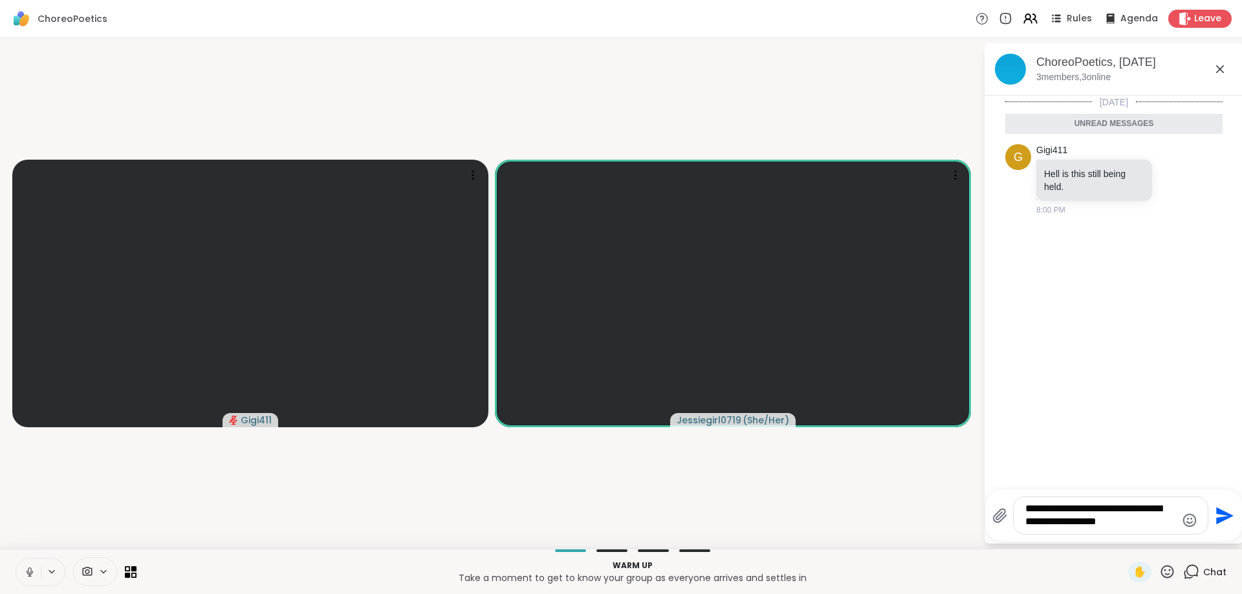
type textarea "**********"
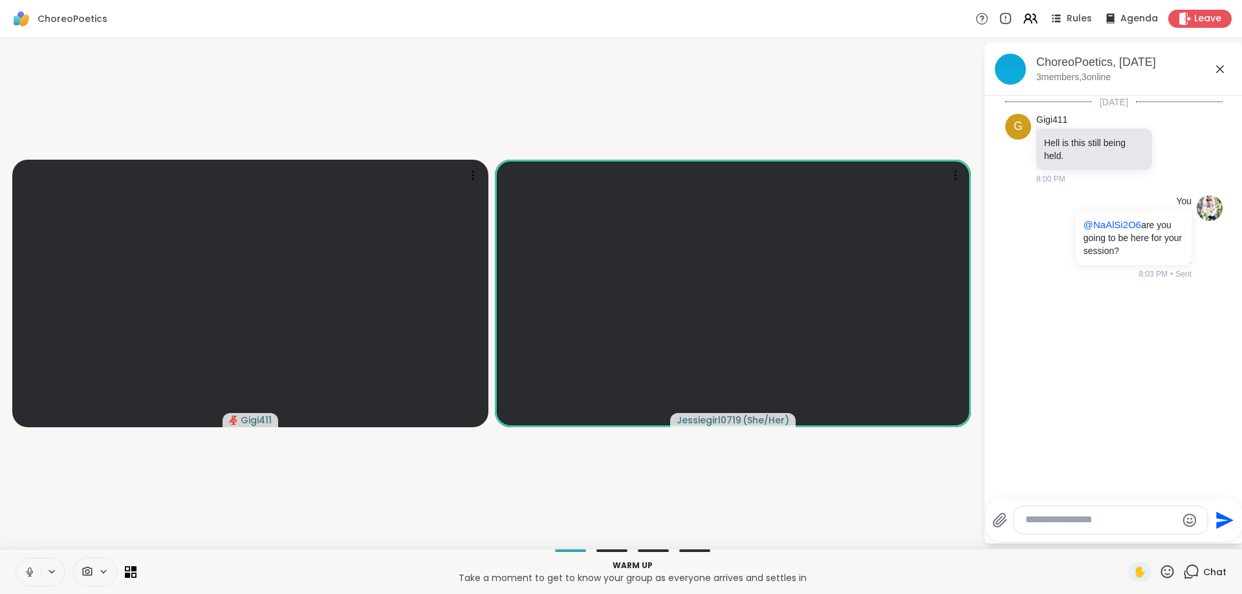
click at [1092, 523] on textarea "Type your message" at bounding box center [1100, 521] width 151 height 14
click at [1116, 226] on span "@NaAlSi2O6" at bounding box center [1112, 224] width 58 height 11
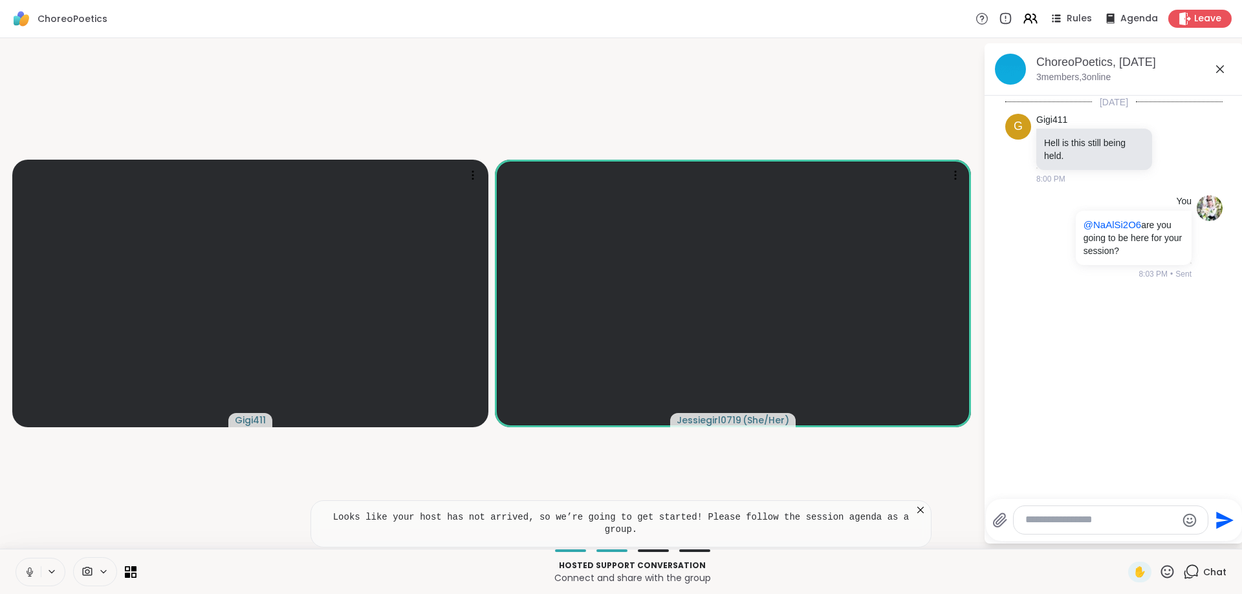
click at [1100, 520] on textarea "Type your message" at bounding box center [1100, 521] width 151 height 14
click at [1197, 20] on span "Leave" at bounding box center [1208, 19] width 28 height 14
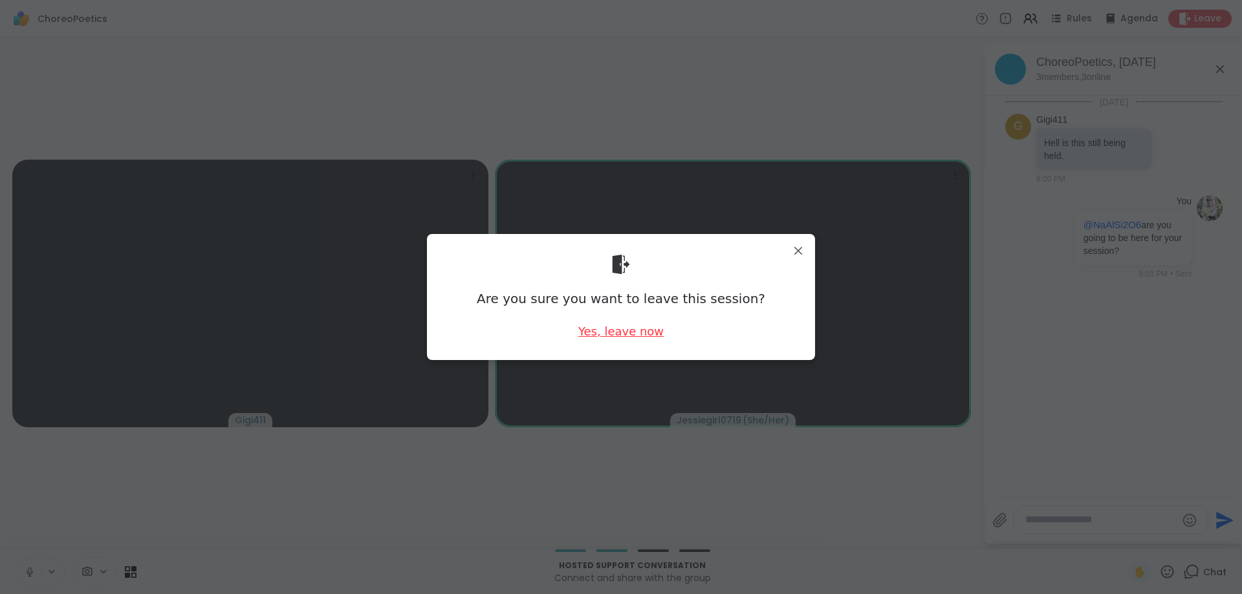
click at [643, 332] on div "Yes, leave now" at bounding box center [620, 331] width 85 height 16
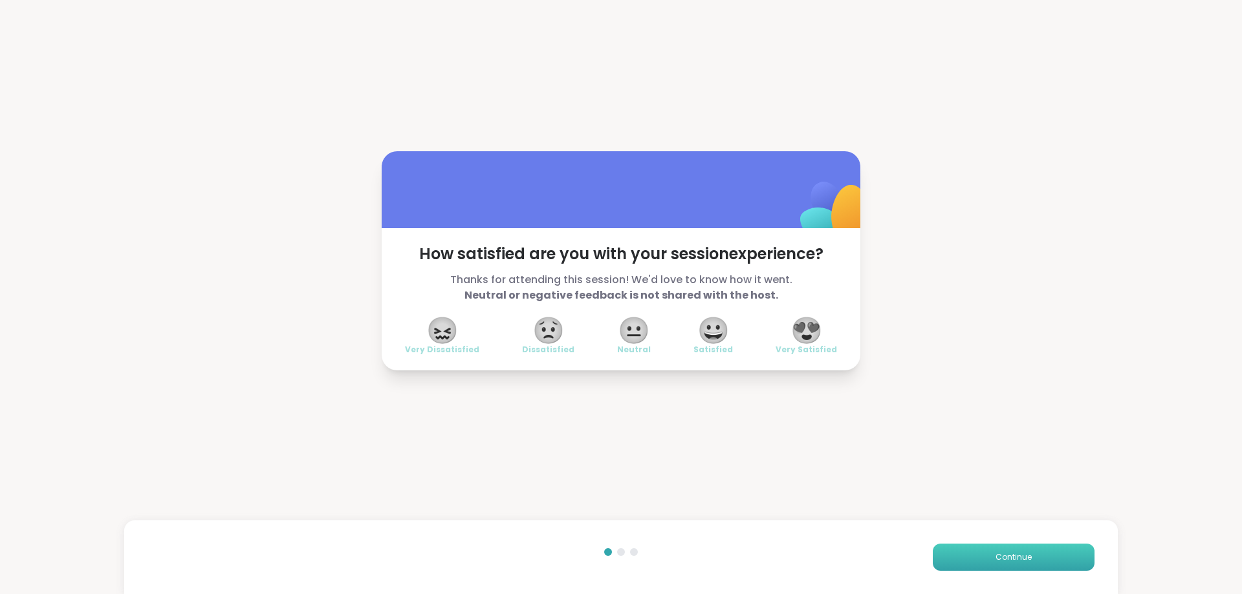
click at [999, 546] on button "Continue" at bounding box center [1014, 557] width 162 height 27
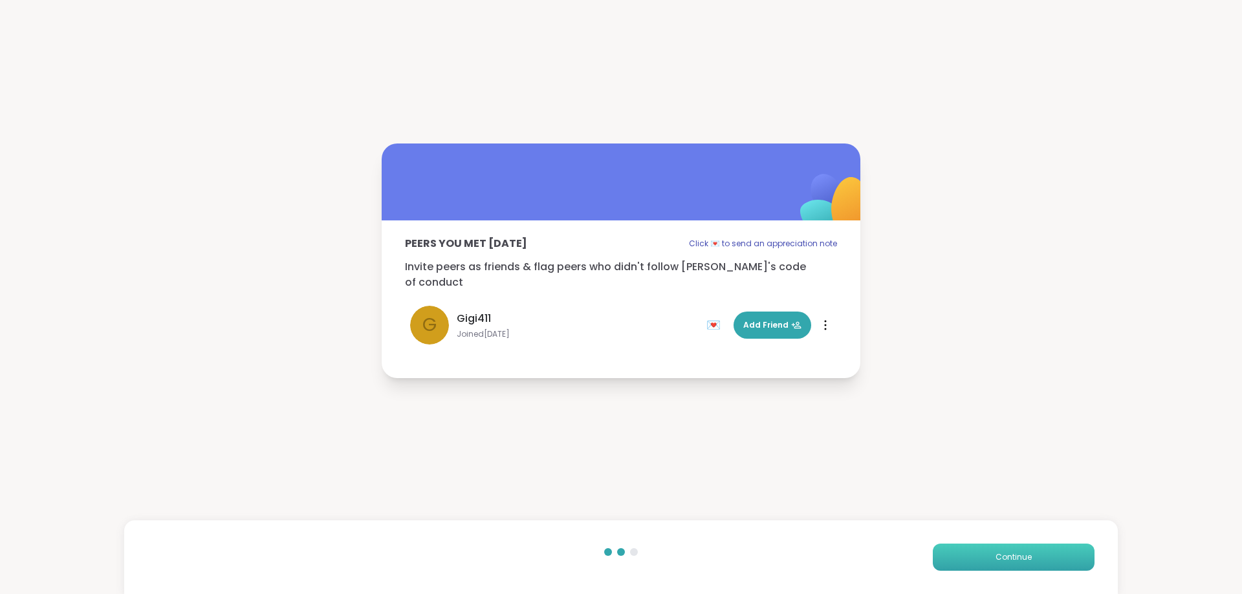
click at [999, 545] on button "Continue" at bounding box center [1014, 557] width 162 height 27
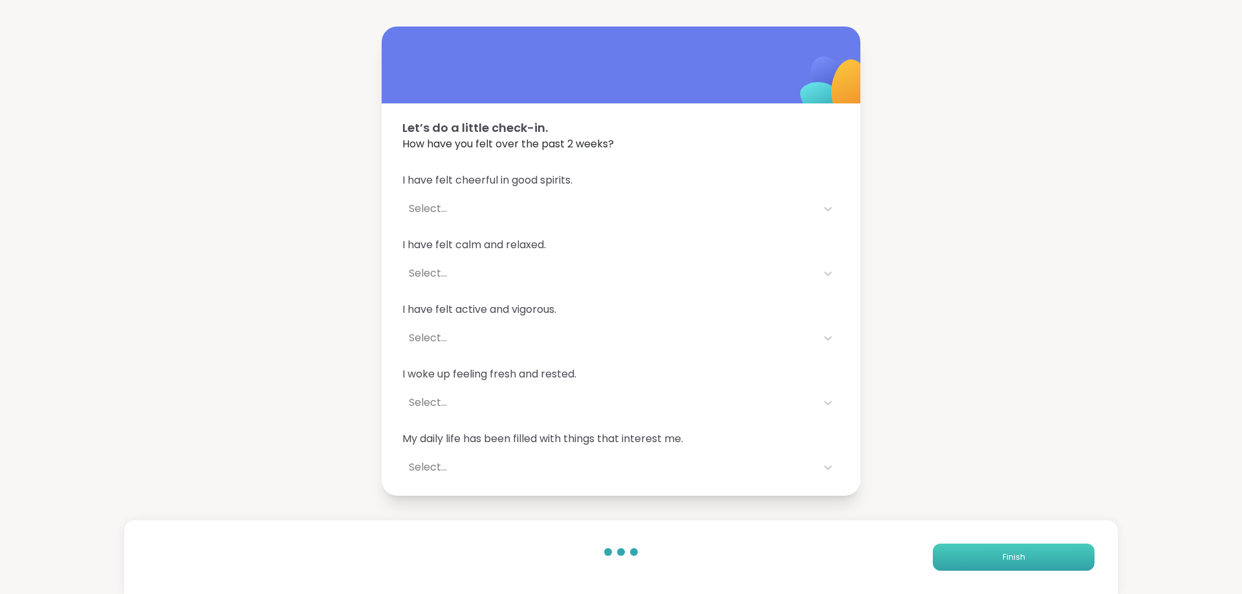
click at [984, 560] on button "Finish" at bounding box center [1014, 557] width 162 height 27
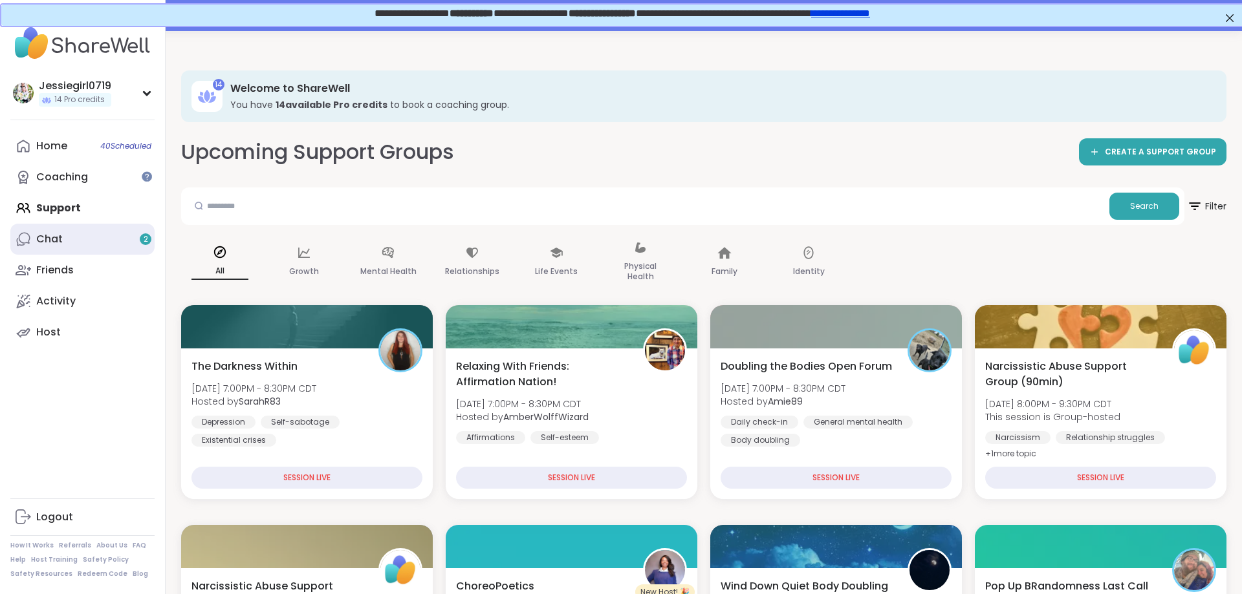
click at [63, 235] on link "Chat 2" at bounding box center [82, 239] width 144 height 31
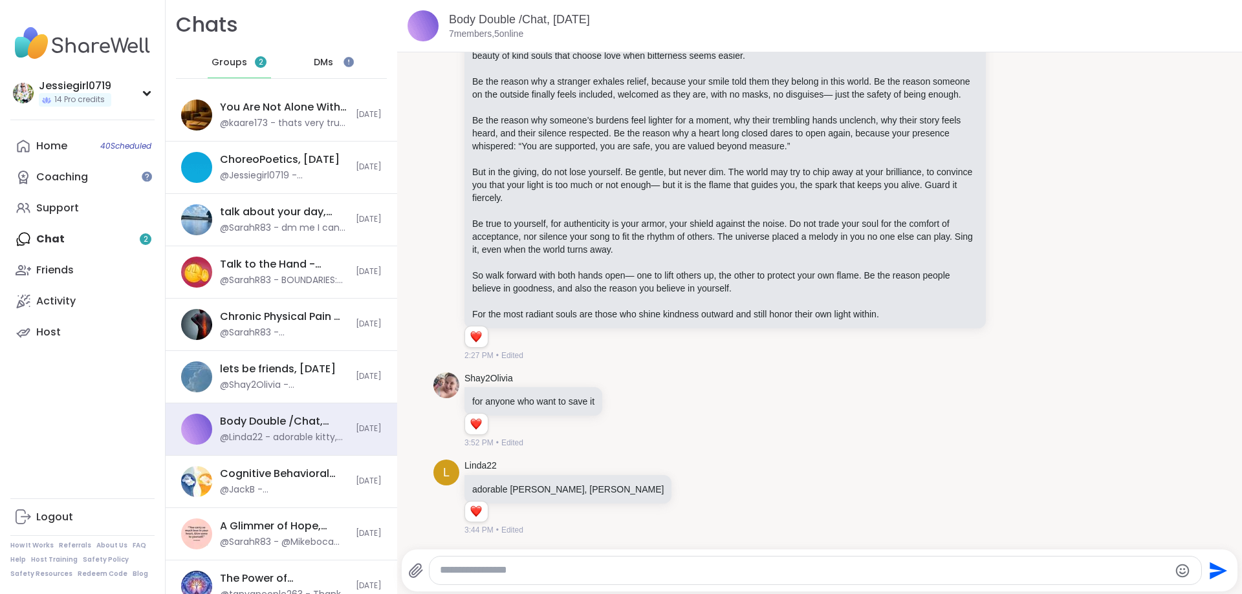
click at [235, 57] on span "Groups" at bounding box center [230, 62] width 36 height 13
click at [232, 61] on span "Groups" at bounding box center [230, 62] width 36 height 13
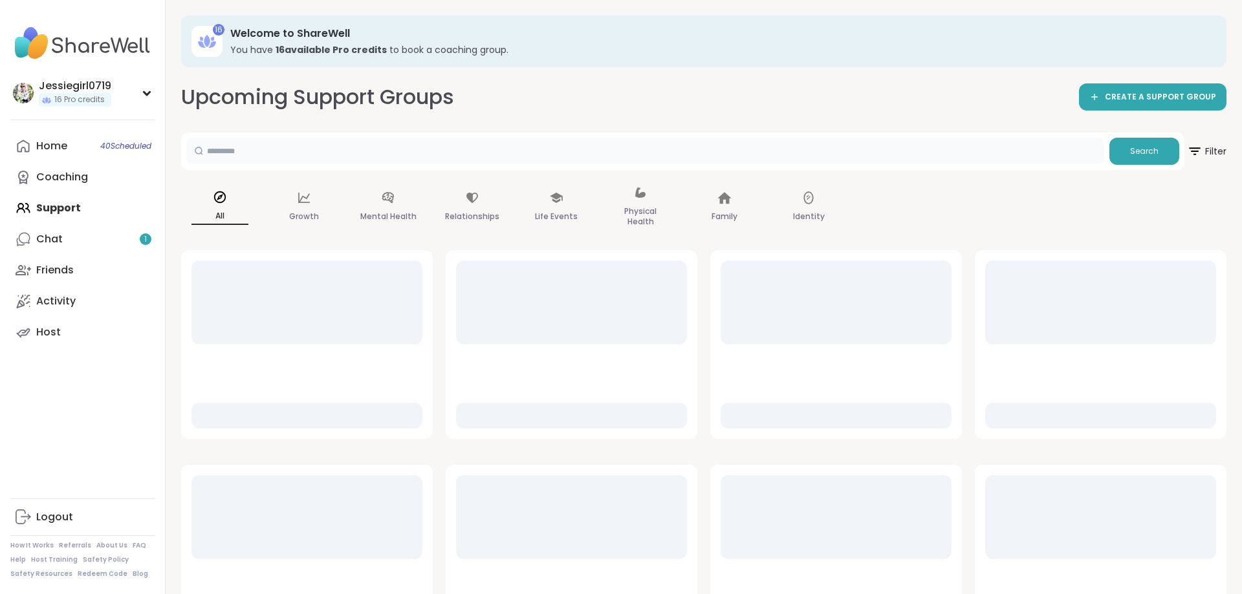
click at [278, 144] on input "text" at bounding box center [645, 151] width 918 height 26
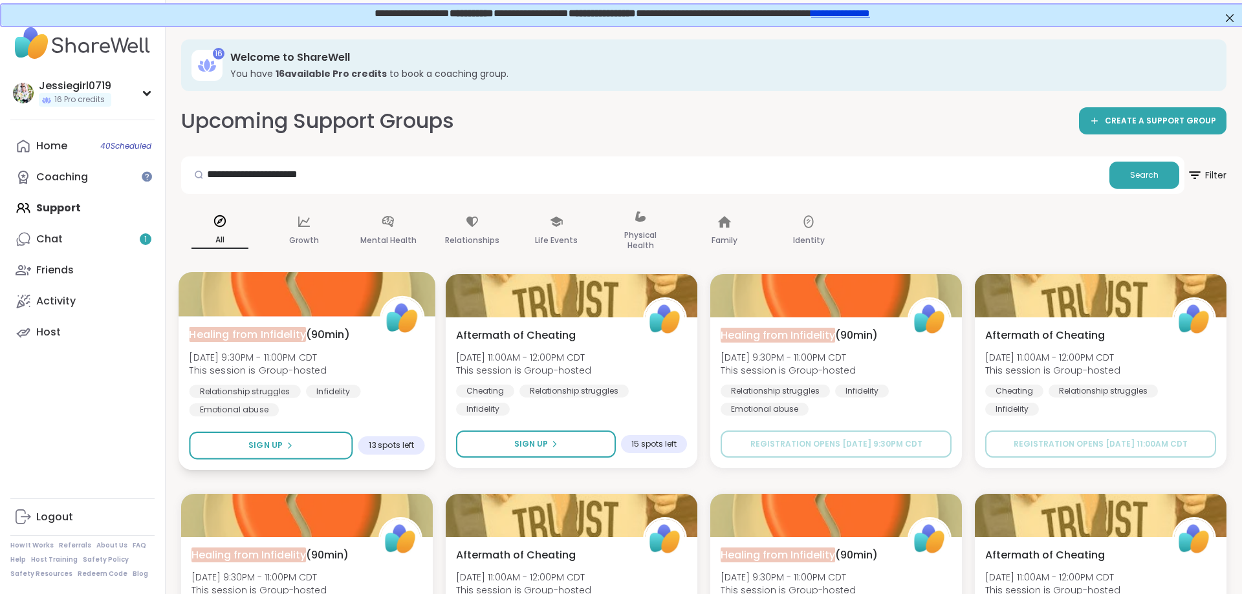
click at [413, 361] on div "Healing from Infidelity (90min) [DATE] 9:30PM - 11:00PM CDT This session is Gro…" at bounding box center [306, 372] width 235 height 90
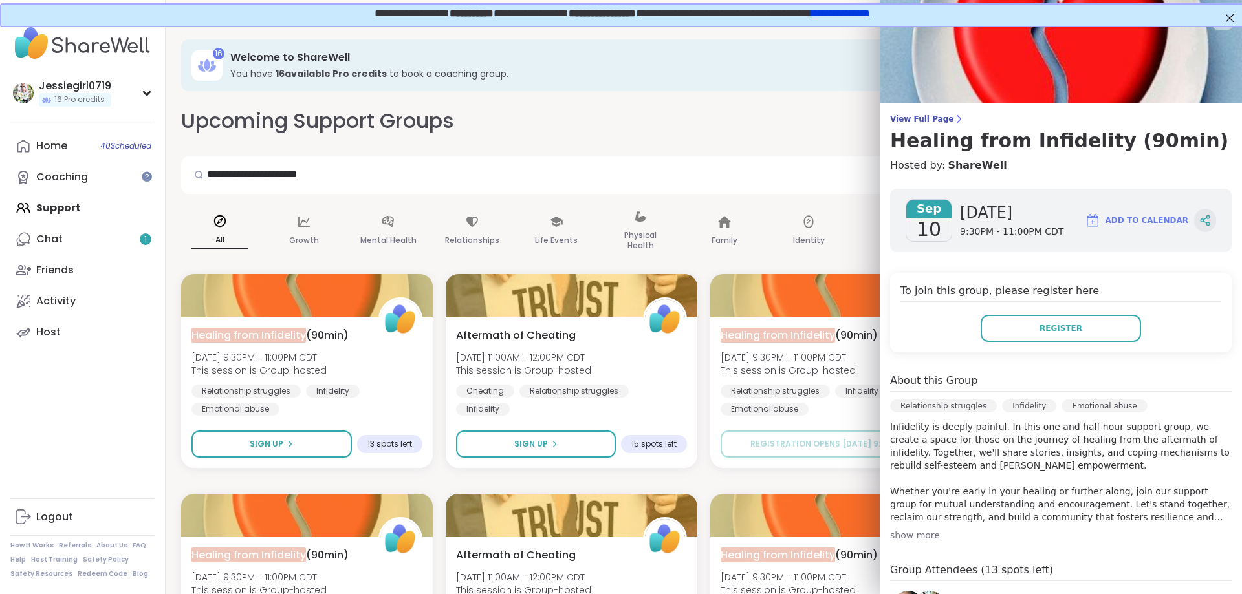
click at [1198, 222] on div at bounding box center [1205, 220] width 22 height 23
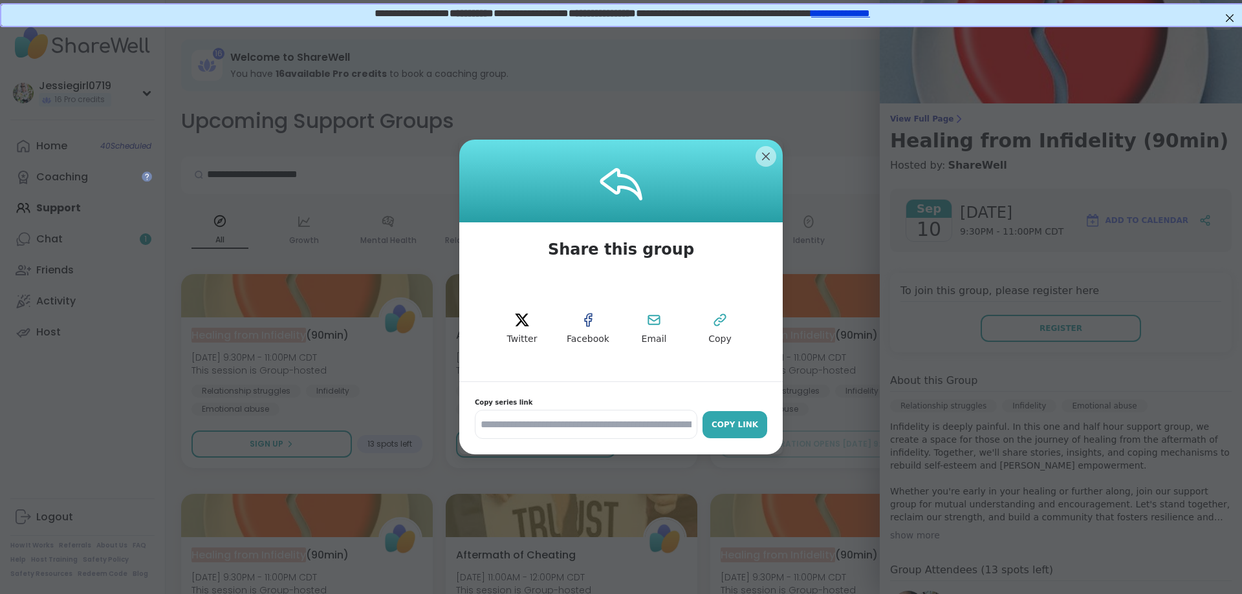
click at [739, 426] on div "Copy Link" at bounding box center [735, 425] width 52 height 12
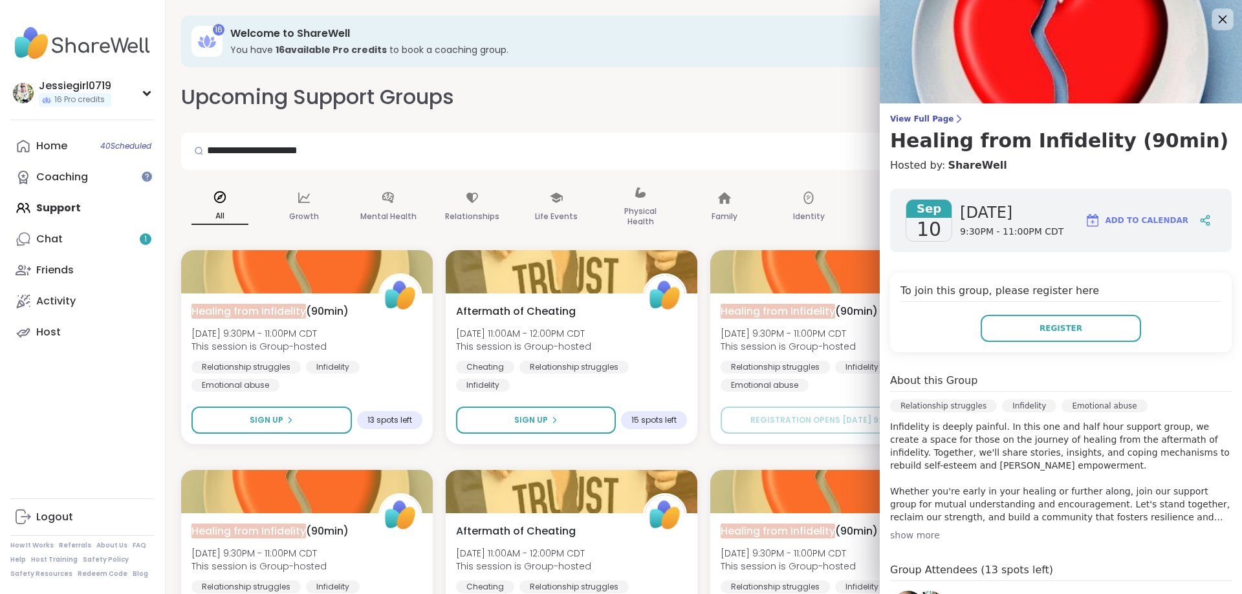
click at [1223, 18] on icon at bounding box center [1222, 19] width 16 height 16
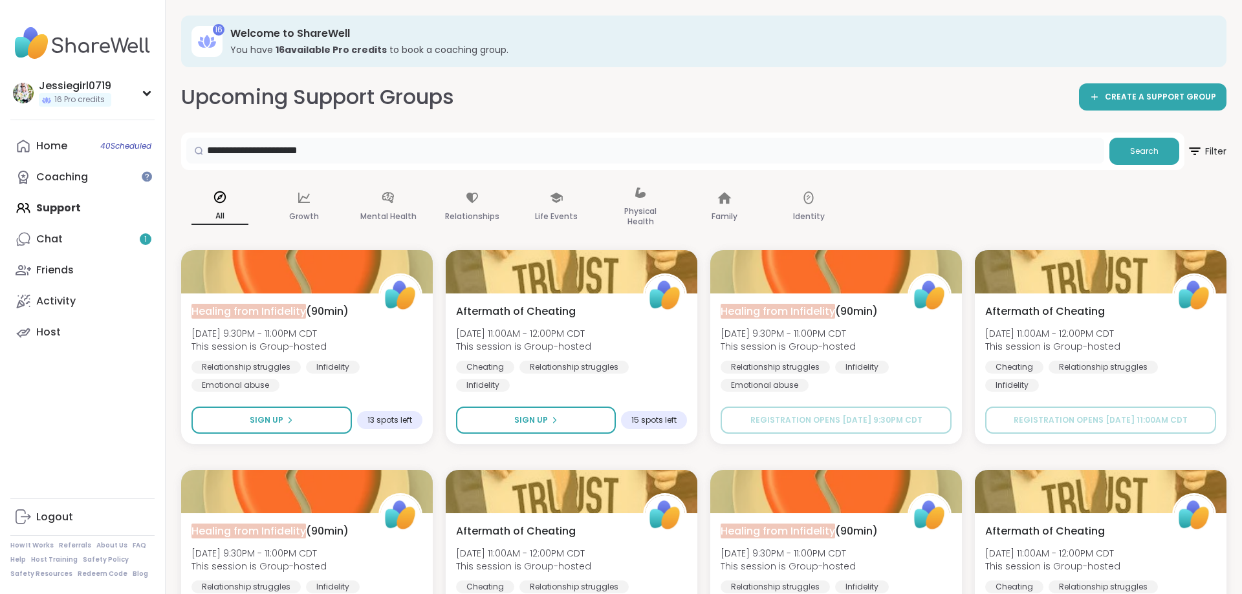
click at [360, 141] on input "**********" at bounding box center [645, 151] width 918 height 26
type input "*"
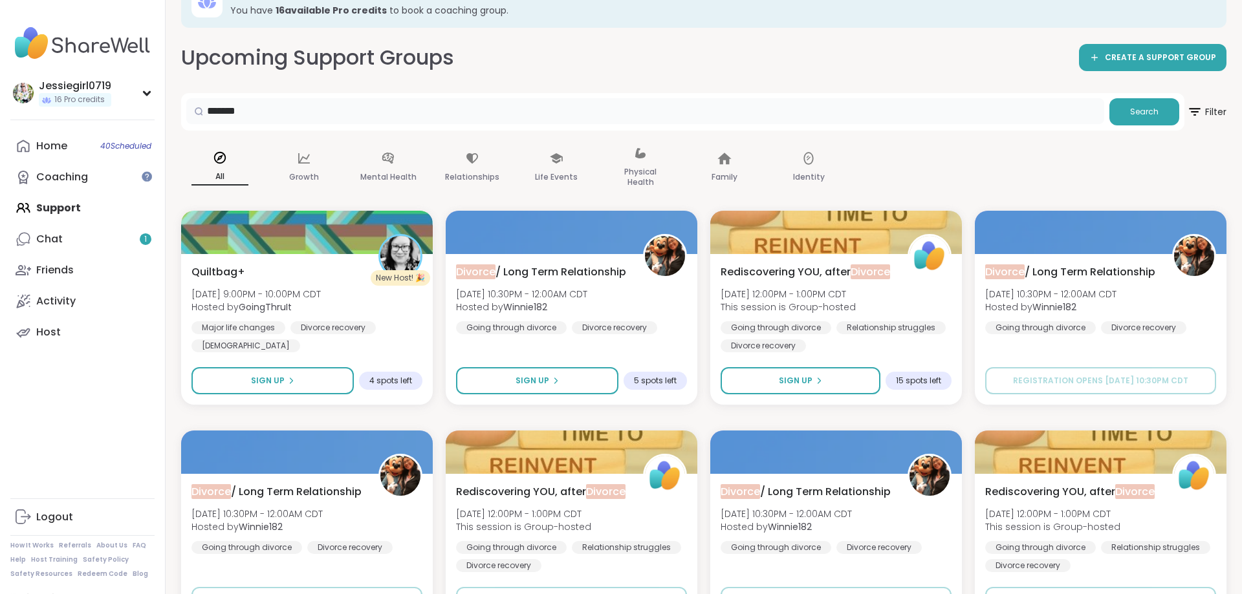
scroll to position [0, 0]
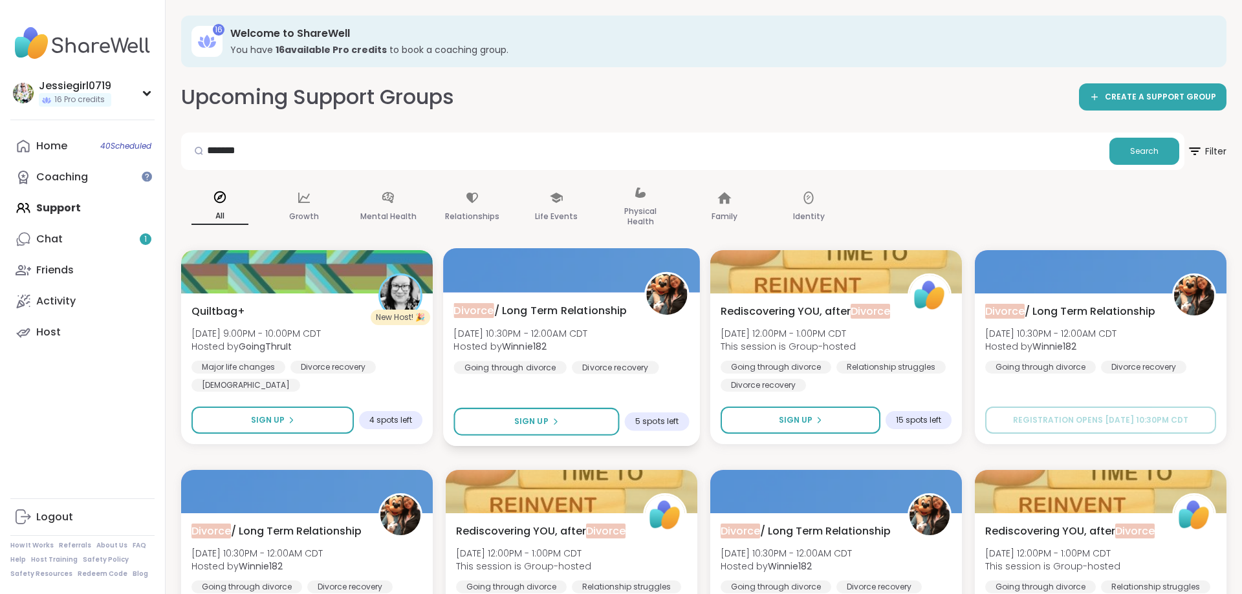
click at [641, 334] on div "Divorce / Long Term Relationship [DATE] 10:30PM - 12:00AM CDT Hosted by Winnie1…" at bounding box center [570, 338] width 235 height 71
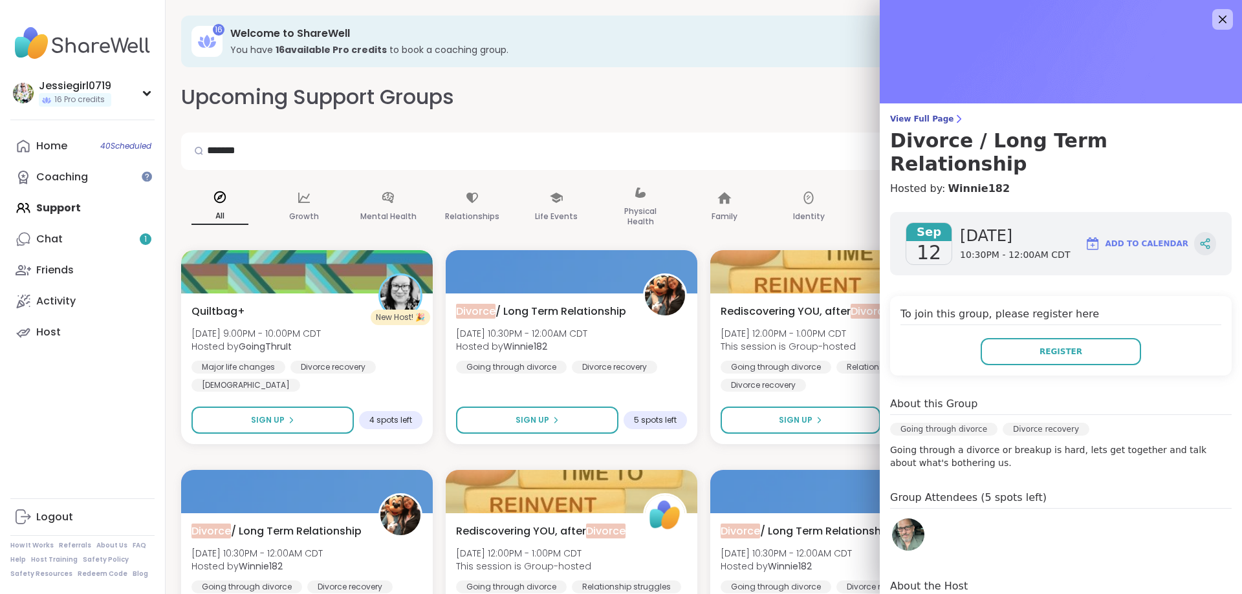
click at [1206, 241] on icon at bounding box center [1204, 242] width 3 height 2
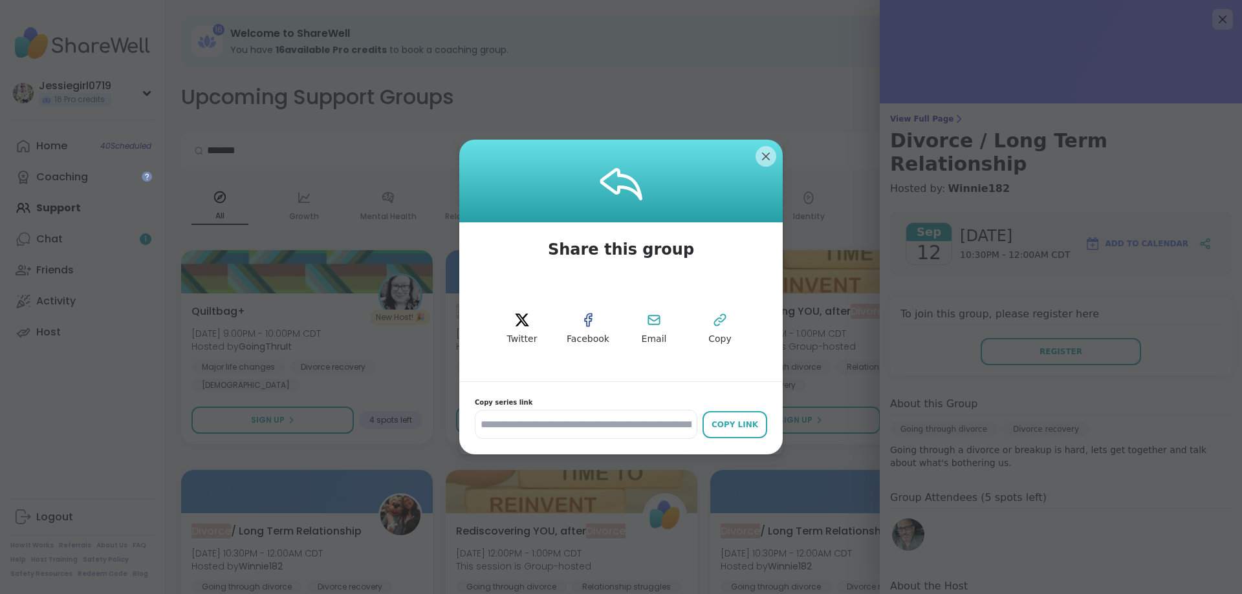
drag, startPoint x: 733, startPoint y: 419, endPoint x: 595, endPoint y: 367, distance: 147.4
click at [734, 419] on div "Copy Link" at bounding box center [735, 425] width 52 height 12
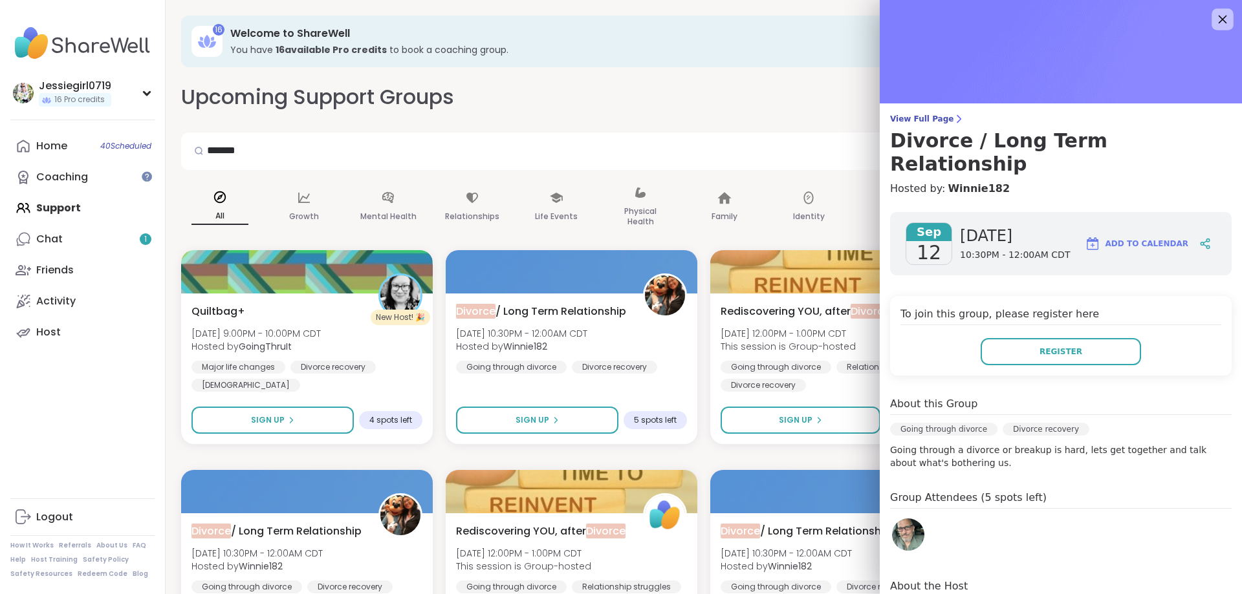
click at [1221, 16] on icon at bounding box center [1222, 19] width 16 height 16
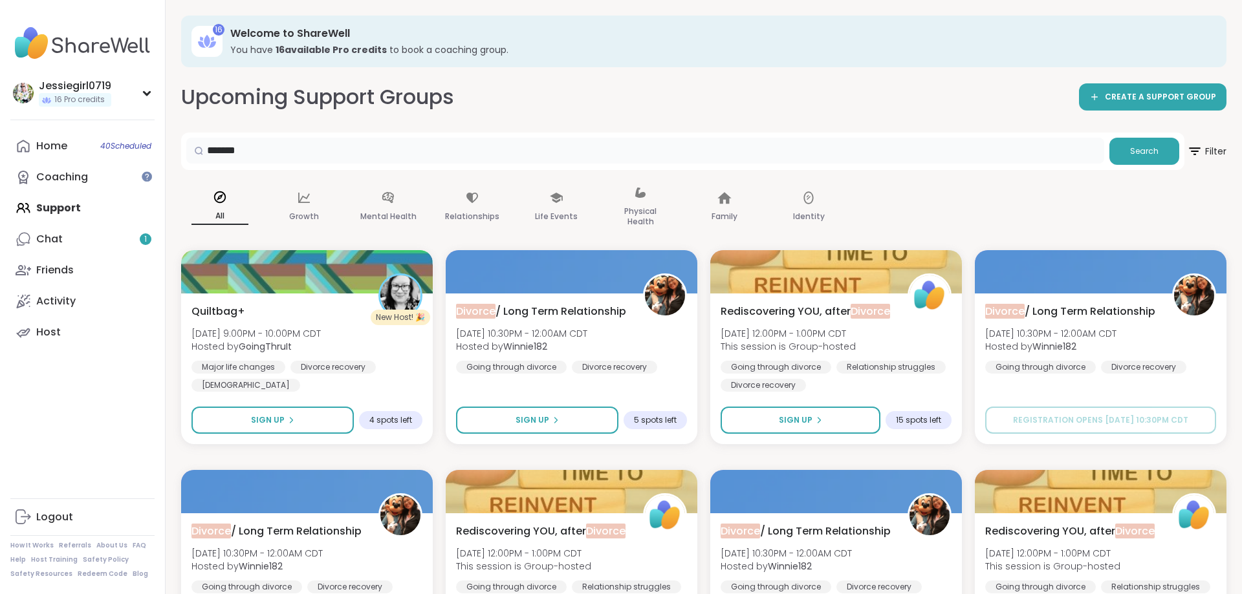
click at [276, 149] on input "*******" at bounding box center [645, 151] width 918 height 26
type input "*"
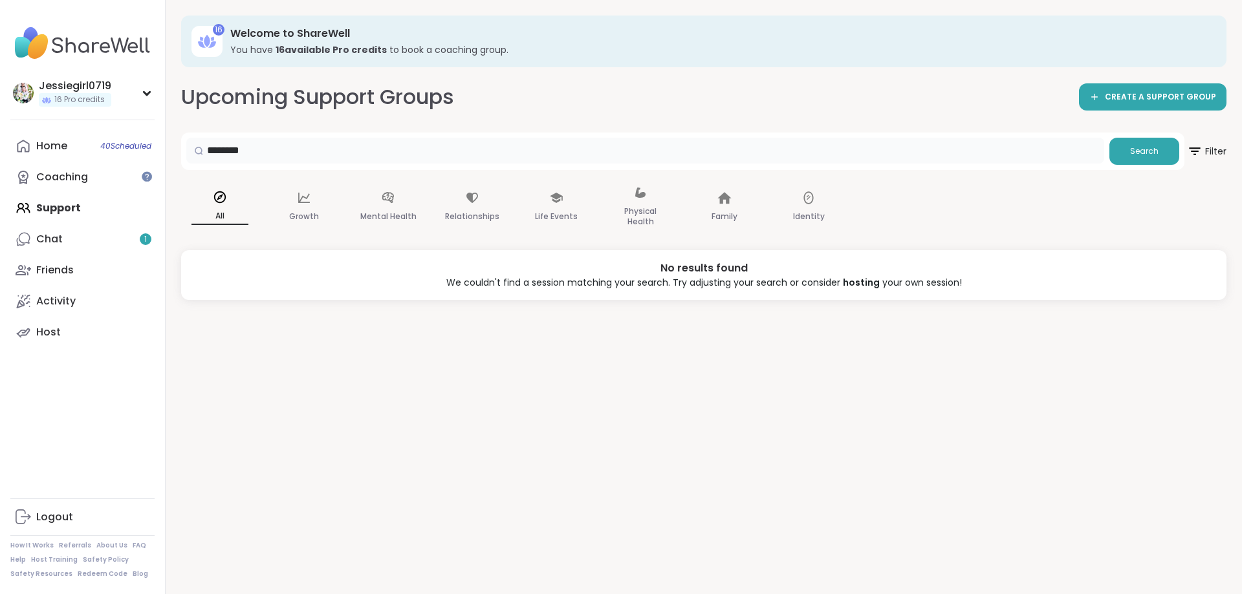
click at [325, 162] on input "********" at bounding box center [645, 151] width 918 height 26
type input "*"
type input "**********"
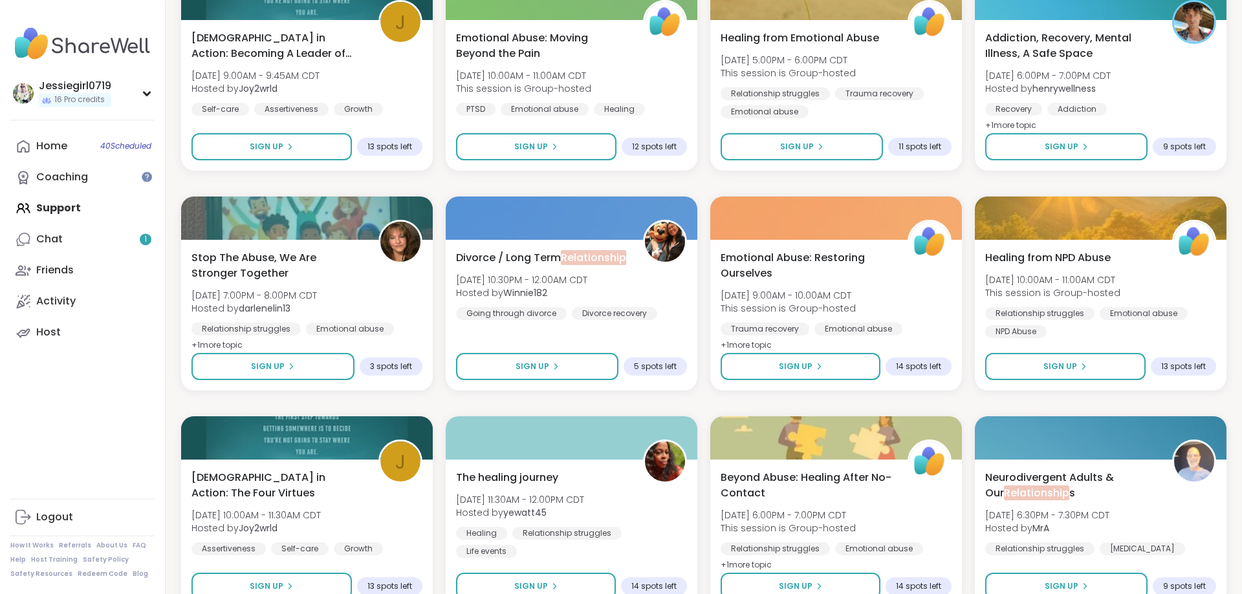
scroll to position [718, 0]
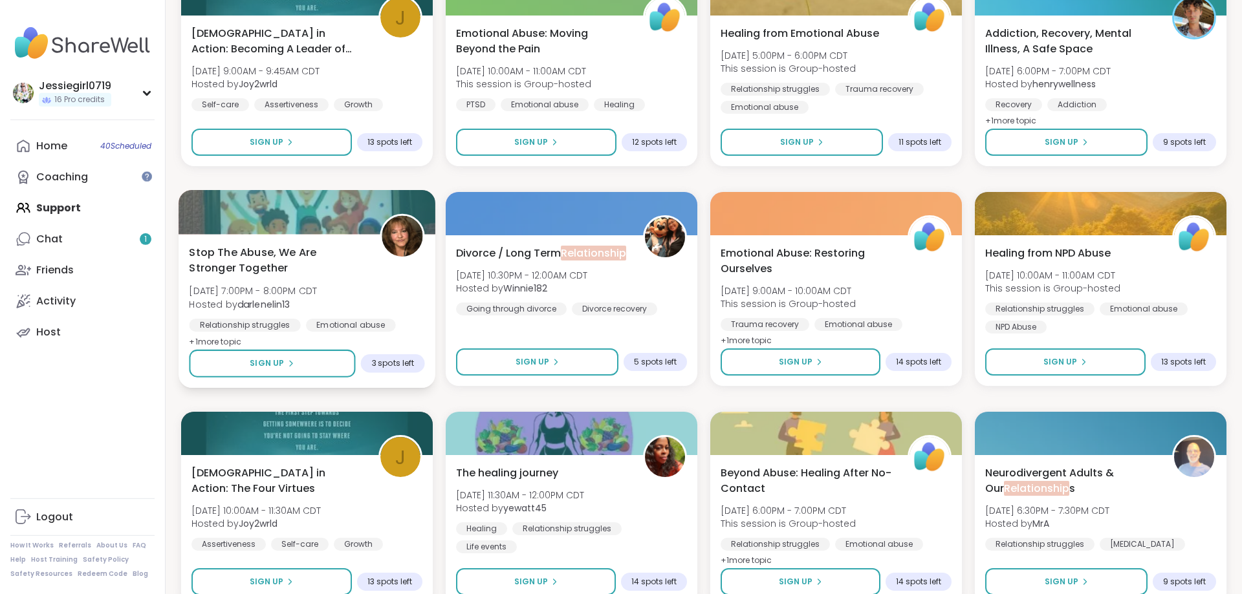
click at [369, 284] on div "Stop The Abuse, We Are Stronger Together Fri, Sep 12 | 7:00PM - 8:00PM CDT Host…" at bounding box center [306, 297] width 235 height 105
click at [369, 285] on div "Stop The Abuse, We Are Stronger Together Fri, Sep 12 | 7:00PM - 8:00PM CDT Host…" at bounding box center [306, 297] width 235 height 105
click at [351, 275] on span "Stop The Abuse, We Are Stronger Together" at bounding box center [277, 261] width 176 height 32
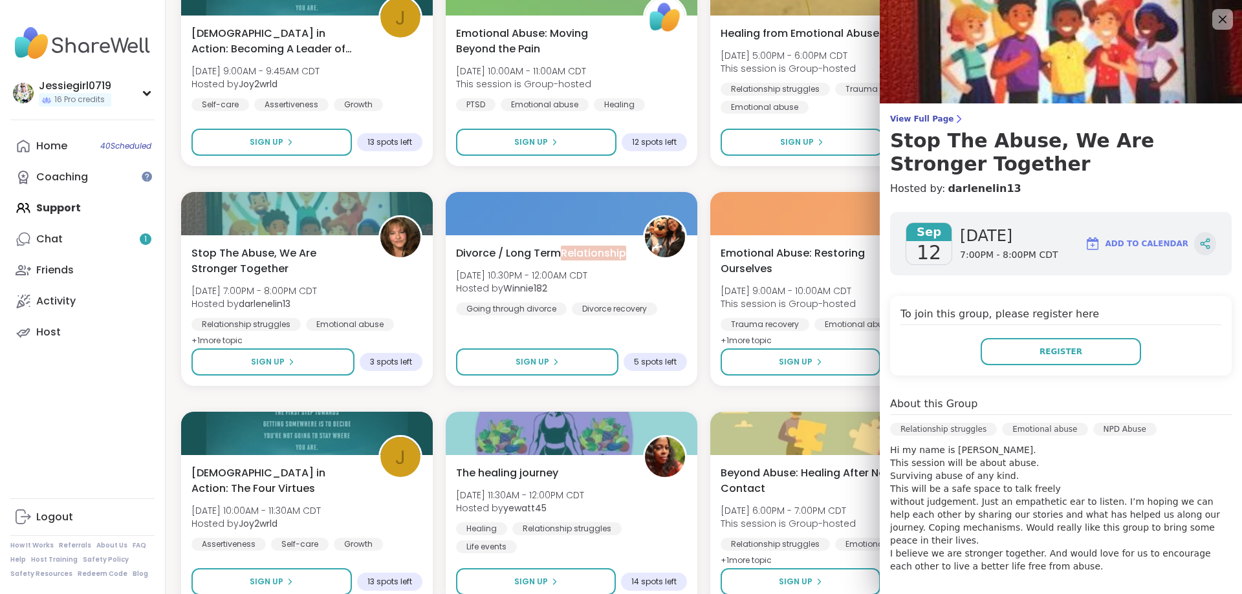
click at [1211, 241] on div at bounding box center [1205, 243] width 22 height 23
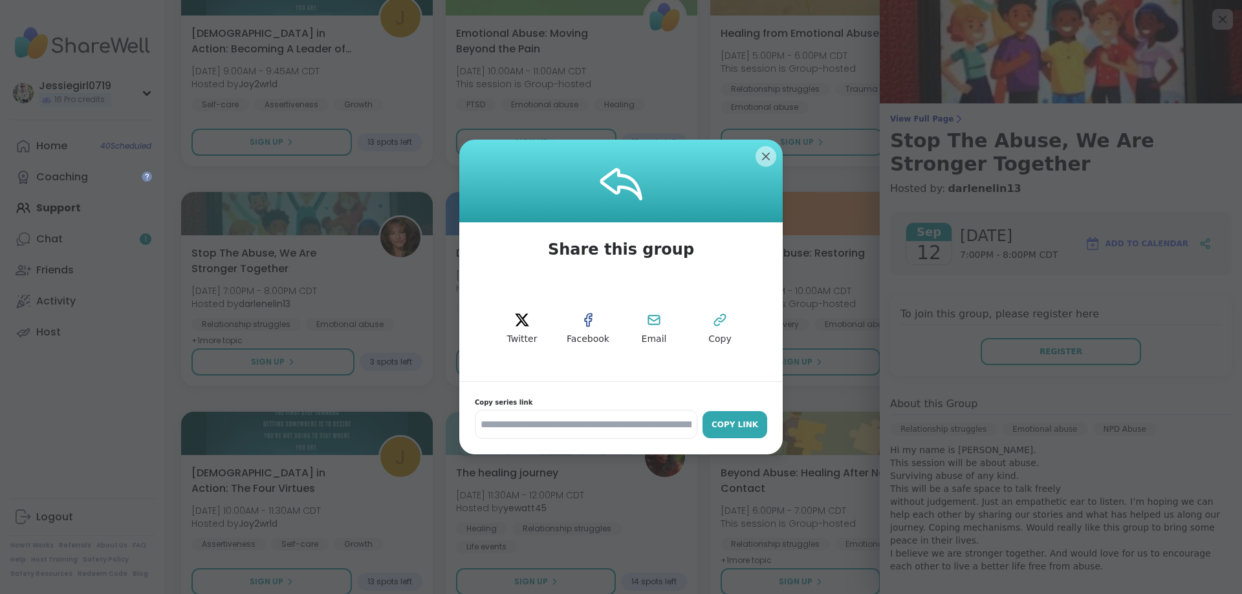
click at [729, 422] on div "Copy Link" at bounding box center [735, 425] width 52 height 12
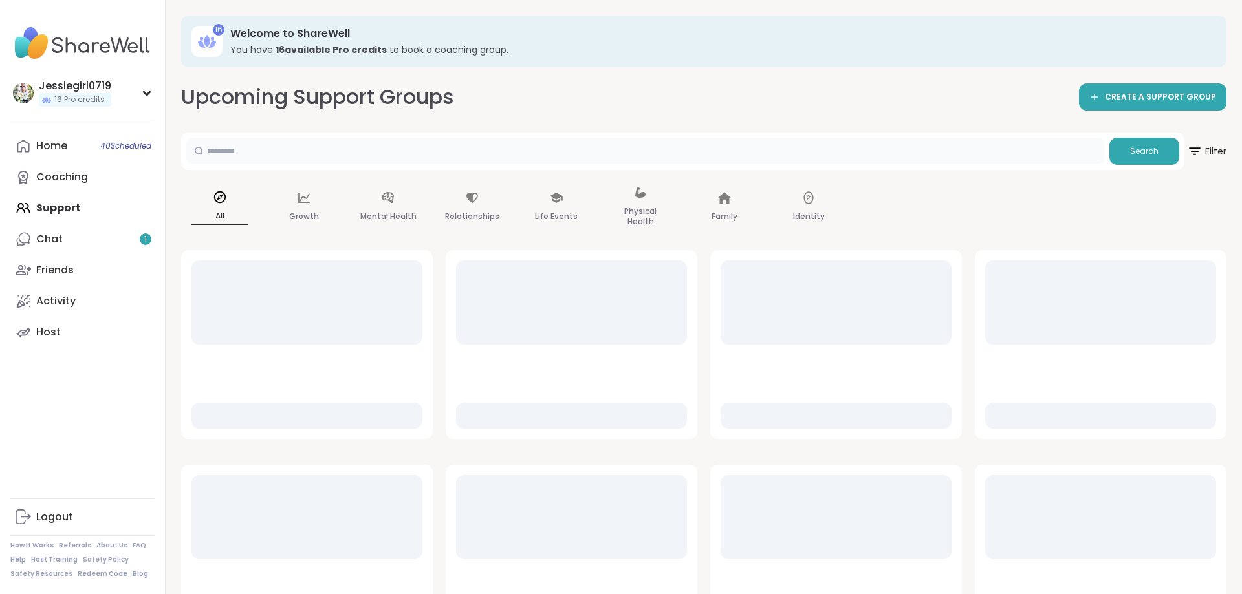
click at [257, 152] on input "text" at bounding box center [645, 151] width 918 height 26
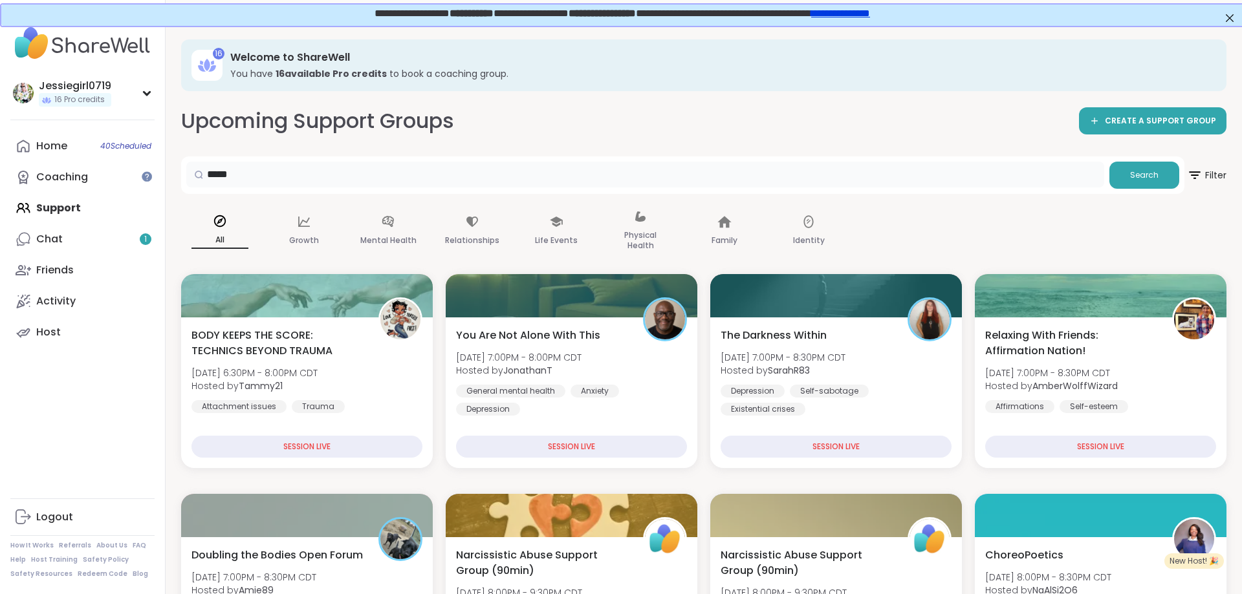
click at [272, 169] on input "*****" at bounding box center [645, 175] width 918 height 26
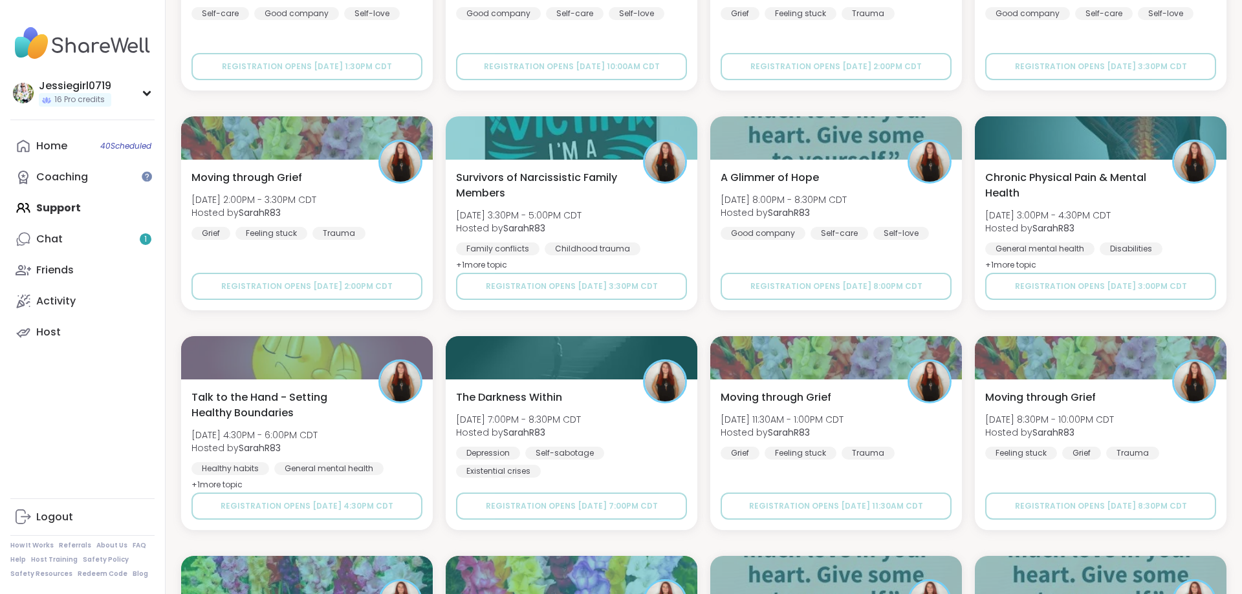
scroll to position [1475, 0]
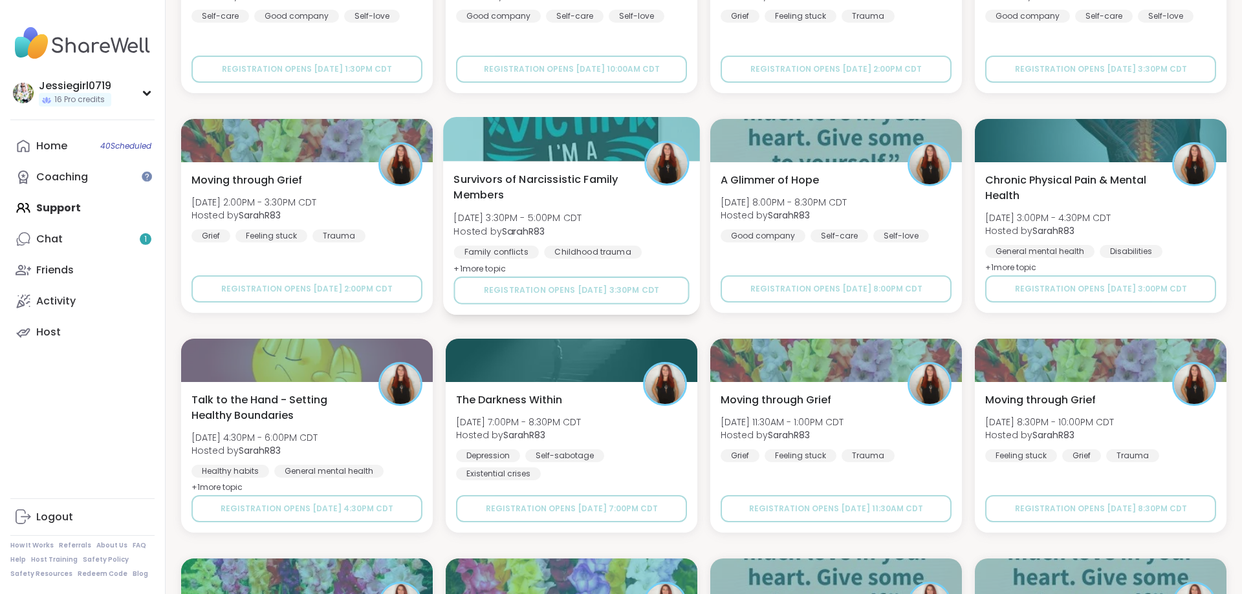
click at [634, 215] on div "Survivors of Narcissistic Family Members [DATE] 3:30PM - 5:00PM CDT Hosted by S…" at bounding box center [570, 223] width 235 height 105
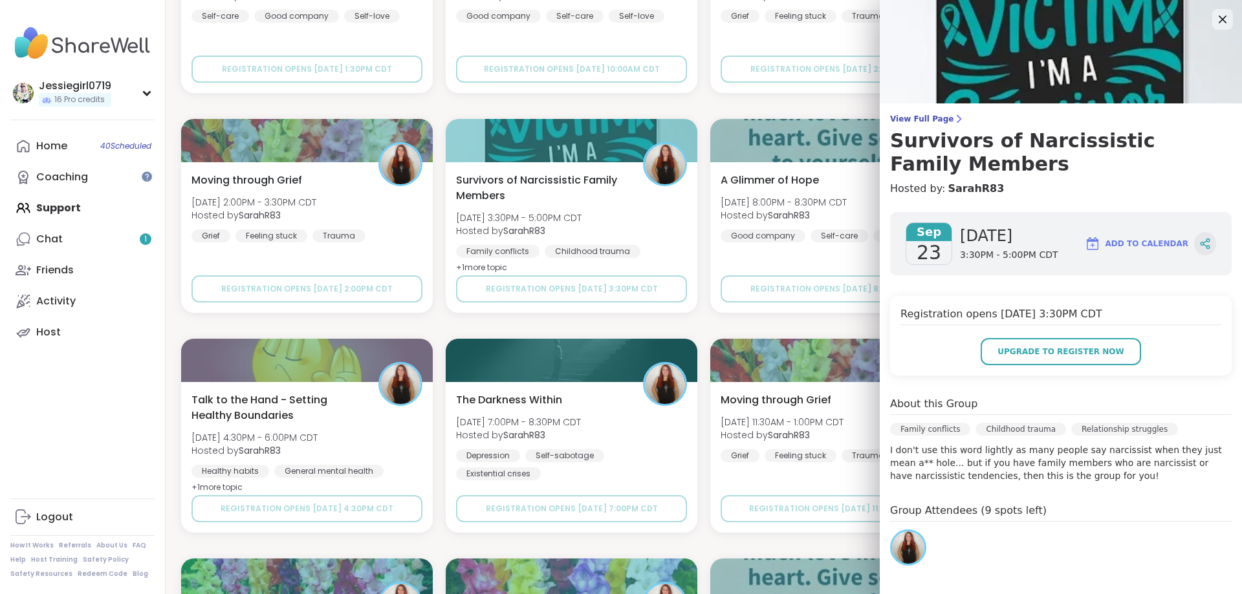
click at [1214, 244] on div at bounding box center [1205, 243] width 22 height 23
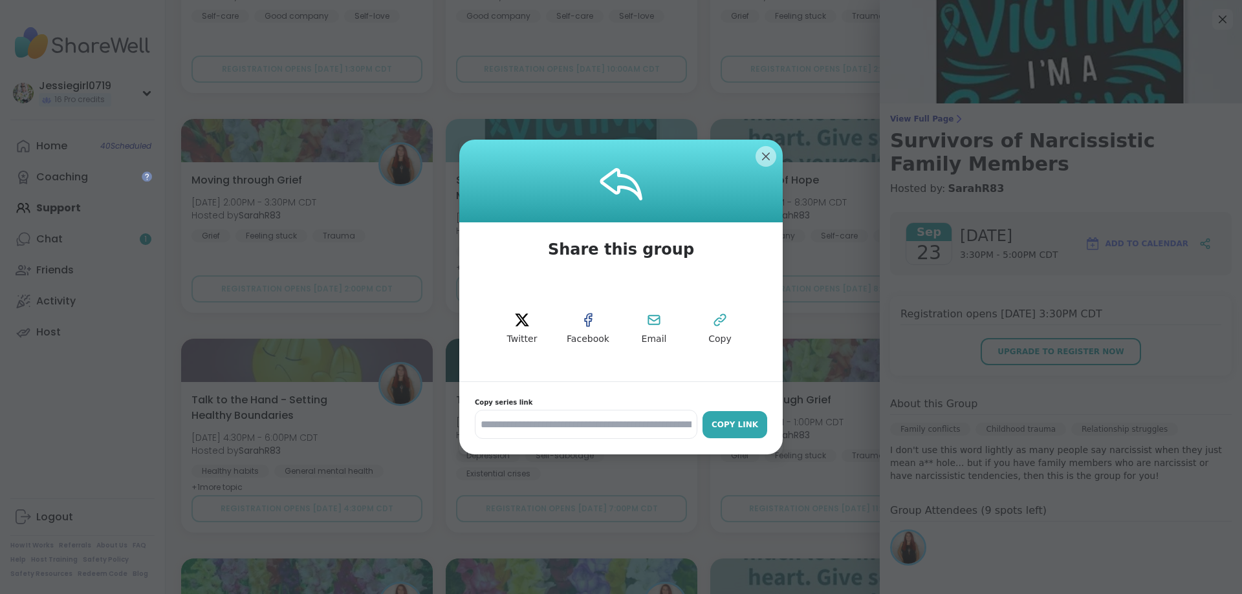
click at [746, 423] on div "Copy Link" at bounding box center [735, 425] width 52 height 12
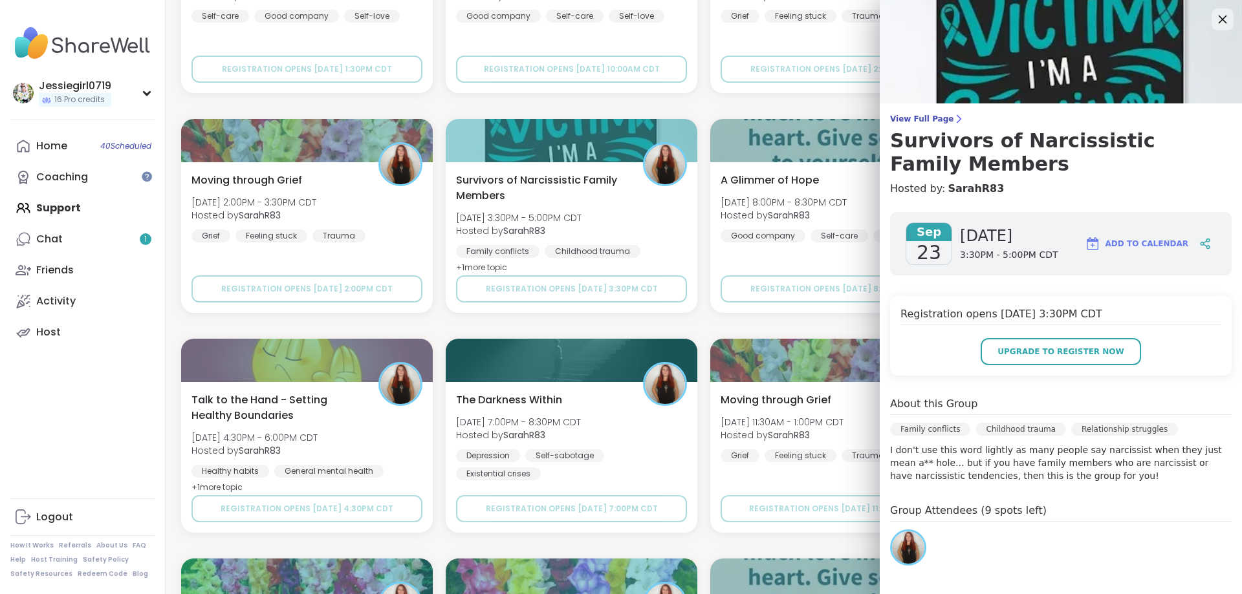
click at [1227, 20] on icon at bounding box center [1222, 19] width 16 height 16
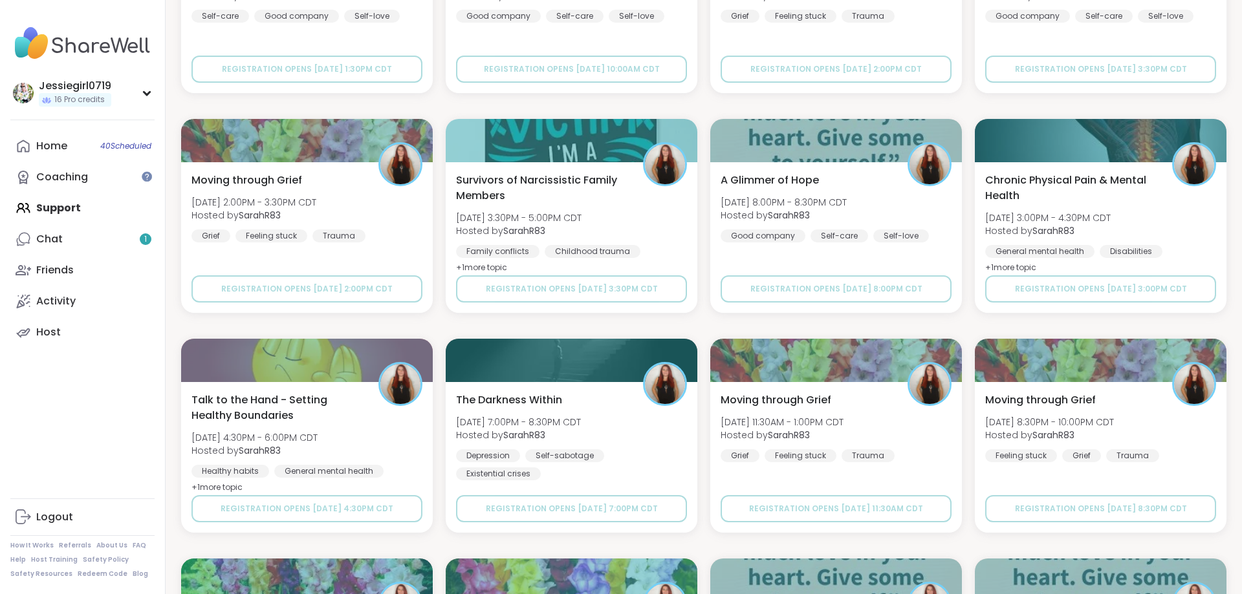
scroll to position [1686, 0]
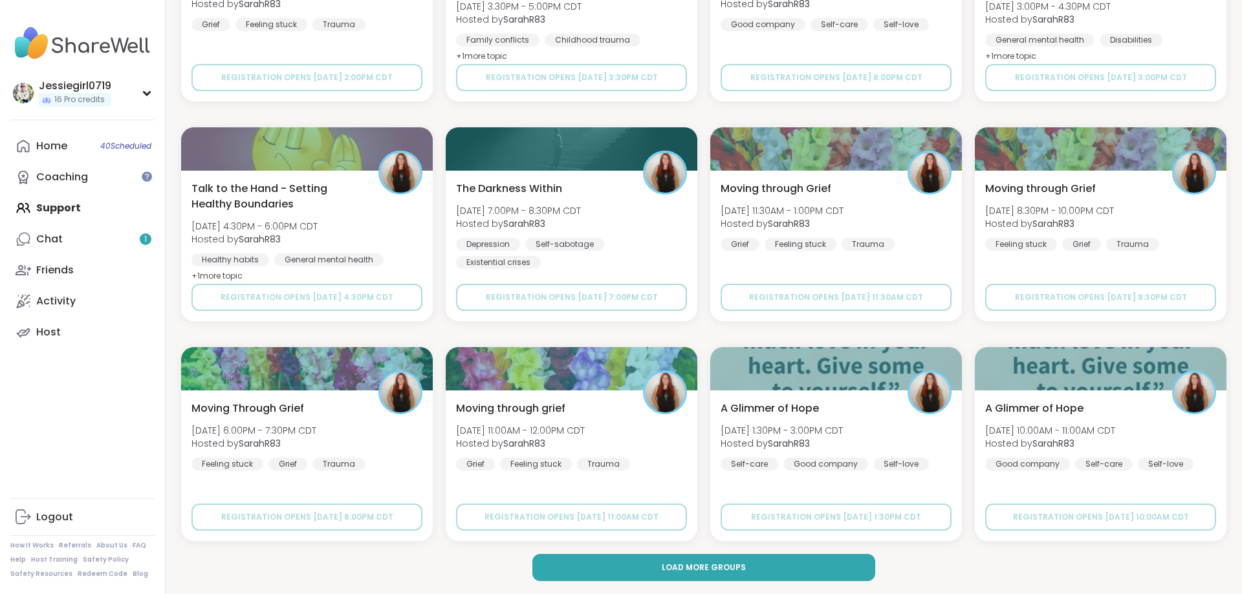
click at [770, 559] on button "Load more groups" at bounding box center [703, 567] width 343 height 27
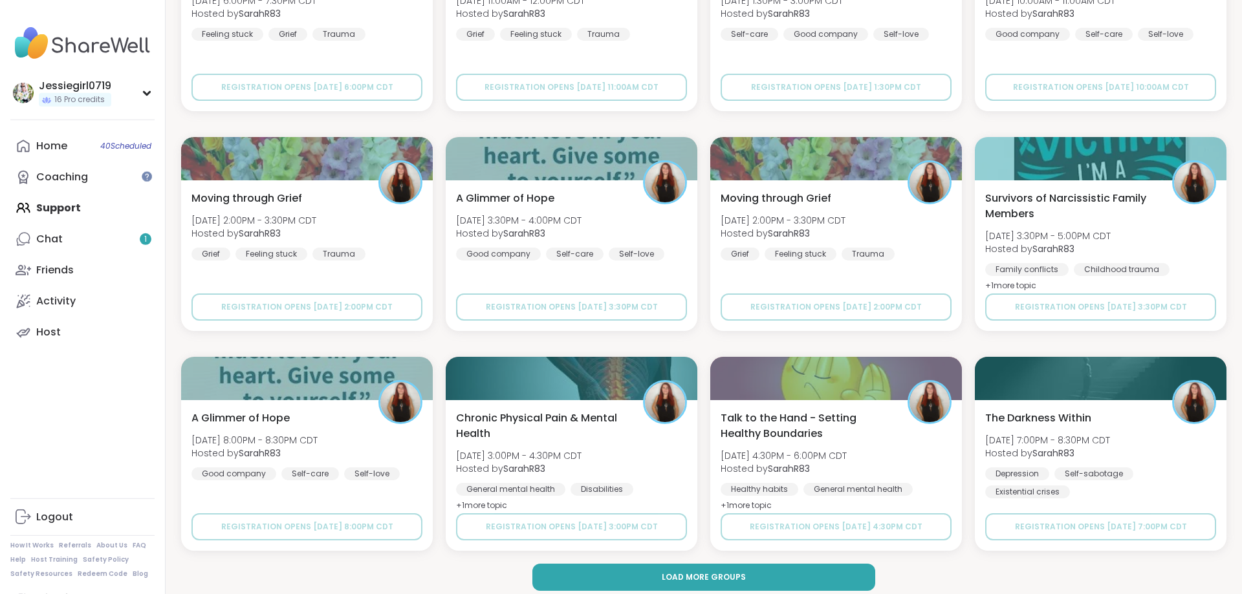
scroll to position [3666, 0]
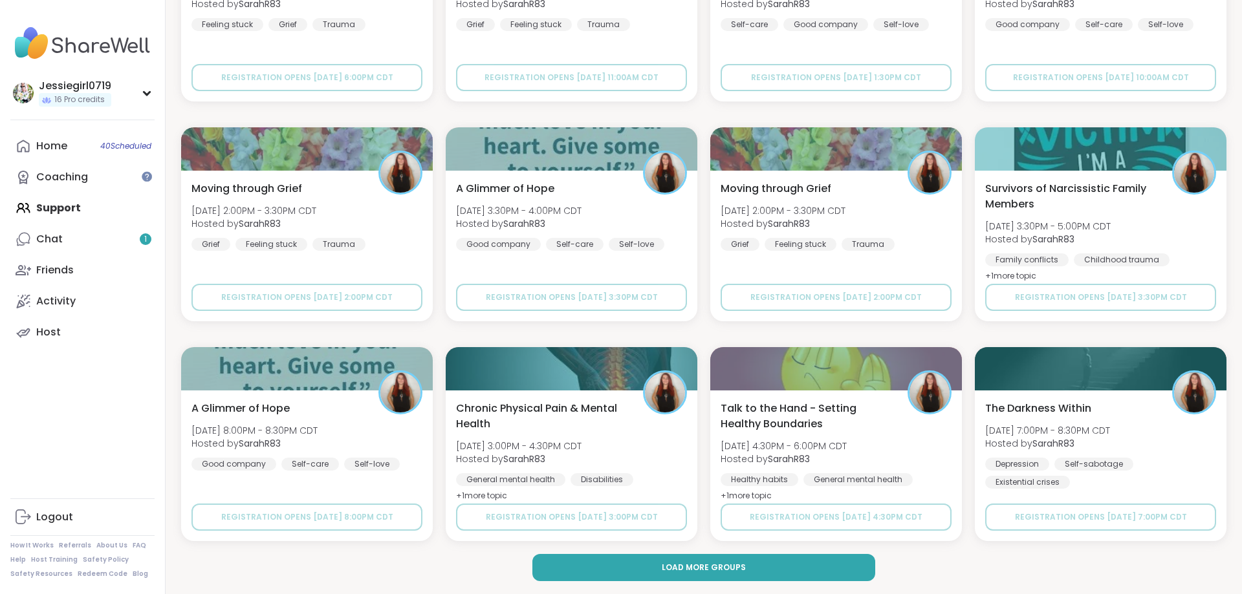
click at [784, 554] on button "Load more groups" at bounding box center [703, 567] width 343 height 27
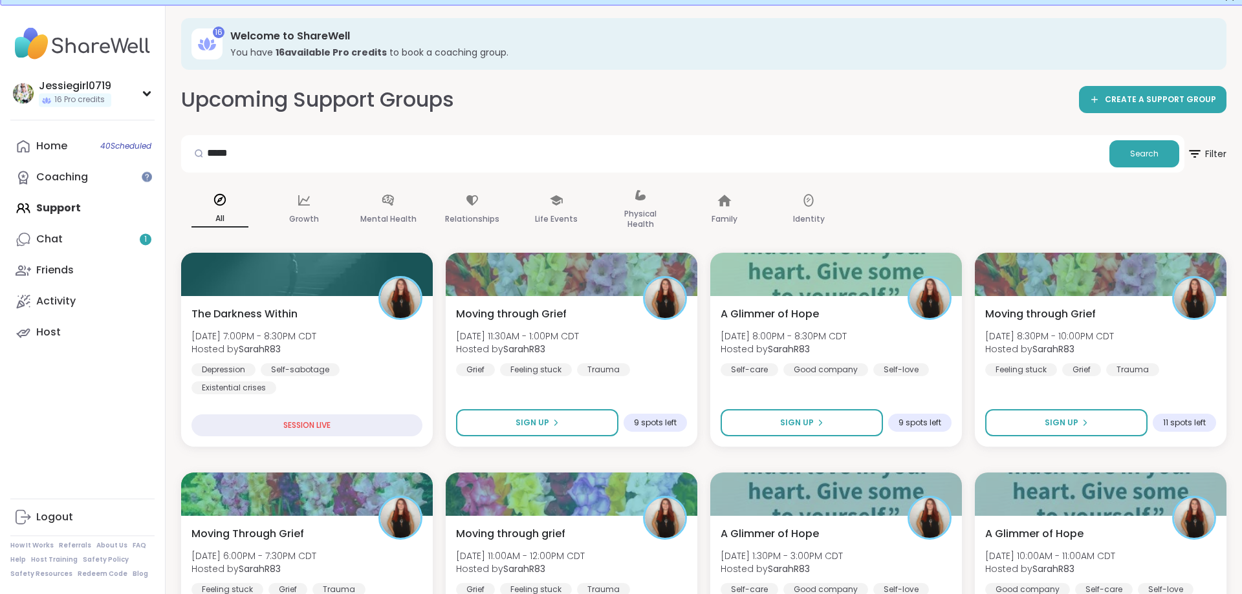
scroll to position [0, 0]
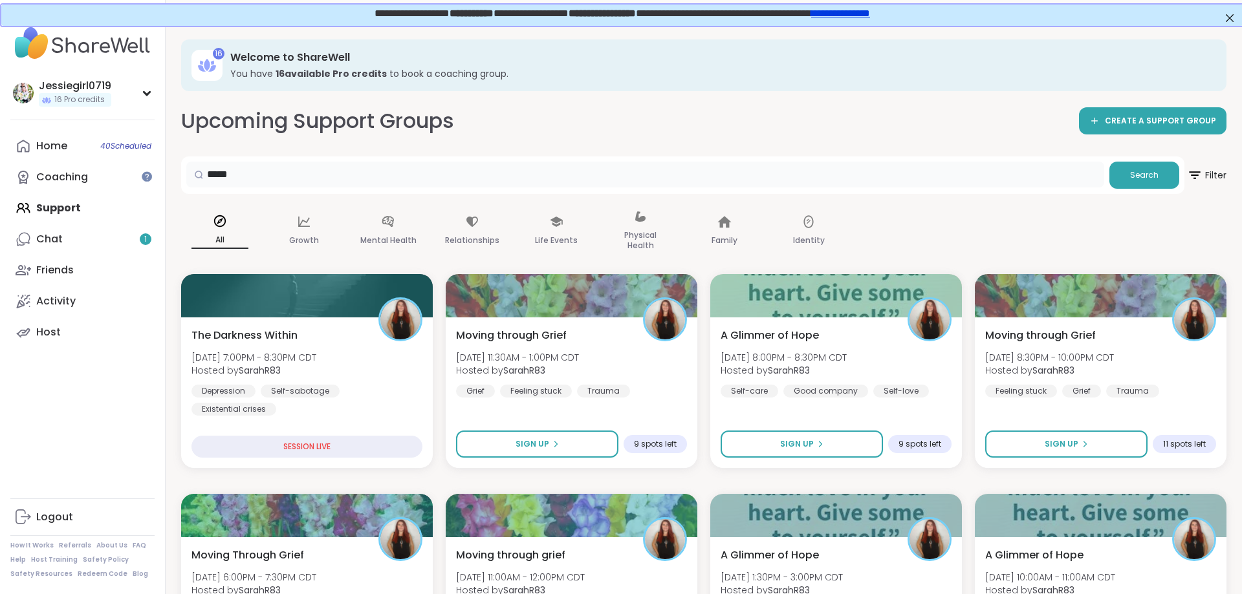
drag, startPoint x: 276, startPoint y: 179, endPoint x: 155, endPoint y: 159, distance: 122.0
click at [186, 162] on input "*****" at bounding box center [645, 175] width 918 height 26
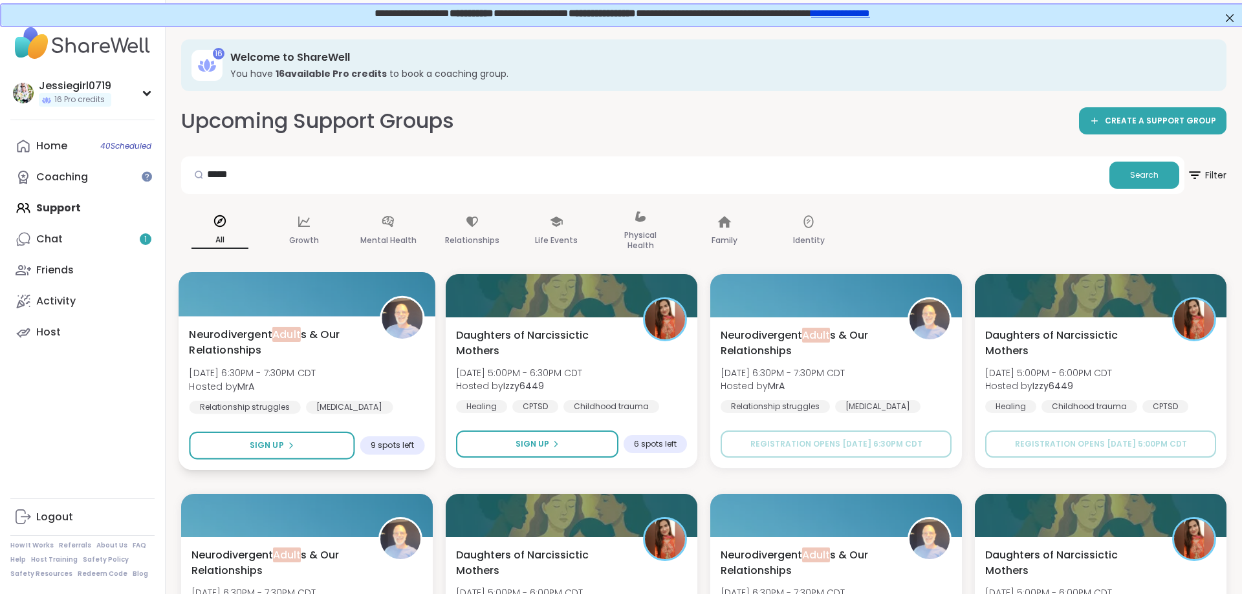
click at [365, 367] on div "Neurodivergent Adult s & Our Relationships Sat, Sep 13 | 6:30PM - 7:30PM CDT Ho…" at bounding box center [306, 379] width 235 height 105
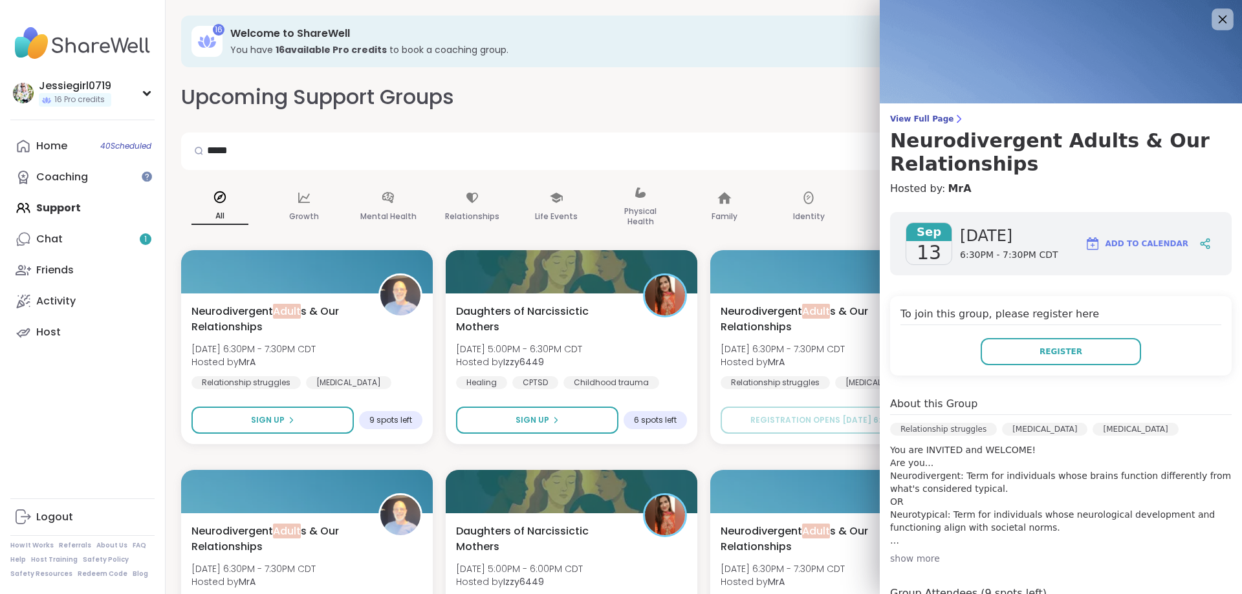
click at [1229, 18] on icon at bounding box center [1222, 19] width 16 height 16
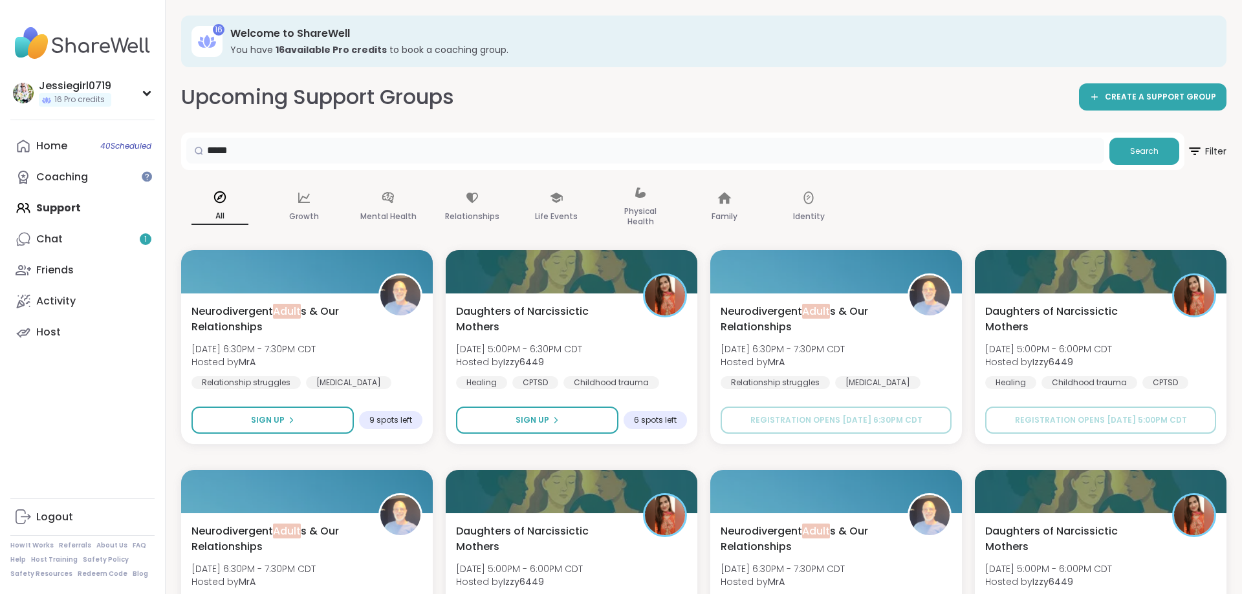
click at [272, 149] on input "*****" at bounding box center [645, 151] width 918 height 26
type input "*"
type input "********"
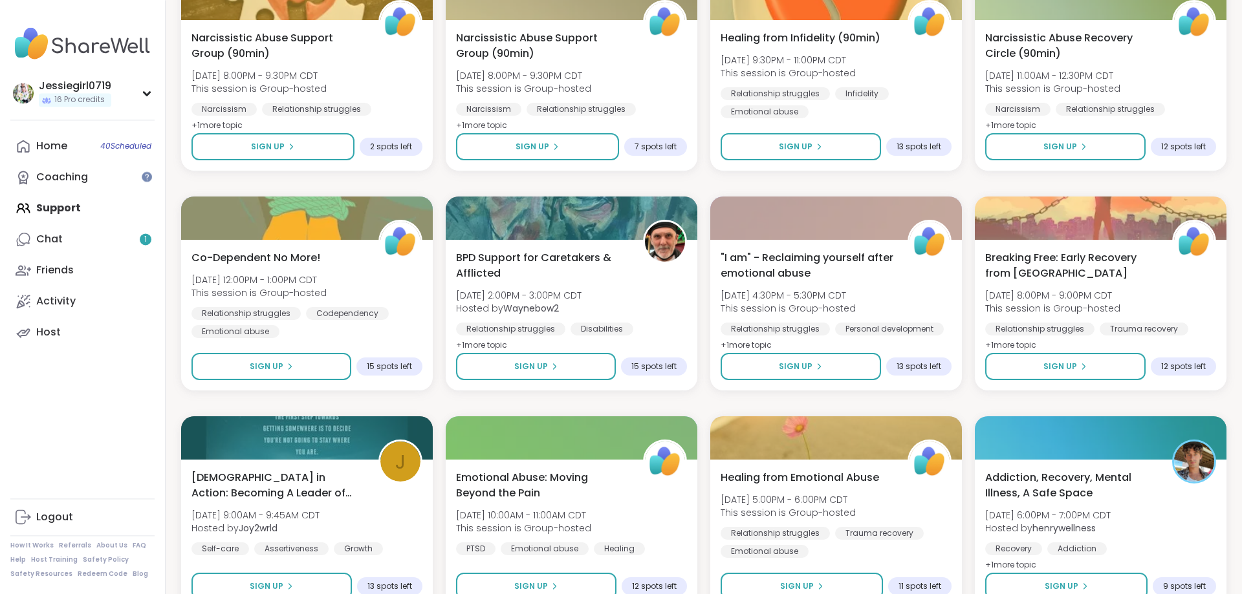
scroll to position [278, 0]
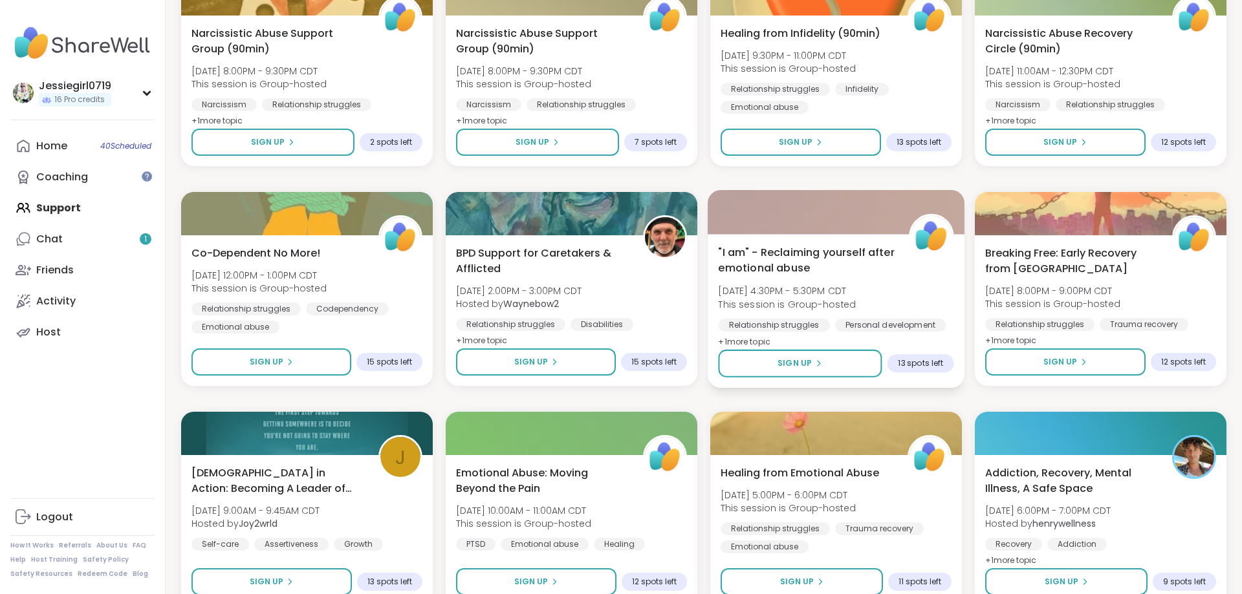
click at [910, 272] on div ""I am" - Reclaiming yourself after emotional abuse Thu, Sep 11 | 4:30PM - 5:30P…" at bounding box center [835, 297] width 235 height 105
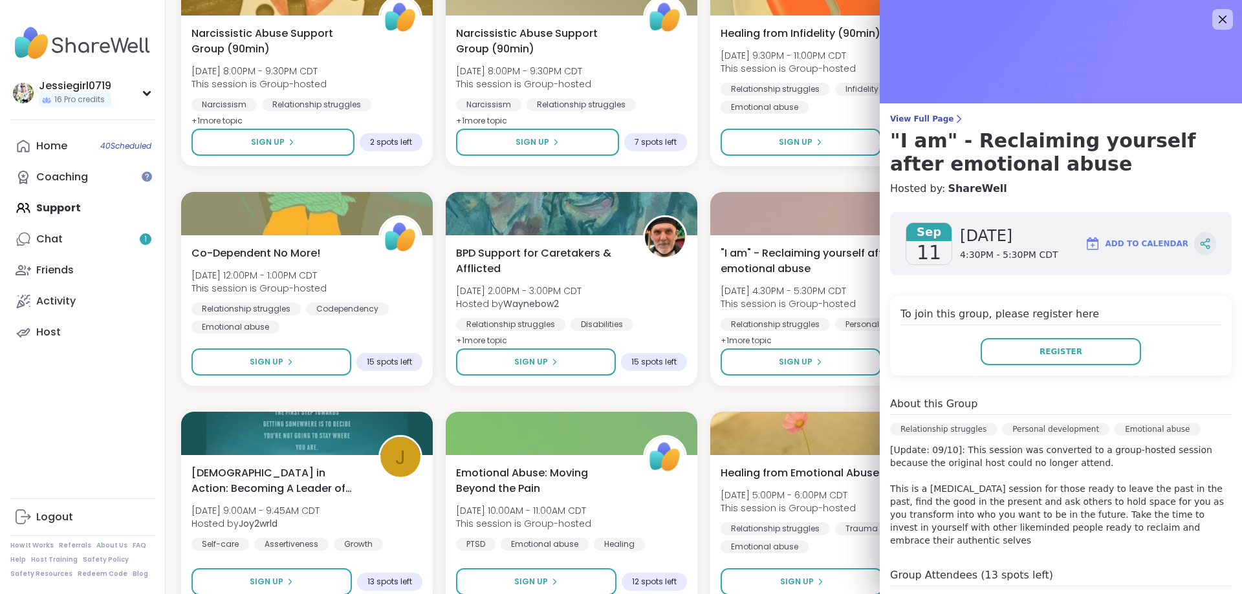
click at [1206, 242] on icon at bounding box center [1204, 242] width 3 height 2
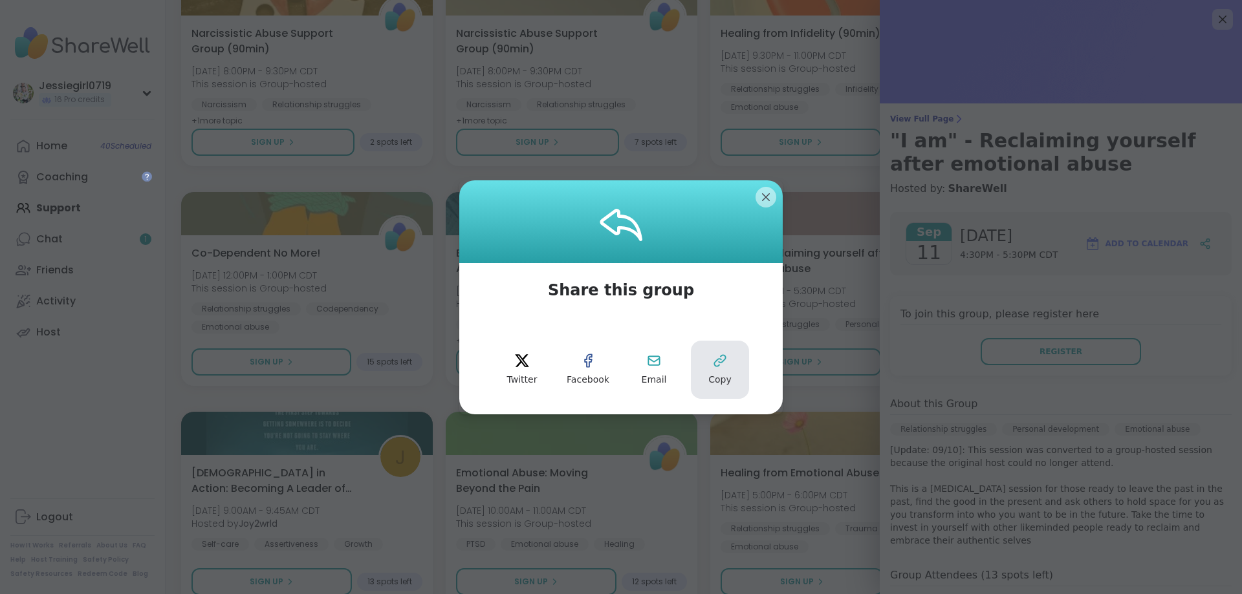
click at [714, 373] on button "Copy" at bounding box center [720, 370] width 58 height 58
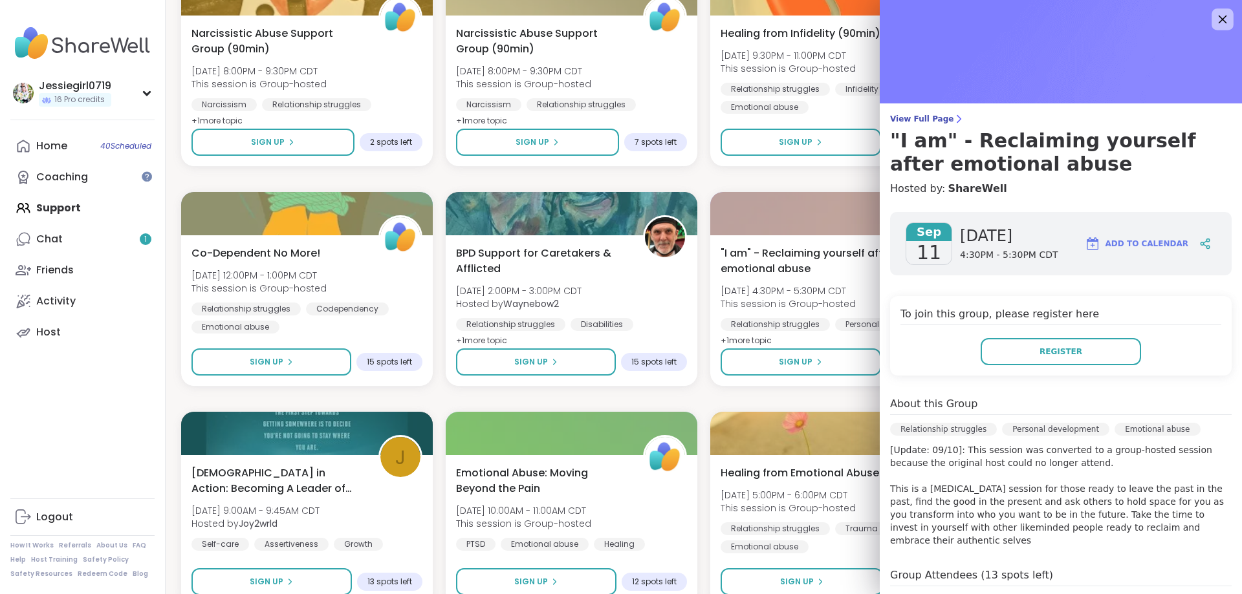
click at [1221, 23] on icon at bounding box center [1222, 19] width 16 height 16
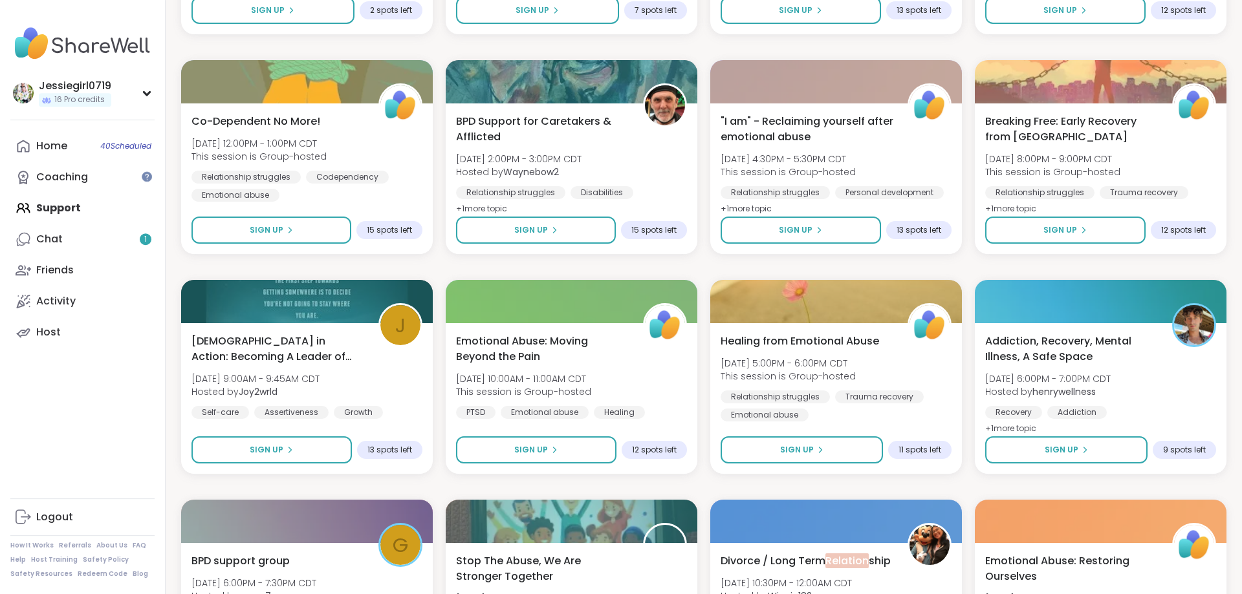
scroll to position [402, 0]
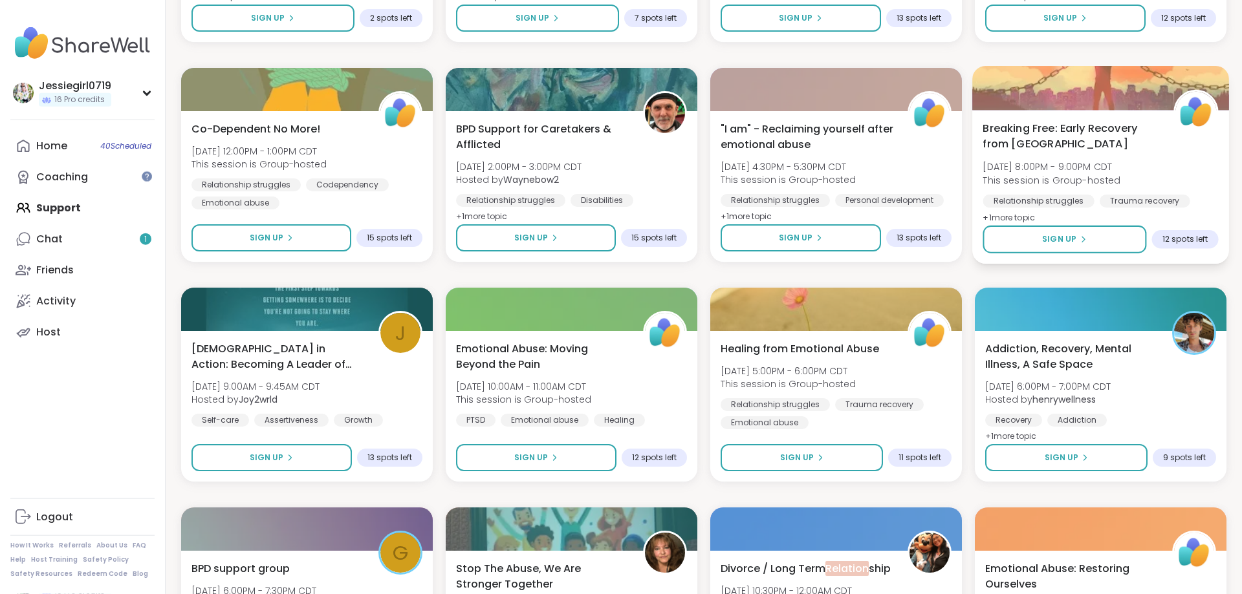
click at [1180, 154] on div "Breaking Free: Early Recovery from Abuse Thu, Sep 11 | 8:00PM - 9:00PM CDT This…" at bounding box center [1100, 172] width 235 height 105
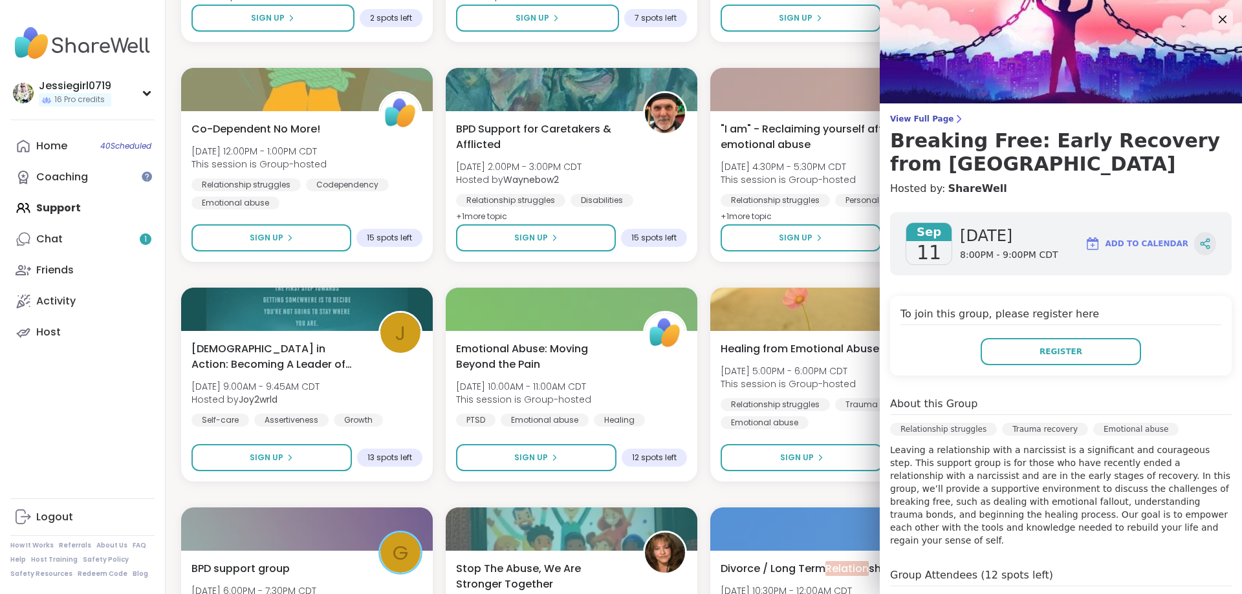
click at [1206, 246] on icon at bounding box center [1204, 246] width 3 height 2
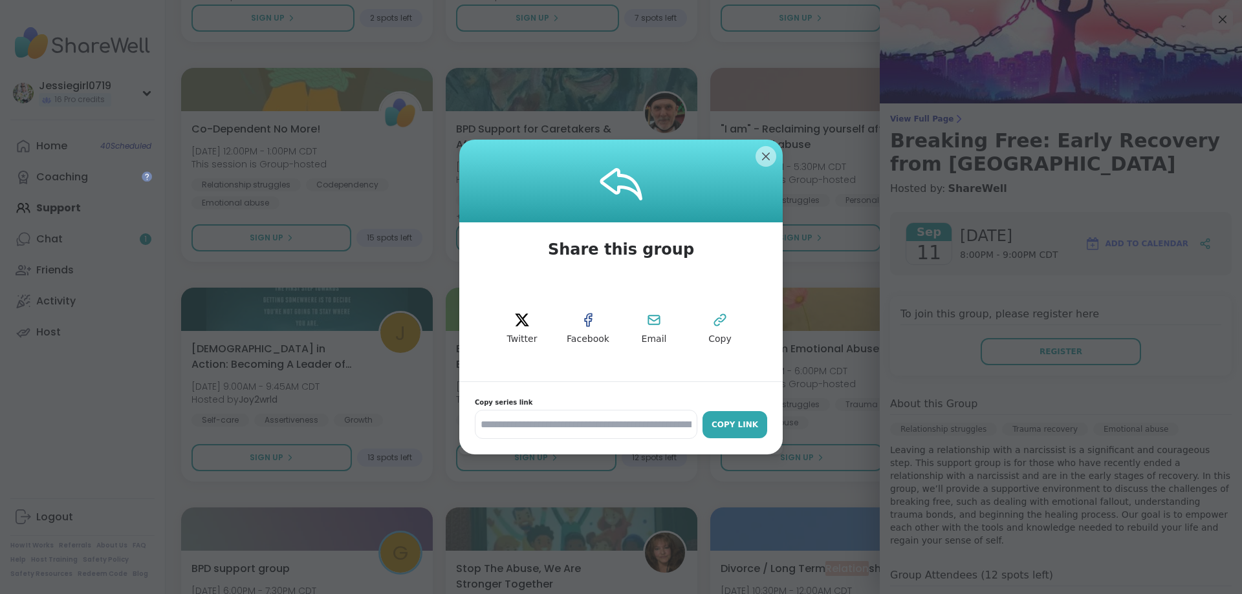
click at [730, 417] on button "Copy Link" at bounding box center [734, 424] width 65 height 27
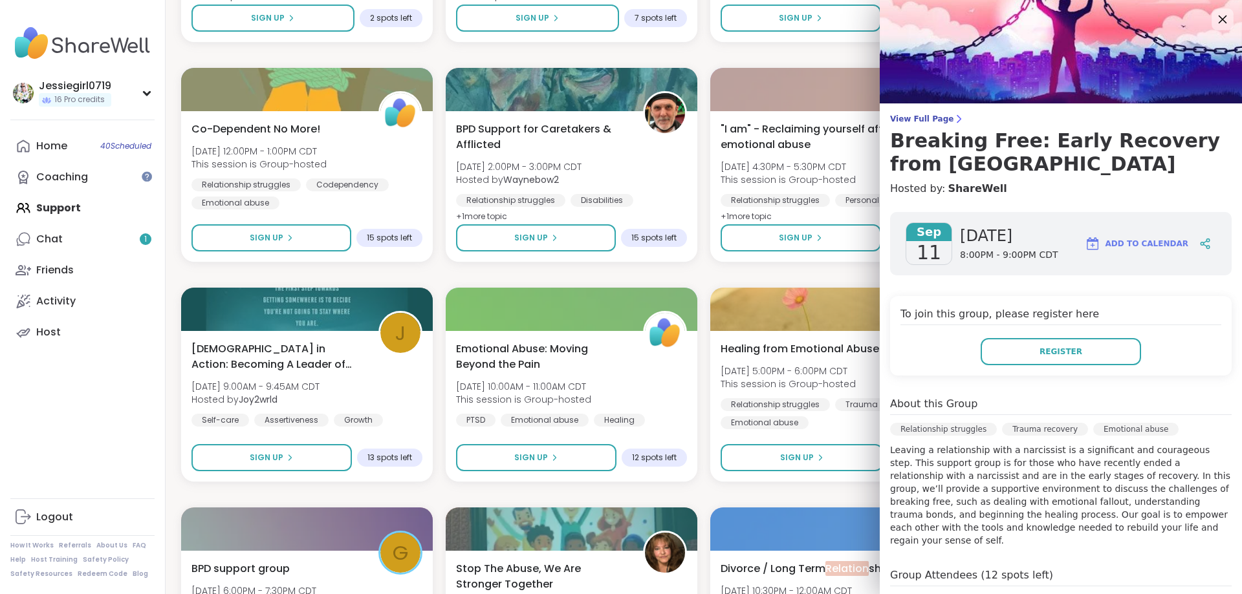
click at [1218, 17] on icon at bounding box center [1222, 19] width 16 height 16
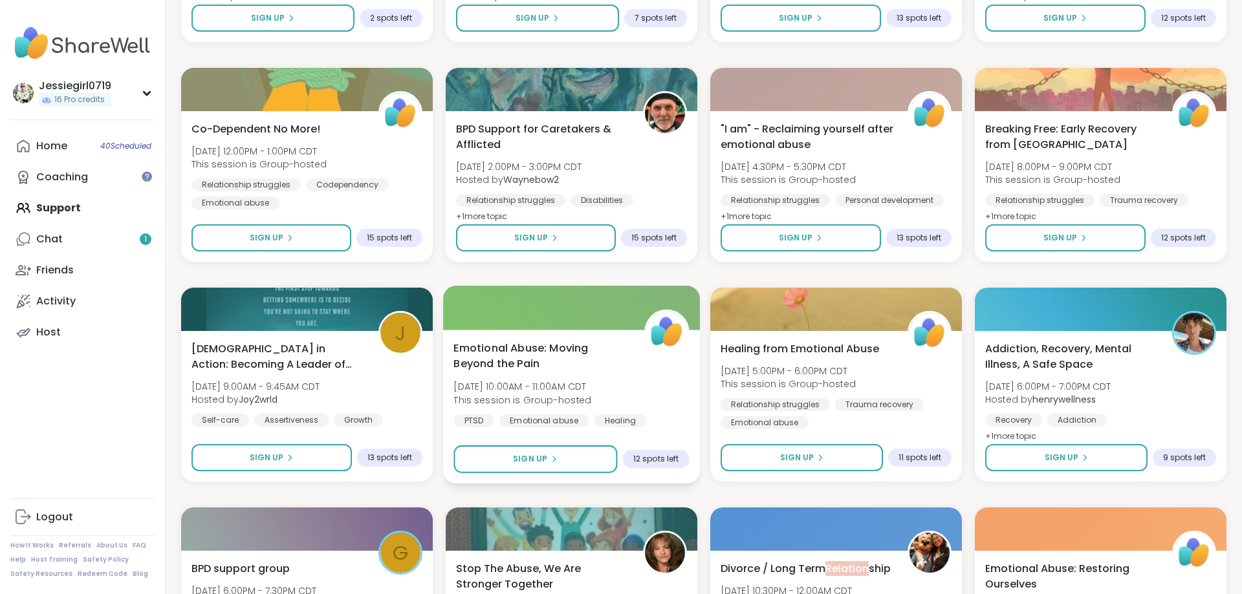
click at [626, 352] on span "Emotional Abuse: Moving Beyond the Pain" at bounding box center [541, 356] width 176 height 32
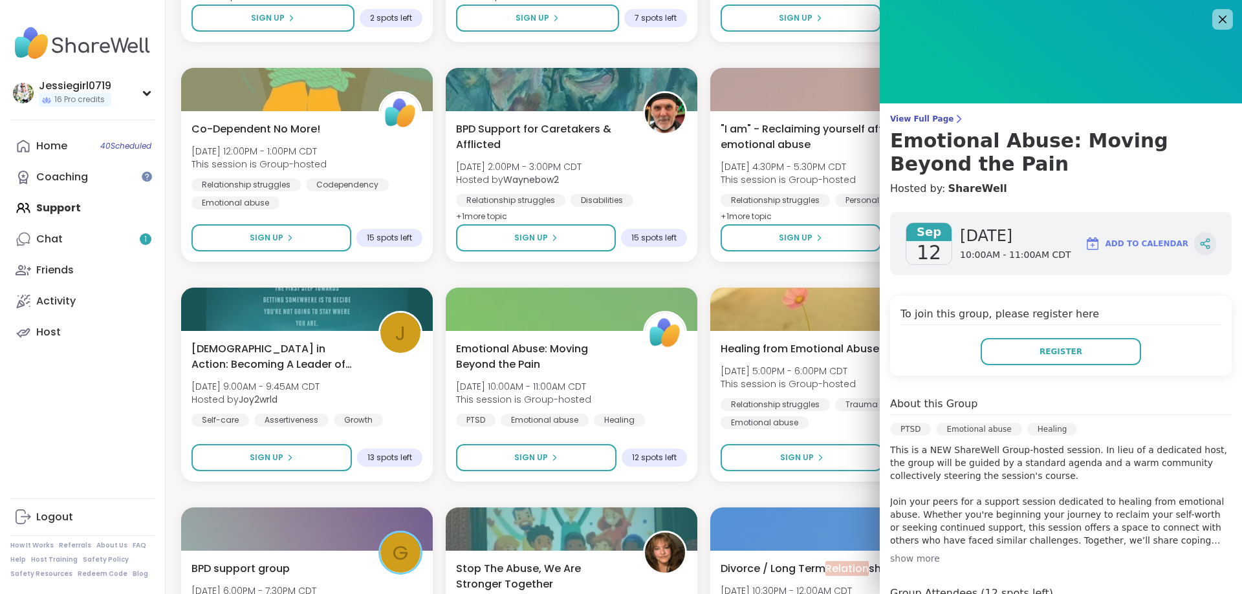
click at [1206, 248] on icon at bounding box center [1207, 247] width 3 height 3
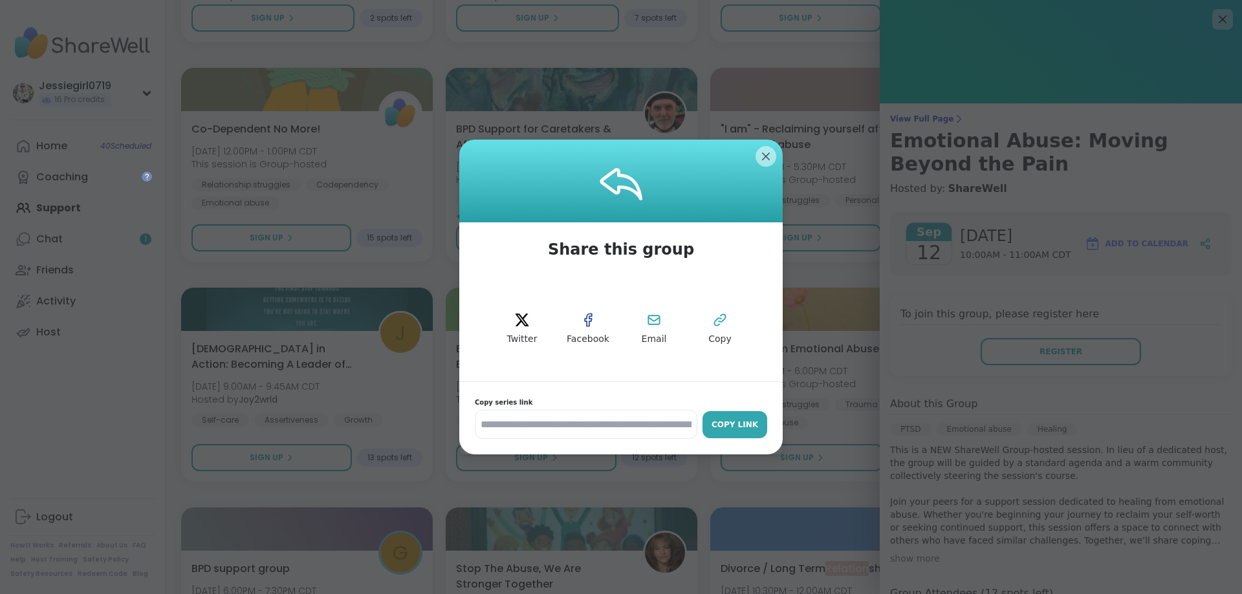
click at [756, 423] on div "Copy Link" at bounding box center [735, 425] width 52 height 12
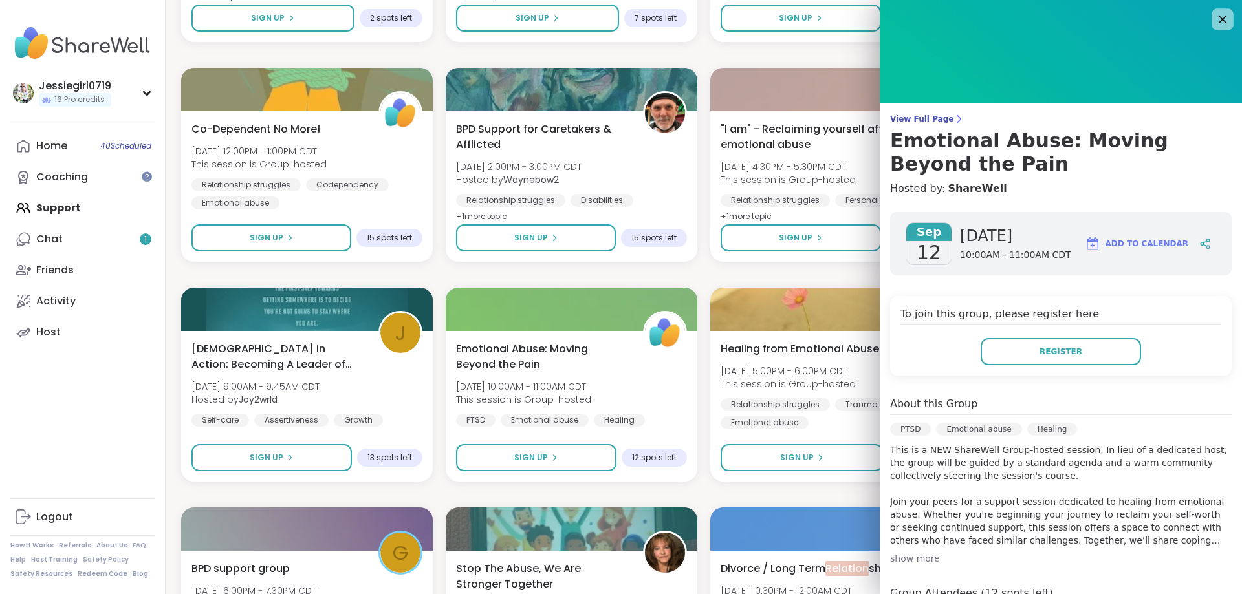
click at [1226, 14] on icon at bounding box center [1222, 19] width 16 height 16
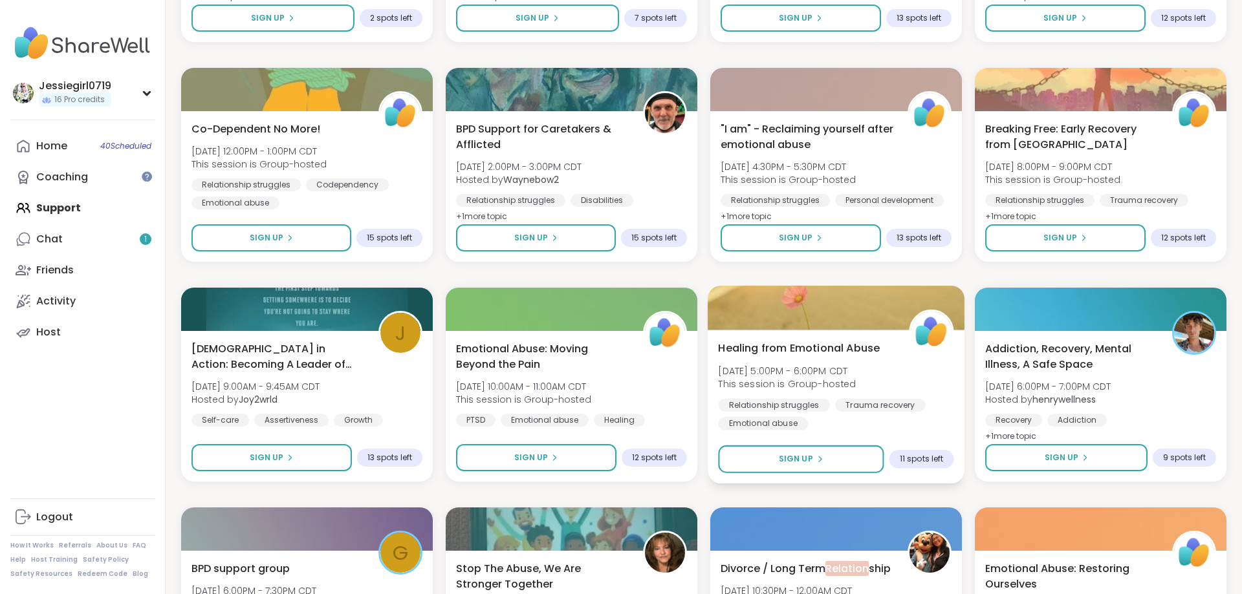
click at [815, 318] on div at bounding box center [836, 308] width 257 height 44
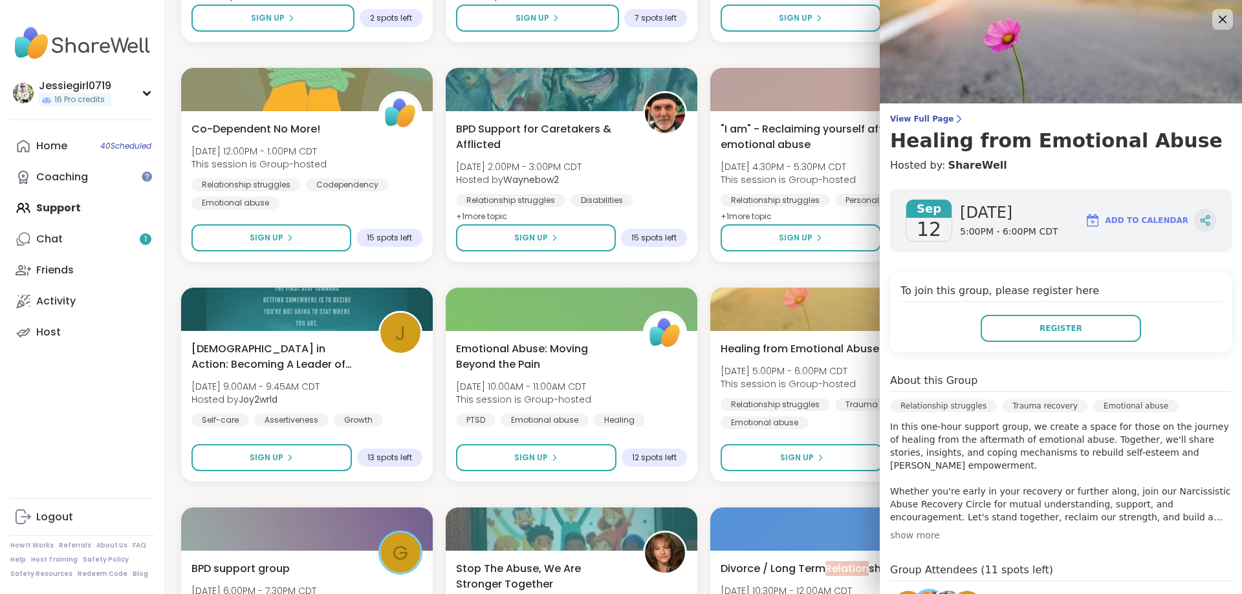
click at [1209, 217] on icon at bounding box center [1207, 217] width 3 height 3
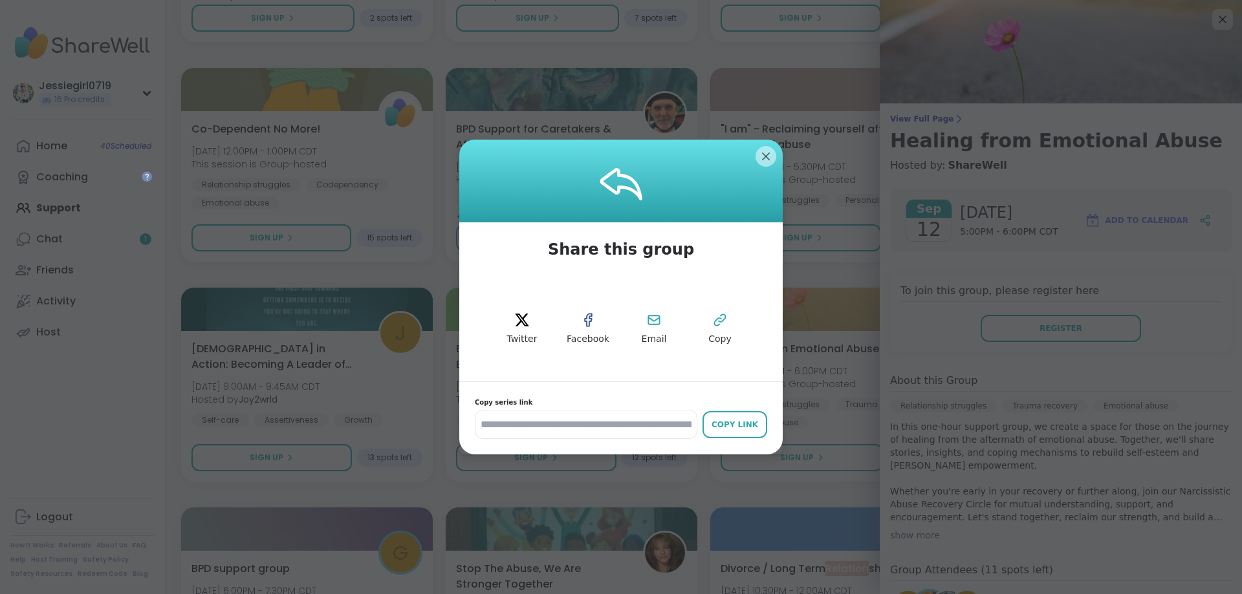
click at [727, 418] on button "Copy Link" at bounding box center [734, 424] width 65 height 27
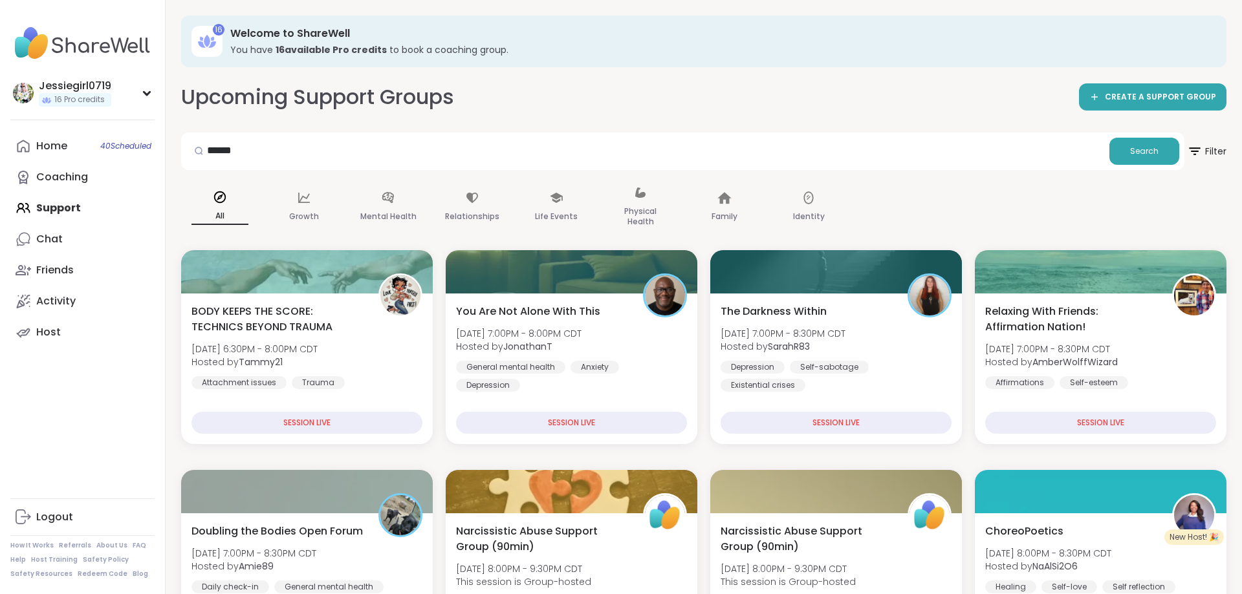
type input "******"
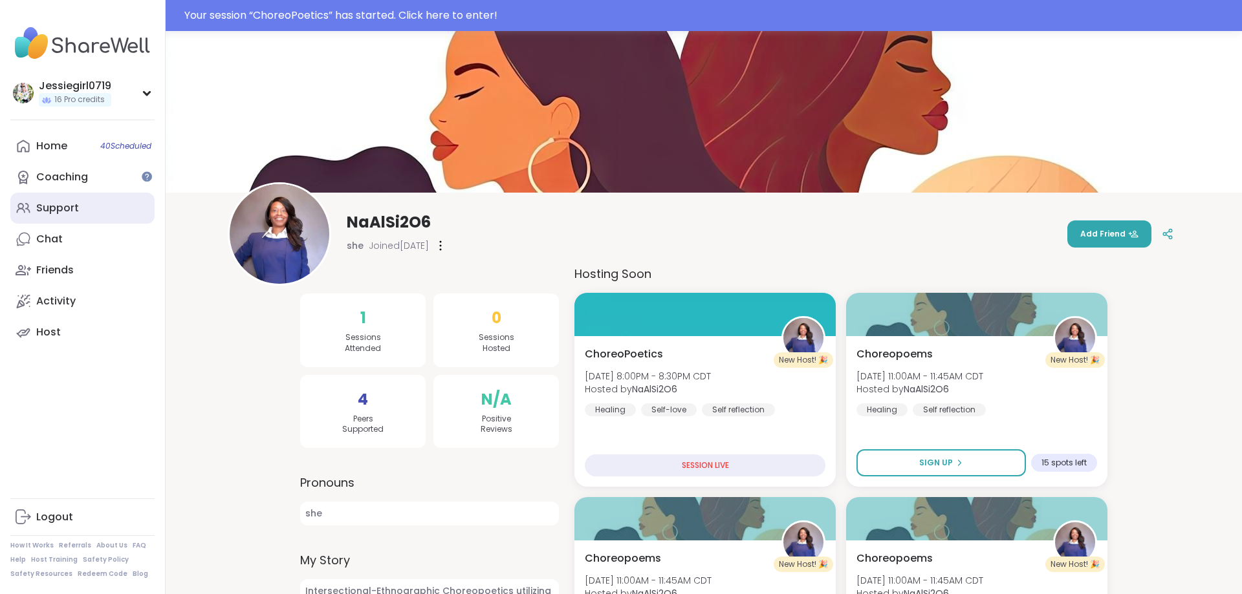
click at [53, 214] on div "Support" at bounding box center [57, 208] width 43 height 14
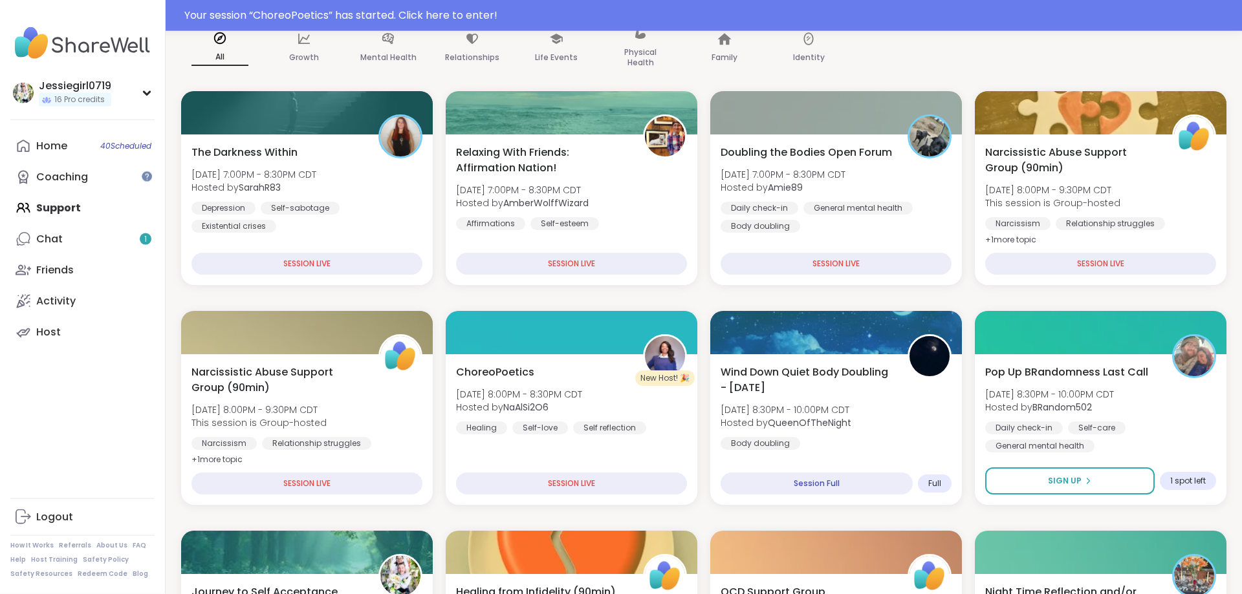
scroll to position [212, 0]
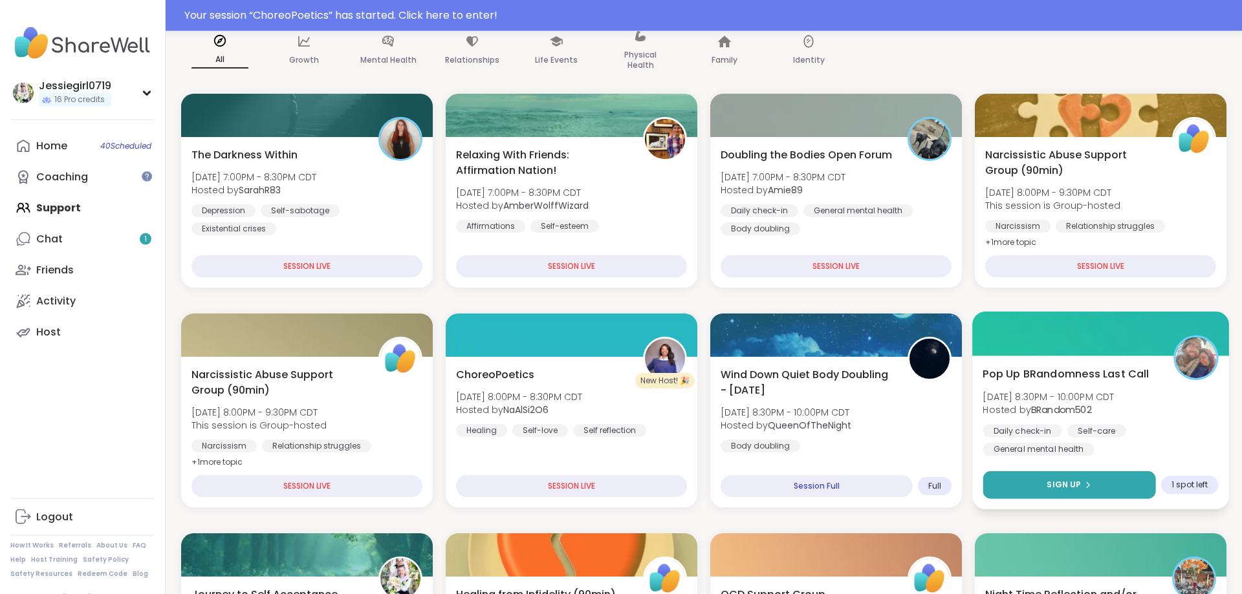
click at [1123, 474] on button "Sign Up" at bounding box center [1069, 486] width 173 height 28
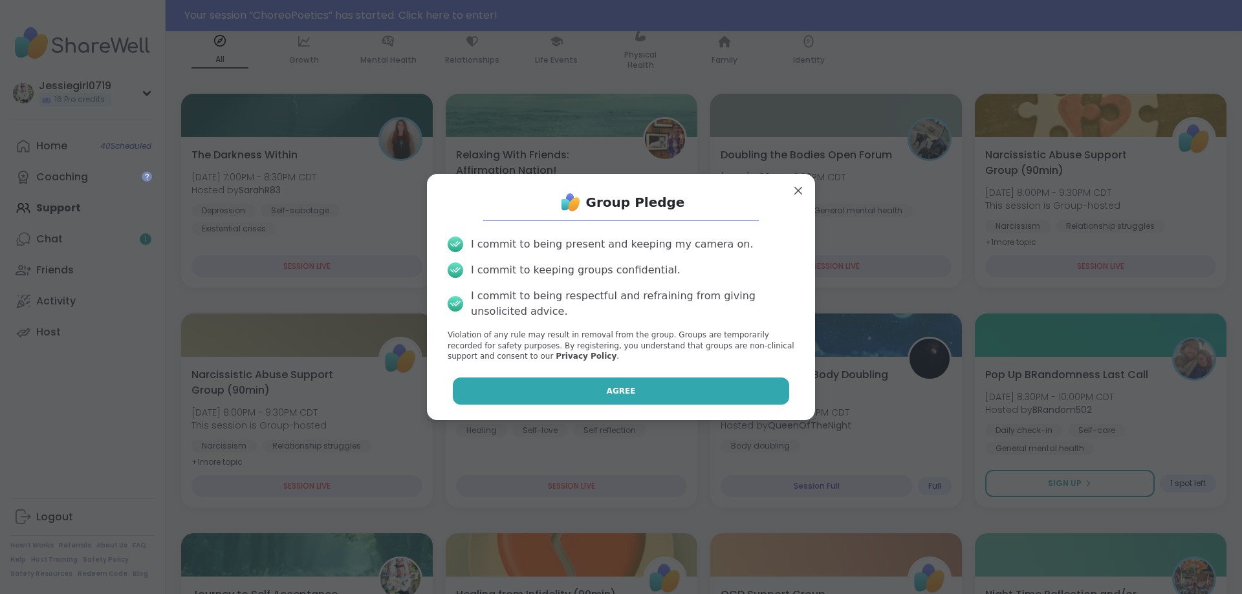
click at [750, 384] on button "Agree" at bounding box center [621, 391] width 337 height 27
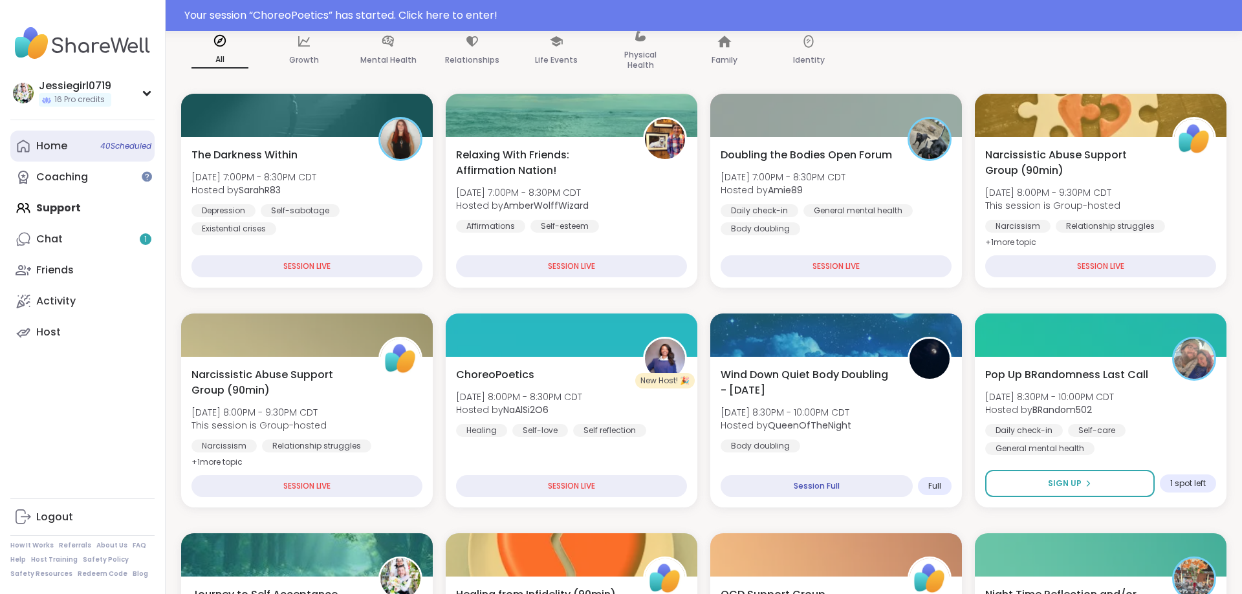
click at [52, 153] on div "Home 40 Scheduled" at bounding box center [51, 146] width 31 height 14
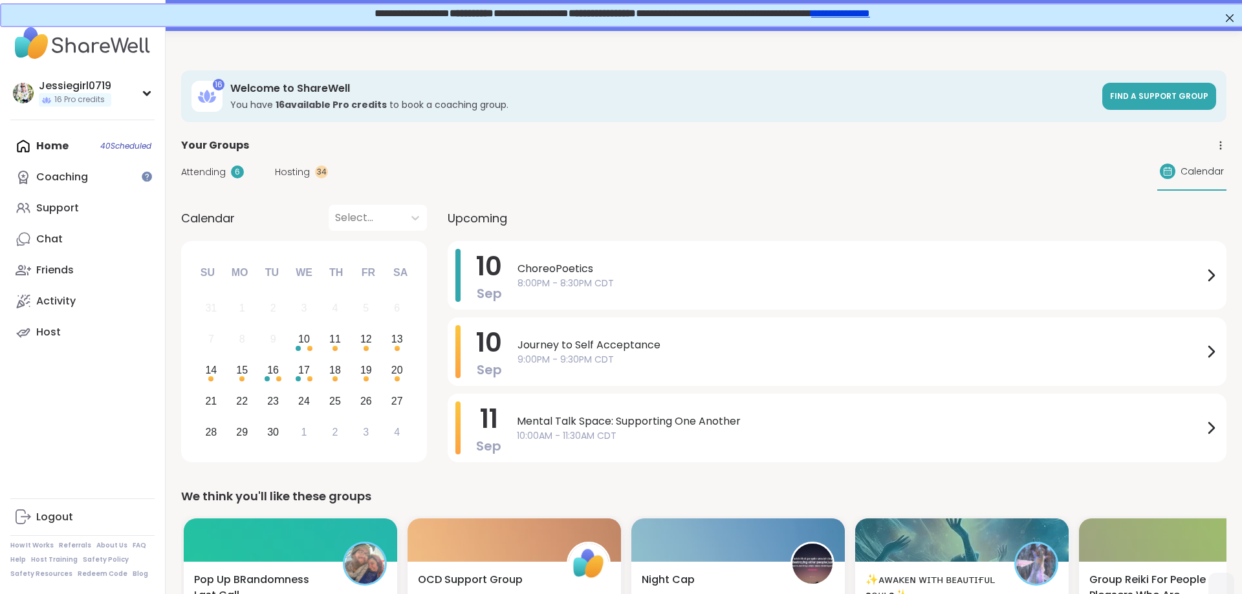
click at [199, 169] on span "Attending" at bounding box center [203, 173] width 45 height 14
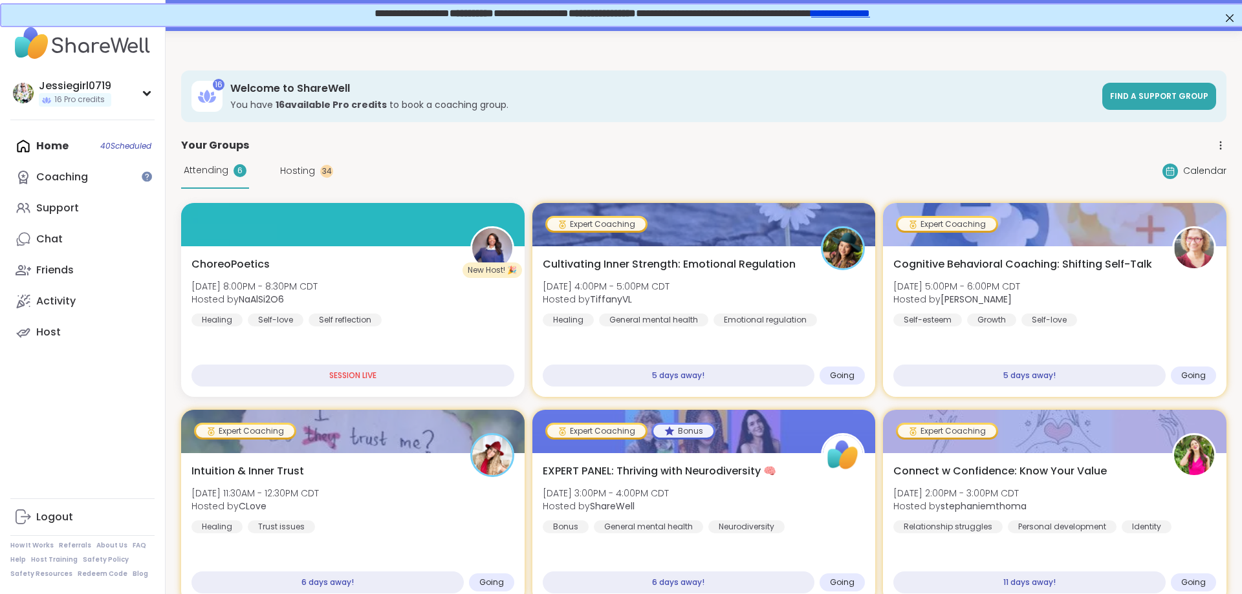
click at [295, 163] on div "Attending 6 Hosting 34" at bounding box center [257, 171] width 152 height 36
click at [297, 164] on div "Attending 6 Hosting 34" at bounding box center [257, 171] width 152 height 36
click at [301, 174] on span "Hosting" at bounding box center [297, 171] width 35 height 14
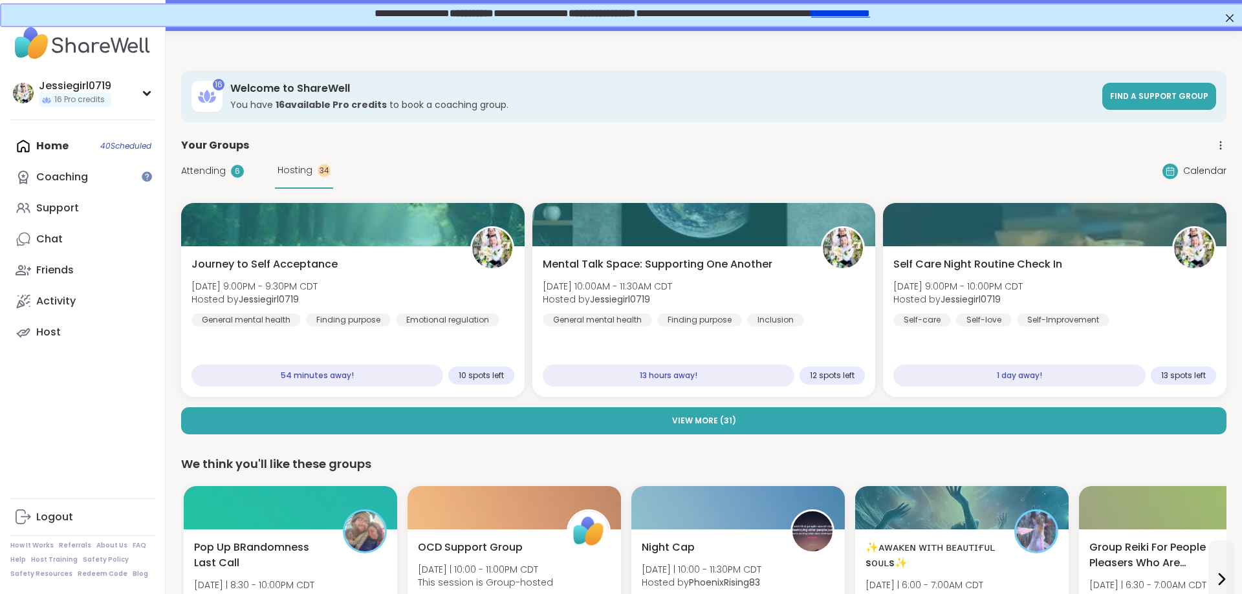
click at [211, 171] on span "Attending" at bounding box center [203, 171] width 45 height 14
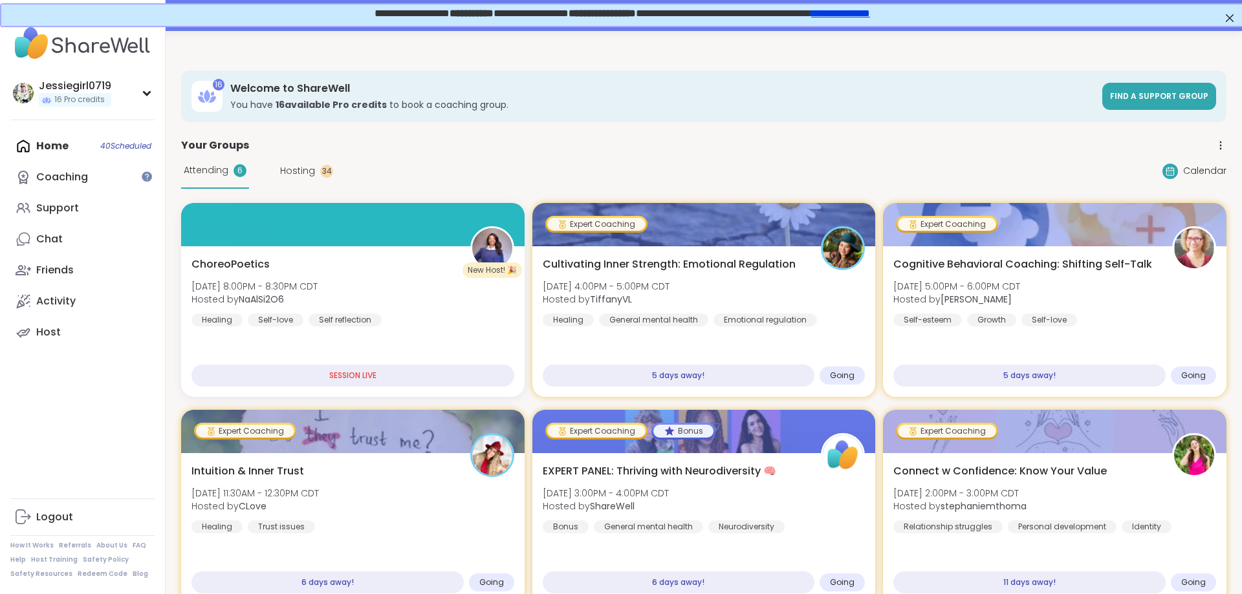
click at [298, 168] on span "Hosting" at bounding box center [297, 171] width 35 height 14
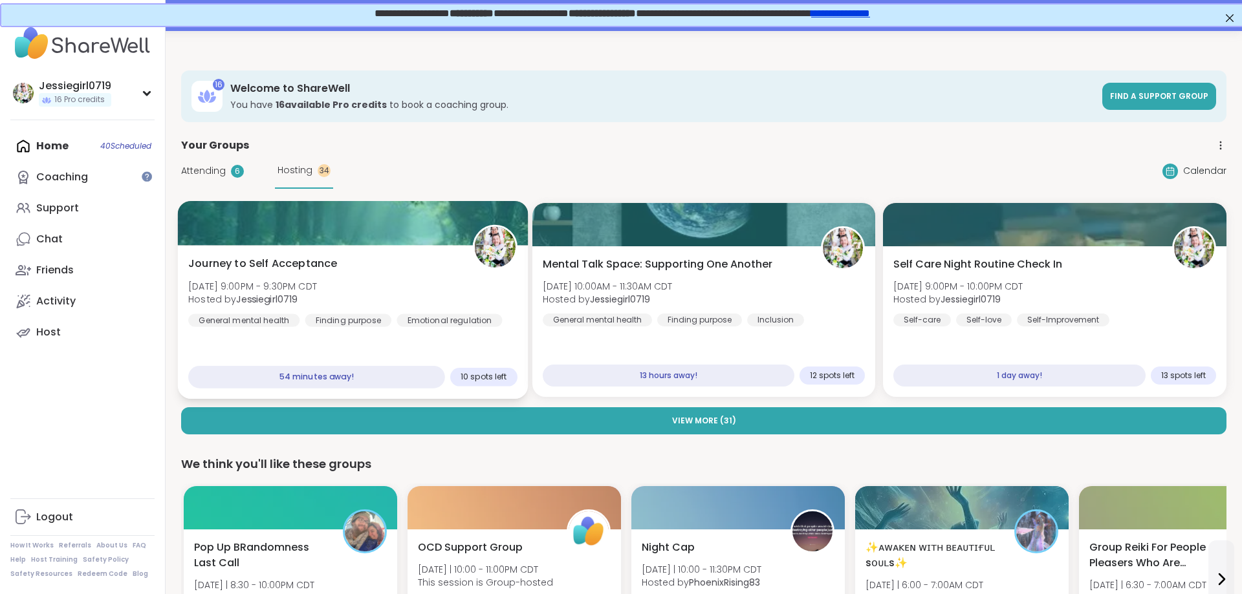
click at [419, 274] on div "Journey to Self Acceptance [DATE] 9:00PM - 9:30PM CDT Hosted by Jessiegirl0719 …" at bounding box center [352, 291] width 329 height 71
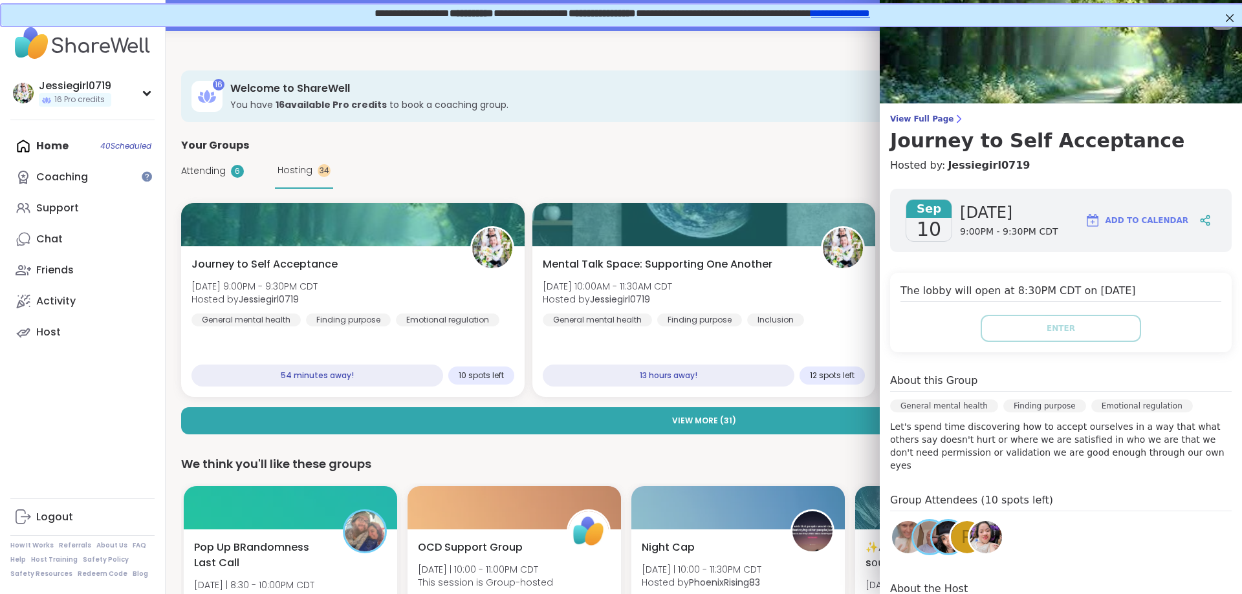
click at [999, 521] on img at bounding box center [986, 537] width 32 height 32
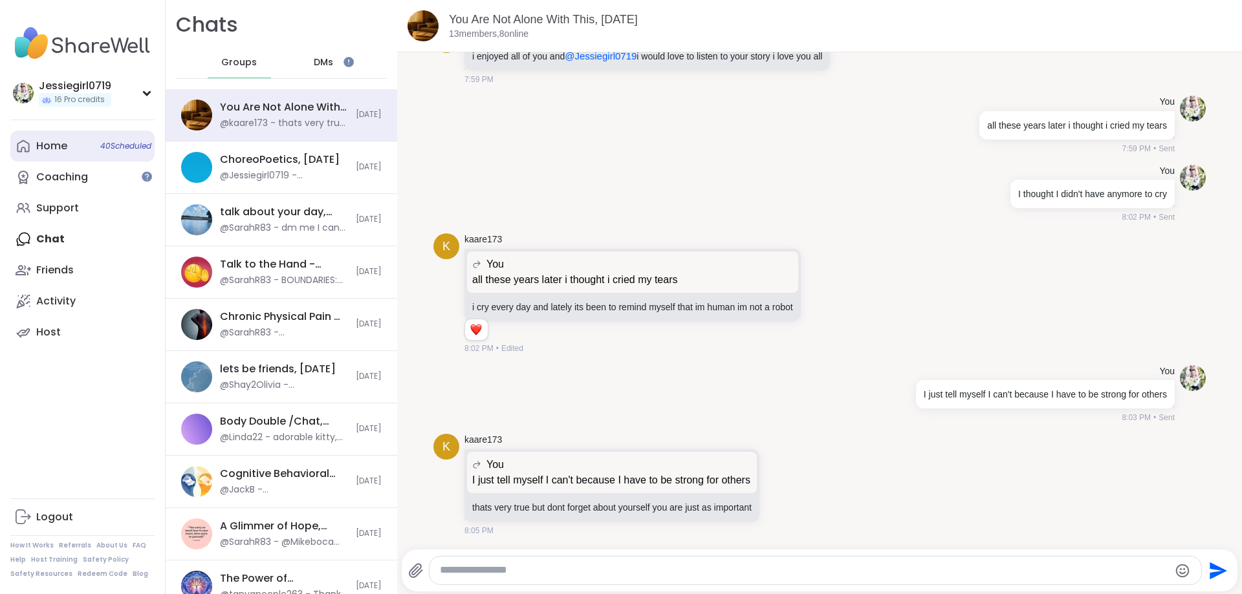
click at [67, 147] on link "Home 40 Scheduled" at bounding box center [82, 146] width 144 height 31
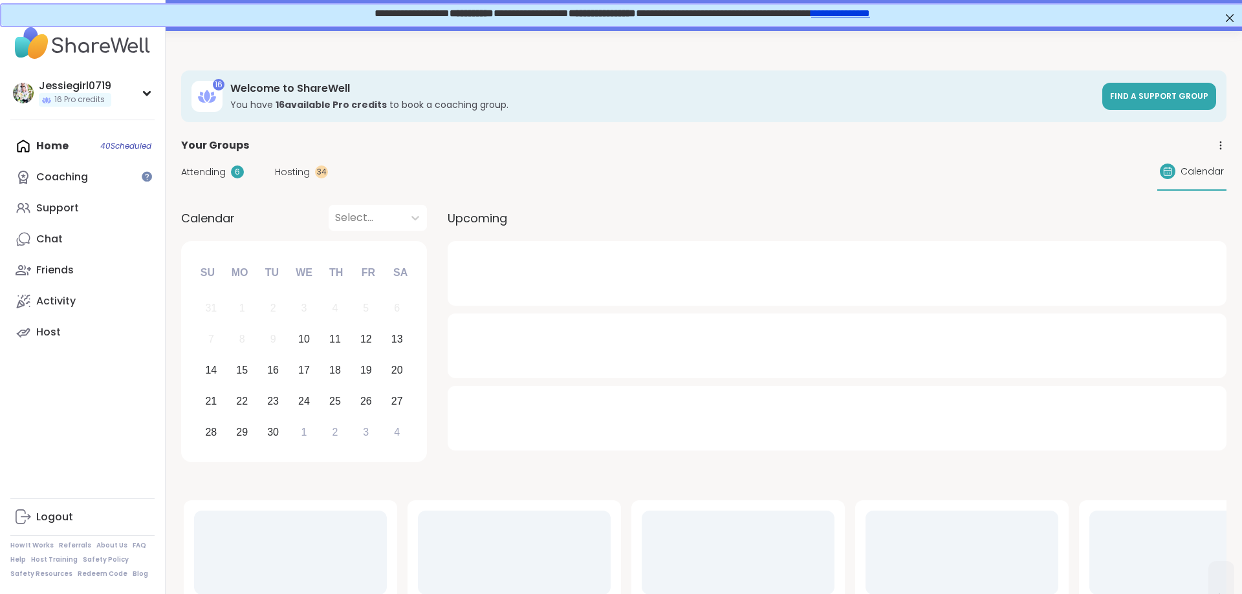
click at [296, 166] on span "Hosting" at bounding box center [292, 173] width 35 height 14
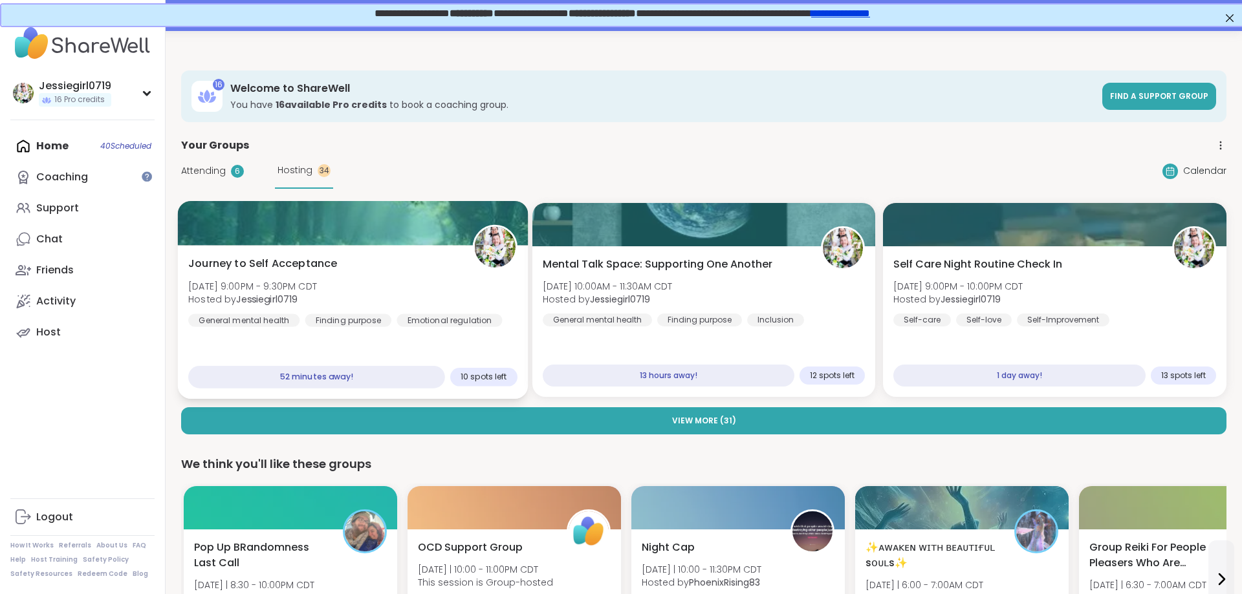
click at [318, 275] on div "Journey to Self Acceptance [DATE] 9:00PM - 9:30PM CDT Hosted by Jessiegirl0719 …" at bounding box center [352, 291] width 329 height 71
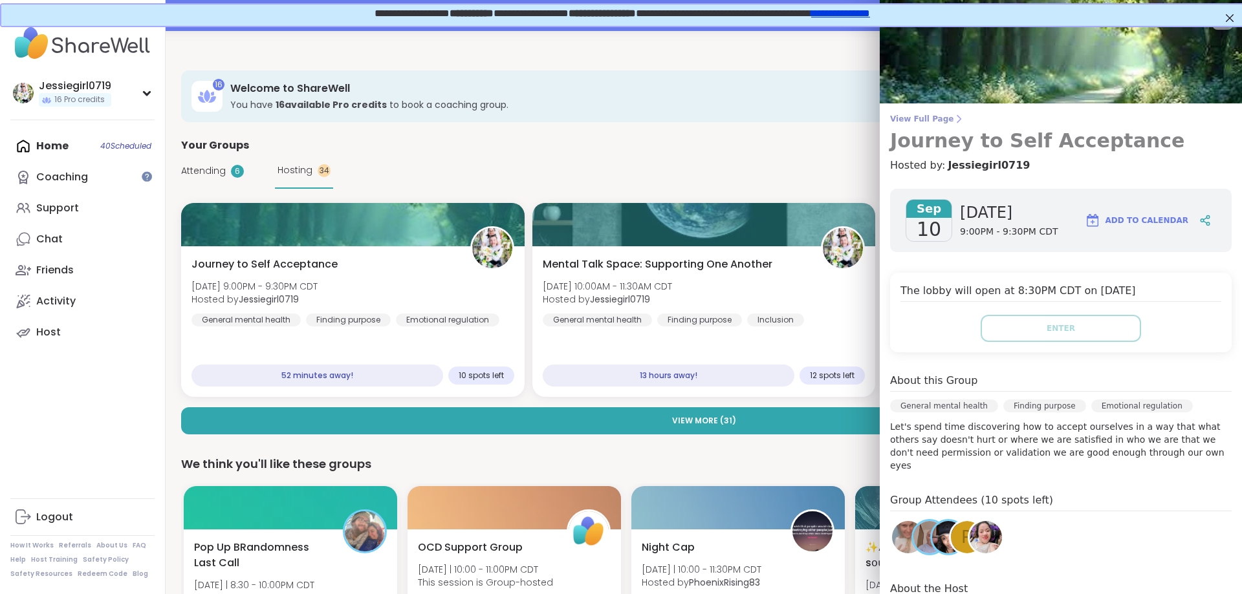
click at [909, 119] on span "View Full Page" at bounding box center [1061, 119] width 342 height 10
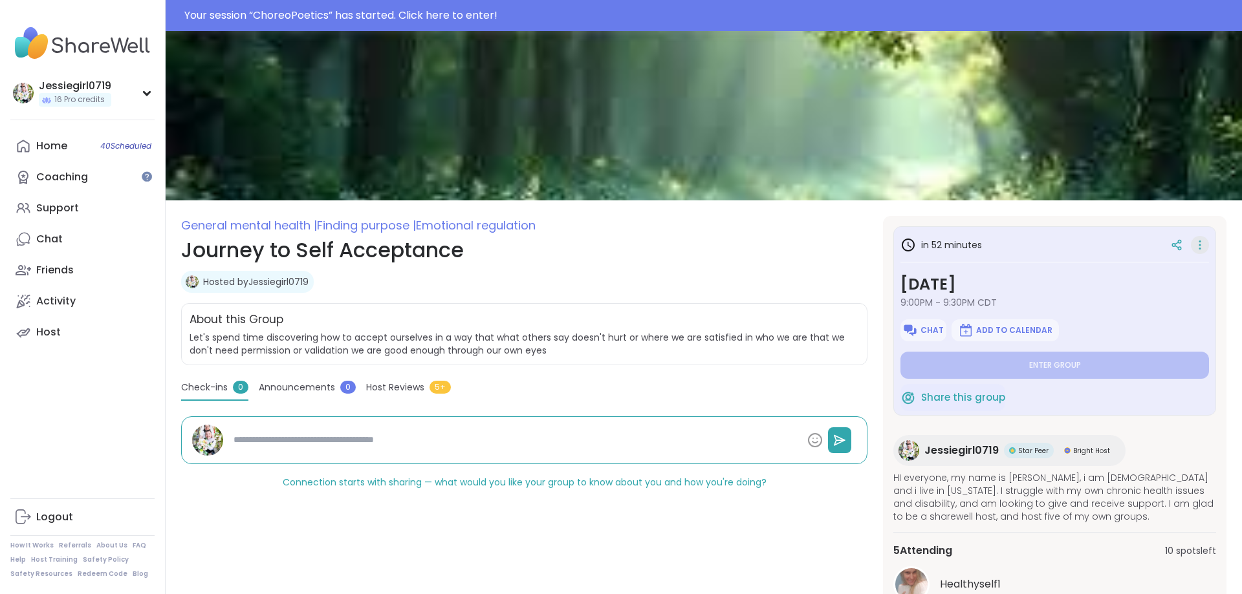
click at [1201, 248] on icon at bounding box center [1199, 245] width 13 height 18
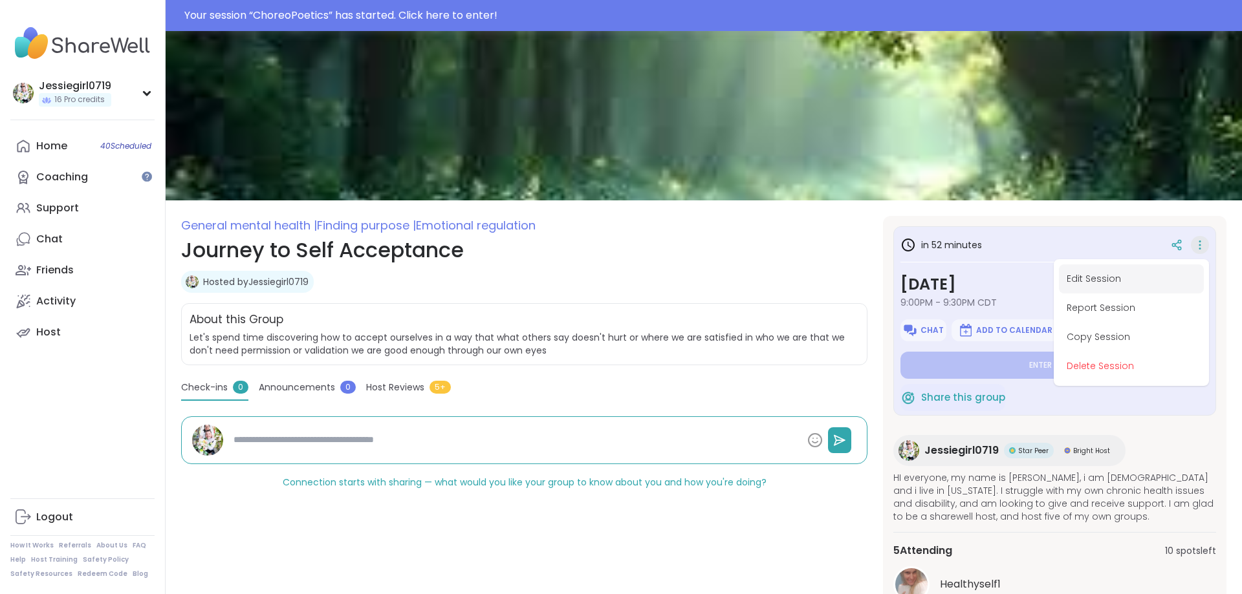
click at [1116, 281] on button "Edit Session" at bounding box center [1131, 279] width 145 height 29
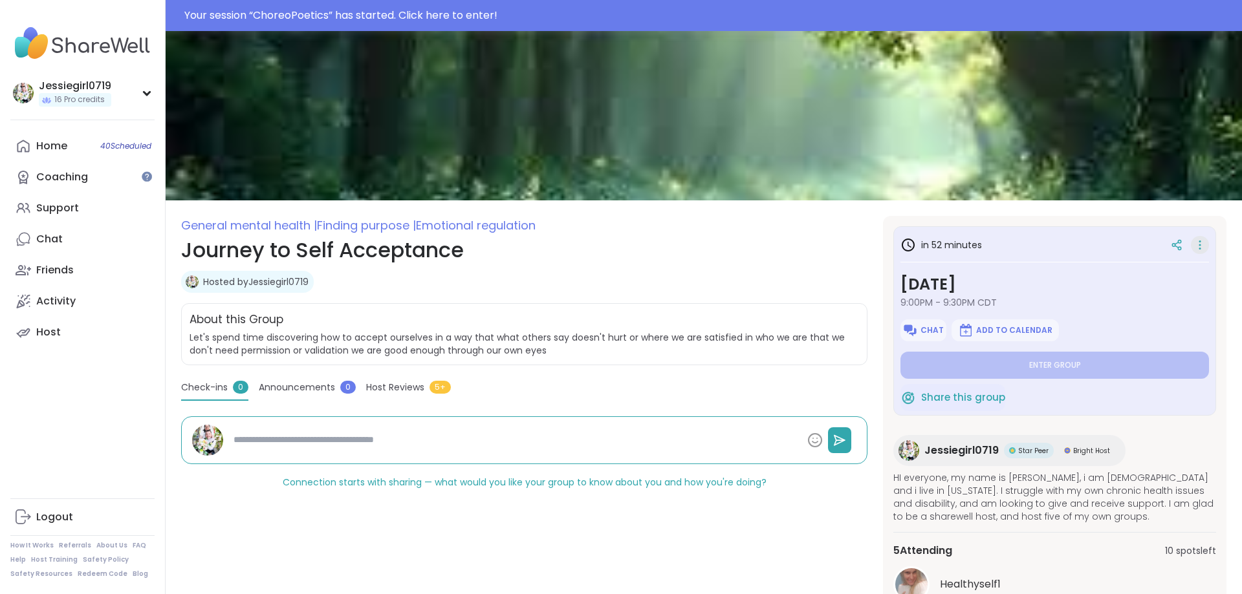
type textarea "*"
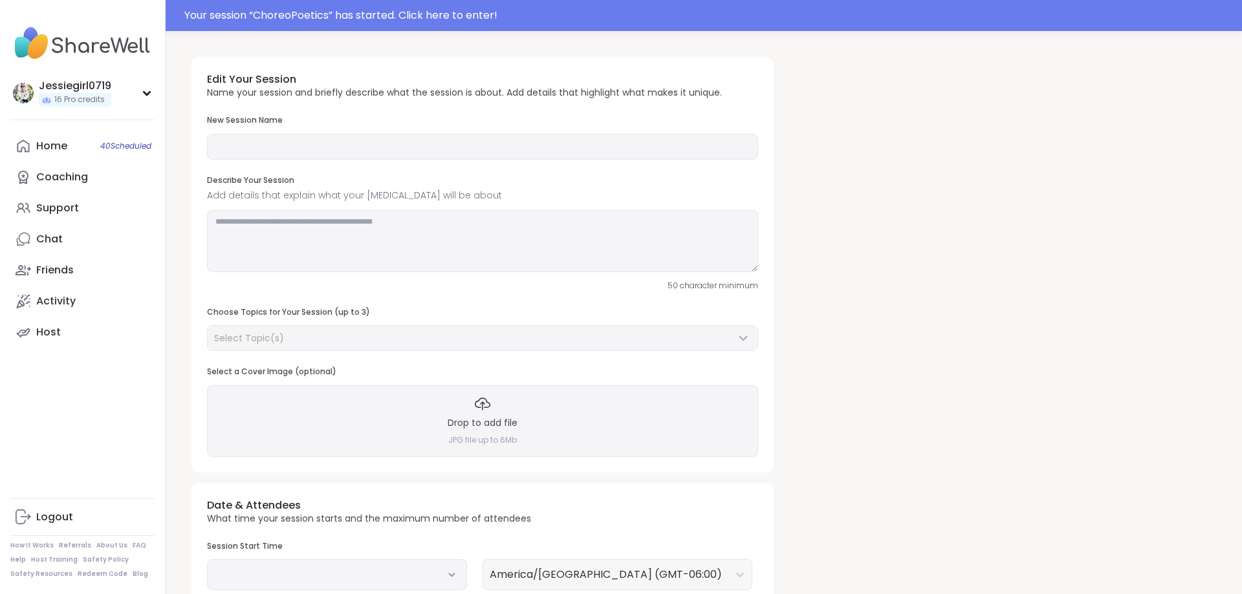
type input "**********"
type textarea "**********"
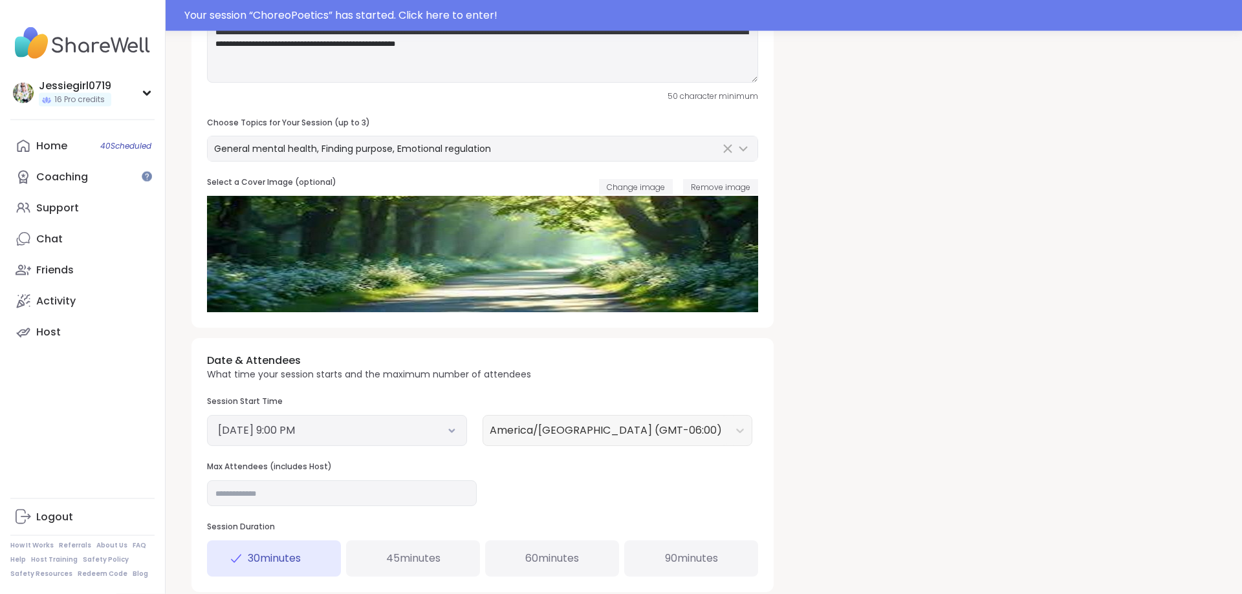
scroll to position [173, 0]
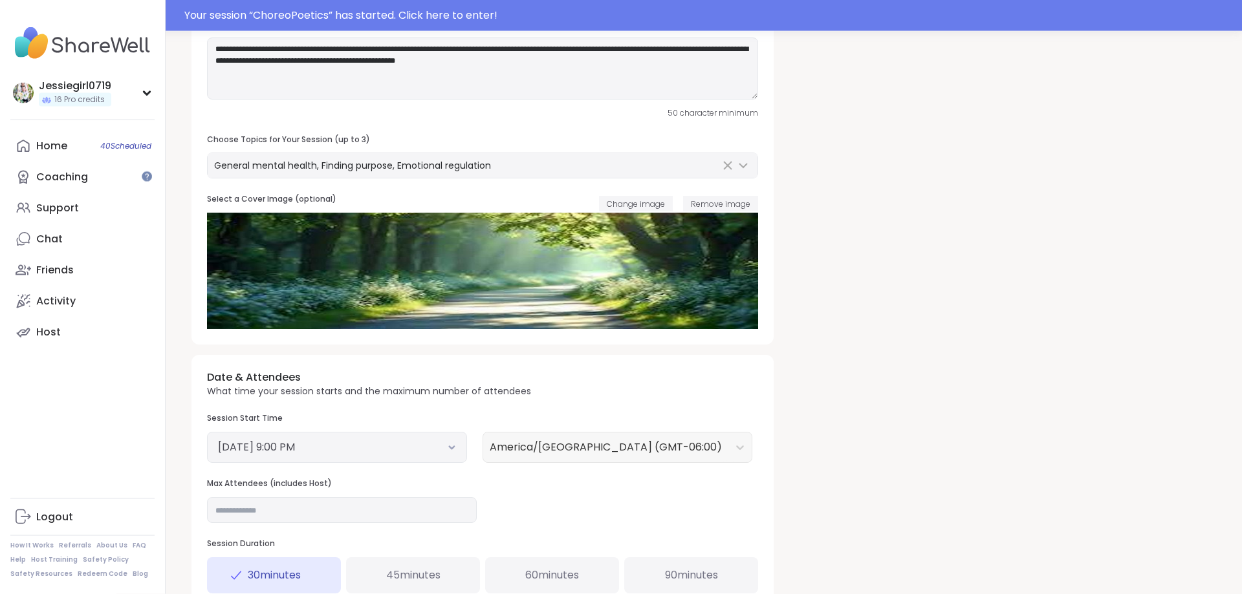
click at [406, 433] on div "September 10, 2025 9:00 PM" at bounding box center [337, 447] width 260 height 31
click at [413, 447] on button "September 10, 2025 9:00 PM" at bounding box center [337, 448] width 238 height 16
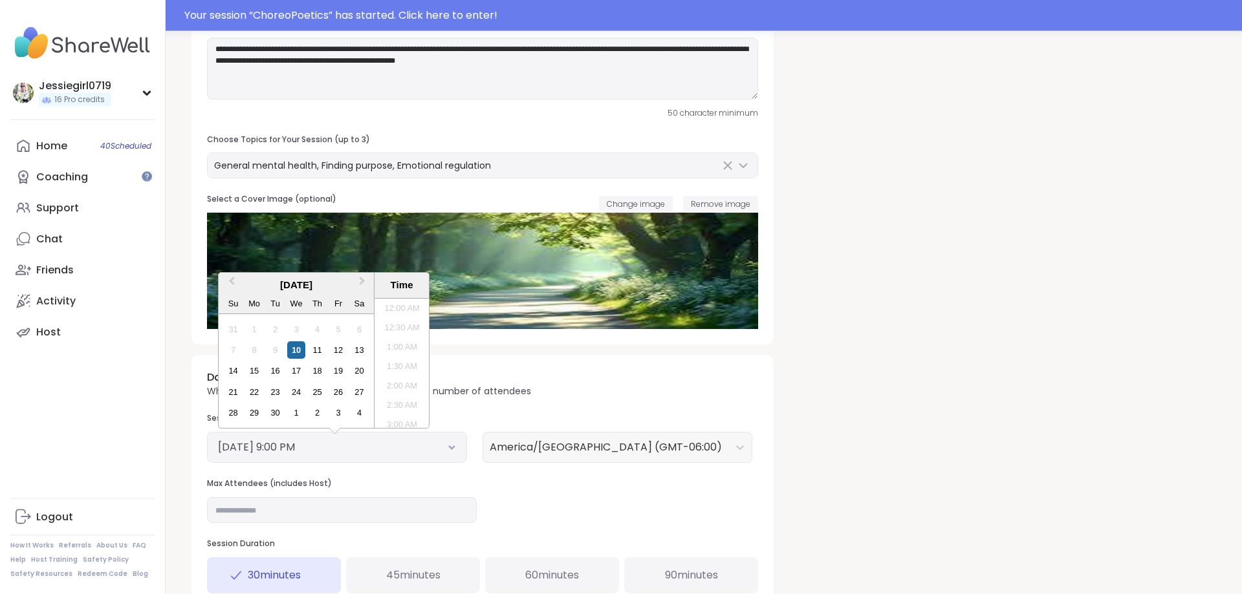
scroll to position [760, 0]
click at [406, 345] on li "8:30 PM" at bounding box center [402, 343] width 55 height 19
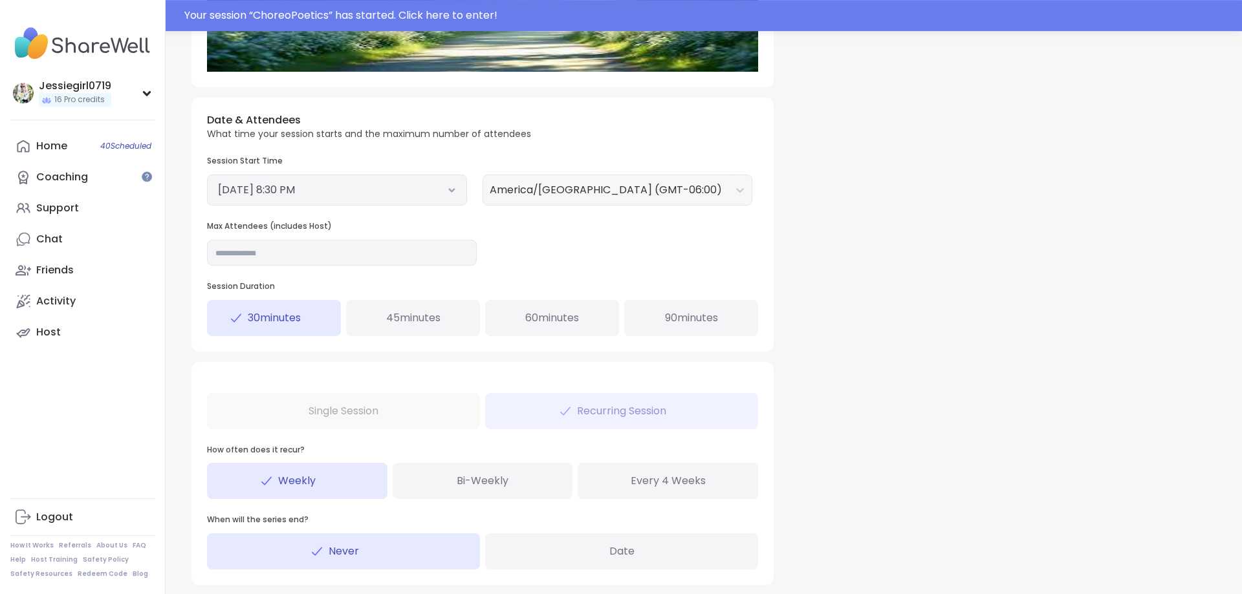
scroll to position [450, 0]
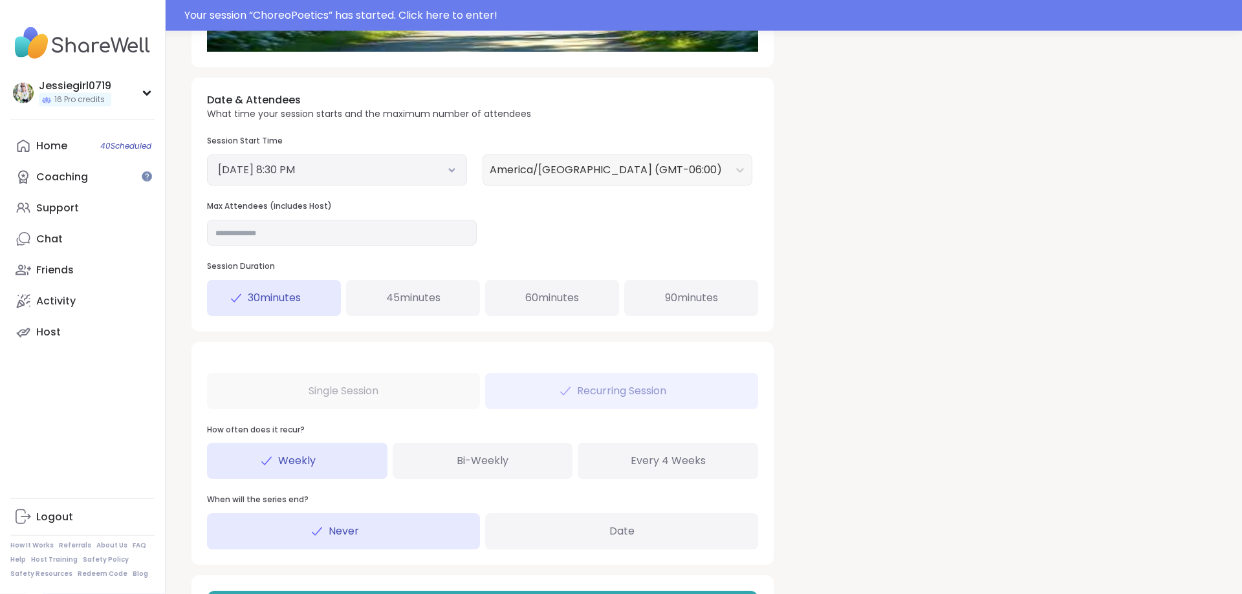
click at [423, 293] on span "45 minutes" at bounding box center [413, 298] width 54 height 16
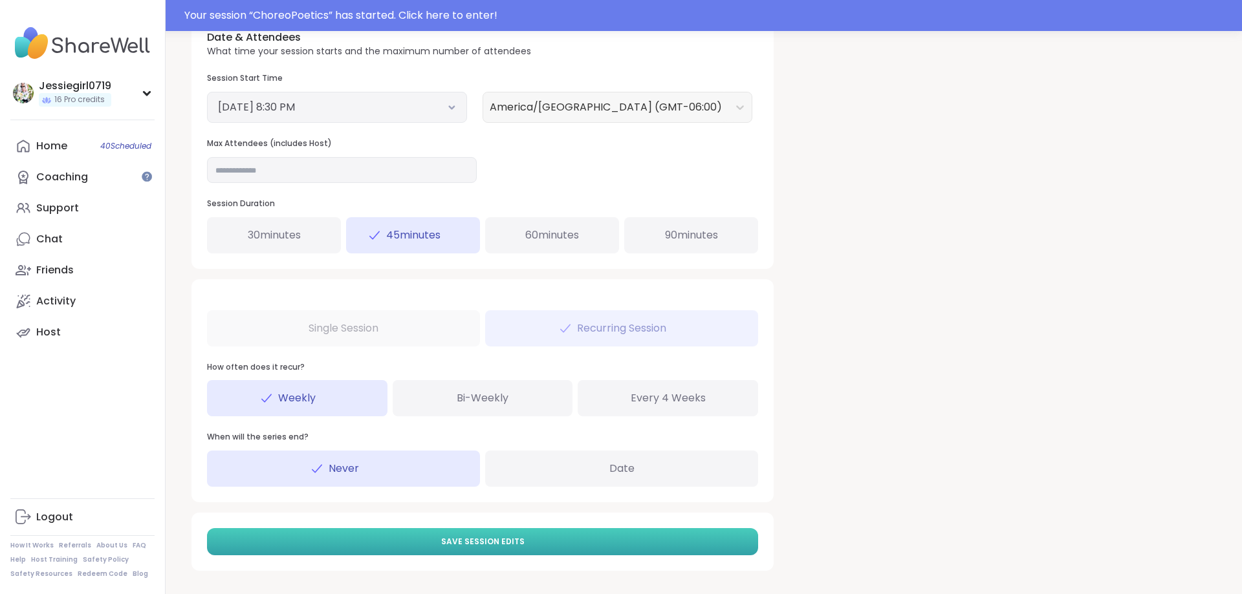
click at [705, 537] on button "Save Session Edits" at bounding box center [482, 541] width 551 height 27
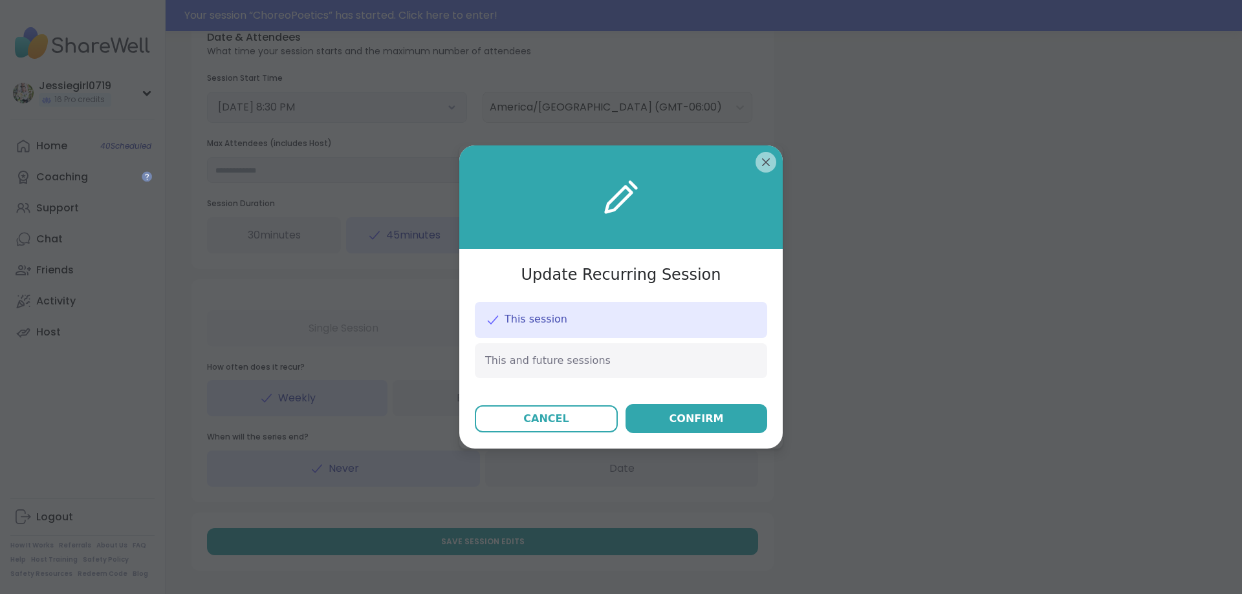
click at [701, 435] on div "Update Recurring Session This session This and future sessions Cancel Confirm" at bounding box center [620, 297] width 323 height 303
click at [702, 414] on div "Confirm" at bounding box center [697, 419] width 54 height 16
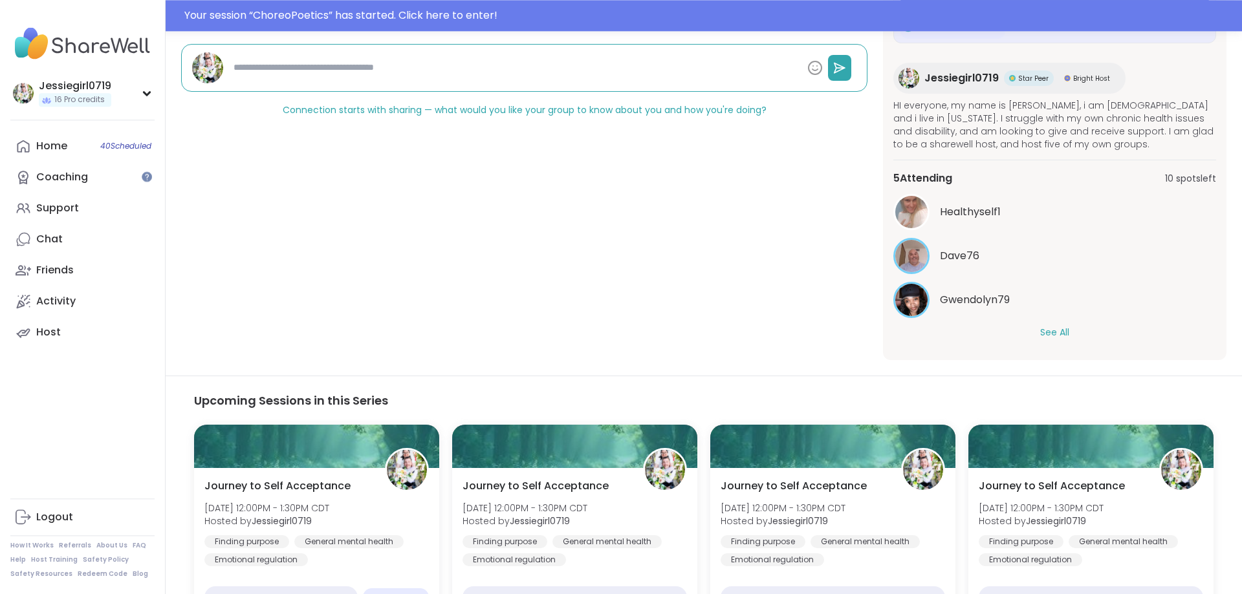
scroll to position [378, 0]
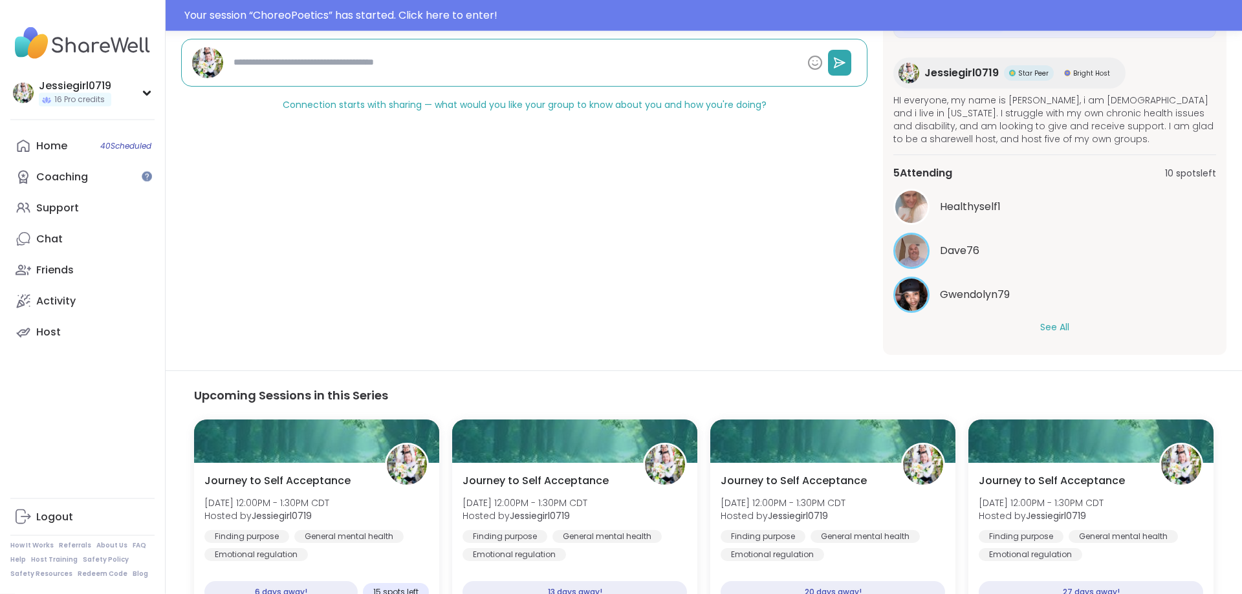
click at [1060, 324] on button "See All" at bounding box center [1054, 328] width 29 height 14
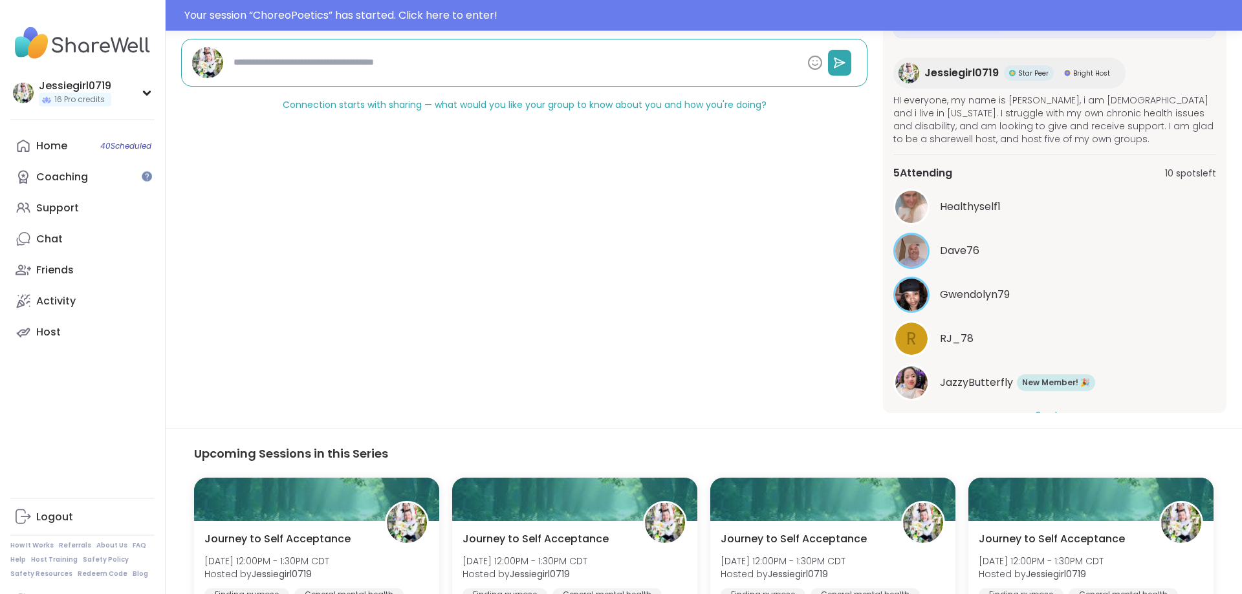
click at [997, 297] on span "Gwendolyn79" at bounding box center [975, 295] width 70 height 16
click at [971, 376] on span "JazzyButterfly" at bounding box center [976, 383] width 73 height 16
click at [963, 336] on span "RJ_78" at bounding box center [957, 339] width 34 height 16
click at [963, 243] on span "Dave76" at bounding box center [959, 251] width 39 height 16
click at [969, 208] on span "Healthyself1" at bounding box center [970, 207] width 61 height 16
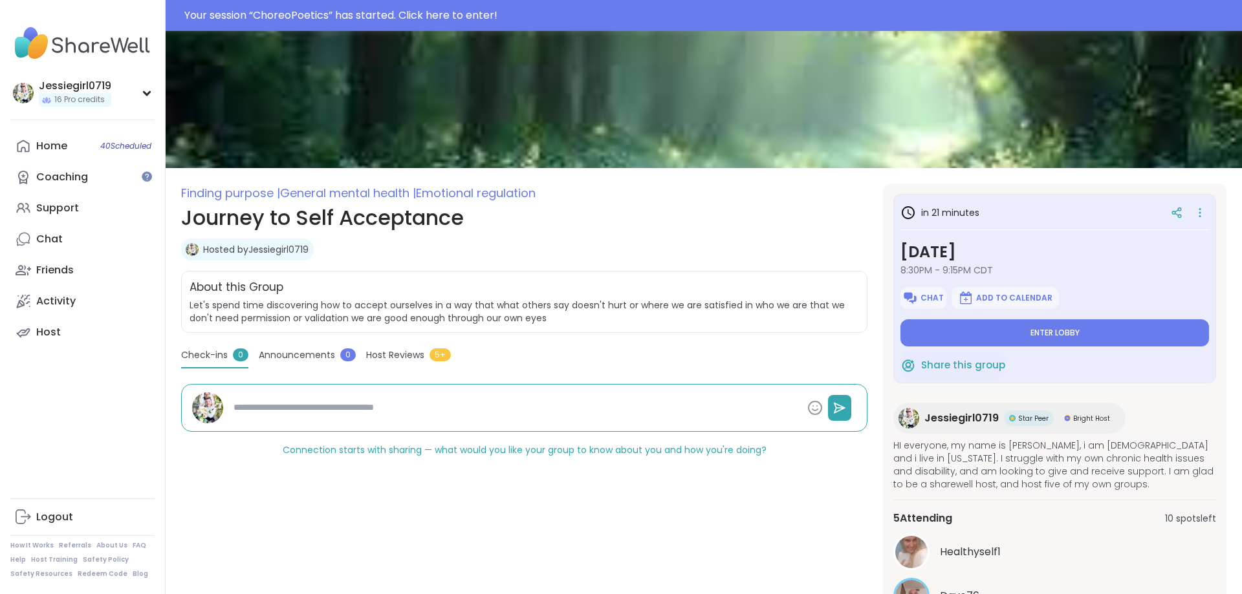
scroll to position [31, 0]
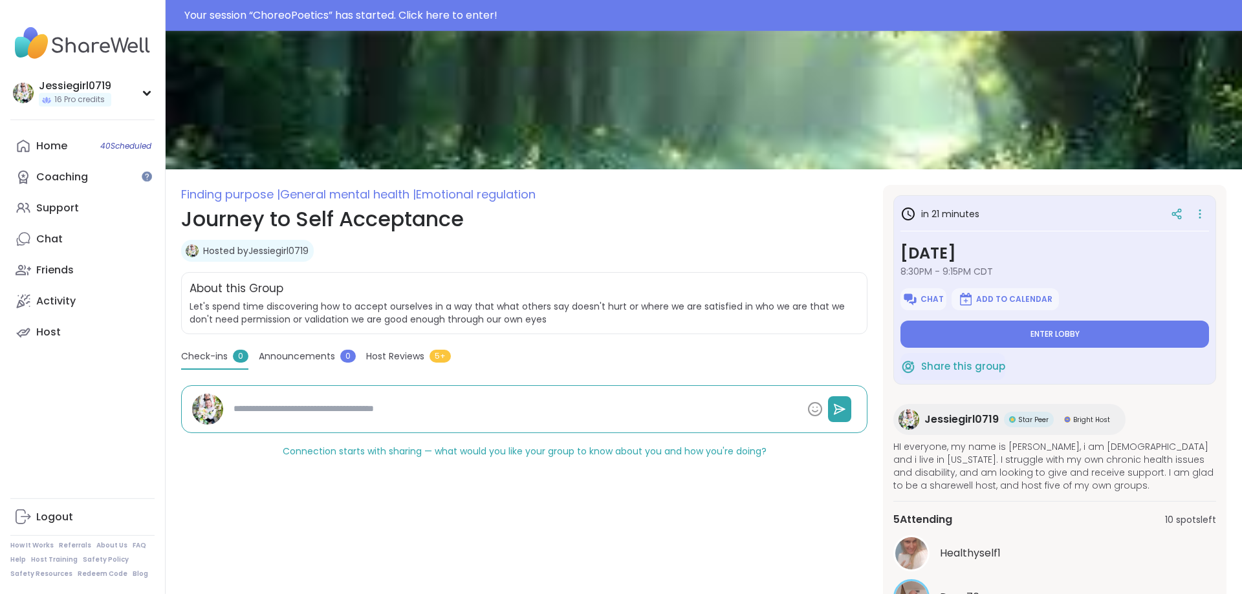
click at [306, 348] on div "Finding purpose | General mental health | Emotional regulation Journey to Self …" at bounding box center [524, 472] width 686 height 575
click at [314, 357] on span "Announcements" at bounding box center [297, 357] width 76 height 14
click at [325, 402] on textarea at bounding box center [515, 409] width 574 height 24
type textarea "*"
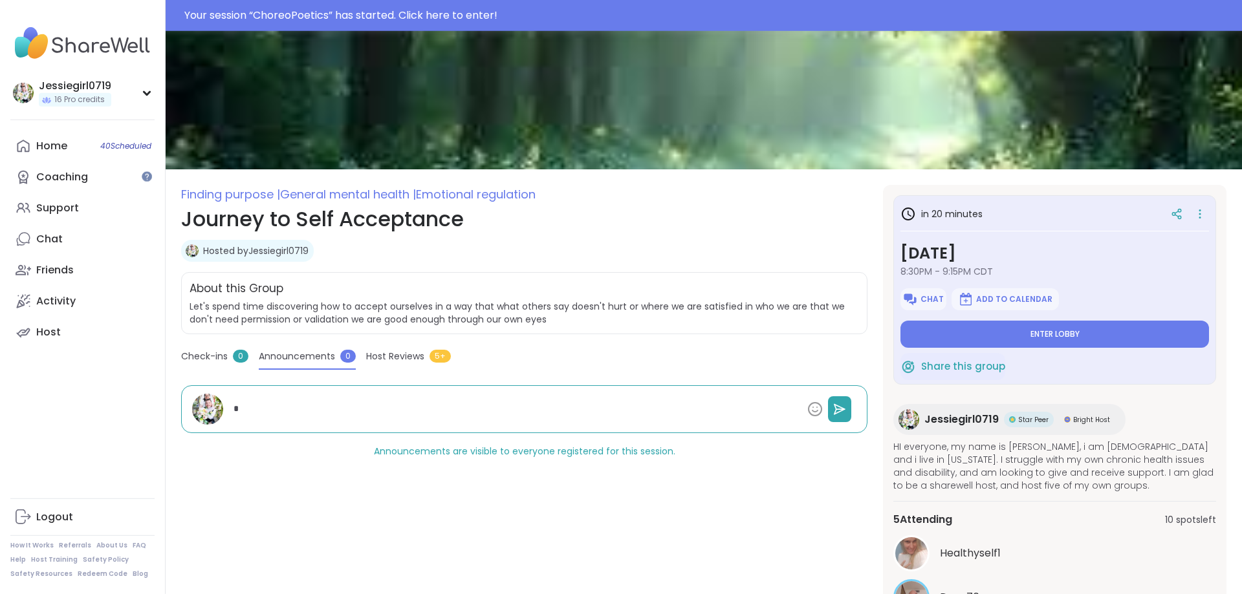
type textarea "*"
type textarea "***"
type textarea "*"
type textarea "****"
type textarea "*"
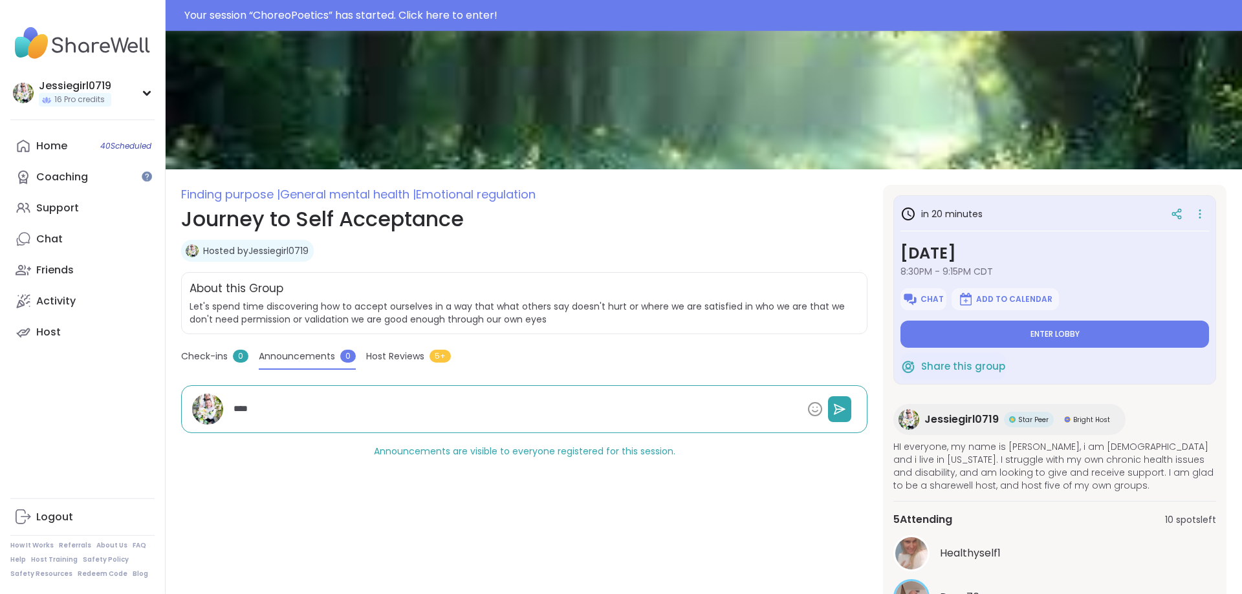
type textarea "*****"
type textarea "*"
type textarea "*****"
type textarea "*"
type textarea "*******"
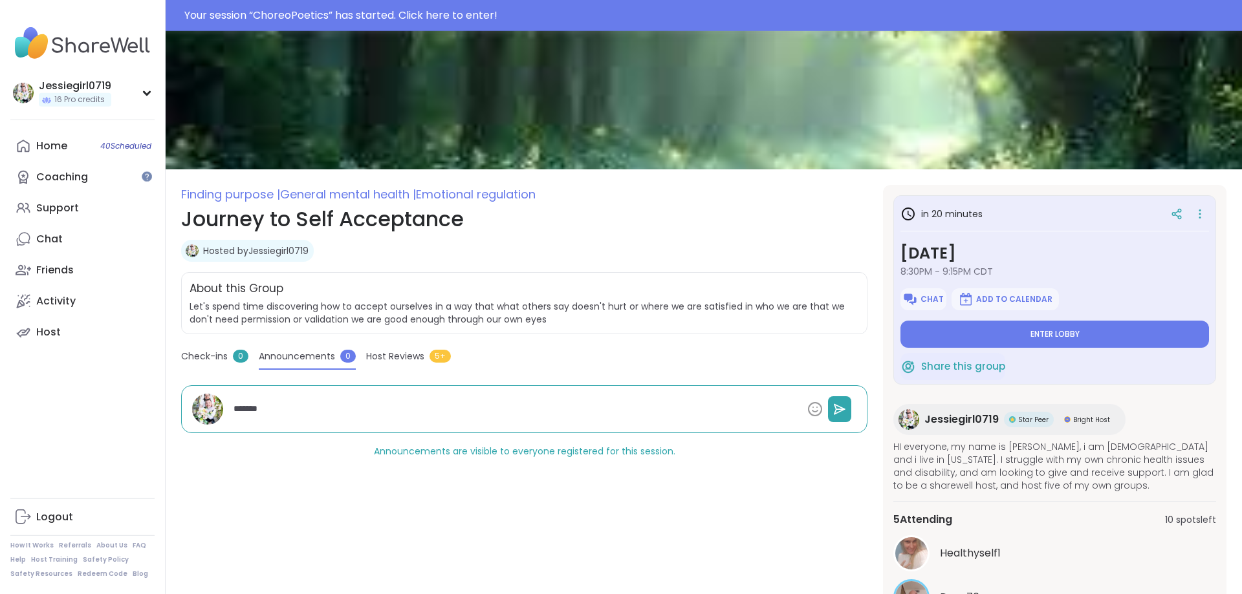
type textarea "*"
type textarea "********"
type textarea "*"
type textarea "*********"
type textarea "*"
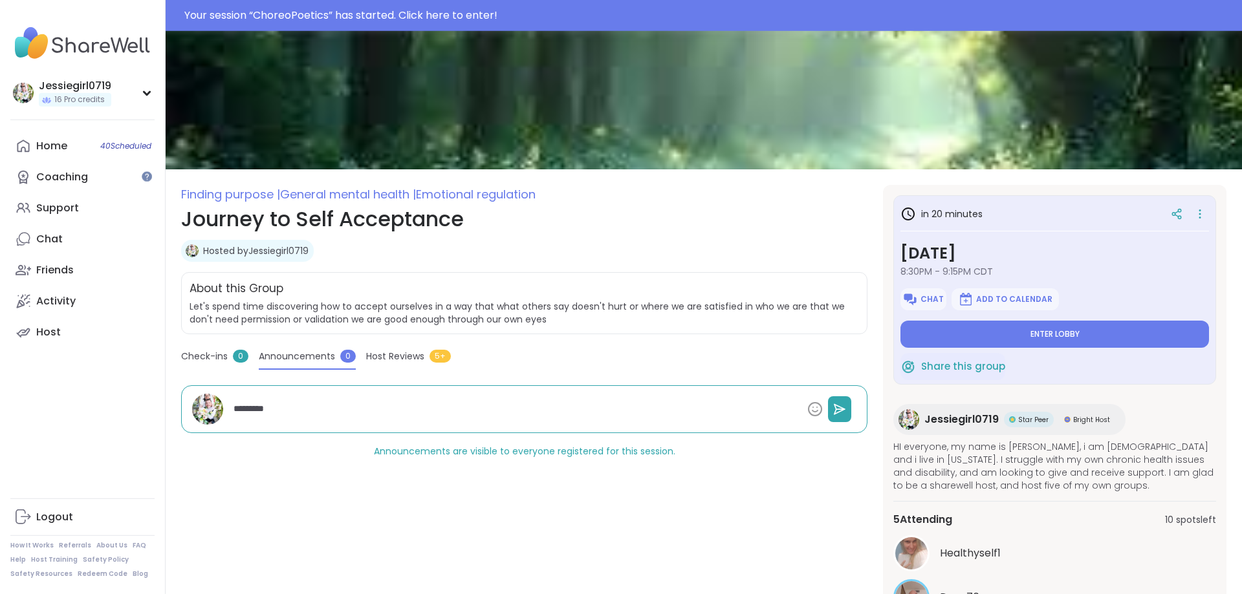
type textarea "*********"
type textarea "*"
type textarea "**********"
type textarea "*"
type textarea "**********"
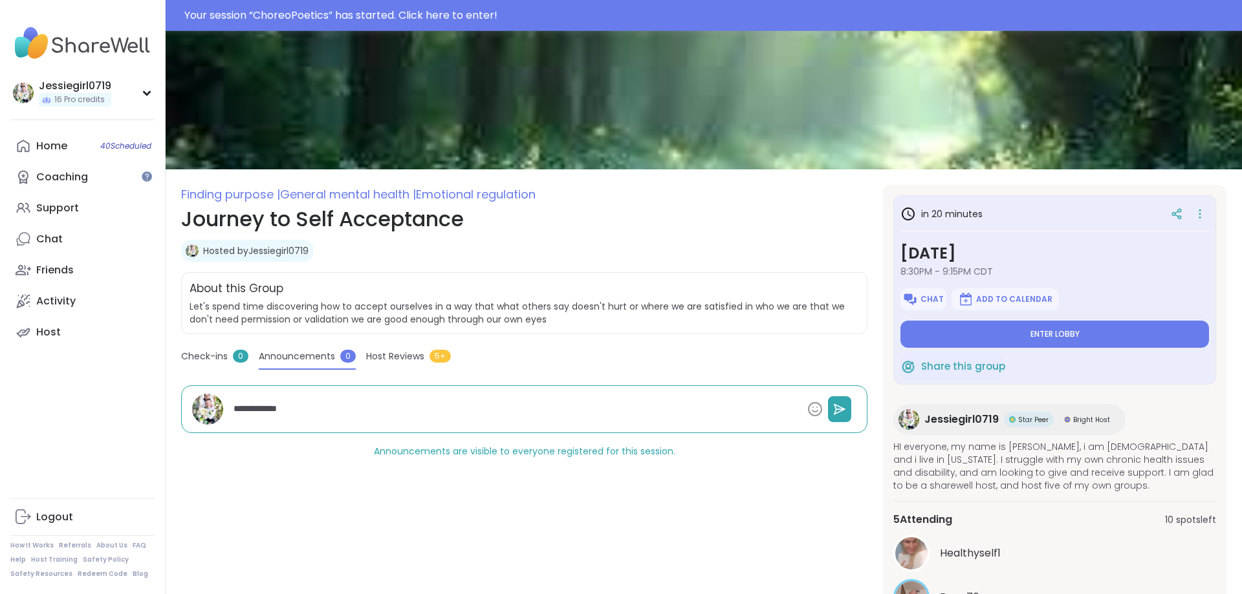
type textarea "*"
type textarea "**********"
type textarea "*"
type textarea "**********"
type textarea "*"
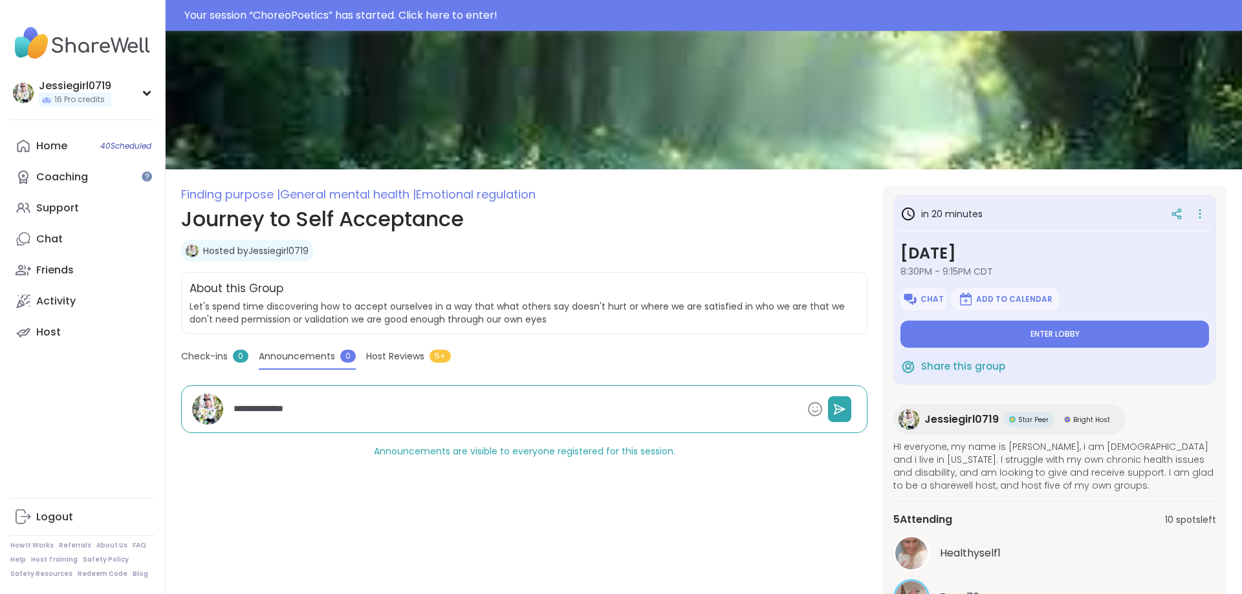
type textarea "**********"
type textarea "*"
type textarea "**********"
type textarea "*"
type textarea "**********"
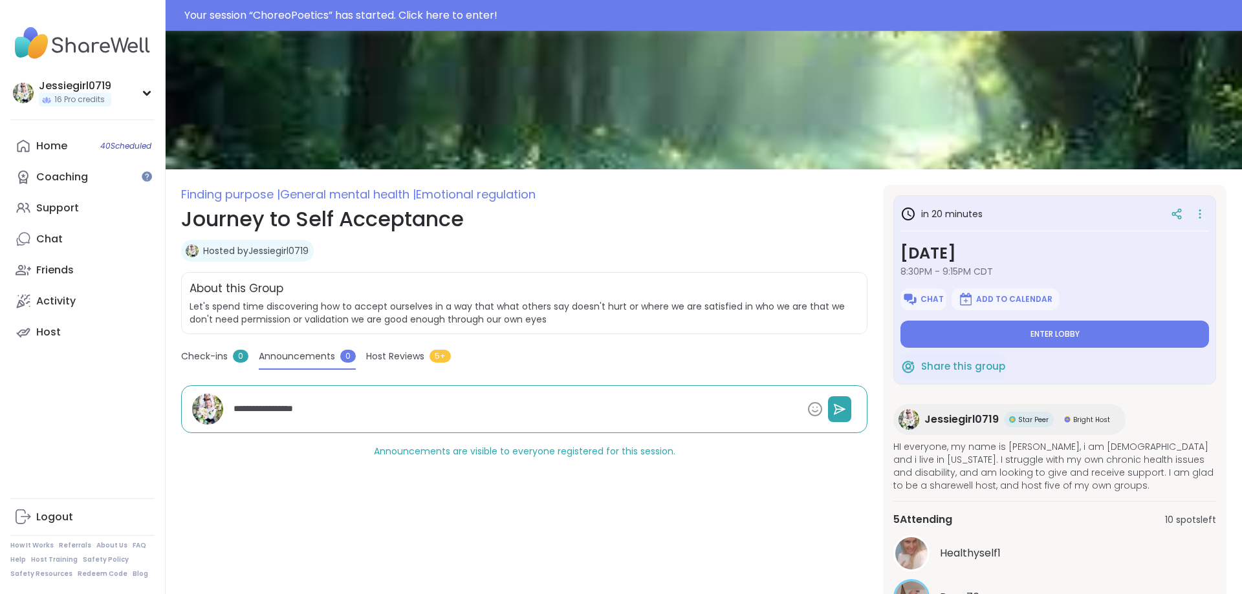
type textarea "*"
type textarea "**********"
type textarea "*"
type textarea "**********"
type textarea "*"
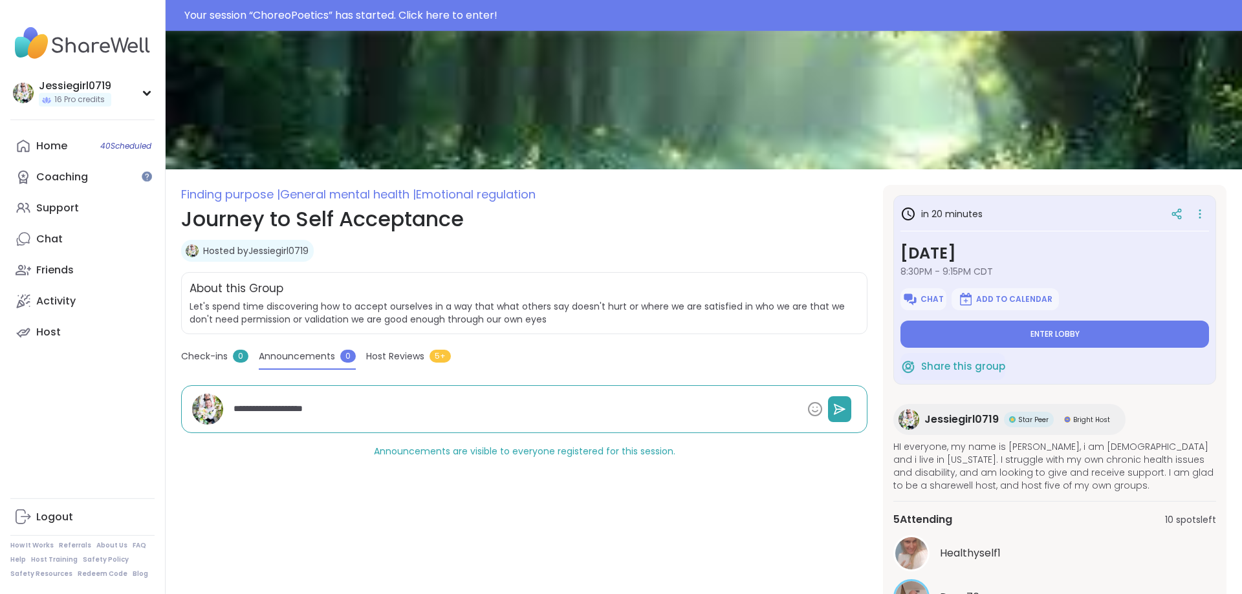
type textarea "**********"
type textarea "*"
type textarea "**********"
type textarea "*"
type textarea "**********"
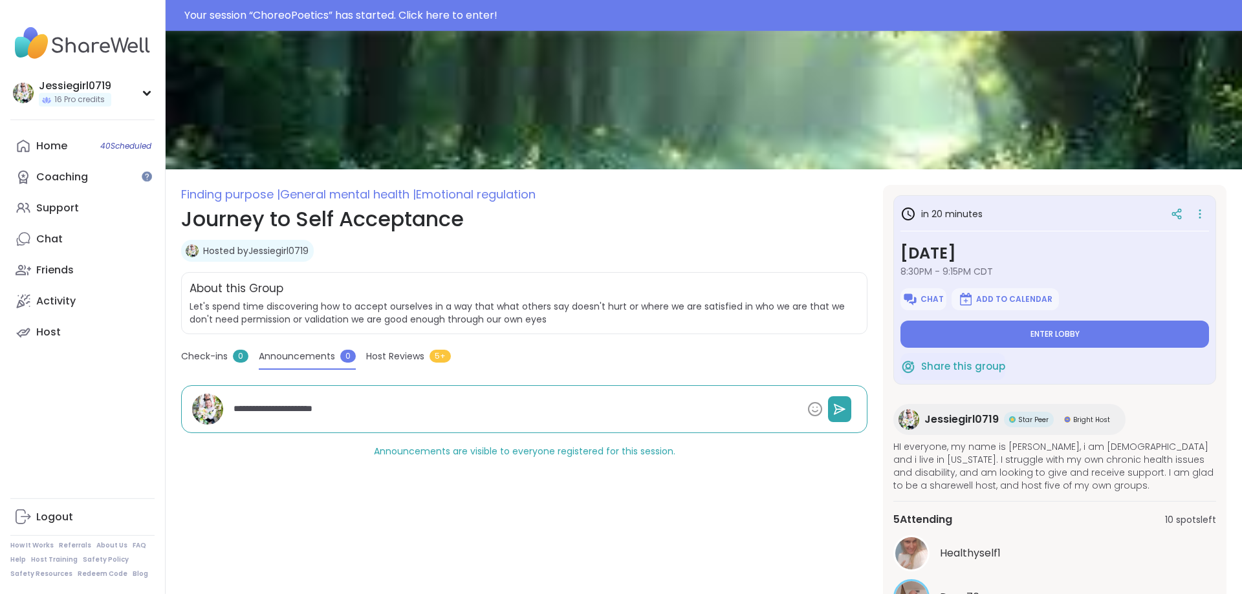
type textarea "*"
type textarea "**********"
type textarea "*"
type textarea "**********"
type textarea "*"
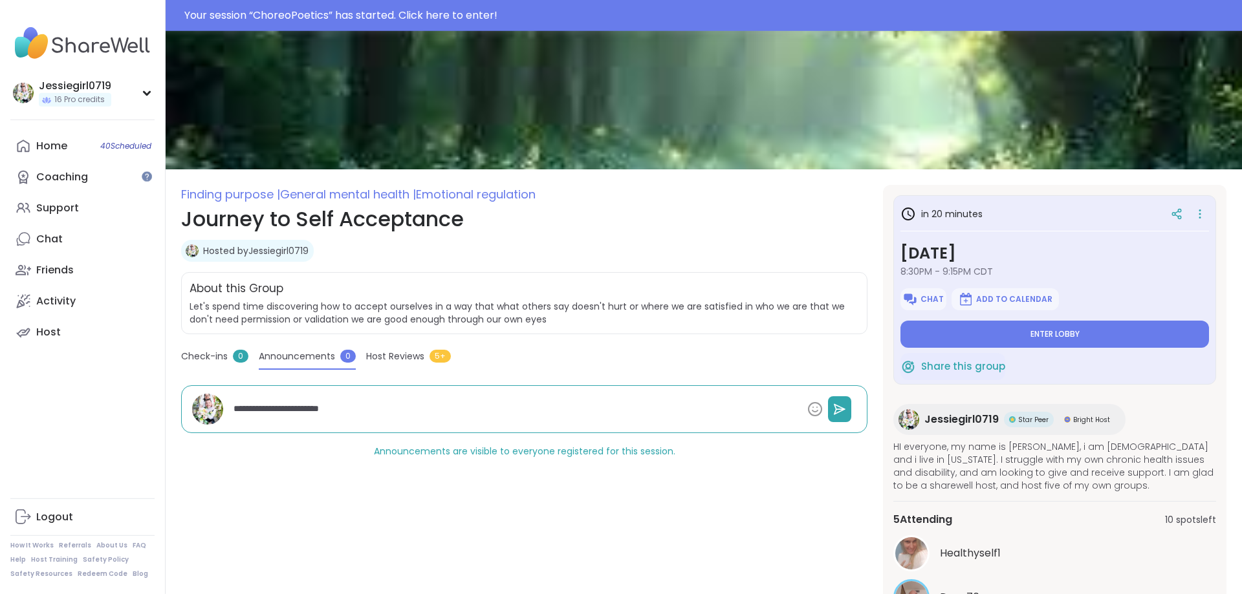
type textarea "**********"
type textarea "*"
type textarea "**********"
type textarea "*"
type textarea "**********"
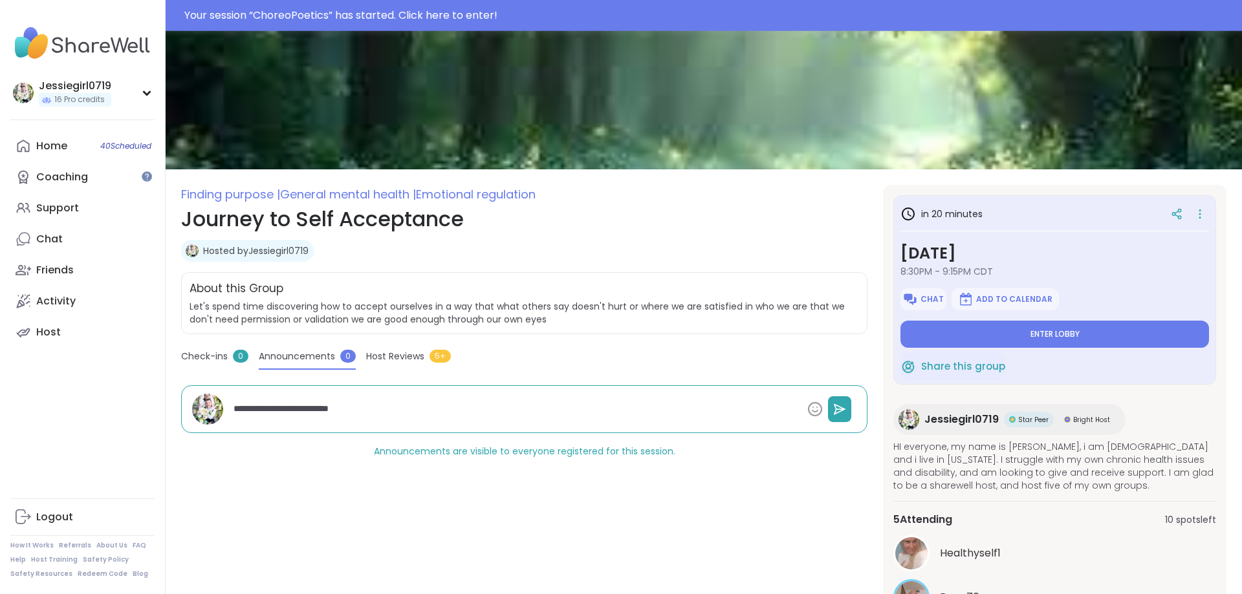
type textarea "*"
type textarea "**********"
type textarea "*"
type textarea "**********"
type textarea "*"
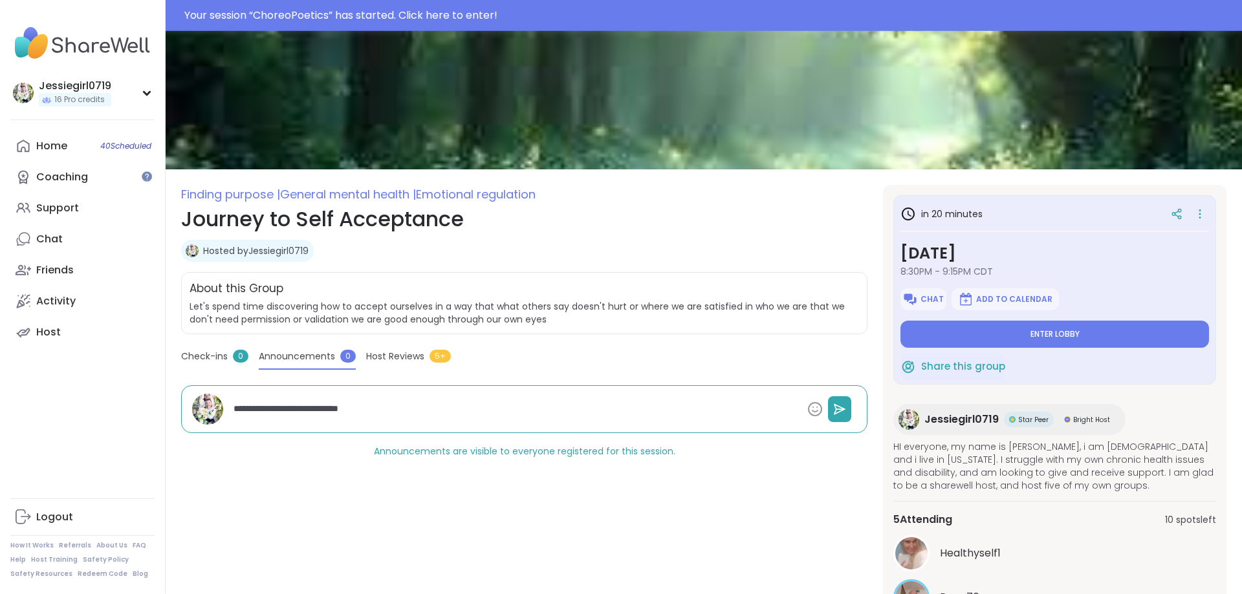
type textarea "**********"
type textarea "*"
type textarea "**********"
type textarea "*"
type textarea "**********"
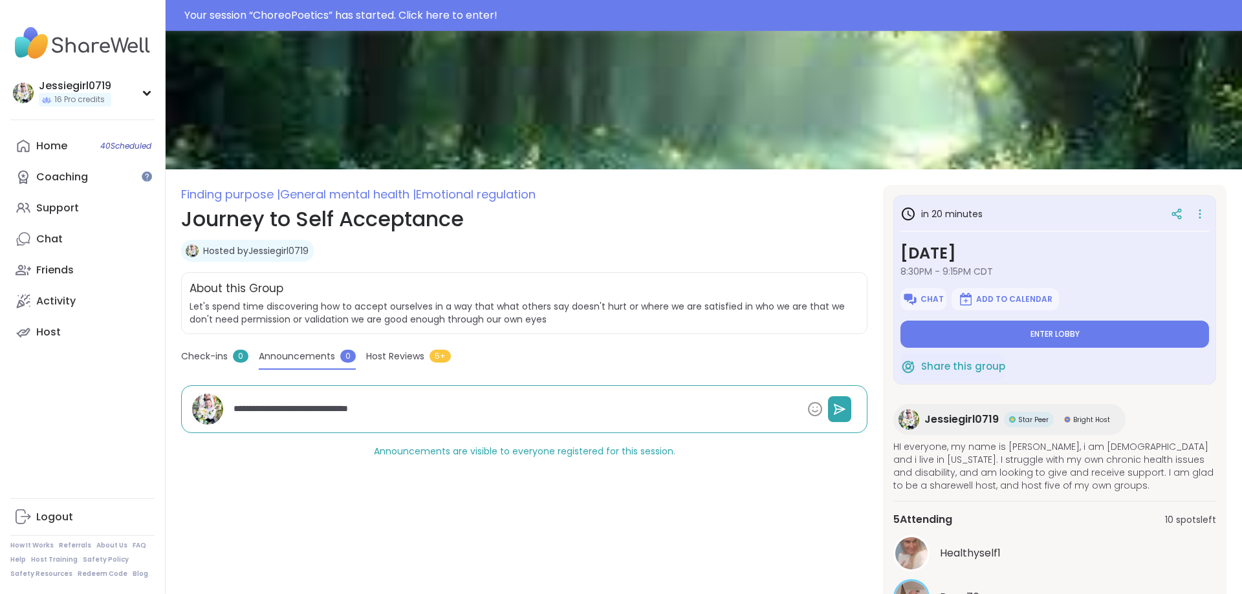
type textarea "*"
type textarea "**********"
type textarea "*"
type textarea "**********"
type textarea "*"
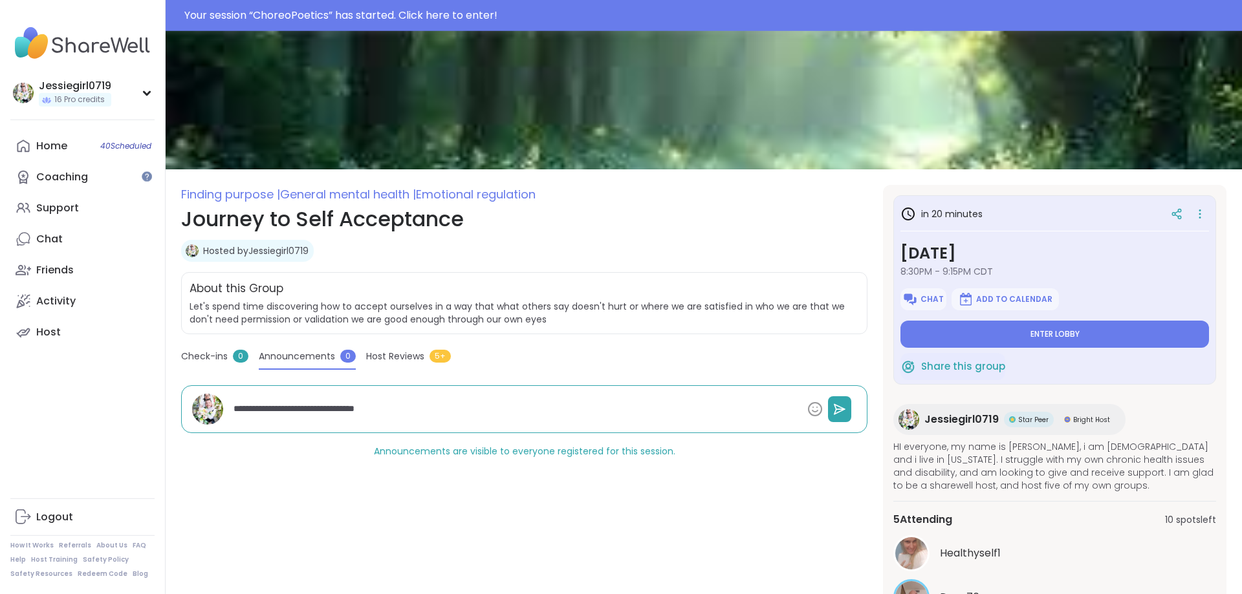
type textarea "**********"
type textarea "*"
type textarea "**********"
type textarea "*"
type textarea "**********"
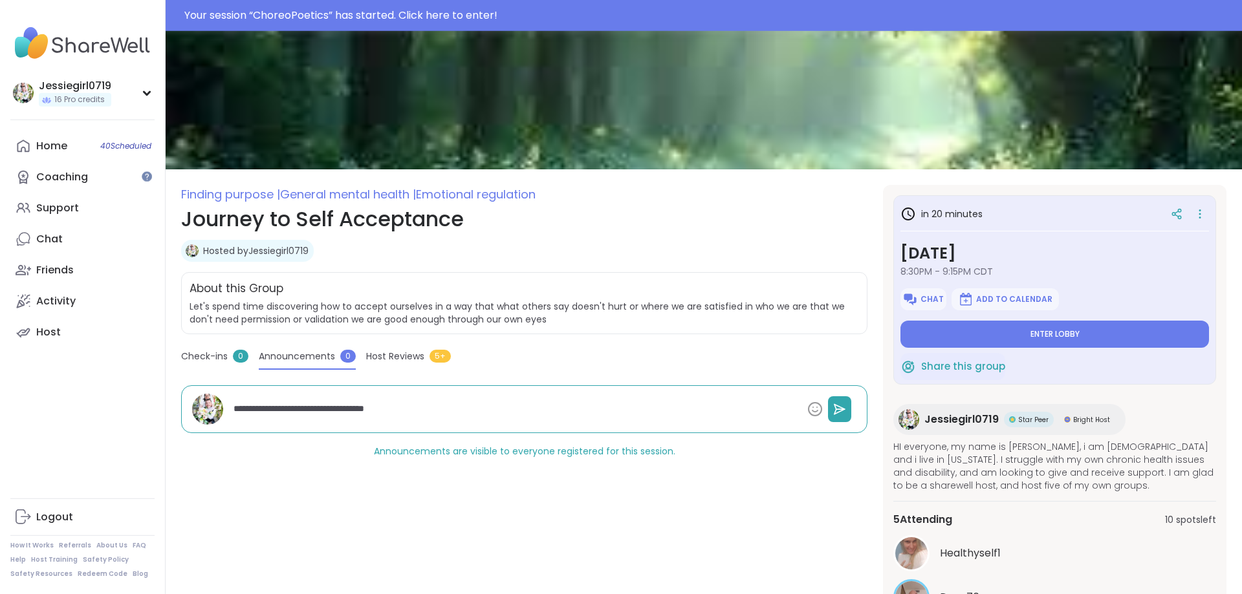
type textarea "*"
type textarea "**********"
type textarea "*"
type textarea "**********"
type textarea "*"
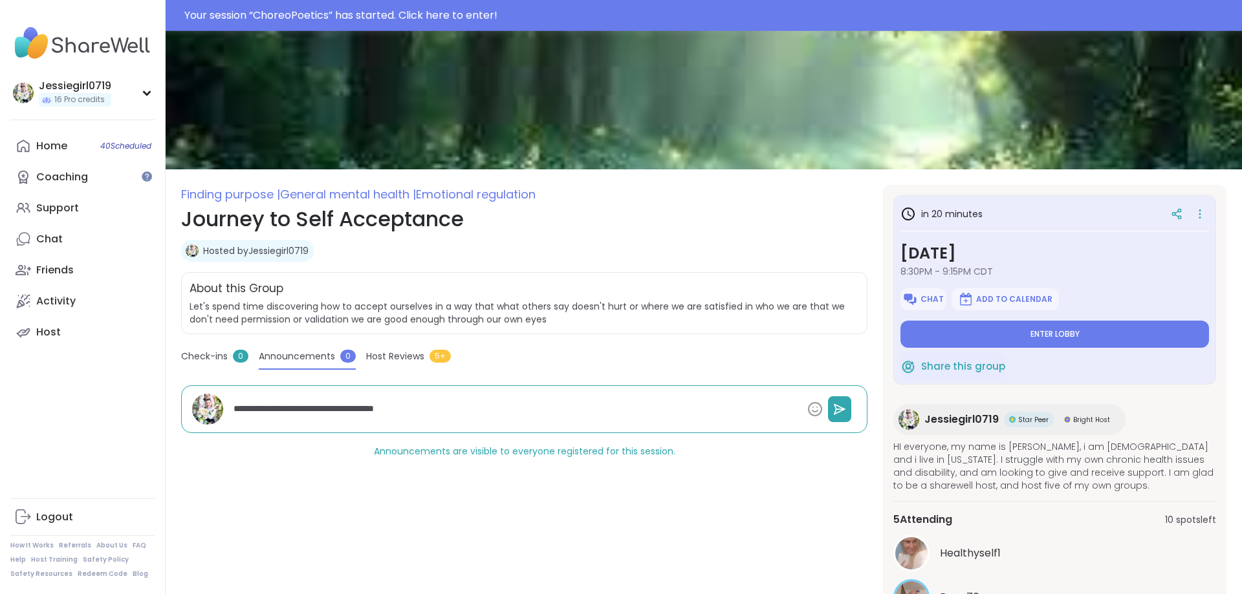
type textarea "**********"
type textarea "*"
type textarea "**********"
type textarea "*"
type textarea "**********"
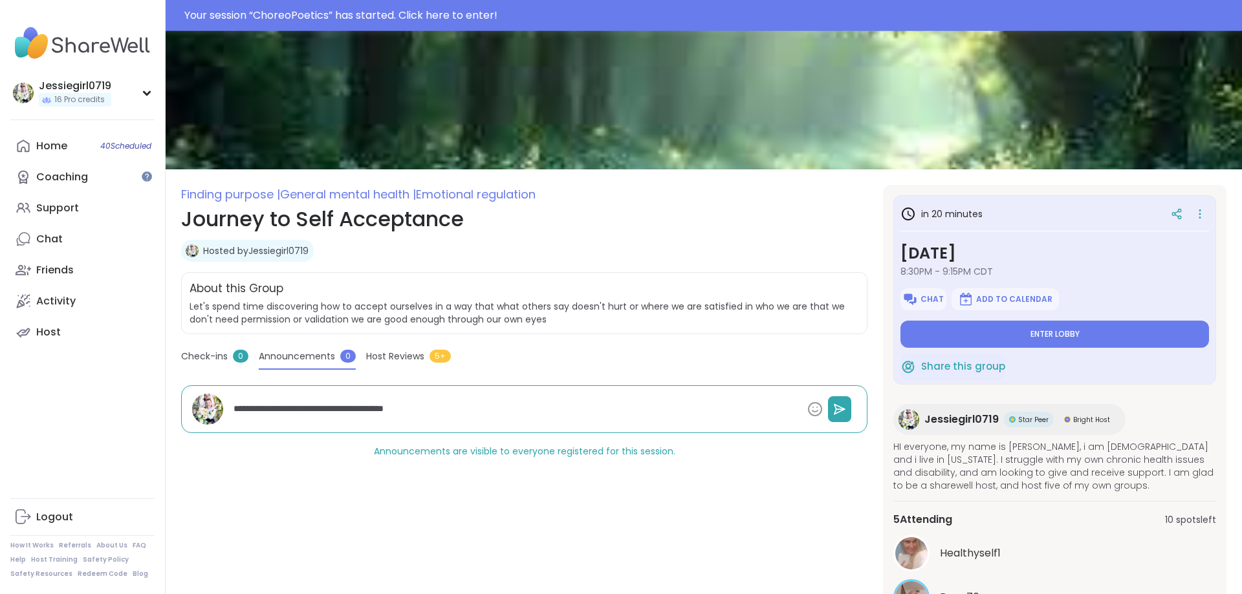
type textarea "*"
type textarea "**********"
type textarea "*"
type textarea "**********"
type textarea "*"
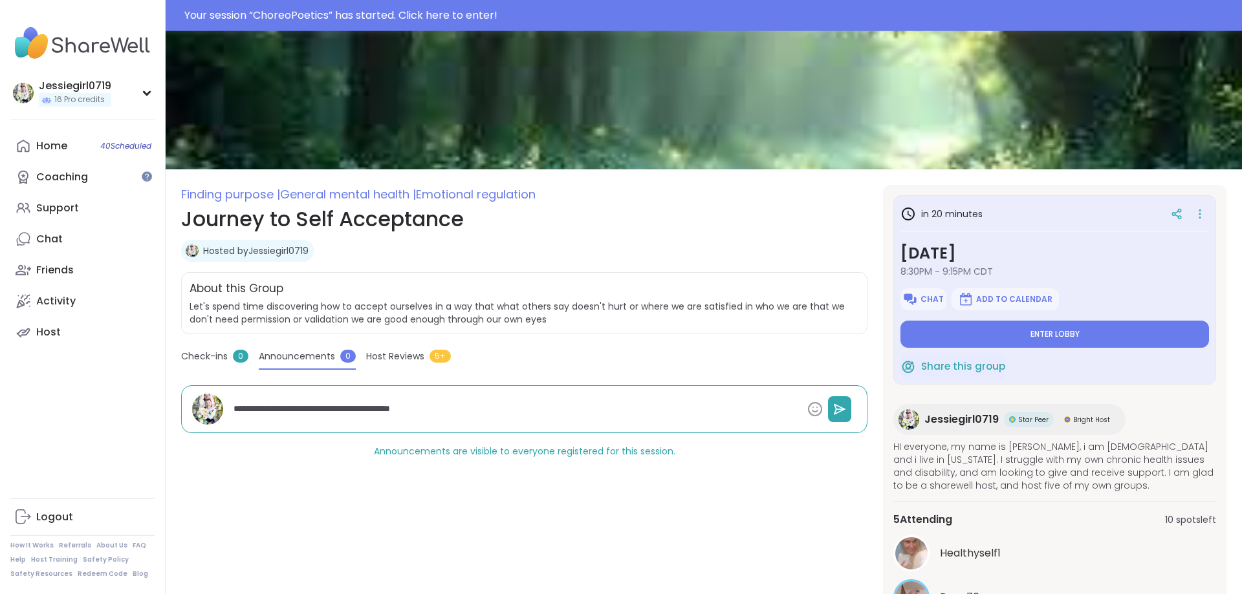
type textarea "**********"
type textarea "*"
type textarea "**********"
type textarea "*"
type textarea "**********"
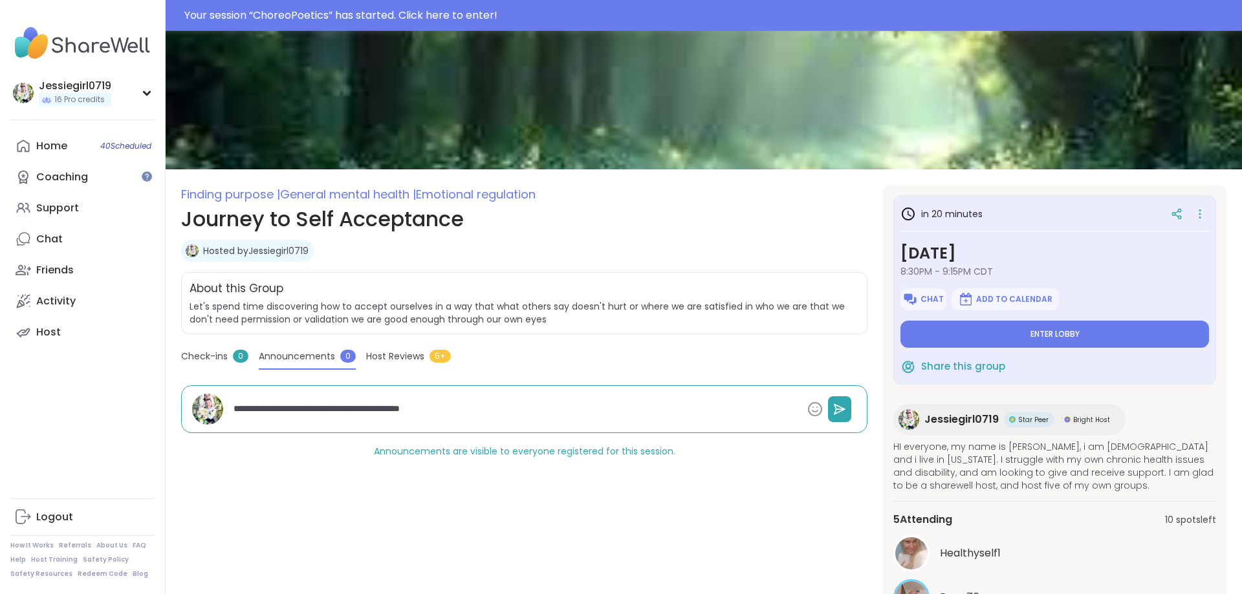
type textarea "*"
type textarea "**********"
type textarea "*"
type textarea "**********"
type textarea "*"
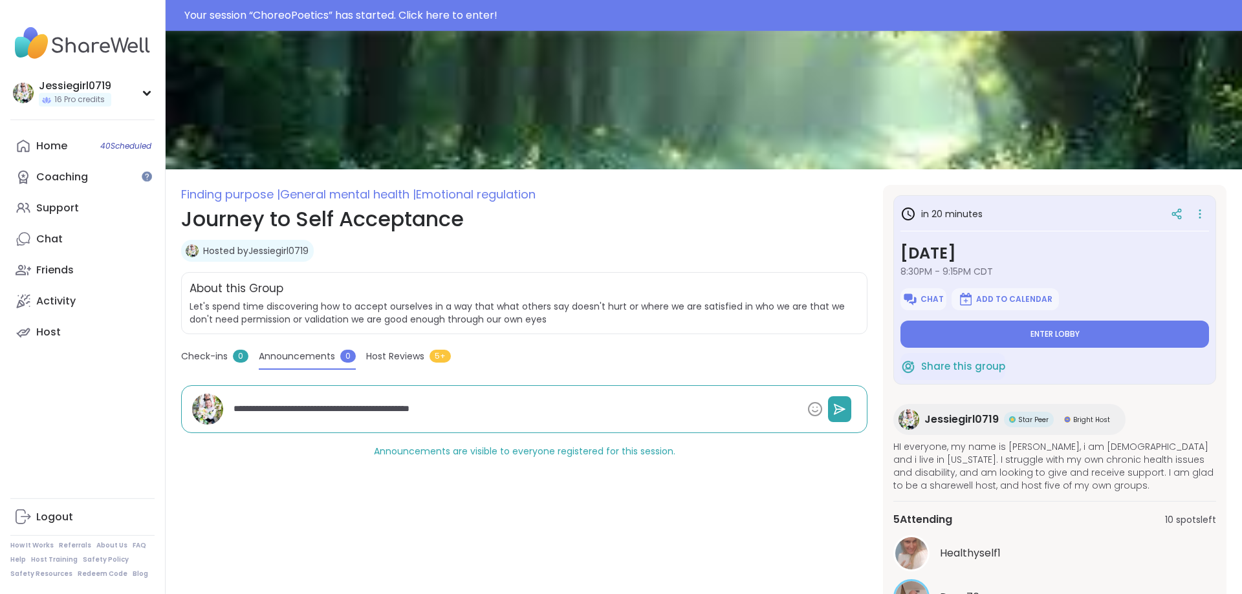
type textarea "**********"
type textarea "*"
type textarea "**********"
type textarea "*"
type textarea "**********"
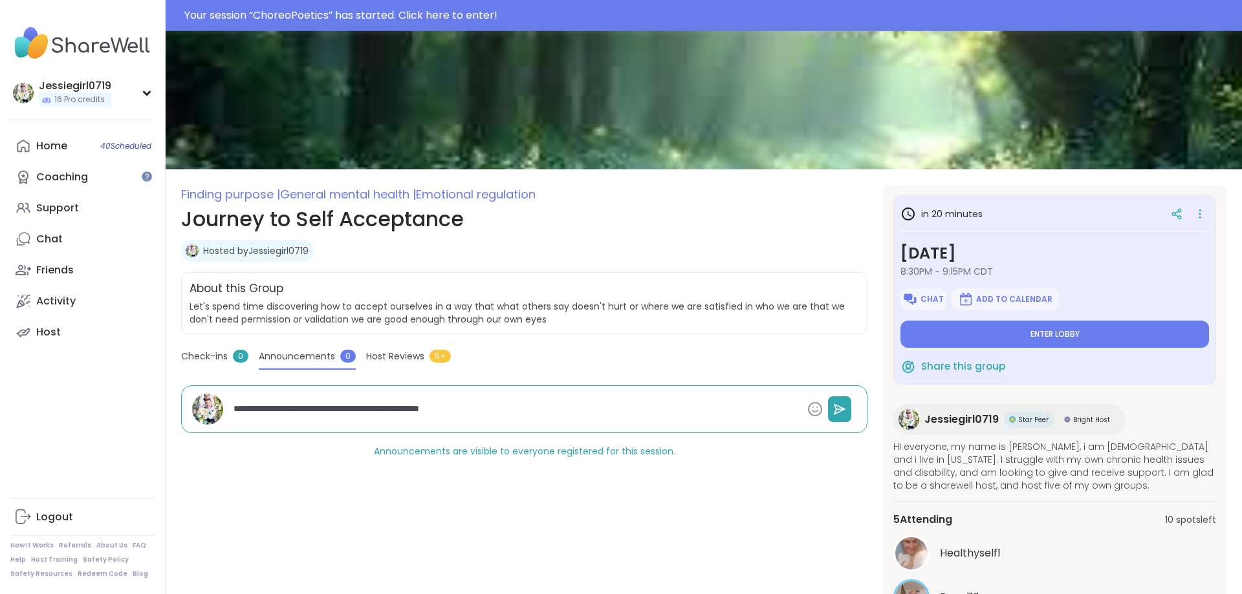
type textarea "*"
type textarea "**********"
type textarea "*"
type textarea "**********"
type textarea "*"
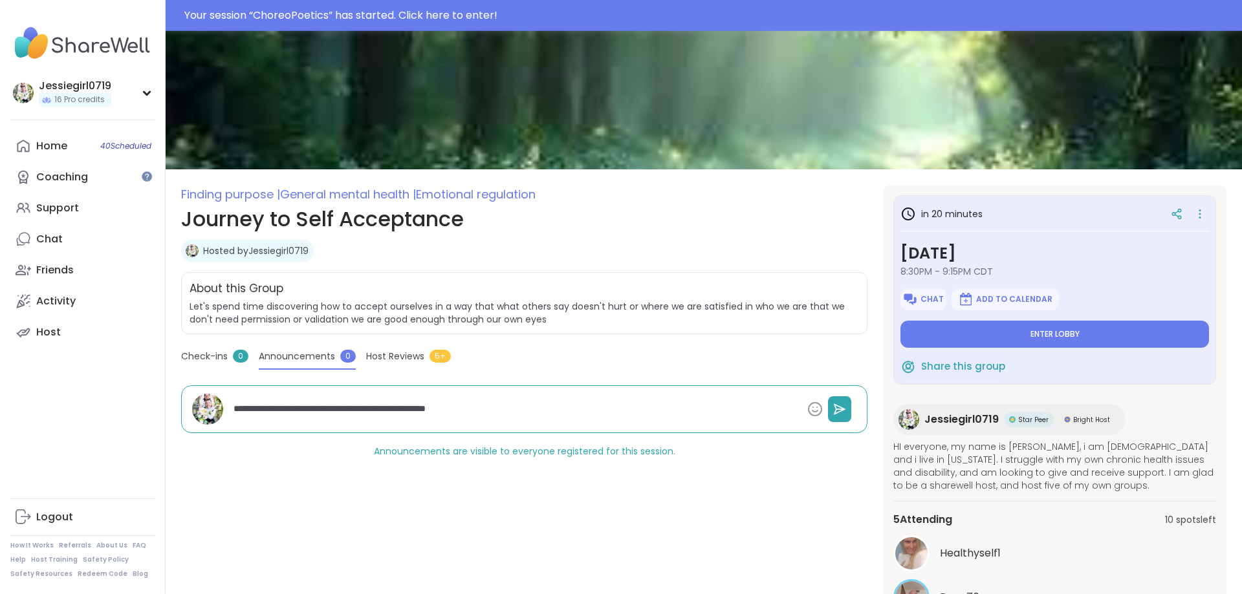
type textarea "**********"
type textarea "*"
type textarea "**********"
type textarea "*"
type textarea "**********"
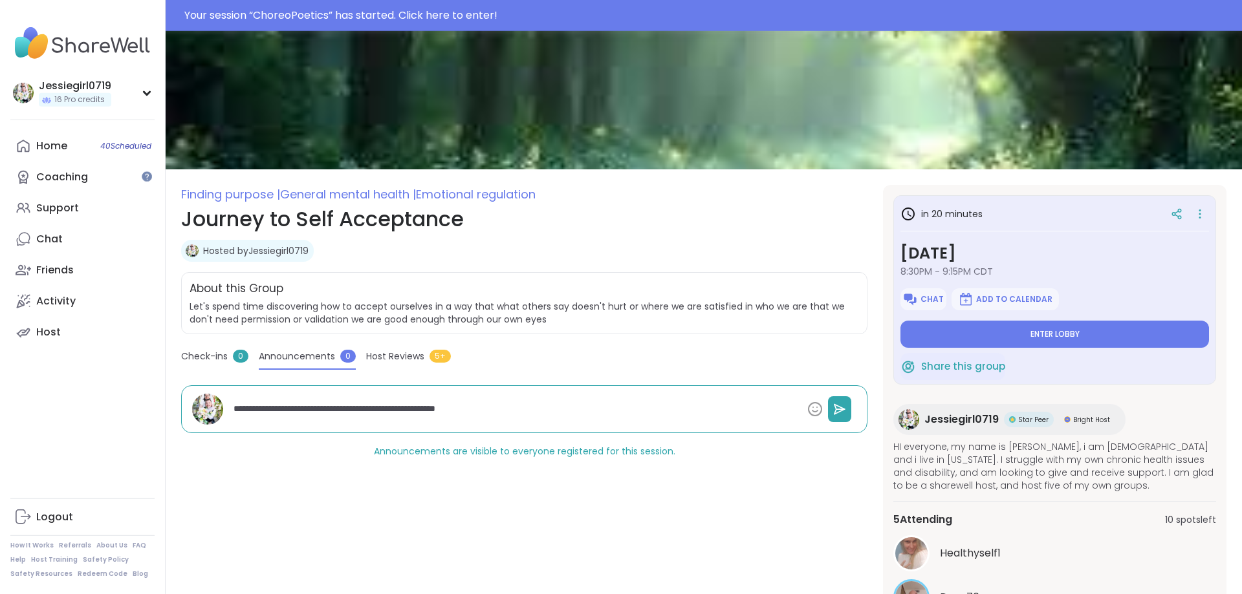
type textarea "*"
type textarea "**********"
type textarea "*"
type textarea "**********"
type textarea "*"
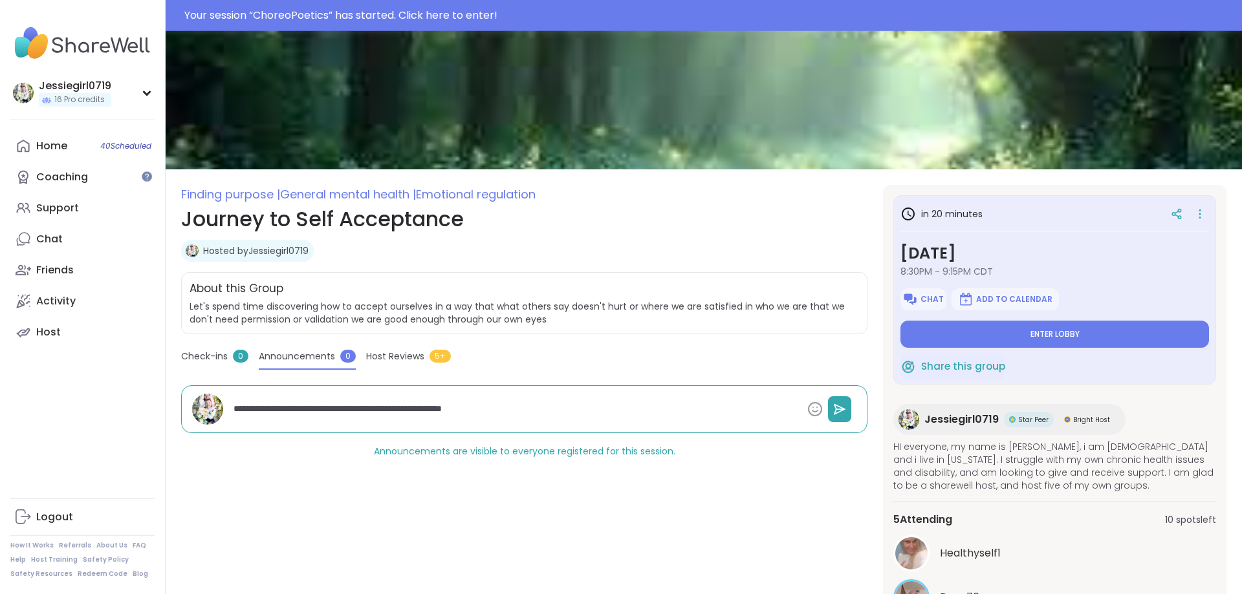
type textarea "**********"
type textarea "*"
type textarea "**********"
type textarea "*"
type textarea "**********"
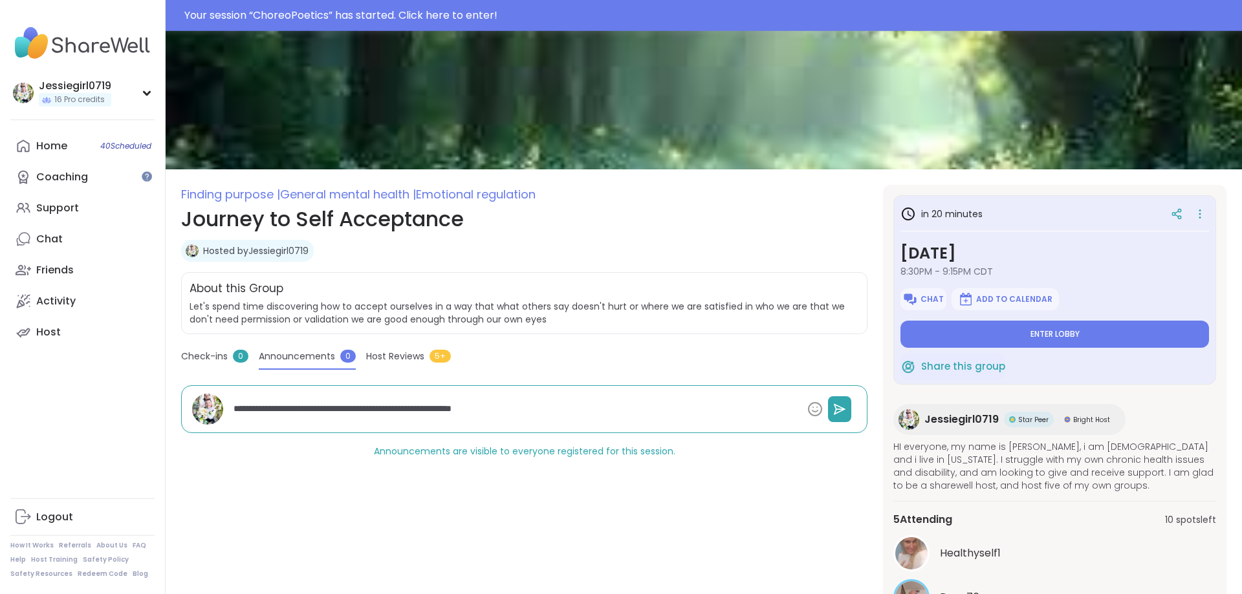
type textarea "*"
type textarea "**********"
type textarea "*"
type textarea "**********"
type textarea "*"
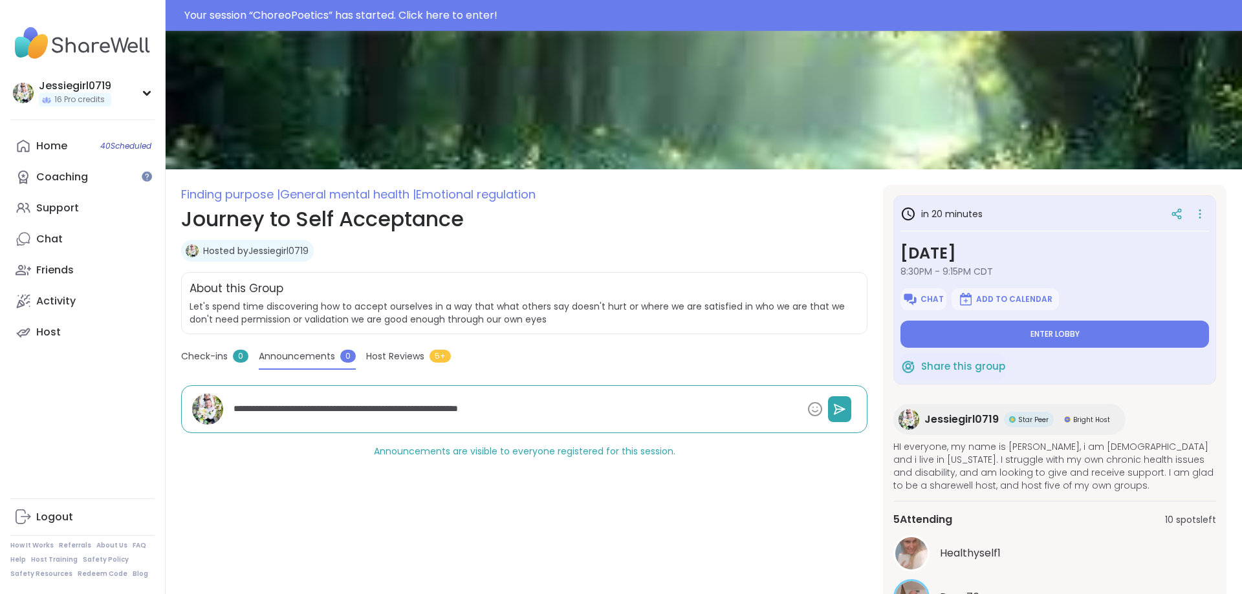
type textarea "**********"
type textarea "*"
type textarea "**********"
type textarea "*"
type textarea "**********"
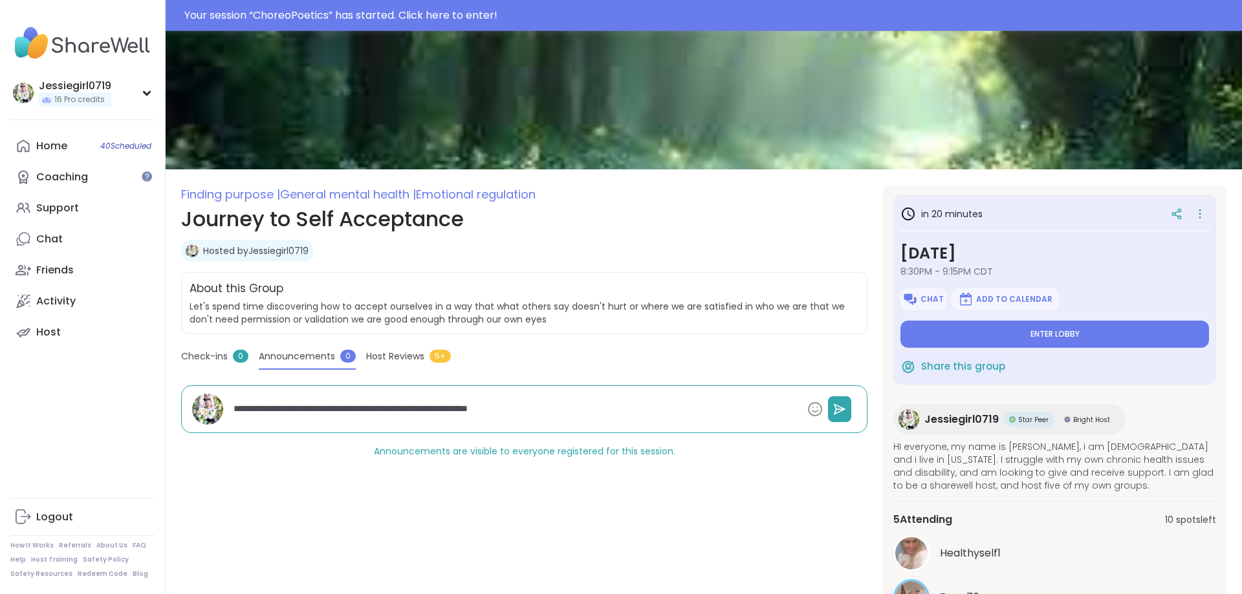
type textarea "*"
type textarea "**********"
type textarea "*"
type textarea "**********"
type textarea "*"
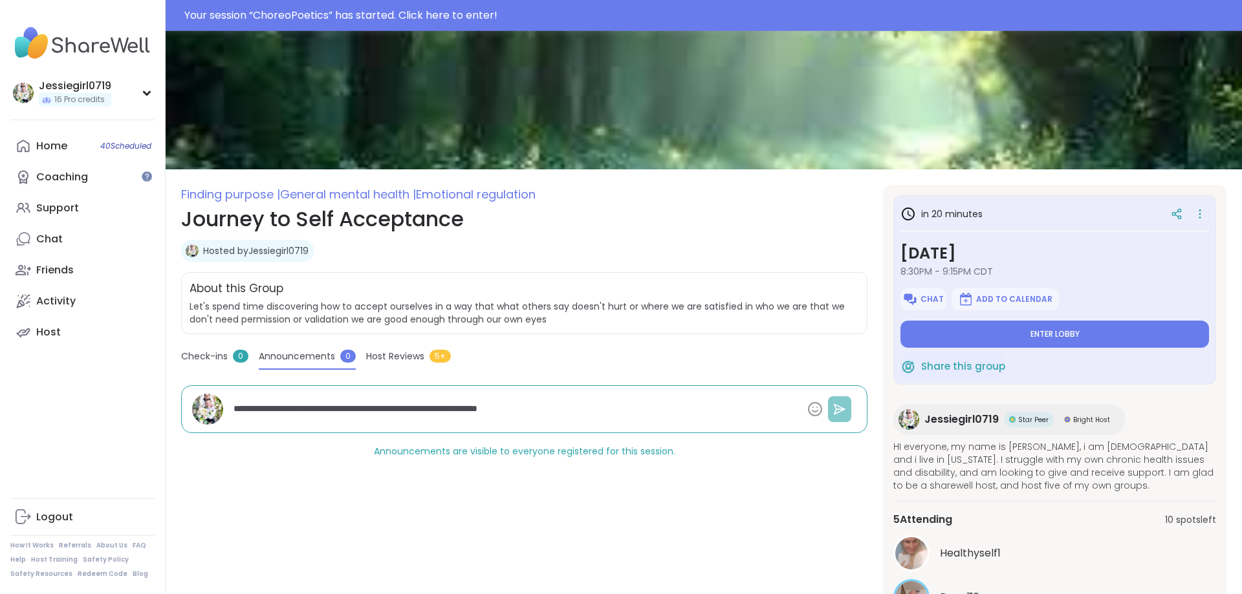
type textarea "**********"
click at [834, 414] on icon at bounding box center [839, 409] width 10 height 10
type textarea "*"
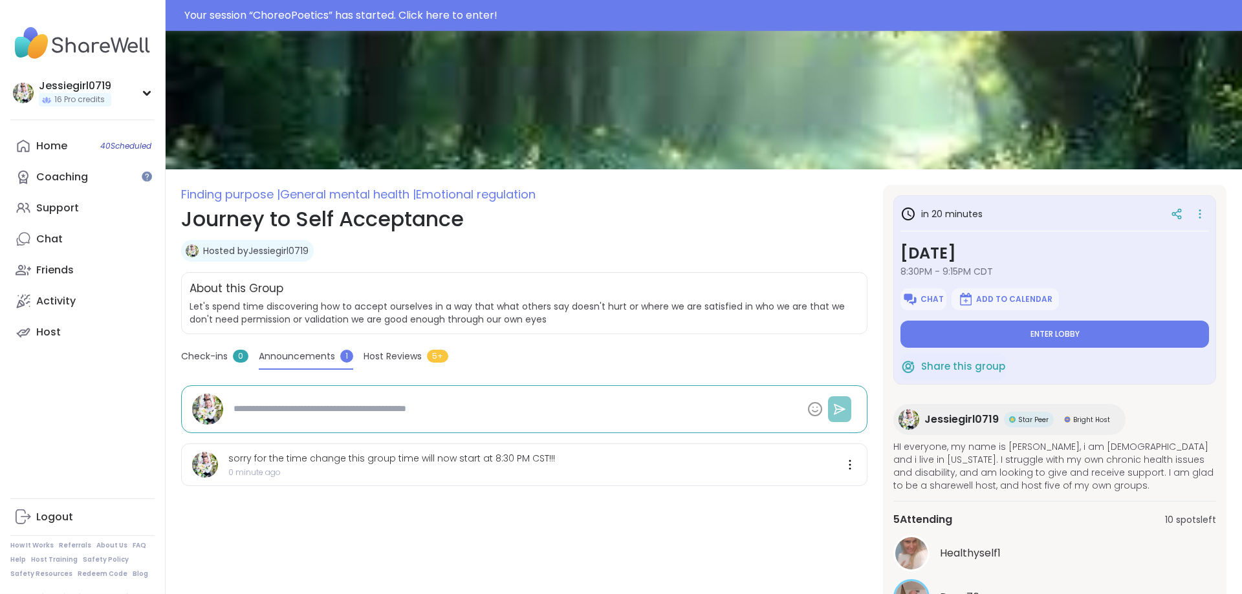
click at [452, 409] on textarea at bounding box center [515, 409] width 574 height 24
click at [403, 406] on textarea at bounding box center [515, 409] width 574 height 24
click at [46, 148] on div "Home 40 Scheduled" at bounding box center [51, 146] width 31 height 14
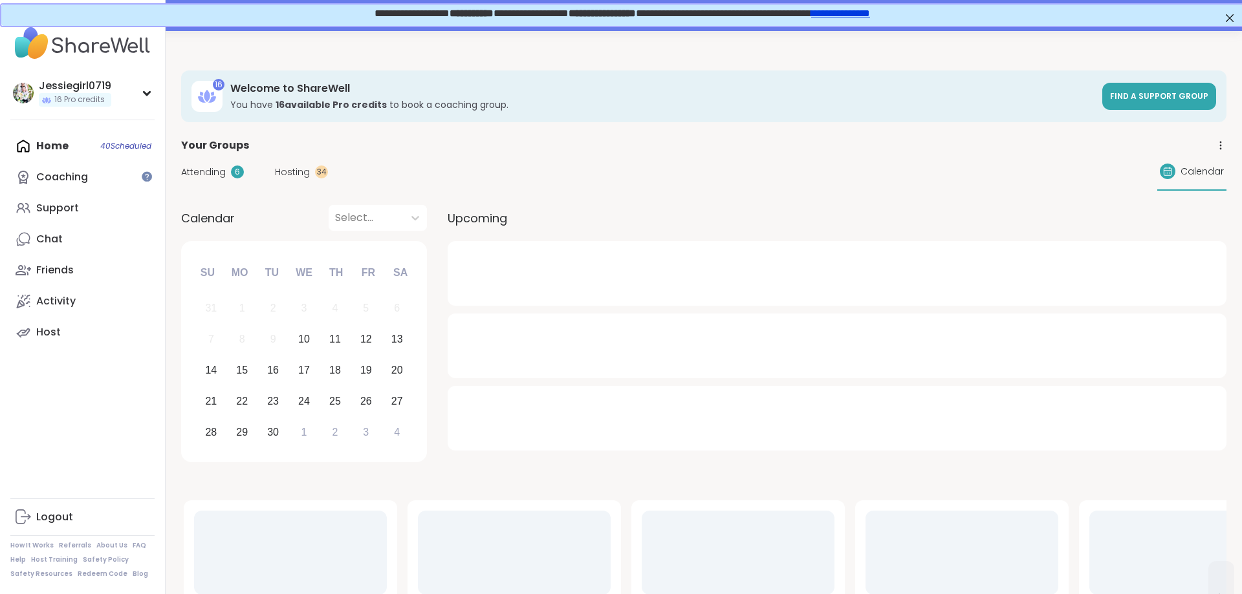
click at [299, 170] on span "Hosting" at bounding box center [292, 173] width 35 height 14
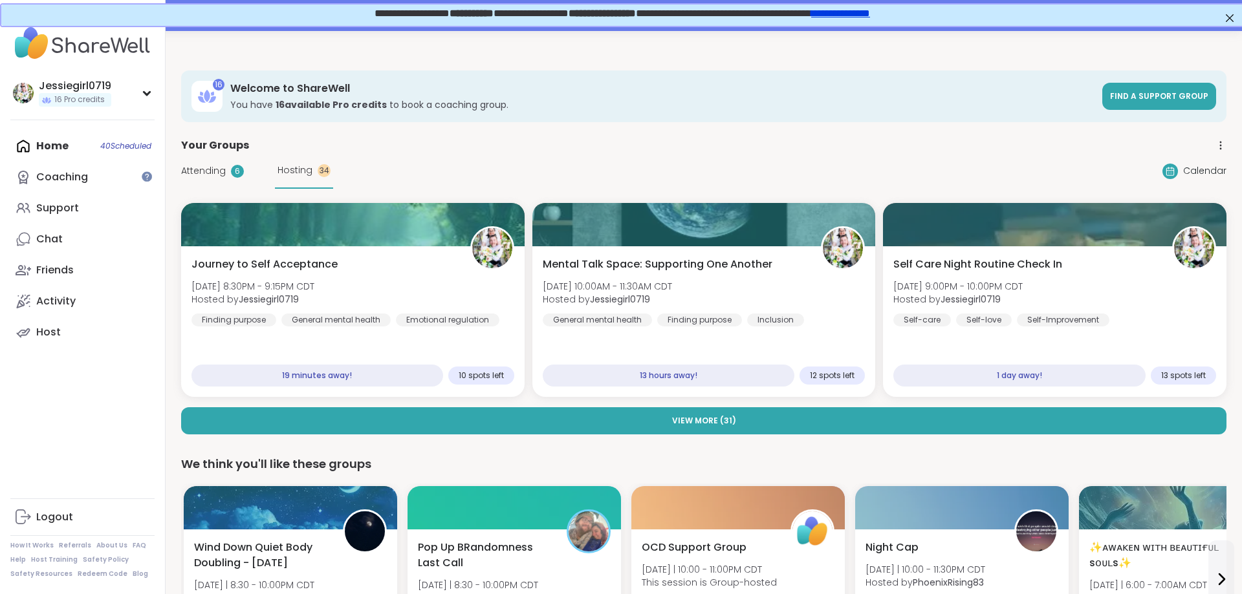
click at [303, 167] on span "Hosting" at bounding box center [295, 171] width 35 height 14
click at [345, 302] on div "Journey to Self Acceptance Wed, Sep 10 | 8:30PM - 9:15PM CDT Hosted by Jessiegi…" at bounding box center [352, 291] width 329 height 71
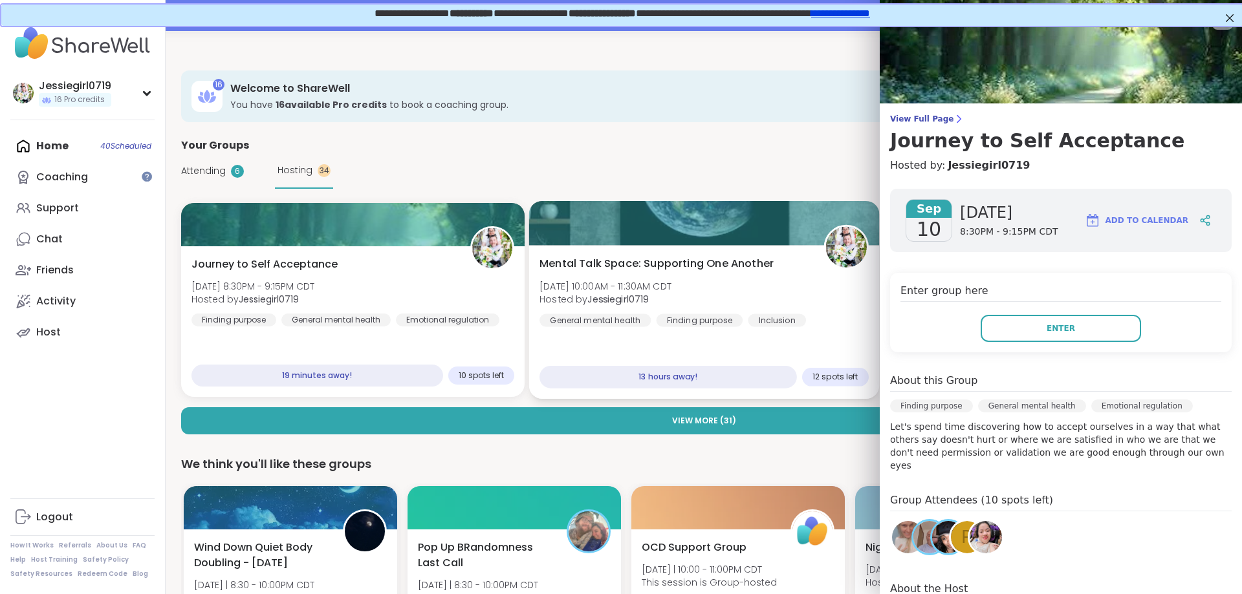
click at [746, 291] on div "Mental Talk Space: Supporting One Another Thu, Sep 11 | 10:00AM - 11:30AM CDT H…" at bounding box center [703, 291] width 329 height 71
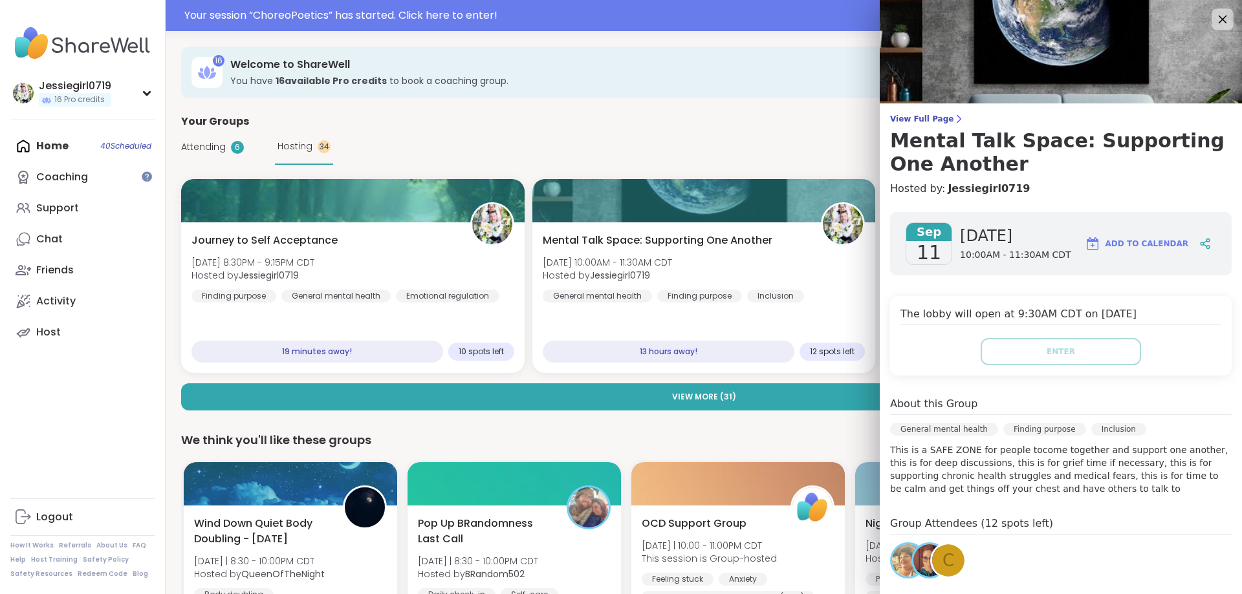
click at [1228, 19] on icon at bounding box center [1222, 19] width 16 height 16
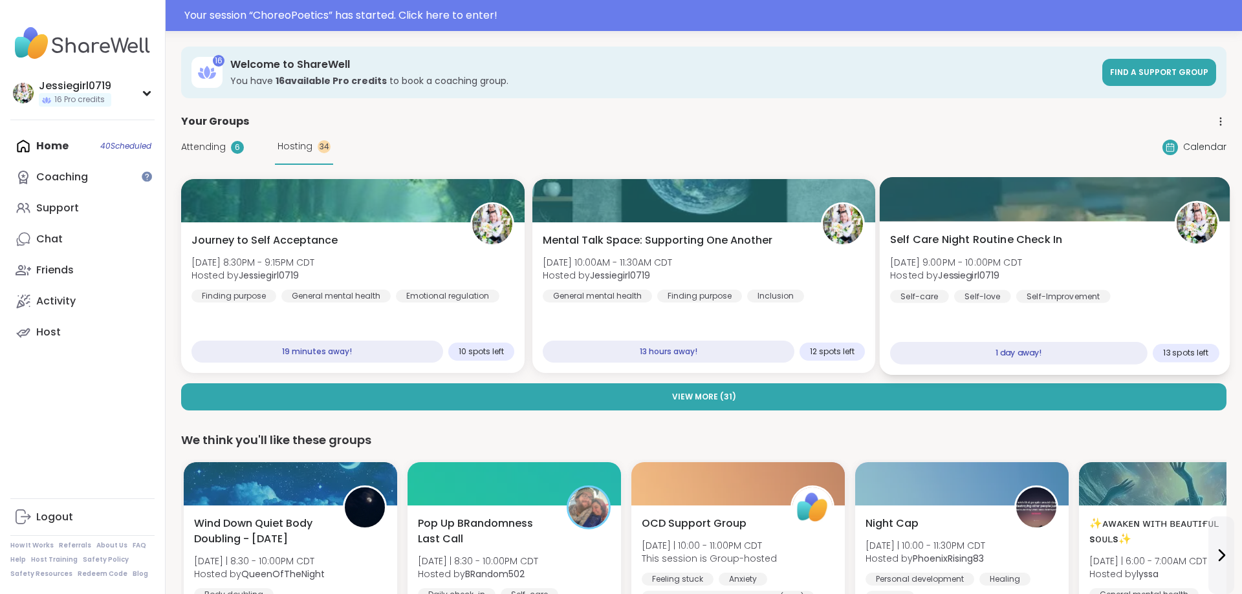
click at [1022, 267] on span "Thu, Sep 11 | 9:00PM - 10:00PM CDT" at bounding box center [956, 262] width 132 height 13
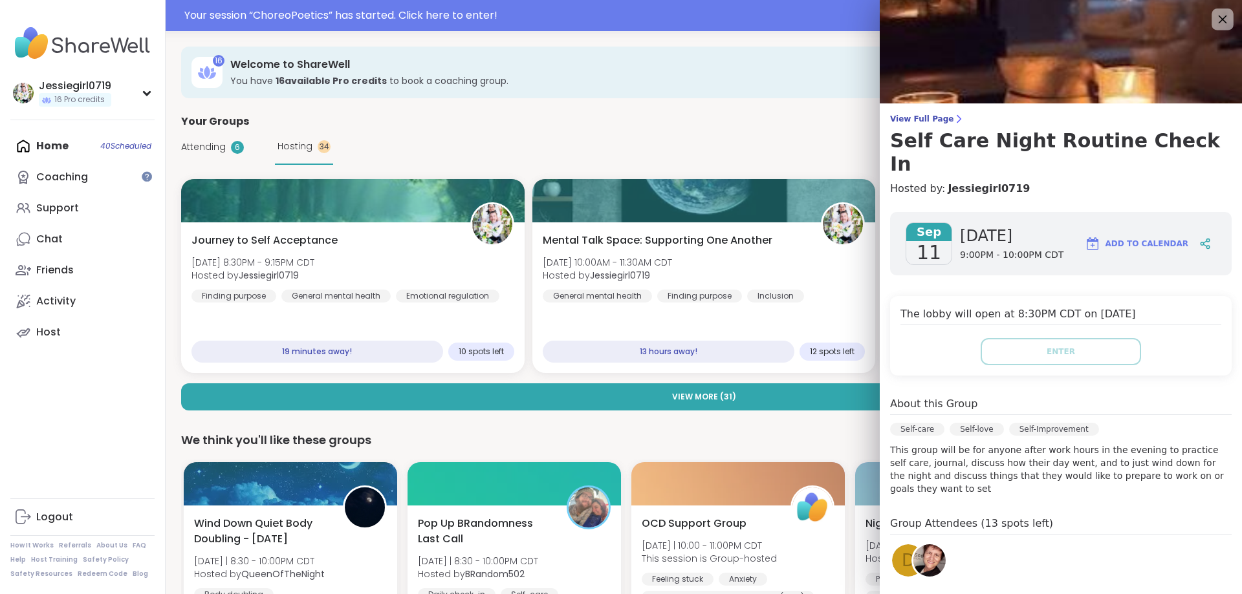
click at [1223, 19] on icon at bounding box center [1223, 20] width 8 height 8
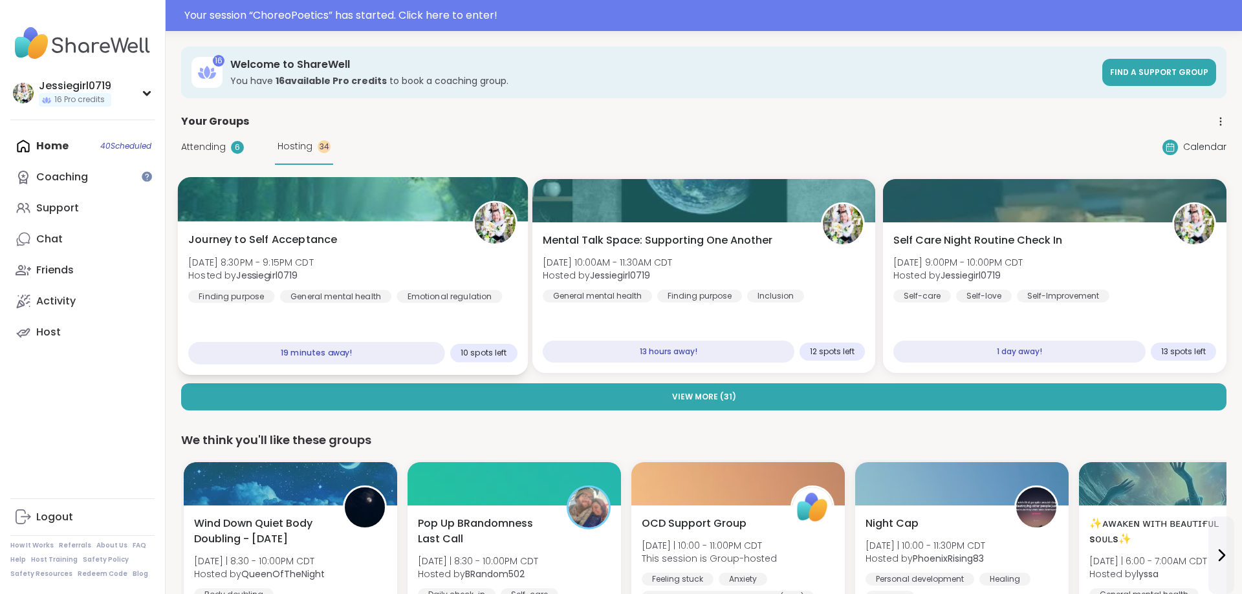
click at [210, 283] on div "Journey to Self Acceptance Wed, Sep 10 | 8:30PM - 9:15PM CDT Hosted by Jessiegi…" at bounding box center [352, 267] width 329 height 71
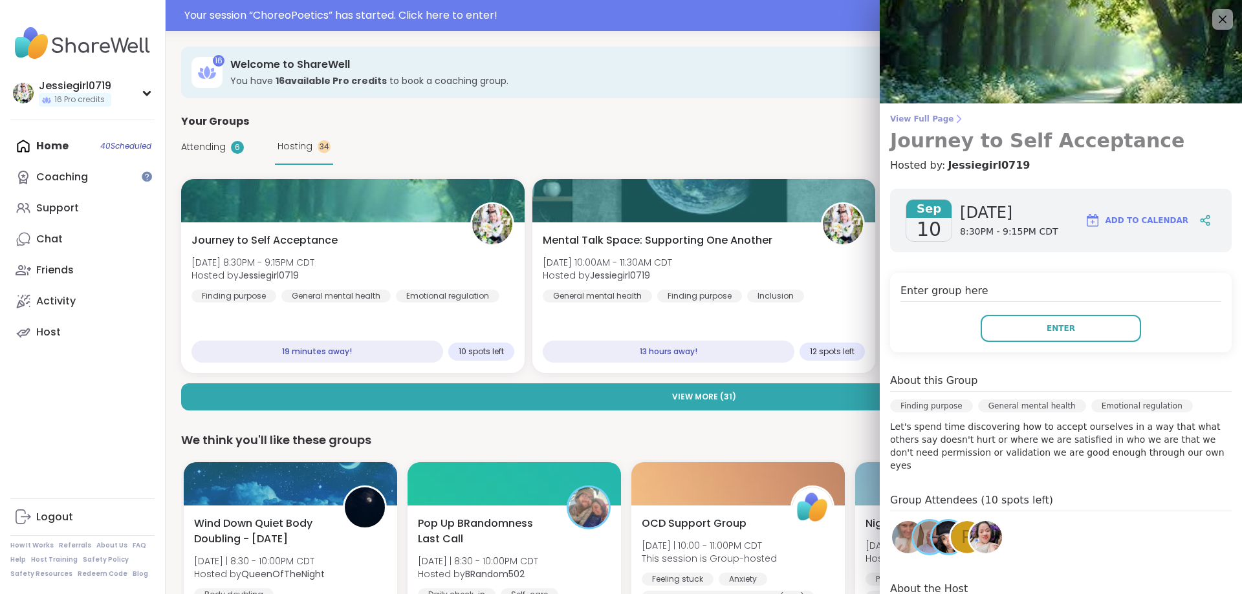
click at [937, 120] on span "View Full Page" at bounding box center [1061, 119] width 342 height 10
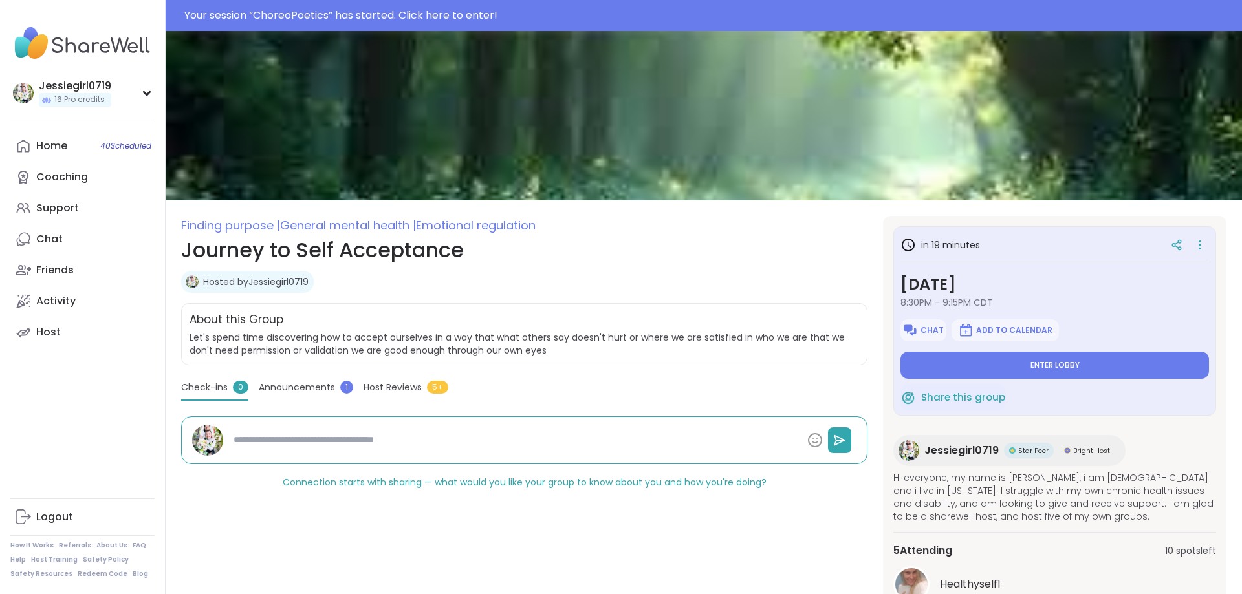
type textarea "*"
click at [928, 327] on span "Chat" at bounding box center [931, 330] width 23 height 10
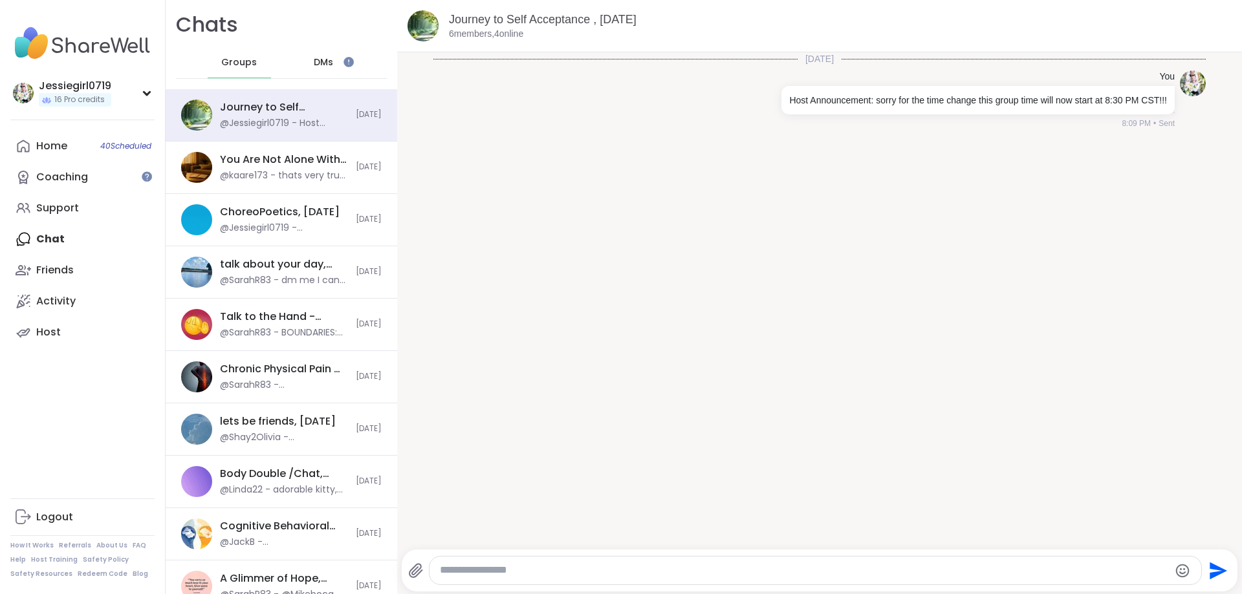
click at [1010, 556] on div at bounding box center [816, 570] width 774 height 29
click at [1013, 570] on textarea "Type your message" at bounding box center [805, 571] width 730 height 14
paste textarea "**********"
type textarea "**********"
click at [1222, 563] on icon "Send" at bounding box center [1217, 571] width 21 height 21
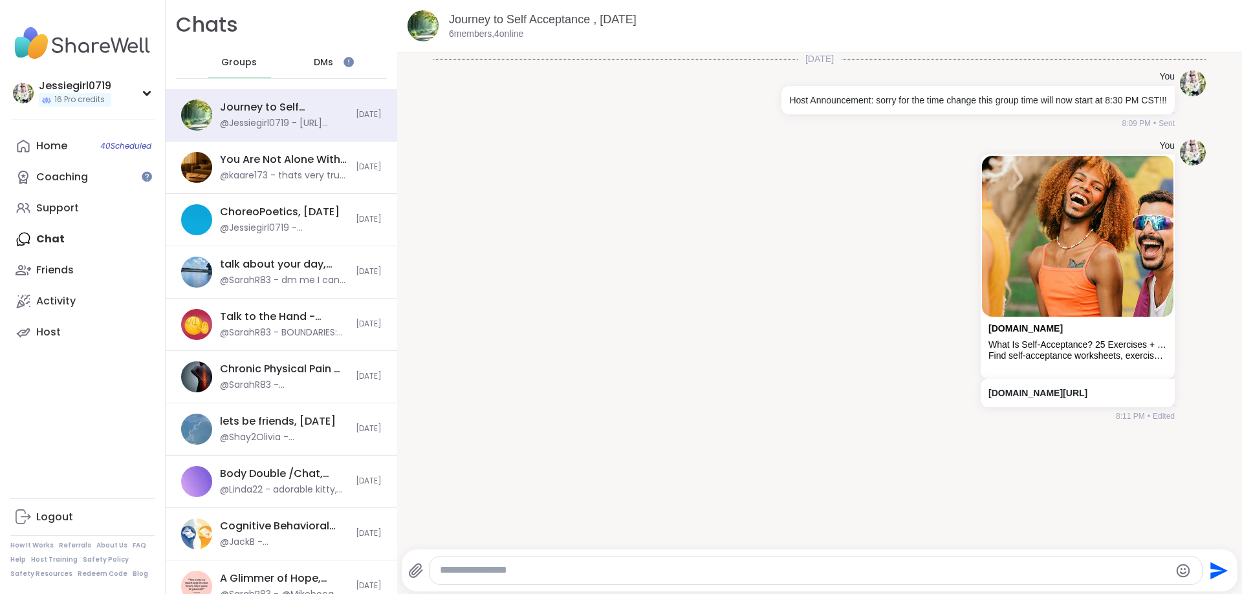
click at [915, 573] on textarea "Type your message" at bounding box center [805, 571] width 730 height 14
paste textarea "**********"
type textarea "**********"
click at [1218, 572] on icon "Send" at bounding box center [1218, 570] width 17 height 17
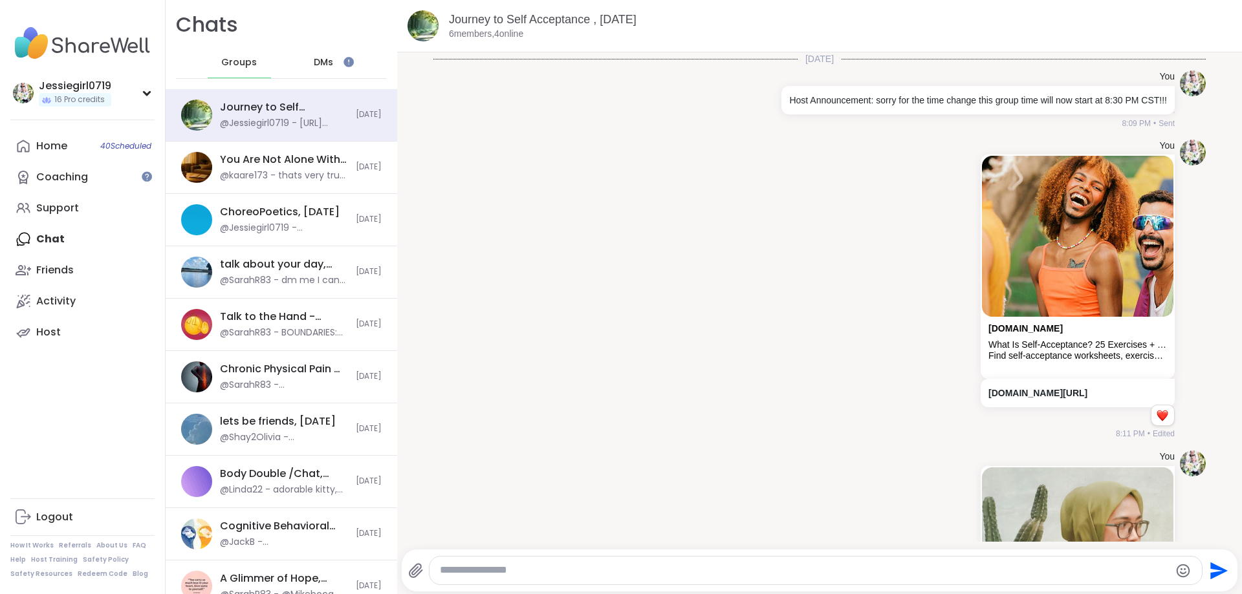
click at [1017, 563] on div at bounding box center [816, 571] width 773 height 28
click at [1148, 572] on textarea "Type your message" at bounding box center [805, 571] width 730 height 14
paste textarea "**********"
type textarea "**********"
click at [1217, 574] on icon "Send" at bounding box center [1218, 570] width 17 height 17
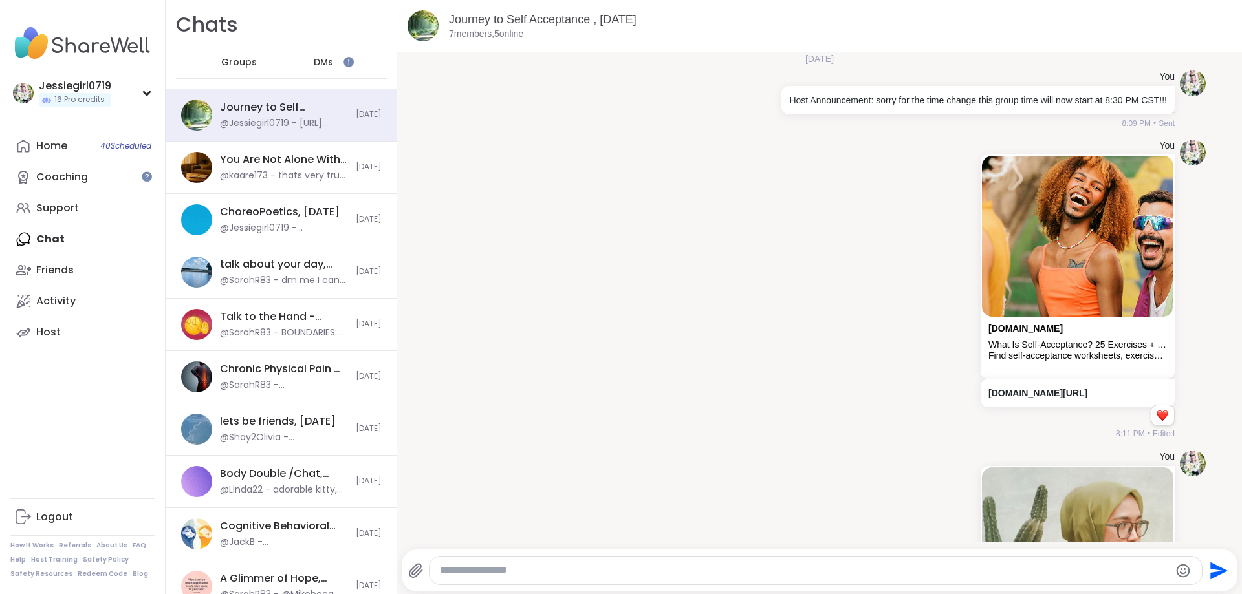
scroll to position [266, 0]
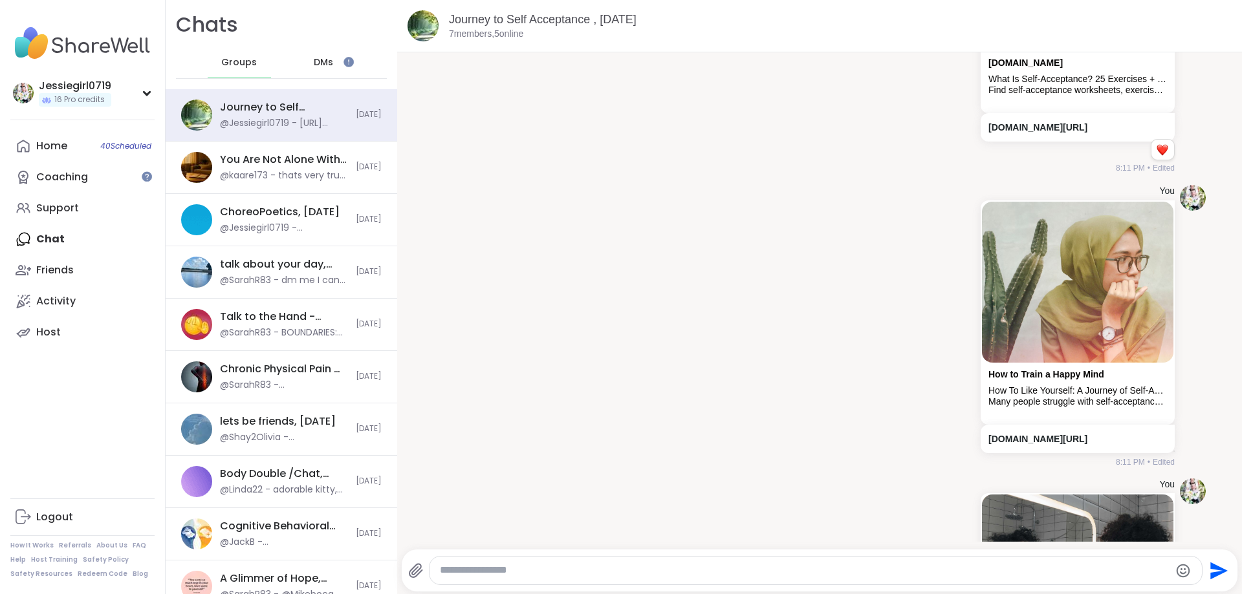
click at [1051, 569] on textarea "Type your message" at bounding box center [805, 571] width 730 height 14
paste textarea "**********"
type textarea "**********"
click at [1222, 570] on icon "Send" at bounding box center [1218, 570] width 17 height 17
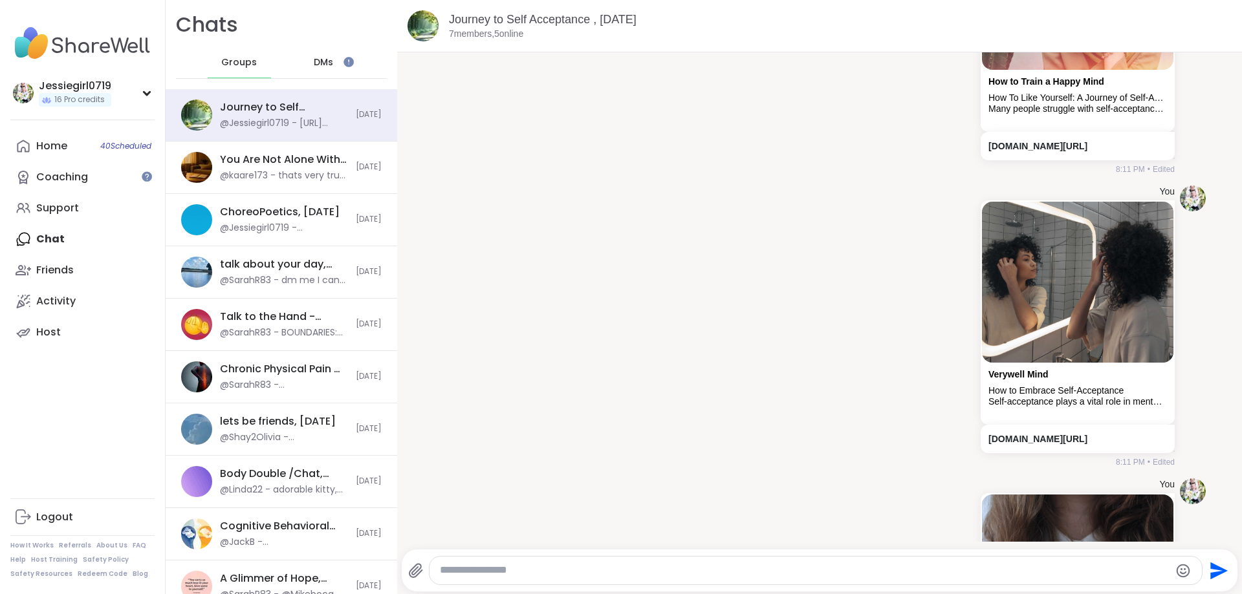
click at [964, 570] on textarea "Type your message" at bounding box center [805, 571] width 730 height 14
paste textarea "**********"
type textarea "**********"
click at [1212, 574] on icon "Send" at bounding box center [1218, 570] width 17 height 17
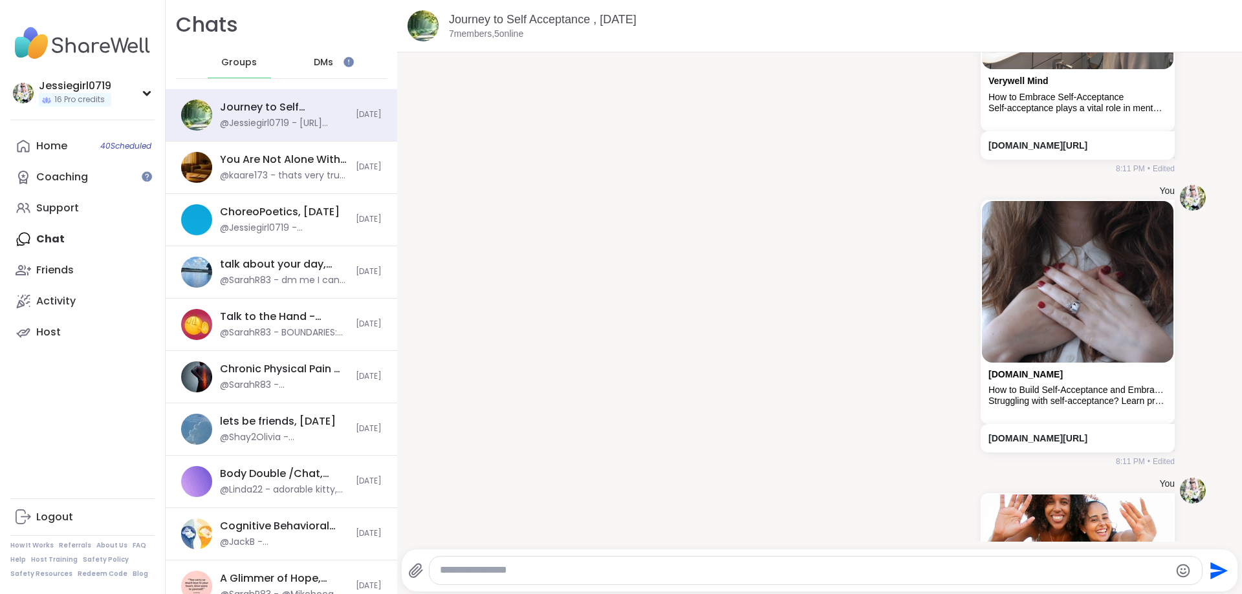
click at [1032, 569] on textarea "Type your message" at bounding box center [805, 571] width 730 height 14
paste textarea "**********"
type textarea "**********"
click at [1216, 573] on icon "Send" at bounding box center [1218, 570] width 17 height 17
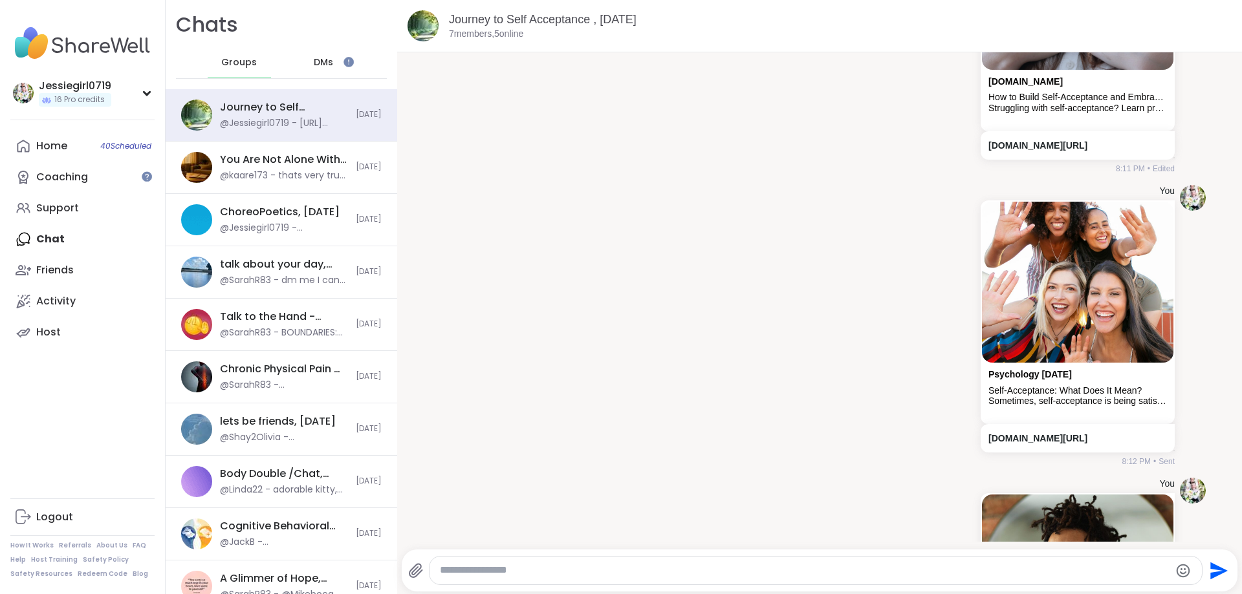
click at [1014, 574] on textarea "Type your message" at bounding box center [805, 571] width 730 height 14
paste textarea "**********"
type textarea "**********"
click at [1217, 563] on icon "Send" at bounding box center [1217, 571] width 21 height 21
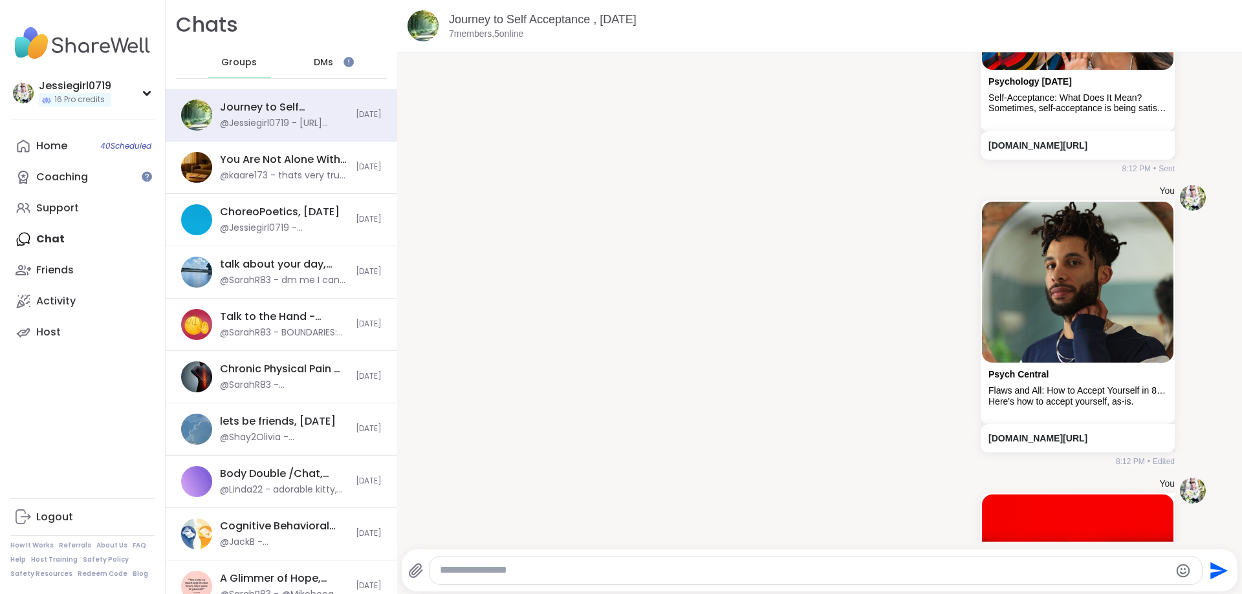
click at [927, 569] on textarea "Type your message" at bounding box center [805, 571] width 730 height 14
paste textarea "**********"
type textarea "**********"
click at [1213, 577] on icon "Send" at bounding box center [1218, 570] width 17 height 17
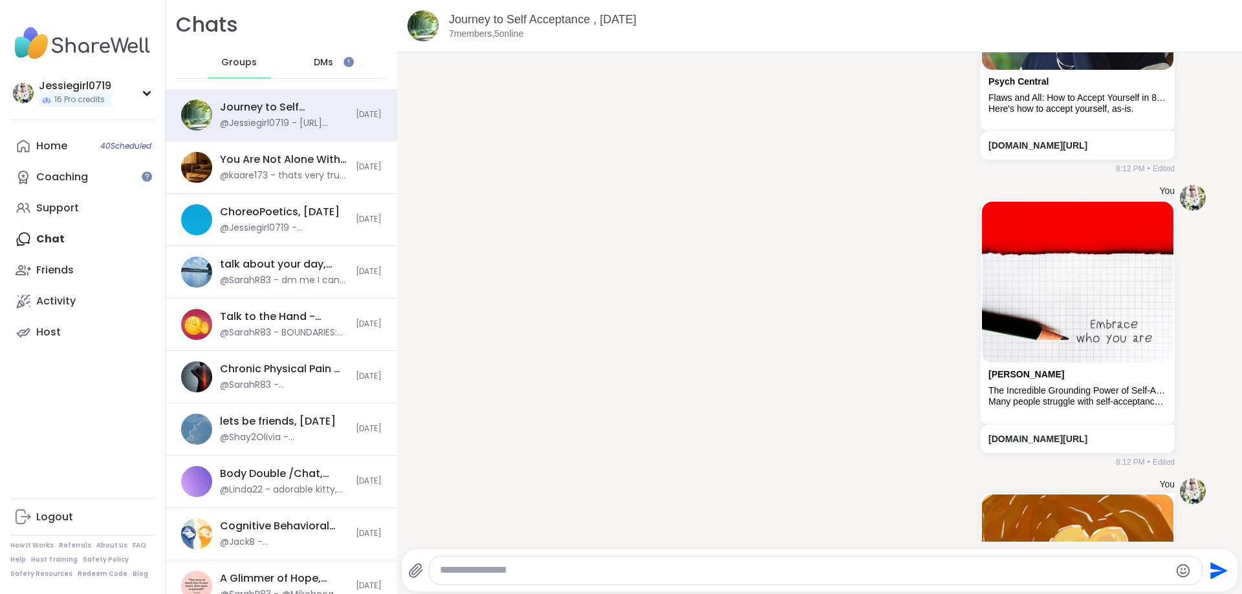
click at [851, 571] on textarea "Type your message" at bounding box center [805, 571] width 730 height 14
paste textarea "**********"
type textarea "**********"
click at [1221, 567] on icon "Send" at bounding box center [1217, 571] width 21 height 21
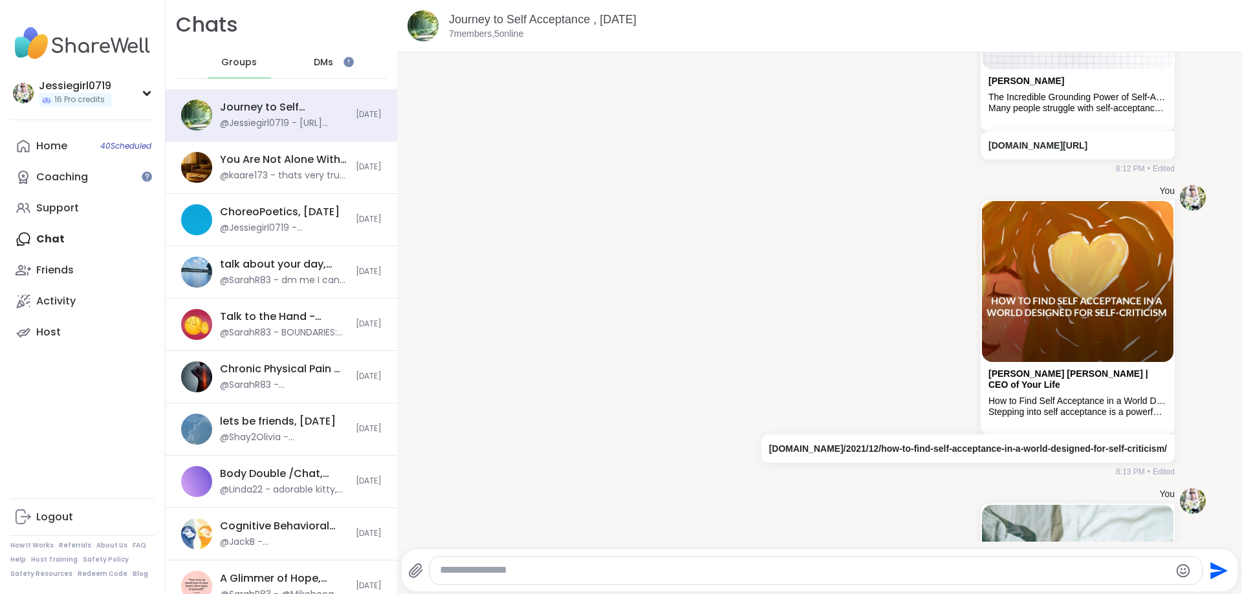
click at [989, 560] on div at bounding box center [816, 571] width 773 height 28
click at [997, 571] on textarea "Type your message" at bounding box center [805, 571] width 730 height 14
paste textarea "**********"
type textarea "**********"
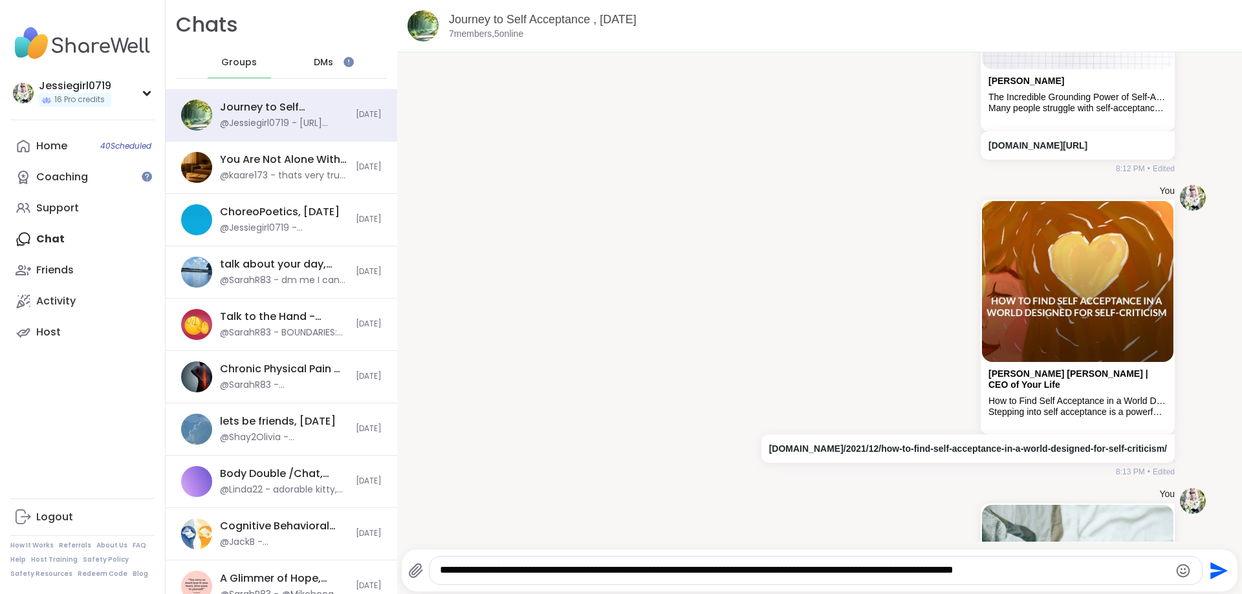
click at [1217, 572] on icon "Send" at bounding box center [1218, 570] width 17 height 17
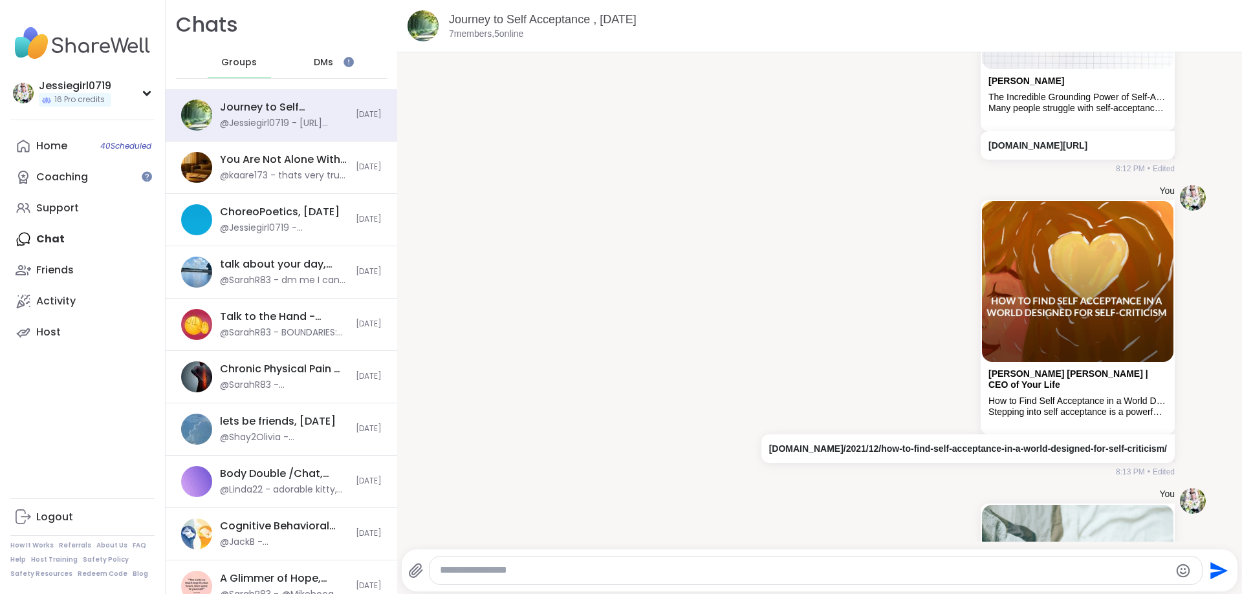
scroll to position [2331, 0]
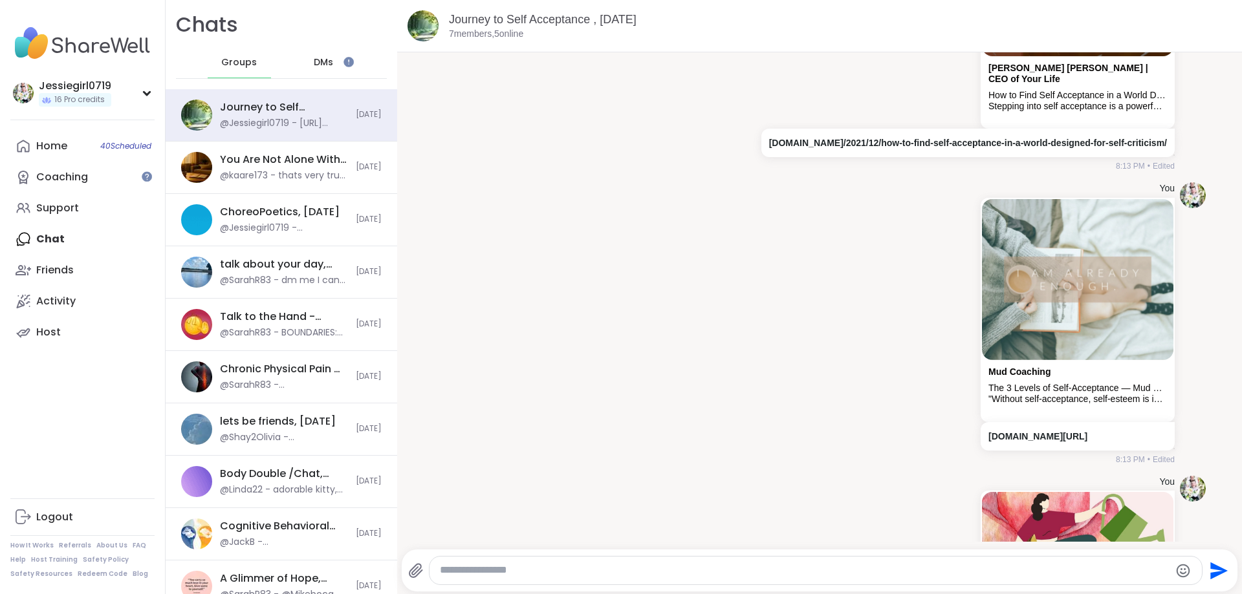
click at [1010, 569] on textarea "Type your message" at bounding box center [805, 571] width 730 height 14
paste textarea "**********"
type textarea "**********"
click at [1220, 570] on icon "Send" at bounding box center [1218, 570] width 17 height 17
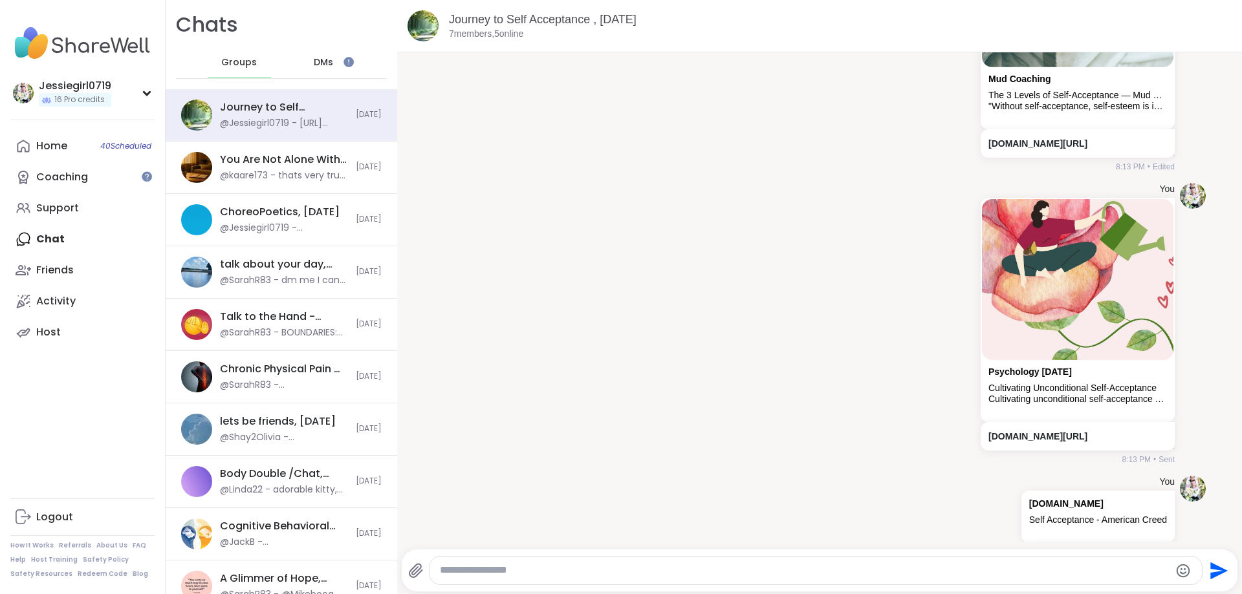
click at [1018, 568] on textarea "Type your message" at bounding box center [805, 571] width 730 height 14
paste textarea "**********"
type textarea "**********"
click at [1214, 569] on icon "Send" at bounding box center [1218, 570] width 17 height 17
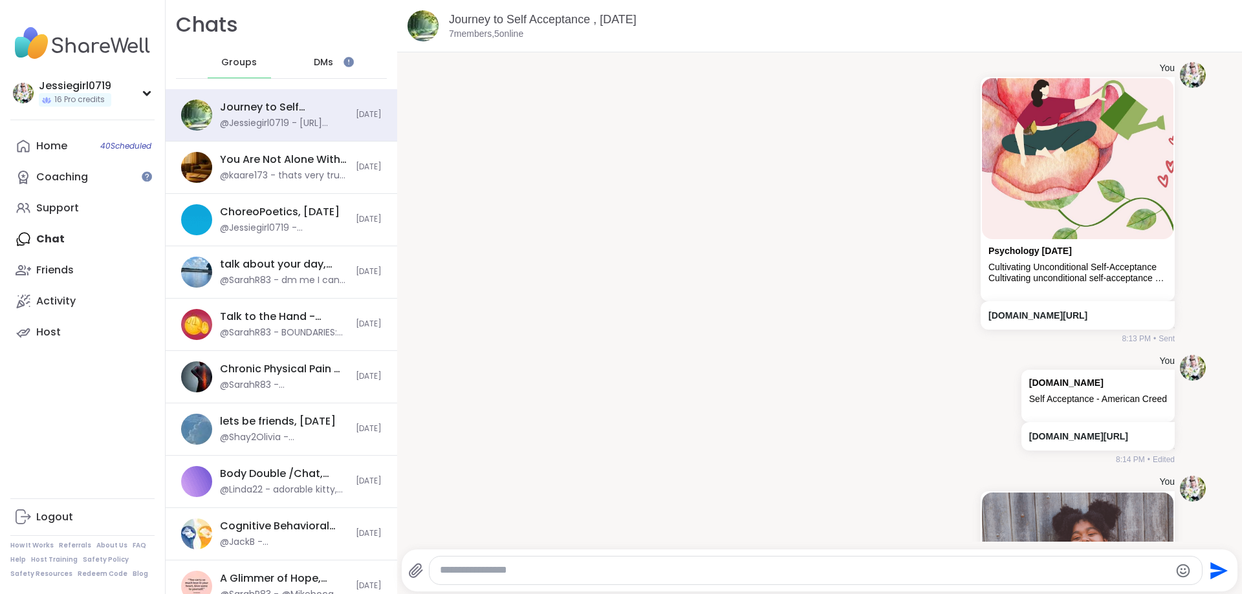
click at [965, 571] on textarea "Type your message" at bounding box center [805, 571] width 730 height 14
paste textarea "**********"
type textarea "**********"
click at [1217, 566] on icon "Send" at bounding box center [1218, 570] width 17 height 17
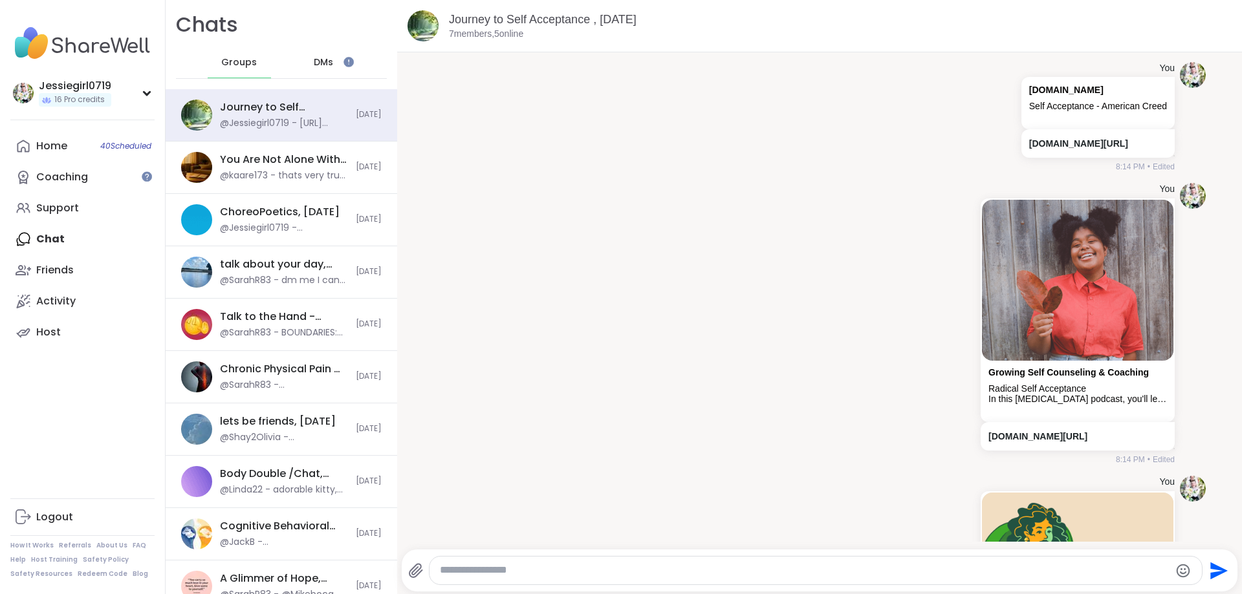
click at [1005, 554] on div "Send" at bounding box center [820, 571] width 836 height 42
click at [1003, 567] on textarea "Type your message" at bounding box center [805, 571] width 730 height 14
paste textarea "**********"
type textarea "**********"
click at [1215, 571] on icon "Send" at bounding box center [1217, 571] width 21 height 21
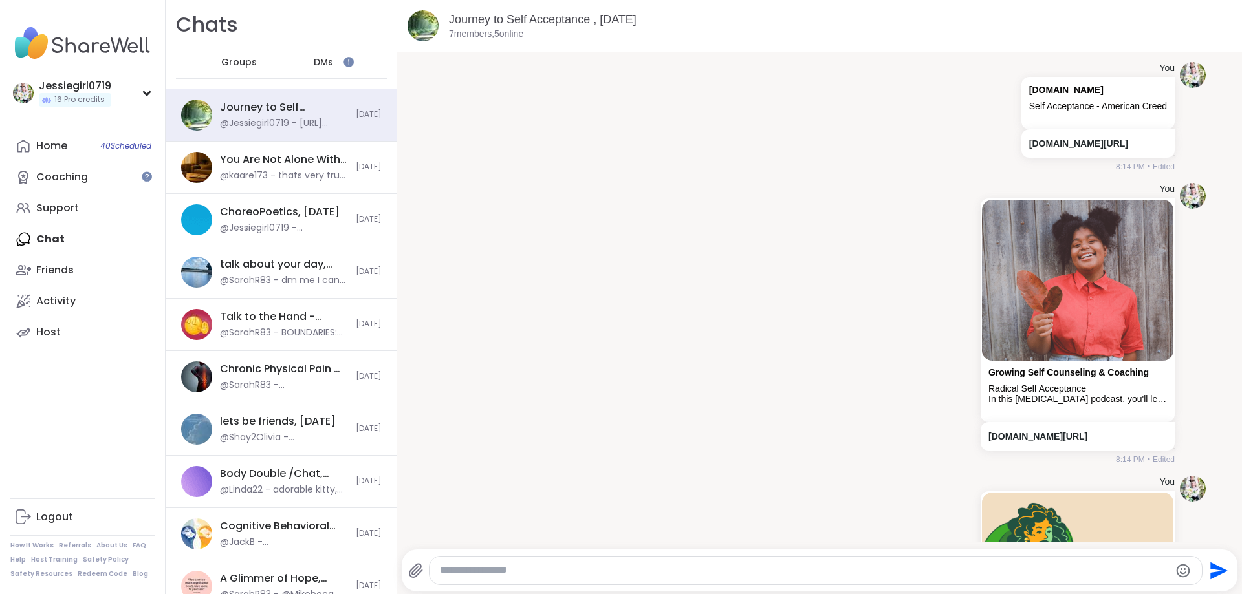
scroll to position [3332, 0]
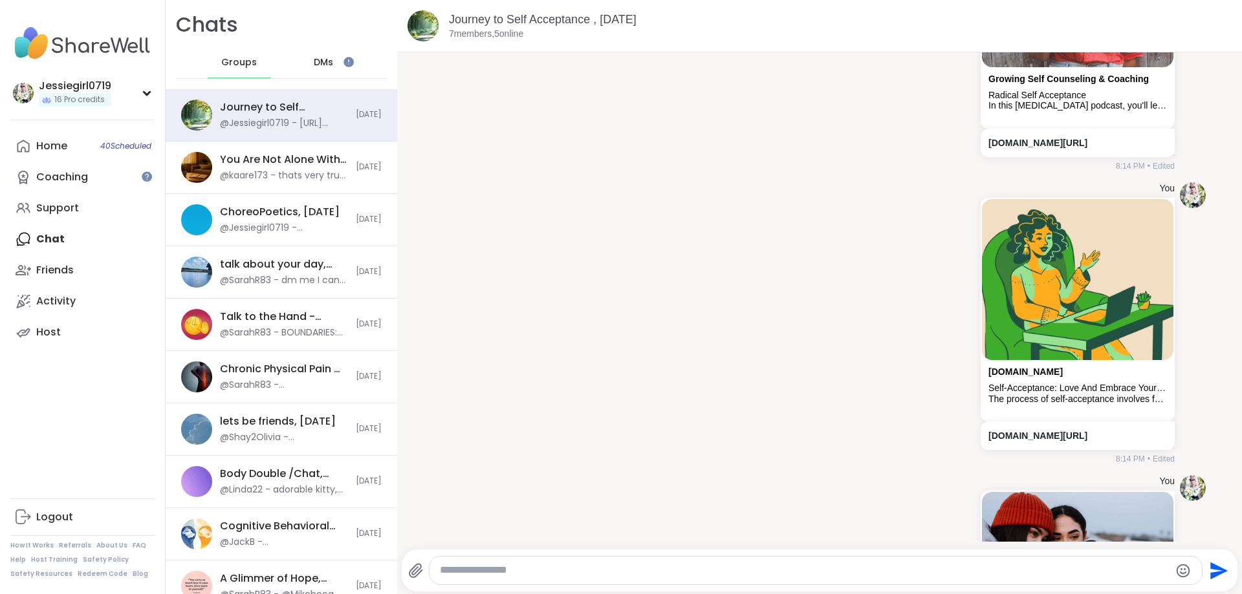
click at [957, 576] on textarea "Type your message" at bounding box center [805, 571] width 730 height 14
drag, startPoint x: 957, startPoint y: 512, endPoint x: 1014, endPoint y: 423, distance: 105.5
click at [1014, 422] on div "betterhelp.com Self-Acceptance: Love And Embrace Your Worth | BetterHelp The pr…" at bounding box center [1078, 310] width 194 height 224
click at [908, 567] on textarea "Type your message" at bounding box center [805, 571] width 730 height 14
paste textarea "**********"
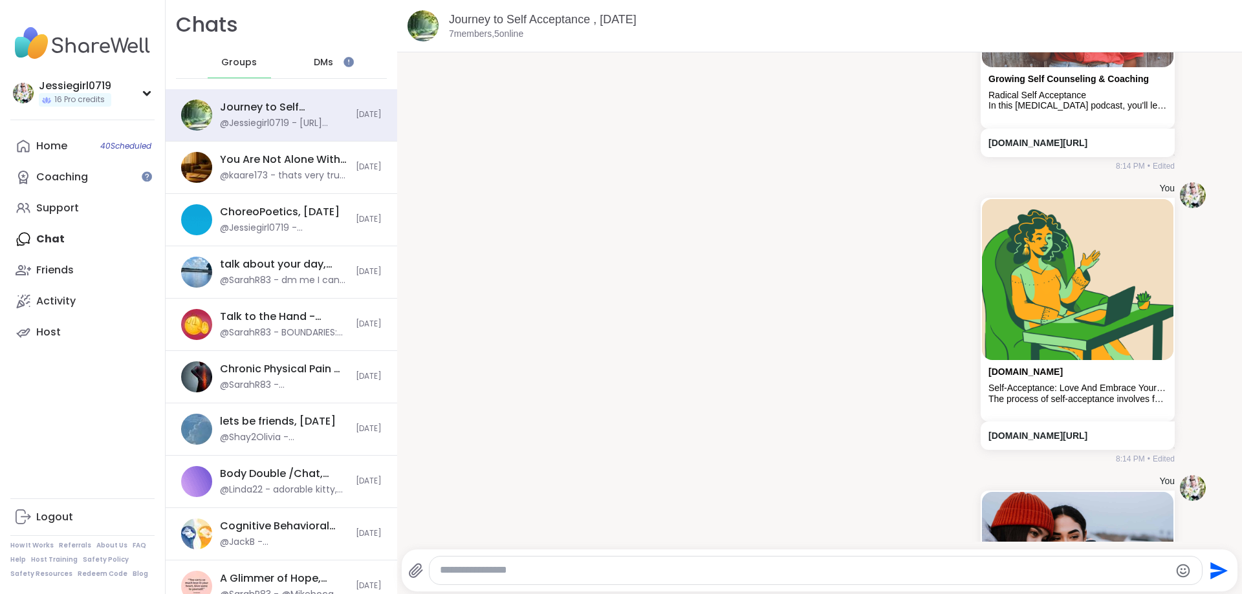
type textarea "**********"
click at [1214, 567] on icon "Send" at bounding box center [1218, 570] width 17 height 17
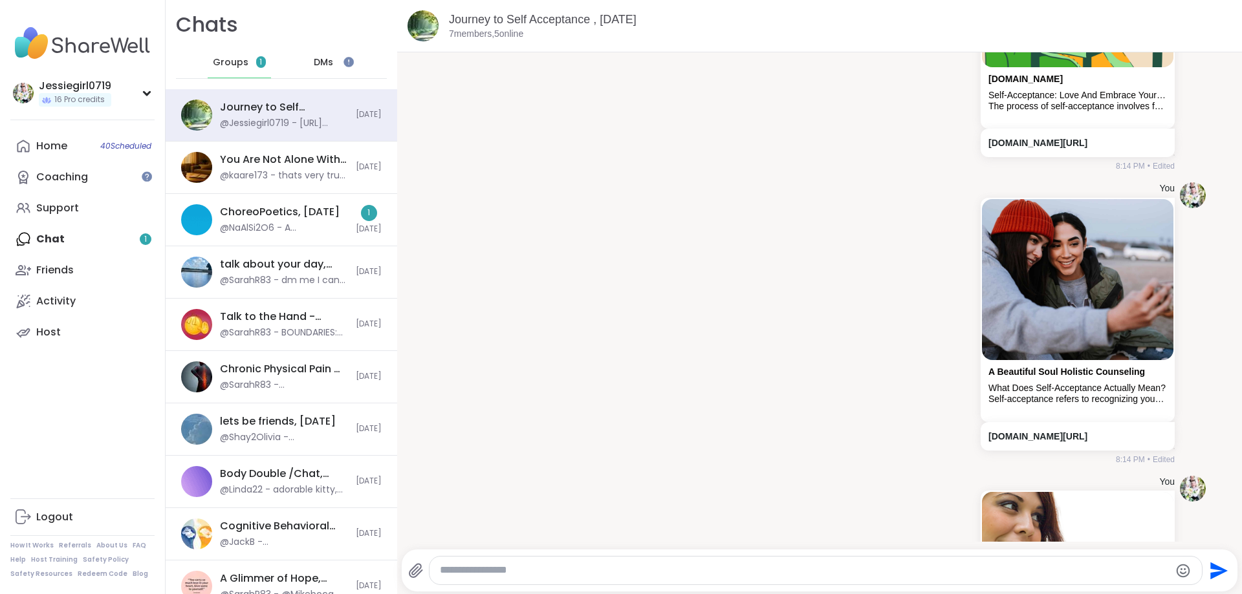
click at [1040, 559] on div at bounding box center [816, 571] width 773 height 28
click at [1051, 563] on div at bounding box center [816, 571] width 773 height 28
click at [1052, 569] on textarea "Type your message" at bounding box center [805, 571] width 730 height 14
paste textarea "**********"
type textarea "**********"
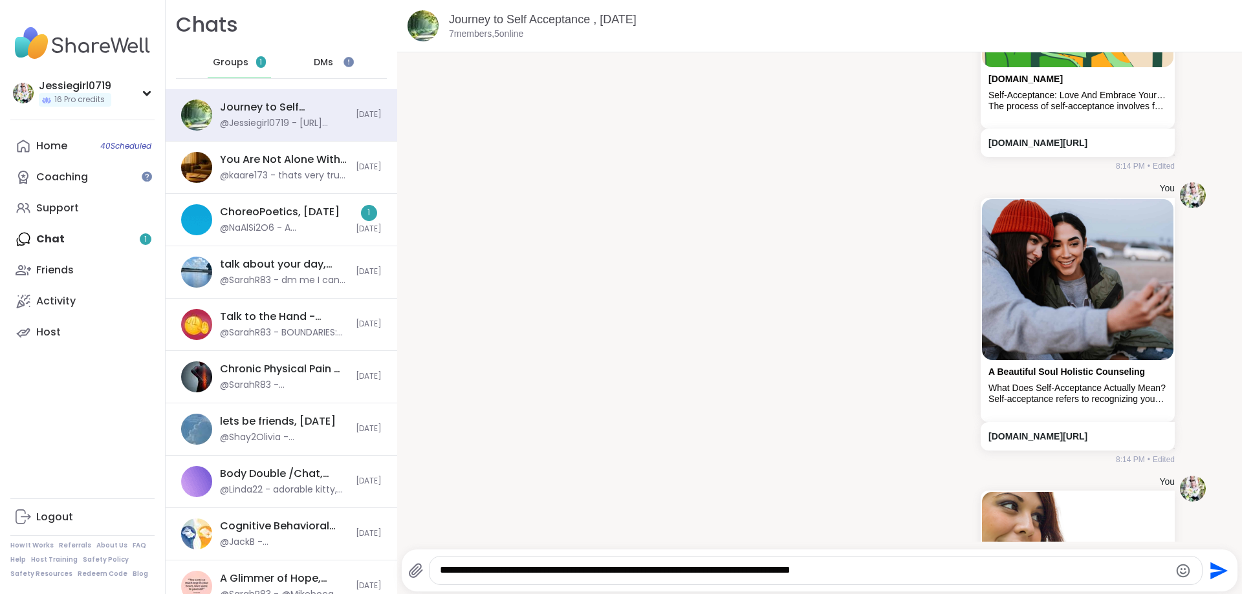
click at [1208, 572] on icon "Send" at bounding box center [1217, 571] width 21 height 21
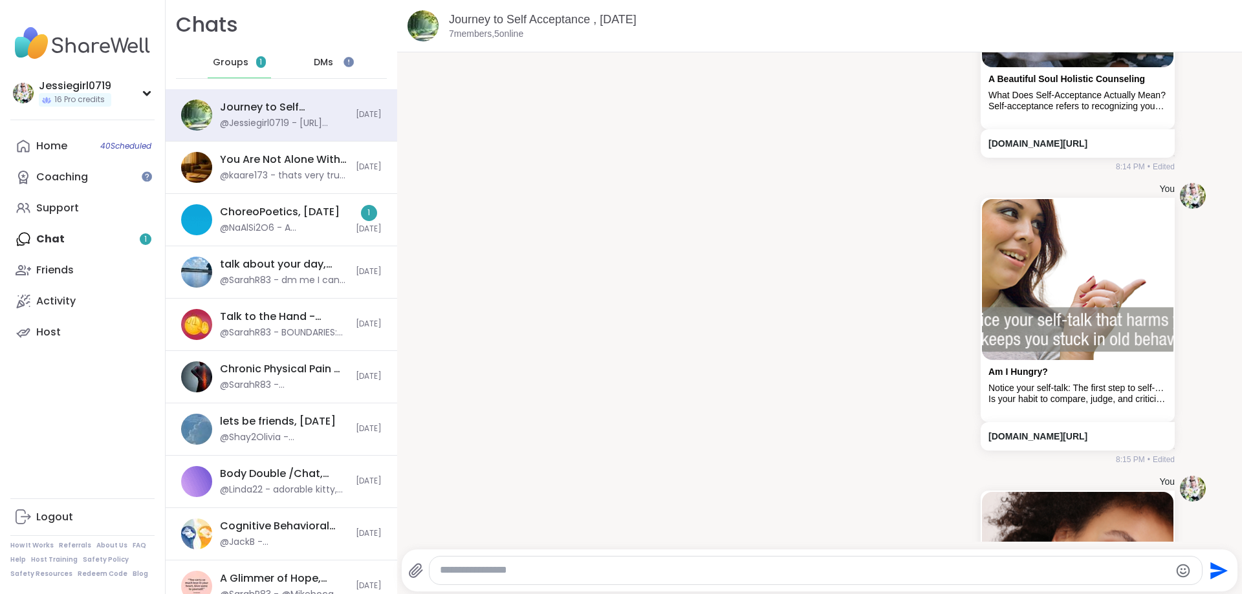
click at [859, 571] on textarea "Type your message" at bounding box center [805, 571] width 730 height 14
paste textarea "**********"
type textarea "**********"
click at [1217, 569] on icon "Send" at bounding box center [1218, 570] width 17 height 17
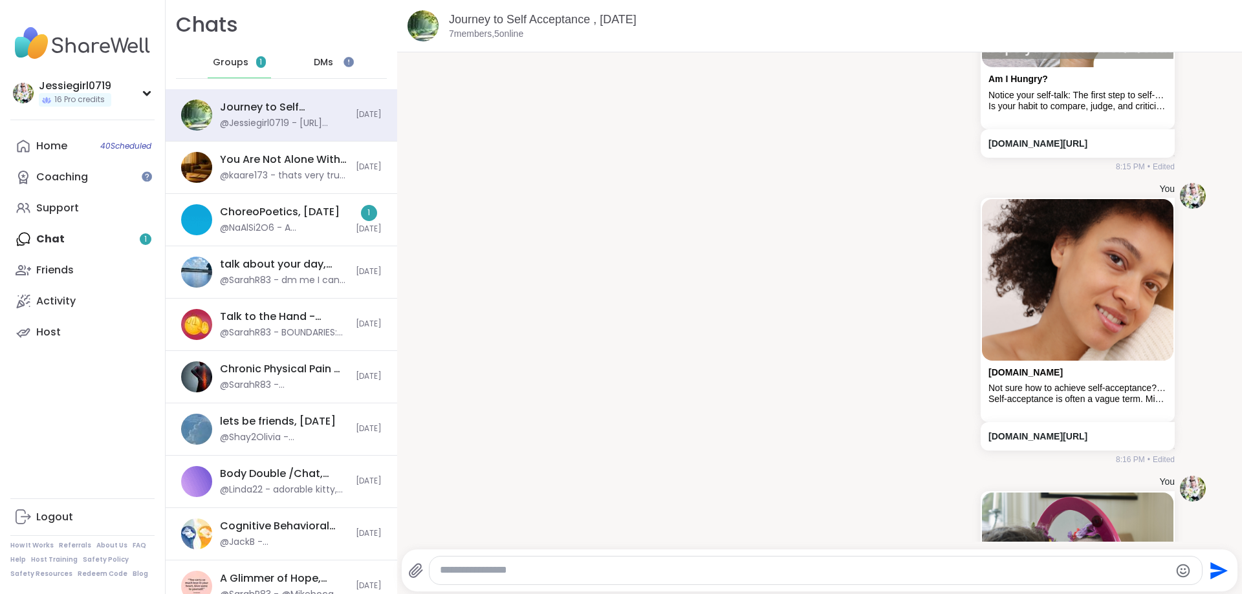
click at [1074, 572] on textarea "Type your message" at bounding box center [805, 571] width 730 height 14
paste textarea "**********"
type textarea "**********"
click at [1214, 577] on icon "Send" at bounding box center [1218, 570] width 17 height 17
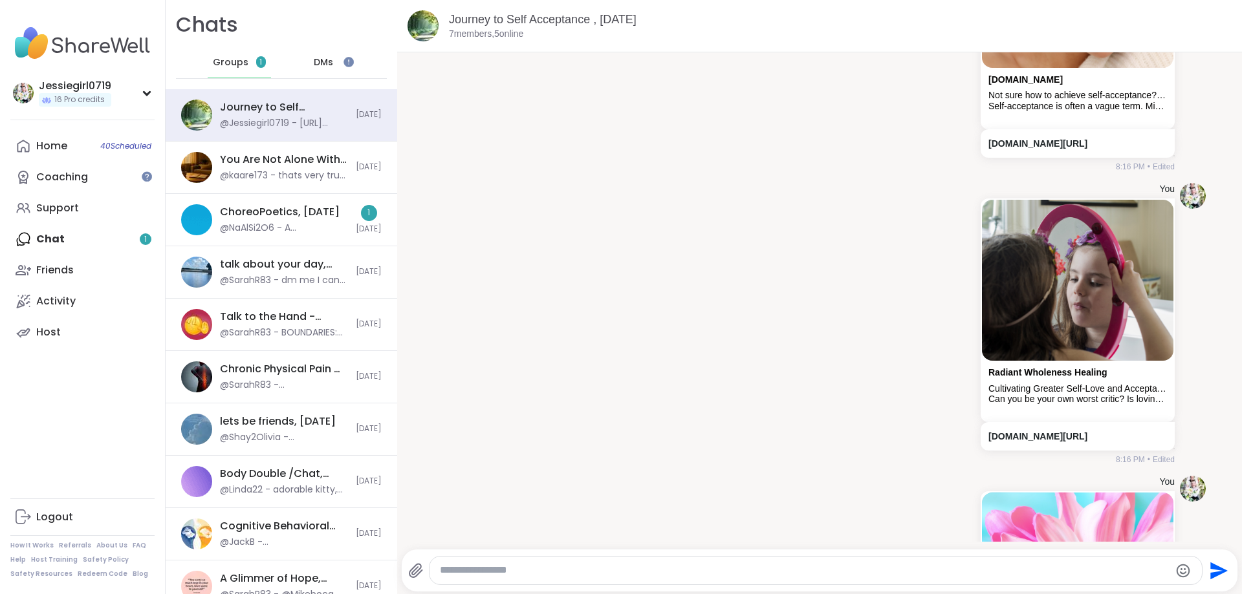
click at [911, 588] on div "Send" at bounding box center [820, 571] width 836 height 42
click at [911, 578] on div at bounding box center [816, 571] width 773 height 28
click at [822, 573] on textarea "Type your message" at bounding box center [805, 571] width 730 height 14
paste textarea "**********"
type textarea "**********"
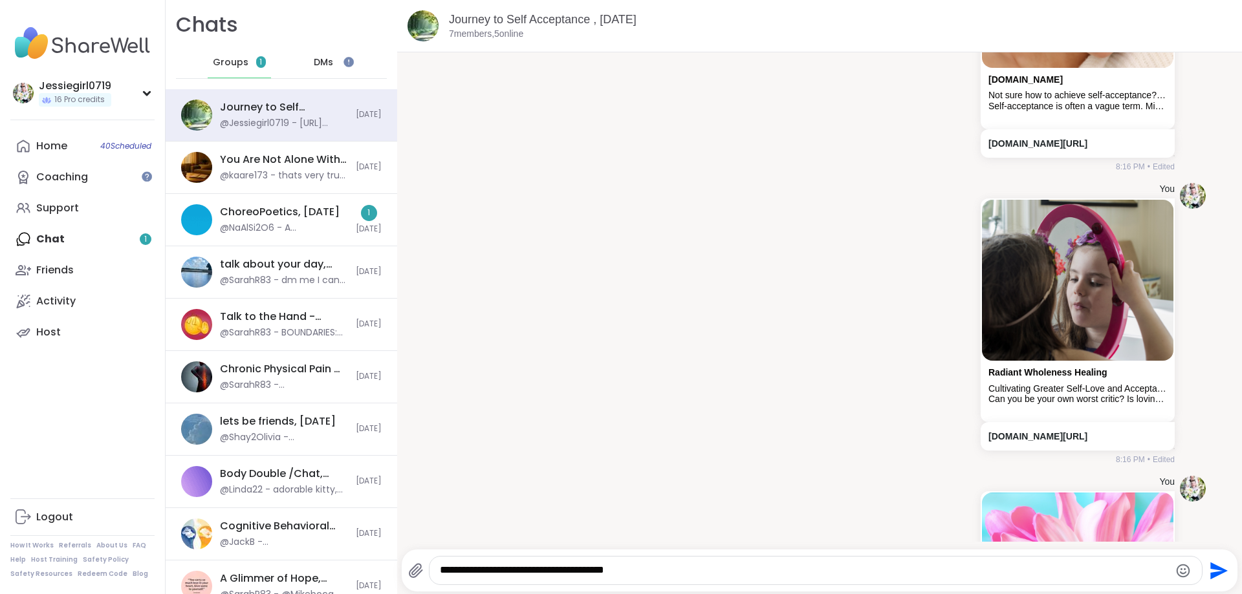
click at [1213, 568] on icon "Send" at bounding box center [1218, 570] width 17 height 17
click at [831, 565] on textarea "Type your message" at bounding box center [805, 571] width 730 height 14
paste textarea "**********"
type textarea "**********"
click at [1221, 575] on icon "Send" at bounding box center [1217, 571] width 21 height 21
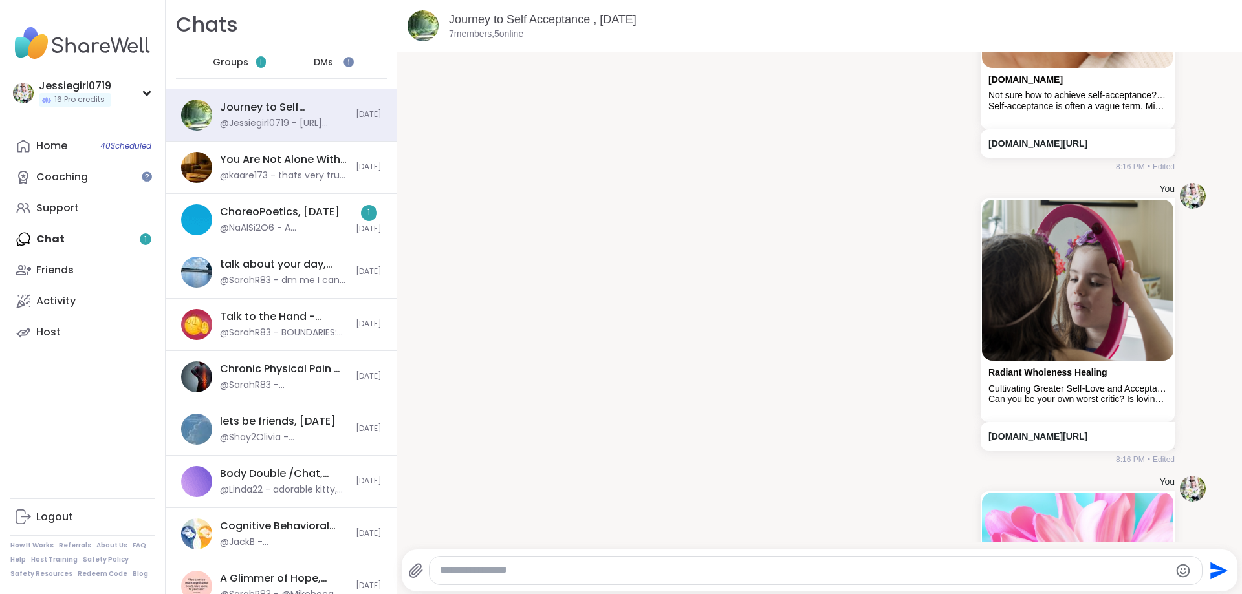
click at [1014, 572] on textarea "Type your message" at bounding box center [805, 571] width 730 height 14
paste textarea "**********"
type textarea "**********"
click at [1221, 572] on icon "Send" at bounding box center [1218, 570] width 17 height 17
click at [913, 577] on textarea "Type your message" at bounding box center [805, 571] width 730 height 14
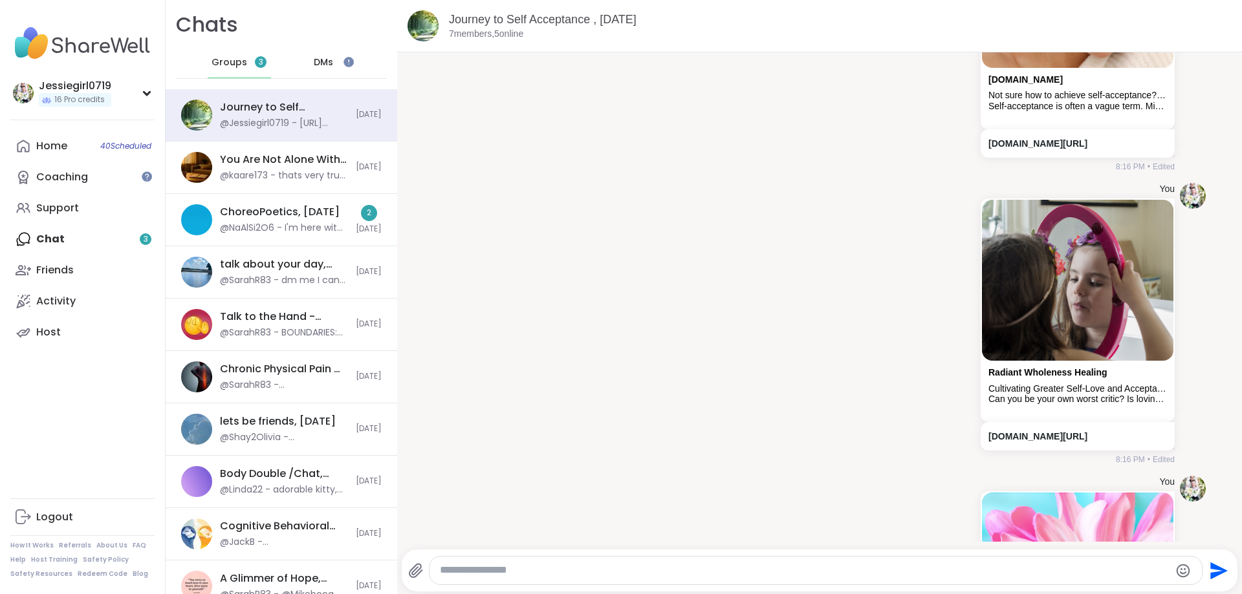
paste textarea "**********"
type textarea "**********"
click at [1214, 574] on icon "Send" at bounding box center [1218, 570] width 17 height 17
click at [806, 575] on textarea "Type your message" at bounding box center [805, 571] width 730 height 14
paste textarea "**********"
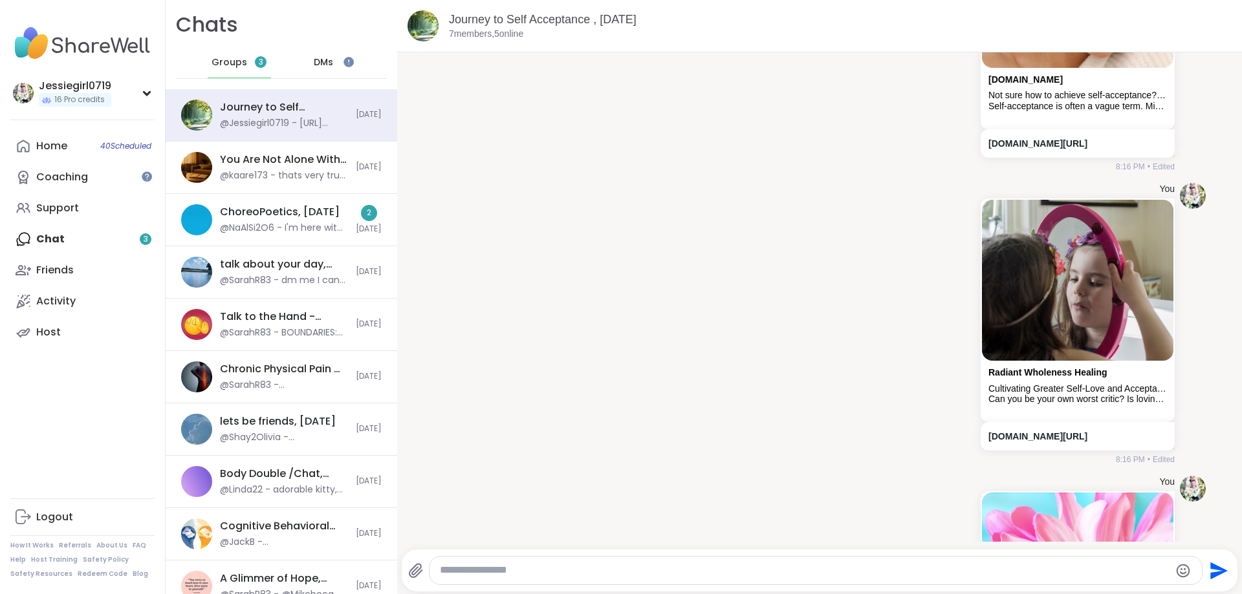
type textarea "**********"
click at [1219, 572] on icon "Send" at bounding box center [1218, 570] width 17 height 17
click at [896, 566] on textarea "Type your message" at bounding box center [805, 571] width 730 height 14
paste textarea "**********"
type textarea "**********"
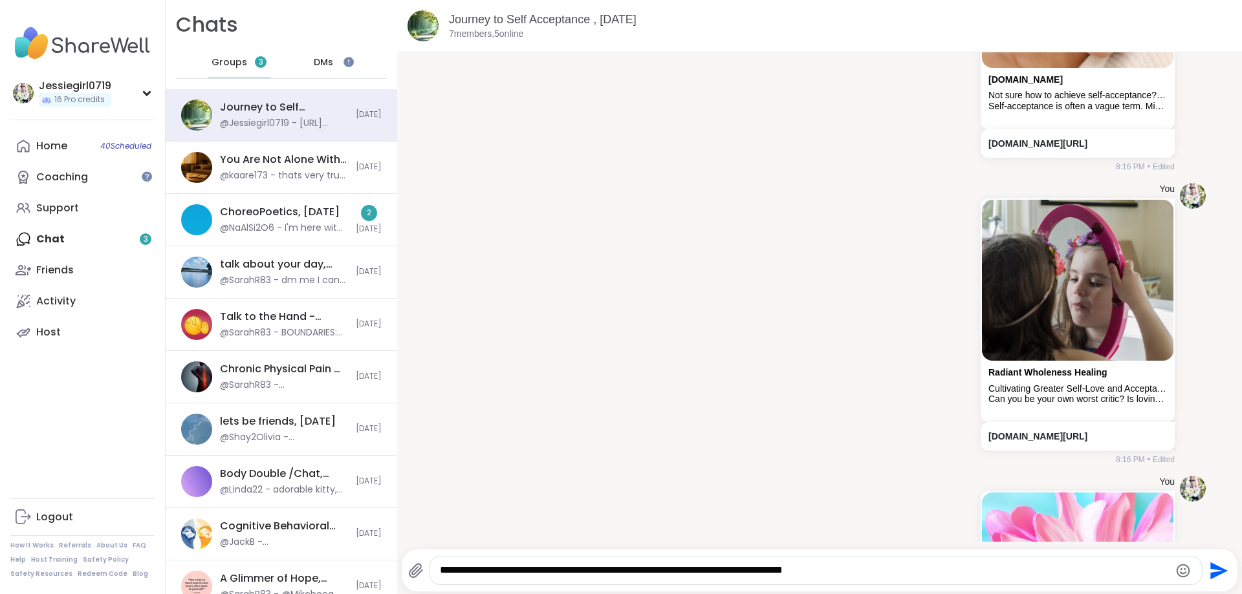
click at [1218, 576] on icon "Send" at bounding box center [1218, 570] width 17 height 17
click at [848, 569] on textarea "Type your message" at bounding box center [805, 571] width 730 height 14
paste textarea "**********"
type textarea "**********"
click at [1214, 572] on icon "Send" at bounding box center [1217, 571] width 21 height 21
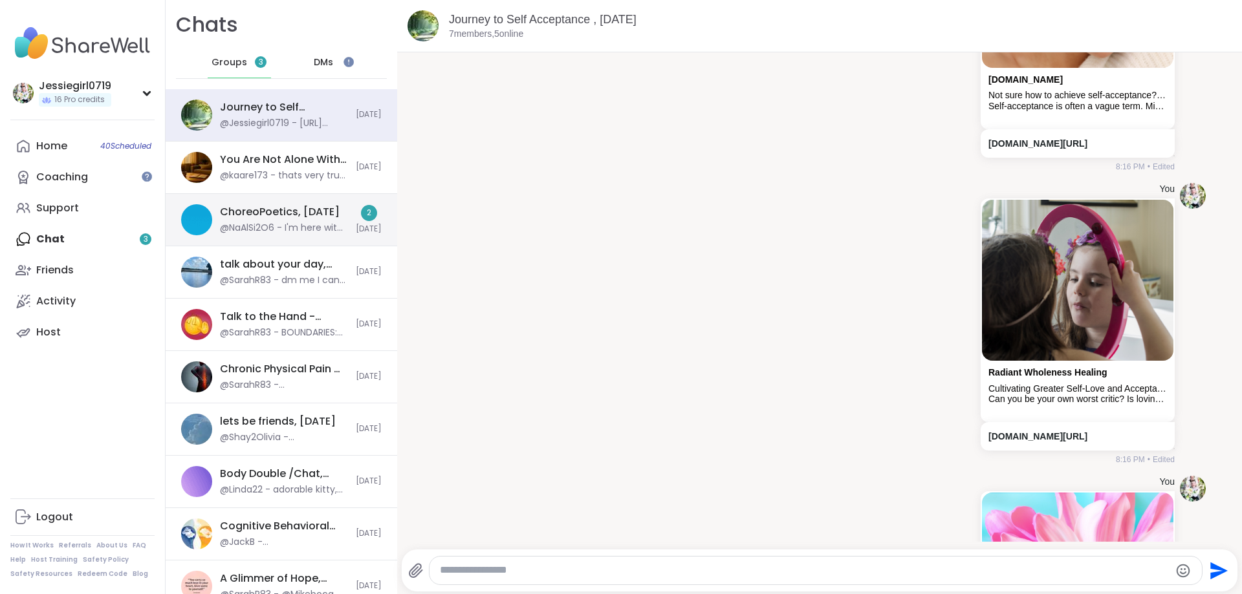
click at [300, 208] on div "ChoreoPoetics, Sep 10" at bounding box center [280, 212] width 120 height 14
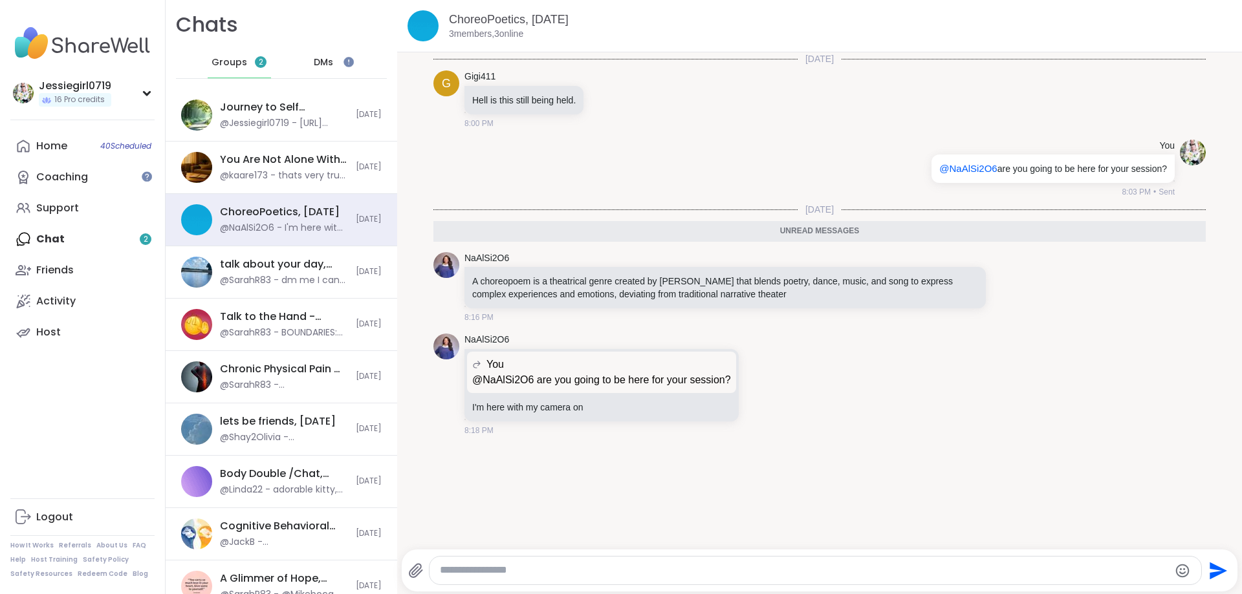
click at [218, 63] on span "Groups" at bounding box center [230, 62] width 36 height 13
click at [238, 67] on span "Groups" at bounding box center [230, 62] width 36 height 13
click at [76, 146] on link "Home 40 Scheduled" at bounding box center [82, 146] width 144 height 31
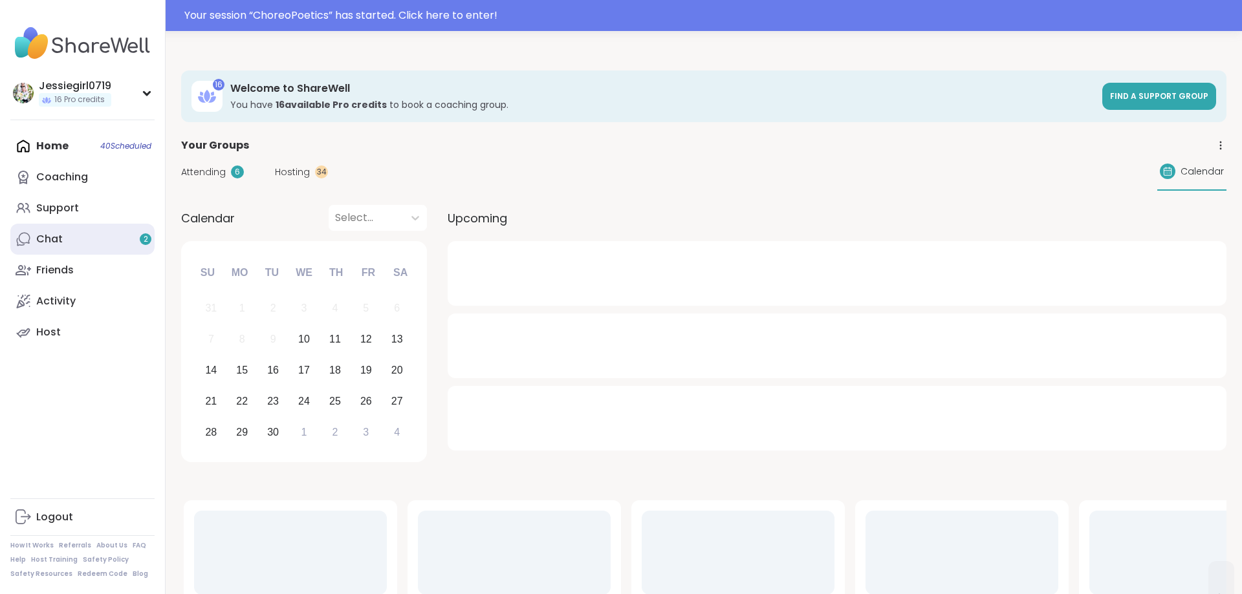
click at [80, 237] on link "Chat 2" at bounding box center [82, 239] width 144 height 31
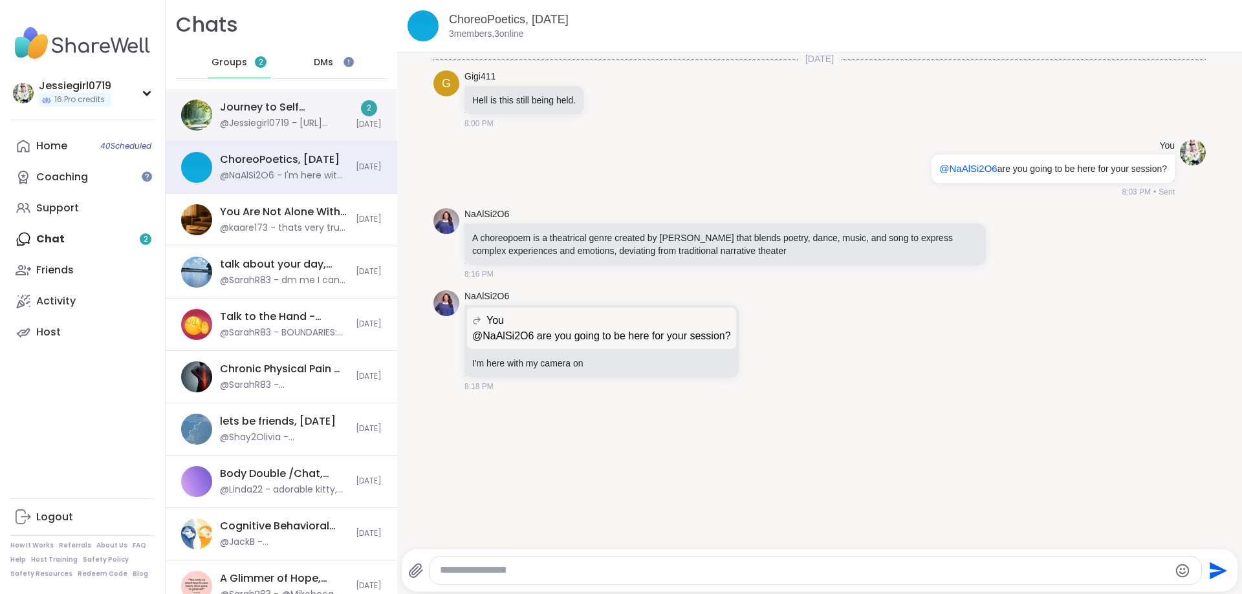
click at [305, 115] on div "Journey to Self Acceptance , Sep 10 @Jessiegirl0719 - https://community.thriveg…" at bounding box center [284, 115] width 128 height 30
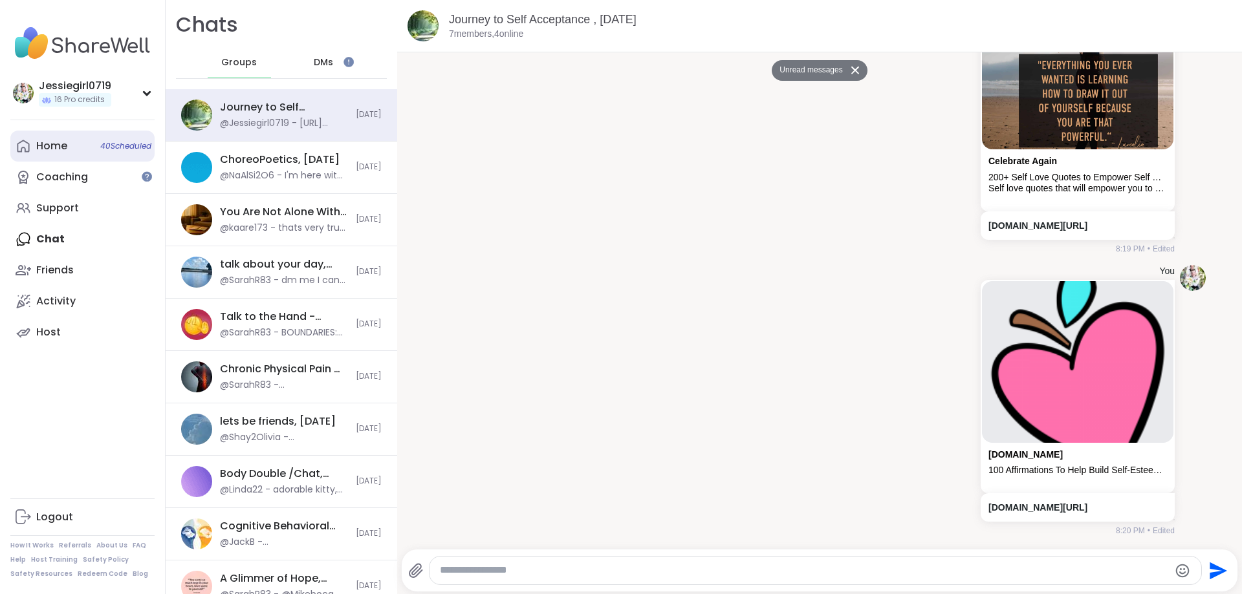
click at [36, 142] on div "Home 40 Scheduled" at bounding box center [51, 146] width 31 height 14
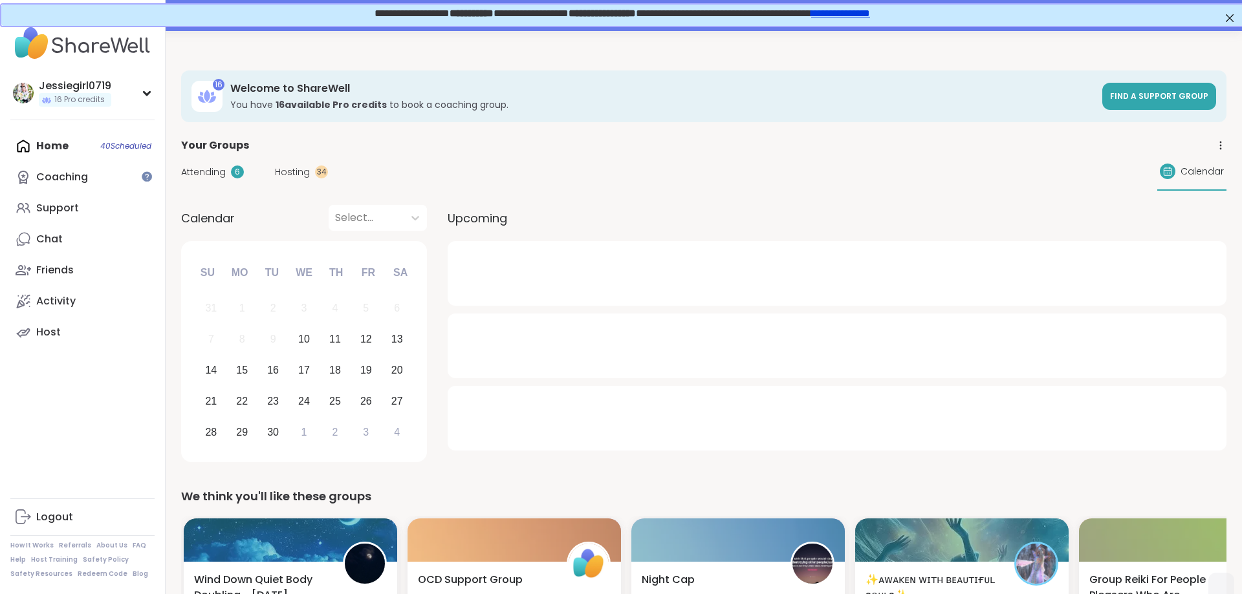
click at [197, 173] on span "Attending" at bounding box center [203, 173] width 45 height 14
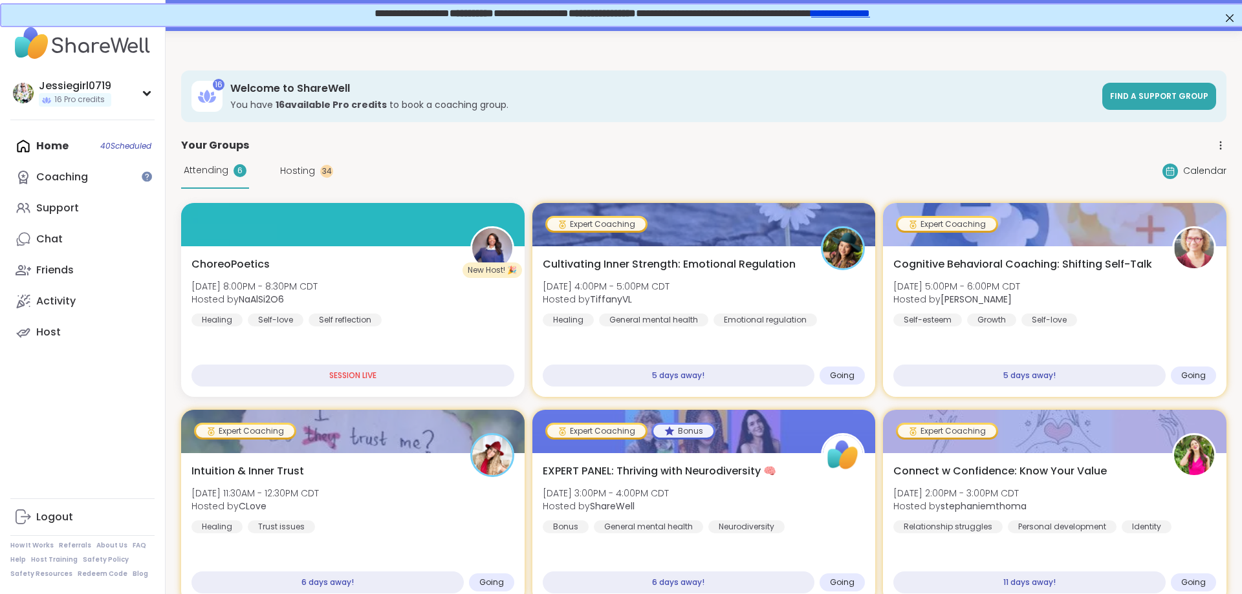
click at [290, 169] on span "Hosting" at bounding box center [297, 171] width 35 height 14
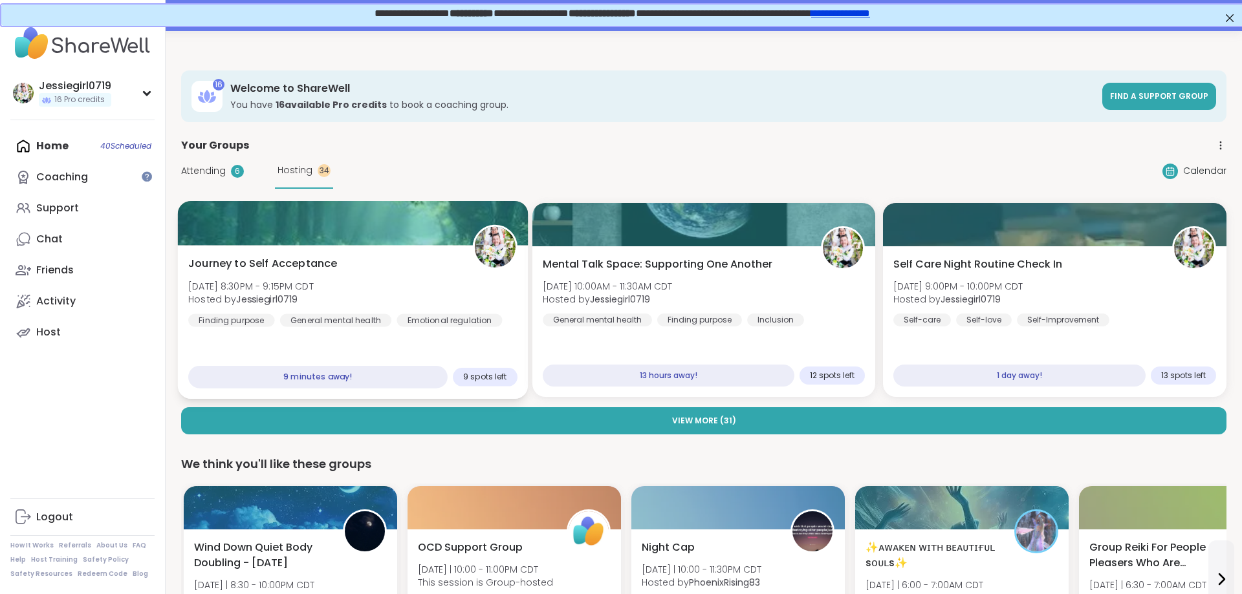
click at [412, 294] on div "Journey to Self Acceptance Wed, Sep 10 | 8:30PM - 9:15PM CDT Hosted by Jessiegi…" at bounding box center [352, 291] width 329 height 71
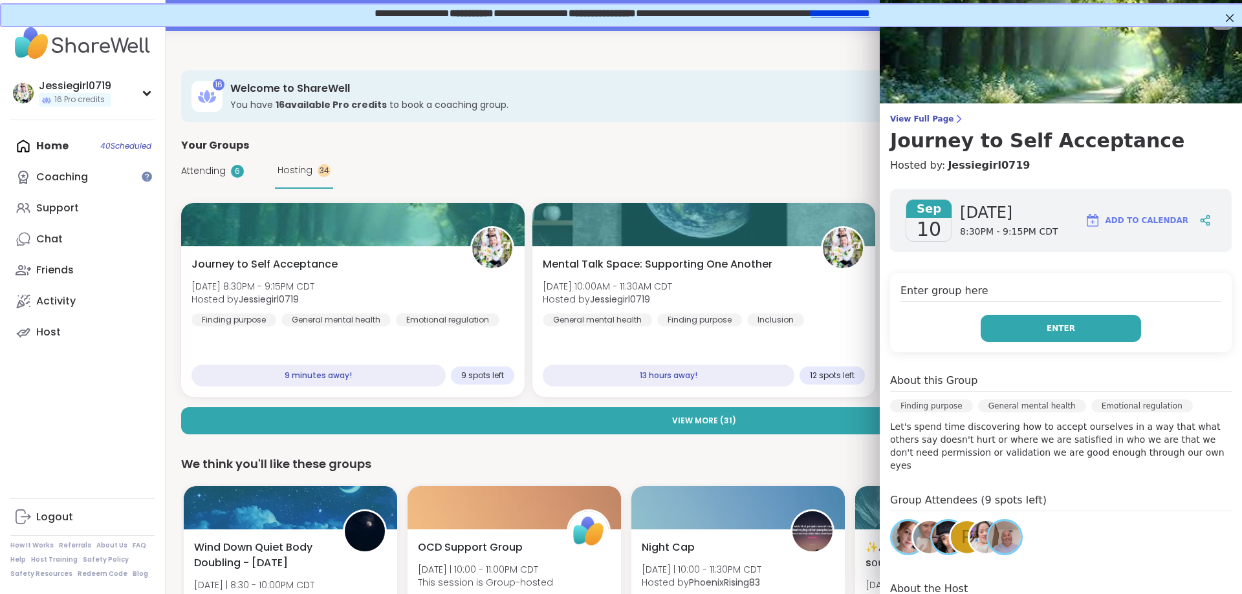
click at [1120, 334] on button "Enter" at bounding box center [1061, 328] width 160 height 27
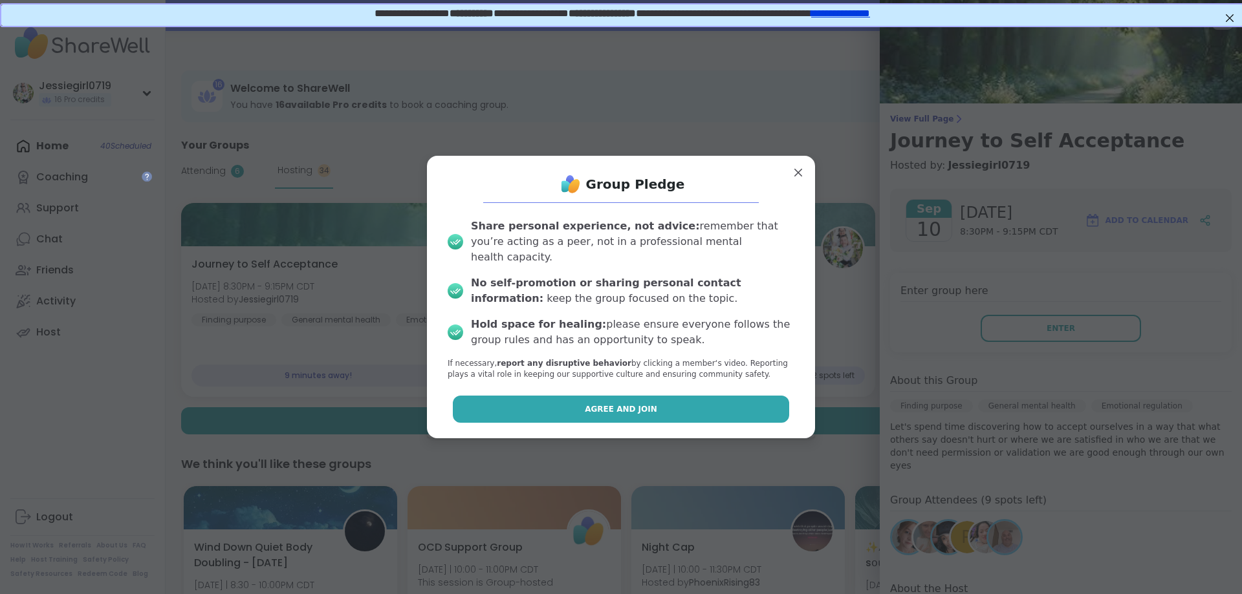
click at [648, 396] on button "Agree and Join" at bounding box center [621, 409] width 337 height 27
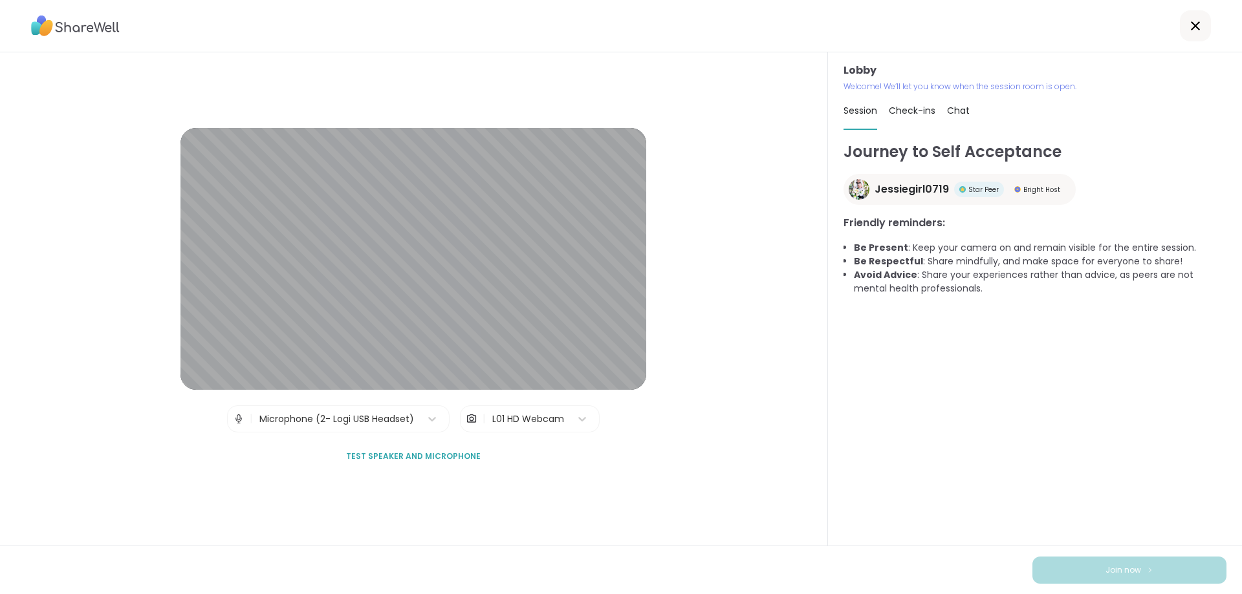
click at [1201, 23] on icon at bounding box center [1196, 26] width 16 height 16
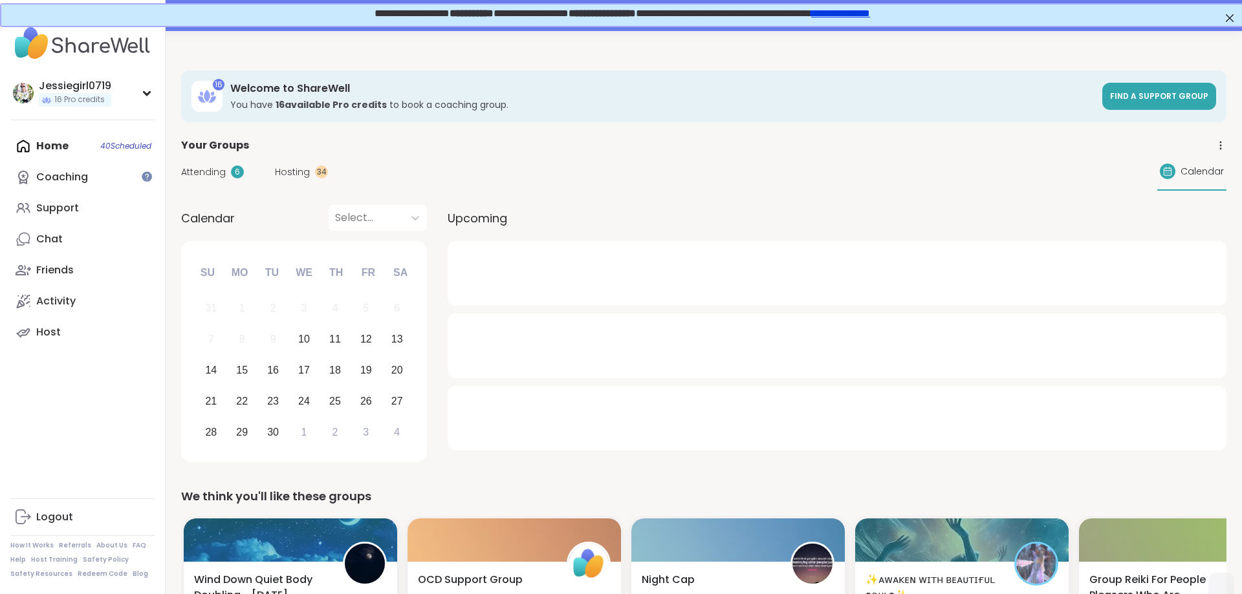
click at [289, 173] on span "Hosting" at bounding box center [292, 173] width 35 height 14
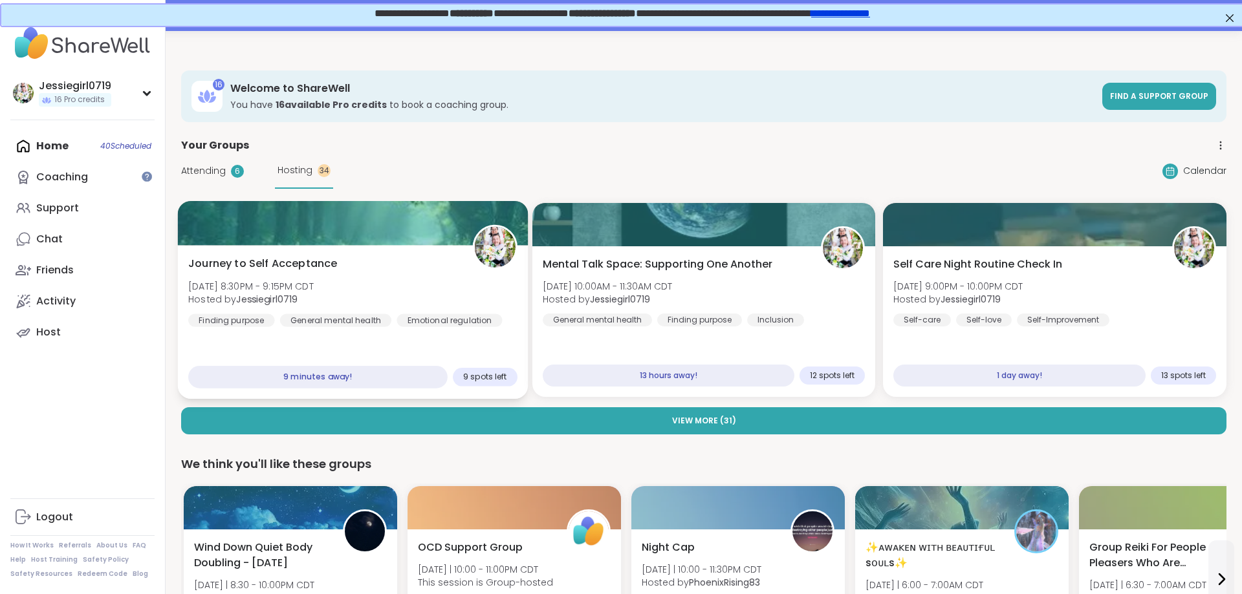
click at [308, 283] on span "Wed, Sep 10 | 8:30PM - 9:15PM CDT" at bounding box center [250, 285] width 125 height 13
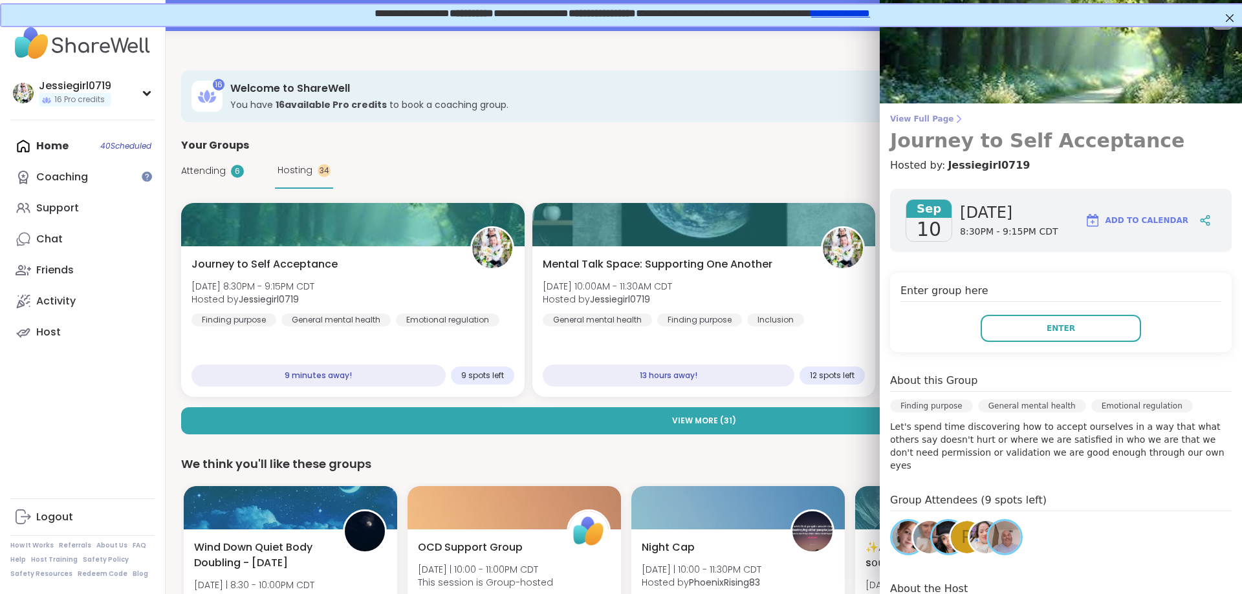
click at [915, 115] on span "View Full Page" at bounding box center [1061, 119] width 342 height 10
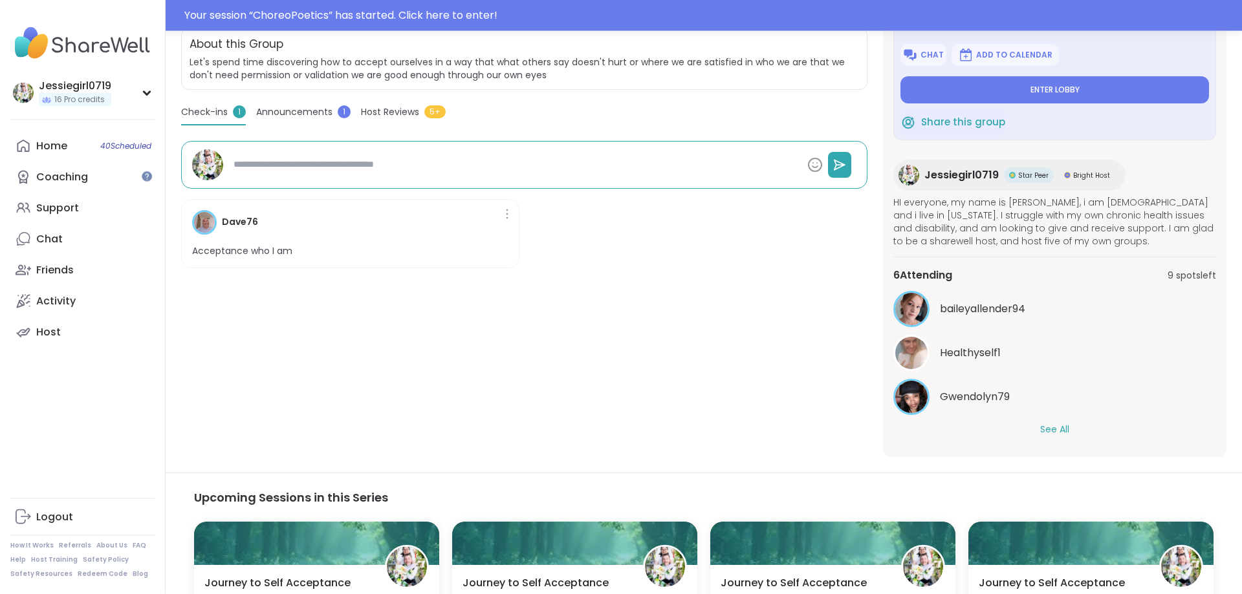
scroll to position [332, 0]
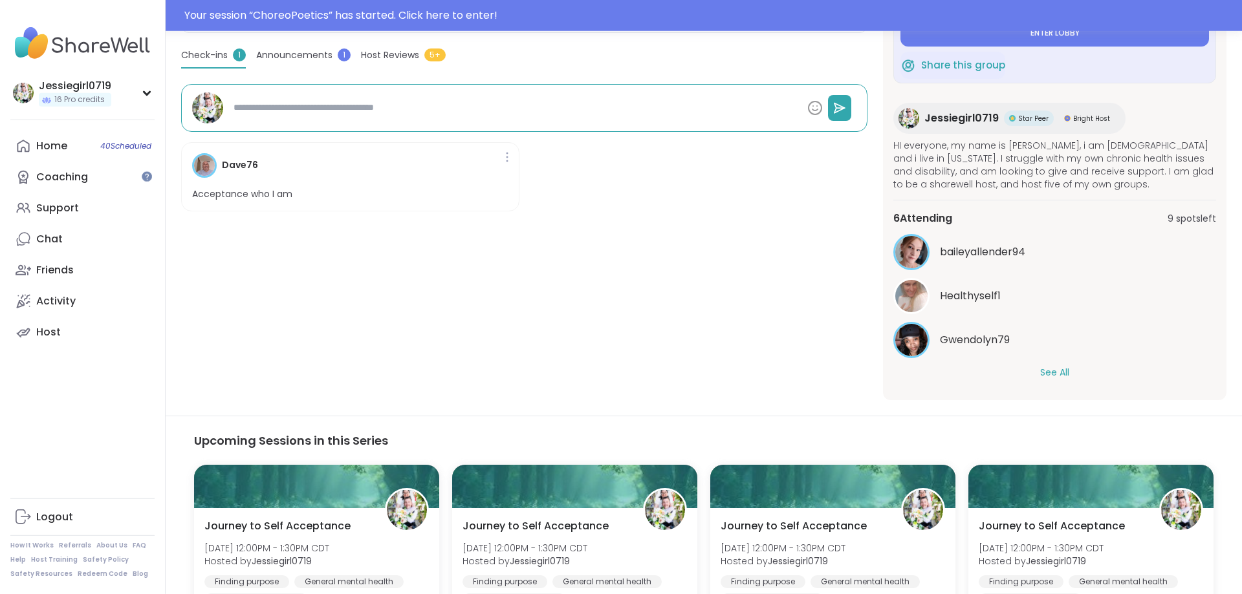
click at [1058, 365] on div "baileyallender94 Healthyself1 Gwendolyn79 See All" at bounding box center [1054, 307] width 323 height 146
click at [1057, 373] on button "See All" at bounding box center [1054, 373] width 29 height 14
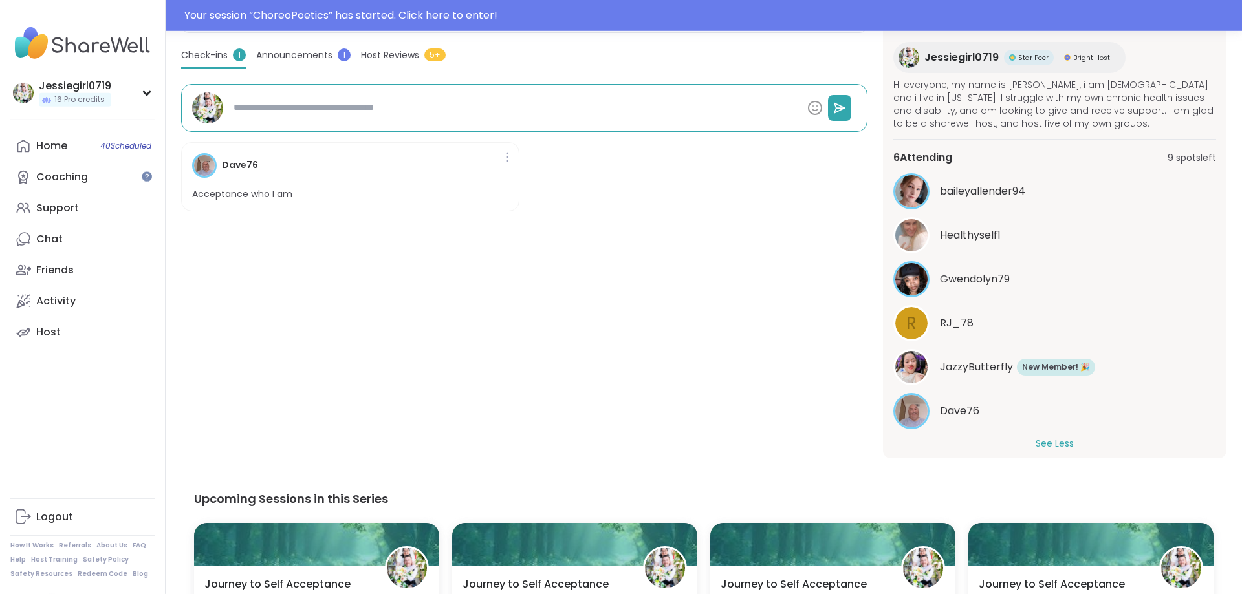
scroll to position [0, 0]
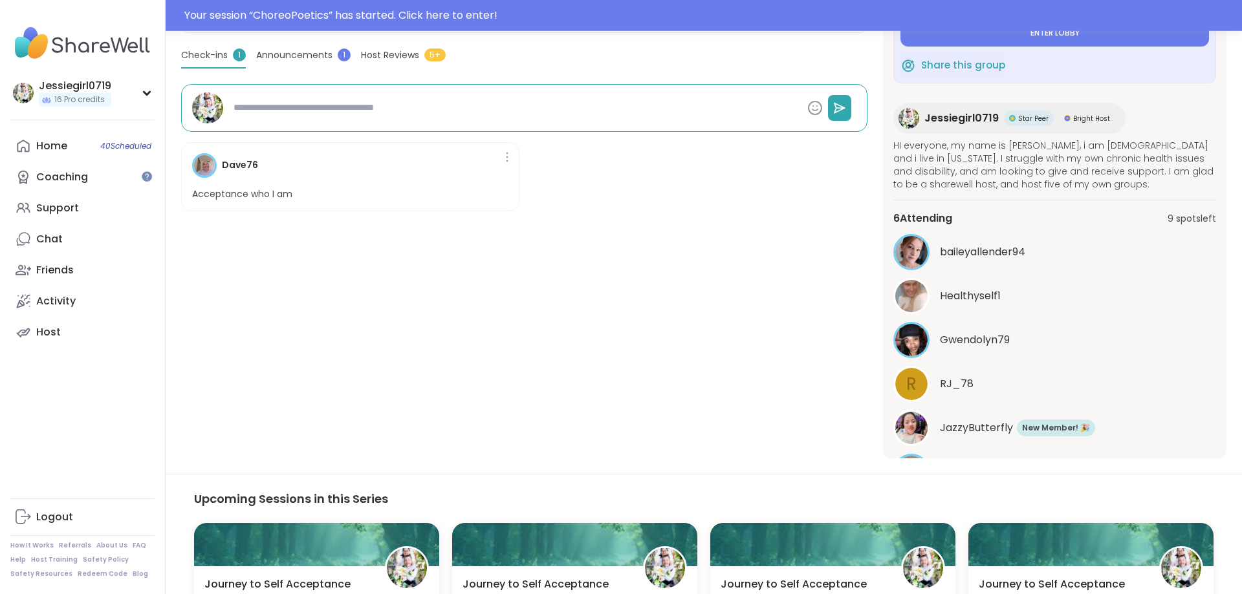
type textarea "*"
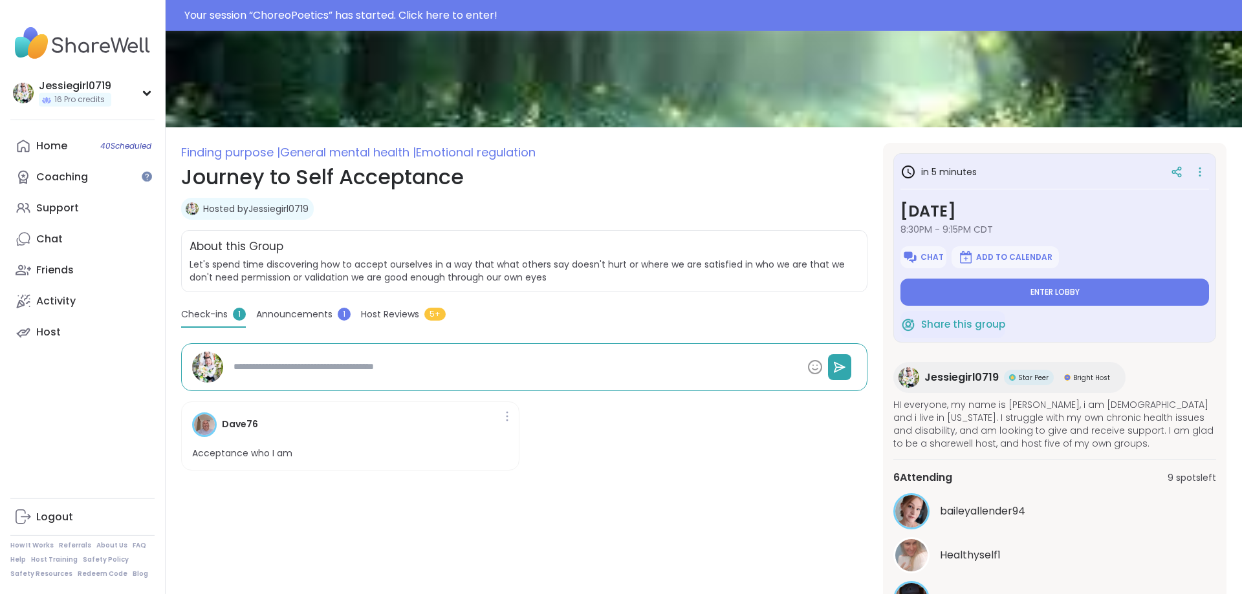
scroll to position [71, 0]
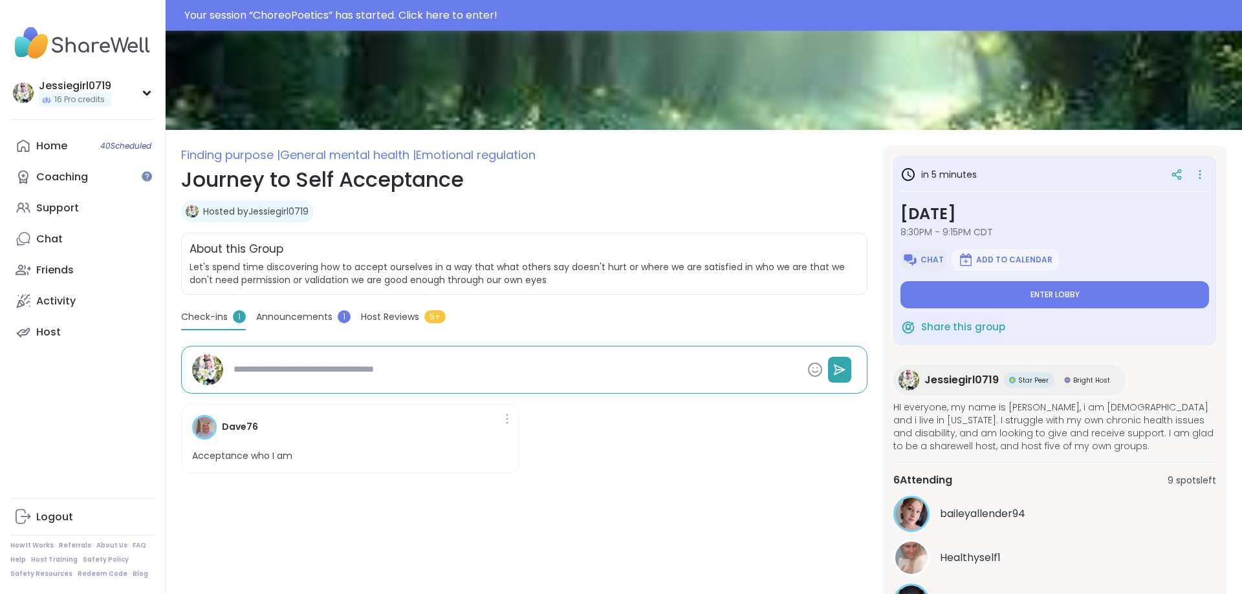
click at [935, 259] on span "Chat" at bounding box center [931, 260] width 23 height 10
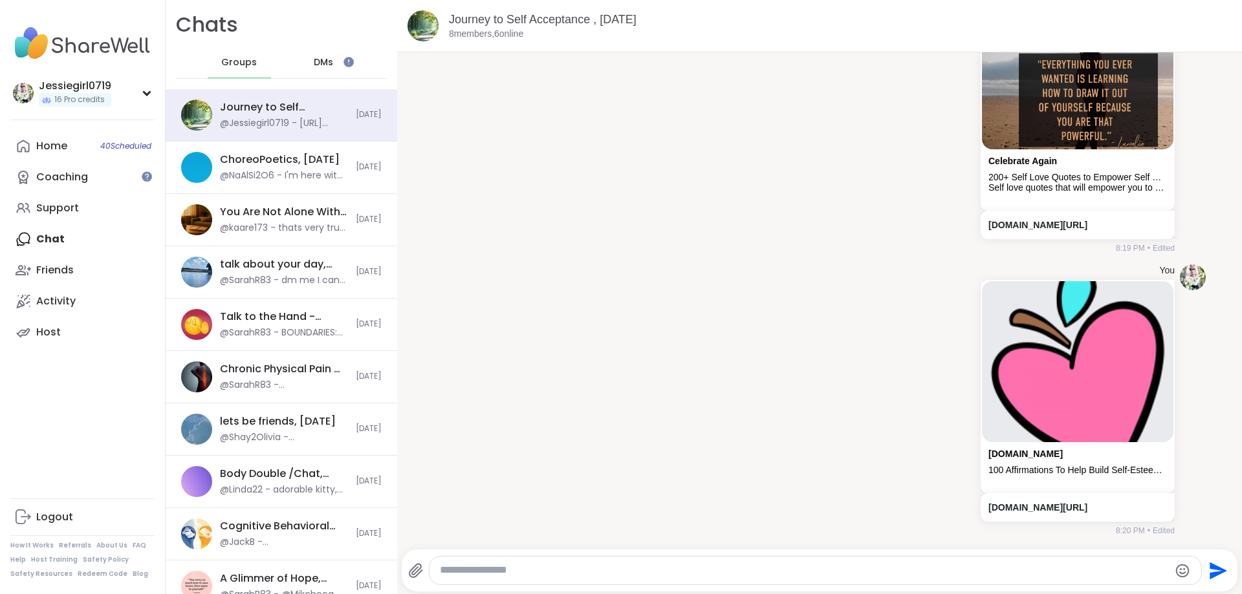
click at [669, 560] on div at bounding box center [816, 571] width 772 height 28
click at [677, 575] on textarea "Type your message" at bounding box center [805, 571] width 730 height 14
type textarea "*"
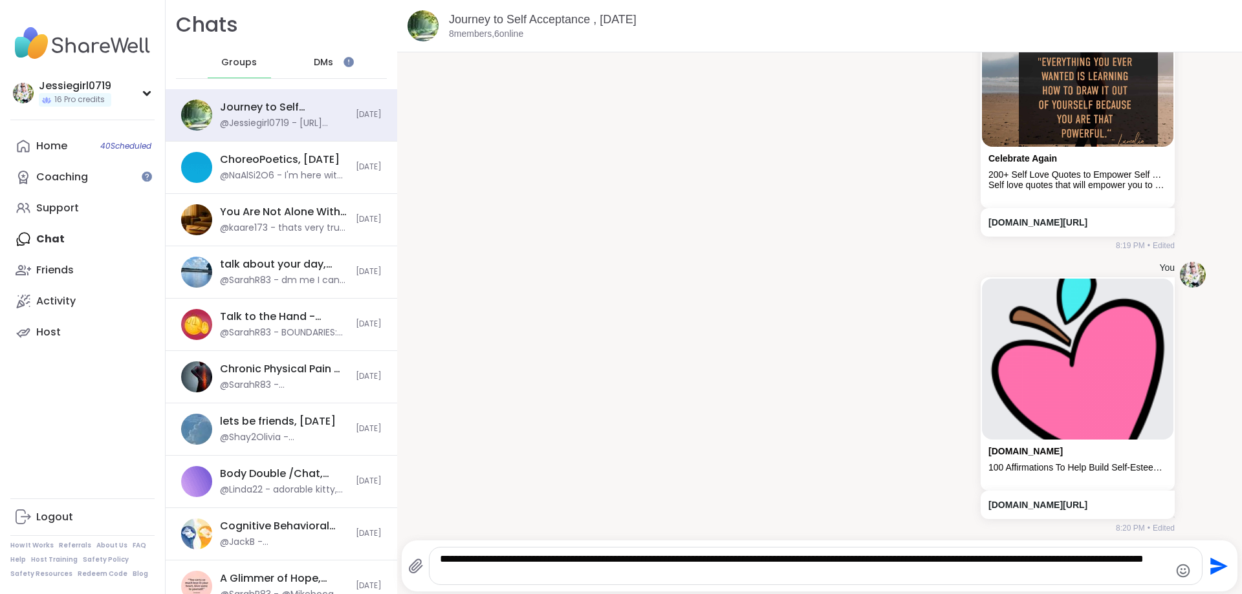
click at [625, 564] on textarea "**********" at bounding box center [805, 566] width 730 height 27
click at [565, 578] on textarea "**********" at bounding box center [805, 566] width 730 height 27
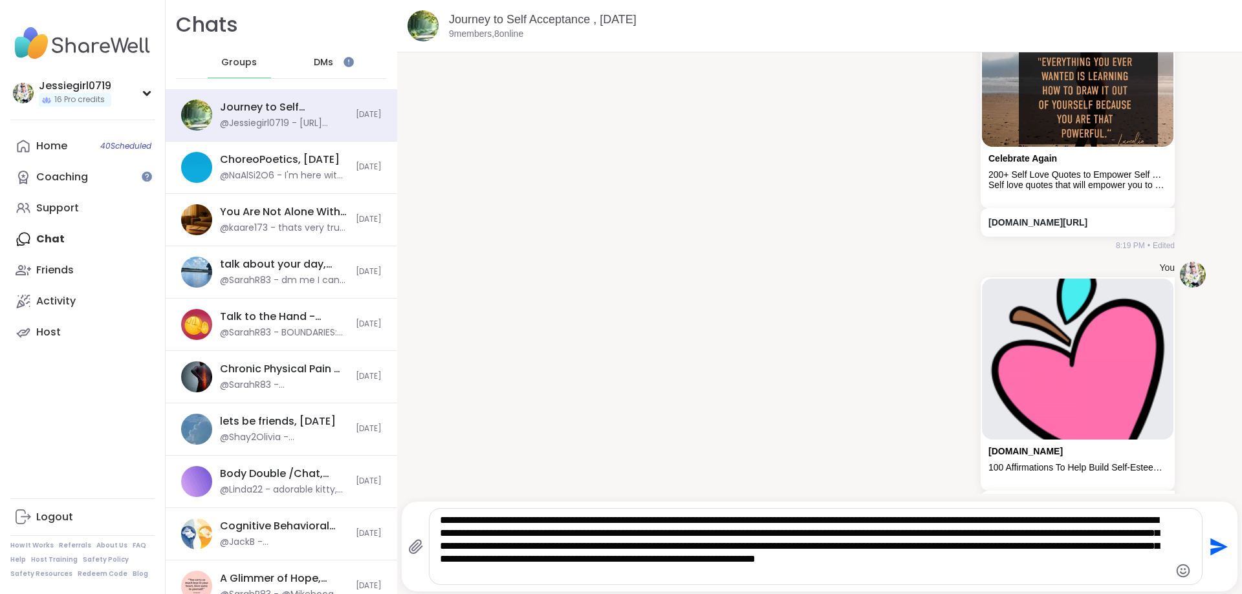
type textarea "**********"
click at [1210, 530] on div "**********" at bounding box center [819, 546] width 823 height 77
click at [1212, 543] on icon "Send" at bounding box center [1218, 546] width 17 height 17
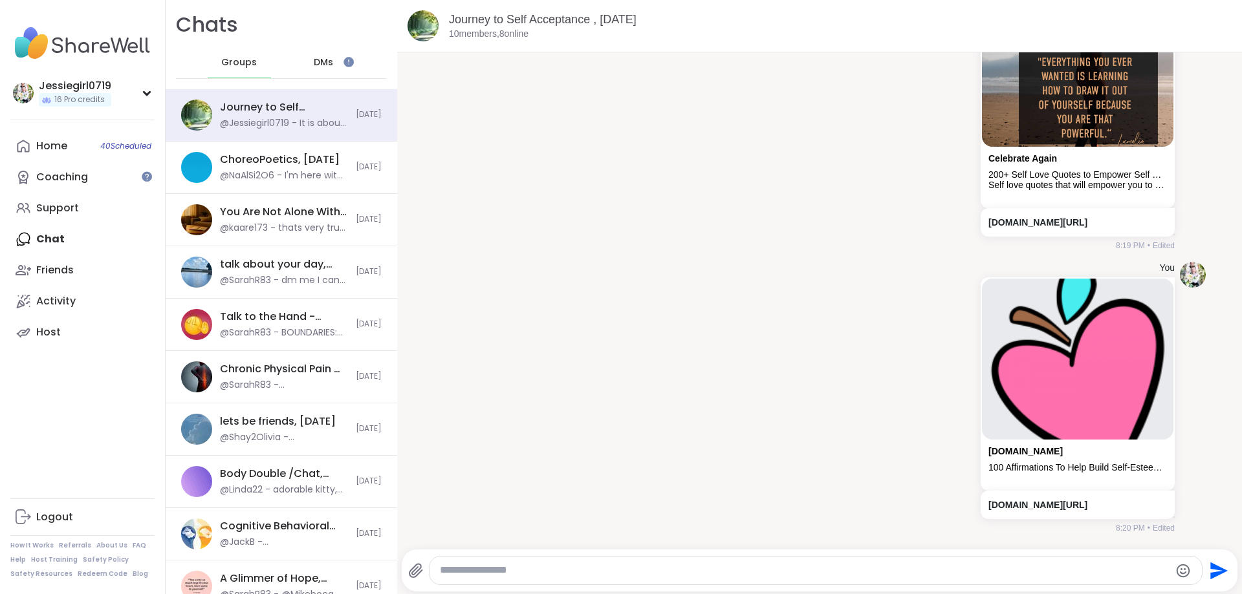
scroll to position [7063, 0]
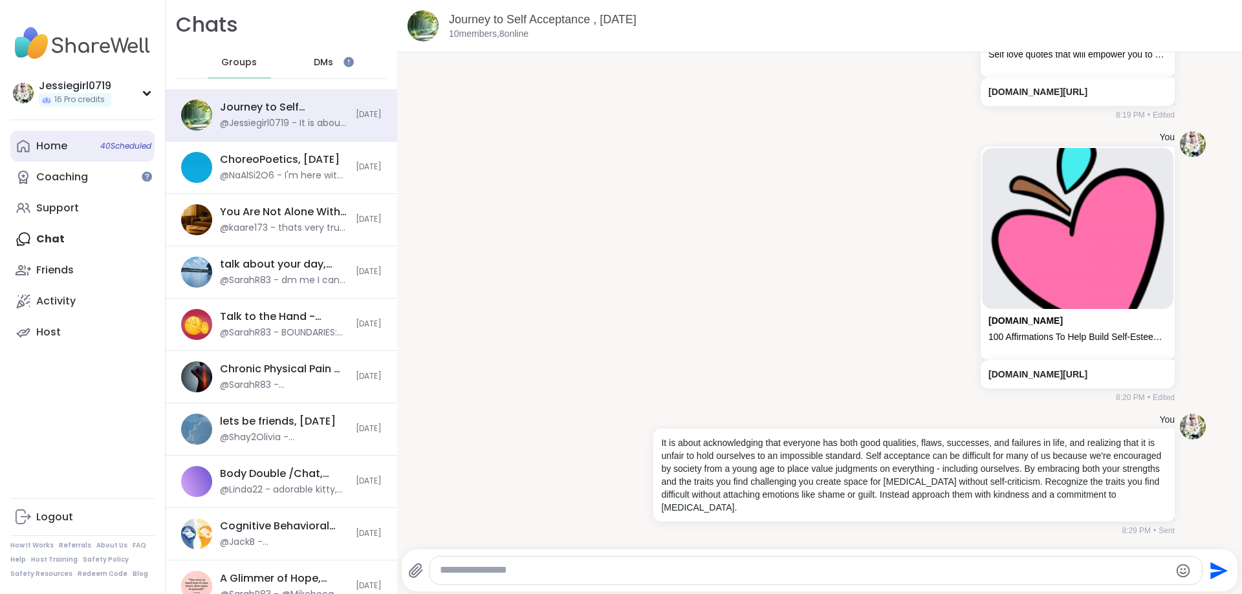
click at [51, 156] on link "Home 40 Scheduled" at bounding box center [82, 146] width 144 height 31
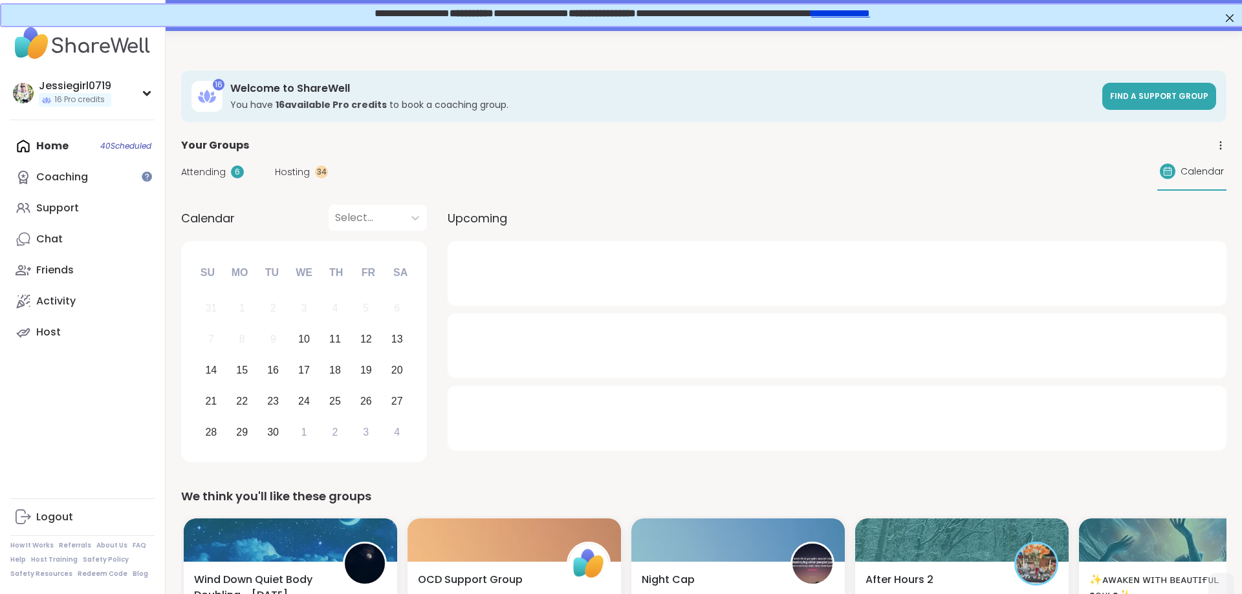
click at [218, 171] on span "Attending" at bounding box center [203, 173] width 45 height 14
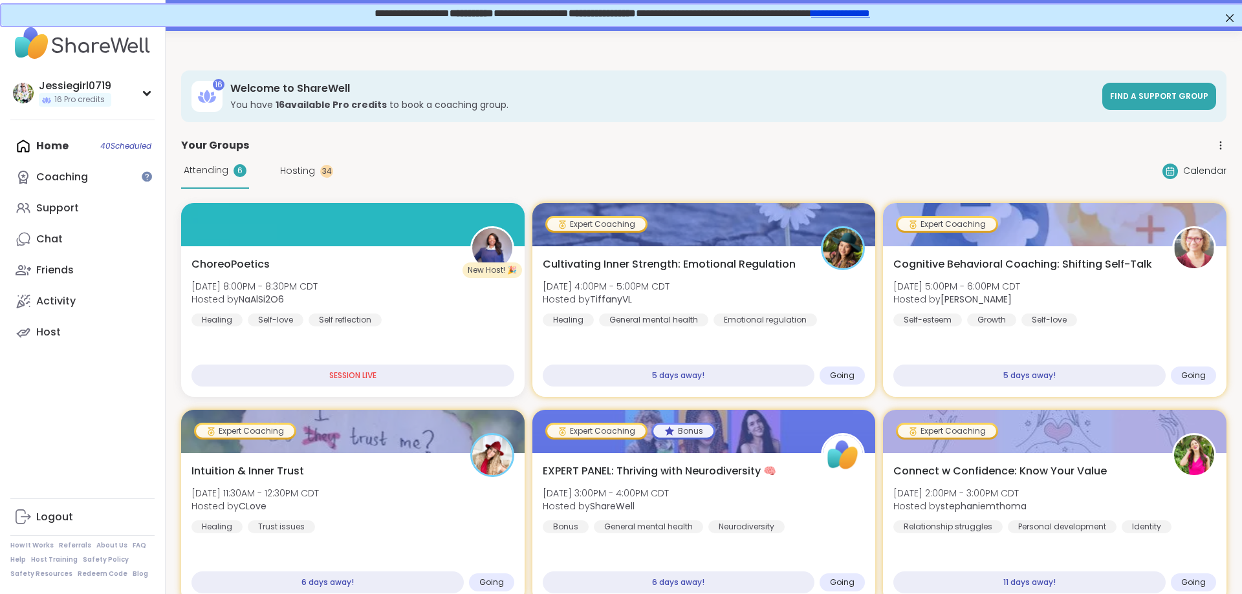
click at [299, 172] on span "Hosting" at bounding box center [297, 171] width 35 height 14
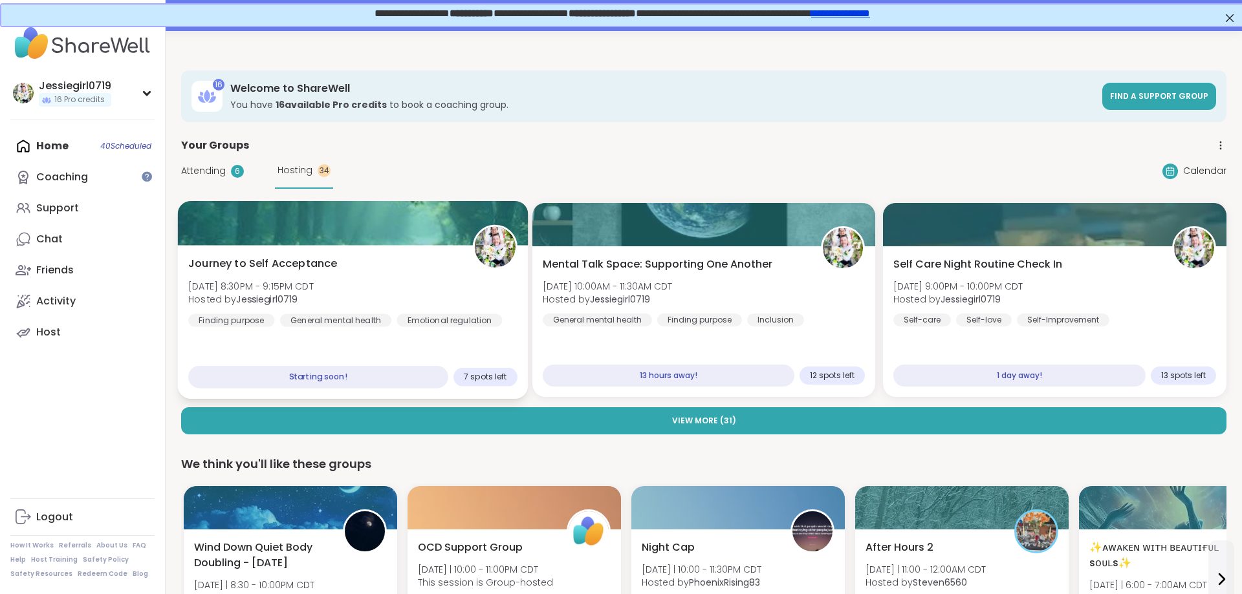
click at [340, 276] on div "Journey to Self Acceptance Wed, Sep 10 | 8:30PM - 9:15PM CDT Hosted by Jessiegi…" at bounding box center [352, 291] width 329 height 71
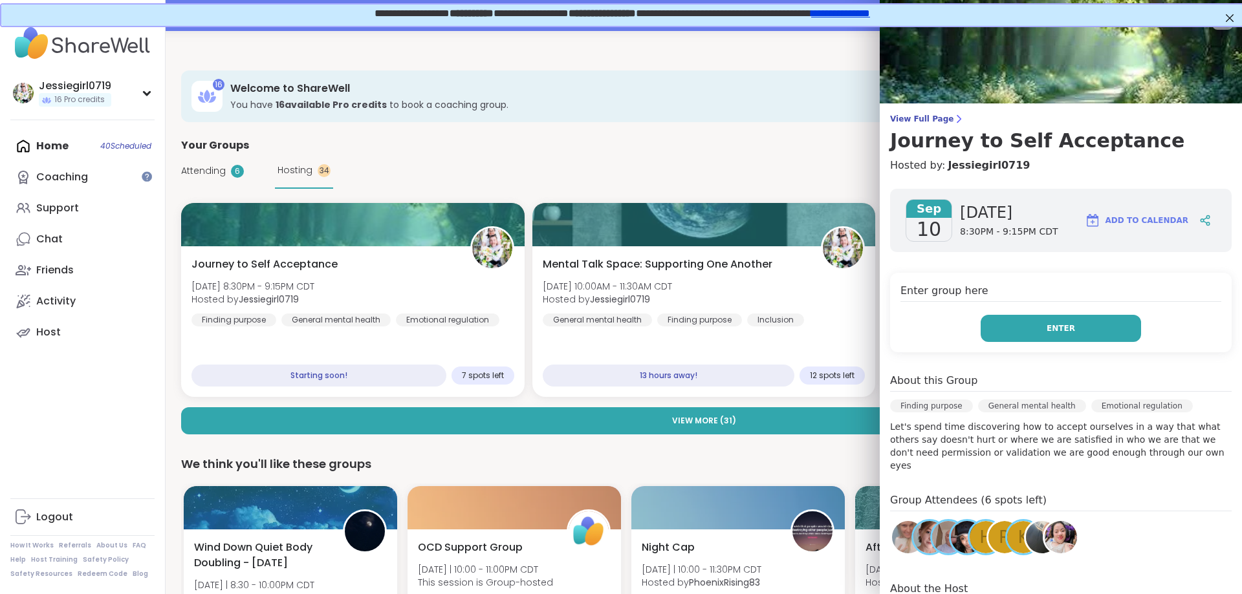
click at [1064, 329] on span "Enter" at bounding box center [1061, 329] width 28 height 12
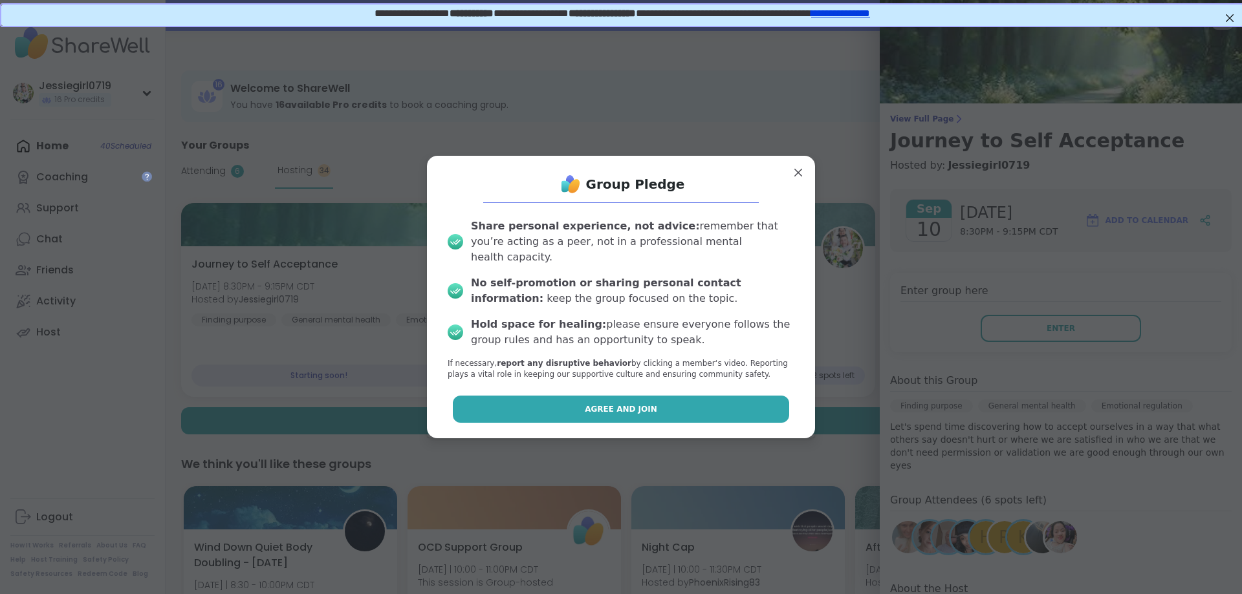
click at [697, 410] on button "Agree and Join" at bounding box center [621, 409] width 337 height 27
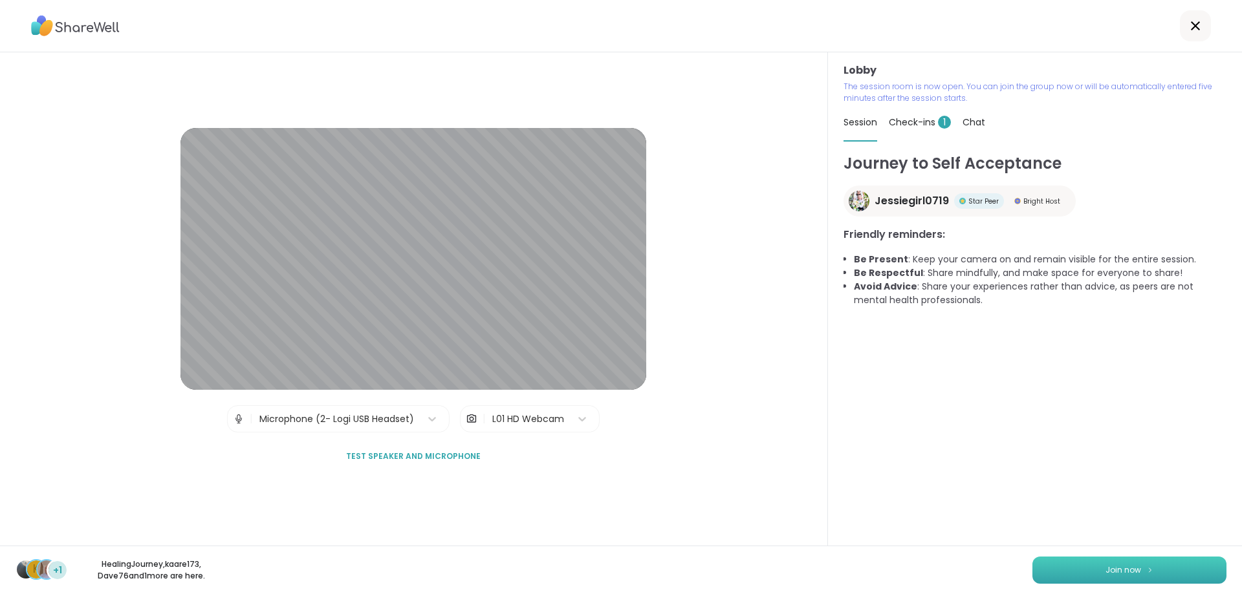
click at [1115, 571] on span "Join now" at bounding box center [1123, 571] width 36 height 12
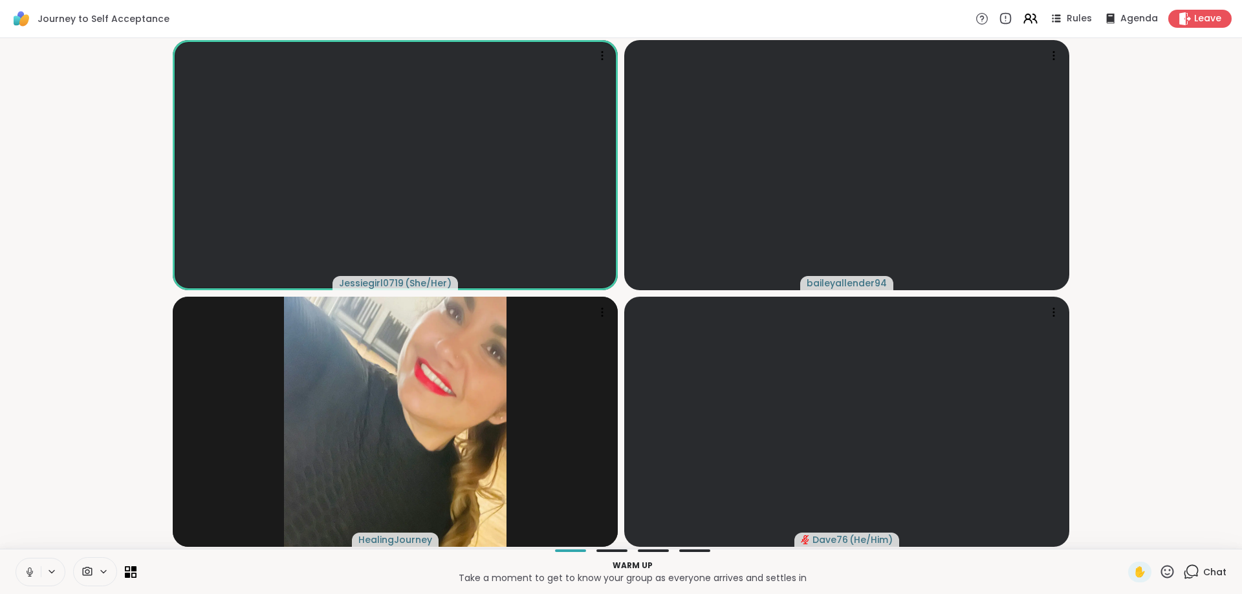
click at [1193, 571] on icon at bounding box center [1191, 572] width 16 height 16
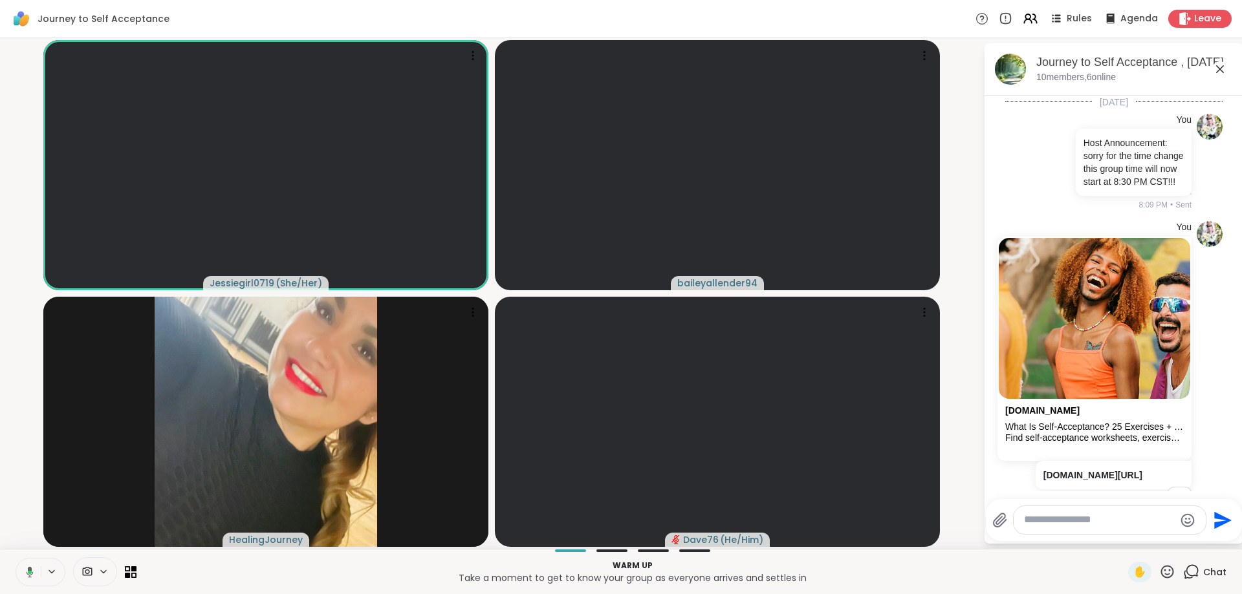
scroll to position [8050, 0]
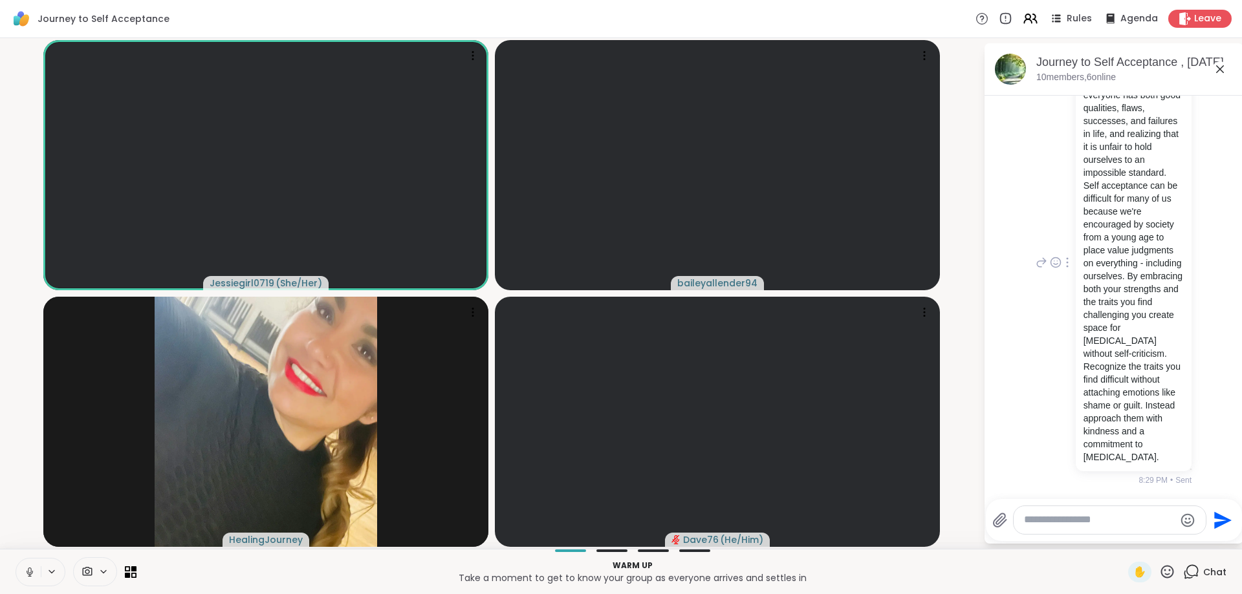
click at [1029, 389] on div "You It is about acknowledging that everyone has both good qualities, flaws, suc…" at bounding box center [1113, 263] width 217 height 457
click at [1049, 521] on textarea "Type your message" at bounding box center [1099, 521] width 151 height 14
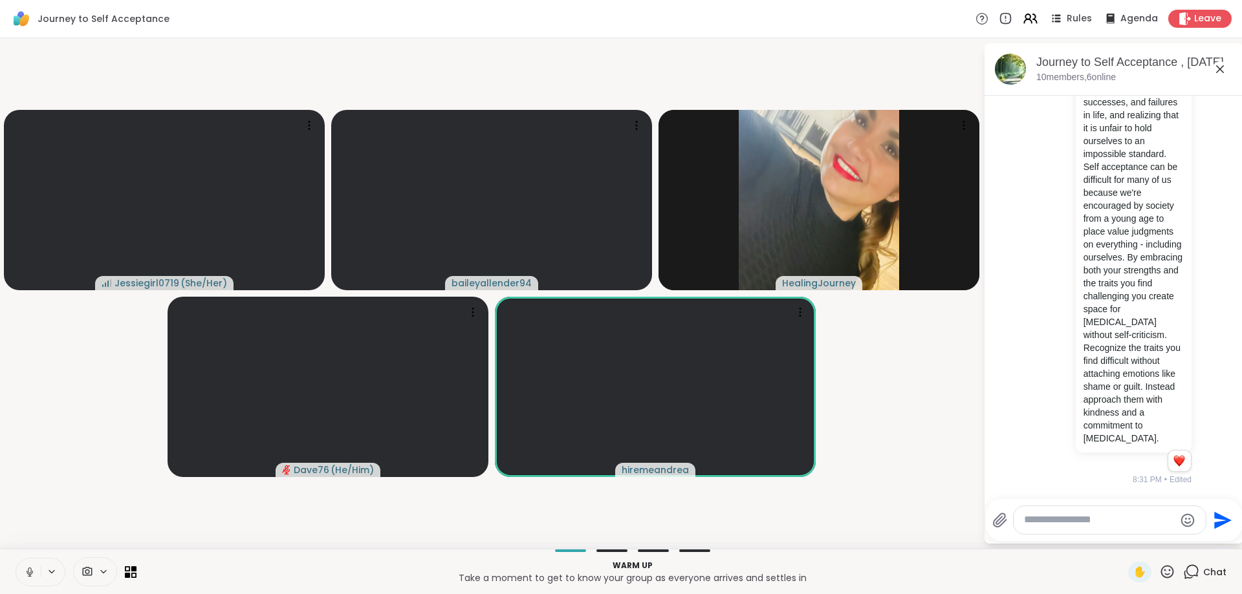
scroll to position [8068, 0]
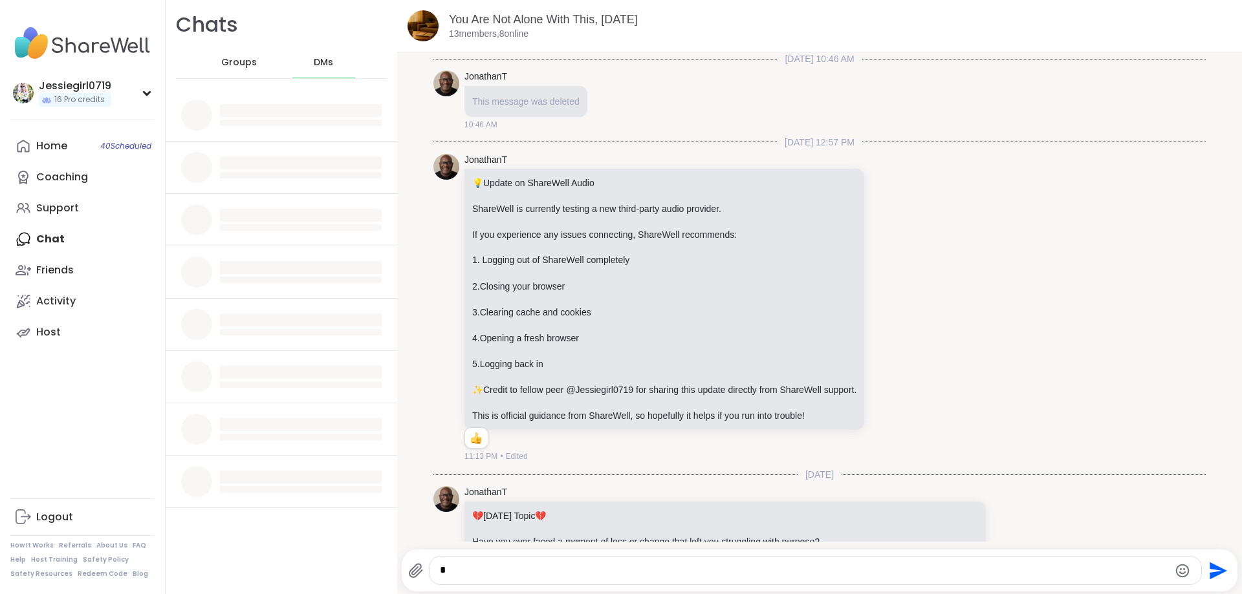
scroll to position [10103, 0]
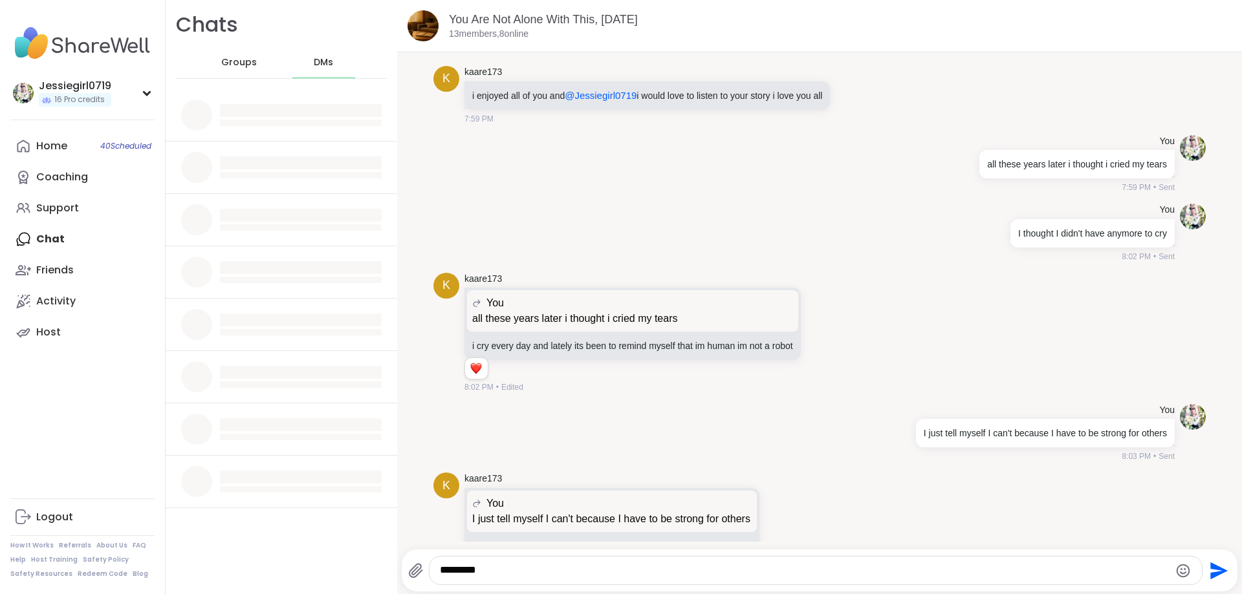
type textarea "**********"
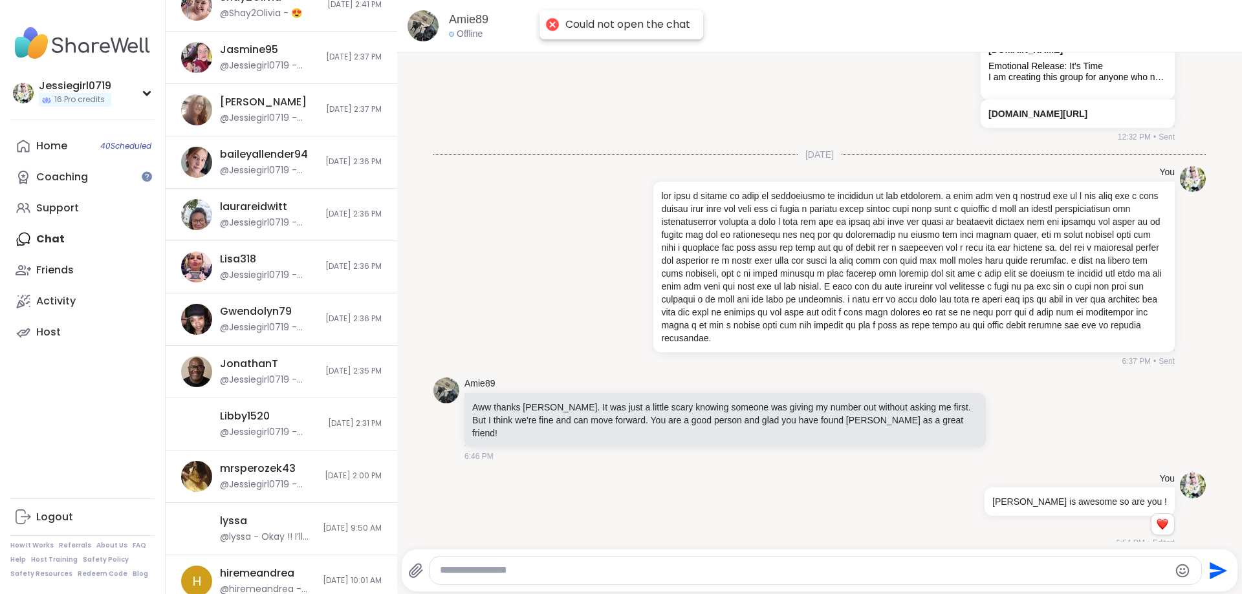
scroll to position [395, 0]
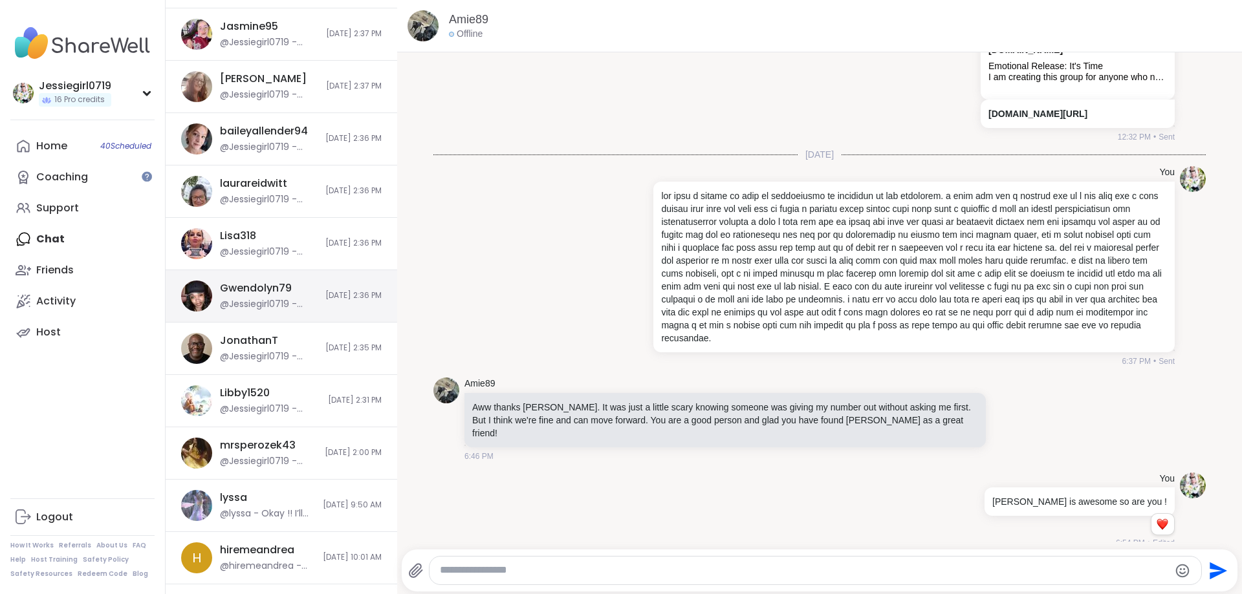
click at [283, 283] on div "Gwendolyn79" at bounding box center [256, 288] width 72 height 14
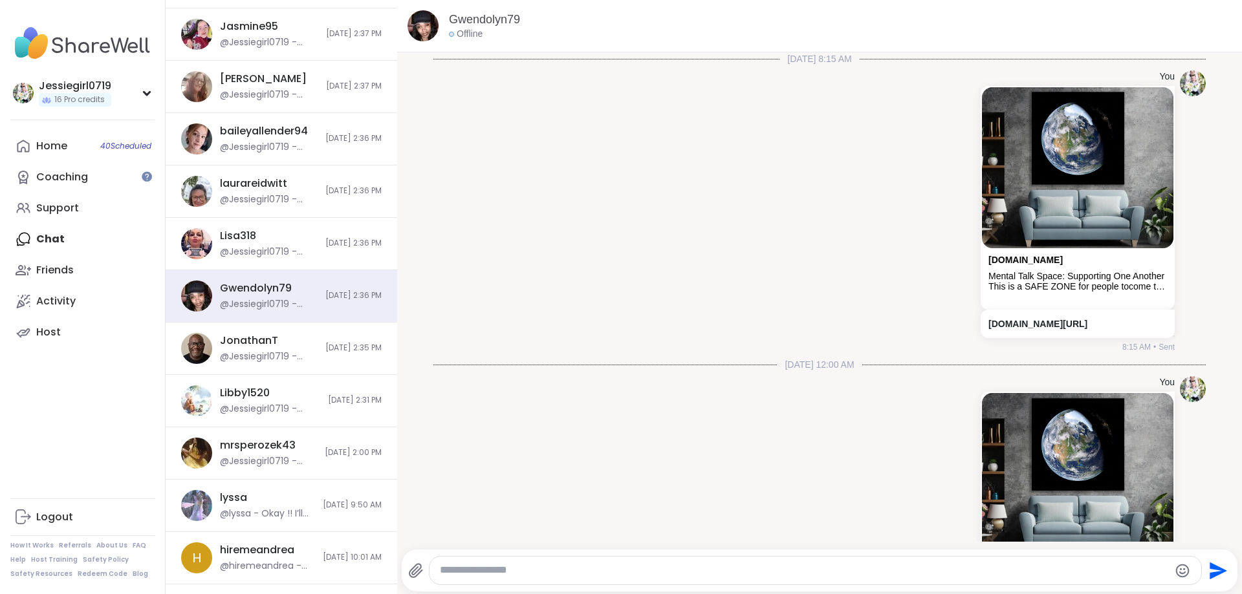
scroll to position [1709, 0]
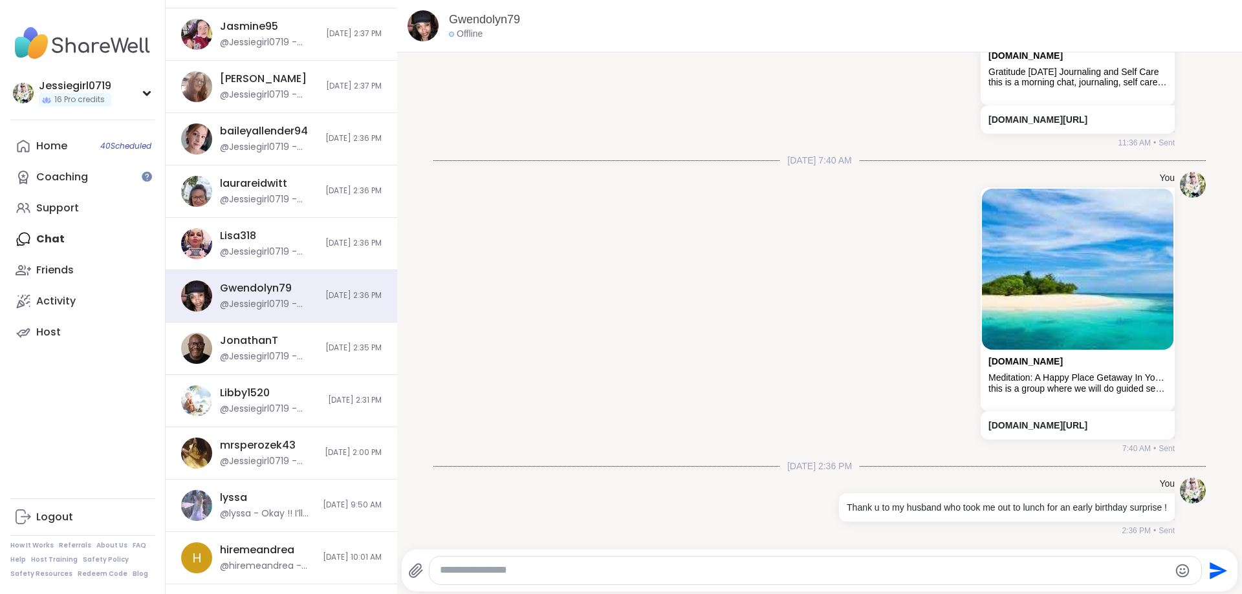
click at [605, 565] on textarea "Type your message" at bounding box center [805, 571] width 730 height 14
type textarea "**********"
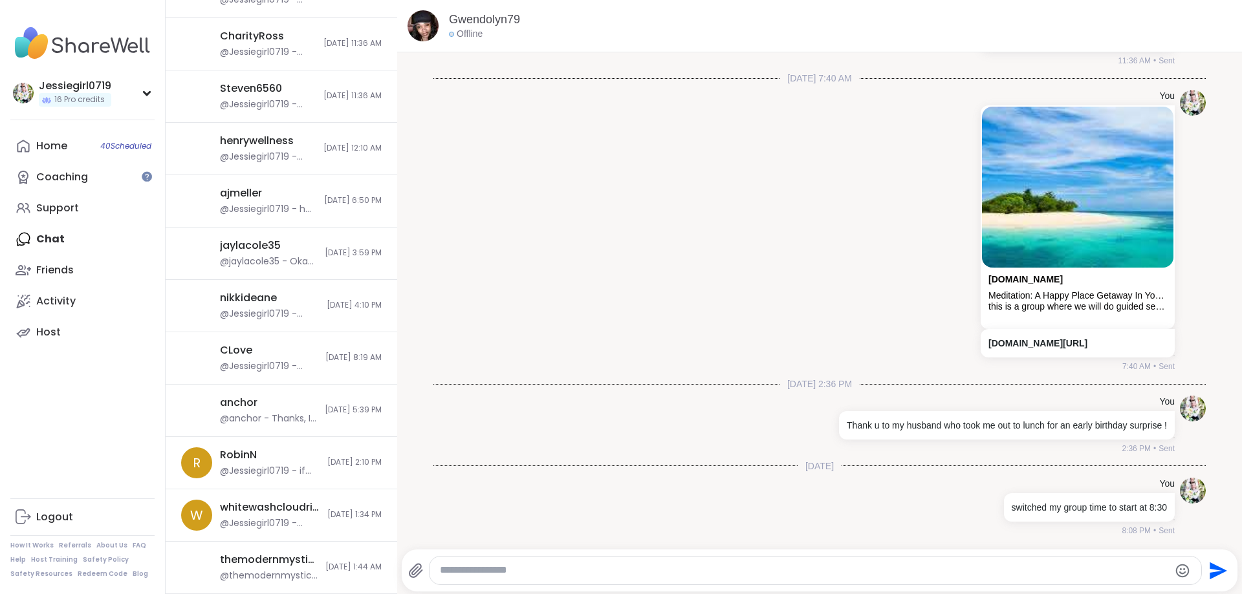
scroll to position [2147, 0]
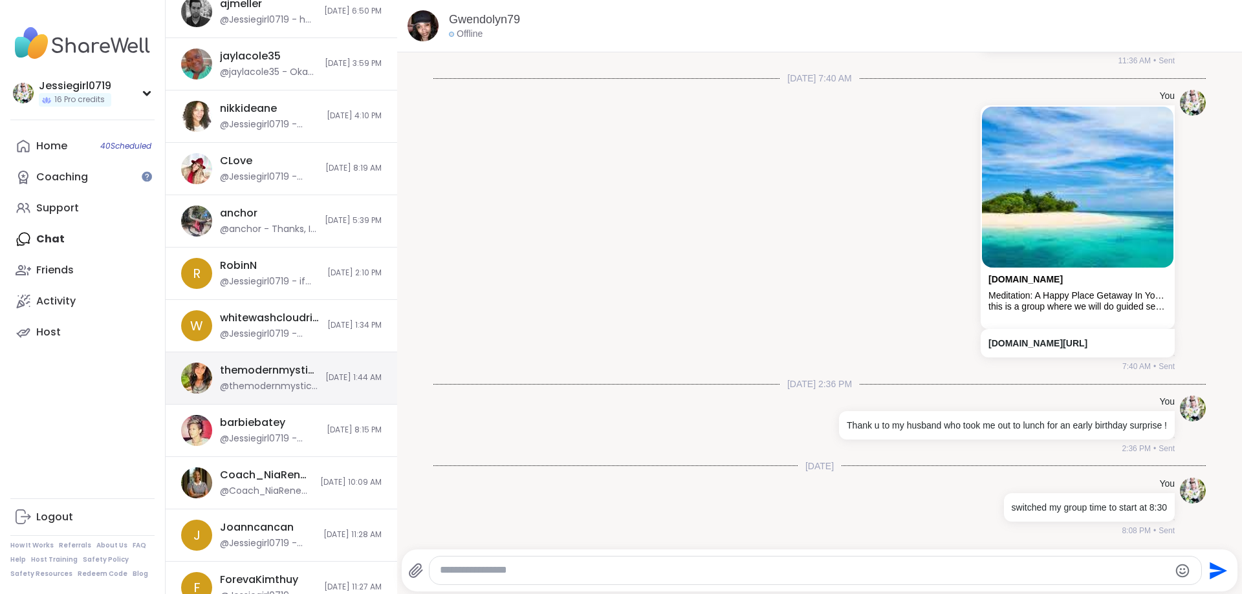
click at [389, 385] on div "themodernmystic222 @themodernmystic222 - Hi love! Thanks so much for this messa…" at bounding box center [282, 379] width 232 height 52
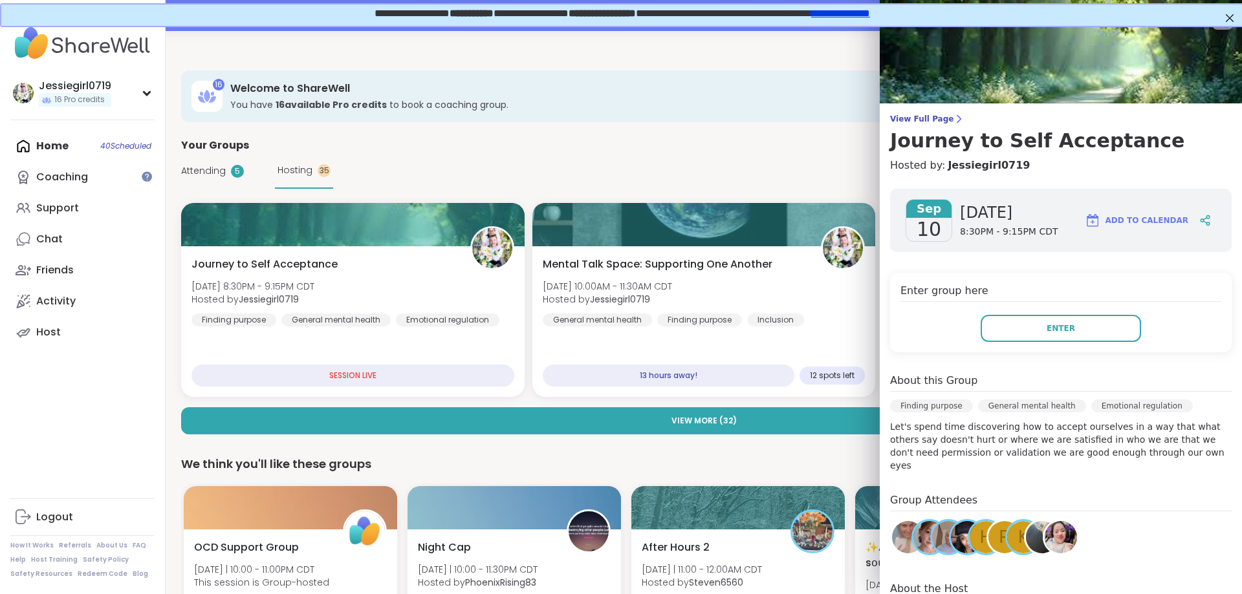
click at [1034, 522] on img at bounding box center [1042, 537] width 32 height 32
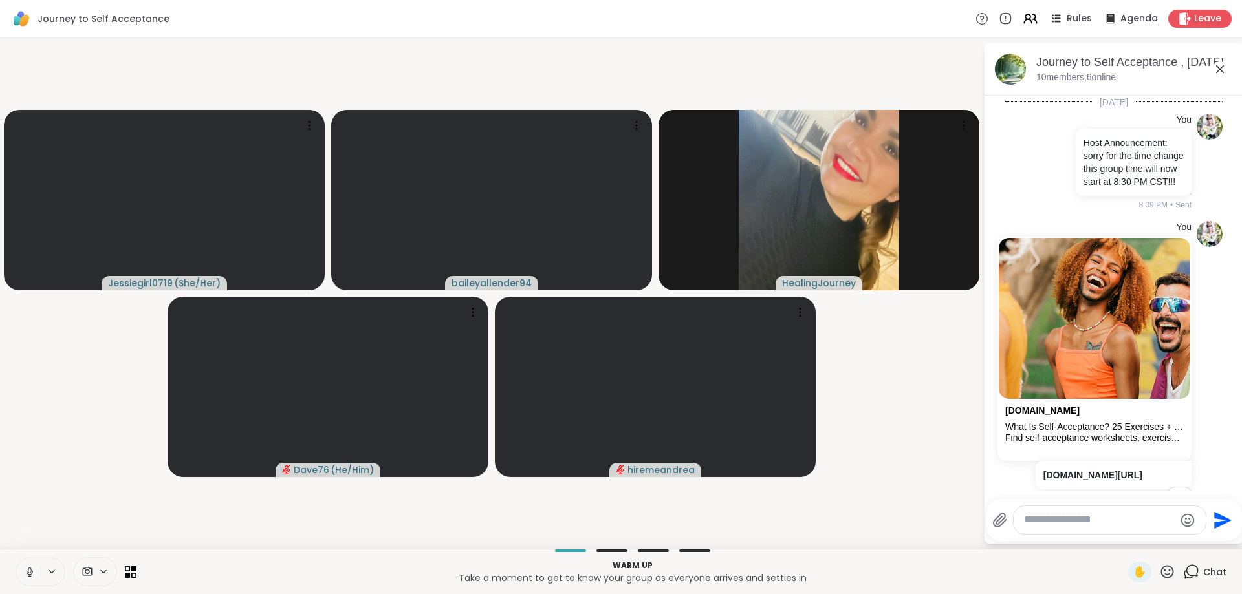
scroll to position [8068, 0]
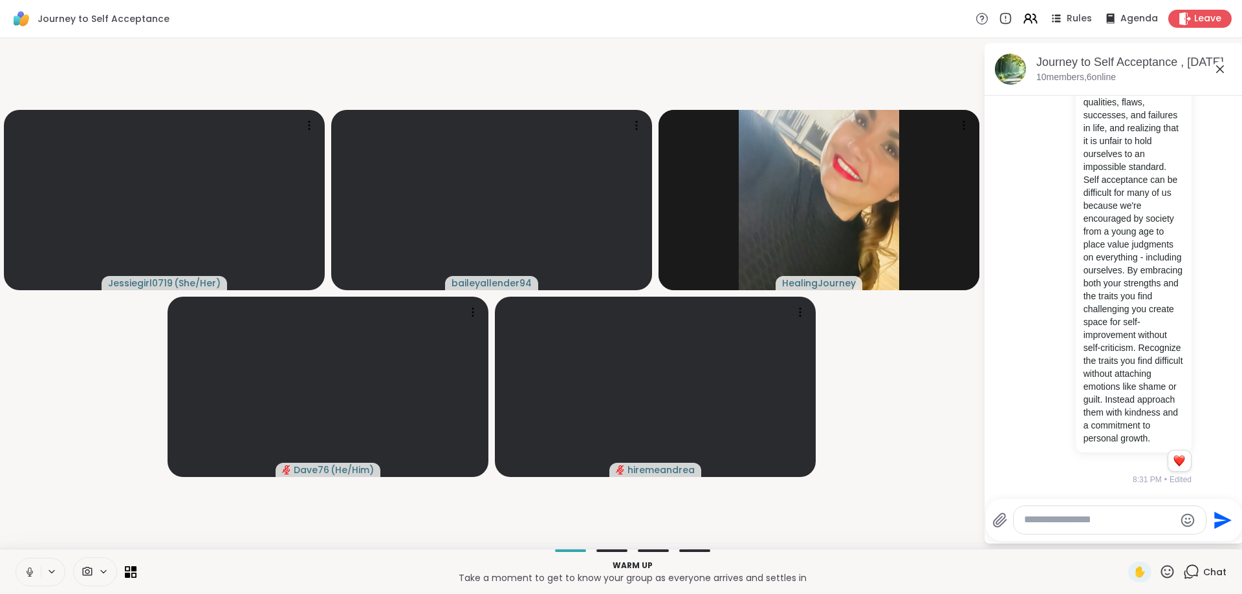
click at [1067, 526] on textarea "Type your message" at bounding box center [1099, 521] width 151 height 14
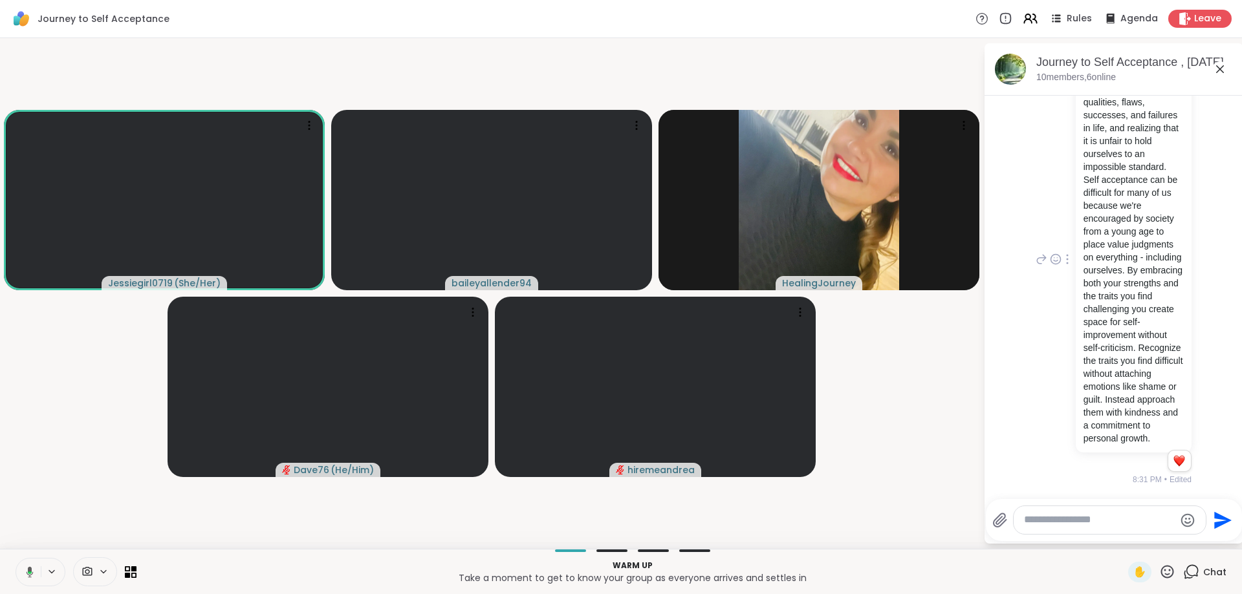
click at [1059, 389] on div "You It is about acknowledging that everyone has both good qualities, flaws, suc…" at bounding box center [1112, 260] width 158 height 452
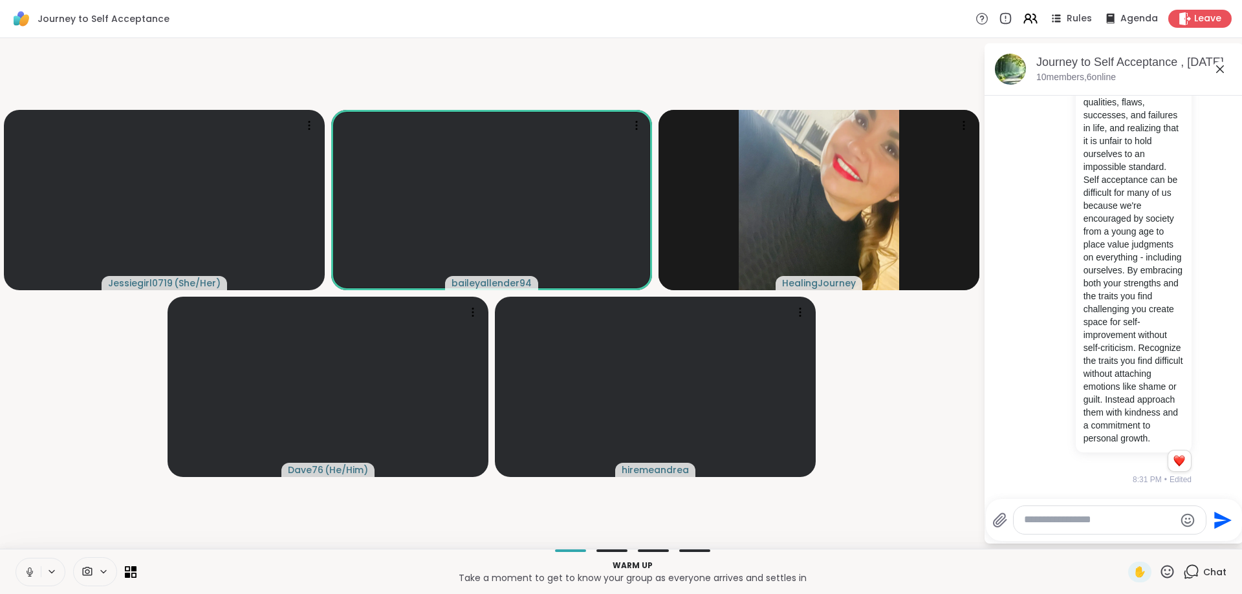
click at [1065, 524] on textarea "Type your message" at bounding box center [1099, 521] width 151 height 14
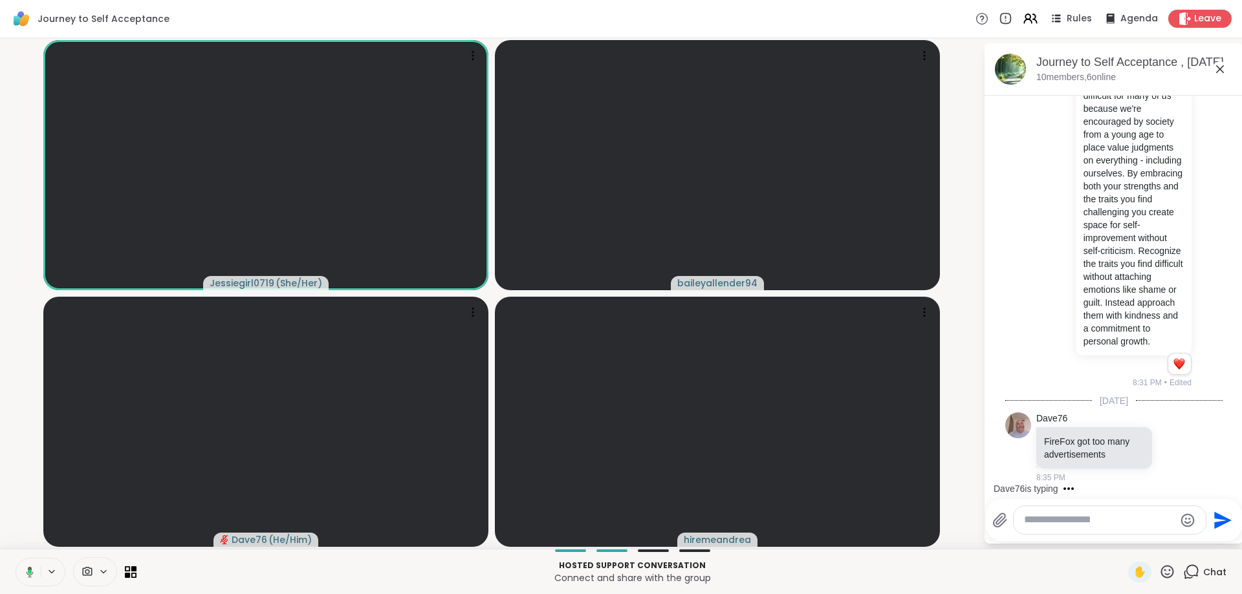
scroll to position [0, 0]
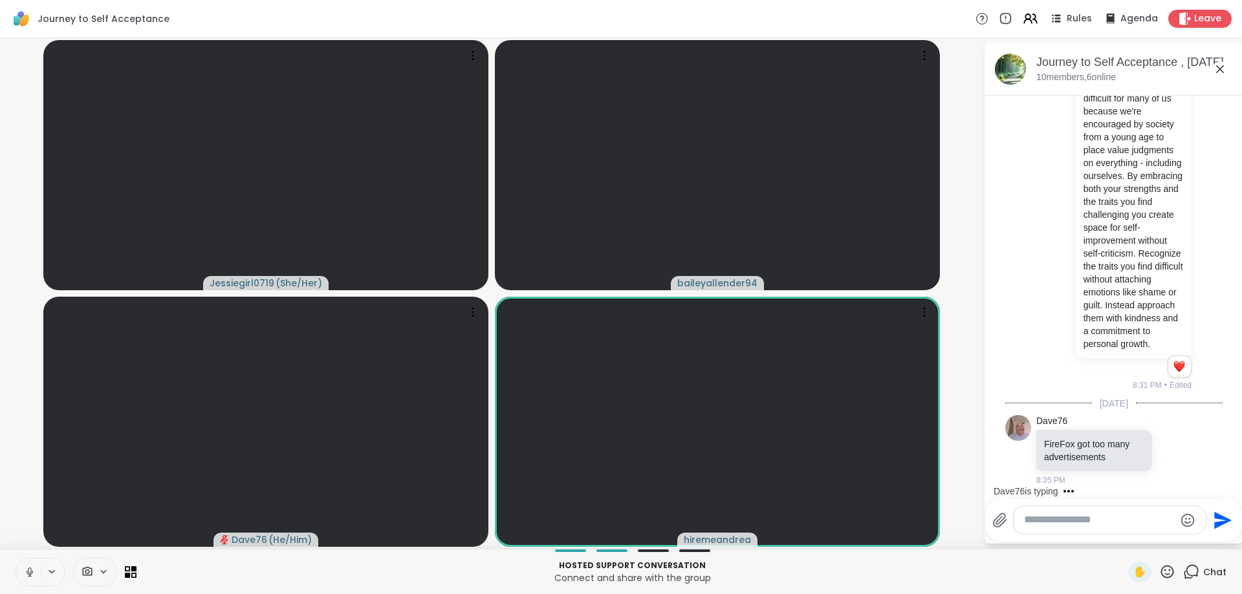
click at [1224, 65] on icon at bounding box center [1220, 69] width 16 height 16
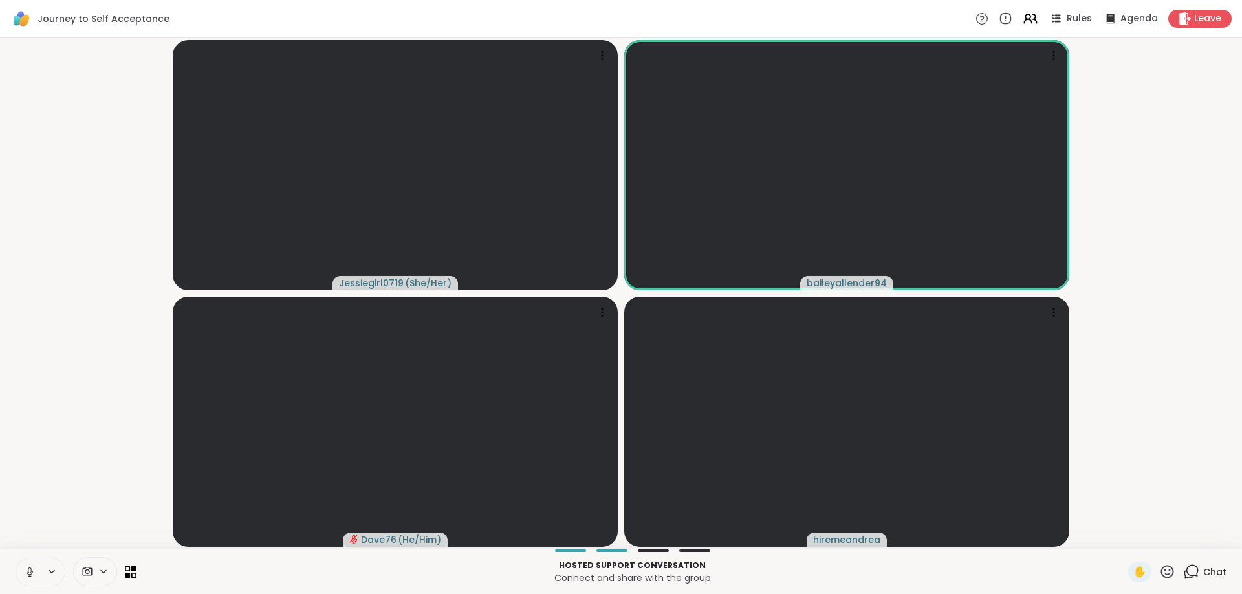
click at [1217, 565] on div "Chat" at bounding box center [1204, 572] width 43 height 21
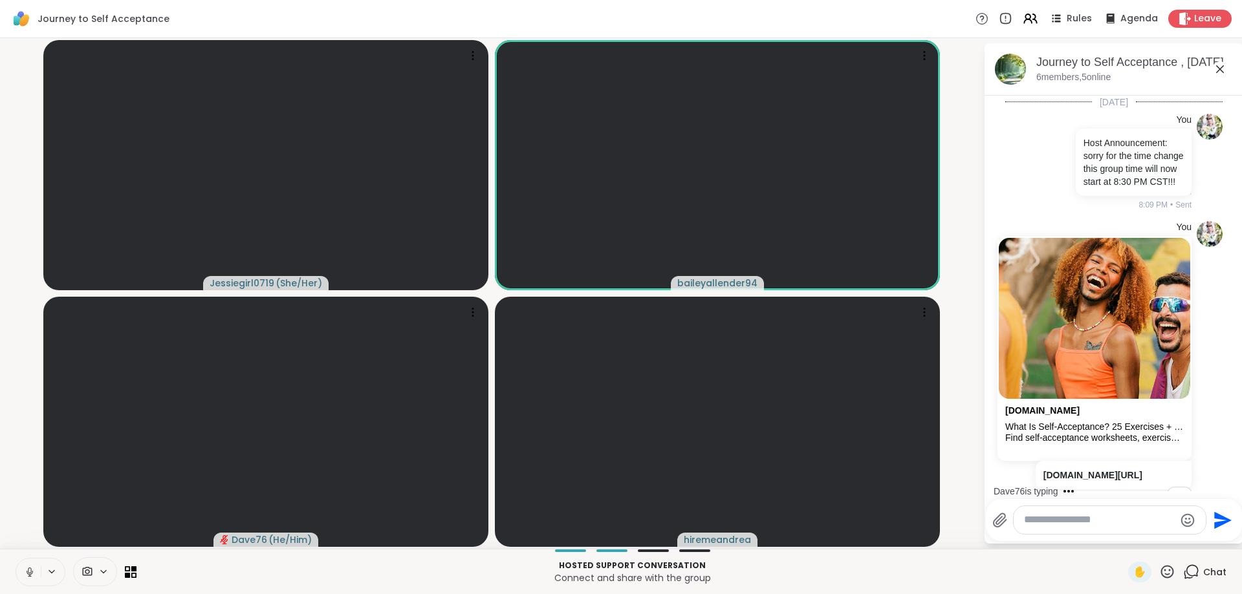
scroll to position [8150, 0]
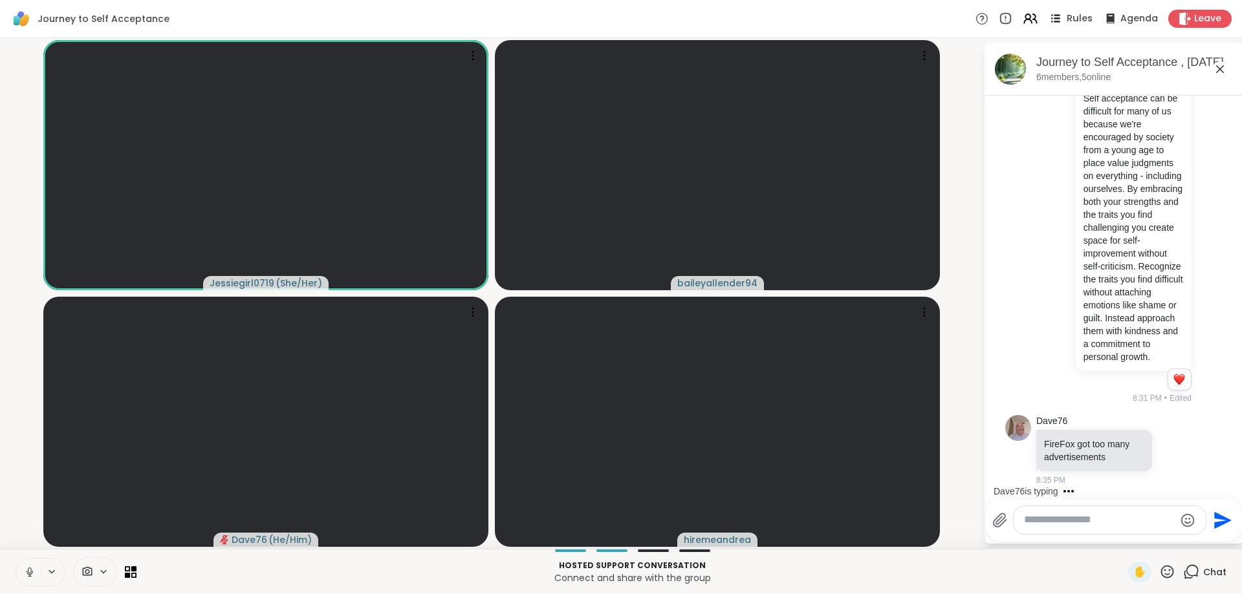
click at [1069, 19] on span "Rules" at bounding box center [1080, 19] width 27 height 14
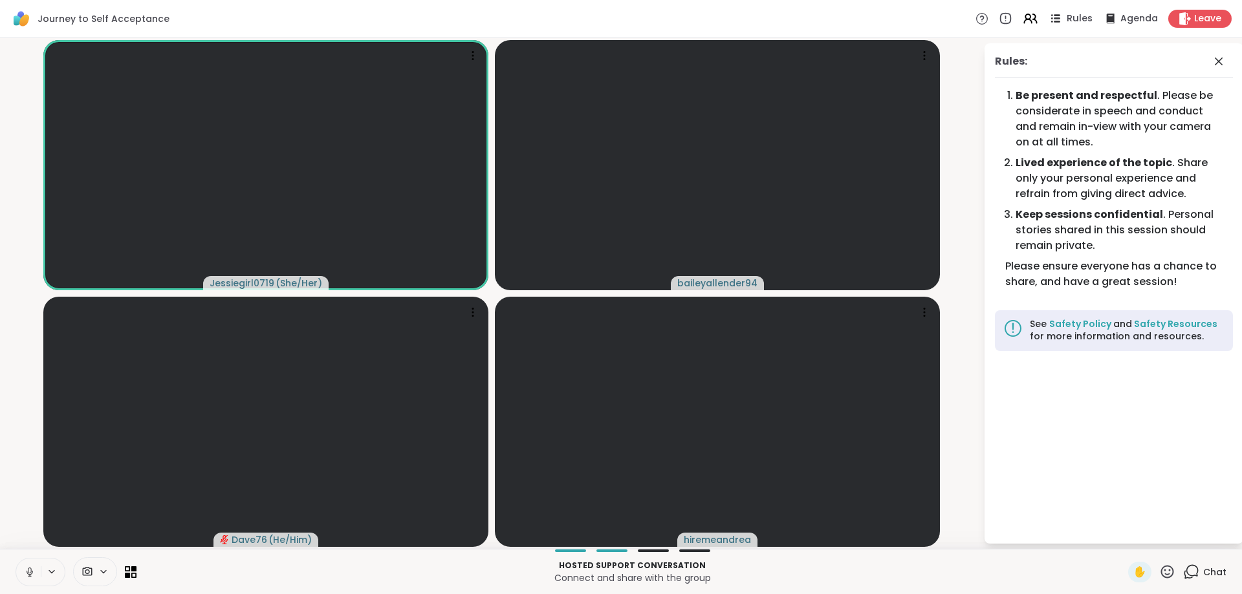
click at [1067, 17] on div "Rules" at bounding box center [1069, 18] width 45 height 16
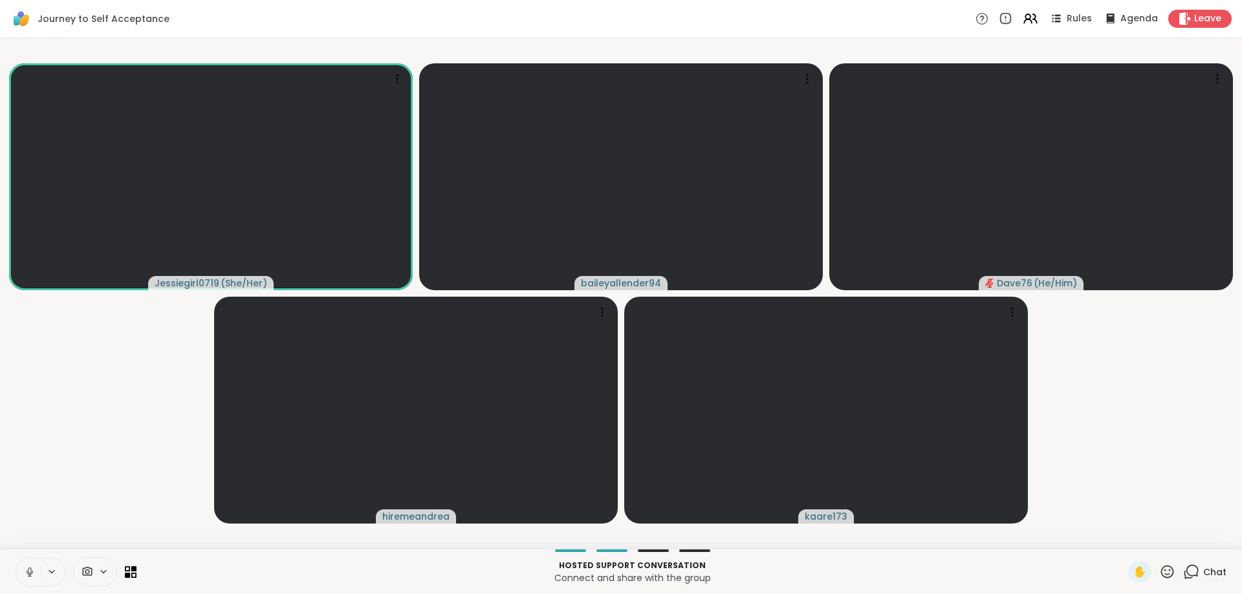
click at [1213, 573] on span "Chat" at bounding box center [1214, 572] width 23 height 13
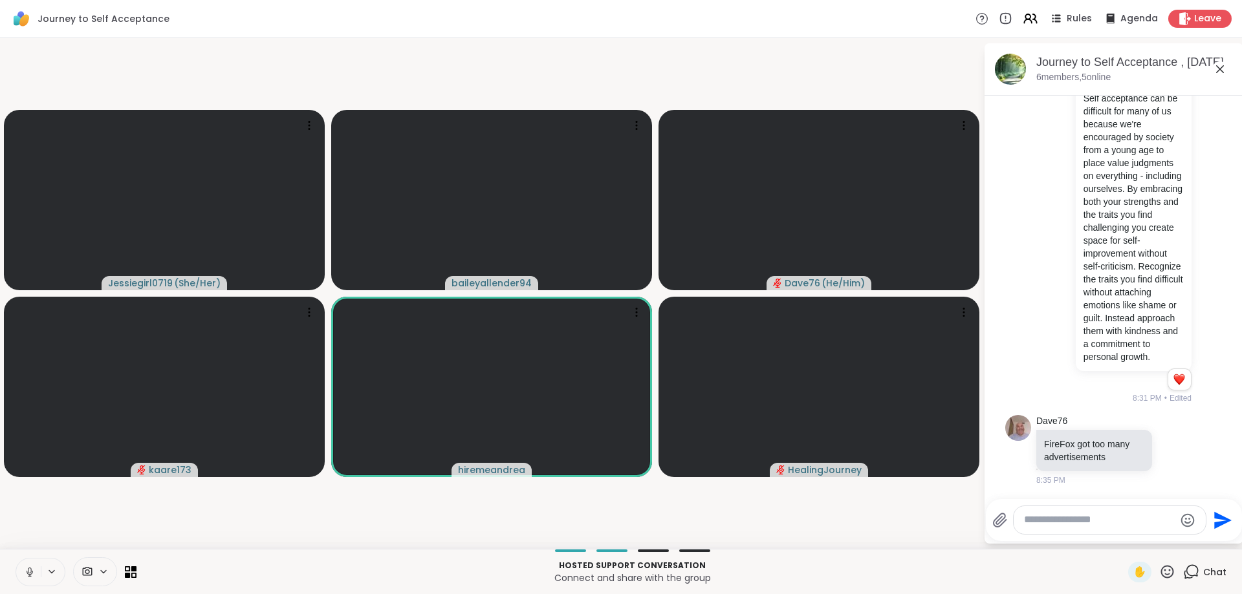
click at [1122, 525] on textarea "Type your message" at bounding box center [1099, 521] width 151 height 14
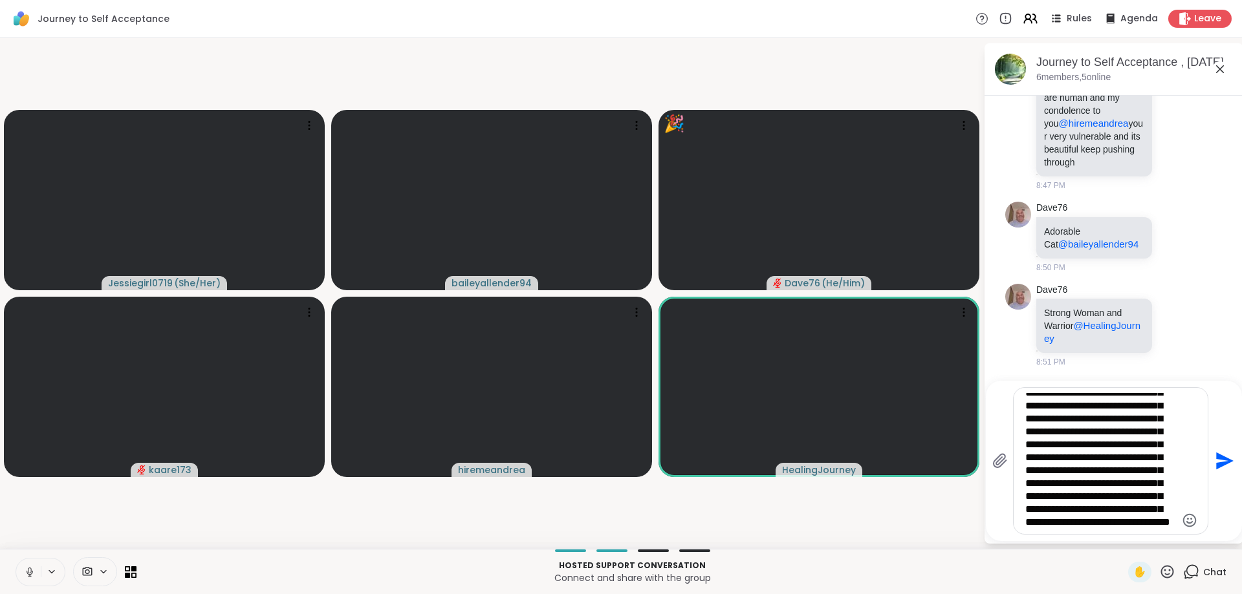
scroll to position [240, 0]
type textarea "**********"
click at [1221, 461] on icon "Send" at bounding box center [1223, 461] width 21 height 21
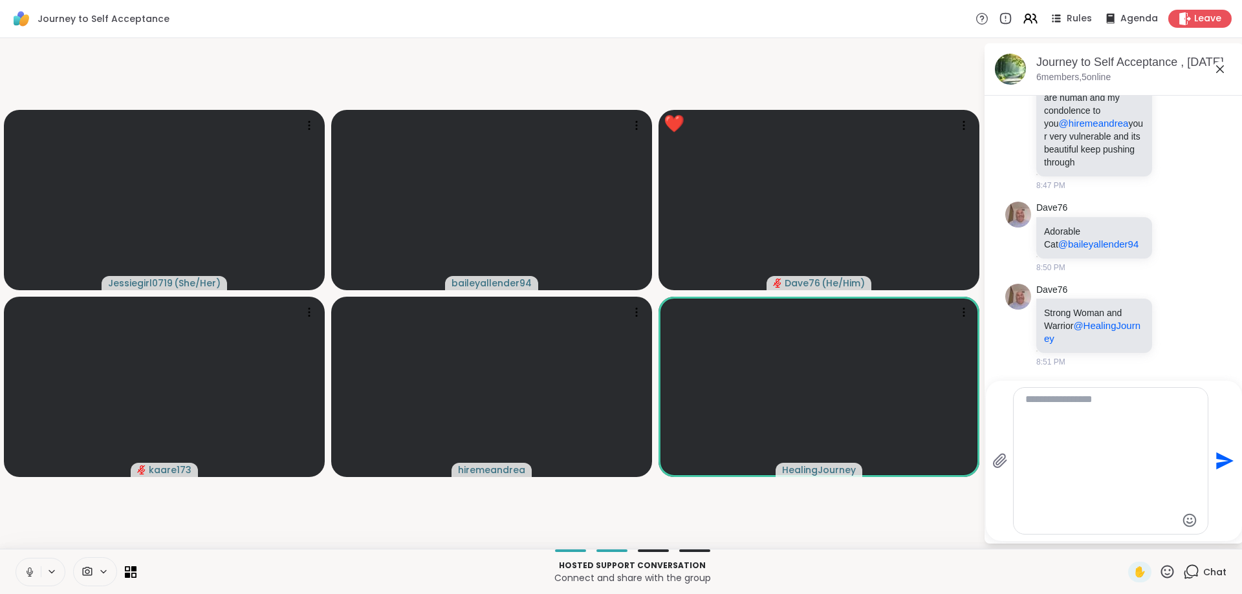
scroll to position [9211, 0]
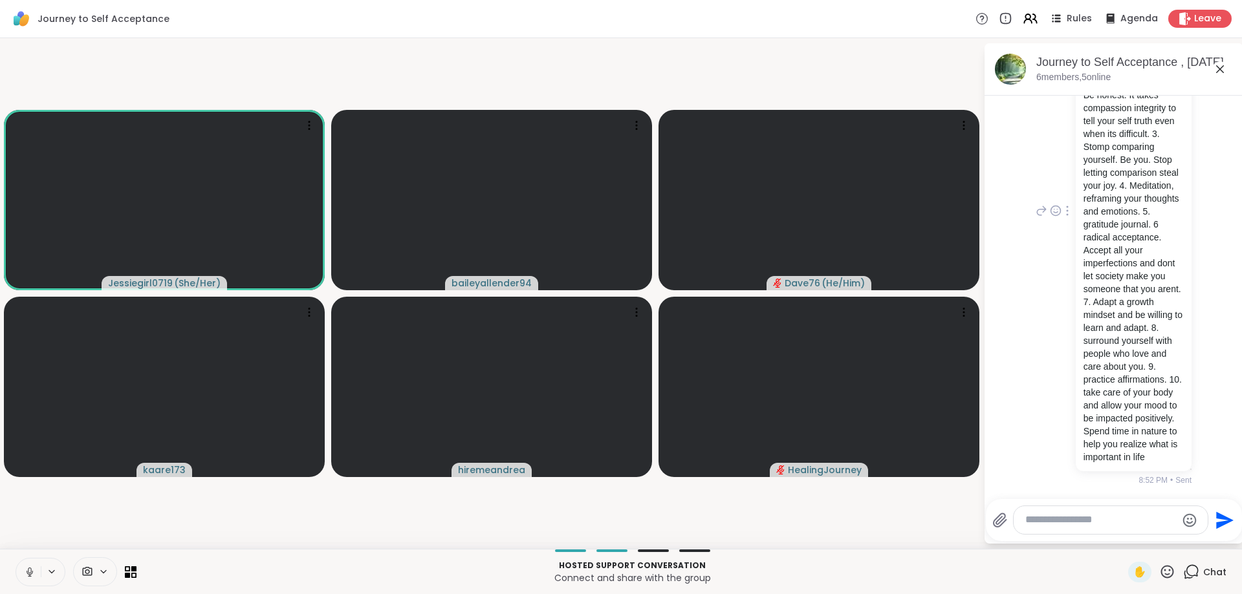
click at [1190, 186] on div "Steps to self confidence: 1. setting boundaries essential to self worth and dem…" at bounding box center [1134, 211] width 116 height 520
click at [1162, 430] on p "Steps to self confidence: 1. setting boundaries essential to self worth and dem…" at bounding box center [1133, 211] width 100 height 505
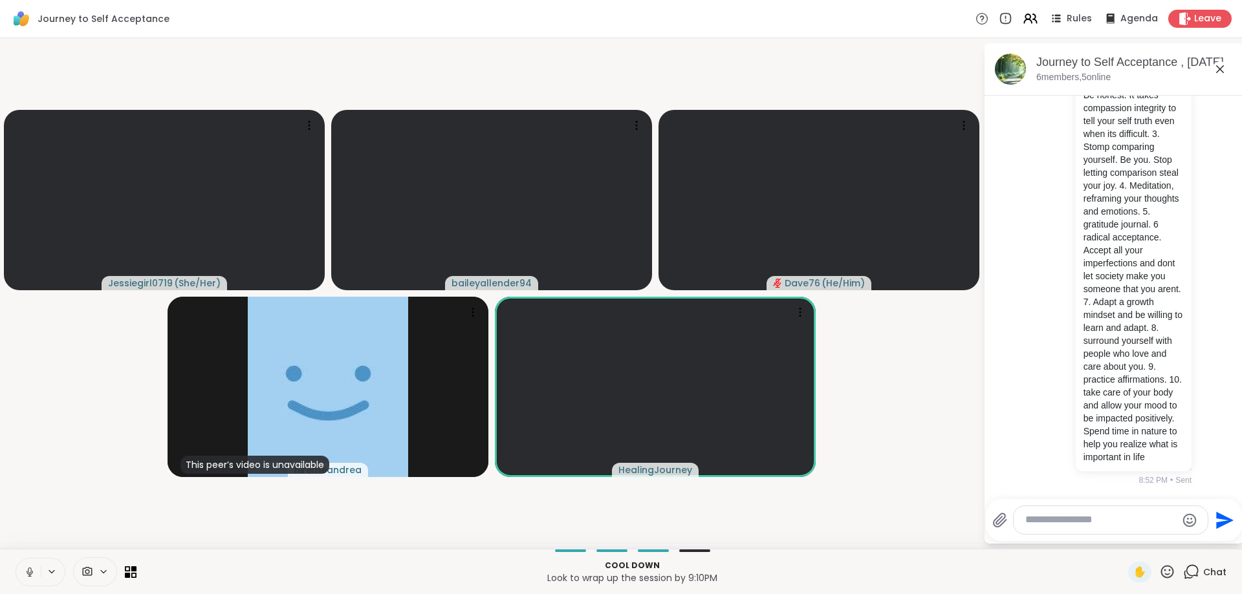
click at [41, 567] on button at bounding box center [53, 572] width 24 height 11
click at [28, 574] on icon at bounding box center [30, 573] width 6 height 4
click at [28, 572] on icon at bounding box center [29, 572] width 9 height 9
click at [1045, 519] on textarea "Type your message" at bounding box center [1100, 521] width 151 height 14
click at [1044, 521] on textarea "Type your message" at bounding box center [1100, 521] width 151 height 14
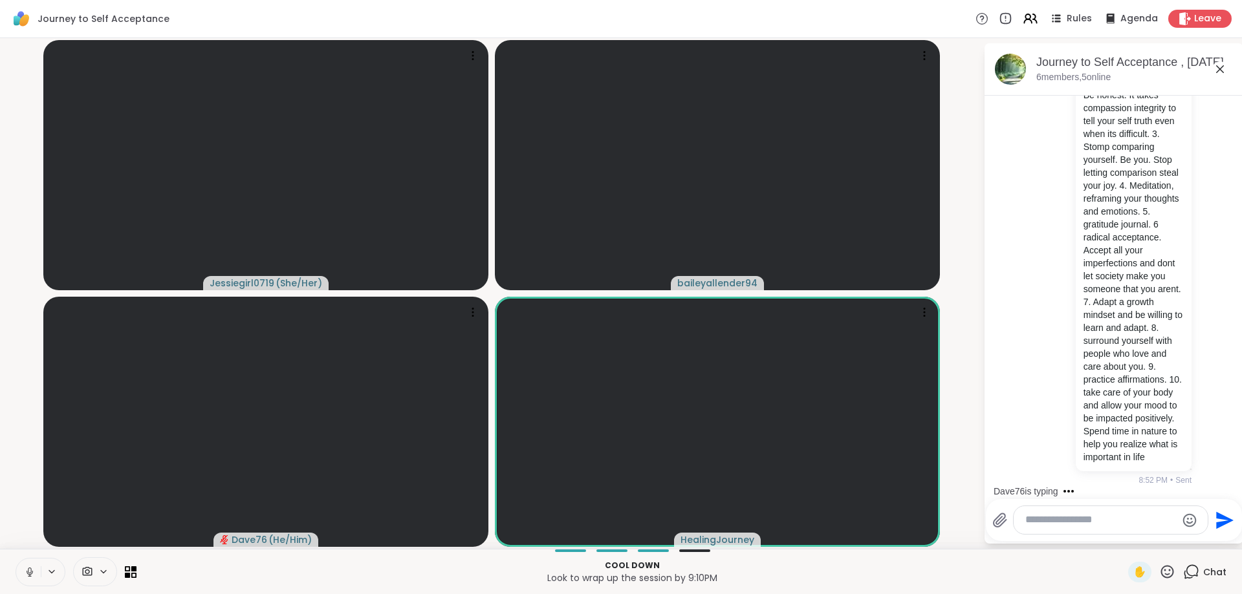
scroll to position [3, 0]
click at [1122, 518] on textarea "Type your message" at bounding box center [1100, 521] width 151 height 14
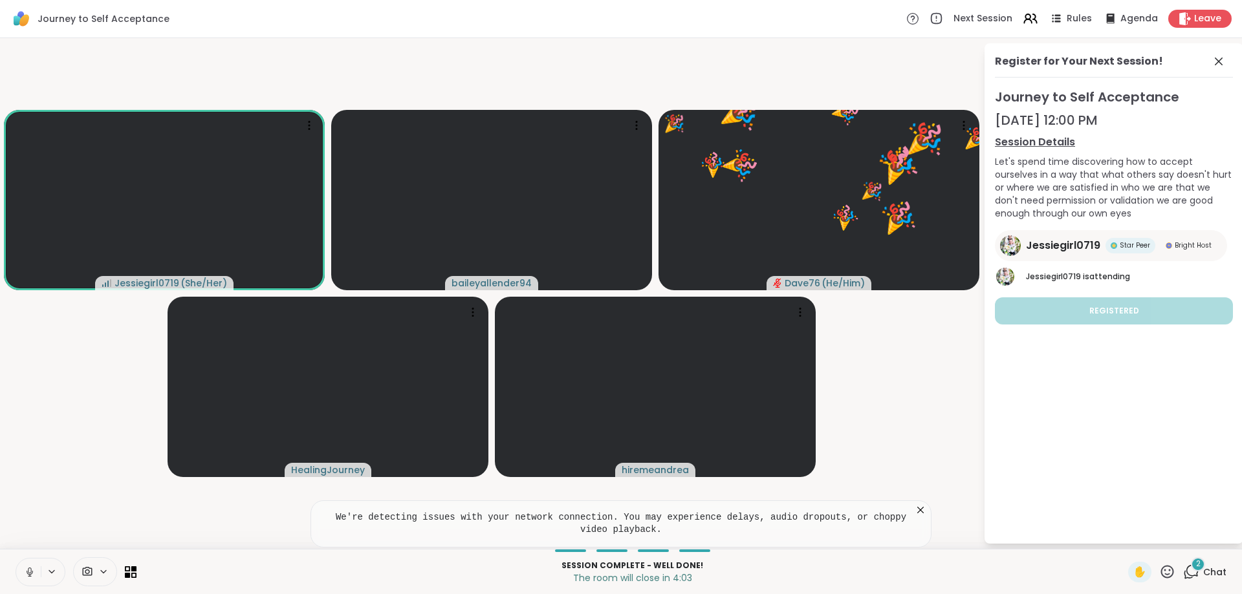
click at [1203, 563] on div "2" at bounding box center [1198, 565] width 14 height 14
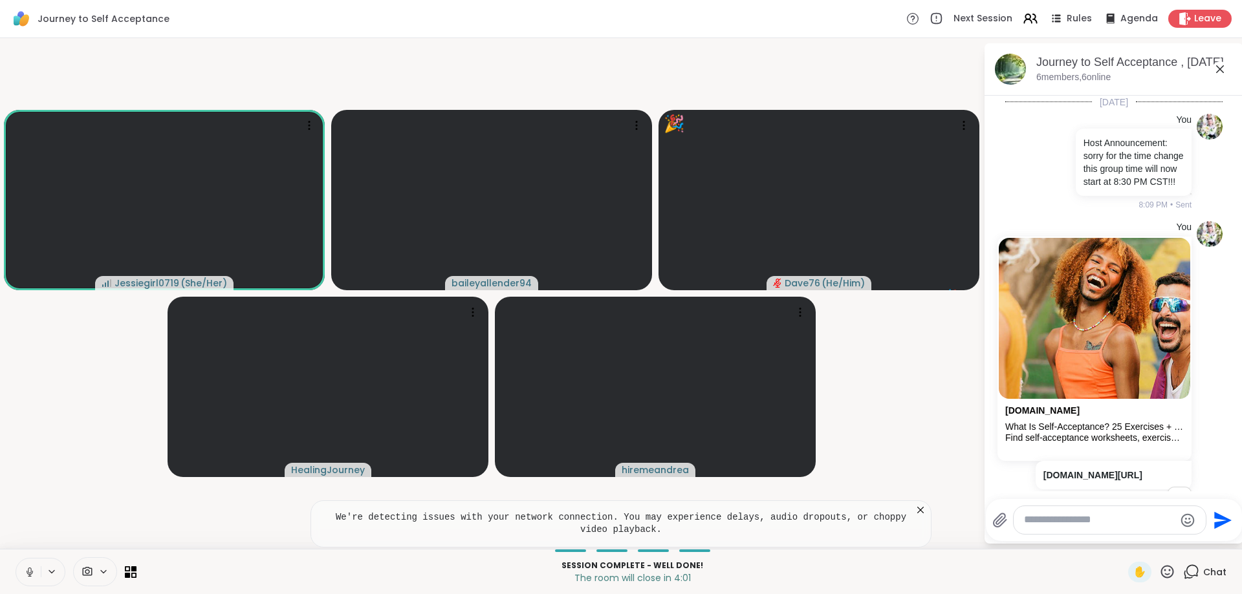
scroll to position [9444, 0]
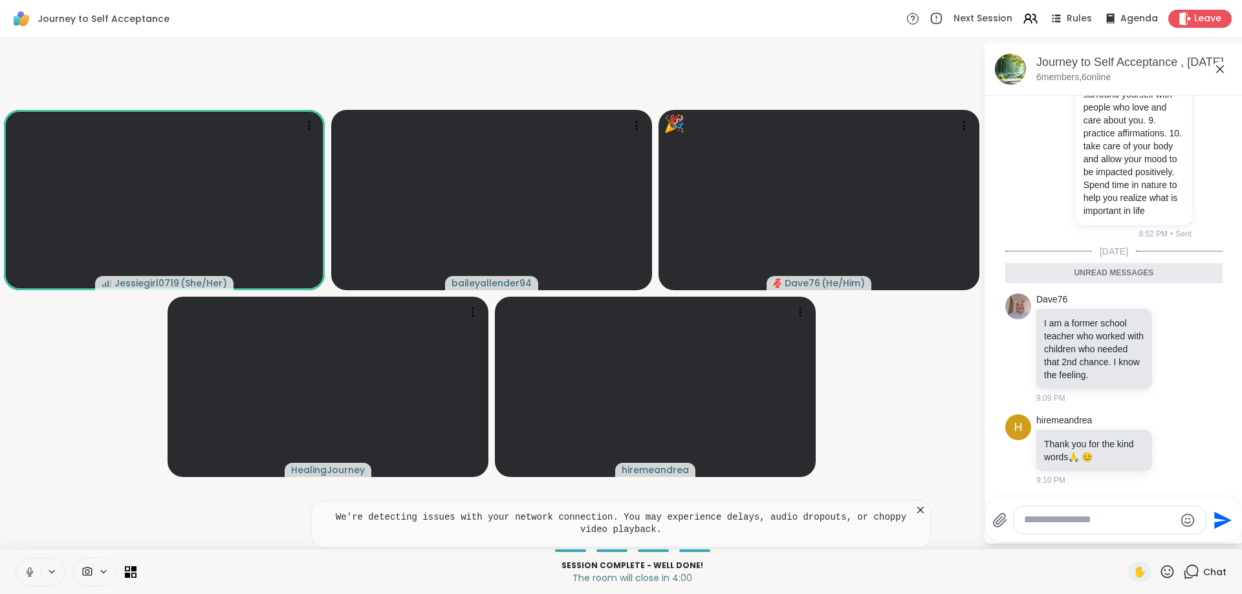
click at [1121, 524] on textarea "Type your message" at bounding box center [1099, 521] width 151 height 14
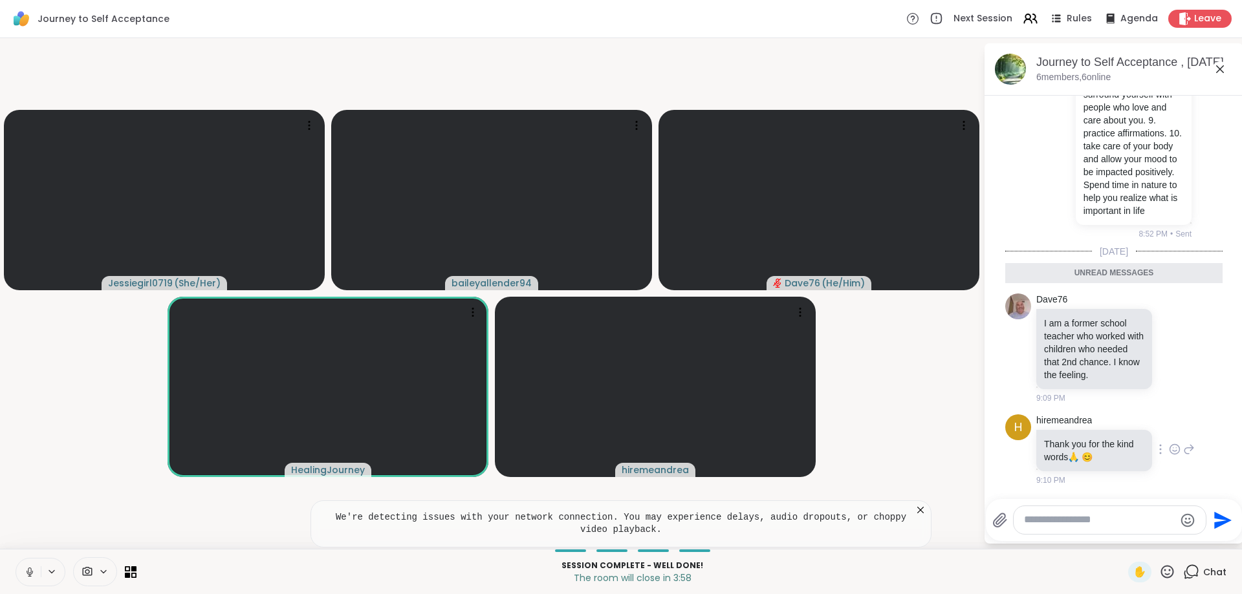
click at [1178, 445] on icon at bounding box center [1175, 449] width 12 height 13
click at [1078, 430] on button "Select Reaction: Heart" at bounding box center [1072, 429] width 26 height 26
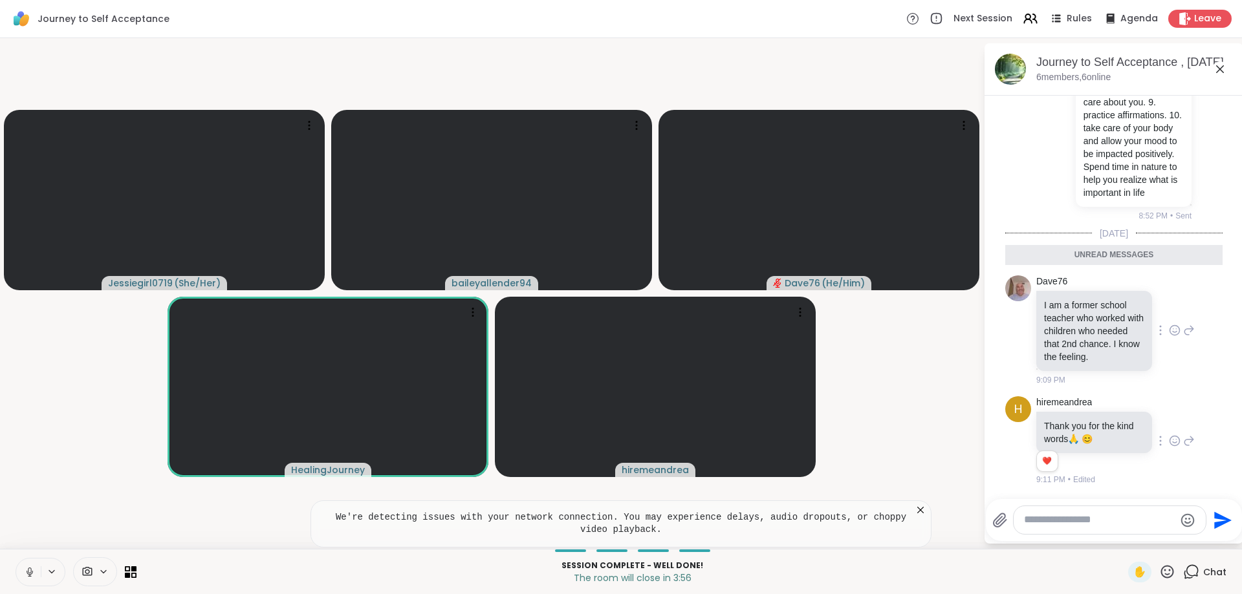
scroll to position [9462, 0]
click at [1173, 330] on icon at bounding box center [1175, 330] width 12 height 13
click at [1067, 309] on div "Select Reaction: Heart" at bounding box center [1072, 310] width 12 height 12
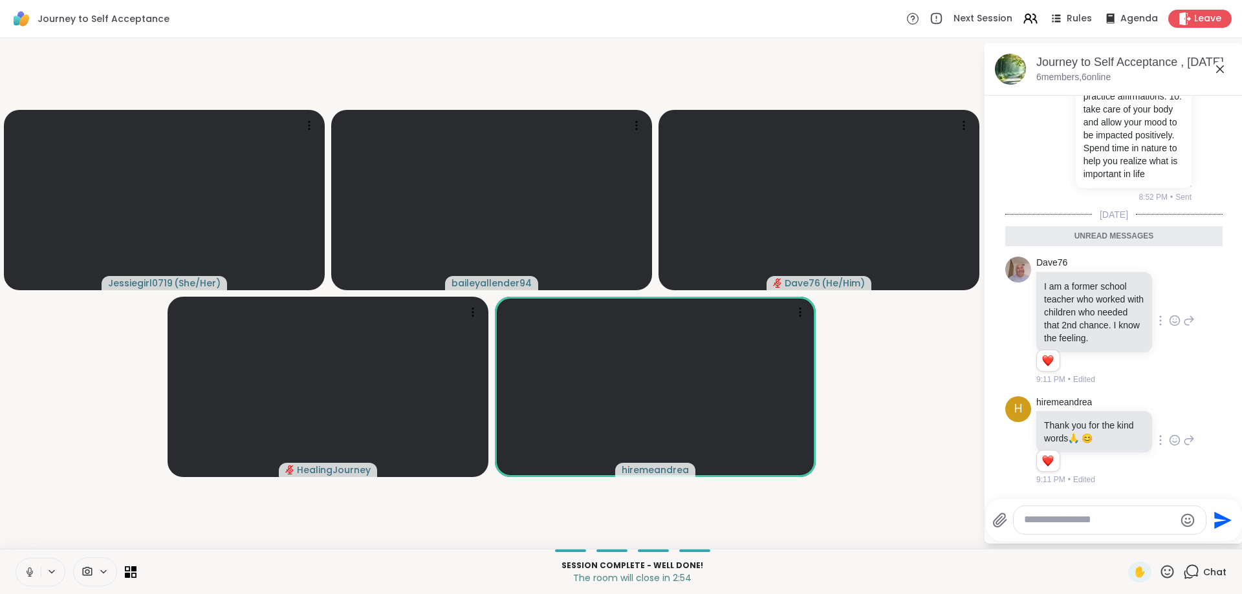
click at [1126, 516] on textarea "Type your message" at bounding box center [1099, 521] width 151 height 14
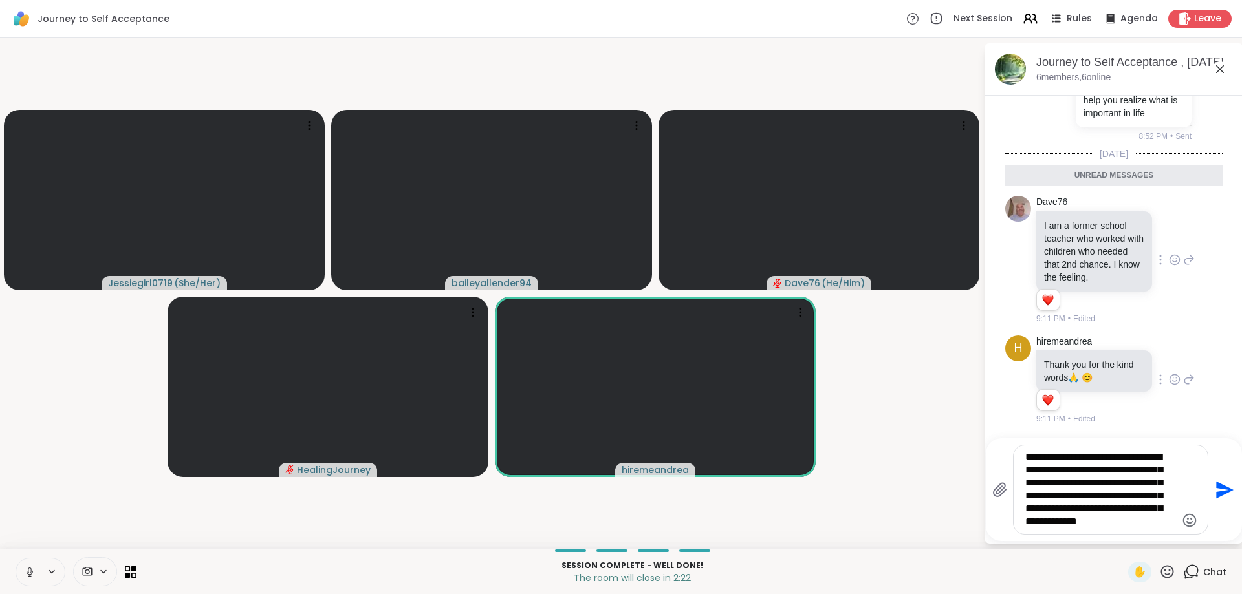
type textarea "**********"
click at [1219, 484] on icon "Send" at bounding box center [1223, 490] width 21 height 21
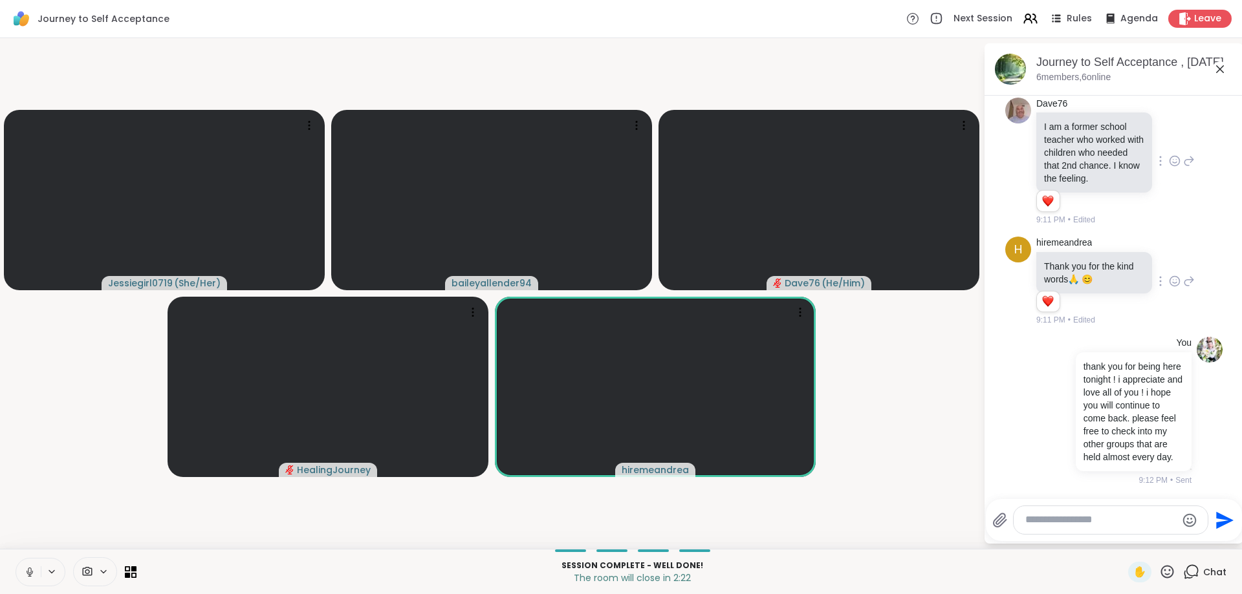
scroll to position [9610, 0]
click at [1102, 517] on textarea "Type your message" at bounding box center [1100, 521] width 151 height 14
click at [1083, 521] on textarea "Type your message" at bounding box center [1100, 521] width 151 height 14
click at [1072, 523] on textarea "Type your message" at bounding box center [1100, 521] width 151 height 14
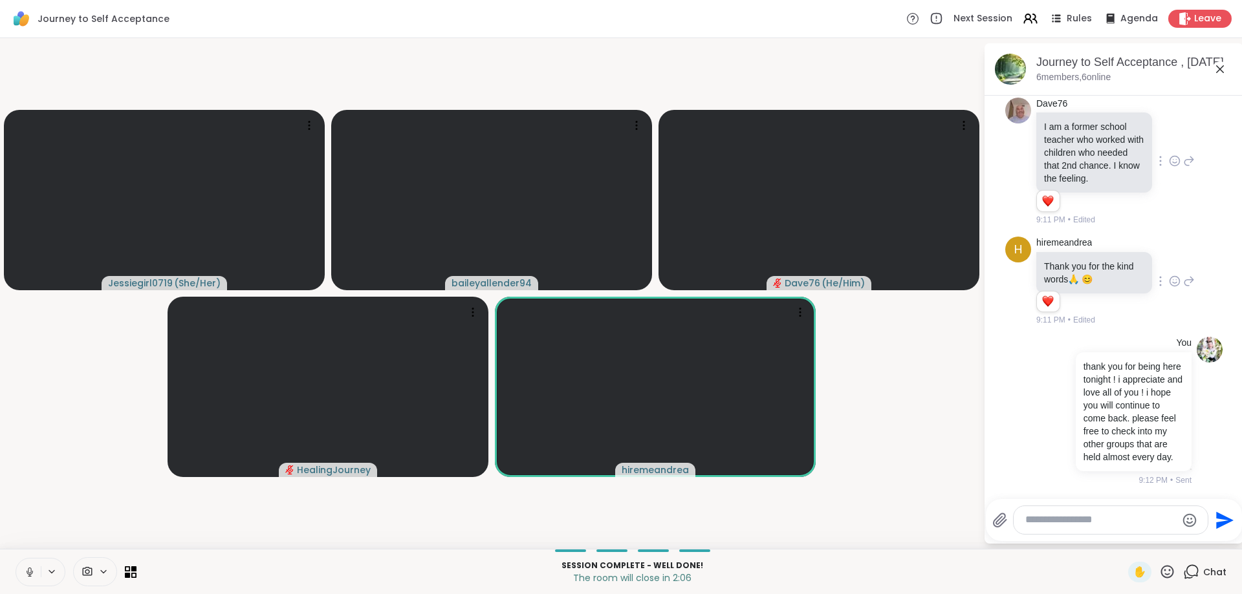
click at [1072, 523] on textarea "Type your message" at bounding box center [1100, 521] width 151 height 14
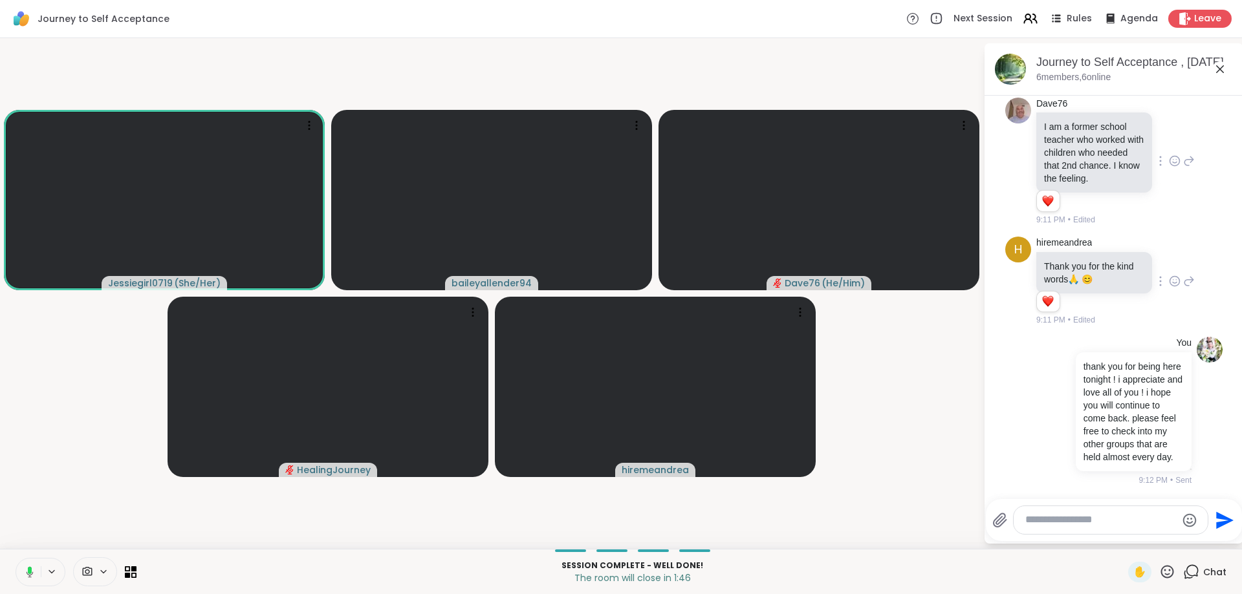
click at [1083, 516] on textarea "Type your message" at bounding box center [1100, 521] width 151 height 14
click at [1085, 519] on textarea "Type your message" at bounding box center [1100, 521] width 151 height 14
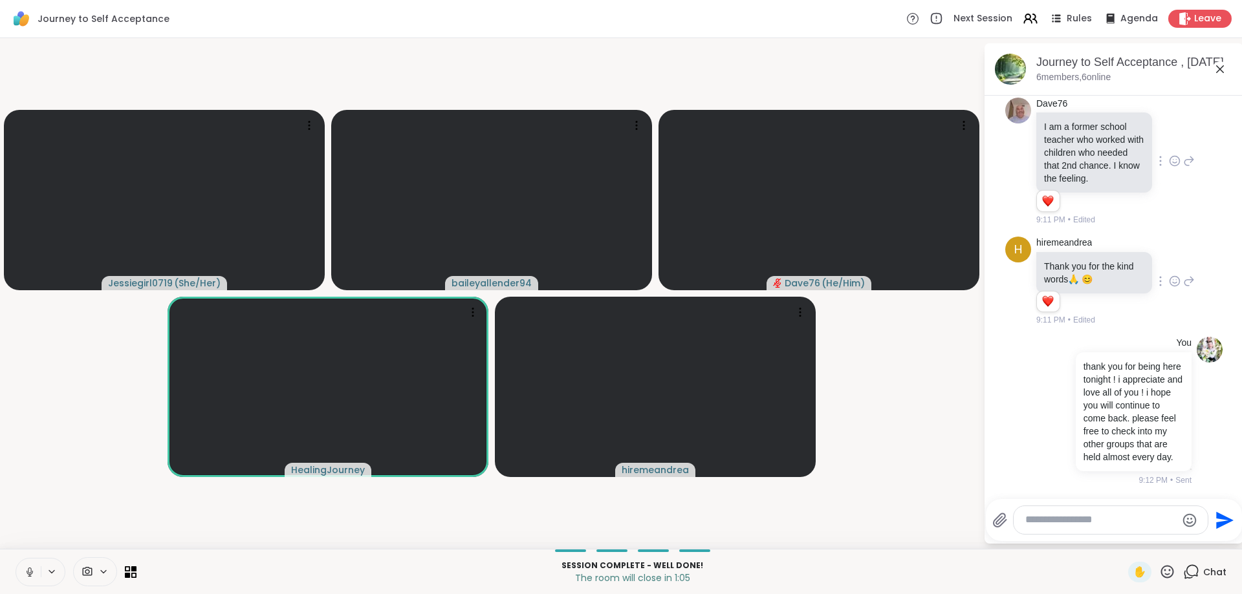
click at [1069, 519] on textarea "Type your message" at bounding box center [1100, 521] width 151 height 14
